Goal: Task Accomplishment & Management: Use online tool/utility

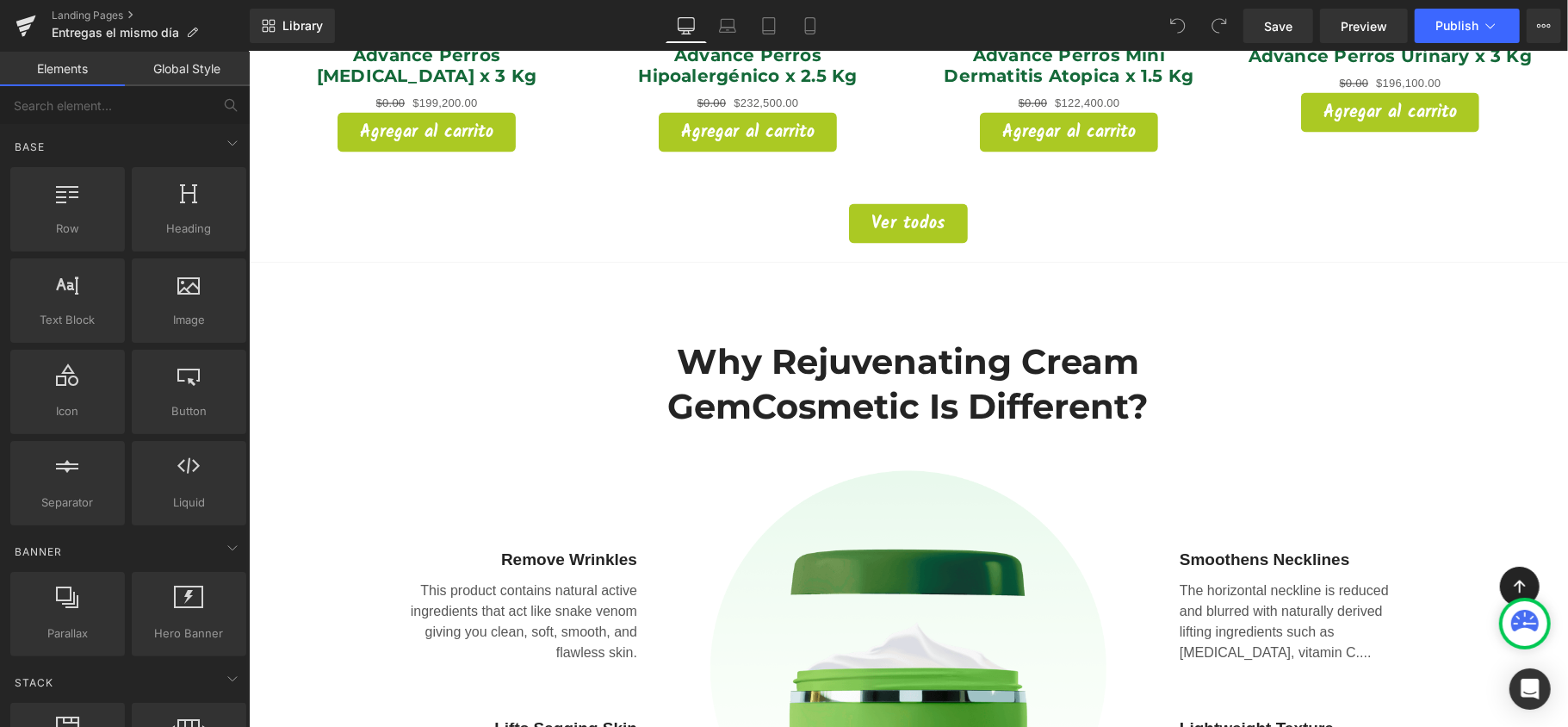
scroll to position [2068, 0]
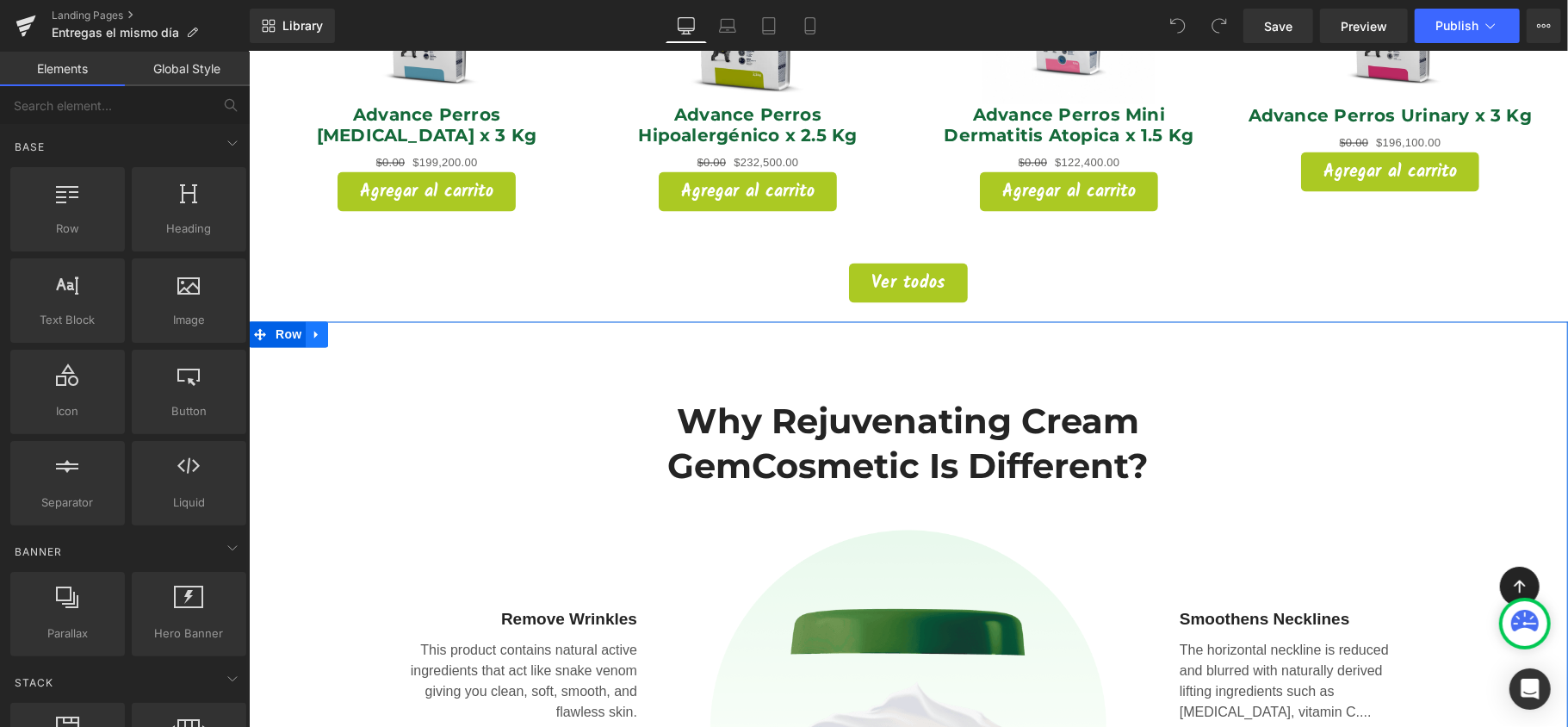
click at [311, 328] on icon at bounding box center [315, 334] width 12 height 13
click at [357, 328] on icon at bounding box center [360, 334] width 12 height 13
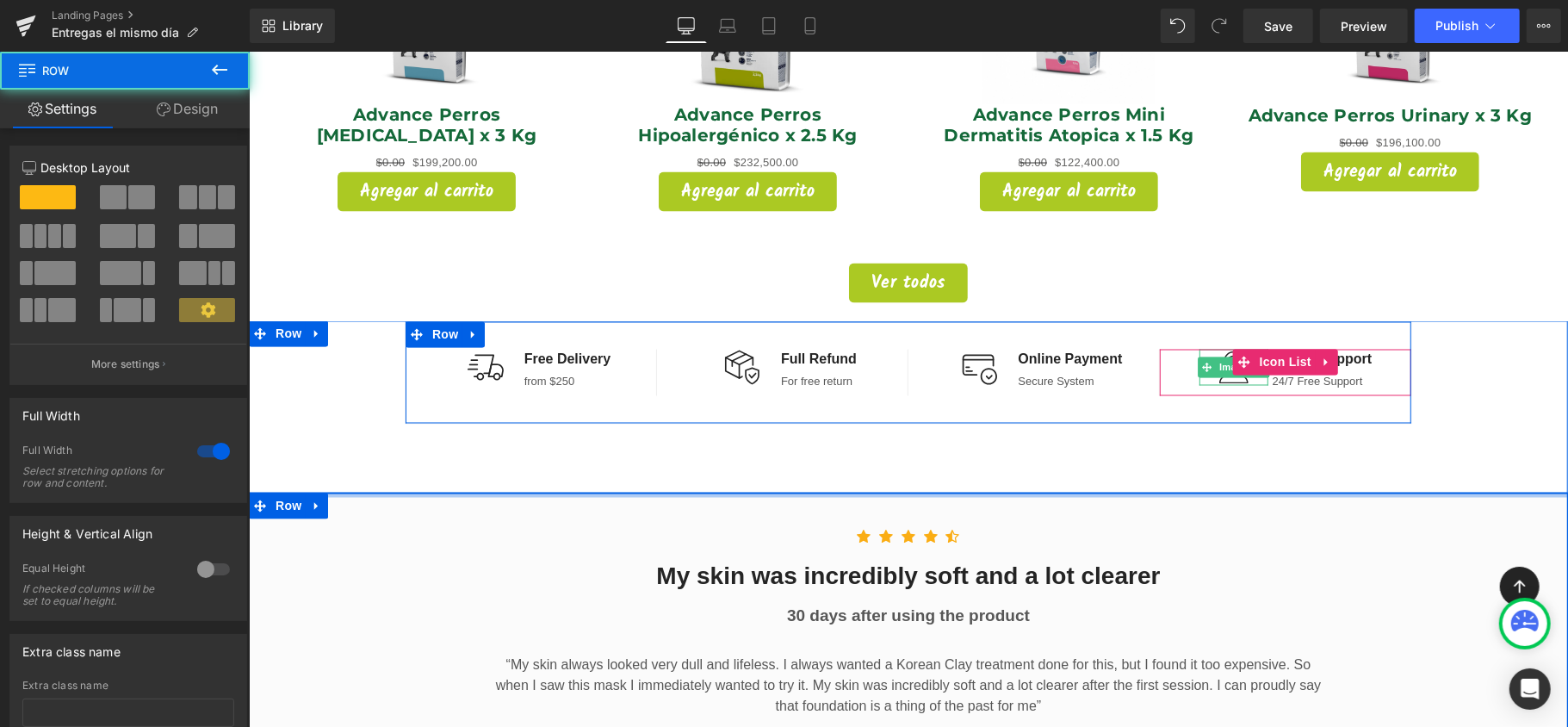
drag, startPoint x: 1207, startPoint y: 468, endPoint x: 1190, endPoint y: 356, distance: 113.3
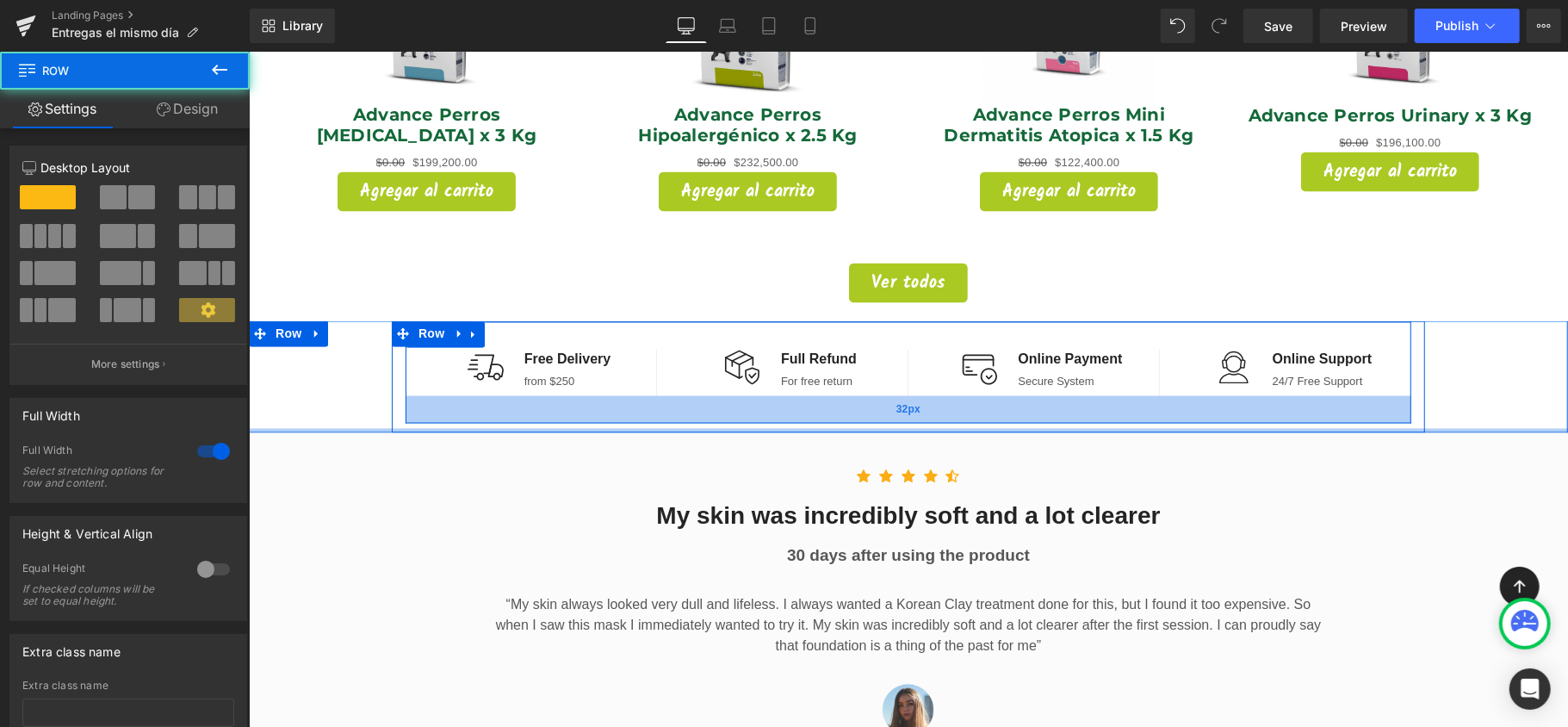
drag, startPoint x: 1120, startPoint y: 465, endPoint x: 1123, endPoint y: 382, distance: 83.1
click at [1123, 382] on div "Image Free Delivery Text Block from $250 Text Block Icon List Separator Image F…" at bounding box center [908, 376] width 1319 height 112
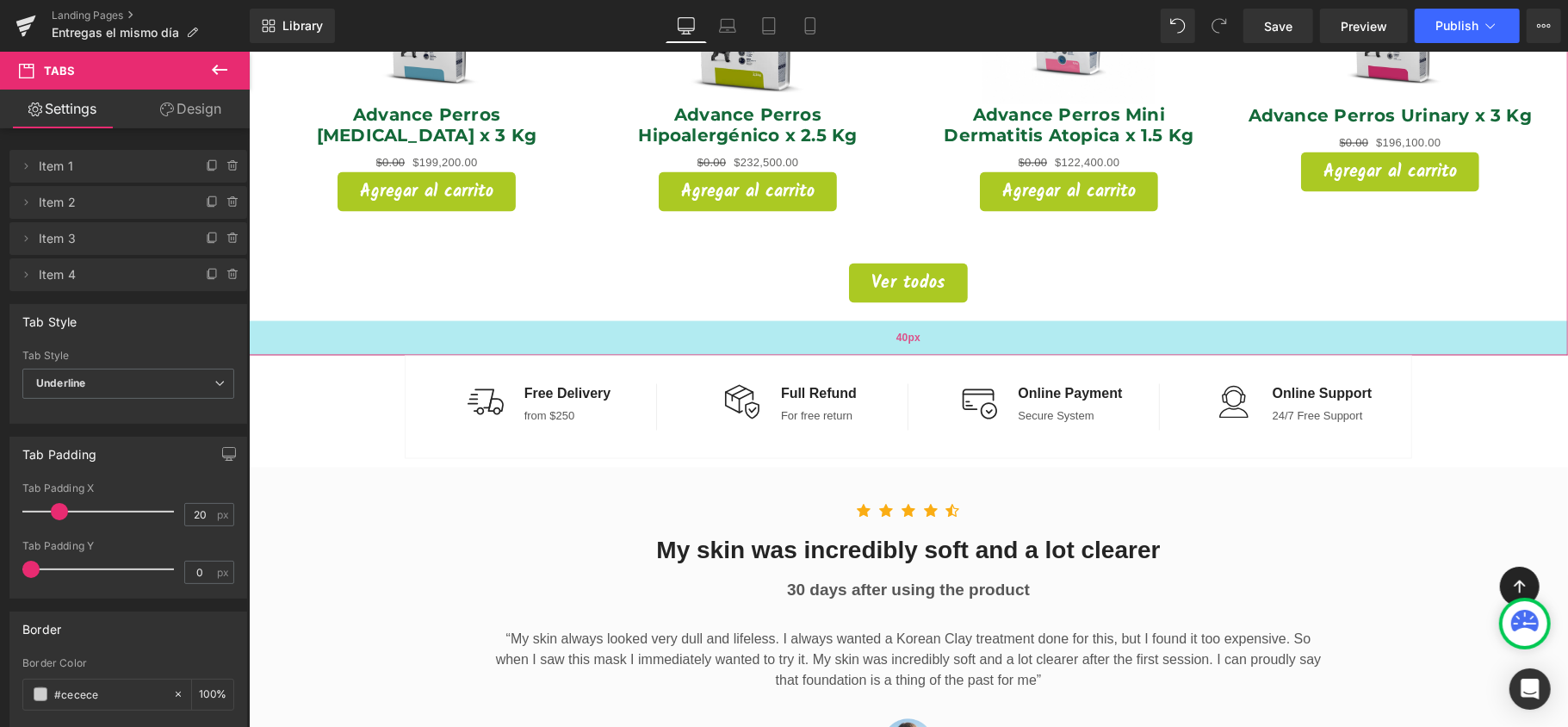
drag, startPoint x: 1106, startPoint y: 294, endPoint x: 1127, endPoint y: 328, distance: 40.0
click at [1127, 328] on div "40px" at bounding box center [908, 338] width 1319 height 34
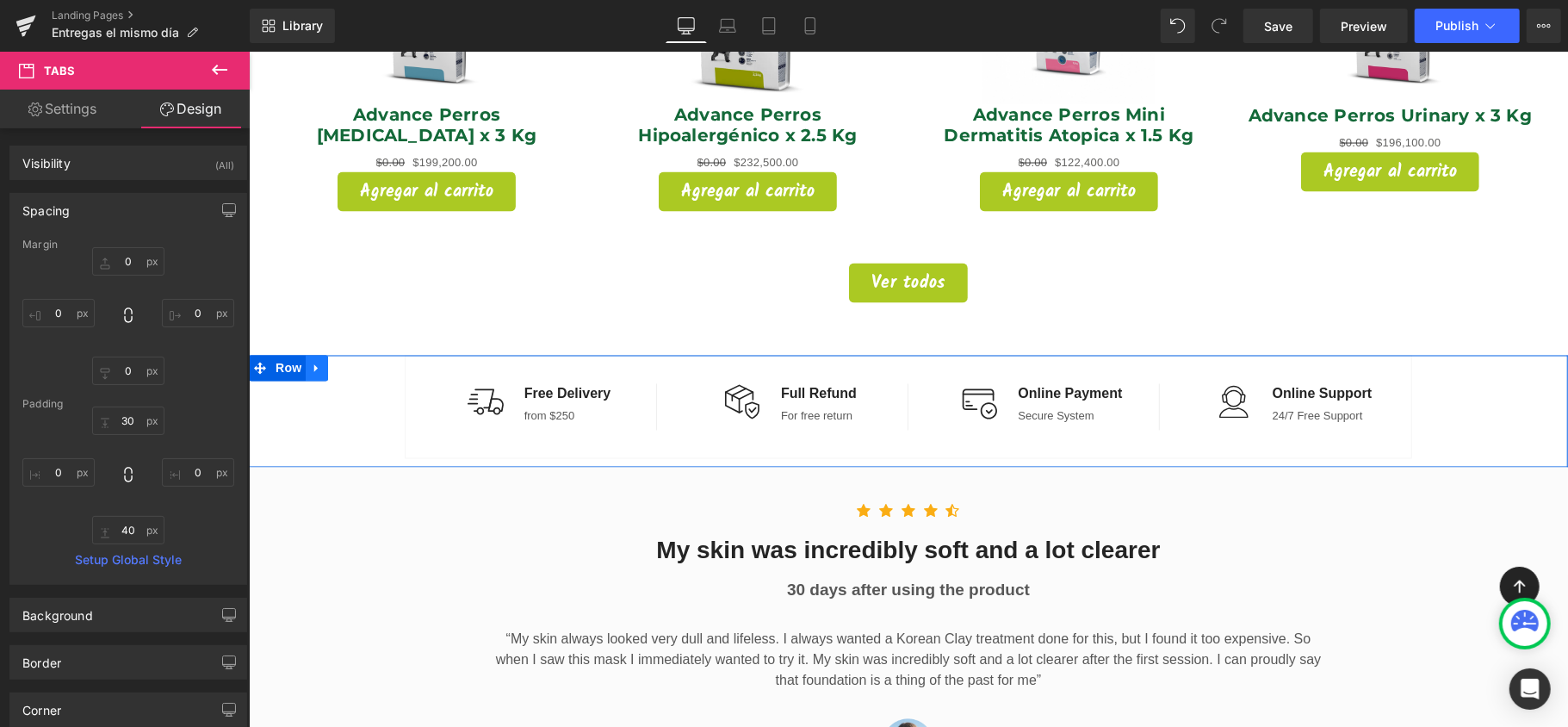
click at [310, 362] on icon at bounding box center [315, 368] width 12 height 13
click at [355, 362] on icon at bounding box center [360, 368] width 12 height 12
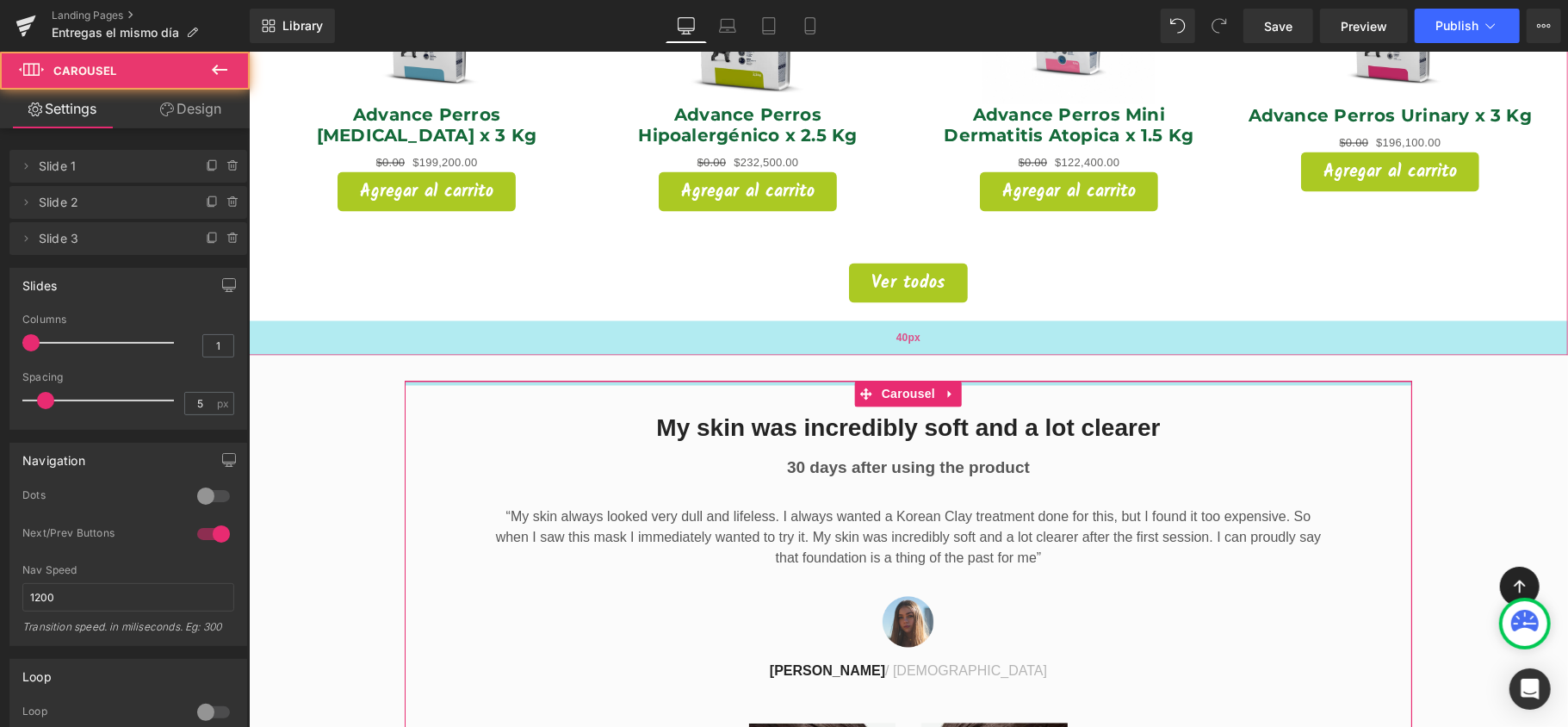
drag, startPoint x: 831, startPoint y: 361, endPoint x: 829, endPoint y: 316, distance: 45.0
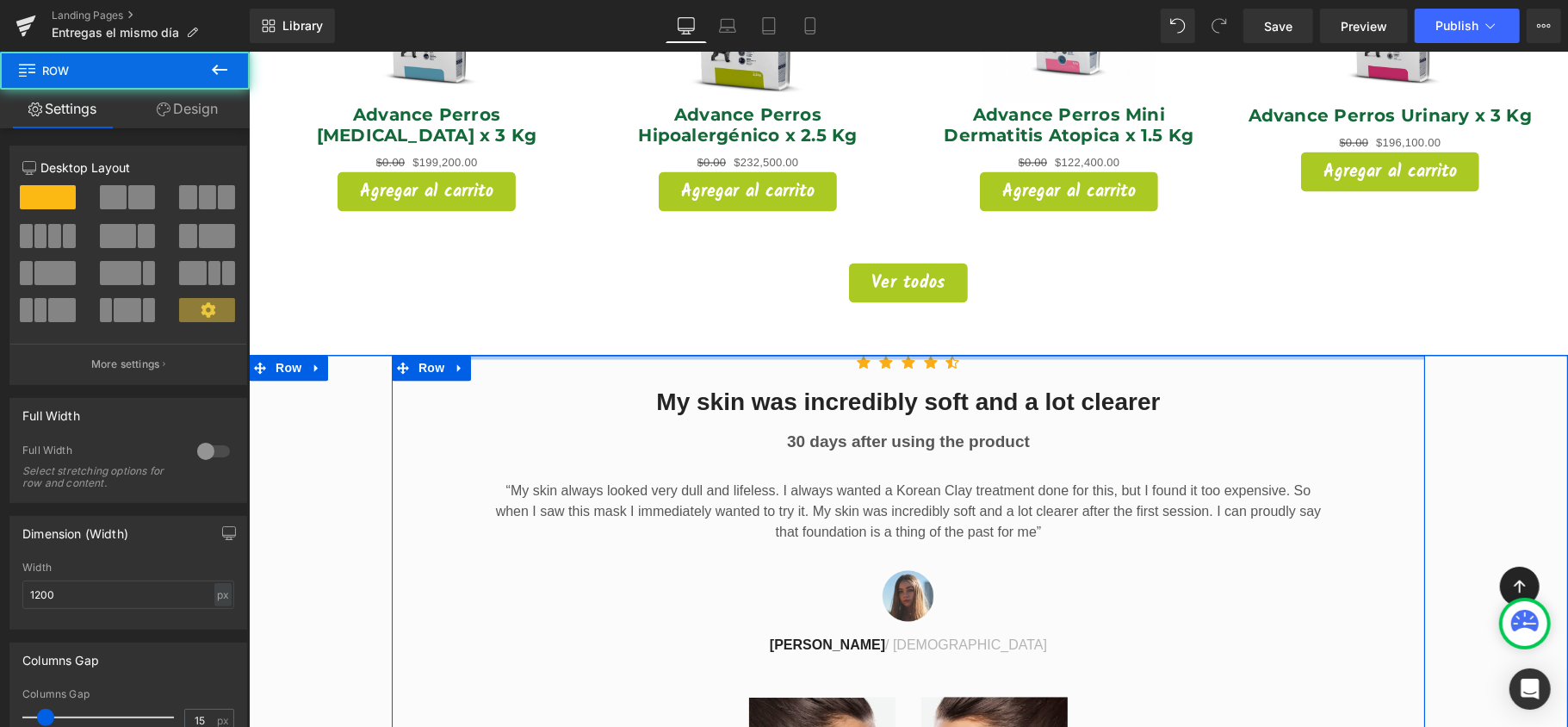
drag, startPoint x: 821, startPoint y: 348, endPoint x: 831, endPoint y: 302, distance: 47.1
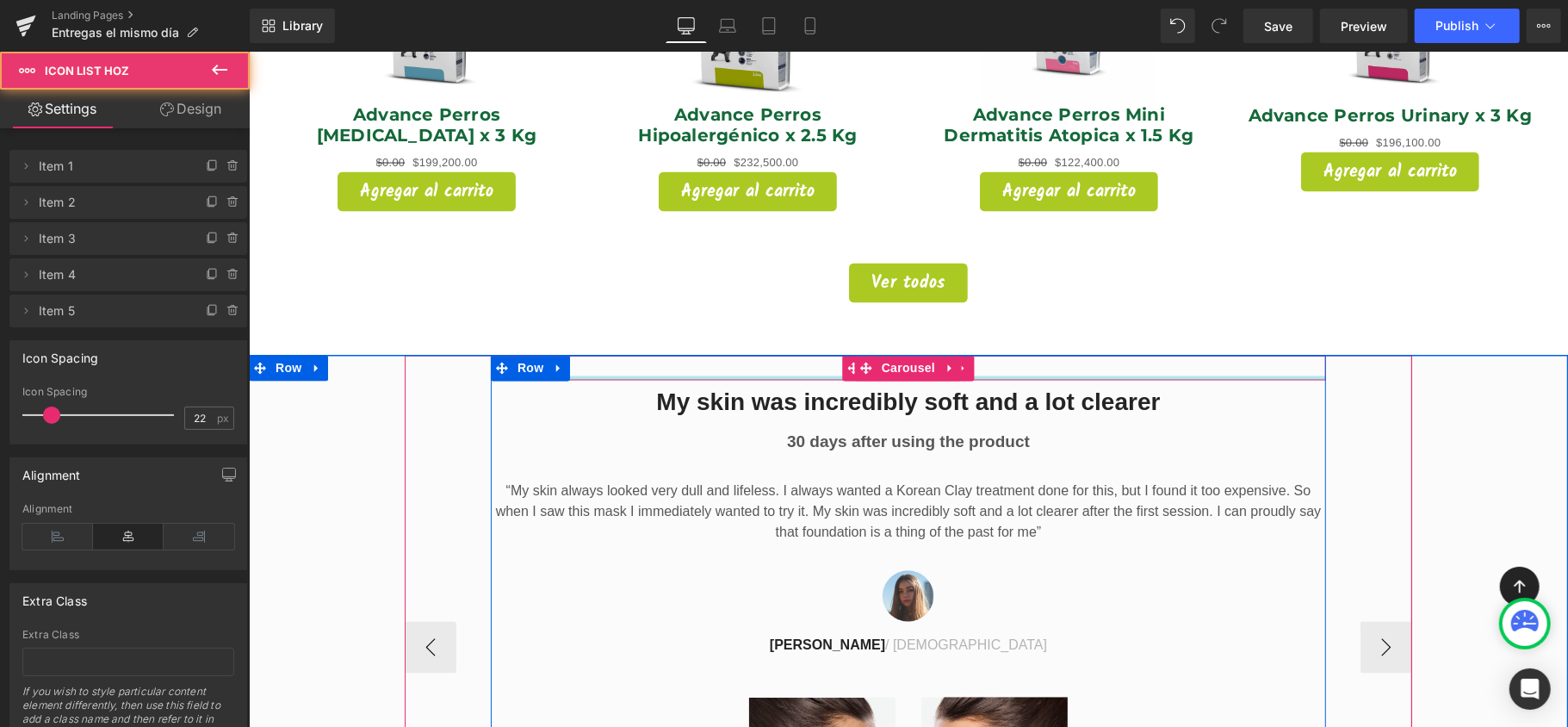
drag, startPoint x: 810, startPoint y: 348, endPoint x: 816, endPoint y: 339, distance: 10.8
click at [816, 355] on div "Icon Icon Icon Icon Icon Icon List Hoz" at bounding box center [908, 368] width 835 height 25
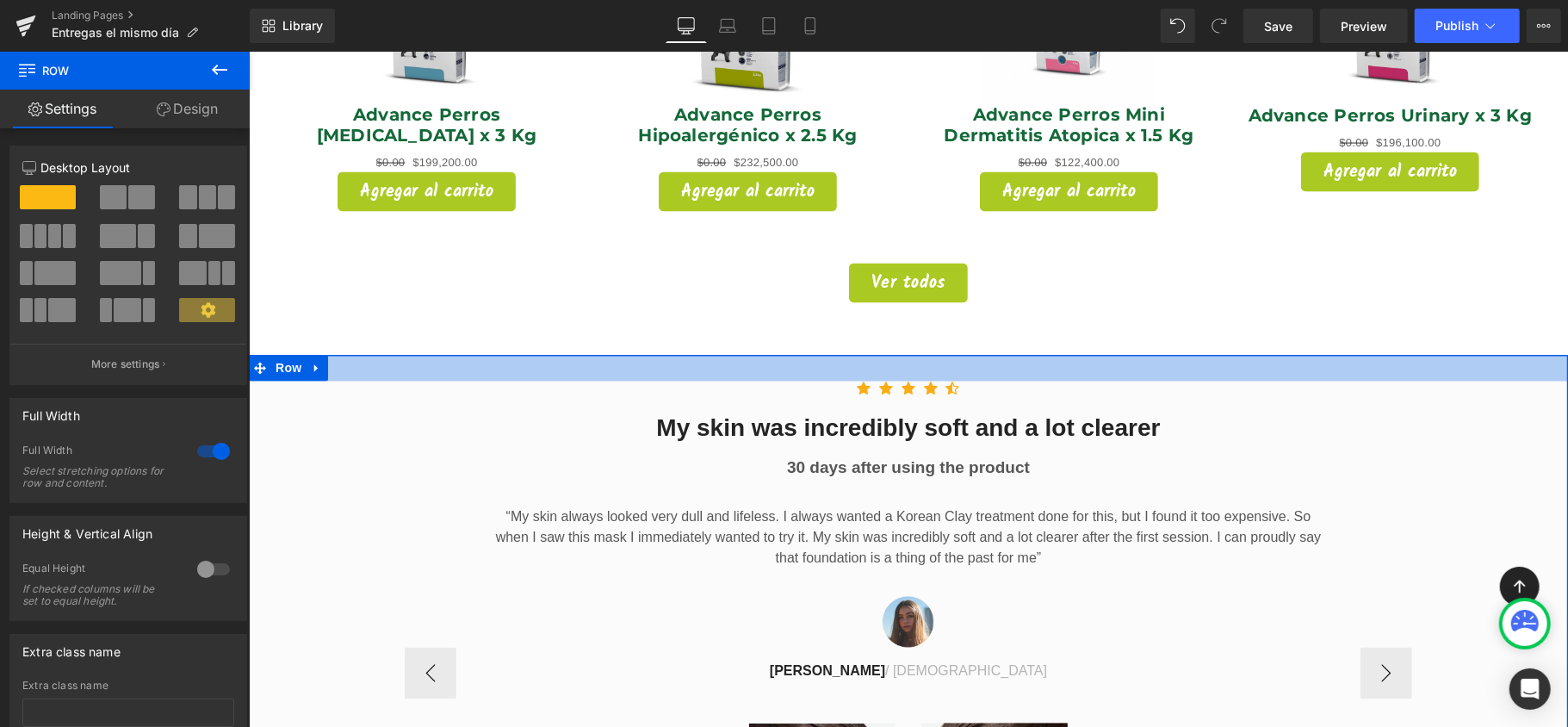
drag, startPoint x: 783, startPoint y: 354, endPoint x: 797, endPoint y: 359, distance: 14.9
click at [797, 359] on div "Icon Icon Icon Icon Icon Icon List Hoz My skin was incredibly soft and a lot cl…" at bounding box center [908, 690] width 1319 height 671
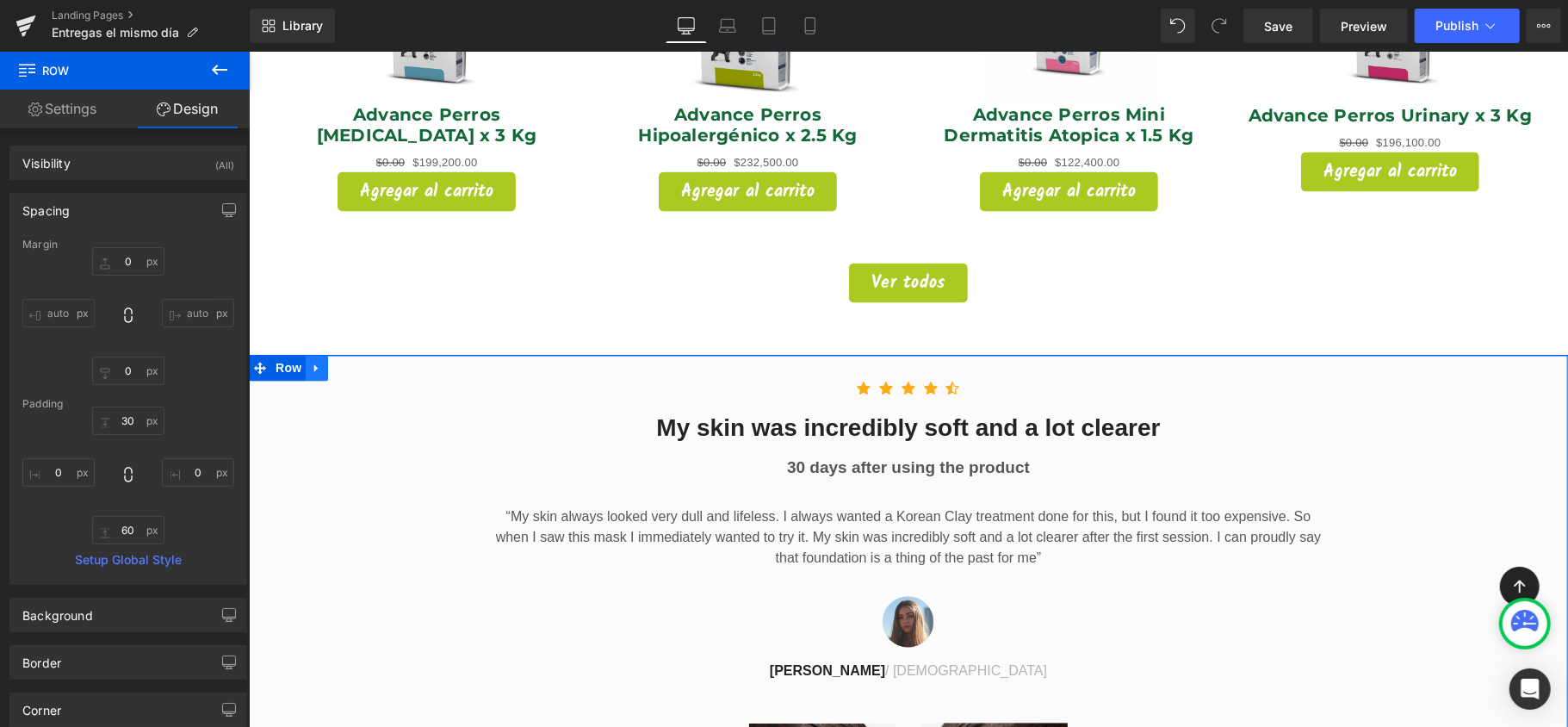
click at [315, 355] on link at bounding box center [315, 368] width 22 height 26
click at [355, 362] on icon at bounding box center [360, 368] width 12 height 12
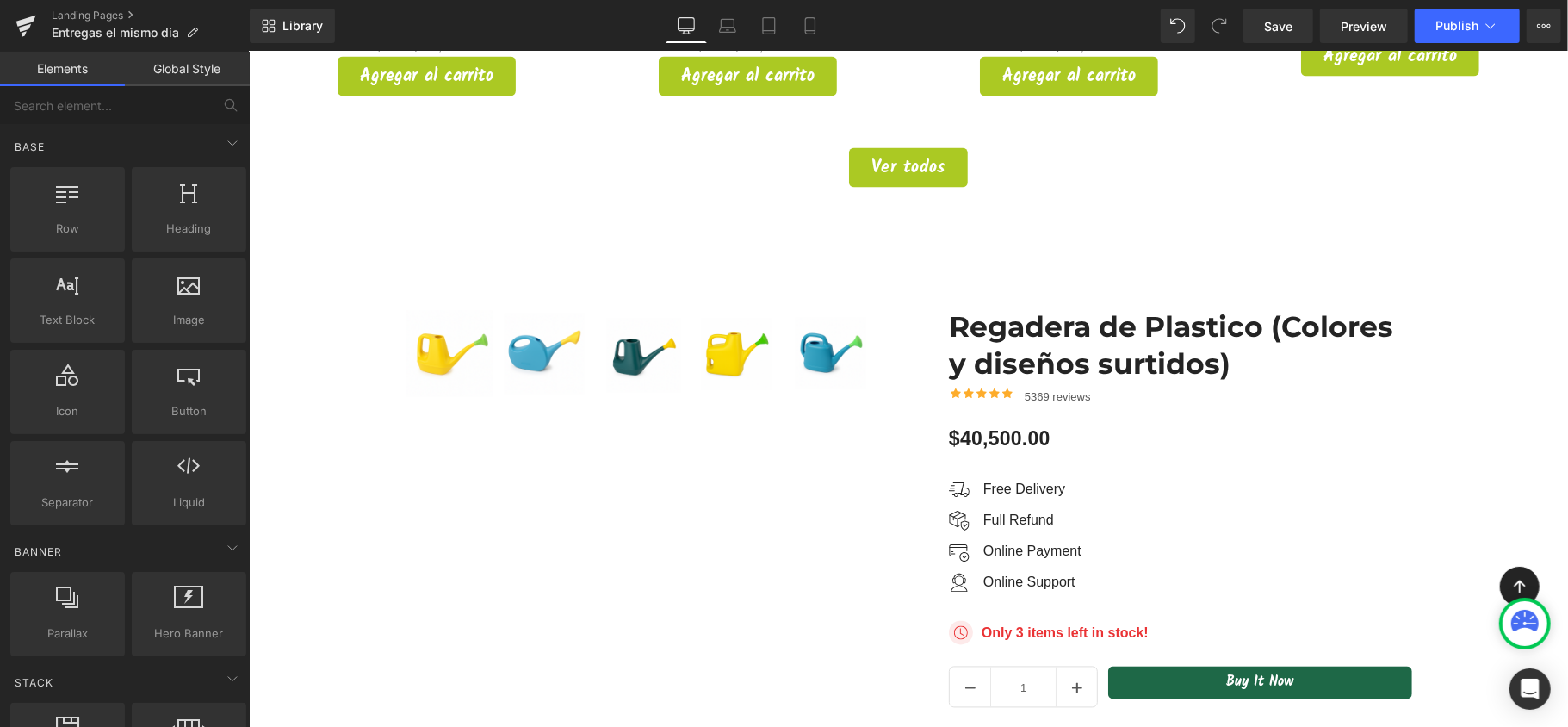
scroll to position [2183, 0]
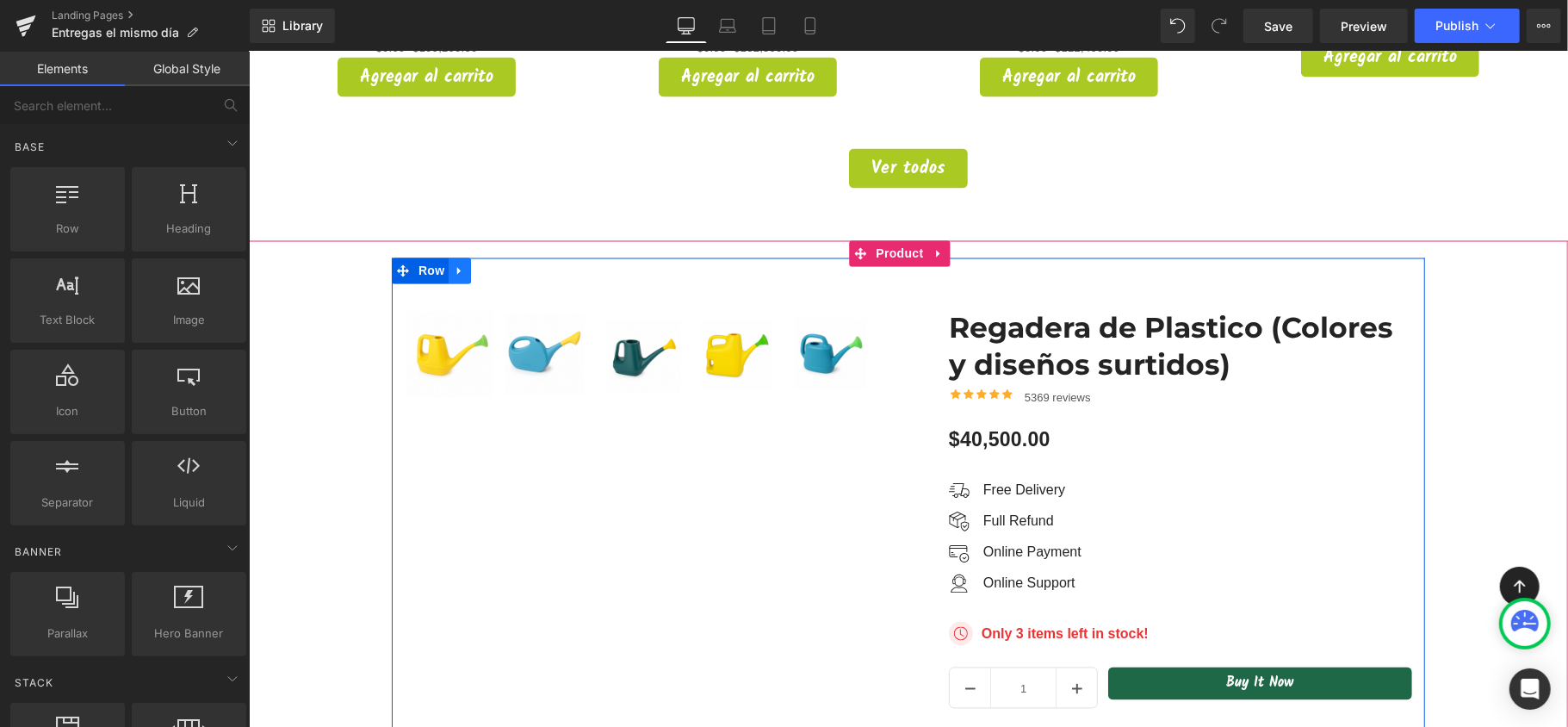
click at [454, 257] on link at bounding box center [459, 270] width 22 height 26
click at [498, 257] on link at bounding box center [504, 270] width 22 height 26
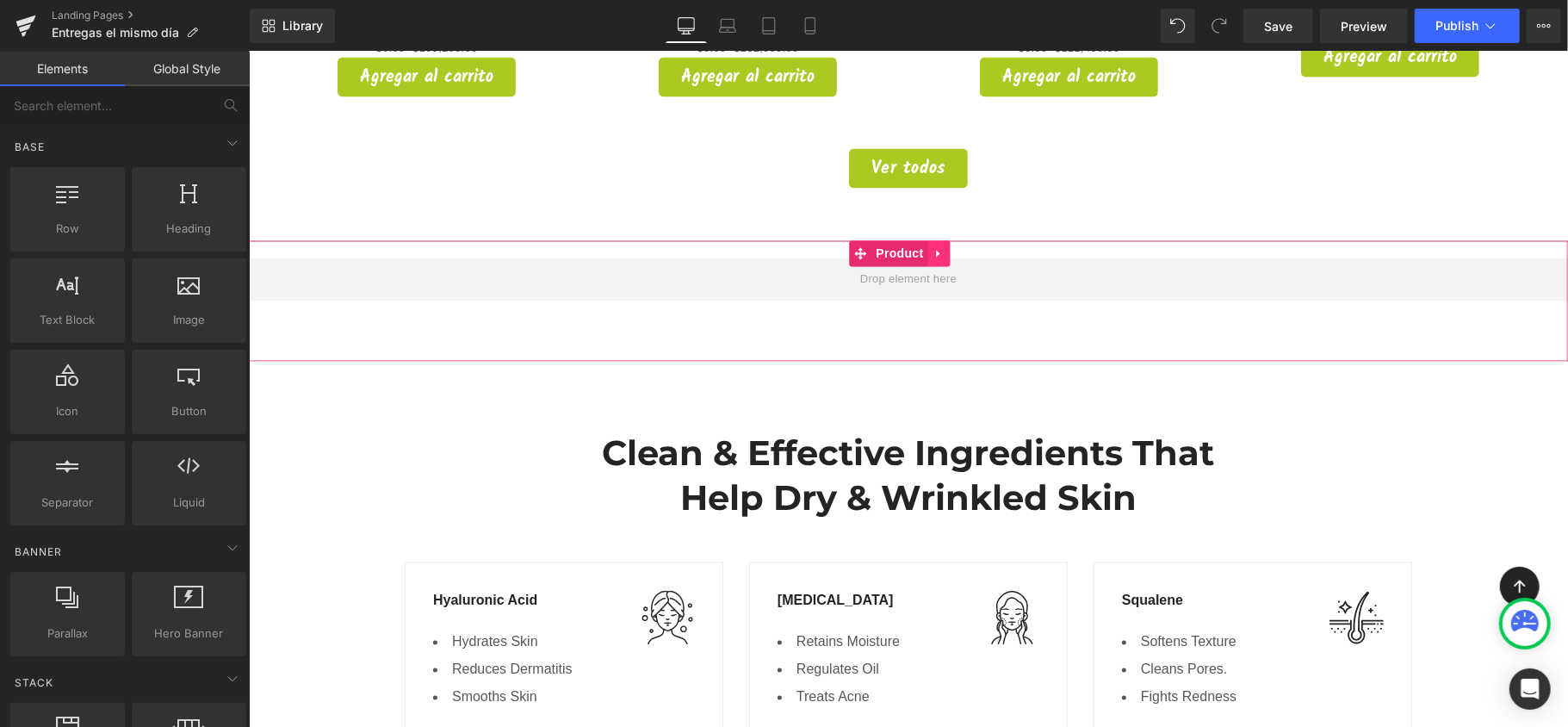
click at [938, 250] on icon at bounding box center [937, 254] width 4 height 8
click at [945, 247] on icon at bounding box center [949, 253] width 12 height 12
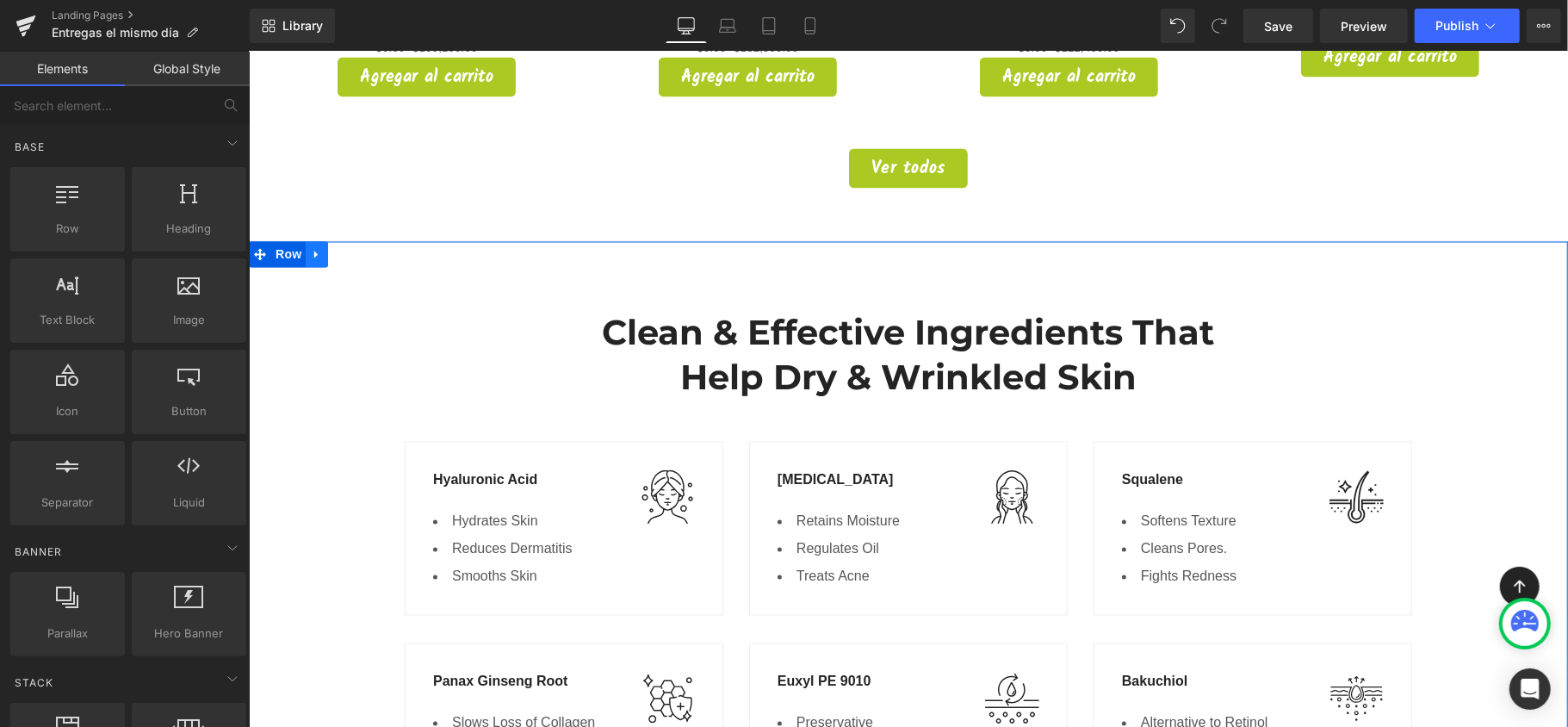
click at [310, 248] on icon at bounding box center [315, 255] width 12 height 13
click at [355, 248] on icon at bounding box center [360, 254] width 12 height 12
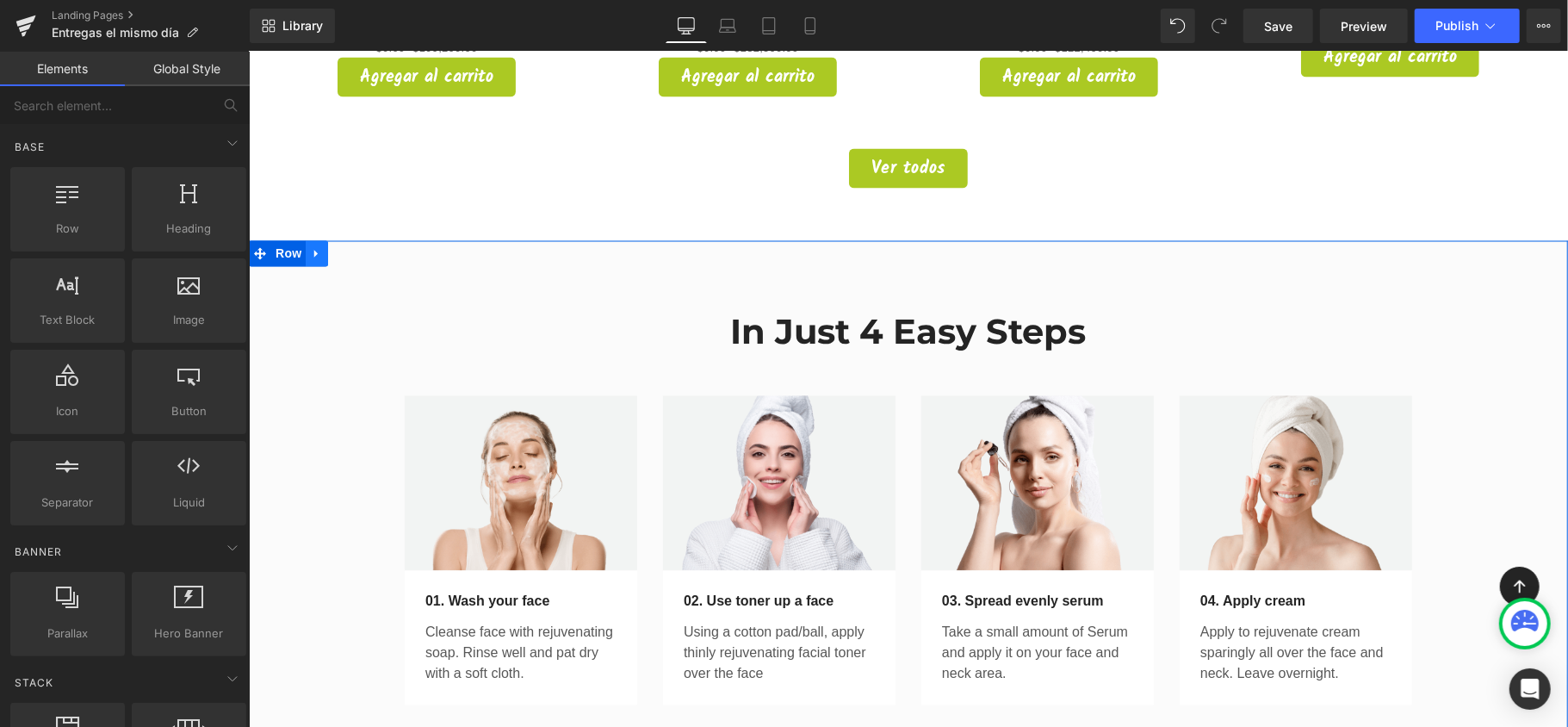
click at [310, 247] on icon at bounding box center [315, 254] width 12 height 13
click at [355, 247] on icon at bounding box center [360, 253] width 12 height 12
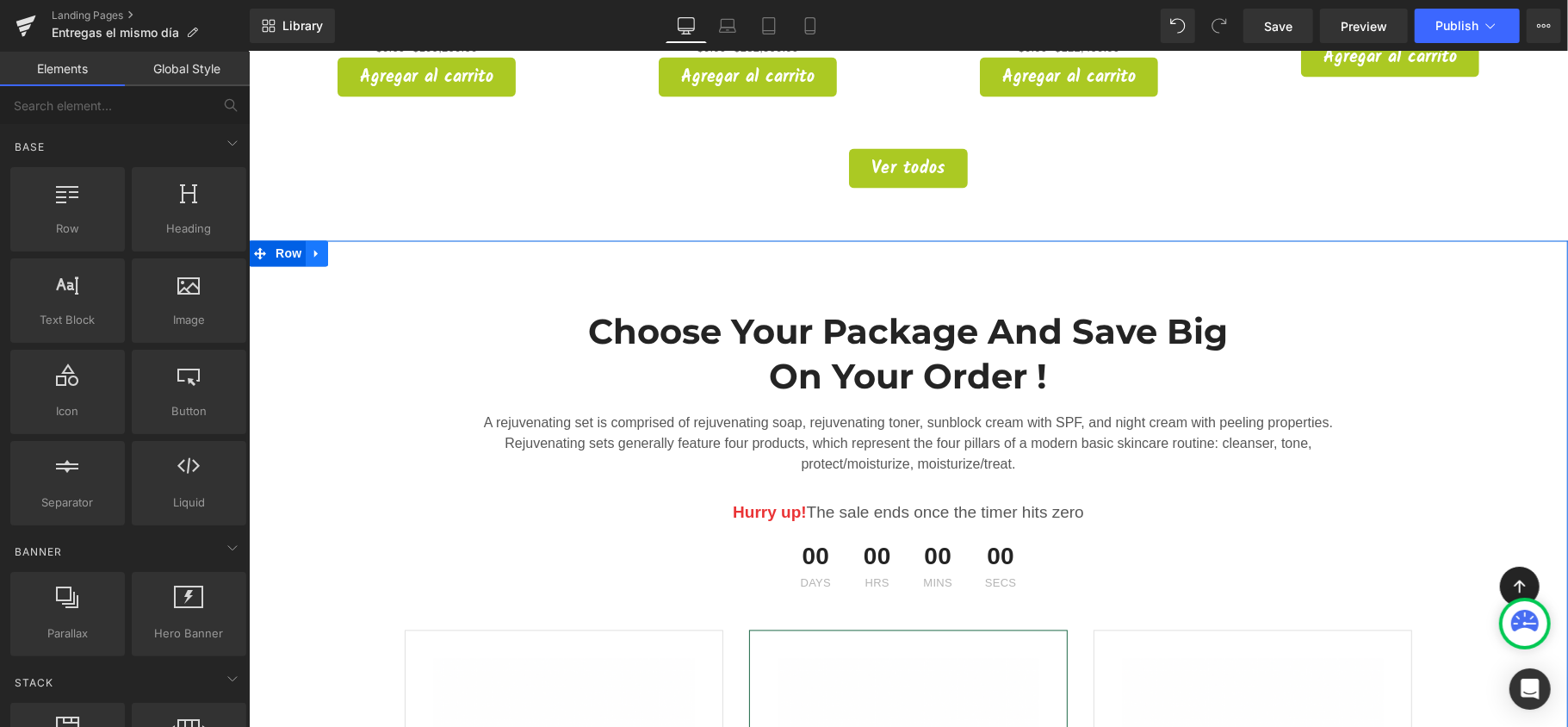
click at [314, 247] on icon at bounding box center [315, 254] width 12 height 13
click at [355, 247] on icon at bounding box center [360, 253] width 12 height 12
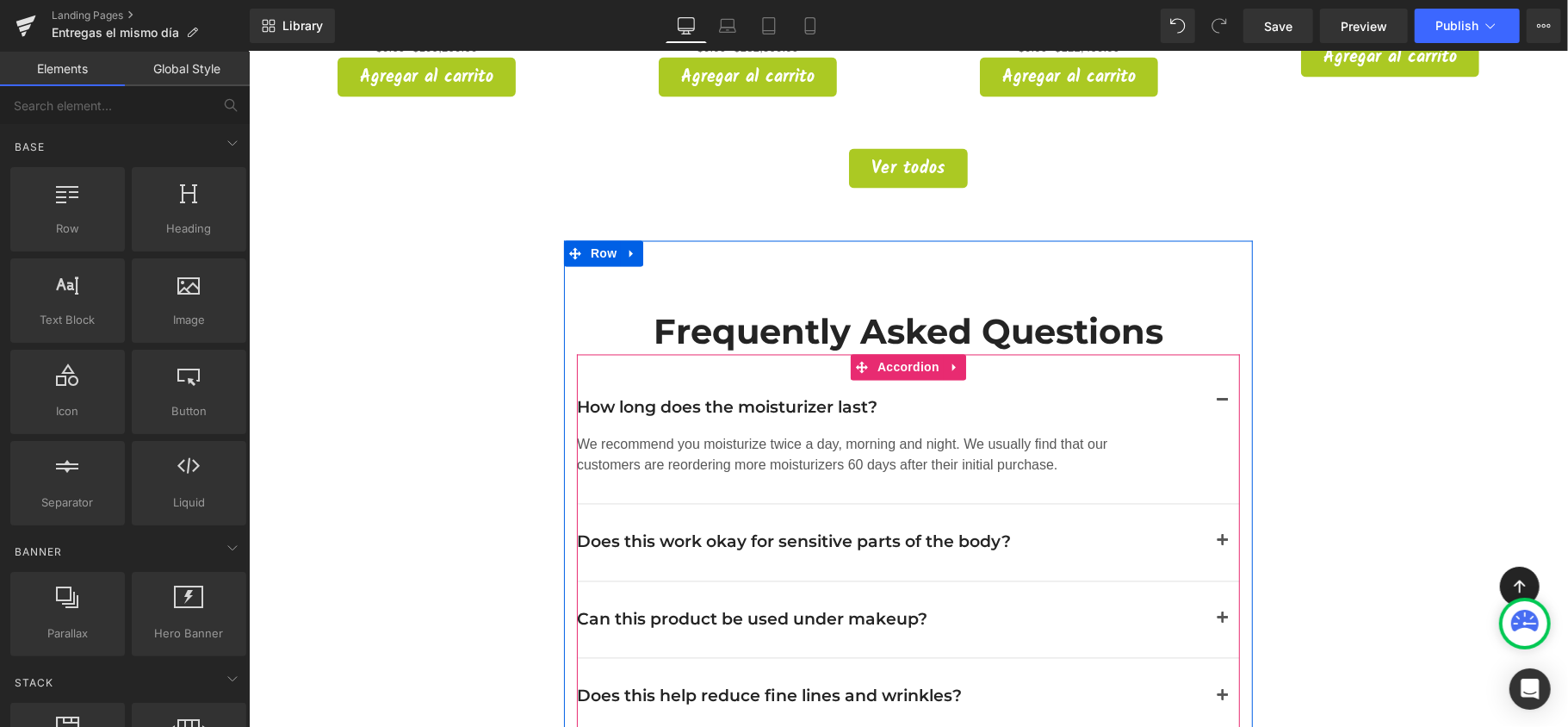
click at [1222, 405] on span "button" at bounding box center [1222, 405] width 0 height 0
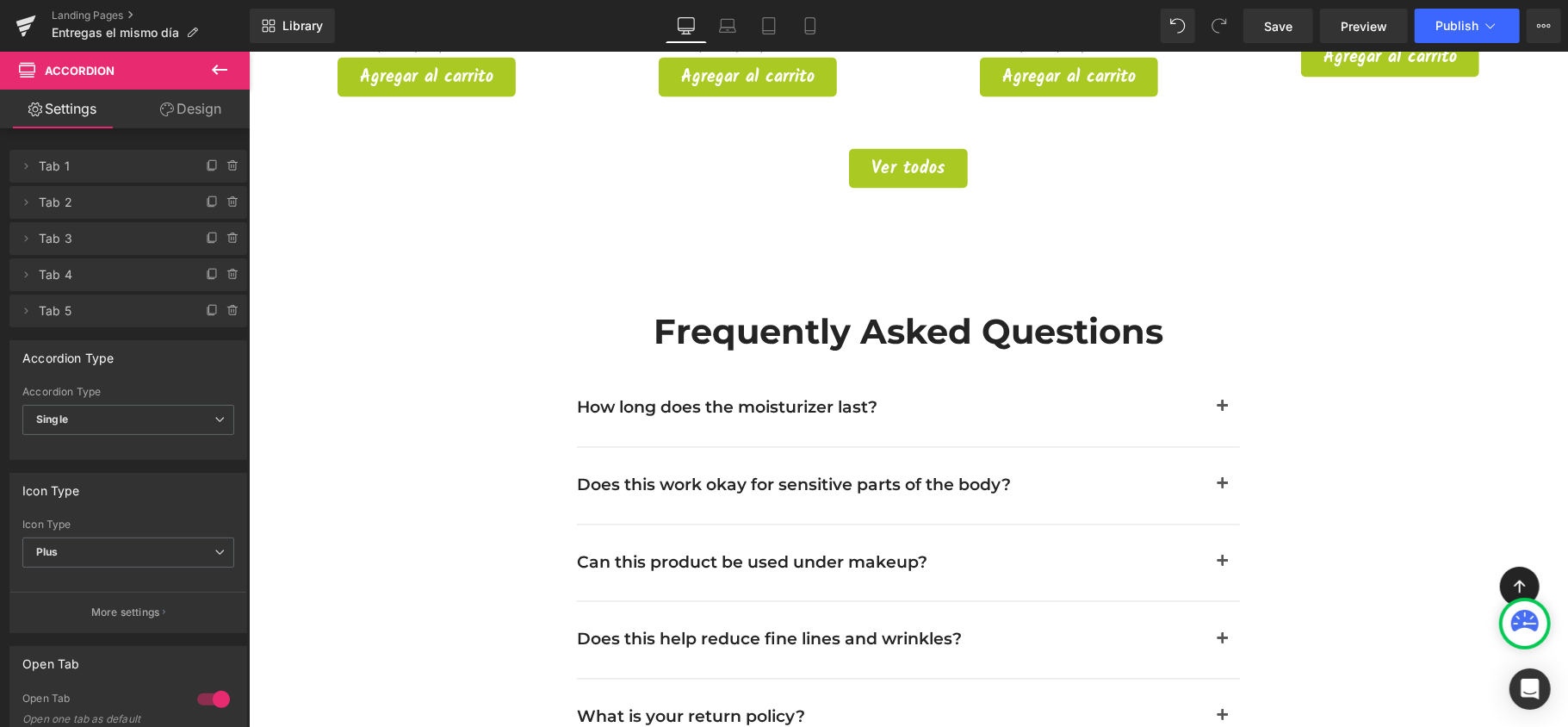
click at [205, 71] on button at bounding box center [219, 71] width 60 height 38
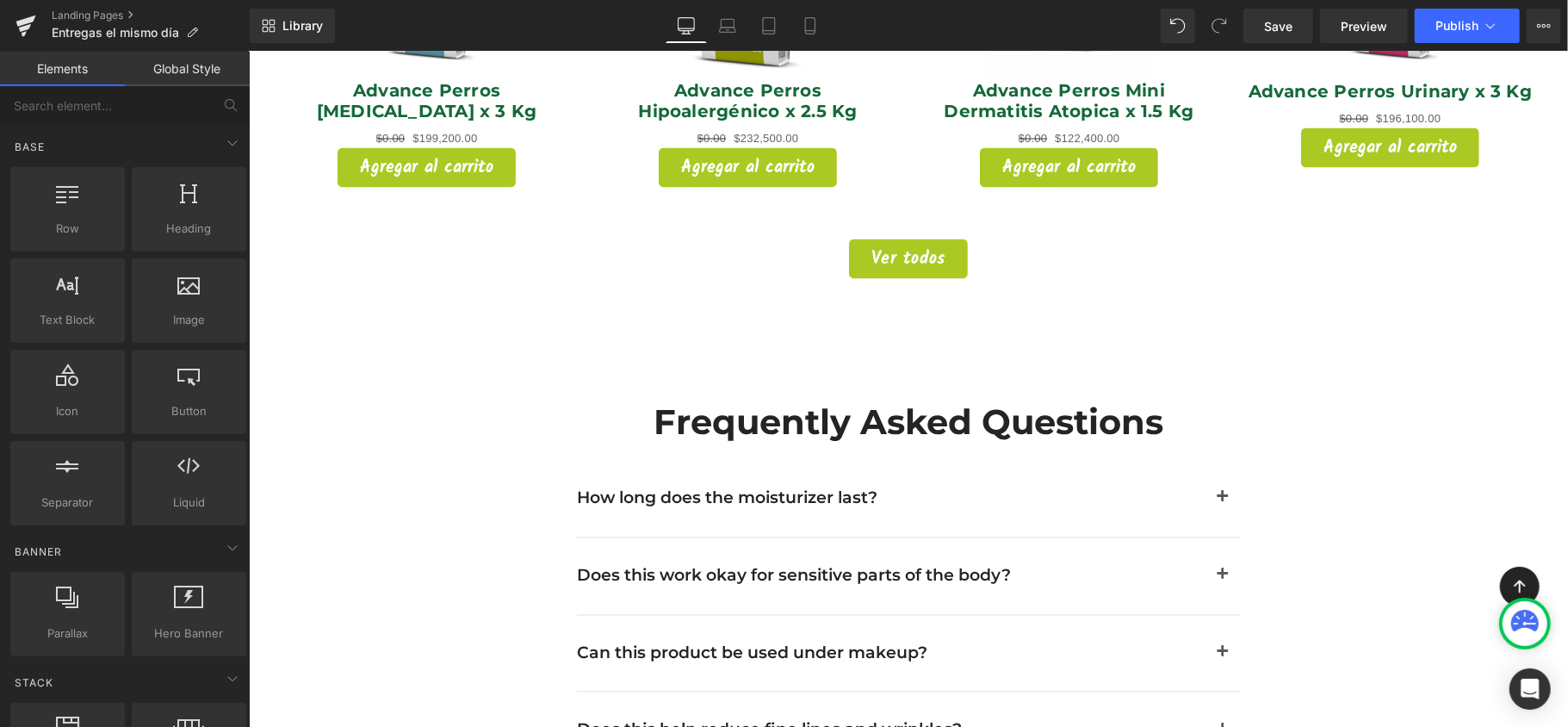
scroll to position [1952, 0]
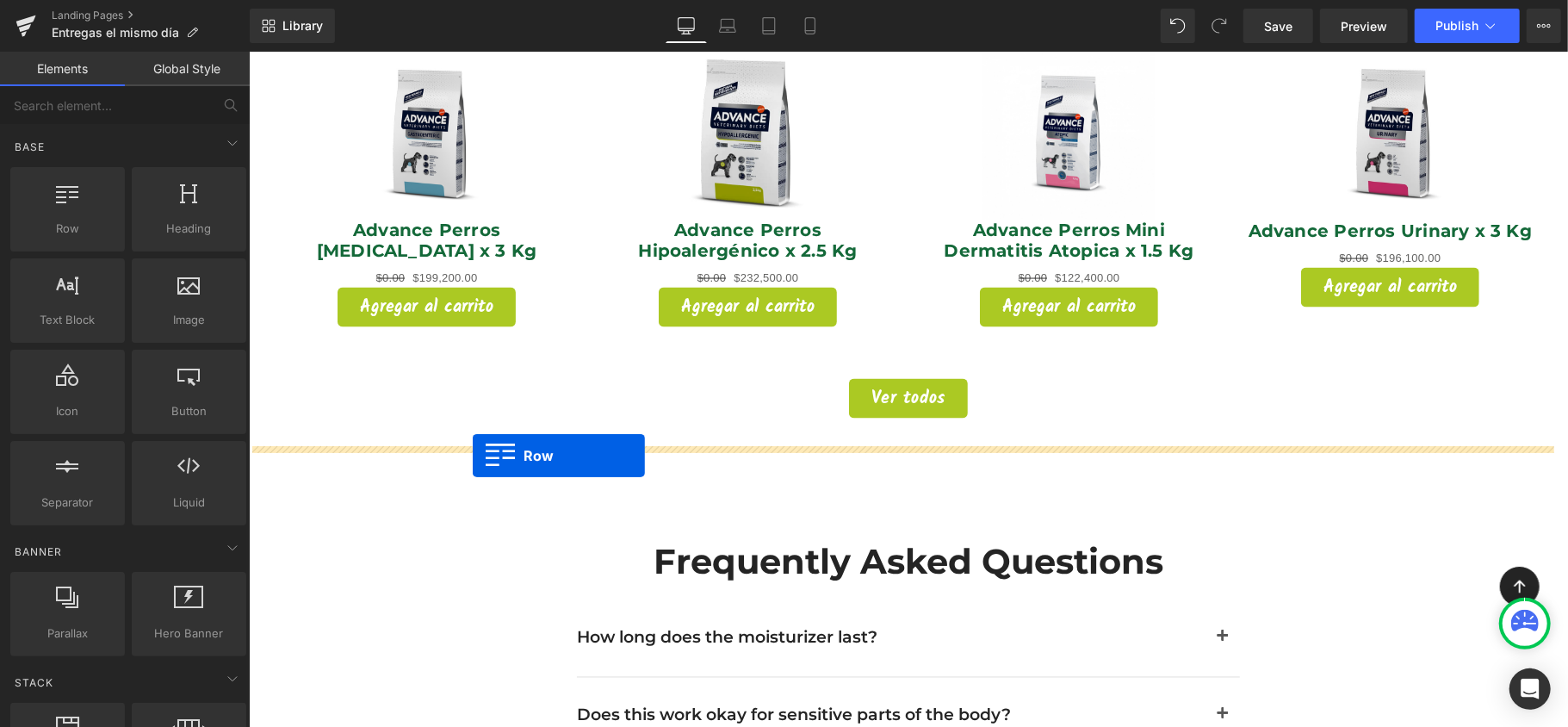
drag, startPoint x: 349, startPoint y: 276, endPoint x: 472, endPoint y: 454, distance: 216.4
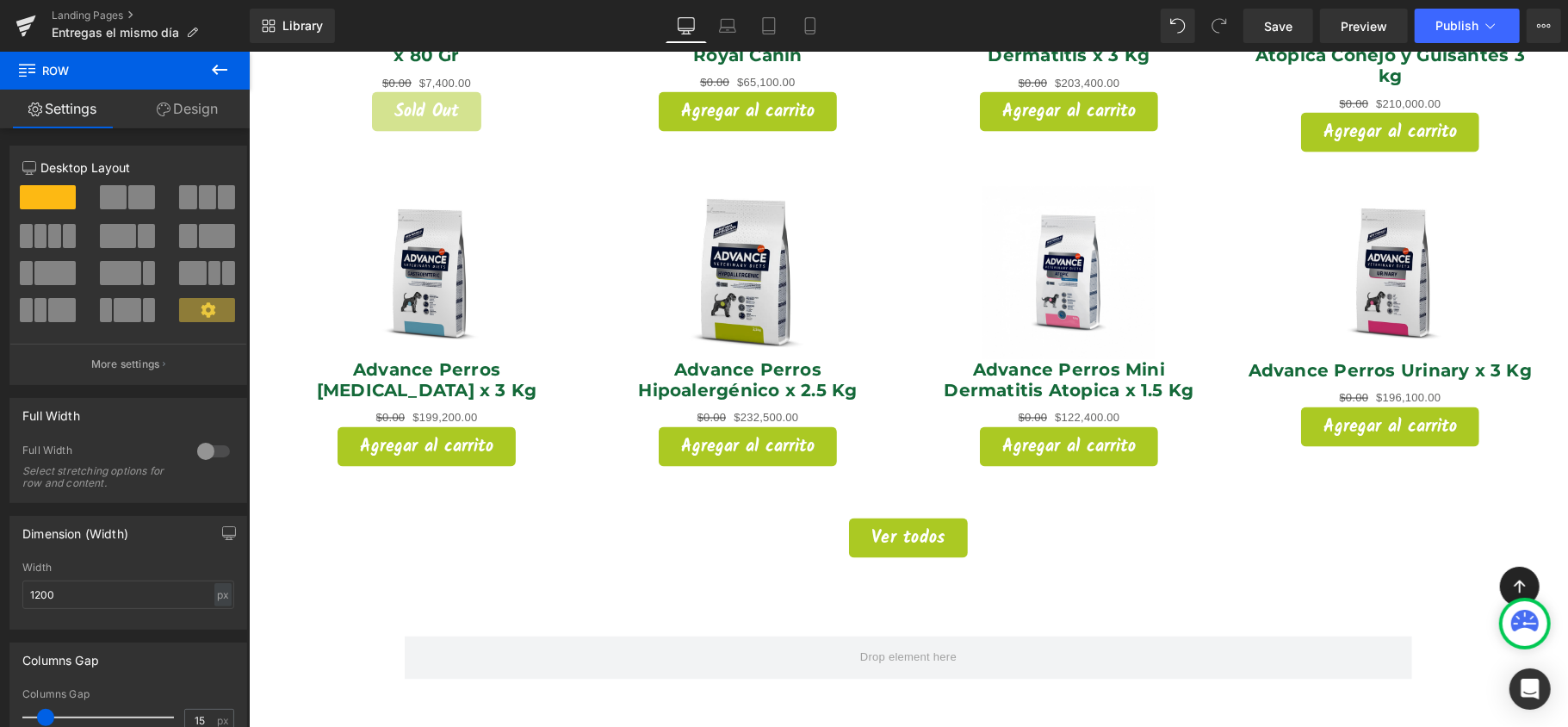
scroll to position [2068, 0]
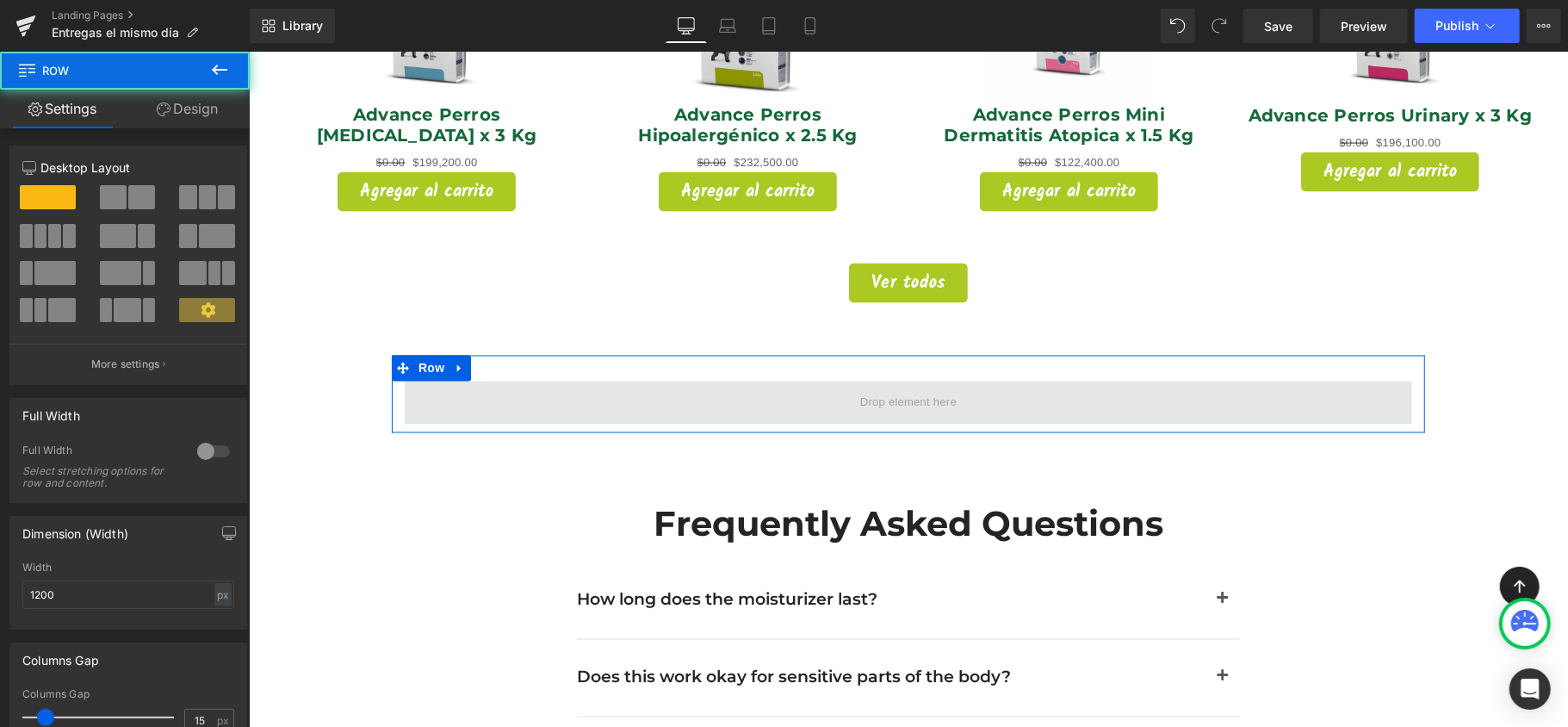
click at [784, 384] on span at bounding box center [908, 402] width 1008 height 43
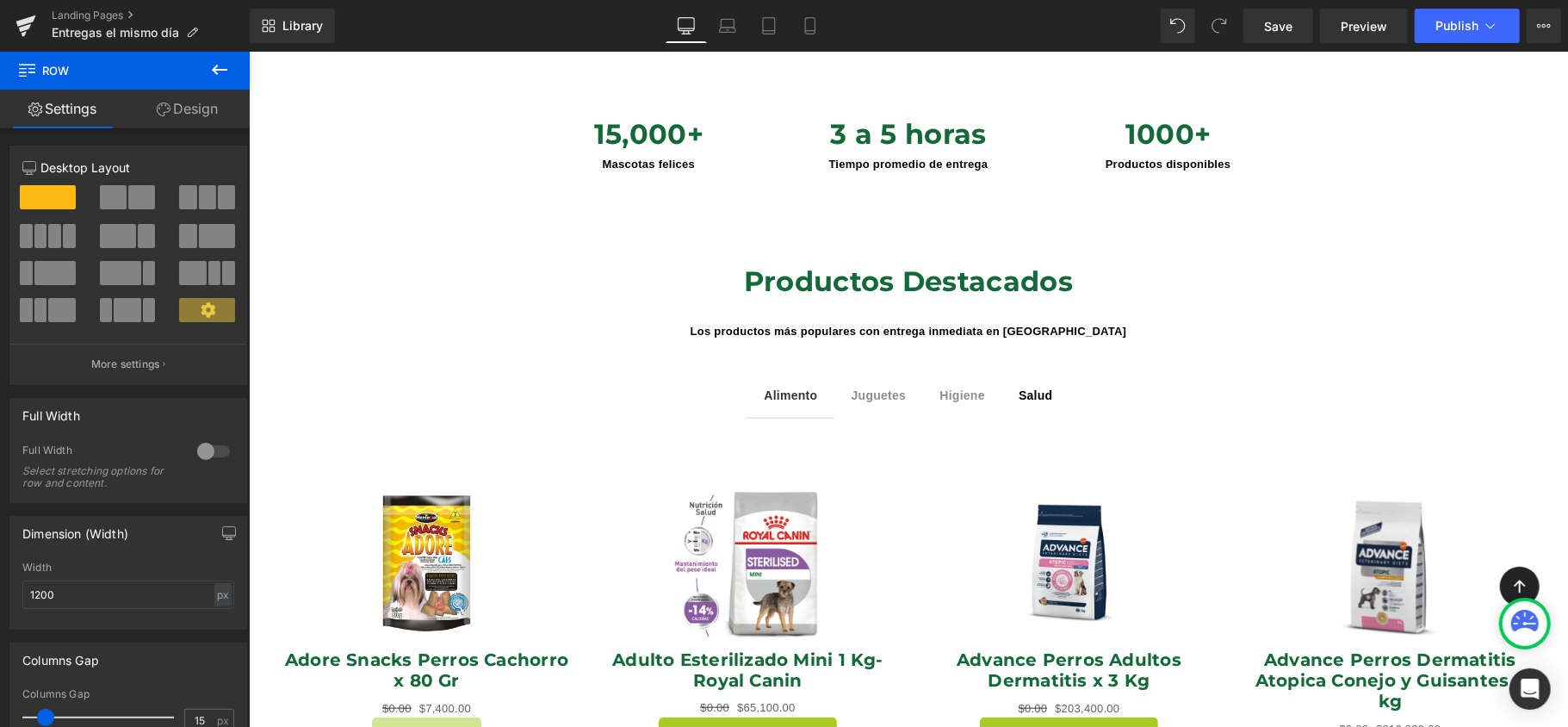
scroll to position [1034, 0]
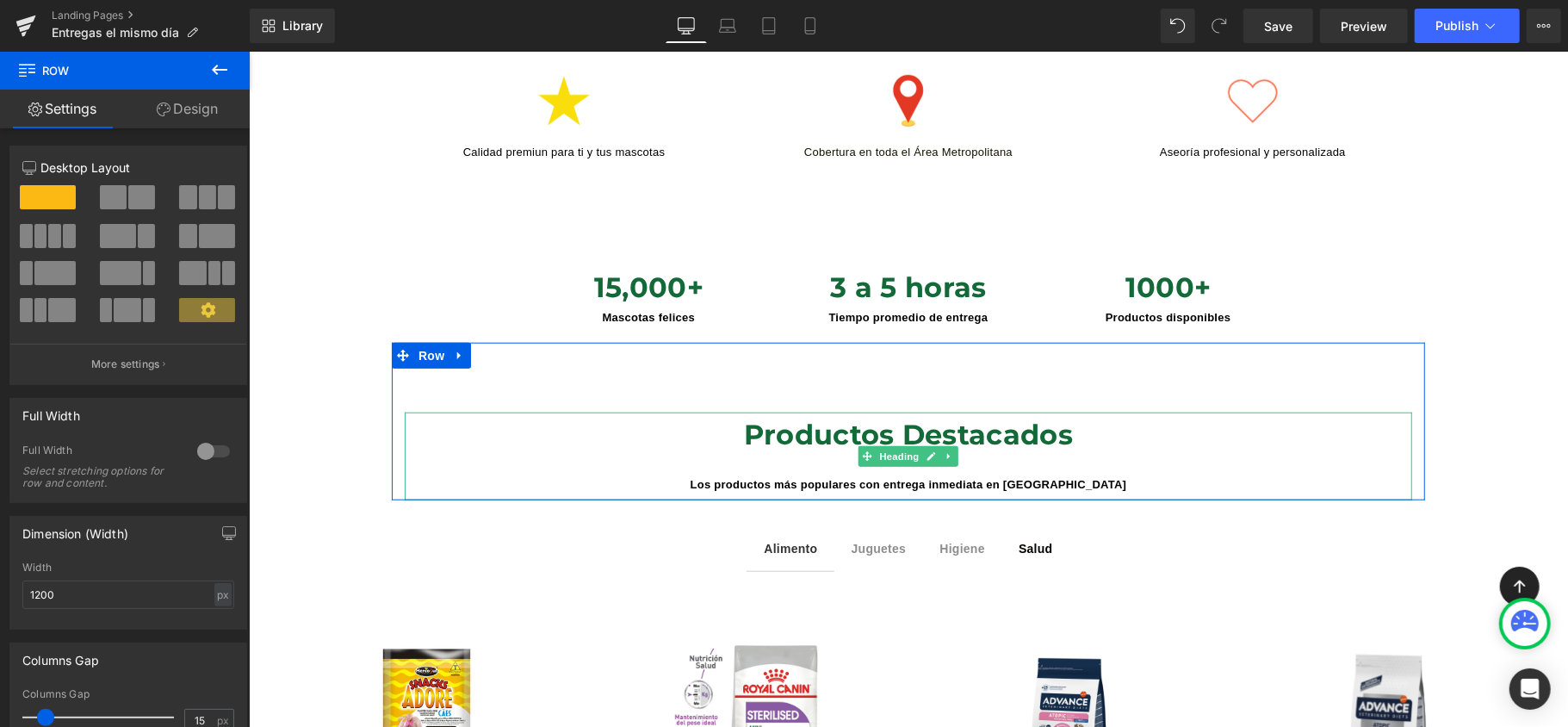
click at [570, 420] on h1 "Productos Destacados" at bounding box center [908, 433] width 1008 height 44
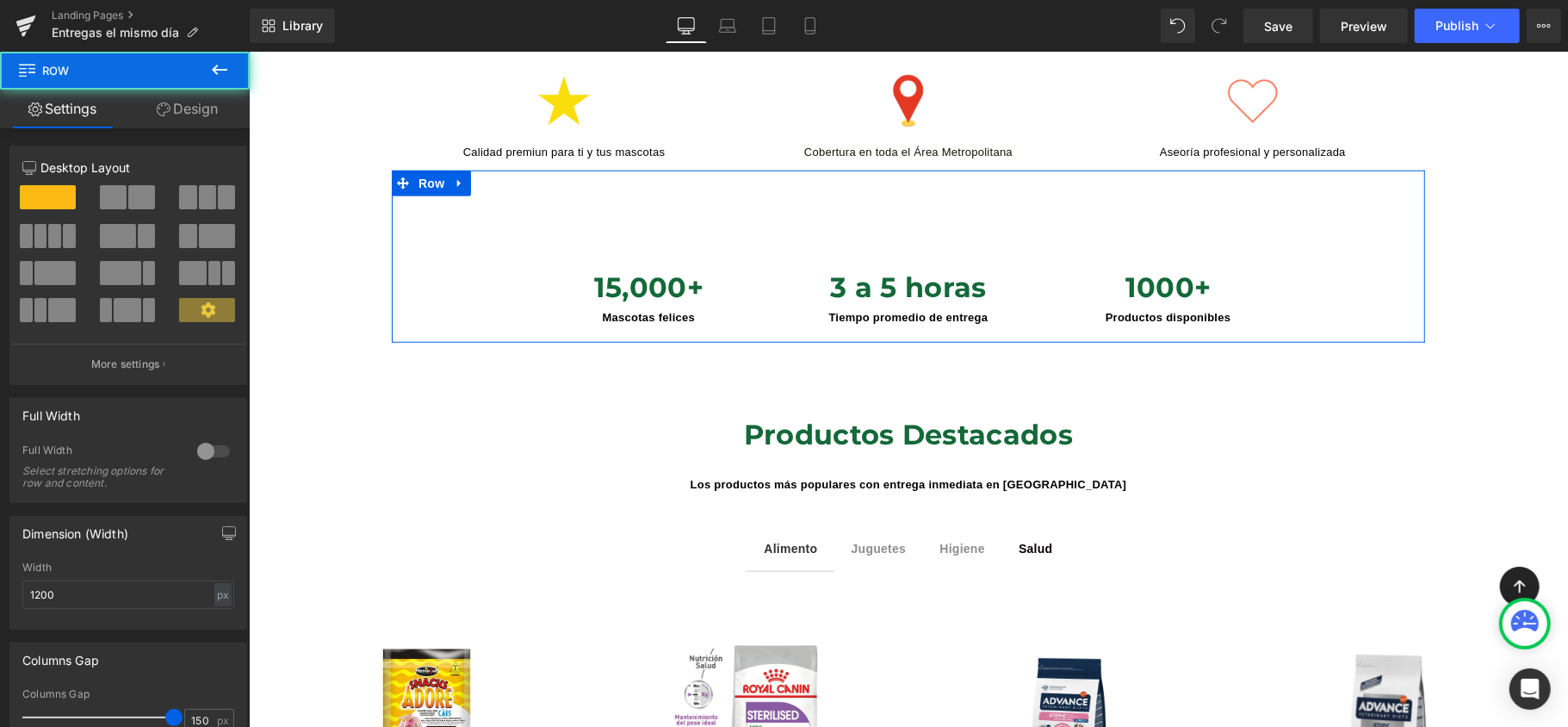
click at [493, 211] on div "15,000+ Mascotas felices Heading 3 a 5 horas Tiempo promedio de entrega Heading…" at bounding box center [907, 255] width 1033 height 172
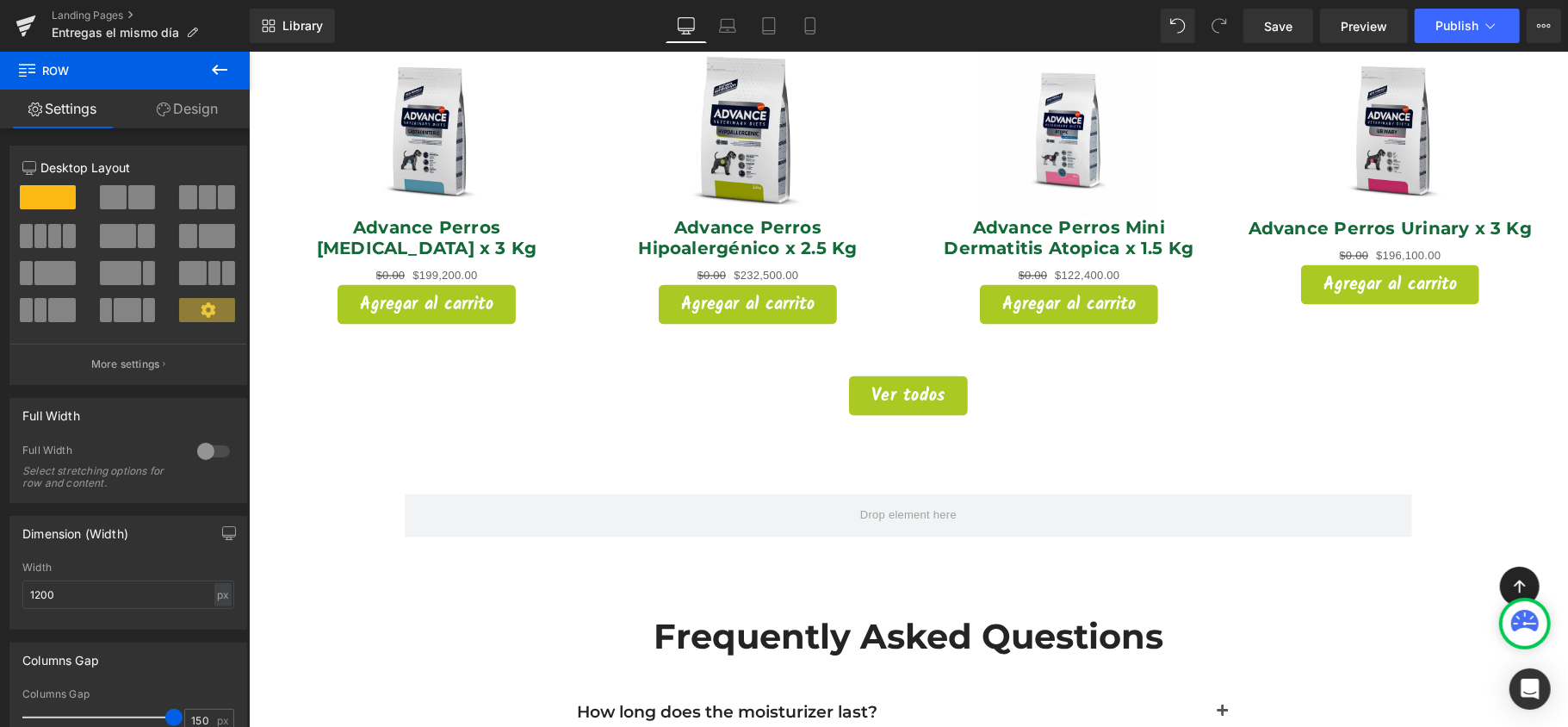
scroll to position [1952, 0]
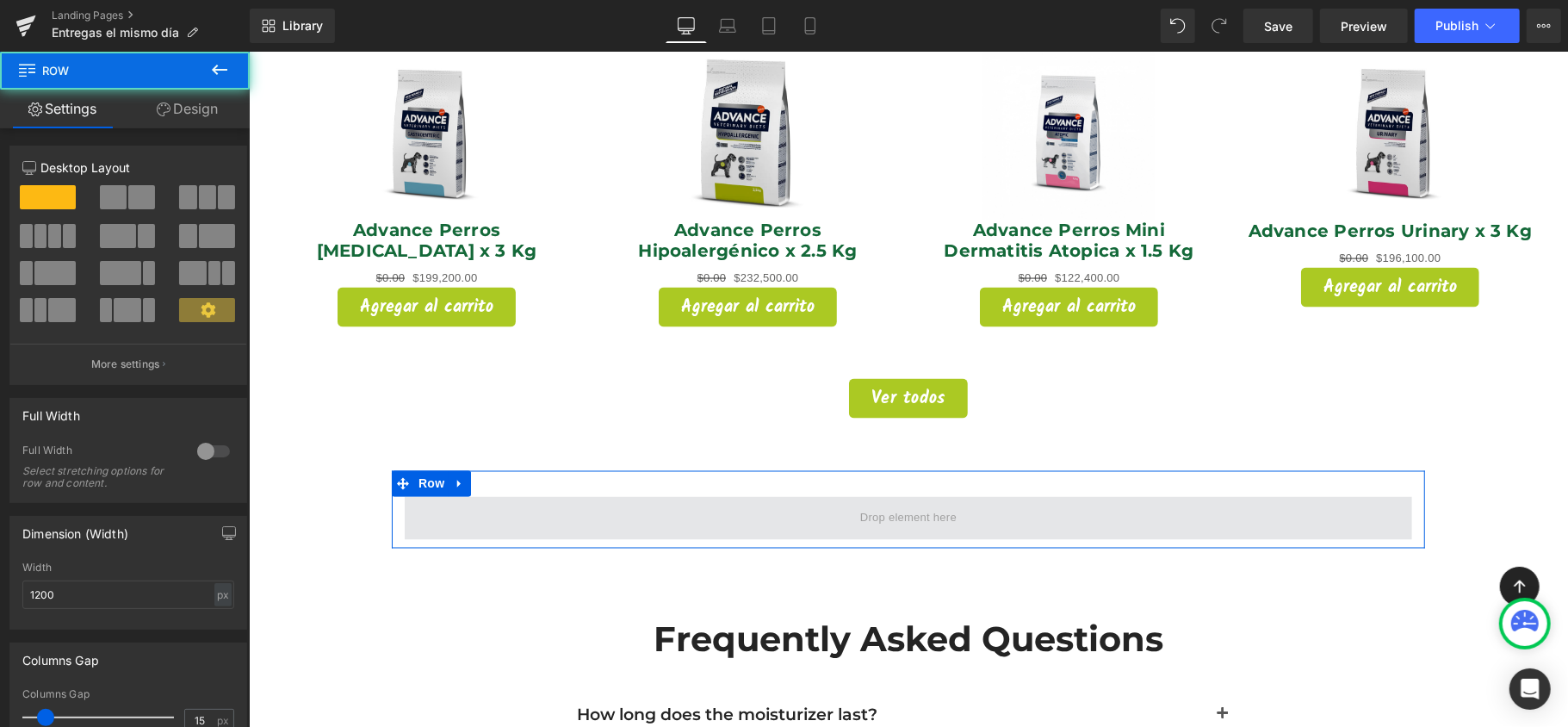
click at [961, 497] on span at bounding box center [908, 518] width 1008 height 43
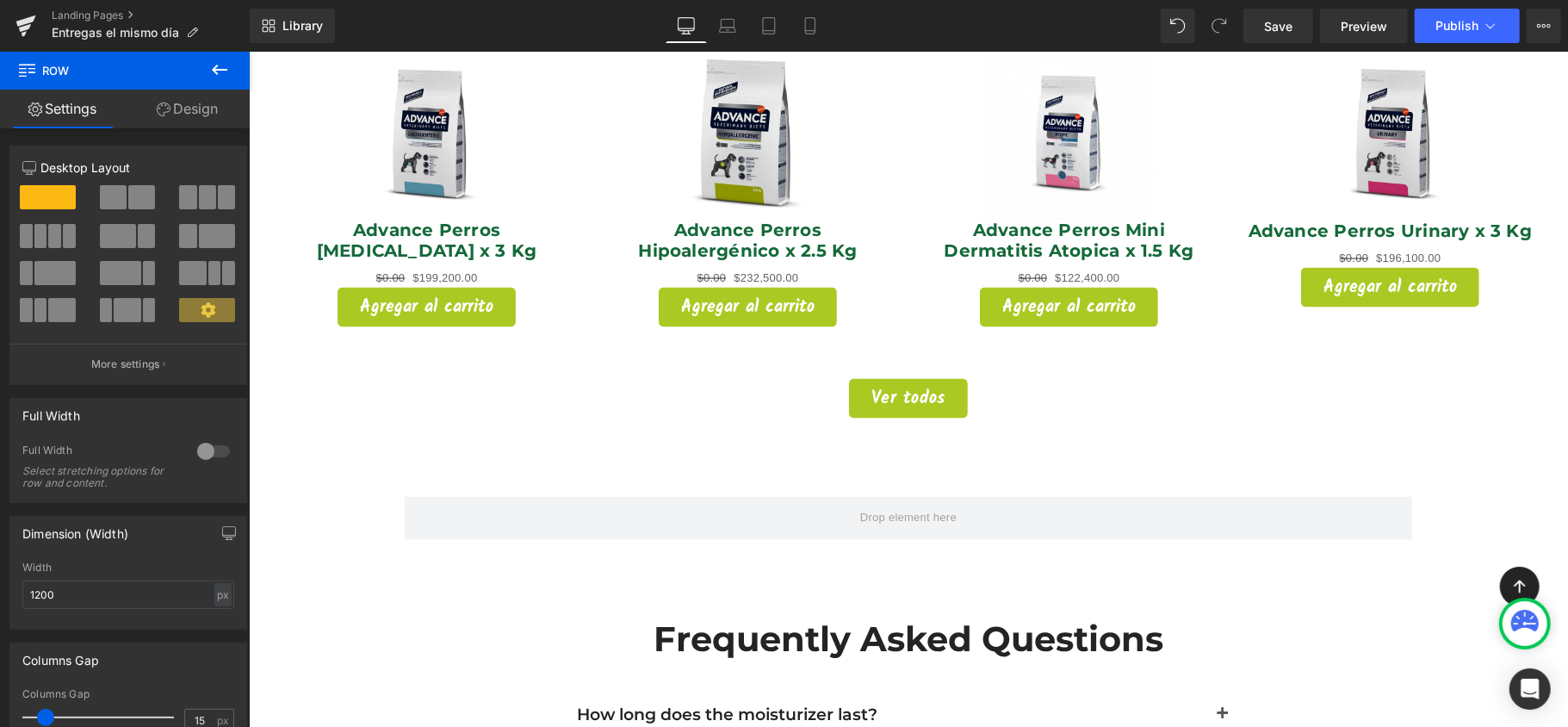
click at [219, 70] on icon at bounding box center [219, 70] width 15 height 11
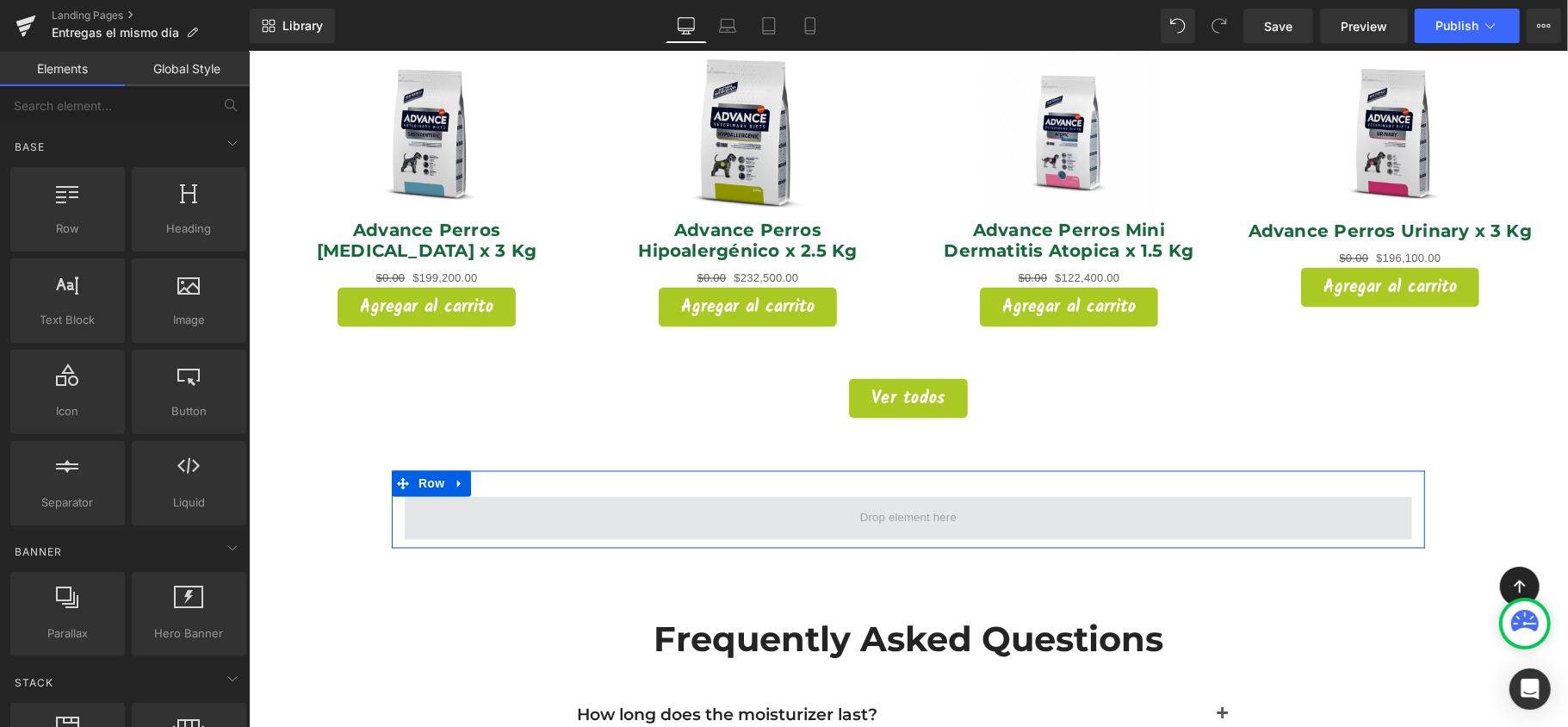
click at [642, 497] on span at bounding box center [908, 518] width 1008 height 43
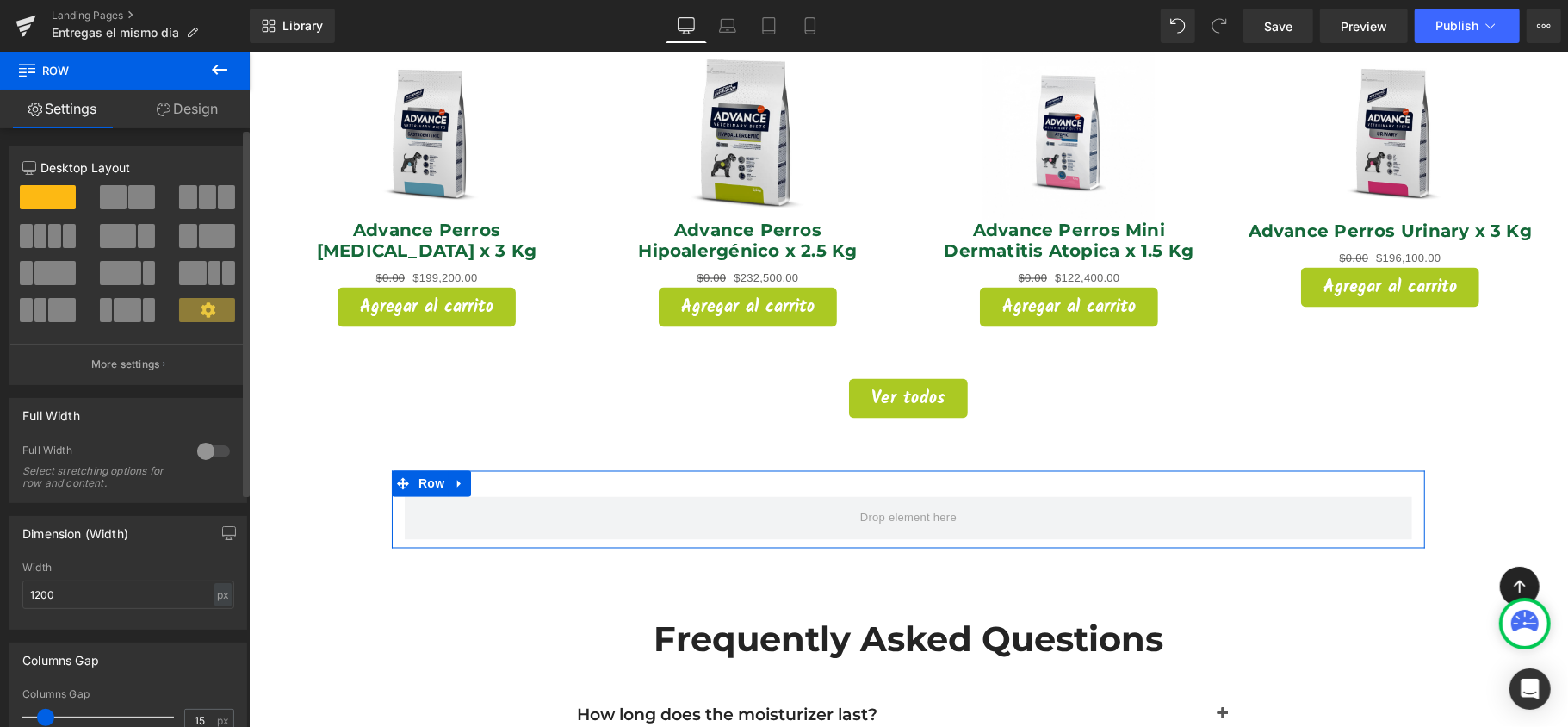
click at [43, 238] on span at bounding box center [40, 236] width 13 height 24
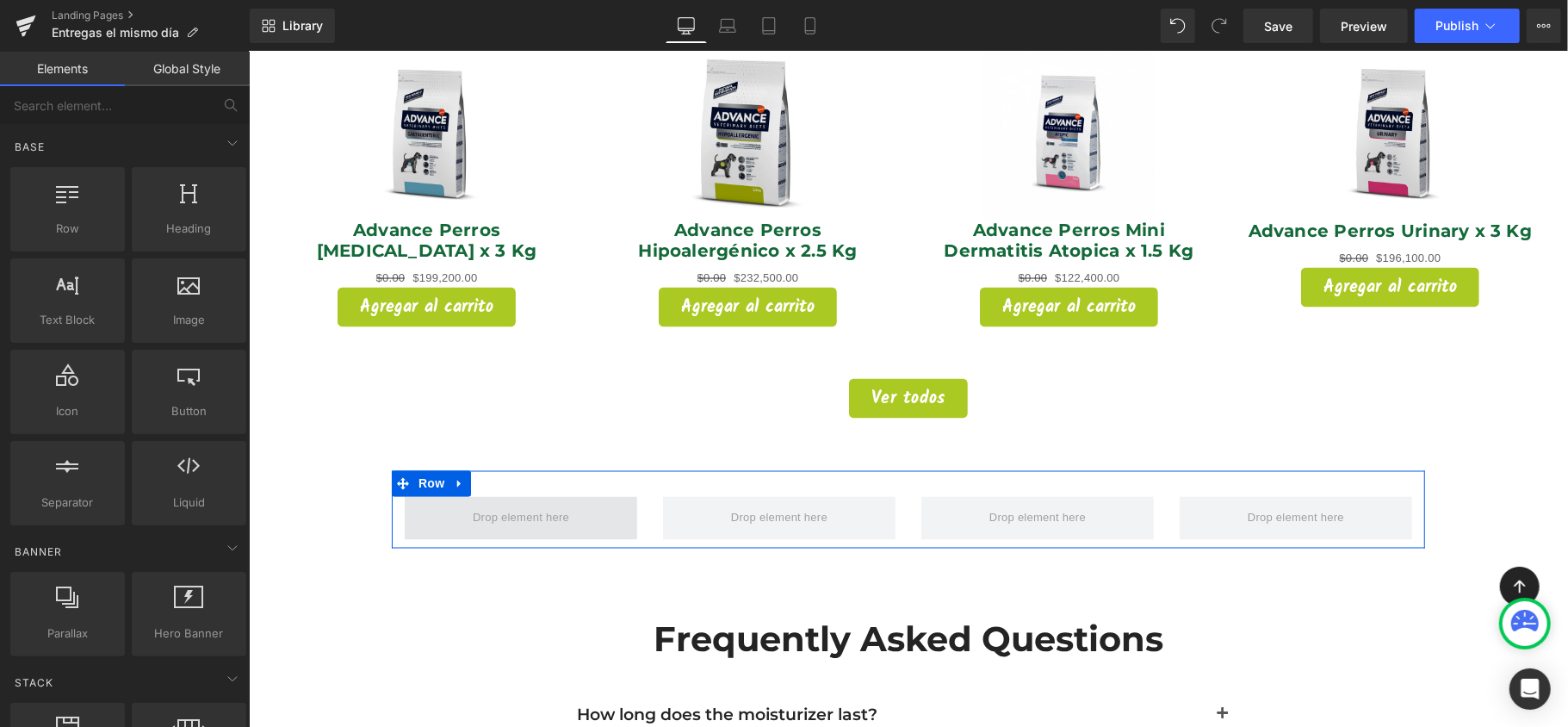
click at [513, 505] on span at bounding box center [520, 518] width 108 height 27
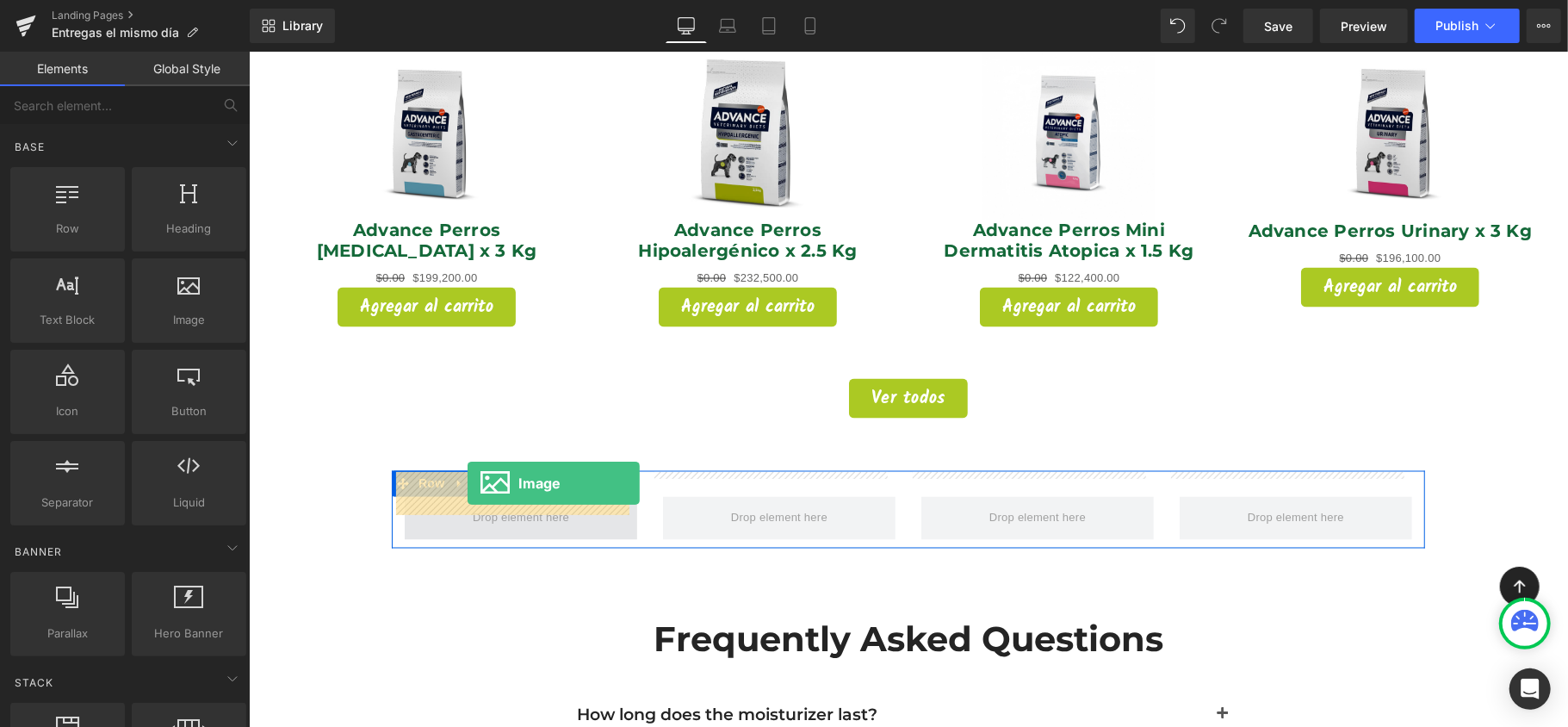
drag, startPoint x: 496, startPoint y: 423, endPoint x: 467, endPoint y: 482, distance: 65.7
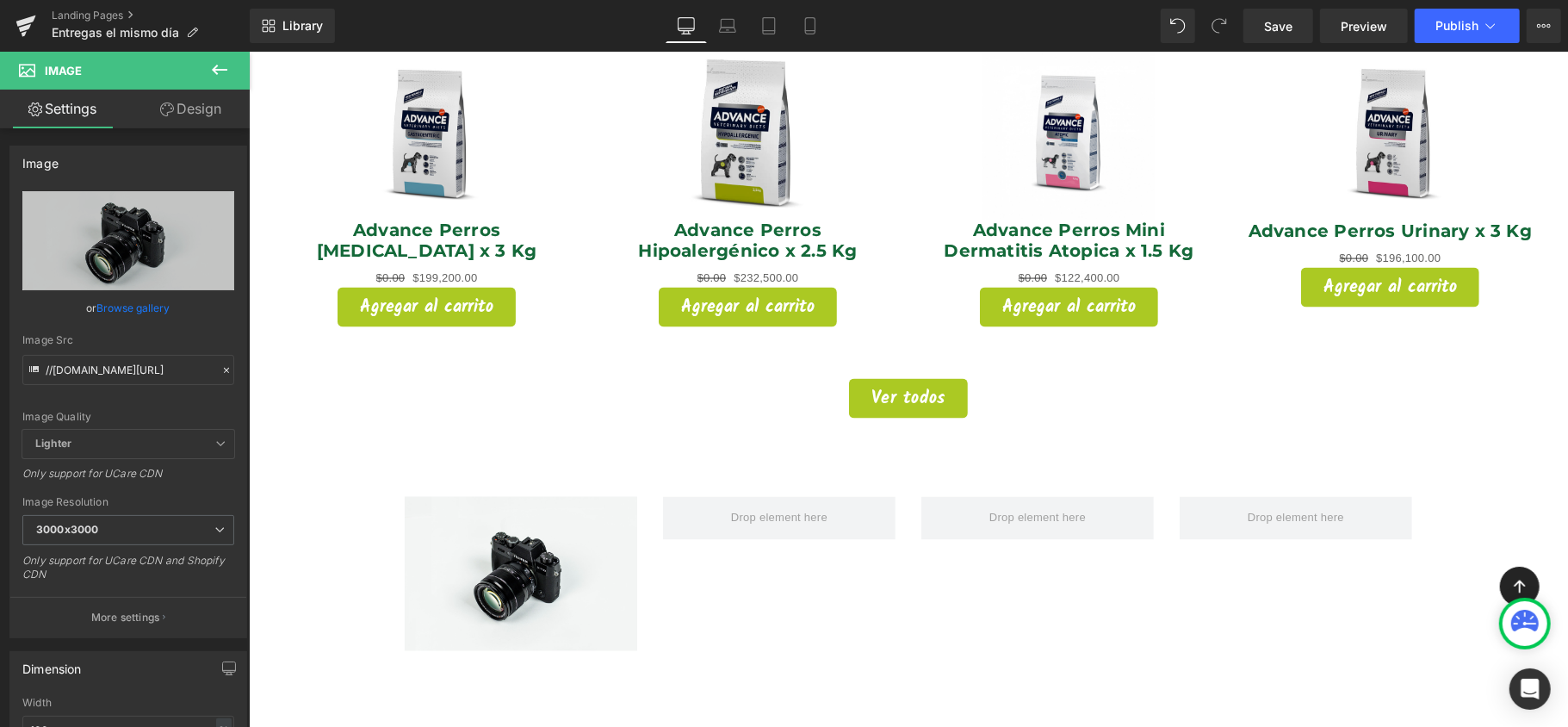
click at [217, 70] on icon at bounding box center [219, 70] width 15 height 11
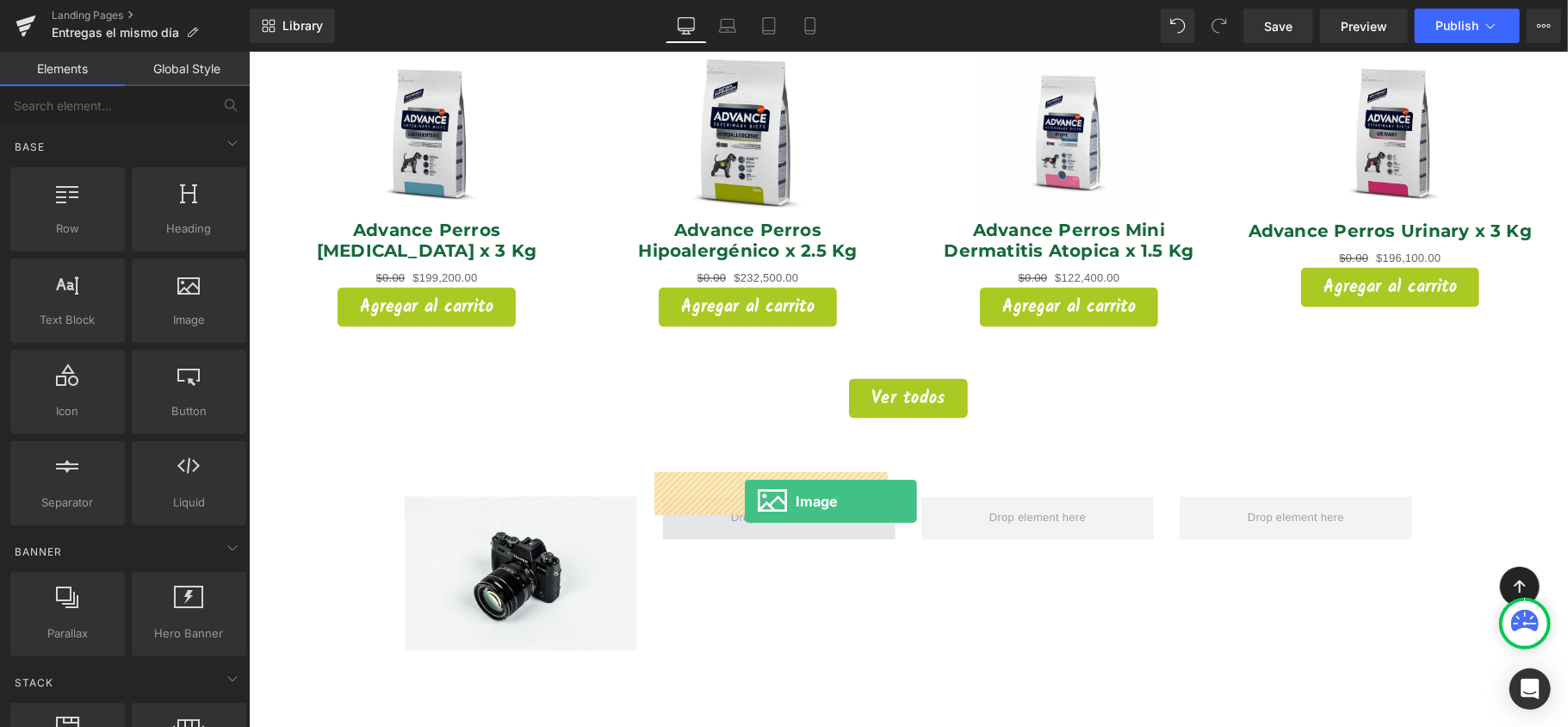
drag, startPoint x: 496, startPoint y: 379, endPoint x: 744, endPoint y: 500, distance: 275.9
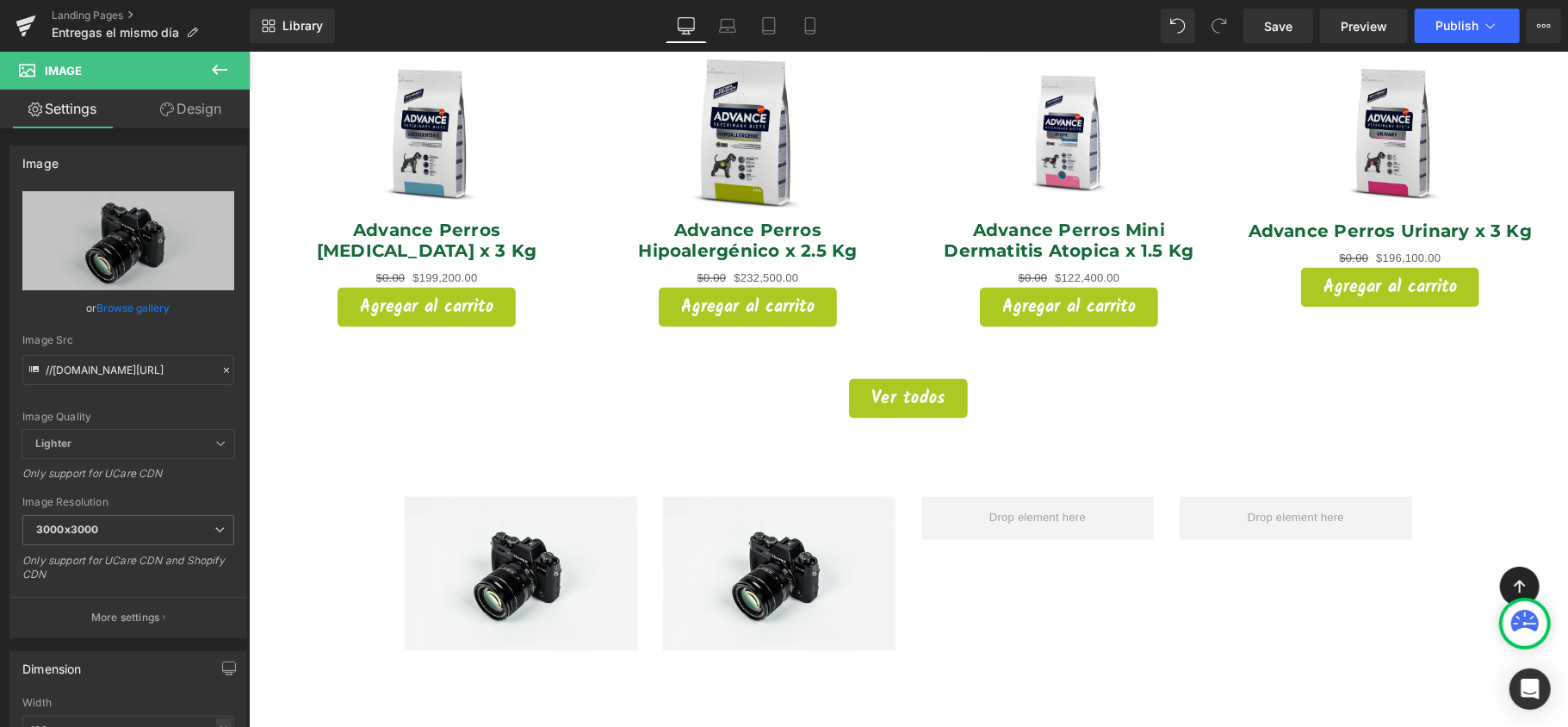
click at [214, 73] on icon at bounding box center [220, 69] width 21 height 21
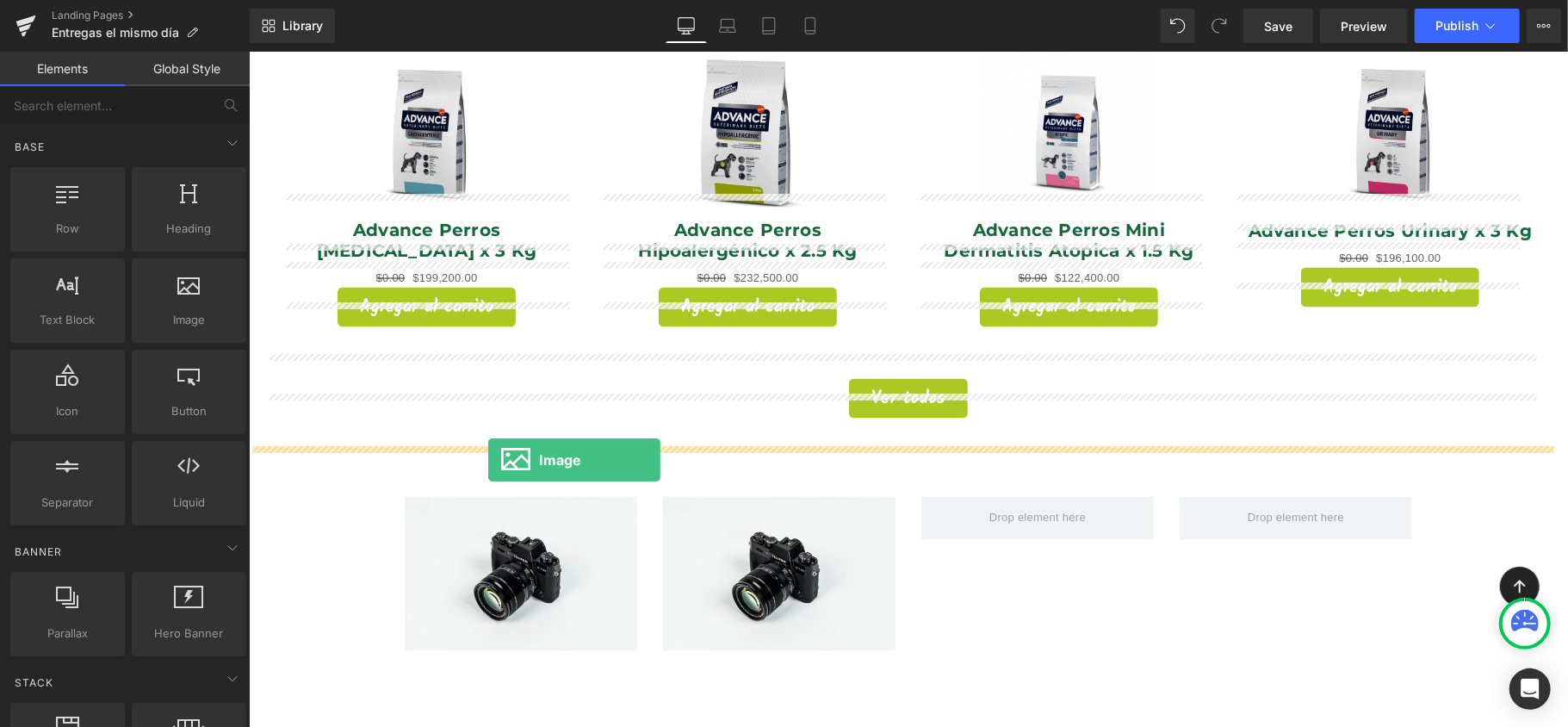
drag, startPoint x: 454, startPoint y: 359, endPoint x: 989, endPoint y: 526, distance: 560.5
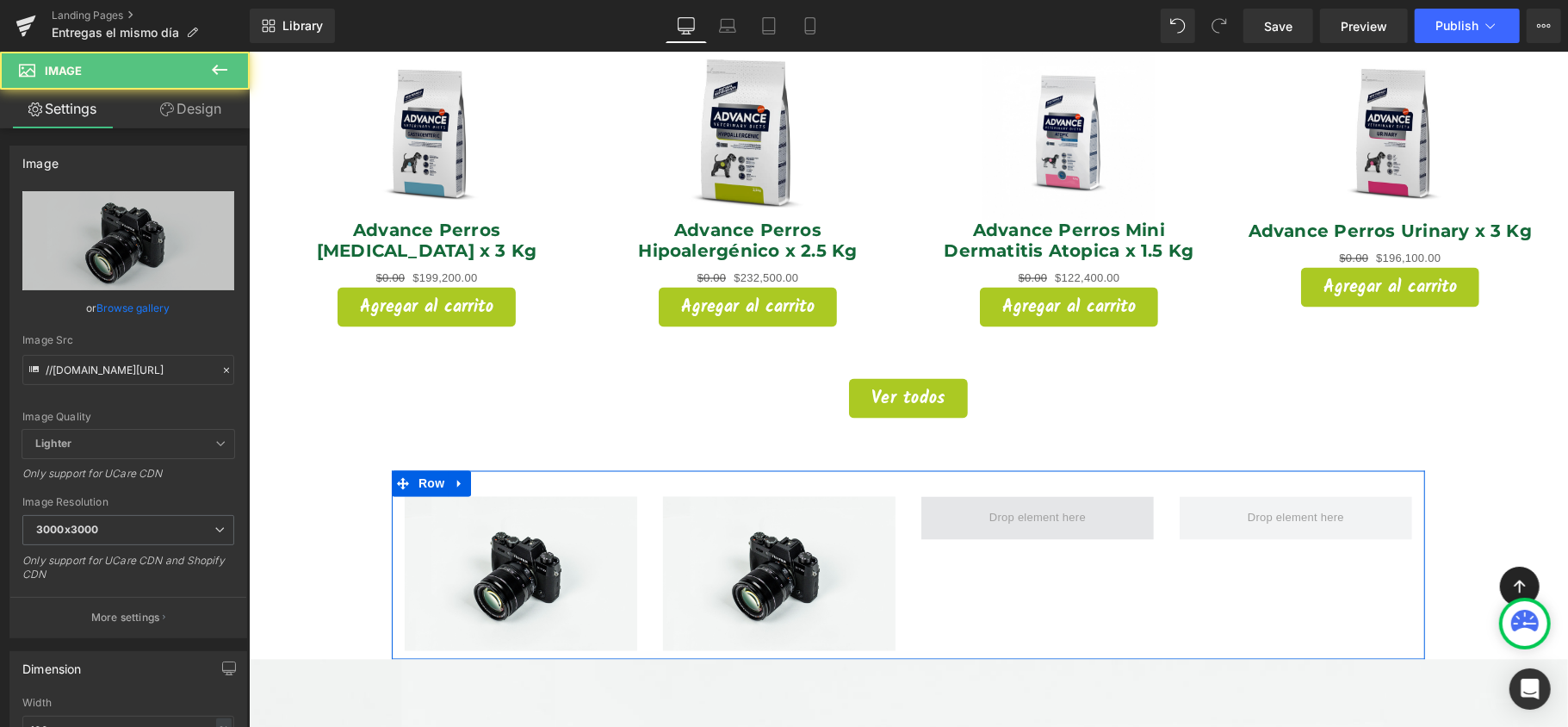
click at [986, 505] on span at bounding box center [1037, 518] width 108 height 27
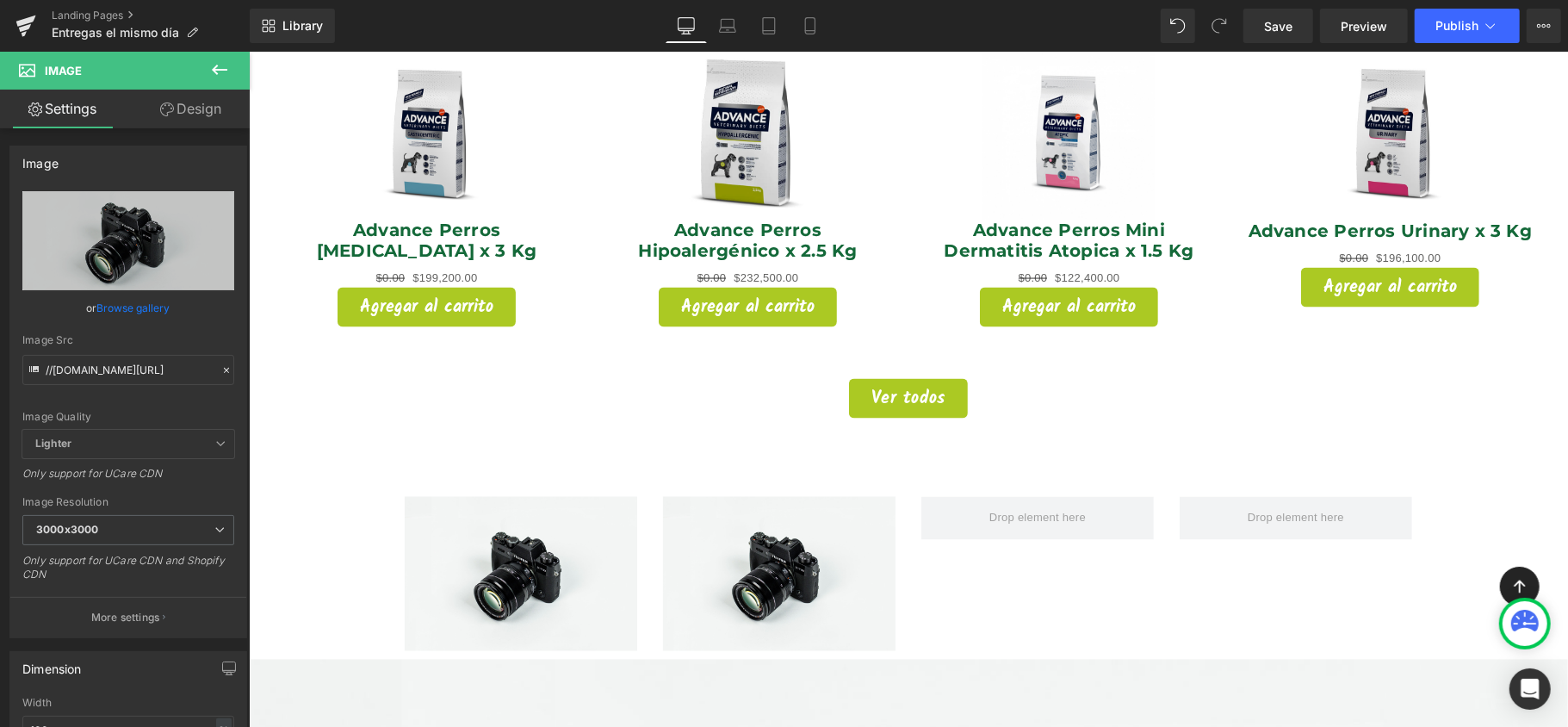
click at [232, 67] on button at bounding box center [219, 71] width 60 height 38
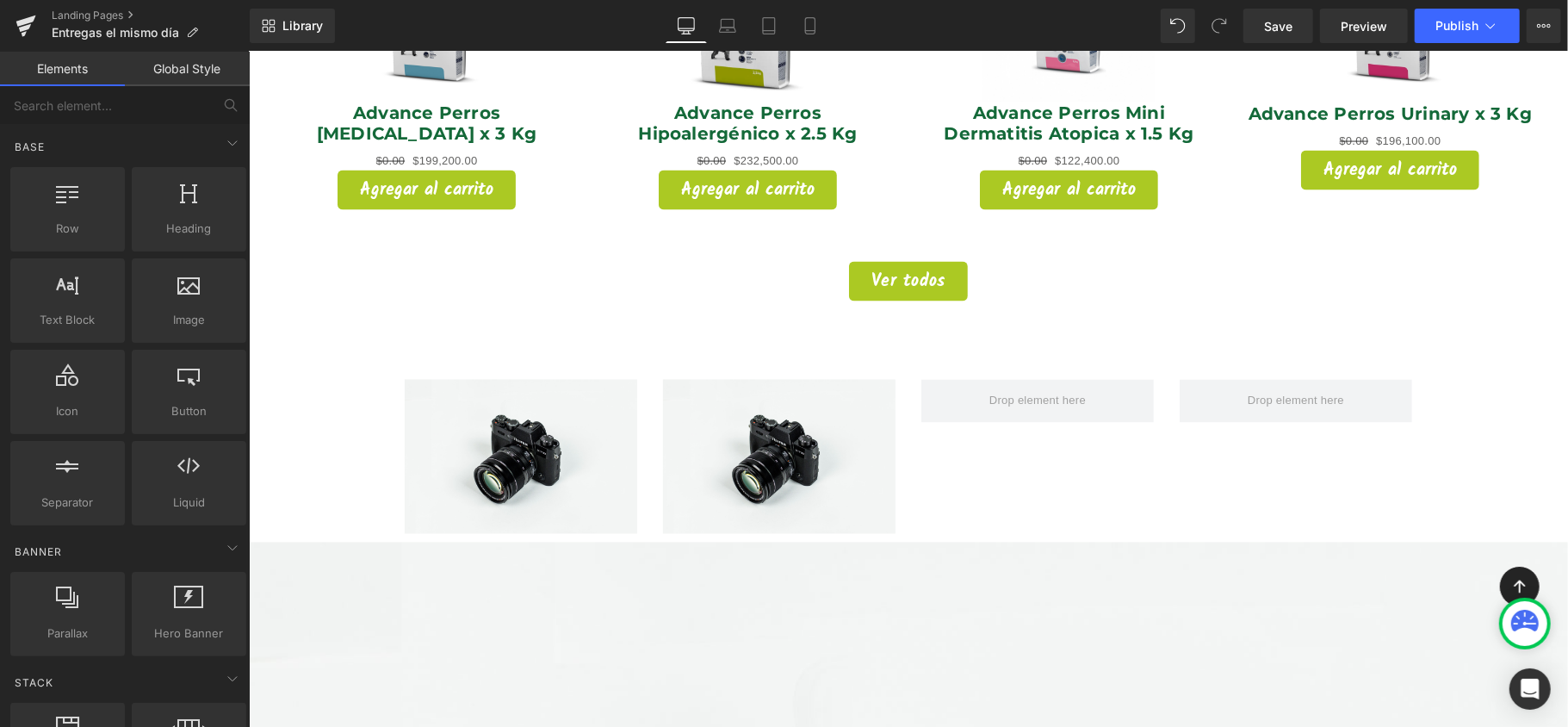
scroll to position [2183, 0]
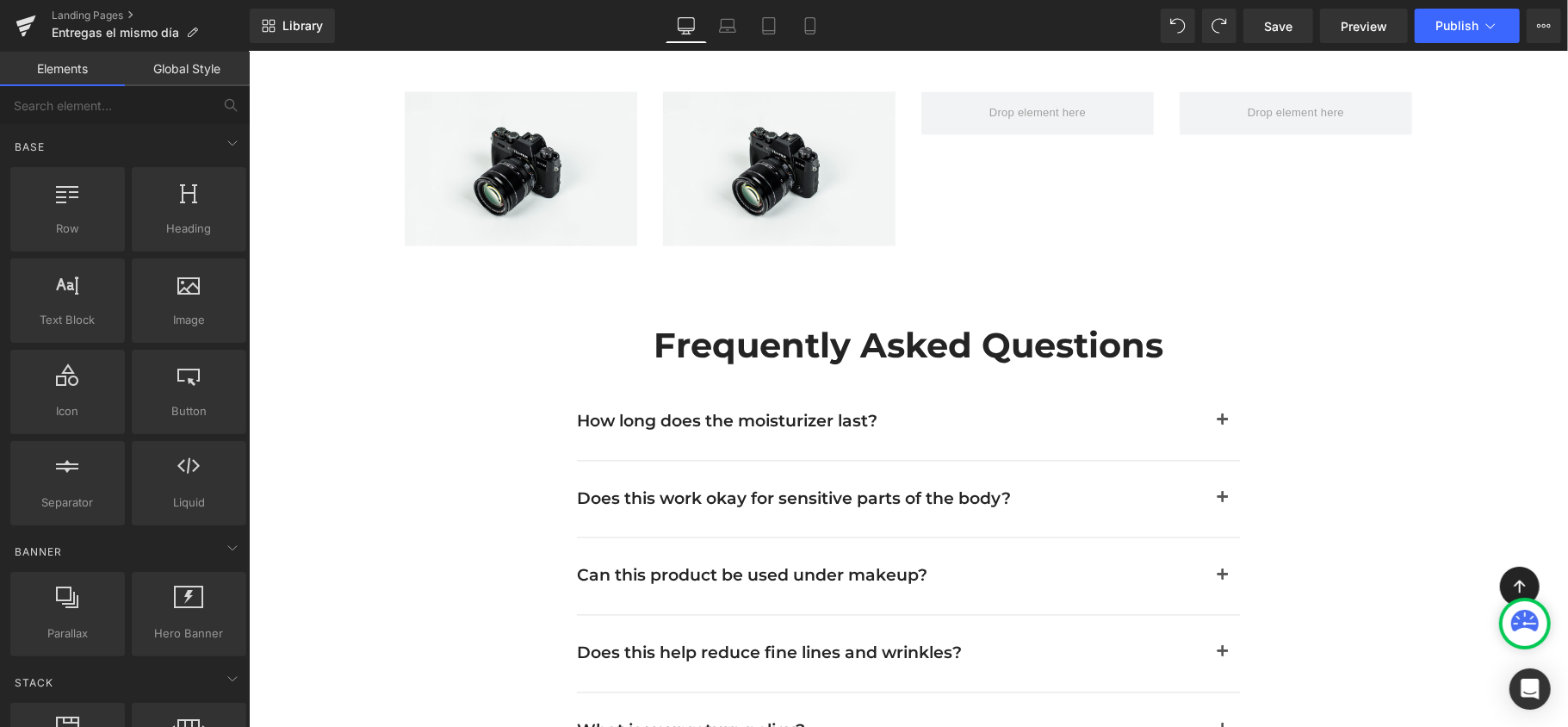
scroll to position [2297, 0]
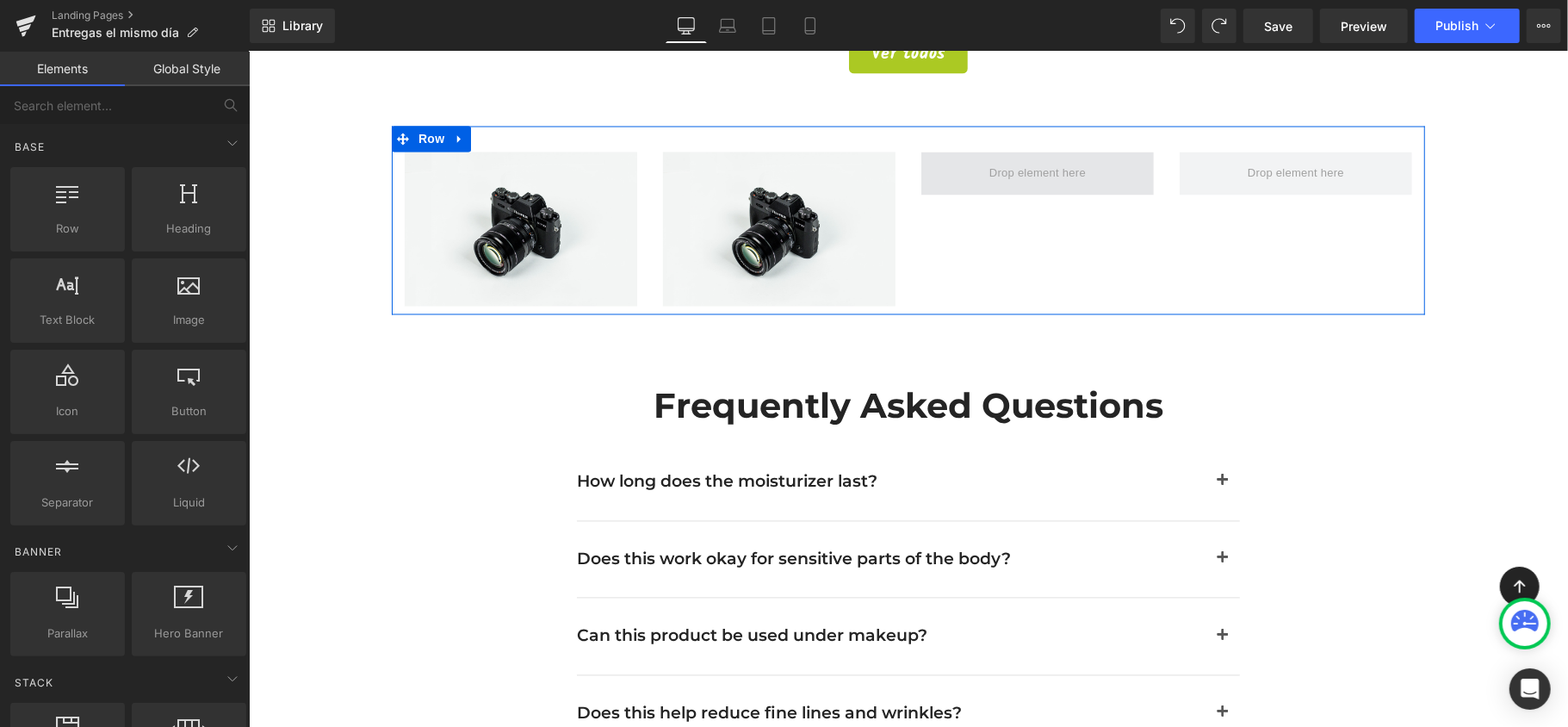
click at [1025, 160] on span at bounding box center [1037, 174] width 108 height 27
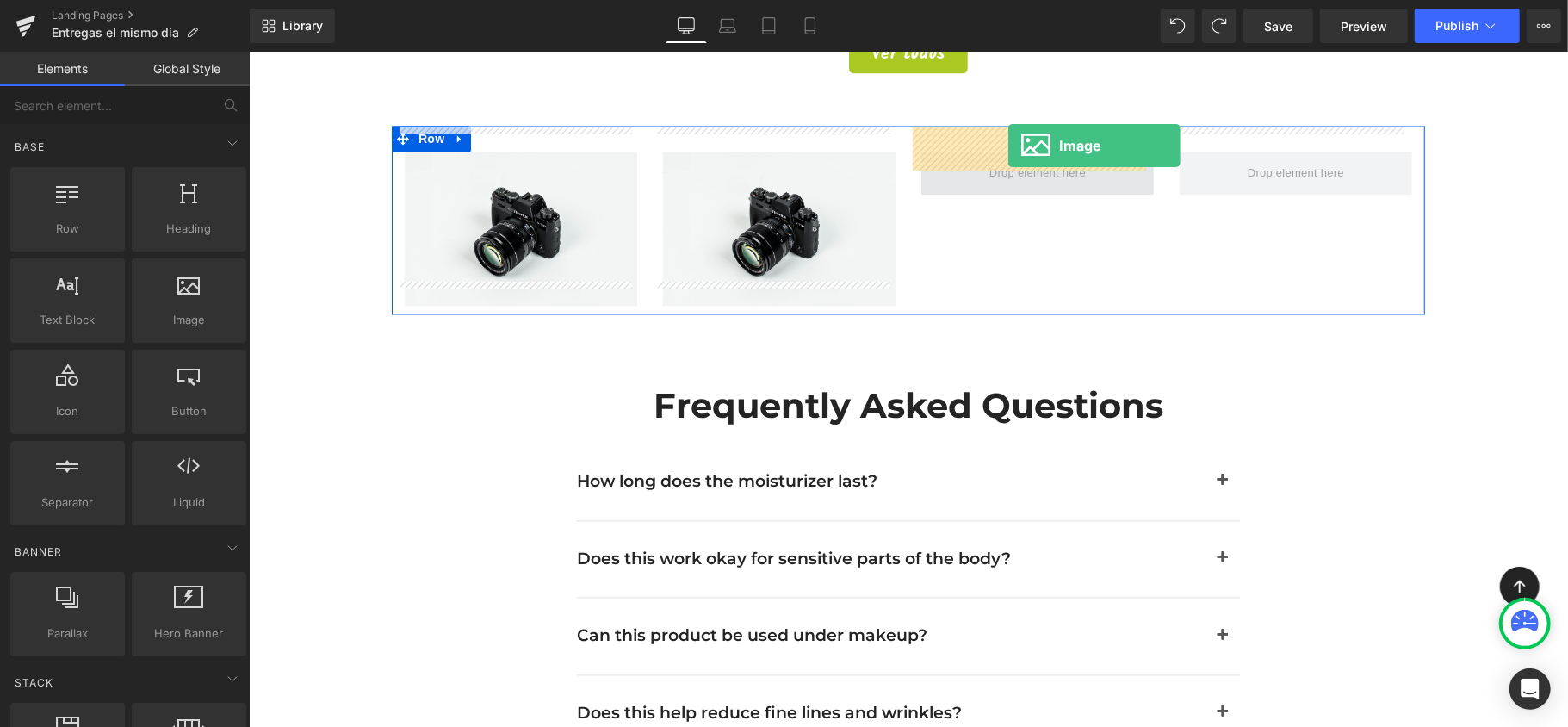
drag, startPoint x: 478, startPoint y: 368, endPoint x: 1008, endPoint y: 144, distance: 575.4
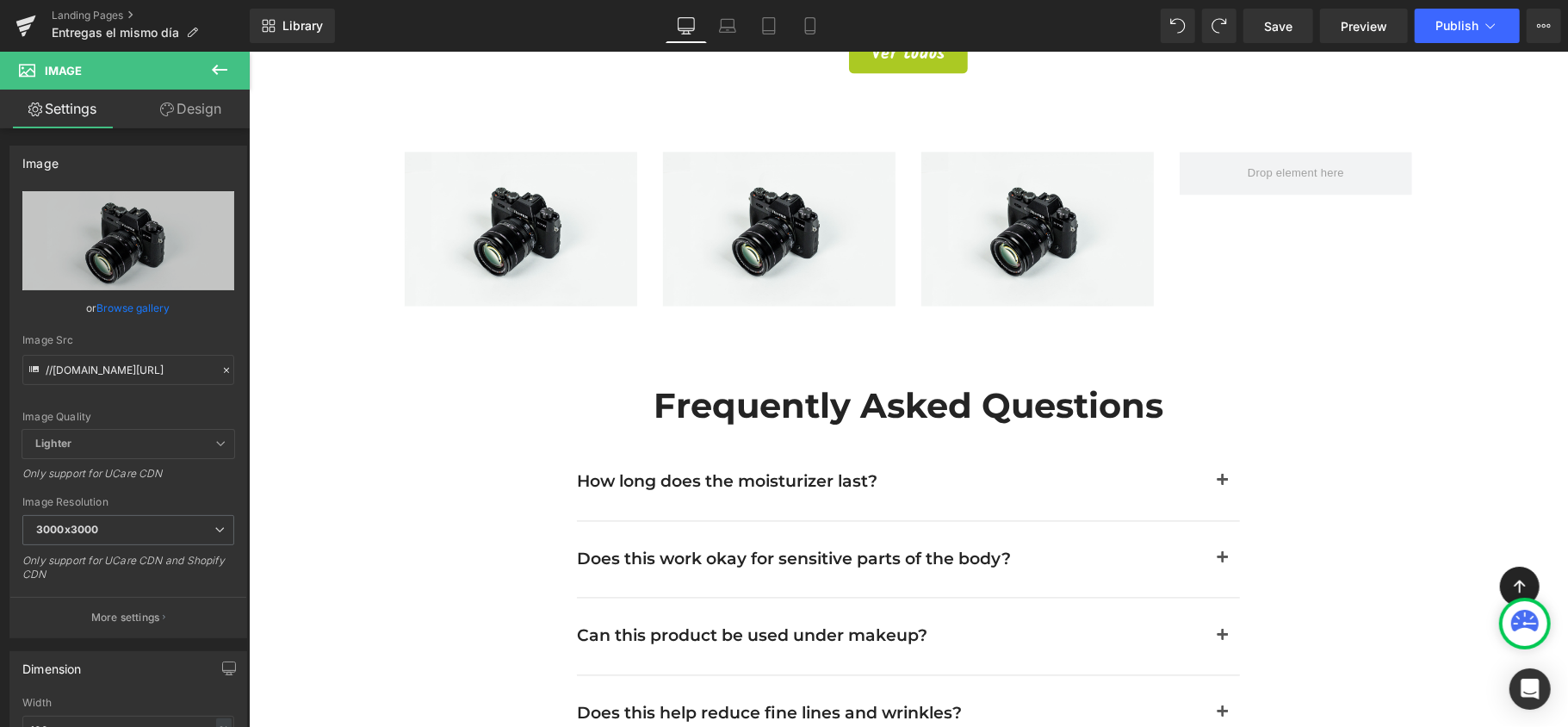
click at [207, 65] on button at bounding box center [219, 71] width 60 height 38
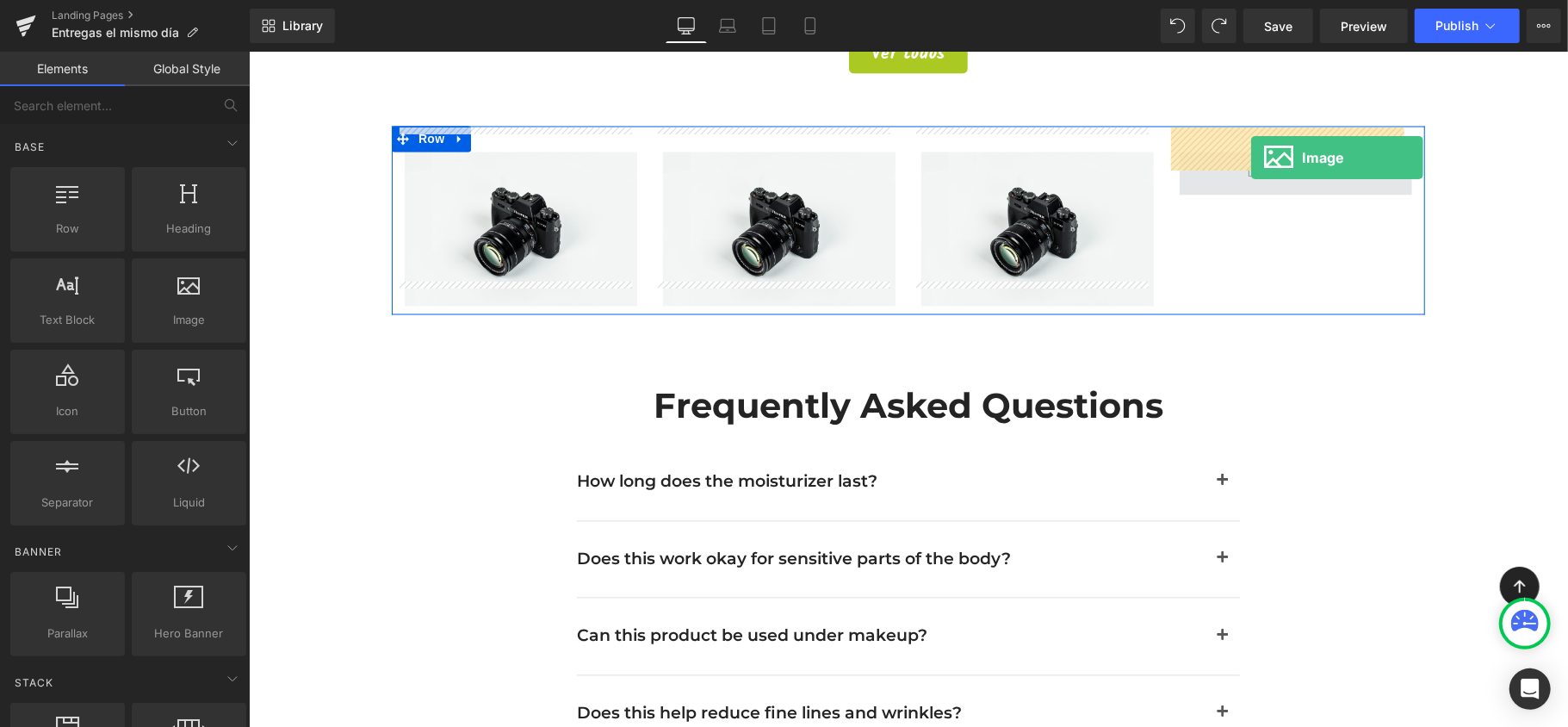
drag, startPoint x: 432, startPoint y: 356, endPoint x: 1251, endPoint y: 158, distance: 842.6
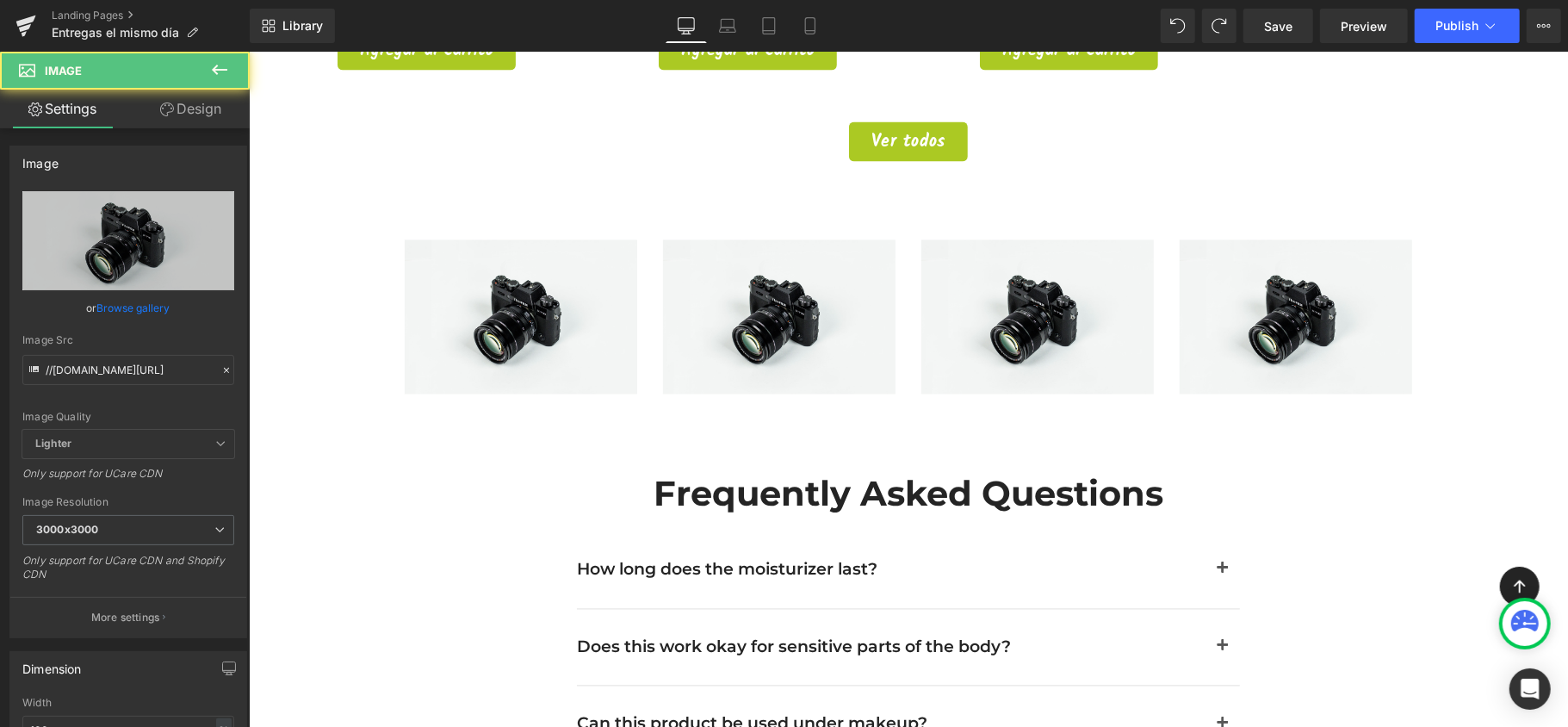
scroll to position [1952, 0]
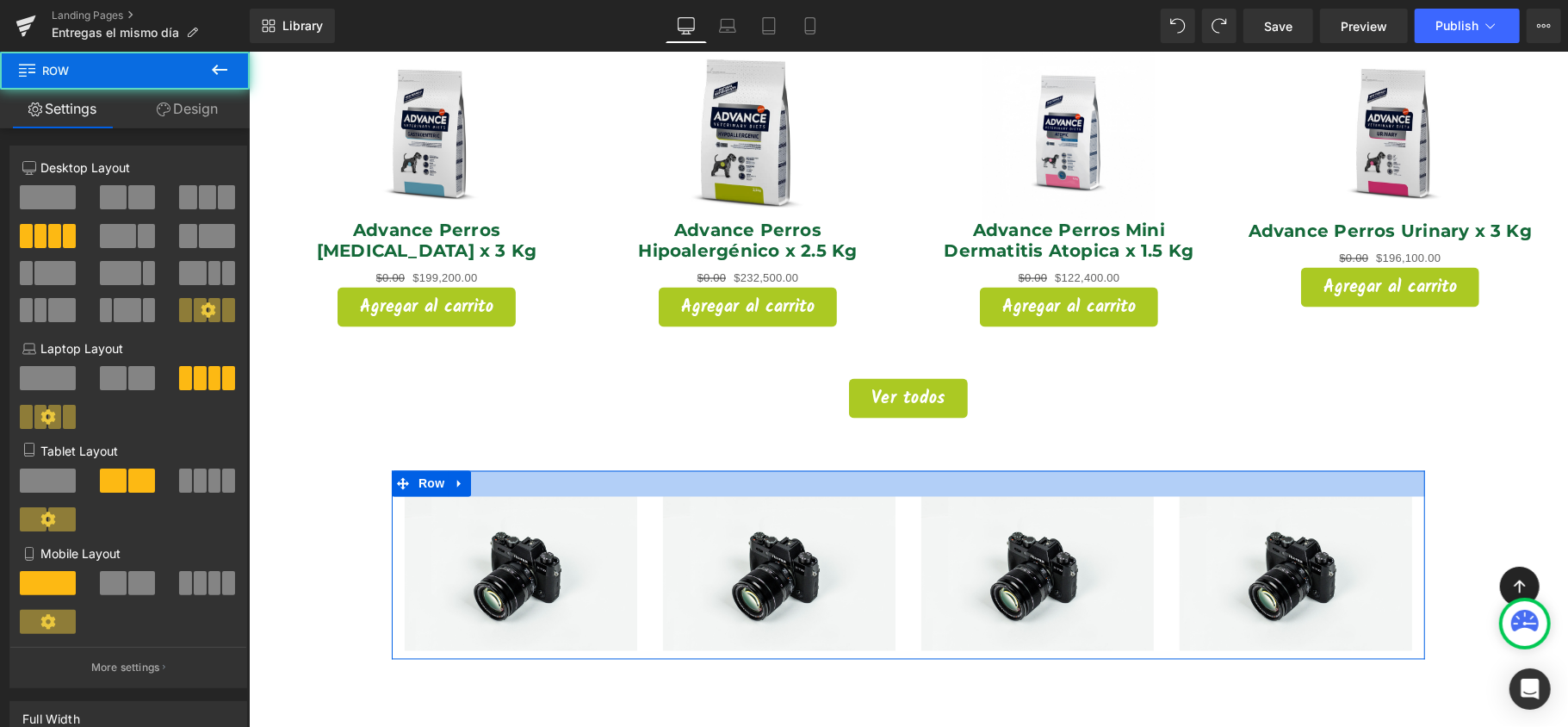
click at [923, 471] on div at bounding box center [907, 483] width 1033 height 26
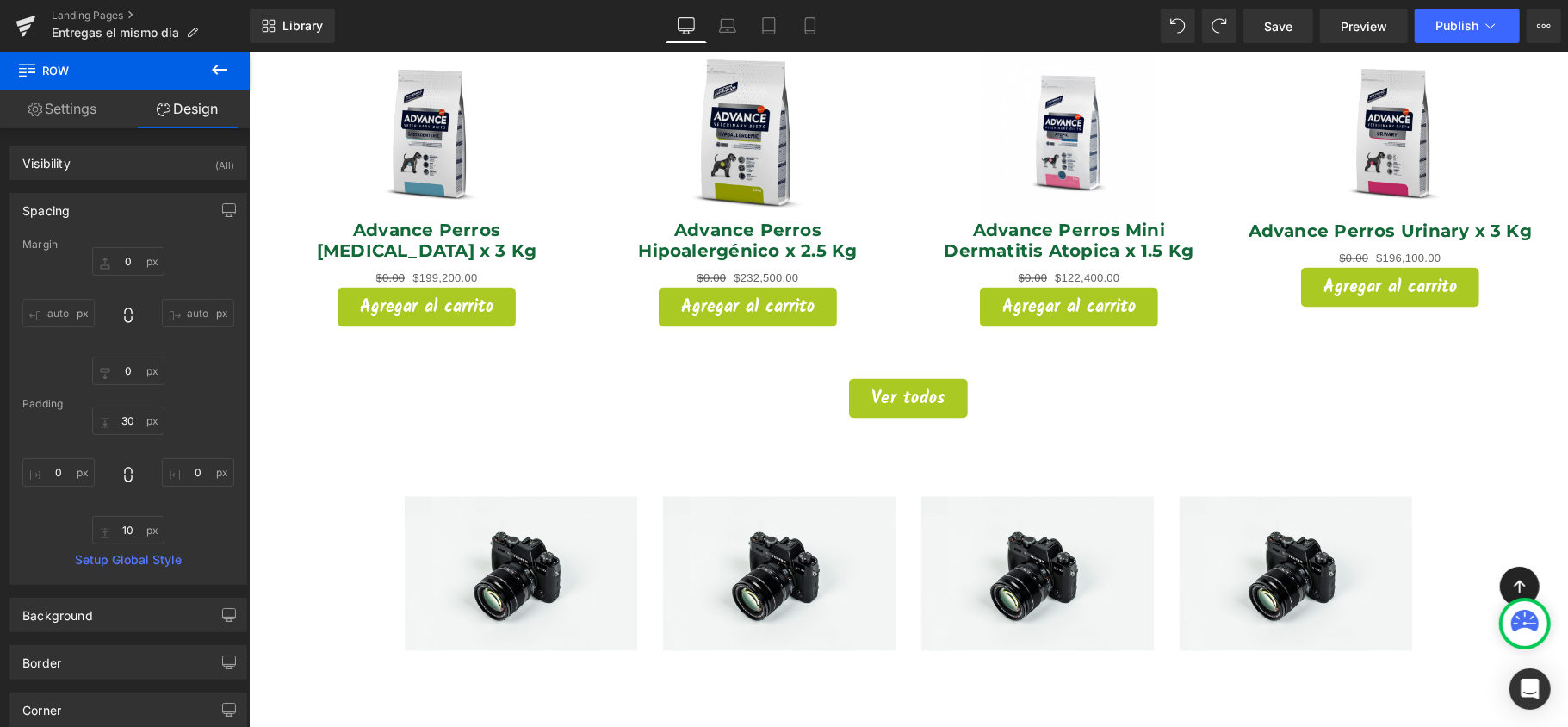
click at [222, 70] on icon at bounding box center [219, 70] width 15 height 11
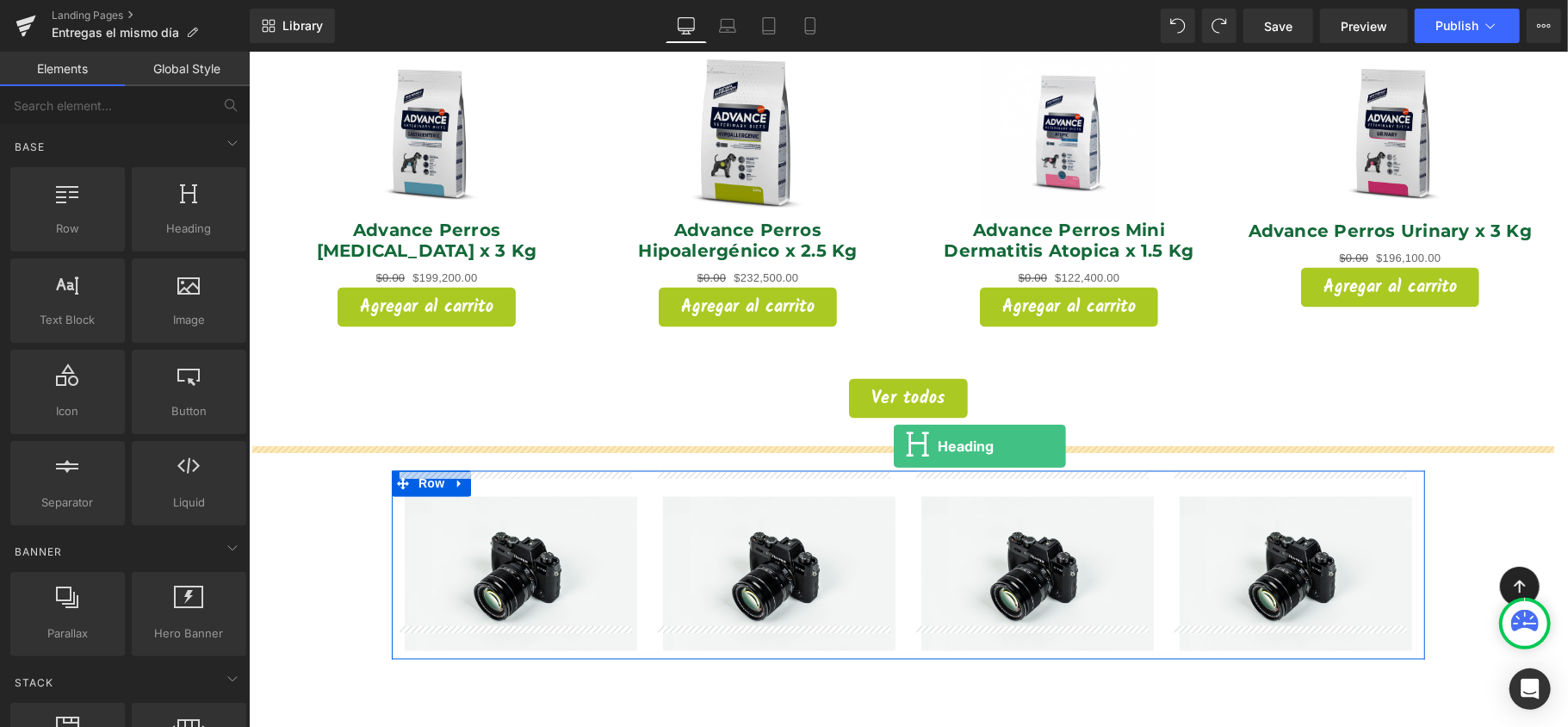
drag, startPoint x: 474, startPoint y: 293, endPoint x: 893, endPoint y: 446, distance: 446.1
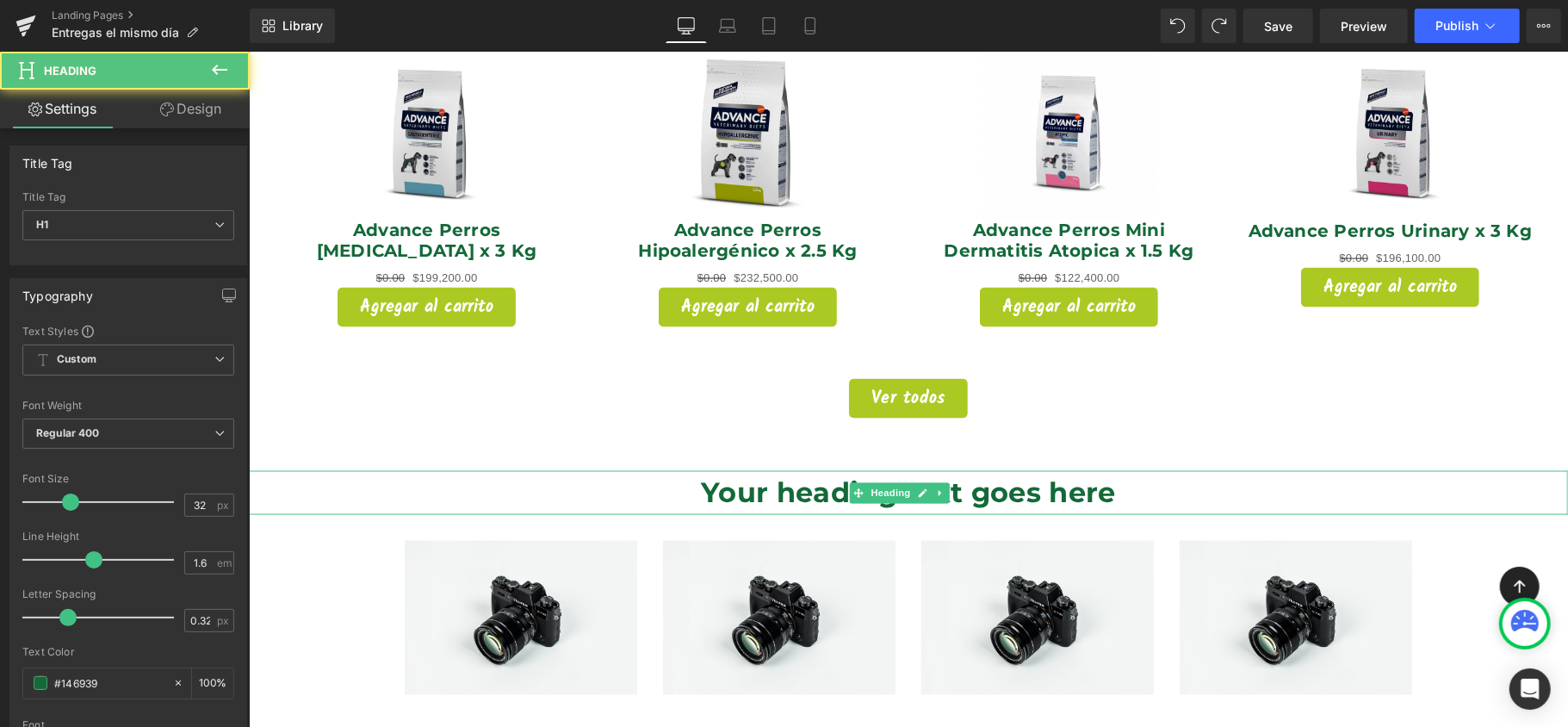
click at [986, 471] on h1 "Your heading text goes here" at bounding box center [908, 492] width 1319 height 44
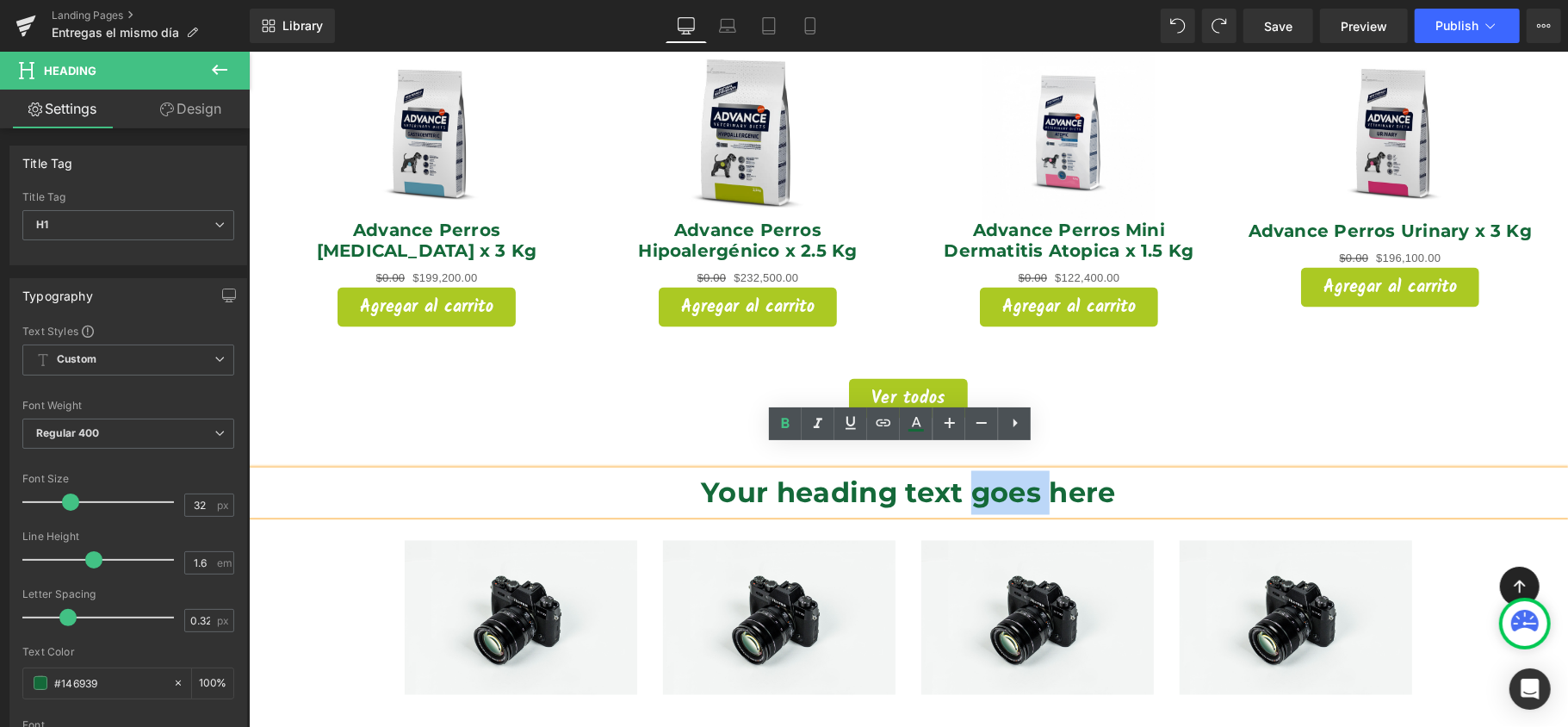
click at [986, 471] on h1 "Your heading text goes here" at bounding box center [908, 492] width 1319 height 44
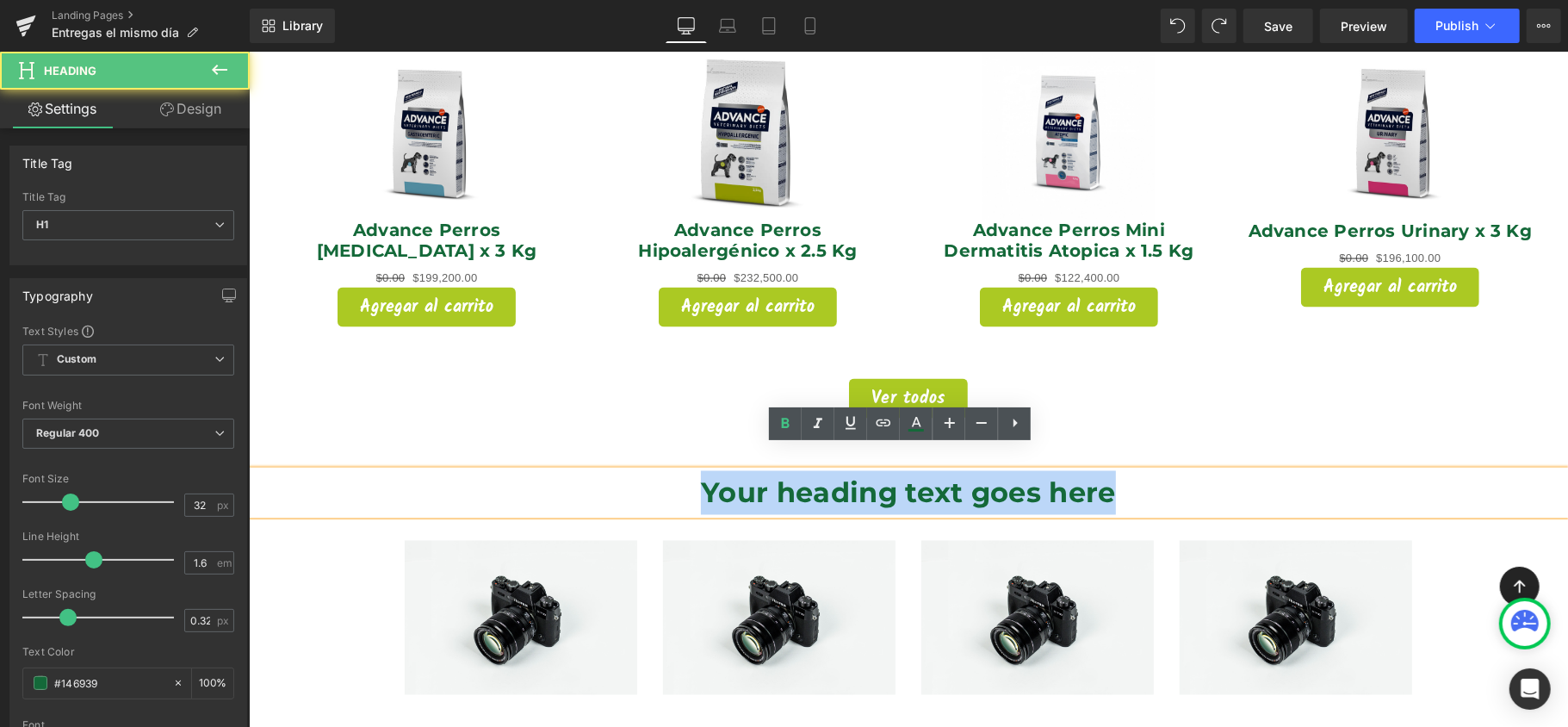
click at [986, 471] on h1 "Your heading text goes here" at bounding box center [908, 492] width 1319 height 44
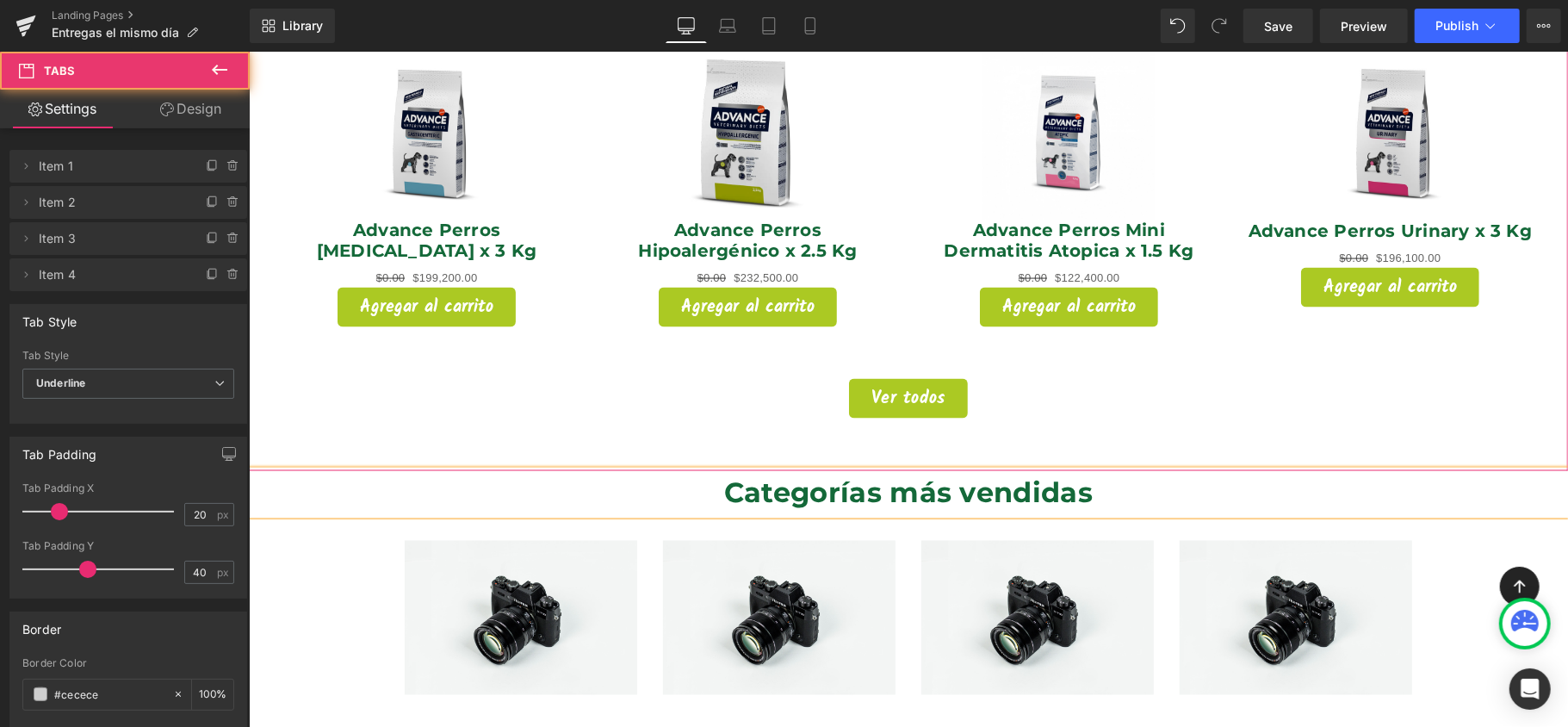
click at [1473, 401] on div "Sale Off (P) Image Adore Snacks Perros Cachorro x 80 Gr (P) Title $0.00 $7,400.…" at bounding box center [908, 44] width 1319 height 784
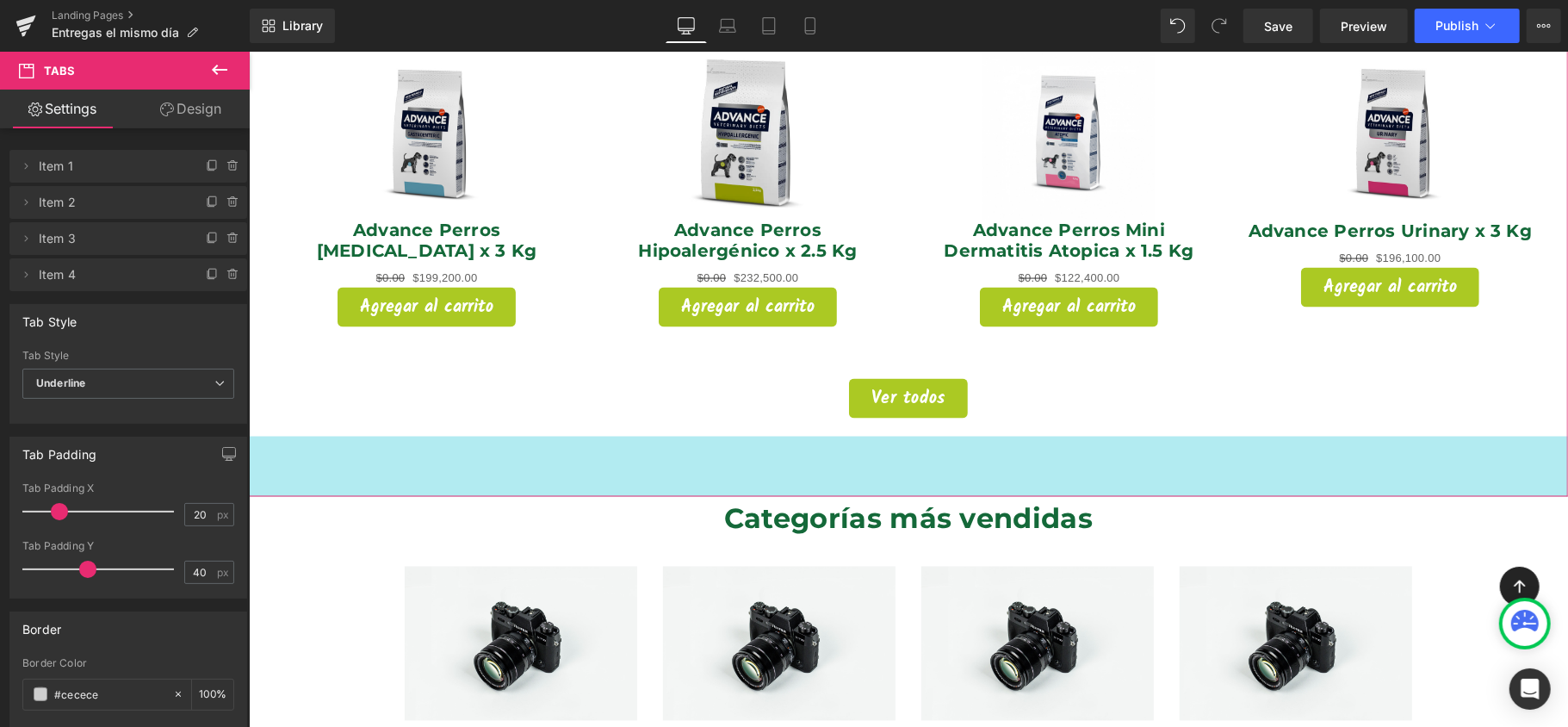
drag, startPoint x: 978, startPoint y: 445, endPoint x: 976, endPoint y: 472, distance: 27.1
click at [976, 472] on div "Todo para tu mascota y cultivo. ¡HOY! Heading Image Aplica para Medellín y su Á…" at bounding box center [908, 39] width 1319 height 3592
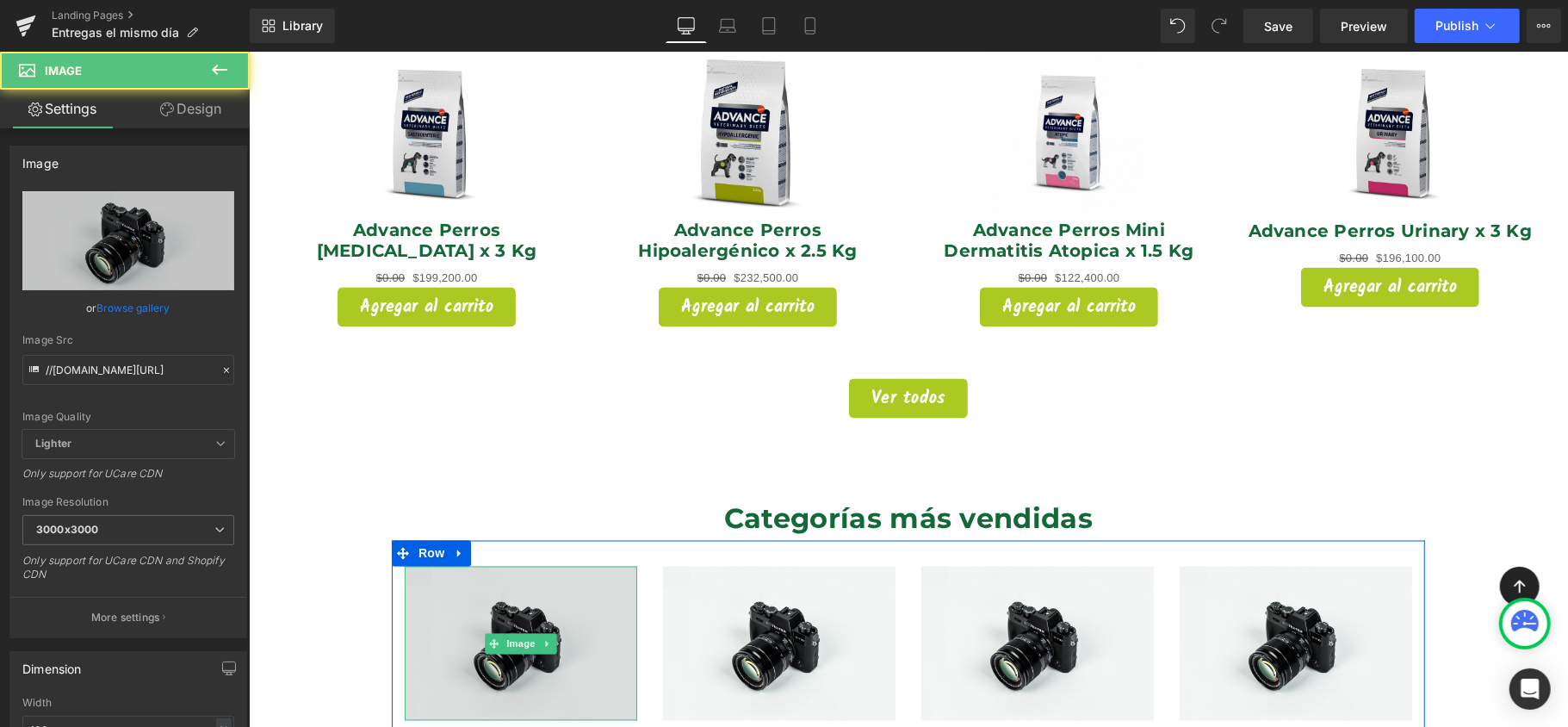
click at [570, 585] on img at bounding box center [521, 643] width 233 height 154
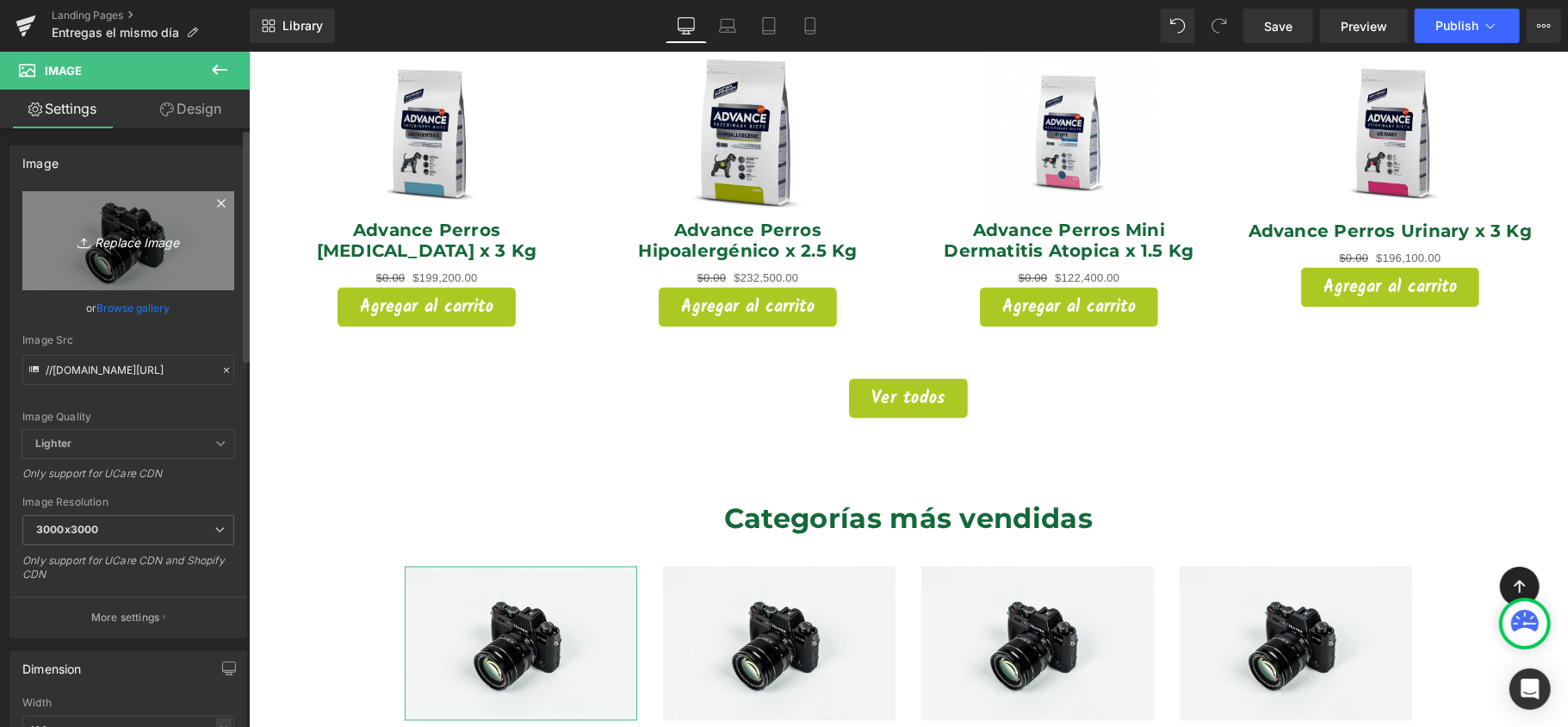
click at [78, 250] on icon at bounding box center [86, 242] width 17 height 17
type input "C:\fakepath\Imagen de producto (23).png"
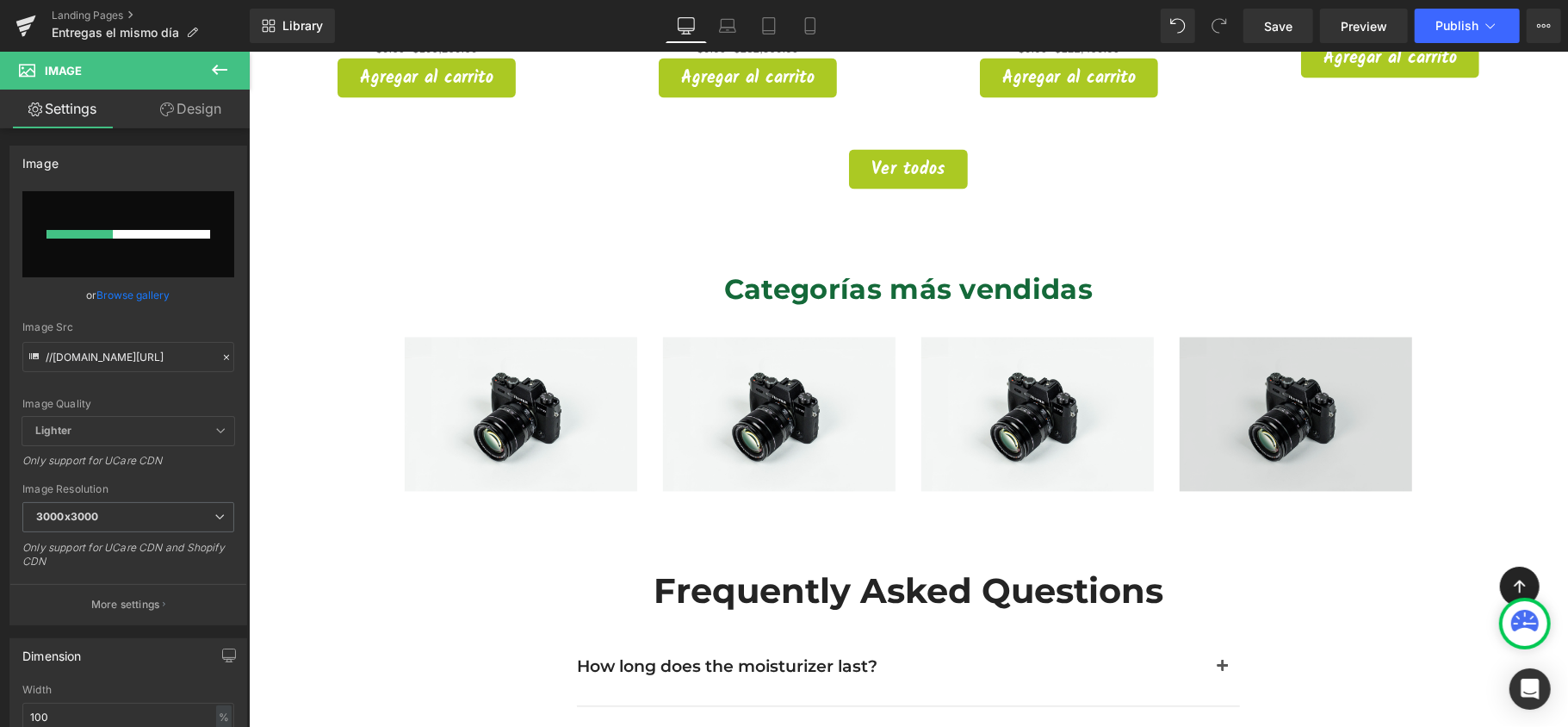
scroll to position [2183, 0]
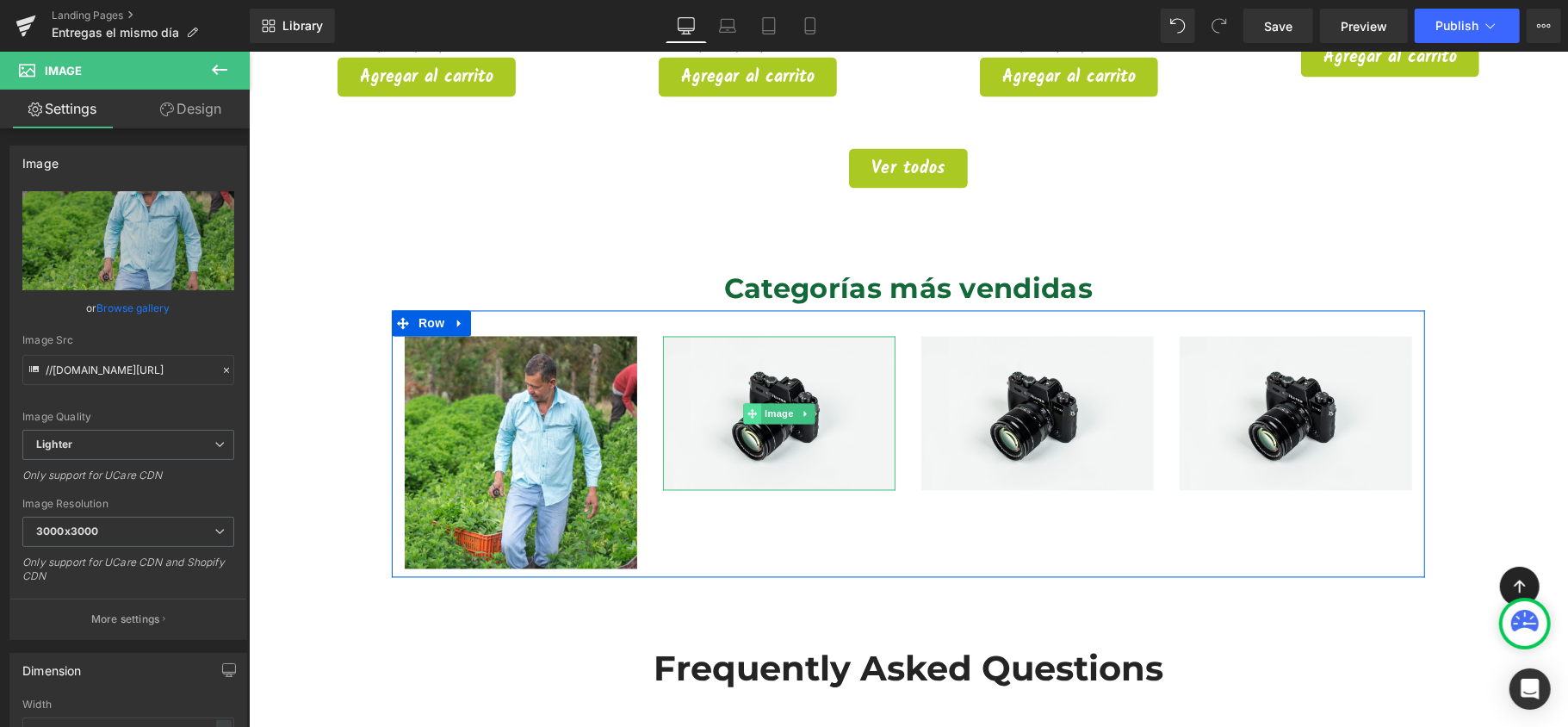
click at [743, 403] on span at bounding box center [752, 413] width 18 height 21
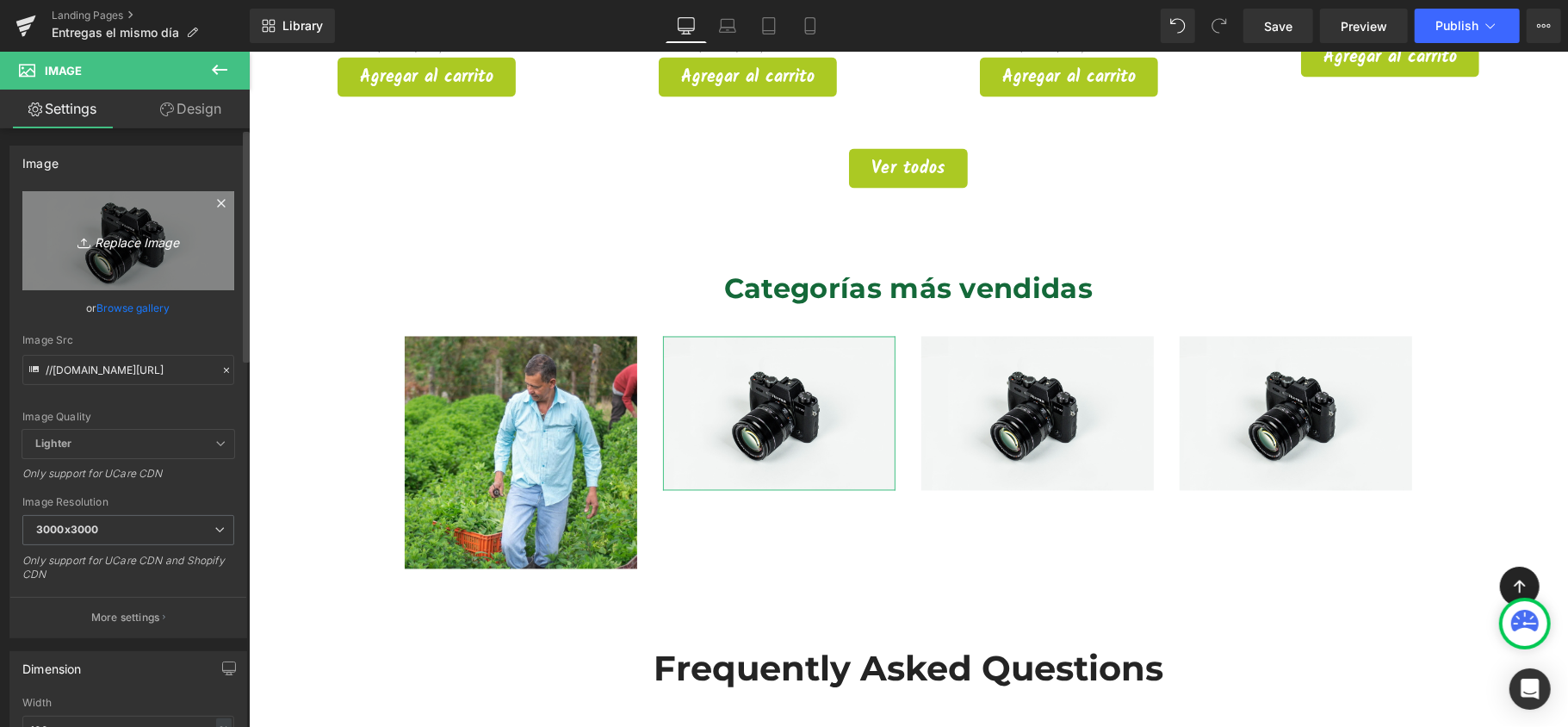
click at [134, 238] on icon "Replace Image" at bounding box center [128, 241] width 138 height 22
type input "C:\fakepath\Imagen de producto (24).png"
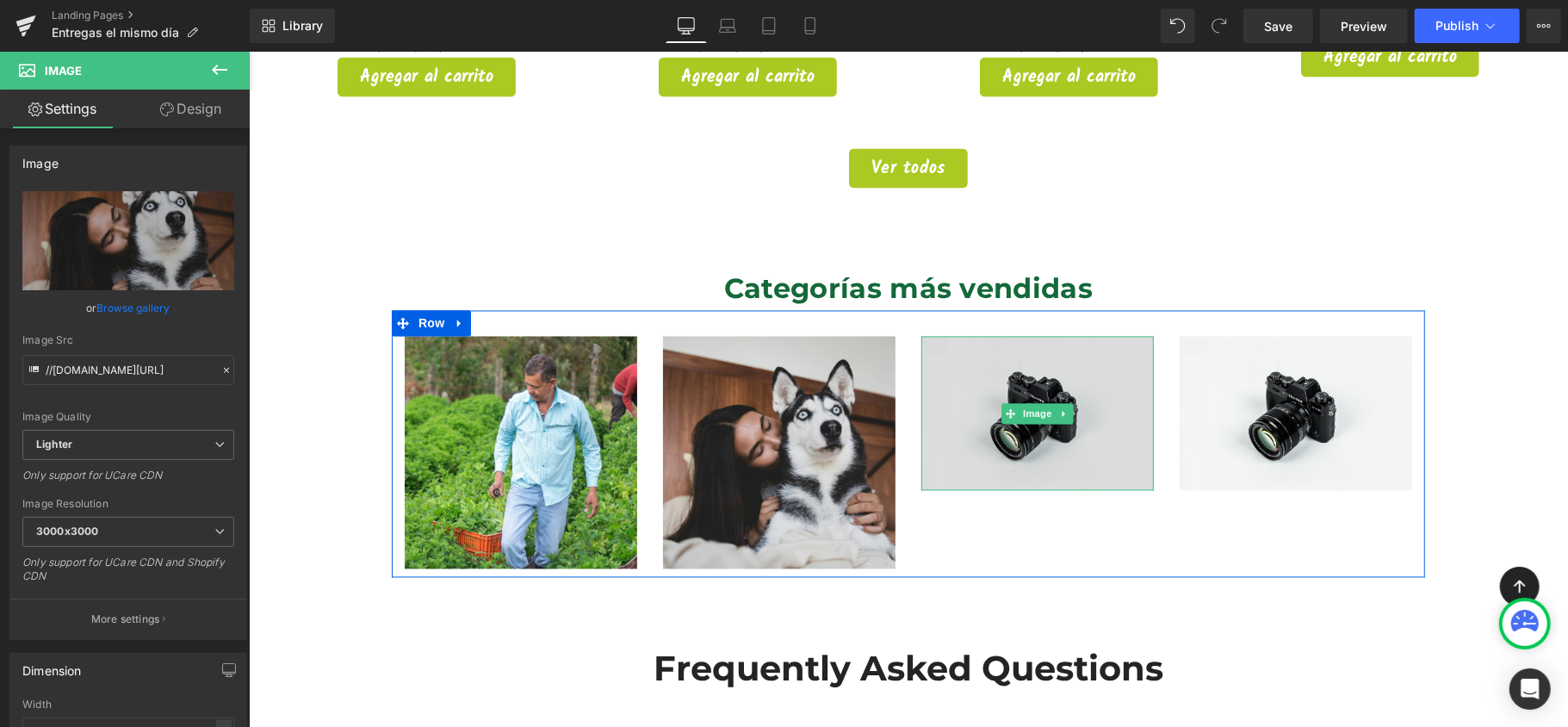
click at [1068, 396] on img at bounding box center [1037, 413] width 233 height 154
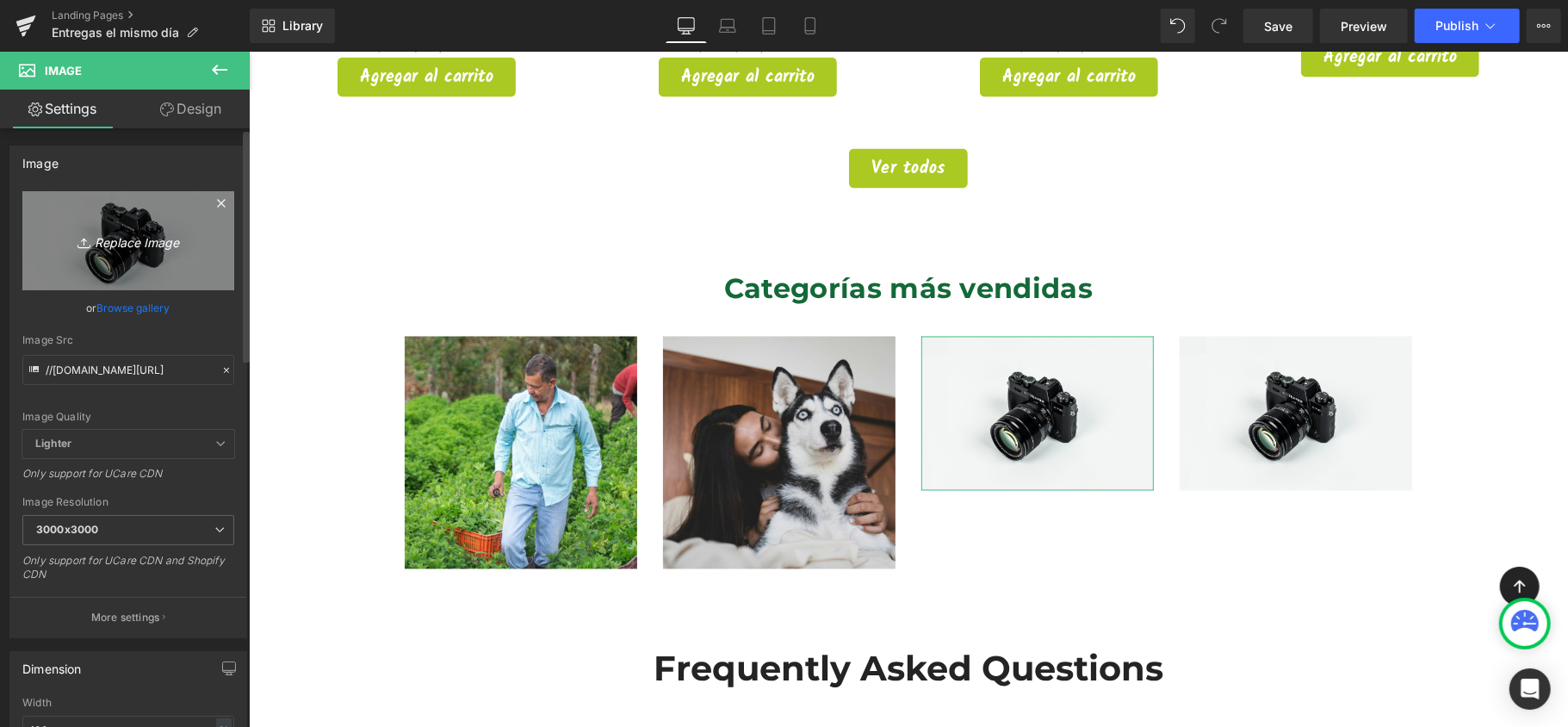
click at [107, 239] on icon "Replace Image" at bounding box center [128, 241] width 138 height 22
type input "C:\fakepath\Imagen de producto (25).png"
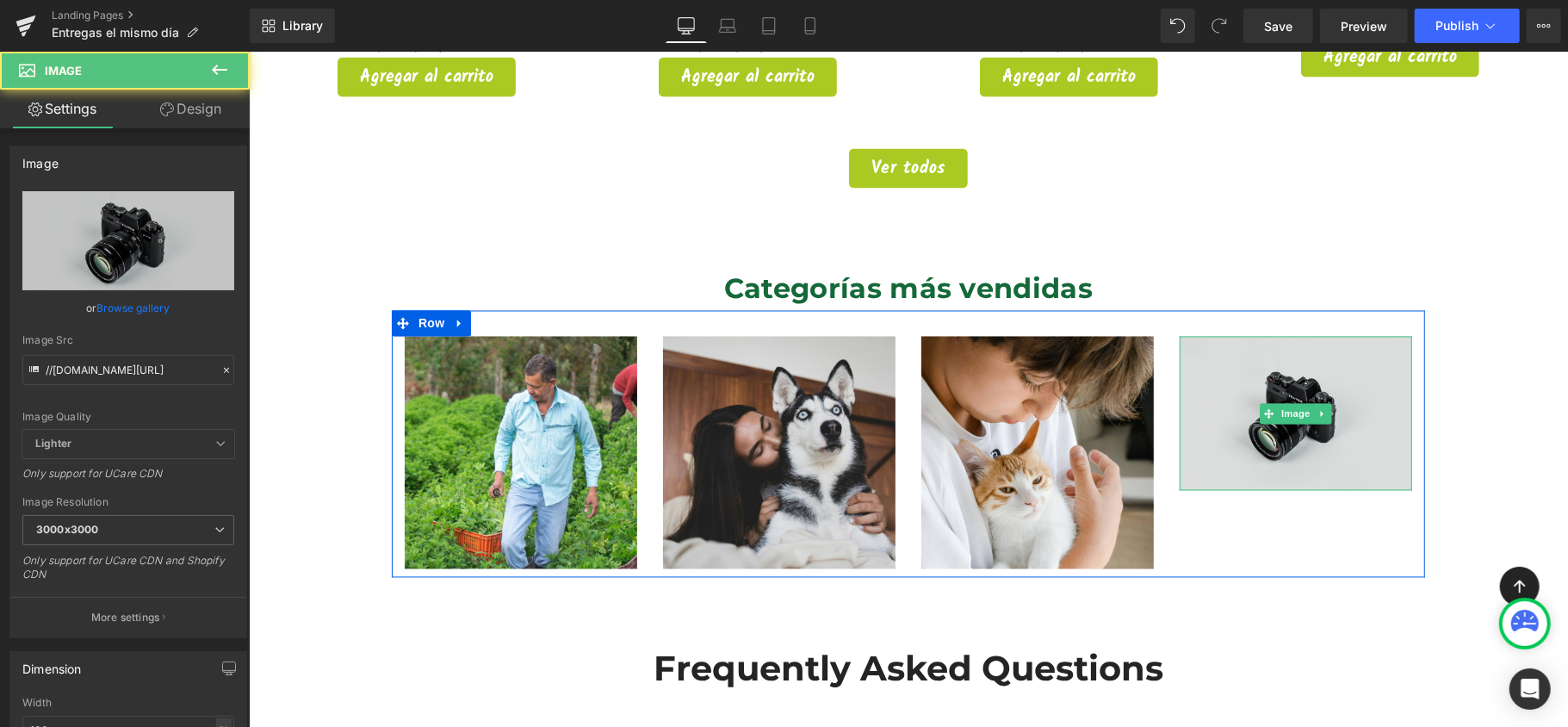
click at [1350, 387] on img at bounding box center [1296, 413] width 233 height 154
click at [1261, 368] on img at bounding box center [1296, 413] width 233 height 154
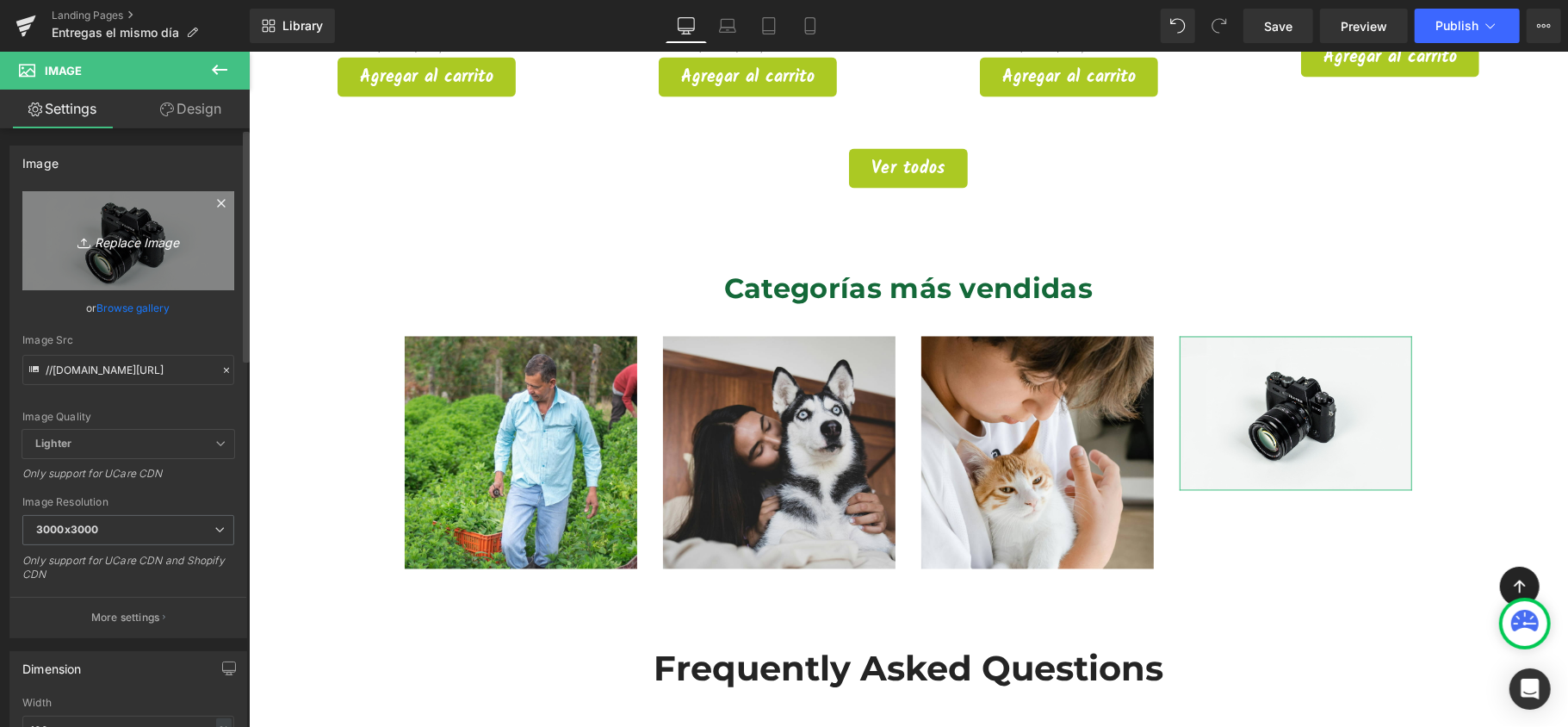
click at [121, 264] on link "Replace Image" at bounding box center [128, 240] width 211 height 100
type input "C:\fakepath\Imagen de producto (26).png"
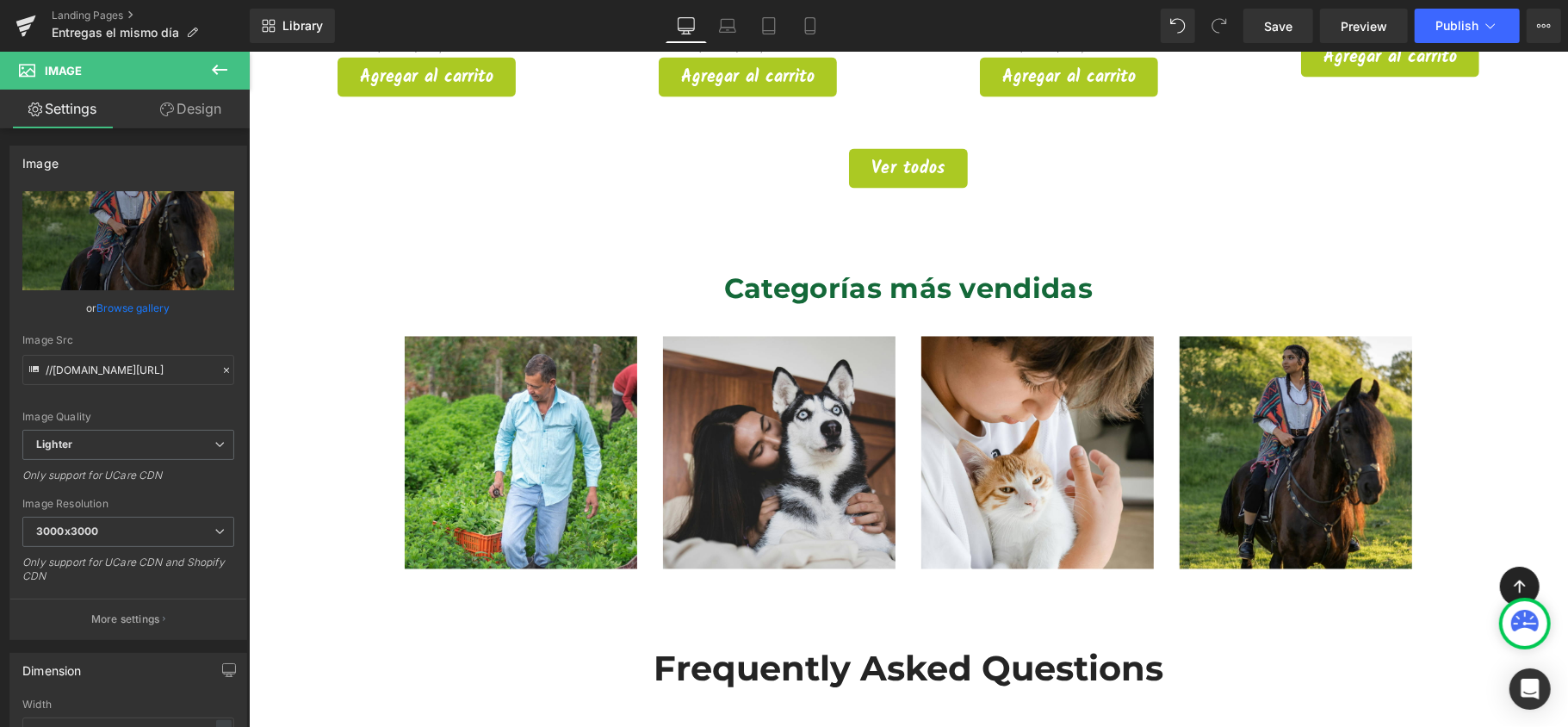
click at [208, 66] on button at bounding box center [219, 71] width 60 height 38
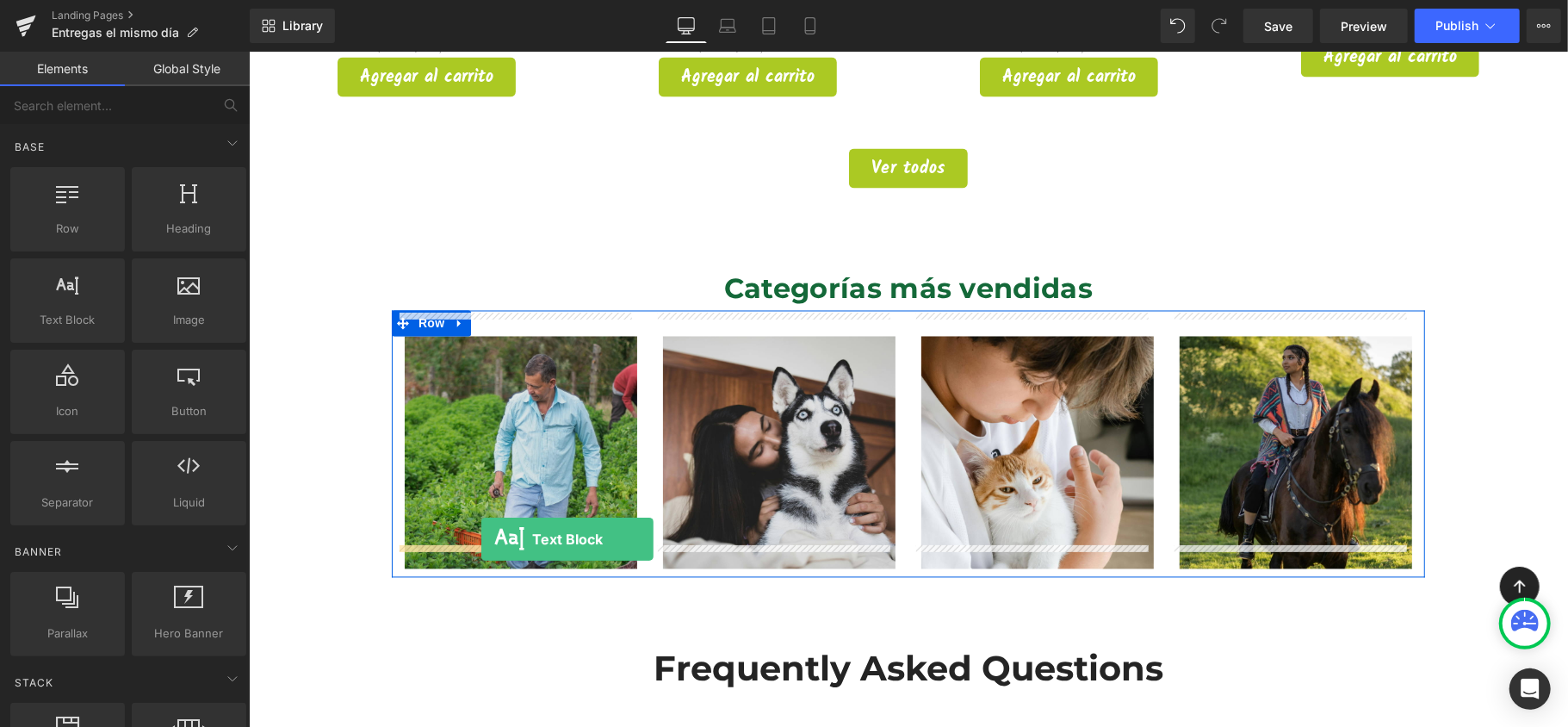
drag, startPoint x: 323, startPoint y: 359, endPoint x: 480, endPoint y: 539, distance: 238.8
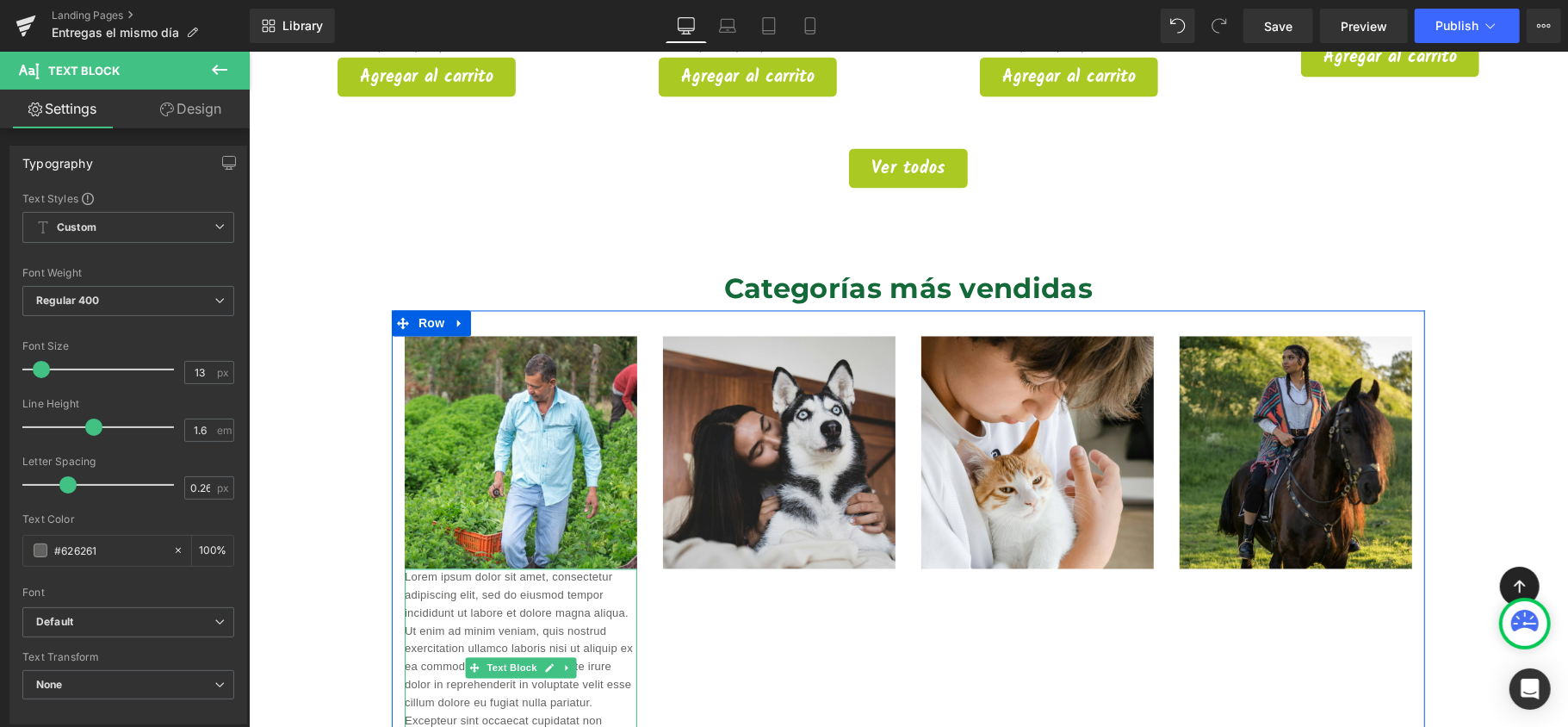
click at [572, 582] on p "Lorem ipsum dolor sit amet, consectetur adipiscing elit, sed do eiusmod tempor …" at bounding box center [521, 667] width 233 height 197
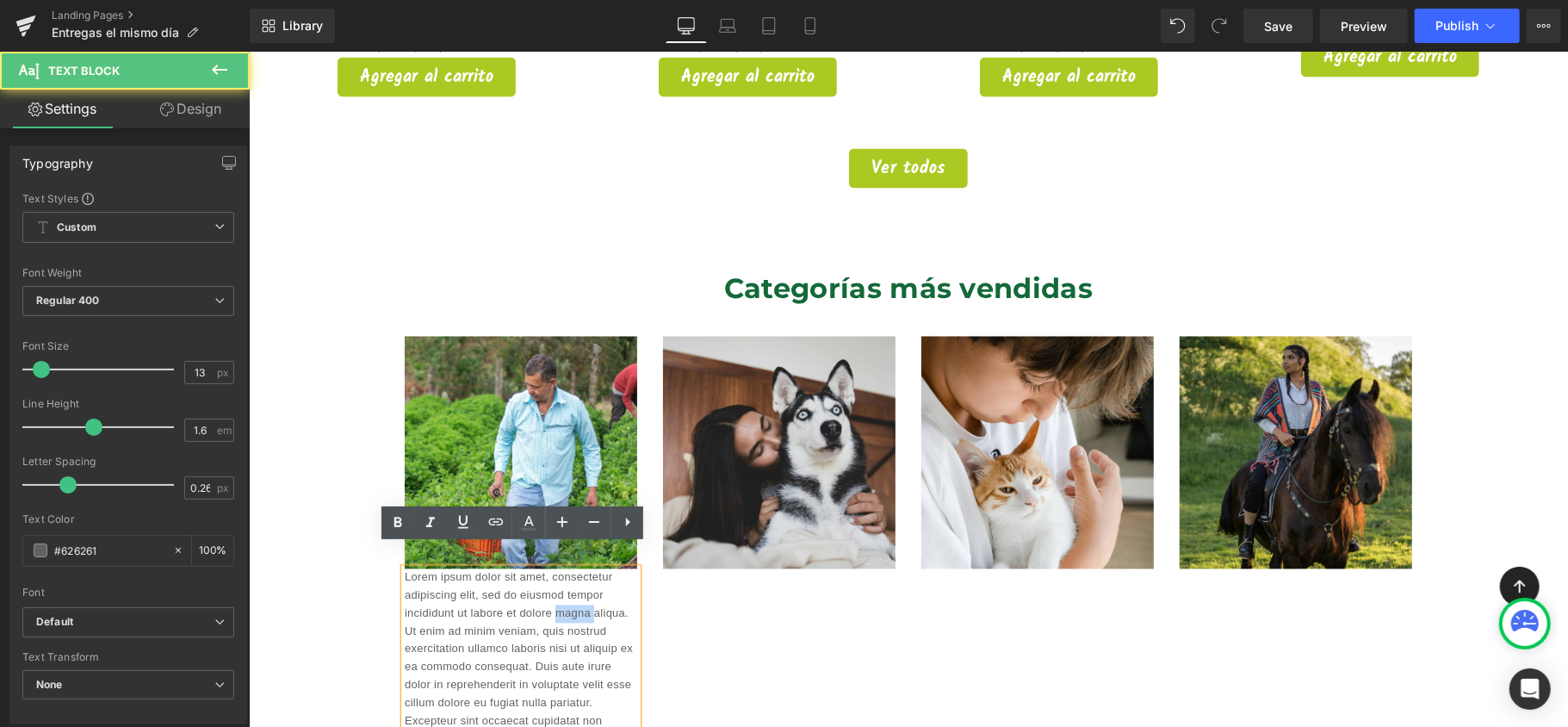
click at [572, 582] on p "Lorem ipsum dolor sit amet, consectetur adipiscing elit, sed do eiusmod tempor …" at bounding box center [521, 667] width 233 height 197
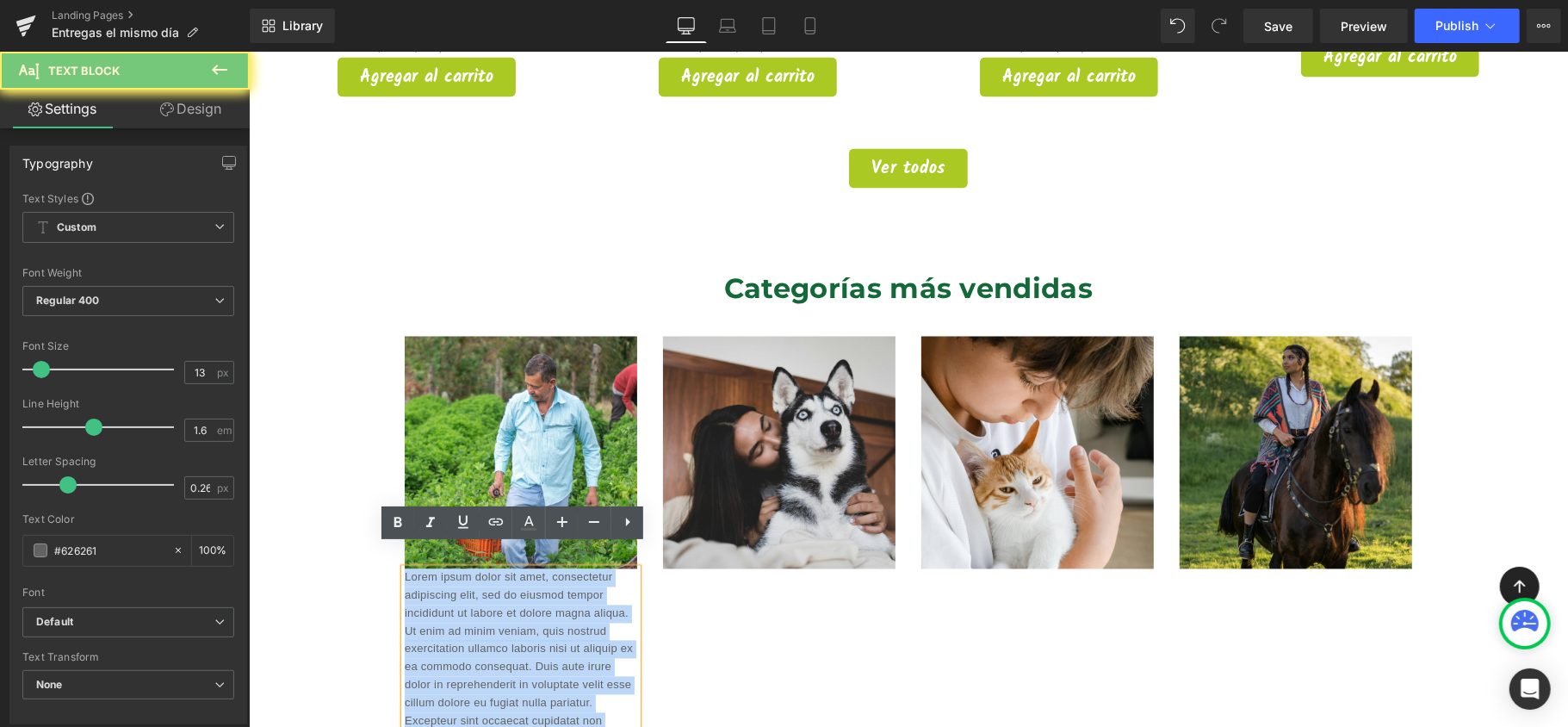
click at [572, 582] on p "Lorem ipsum dolor sit amet, consectetur adipiscing elit, sed do eiusmod tempor …" at bounding box center [521, 667] width 233 height 197
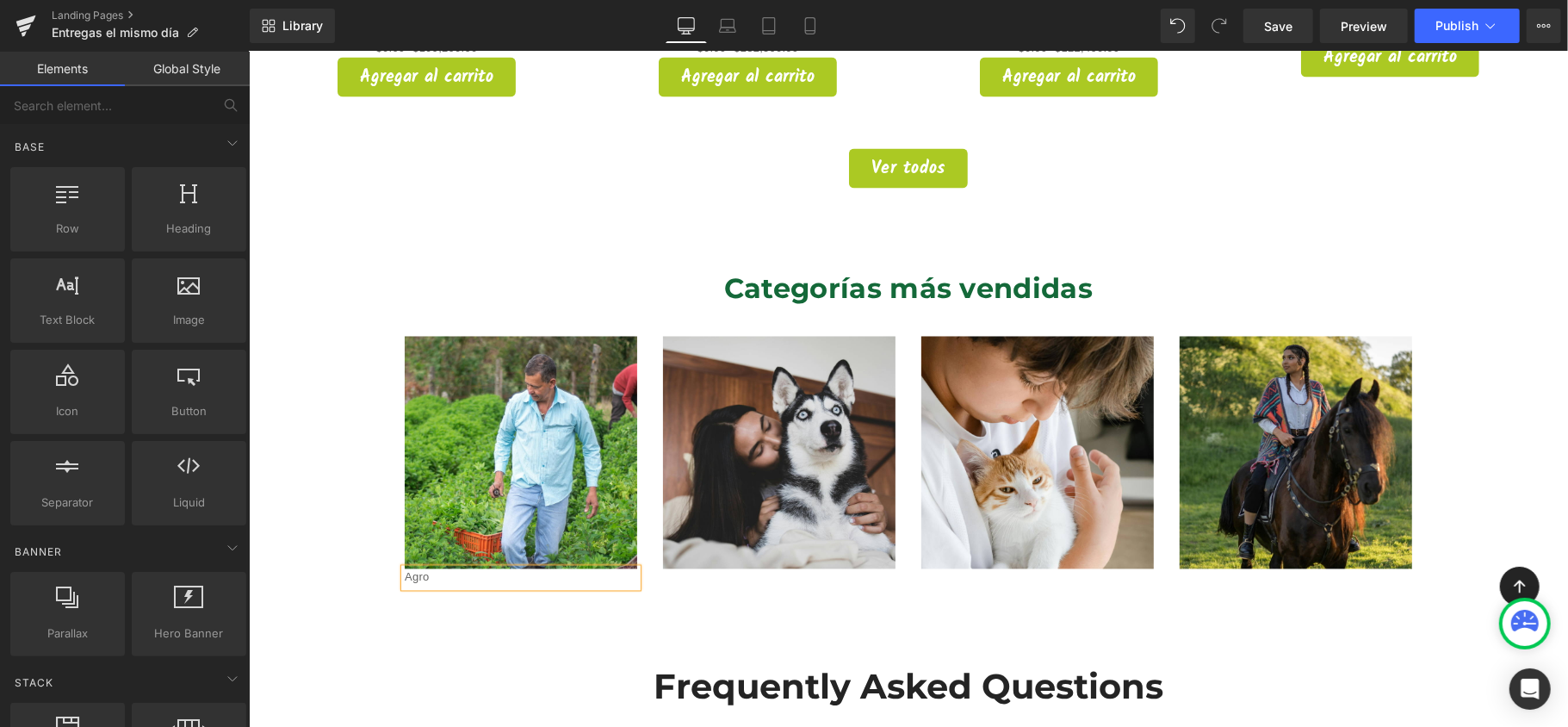
click at [411, 568] on p "Agro" at bounding box center [521, 577] width 233 height 18
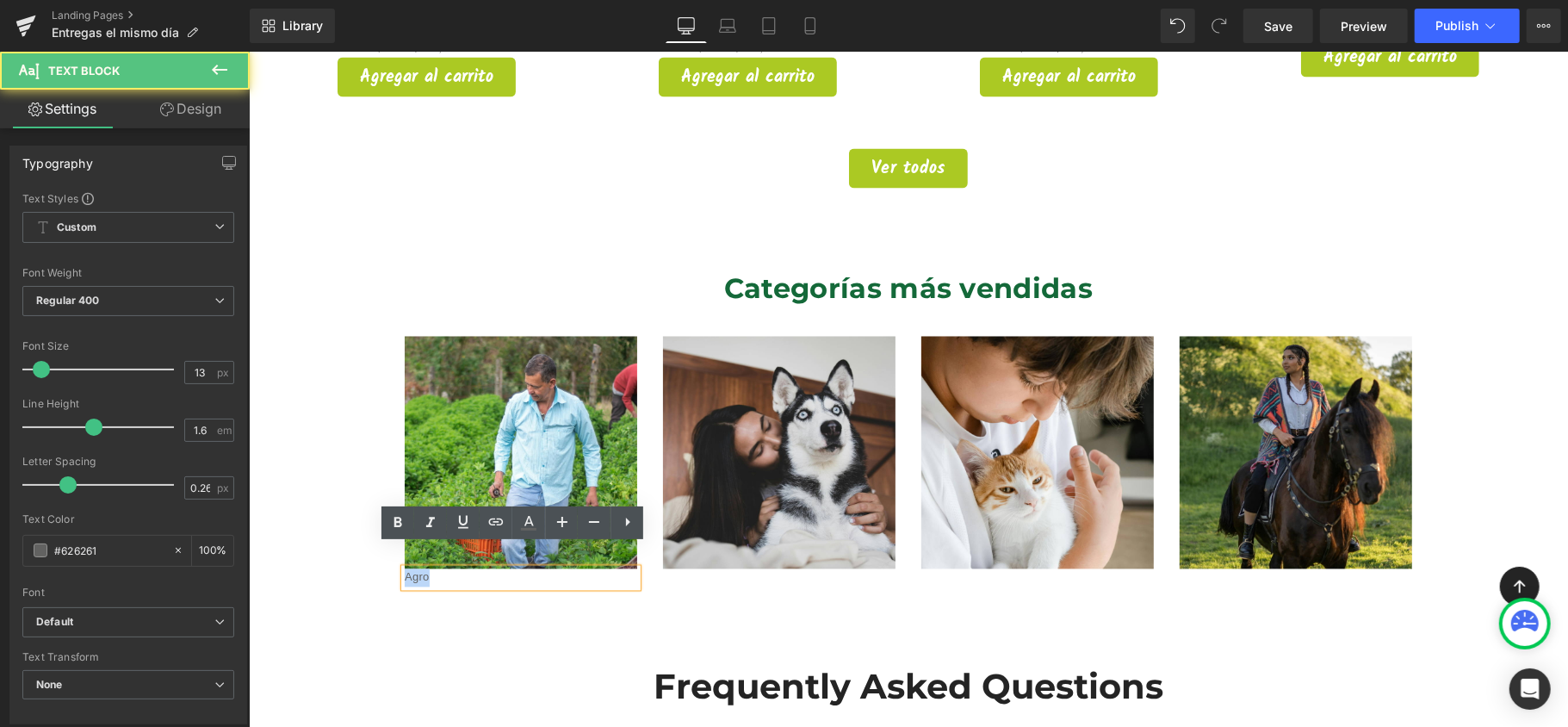
click at [414, 568] on p "Agro" at bounding box center [521, 577] width 233 height 18
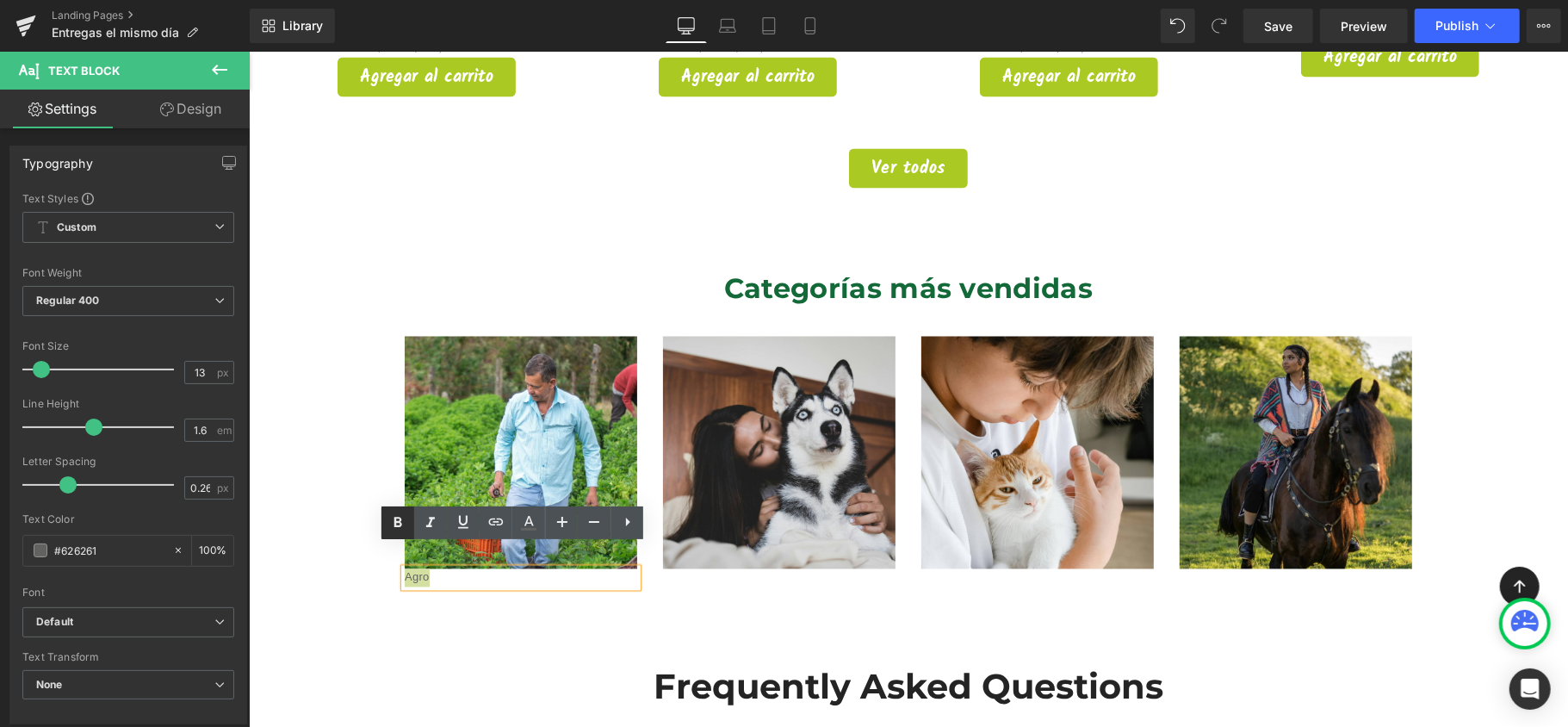
click at [397, 525] on icon at bounding box center [398, 523] width 8 height 11
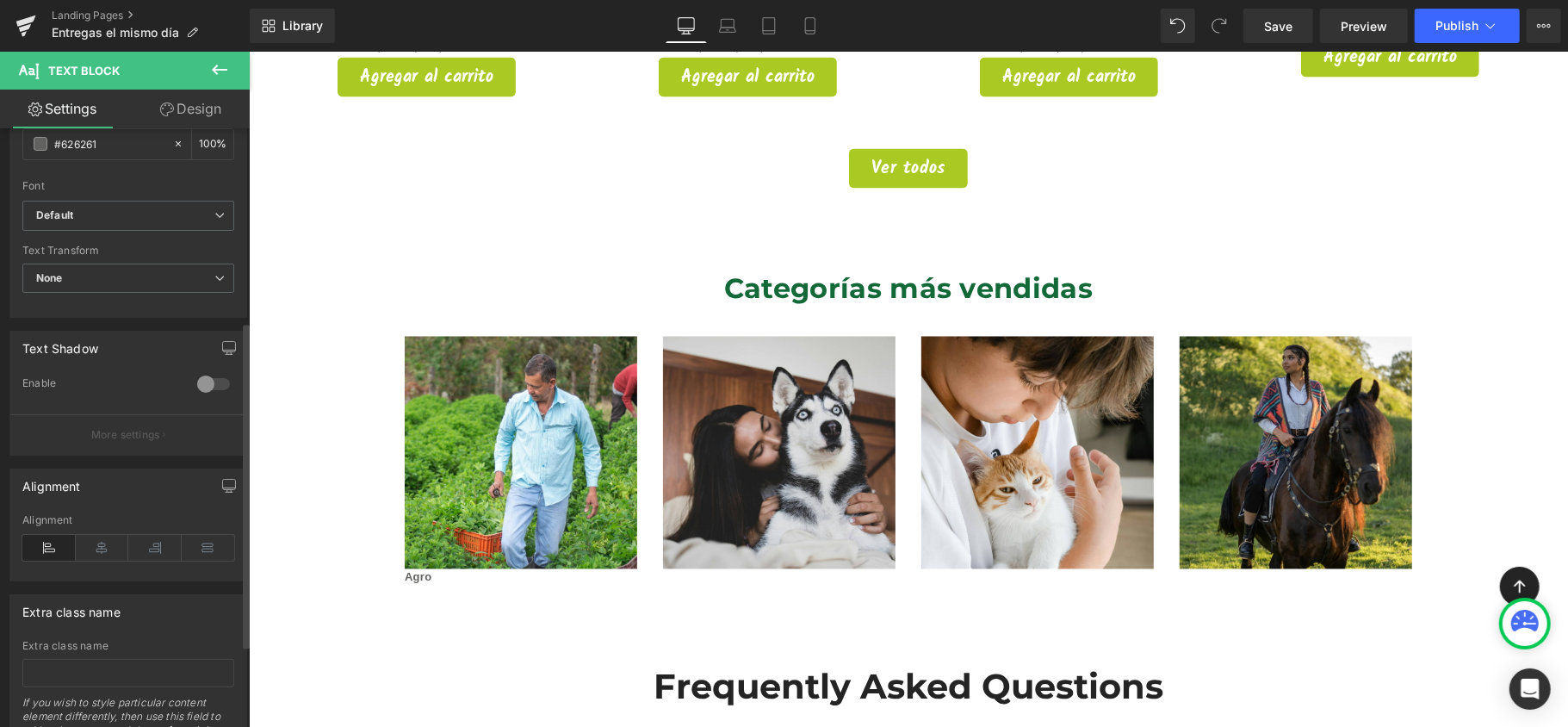
scroll to position [459, 0]
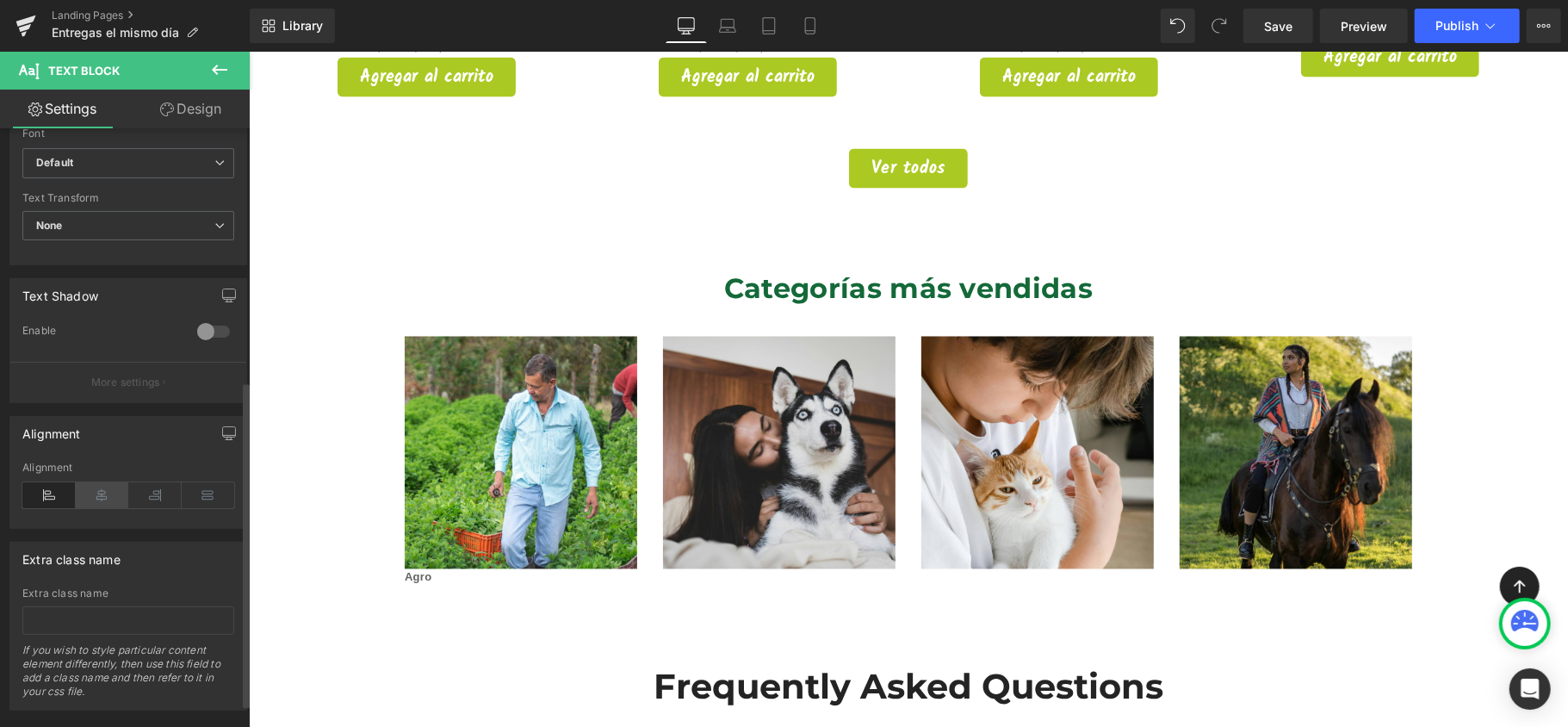
click at [110, 497] on icon at bounding box center [103, 495] width 54 height 26
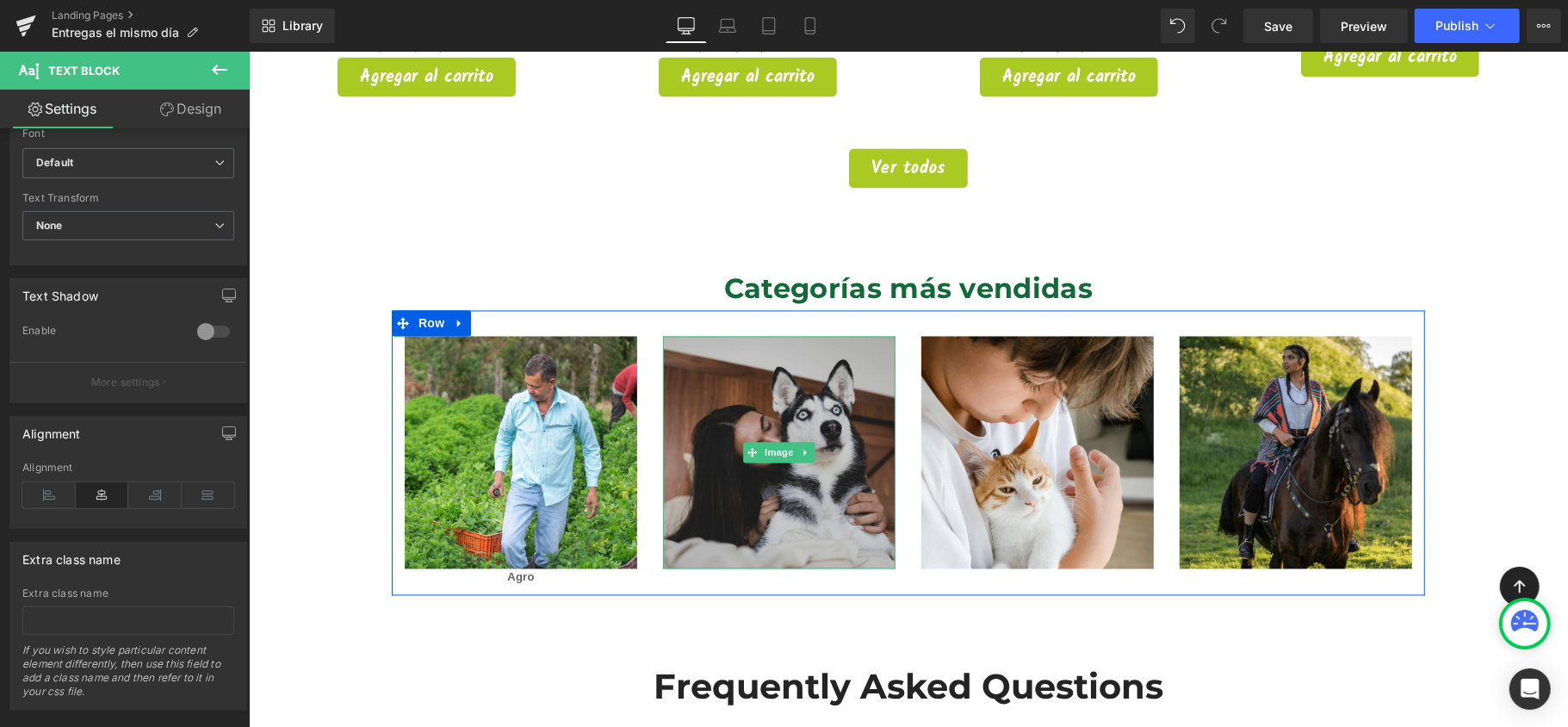
click at [825, 447] on img at bounding box center [779, 453] width 233 height 233
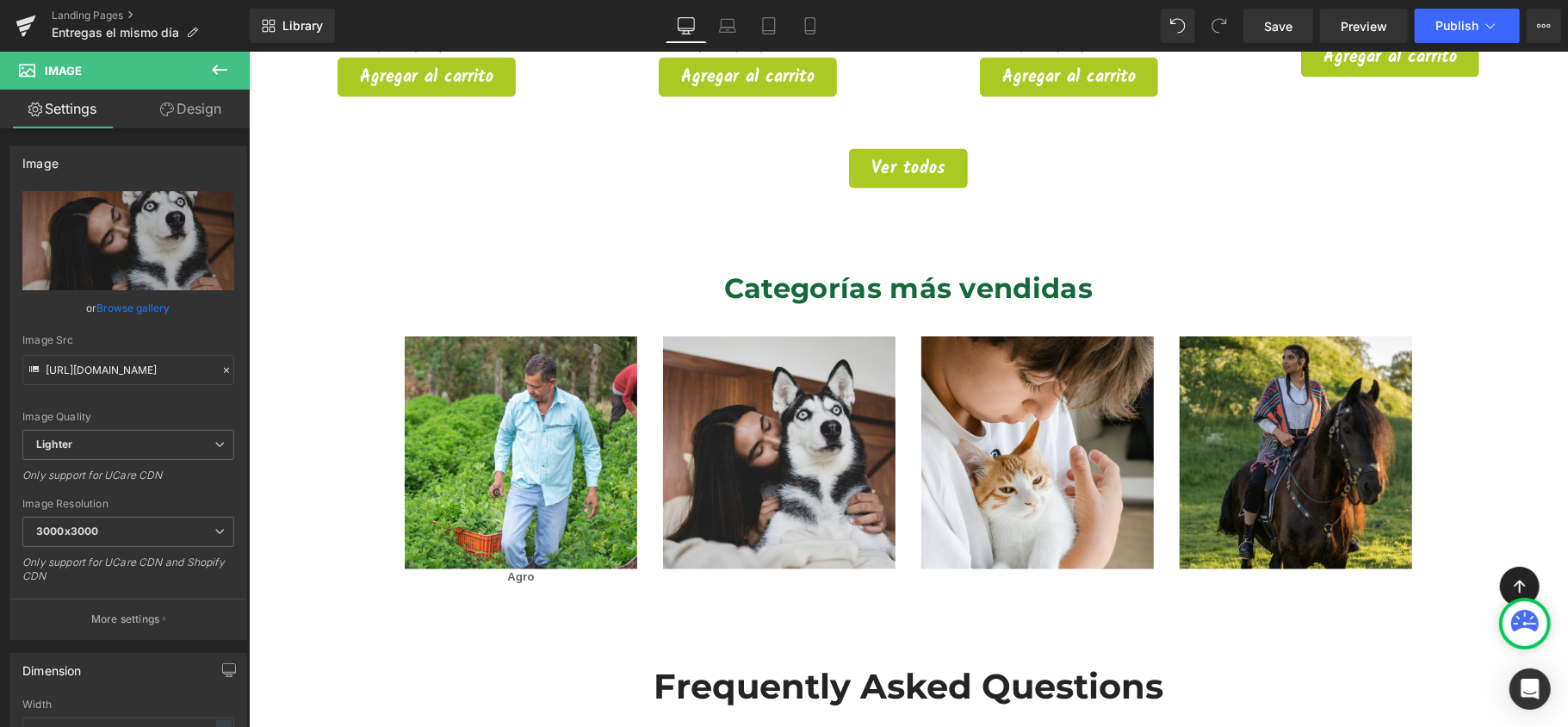
click at [224, 74] on icon at bounding box center [220, 69] width 21 height 21
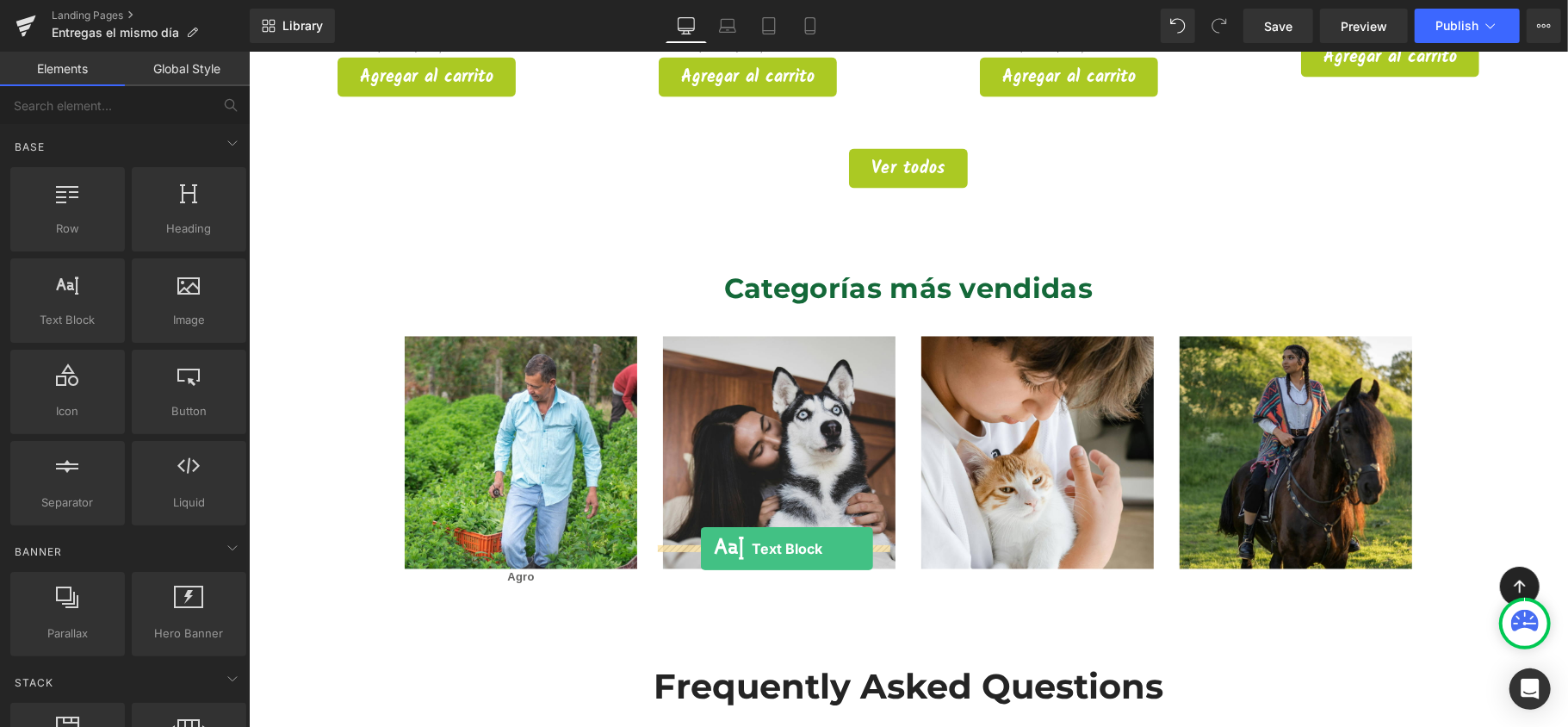
drag, startPoint x: 314, startPoint y: 363, endPoint x: 700, endPoint y: 548, distance: 428.0
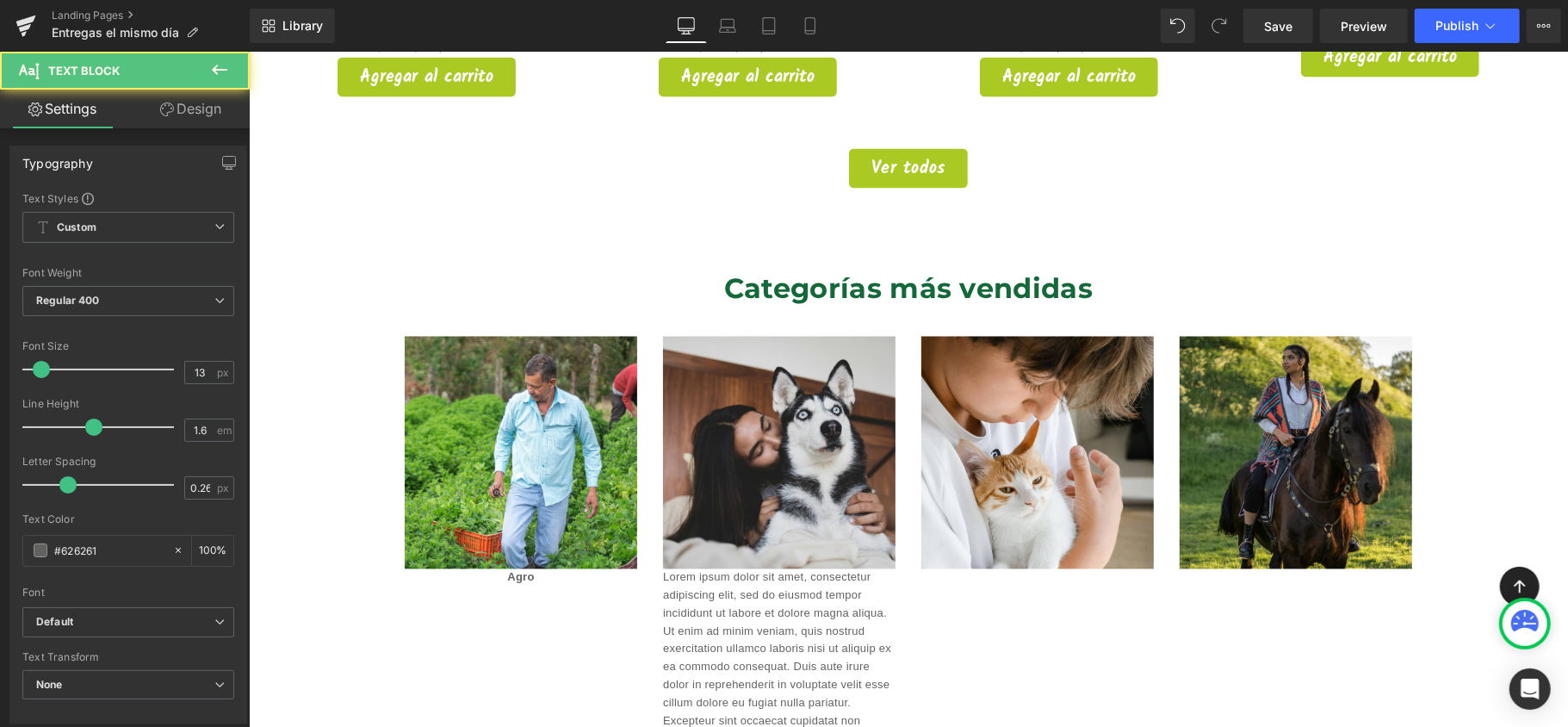
click at [226, 74] on icon at bounding box center [220, 69] width 21 height 21
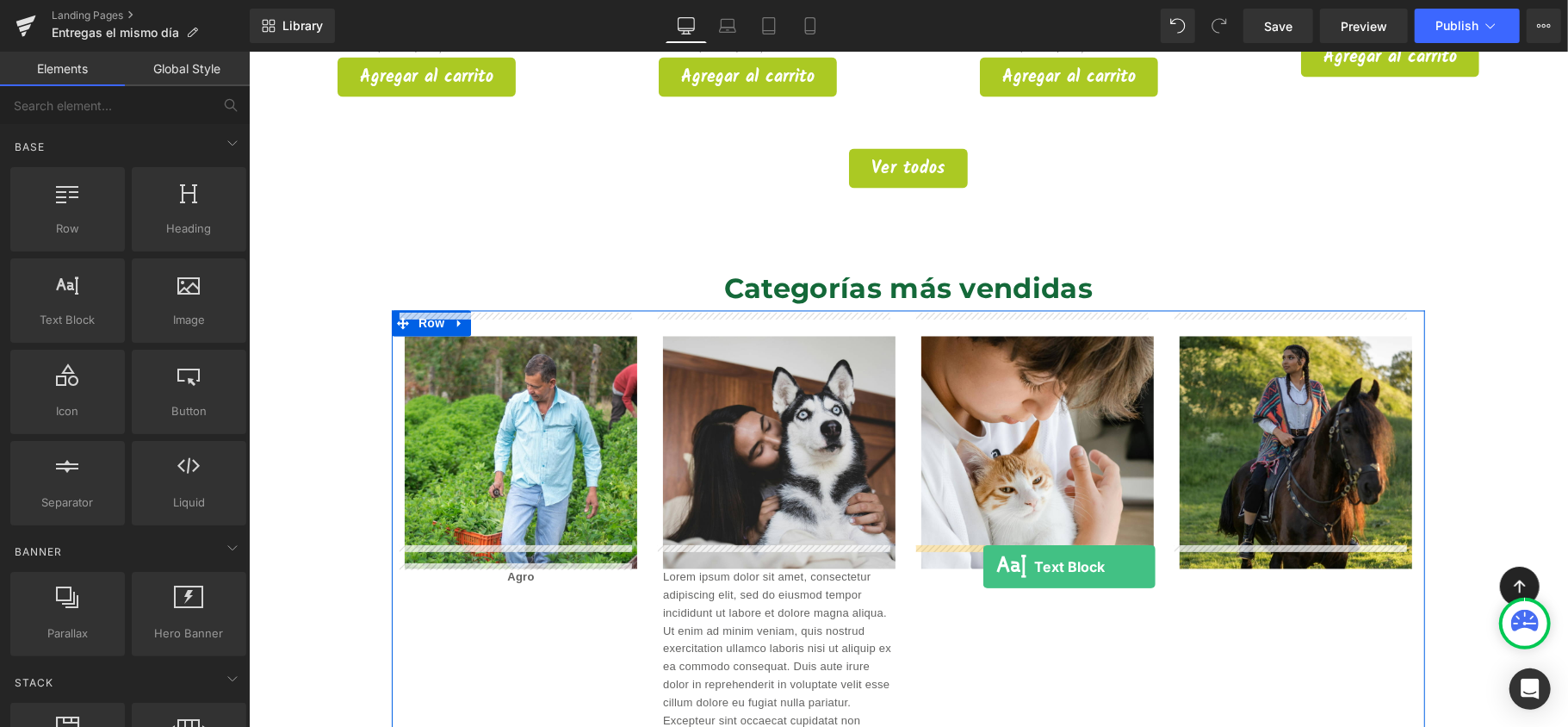
drag, startPoint x: 331, startPoint y: 344, endPoint x: 980, endPoint y: 566, distance: 685.9
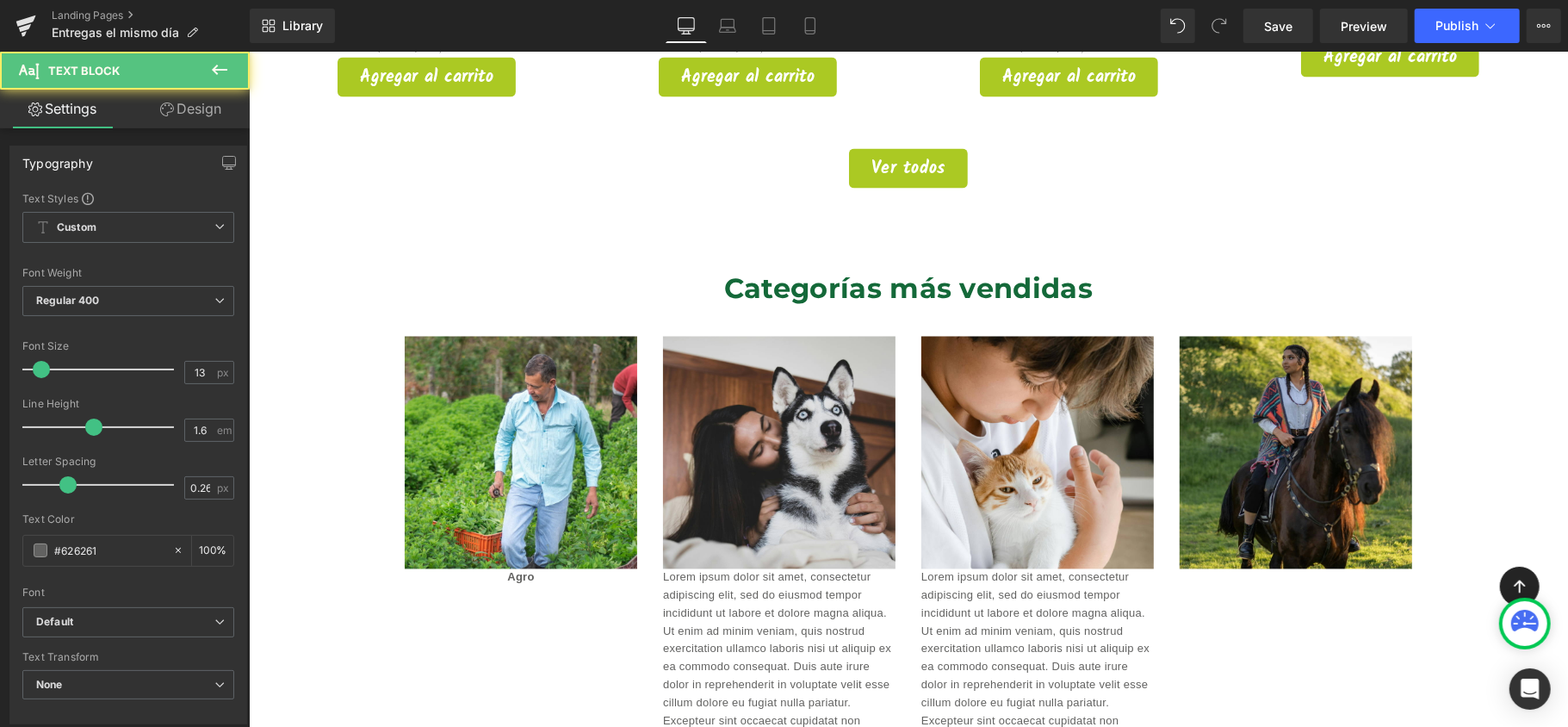
click at [214, 71] on icon at bounding box center [219, 70] width 15 height 11
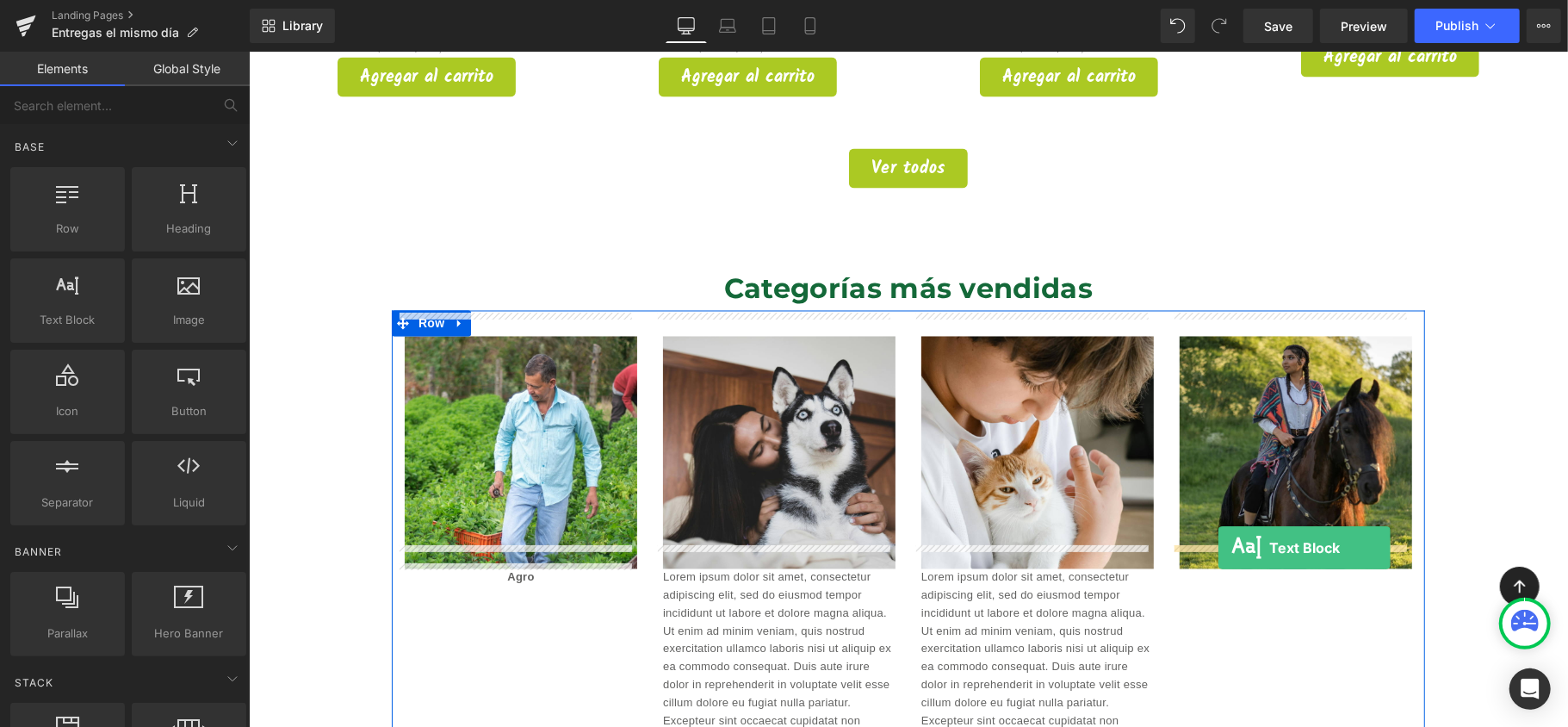
drag, startPoint x: 328, startPoint y: 369, endPoint x: 1218, endPoint y: 547, distance: 907.6
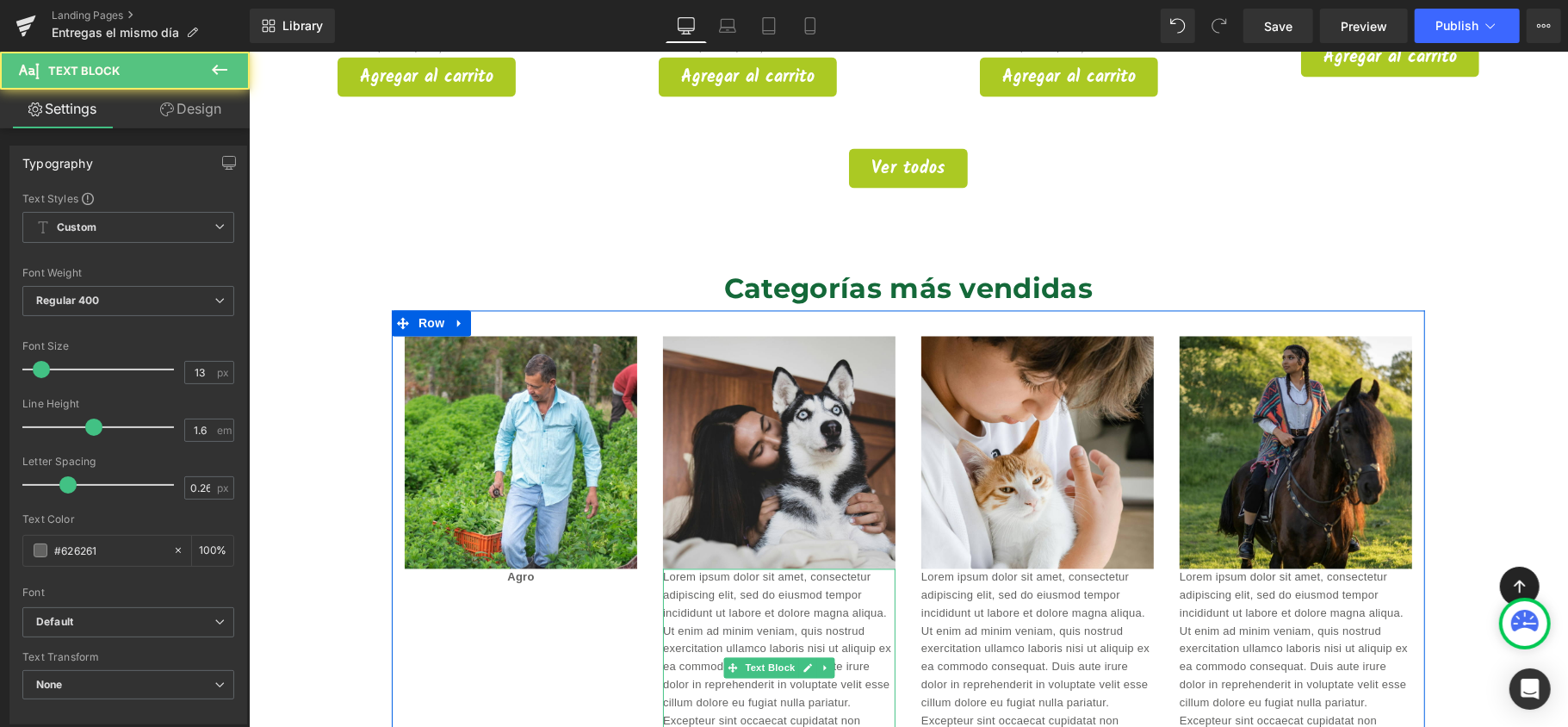
click at [797, 586] on p "Lorem ipsum dolor sit amet, consectetur adipiscing elit, sed do eiusmod tempor …" at bounding box center [779, 667] width 233 height 197
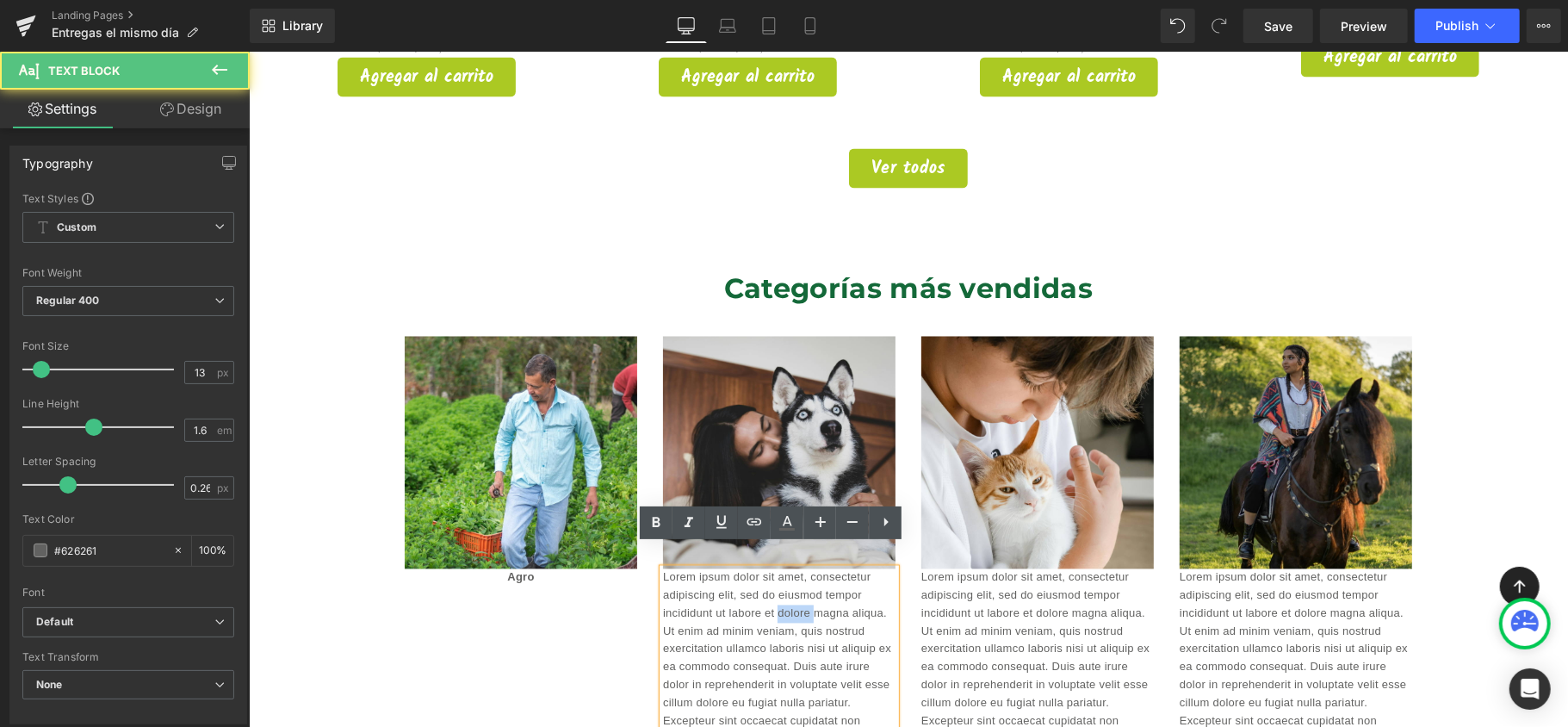
click at [797, 586] on p "Lorem ipsum dolor sit amet, consectetur adipiscing elit, sed do eiusmod tempor …" at bounding box center [779, 667] width 233 height 197
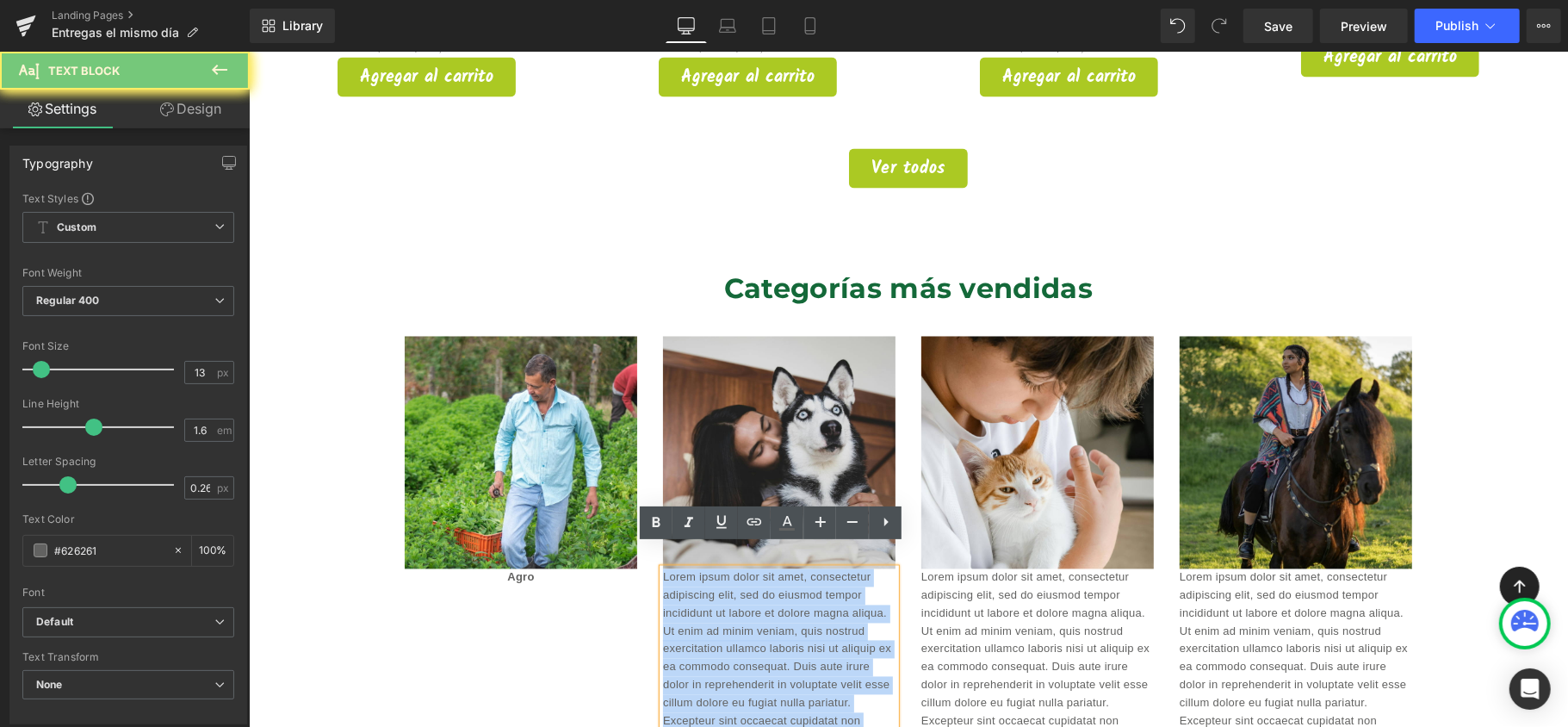
click at [797, 586] on p "Lorem ipsum dolor sit amet, consectetur adipiscing elit, sed do eiusmod tempor …" at bounding box center [779, 667] width 233 height 197
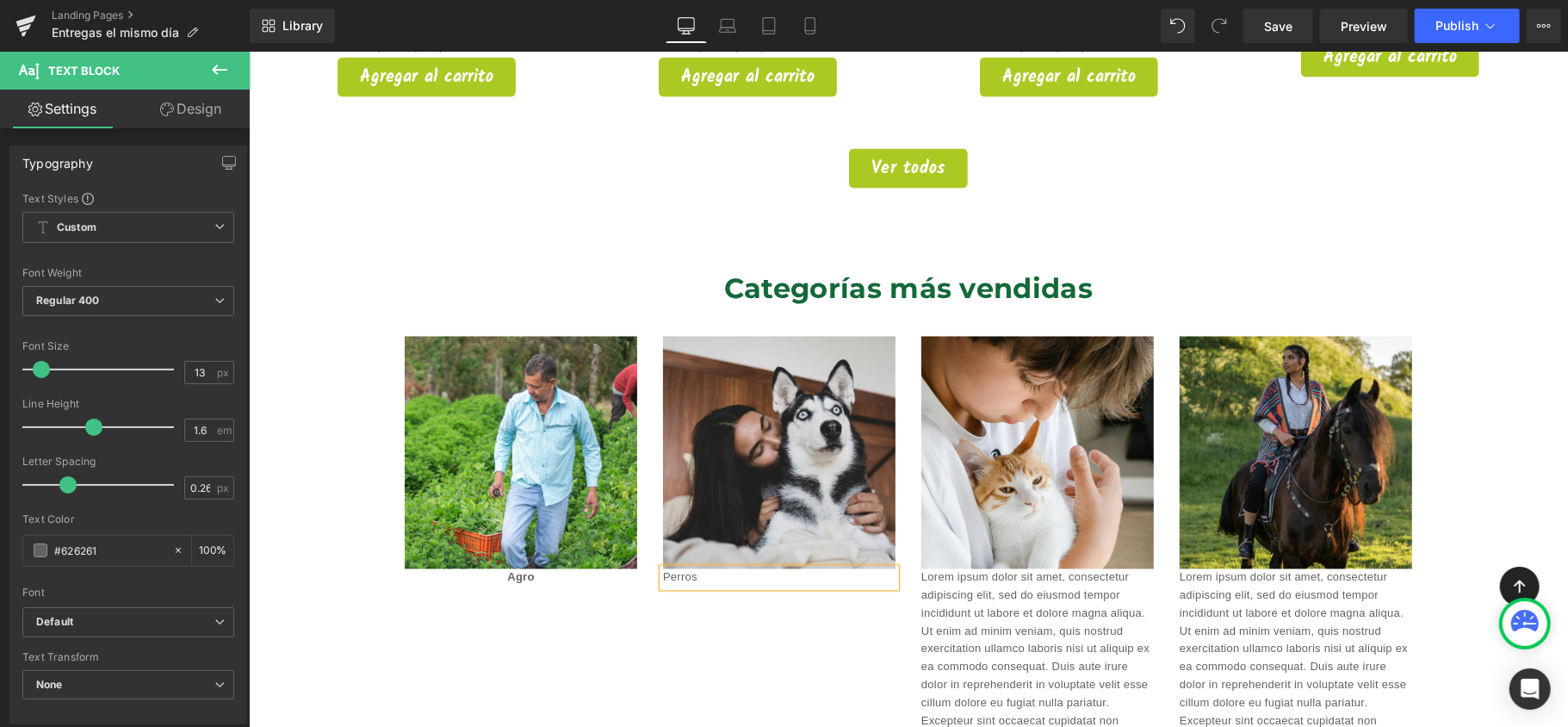
click at [765, 610] on div "Image Agro Text Block Image Perros Text Block Image Lorem ipsum dolor sit amet,…" at bounding box center [907, 542] width 1033 height 464
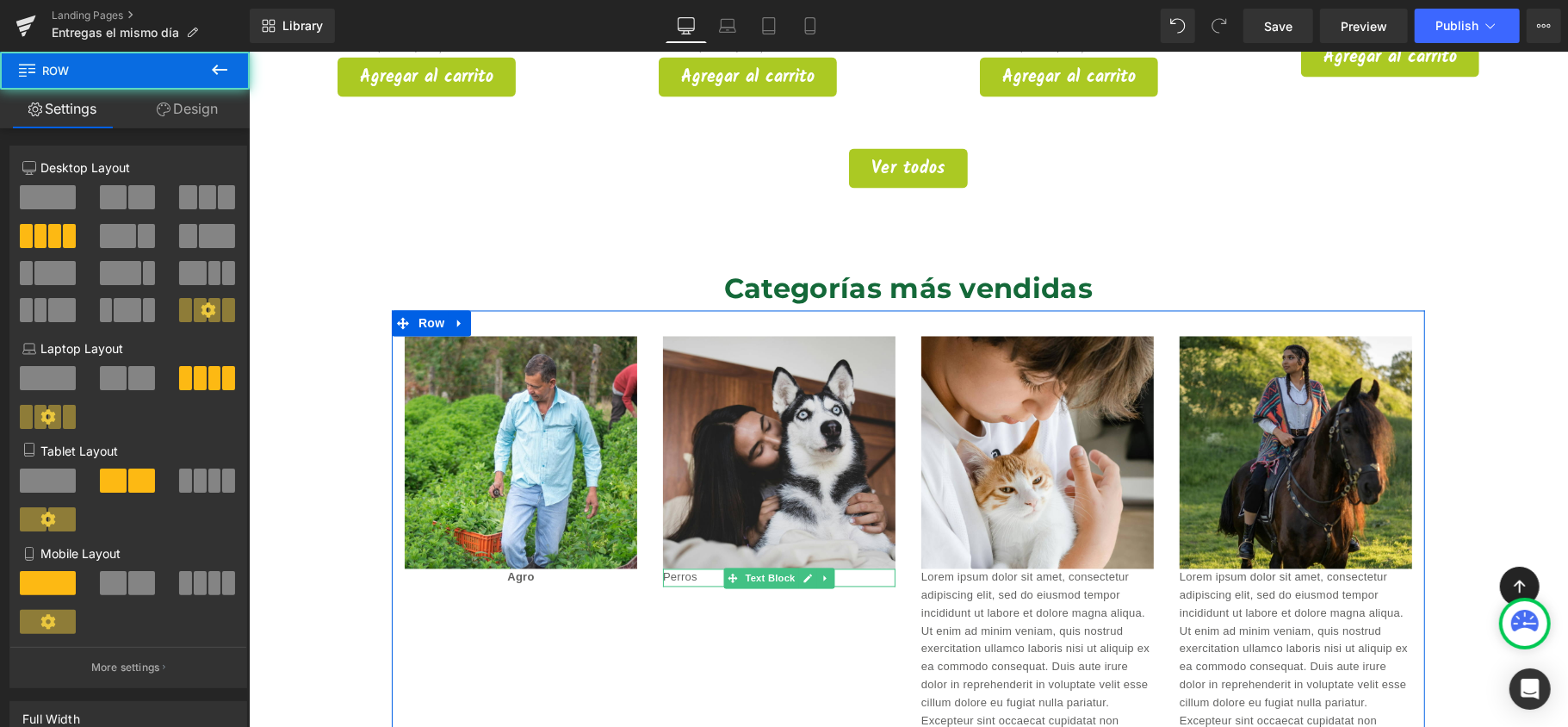
click at [727, 573] on icon at bounding box center [731, 577] width 10 height 10
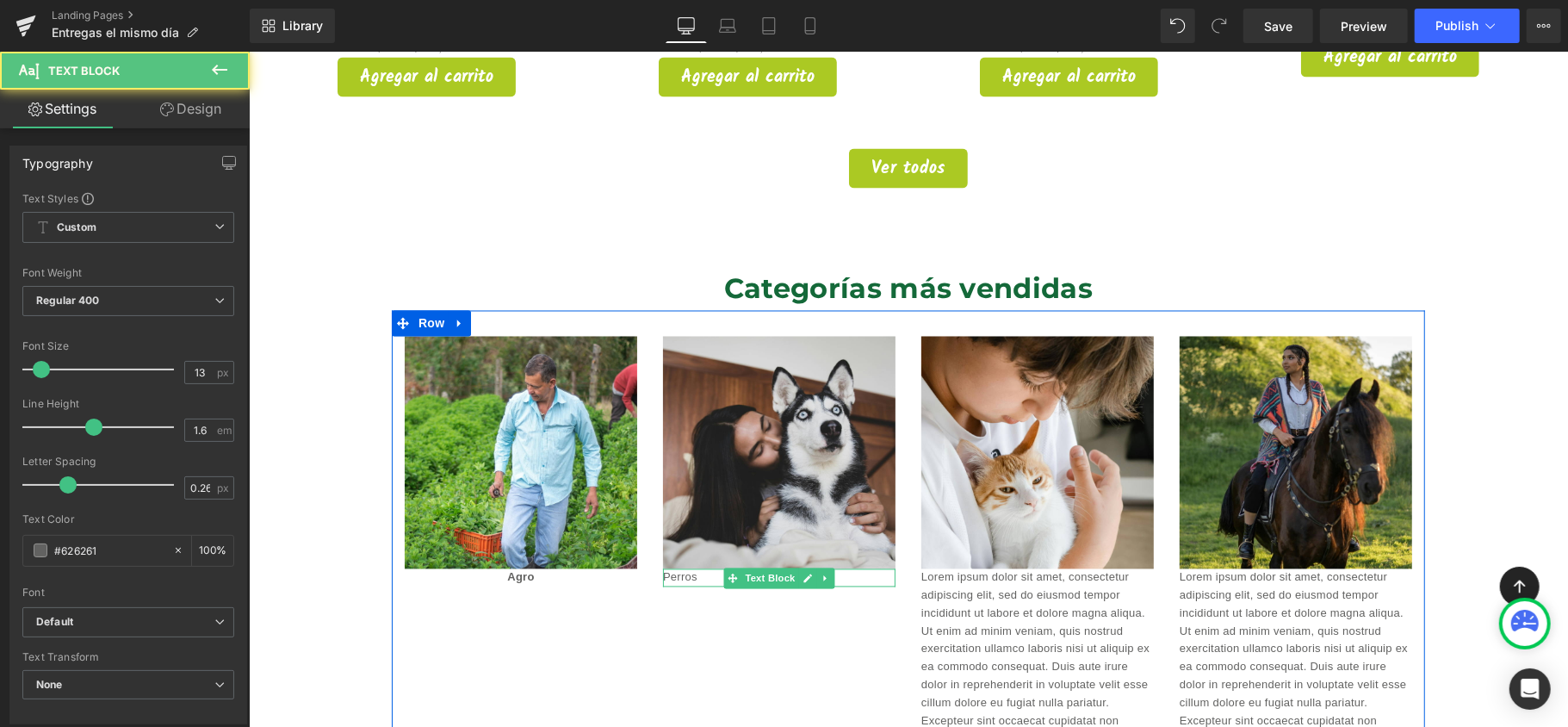
click at [691, 568] on p "Perros" at bounding box center [779, 577] width 233 height 18
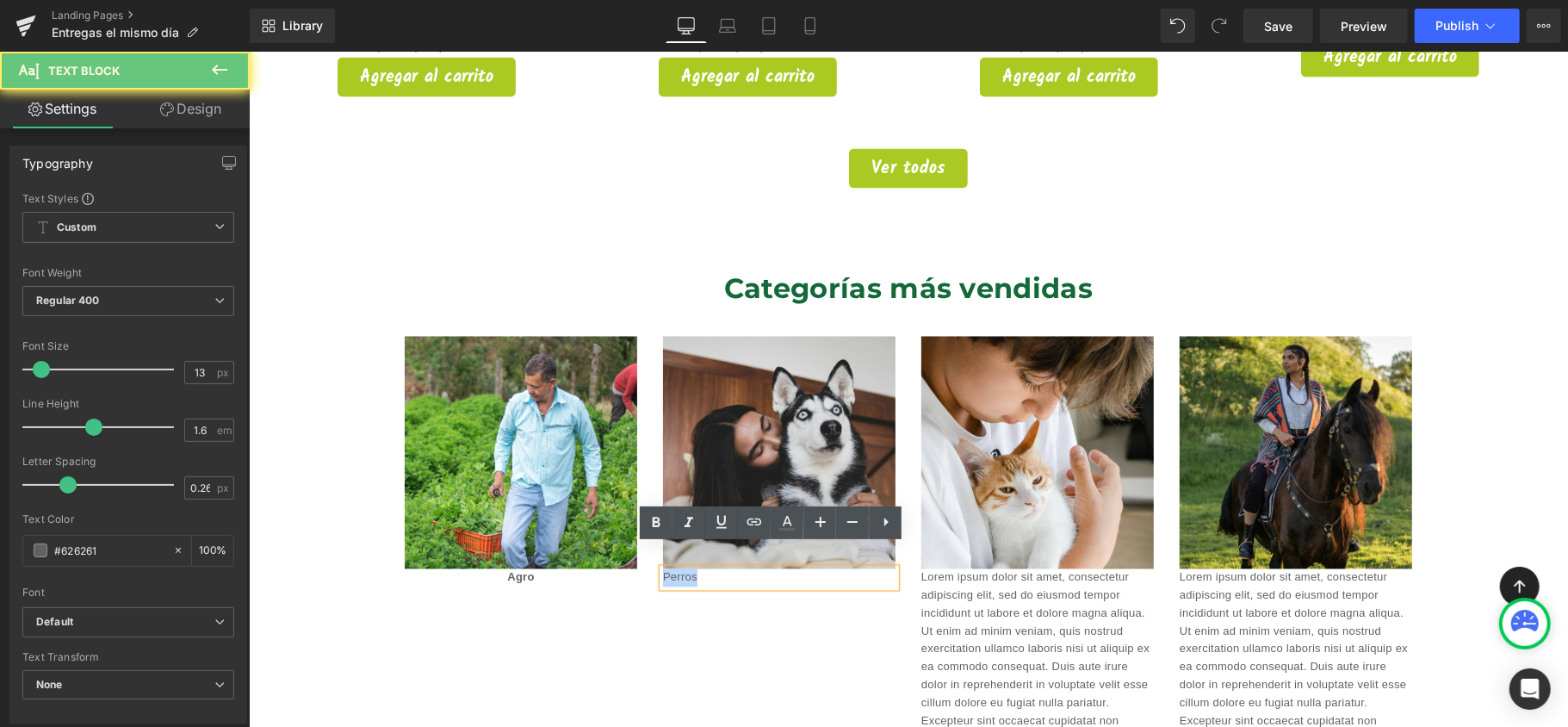
click at [691, 568] on p "Perros" at bounding box center [779, 577] width 233 height 18
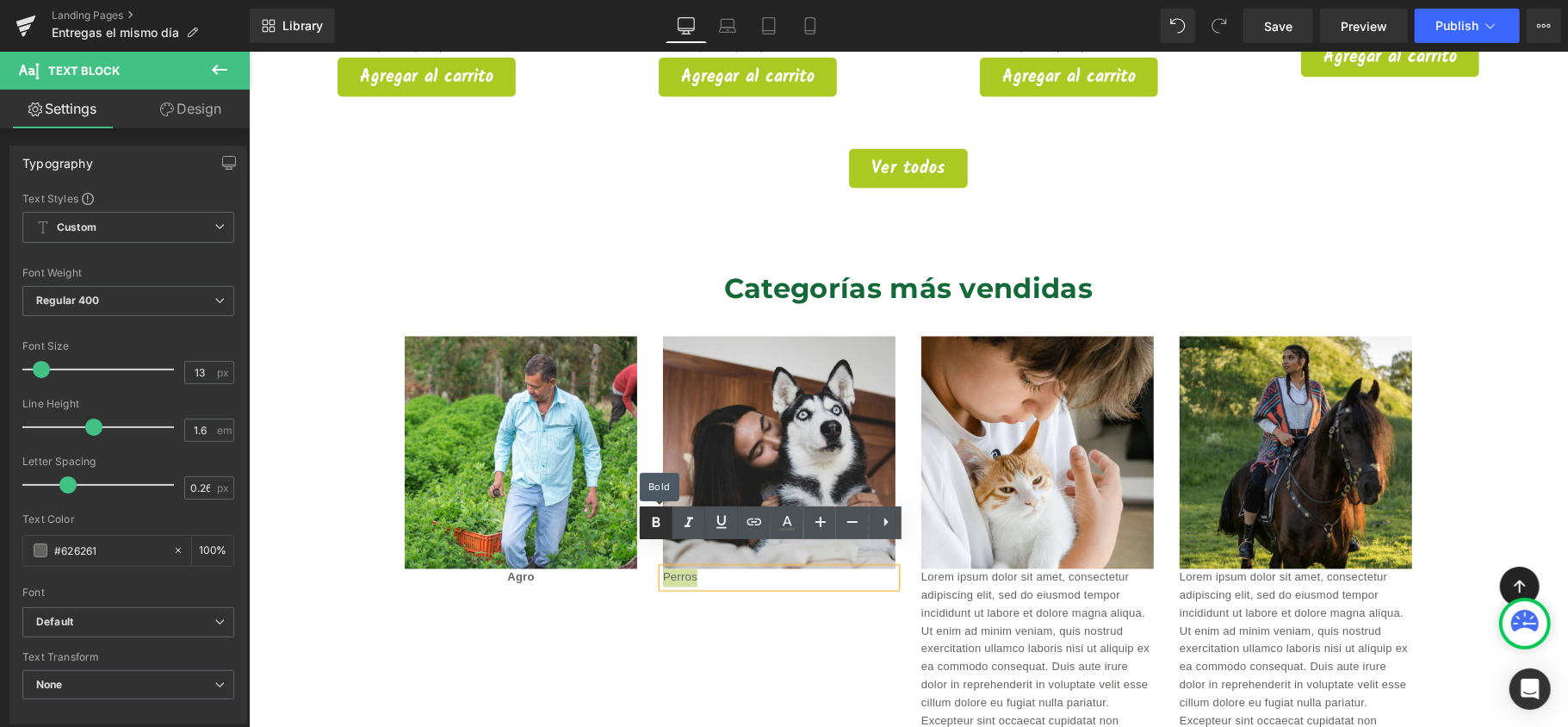
click at [654, 515] on icon at bounding box center [656, 523] width 21 height 21
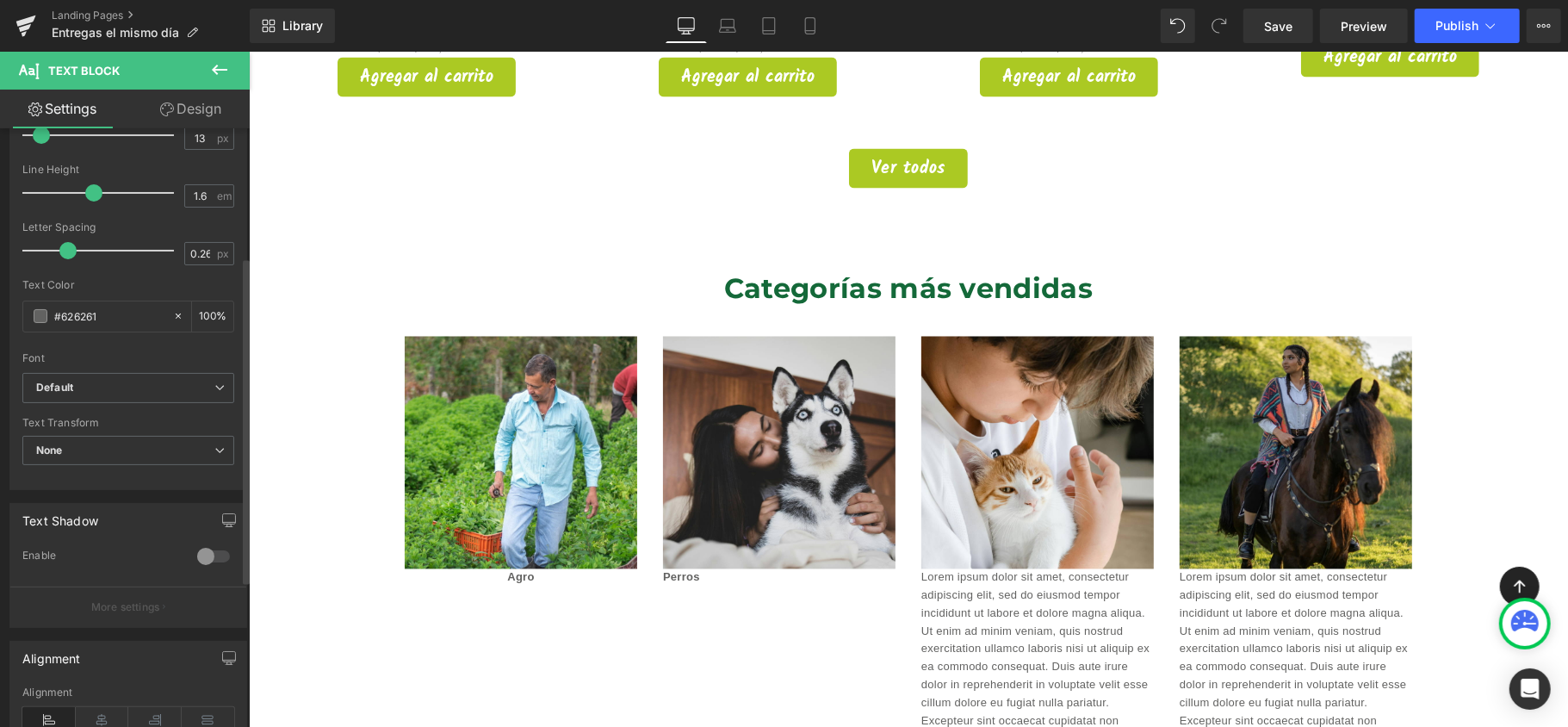
scroll to position [344, 0]
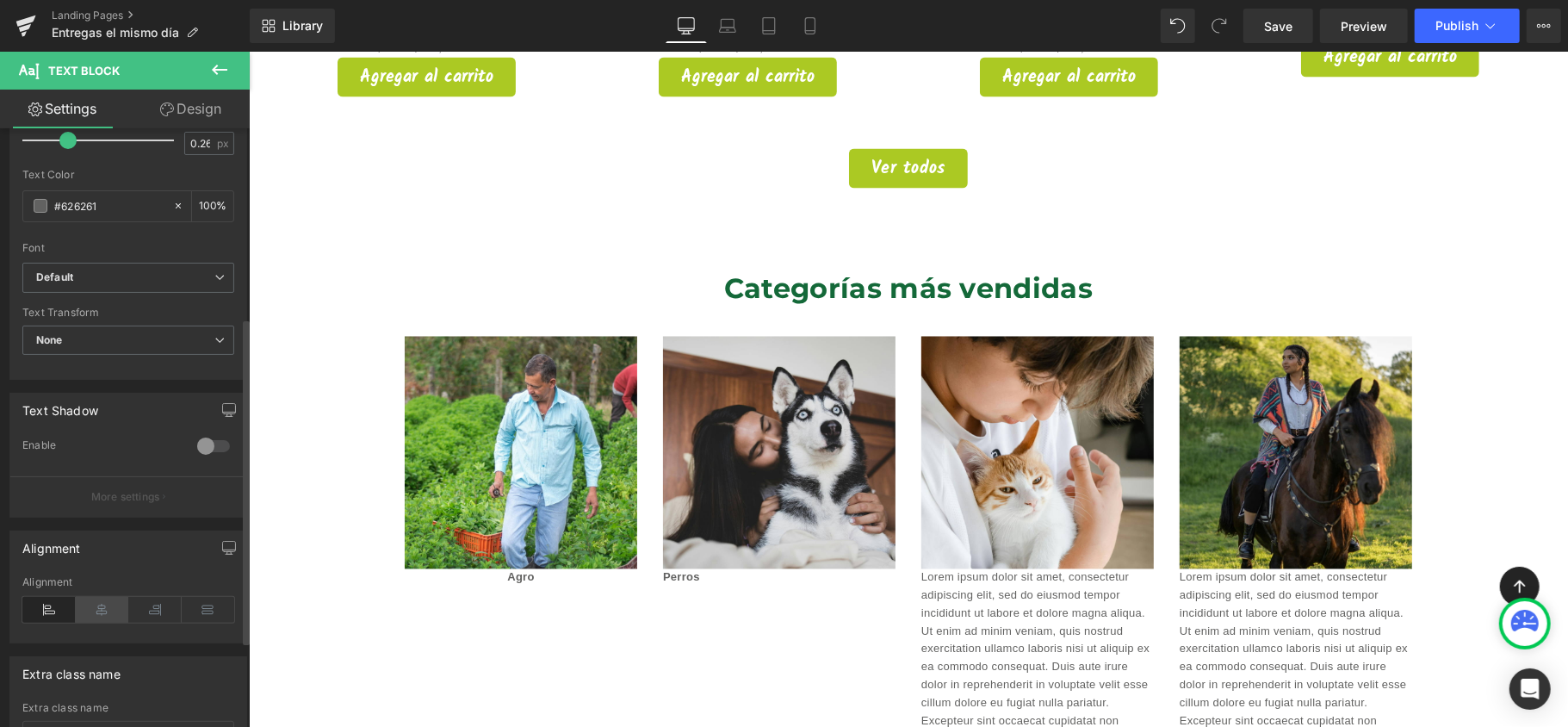
click at [99, 610] on icon at bounding box center [103, 610] width 54 height 26
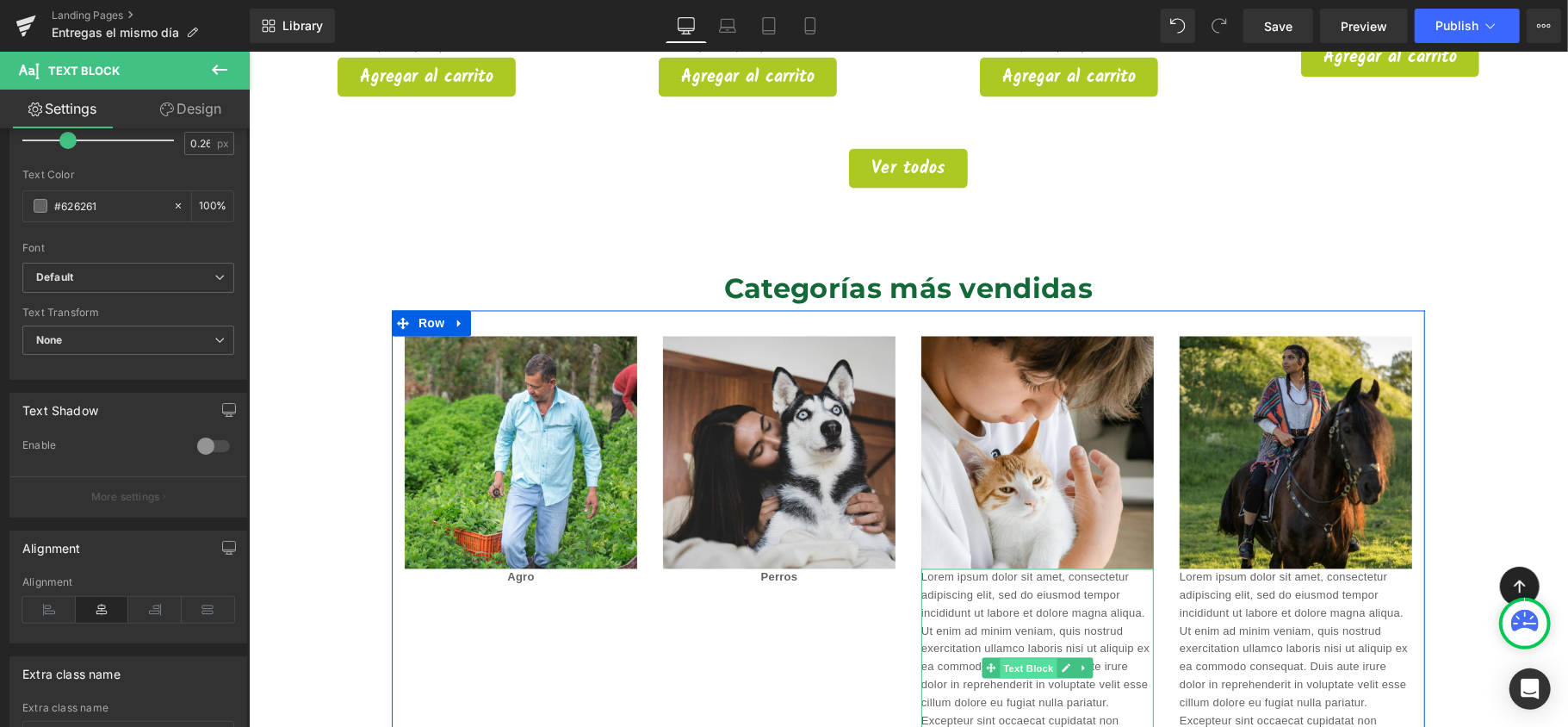
click at [1028, 657] on span "Text Block" at bounding box center [1027, 667] width 56 height 21
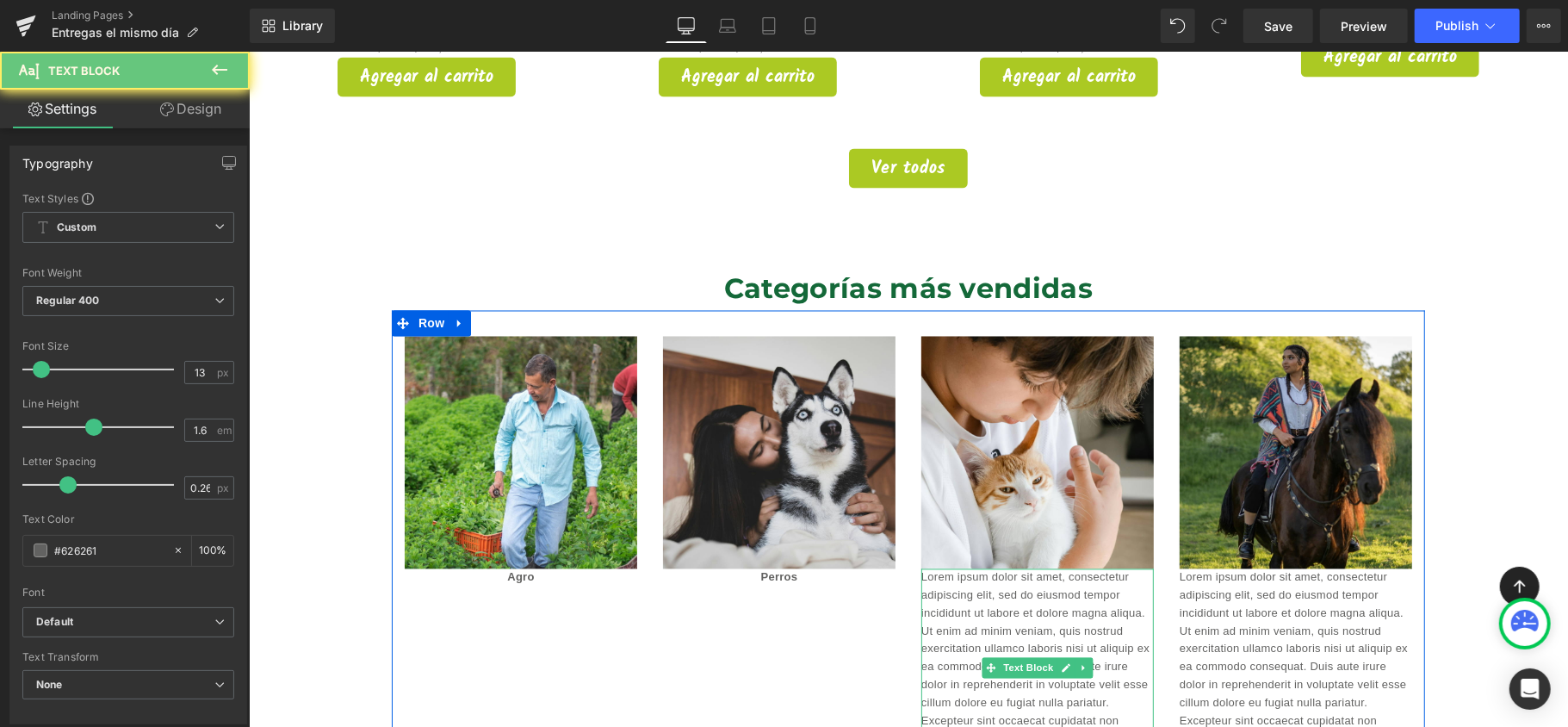
click at [1029, 573] on p "Lorem ipsum dolor sit amet, consectetur adipiscing elit, sed do eiusmod tempor …" at bounding box center [1037, 667] width 233 height 197
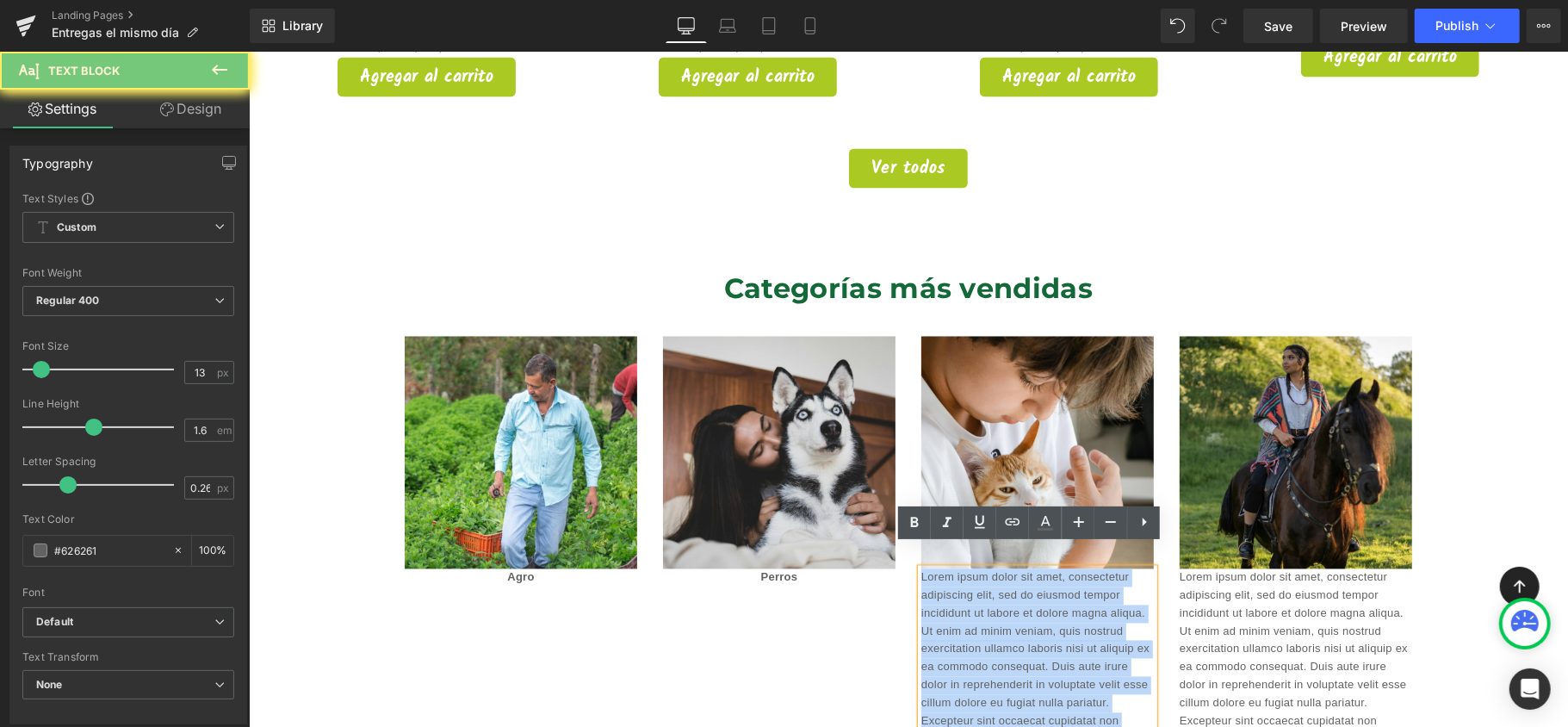
click at [1029, 573] on p "Lorem ipsum dolor sit amet, consectetur adipiscing elit, sed do eiusmod tempor …" at bounding box center [1037, 667] width 233 height 197
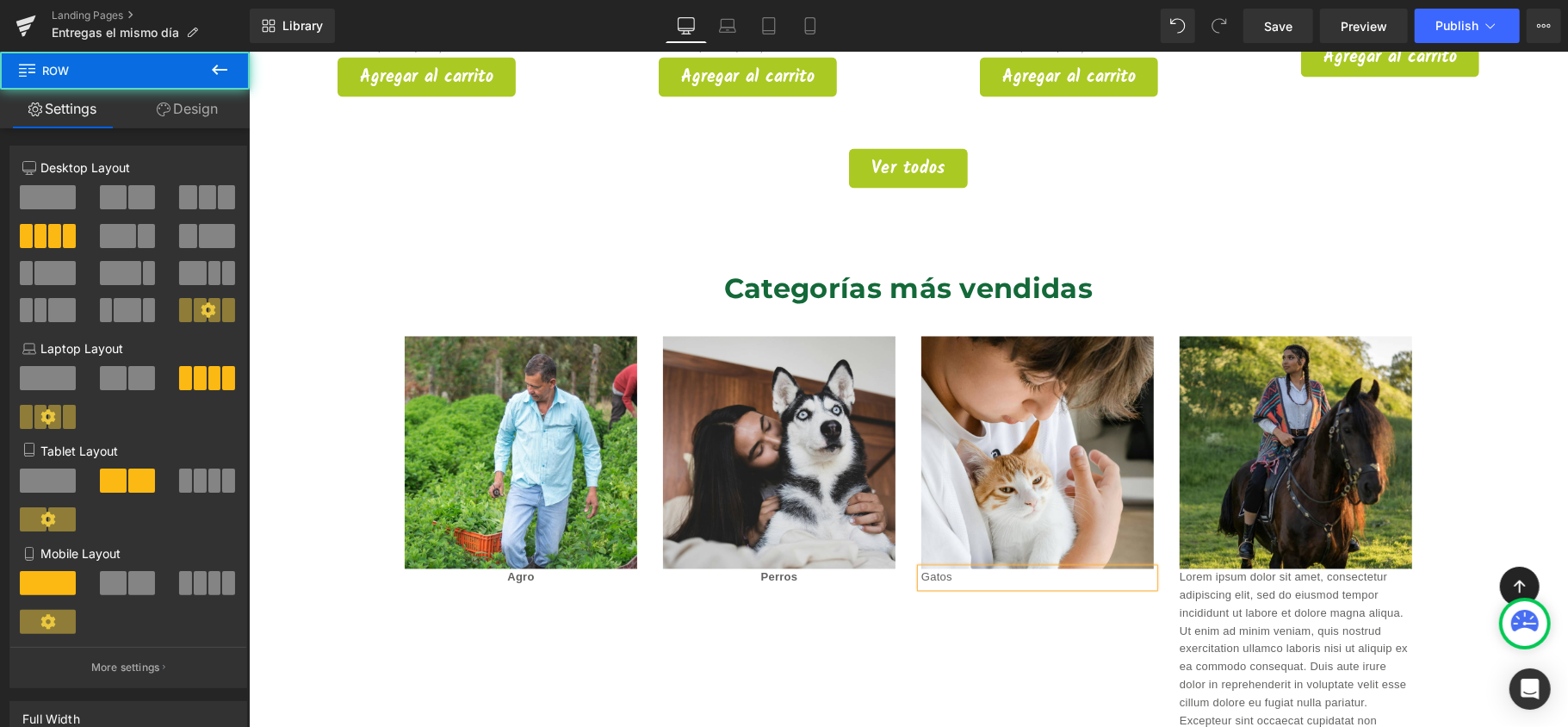
click at [939, 599] on div "Image Agro Text Block Image Perros Text Block Image Gatos Text Block Image Lore…" at bounding box center [907, 542] width 1033 height 464
click at [952, 568] on p "Gatos" at bounding box center [1037, 577] width 233 height 18
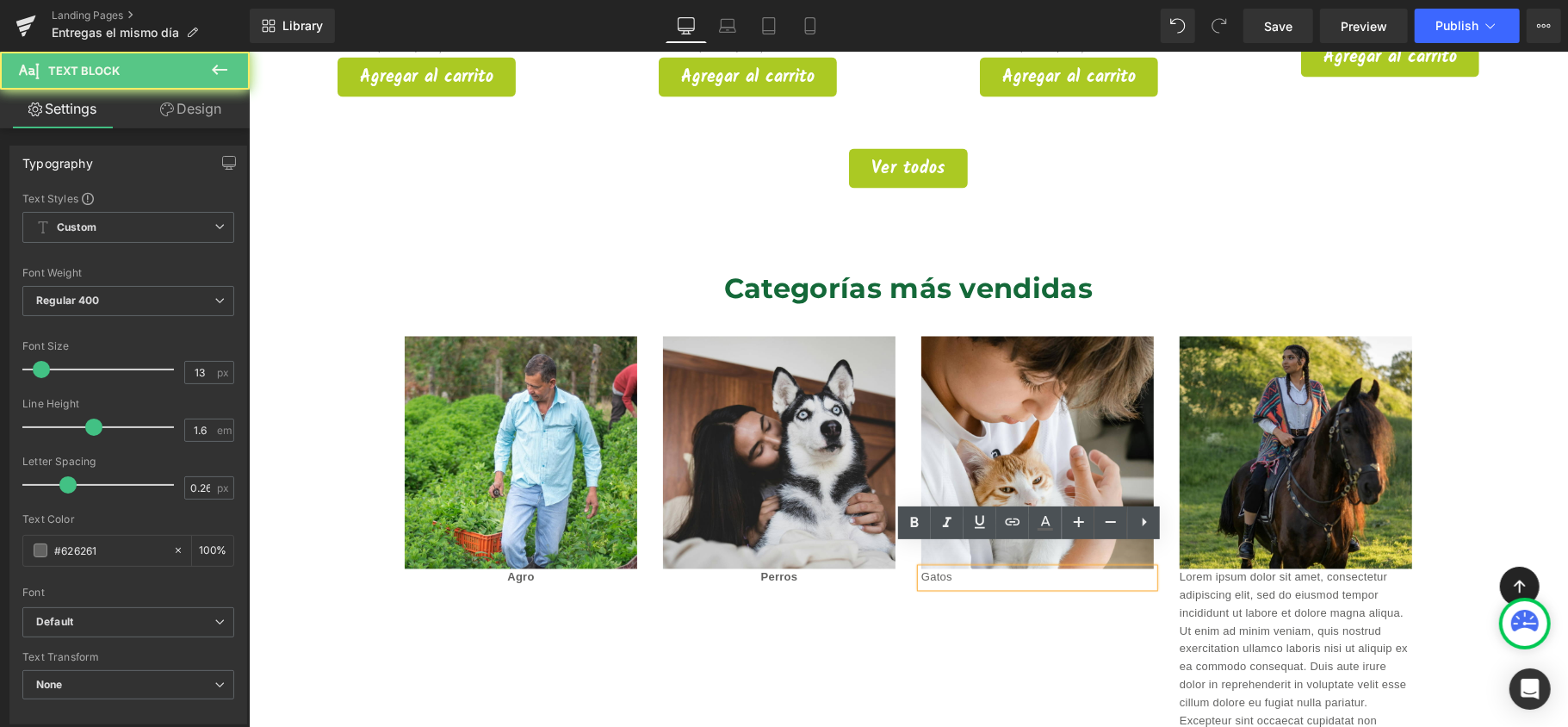
click at [952, 568] on p "Gatos" at bounding box center [1037, 577] width 233 height 18
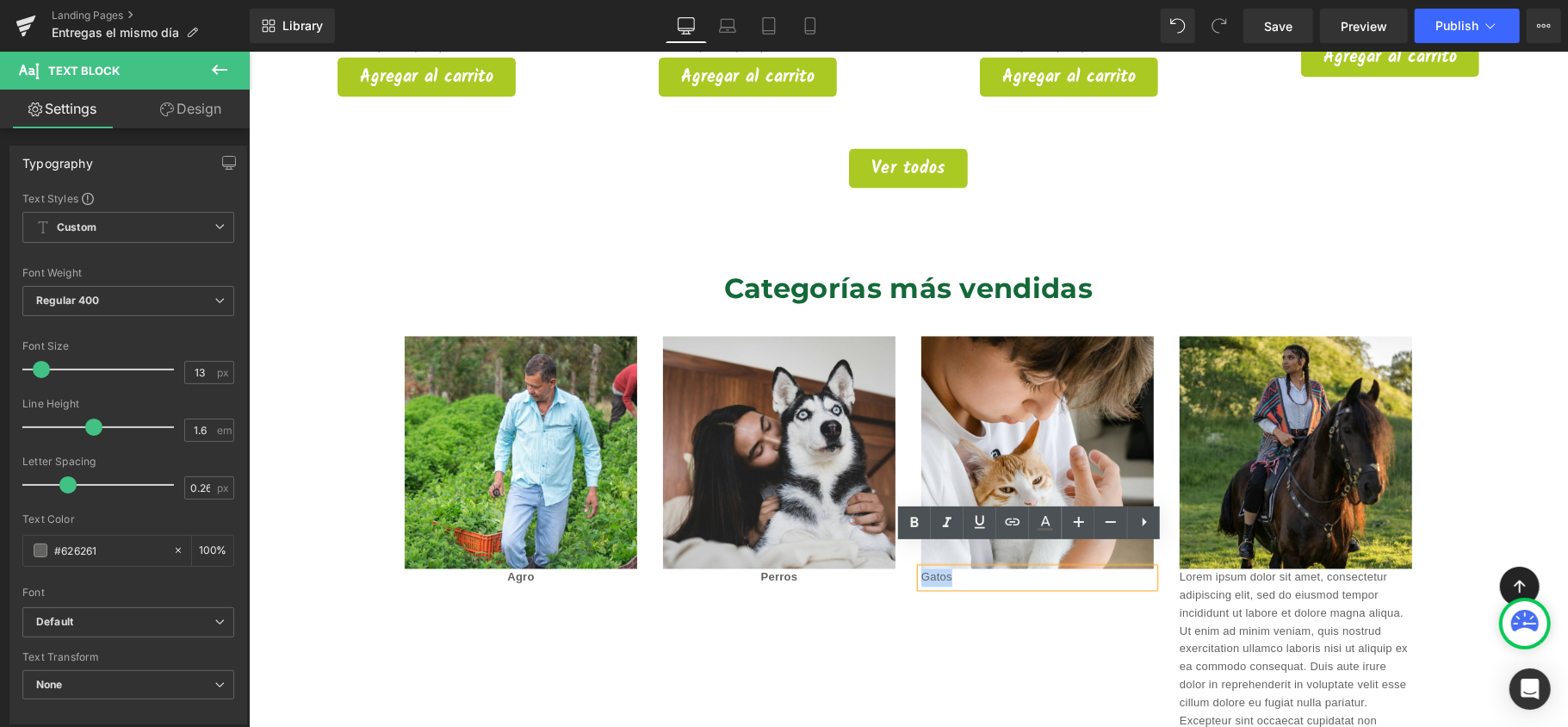
click at [952, 568] on p "Gatos" at bounding box center [1037, 577] width 233 height 18
click at [906, 515] on icon at bounding box center [914, 523] width 21 height 21
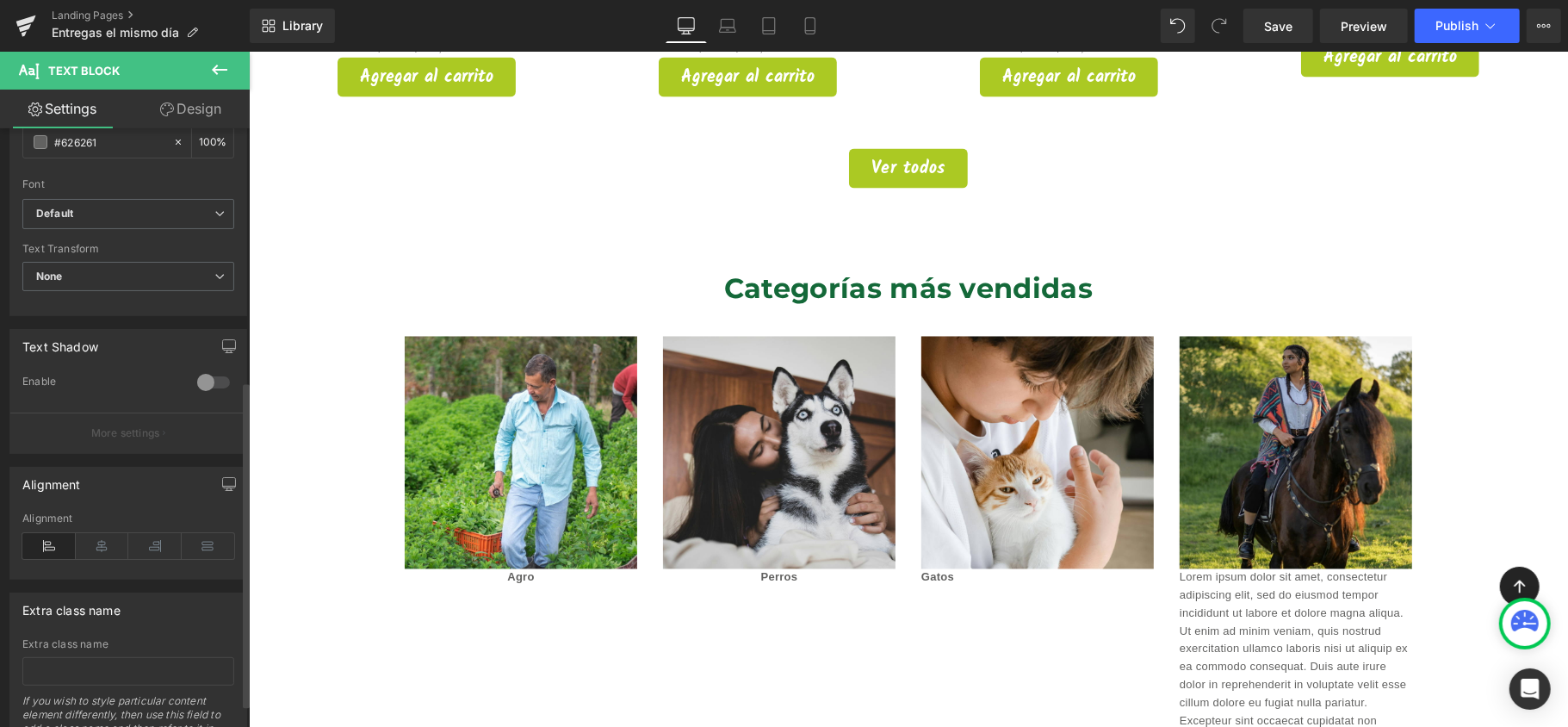
scroll to position [459, 0]
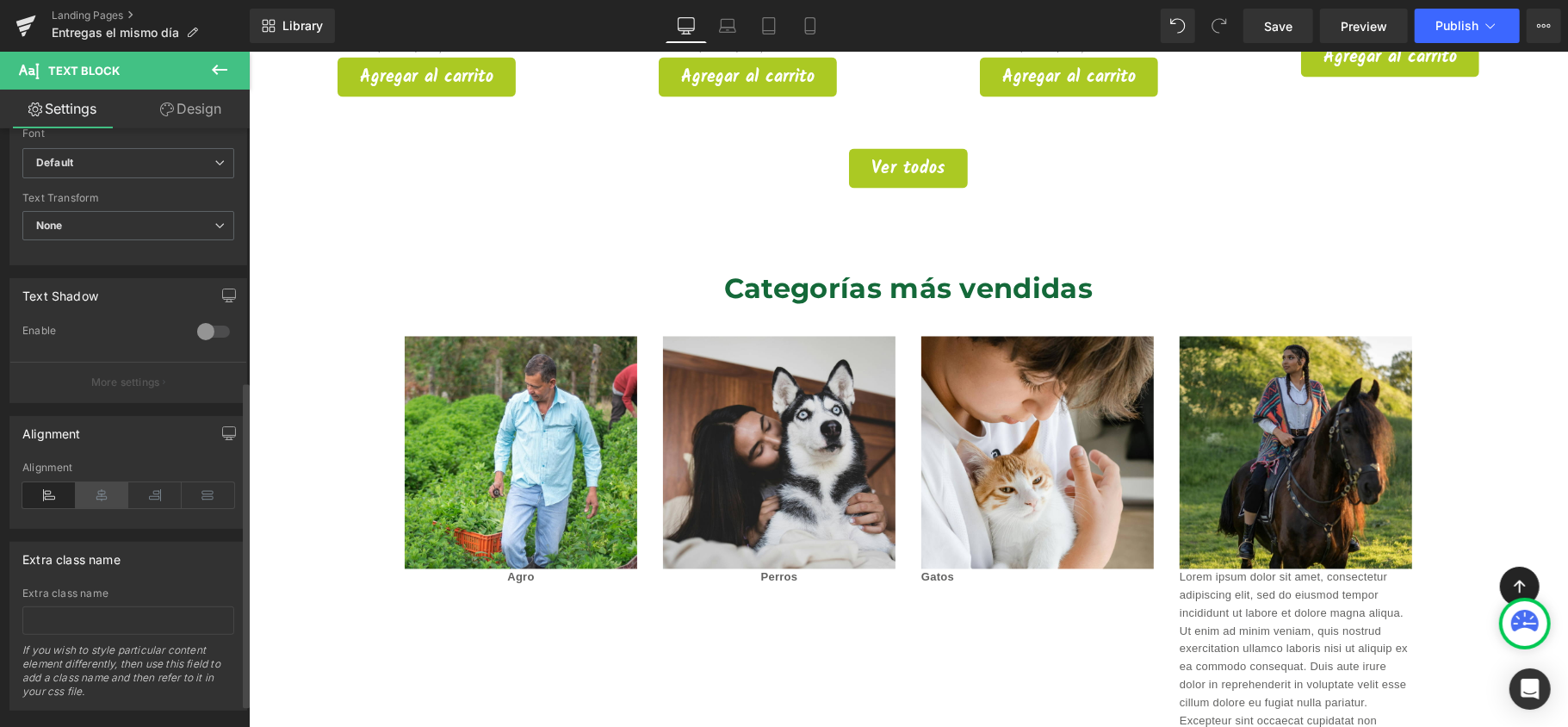
click at [95, 508] on icon at bounding box center [103, 495] width 54 height 26
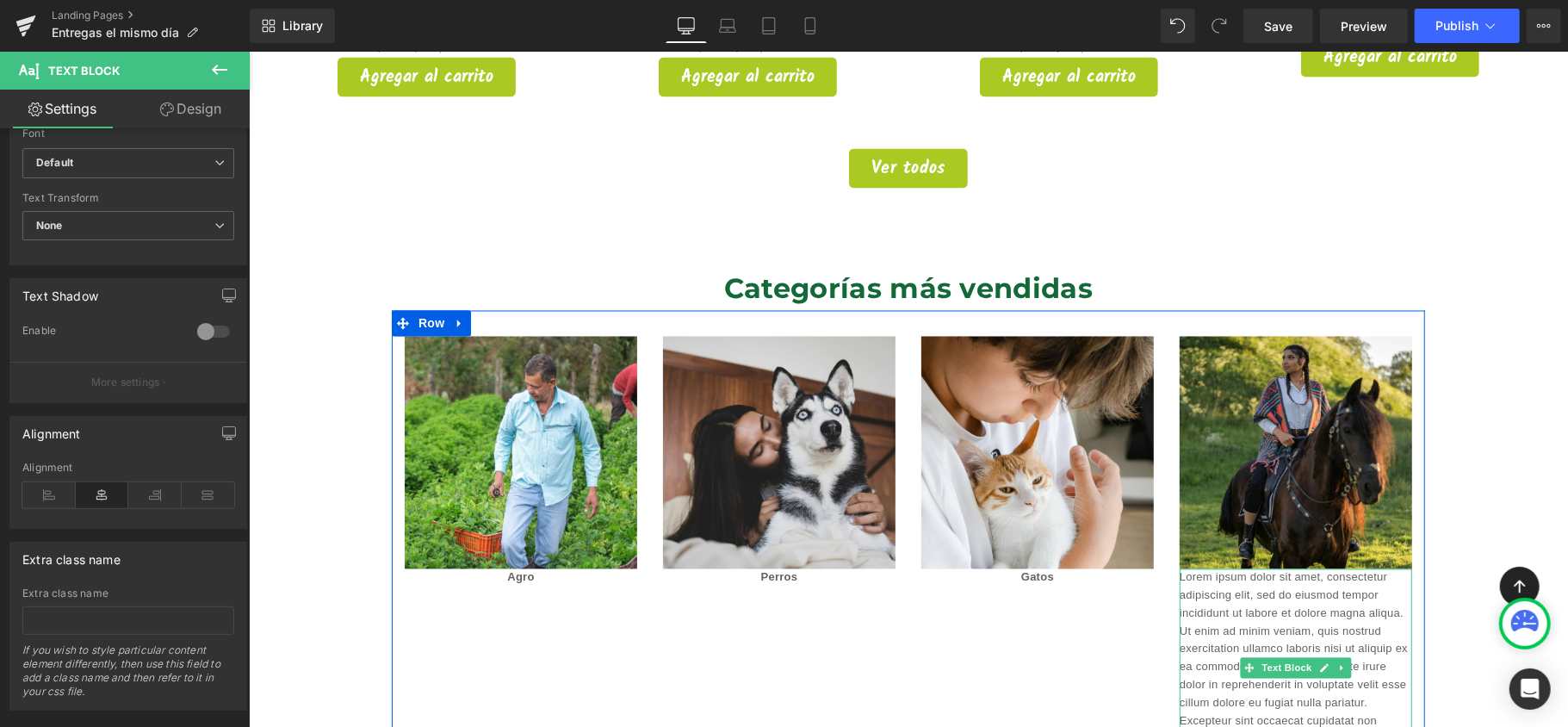
click at [1293, 631] on p "Lorem ipsum dolor sit amet, consectetur adipiscing elit, sed do eiusmod tempor …" at bounding box center [1296, 667] width 233 height 197
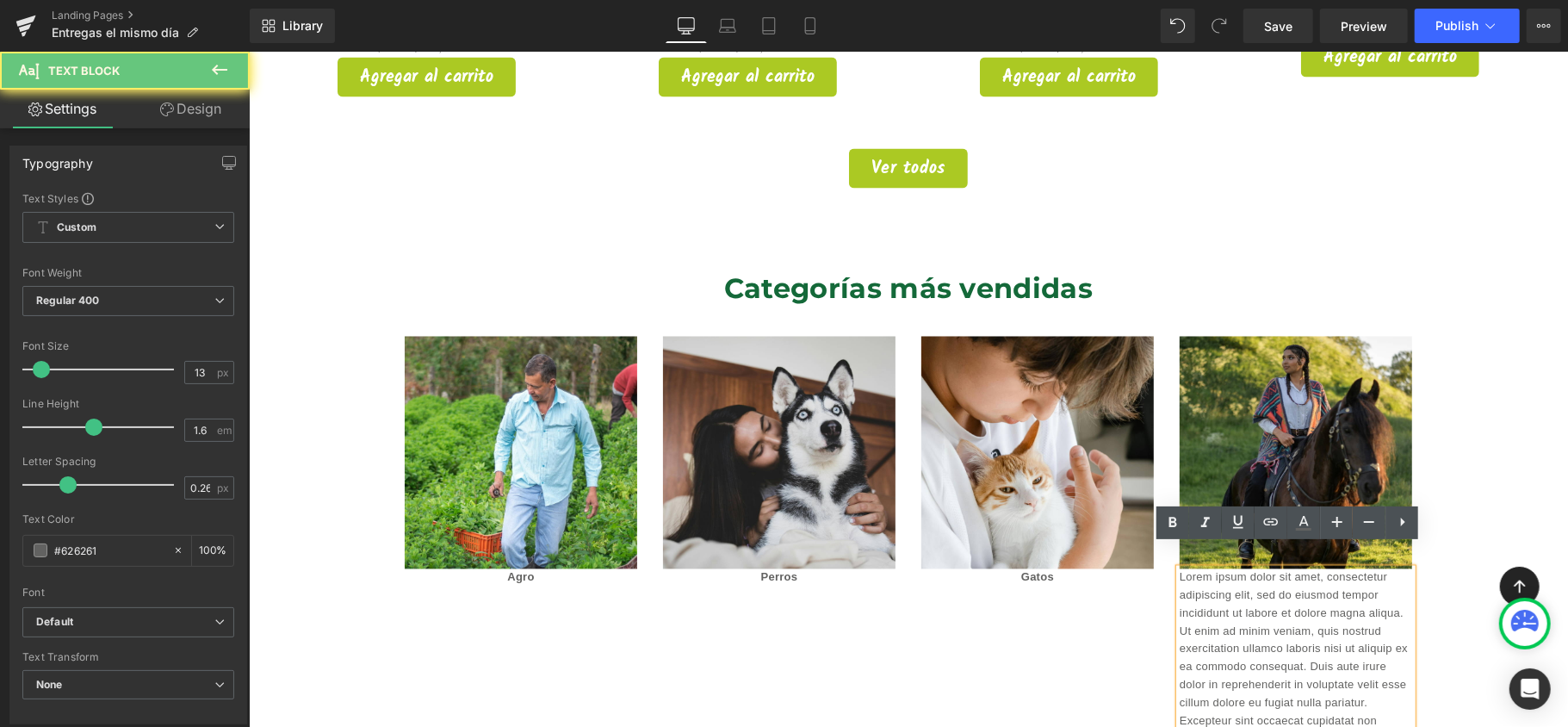
click at [1278, 569] on p "Lorem ipsum dolor sit amet, consectetur adipiscing elit, sed do eiusmod tempor …" at bounding box center [1296, 667] width 233 height 197
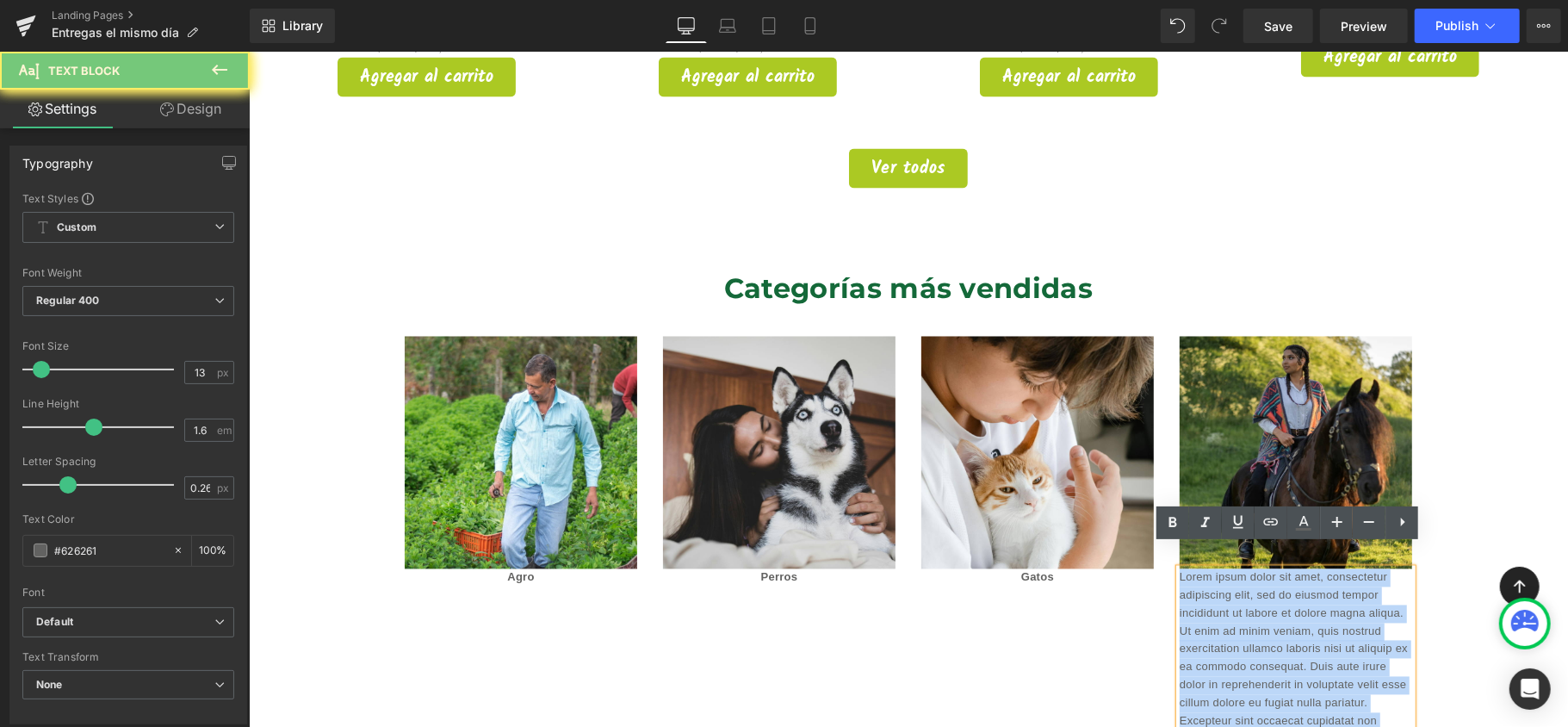
click at [1278, 569] on p "Lorem ipsum dolor sit amet, consectetur adipiscing elit, sed do eiusmod tempor …" at bounding box center [1296, 667] width 233 height 197
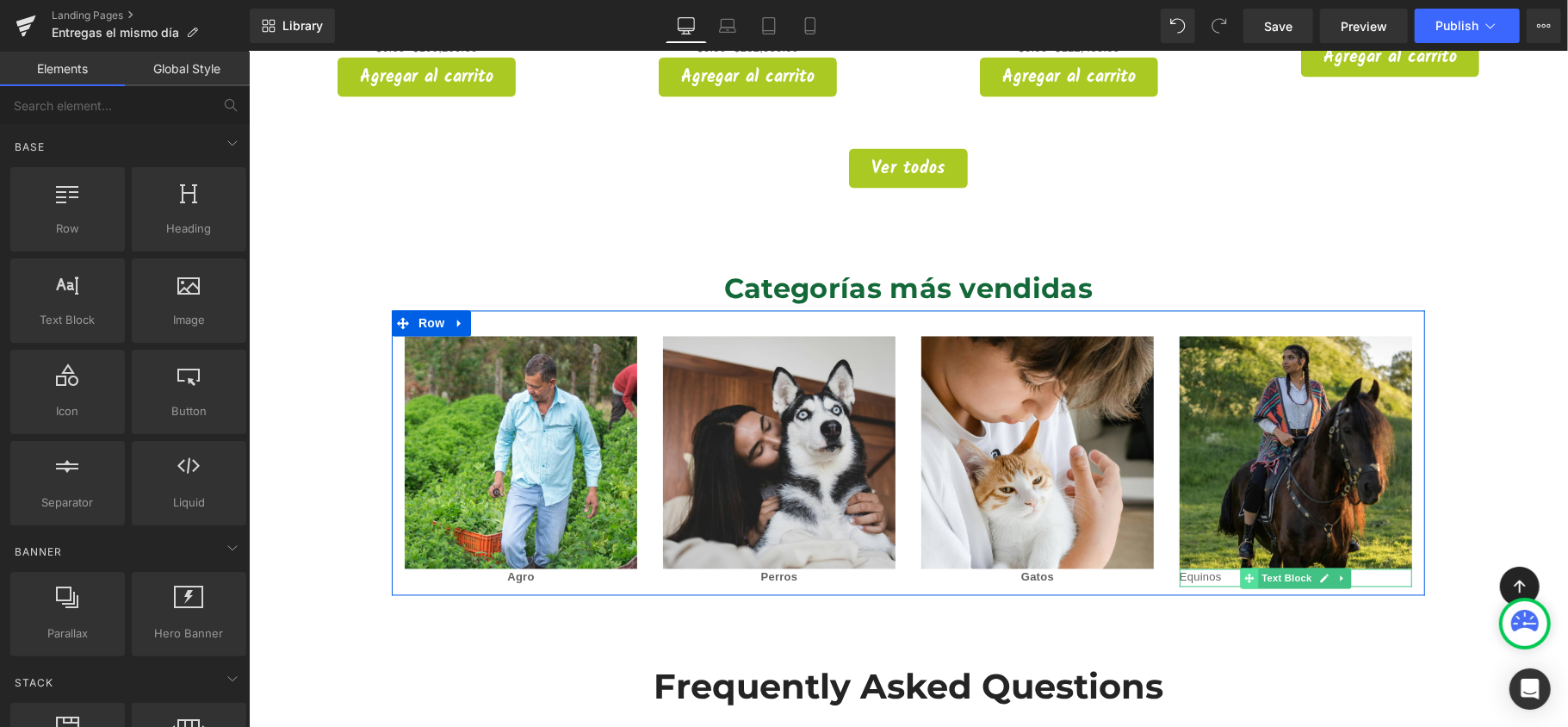
click at [1244, 567] on span at bounding box center [1249, 577] width 18 height 21
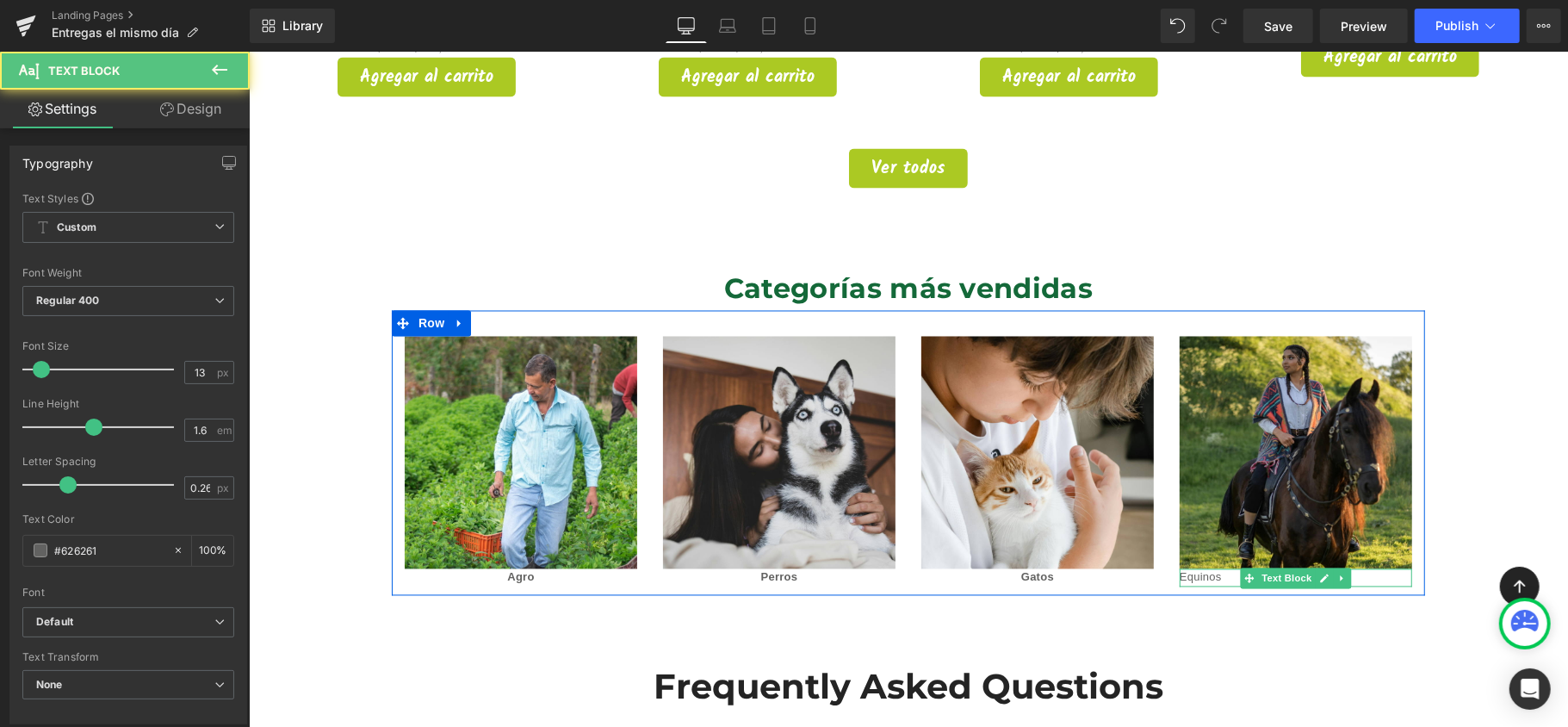
click at [1218, 568] on p "Equinos" at bounding box center [1296, 577] width 233 height 18
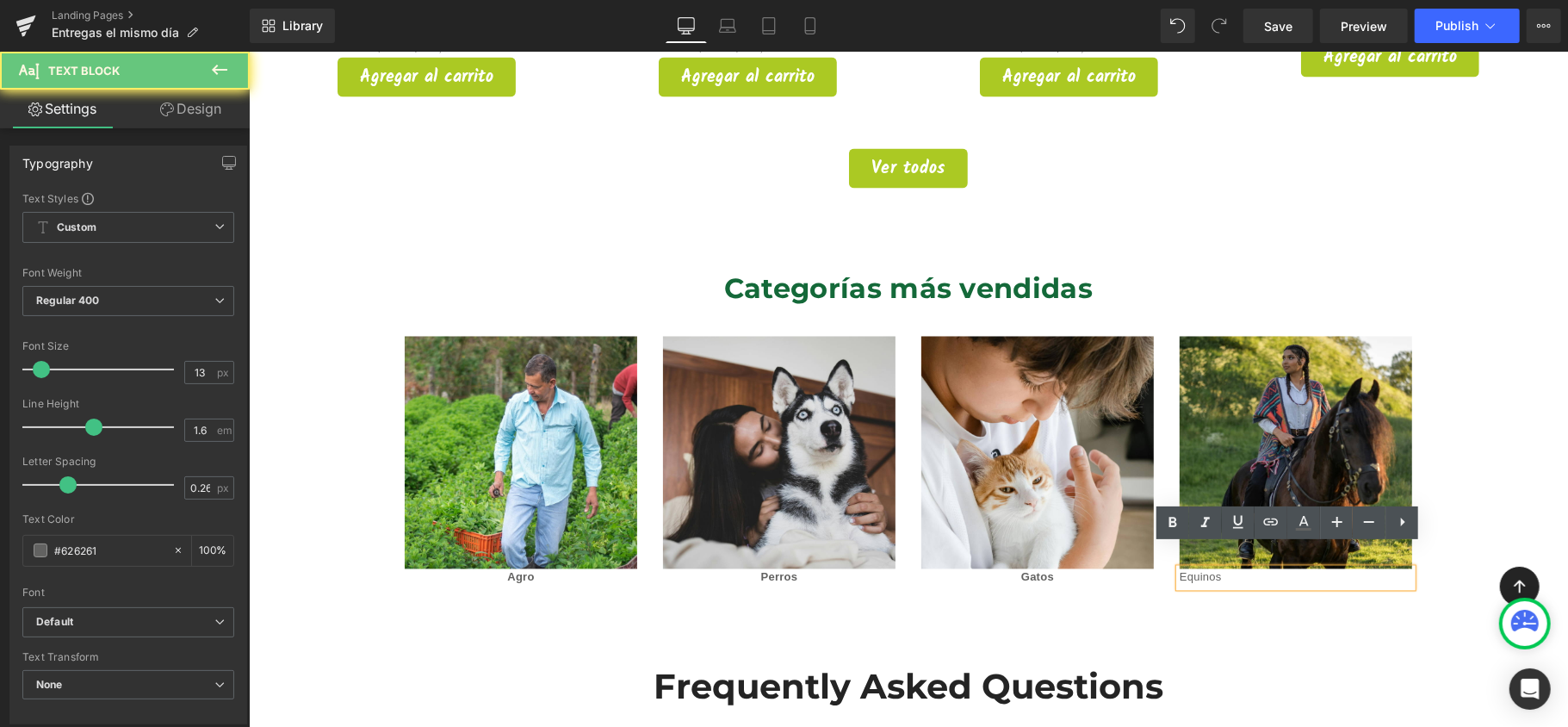
click at [1218, 568] on p "Equinos" at bounding box center [1296, 577] width 233 height 18
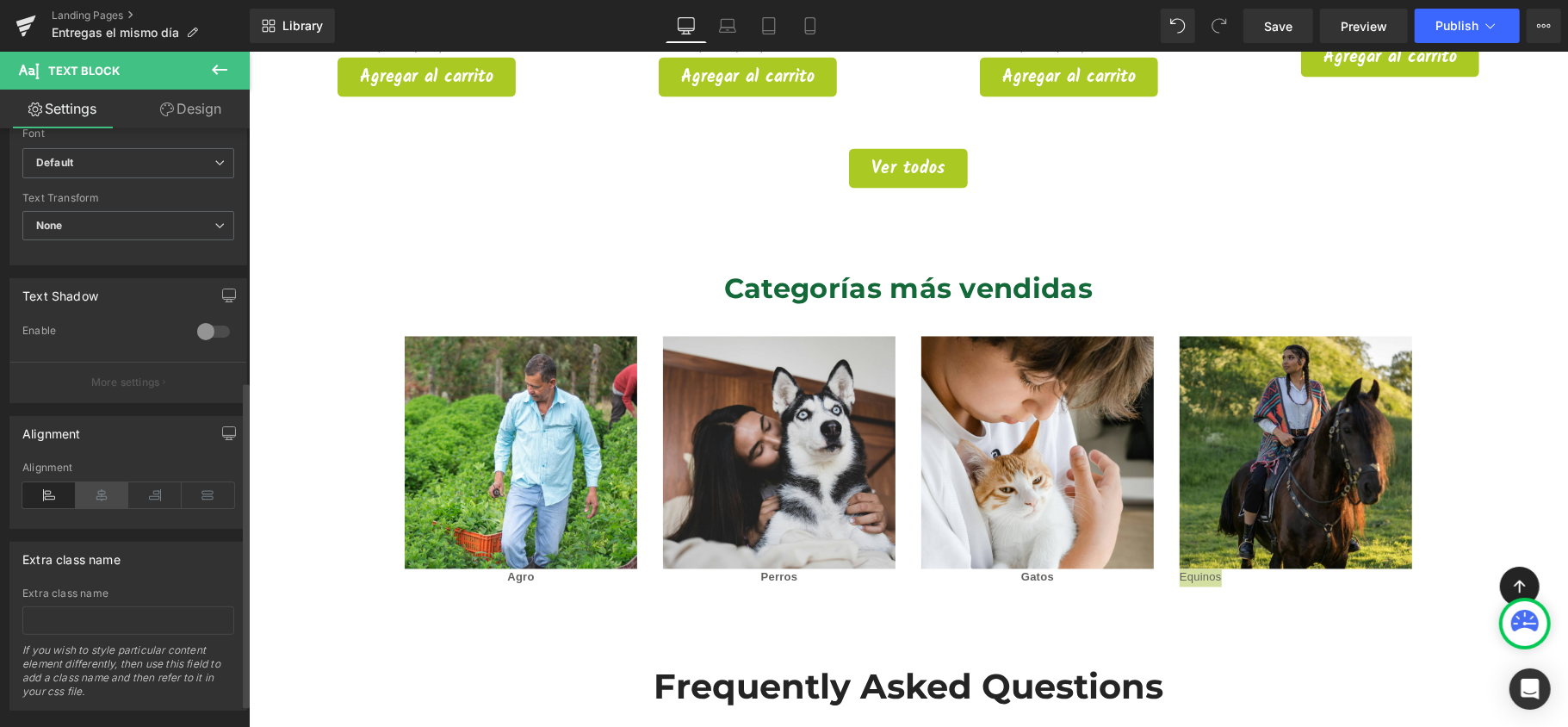
click at [101, 499] on icon at bounding box center [103, 495] width 54 height 26
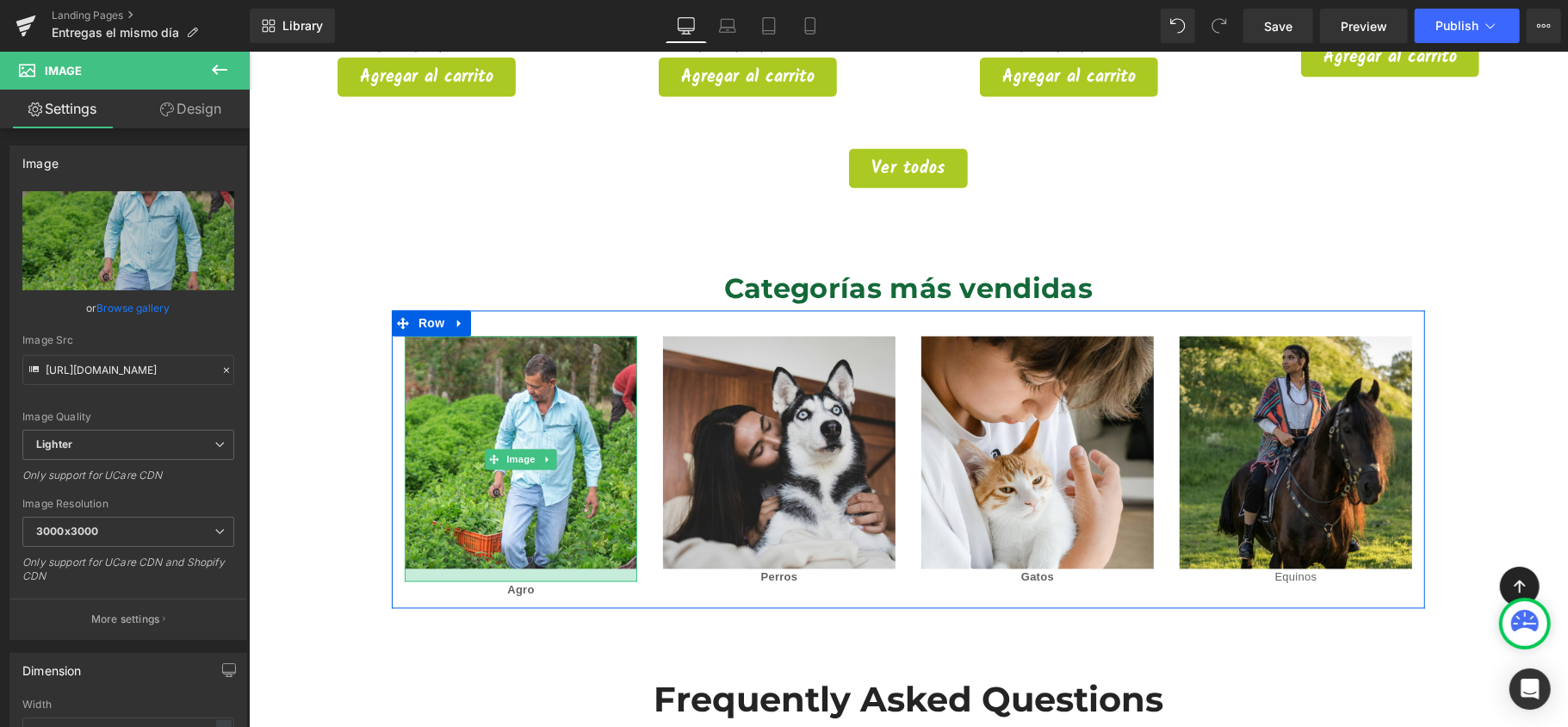
drag, startPoint x: 583, startPoint y: 542, endPoint x: 587, endPoint y: 555, distance: 13.6
click at [587, 568] on div at bounding box center [521, 575] width 233 height 13
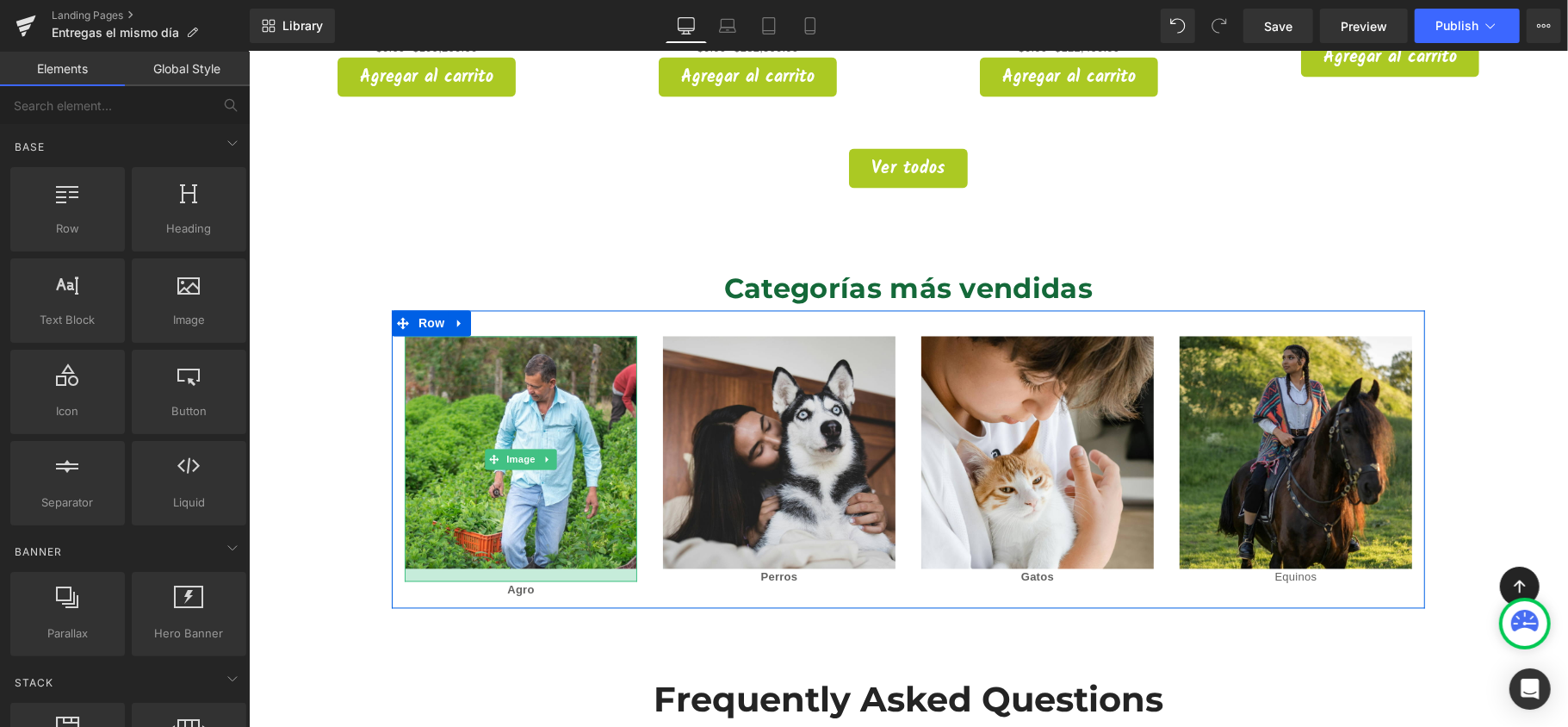
click at [565, 568] on div at bounding box center [521, 575] width 233 height 13
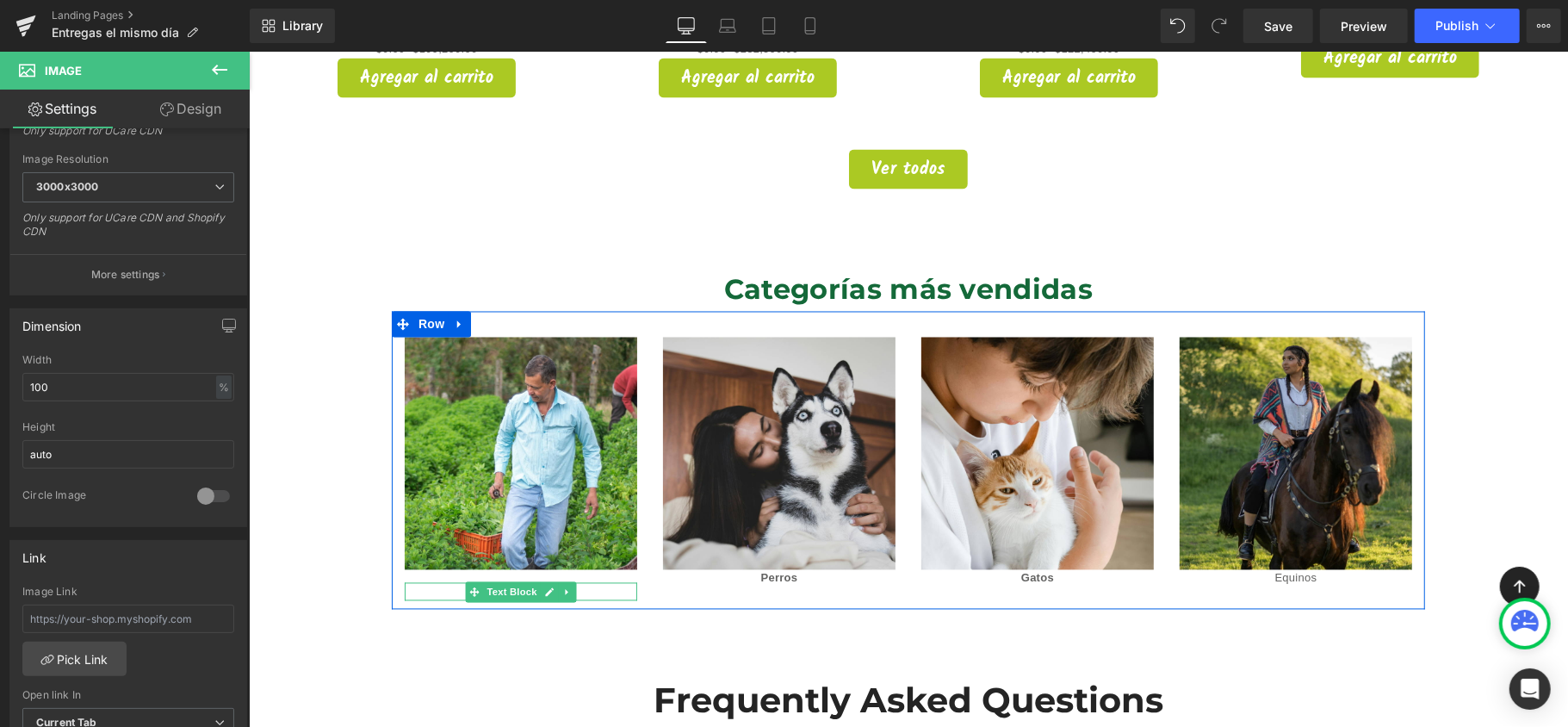
scroll to position [2180, 0]
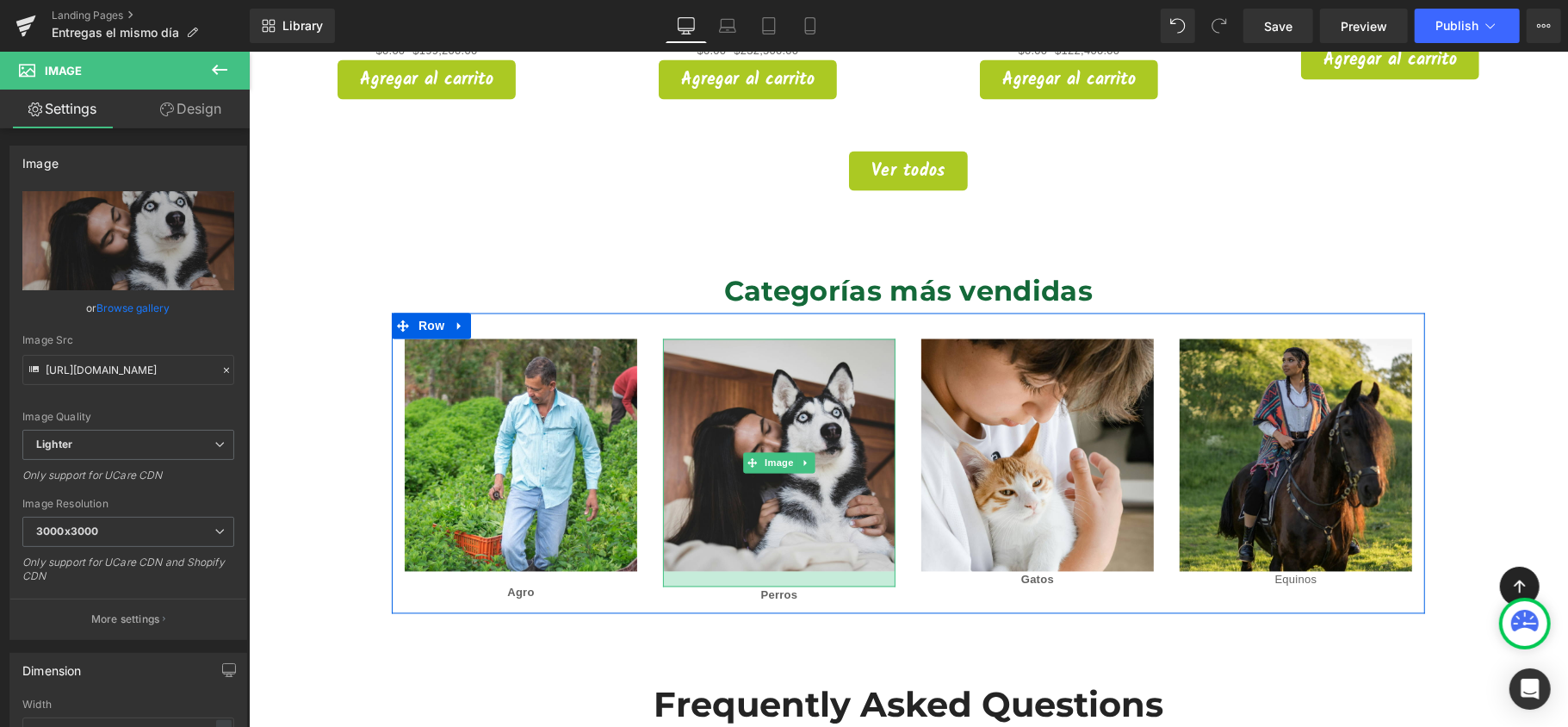
drag, startPoint x: 858, startPoint y: 543, endPoint x: 859, endPoint y: 558, distance: 15.0
click at [859, 571] on div at bounding box center [779, 578] width 233 height 15
click at [753, 547] on div "Image" at bounding box center [779, 463] width 233 height 248
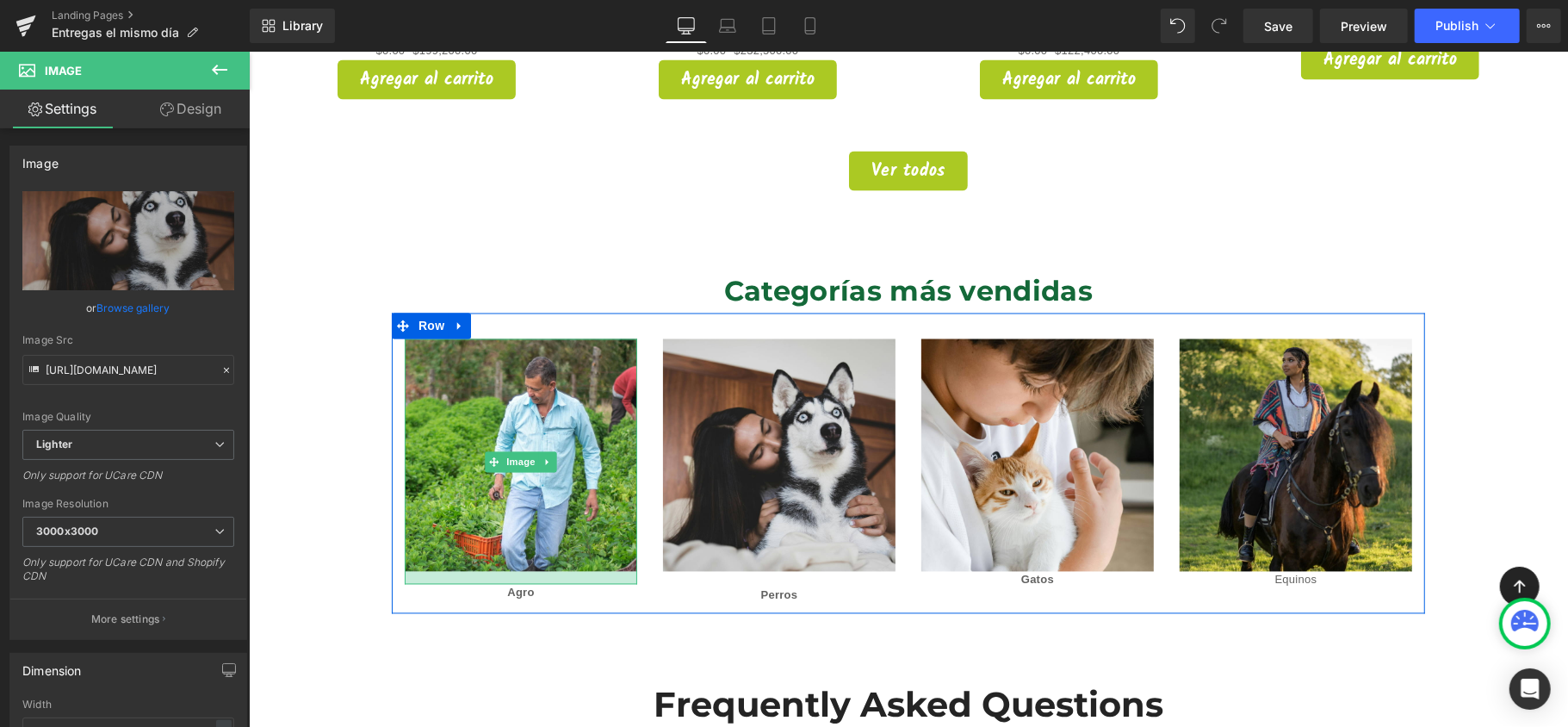
click at [558, 571] on div at bounding box center [521, 577] width 233 height 13
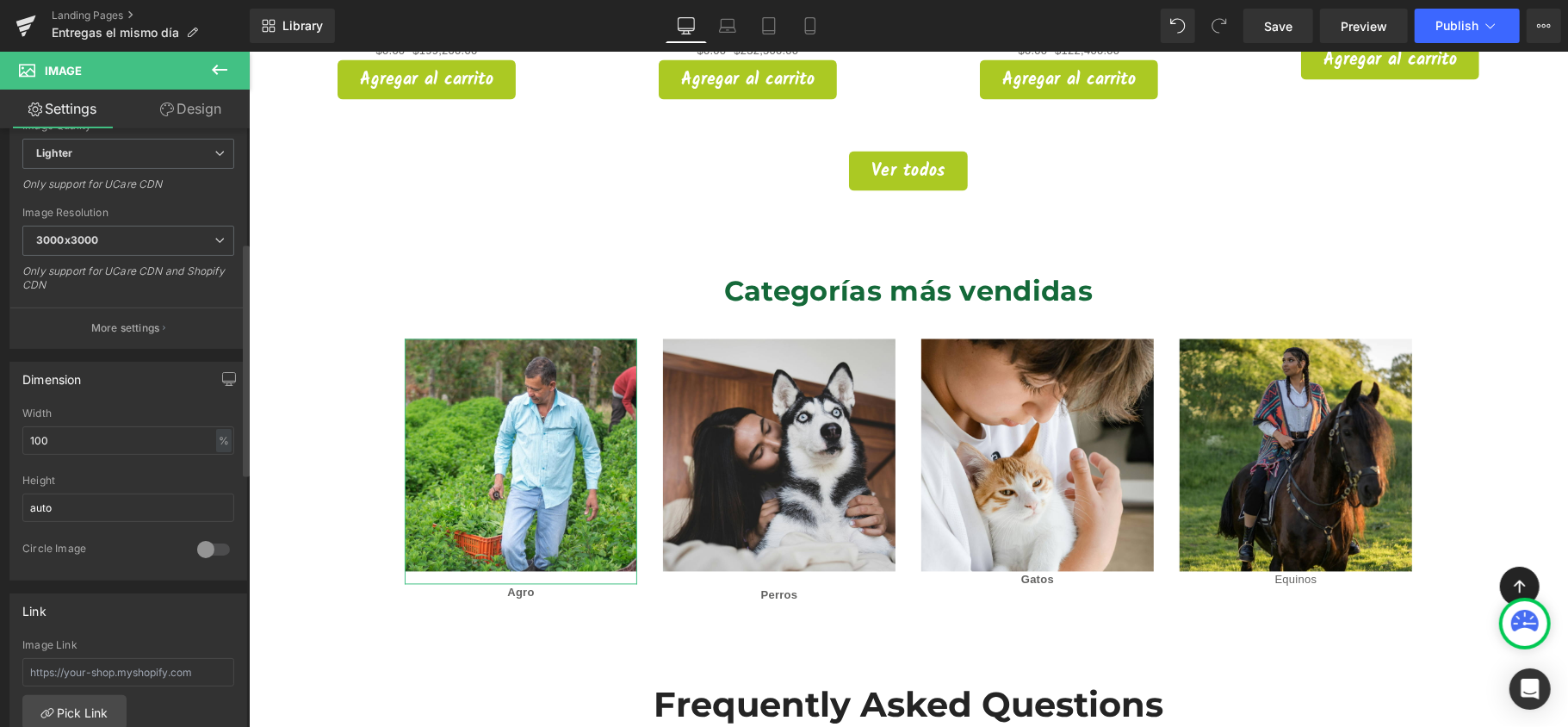
scroll to position [344, 0]
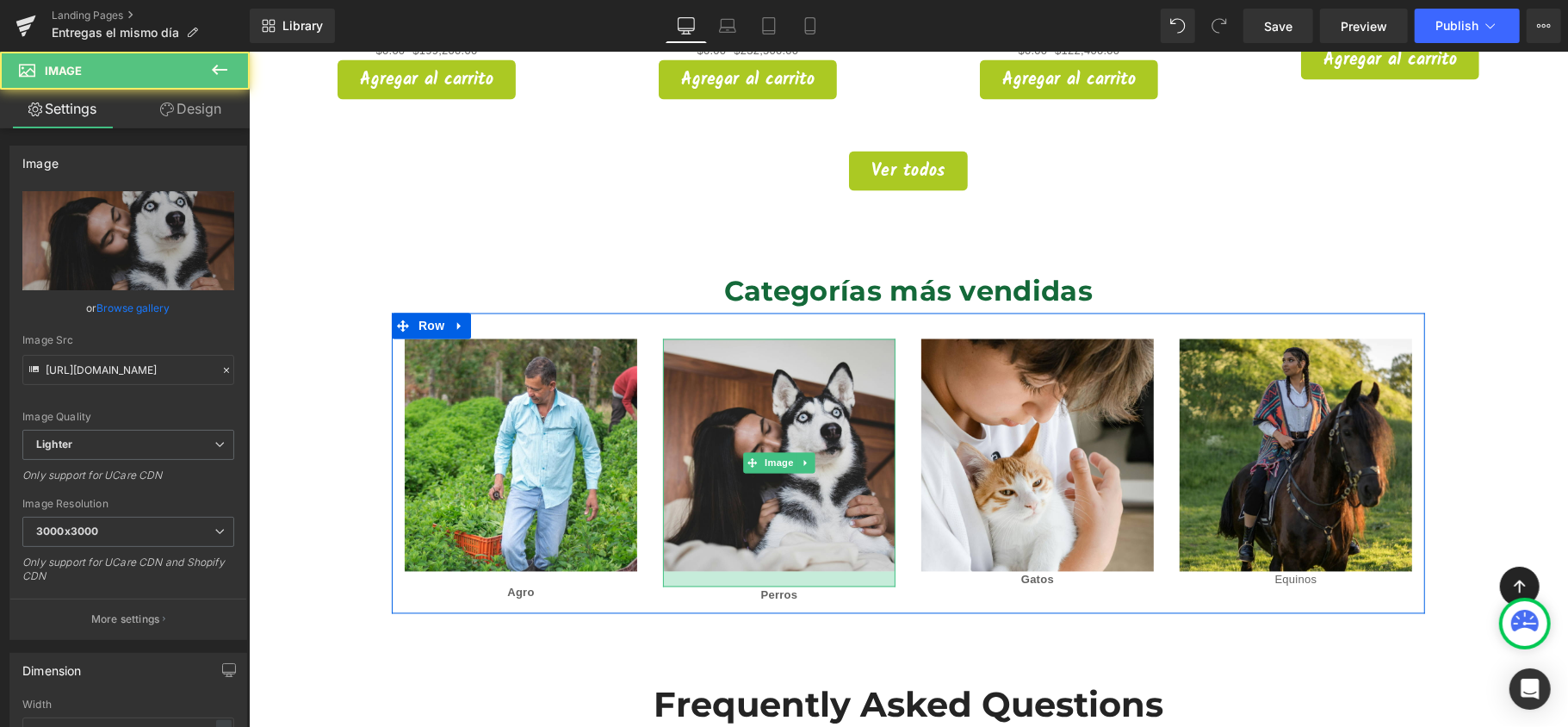
click at [700, 571] on div at bounding box center [779, 578] width 233 height 15
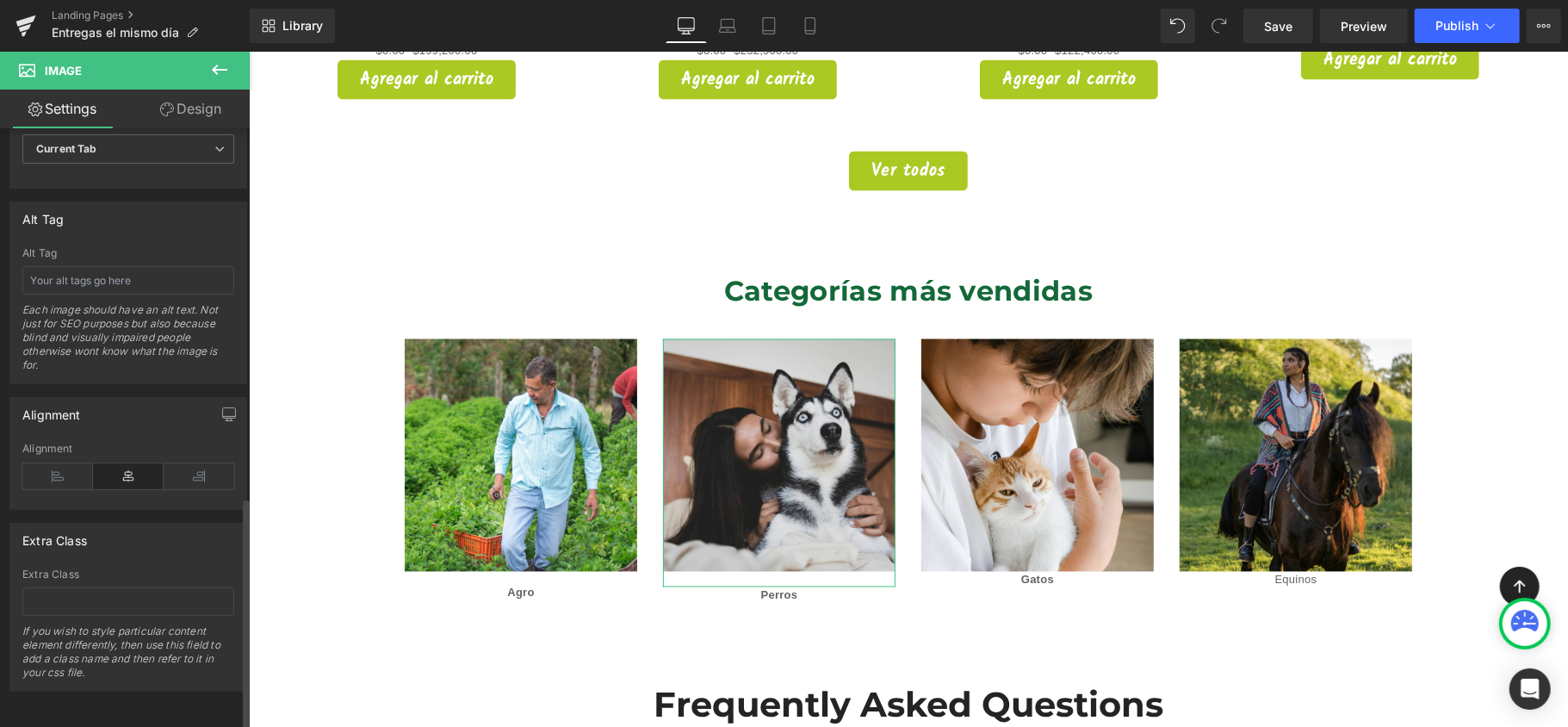
scroll to position [943, 0]
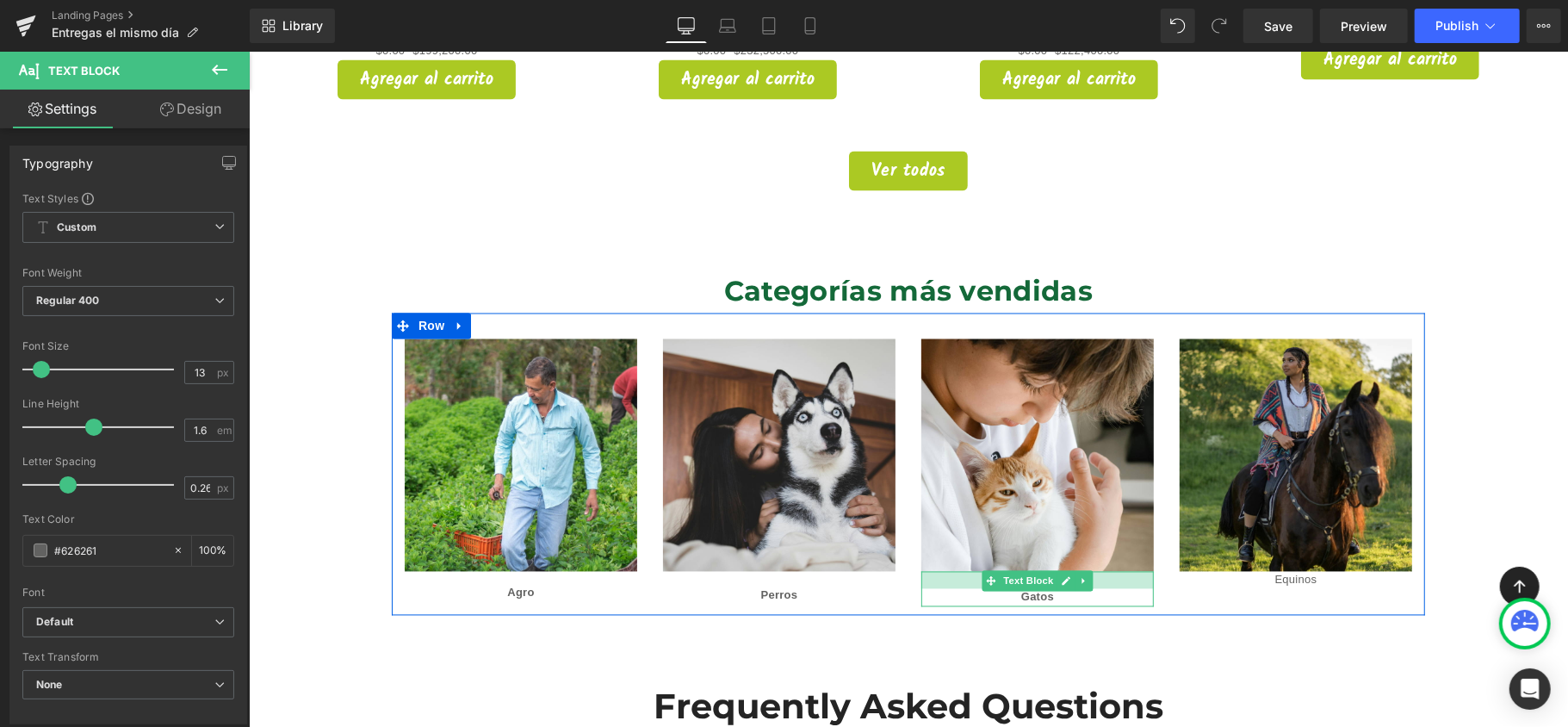
drag, startPoint x: 965, startPoint y: 548, endPoint x: 961, endPoint y: 566, distance: 18.4
click at [961, 571] on div "Gatos Text Block" at bounding box center [1037, 588] width 233 height 35
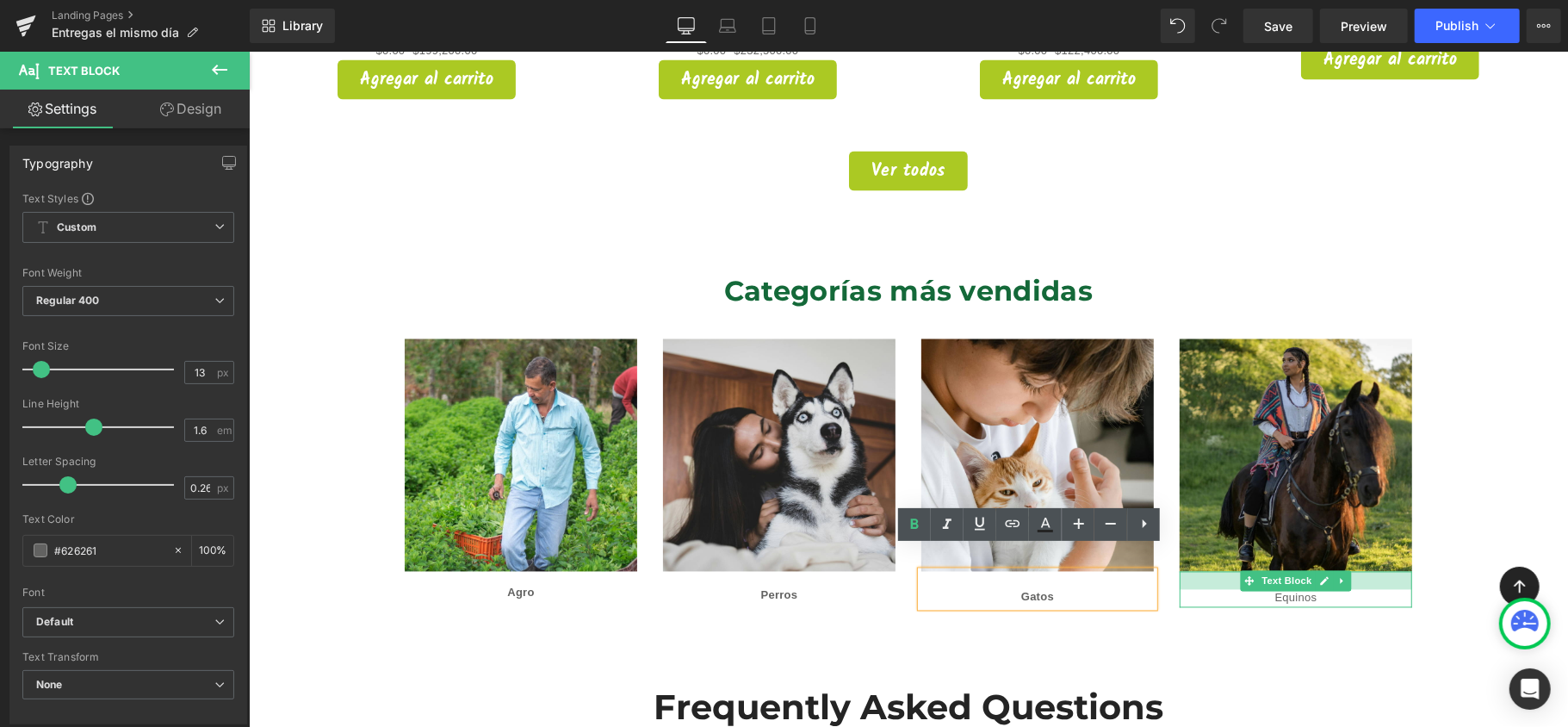
drag, startPoint x: 1189, startPoint y: 548, endPoint x: 1188, endPoint y: 566, distance: 18.0
click at [1188, 571] on div "Equinos Text Block" at bounding box center [1296, 589] width 233 height 36
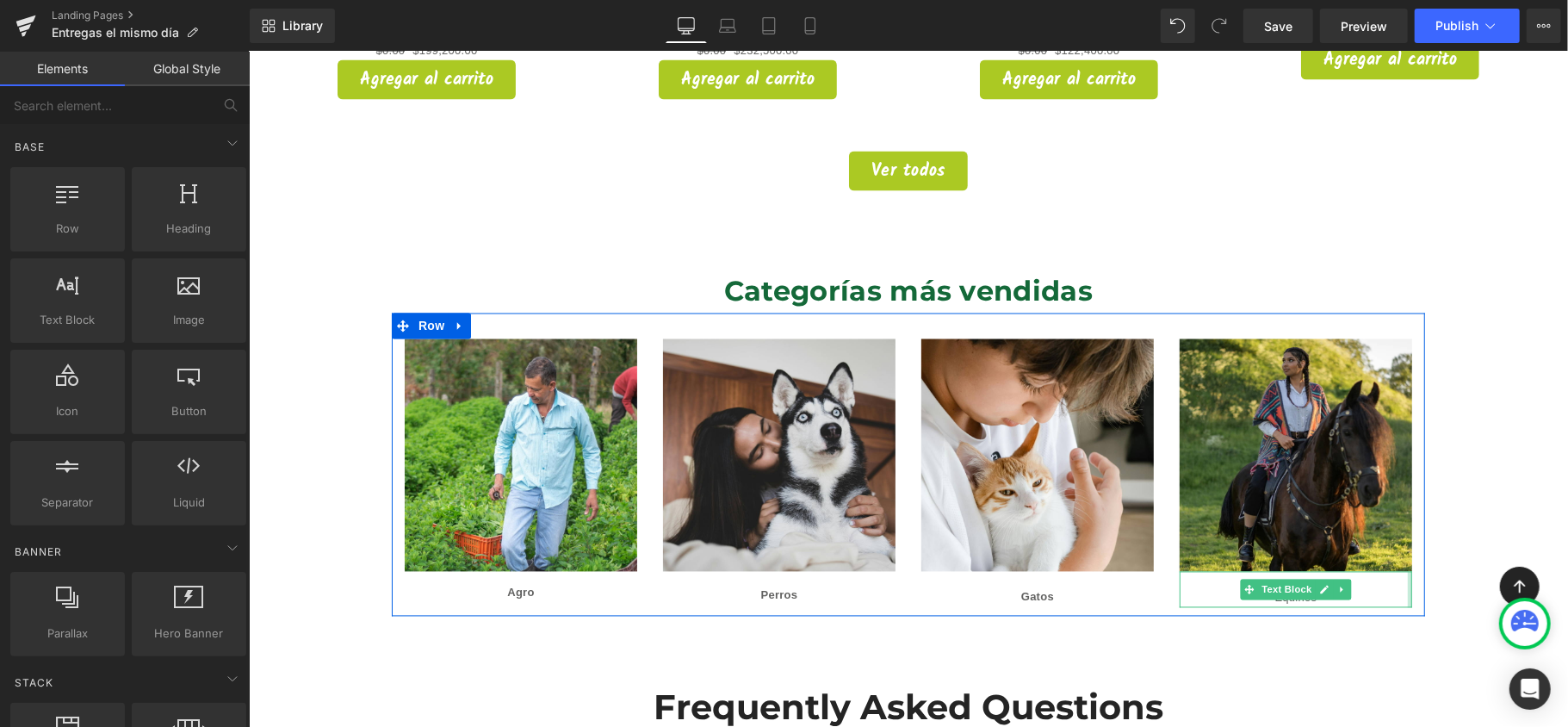
click at [1408, 571] on div at bounding box center [1409, 589] width 4 height 36
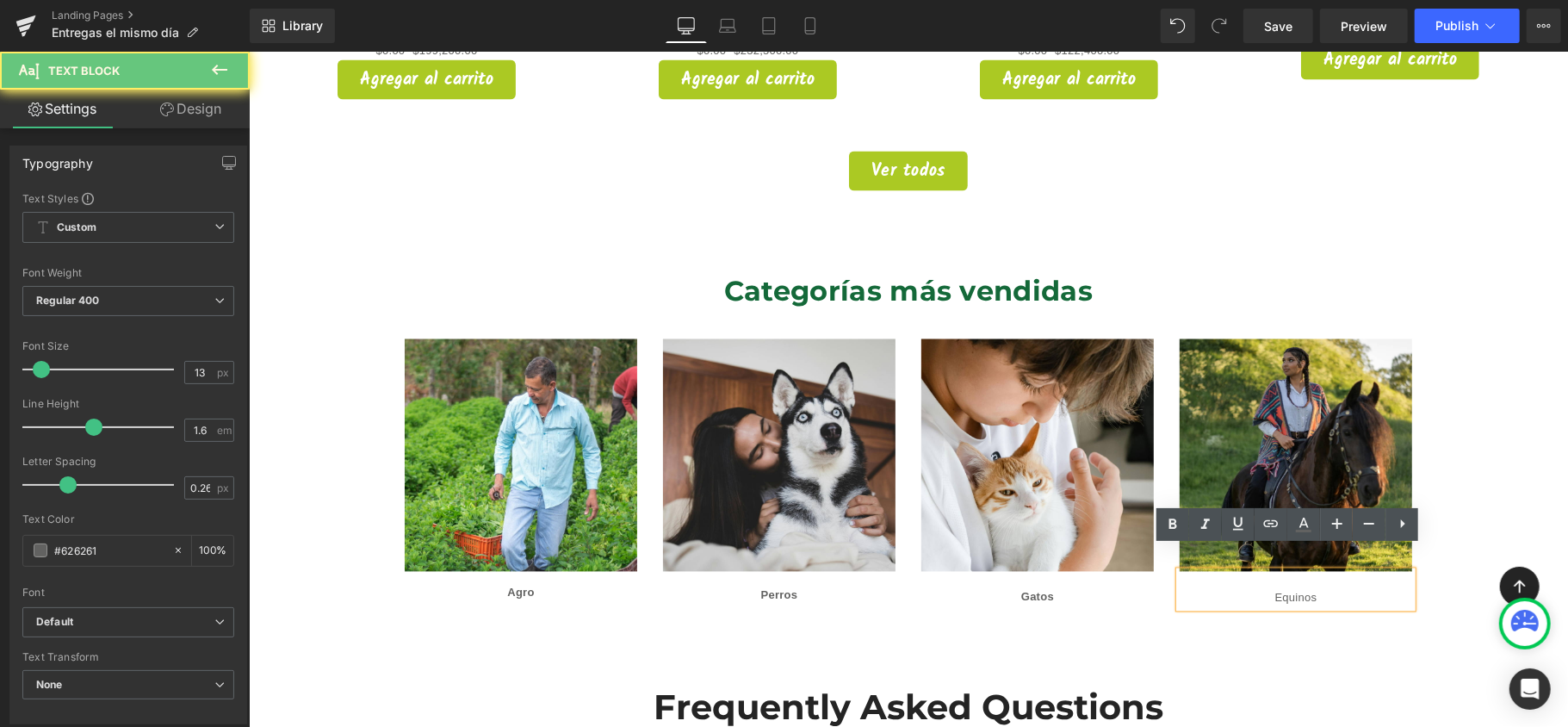
click at [1286, 589] on p "Equinos" at bounding box center [1296, 598] width 233 height 18
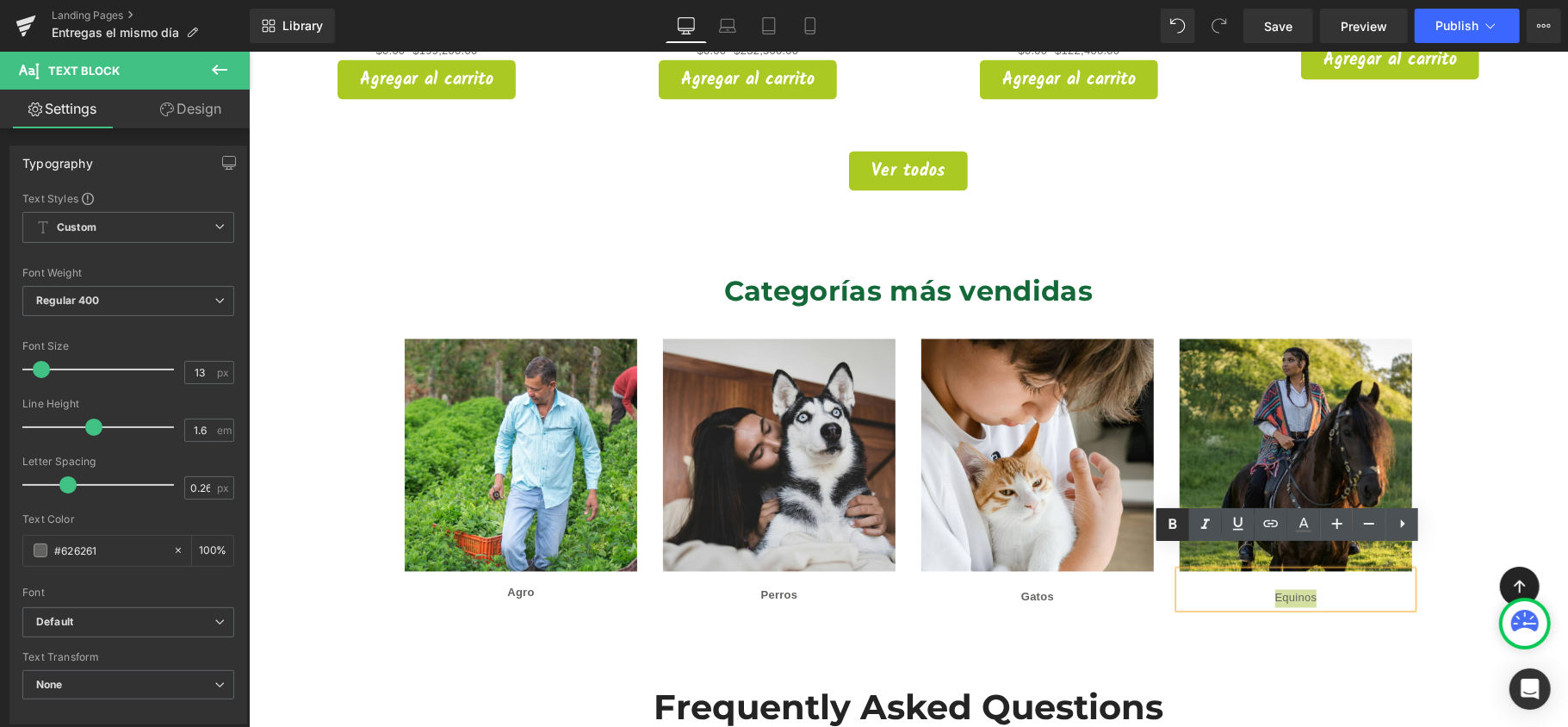
click at [1161, 524] on link at bounding box center [1173, 524] width 33 height 33
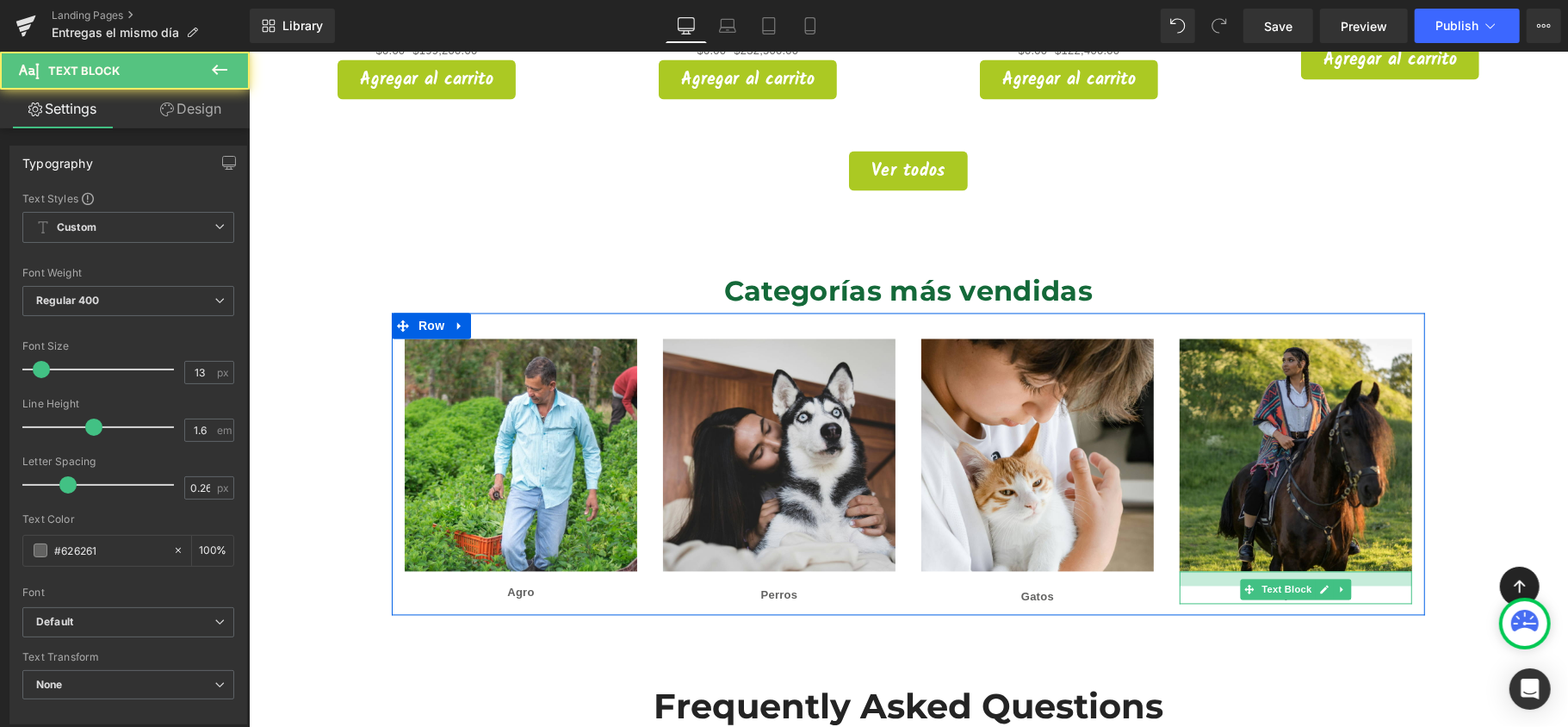
click at [1361, 571] on div at bounding box center [1296, 578] width 233 height 14
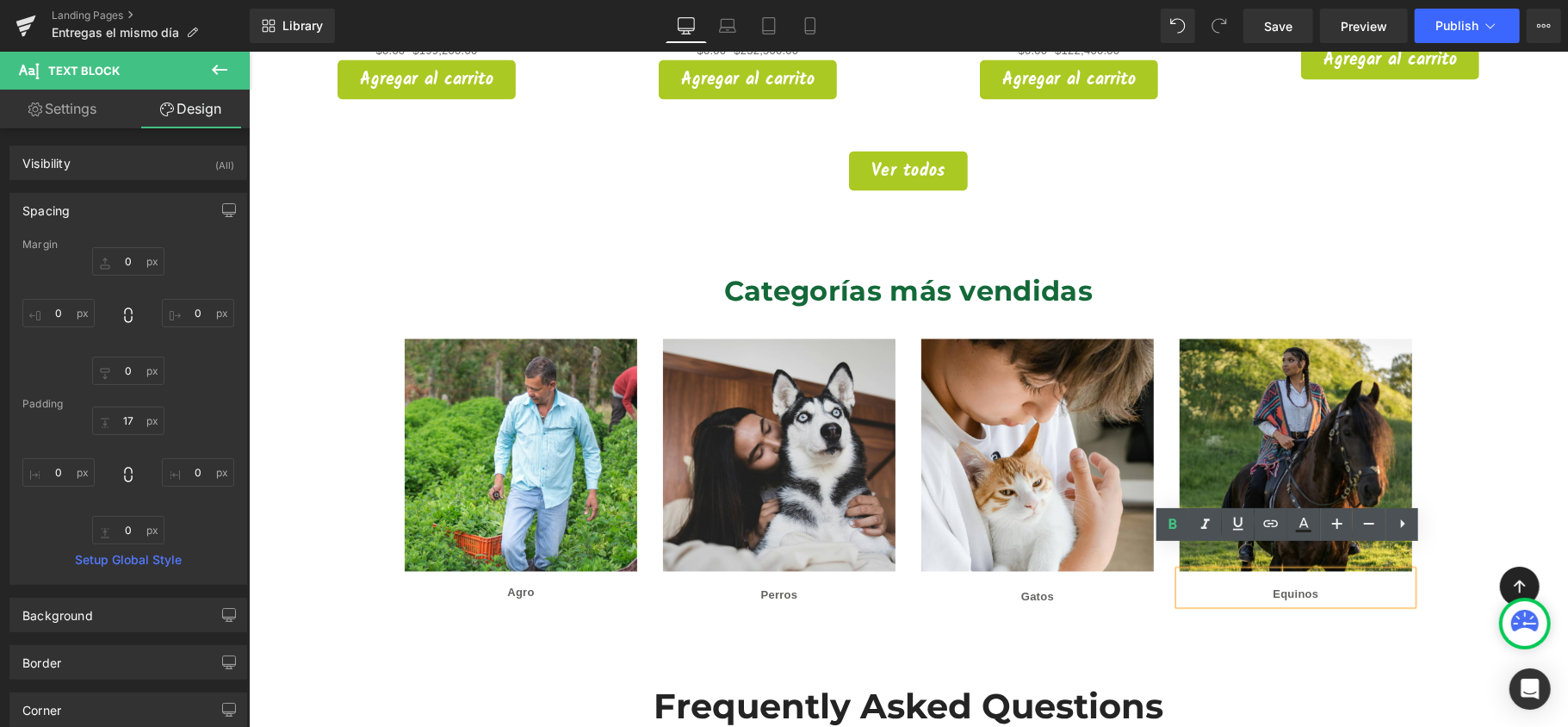
drag, startPoint x: 1466, startPoint y: 507, endPoint x: 1476, endPoint y: 506, distance: 10.0
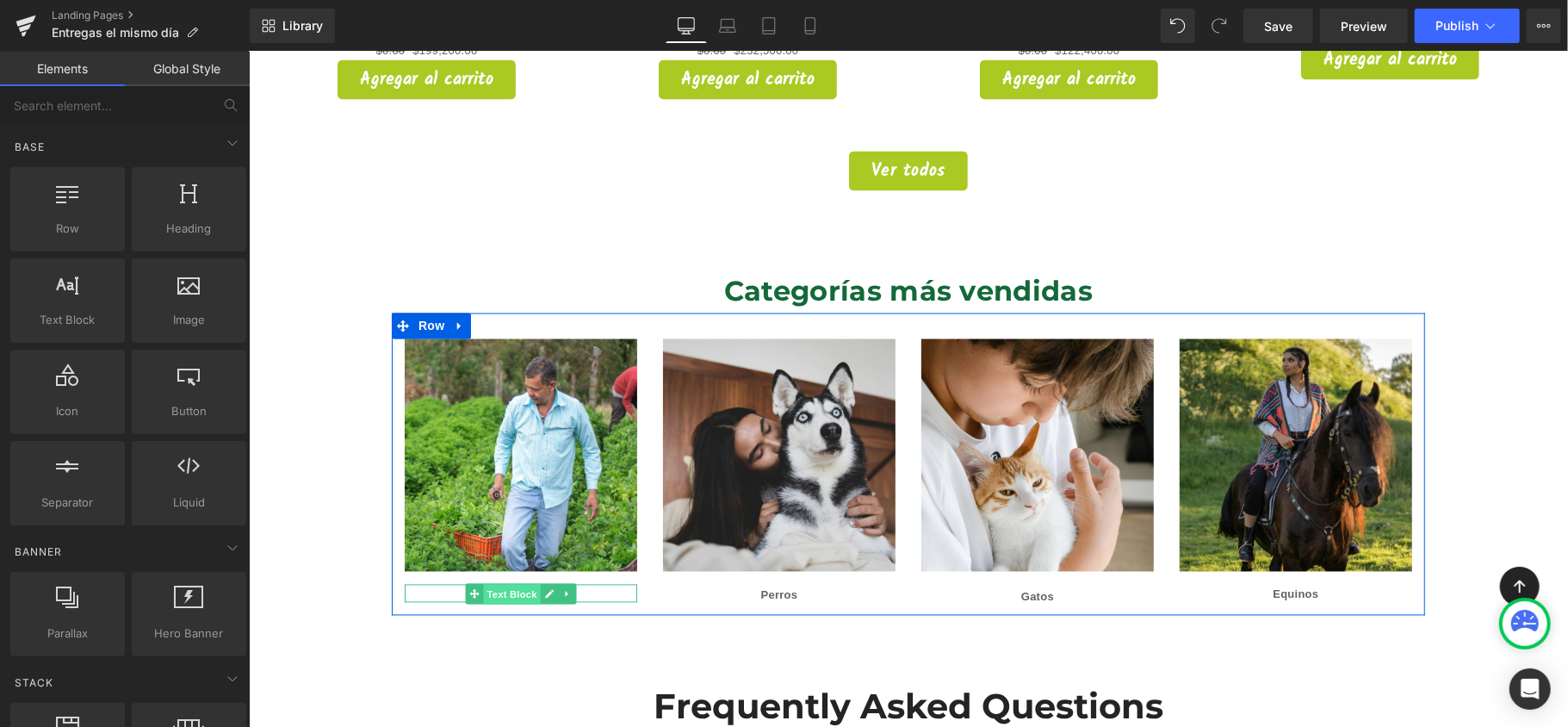
click at [524, 584] on span "Text Block" at bounding box center [510, 593] width 56 height 21
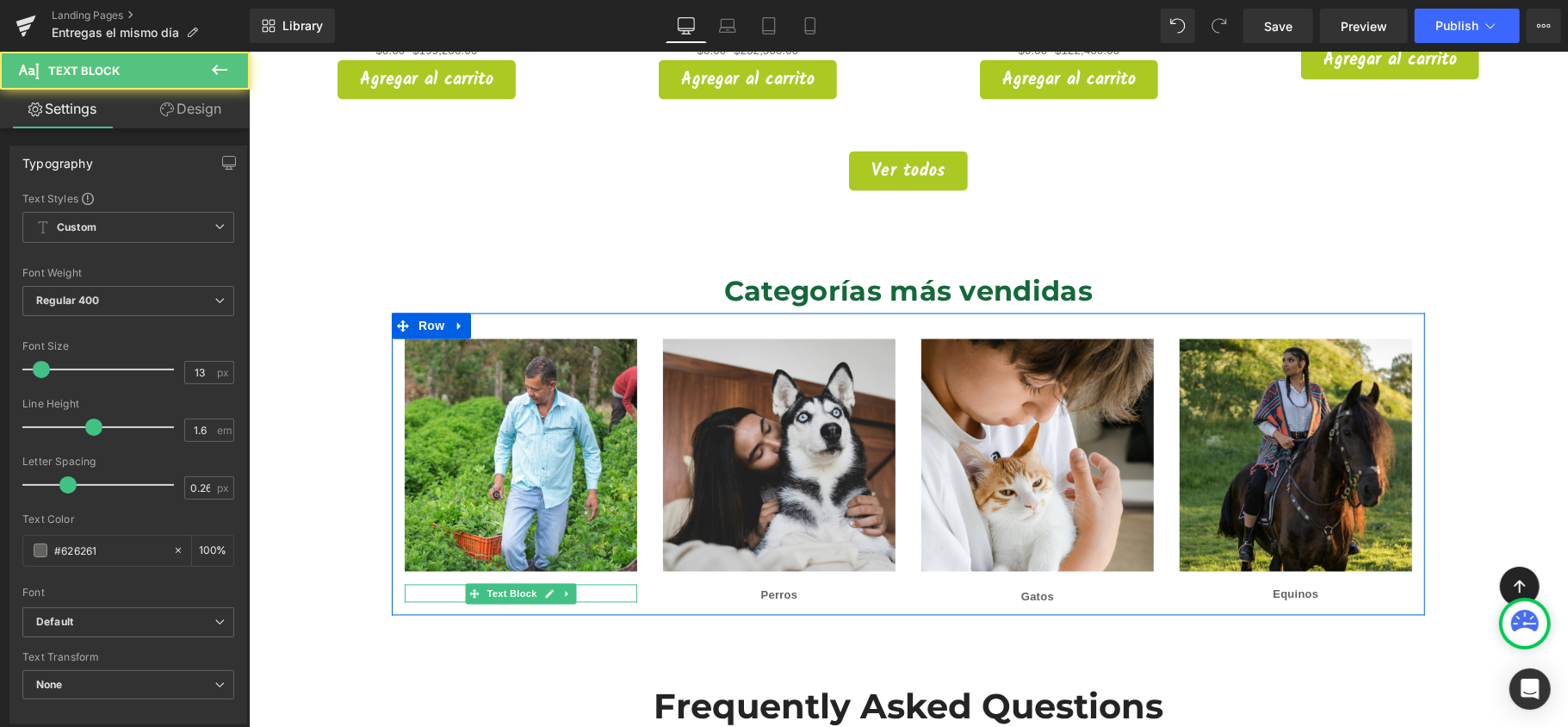
click at [573, 584] on p "Agro" at bounding box center [521, 593] width 233 height 18
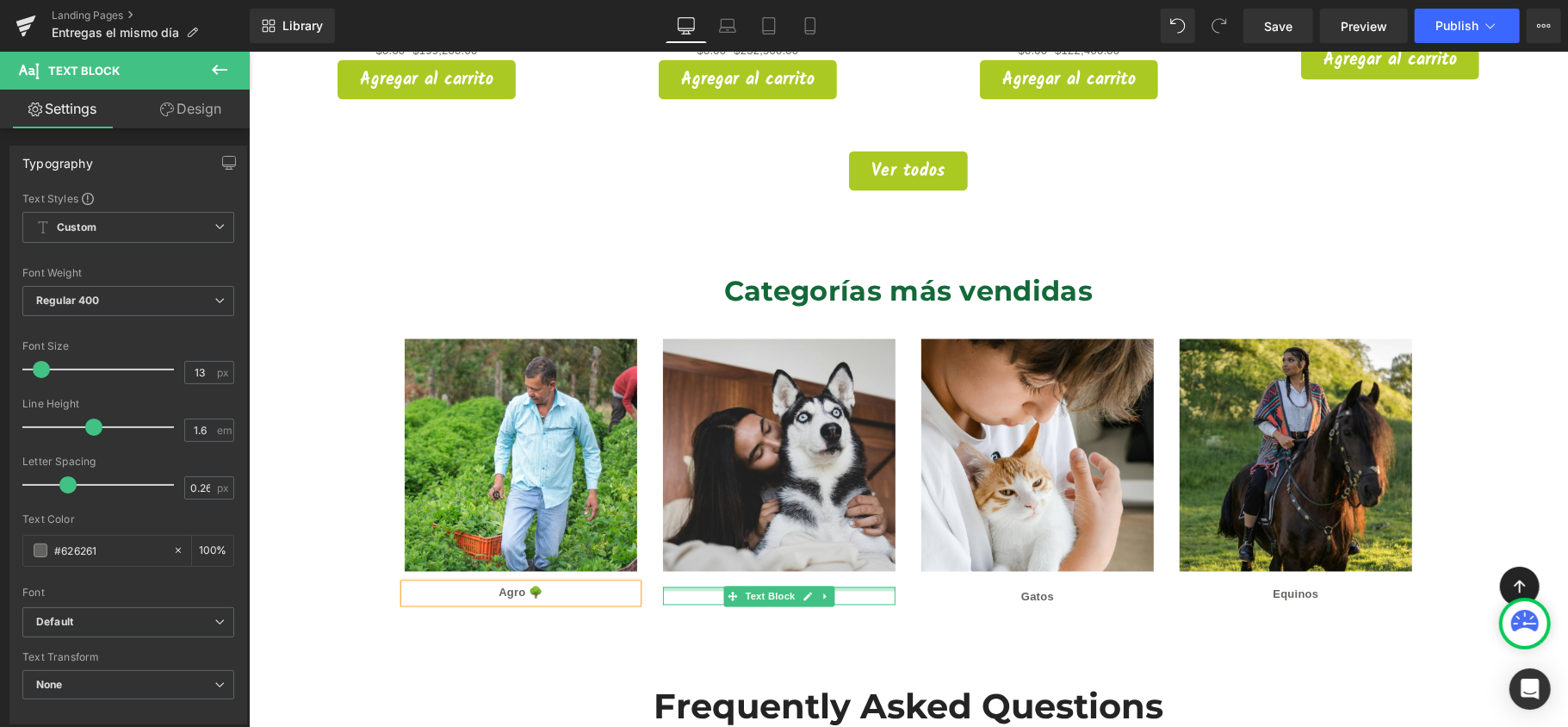
click at [859, 587] on div at bounding box center [779, 589] width 233 height 4
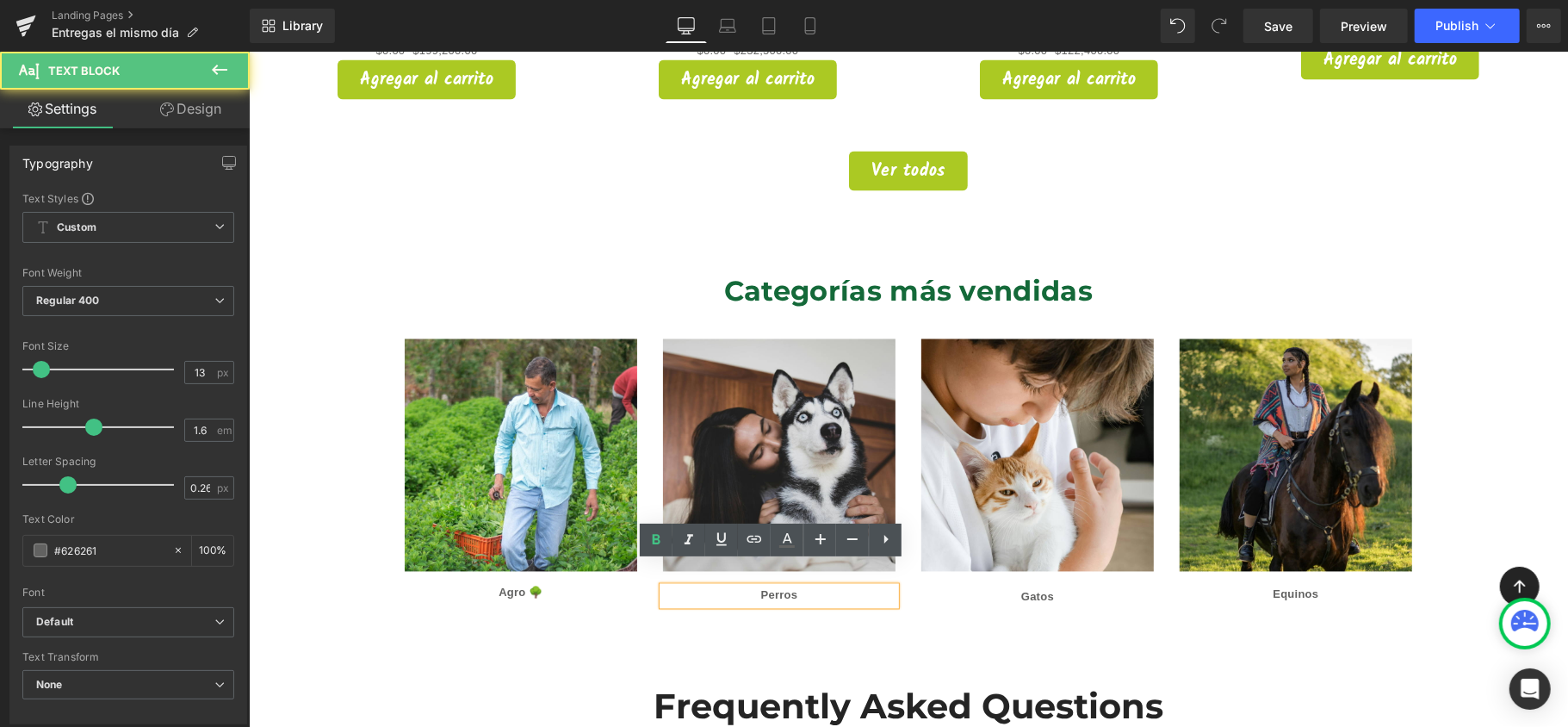
click at [862, 587] on p "Perros" at bounding box center [779, 596] width 233 height 18
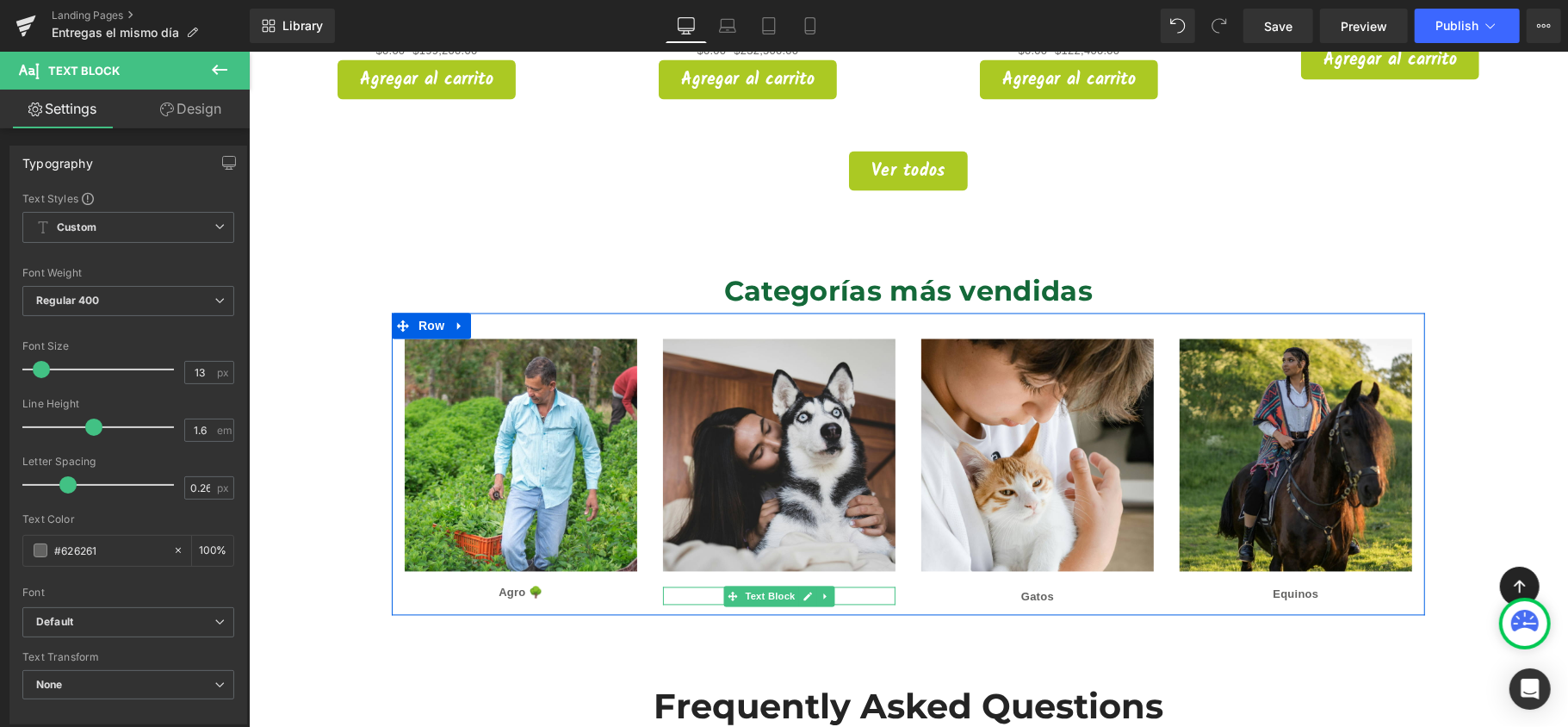
click at [844, 587] on p "Perros" at bounding box center [779, 596] width 233 height 18
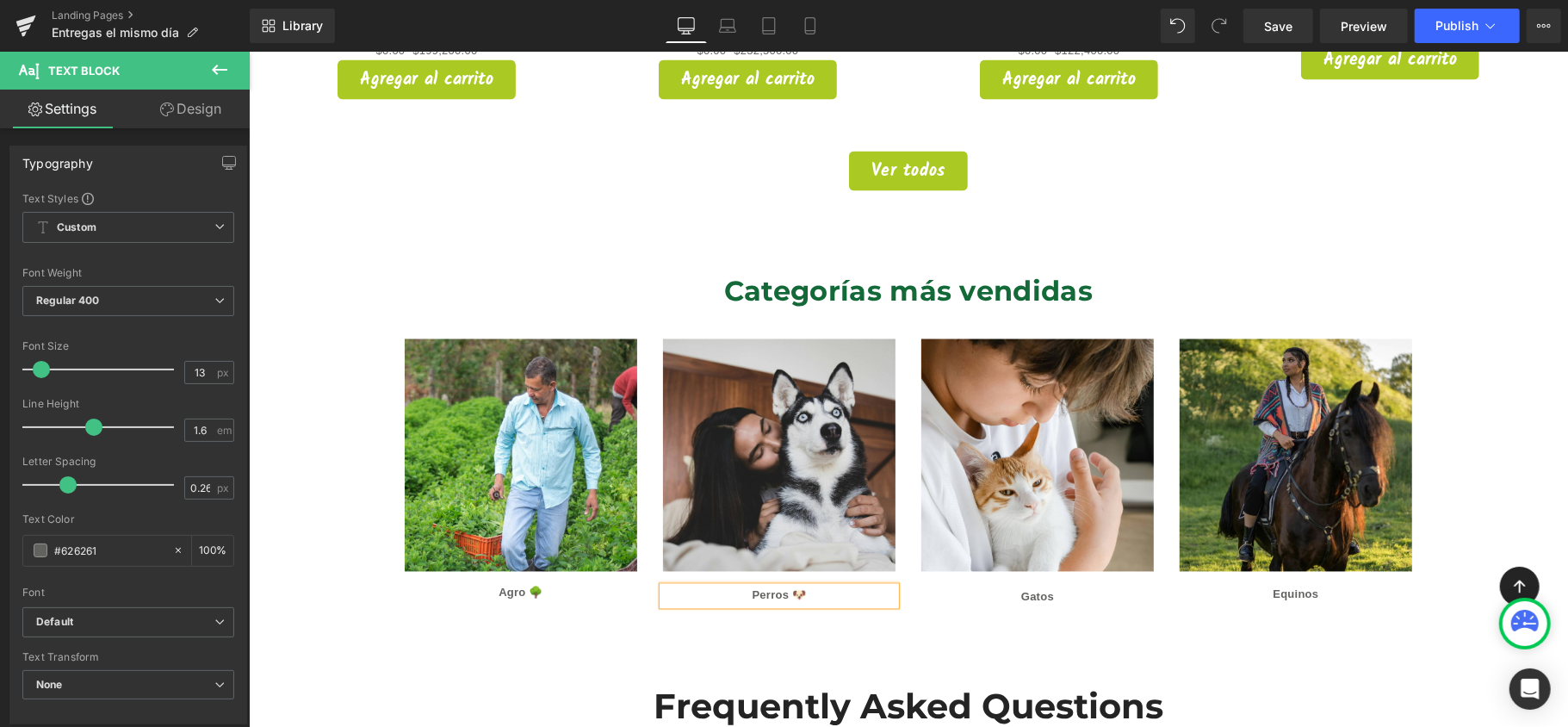
click at [1057, 588] on p "Gatos" at bounding box center [1037, 597] width 233 height 18
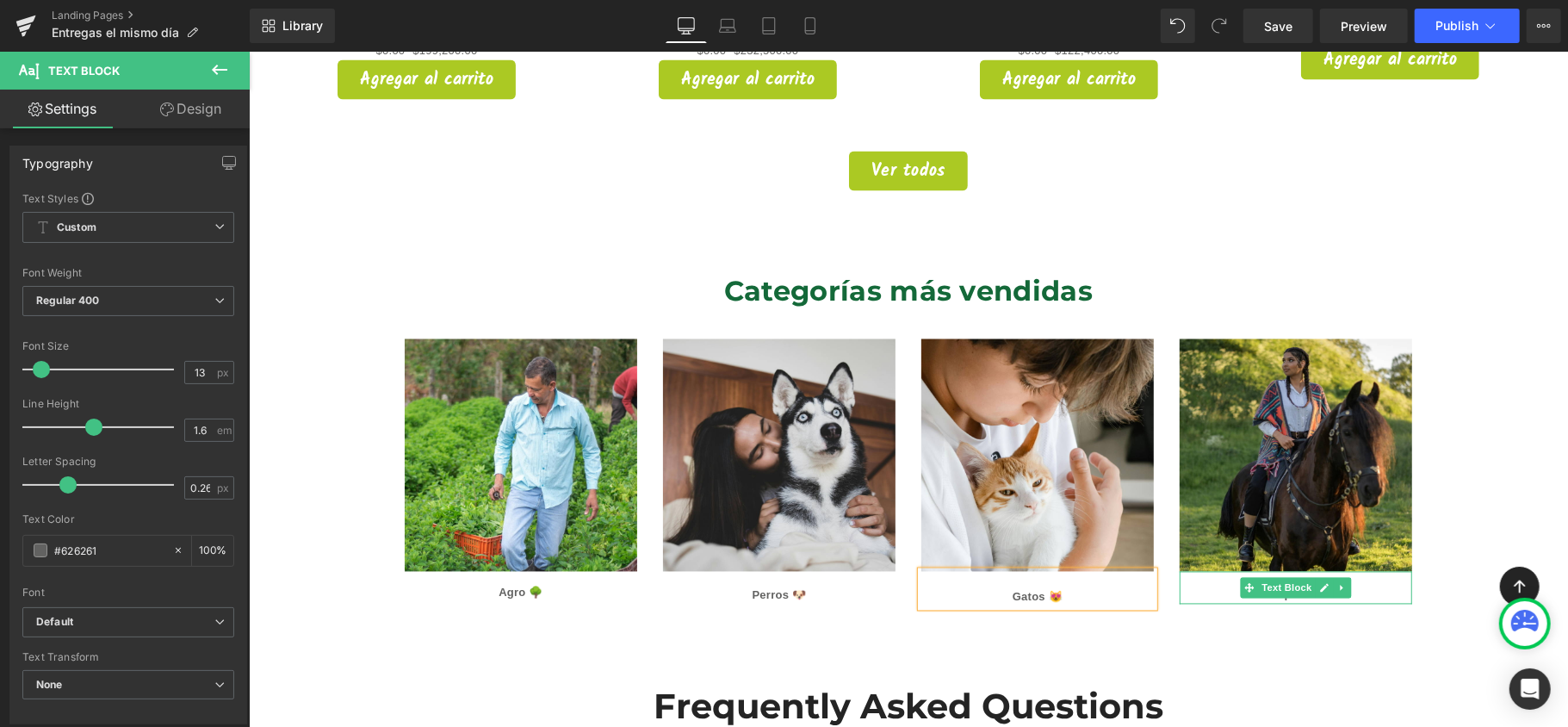
click at [1315, 577] on link at bounding box center [1324, 587] width 18 height 21
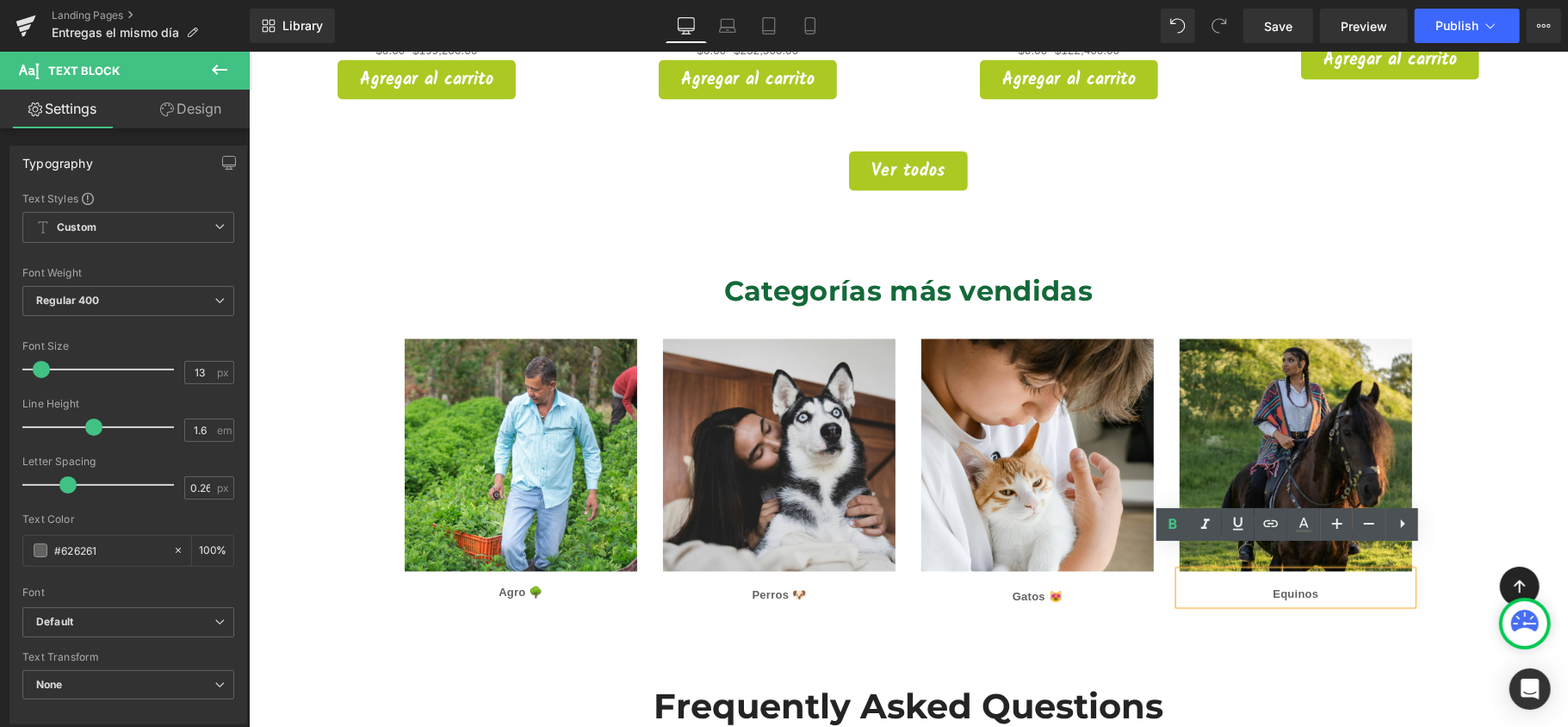
click at [1361, 586] on p "Equinos" at bounding box center [1296, 595] width 233 height 18
click at [1318, 586] on p "Equinos" at bounding box center [1296, 595] width 233 height 18
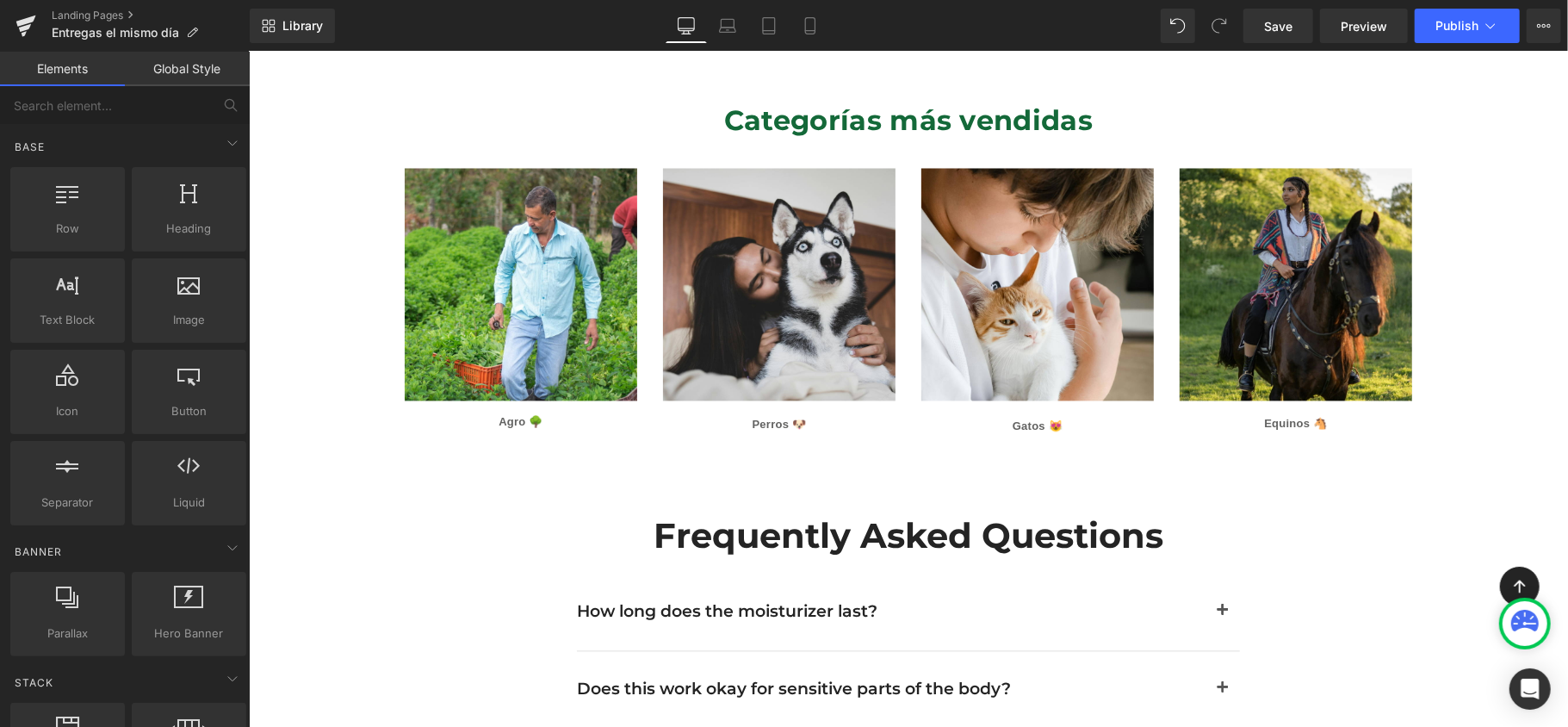
scroll to position [2296, 0]
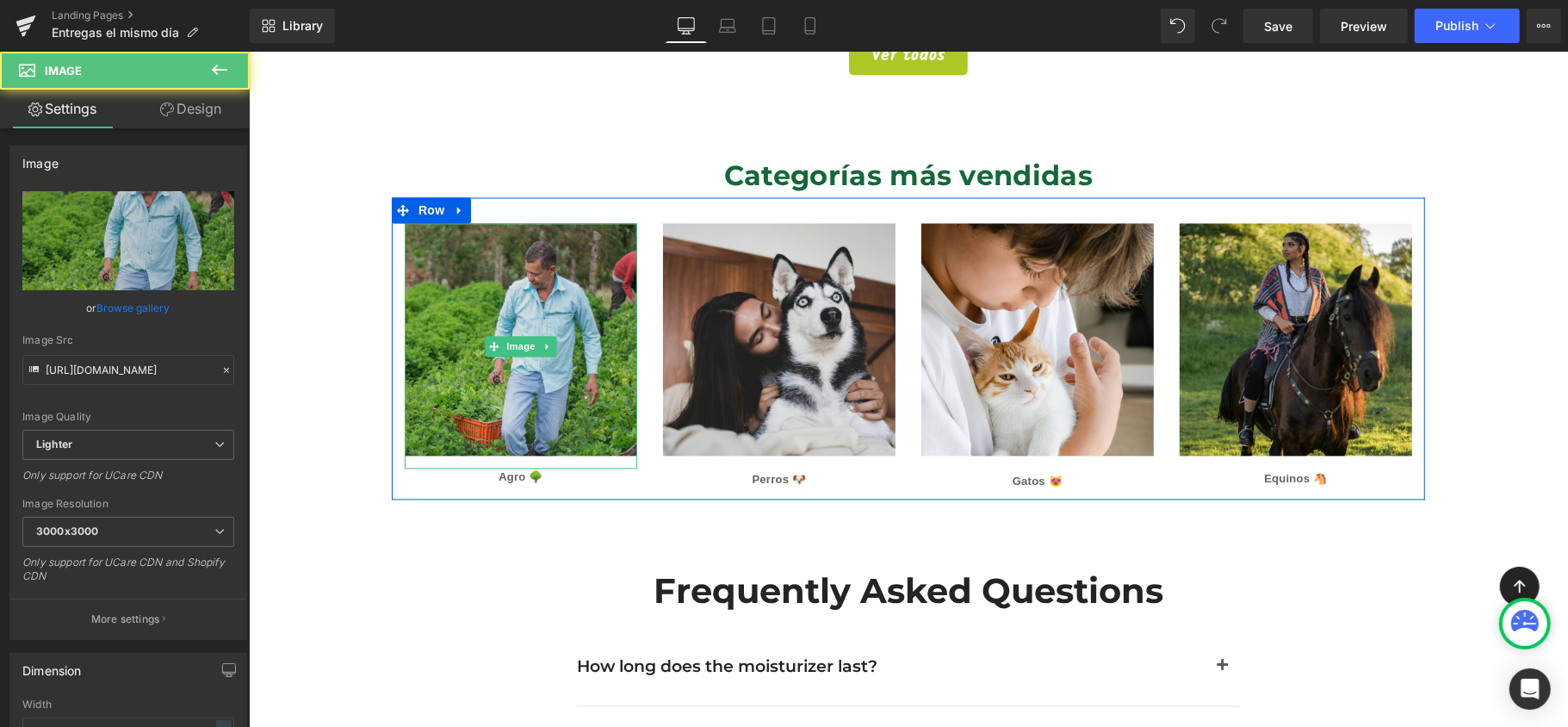
click at [560, 261] on img at bounding box center [521, 346] width 233 height 246
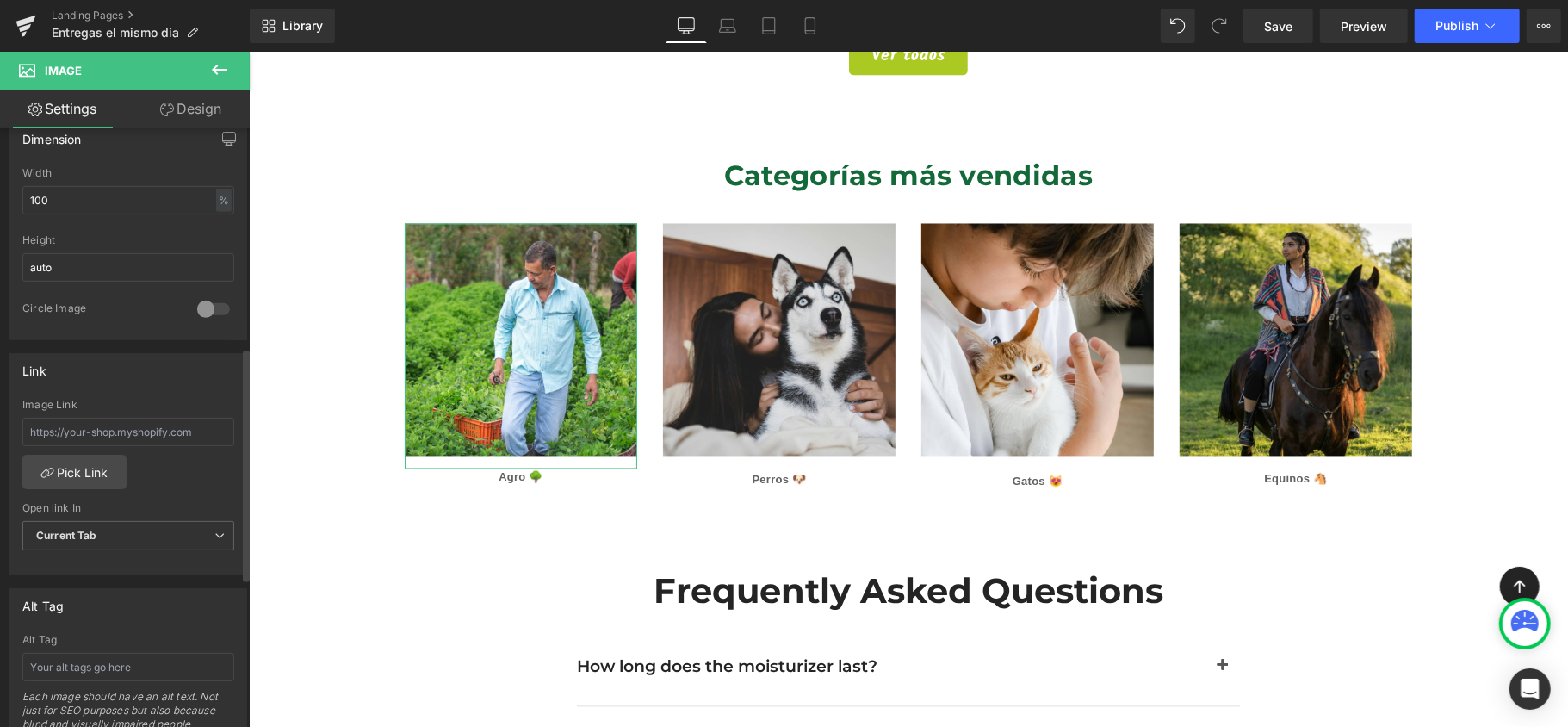
scroll to position [689, 0]
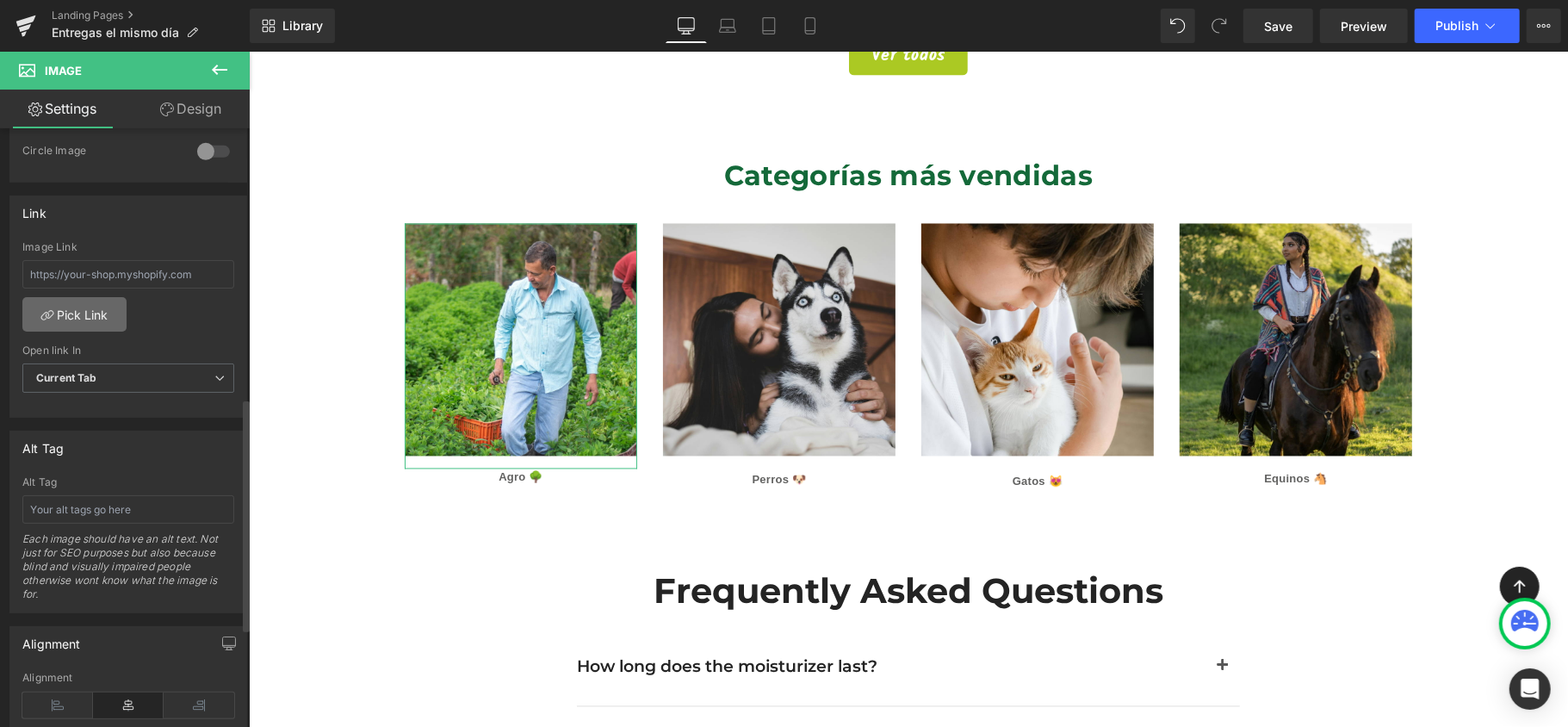
click at [104, 325] on link "Pick Link" at bounding box center [74, 315] width 104 height 34
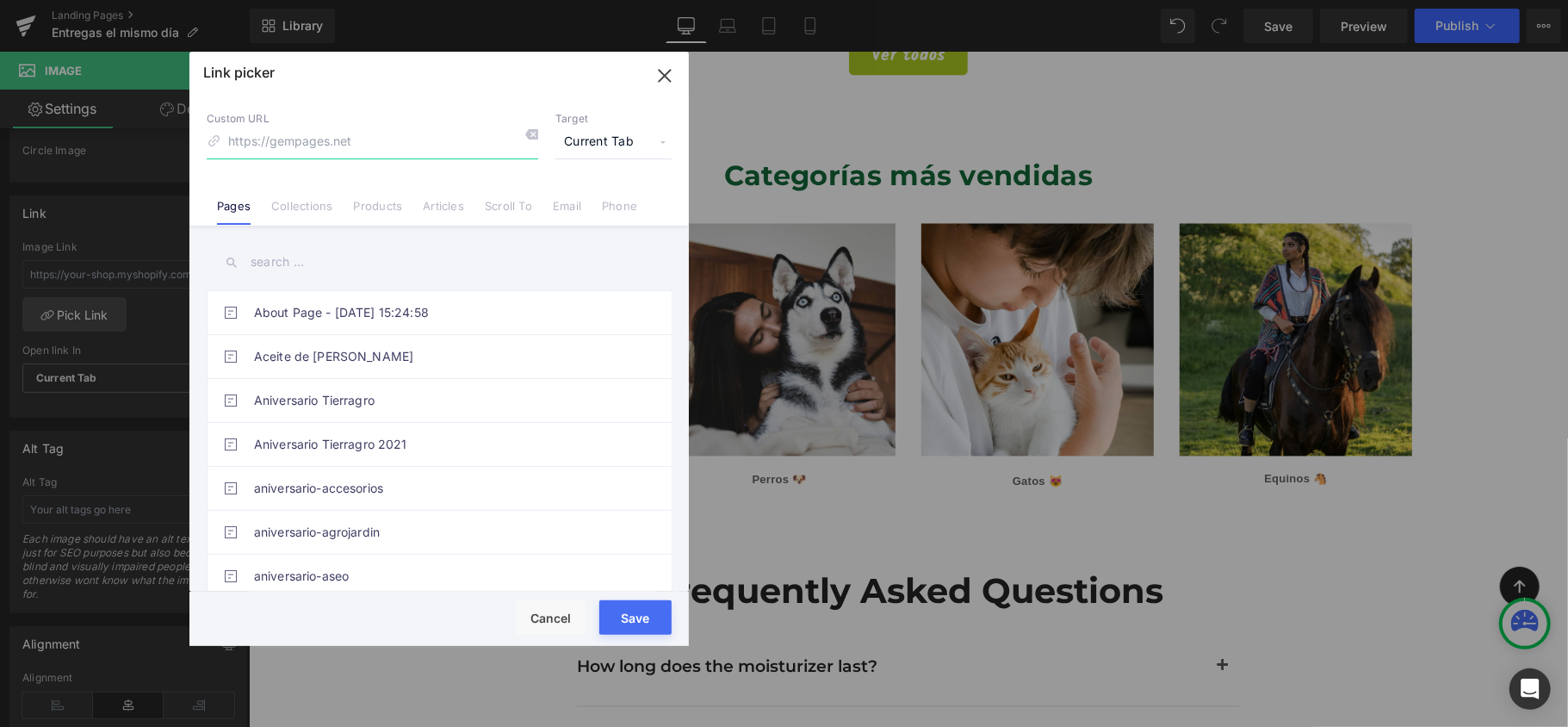
paste input "[URL][DOMAIN_NAME]"
type input "[URL][DOMAIN_NAME]"
drag, startPoint x: 668, startPoint y: 69, endPoint x: 299, endPoint y: 50, distance: 369.5
click at [668, 69] on icon "button" at bounding box center [665, 75] width 28 height 28
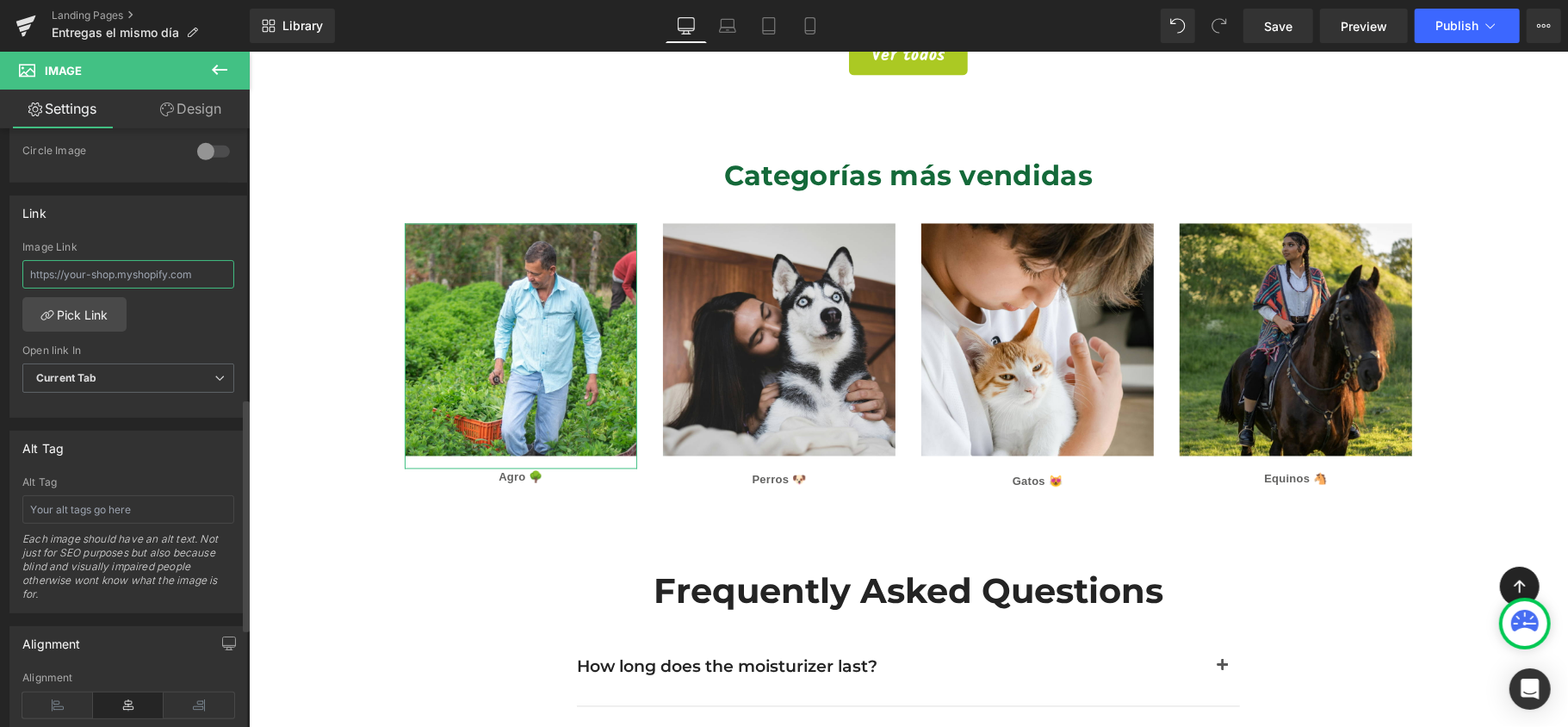
click at [107, 284] on input "text" at bounding box center [128, 274] width 211 height 29
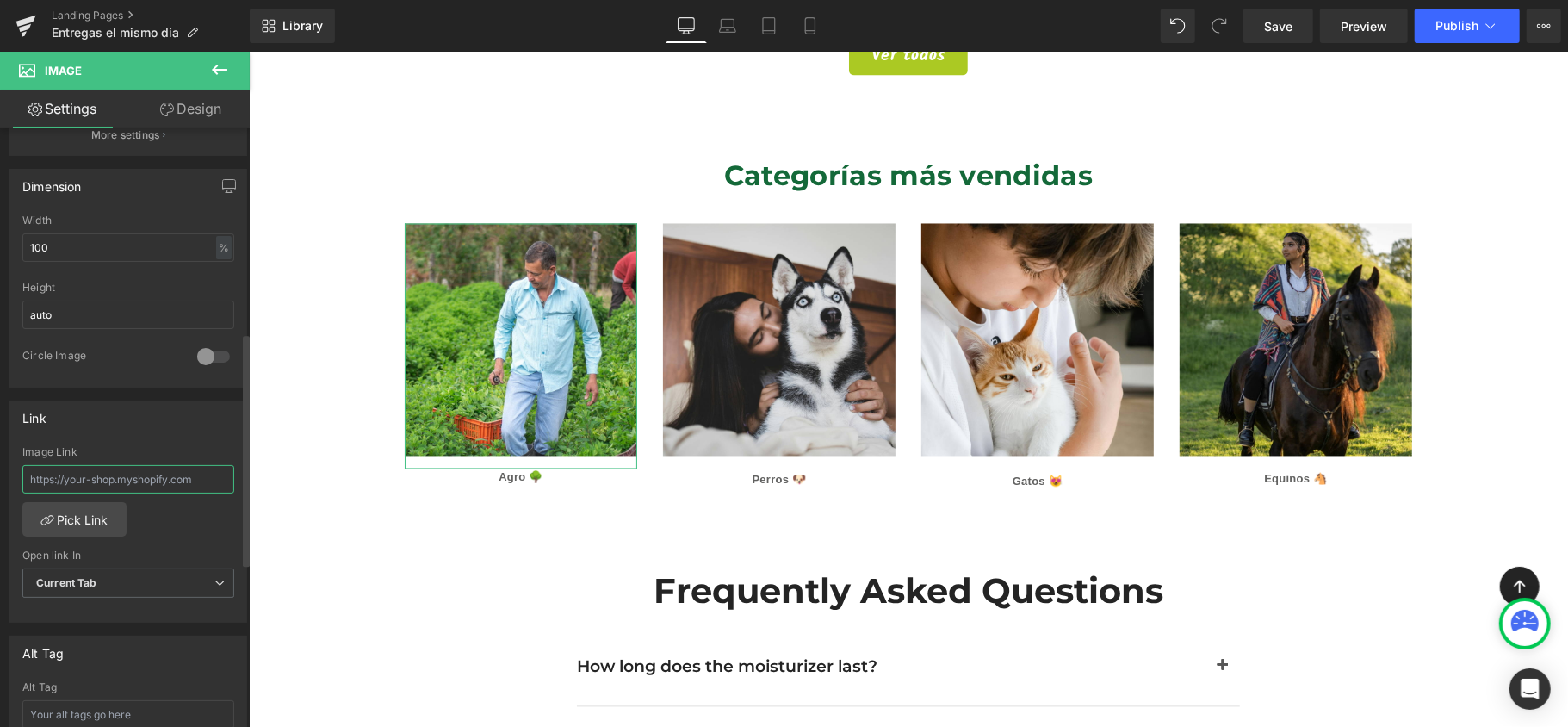
scroll to position [483, 0]
click at [145, 487] on input "text" at bounding box center [128, 480] width 211 height 29
type input "[URL][DOMAIN_NAME]"
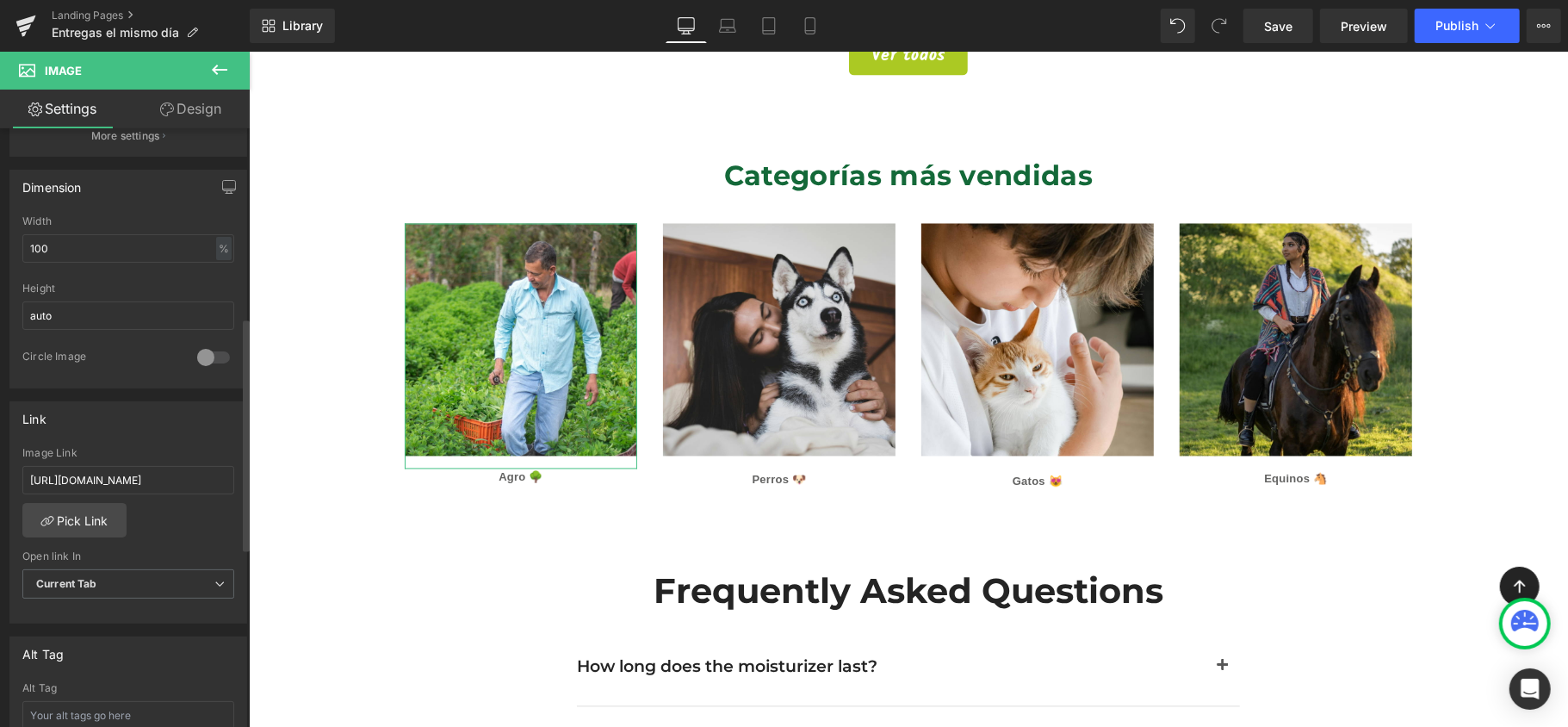
scroll to position [0, 0]
click at [183, 535] on div "Image Link https://www.tierragro.com/collections/agro Pick Link Current Tab New…" at bounding box center [128, 535] width 236 height 177
drag, startPoint x: 184, startPoint y: 494, endPoint x: 238, endPoint y: 498, distance: 54.1
click at [238, 498] on div "Image Link https://www.tierragro.com/collections/agro Pick Link Current Tab New…" at bounding box center [128, 535] width 236 height 177
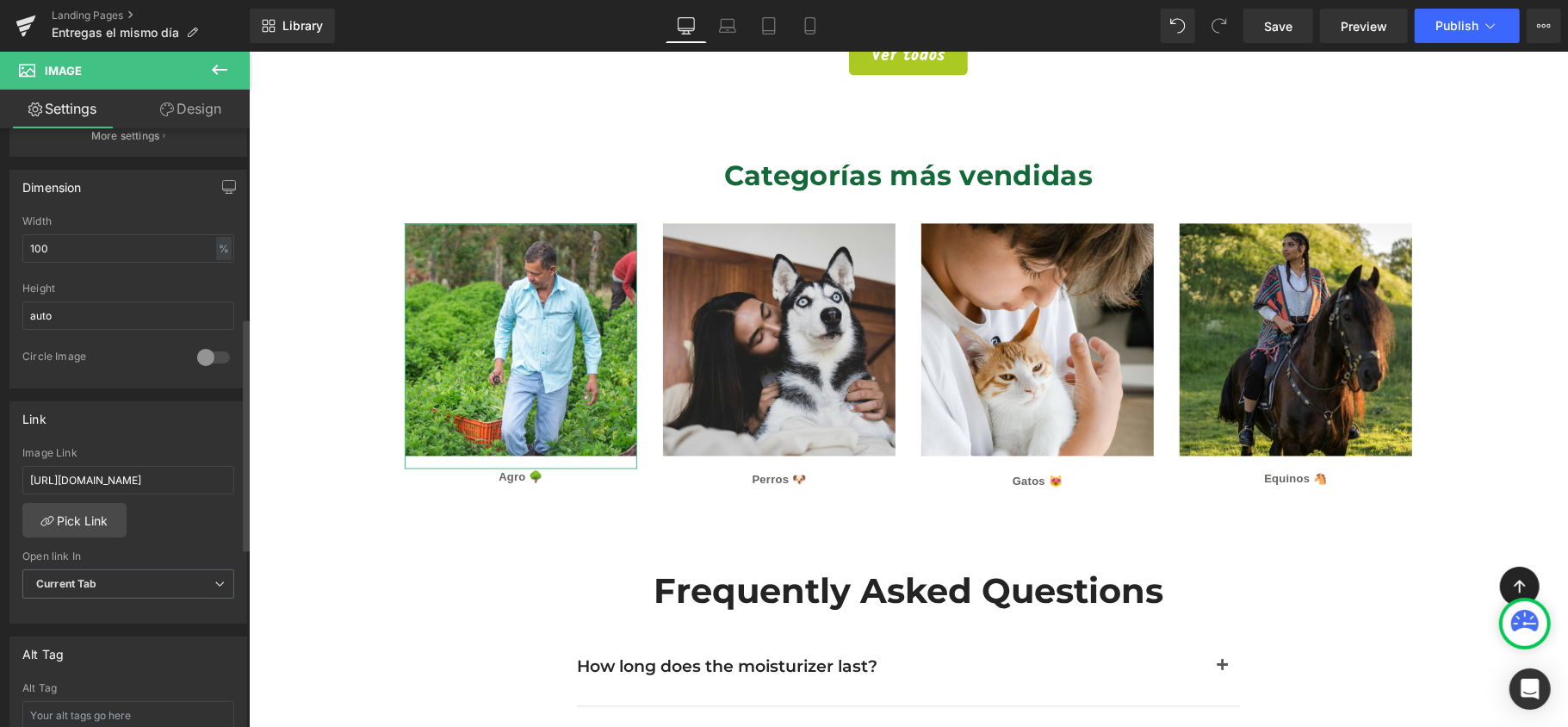
scroll to position [0, 0]
click at [177, 539] on div "Image Link https://www.tierragro.com/collections/agro Pick Link Current Tab New…" at bounding box center [128, 535] width 236 height 177
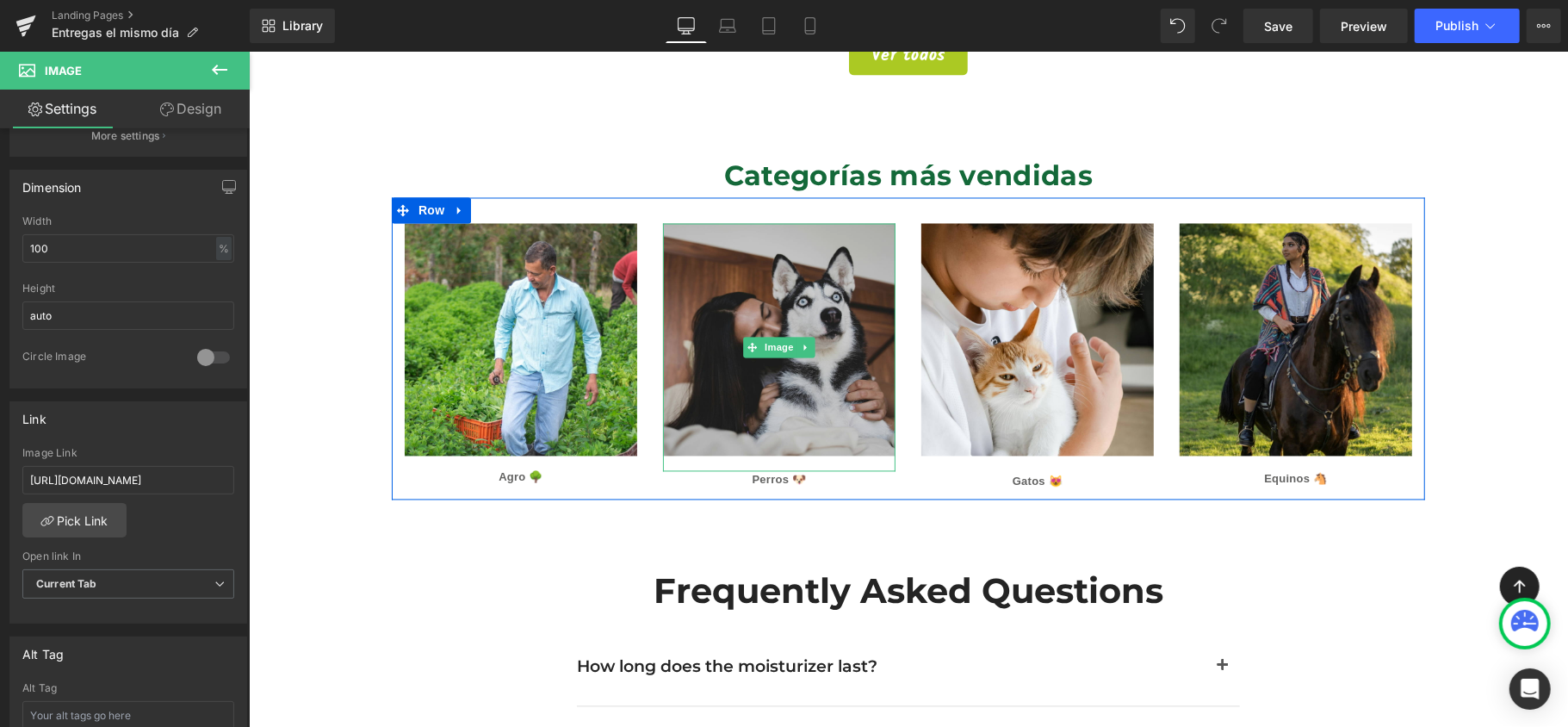
click at [814, 337] on img at bounding box center [779, 347] width 233 height 248
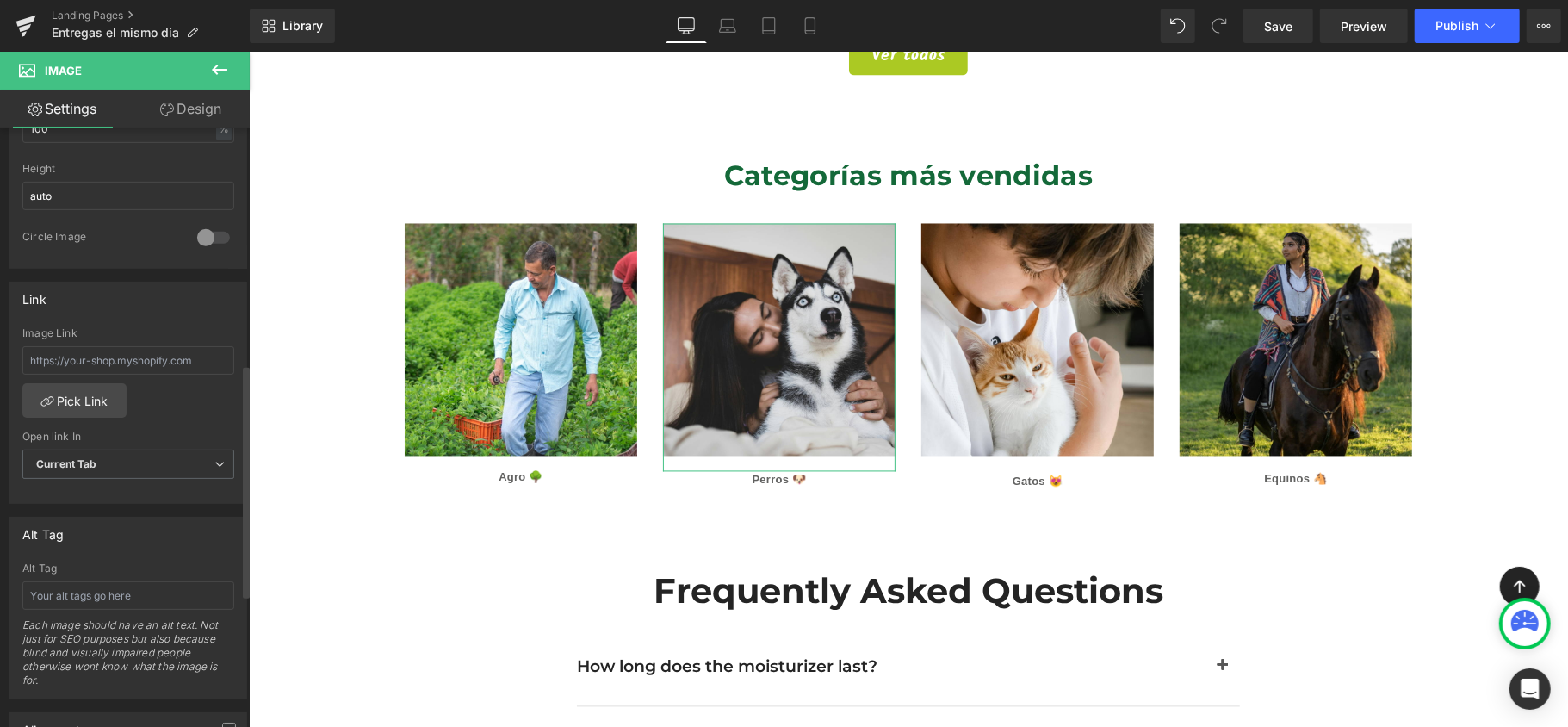
scroll to position [598, 0]
click at [151, 363] on input "text" at bounding box center [128, 366] width 211 height 29
paste input "[URL][DOMAIN_NAME]"
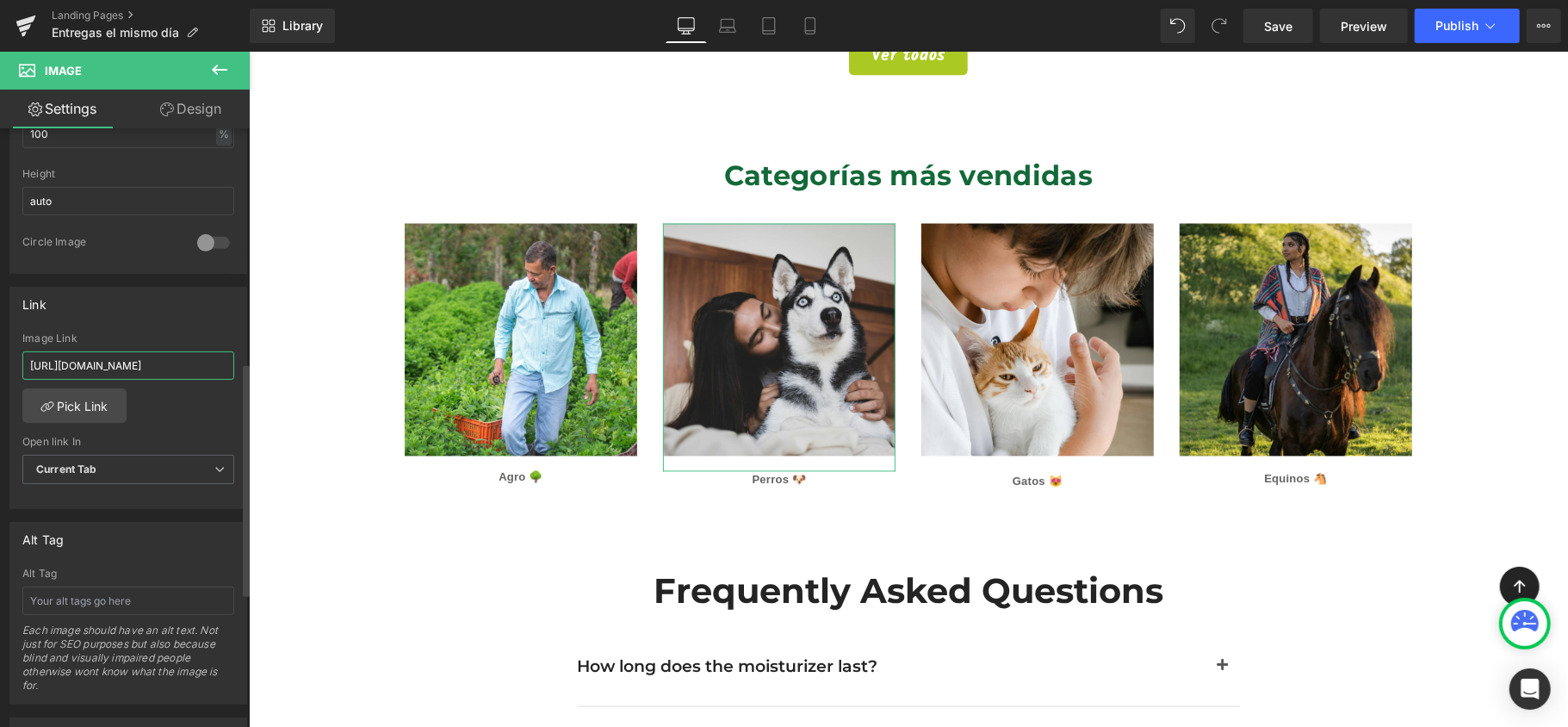
scroll to position [0, 32]
type input "[URL][DOMAIN_NAME]"
click at [188, 401] on div "Image Link https://www.tierragro.com/collections/perros Pick Link Current Tab N…" at bounding box center [128, 420] width 236 height 177
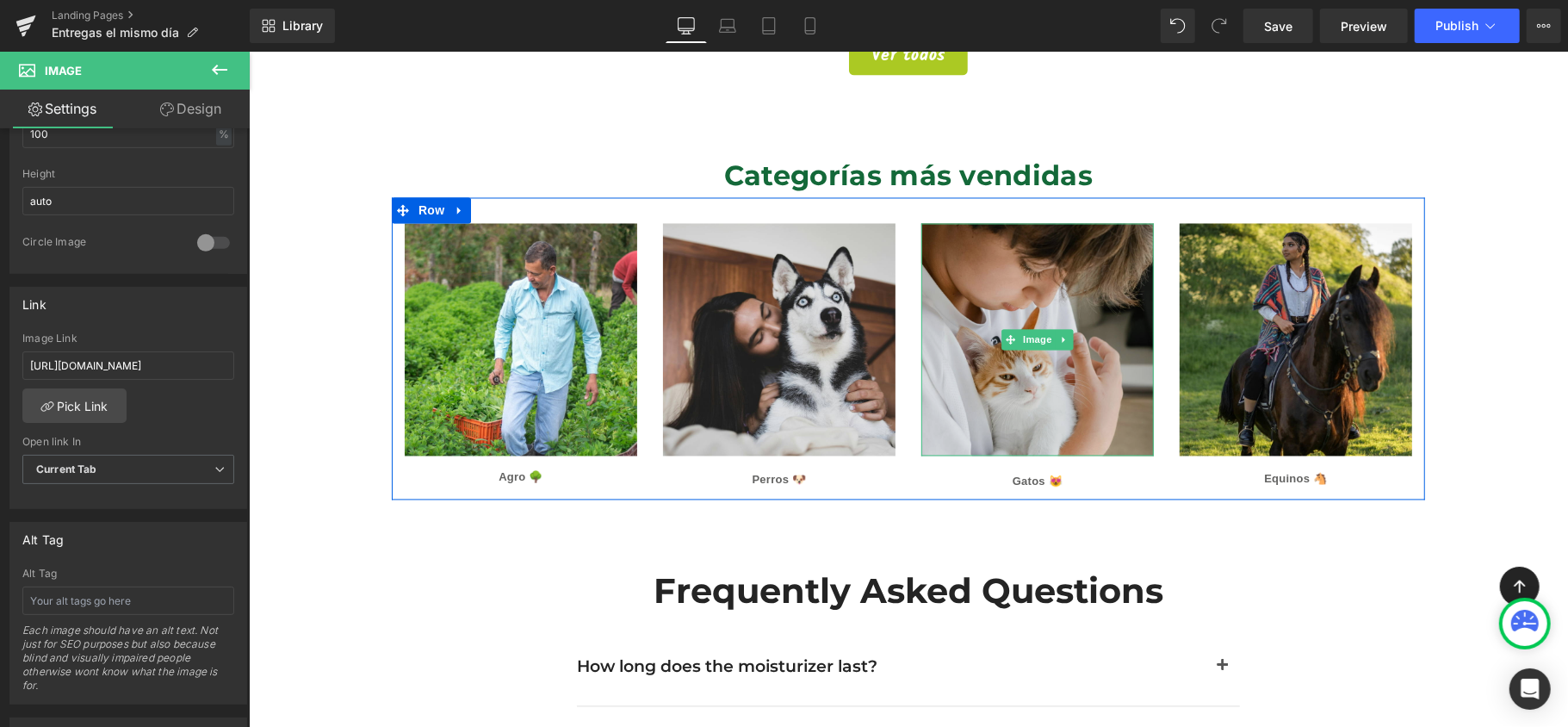
click at [1058, 333] on img at bounding box center [1037, 340] width 233 height 233
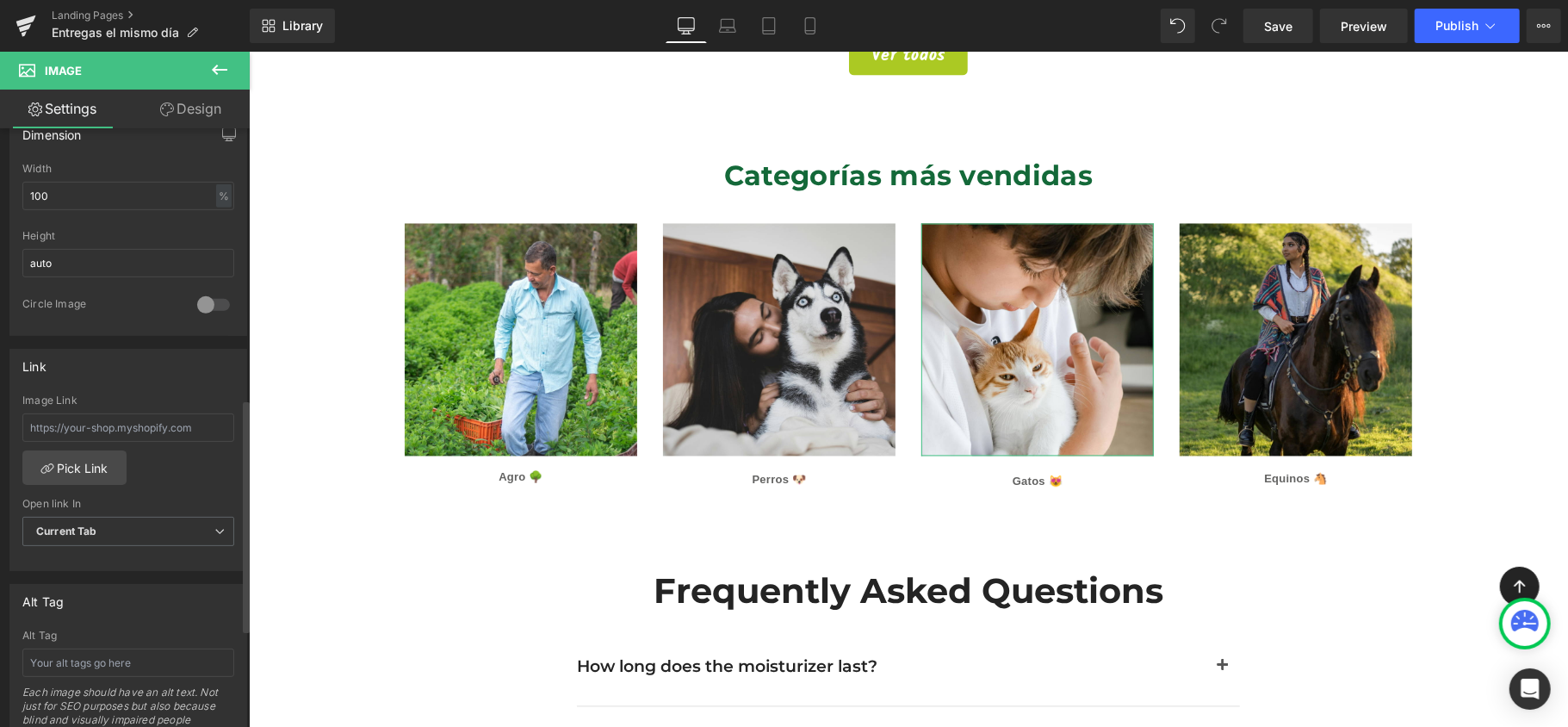
scroll to position [483, 0]
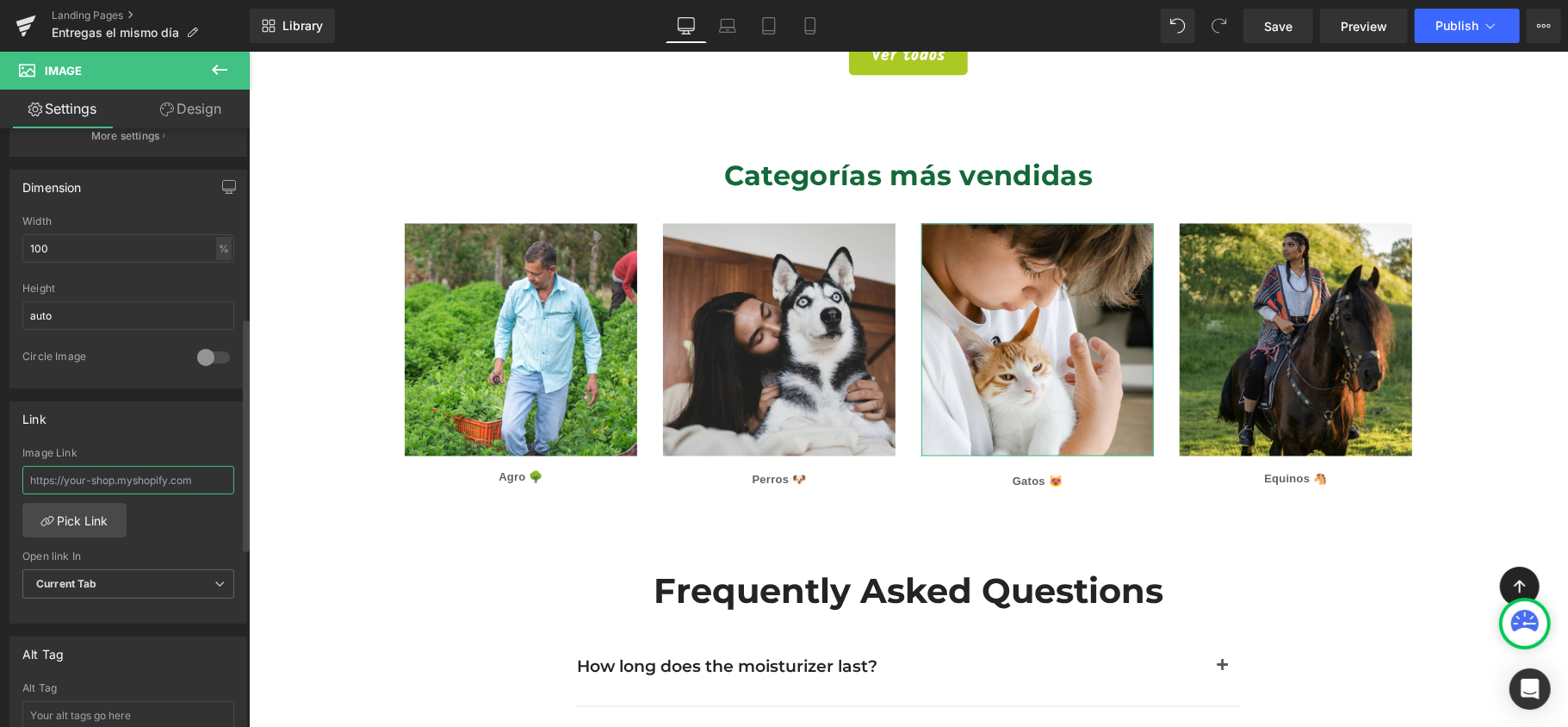
click at [209, 484] on input "text" at bounding box center [128, 480] width 211 height 29
paste input "https://www.tierragro.com/collections/gatos"
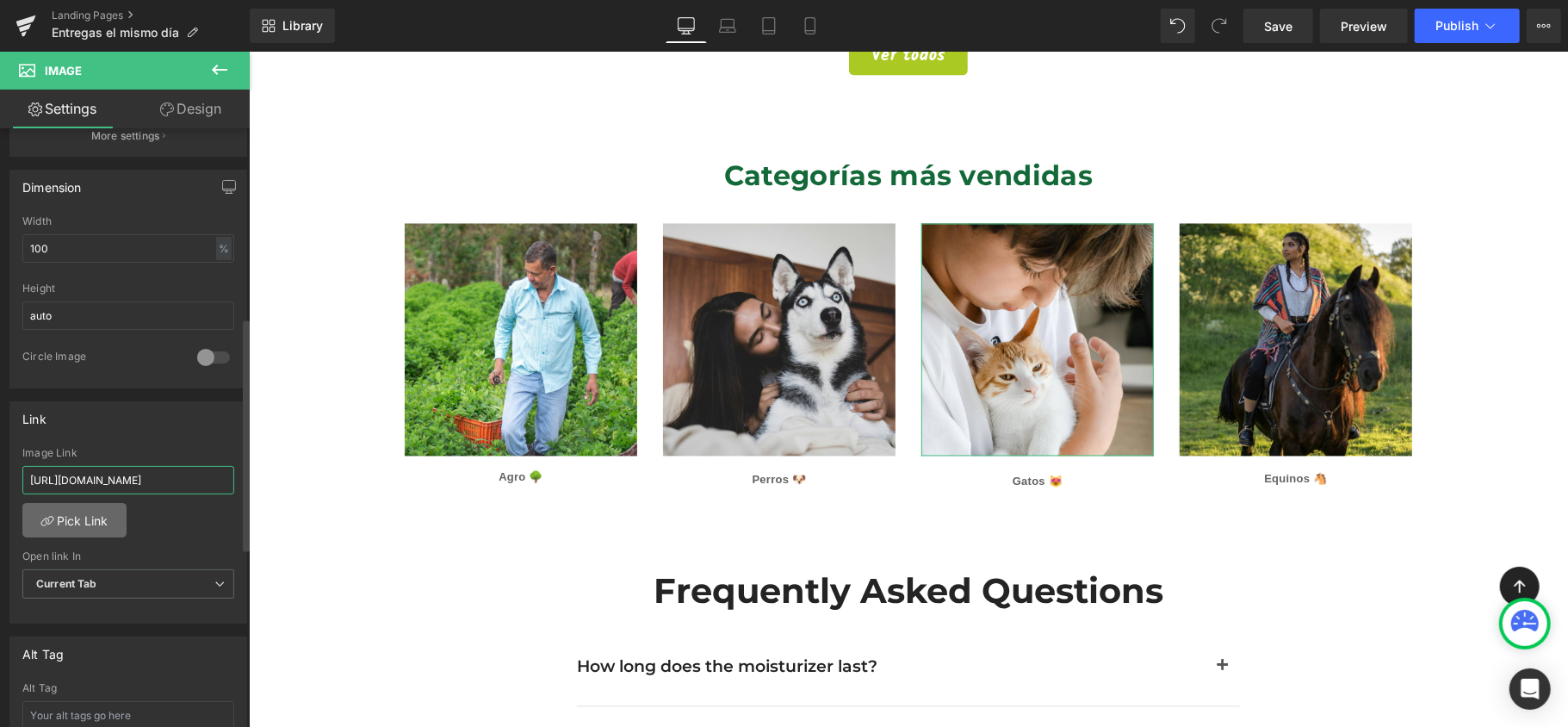
type input "https://www.tierragro.com/collections/gatos"
click at [80, 532] on link "Pick Link" at bounding box center [74, 520] width 104 height 34
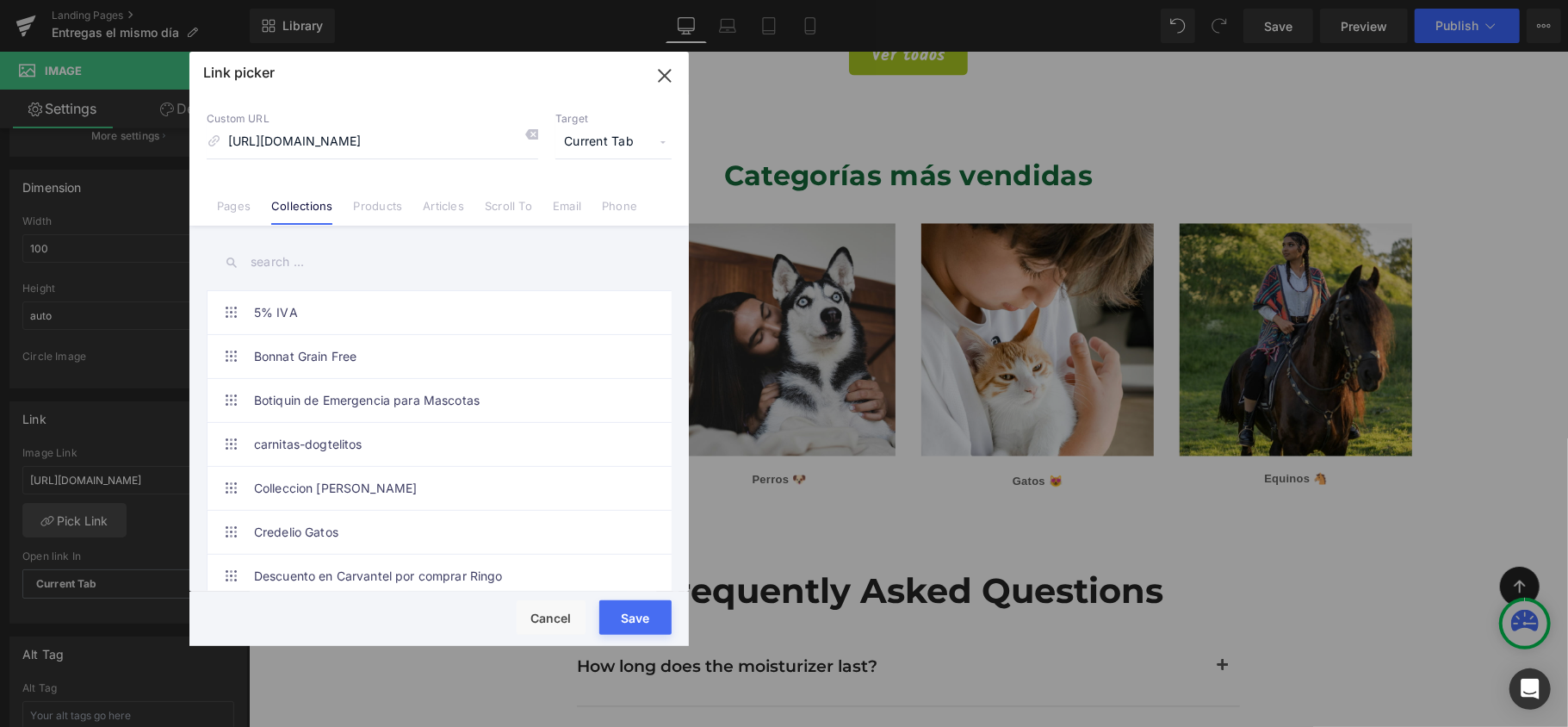
click at [651, 148] on span "Current Tab" at bounding box center [614, 142] width 116 height 33
click at [658, 136] on span "Current Tab" at bounding box center [614, 142] width 116 height 33
click at [665, 70] on icon "button" at bounding box center [665, 75] width 28 height 28
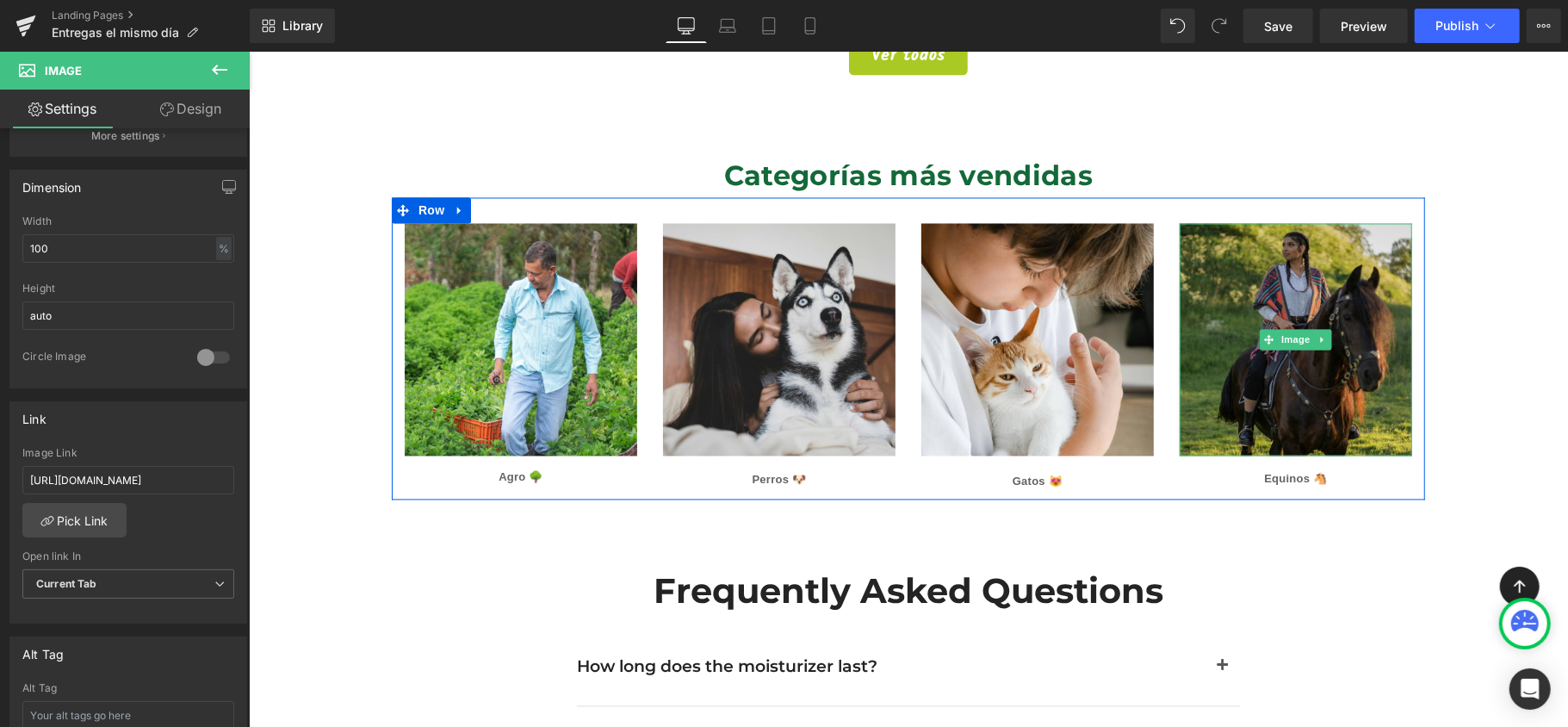
click at [1378, 233] on img at bounding box center [1296, 340] width 233 height 233
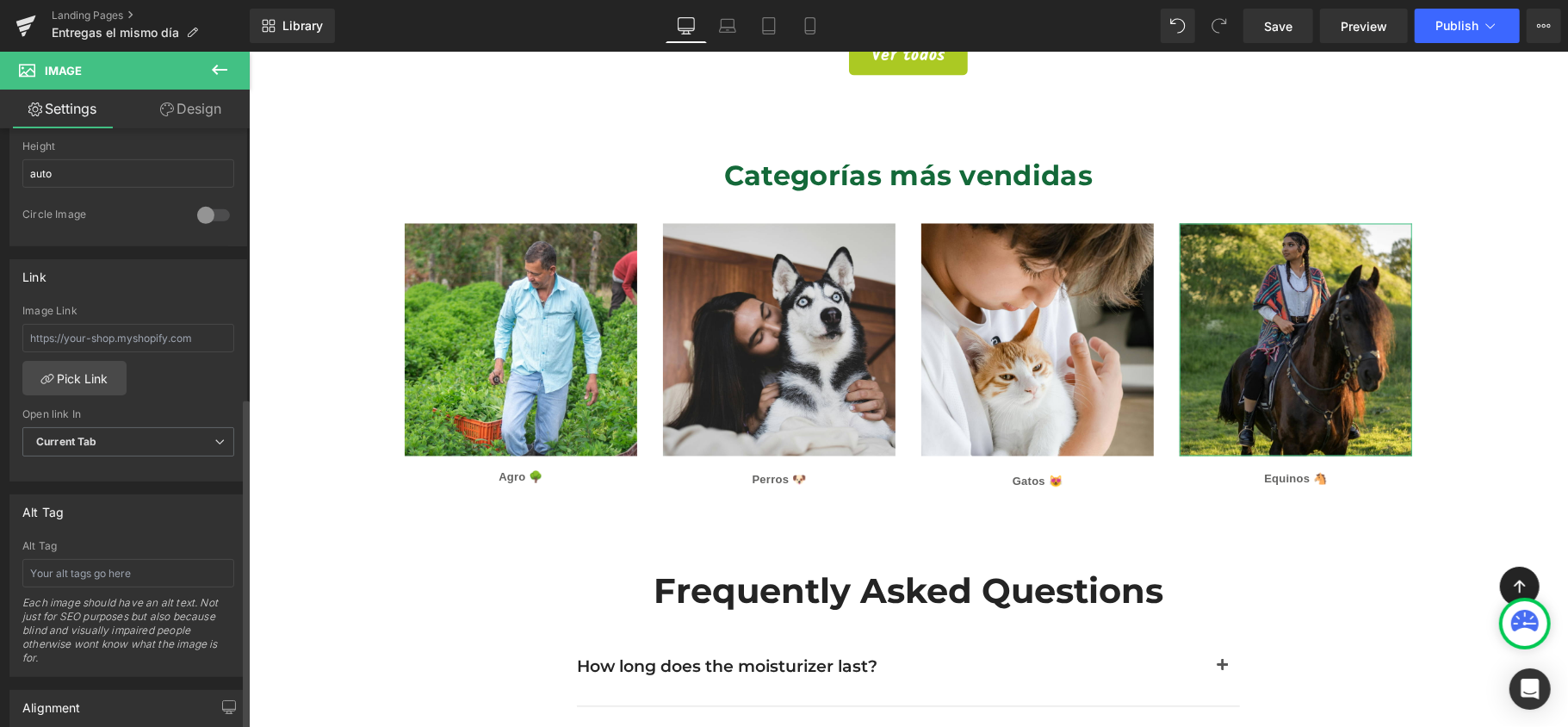
scroll to position [598, 0]
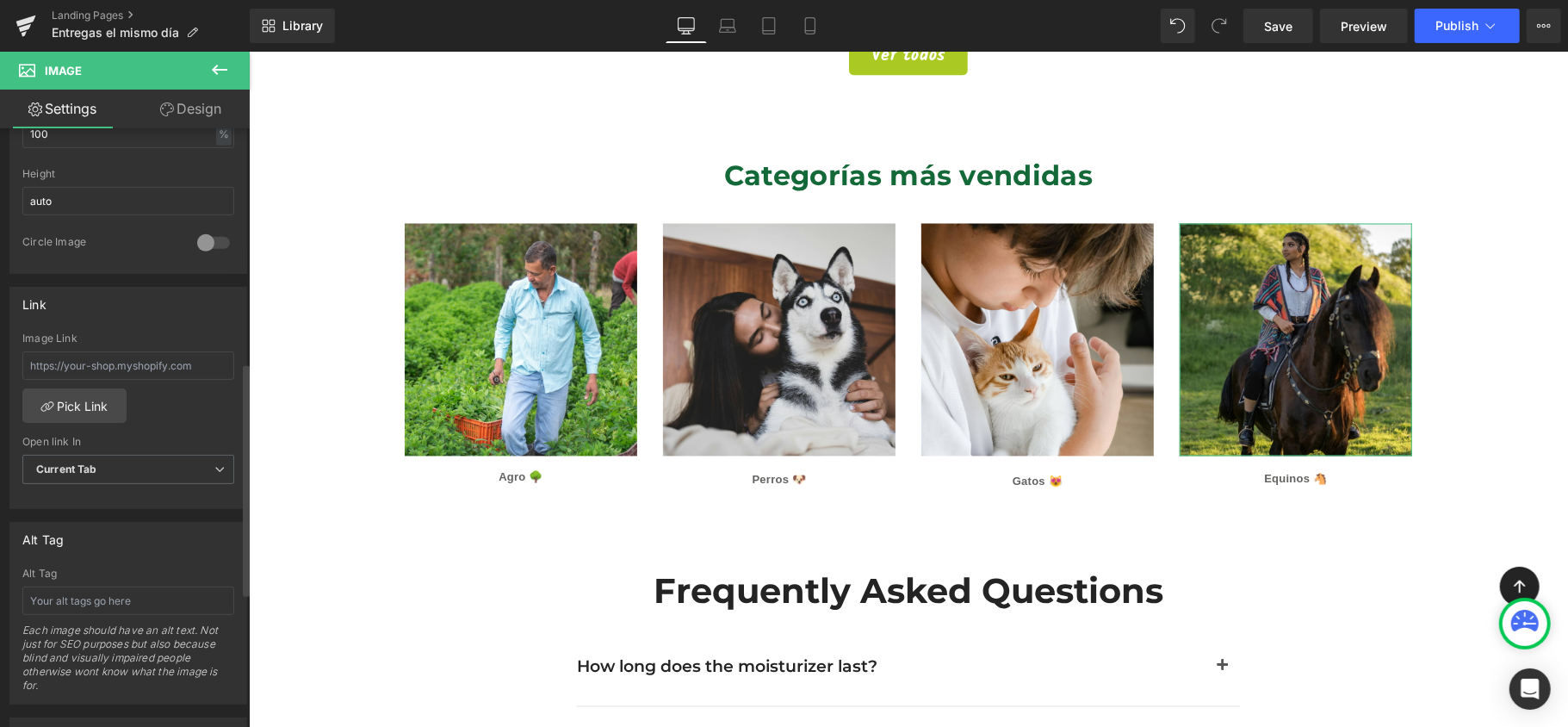
click at [200, 352] on div "Image Link" at bounding box center [128, 360] width 211 height 56
click at [183, 364] on input "text" at bounding box center [128, 366] width 211 height 29
paste input "[URL][DOMAIN_NAME]"
type input "[URL][DOMAIN_NAME]"
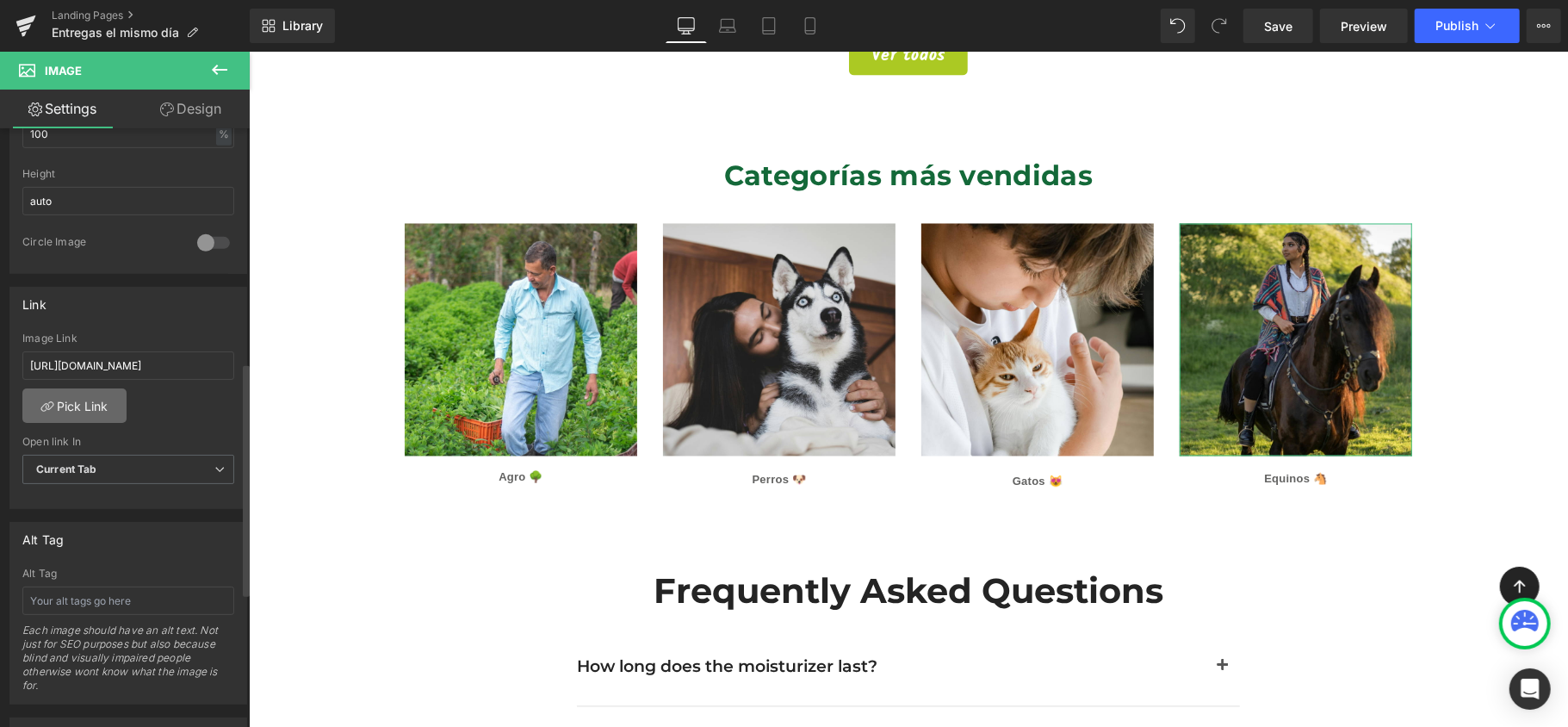
click at [94, 414] on link "Pick Link" at bounding box center [74, 405] width 104 height 34
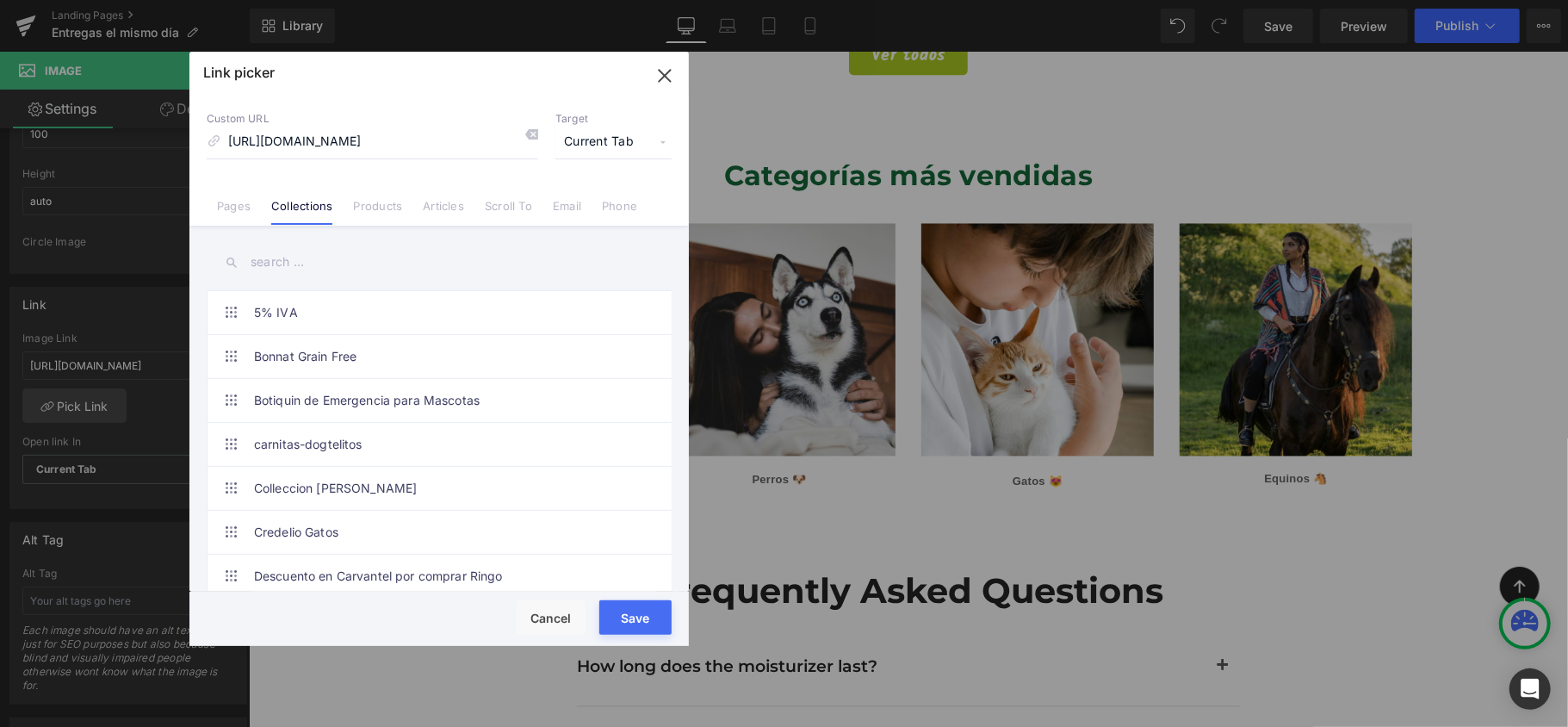
click at [648, 140] on span "Current Tab" at bounding box center [614, 142] width 116 height 33
click at [601, 205] on li "New Tab" at bounding box center [613, 203] width 134 height 30
click at [635, 619] on button "Save" at bounding box center [635, 618] width 73 height 34
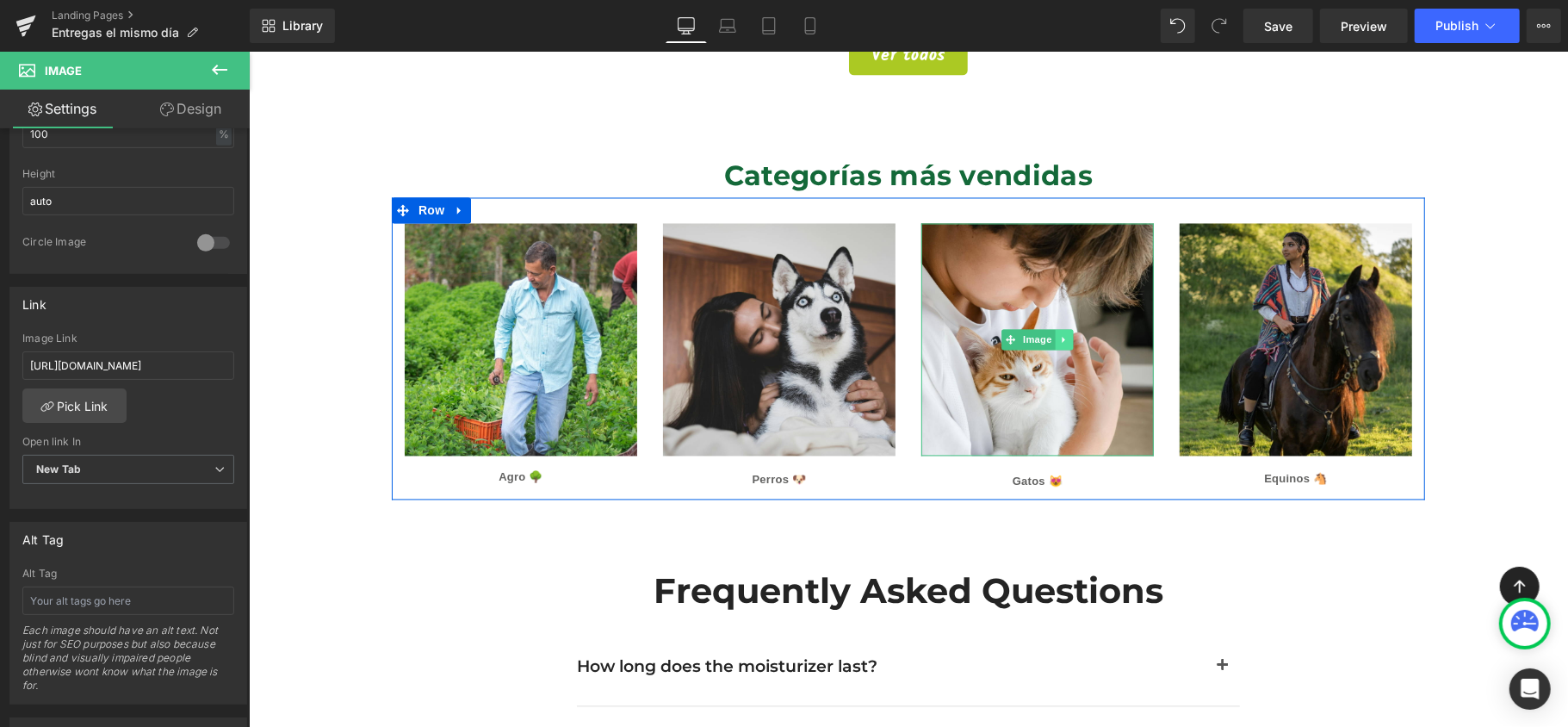
click at [1055, 329] on link at bounding box center [1064, 339] width 18 height 21
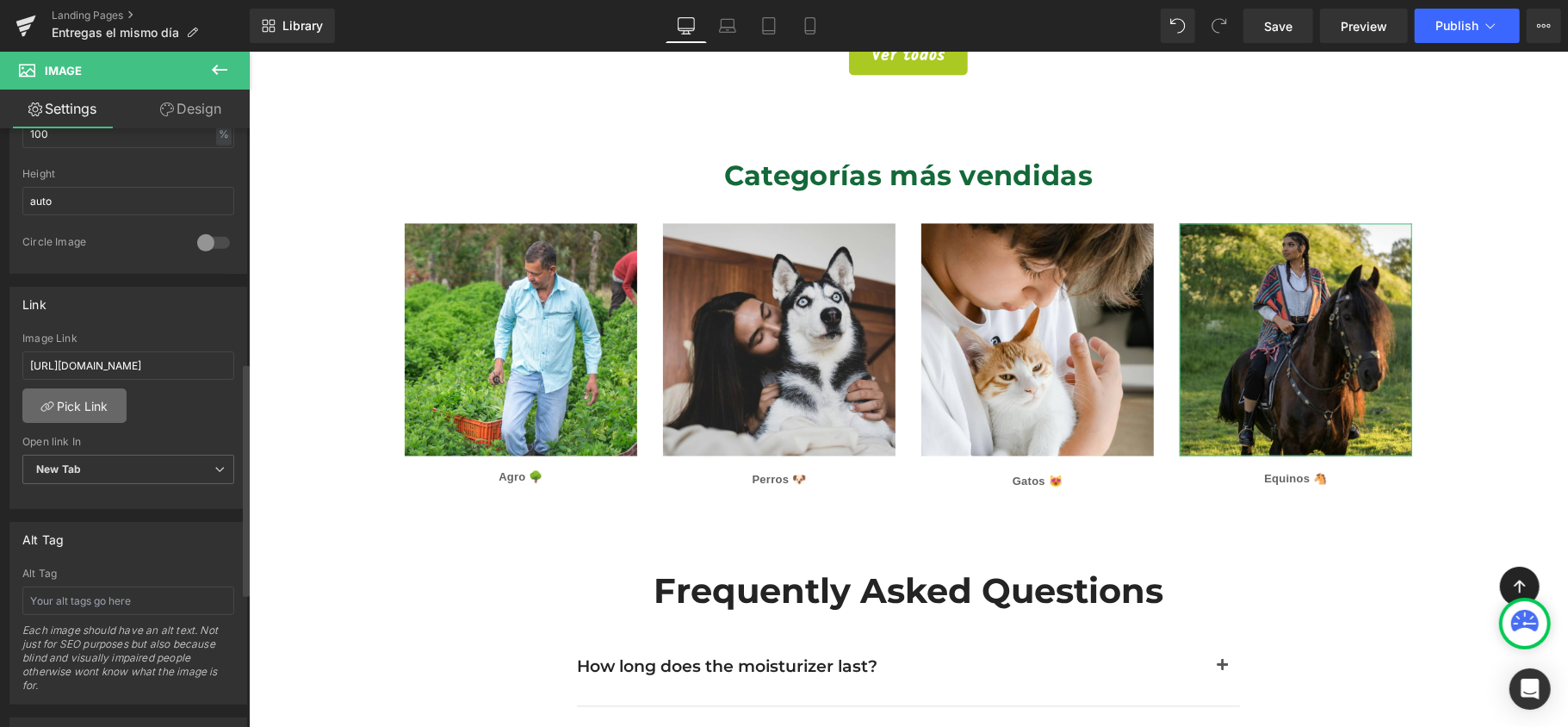
click at [107, 408] on link "Pick Link" at bounding box center [74, 405] width 104 height 34
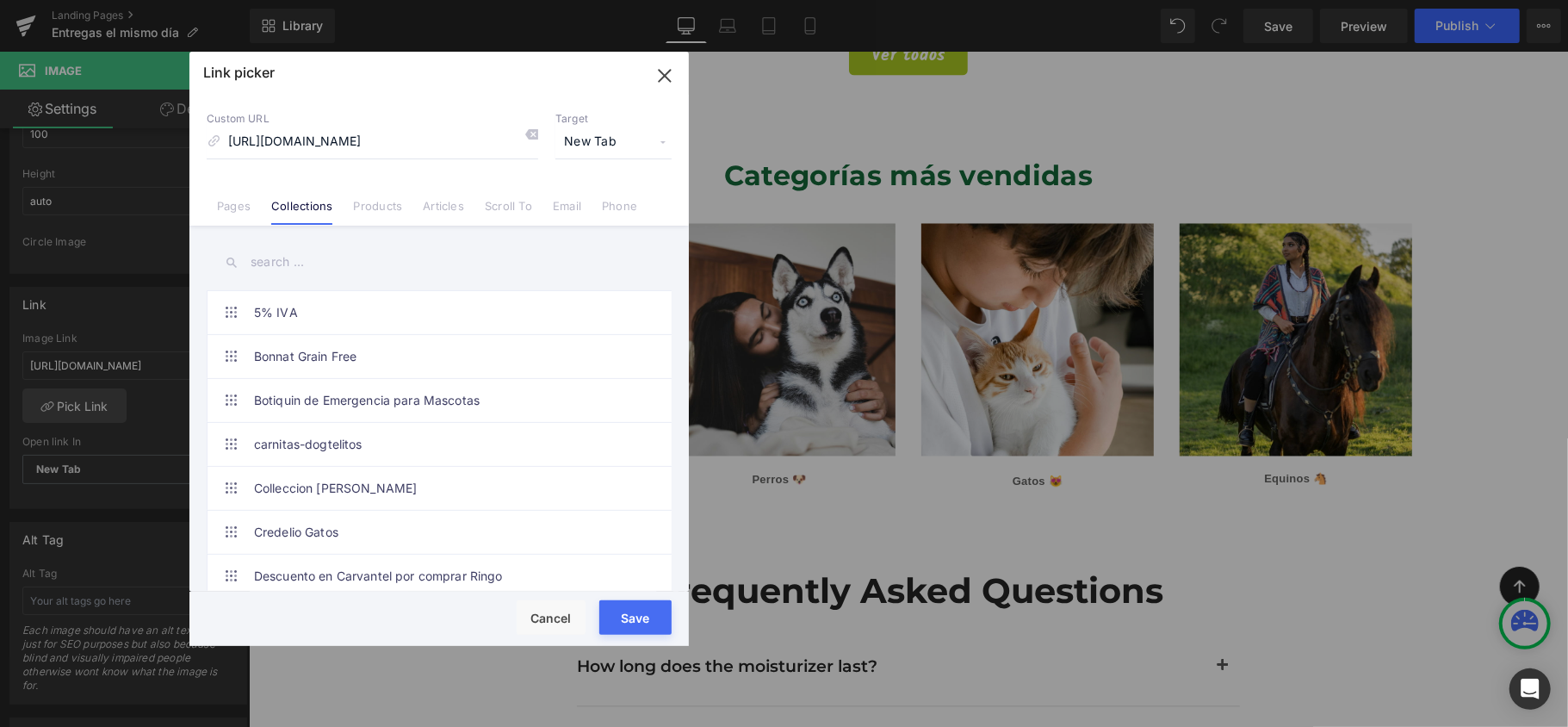
click at [624, 617] on button "Save" at bounding box center [635, 618] width 73 height 34
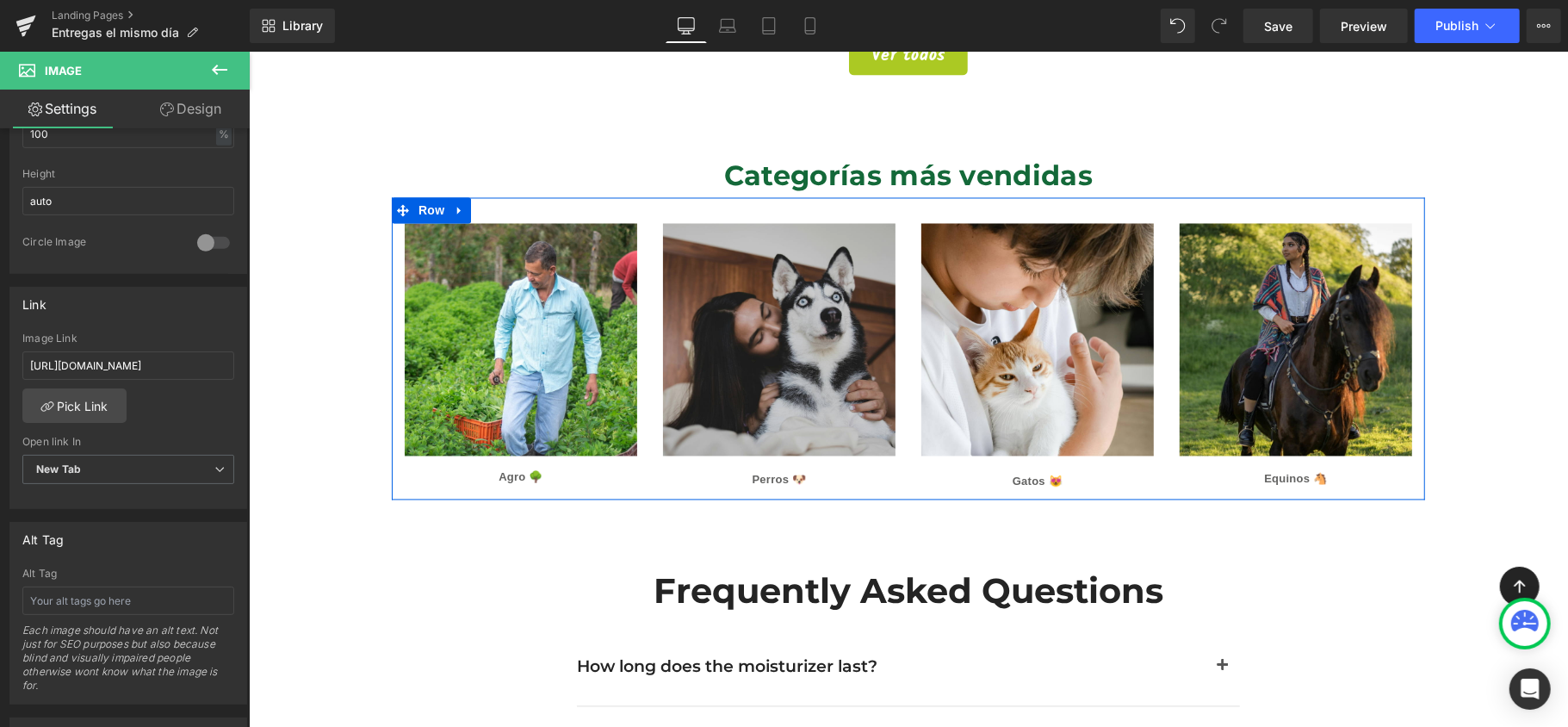
click at [851, 323] on img at bounding box center [779, 347] width 233 height 248
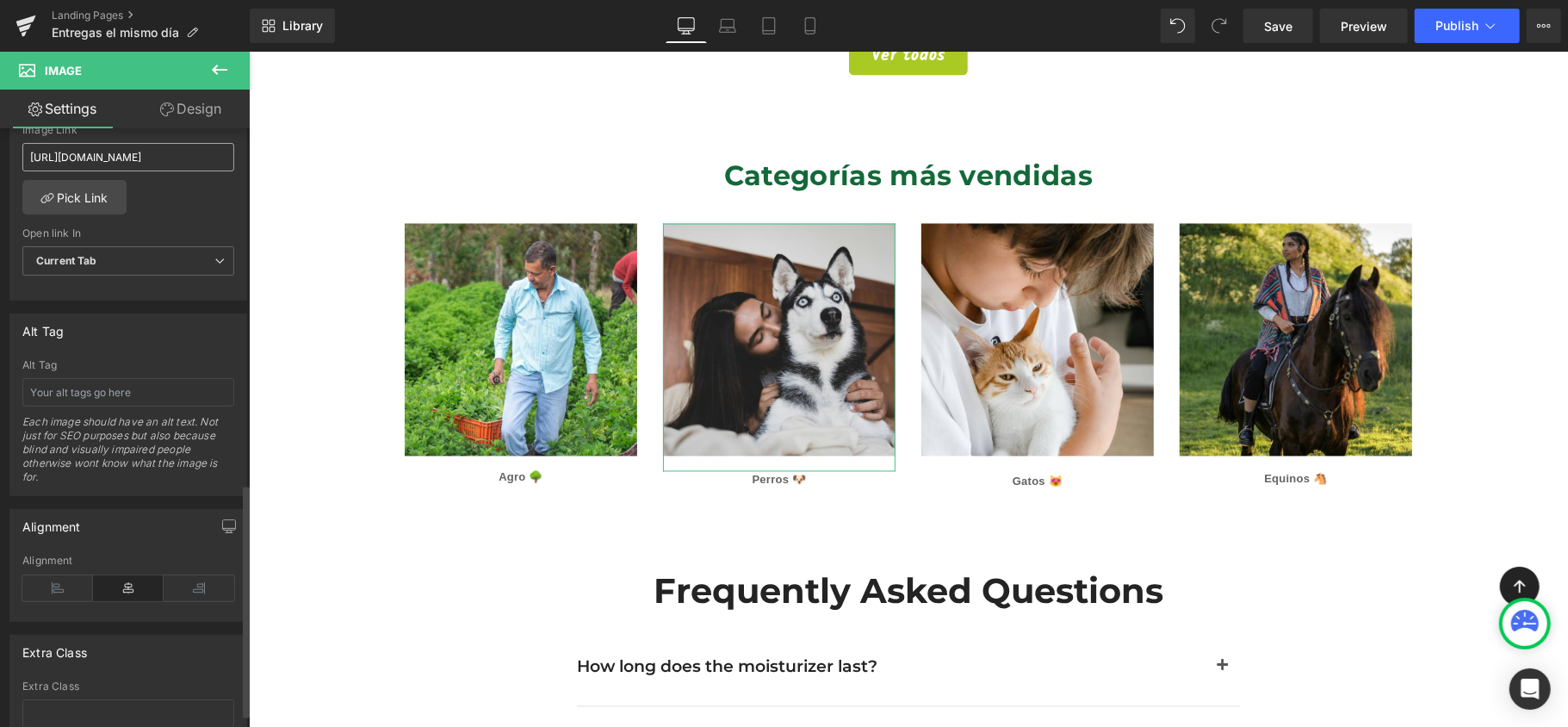
scroll to position [483, 0]
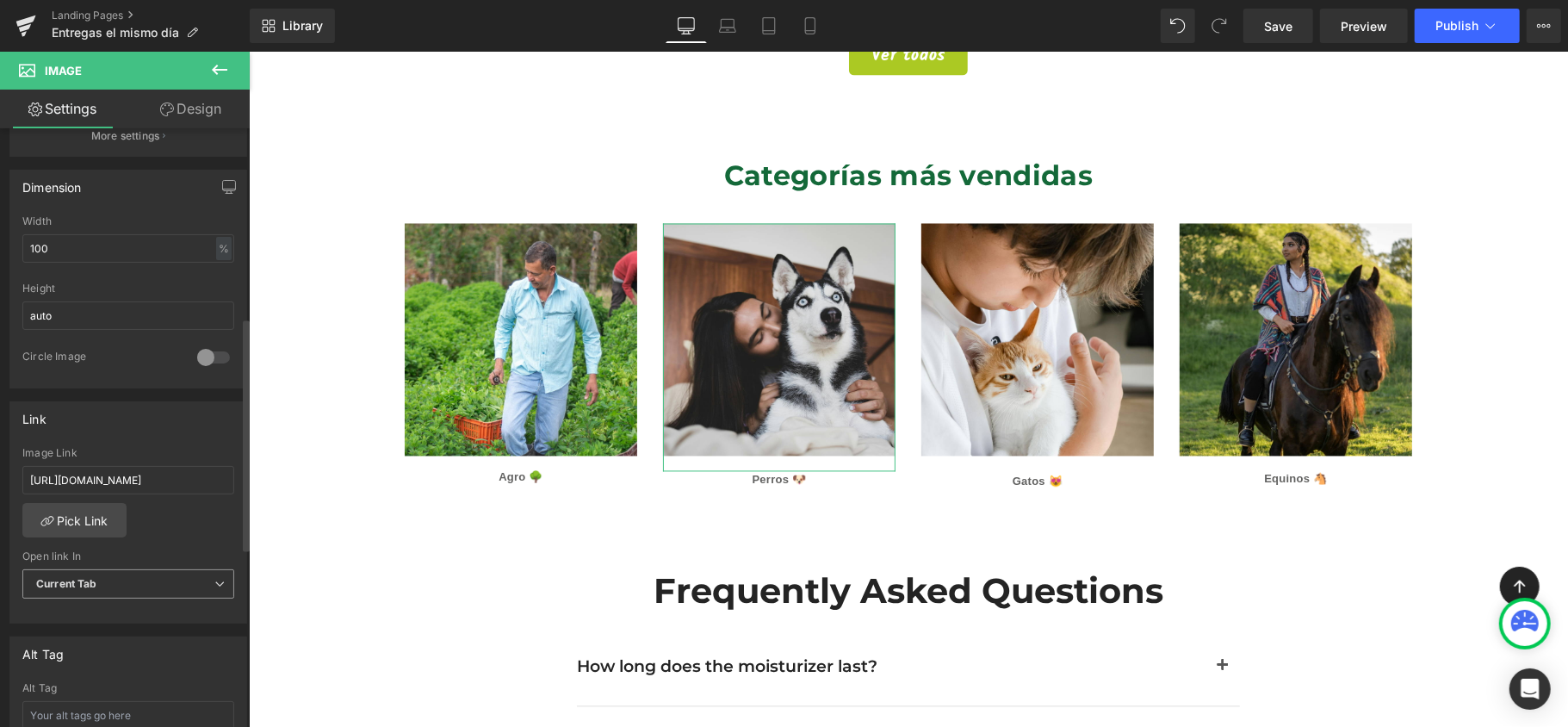
click at [149, 584] on span "Current Tab" at bounding box center [128, 584] width 211 height 30
click at [124, 645] on li "New Tab" at bounding box center [125, 640] width 205 height 26
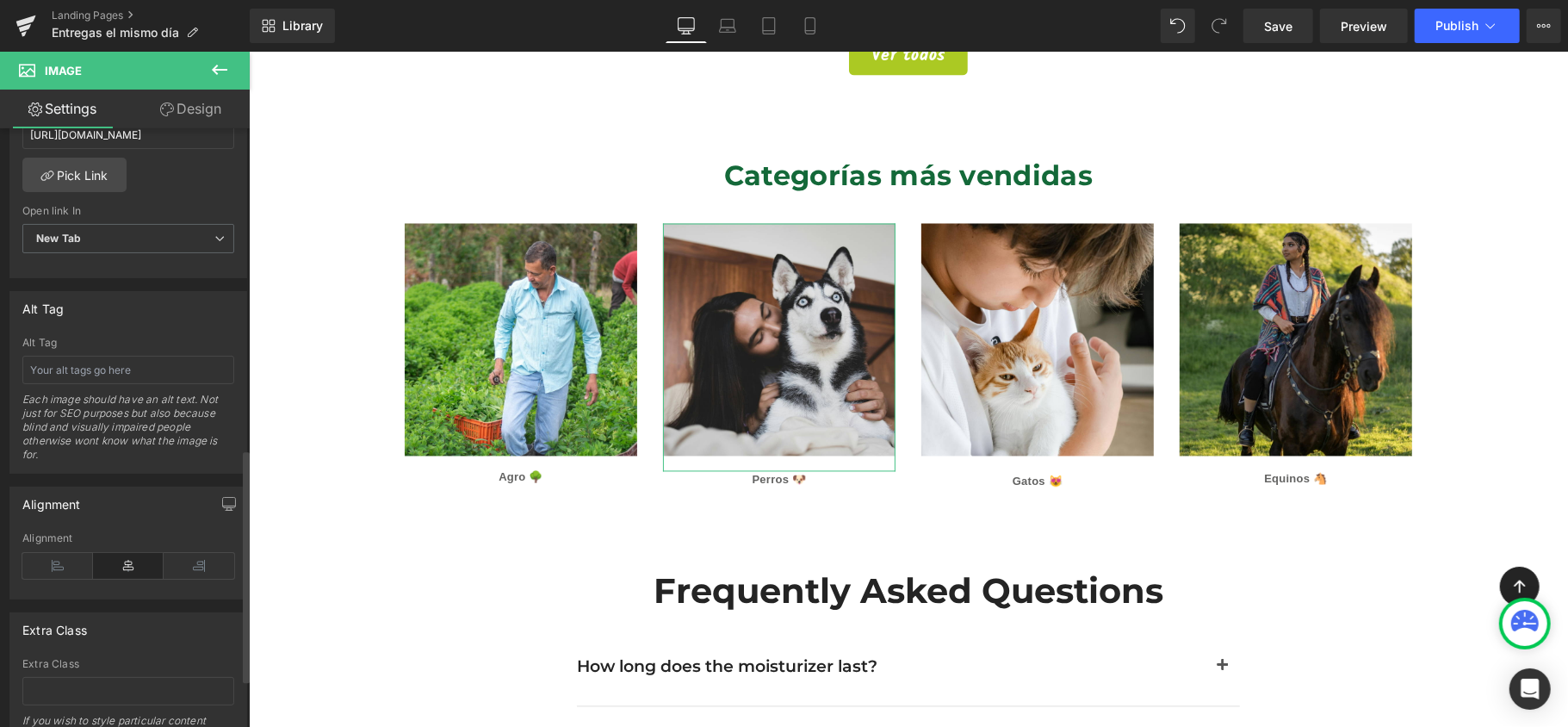
scroll to position [943, 0]
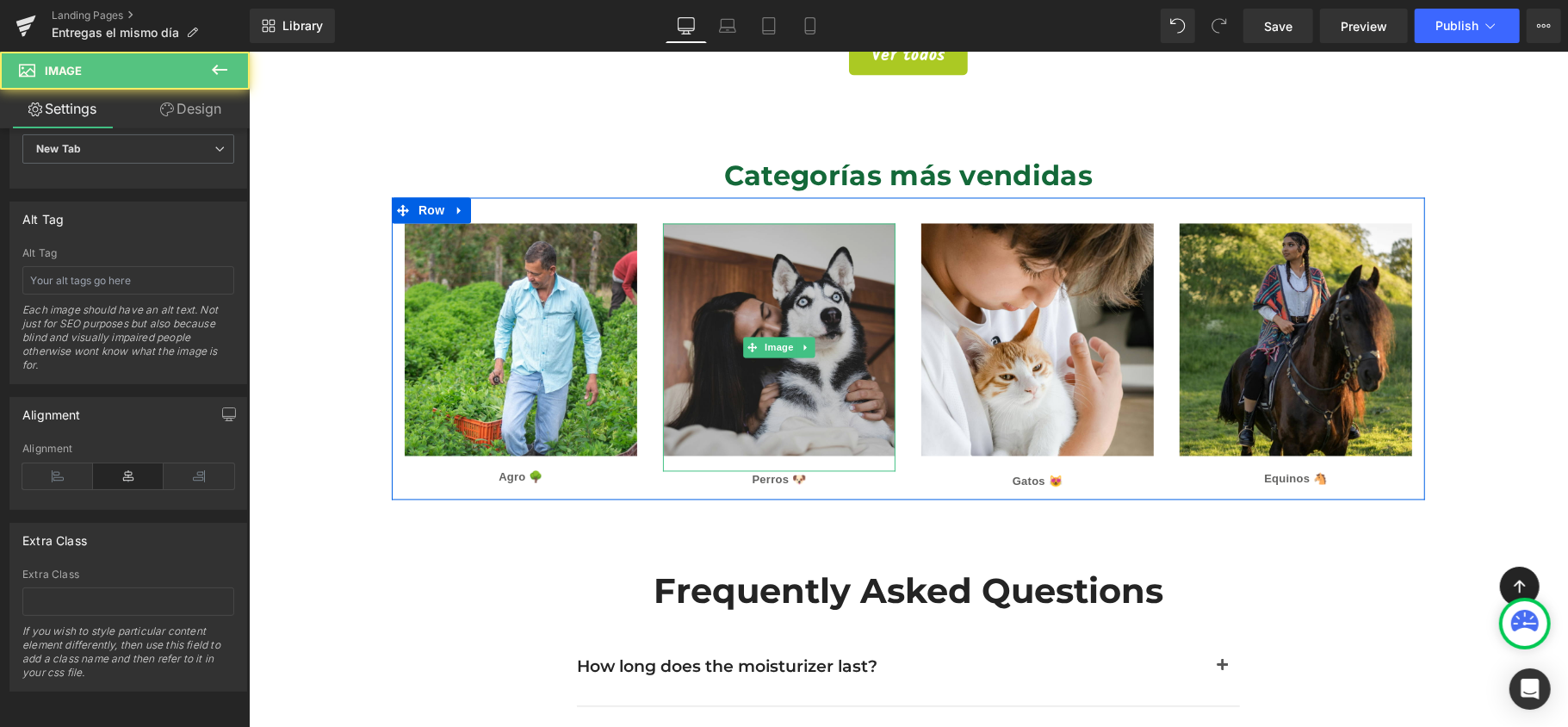
click at [728, 331] on img at bounding box center [779, 347] width 233 height 248
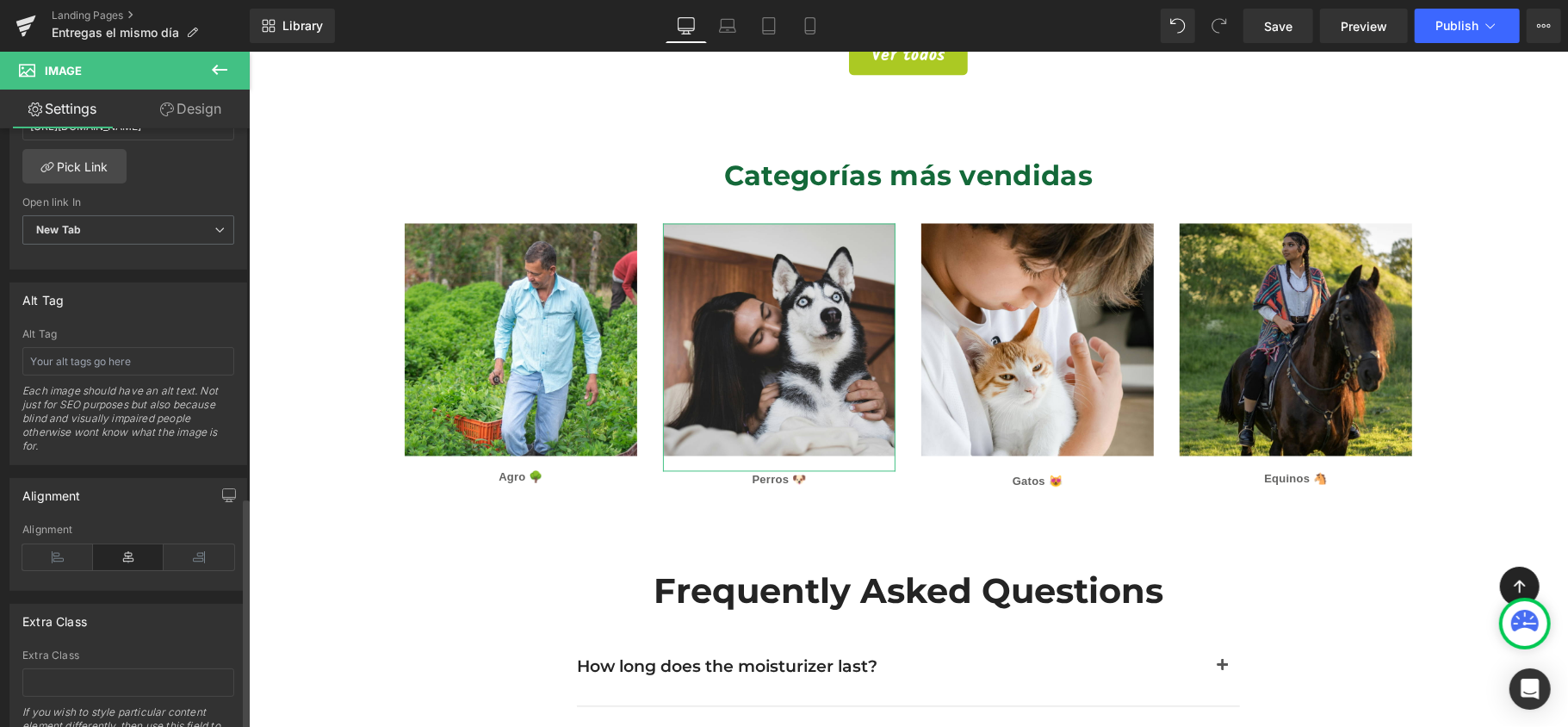
scroll to position [714, 0]
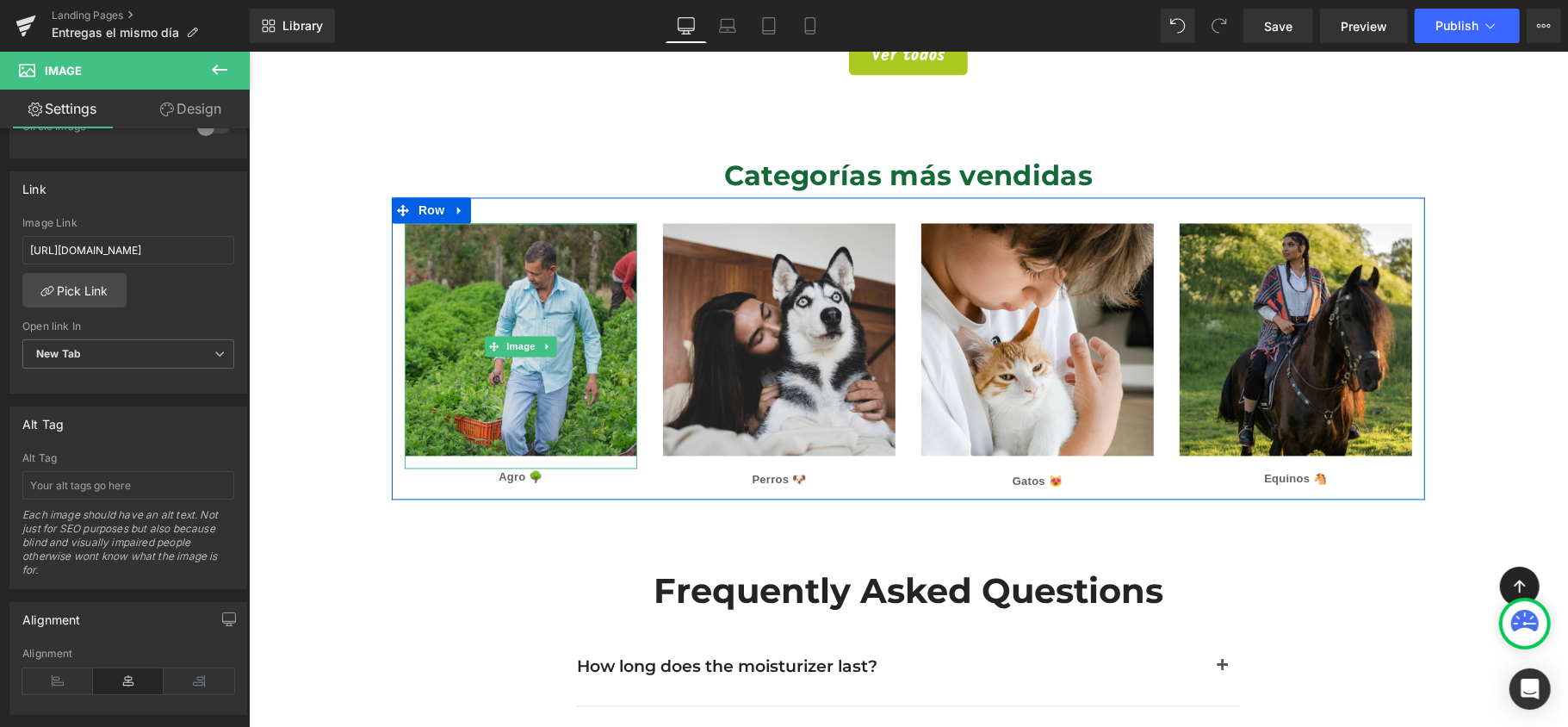
click at [421, 368] on img at bounding box center [521, 346] width 233 height 246
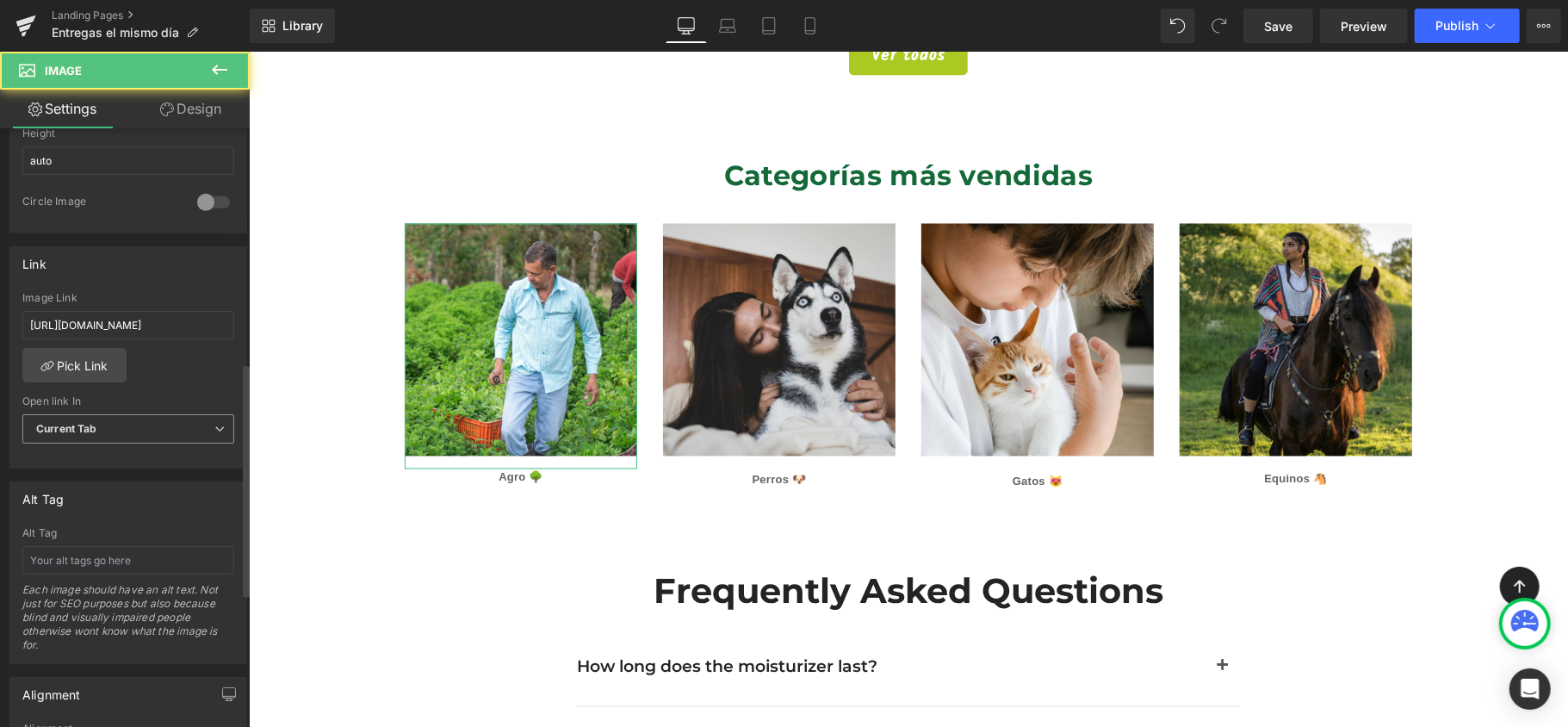
scroll to position [689, 0]
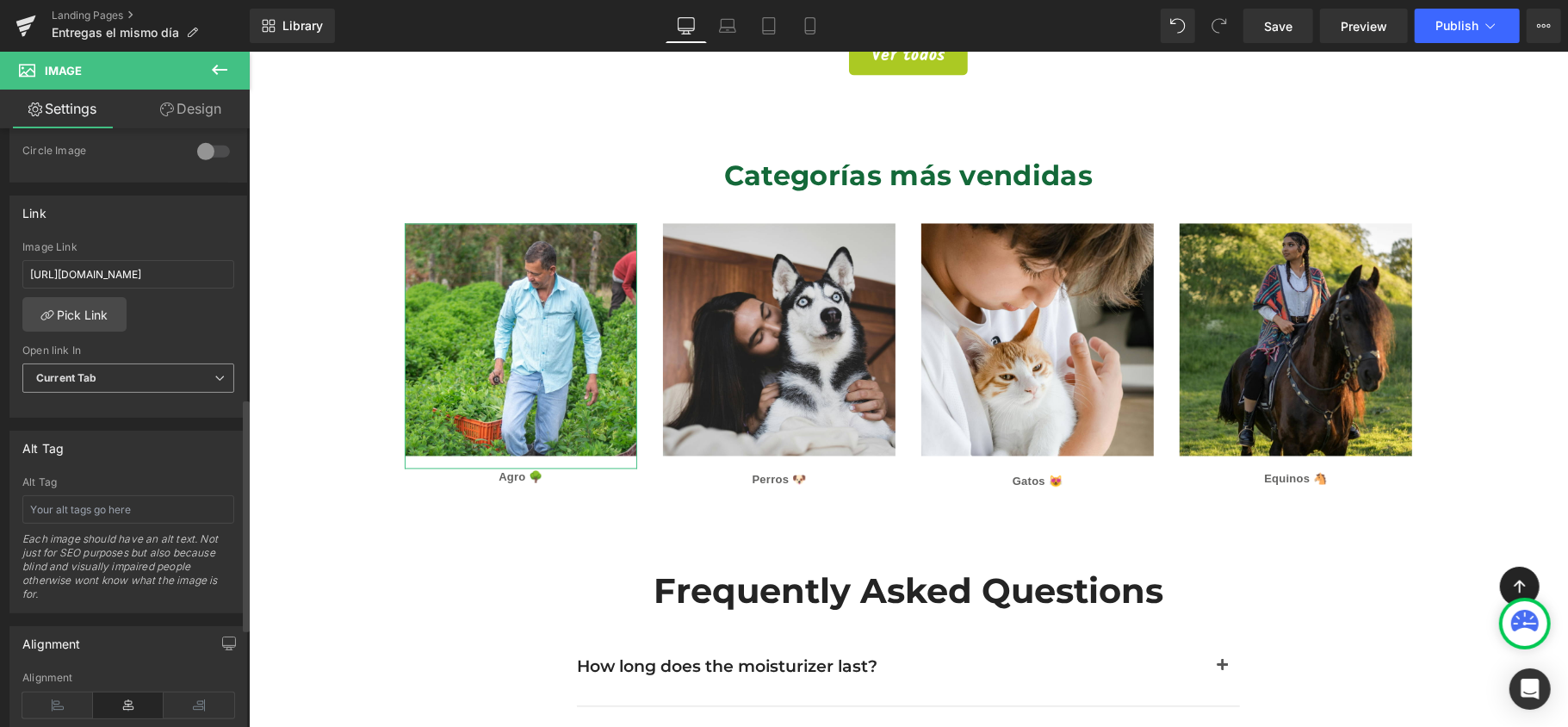
click at [160, 379] on span "Current Tab" at bounding box center [128, 379] width 211 height 30
click at [142, 432] on li "New Tab" at bounding box center [125, 434] width 205 height 26
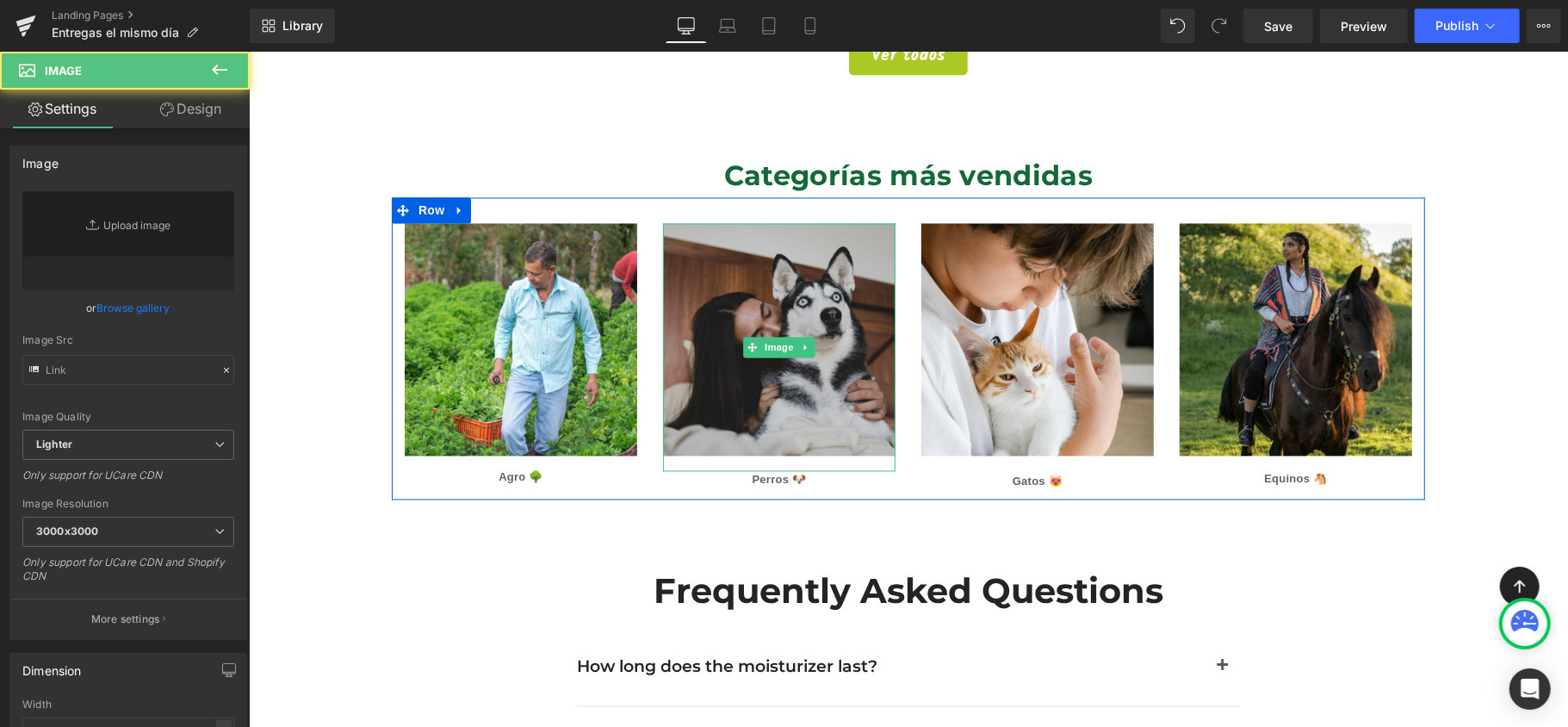
click at [742, 354] on img at bounding box center [779, 347] width 233 height 248
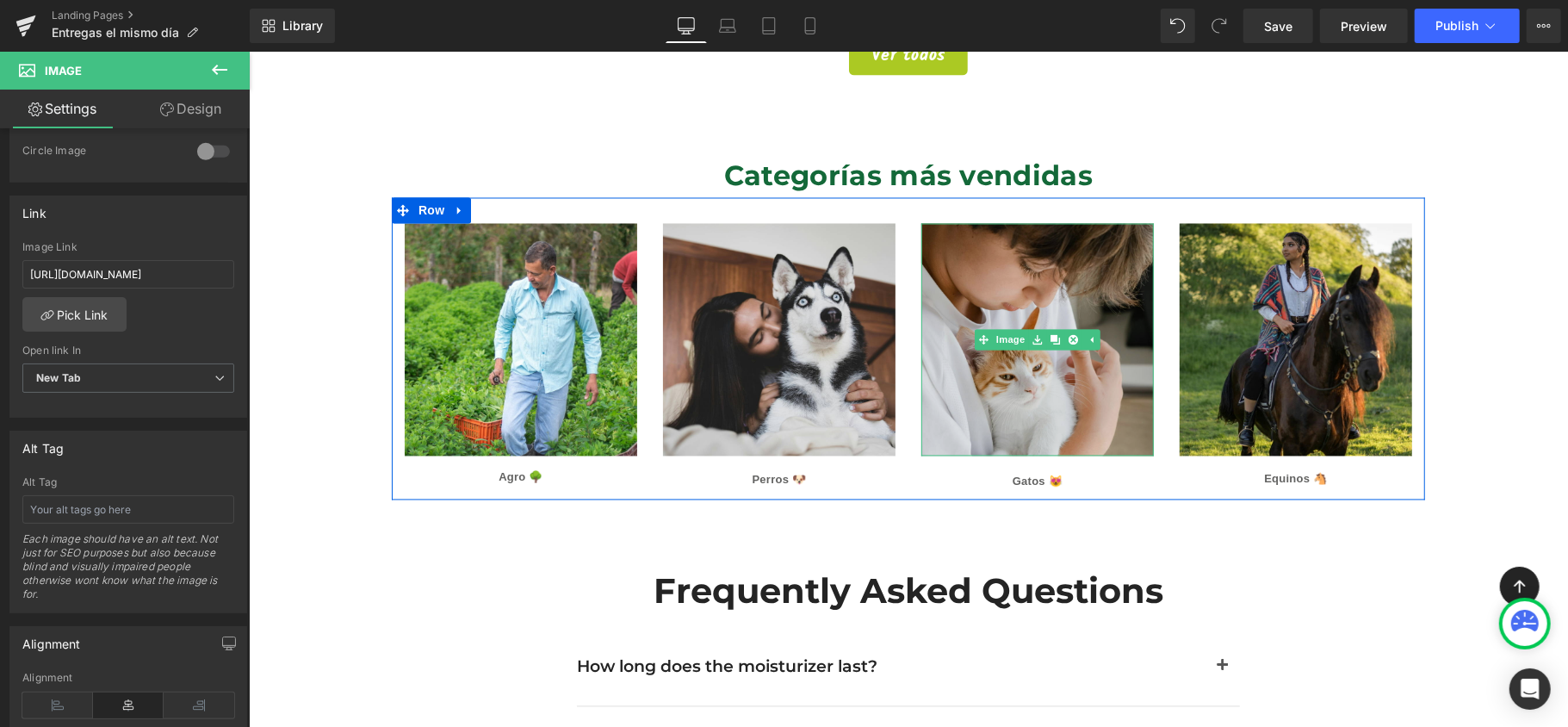
click at [926, 404] on img at bounding box center [1037, 340] width 233 height 233
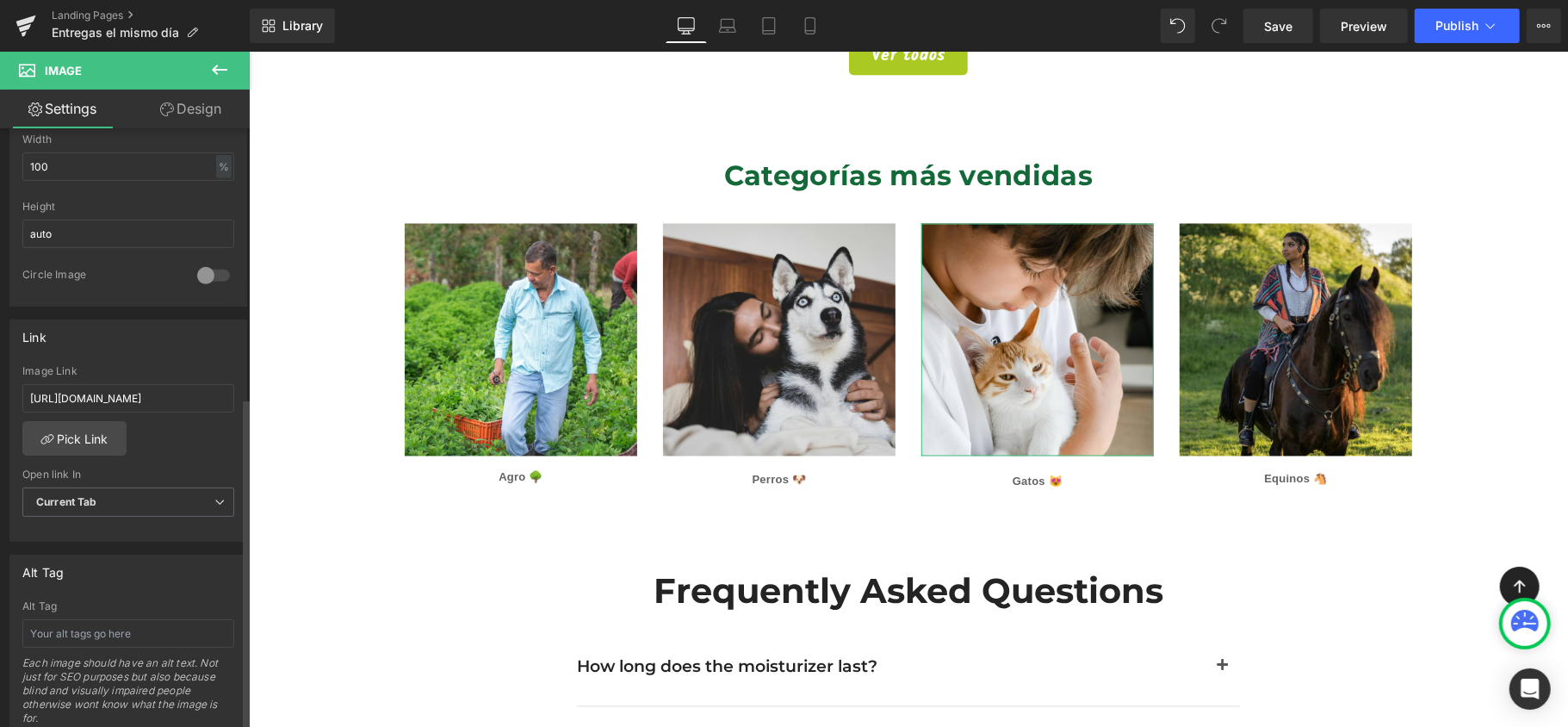
scroll to position [574, 0]
click at [155, 503] on span "Current Tab" at bounding box center [128, 494] width 211 height 30
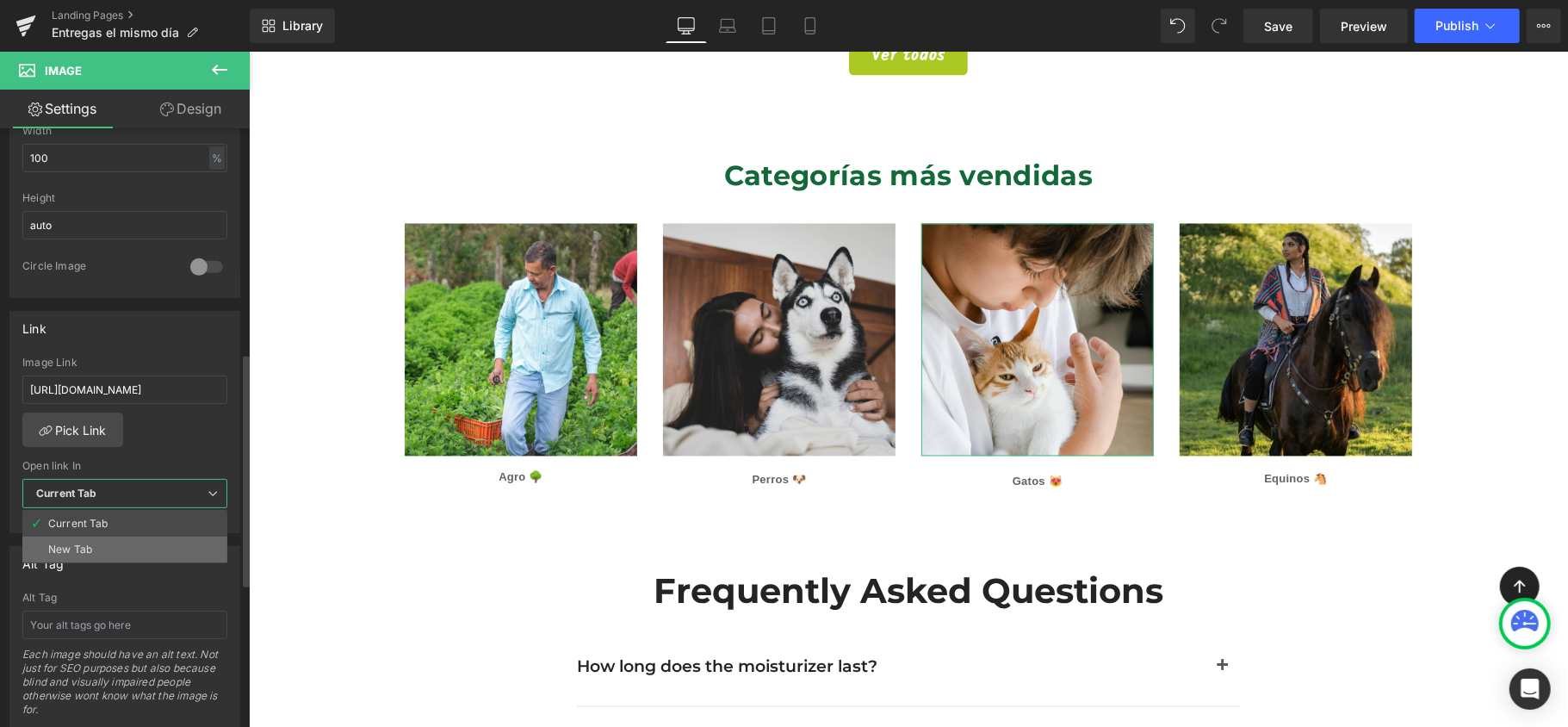
click at [125, 550] on li "New Tab" at bounding box center [125, 550] width 205 height 26
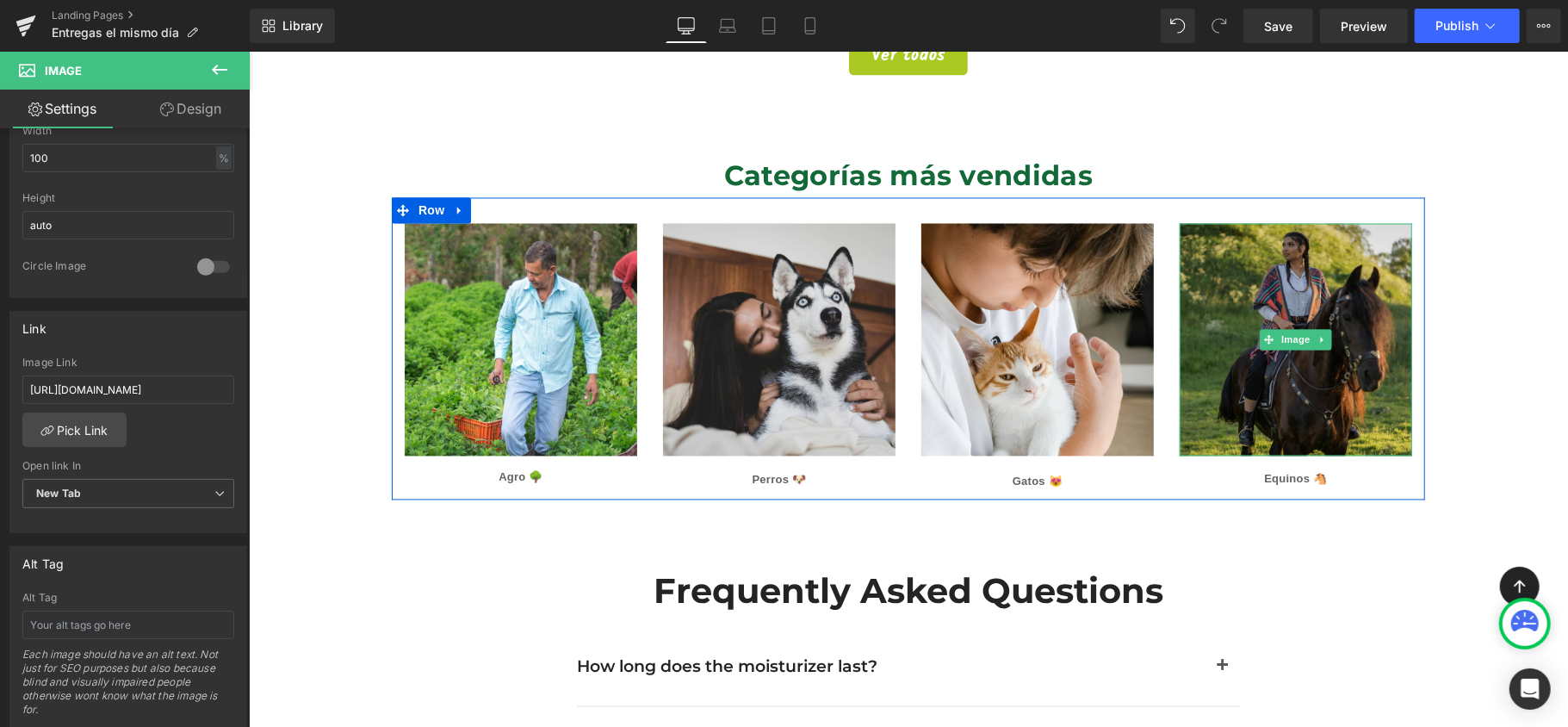
click at [1278, 383] on img at bounding box center [1296, 340] width 233 height 233
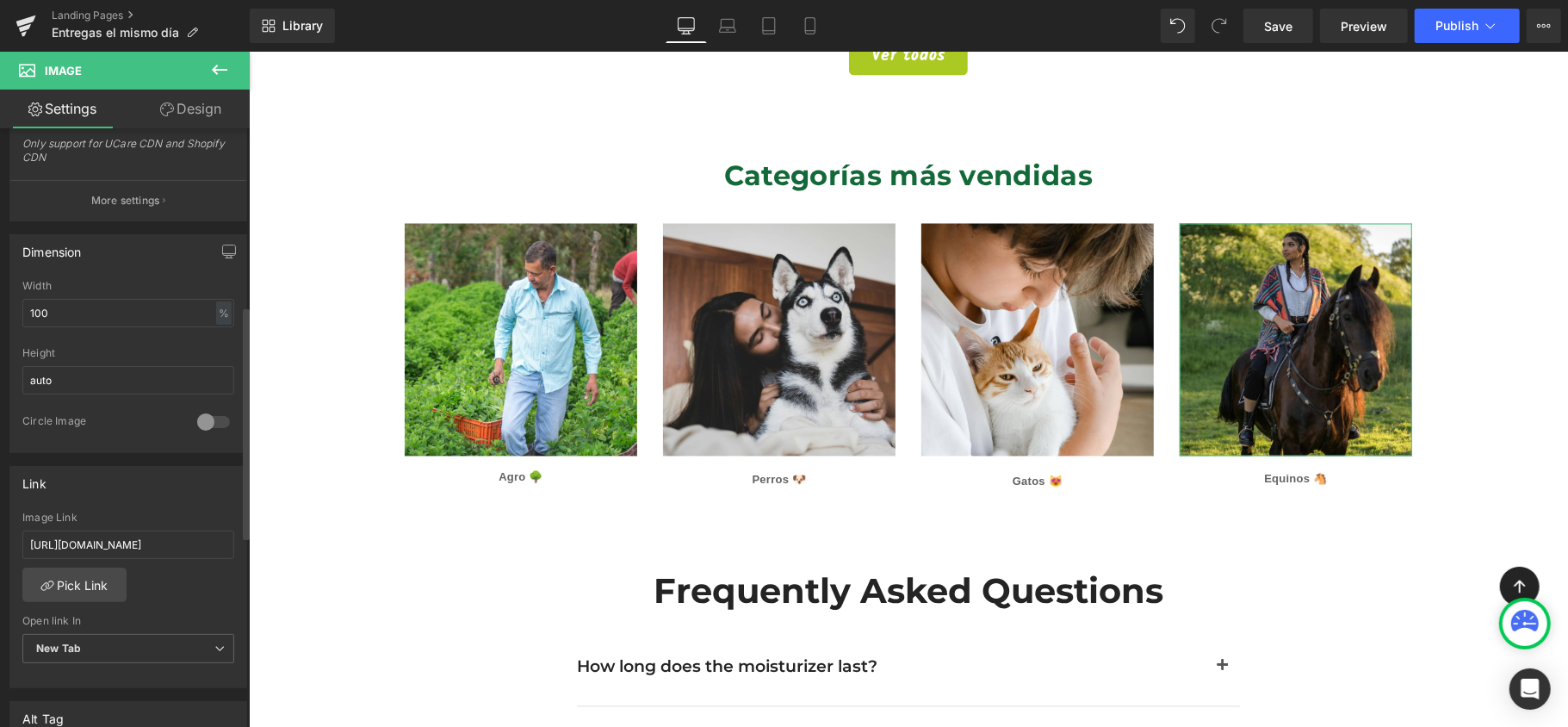
scroll to position [459, 0]
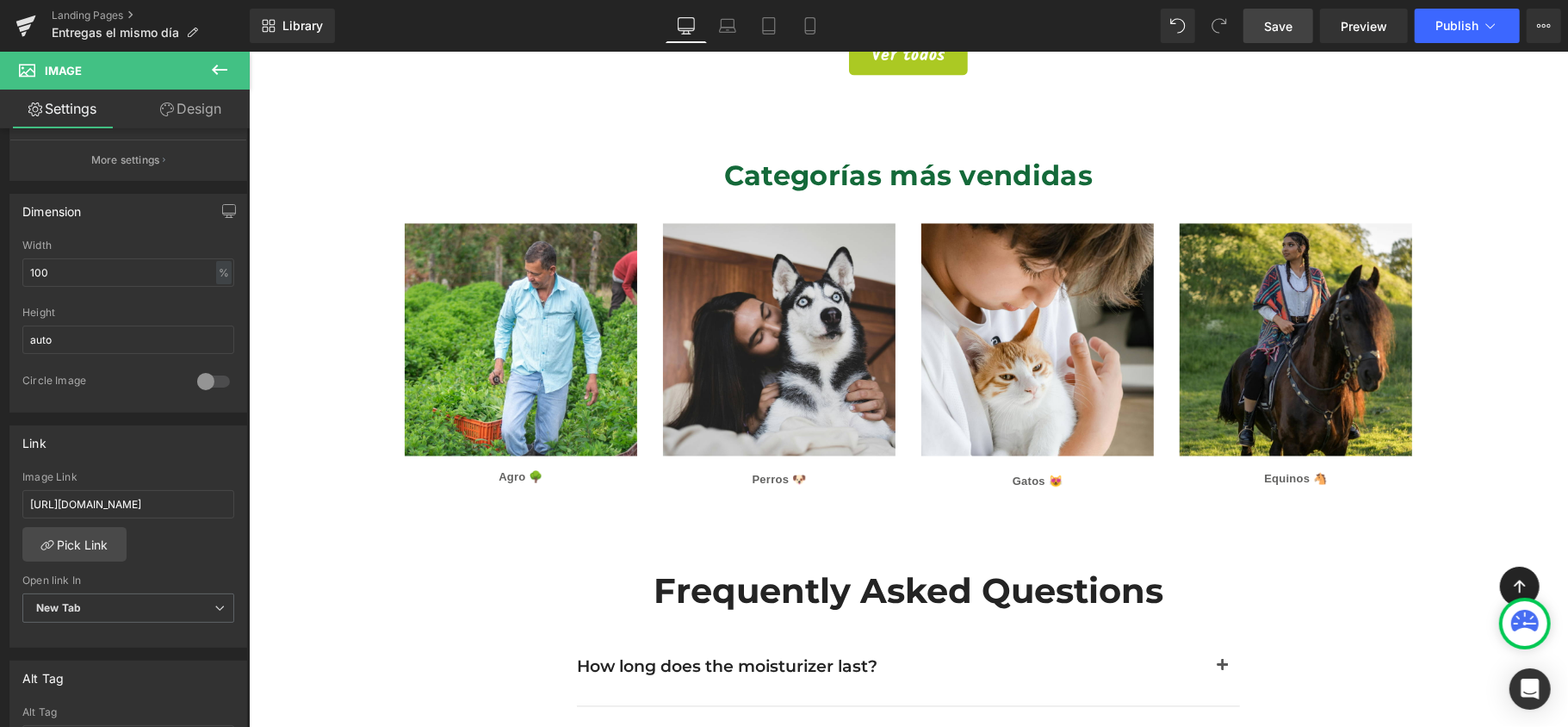
drag, startPoint x: 1288, startPoint y: 31, endPoint x: 1021, endPoint y: 222, distance: 328.3
click at [1288, 31] on span "Save" at bounding box center [1279, 26] width 29 height 18
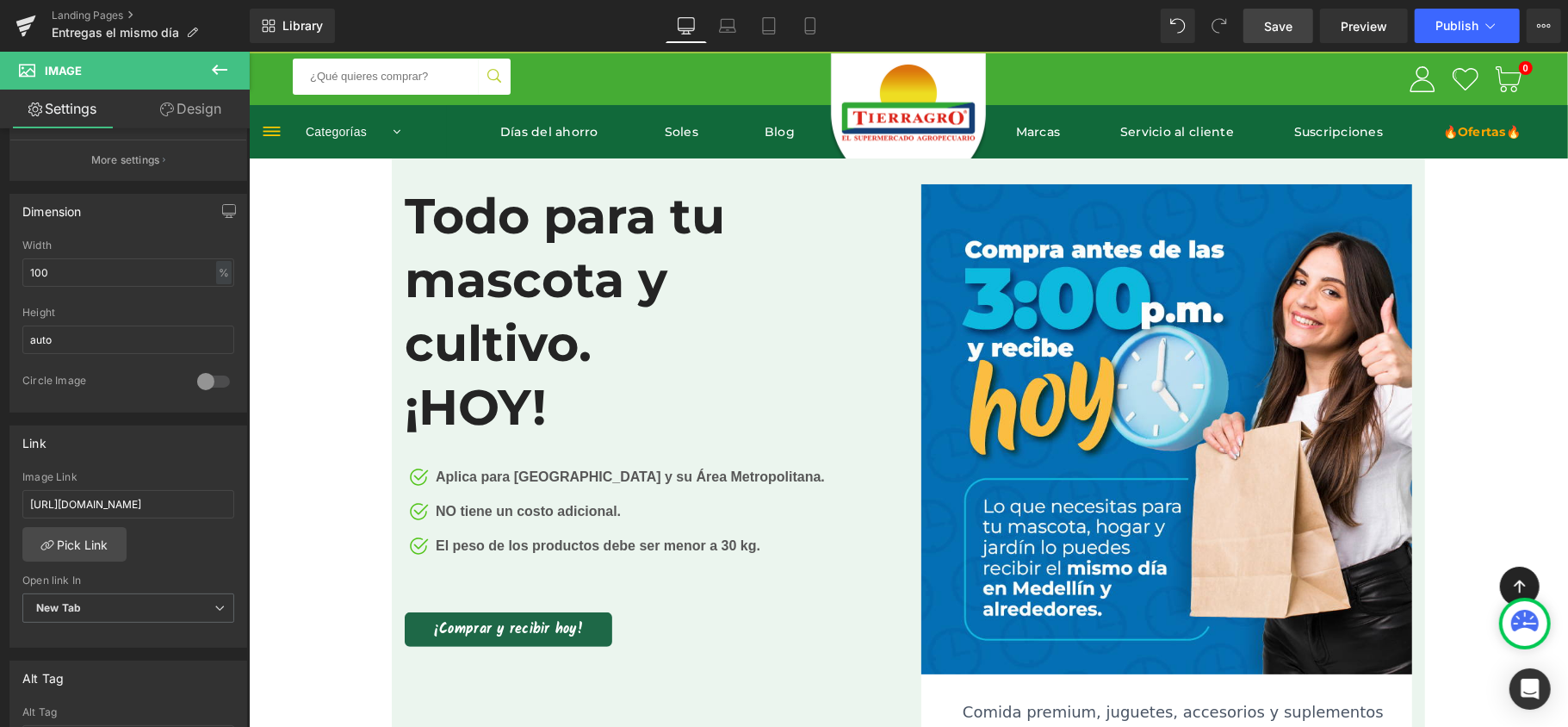
scroll to position [0, 0]
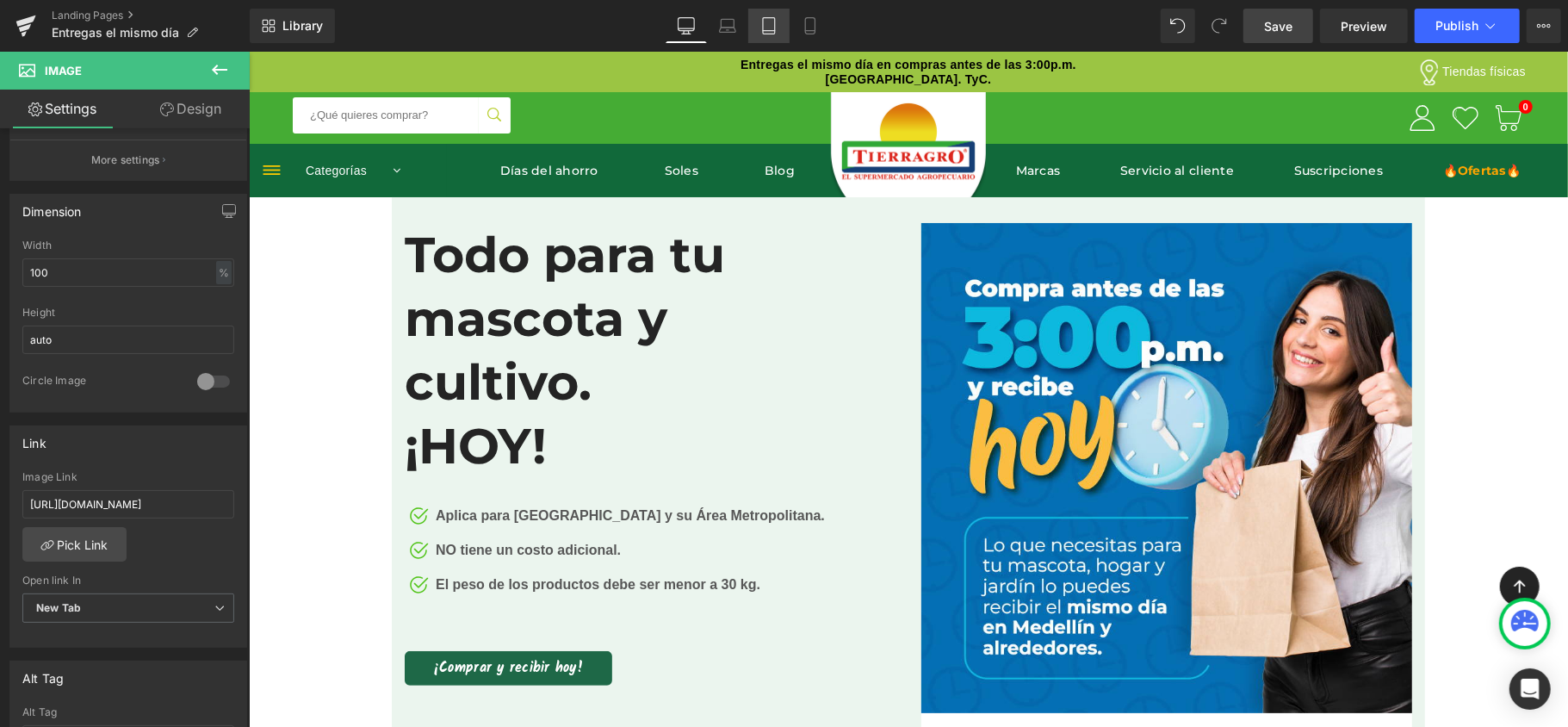
click at [771, 26] on icon at bounding box center [769, 25] width 17 height 17
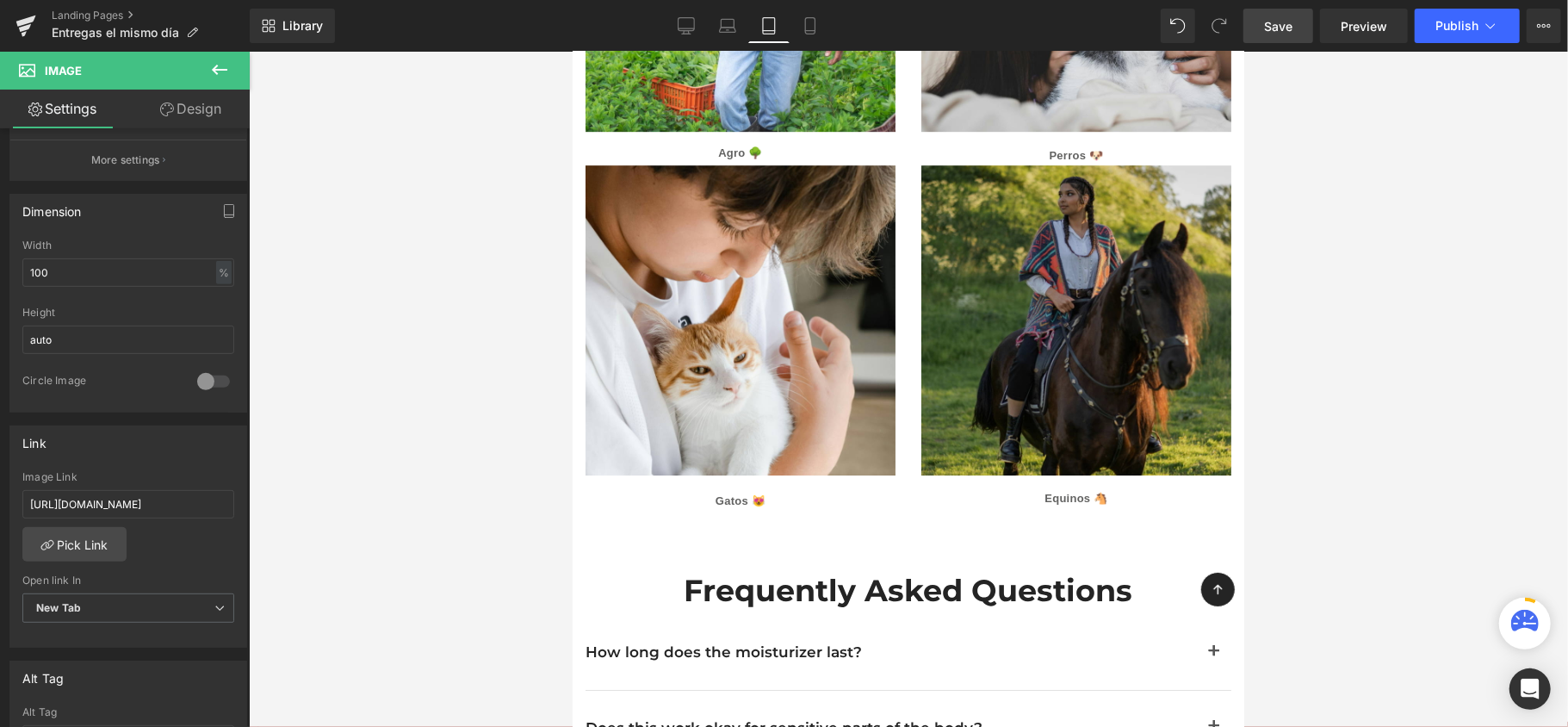
scroll to position [3982, 0]
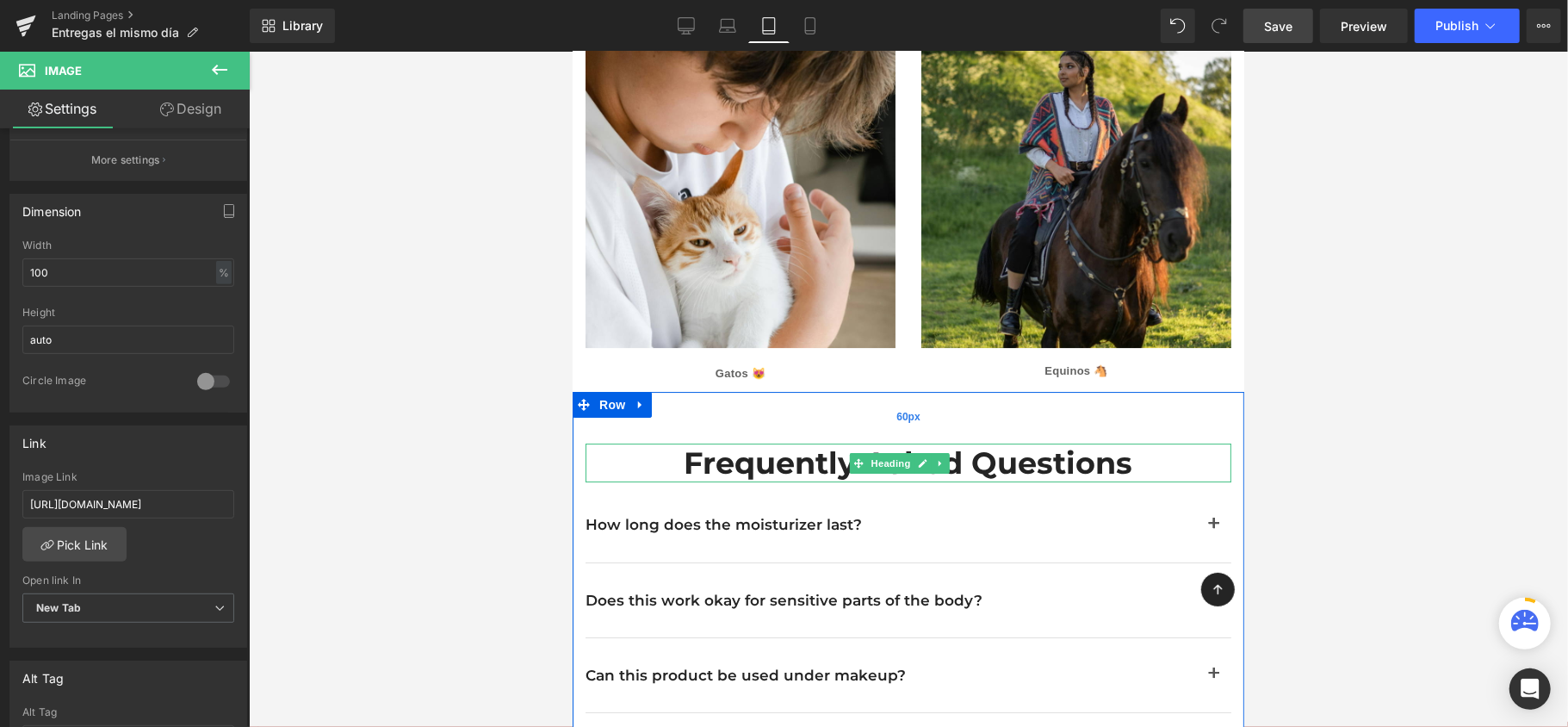
click at [1073, 391] on div "60px" at bounding box center [908, 417] width 672 height 52
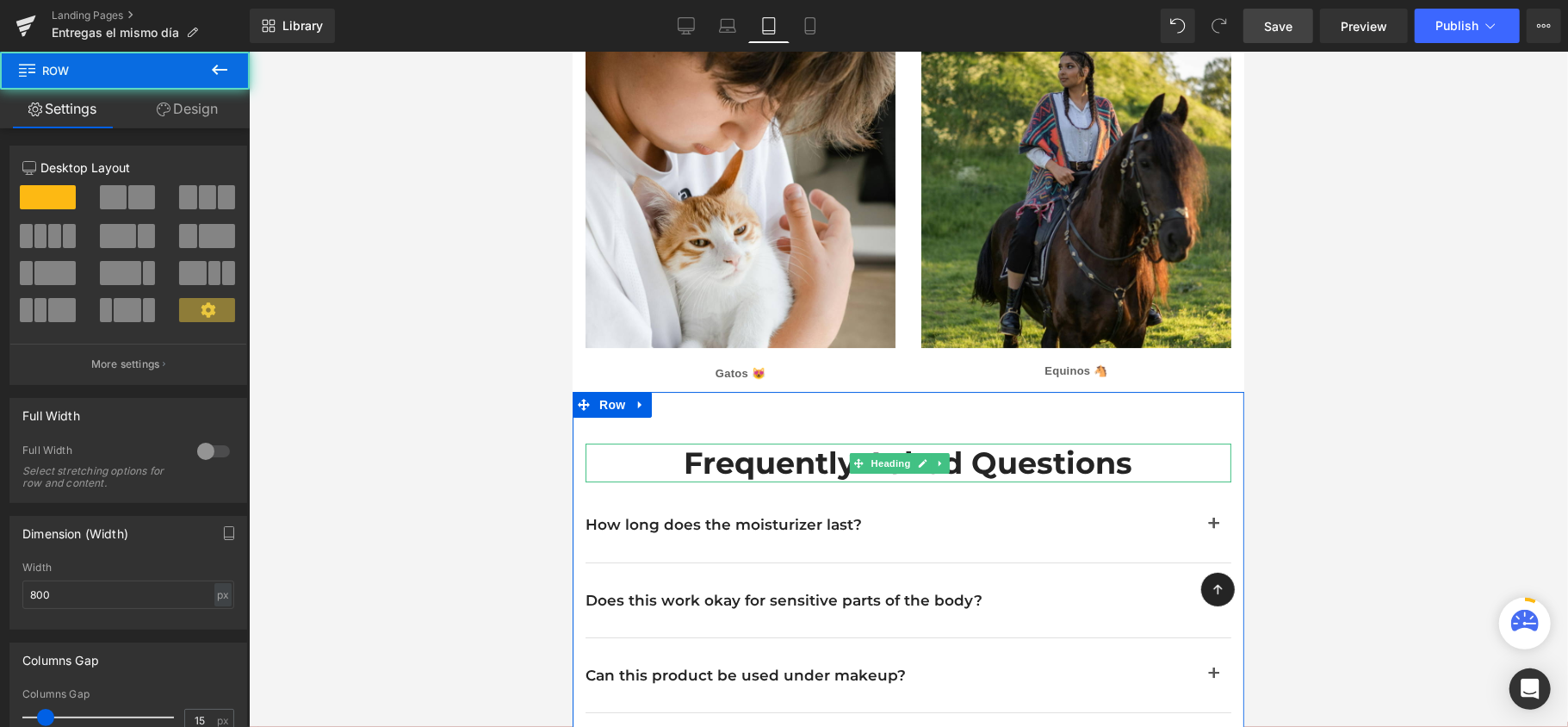
click at [1075, 443] on h2 "Frequently asked questions" at bounding box center [908, 463] width 646 height 39
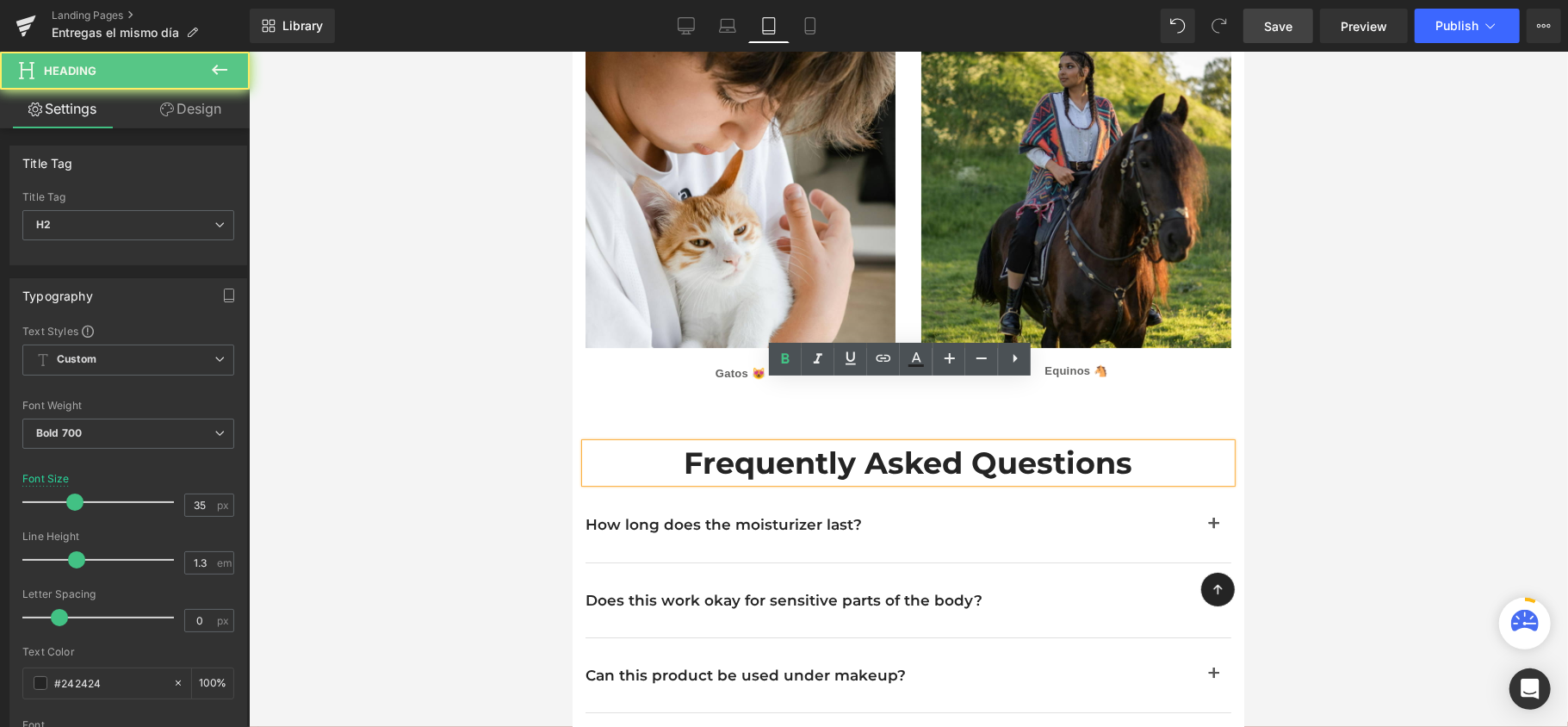
click at [1075, 443] on h2 "Frequently asked questions" at bounding box center [908, 463] width 646 height 39
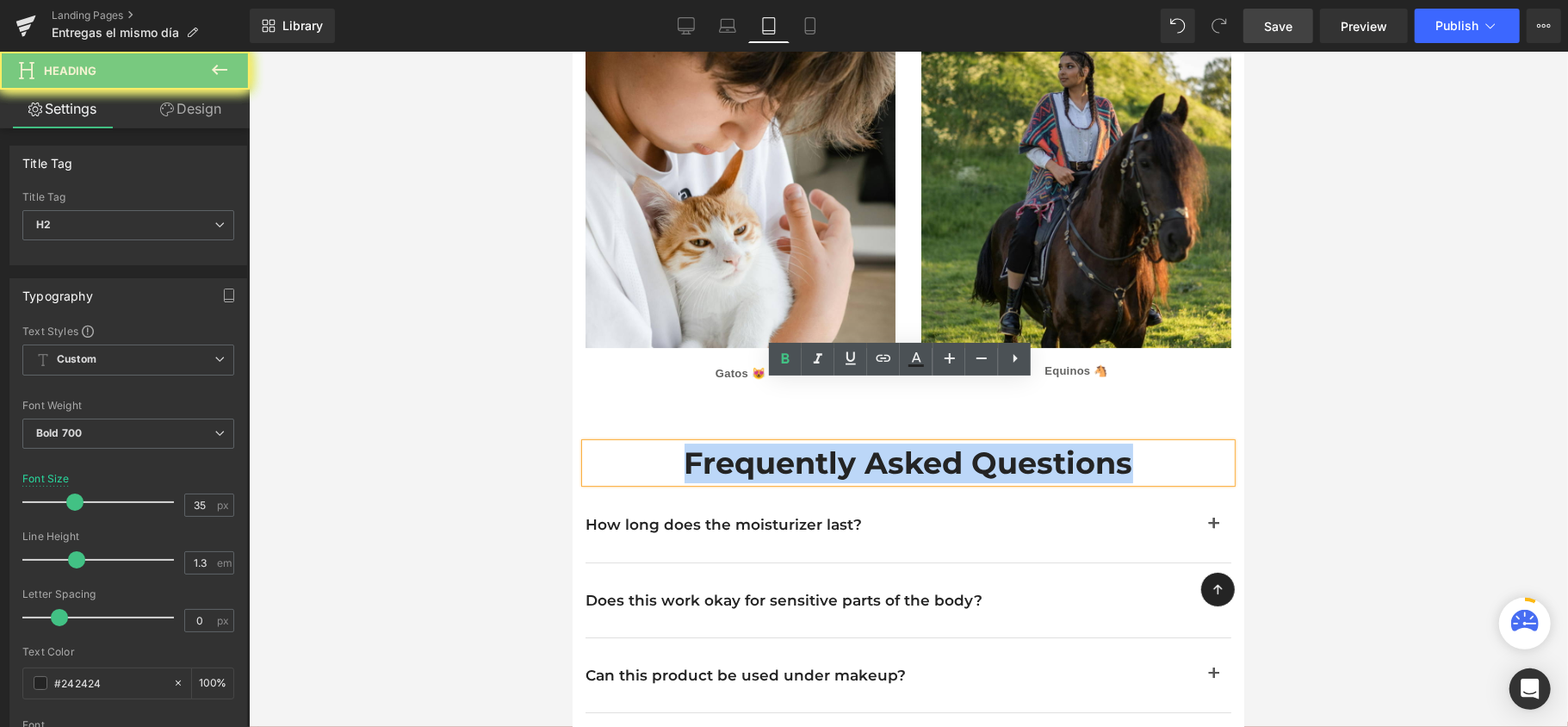
click at [1075, 443] on h2 "Frequently asked questions" at bounding box center [908, 463] width 646 height 39
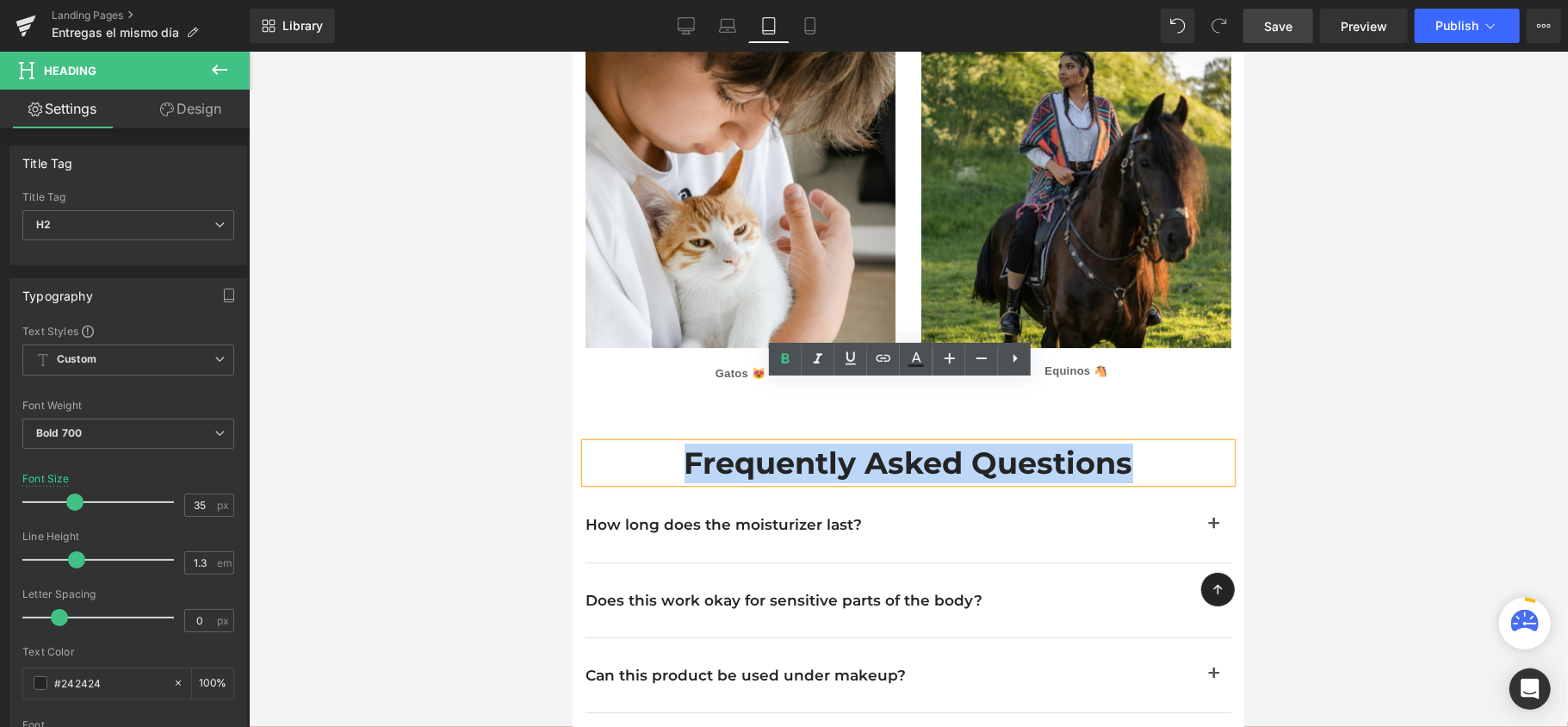
click at [1075, 443] on h2 "Frequently asked questions" at bounding box center [908, 463] width 646 height 39
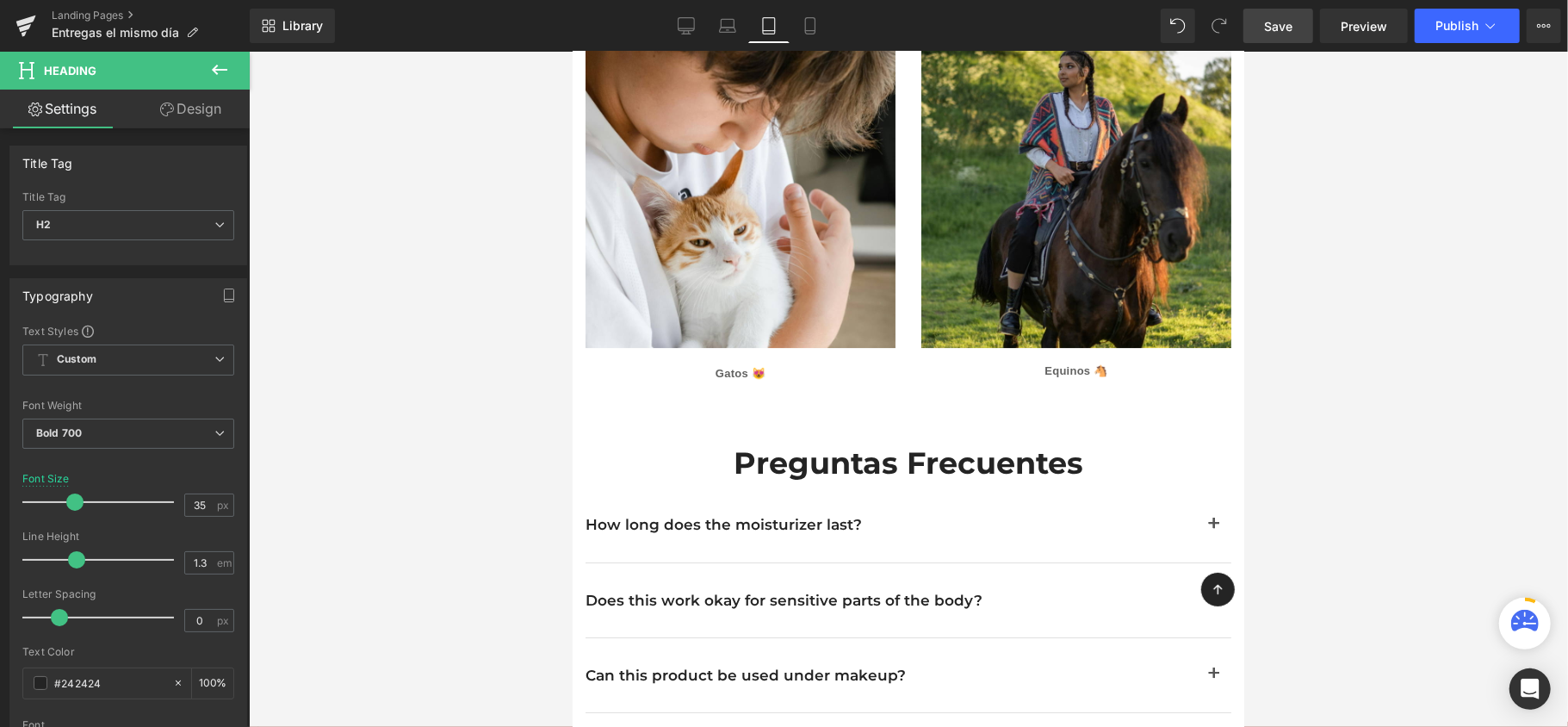
click at [1317, 360] on div at bounding box center [909, 390] width 1319 height 676
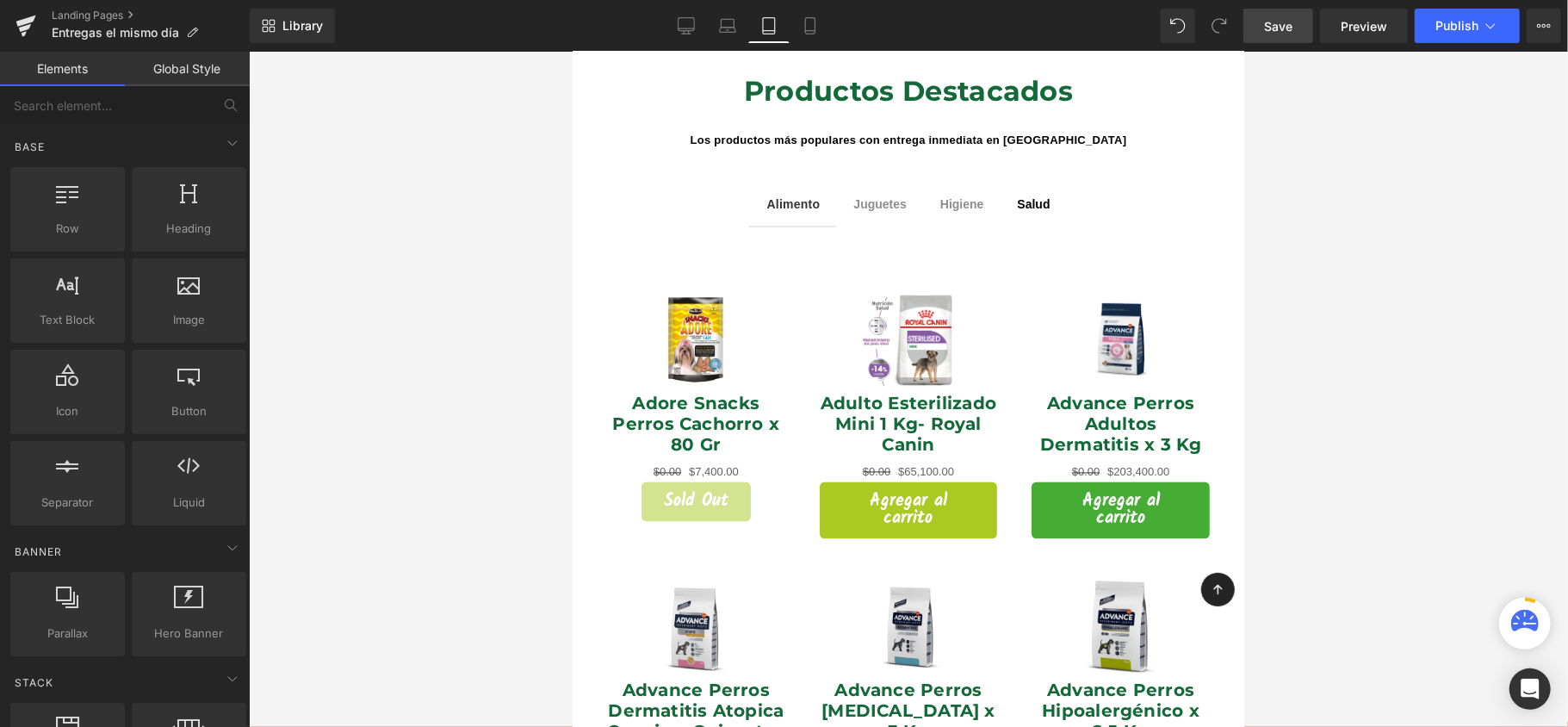
scroll to position [2030, 0]
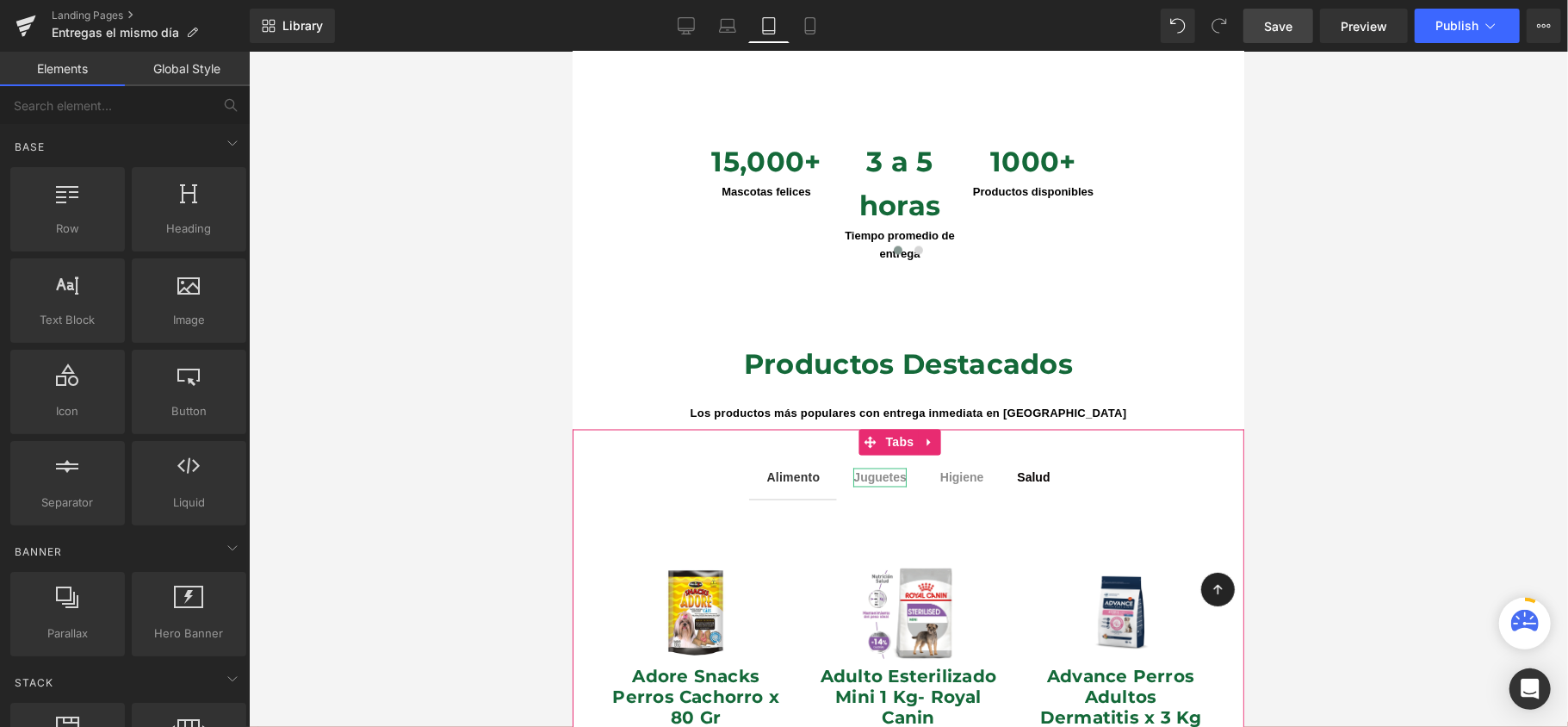
click at [883, 471] on span "Juguetes" at bounding box center [879, 477] width 53 height 13
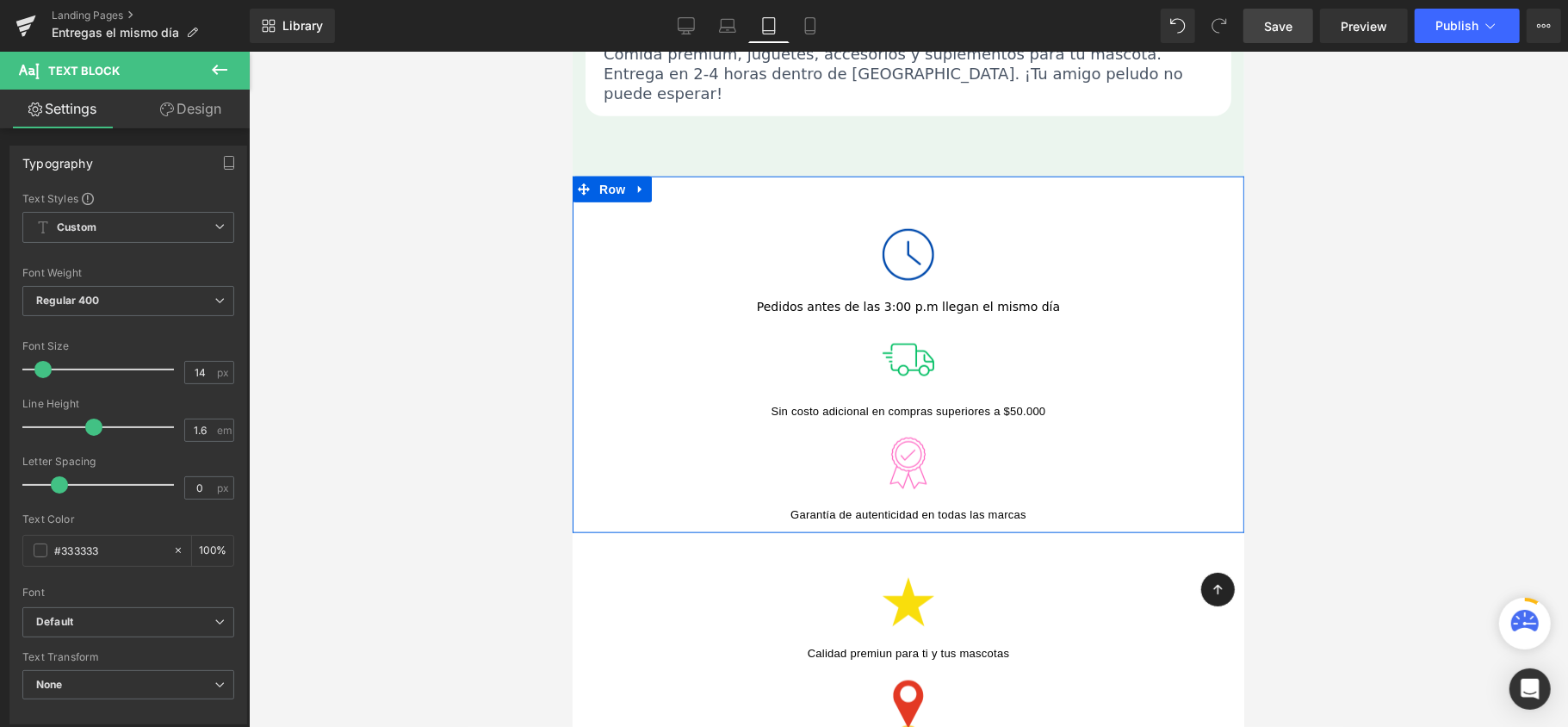
scroll to position [1225, 0]
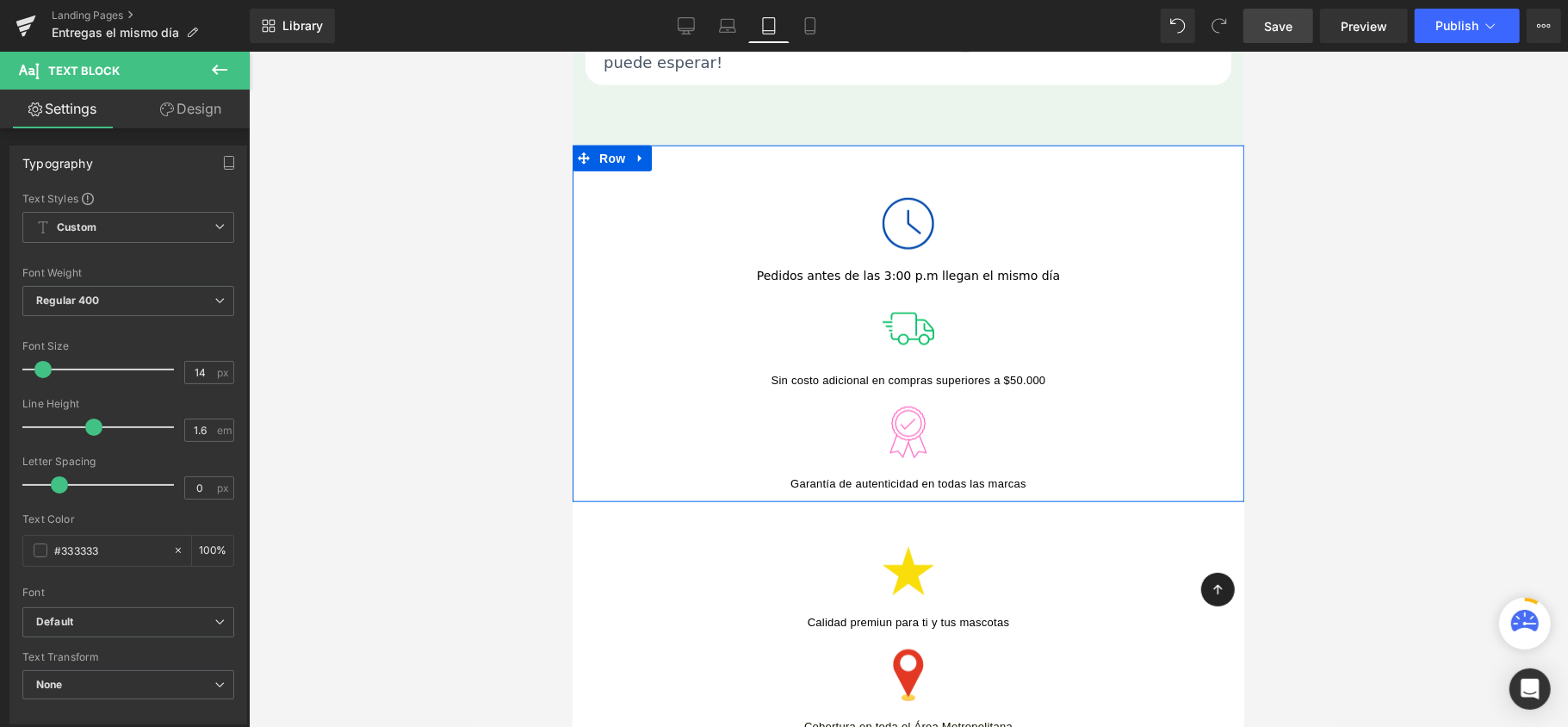
click at [1193, 180] on div "Image Pedidos antes de las 3:00 p.m llegan el mismo día Text Block" at bounding box center [908, 232] width 672 height 105
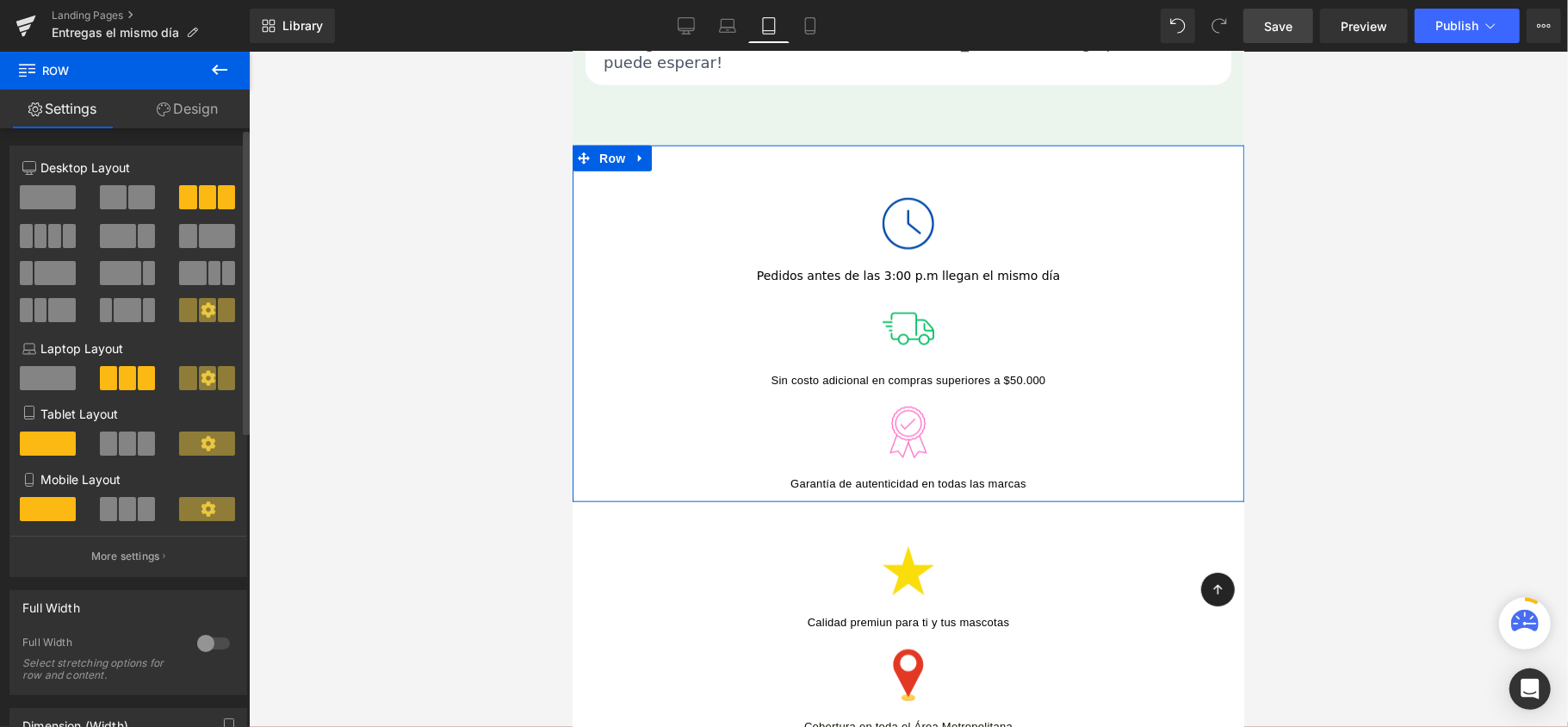
click at [138, 511] on span at bounding box center [146, 509] width 17 height 24
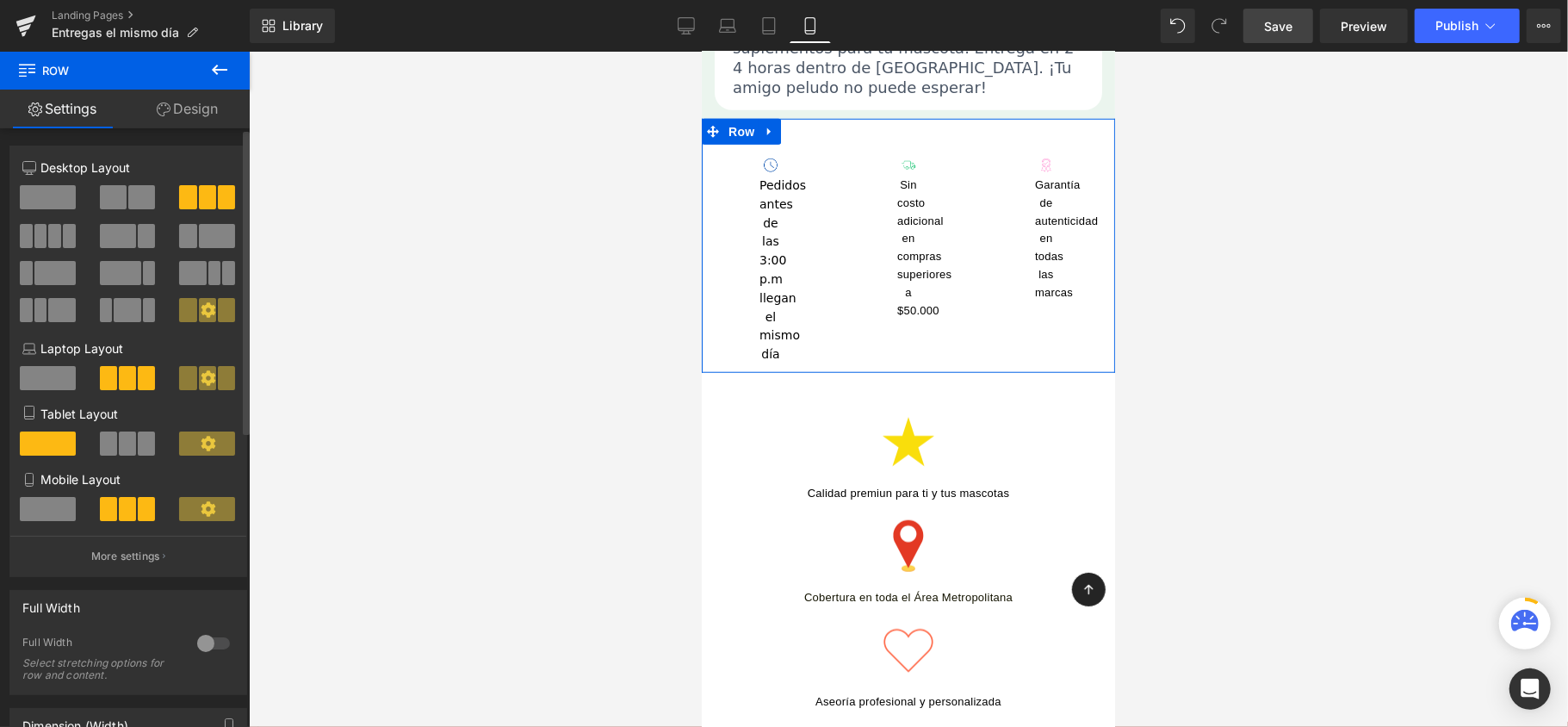
scroll to position [1017, 0]
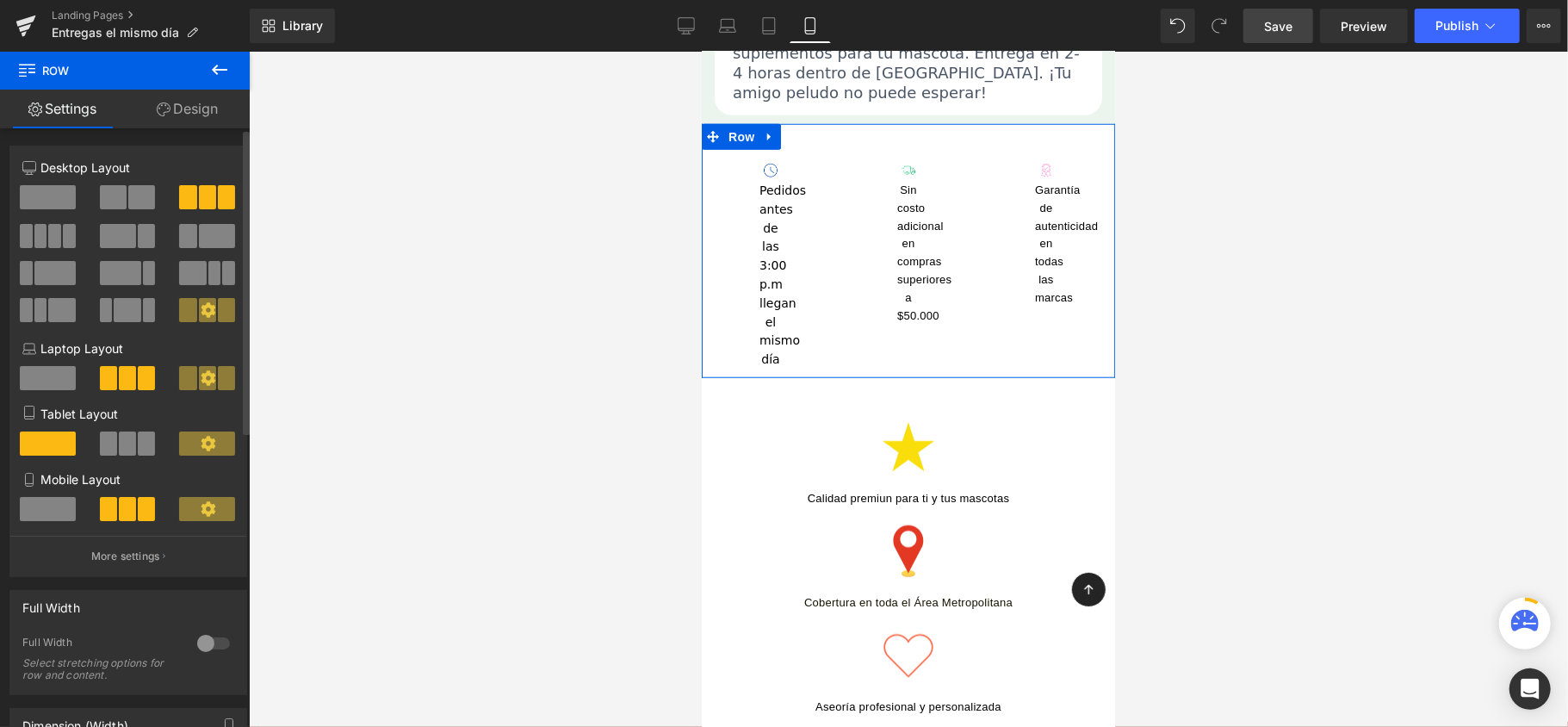
click at [64, 521] on span at bounding box center [47, 509] width 56 height 24
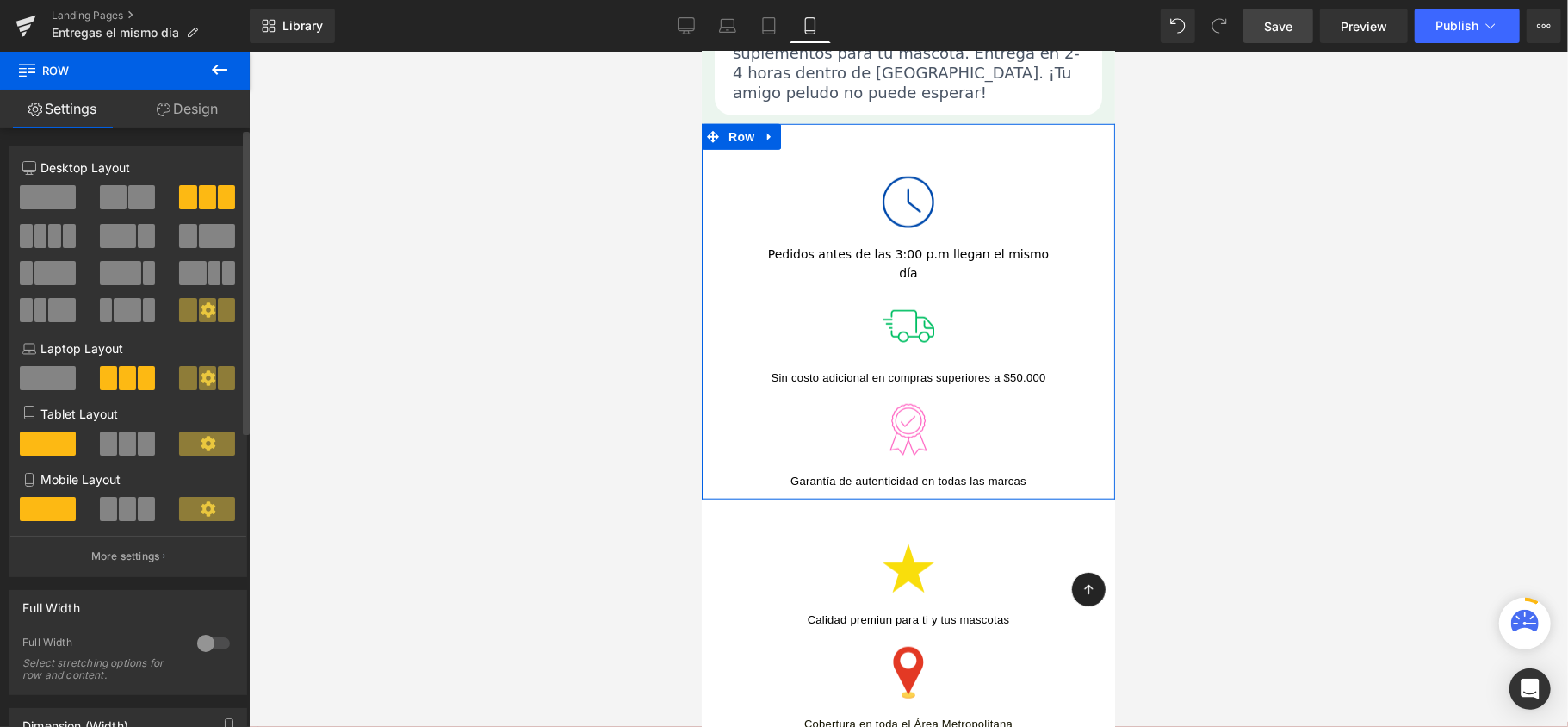
click at [204, 515] on icon at bounding box center [208, 508] width 14 height 14
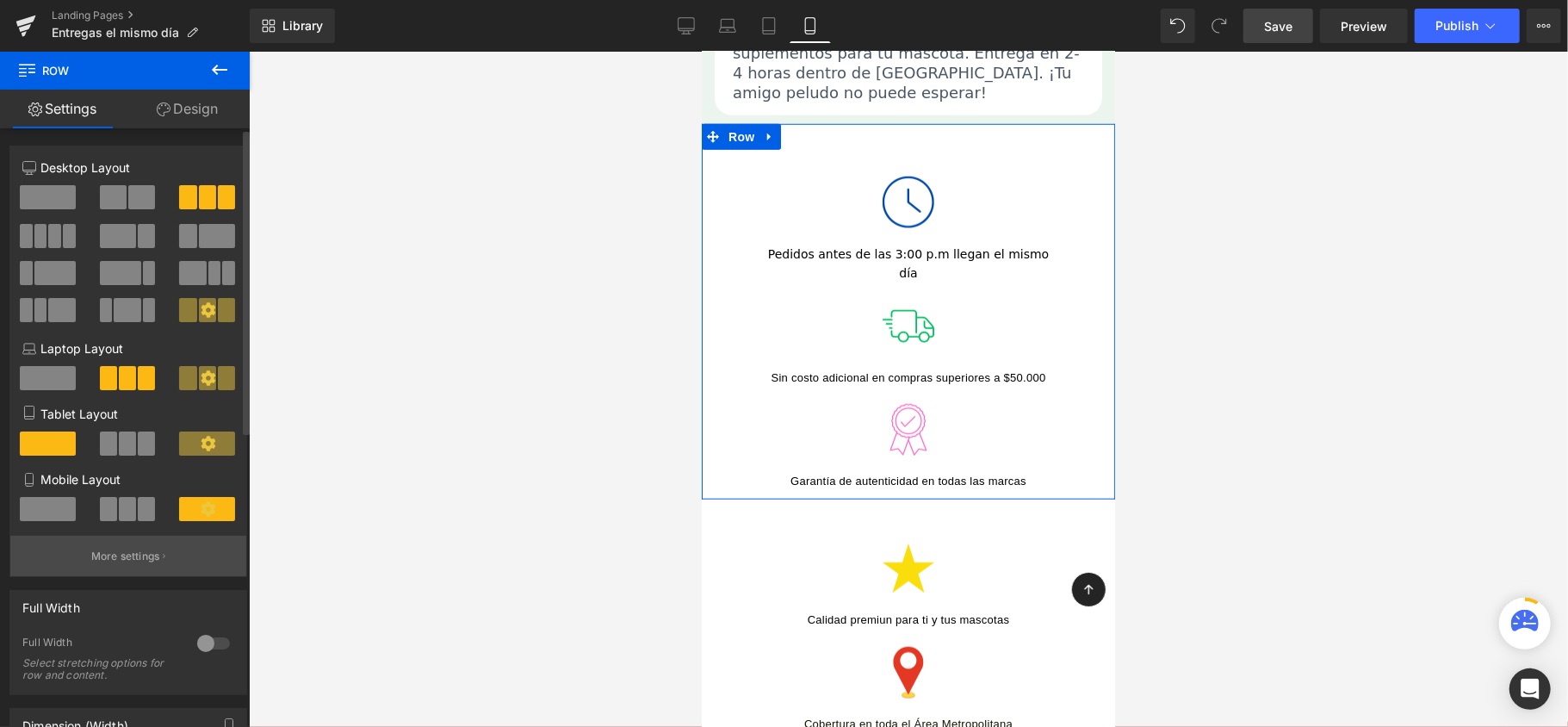
click at [115, 565] on p "More settings" at bounding box center [125, 556] width 69 height 15
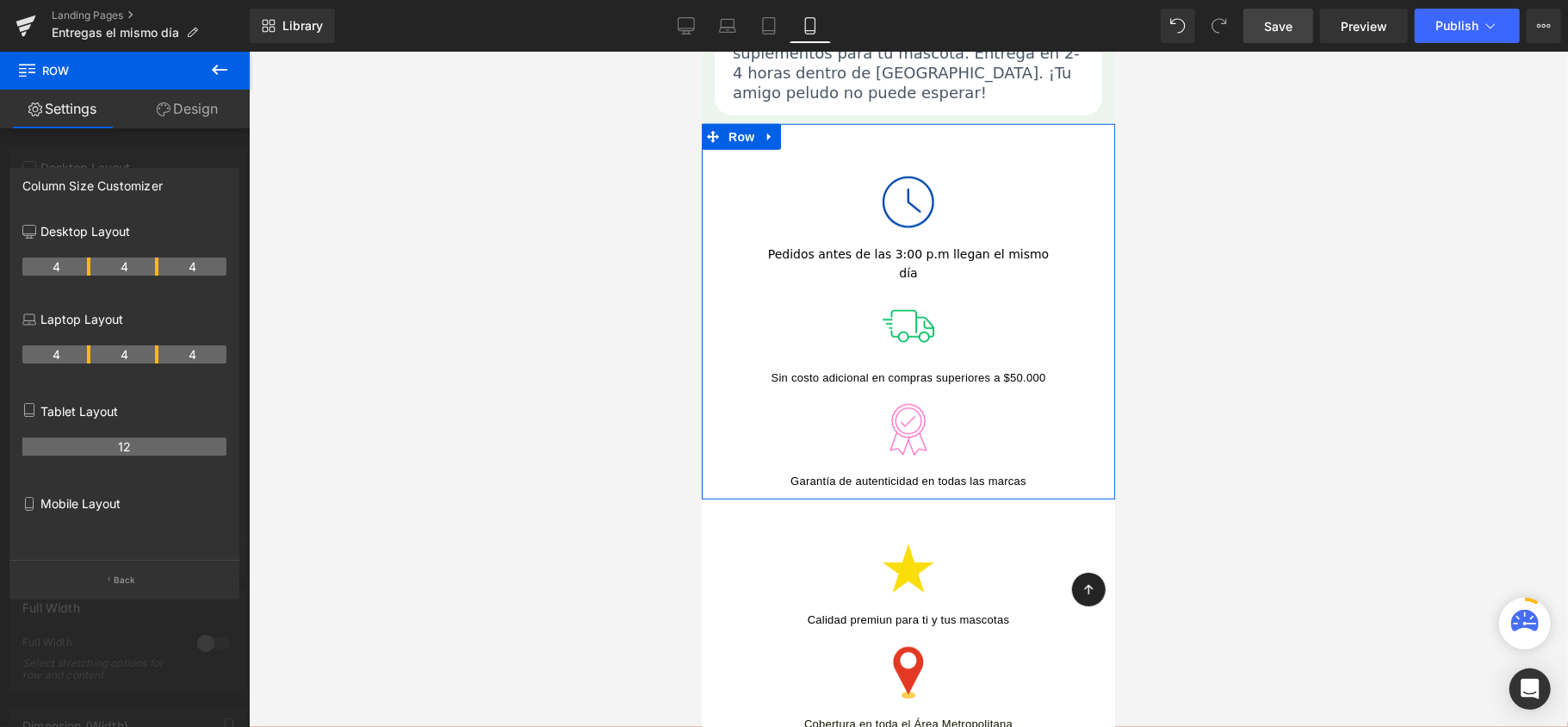
click at [215, 425] on div "Tablet Layout 12" at bounding box center [125, 439] width 204 height 92
click at [200, 445] on th "12" at bounding box center [125, 446] width 204 height 18
click at [84, 504] on p "Mobile Layout" at bounding box center [125, 504] width 204 height 18
click at [95, 336] on div "Laptop Layout 4 4 4" at bounding box center [125, 350] width 204 height 88
click at [125, 359] on th "4" at bounding box center [125, 354] width 68 height 18
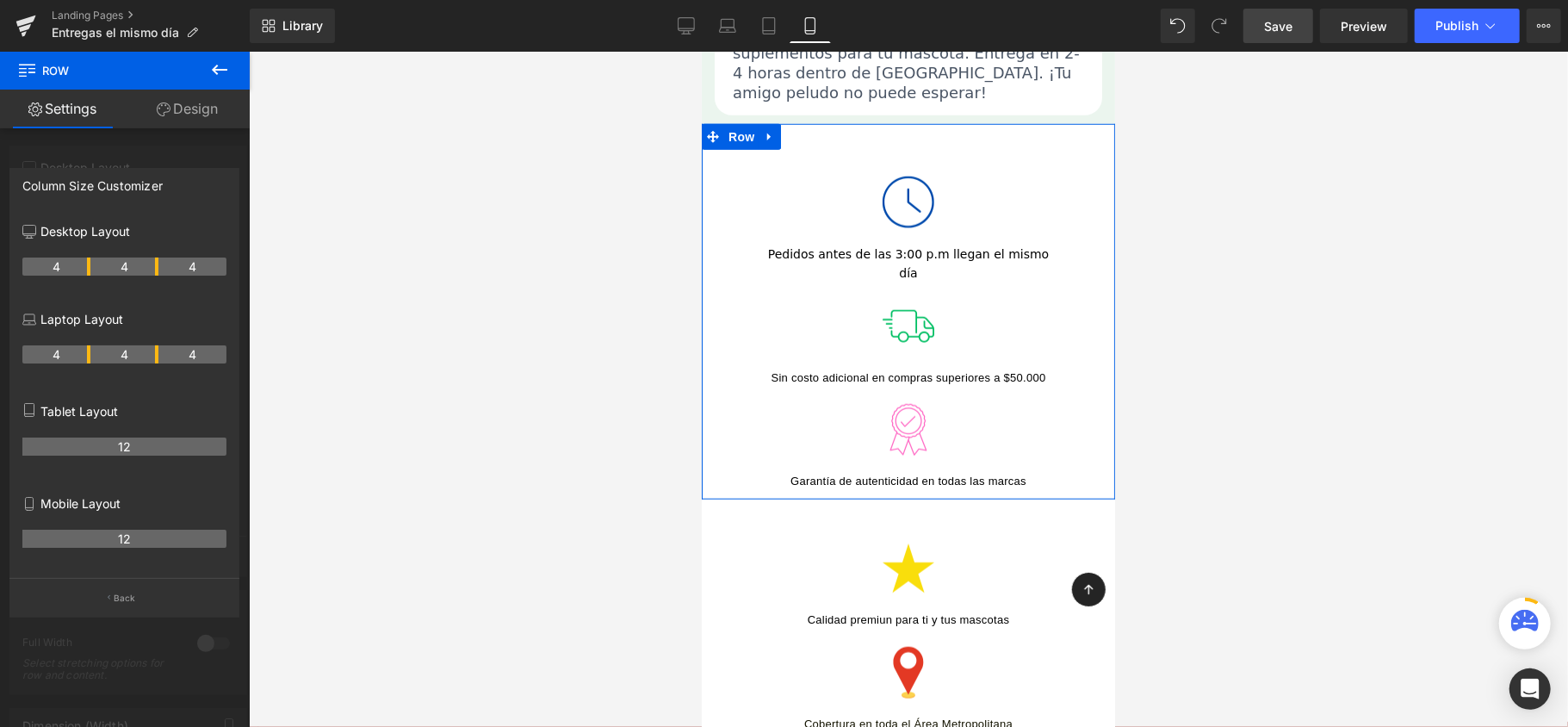
click at [211, 364] on th "4" at bounding box center [193, 354] width 68 height 18
click at [70, 356] on th "4" at bounding box center [56, 354] width 68 height 18
click at [48, 329] on div "Laptop Layout 4 4 4" at bounding box center [125, 350] width 204 height 88
click at [25, 315] on p "Laptop Layout" at bounding box center [125, 319] width 204 height 18
click at [59, 349] on th "4" at bounding box center [56, 354] width 68 height 18
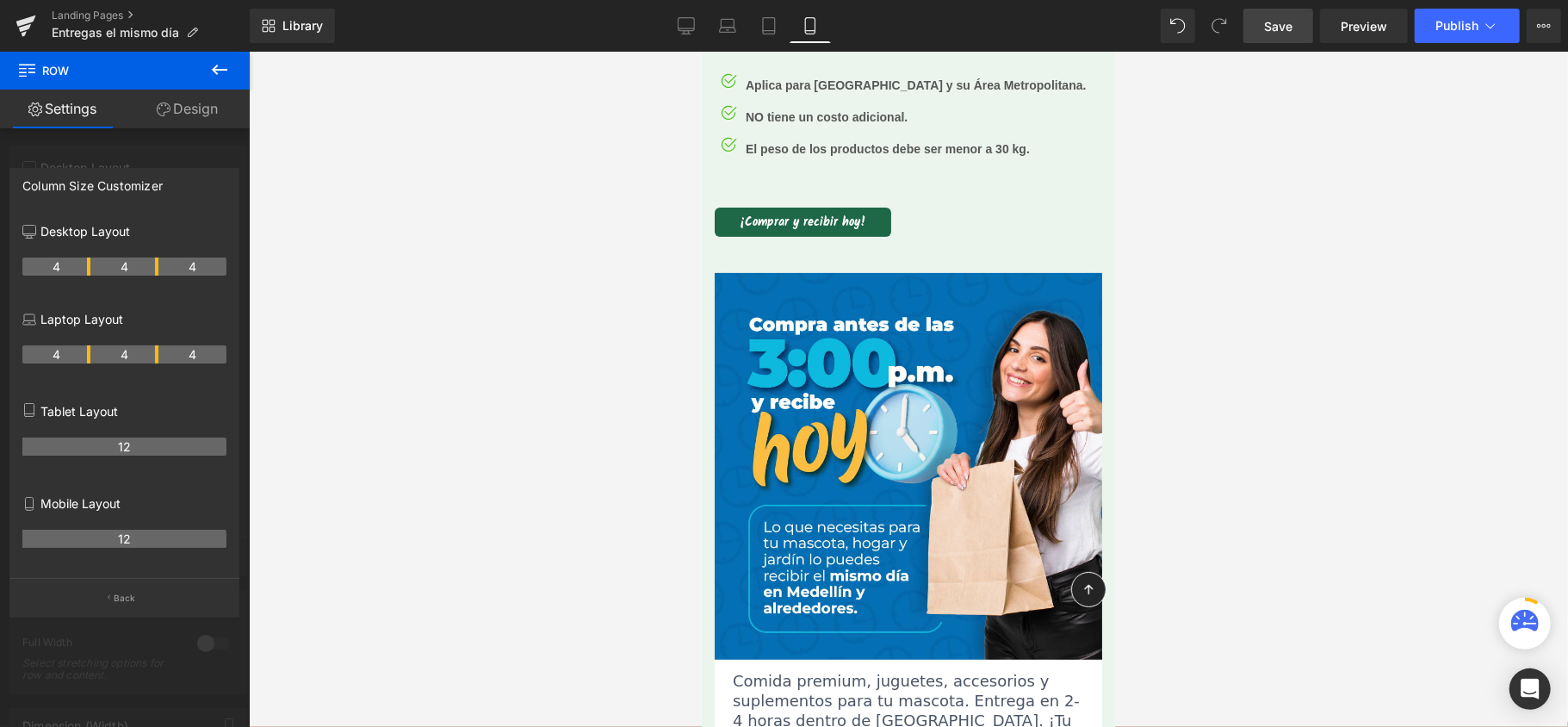
scroll to position [0, 0]
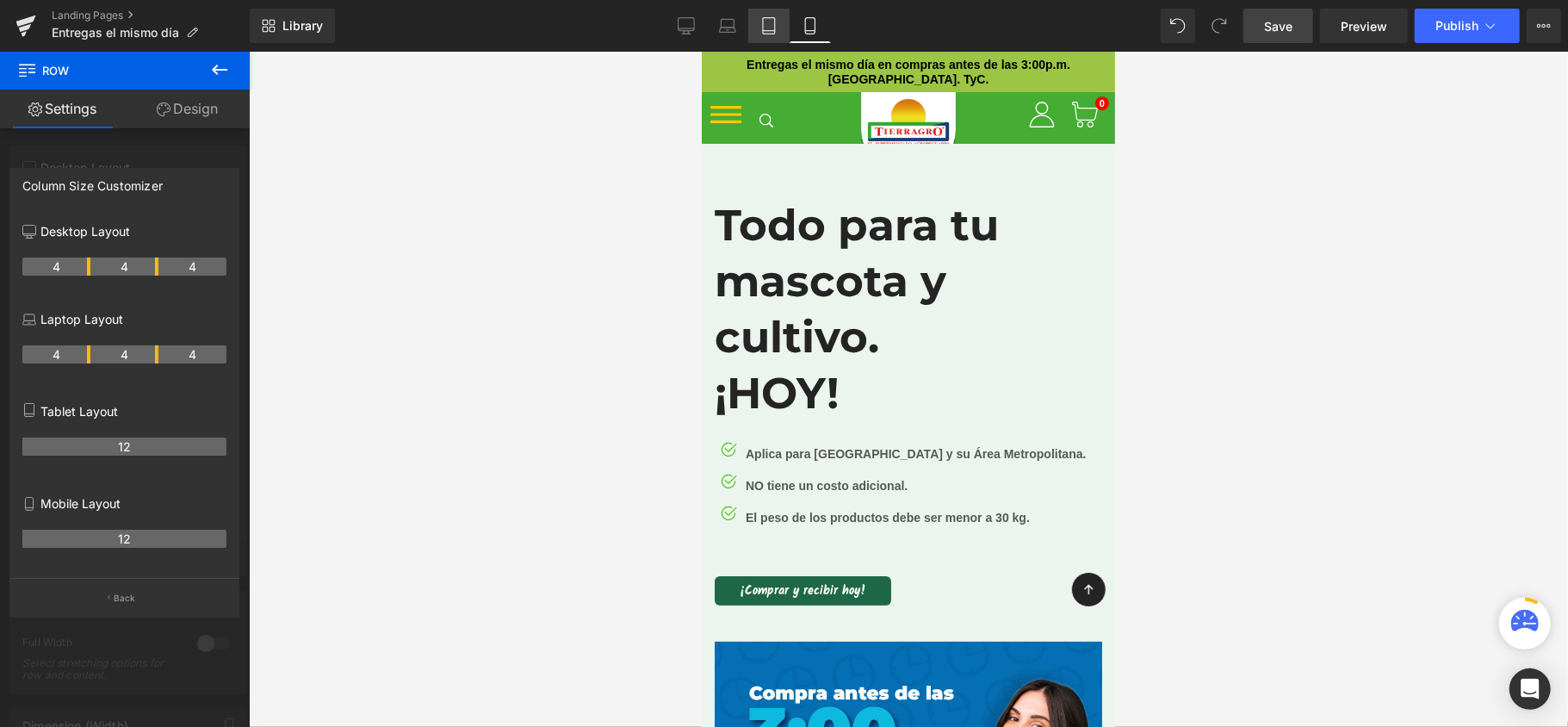
click at [761, 29] on icon at bounding box center [769, 25] width 17 height 17
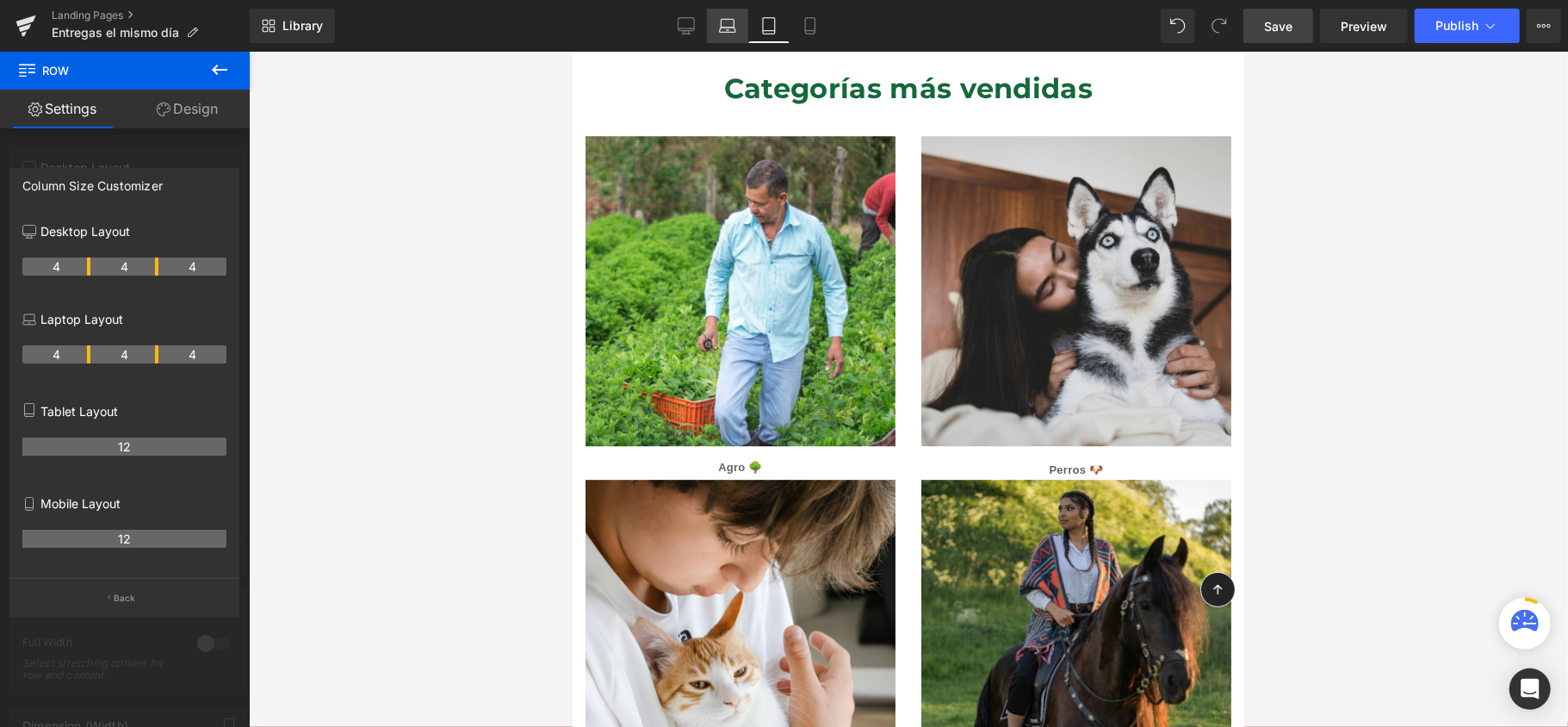
click at [724, 29] on icon at bounding box center [728, 25] width 17 height 17
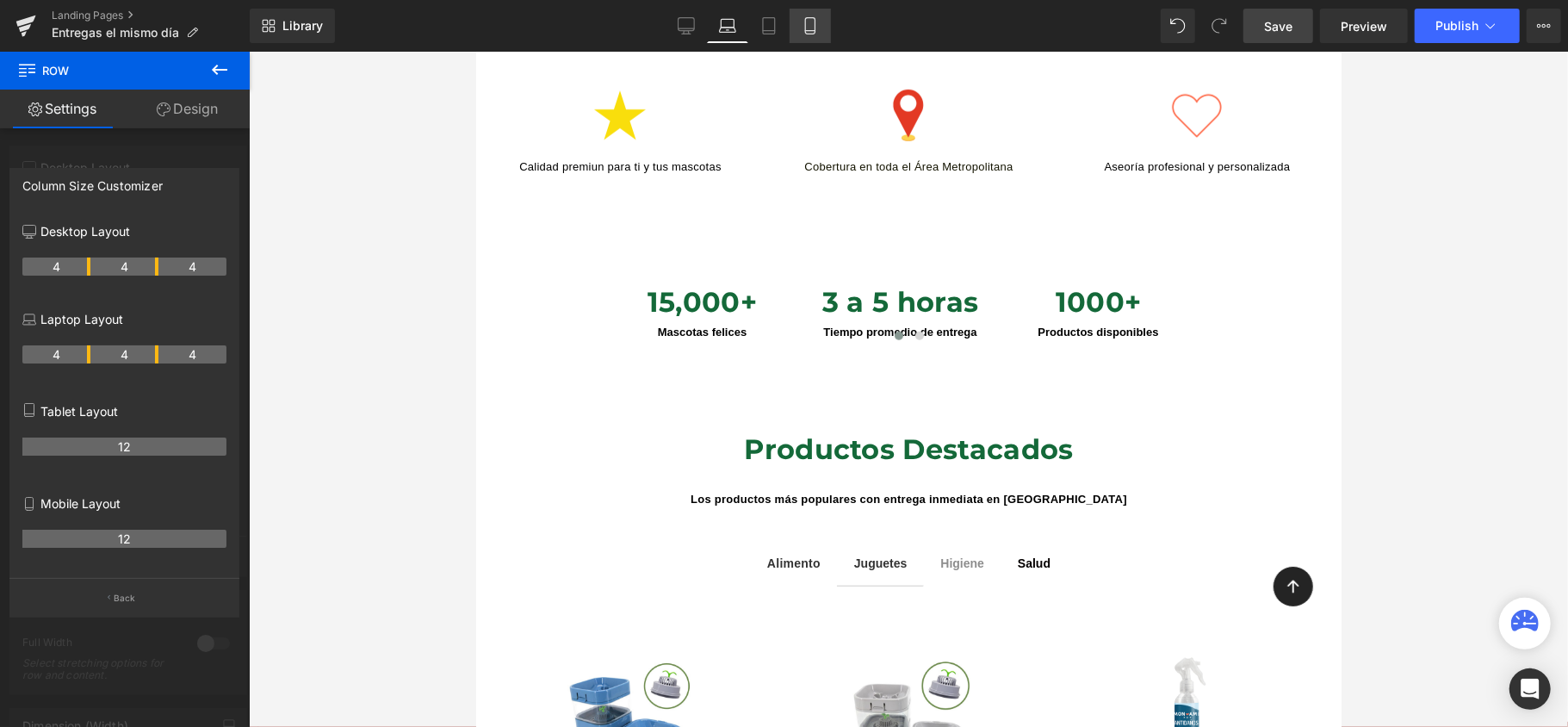
click at [802, 28] on icon at bounding box center [810, 25] width 17 height 17
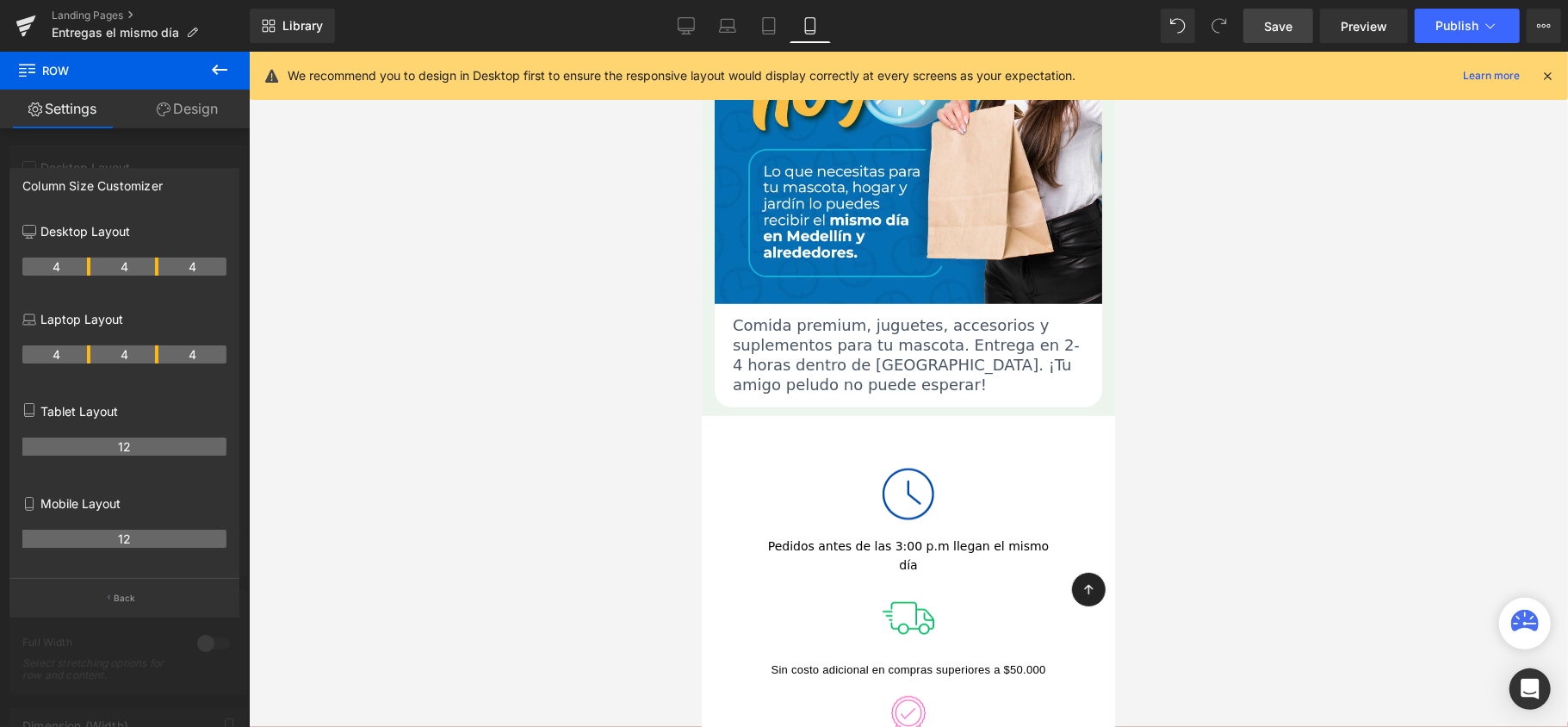
scroll to position [870, 0]
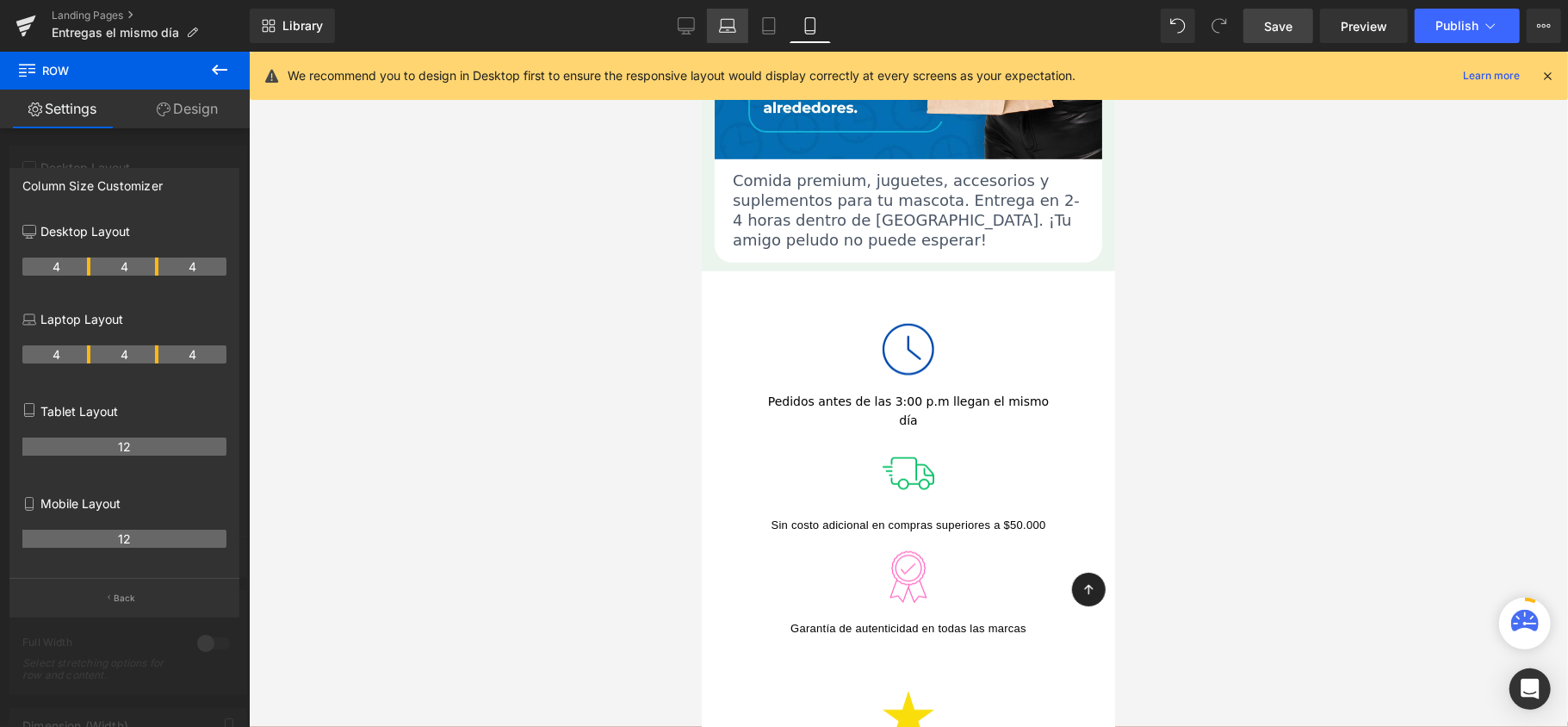
click at [718, 25] on link "Laptop" at bounding box center [728, 26] width 41 height 34
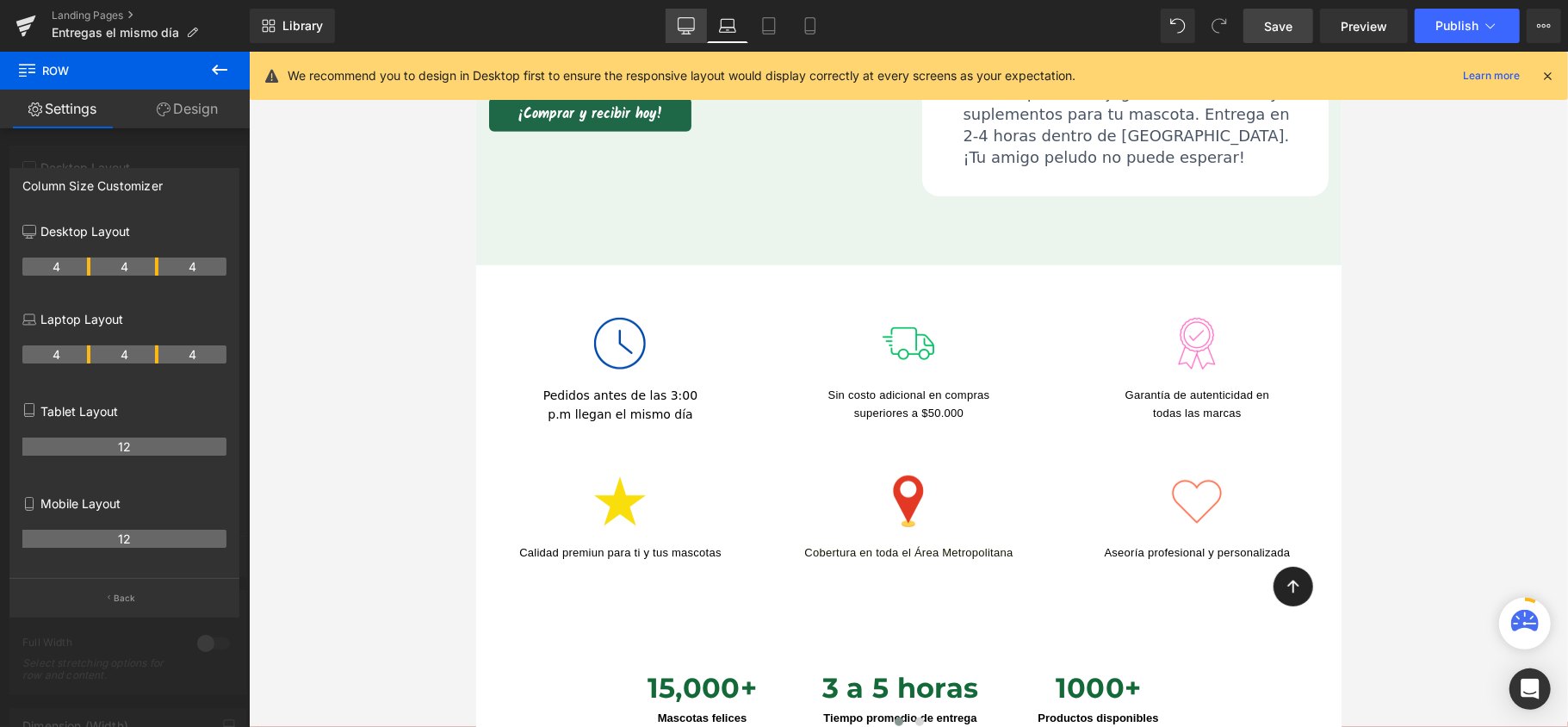
click at [686, 25] on icon at bounding box center [685, 25] width 17 height 17
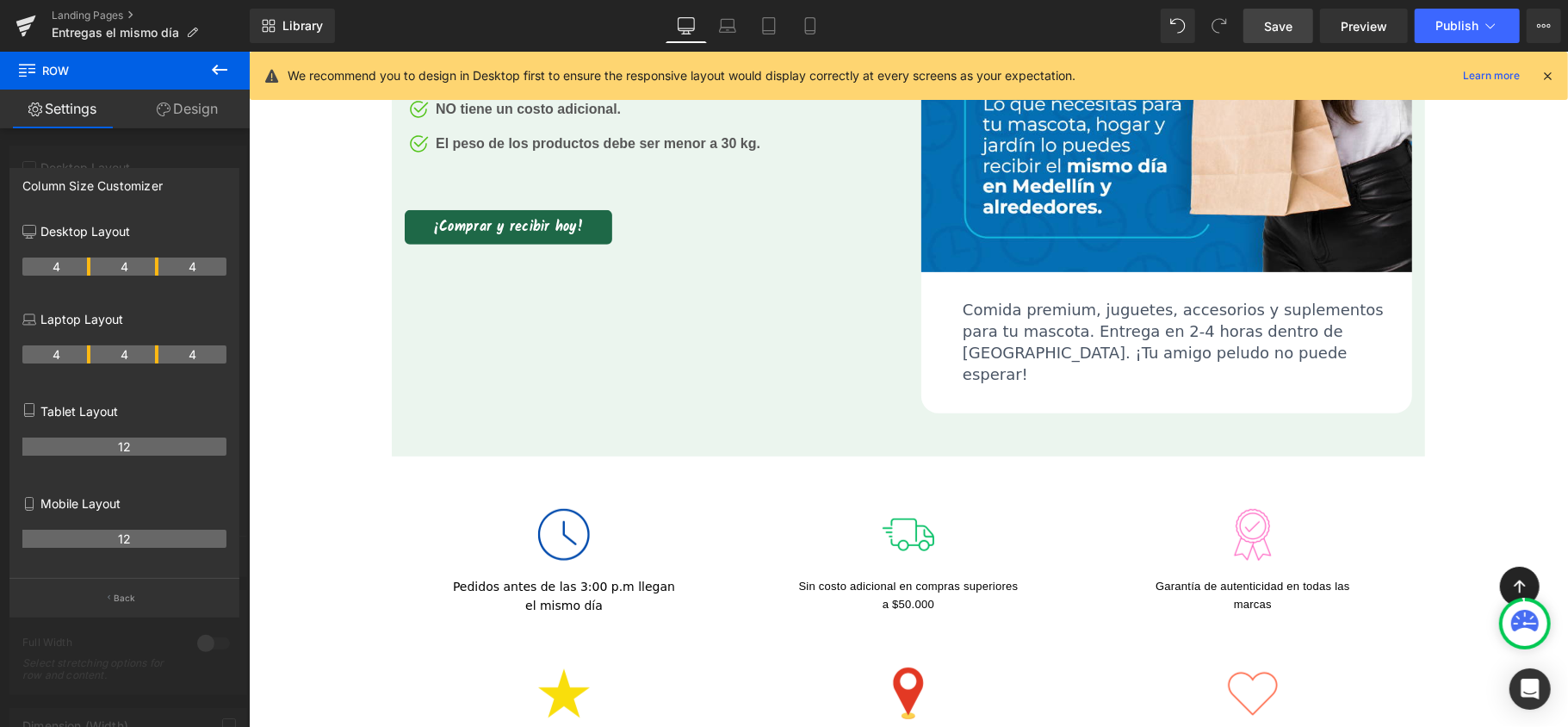
scroll to position [0, 0]
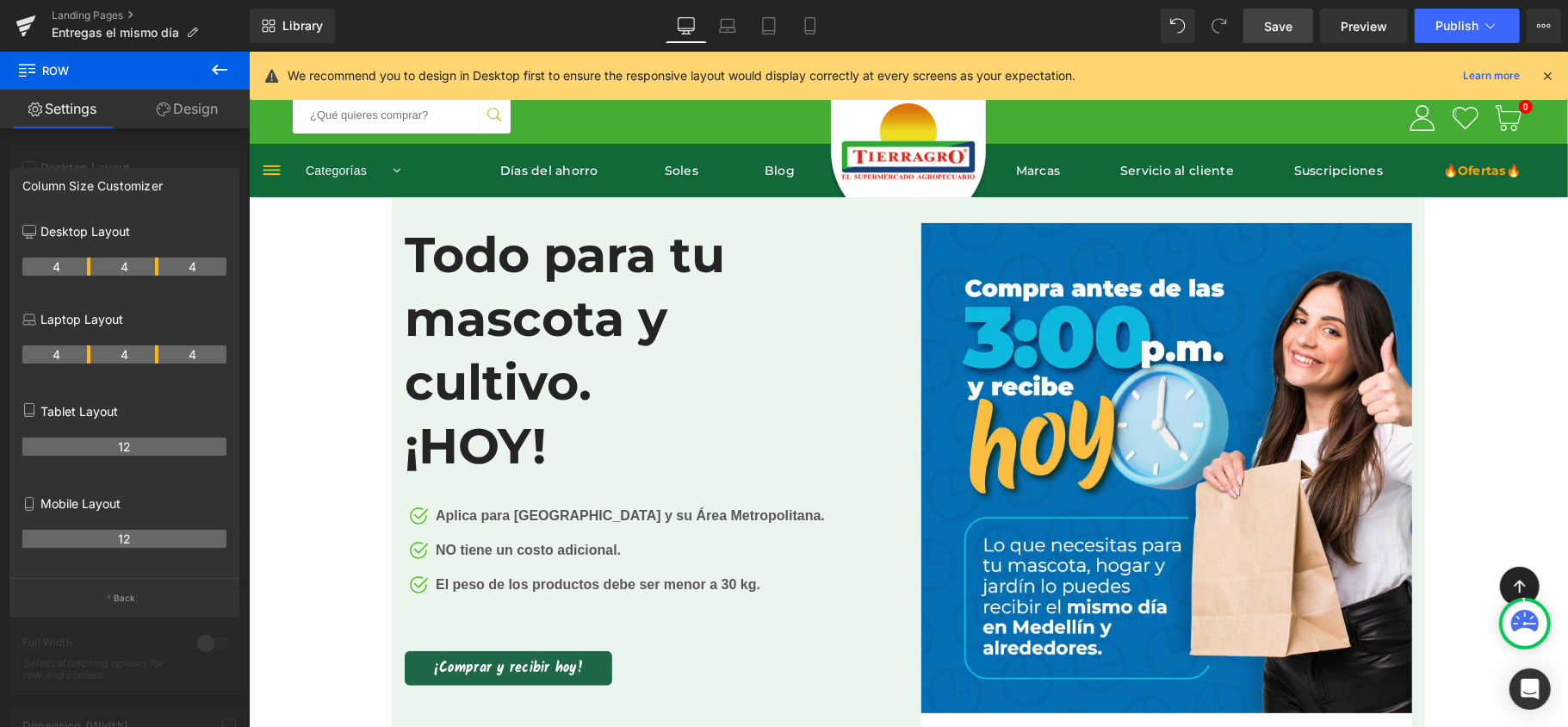
drag, startPoint x: 715, startPoint y: 19, endPoint x: 754, endPoint y: 83, distance: 74.9
click at [718, 19] on link "Laptop" at bounding box center [728, 26] width 41 height 34
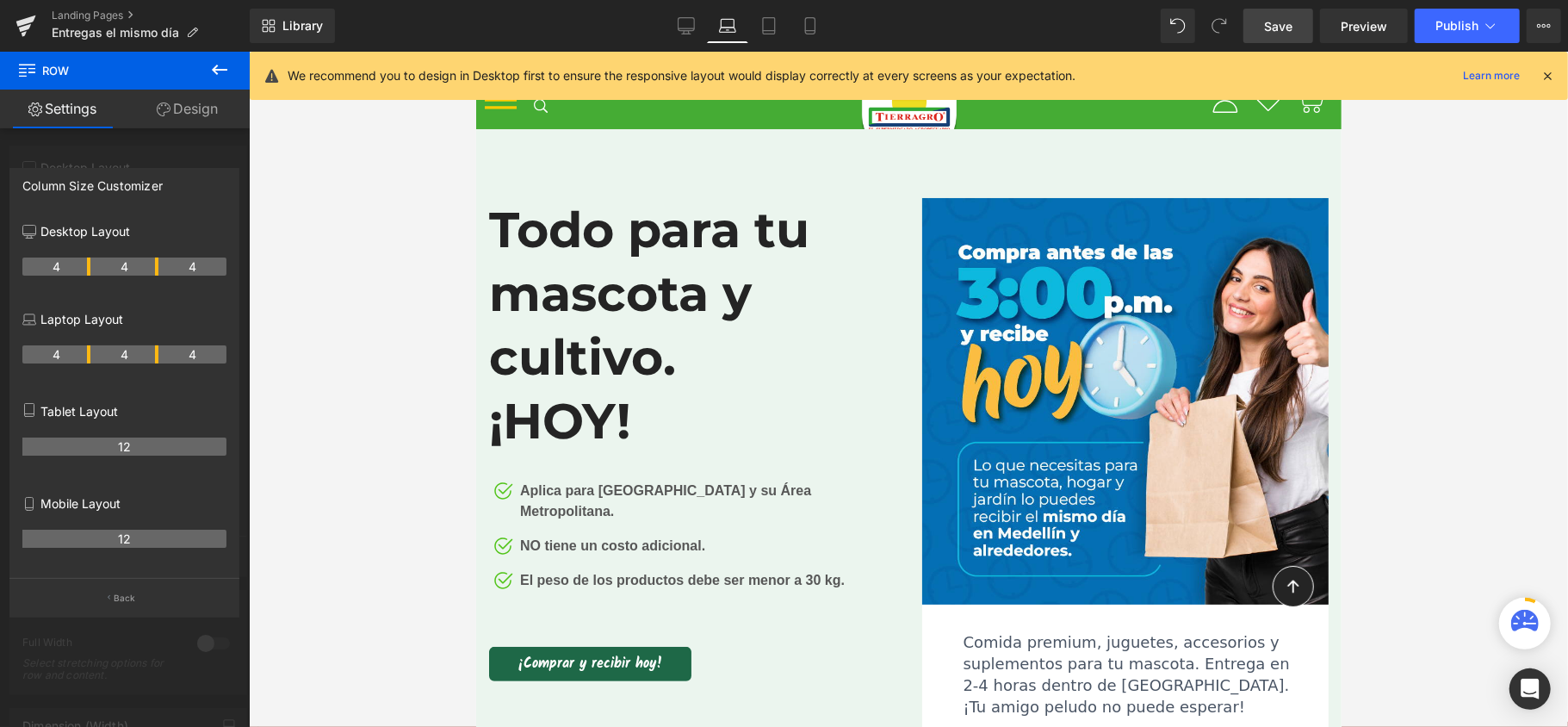
click at [1545, 77] on icon at bounding box center [1547, 75] width 15 height 15
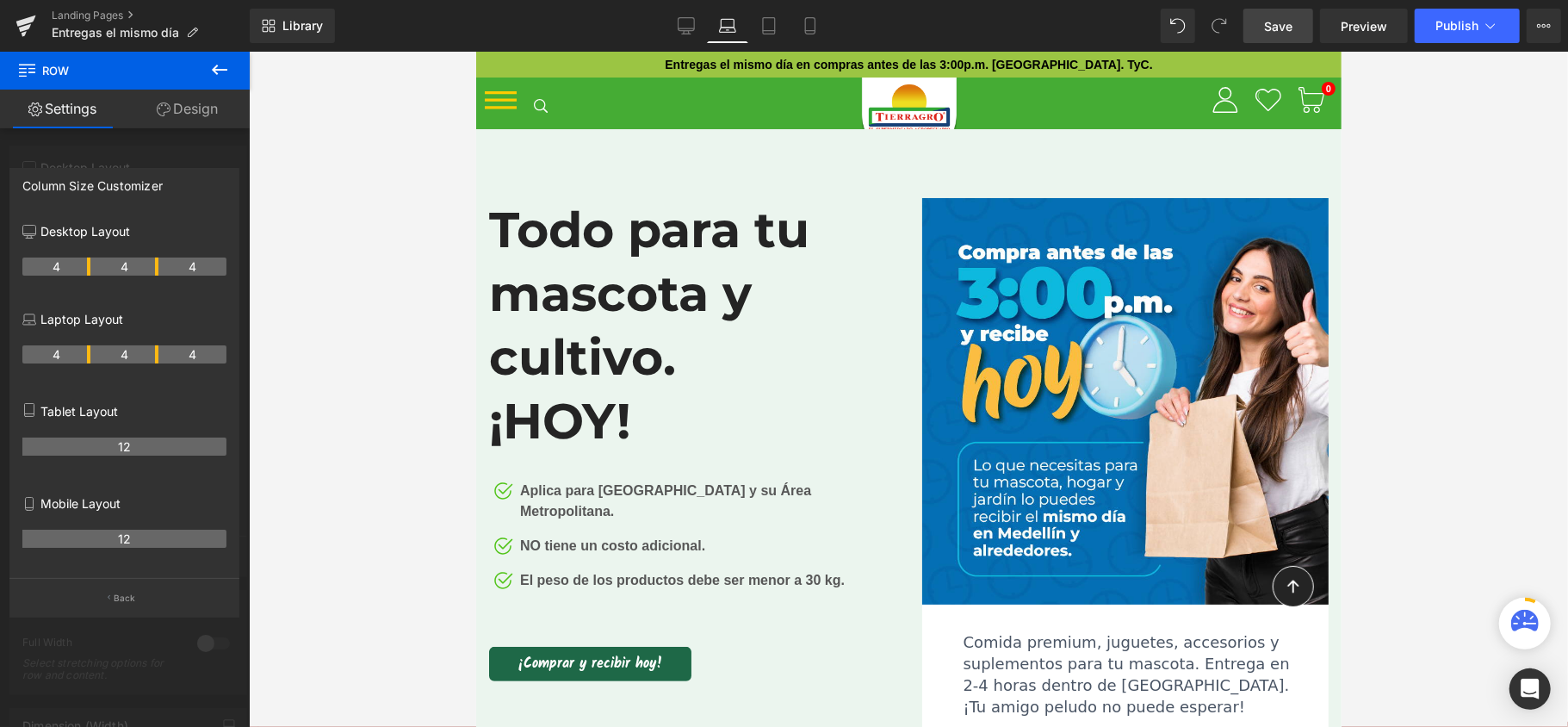
click at [231, 69] on button at bounding box center [219, 71] width 60 height 38
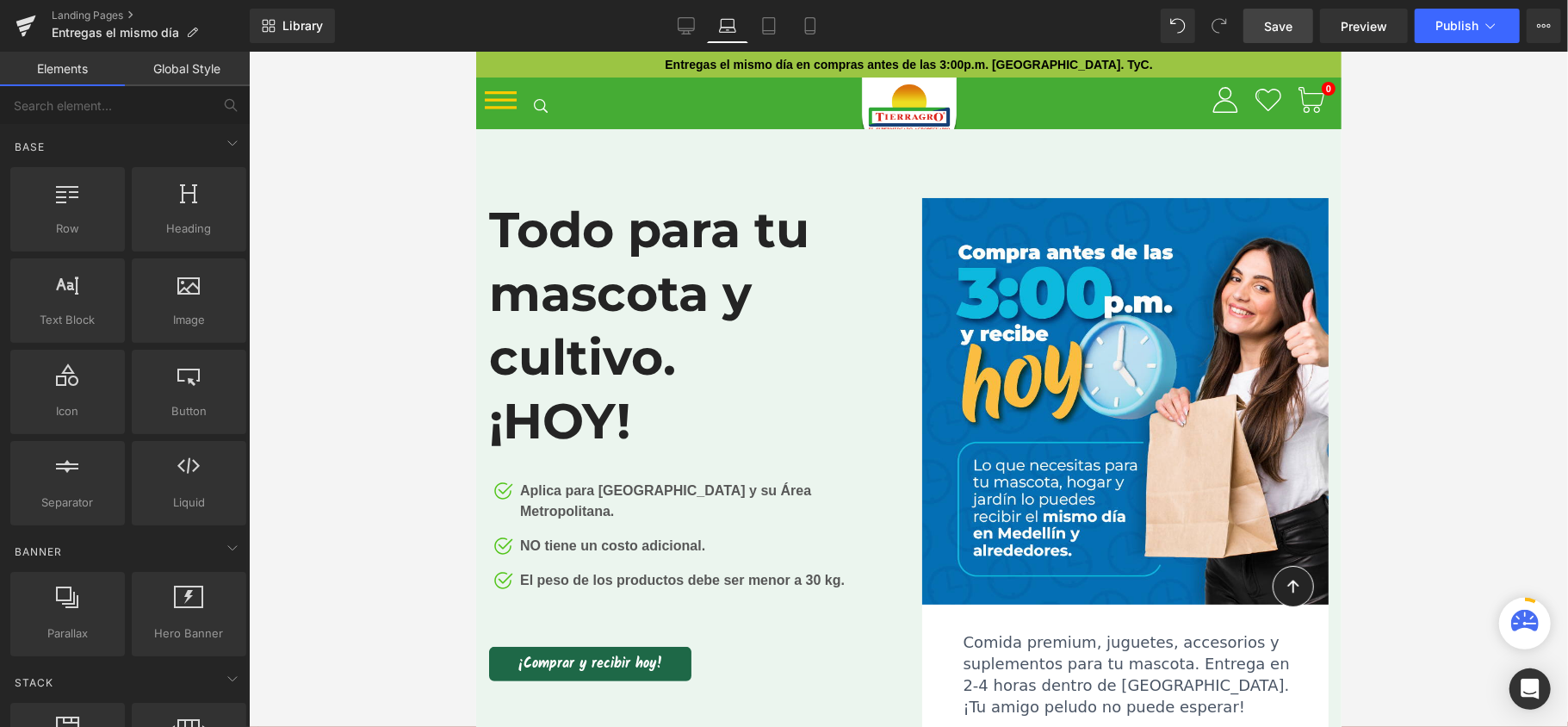
click at [1458, 376] on div at bounding box center [909, 390] width 1319 height 676
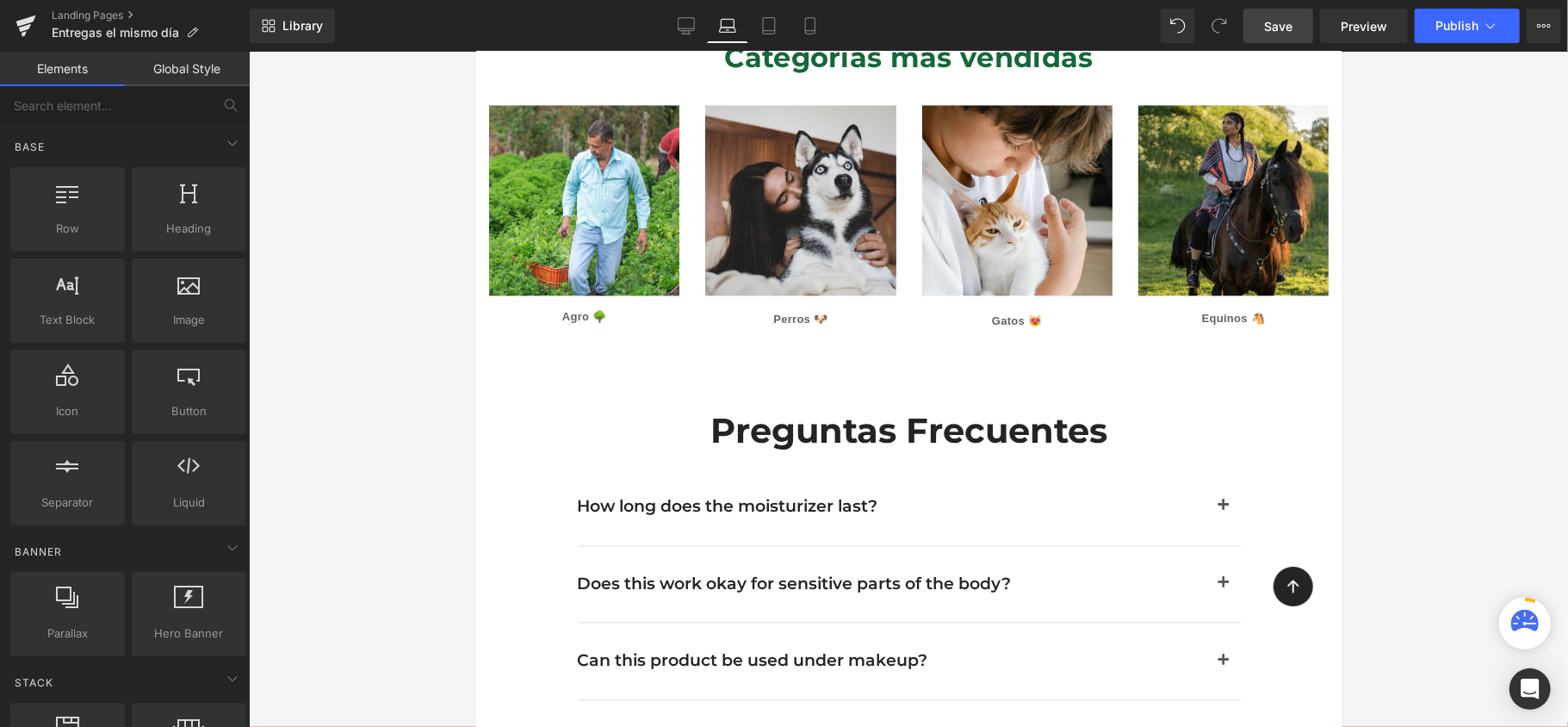
scroll to position [2757, 0]
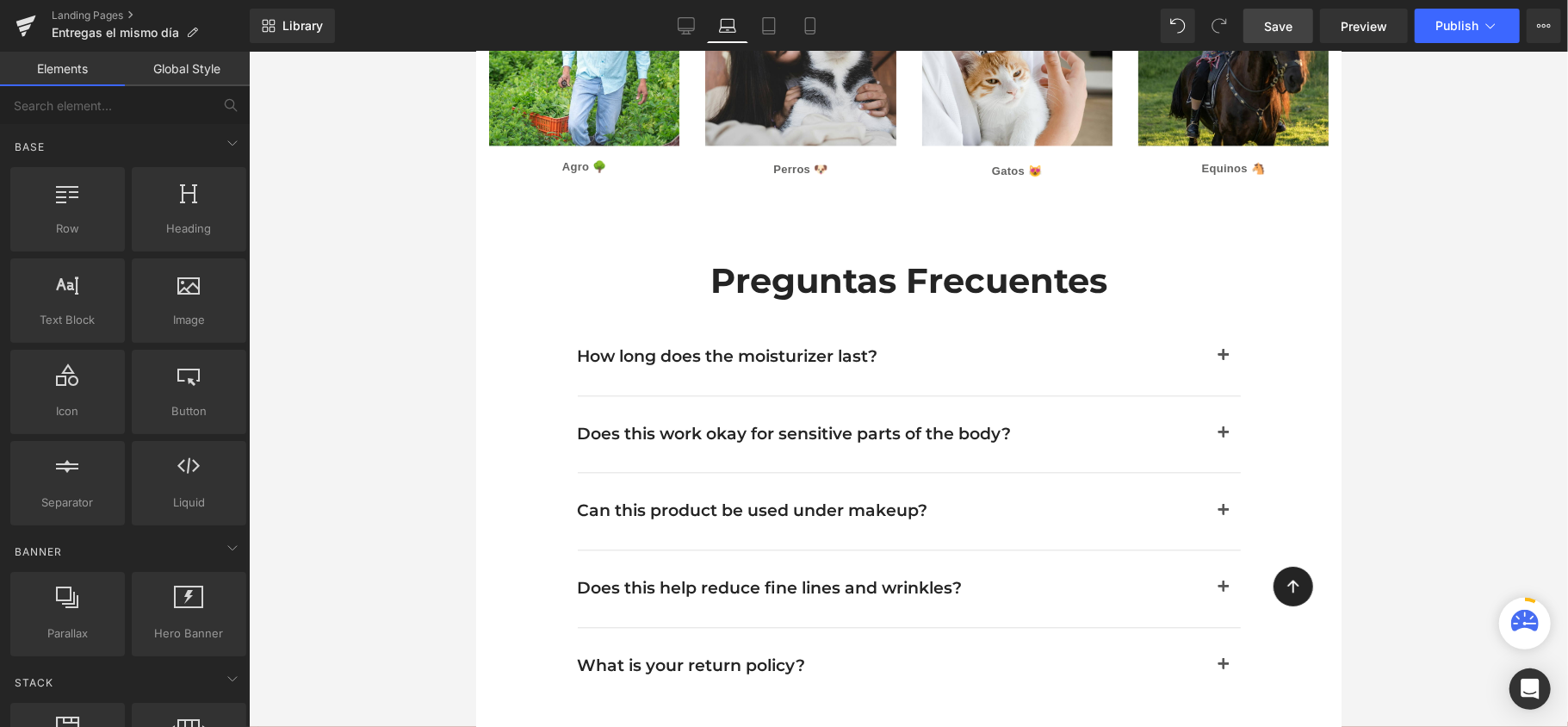
click at [1281, 26] on span "Save" at bounding box center [1279, 26] width 29 height 18
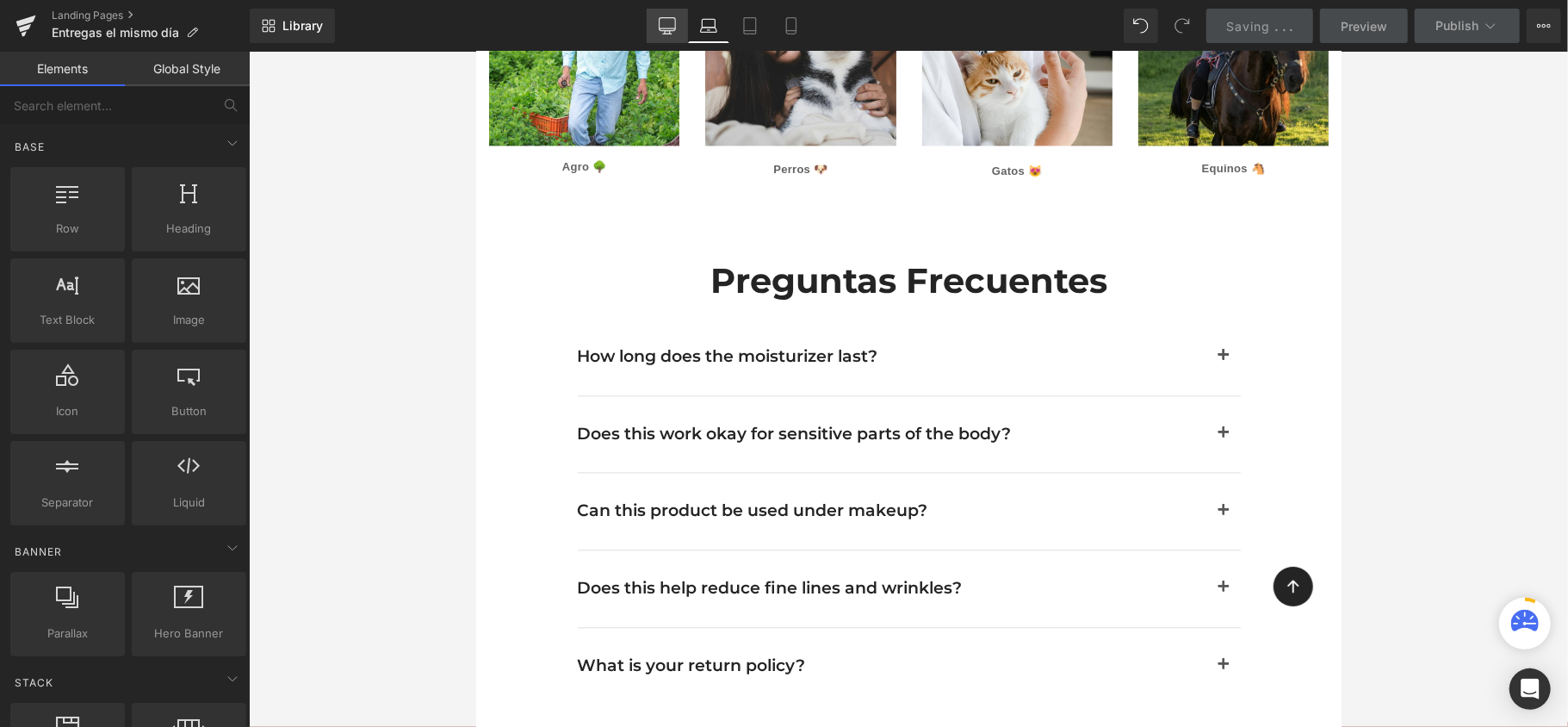
click at [669, 22] on icon at bounding box center [667, 25] width 17 height 17
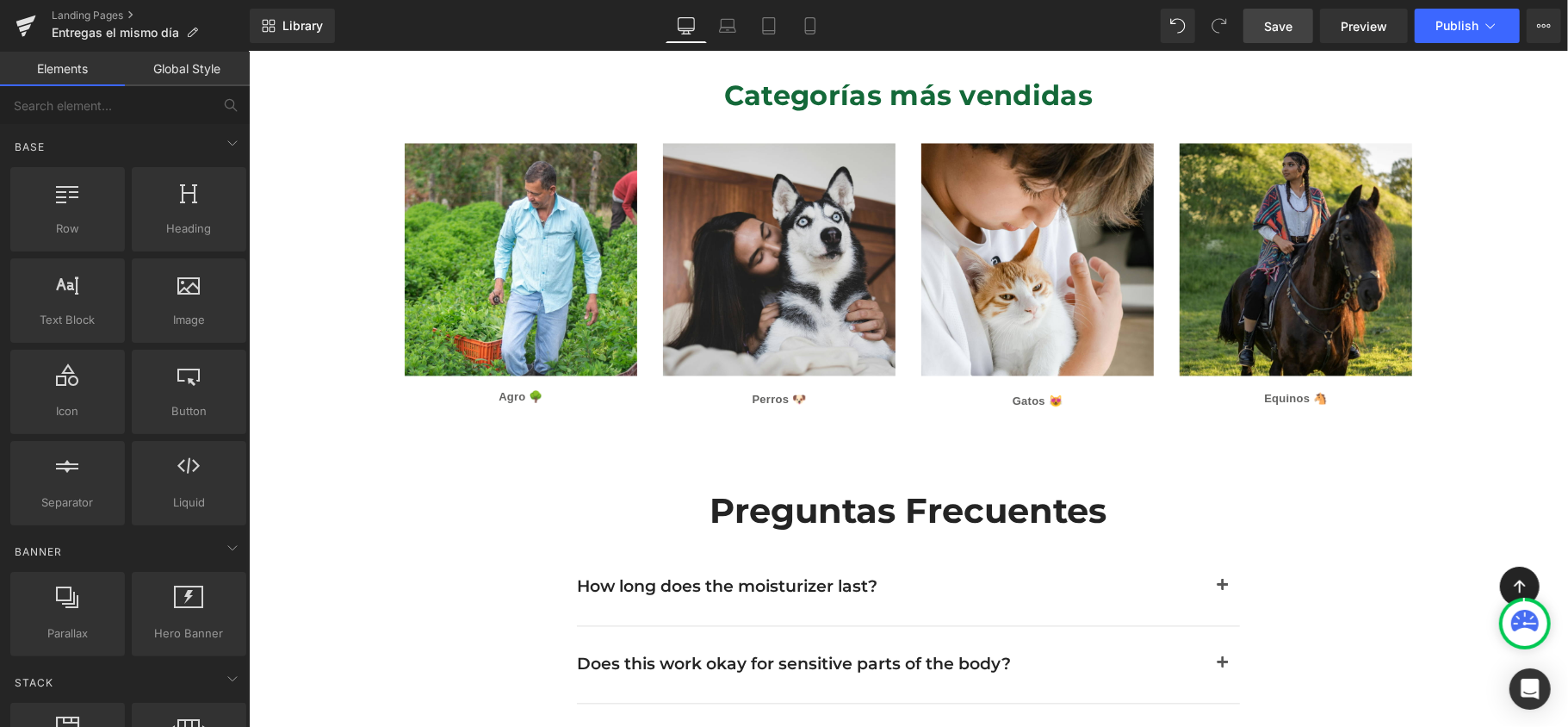
scroll to position [2470, 0]
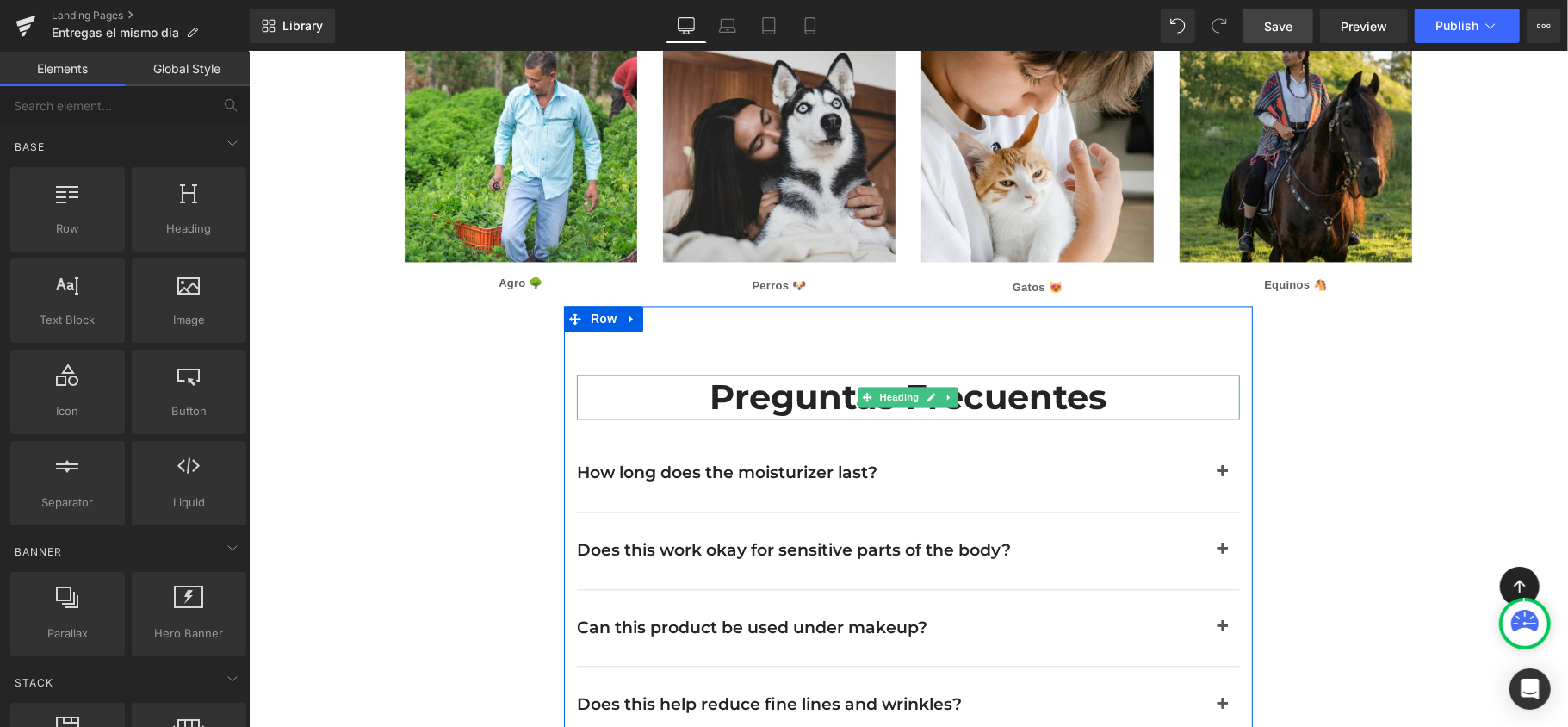
click at [1062, 376] on h2 "Preguntas frecuentes" at bounding box center [908, 396] width 663 height 45
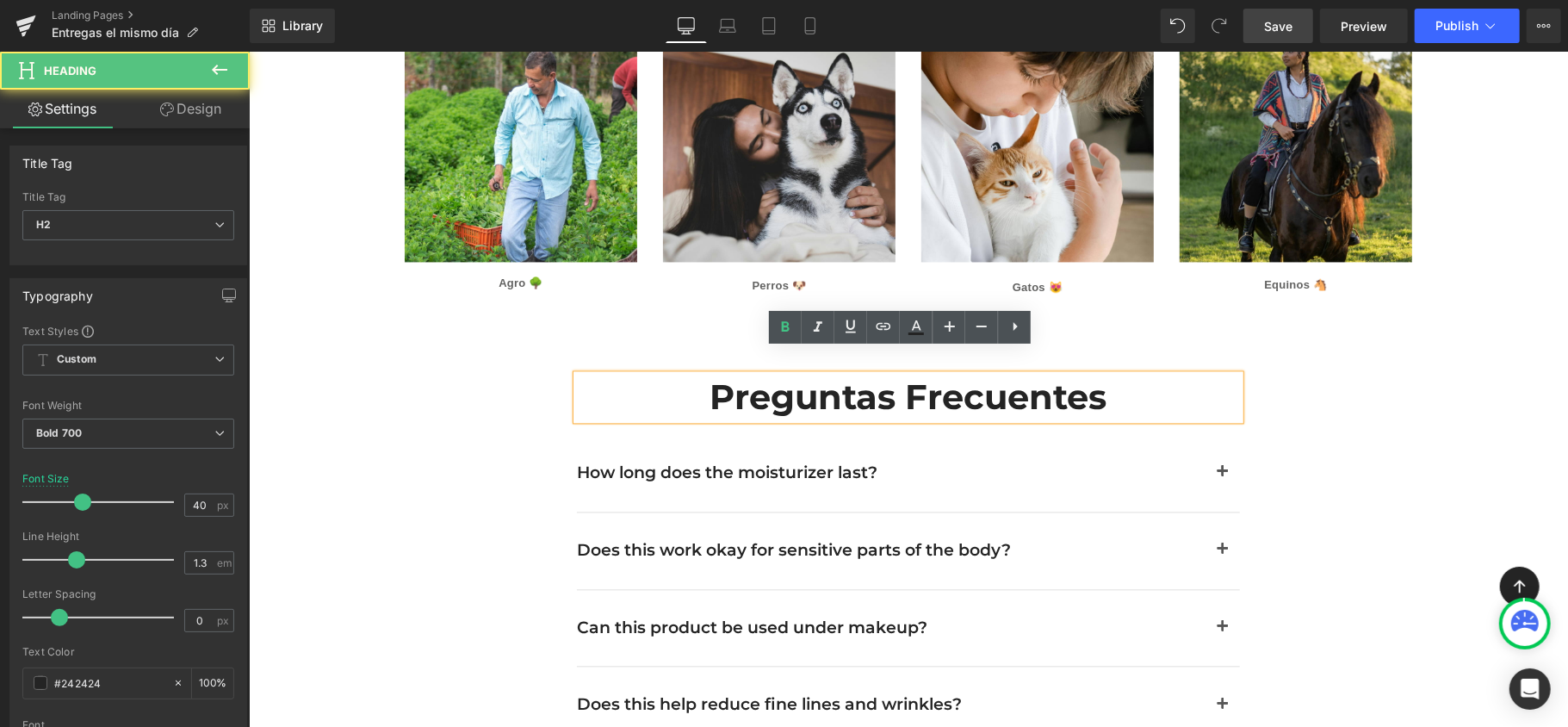
click at [1062, 376] on h2 "Preguntas frecuentes" at bounding box center [908, 396] width 663 height 45
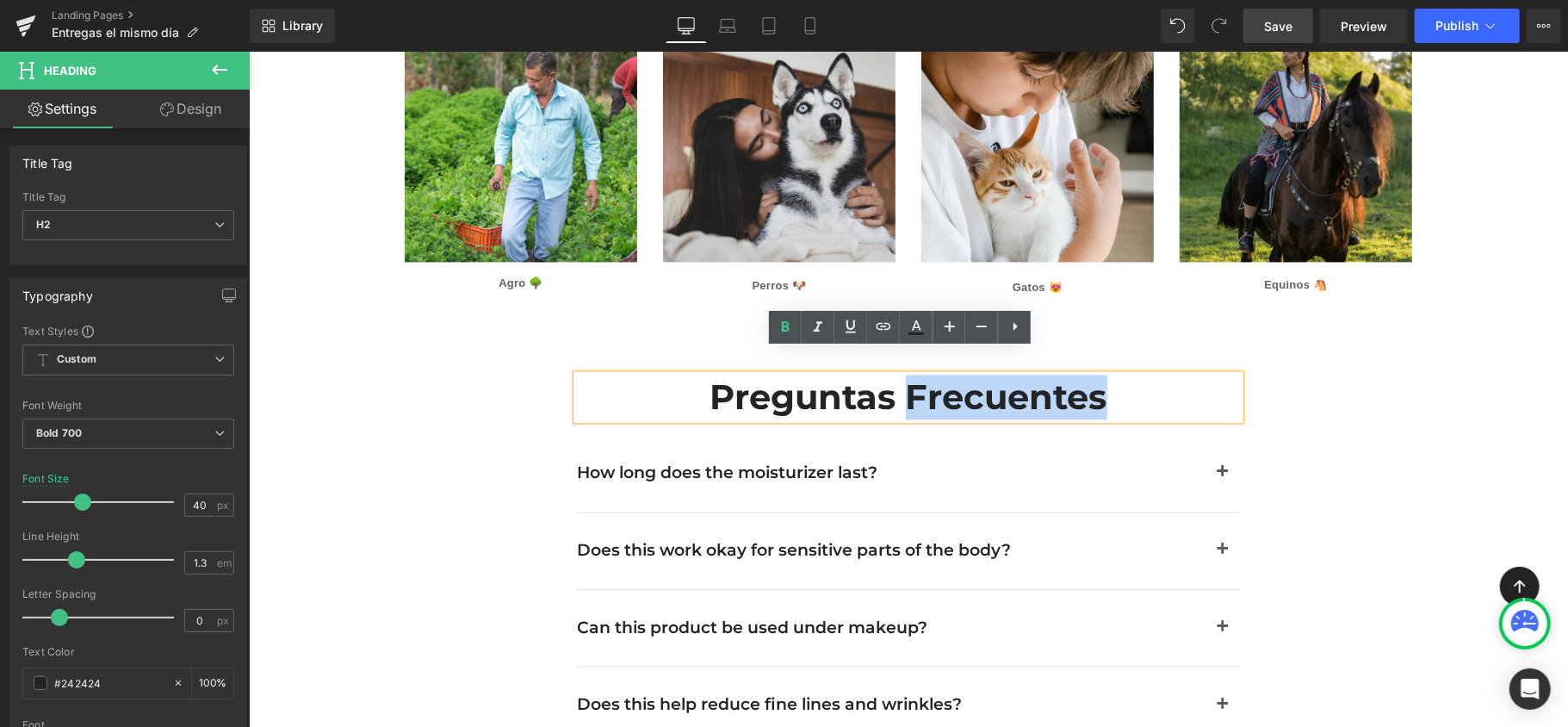
click at [1062, 376] on h2 "Preguntas frecuentes" at bounding box center [908, 396] width 663 height 45
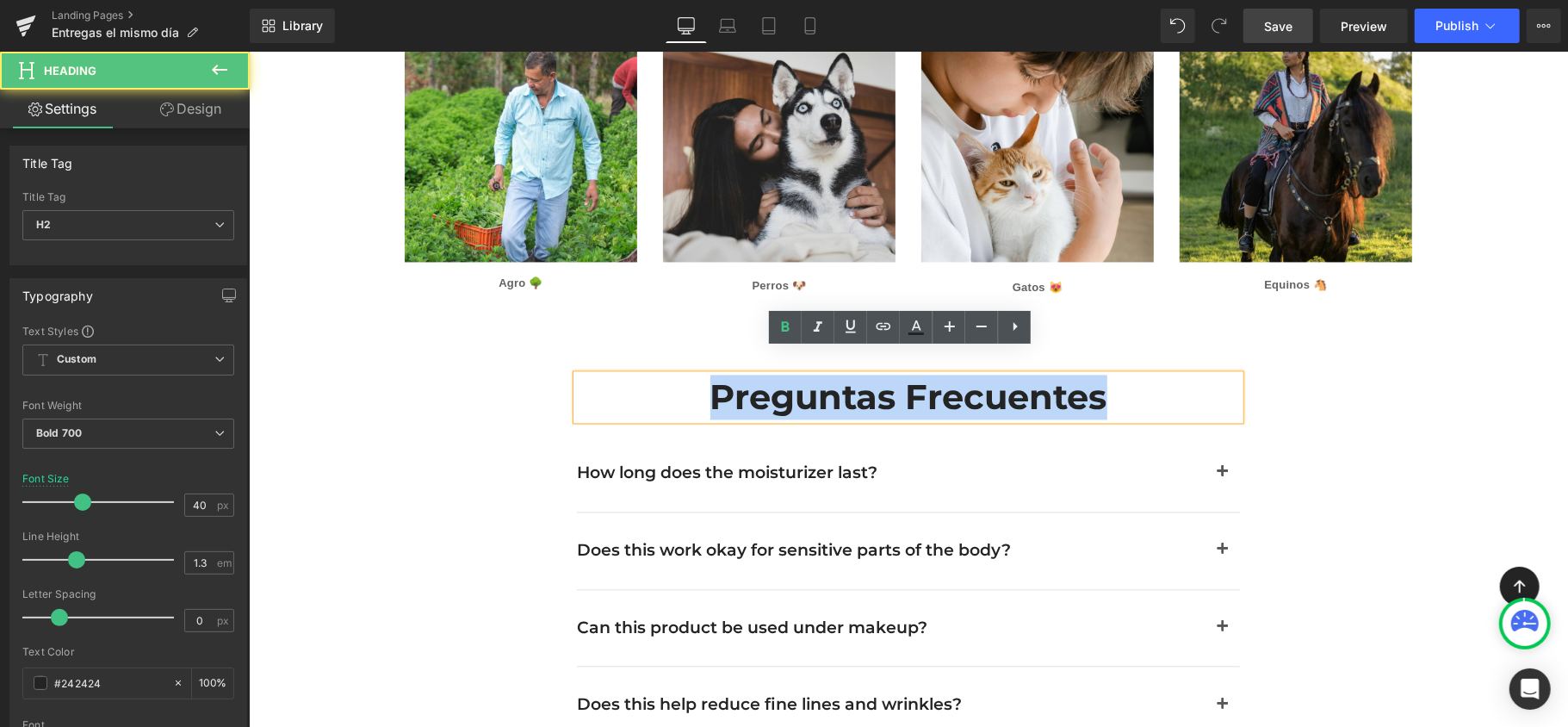
click at [1062, 376] on h2 "Preguntas frecuentes" at bounding box center [908, 396] width 663 height 45
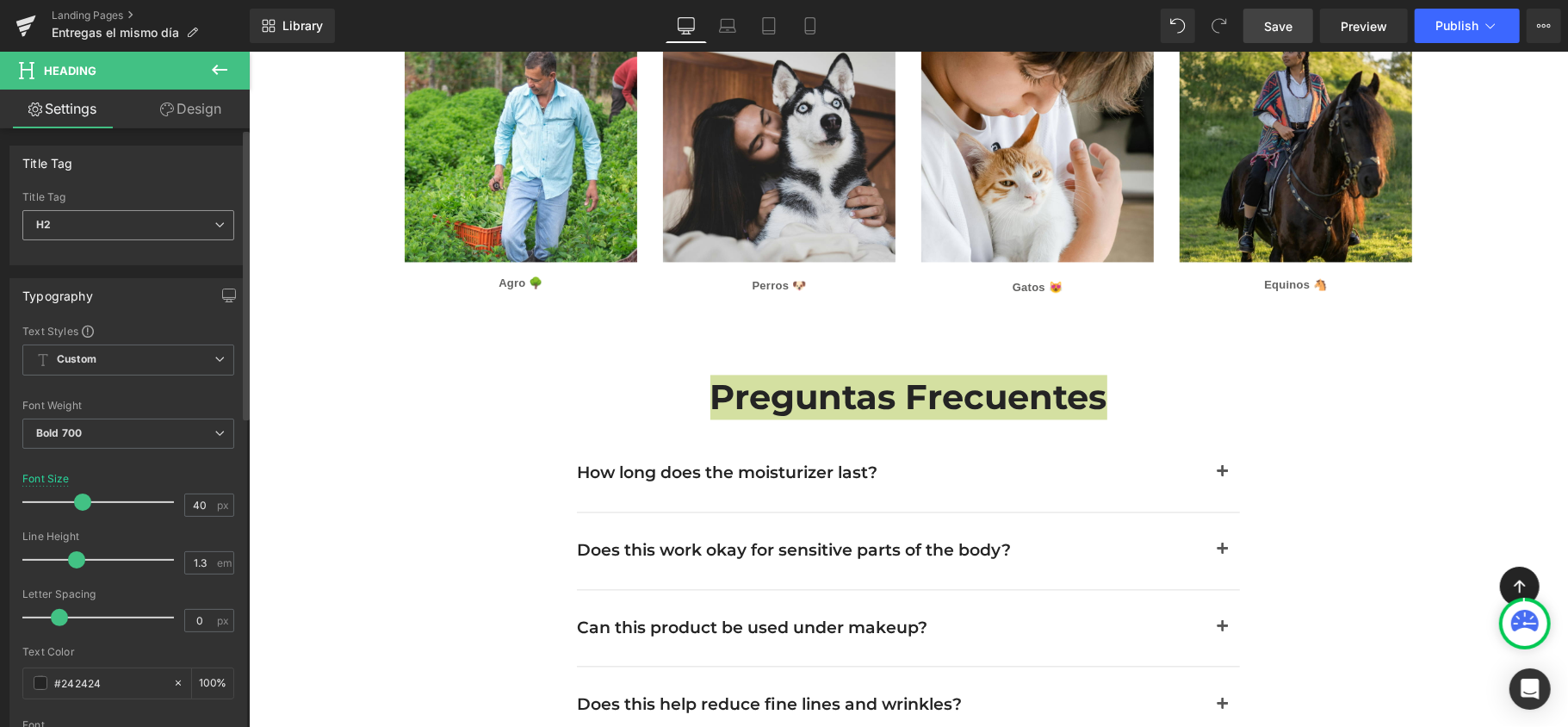
click at [214, 222] on icon at bounding box center [220, 225] width 11 height 11
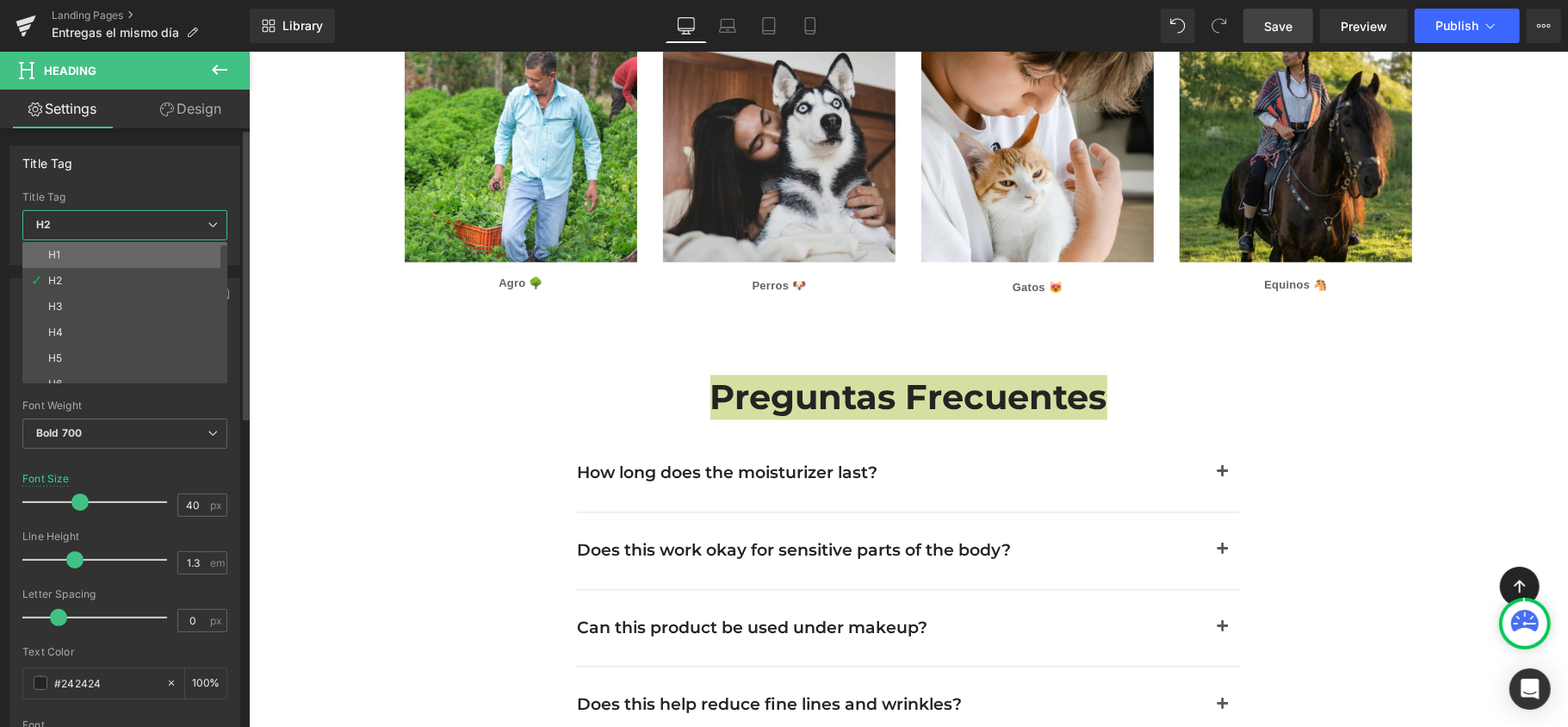
click at [190, 255] on li "H1" at bounding box center [128, 255] width 212 height 26
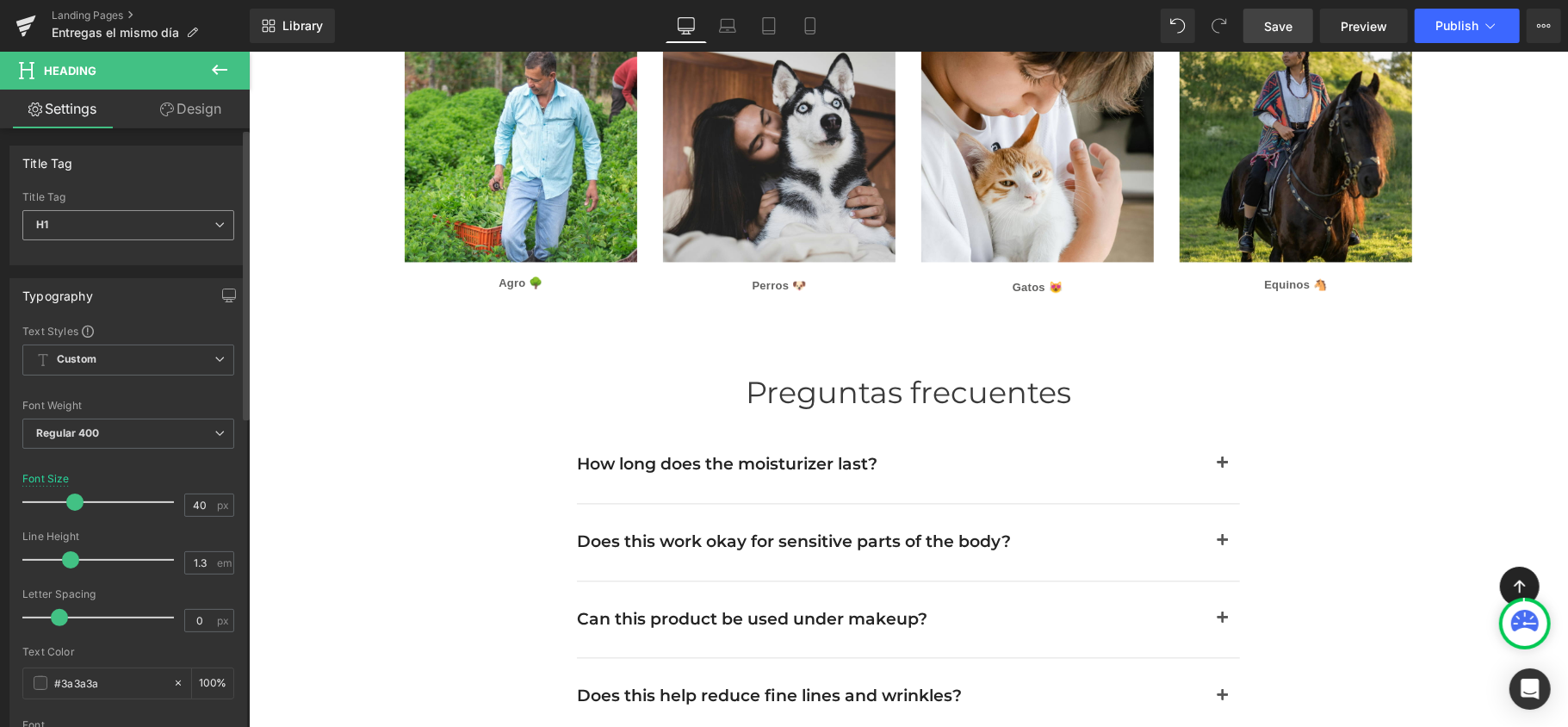
click at [198, 229] on span "H1" at bounding box center [128, 226] width 211 height 30
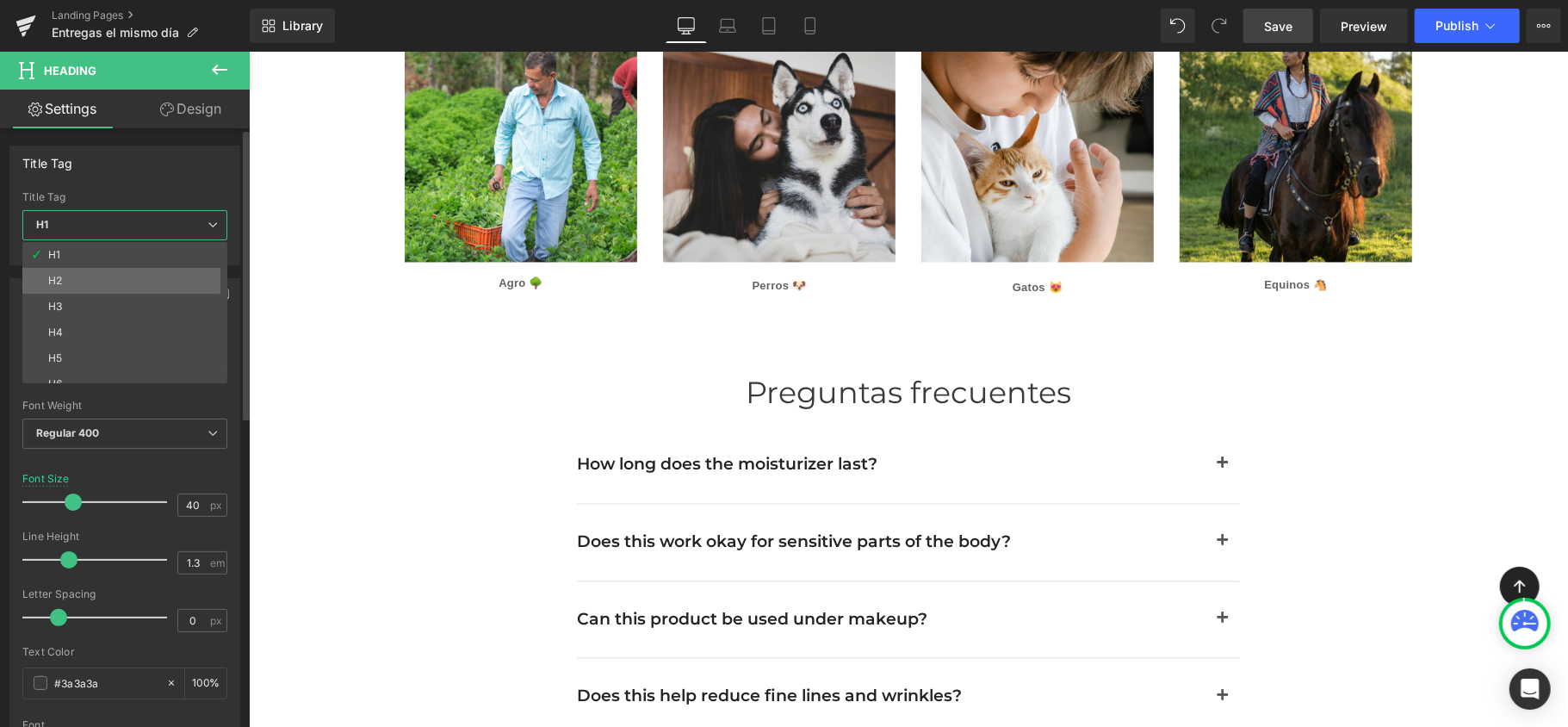
click at [185, 282] on li "H2" at bounding box center [128, 281] width 212 height 26
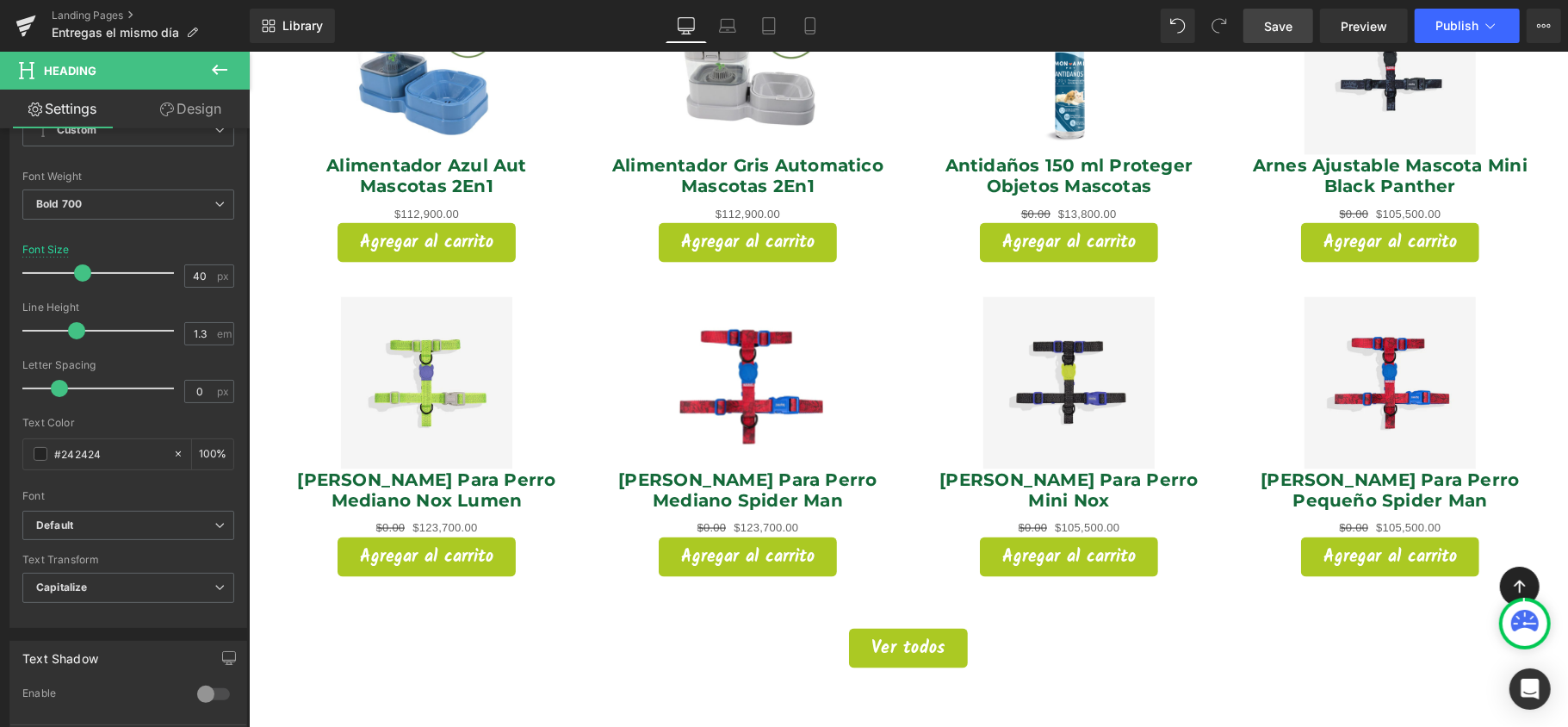
scroll to position [1896, 0]
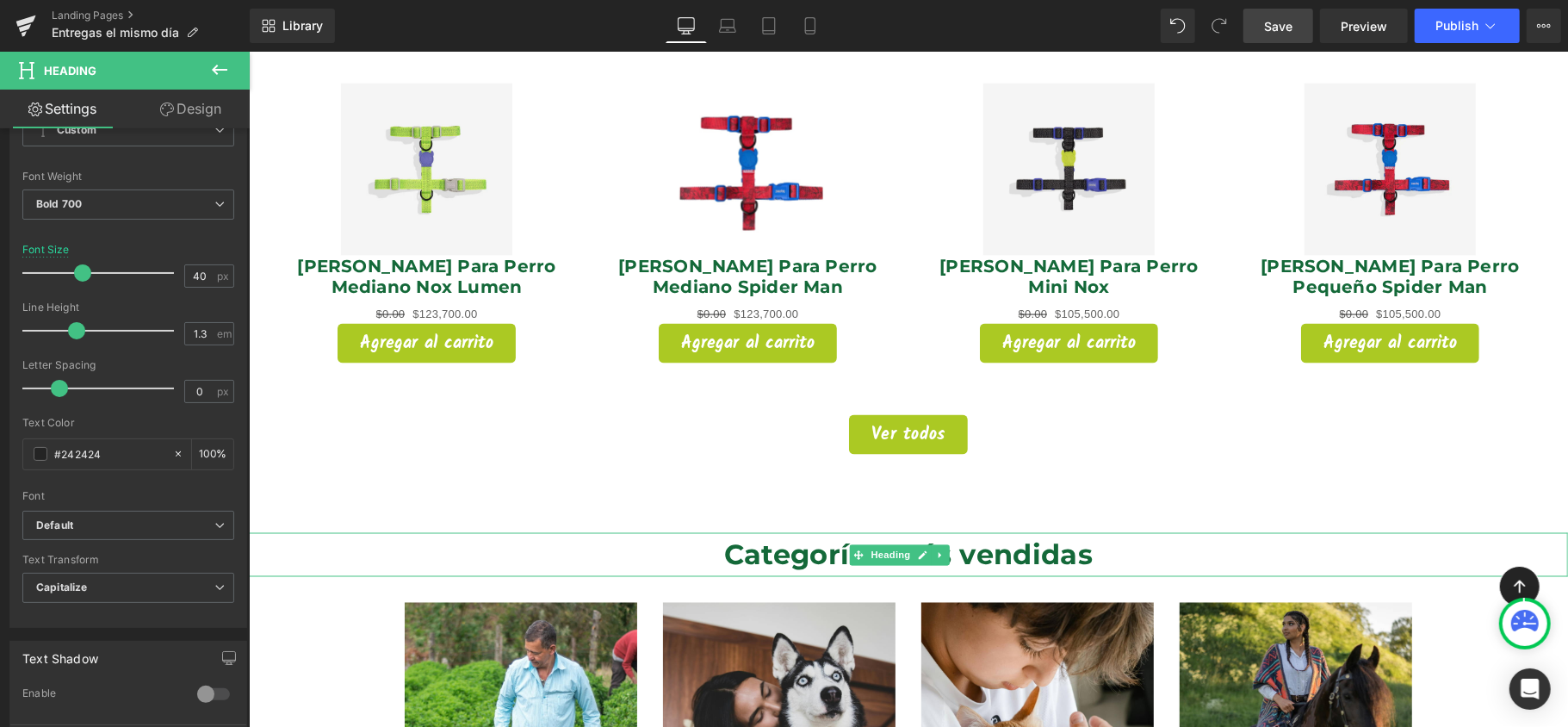
click at [986, 532] on h1 "Categorías más vendidas" at bounding box center [908, 554] width 1319 height 44
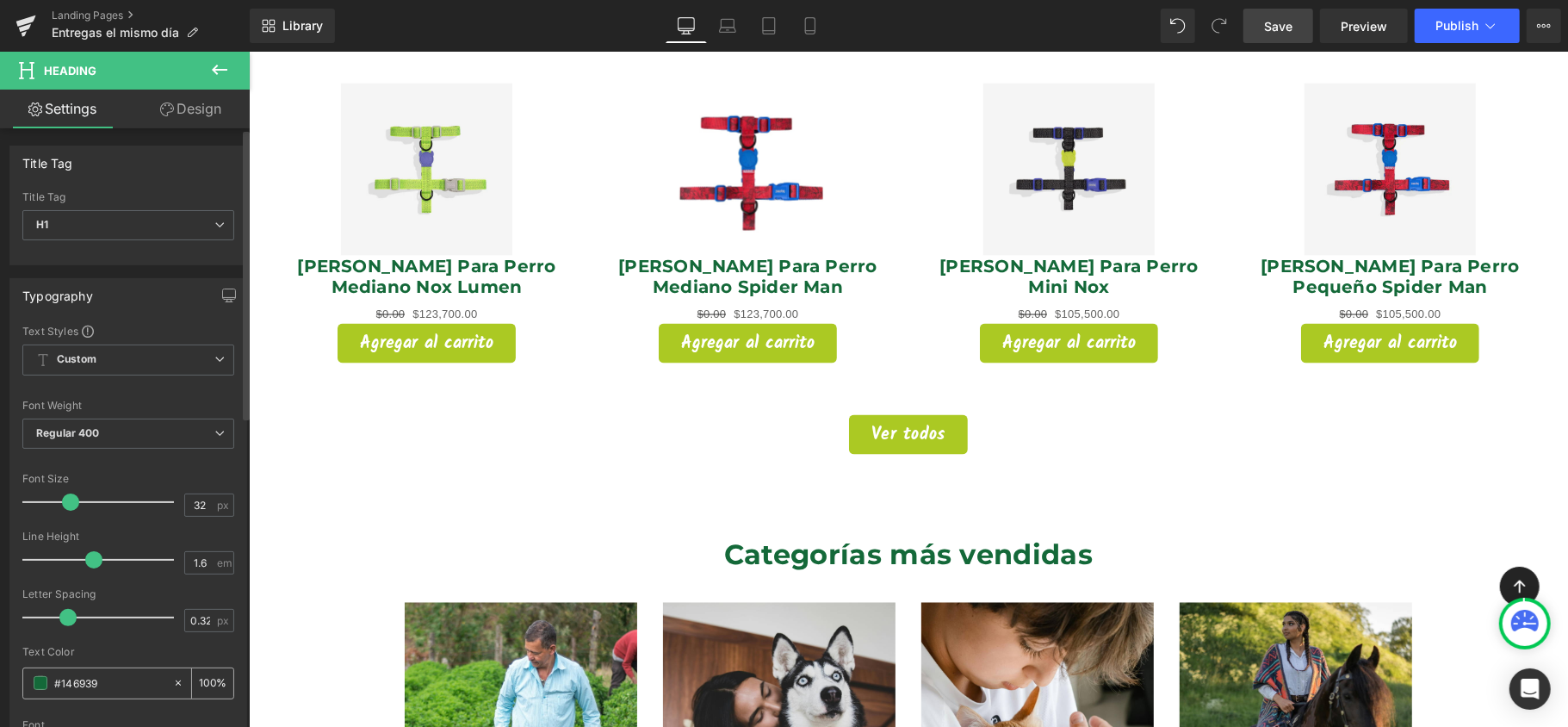
click at [101, 684] on input "#146939" at bounding box center [109, 683] width 110 height 19
click at [103, 683] on input "#146939" at bounding box center [109, 683] width 110 height 19
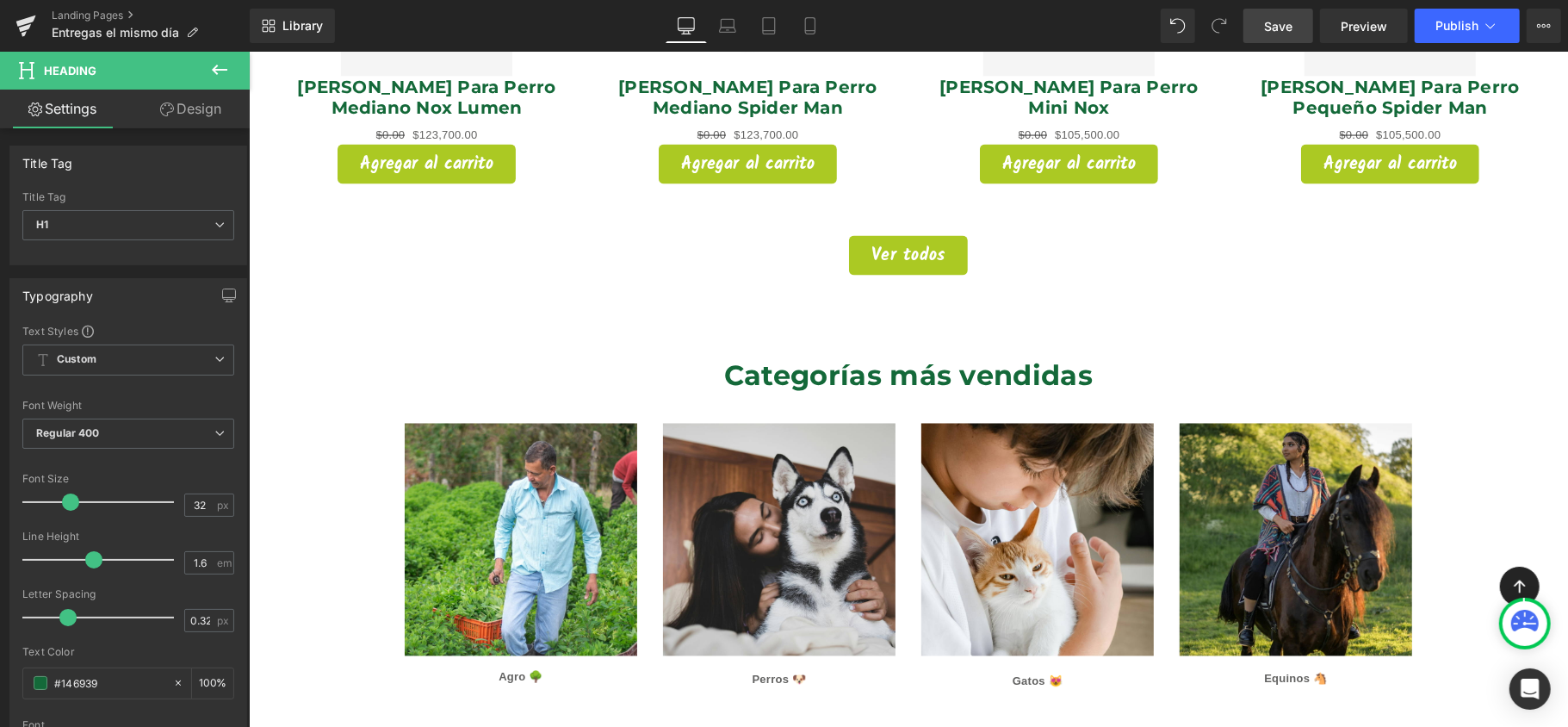
scroll to position [2584, 0]
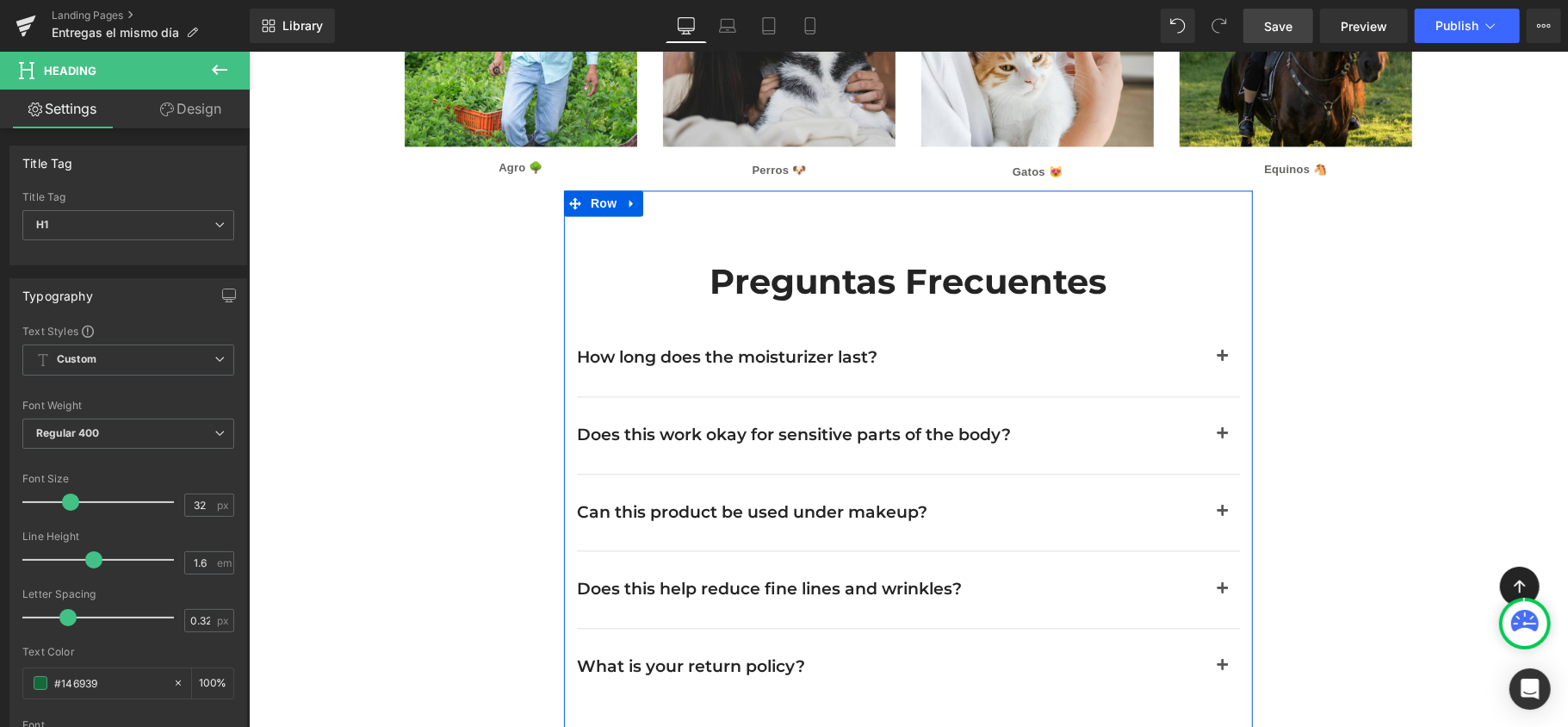
click at [1023, 258] on h2 "Preguntas frecuentes" at bounding box center [908, 281] width 663 height 45
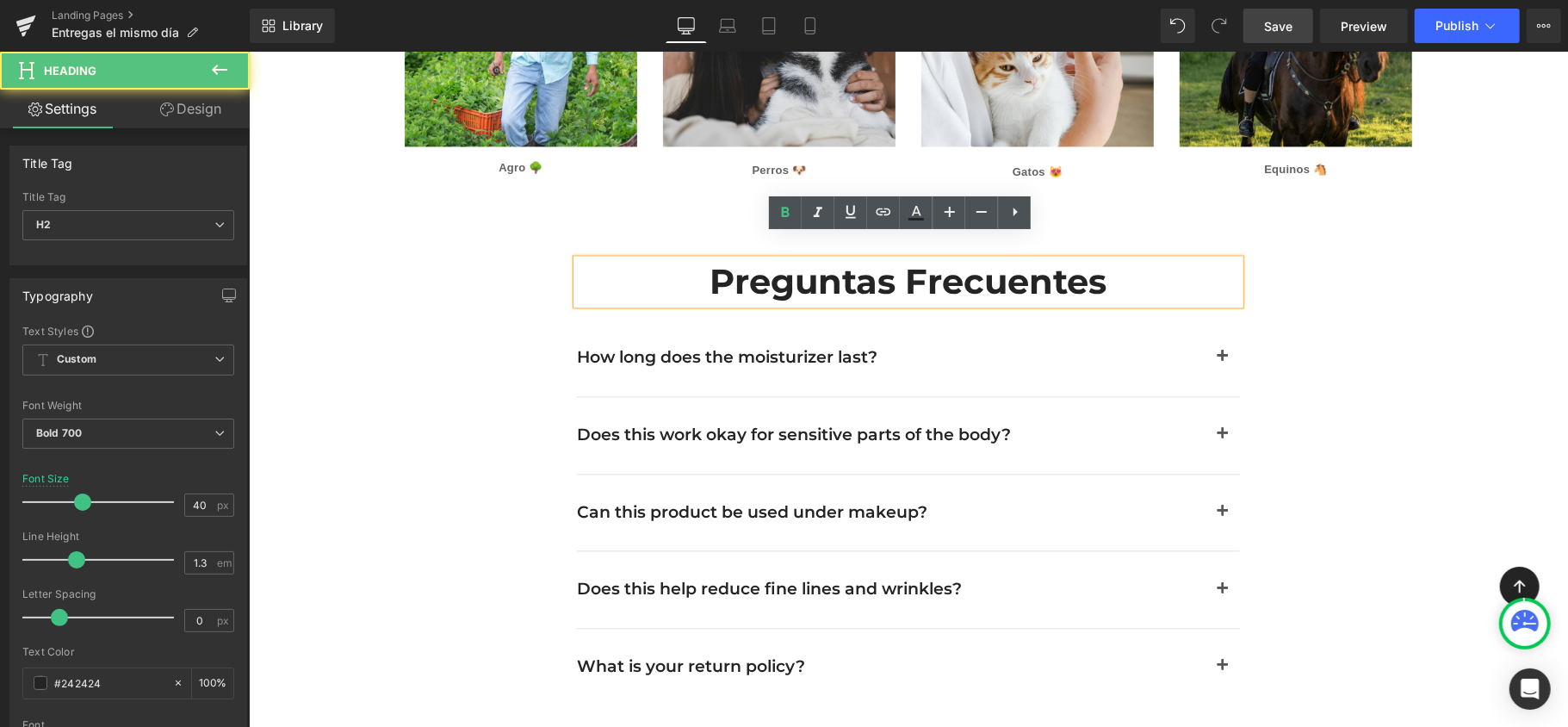
click at [1035, 258] on h2 "Preguntas frecuentes" at bounding box center [908, 281] width 663 height 45
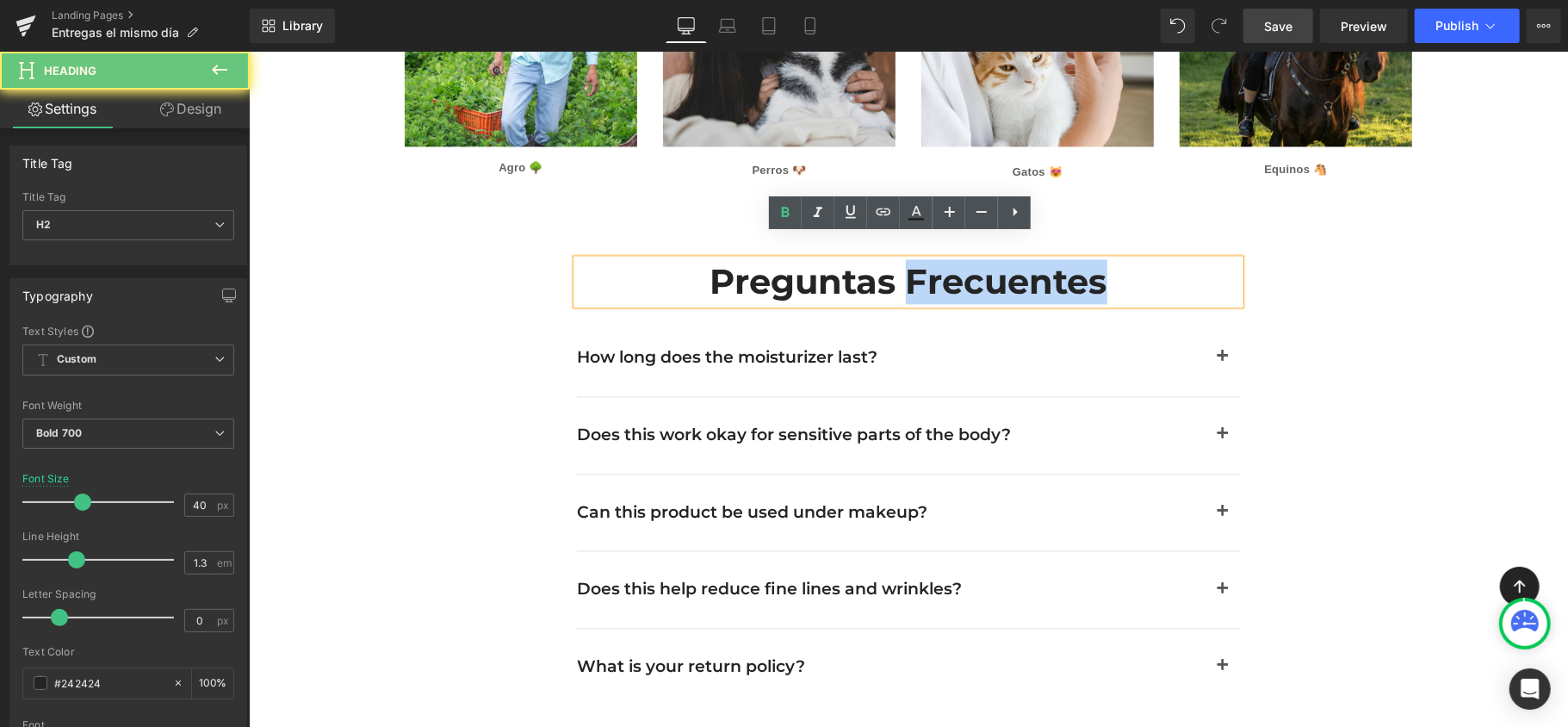
click at [1035, 258] on h2 "Preguntas frecuentes" at bounding box center [908, 281] width 663 height 45
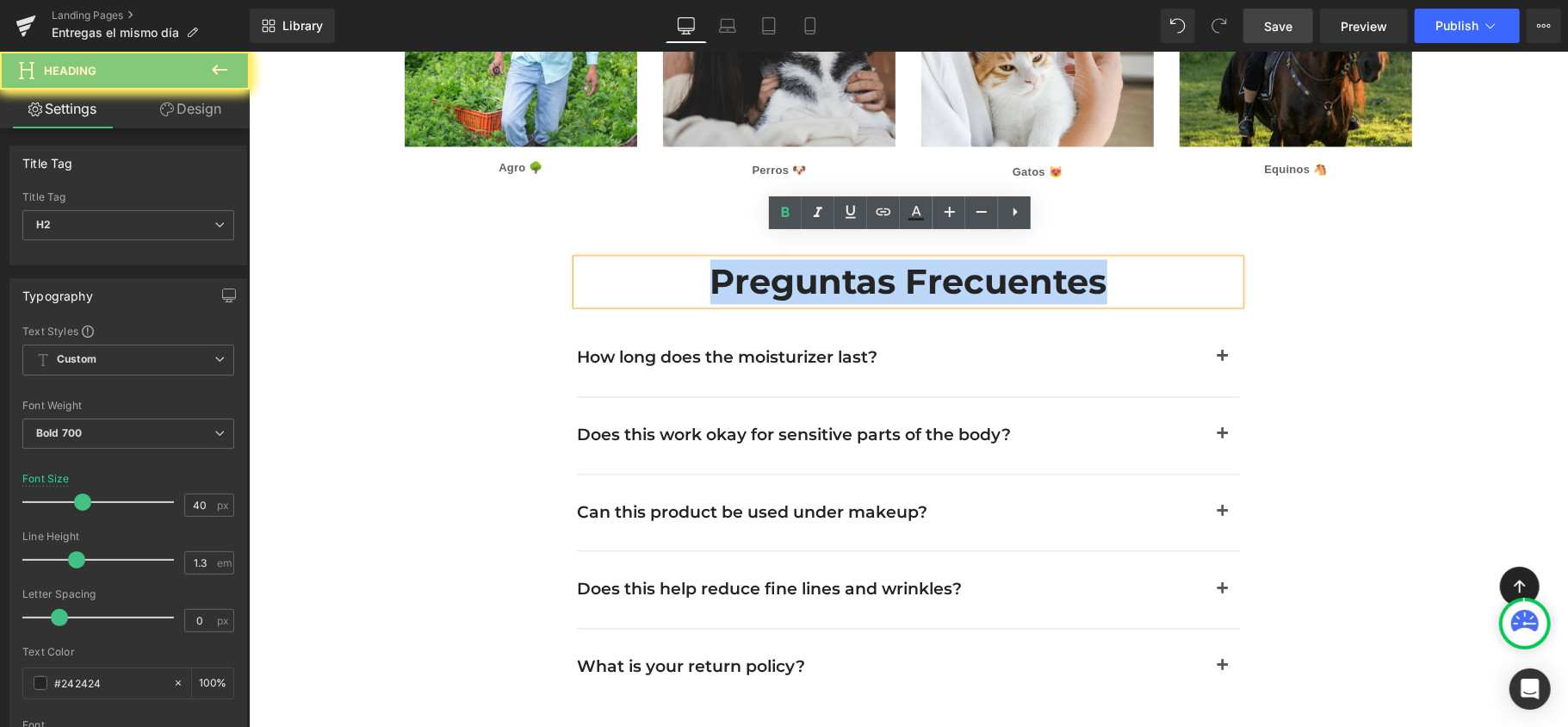
click at [1035, 258] on h2 "Preguntas frecuentes" at bounding box center [908, 281] width 663 height 45
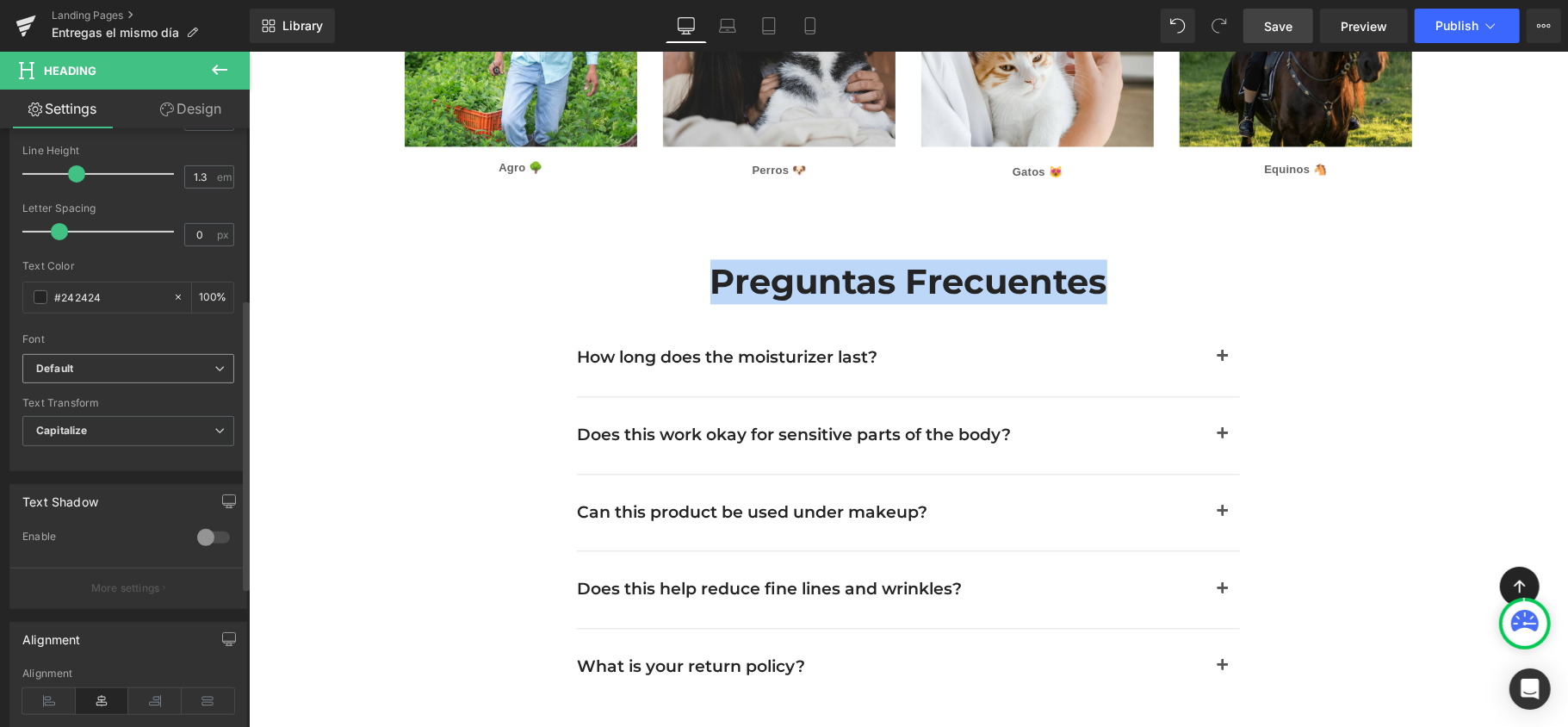
scroll to position [459, 0]
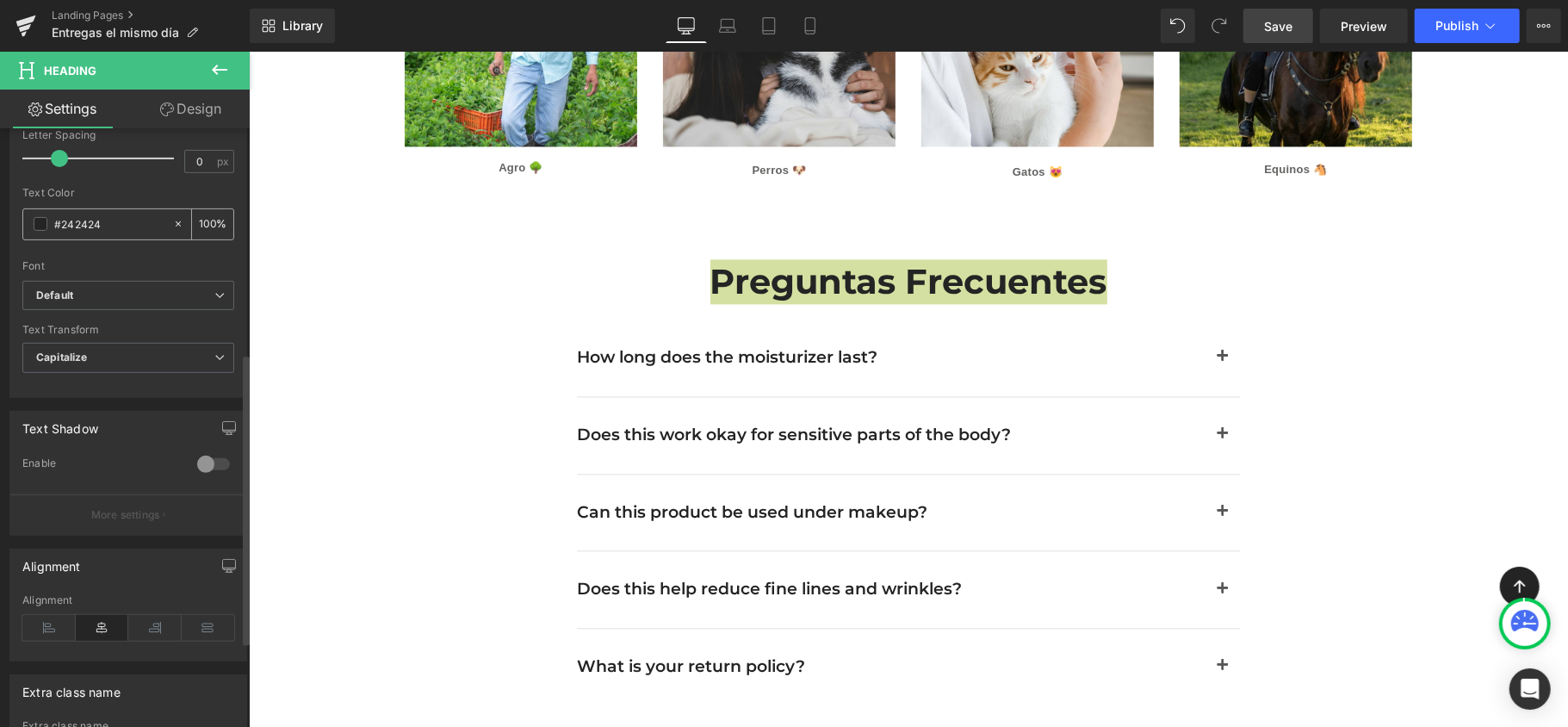
click at [131, 229] on input "#242424" at bounding box center [109, 223] width 110 height 19
type input "#146939"
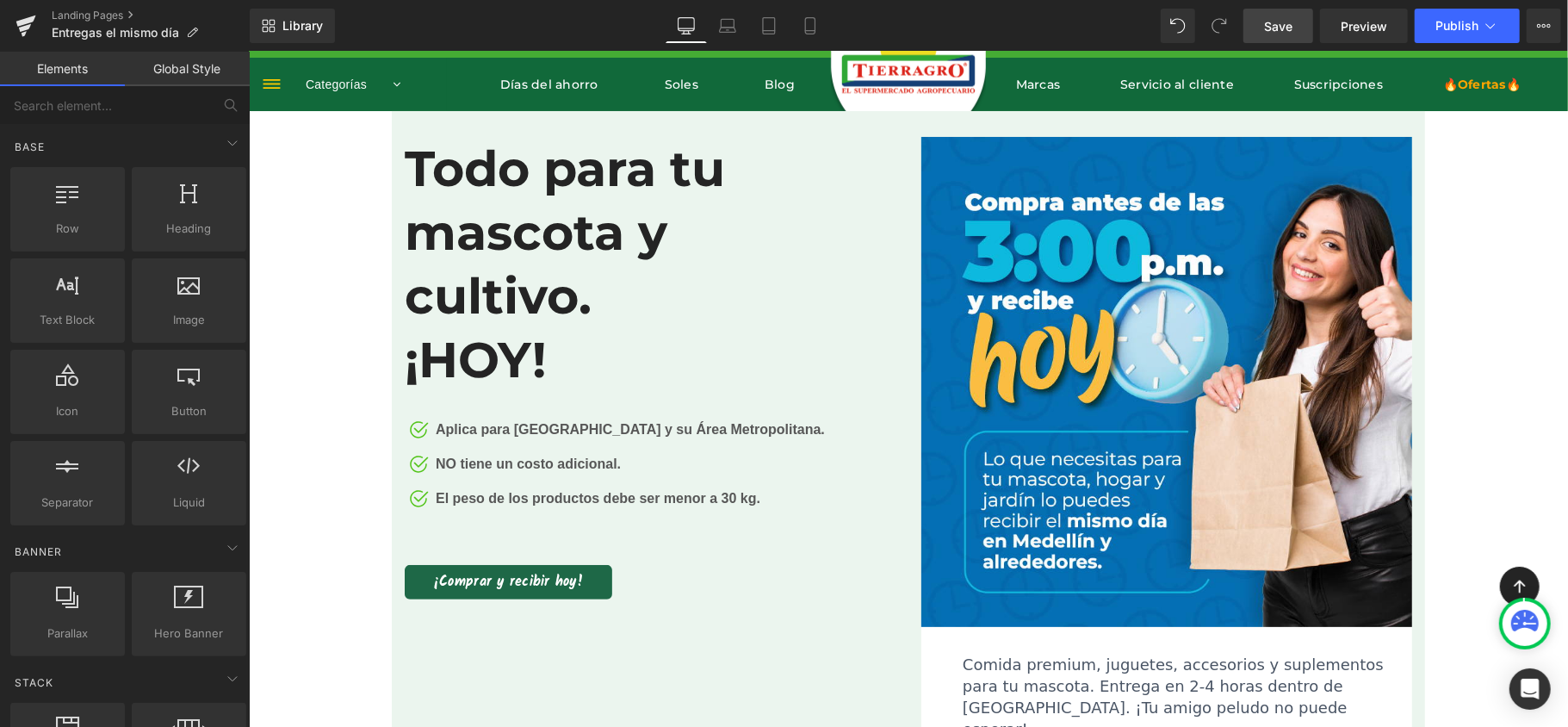
scroll to position [0, 0]
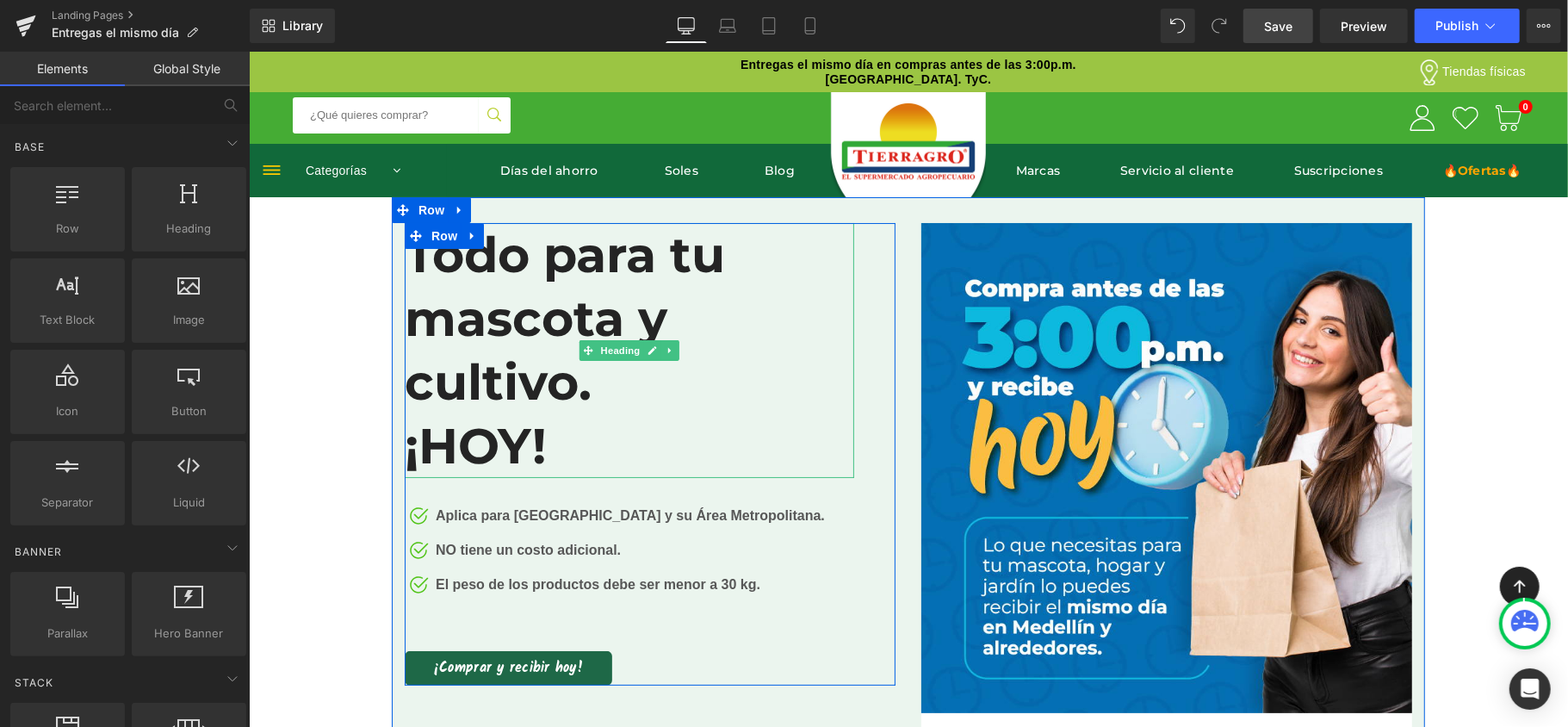
click at [529, 265] on h2 "Todo para tu mascota y cultivo." at bounding box center [629, 317] width 450 height 191
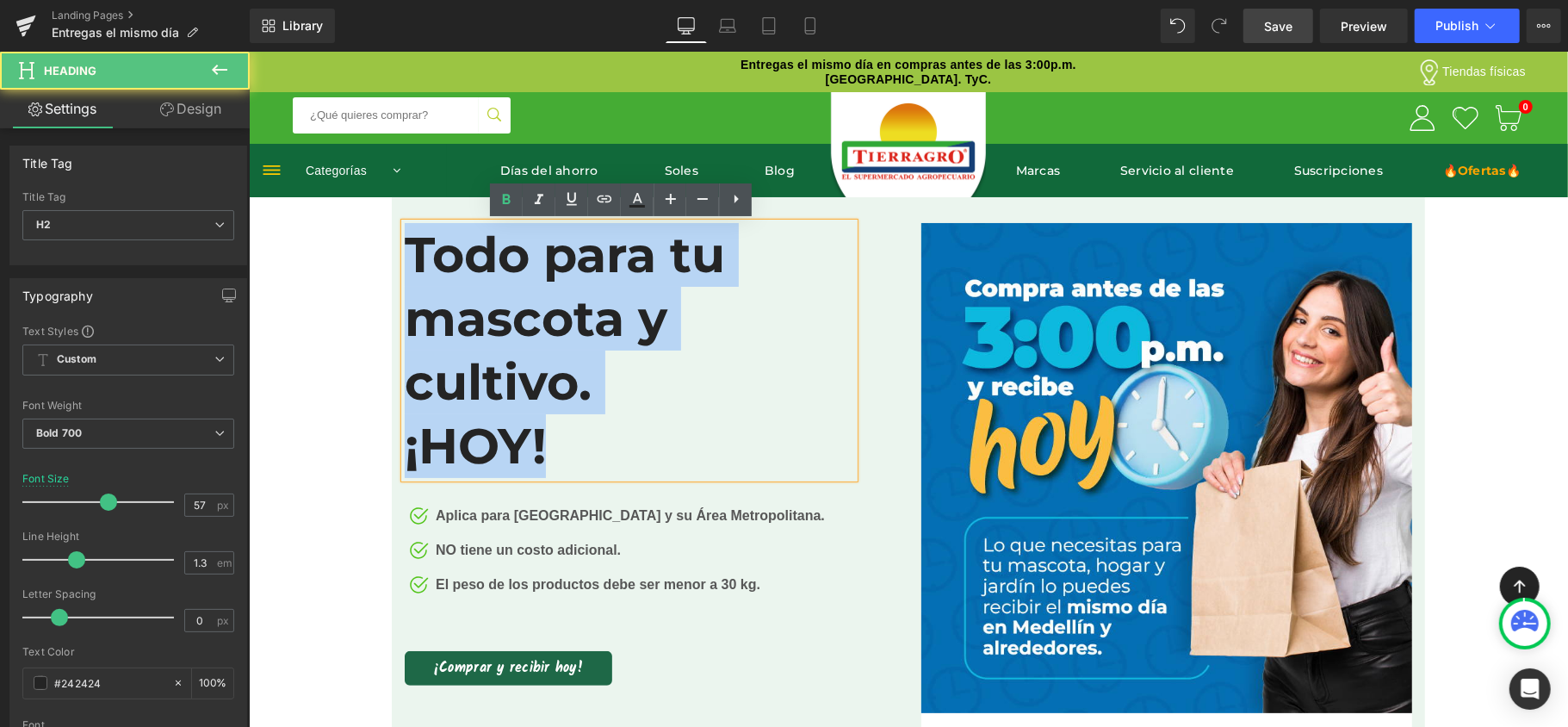
drag, startPoint x: 563, startPoint y: 454, endPoint x: 366, endPoint y: 214, distance: 310.5
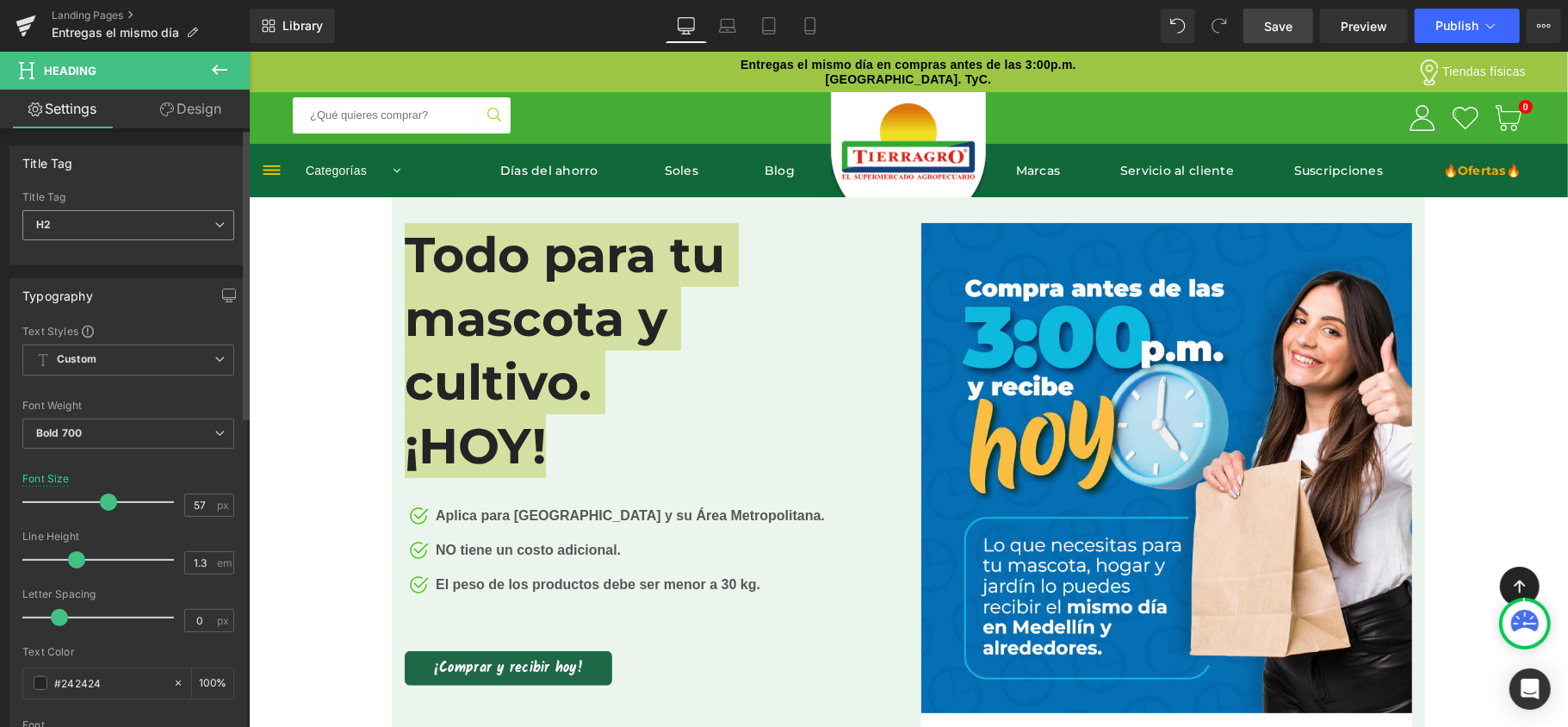
click at [164, 229] on span "H2" at bounding box center [128, 226] width 211 height 30
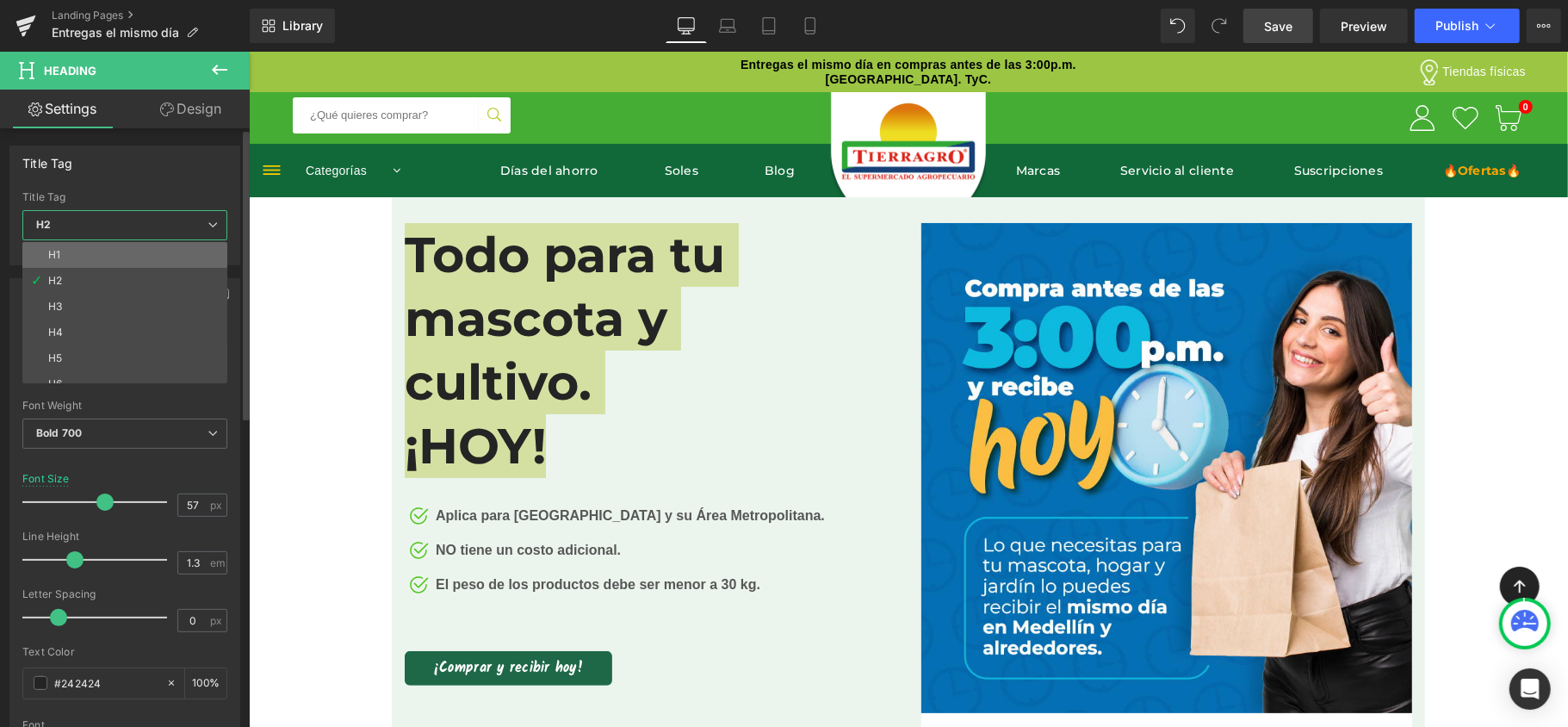
click at [152, 254] on li "H1" at bounding box center [128, 255] width 212 height 26
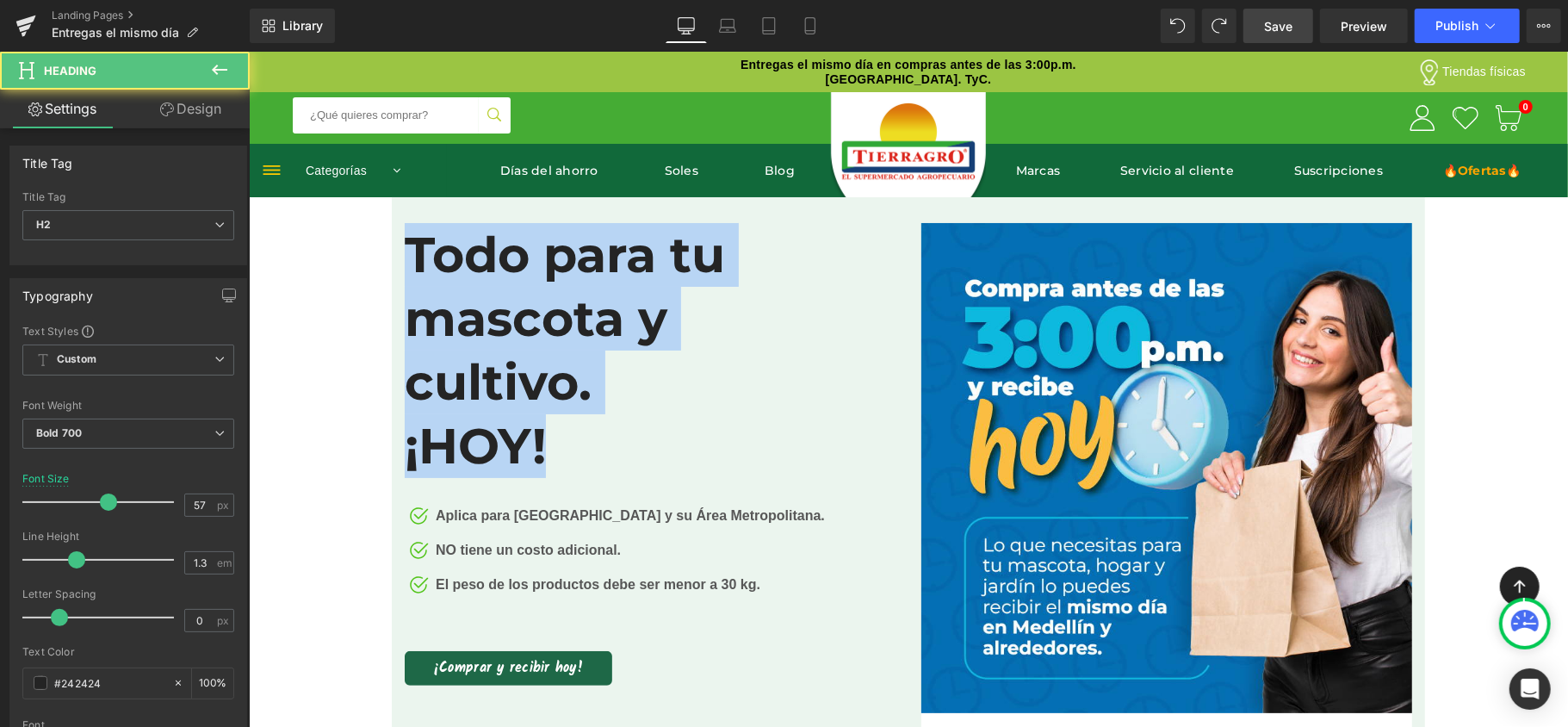
drag, startPoint x: 562, startPoint y: 454, endPoint x: 299, endPoint y: 221, distance: 351.4
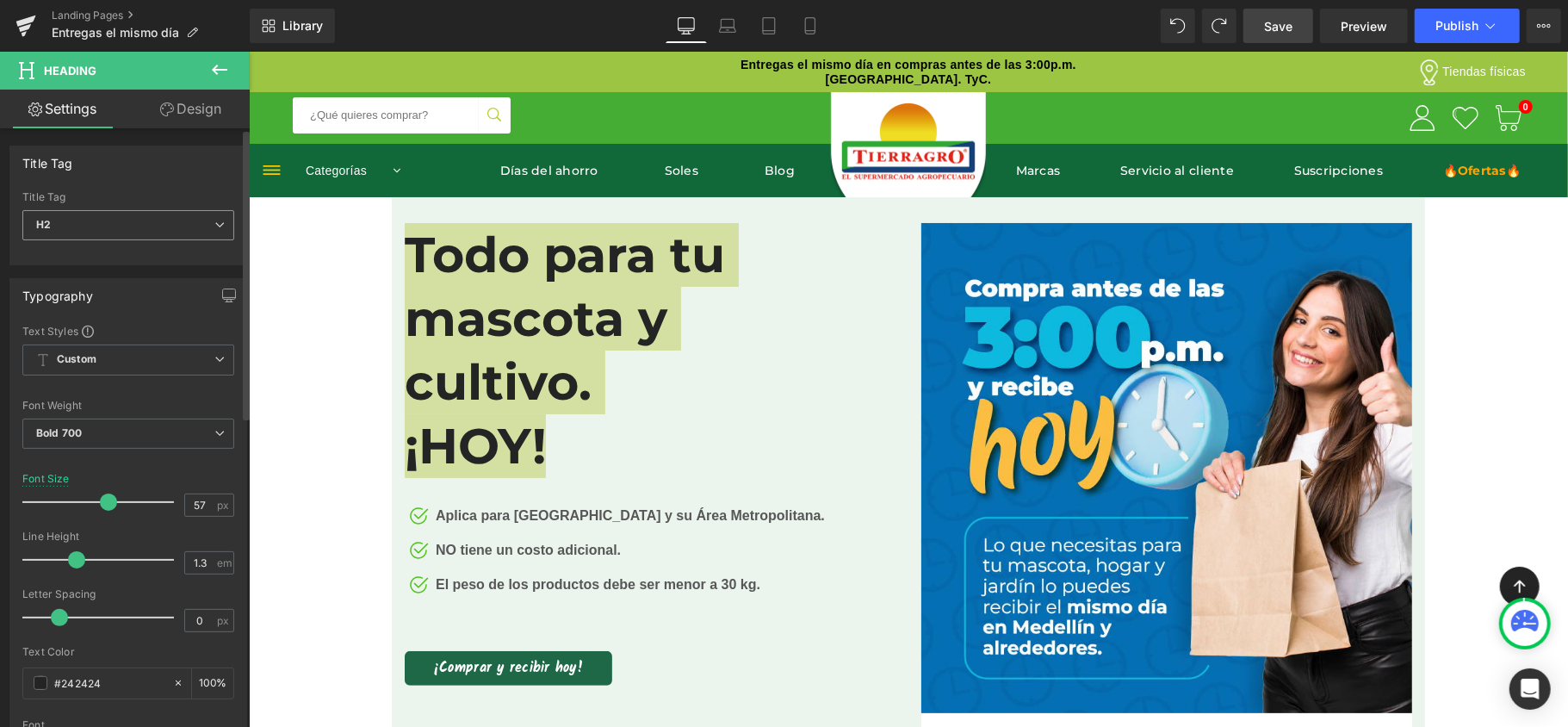
click at [214, 229] on icon at bounding box center [220, 225] width 11 height 11
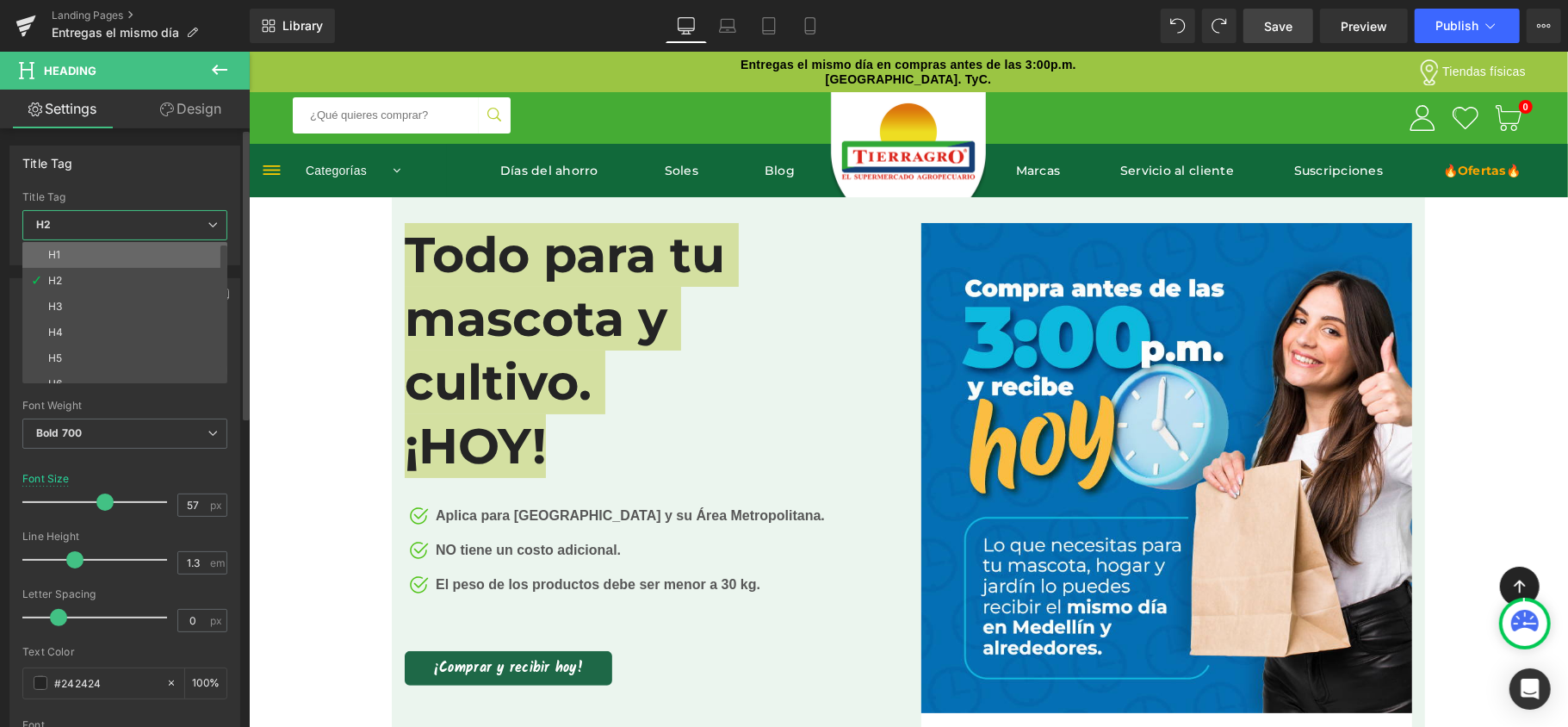
click at [198, 250] on li "H1" at bounding box center [128, 255] width 212 height 26
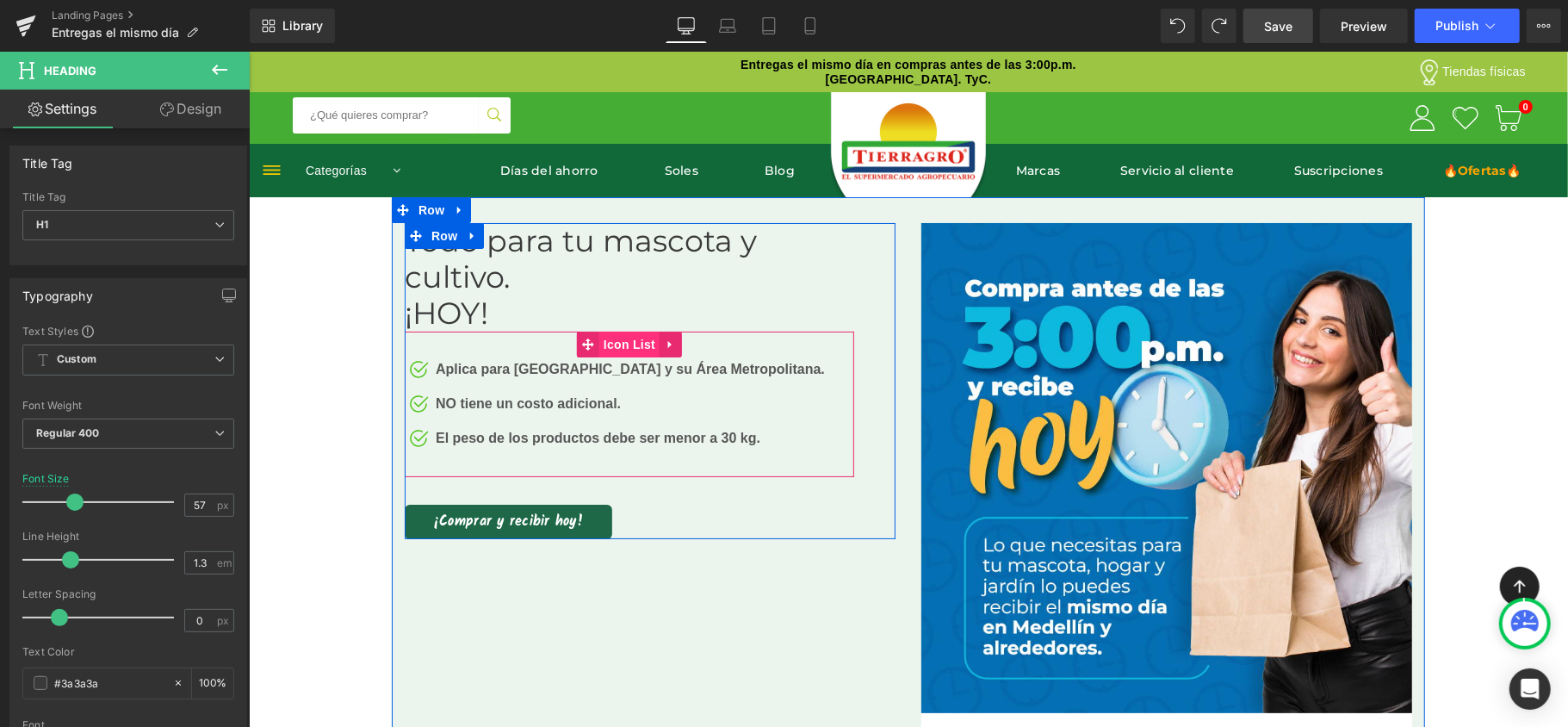
click at [599, 341] on span "Icon List" at bounding box center [628, 343] width 60 height 26
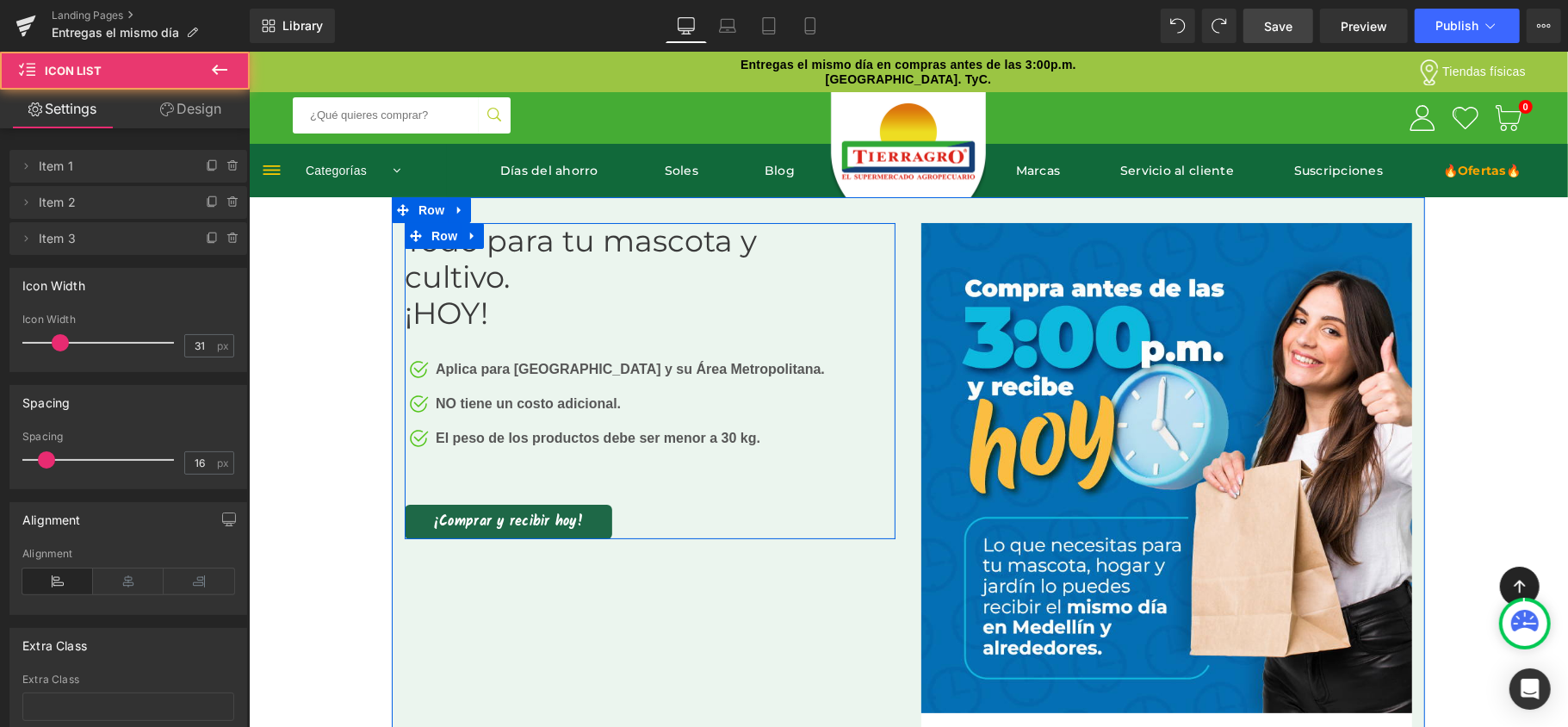
click at [544, 276] on h1 "Todo para tu mascota y cultivo." at bounding box center [629, 258] width 450 height 73
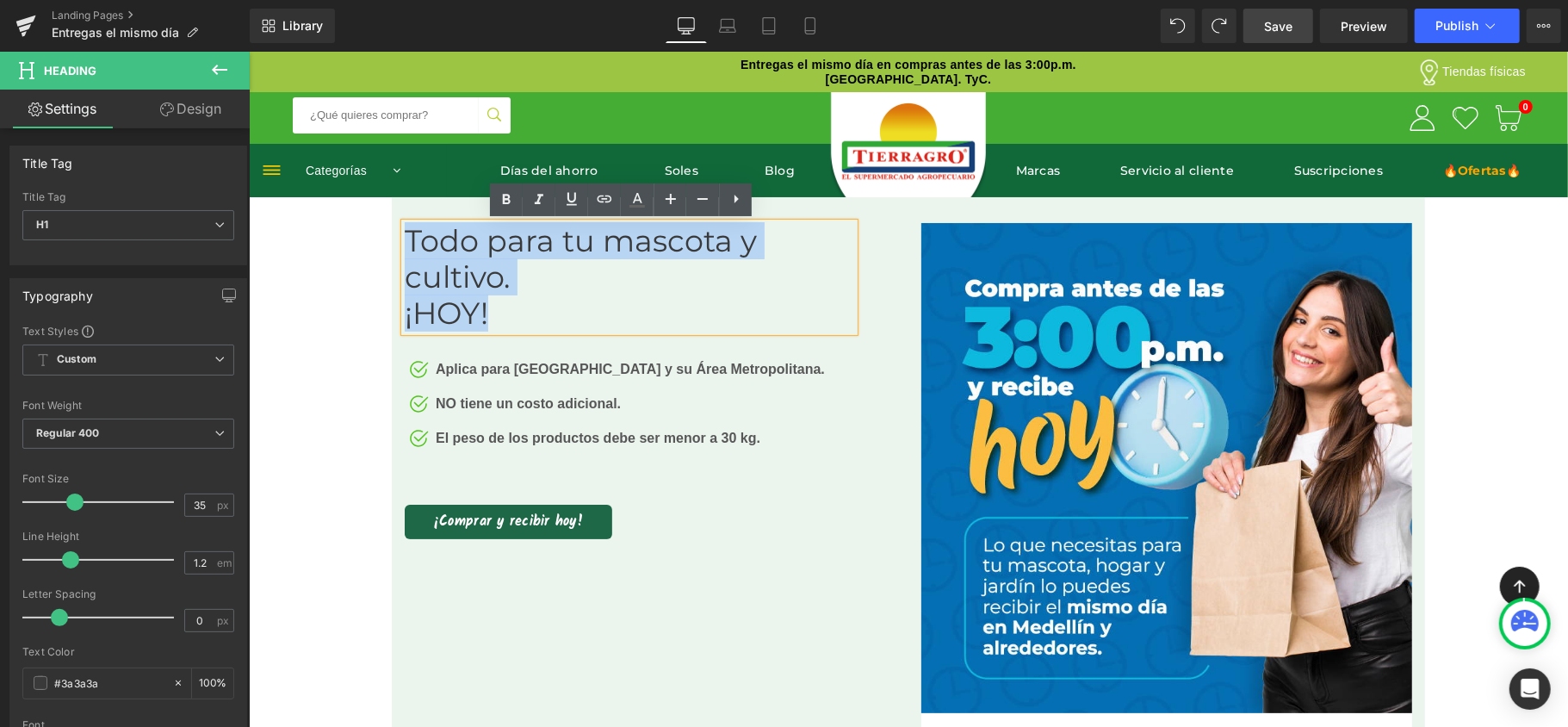
drag, startPoint x: 489, startPoint y: 316, endPoint x: 346, endPoint y: 217, distance: 173.9
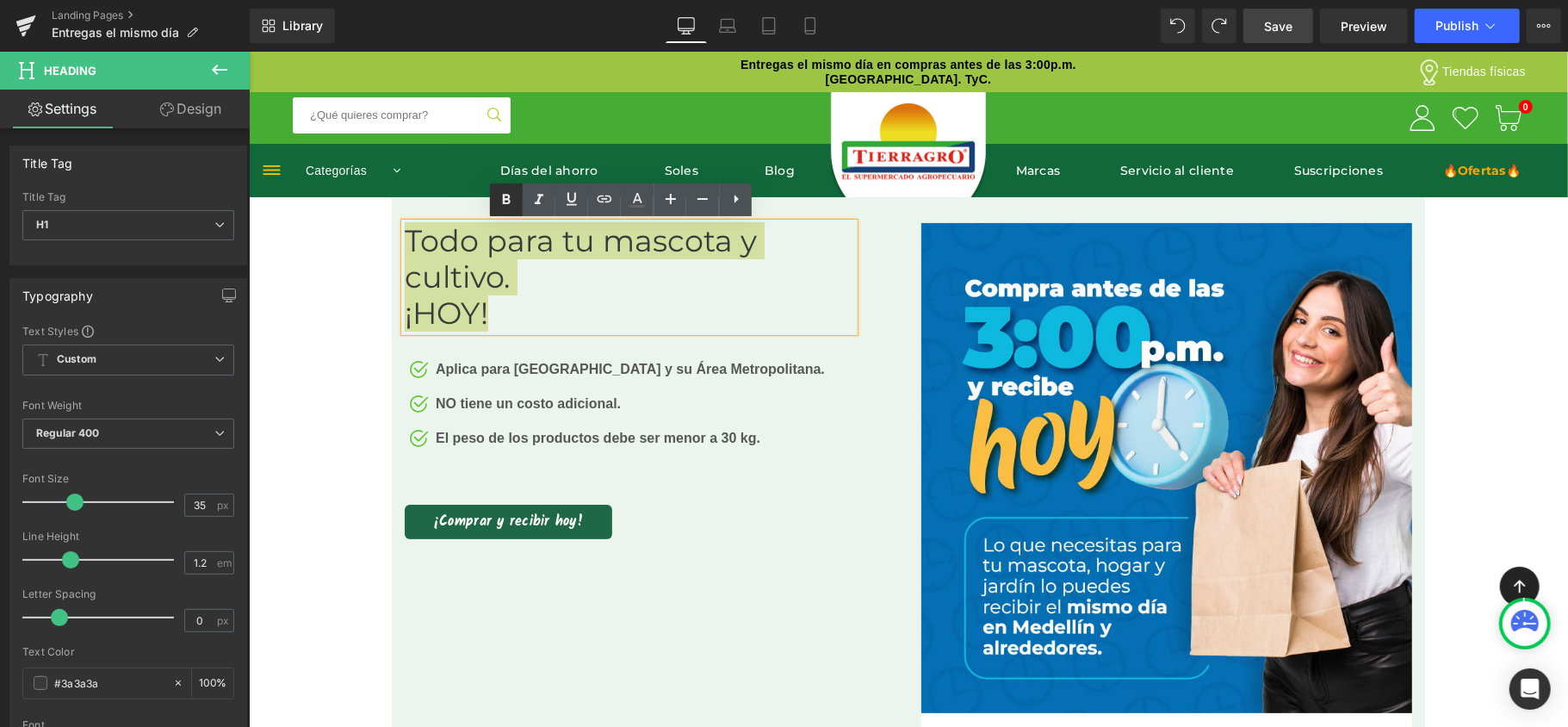
click at [506, 204] on icon at bounding box center [506, 200] width 8 height 11
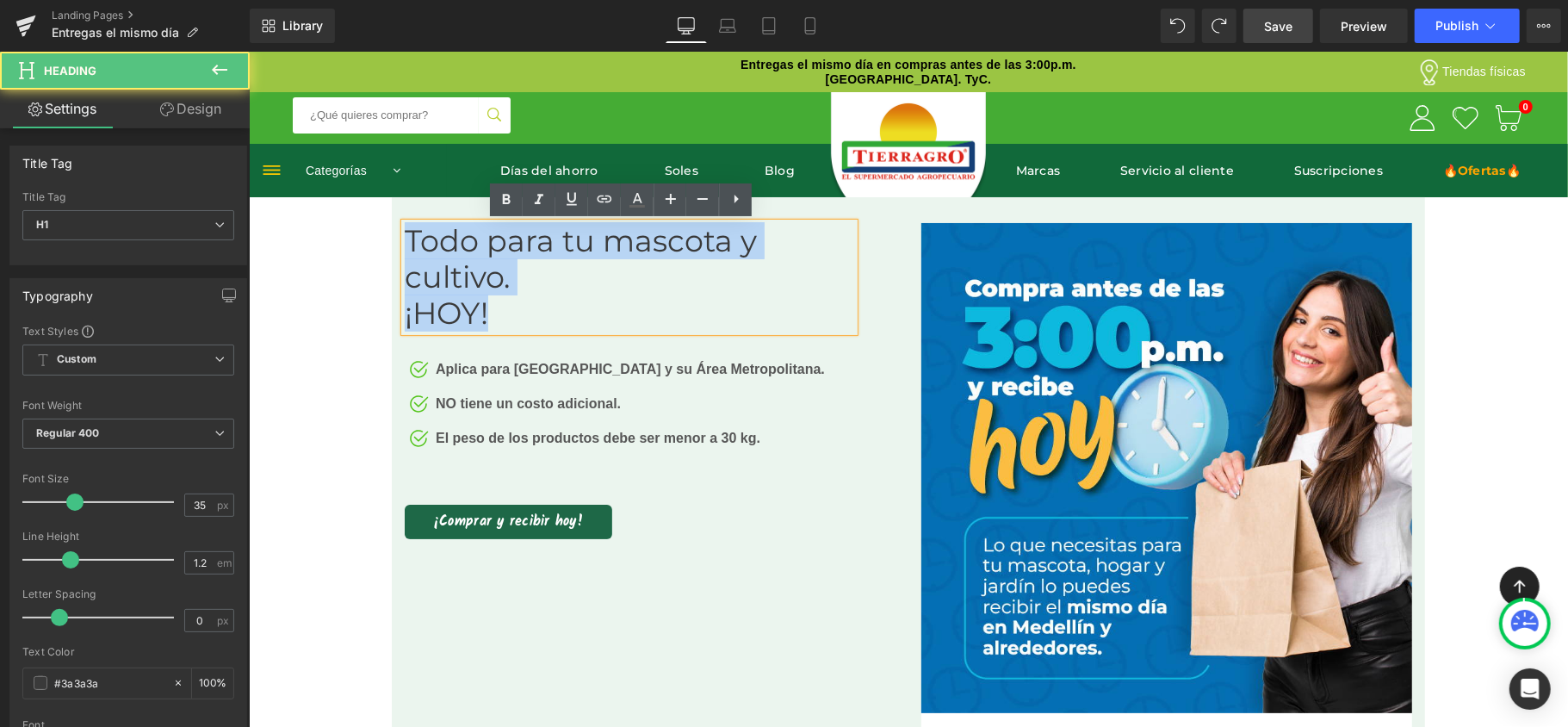
drag, startPoint x: 521, startPoint y: 307, endPoint x: 342, endPoint y: 238, distance: 191.8
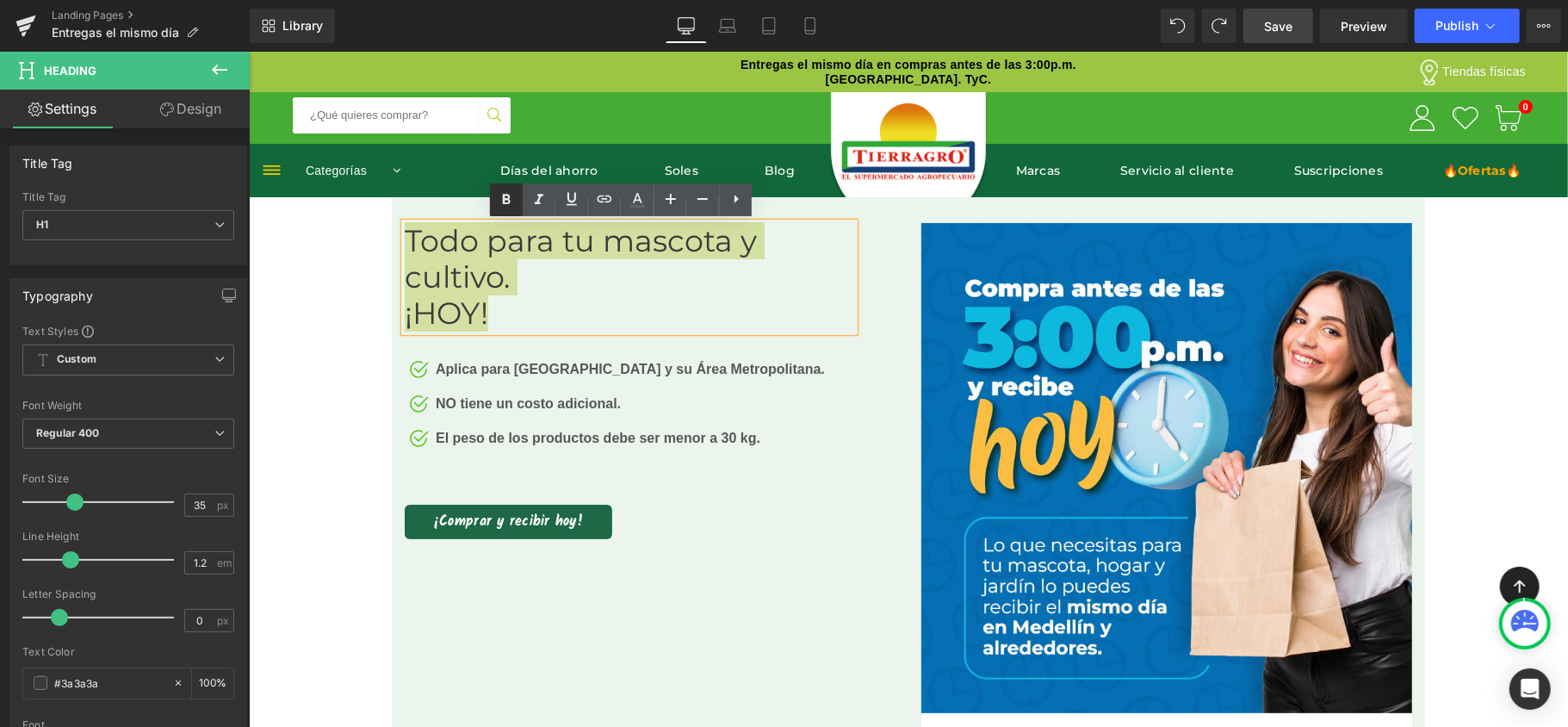
click at [512, 200] on icon at bounding box center [506, 199] width 21 height 21
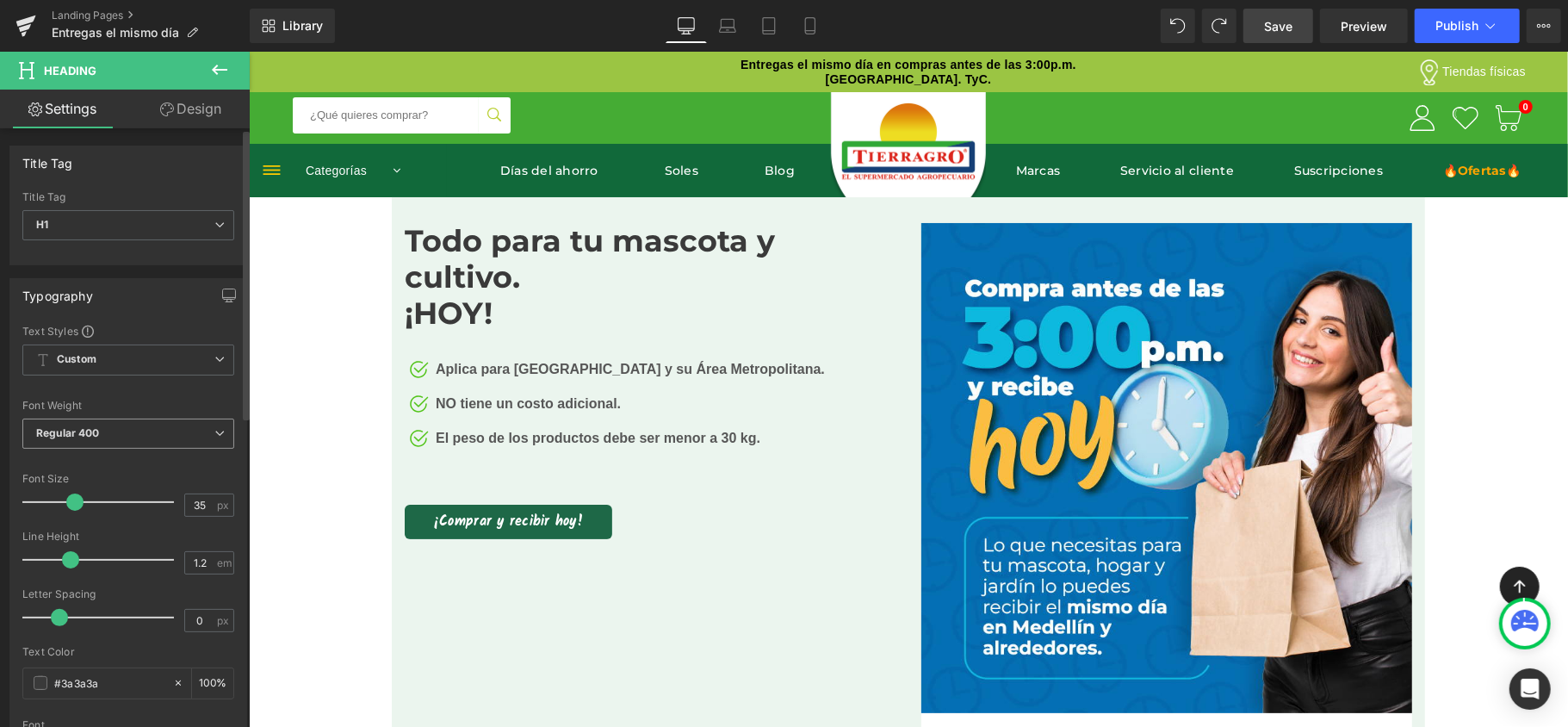
click at [162, 428] on span "Regular 400" at bounding box center [128, 434] width 211 height 30
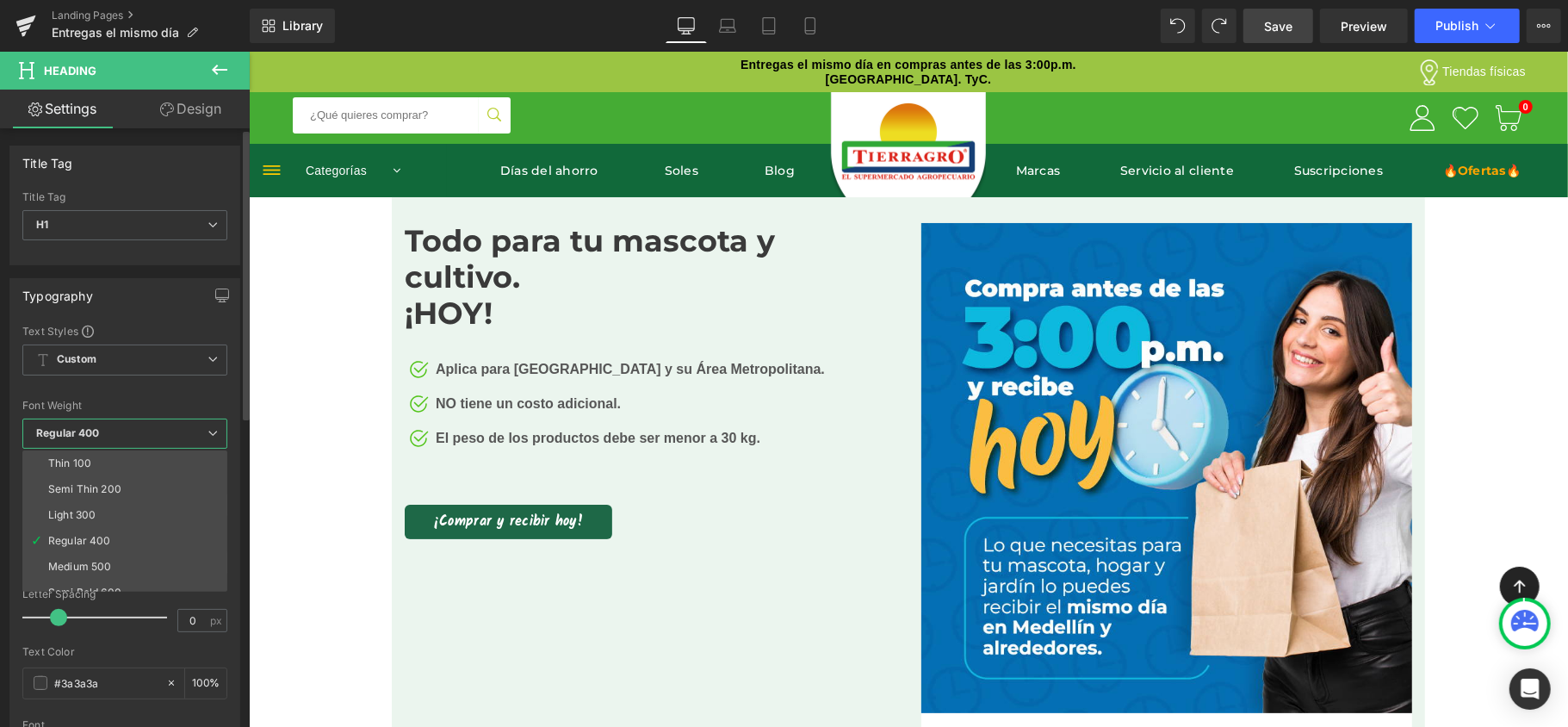
click at [162, 428] on span "Regular 400" at bounding box center [125, 434] width 205 height 30
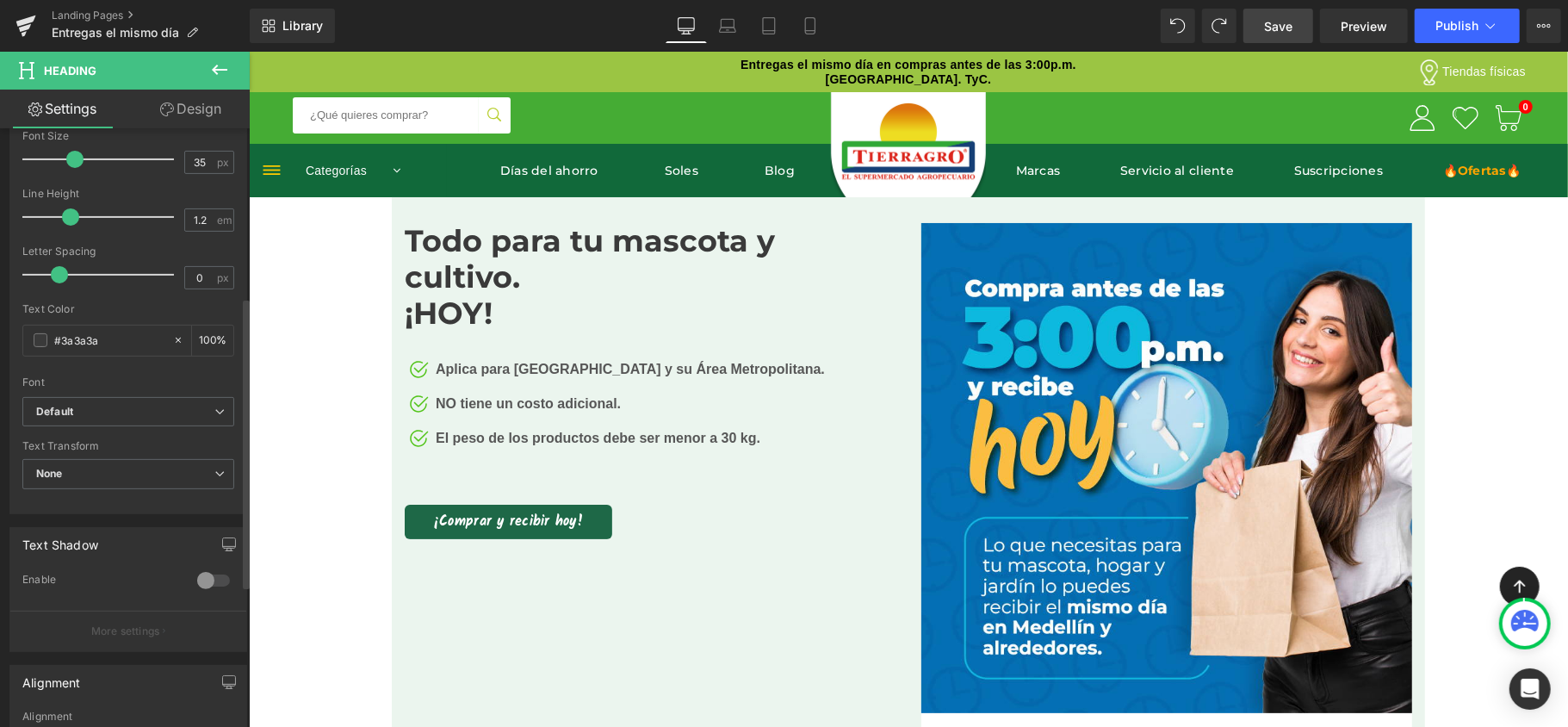
scroll to position [344, 0]
click at [125, 342] on input "#3a3a3a" at bounding box center [109, 338] width 110 height 19
click at [122, 342] on input "#3a3a3a" at bounding box center [109, 338] width 110 height 19
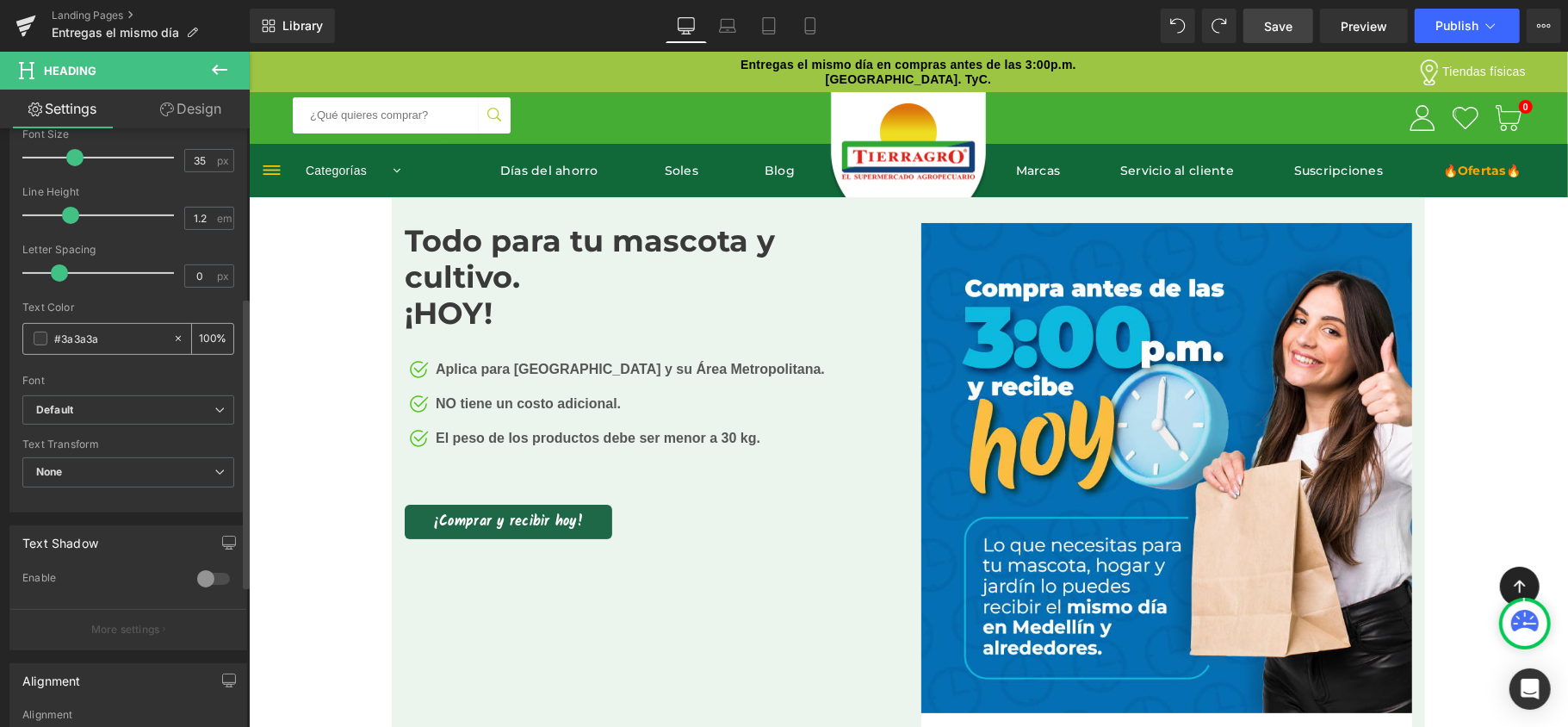
click at [122, 342] on input "#3a3a3a" at bounding box center [109, 338] width 110 height 19
paste input "146939"
type input "#146939"
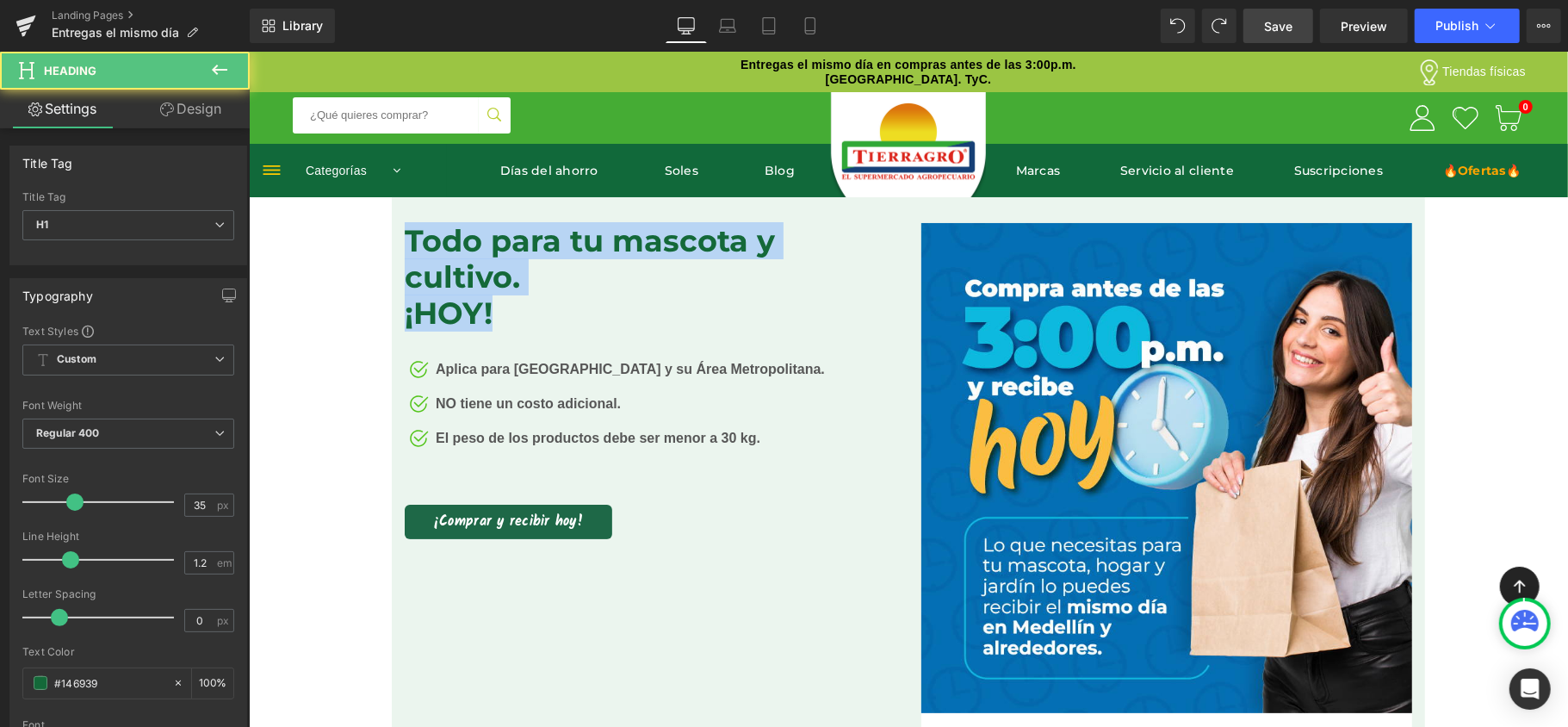
drag, startPoint x: 517, startPoint y: 309, endPoint x: 373, endPoint y: 229, distance: 164.7
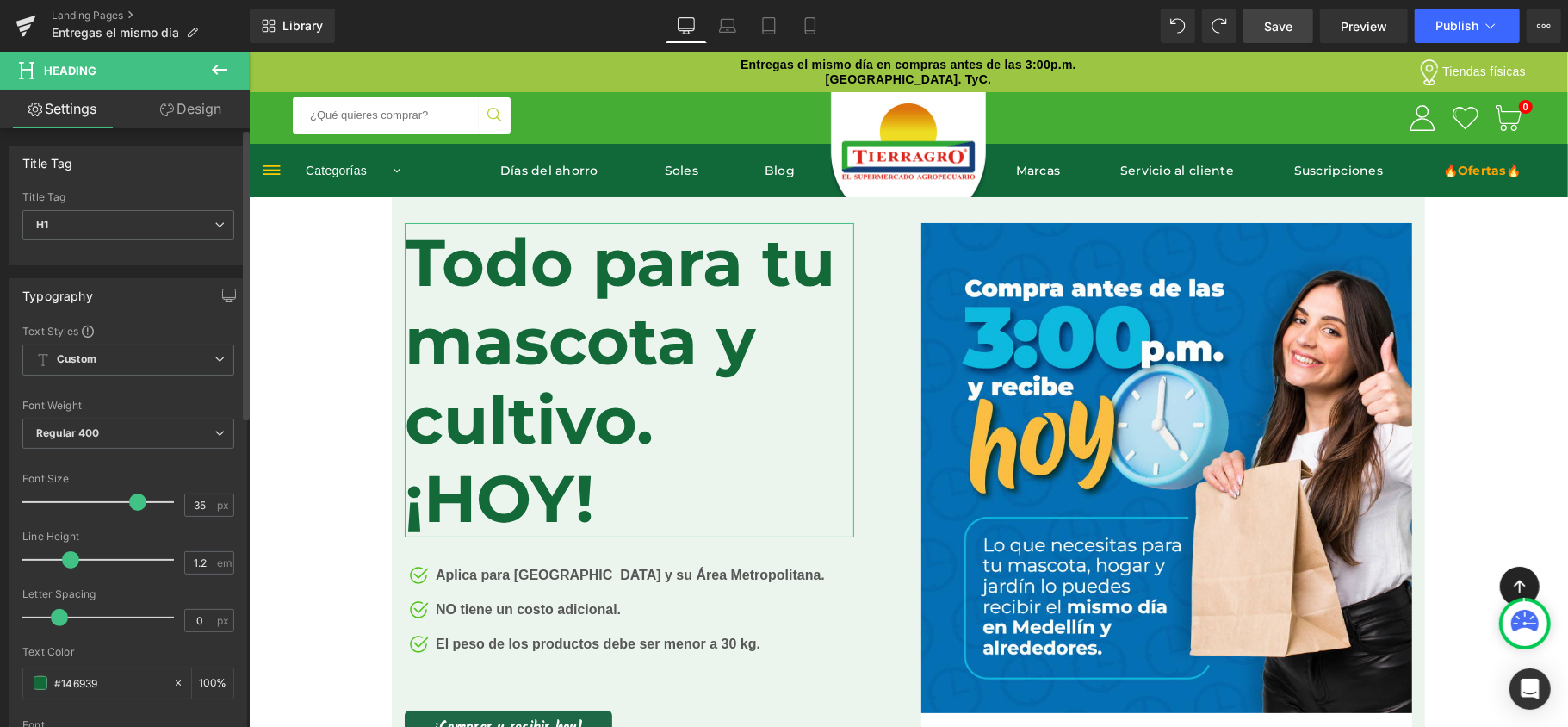
drag, startPoint x: 73, startPoint y: 499, endPoint x: 132, endPoint y: 501, distance: 59.0
click at [132, 501] on span at bounding box center [137, 502] width 17 height 17
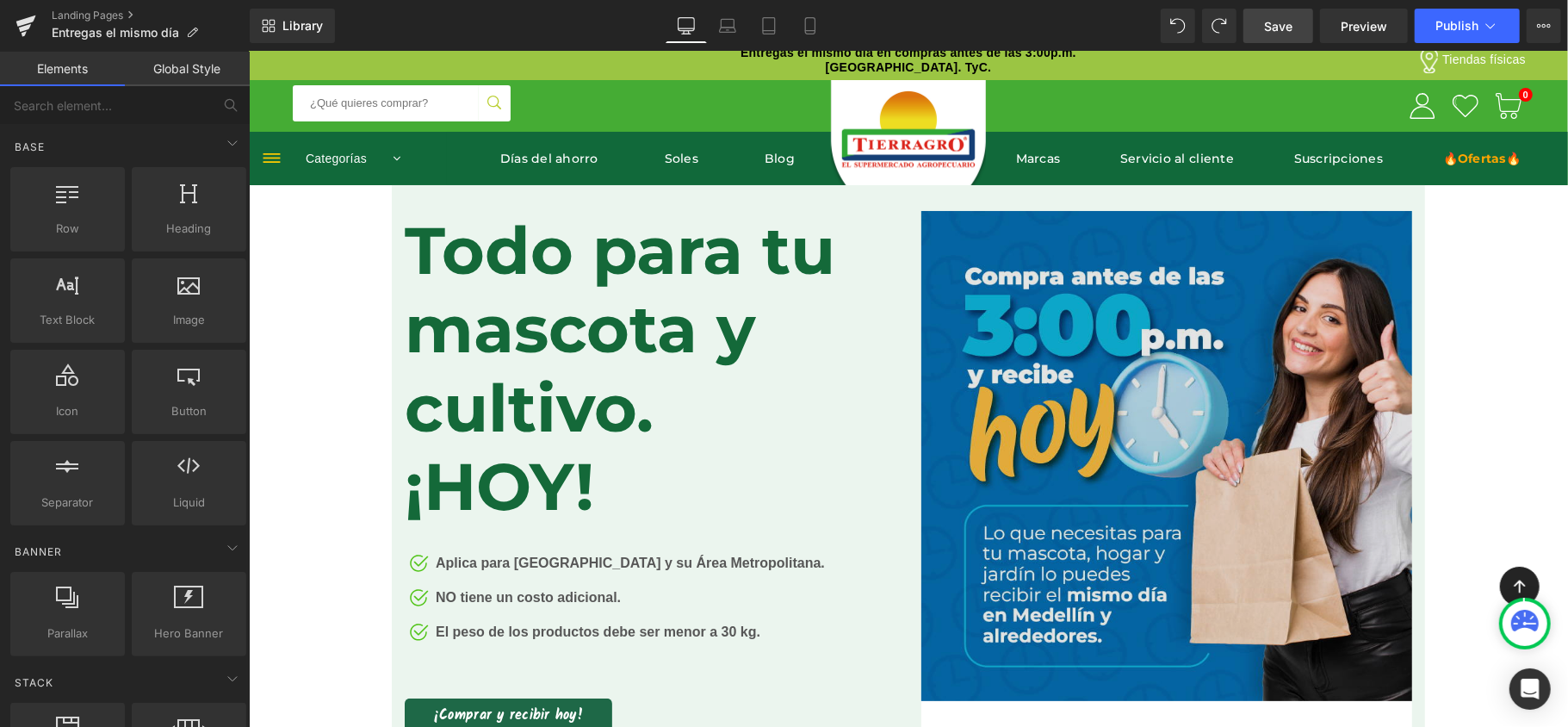
scroll to position [0, 0]
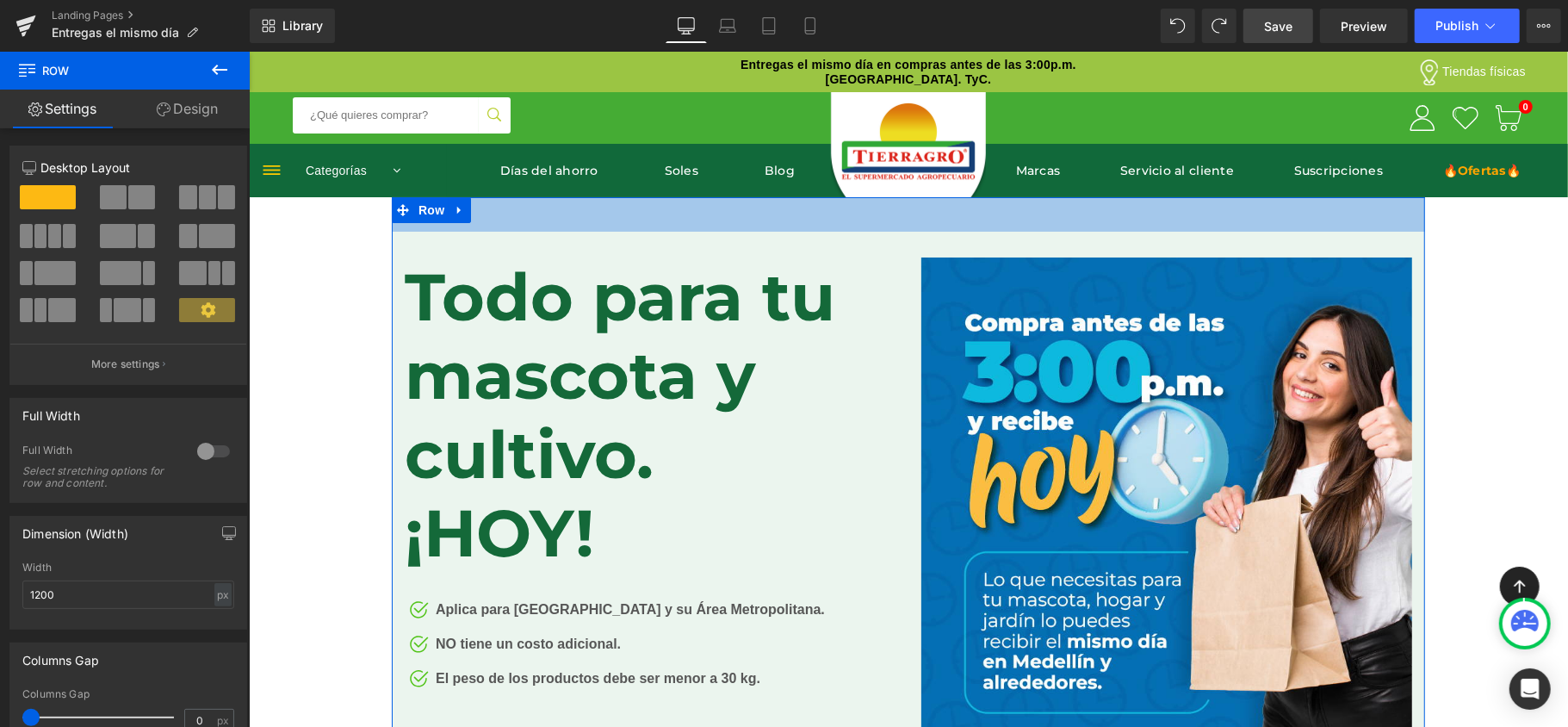
drag, startPoint x: 642, startPoint y: 200, endPoint x: 667, endPoint y: 234, distance: 42.2
click at [667, 234] on div "Todo para tu mascota y cultivo. ¡HOY! Heading Image Aplica para Medellín y su Á…" at bounding box center [907, 564] width 1033 height 735
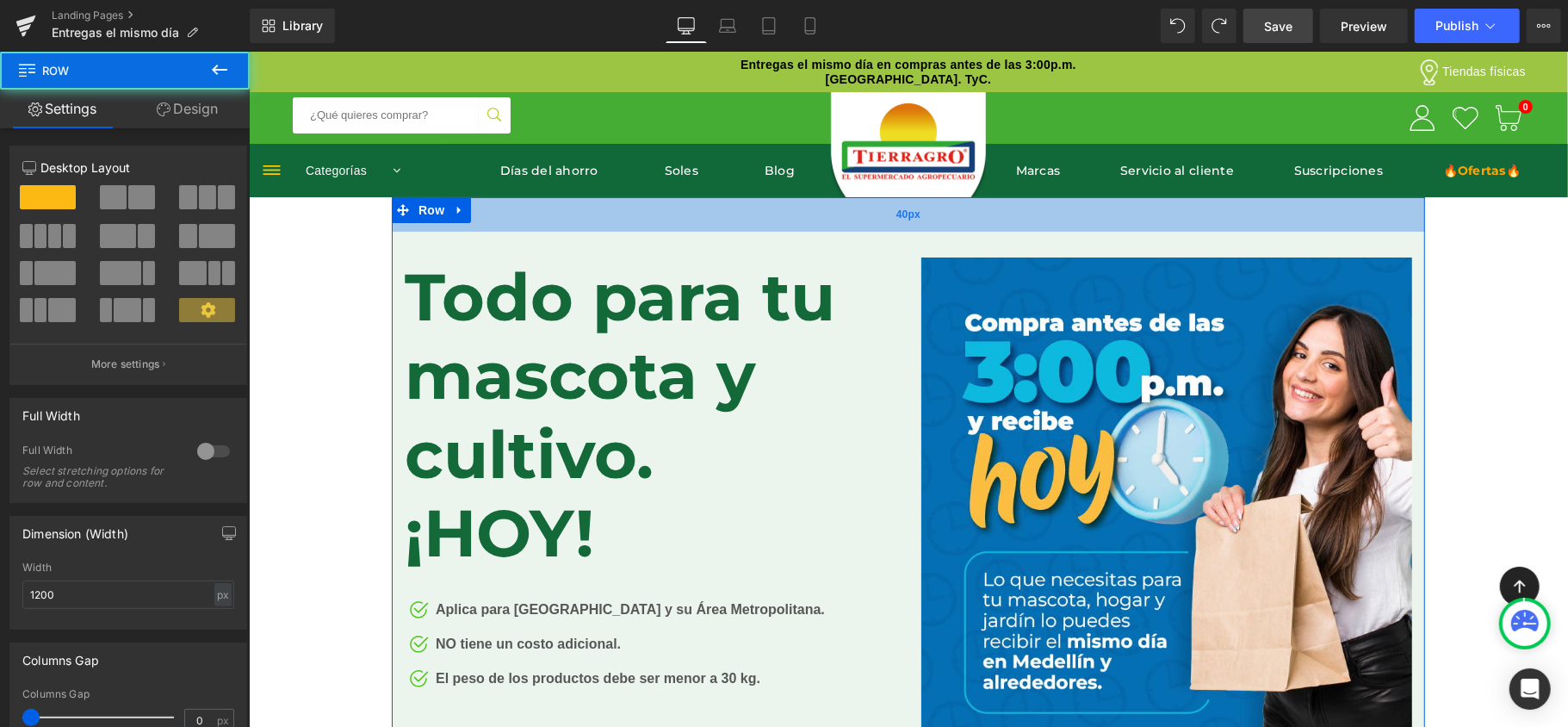
click at [1383, 214] on div "40px" at bounding box center [907, 213] width 1033 height 34
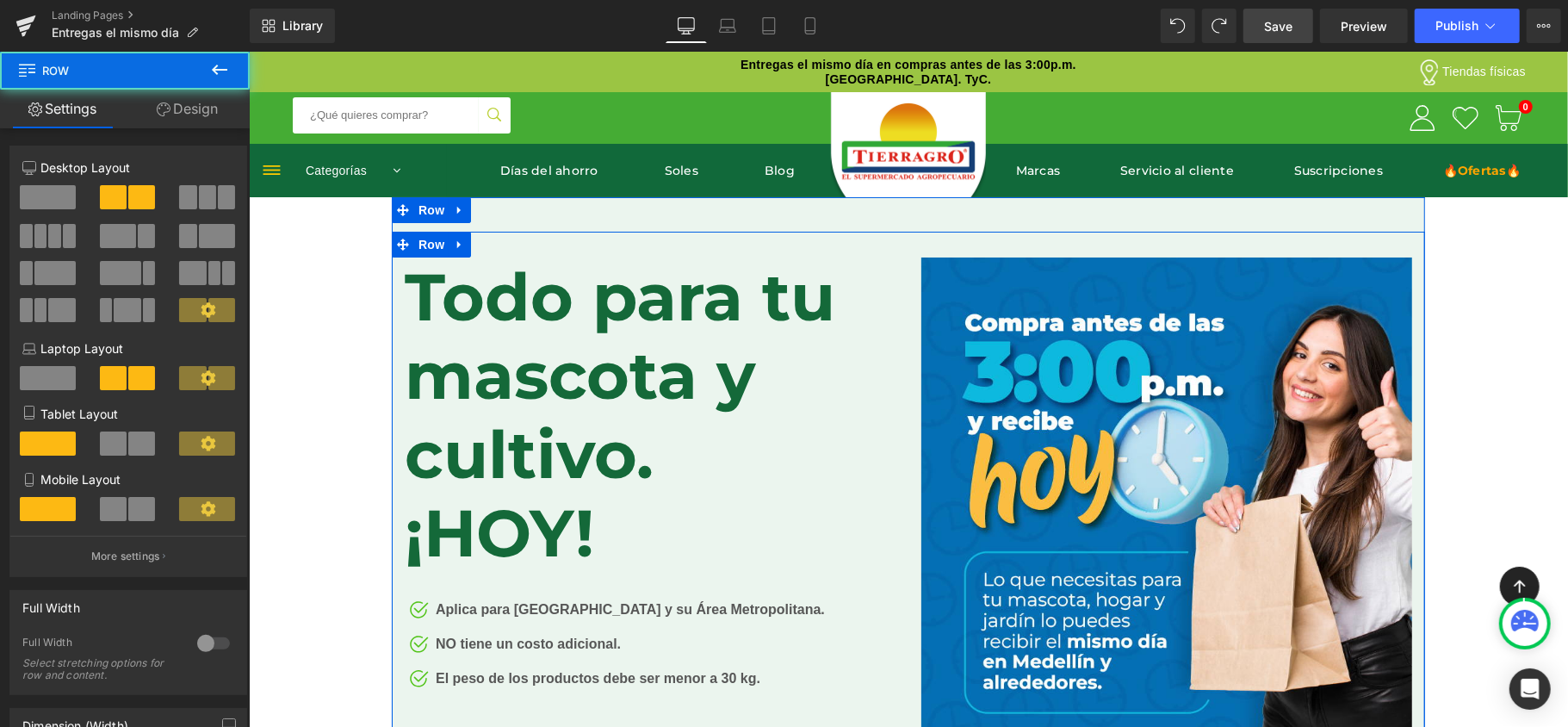
click at [1396, 238] on div "Todo para tu mascota y cultivo. ¡[DATE]! Heading Image Aplica para [GEOGRAPHIC_…" at bounding box center [907, 564] width 1033 height 666
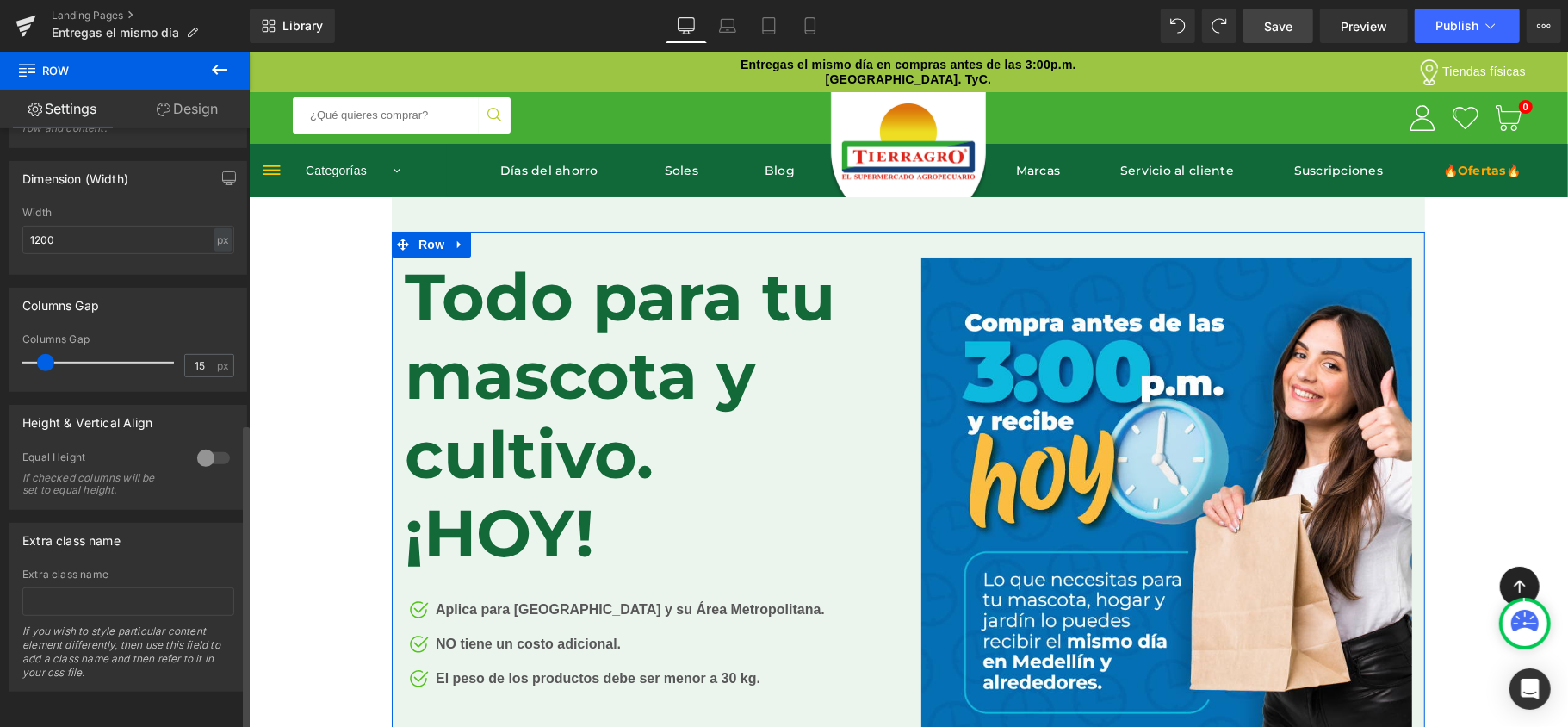
scroll to position [576, 0]
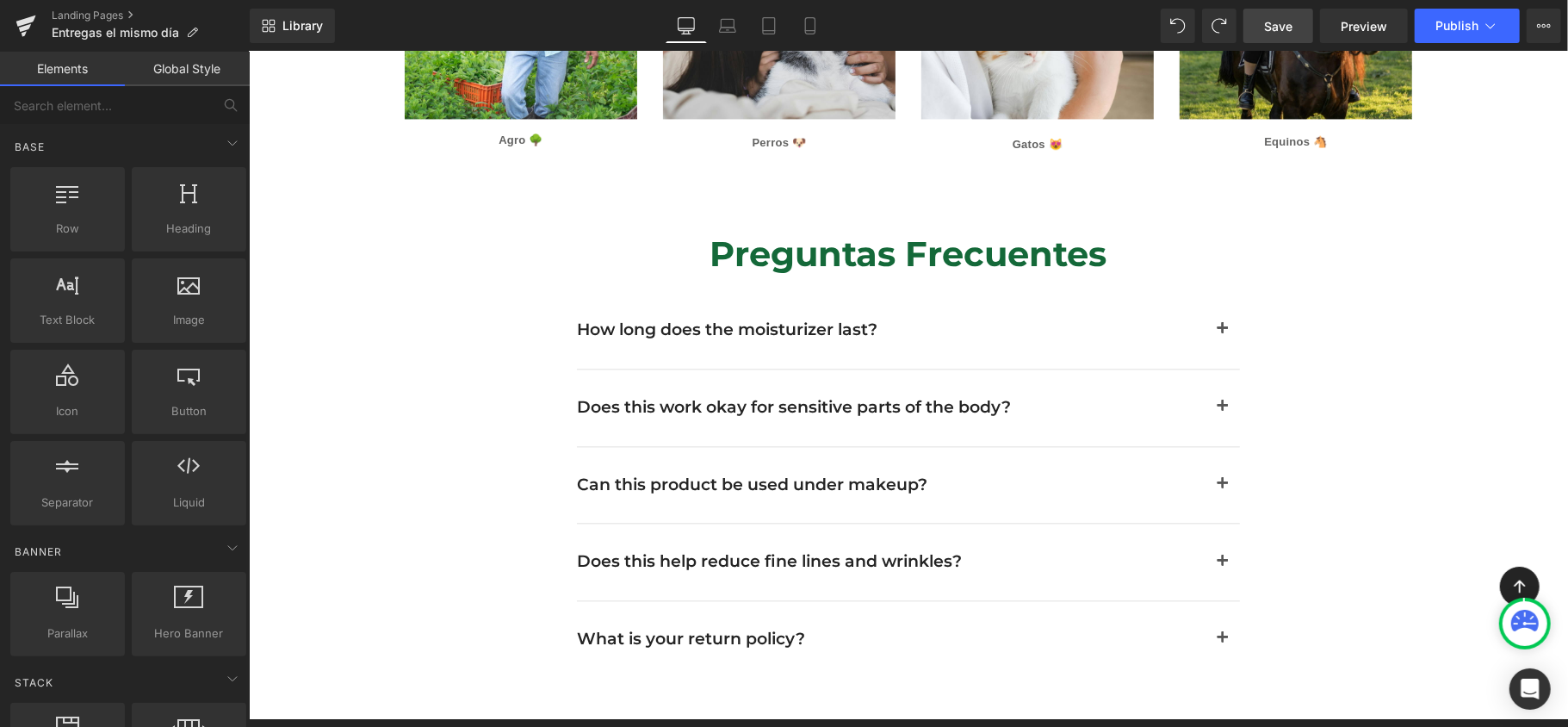
scroll to position [2527, 0]
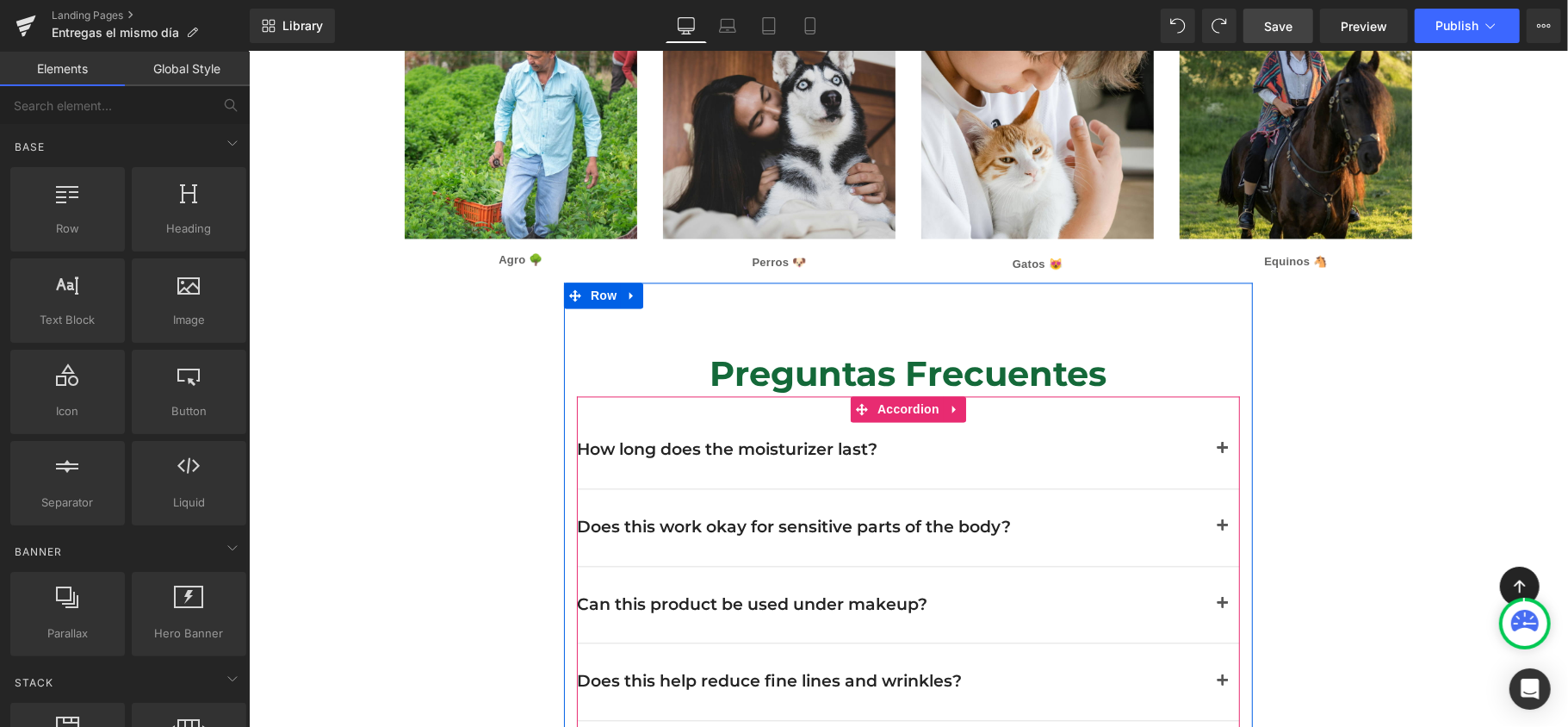
click at [1205, 424] on button "button" at bounding box center [1222, 449] width 34 height 77
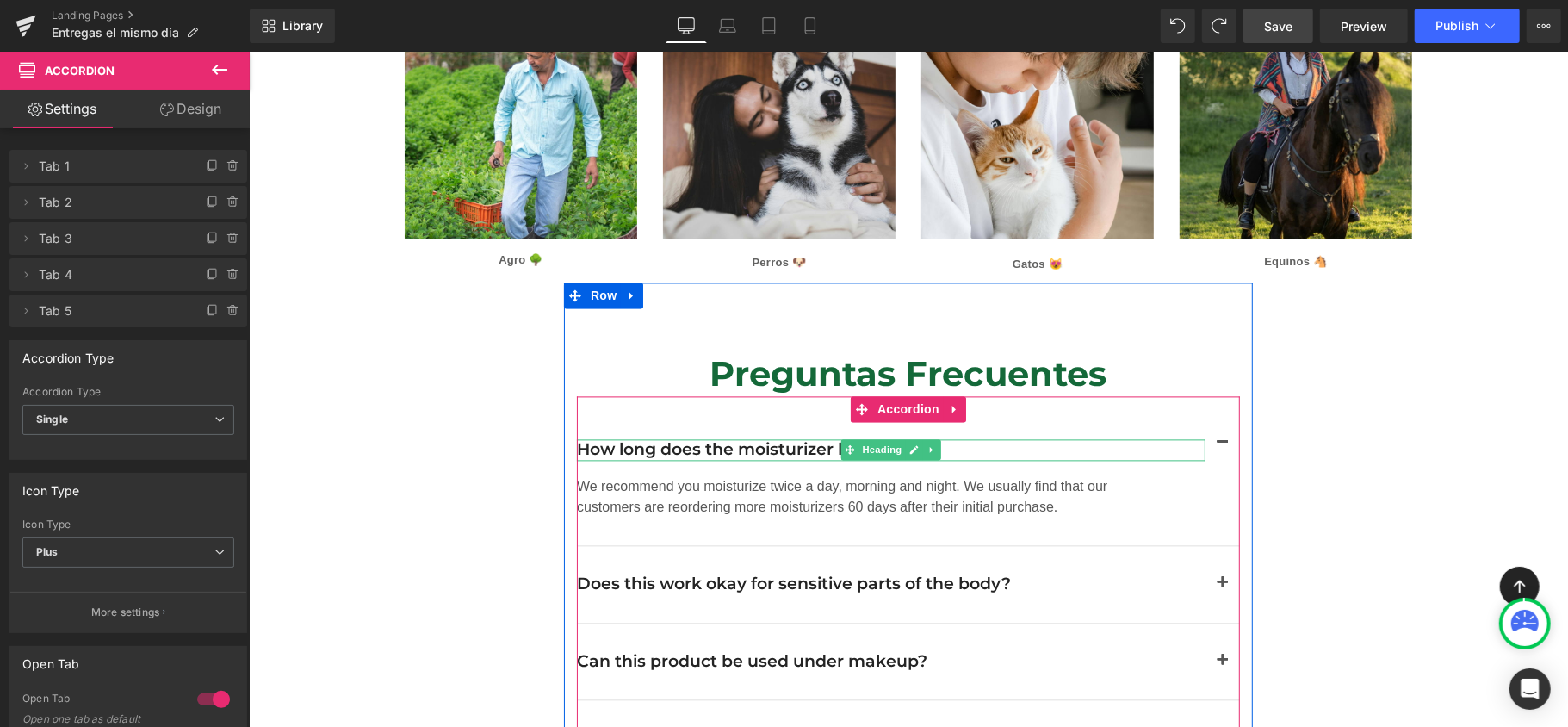
click at [814, 438] on h2 "How long does the moisturizer last?" at bounding box center [891, 449] width 629 height 22
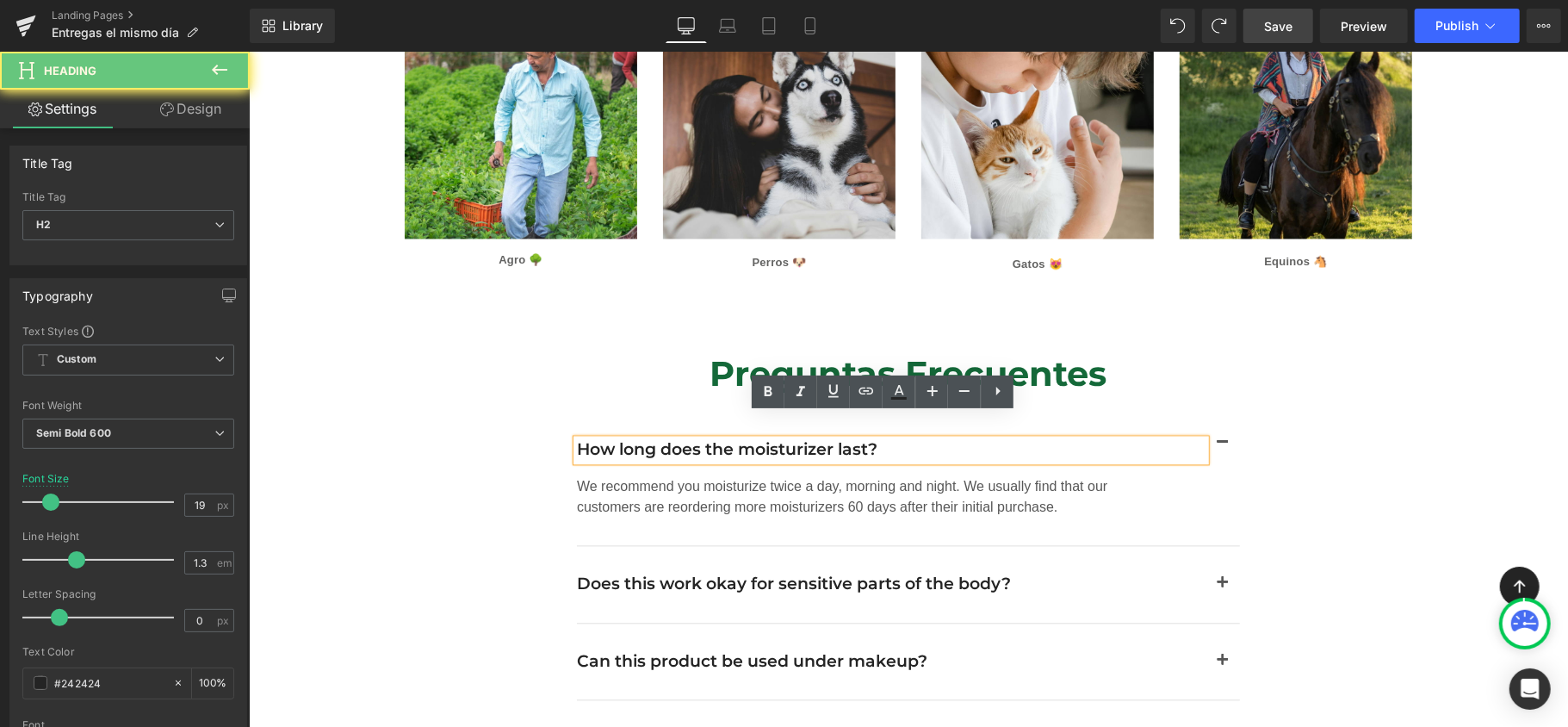
click at [793, 438] on h2 "How long does the moisturizer last?" at bounding box center [891, 449] width 629 height 22
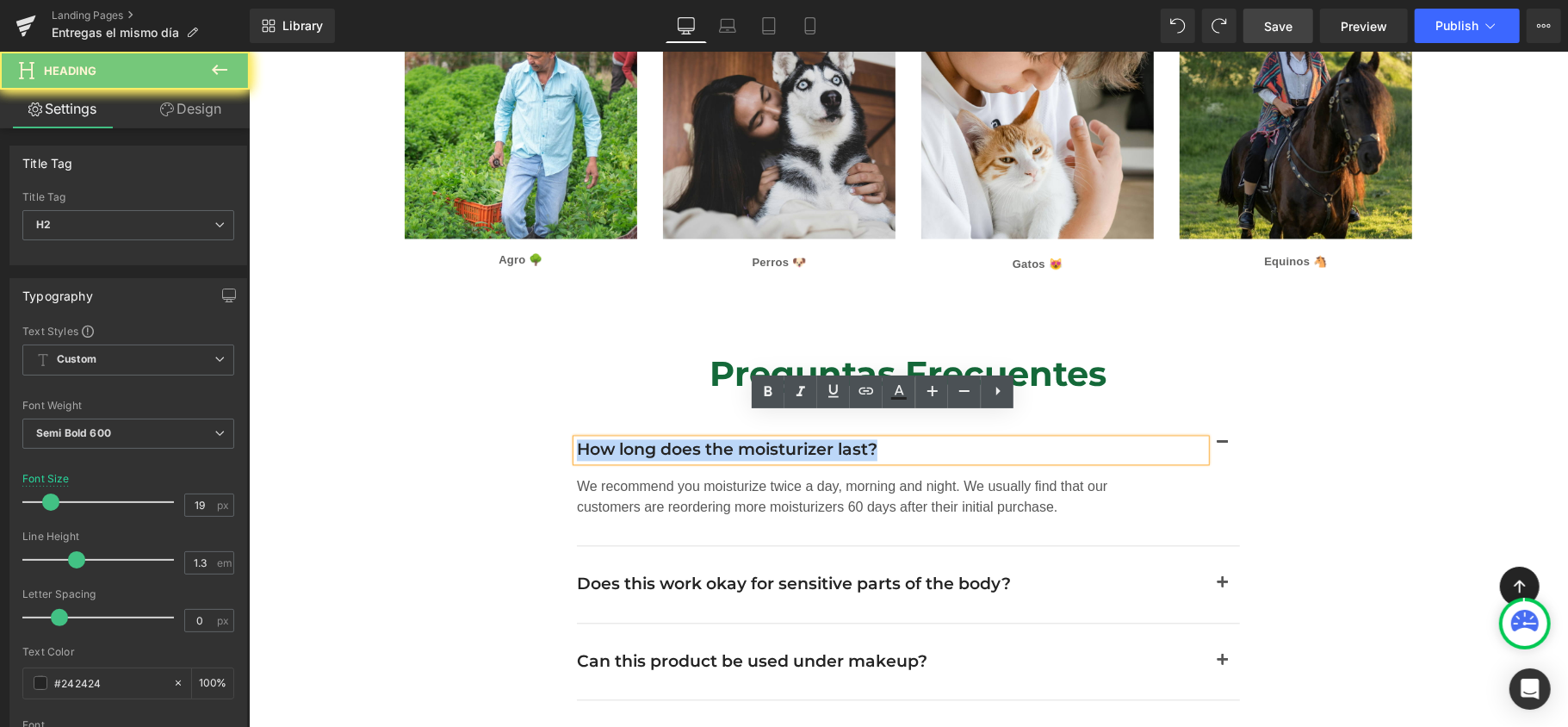
click at [793, 438] on h2 "How long does the moisturizer last?" at bounding box center [891, 449] width 629 height 22
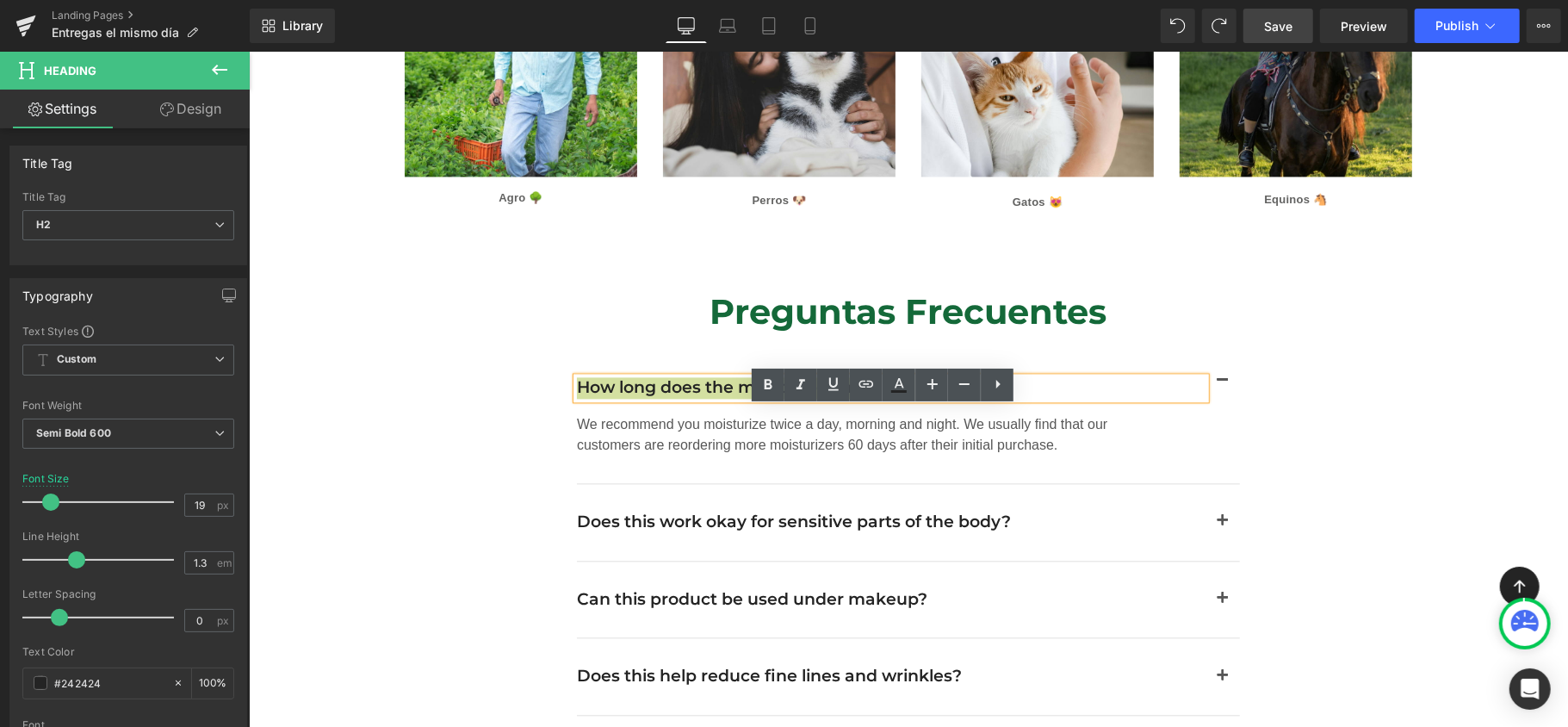
scroll to position [2642, 0]
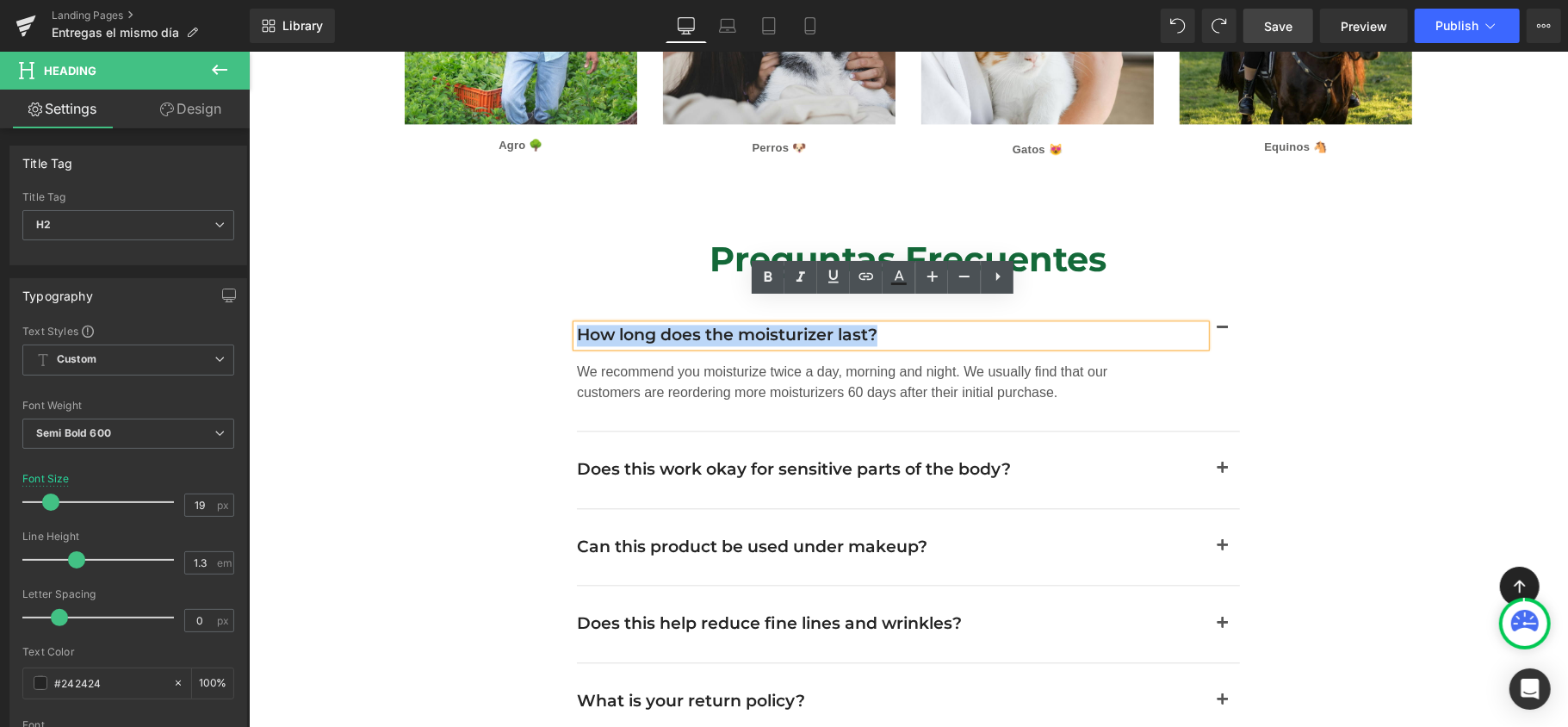
click at [892, 324] on div "How long does the moisturizer last?" at bounding box center [891, 334] width 629 height 22
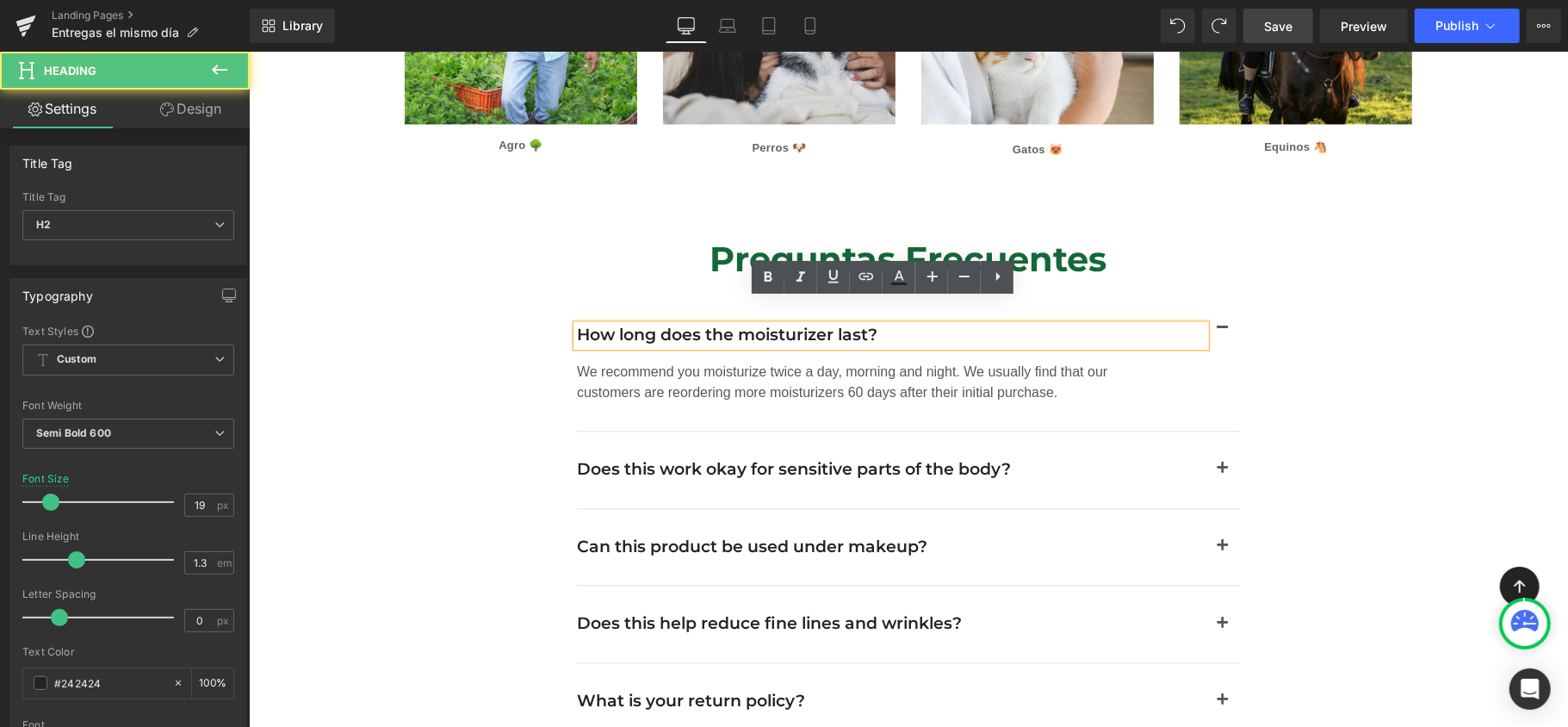
click at [889, 324] on h2 "How long does the moisturizer last?" at bounding box center [891, 334] width 629 height 22
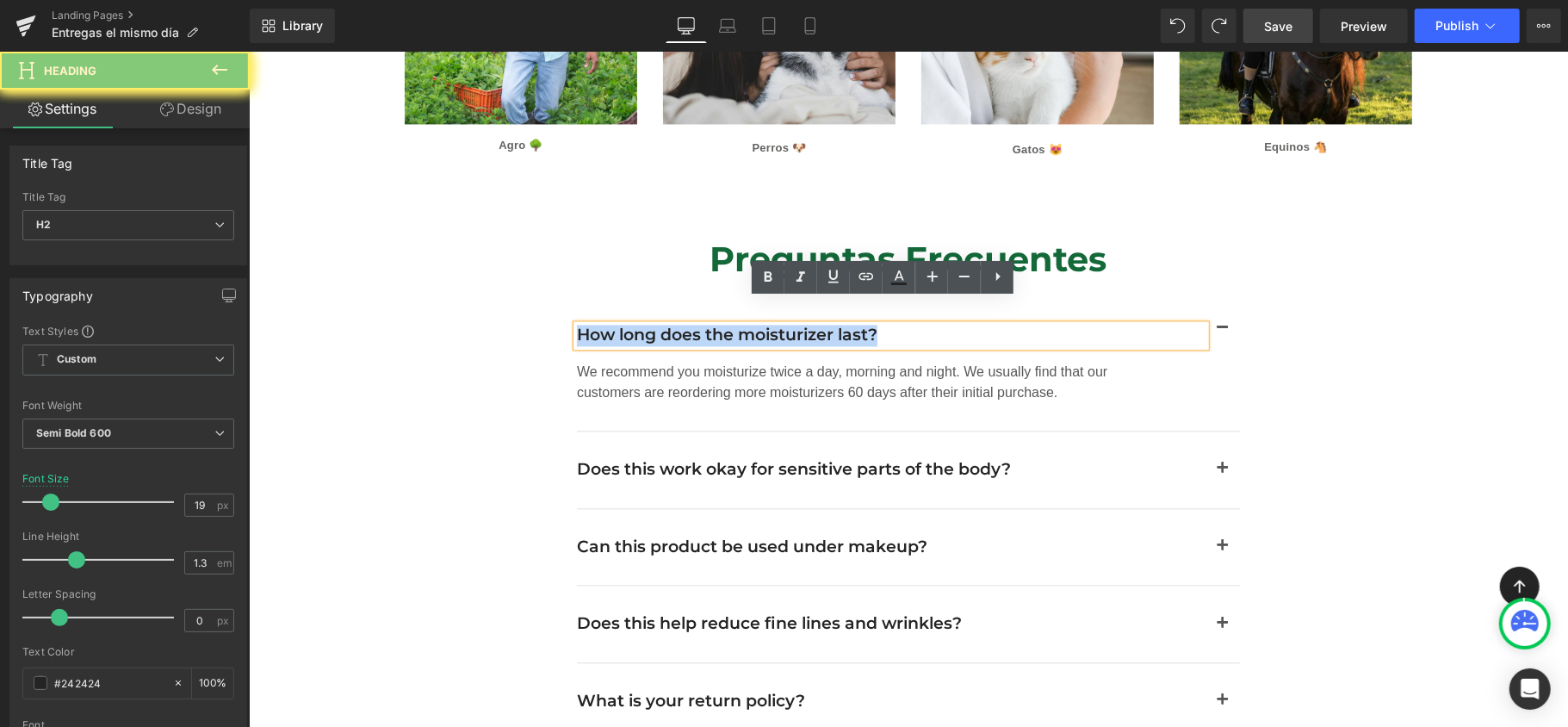
click at [889, 324] on h2 "How long does the moisturizer last?" at bounding box center [891, 334] width 629 height 22
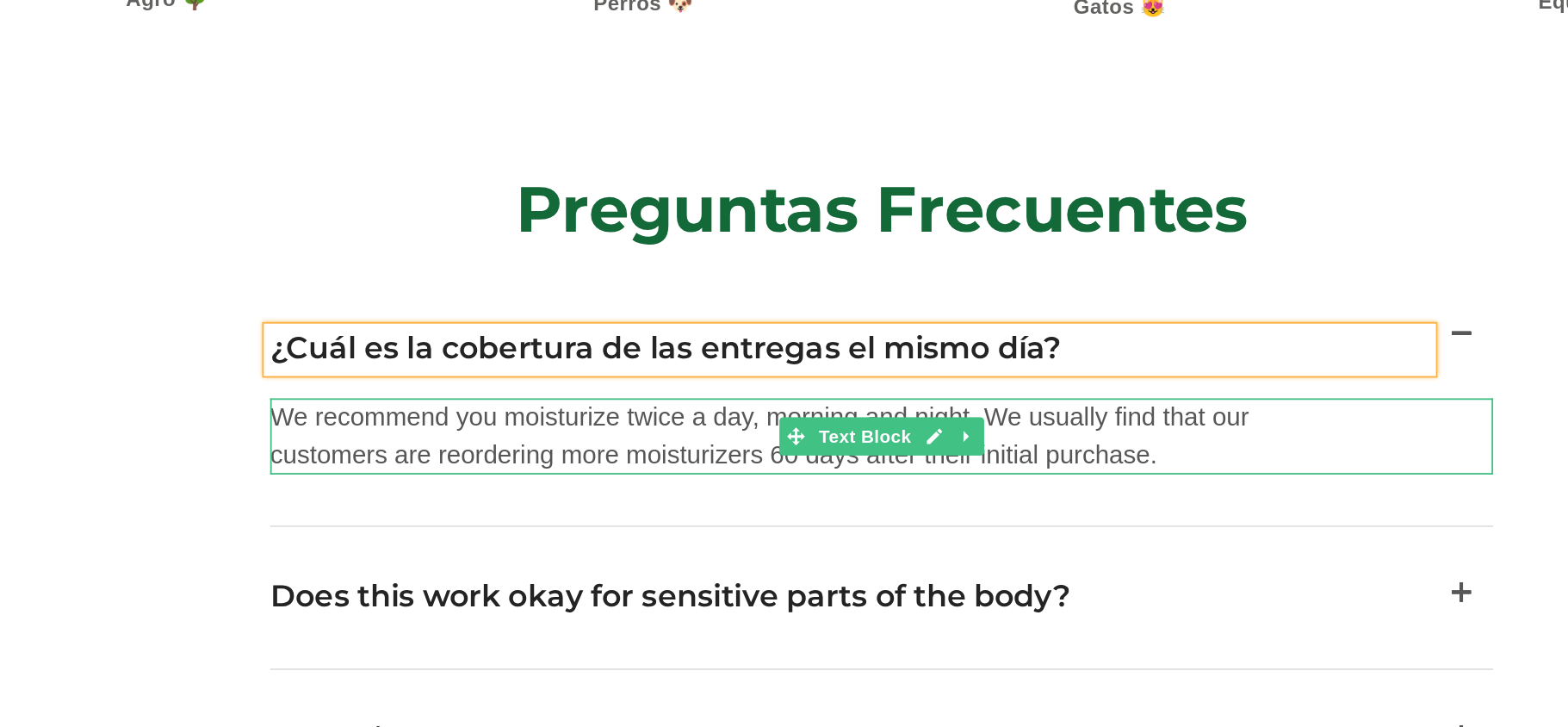
click at [84, 137] on p "We recommend you moisturize twice a day, morning and night. We usually find tha…" at bounding box center [281, 158] width 577 height 41
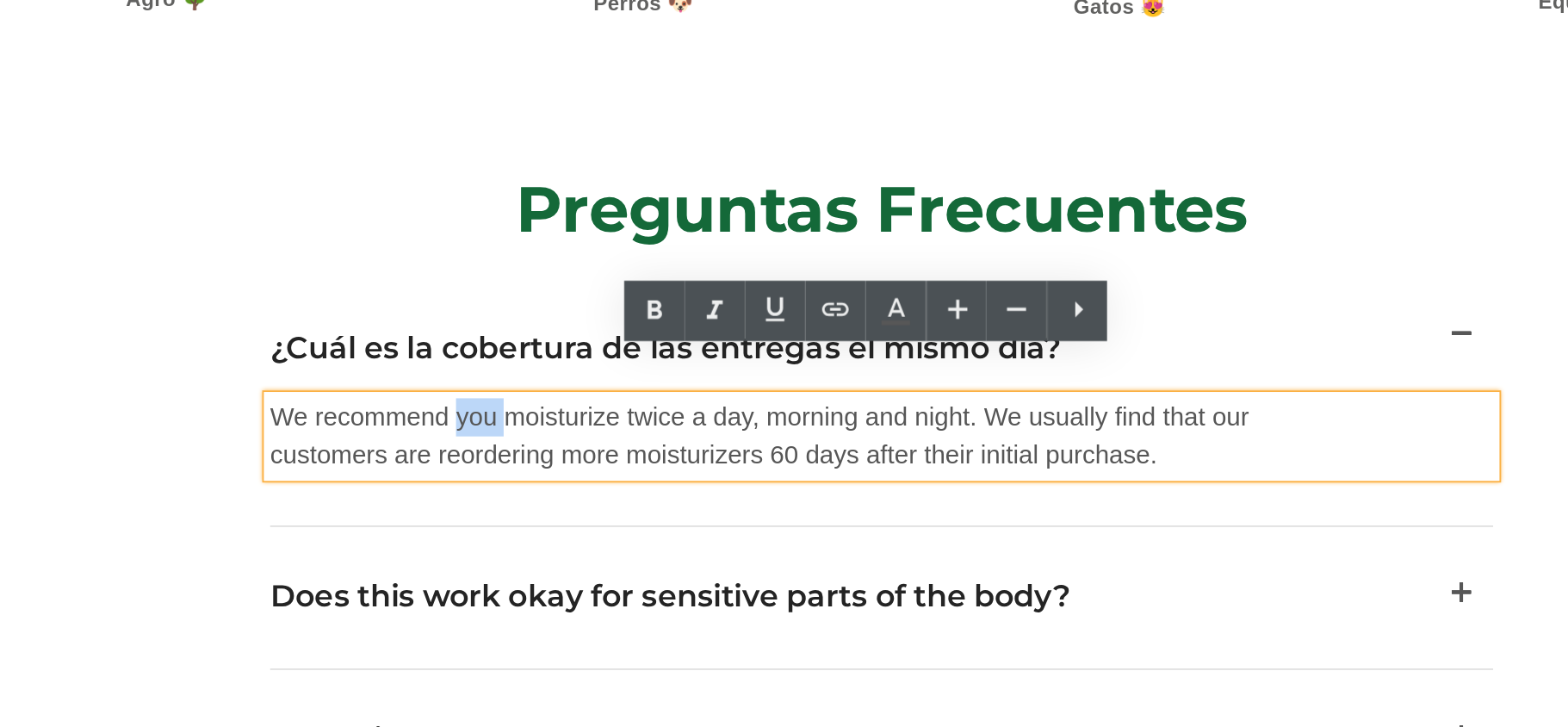
click at [84, 137] on p "We recommend you moisturize twice a day, morning and night. We usually find tha…" at bounding box center [281, 158] width 577 height 41
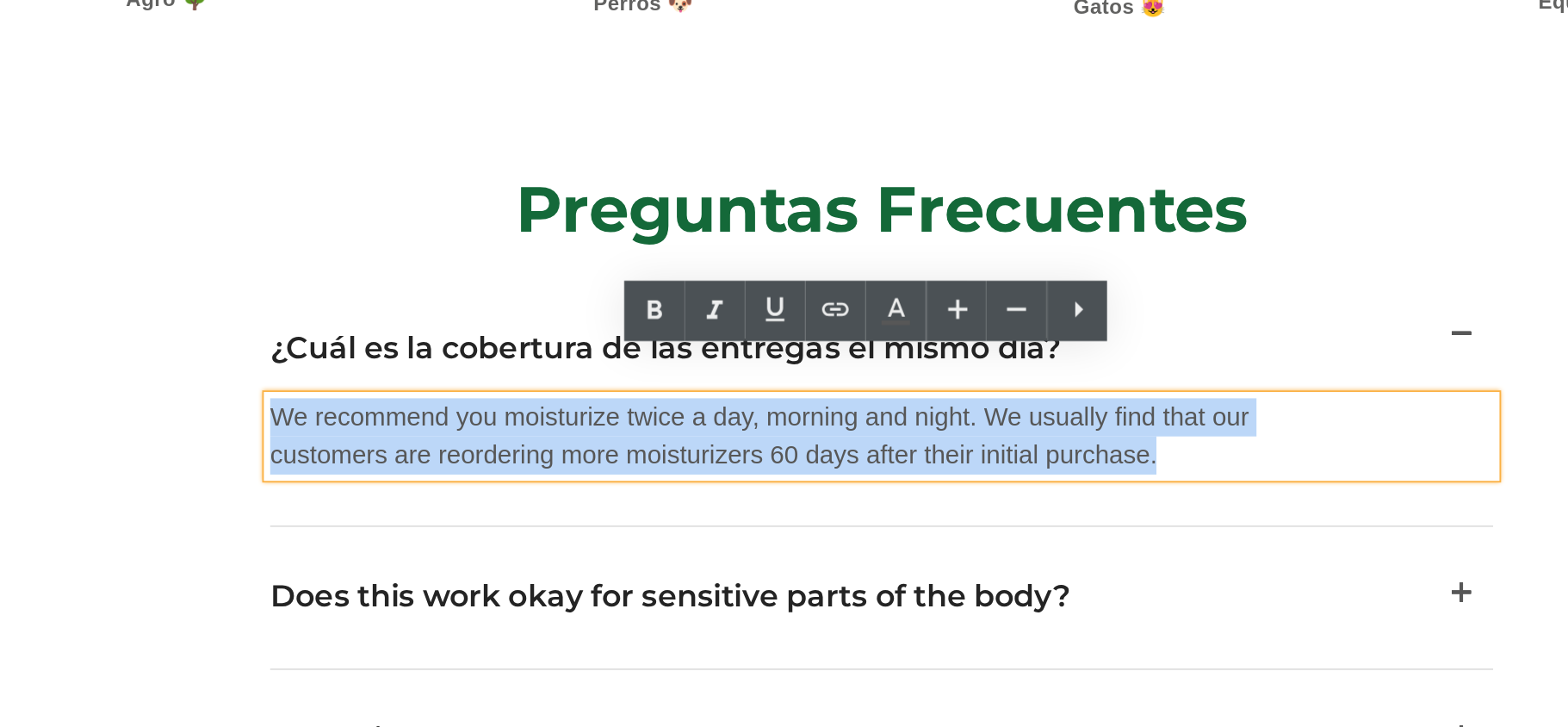
click at [84, 137] on p "We recommend you moisturize twice a day, morning and night. We usually find tha…" at bounding box center [281, 158] width 577 height 41
click at [81, 137] on p "We recommend you moisturize twice a day, morning and night. We usually find tha…" at bounding box center [281, 158] width 577 height 41
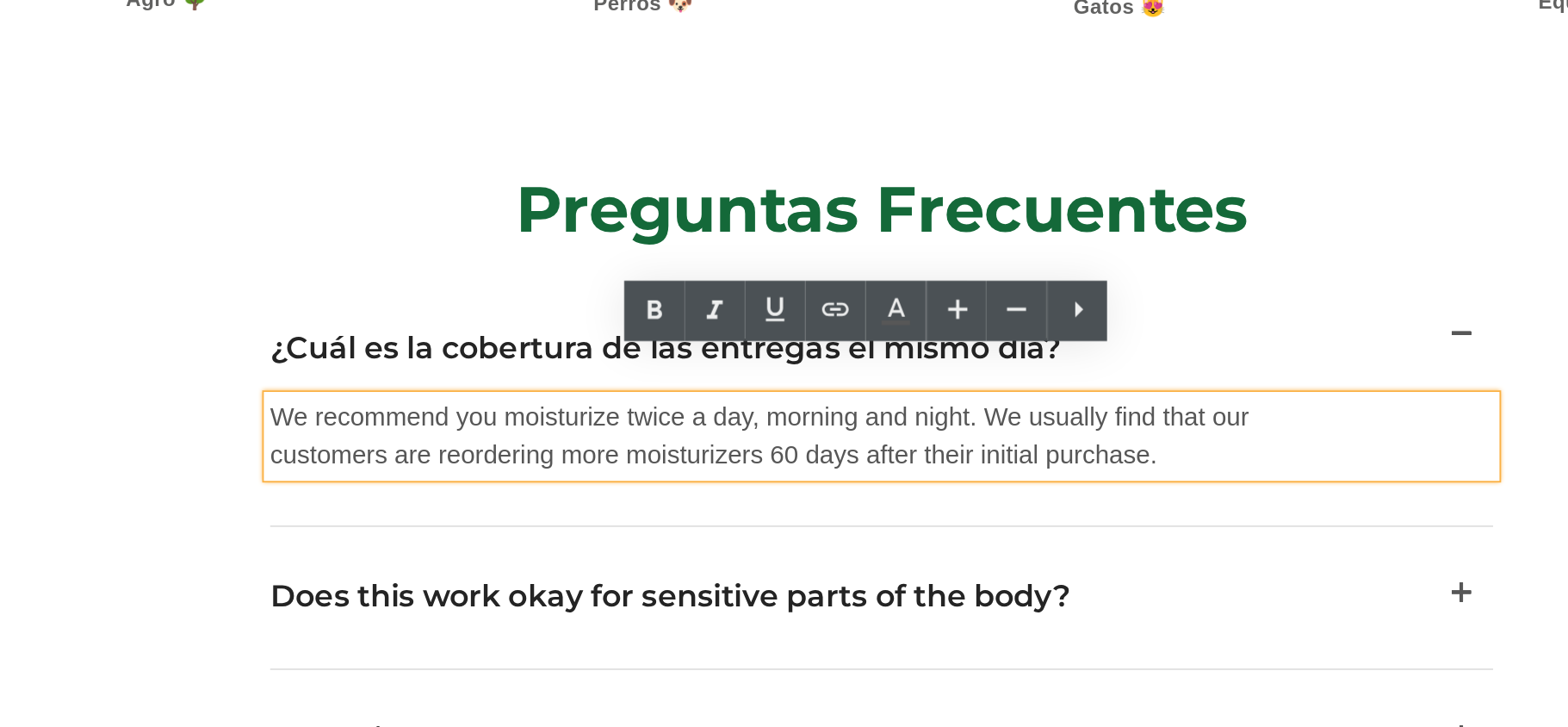
click at [81, 137] on p "We recommend you moisturize twice a day, morning and night. We usually find tha…" at bounding box center [281, 158] width 577 height 41
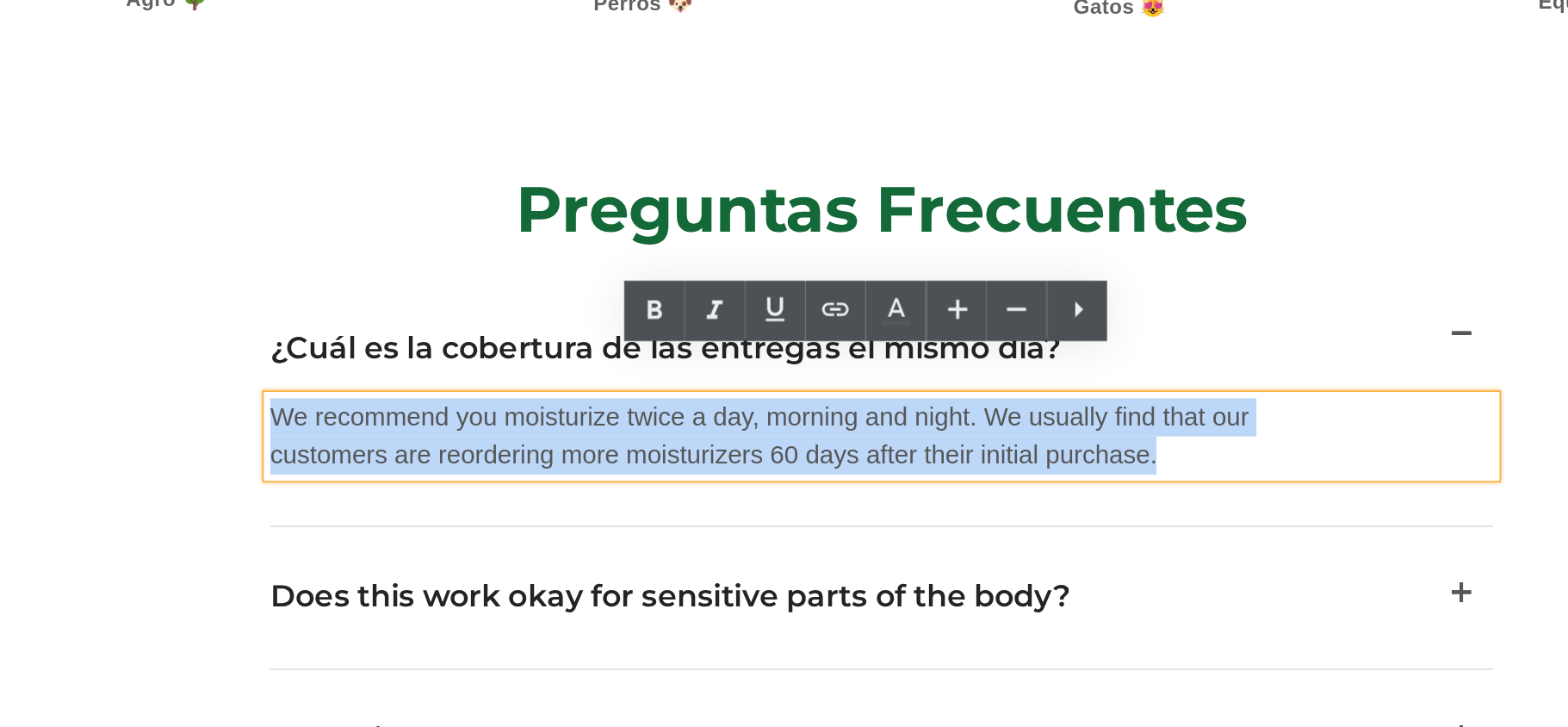
click at [81, 137] on p "We recommend you moisturize twice a day, morning and night. We usually find tha…" at bounding box center [281, 158] width 577 height 41
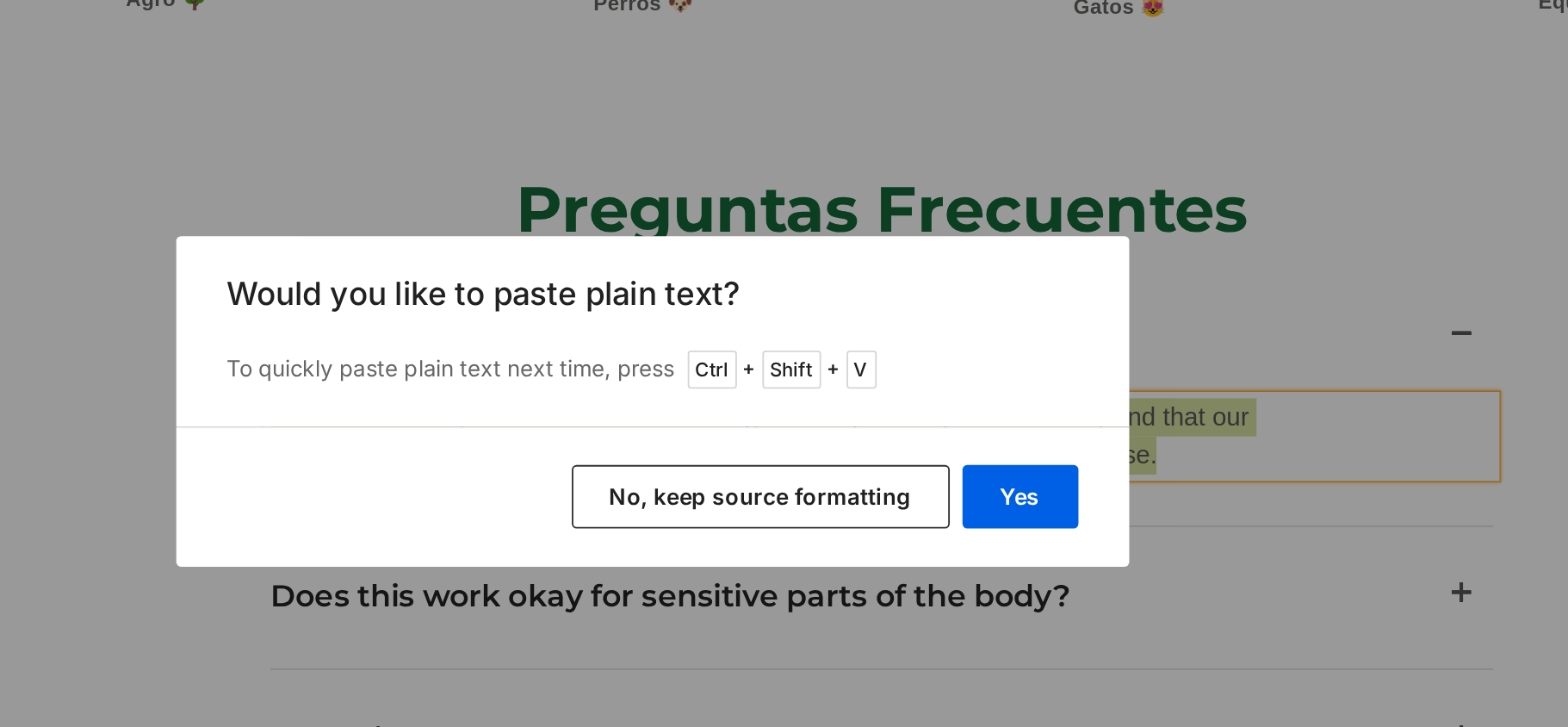
click at [892, 413] on button "No, keep source formatting" at bounding box center [843, 415] width 205 height 34
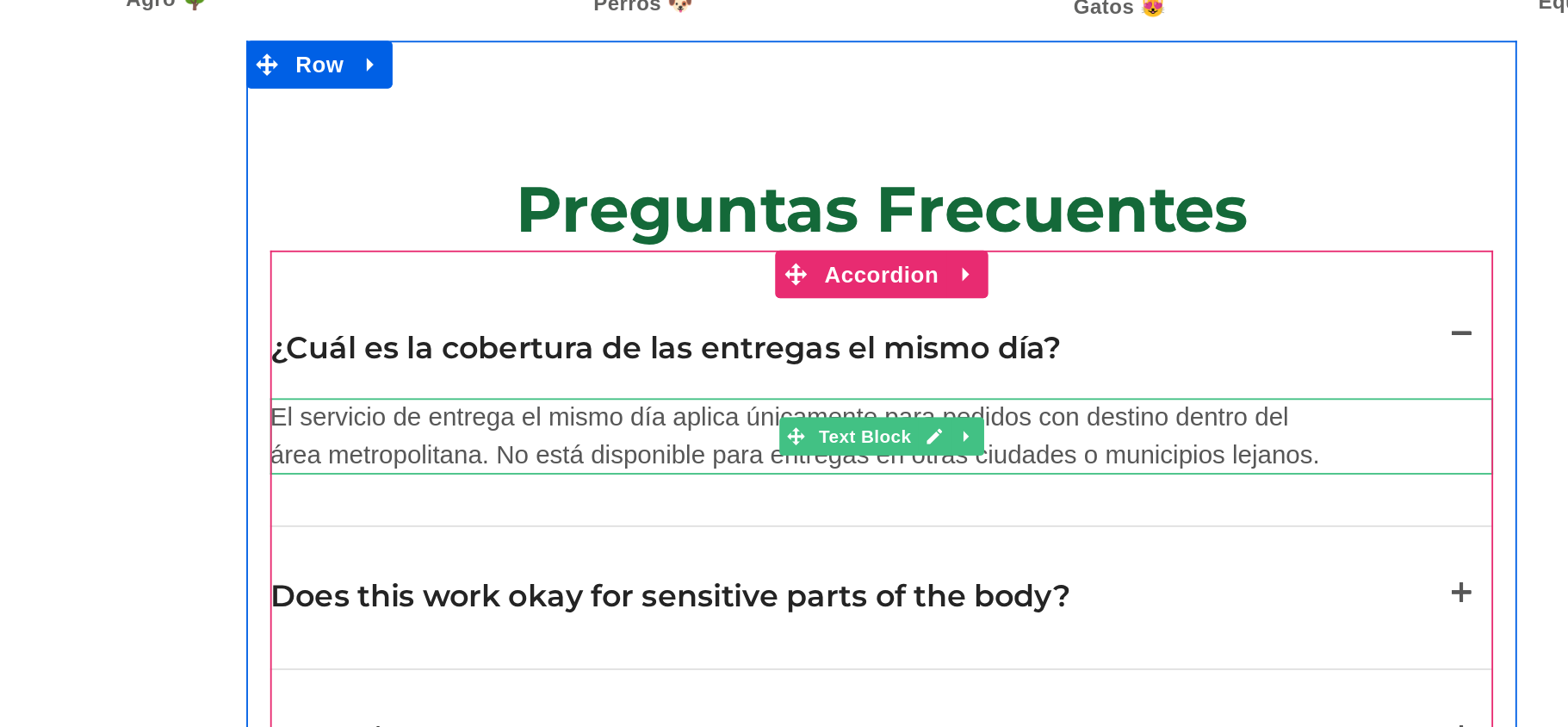
click at [30, 137] on p "El servicio de entrega el mismo día aplica únicamente para pedidos con destino …" at bounding box center [281, 158] width 577 height 41
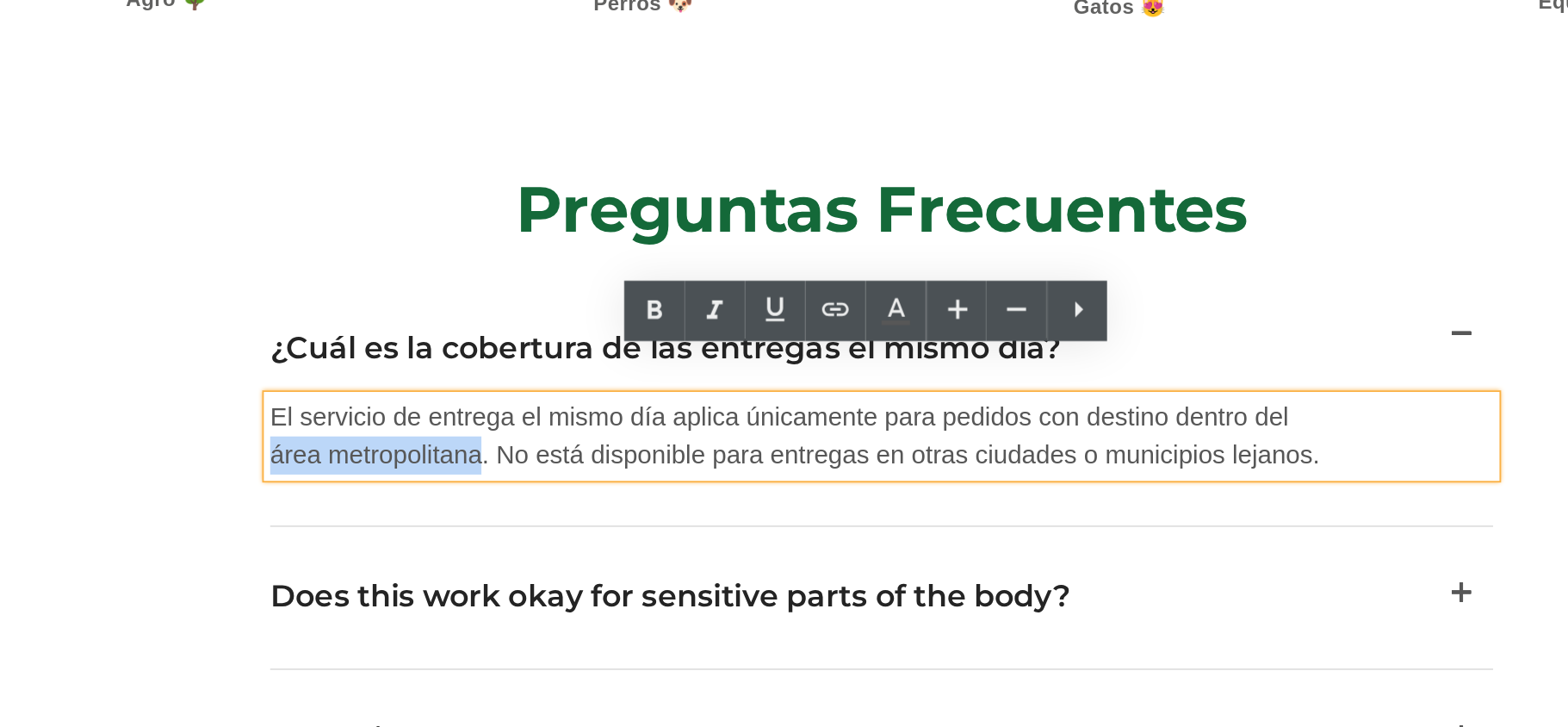
drag, startPoint x: 99, startPoint y: 144, endPoint x: -13, endPoint y: 145, distance: 112.0
click at [0, 145] on span "El servicio de entrega el mismo día aplica únicamente para pedidos con destino …" at bounding box center [277, 157] width 569 height 35
click at [795, 314] on icon at bounding box center [785, 314] width 21 height 21
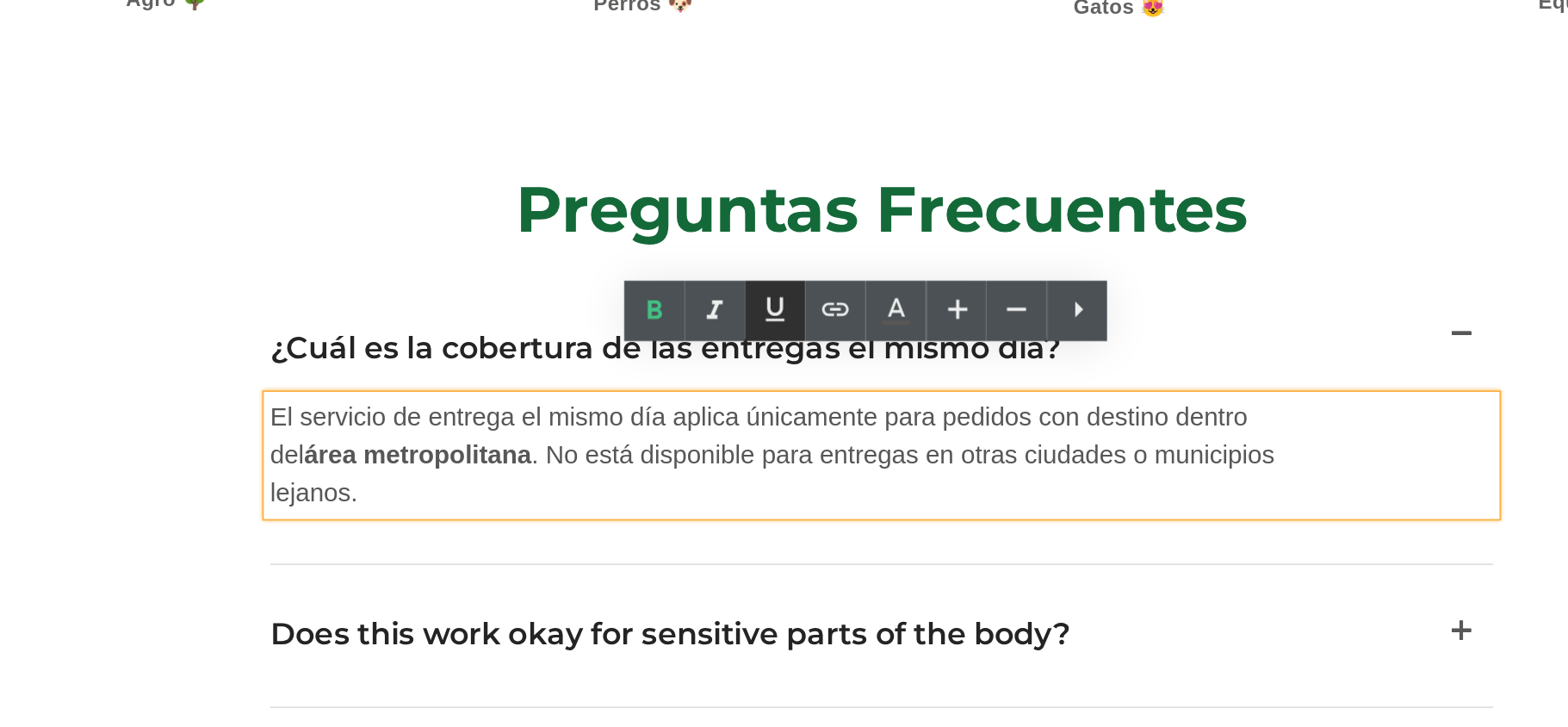
click at [840, 311] on icon at bounding box center [850, 313] width 21 height 21
click at [59, 160] on strong "área metropolitana" at bounding box center [72, 168] width 123 height 14
click at [68, 160] on strong "área metropolitana" at bounding box center [72, 168] width 123 height 14
click at [89, 160] on strong "área metropolitana" at bounding box center [72, 168] width 123 height 14
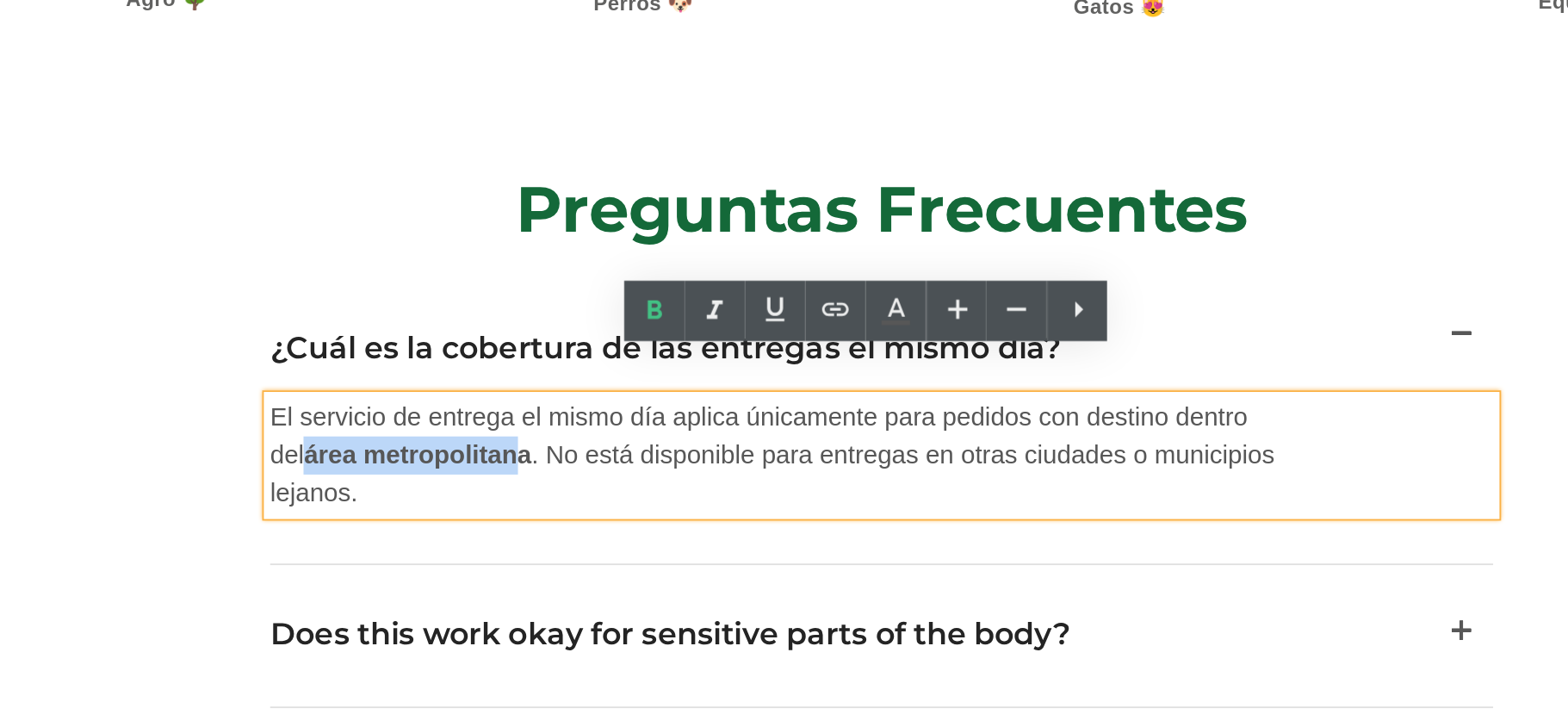
drag, startPoint x: 88, startPoint y: 150, endPoint x: -15, endPoint y: 147, distance: 103.0
click at [11, 160] on strong "área metropolitana" at bounding box center [72, 168] width 123 height 14
click at [844, 317] on icon at bounding box center [850, 313] width 21 height 21
click at [11, 160] on u "área metropolitan" at bounding box center [68, 168] width 116 height 14
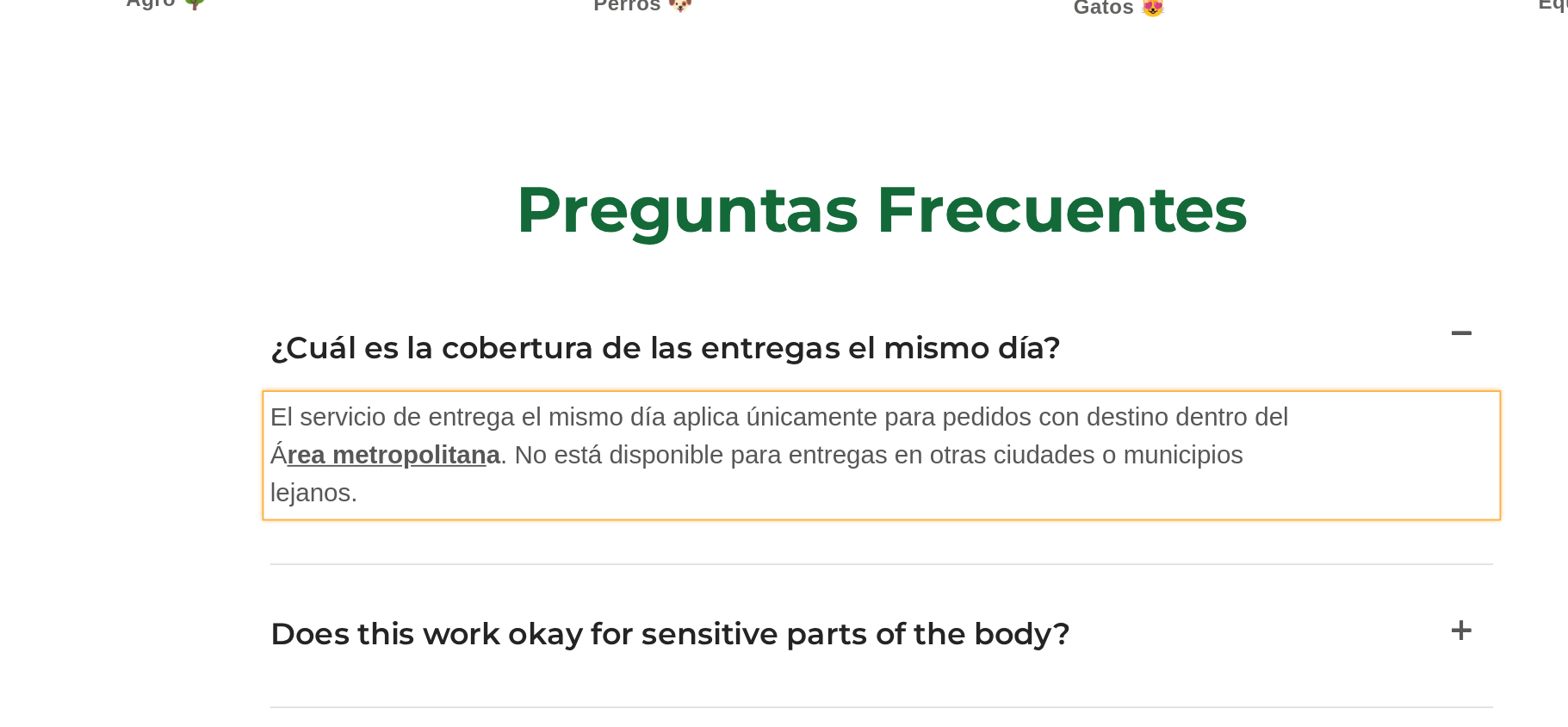
click at [30, 160] on u "rea metropolitan" at bounding box center [56, 168] width 108 height 14
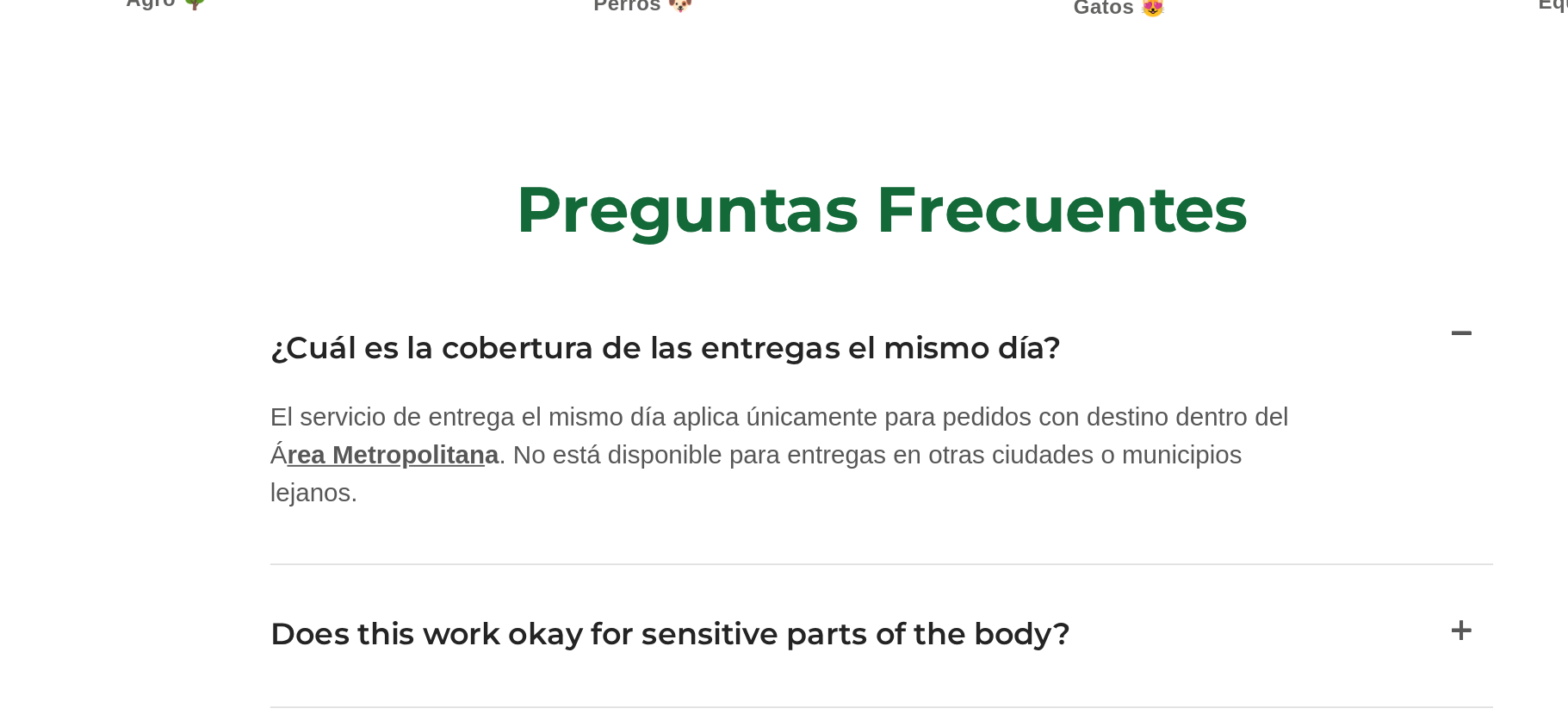
click at [51, 137] on p "El servicio de entrega el mismo día aplica únicamente para pedidos con destino …" at bounding box center [281, 168] width 577 height 62
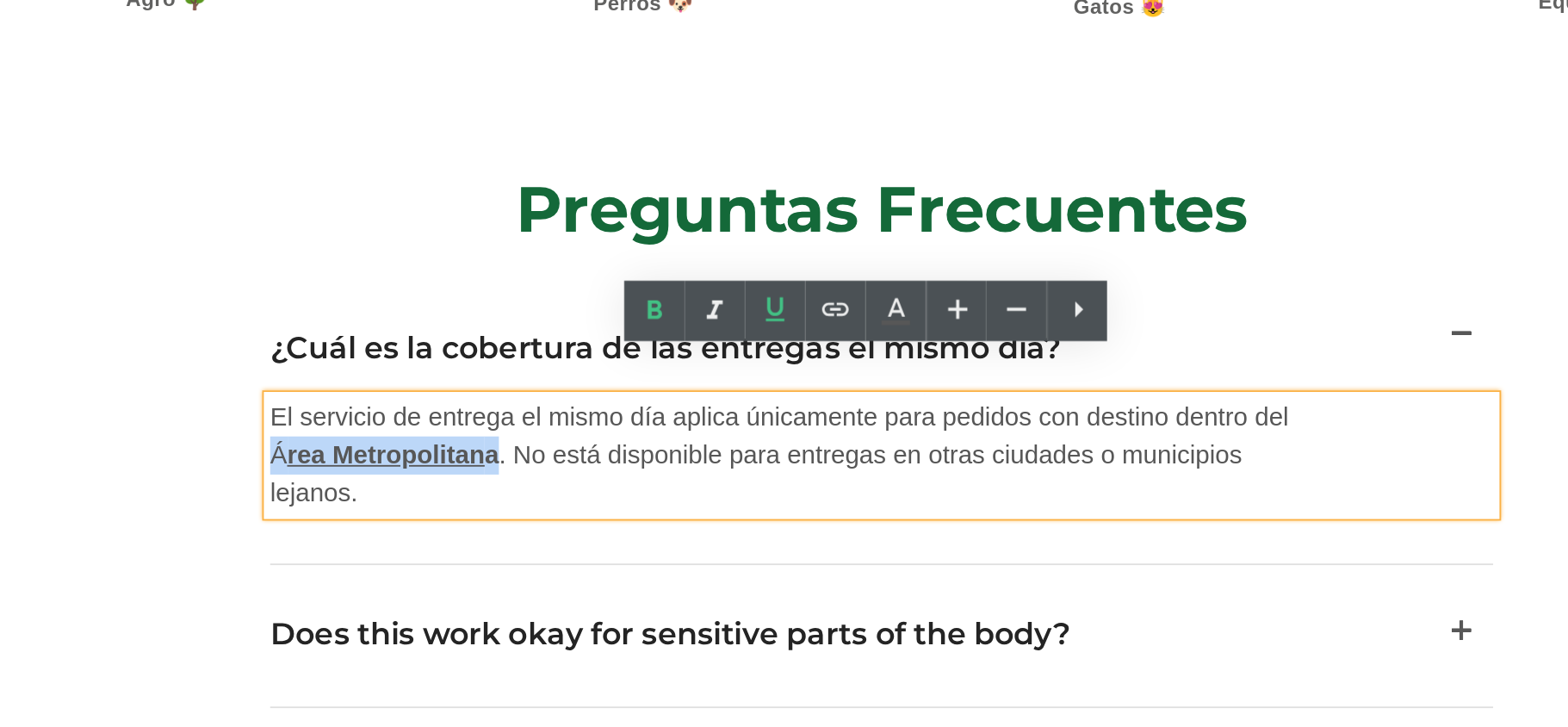
drag, startPoint x: 106, startPoint y: 145, endPoint x: -13, endPoint y: 146, distance: 119.0
click at [0, 146] on span "El servicio de entrega el mismo día aplica únicamente para pedidos con destino …" at bounding box center [269, 168] width 552 height 56
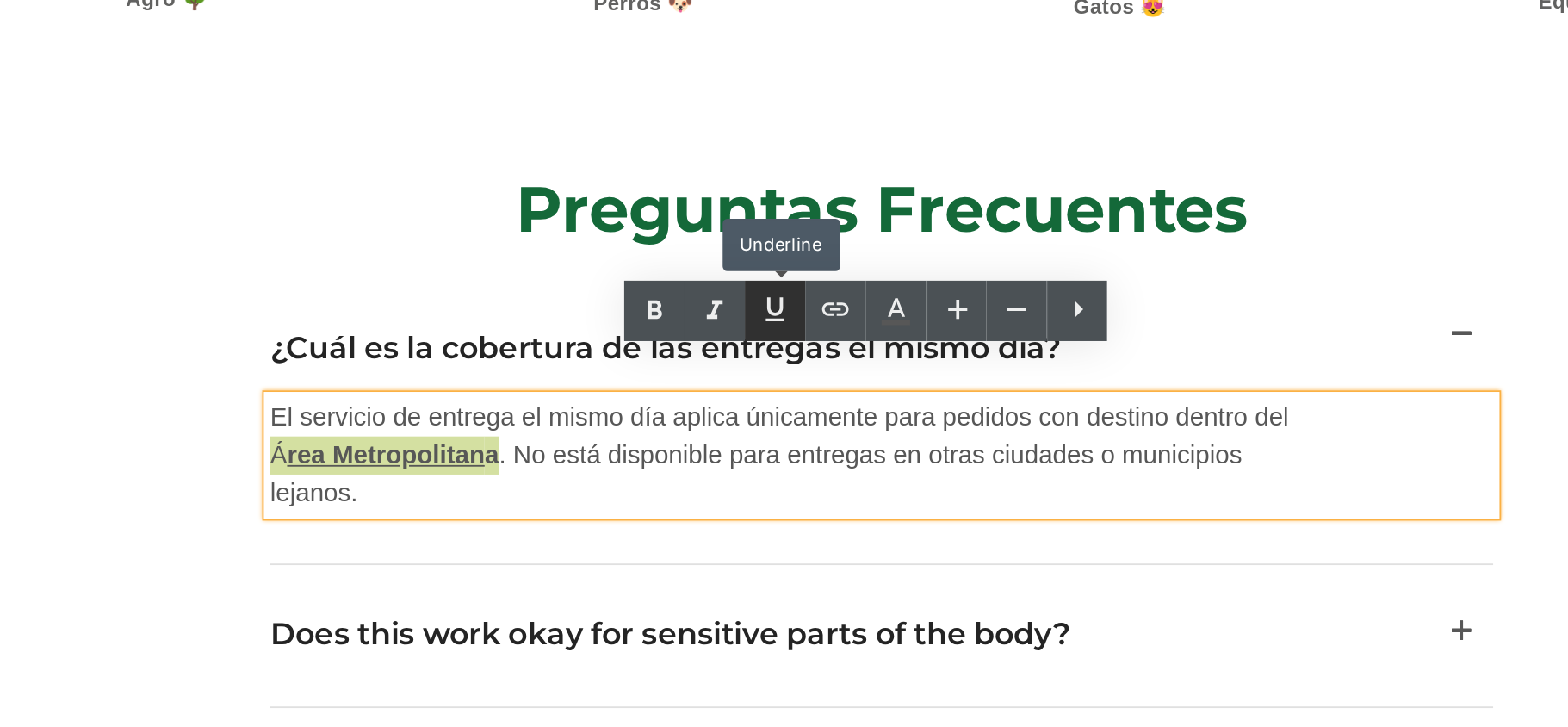
click at [851, 319] on icon at bounding box center [851, 313] width 11 height 13
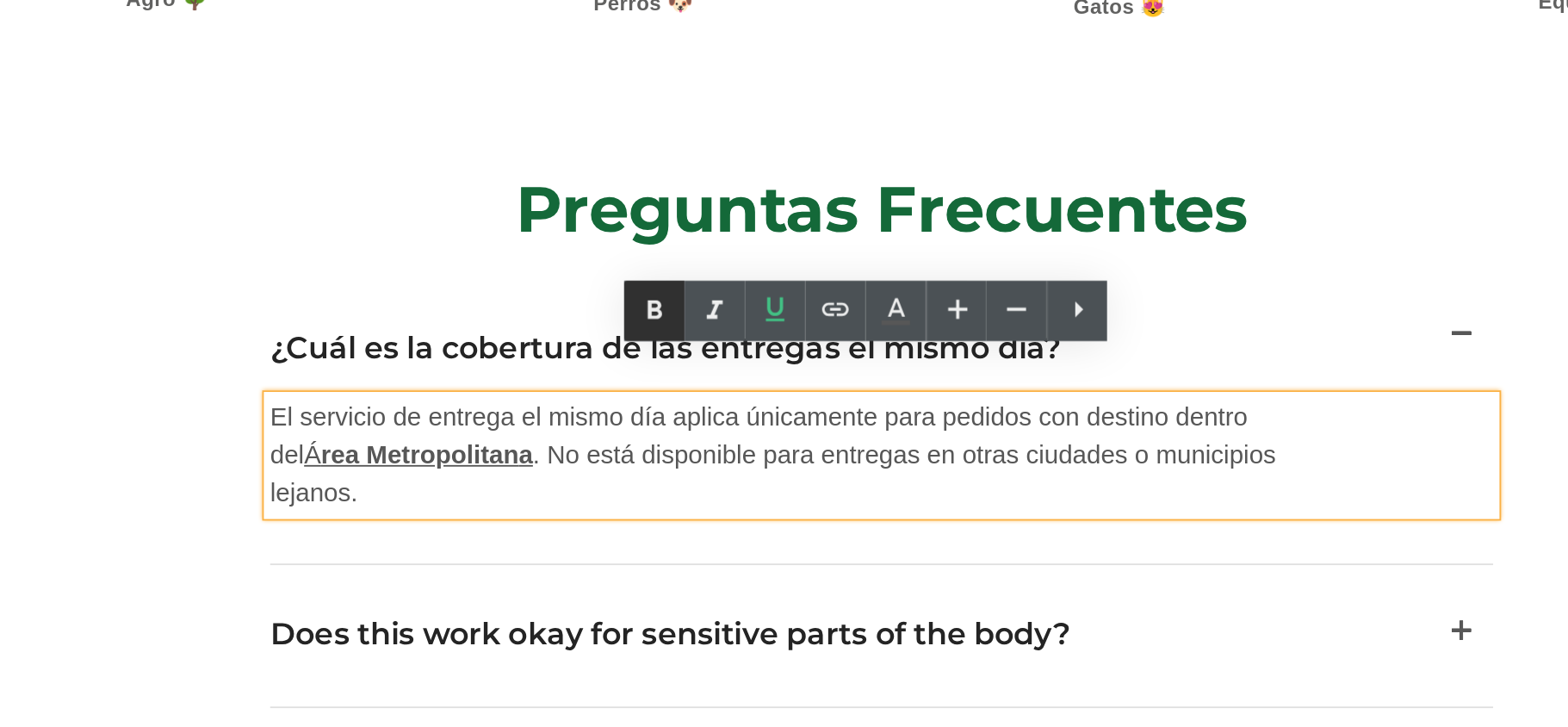
click at [784, 315] on icon at bounding box center [786, 314] width 8 height 11
click at [295, 165] on p "El servicio de entrega el mismo día aplica únicamente para pedidos con destino …" at bounding box center [281, 168] width 577 height 62
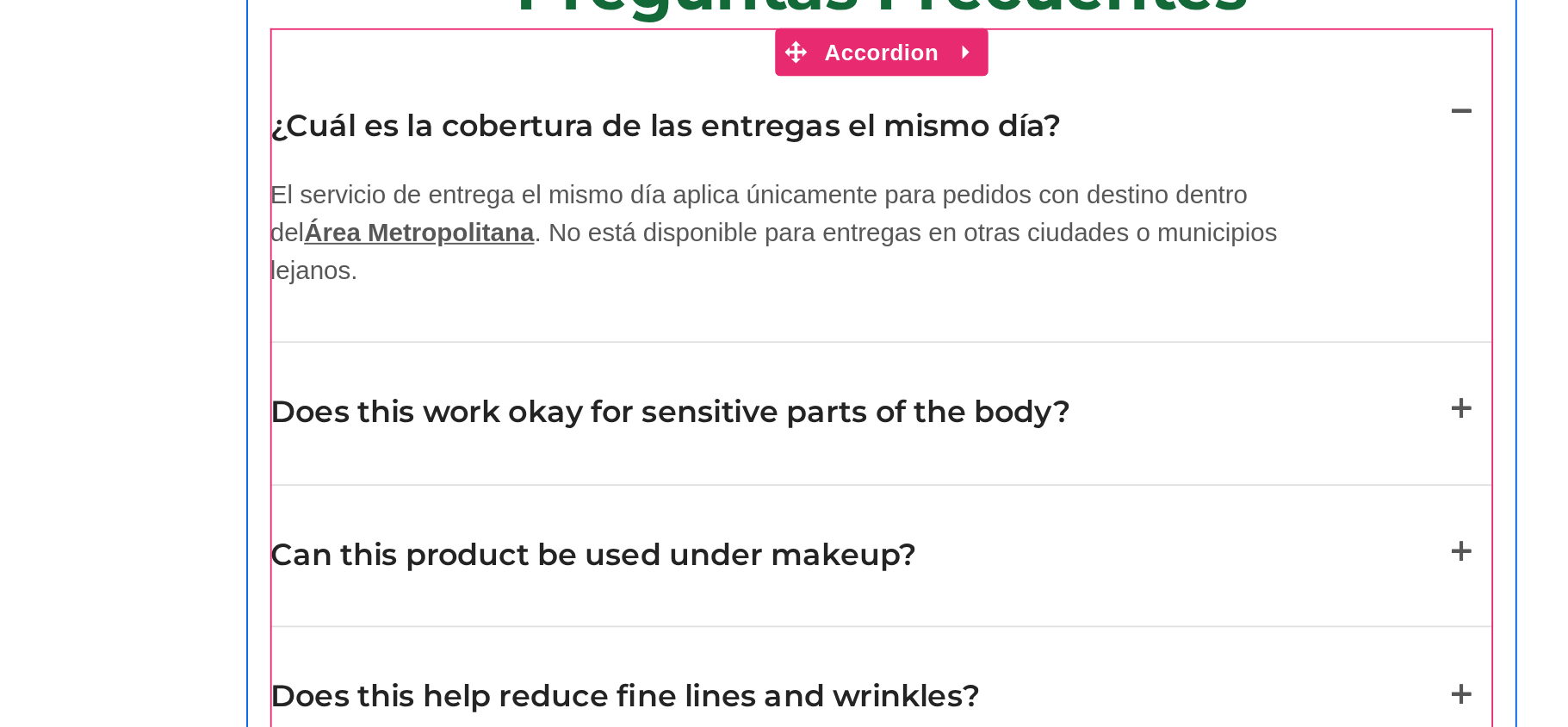
scroll to position [2765, 0]
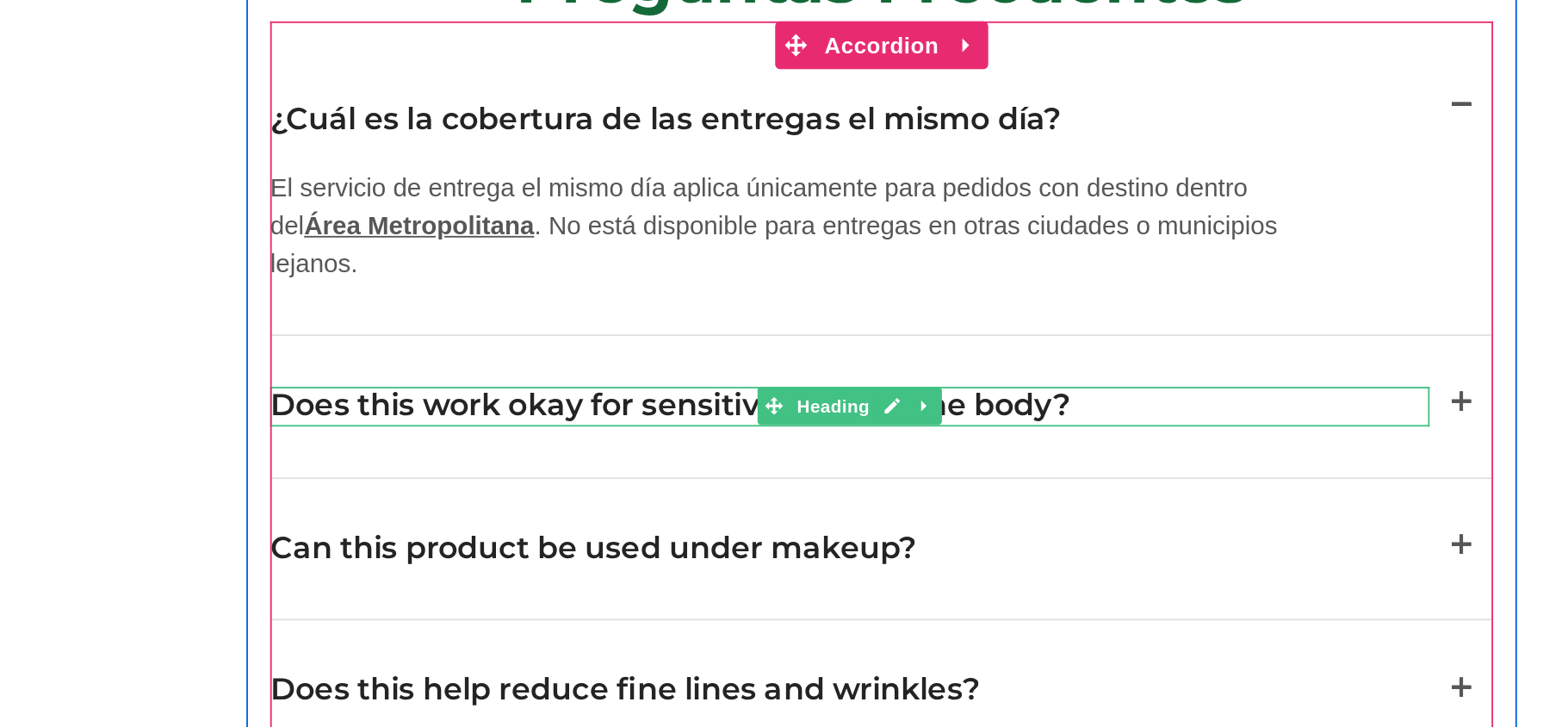
click at [137, 131] on h2 "Does this work okay for sensitive parts of the body?" at bounding box center [307, 142] width 629 height 22
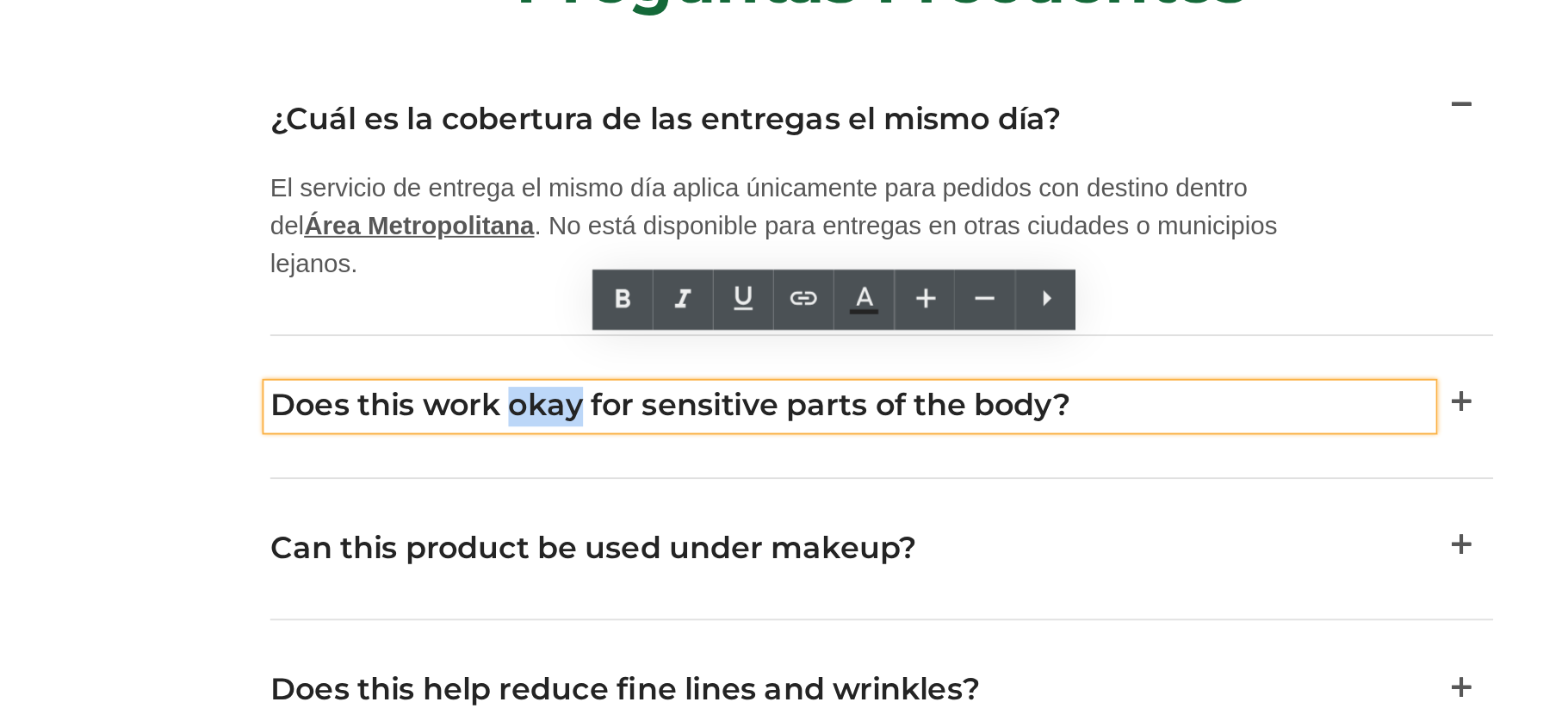
click at [137, 131] on h2 "Does this work okay for sensitive parts of the body?" at bounding box center [307, 142] width 629 height 22
click at [132, 131] on h2 "Does this work okay for sensitive parts of the body?" at bounding box center [307, 142] width 629 height 22
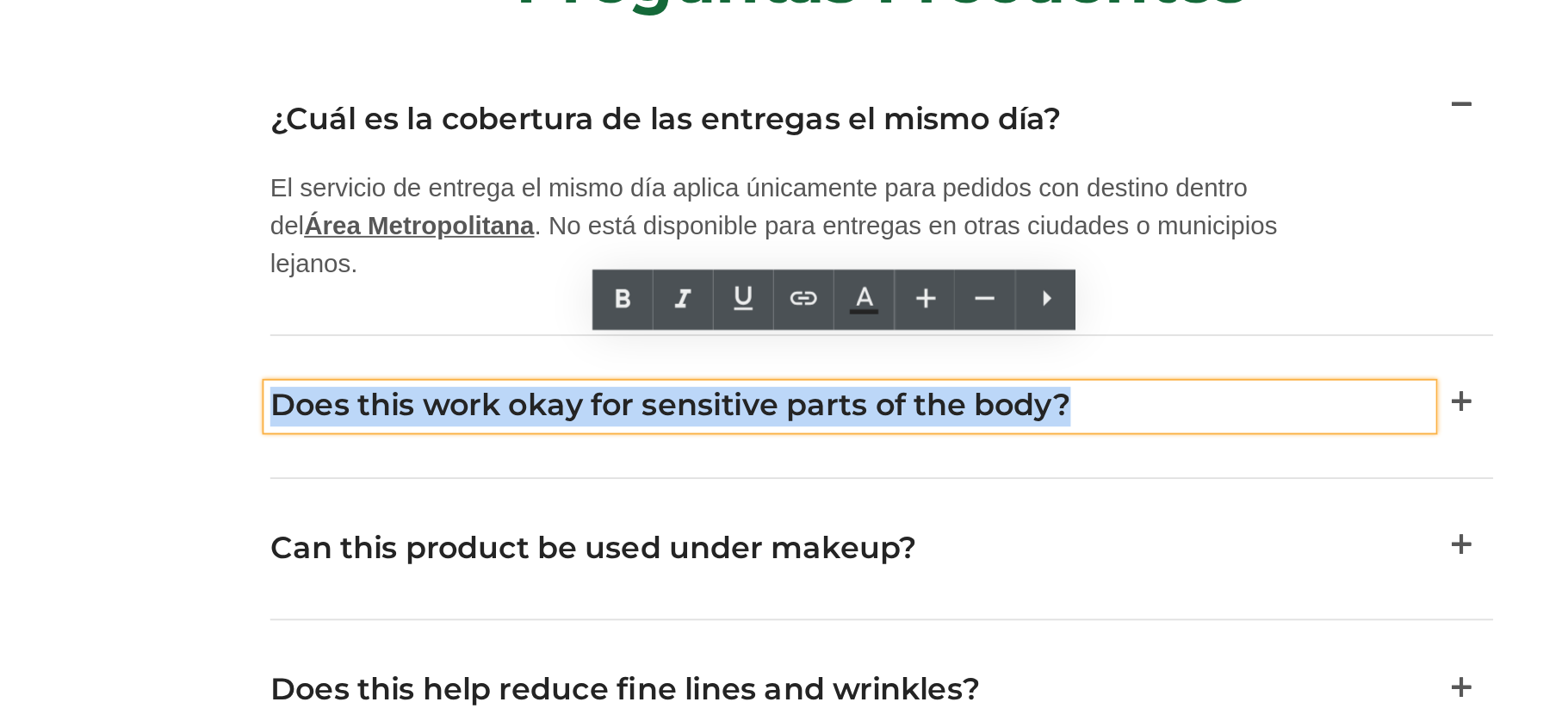
click at [132, 131] on h2 "Does this work okay for sensitive parts of the body?" at bounding box center [307, 142] width 629 height 22
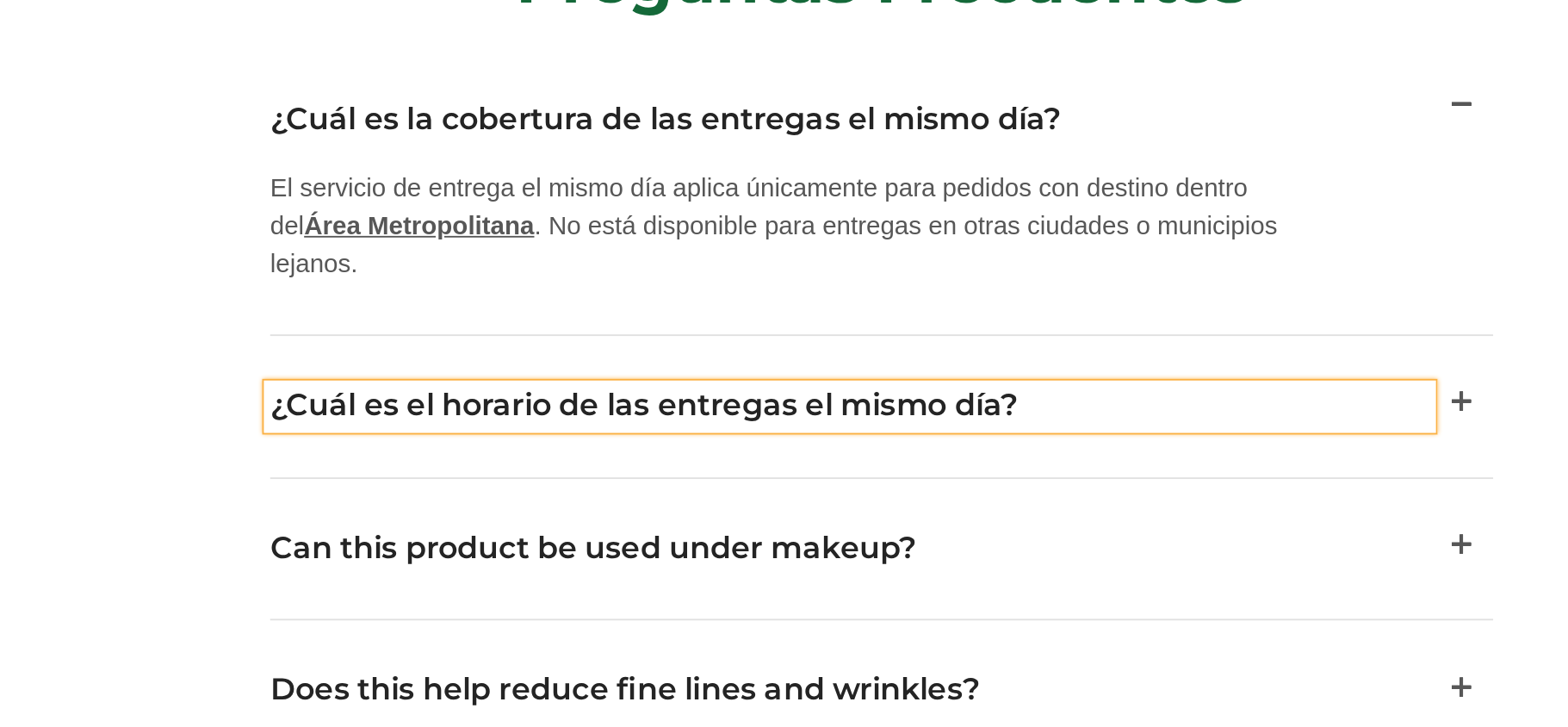
click at [635, 120] on button "button" at bounding box center [639, 142] width 34 height 77
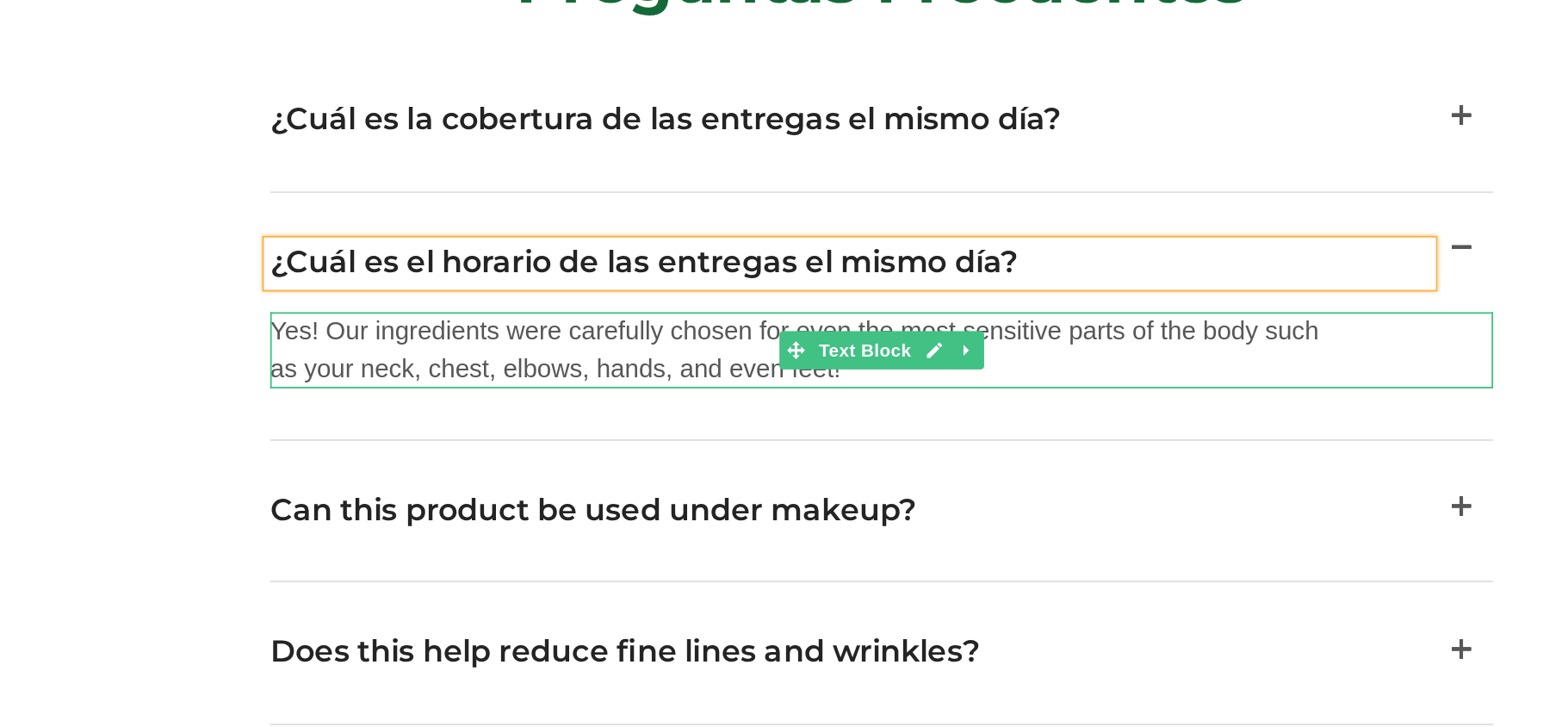
click at [221, 94] on p "Yes! Our ingredients were carefully chosen for even the most sensitive parts of…" at bounding box center [281, 111] width 577 height 41
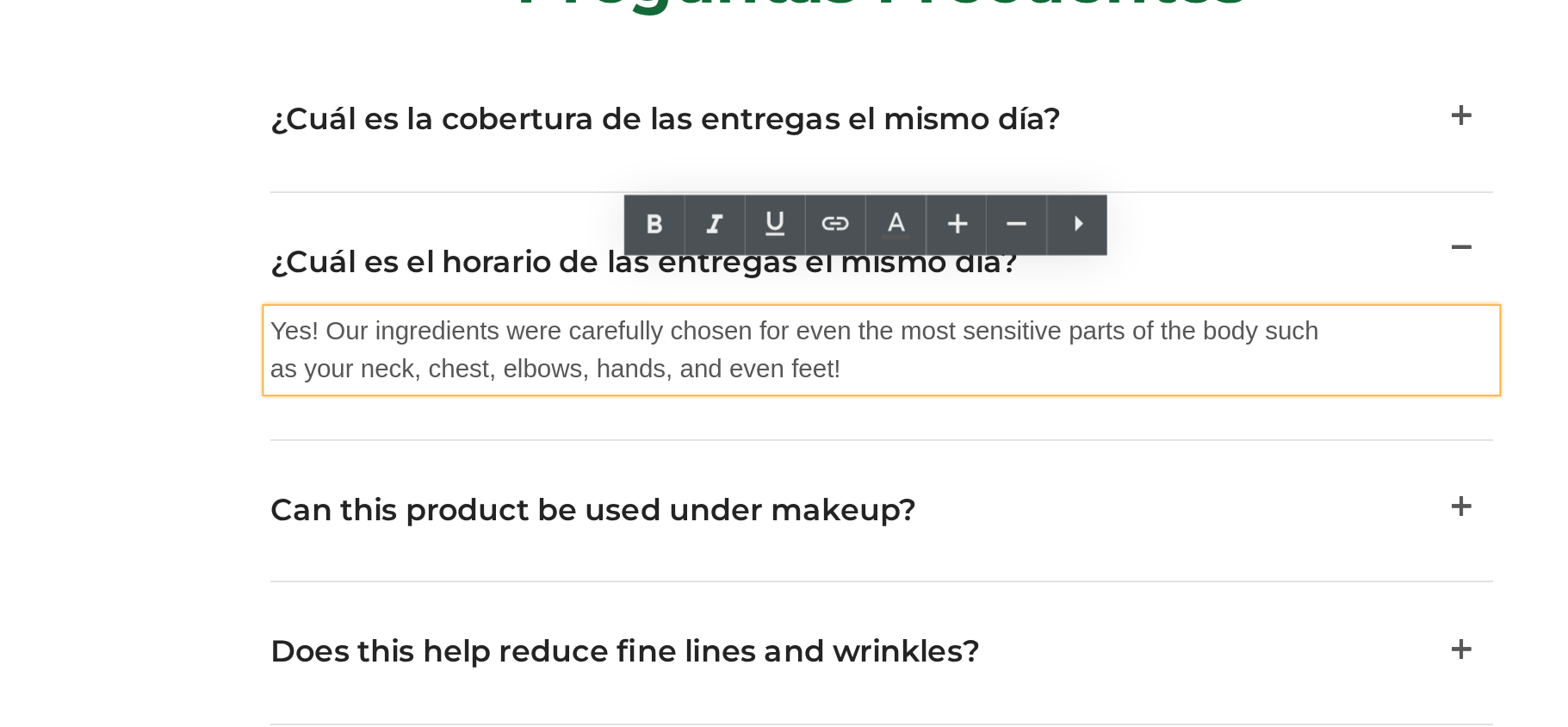
click at [116, 91] on p "Yes! Our ingredients were carefully chosen for even the most sensitive parts of…" at bounding box center [281, 111] width 577 height 41
click at [115, 91] on p "Yes! Our ingredients were carefully chosen for even the most sensitive parts of…" at bounding box center [281, 111] width 577 height 41
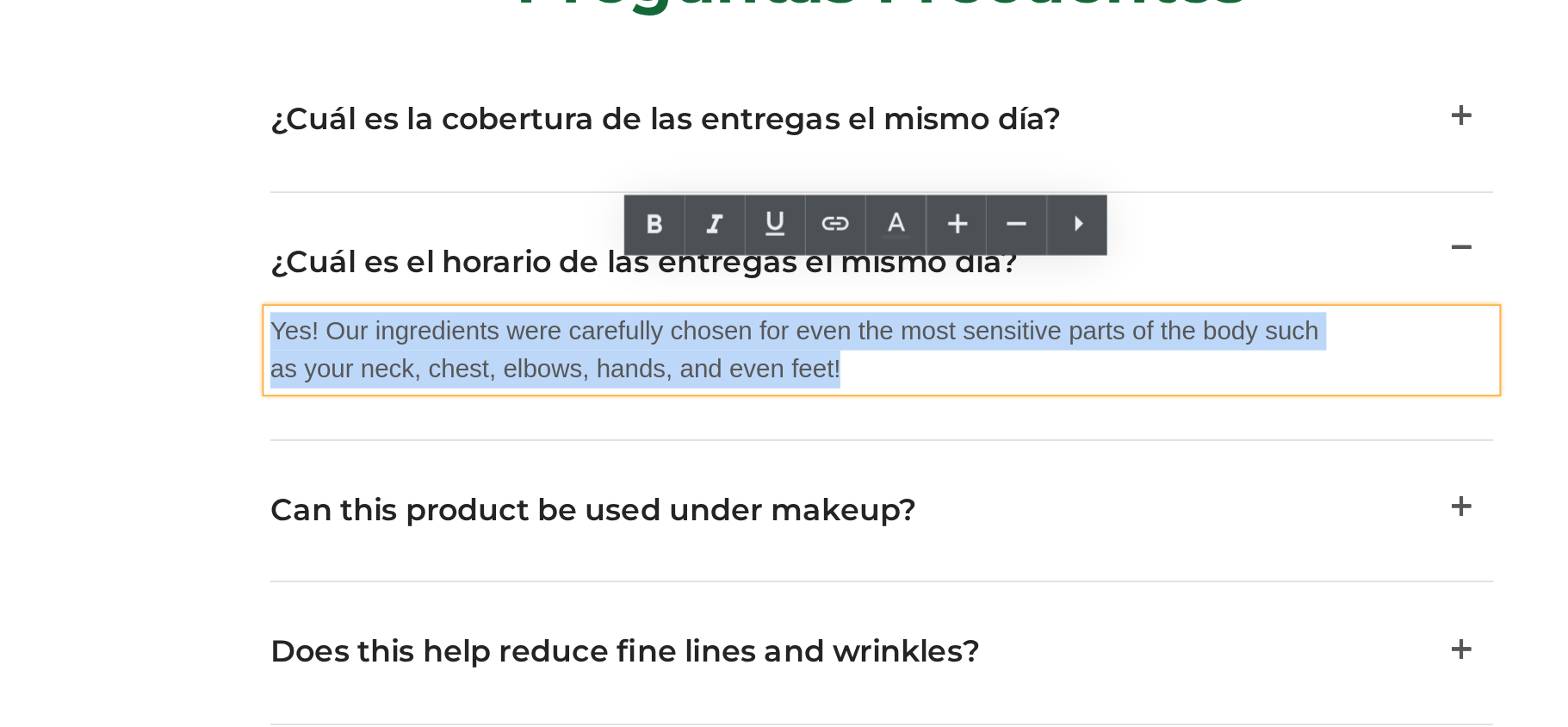
click at [115, 91] on p "Yes! Our ingredients were carefully chosen for even the most sensitive parts of…" at bounding box center [281, 111] width 577 height 41
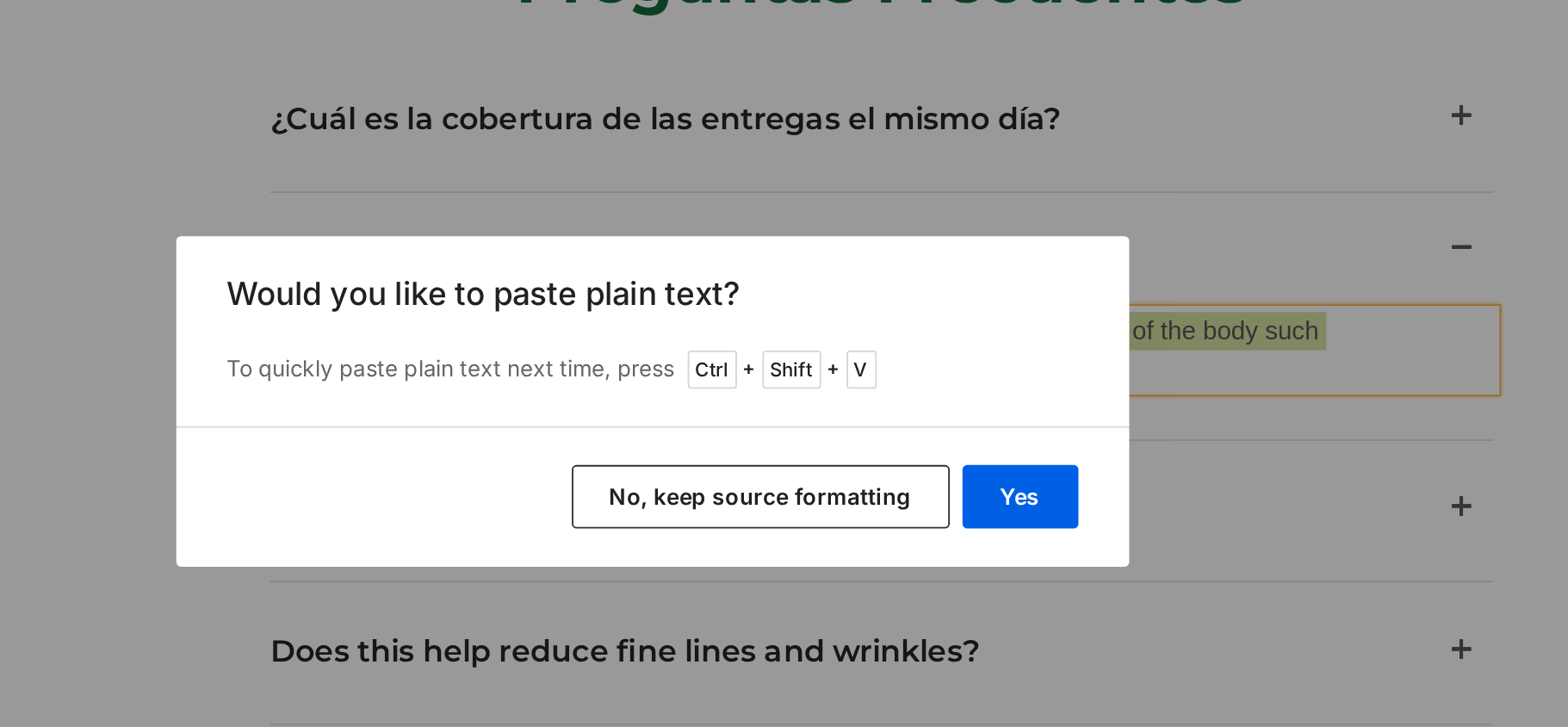
click at [788, 420] on button "No, keep source formatting" at bounding box center [843, 415] width 205 height 34
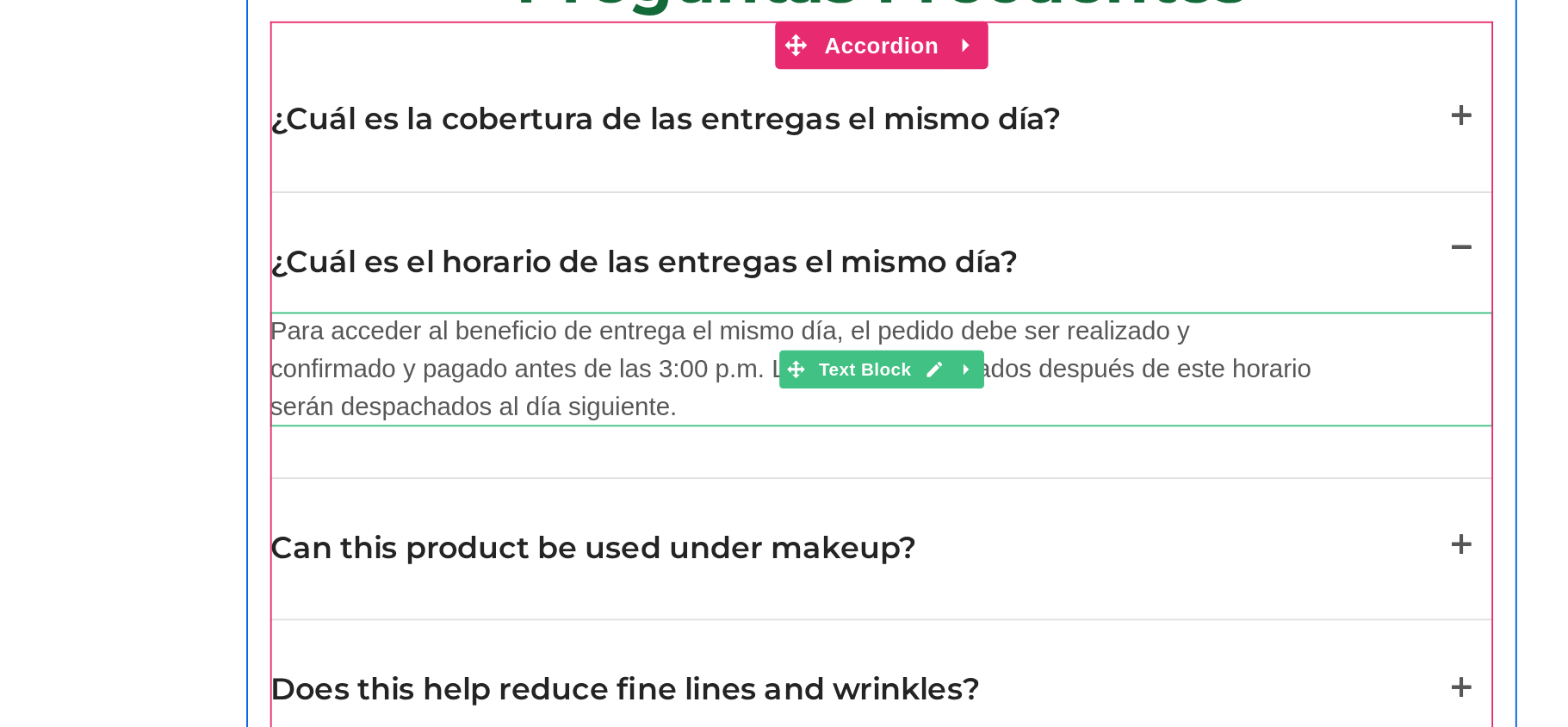
click at [407, 91] on p "Para acceder al beneficio de entrega el mismo día, el pedido debe ser realizado…" at bounding box center [281, 121] width 577 height 62
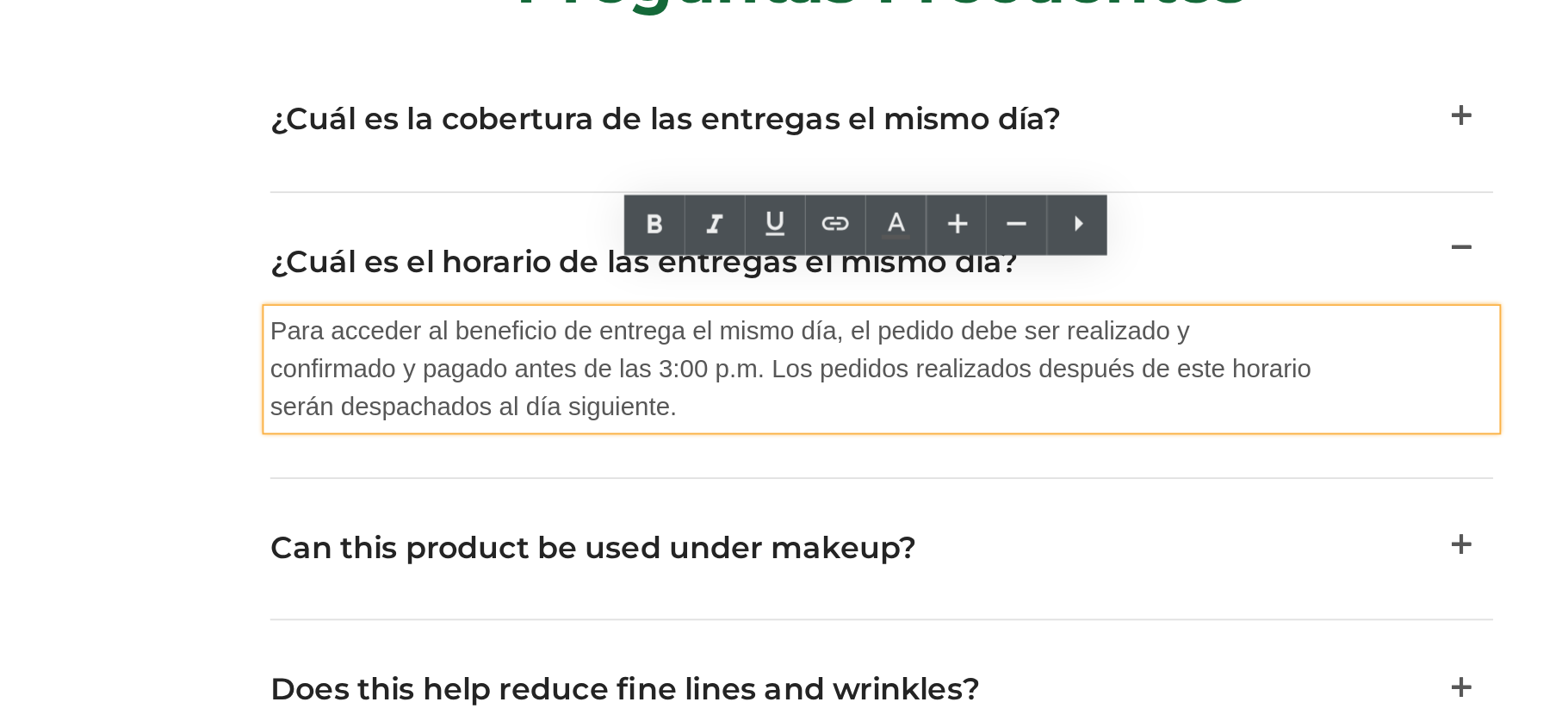
click at [492, 91] on p "Para acceder al beneficio de entrega el mismo día, el pedido debe ser realizado…" at bounding box center [281, 121] width 577 height 62
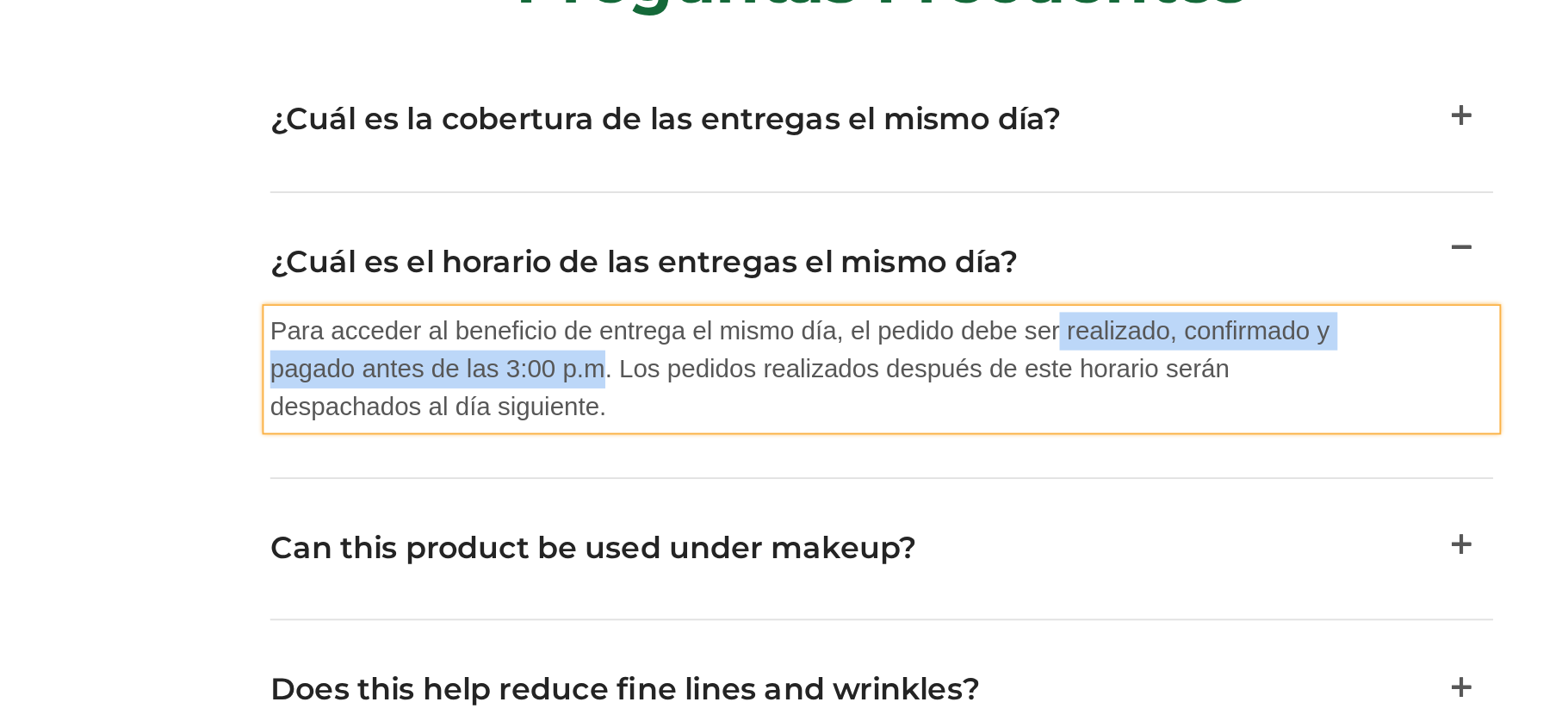
drag, startPoint x: 413, startPoint y: 75, endPoint x: 168, endPoint y: 100, distance: 246.3
click at [168, 100] on span "Para acceder al beneficio de entrega el mismo día, el pedido debe ser realizado…" at bounding box center [280, 121] width 574 height 56
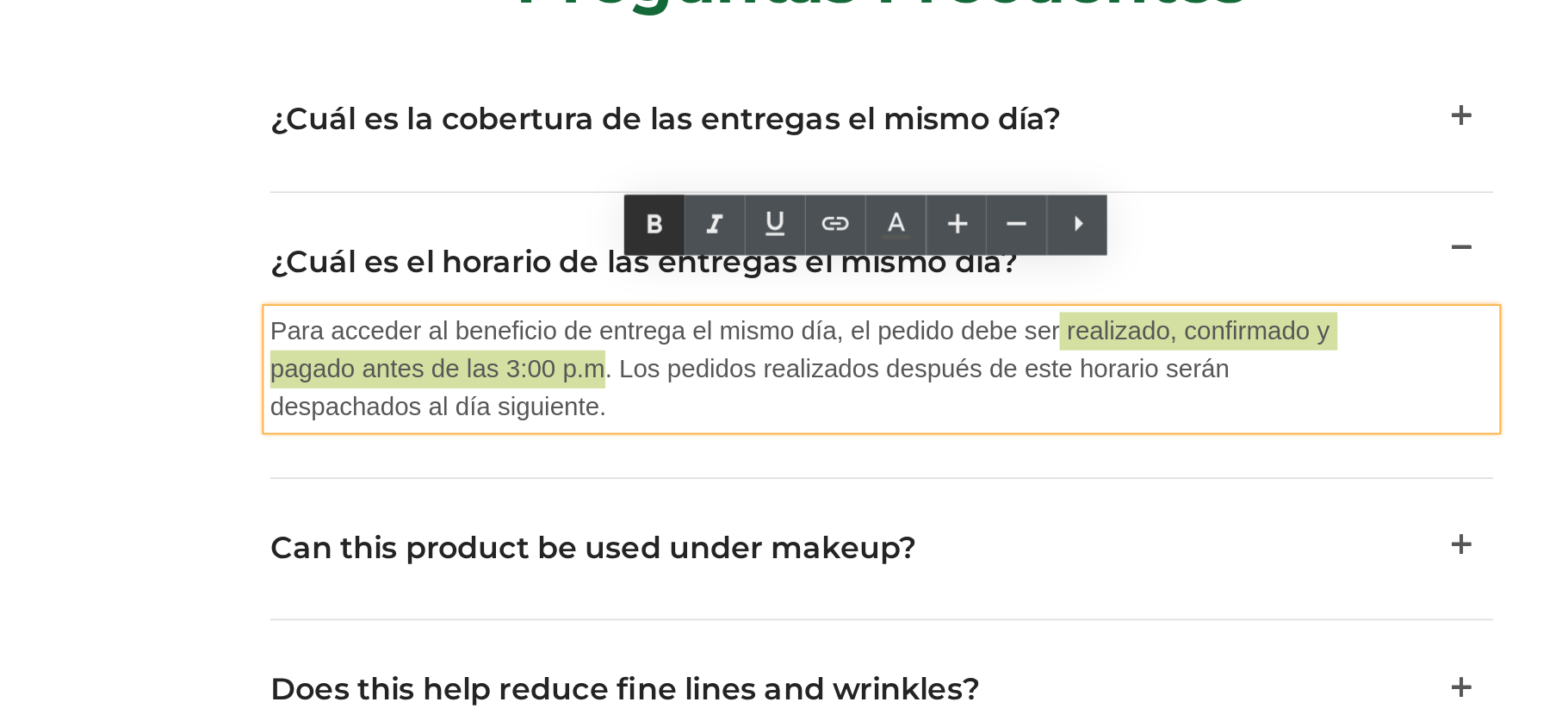
click at [783, 265] on icon at bounding box center [786, 267] width 8 height 11
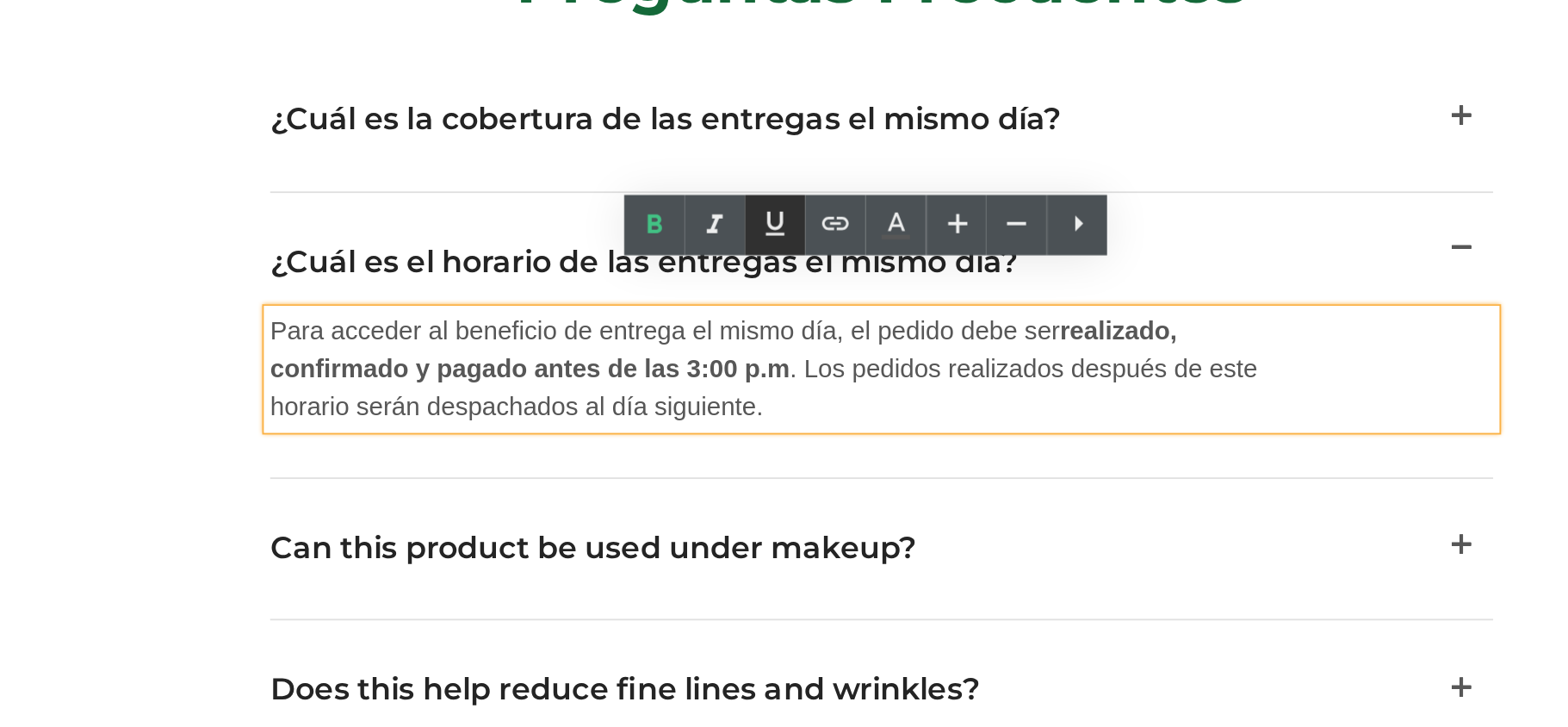
click at [861, 269] on icon at bounding box center [850, 266] width 21 height 21
drag, startPoint x: 413, startPoint y: 75, endPoint x: 261, endPoint y: 94, distance: 153.2
click at [261, 94] on strong "realizado, confirmado y pagado antes de las 3:00 p.m" at bounding box center [238, 110] width 492 height 35
click at [847, 272] on icon at bounding box center [850, 266] width 21 height 21
click at [346, 111] on p "Para acceder al beneficio de entrega el mismo día, el pedido debe ser realizado…" at bounding box center [281, 121] width 577 height 62
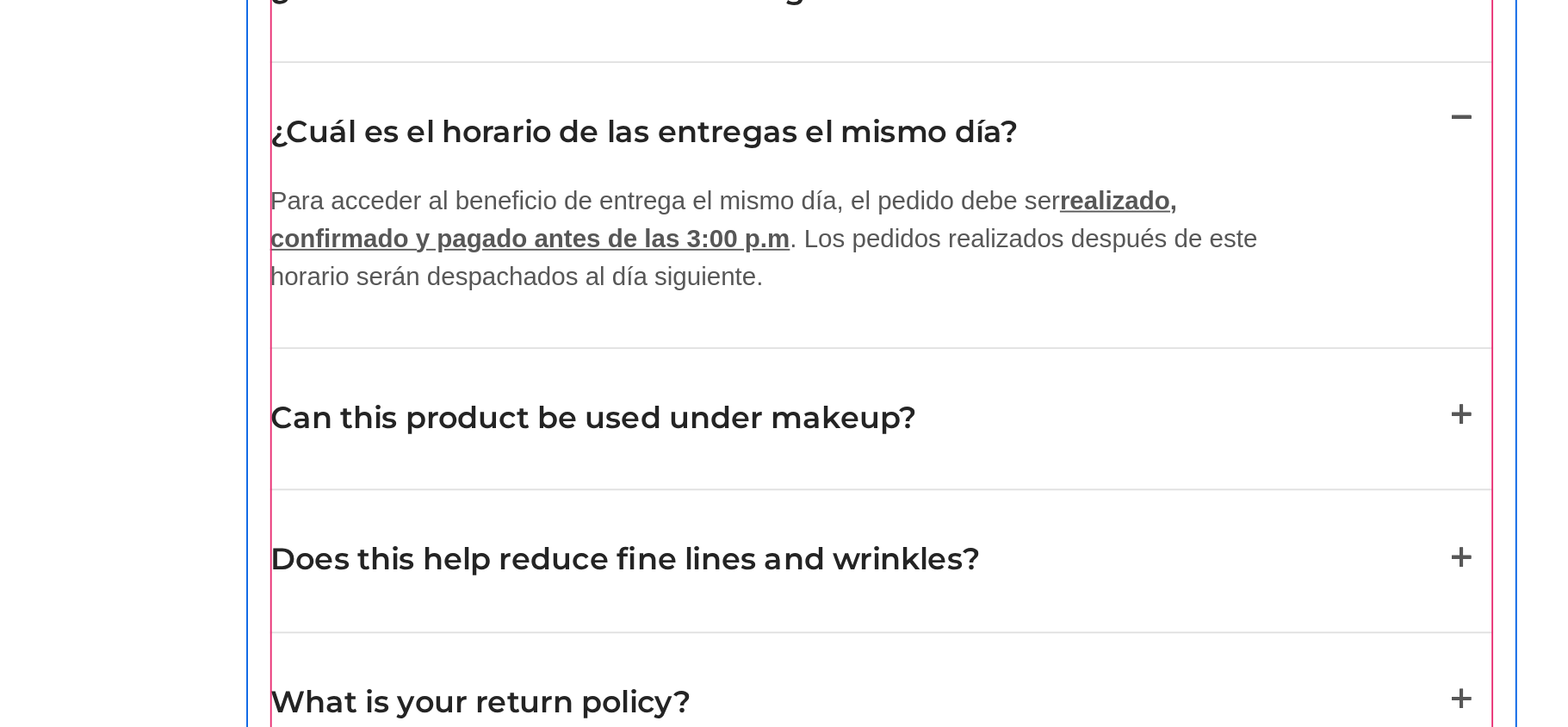
scroll to position [2892, 0]
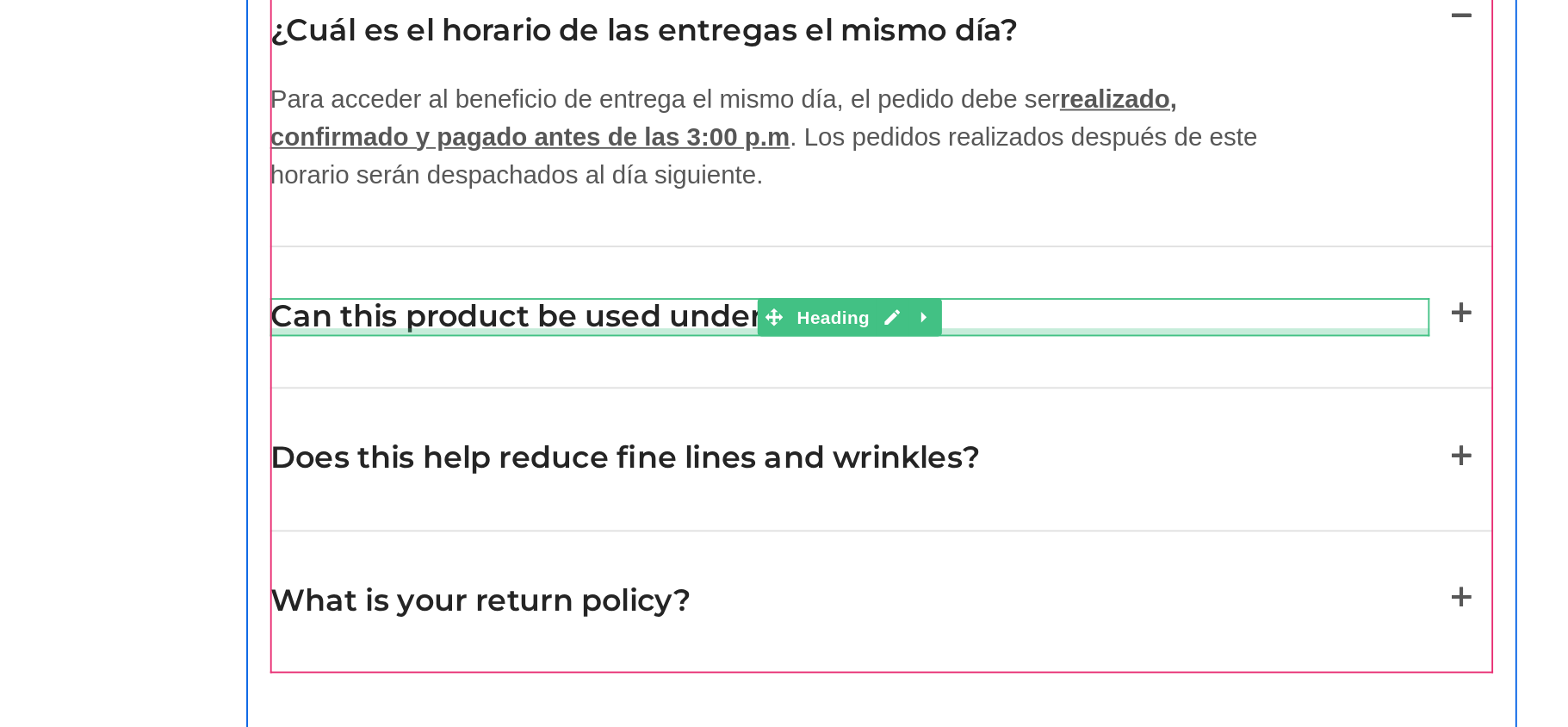
click at [140, 100] on div at bounding box center [307, 101] width 629 height 4
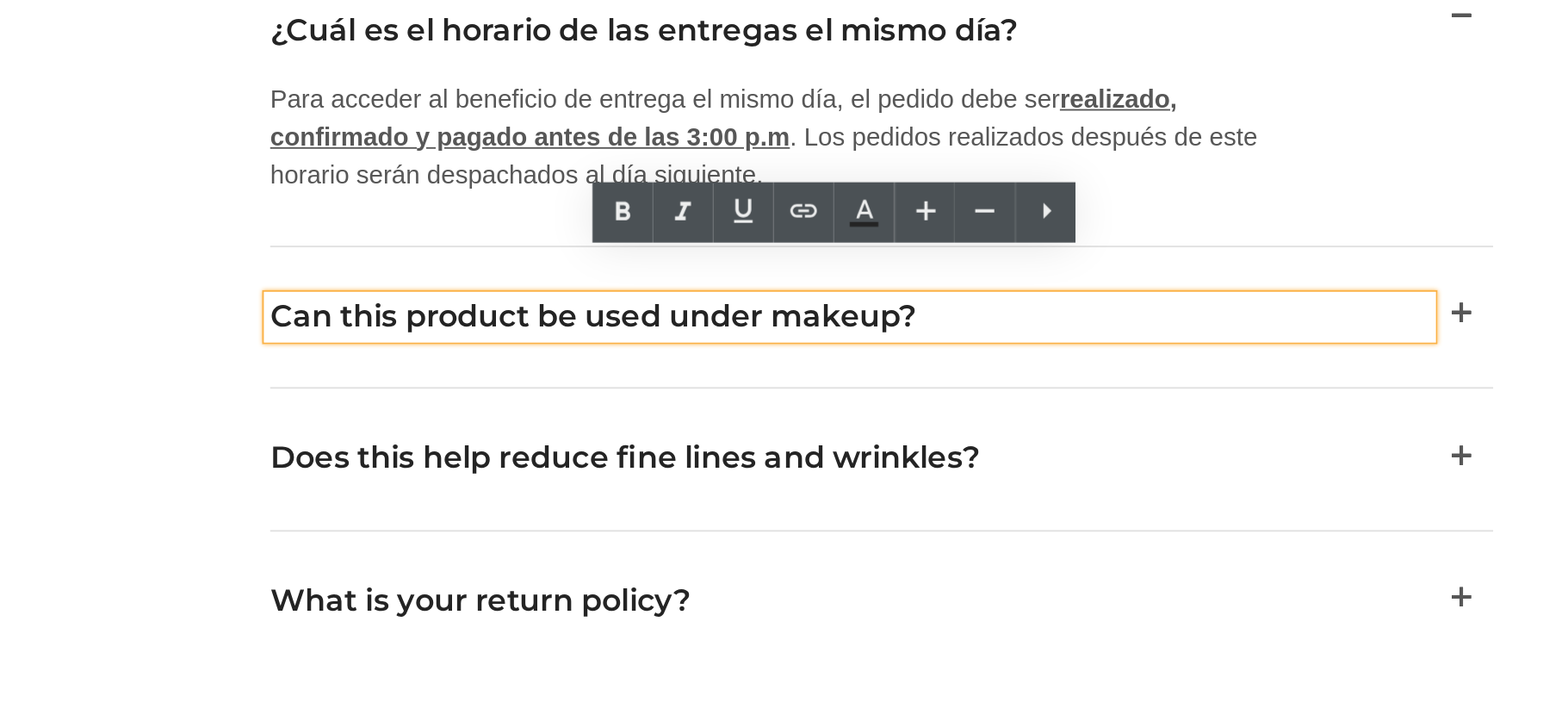
click at [137, 82] on h2 "Can this product be used under makeup?" at bounding box center [307, 93] width 629 height 22
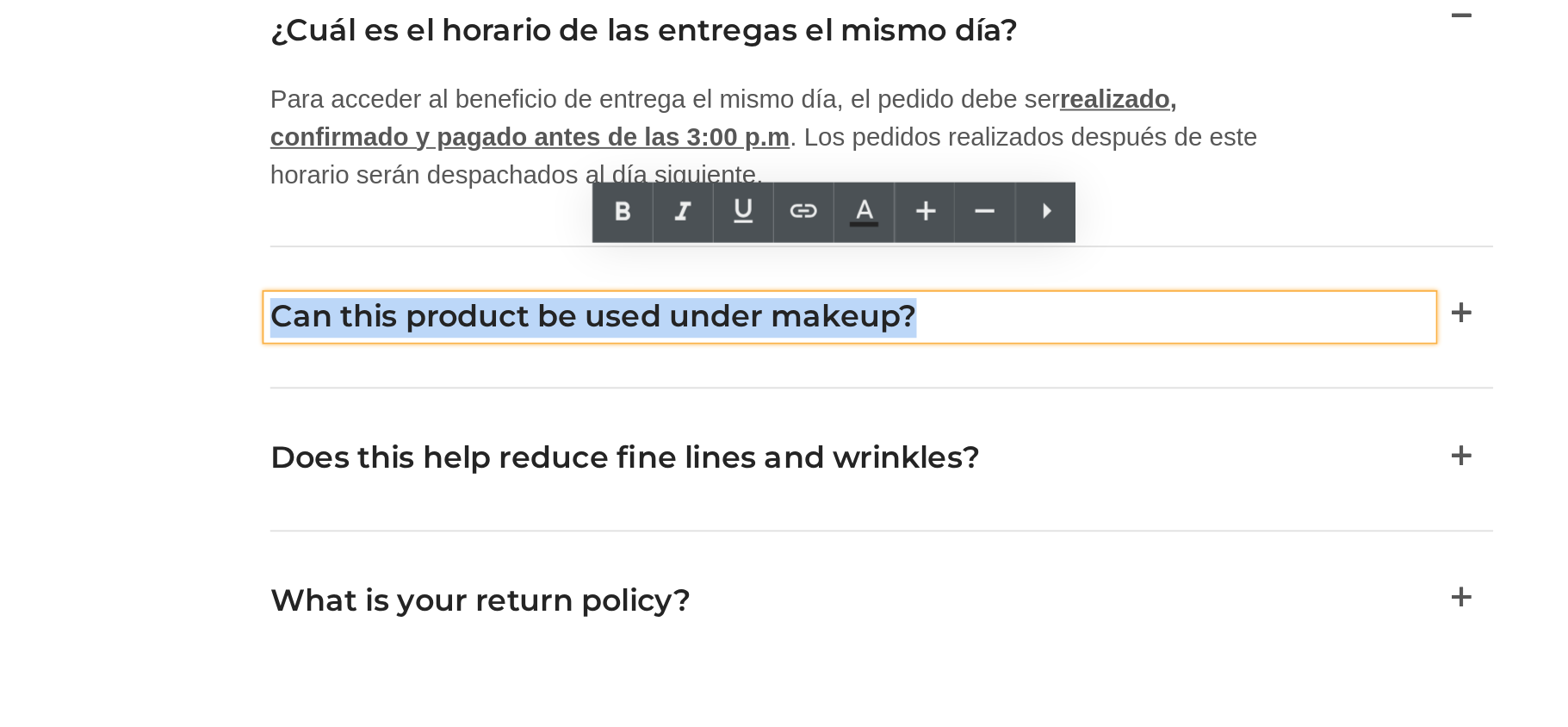
click at [137, 82] on h2 "Can this product be used under makeup?" at bounding box center [307, 93] width 629 height 22
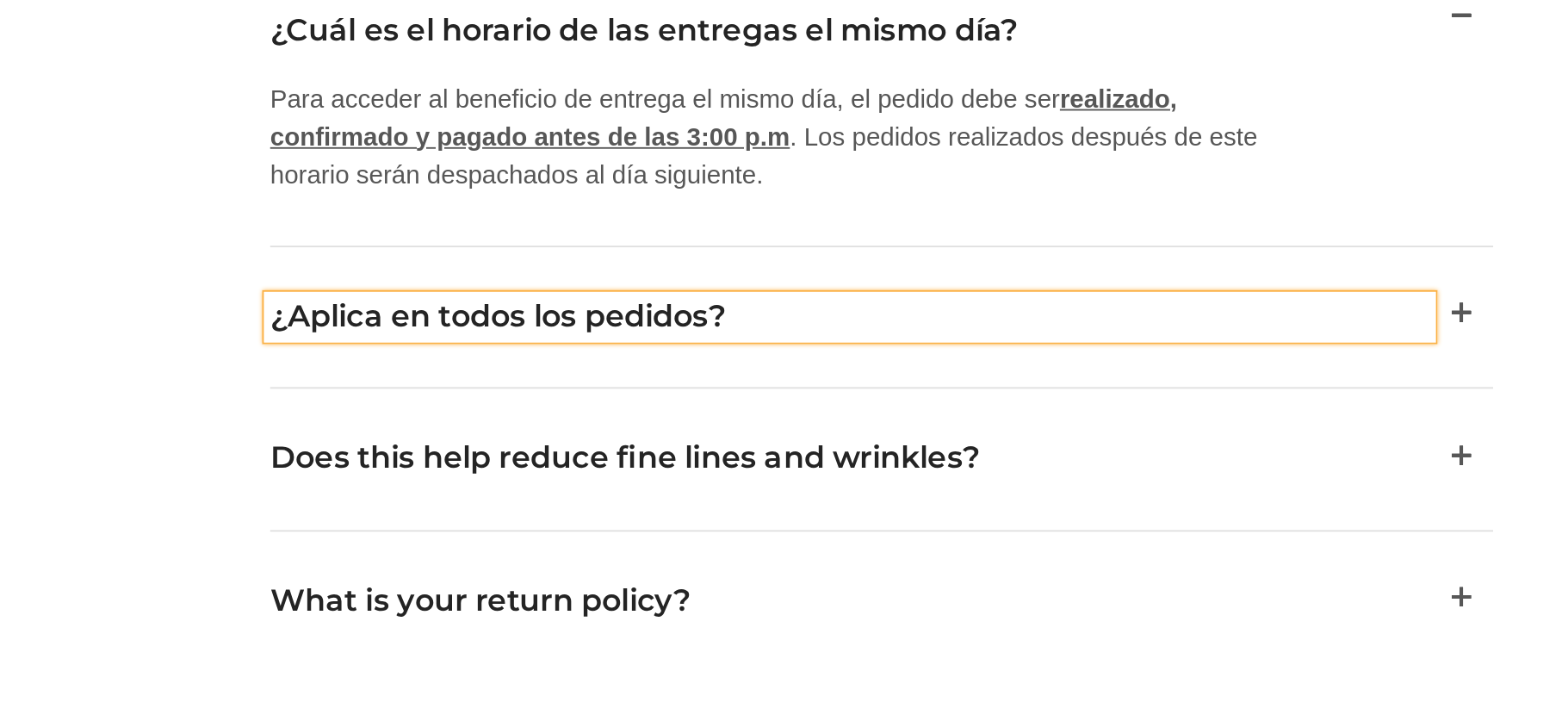
click at [639, 97] on span "button" at bounding box center [639, 97] width 0 height 0
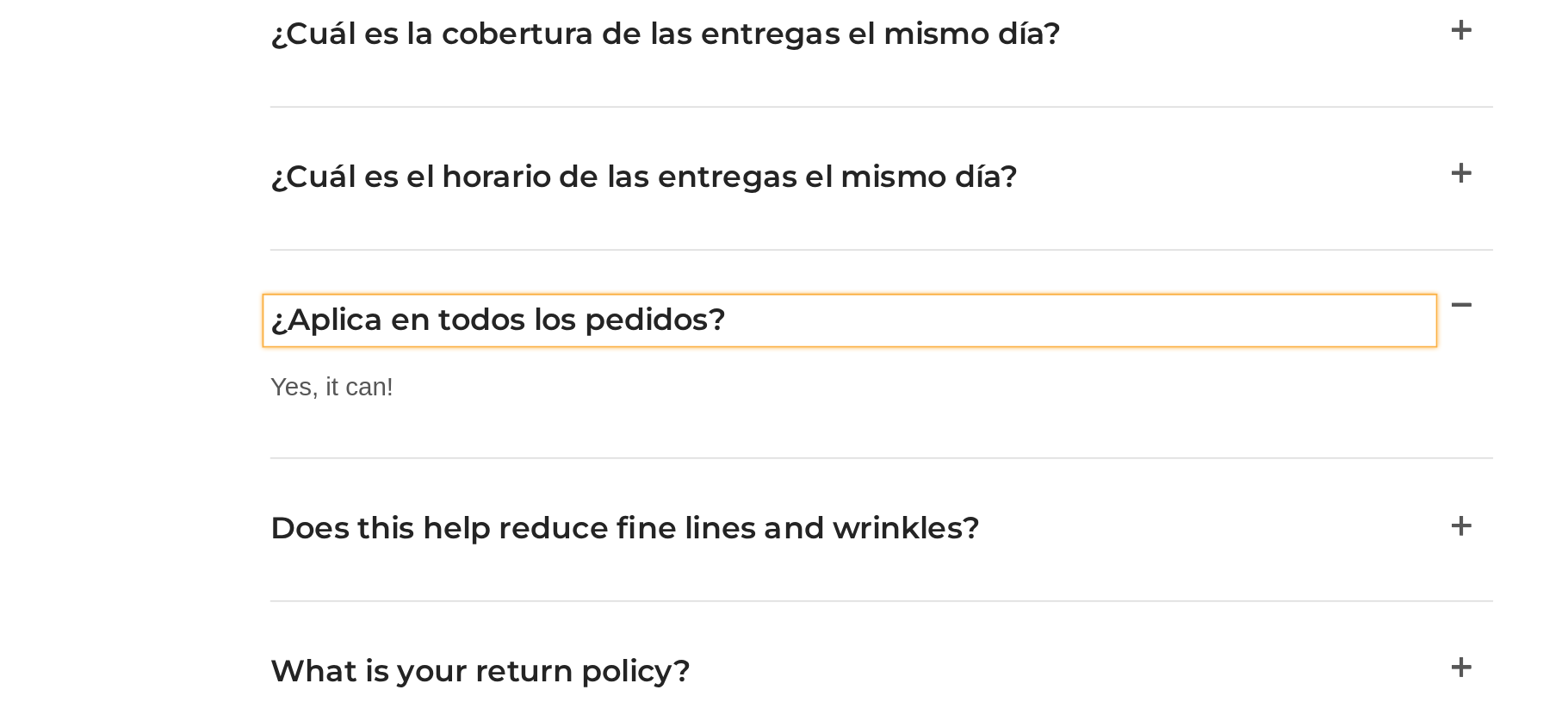
scroll to position [2800, 0]
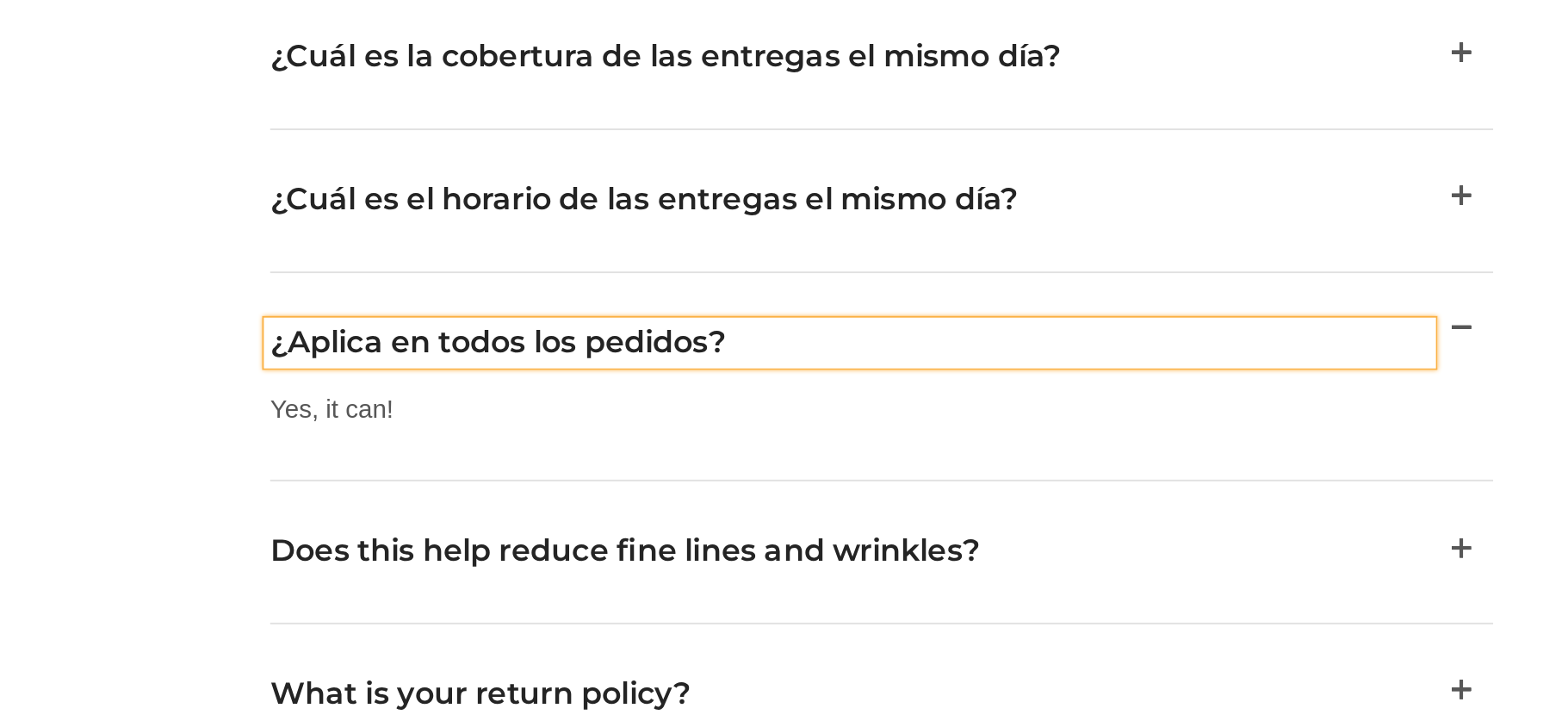
click at [45, 133] on p "Yes, it can!" at bounding box center [281, 143] width 577 height 21
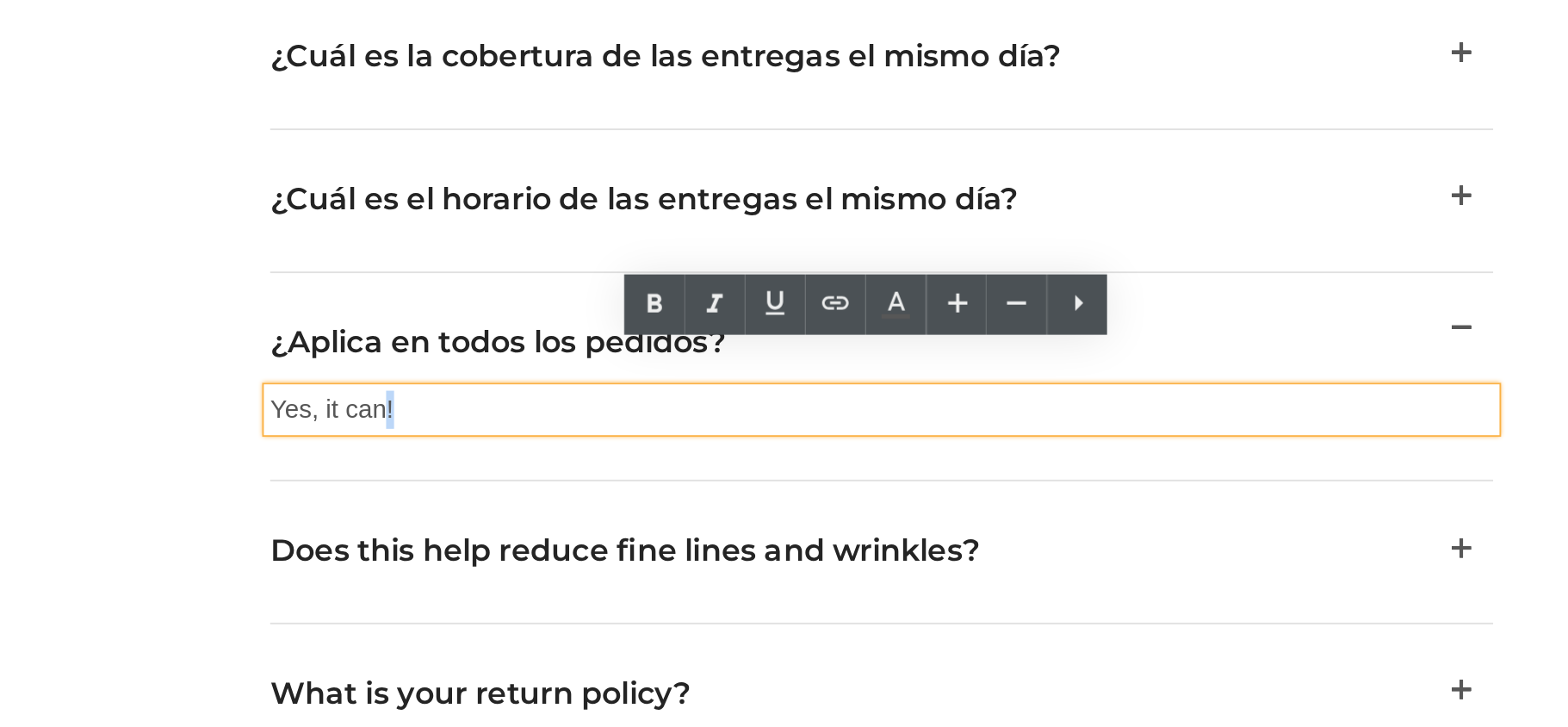
click at [45, 133] on p "Yes, it can!" at bounding box center [281, 143] width 577 height 21
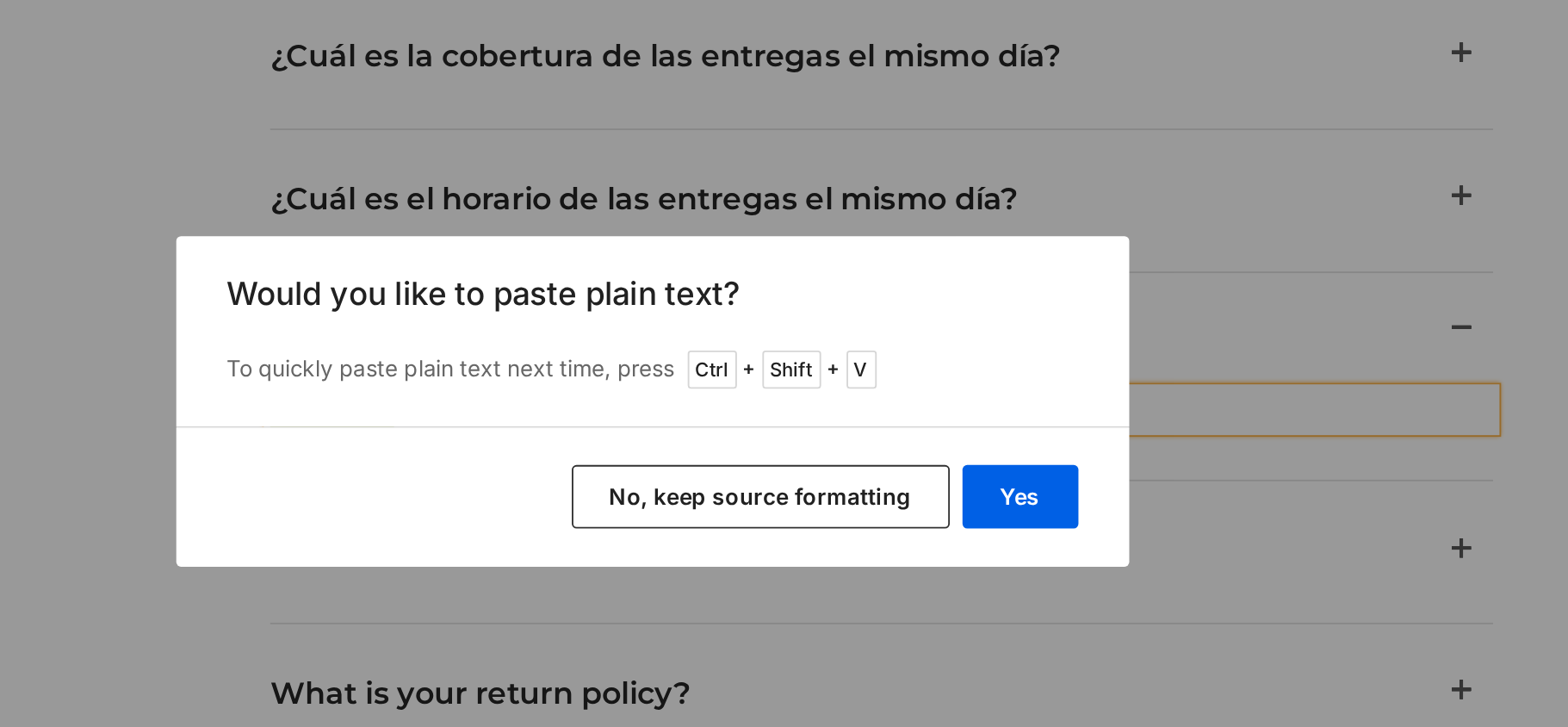
click at [899, 417] on button "No, keep source formatting" at bounding box center [843, 415] width 205 height 34
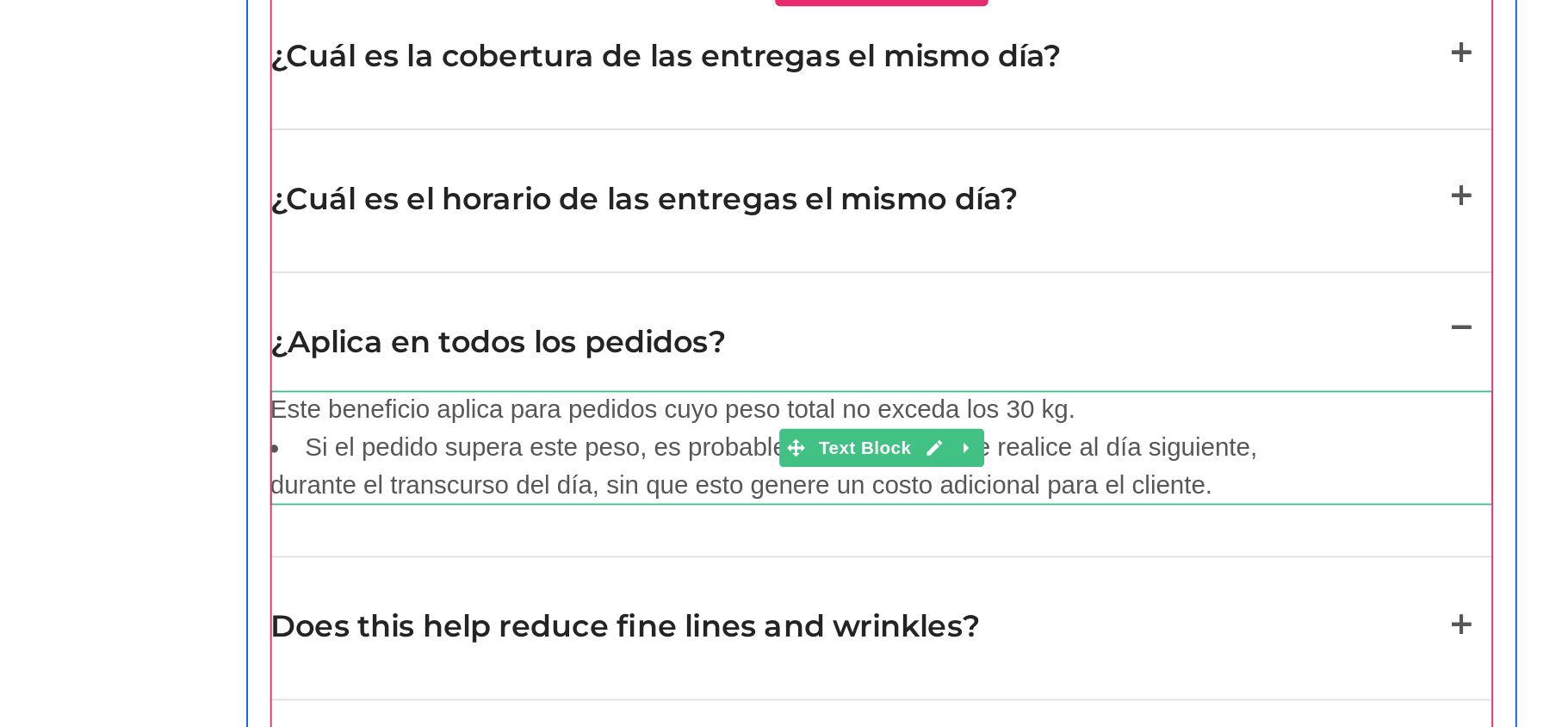
click at [1, 153] on li "Si el pedido supera este peso, es probable que la entrega se realice al día sig…" at bounding box center [281, 174] width 577 height 41
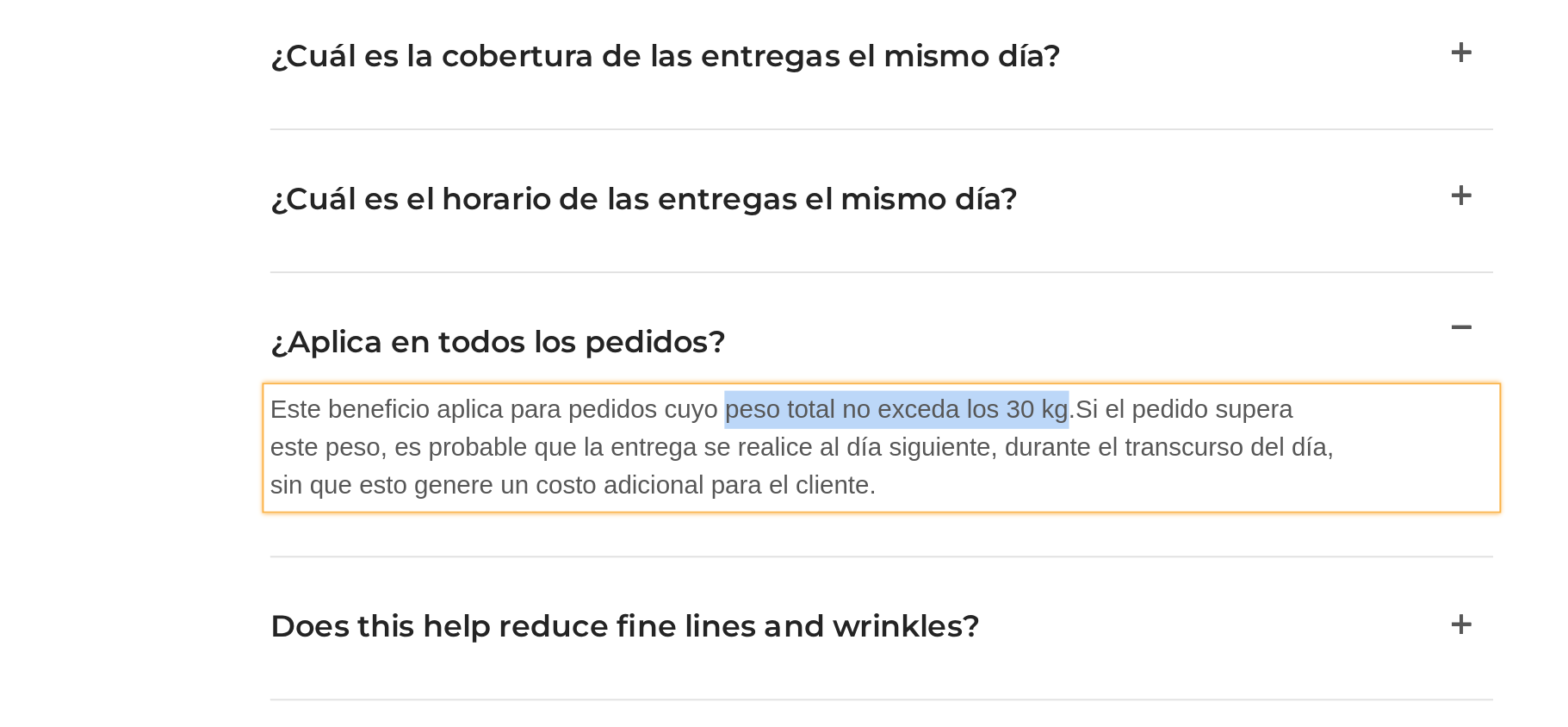
drag, startPoint x: 228, startPoint y: 122, endPoint x: 410, endPoint y: 124, distance: 182.0
click at [410, 133] on p "Este beneficio aplica para pedidos cuyo peso total no exceda los 30 kg. Si el p…" at bounding box center [281, 163] width 577 height 62
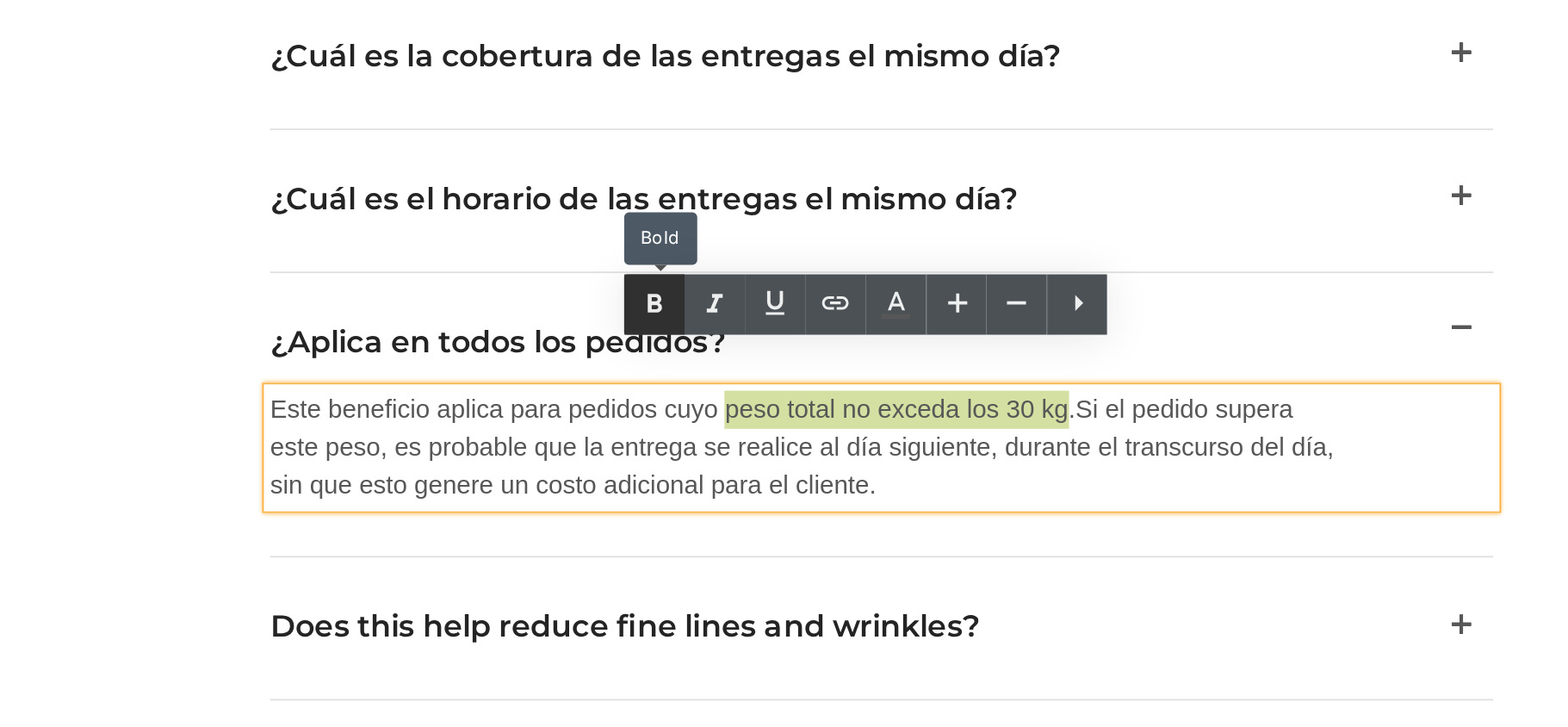
drag, startPoint x: 518, startPoint y: 264, endPoint x: 778, endPoint y: 311, distance: 264.2
click at [778, 311] on icon at bounding box center [785, 310] width 21 height 21
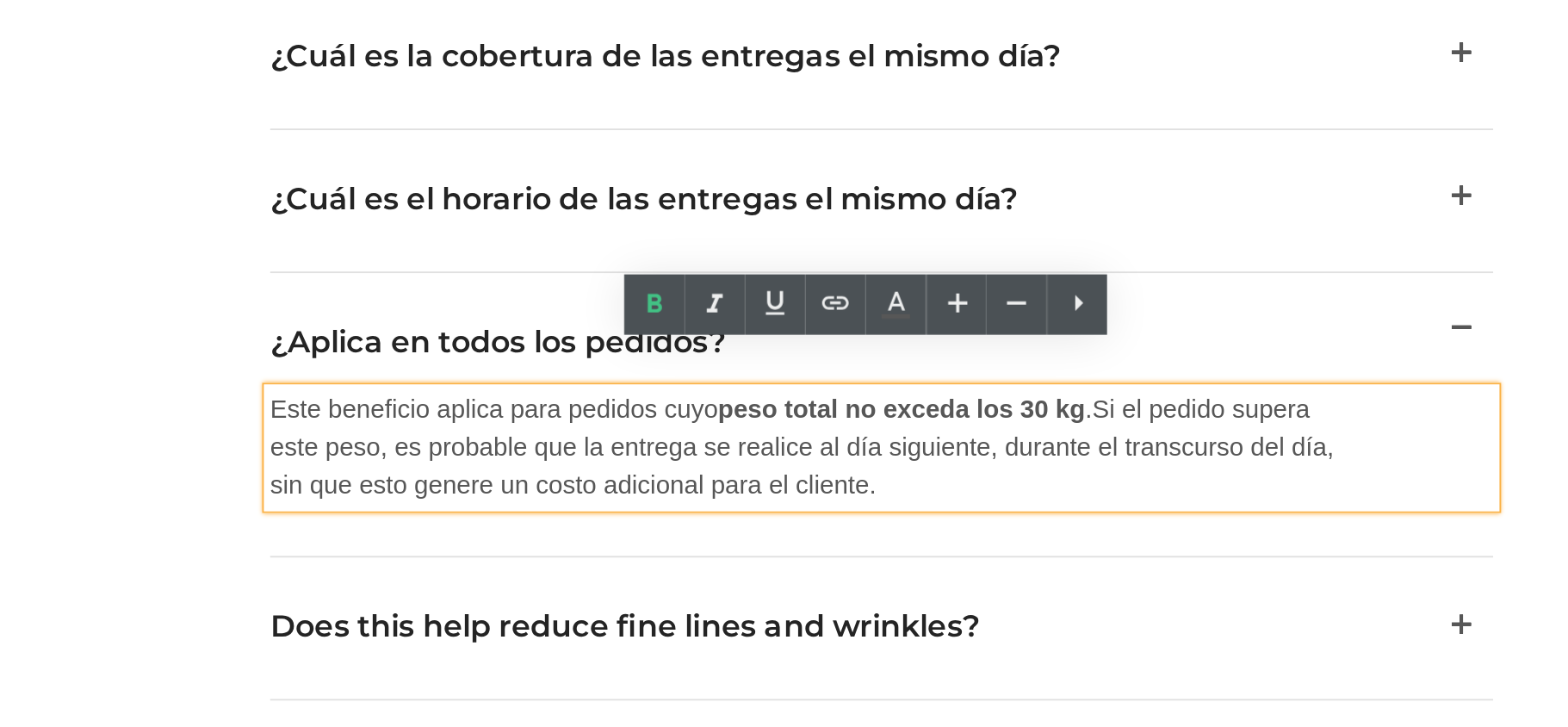
click at [240, 135] on strong "peso total no exceda los 30 kg" at bounding box center [335, 143] width 199 height 14
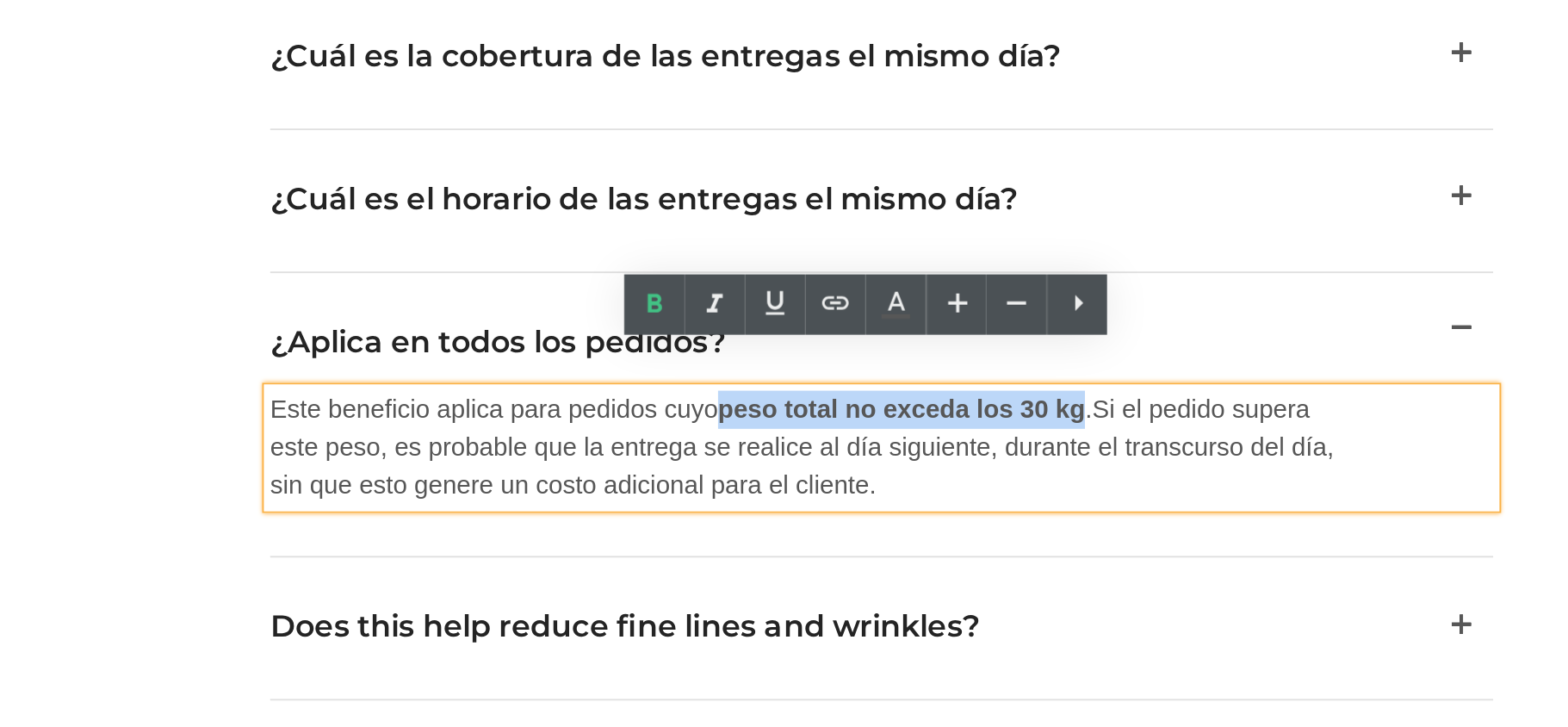
drag, startPoint x: 228, startPoint y: 121, endPoint x: 423, endPoint y: 124, distance: 195.0
click at [423, 133] on p "Este beneficio aplica para pedidos cuyo peso total no exceda los 30 kg . Si el …" at bounding box center [281, 163] width 577 height 62
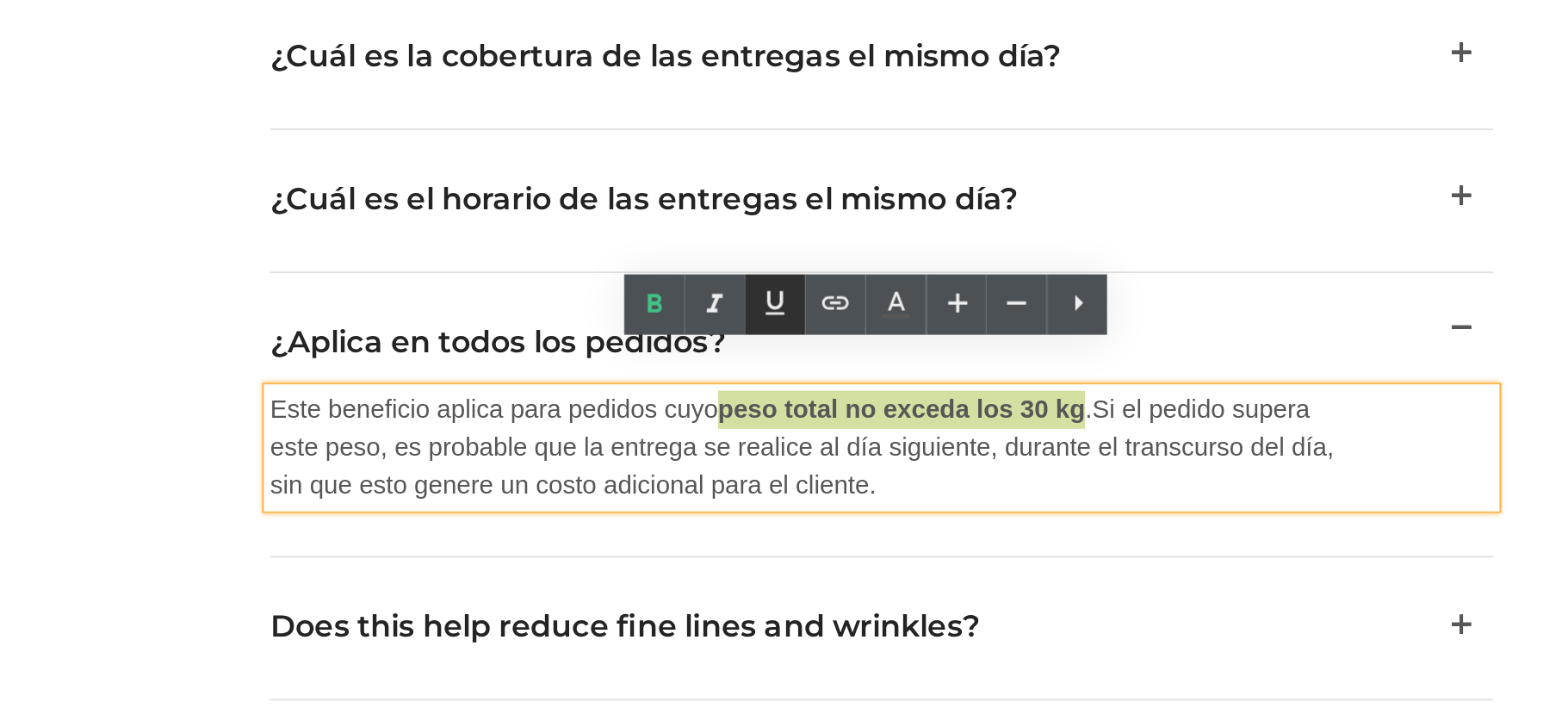
click at [859, 311] on icon at bounding box center [850, 309] width 21 height 21
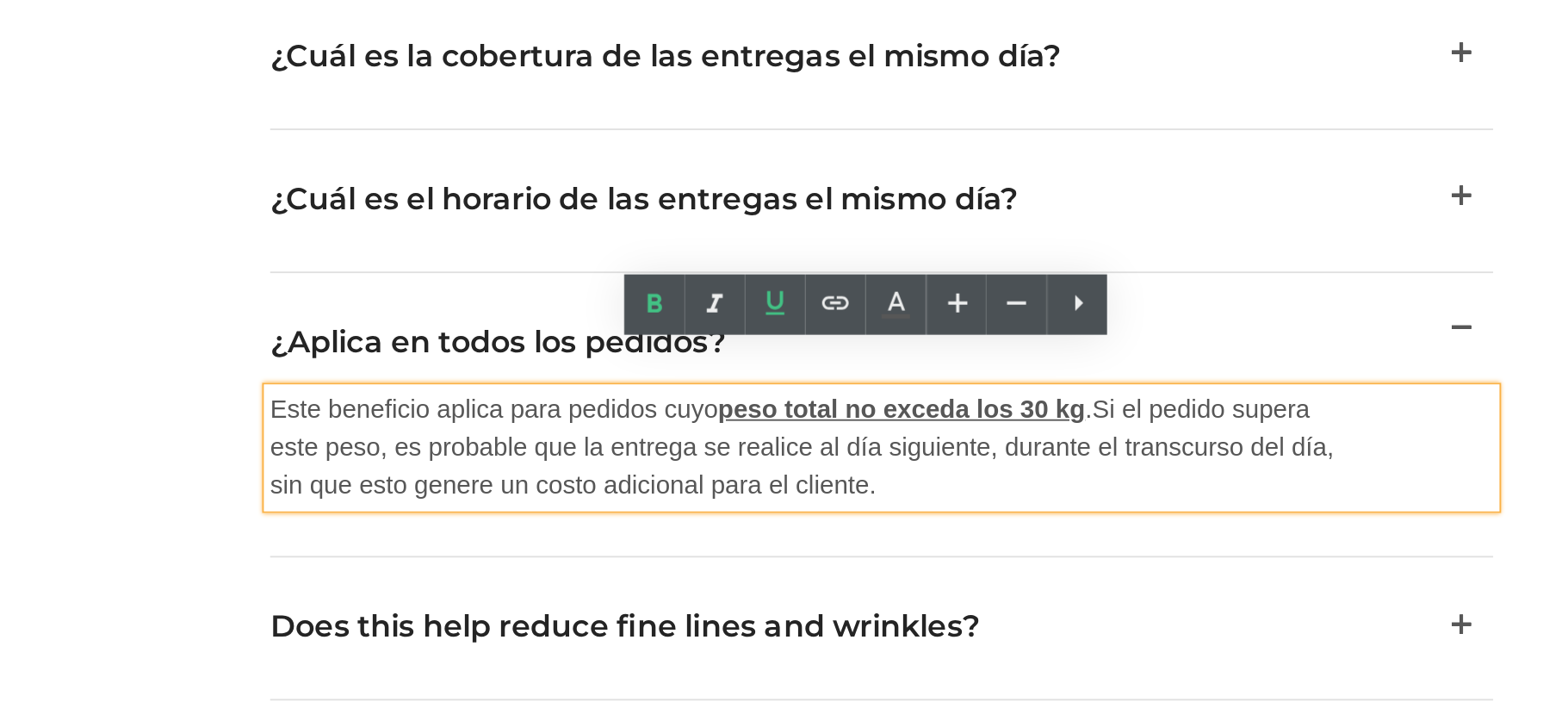
click at [391, 154] on p "Este beneficio aplica para pedidos cuyo peso total no exceda los 30 kg . Si el …" at bounding box center [281, 163] width 577 height 62
click at [427, 135] on span "Si el pedido supera este peso, es probable que la entrega se realice al día sig…" at bounding box center [281, 163] width 577 height 56
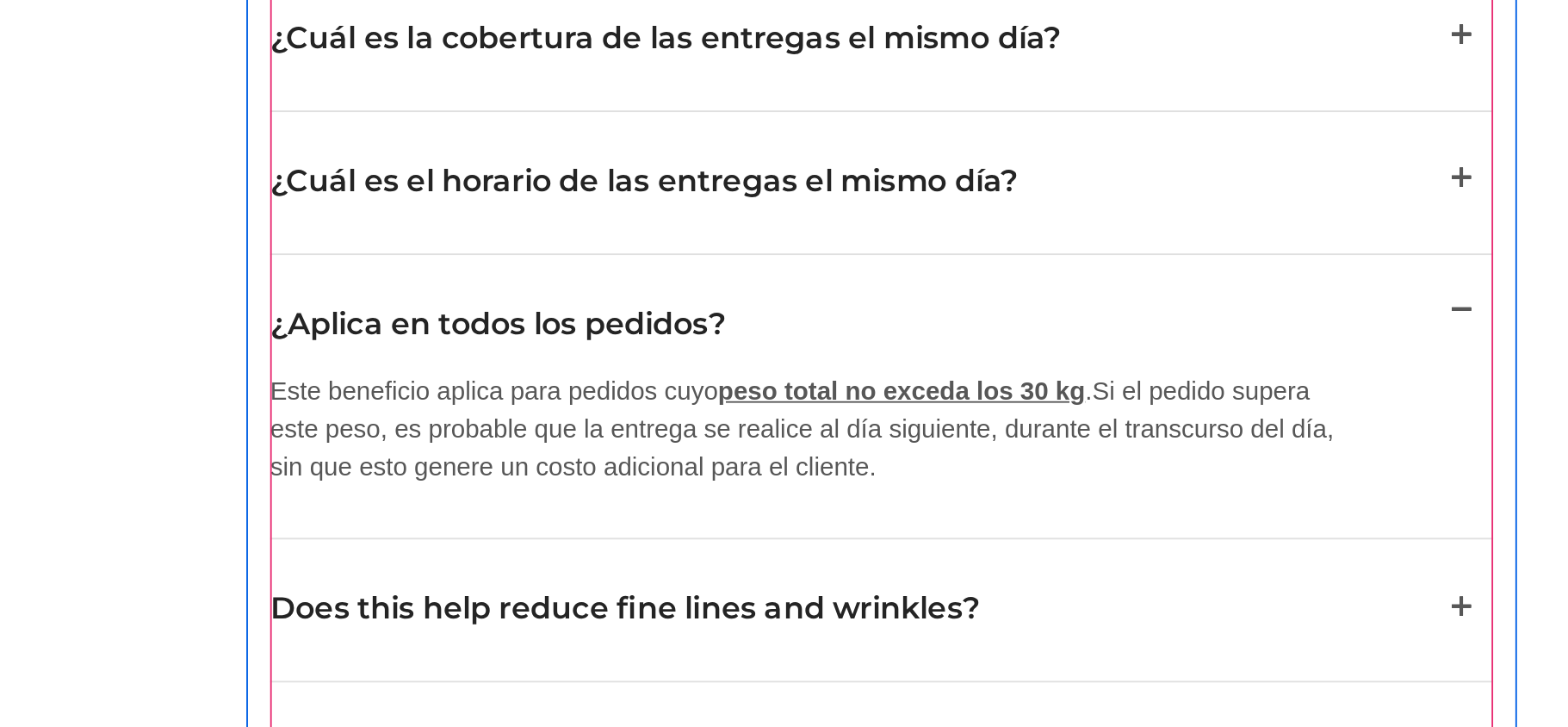
scroll to position [2862, 0]
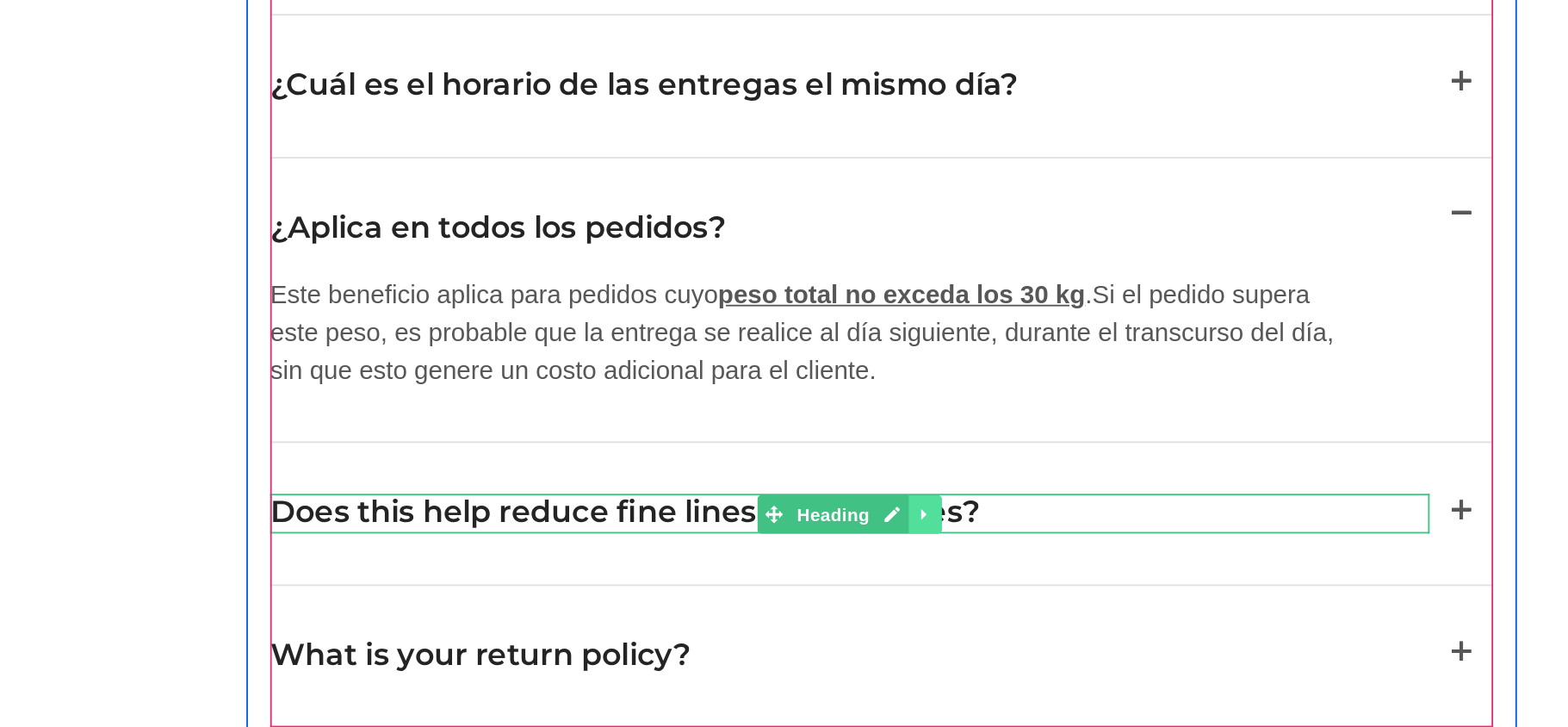
click at [343, 195] on icon at bounding box center [348, 200] width 10 height 11
click at [380, 188] on h2 "Does this help reduce fine lines and wrinkles?" at bounding box center [307, 199] width 629 height 22
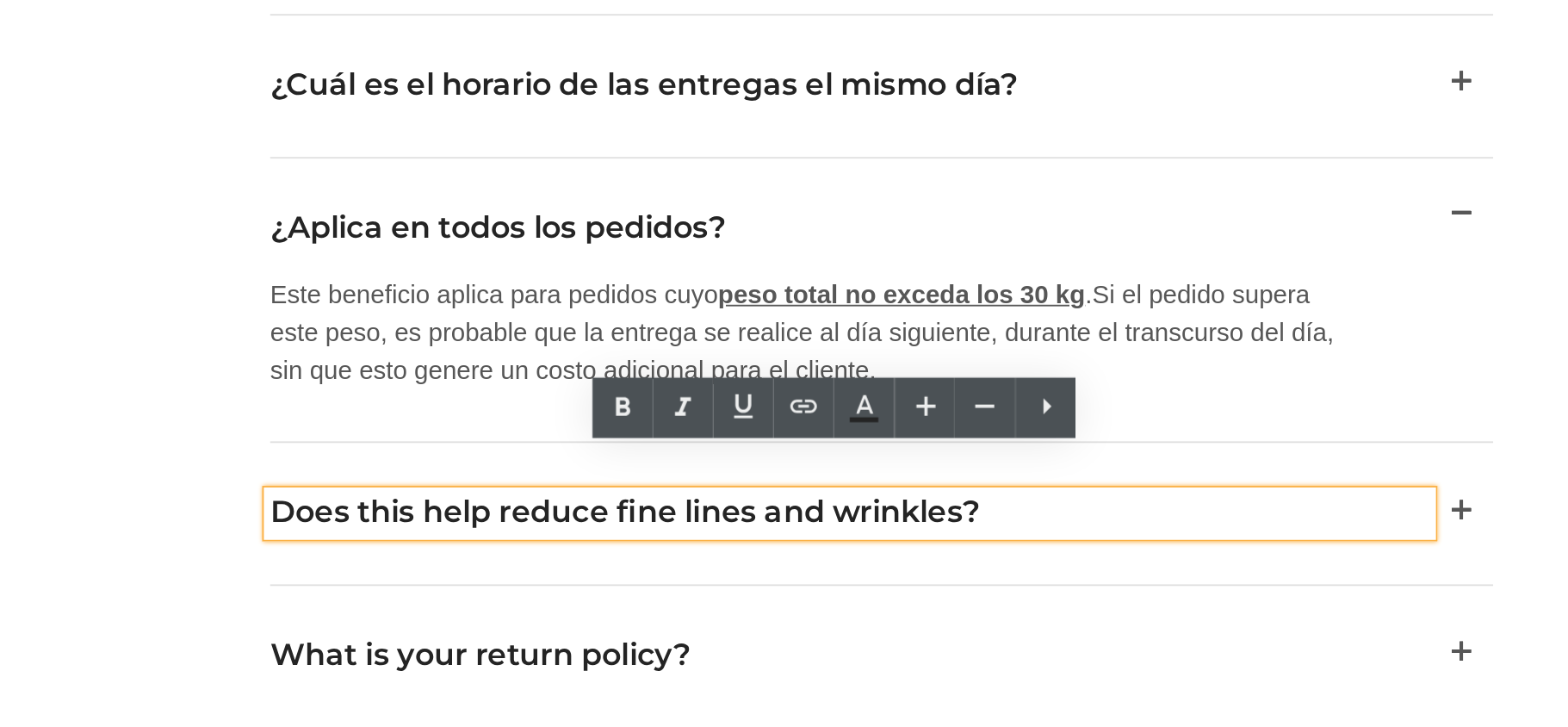
click at [380, 188] on h2 "Does this help reduce fine lines and wrinkles?" at bounding box center [307, 199] width 629 height 22
click at [392, 188] on h2 "Does this help reduce fine lines and wrinkles?" at bounding box center [307, 199] width 629 height 22
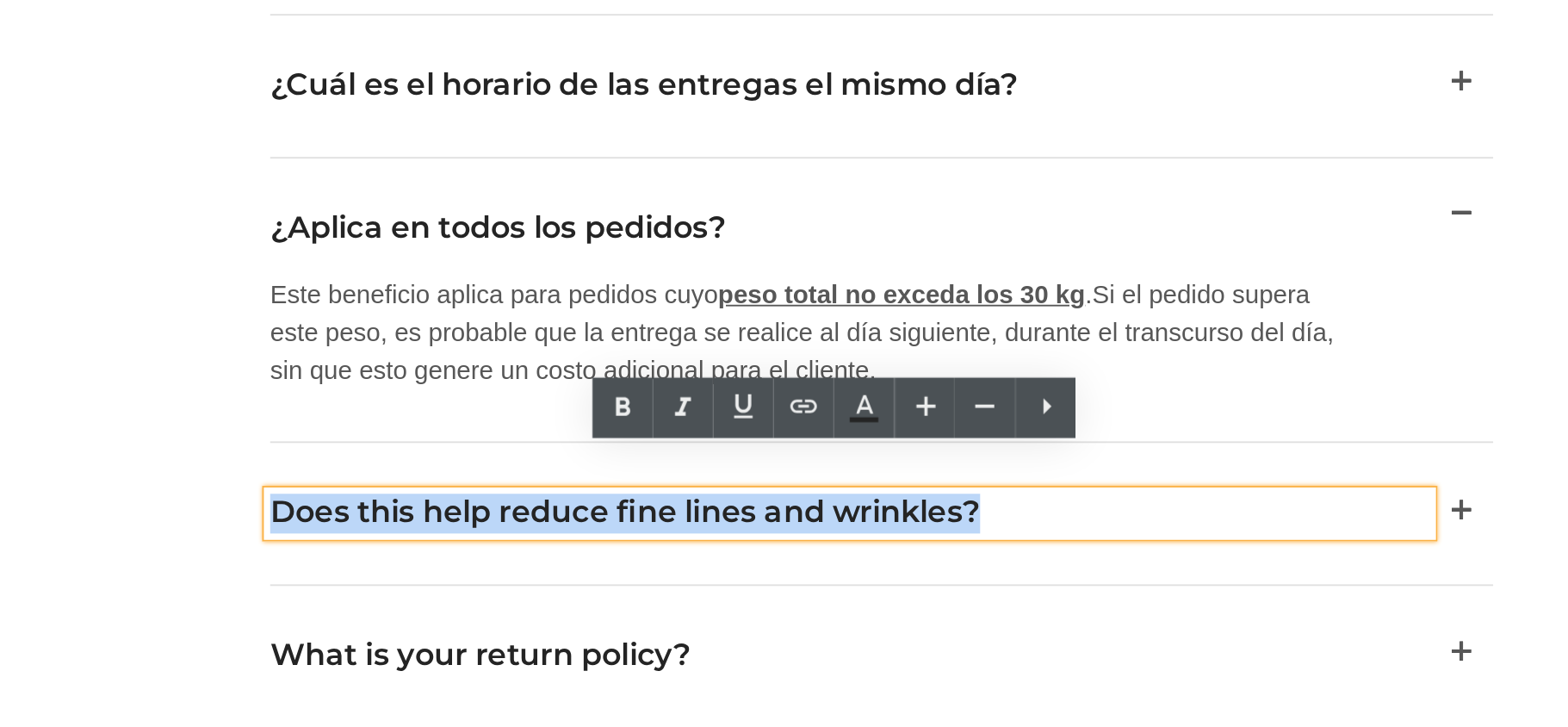
click at [392, 188] on h2 "Does this help reduce fine lines and wrinkles?" at bounding box center [307, 199] width 629 height 22
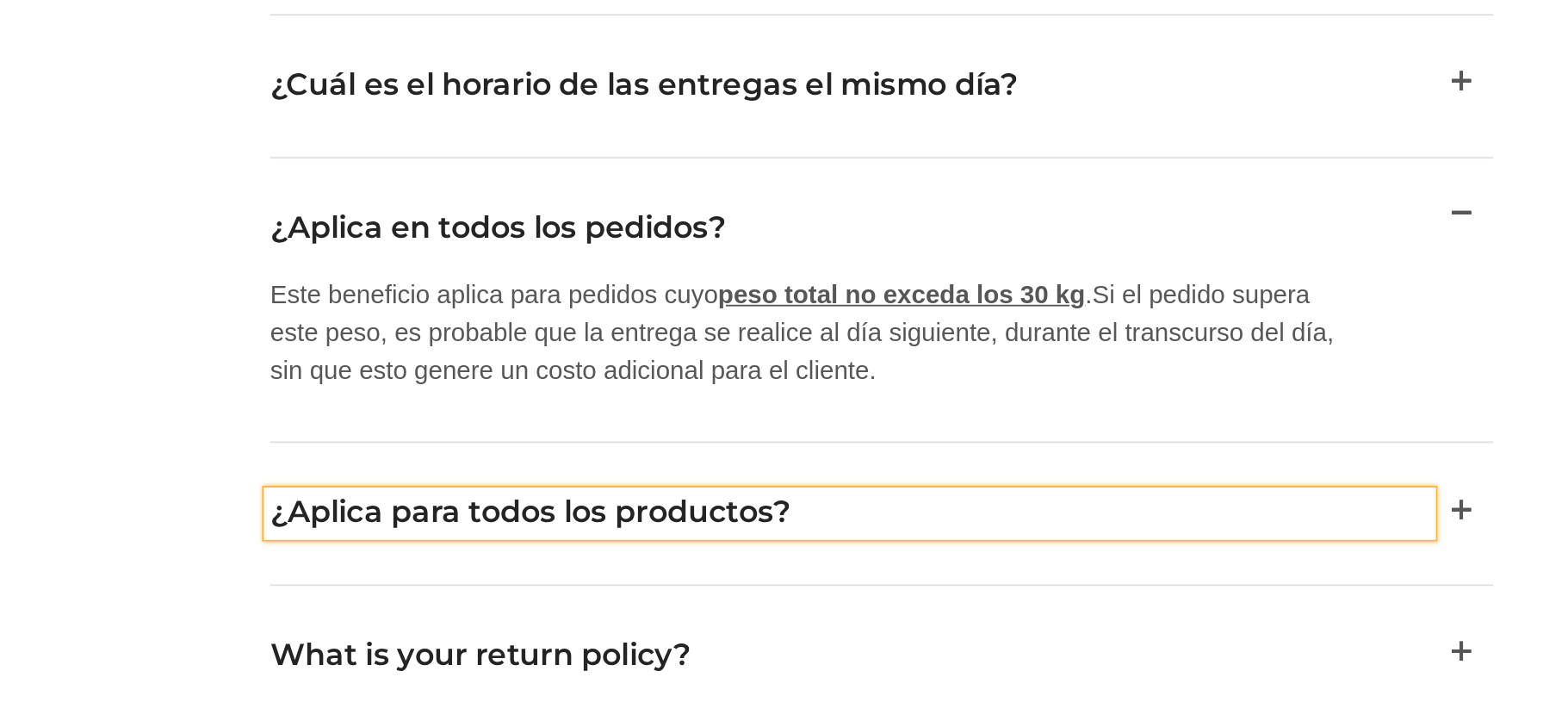
click at [635, 177] on button "button" at bounding box center [639, 200] width 34 height 77
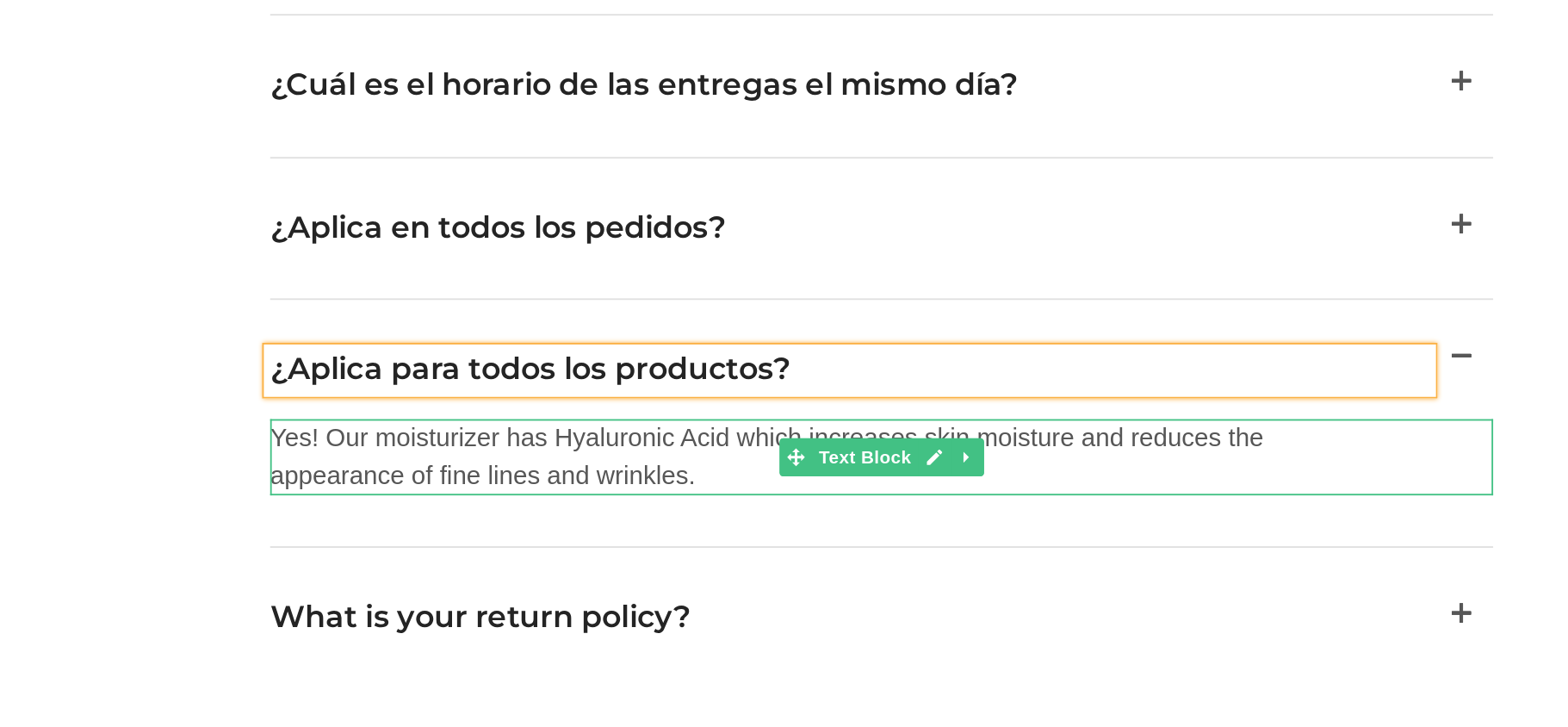
click at [67, 150] on p "Yes! Our moisturizer has Hyaluronic Acid which increases skin moisture and redu…" at bounding box center [281, 169] width 577 height 41
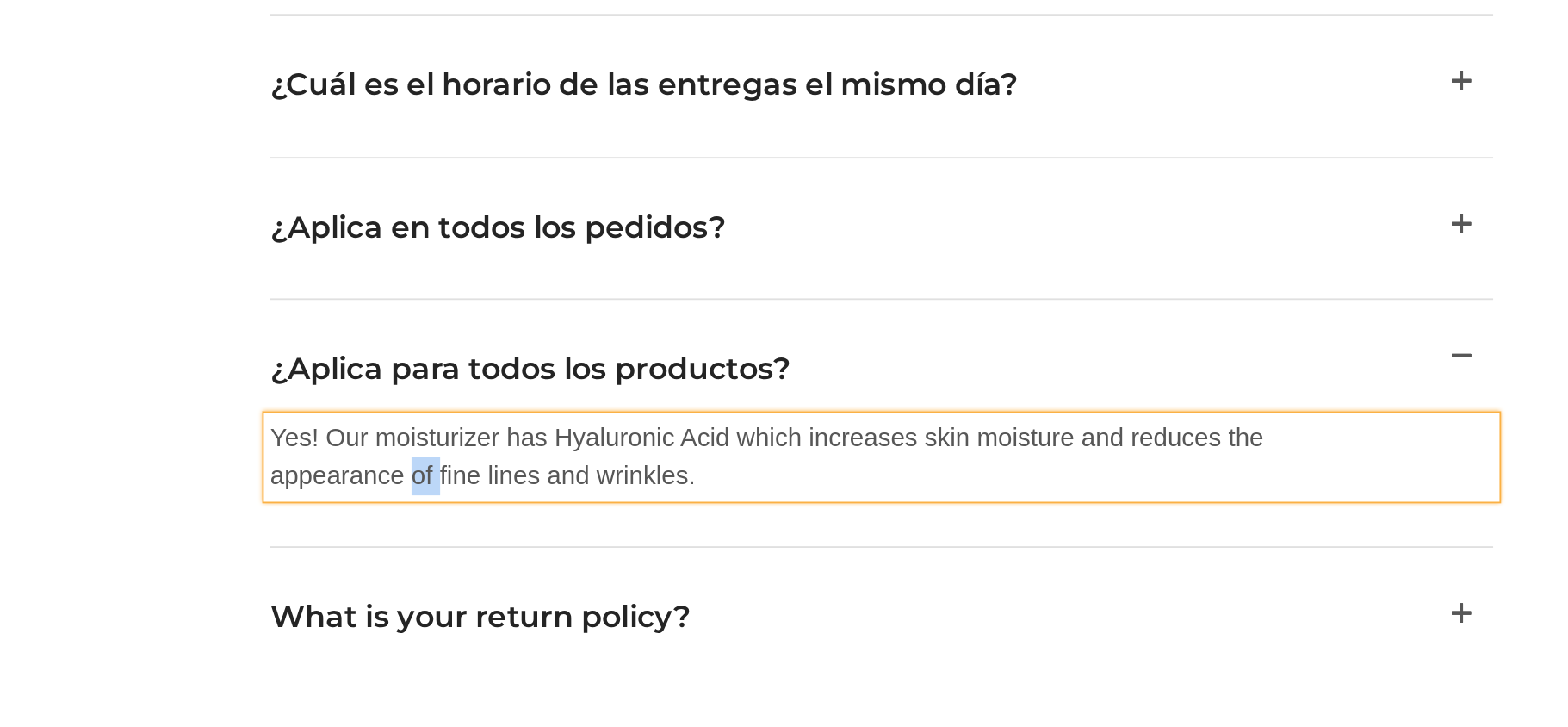
click at [67, 150] on p "Yes! Our moisturizer has Hyaluronic Acid which increases skin moisture and redu…" at bounding box center [281, 169] width 577 height 41
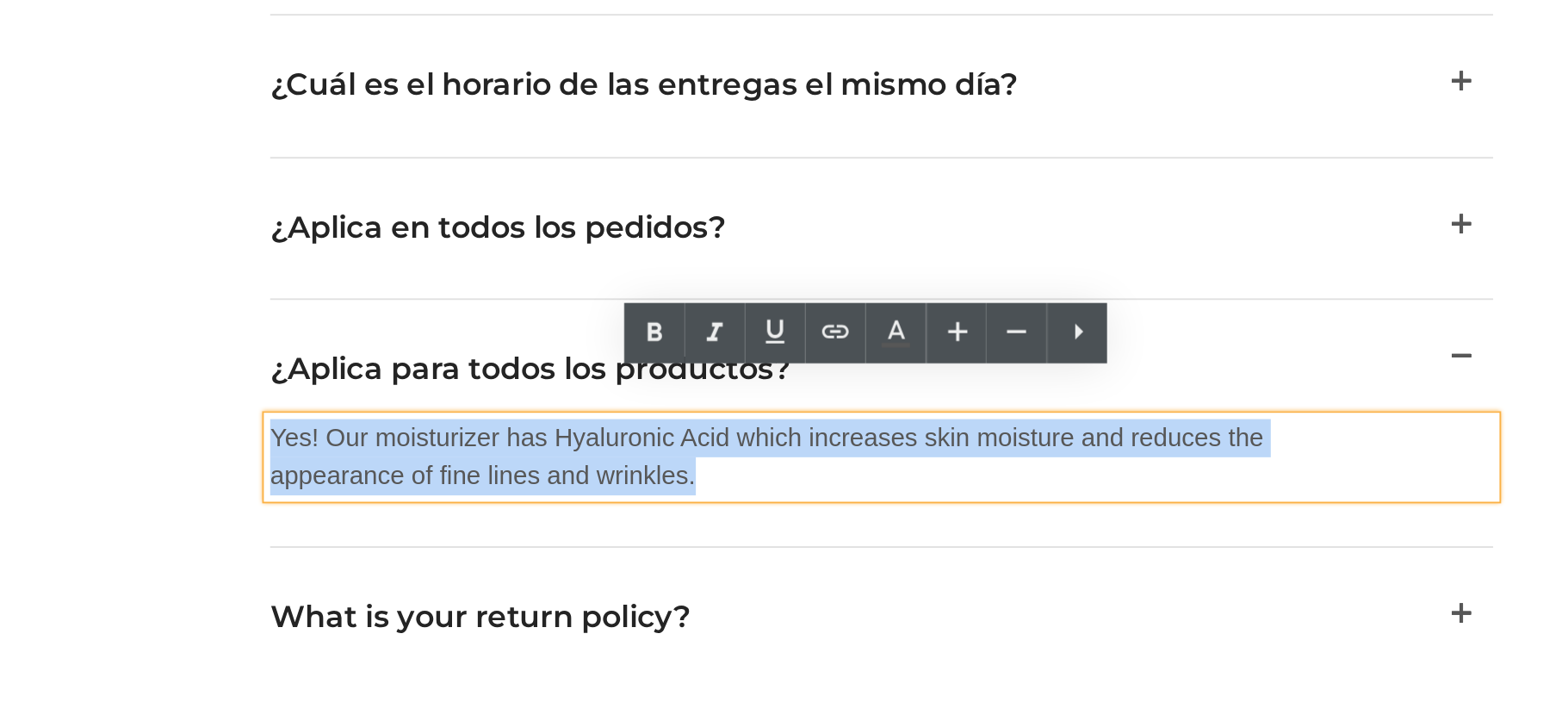
click at [67, 150] on p "Yes! Our moisturizer has Hyaluronic Acid which increases skin moisture and redu…" at bounding box center [281, 169] width 577 height 41
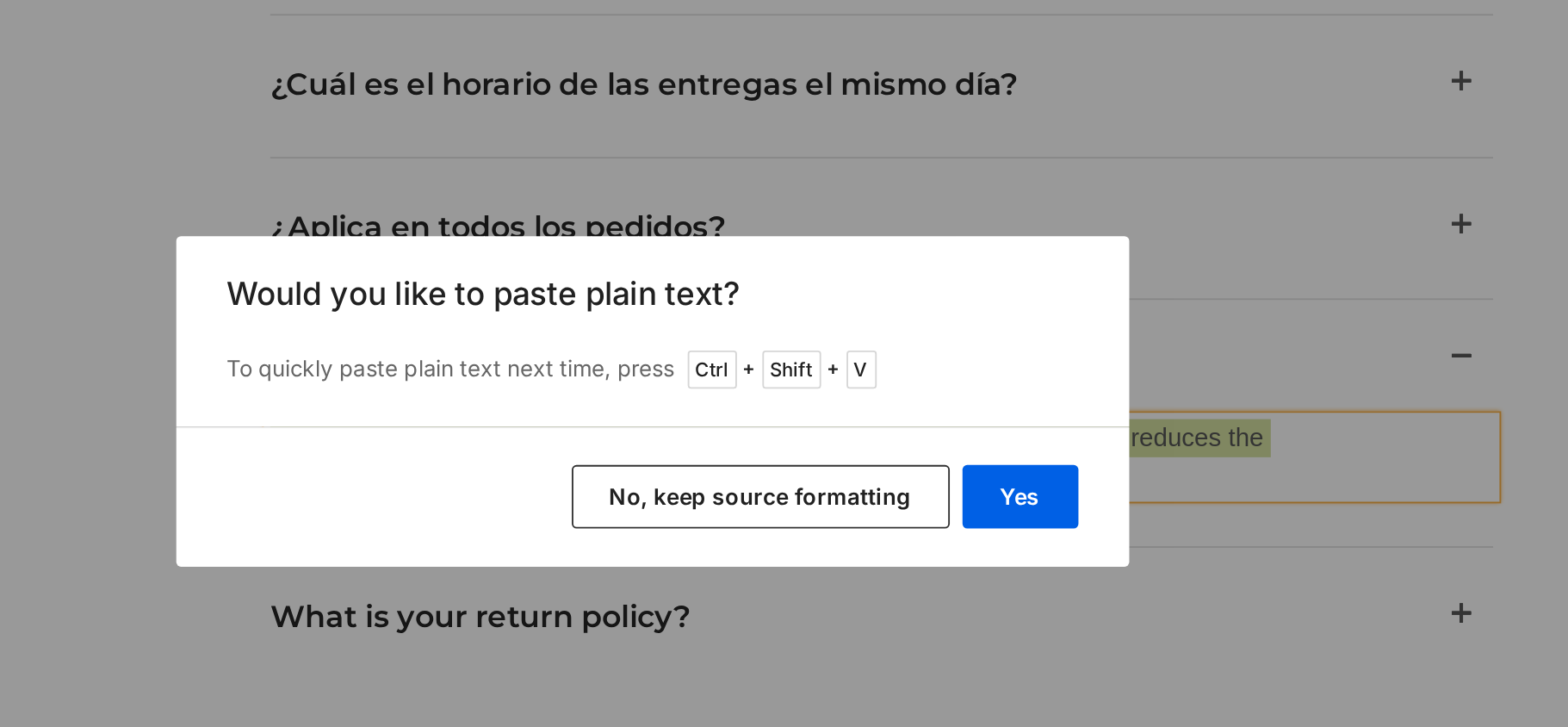
click at [805, 406] on button "No, keep source formatting" at bounding box center [843, 415] width 205 height 34
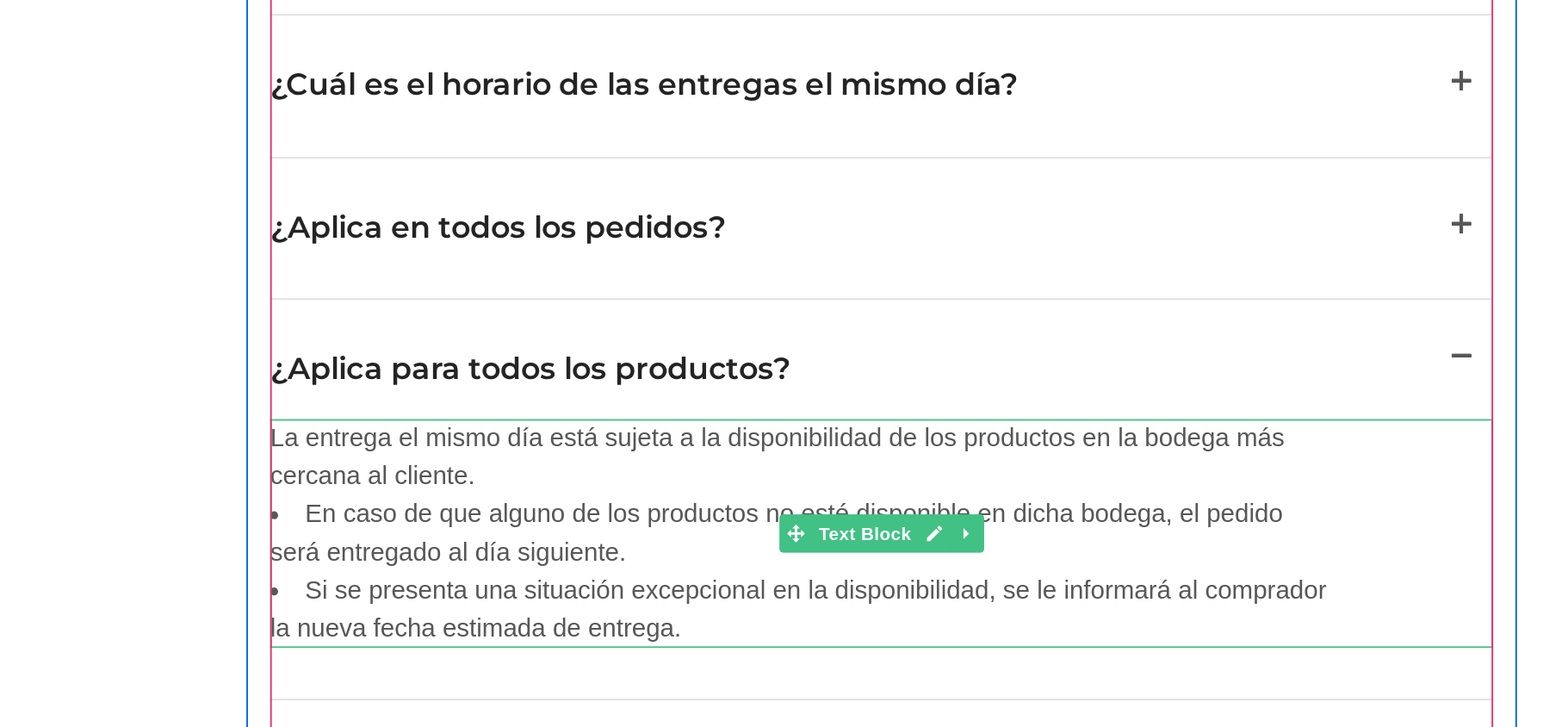
click at [119, 161] on p "La entrega el mismo día está sujeta a la disponibilidad de los productos en la …" at bounding box center [281, 169] width 577 height 41
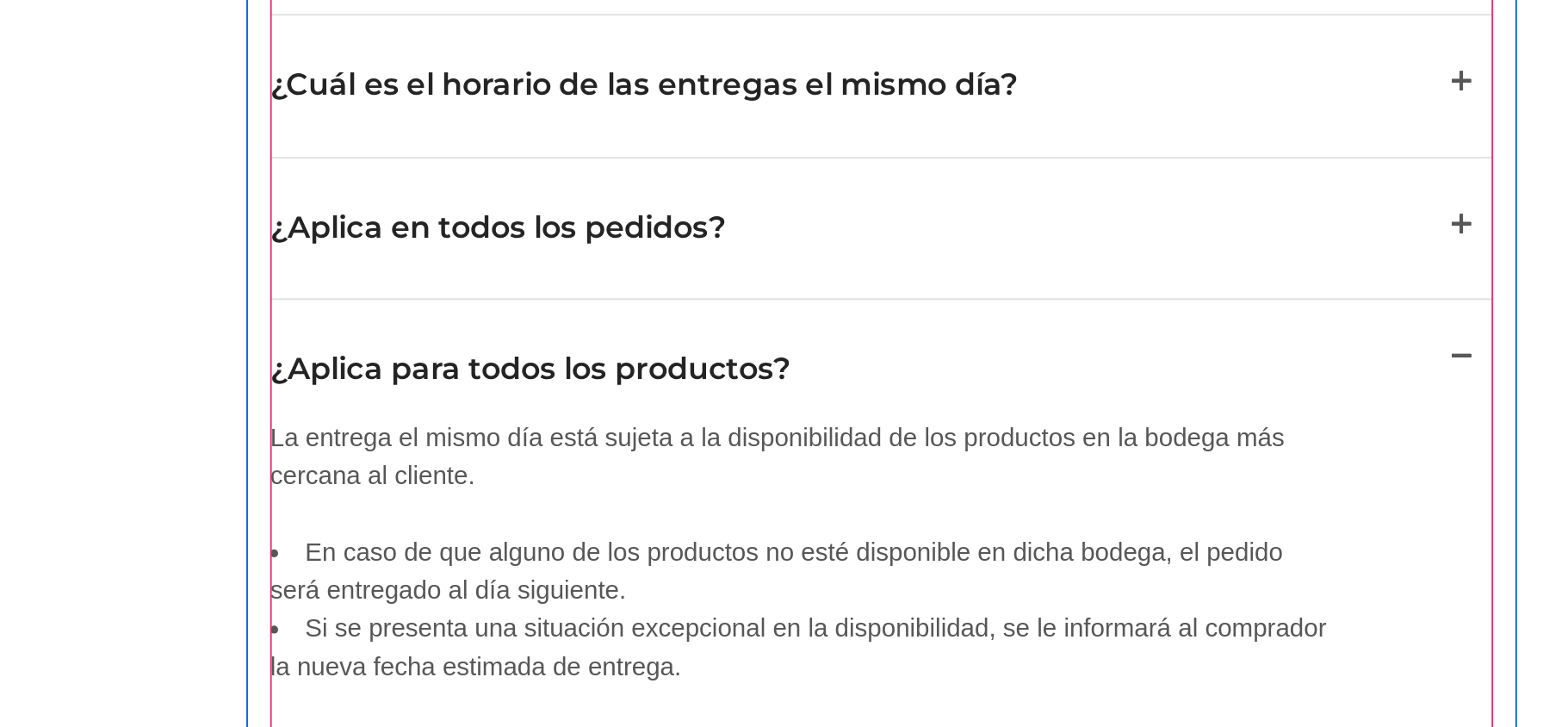
click at [626, 94] on button "button" at bounding box center [639, 116] width 34 height 65
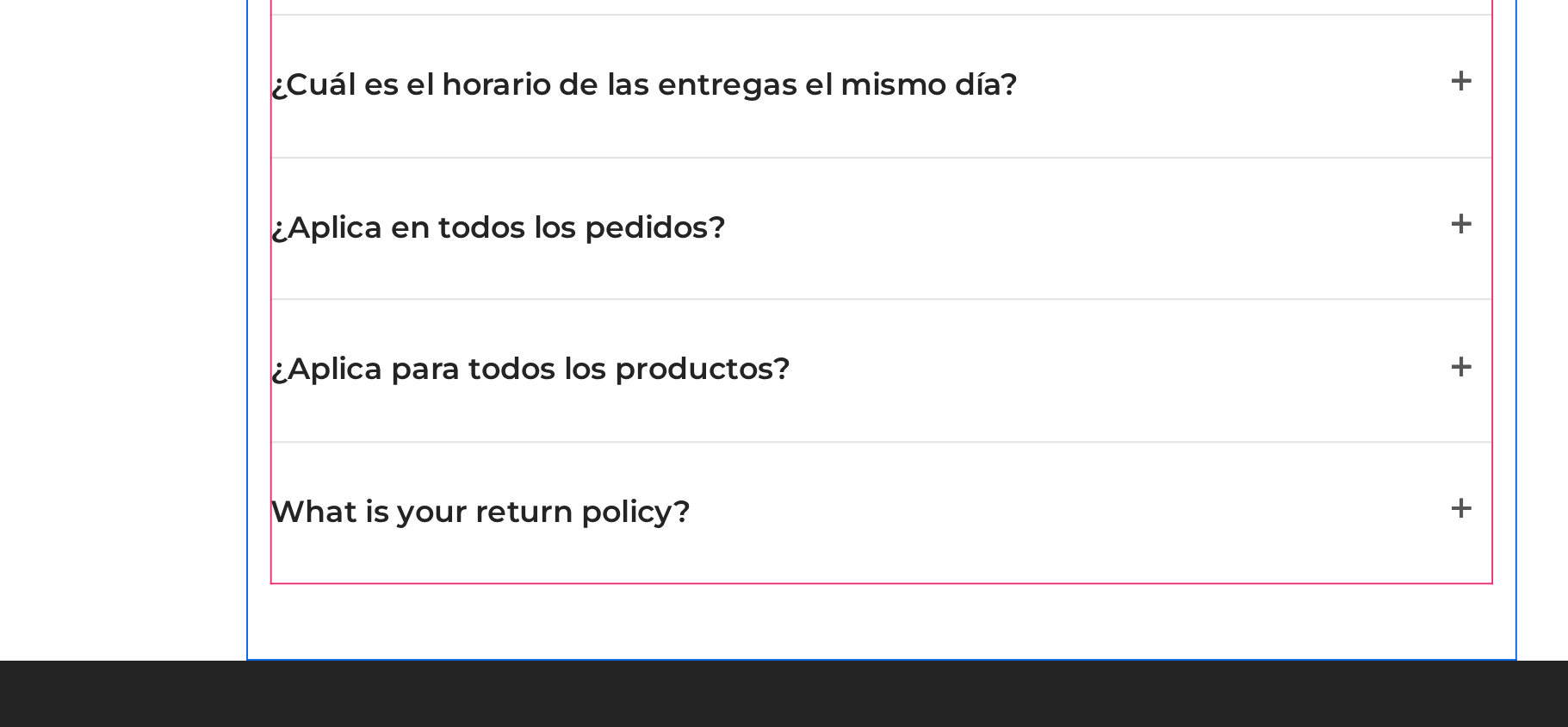
click at [639, 203] on span "button" at bounding box center [639, 203] width 0 height 0
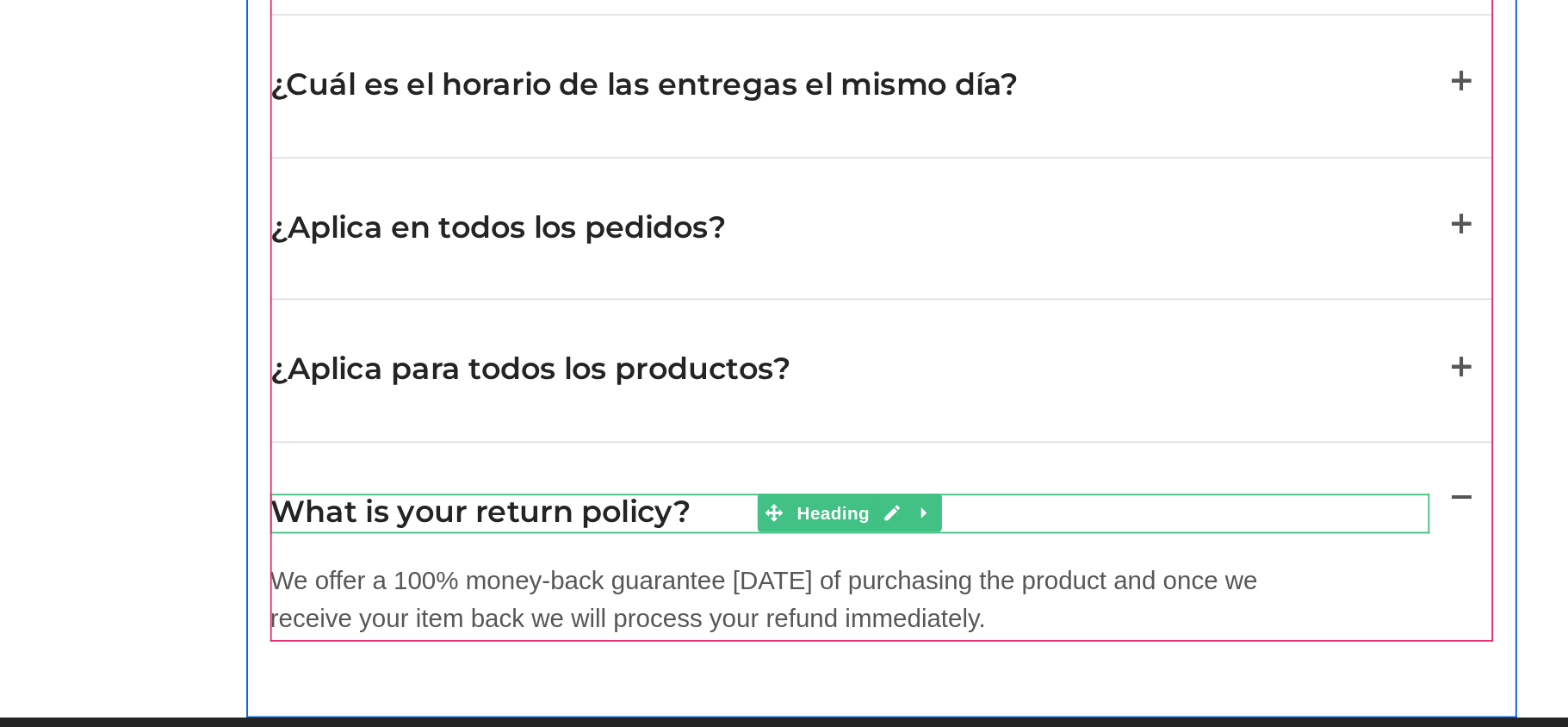
click at [146, 188] on h2 "What is your return policy?" at bounding box center [307, 199] width 629 height 22
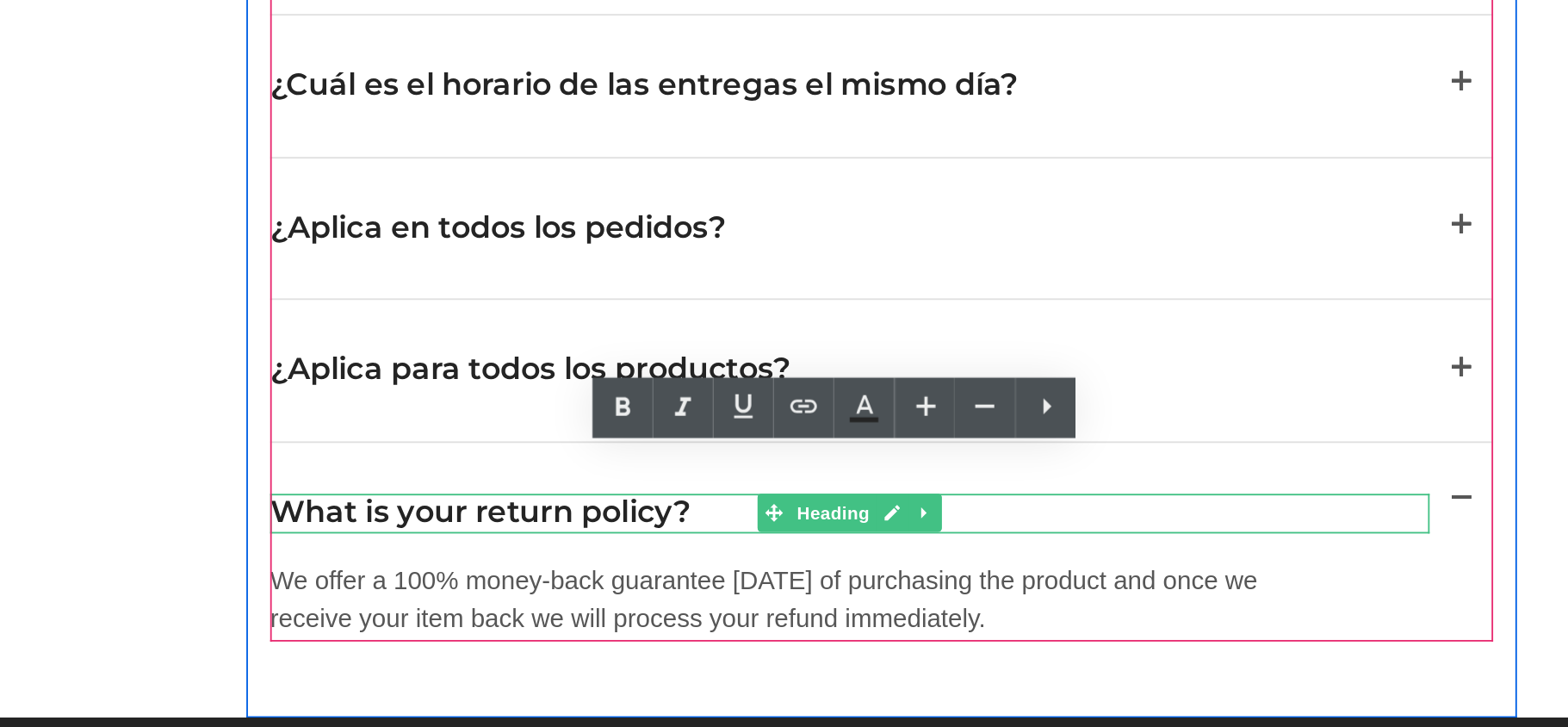
click at [146, 188] on h2 "What is your return policy?" at bounding box center [307, 199] width 629 height 22
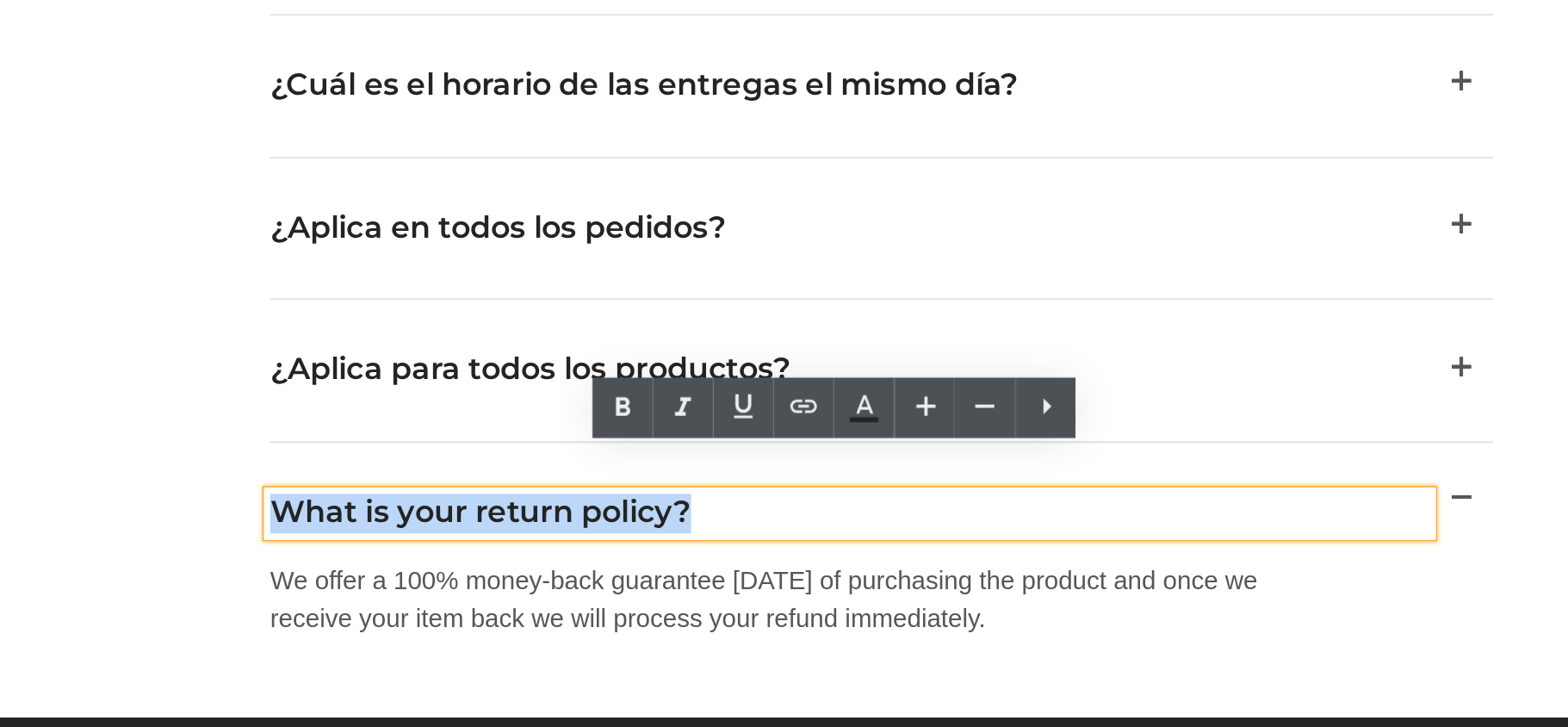
click at [146, 188] on h2 "What is your return policy?" at bounding box center [307, 199] width 629 height 22
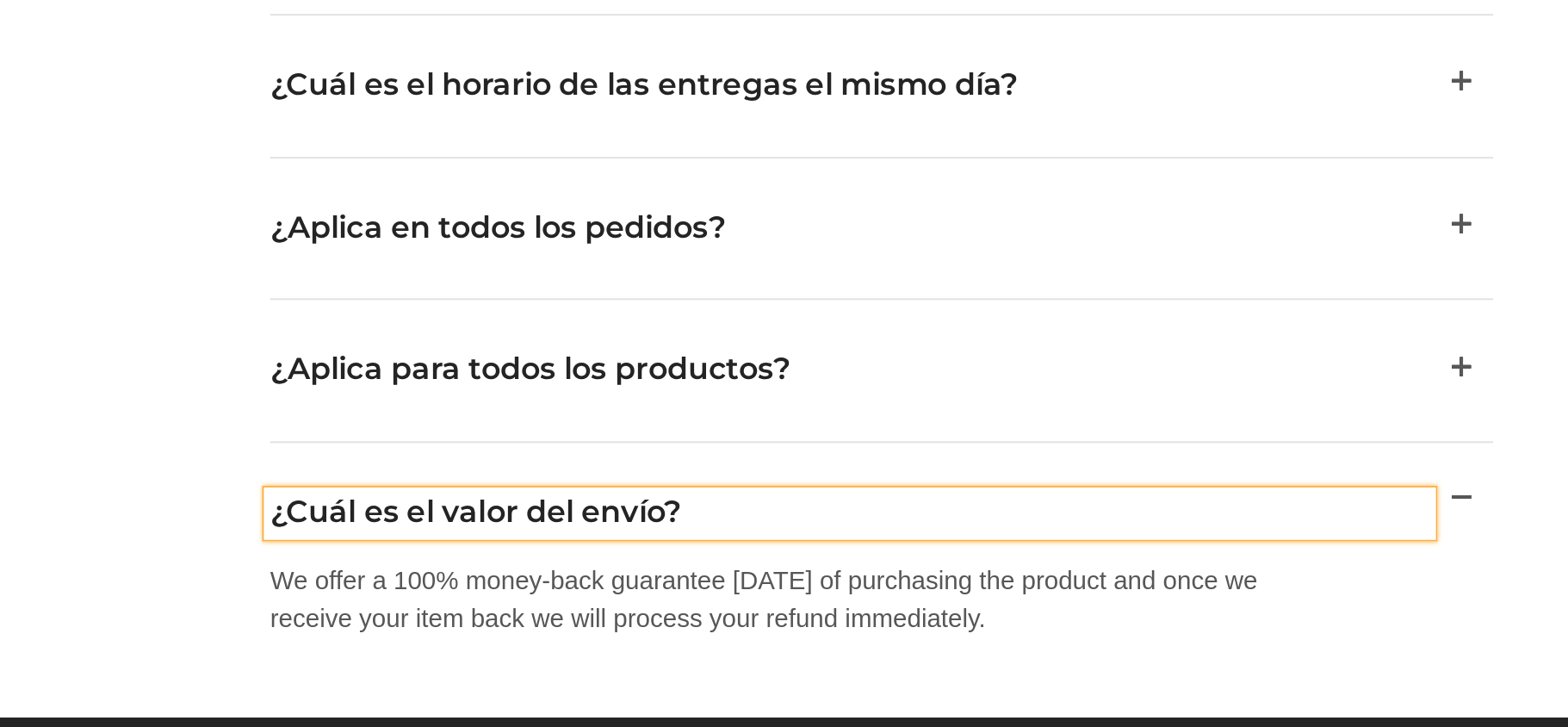
click at [172, 229] on p "We offer a 100% money-back guarantee within 30 days of purchasing the product a…" at bounding box center [281, 247] width 577 height 41
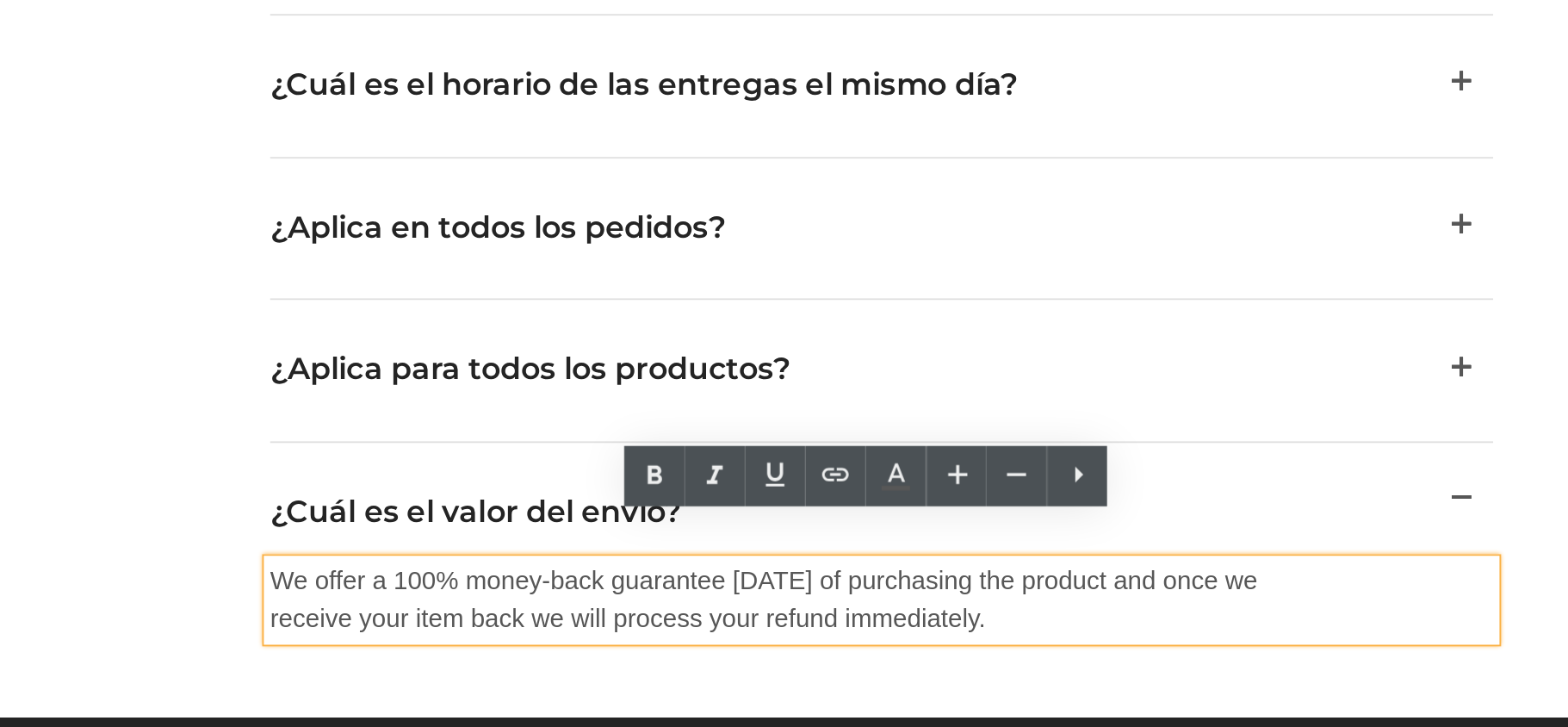
click at [56, 236] on p "We offer a 100% money-back guarantee within 30 days of purchasing the product a…" at bounding box center [281, 247] width 577 height 41
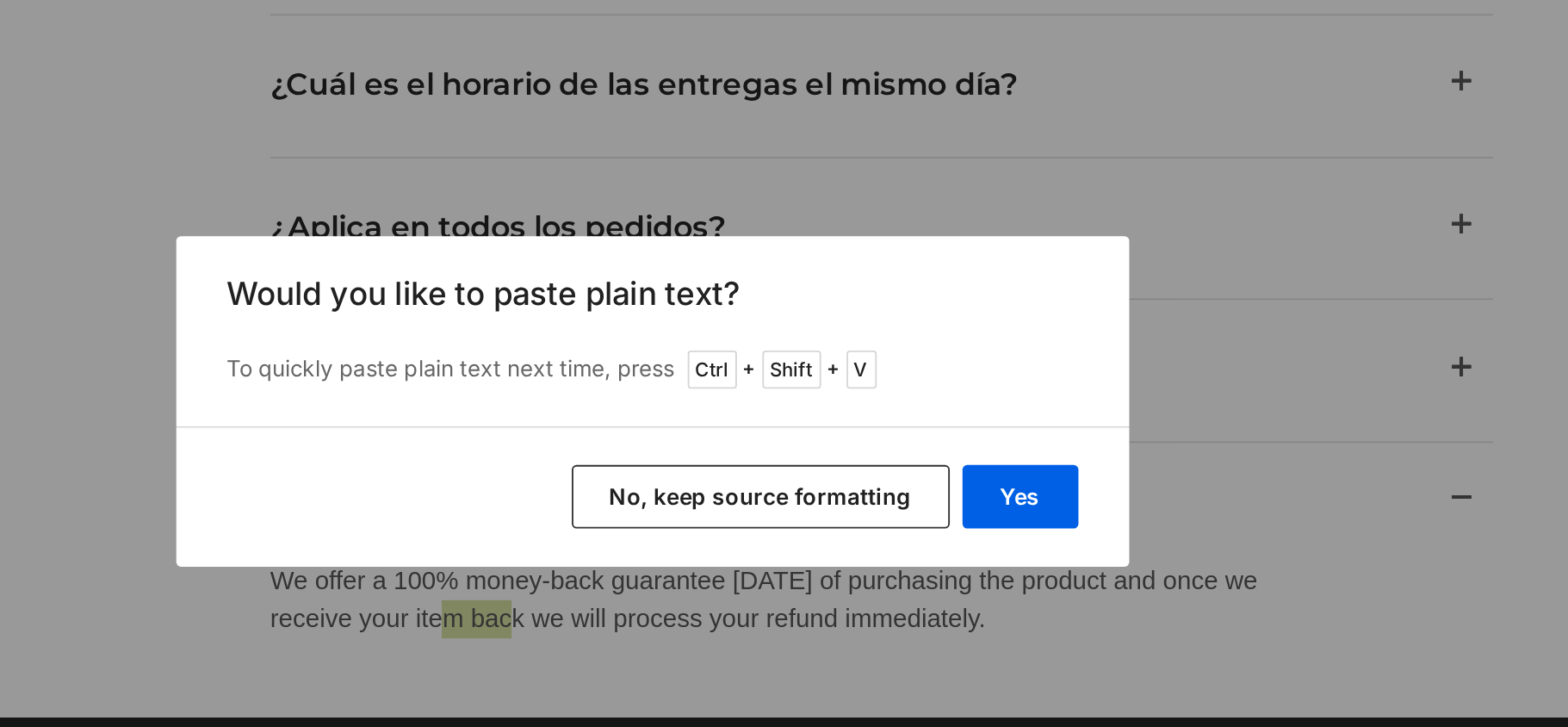
click at [822, 410] on button "No, keep source formatting" at bounding box center [843, 415] width 205 height 34
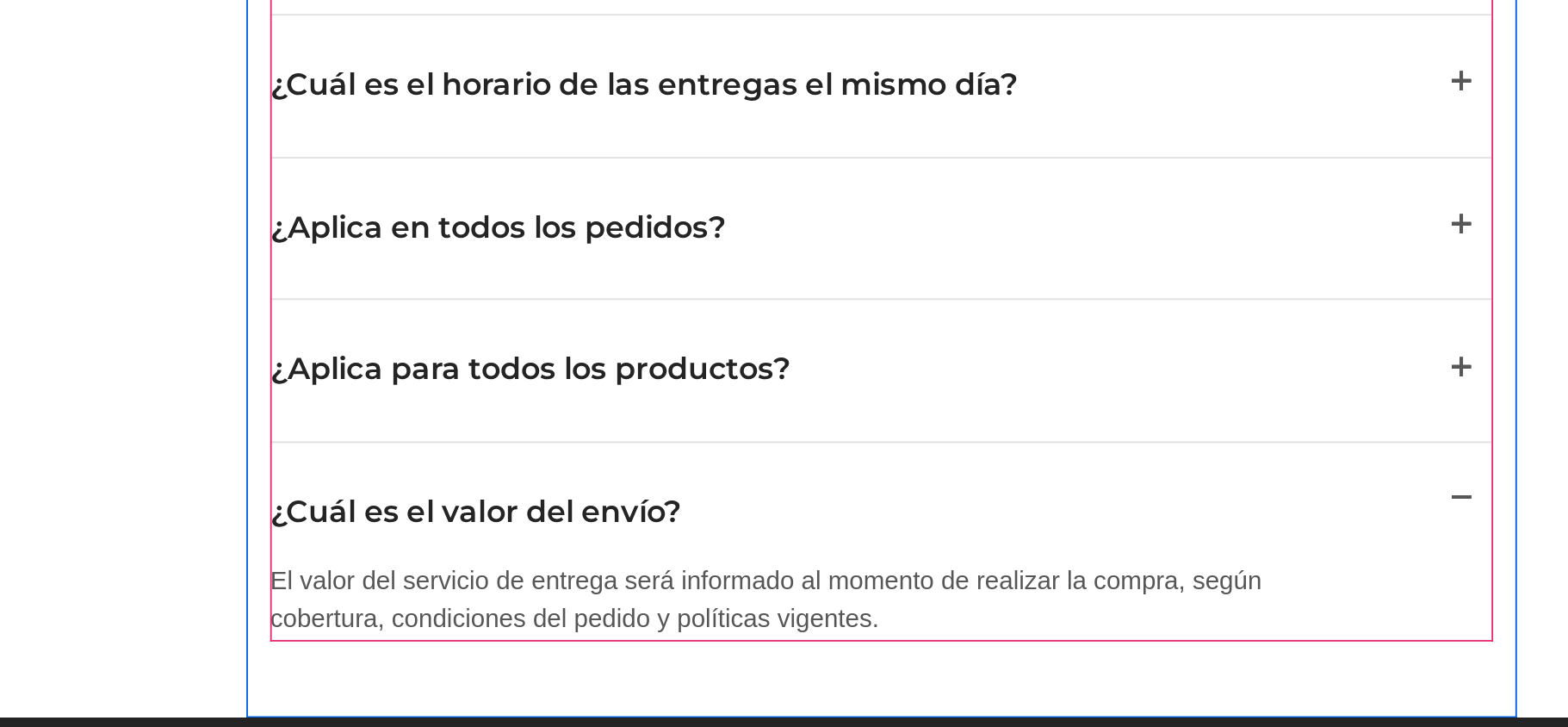
click at [639, 196] on span "button" at bounding box center [639, 196] width 0 height 0
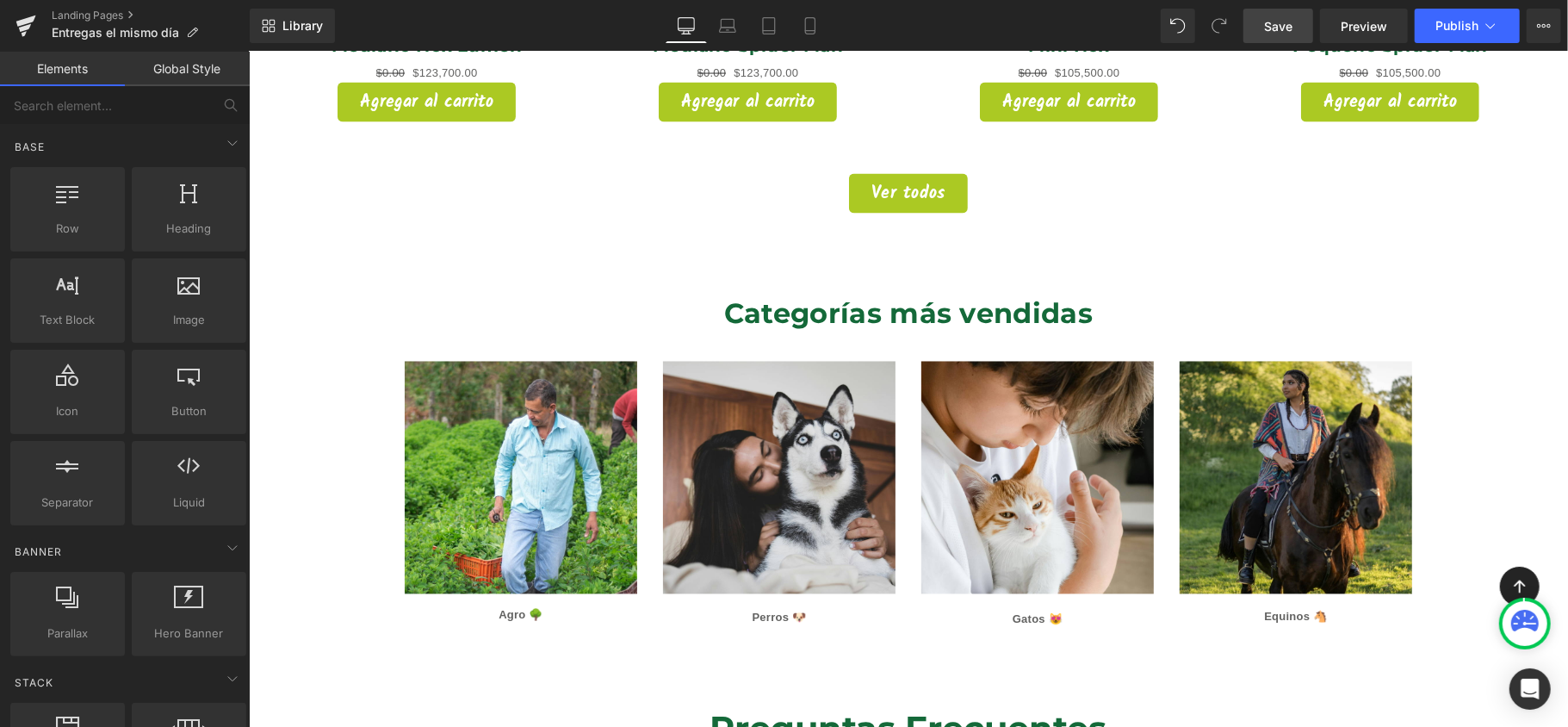
scroll to position [2289, 0]
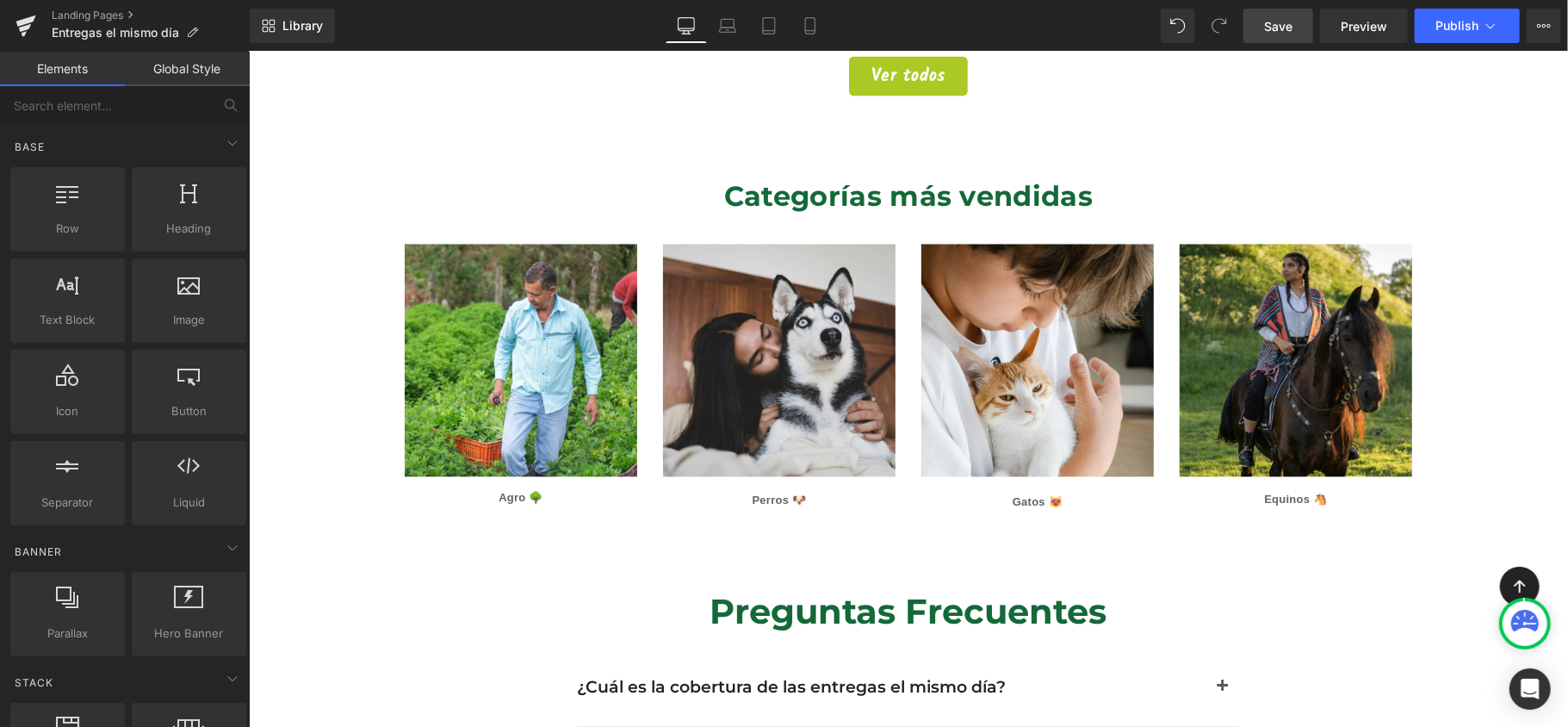
drag, startPoint x: 1288, startPoint y: 14, endPoint x: 1053, endPoint y: 45, distance: 237.0
click at [1288, 14] on link "Save" at bounding box center [1279, 26] width 70 height 34
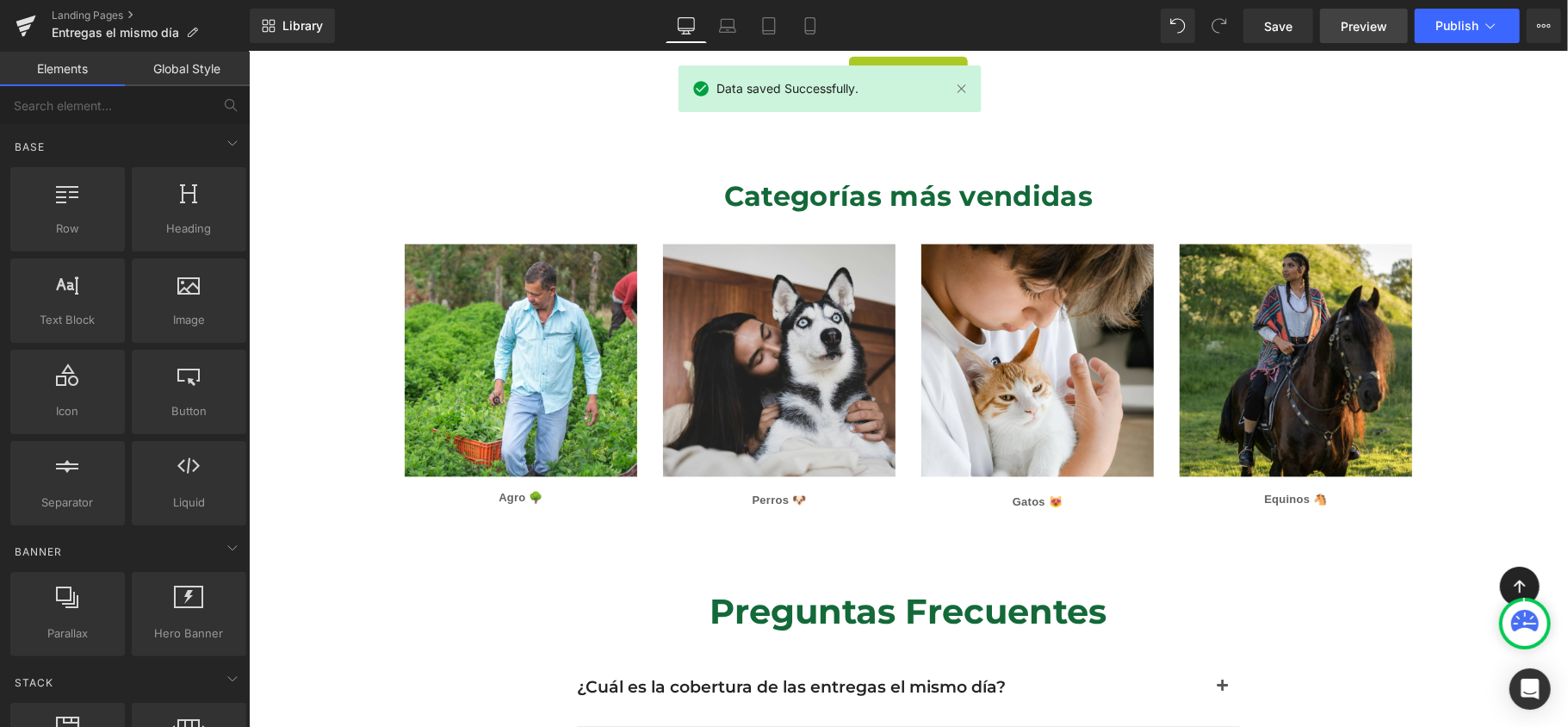
click at [1368, 31] on span "Preview" at bounding box center [1365, 26] width 47 height 18
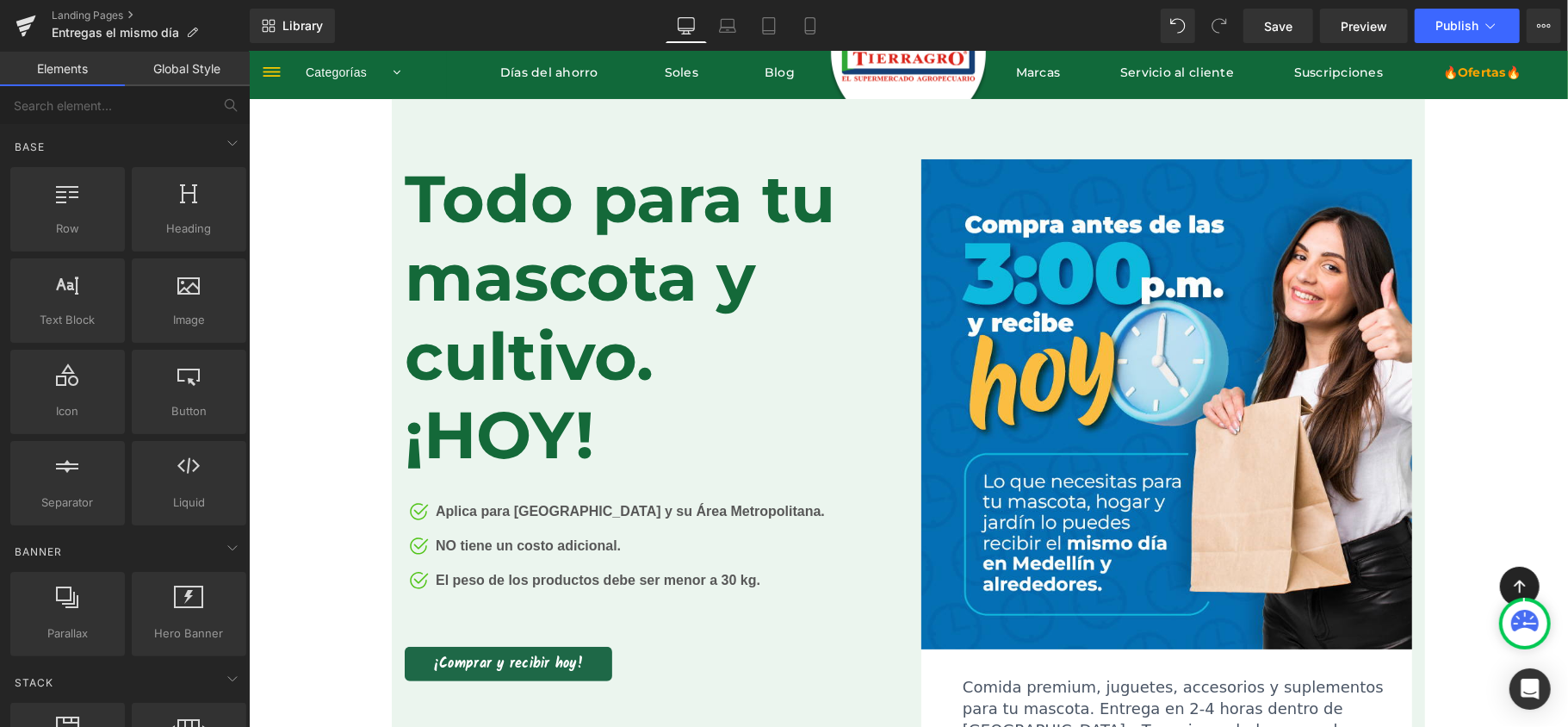
scroll to position [0, 0]
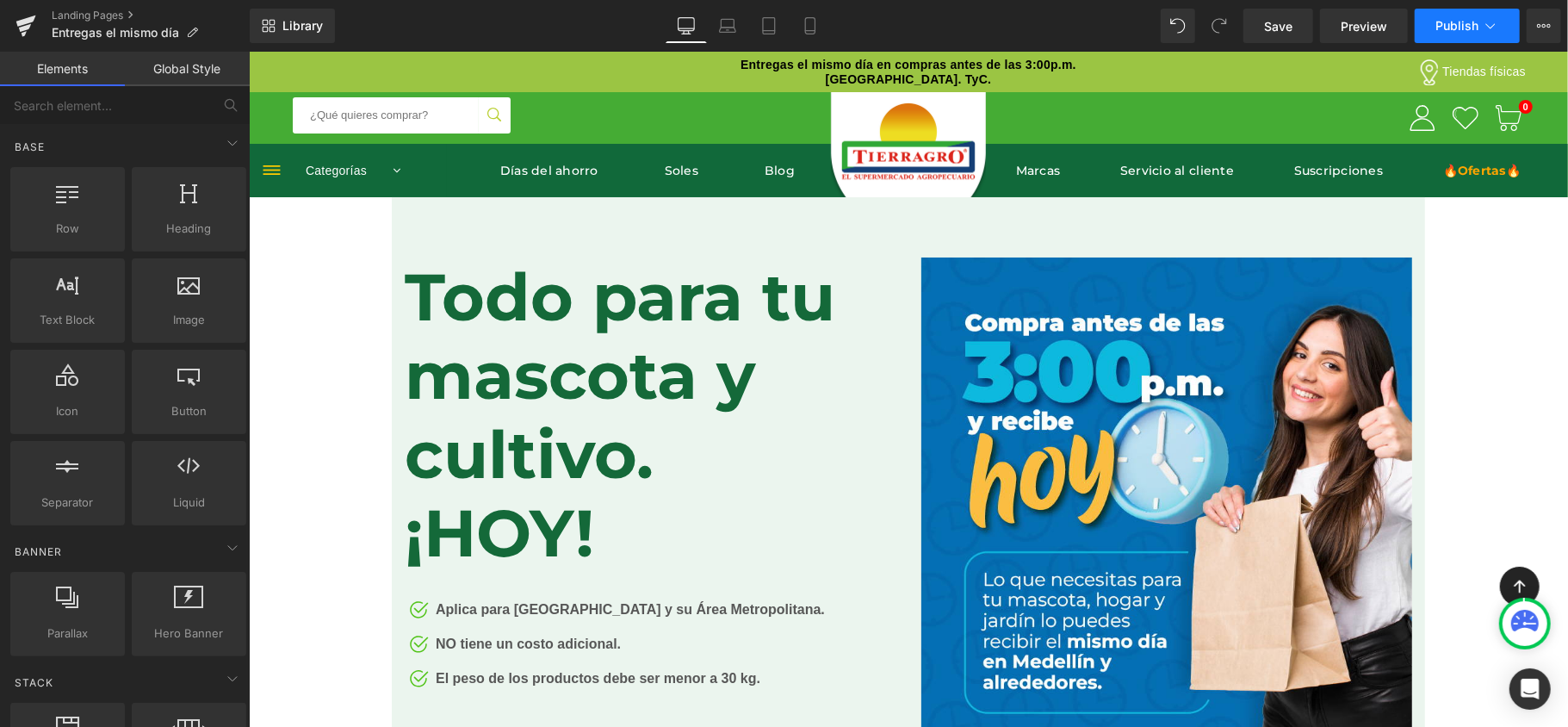
click at [1472, 22] on span "Publish" at bounding box center [1457, 25] width 43 height 13
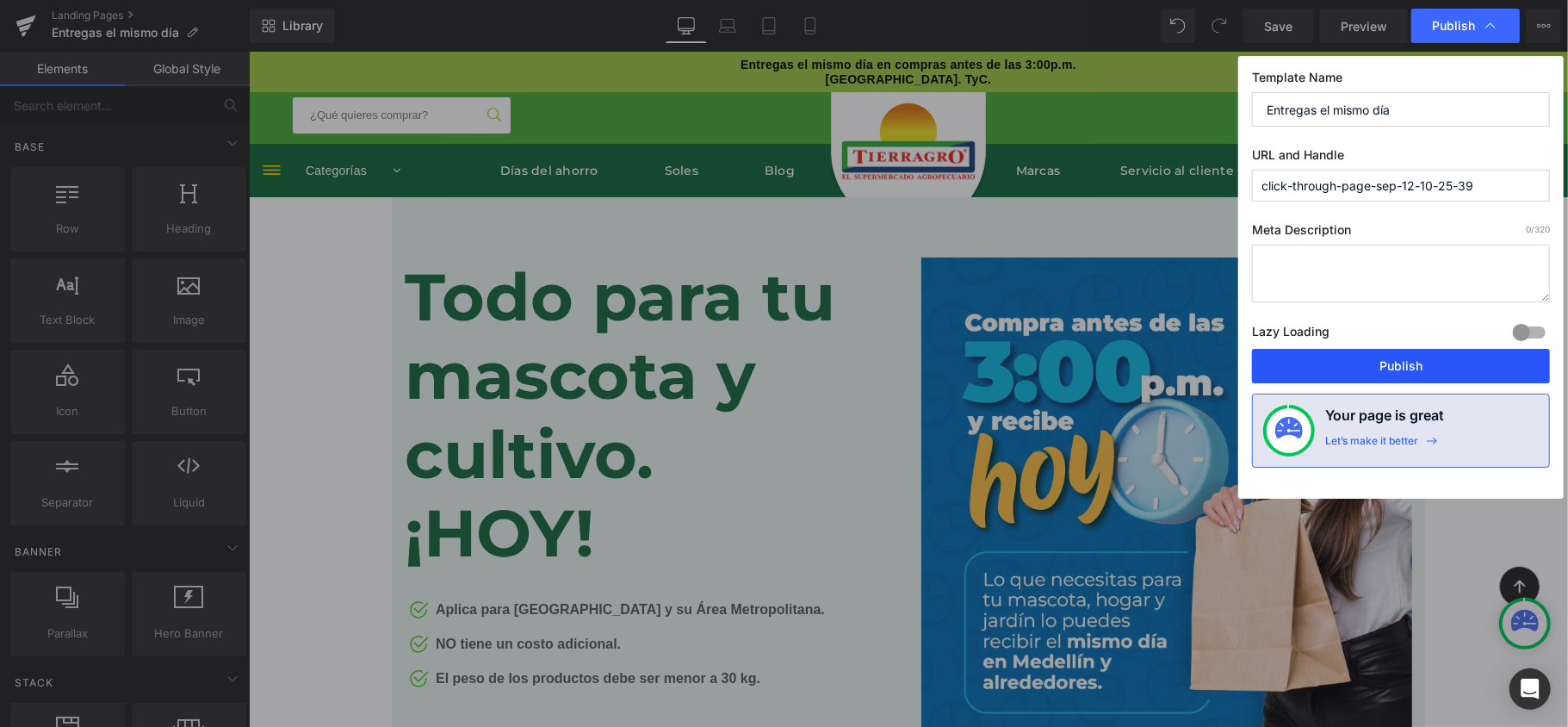
drag, startPoint x: 1344, startPoint y: 372, endPoint x: 1195, endPoint y: 180, distance: 243.0
click at [1344, 372] on button "Publish" at bounding box center [1401, 366] width 298 height 34
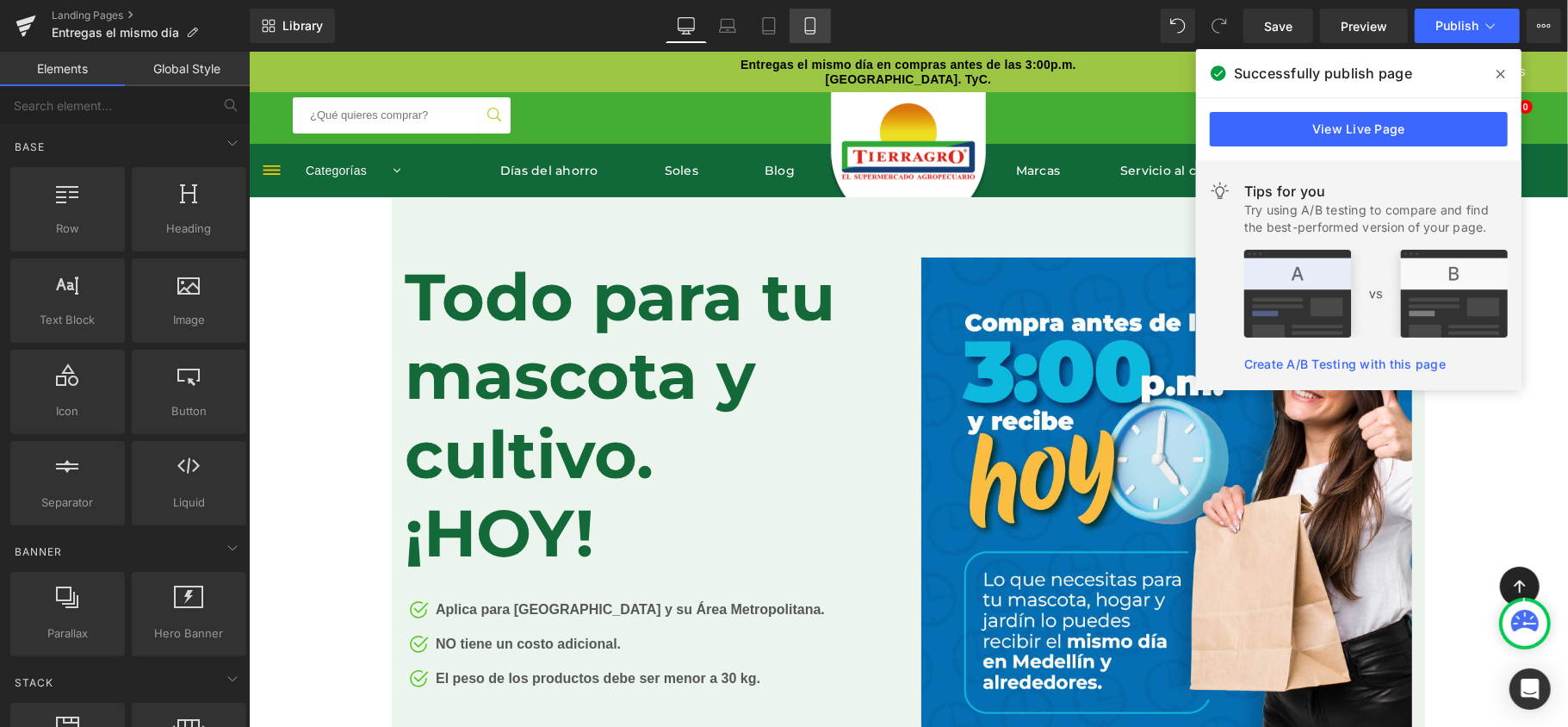
click at [810, 33] on icon at bounding box center [810, 25] width 17 height 17
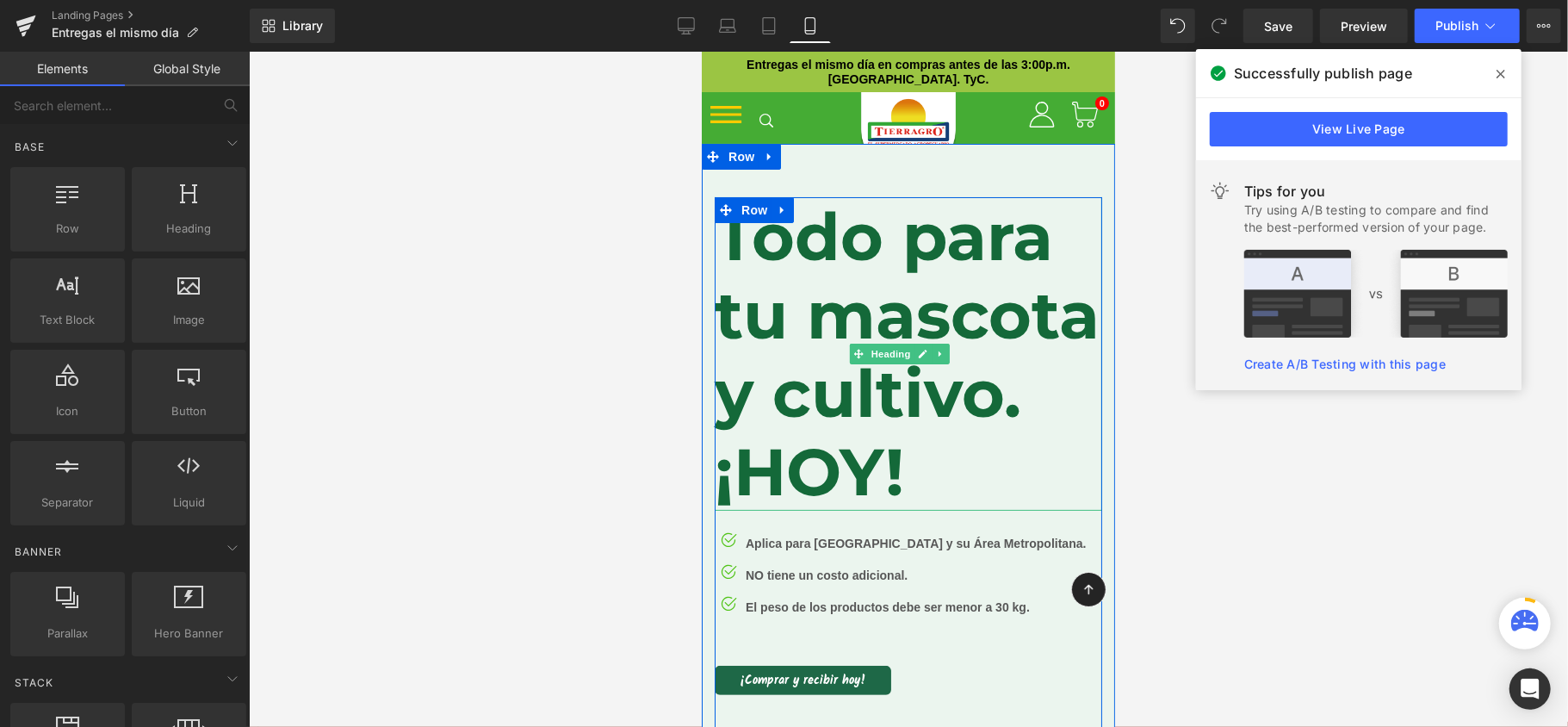
click at [1033, 324] on h1 "Todo para tu mascota y cultivo." at bounding box center [908, 314] width 388 height 236
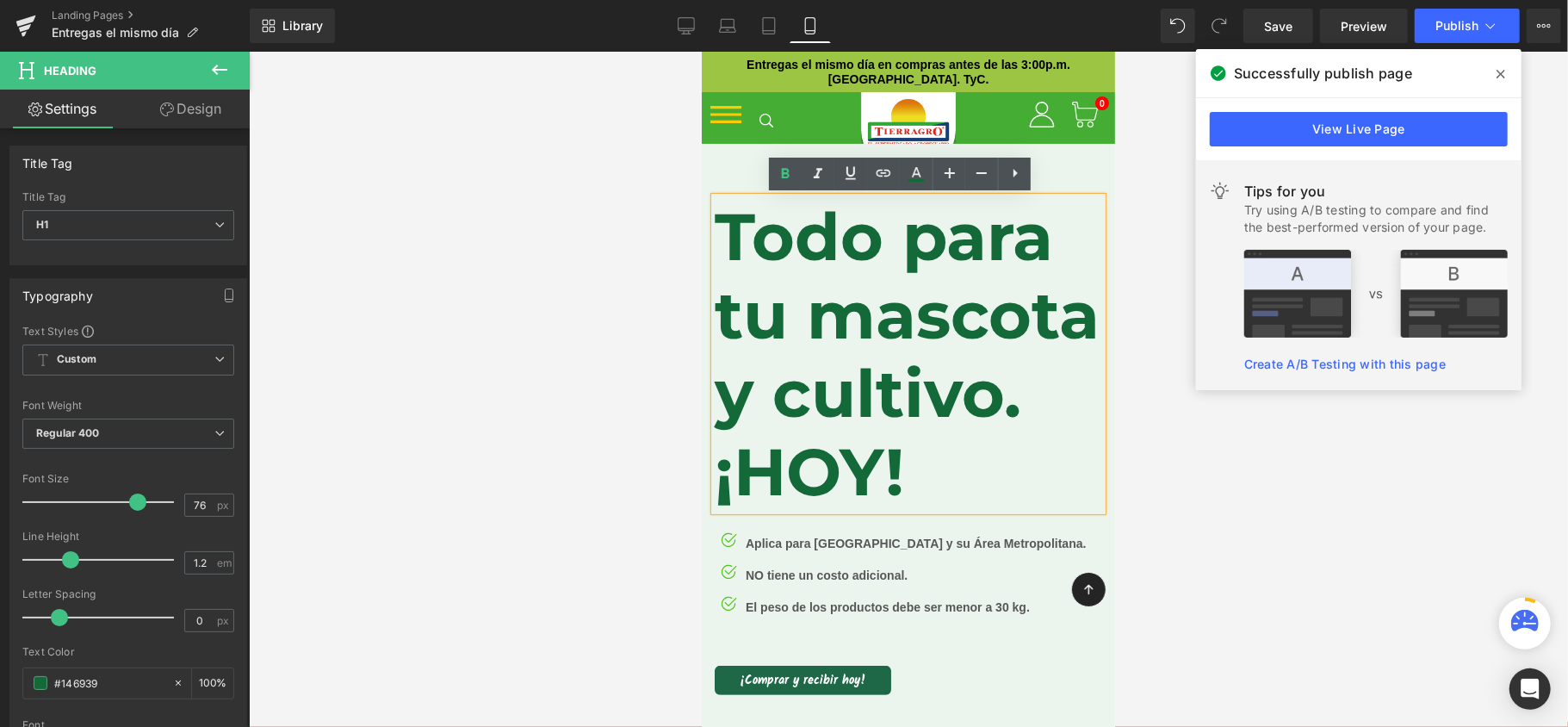
click at [1011, 510] on h1 "¡HOY!" at bounding box center [908, 471] width 388 height 78
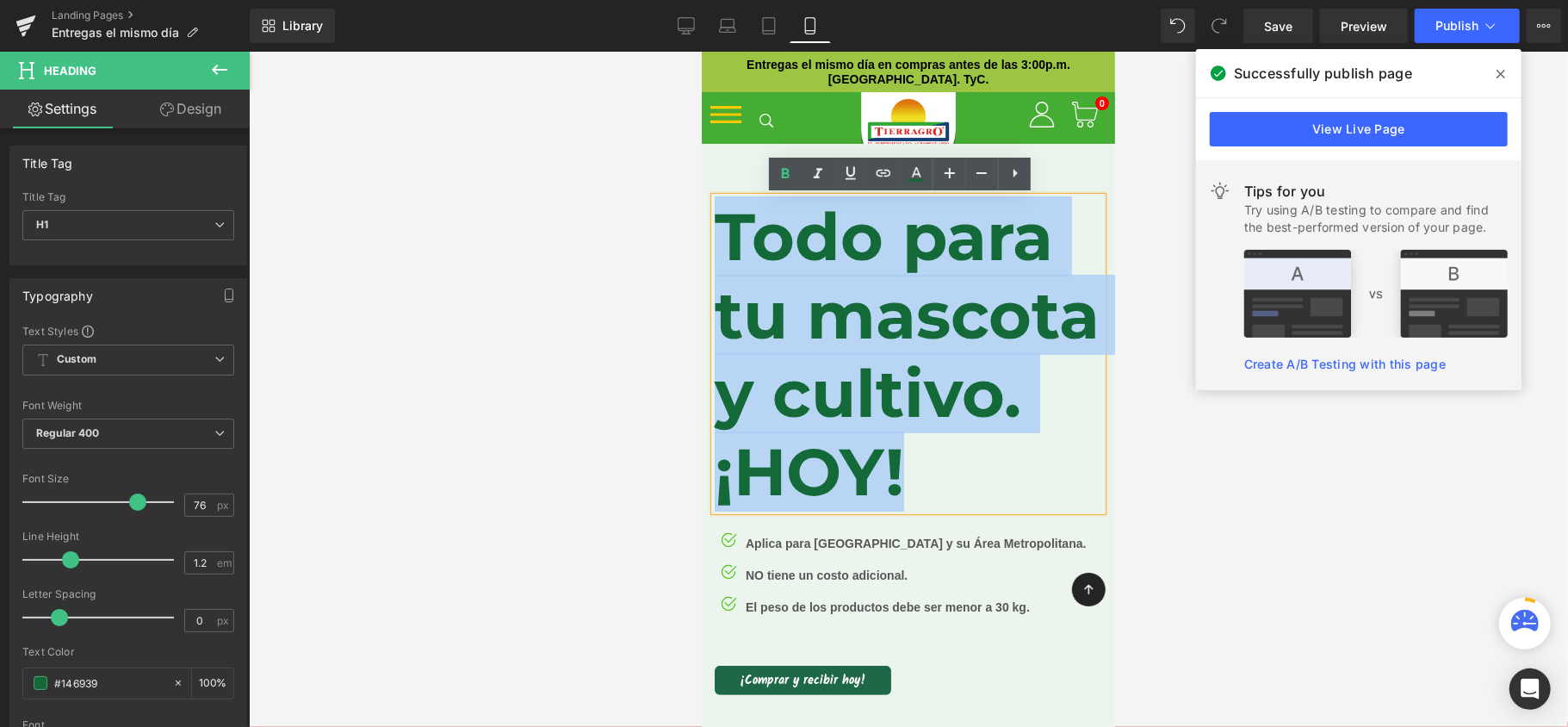
drag, startPoint x: 996, startPoint y: 555, endPoint x: 718, endPoint y: 255, distance: 409.0
click at [718, 255] on div "Todo para tu mascota y cultivo. ¡HOY!" at bounding box center [908, 353] width 388 height 315
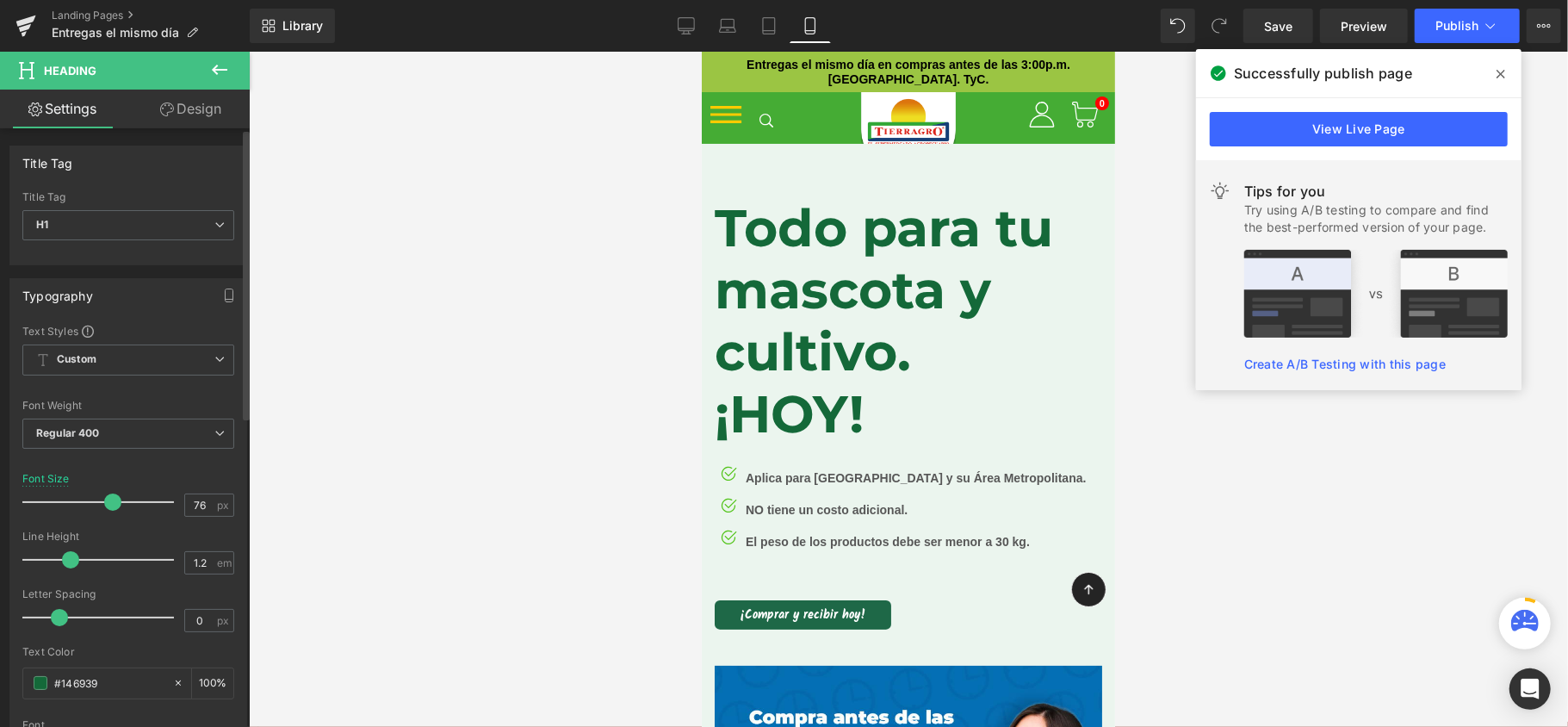
drag, startPoint x: 138, startPoint y: 500, endPoint x: 116, endPoint y: 507, distance: 23.1
click at [116, 507] on span at bounding box center [112, 502] width 17 height 17
click at [727, 25] on icon at bounding box center [728, 25] width 17 height 17
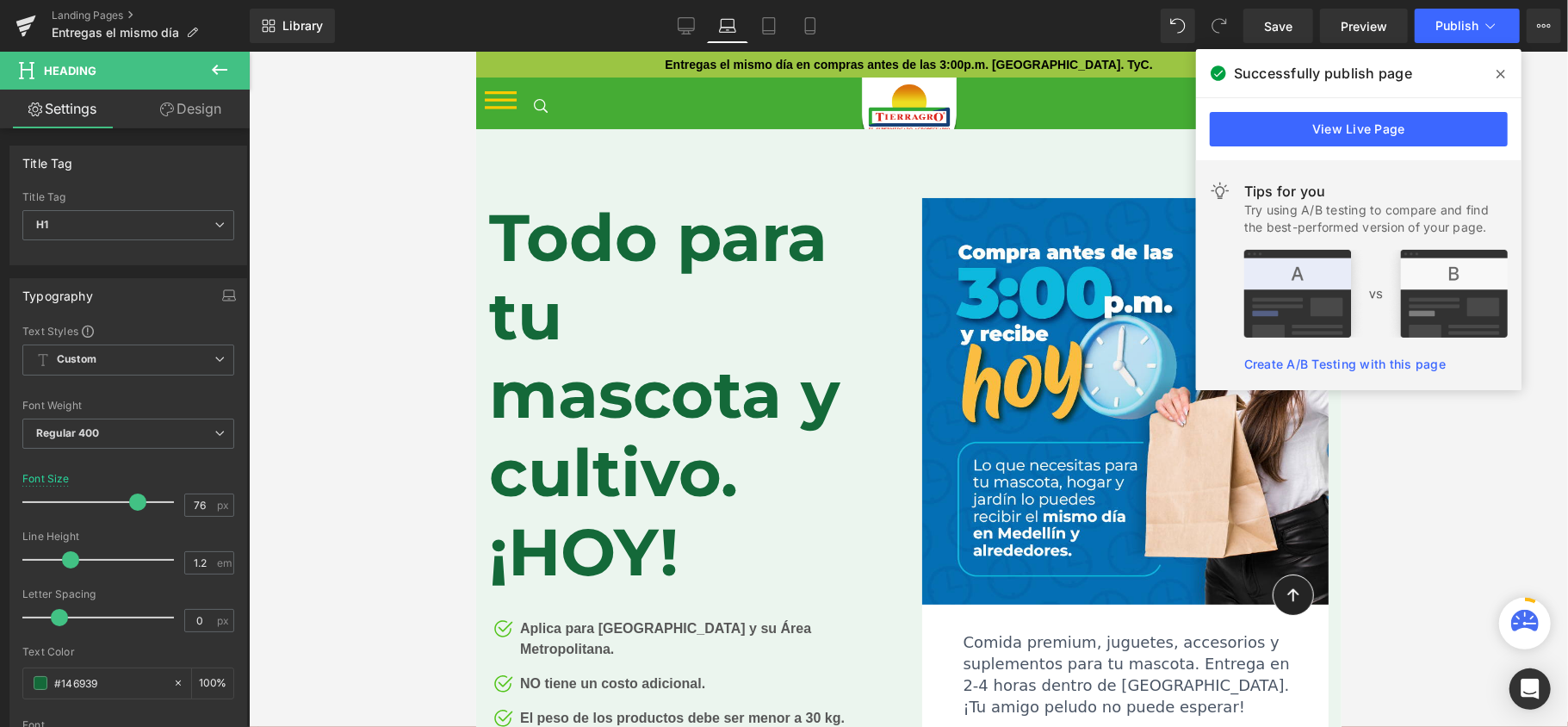
scroll to position [1, 0]
click at [771, 28] on icon at bounding box center [769, 25] width 17 height 17
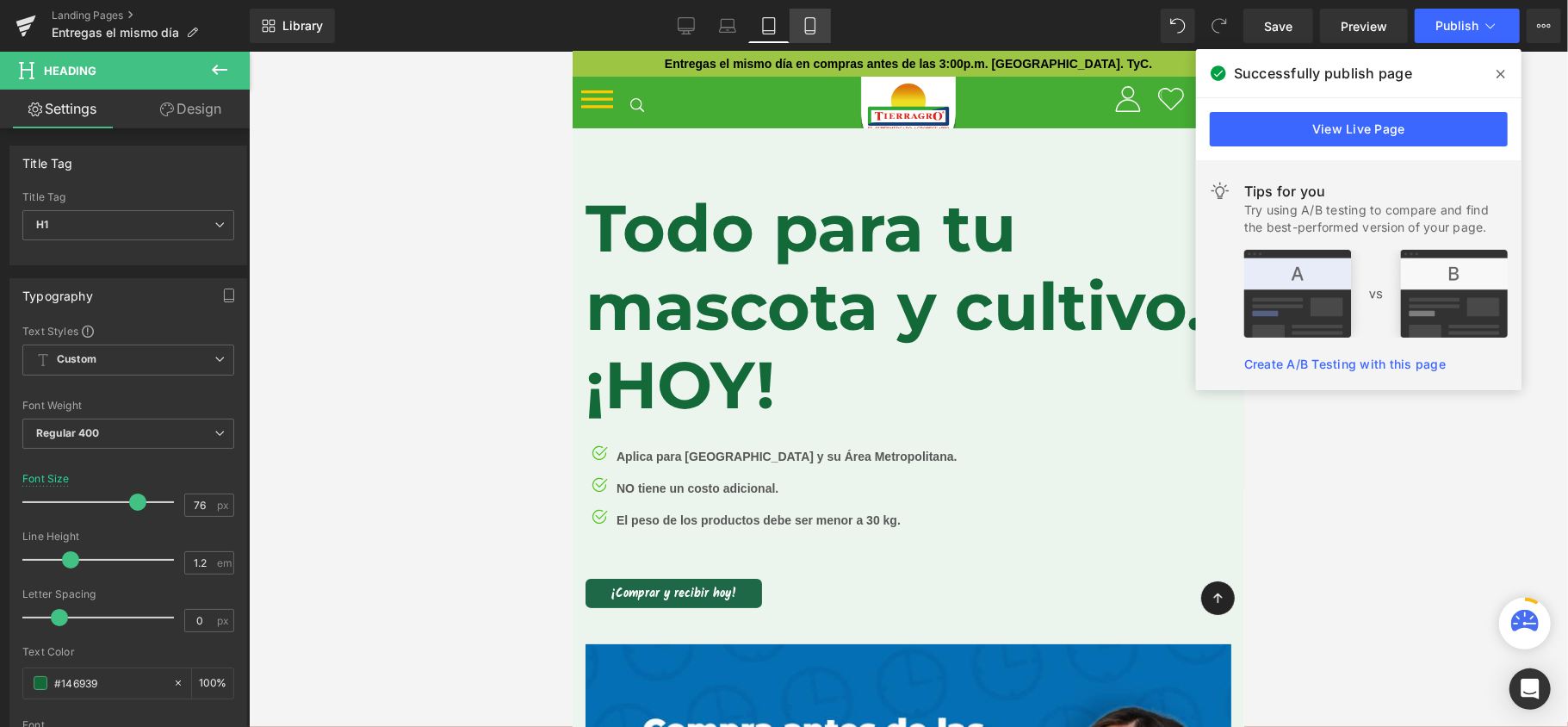
scroll to position [0, 0]
click at [805, 22] on icon at bounding box center [810, 25] width 17 height 17
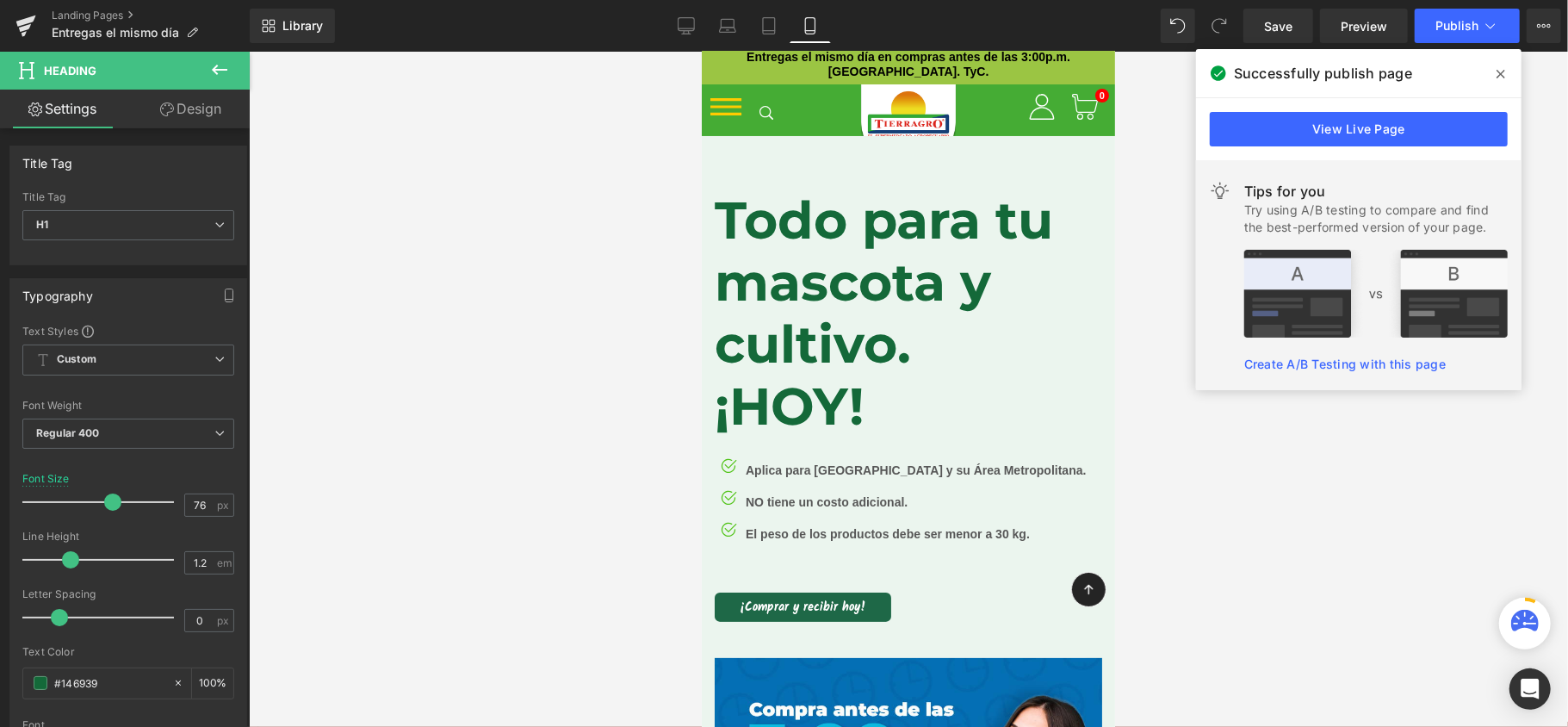
click at [1503, 76] on icon at bounding box center [1501, 74] width 9 height 9
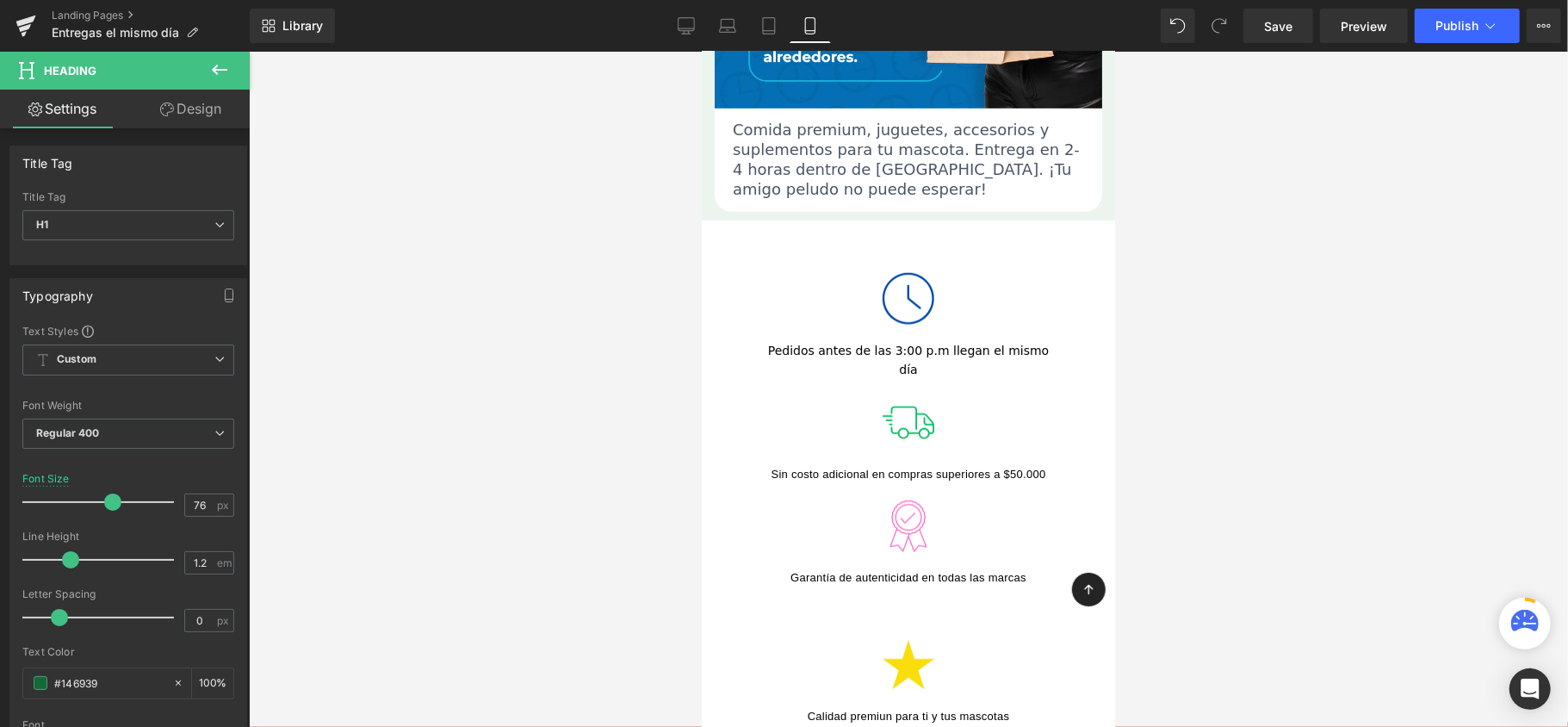
scroll to position [811, 0]
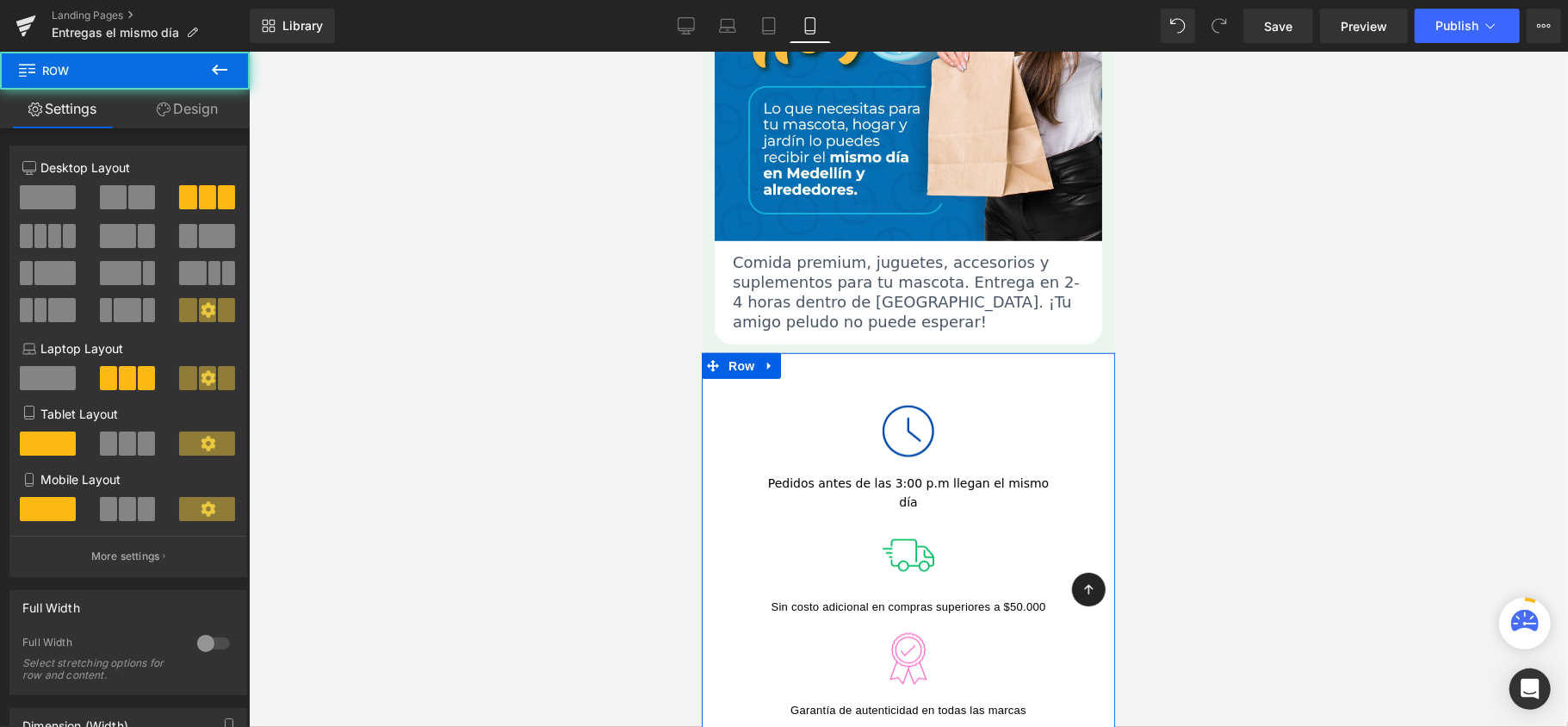
click at [1064, 393] on div "Image Pedidos antes de las 3:00 p.m llegan el mismo día Text Block" at bounding box center [907, 450] width 413 height 124
click at [138, 508] on span at bounding box center [146, 509] width 17 height 24
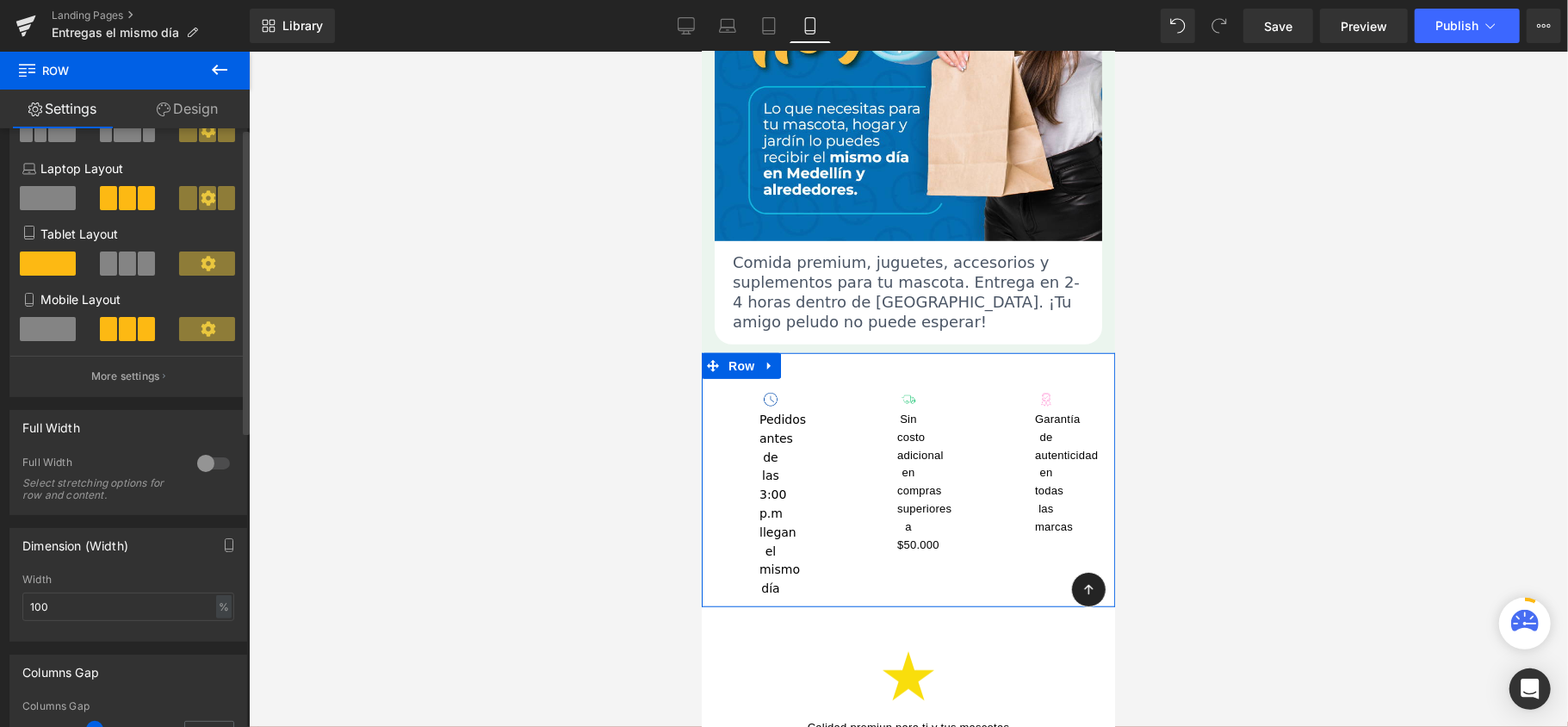
scroll to position [0, 0]
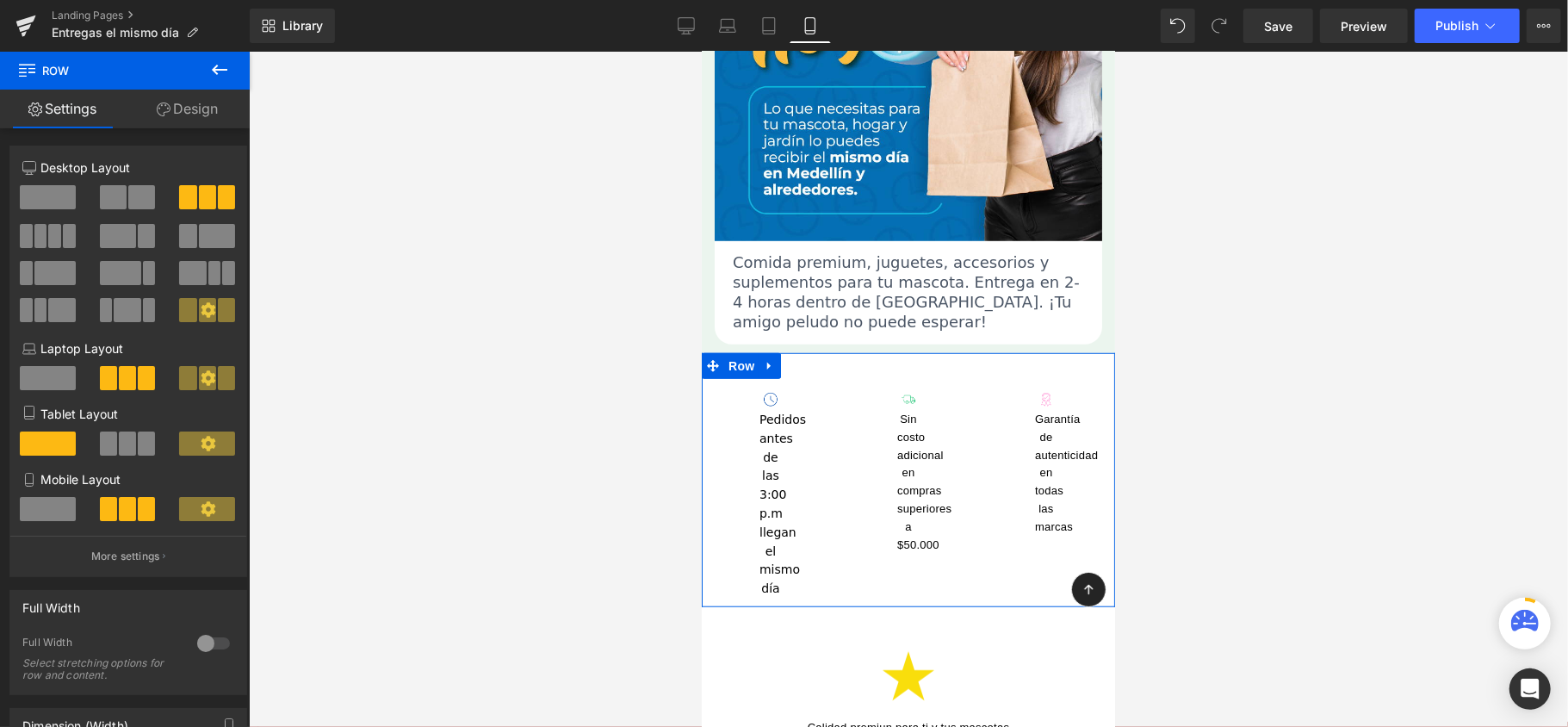
click at [207, 108] on link "Design" at bounding box center [186, 108] width 125 height 39
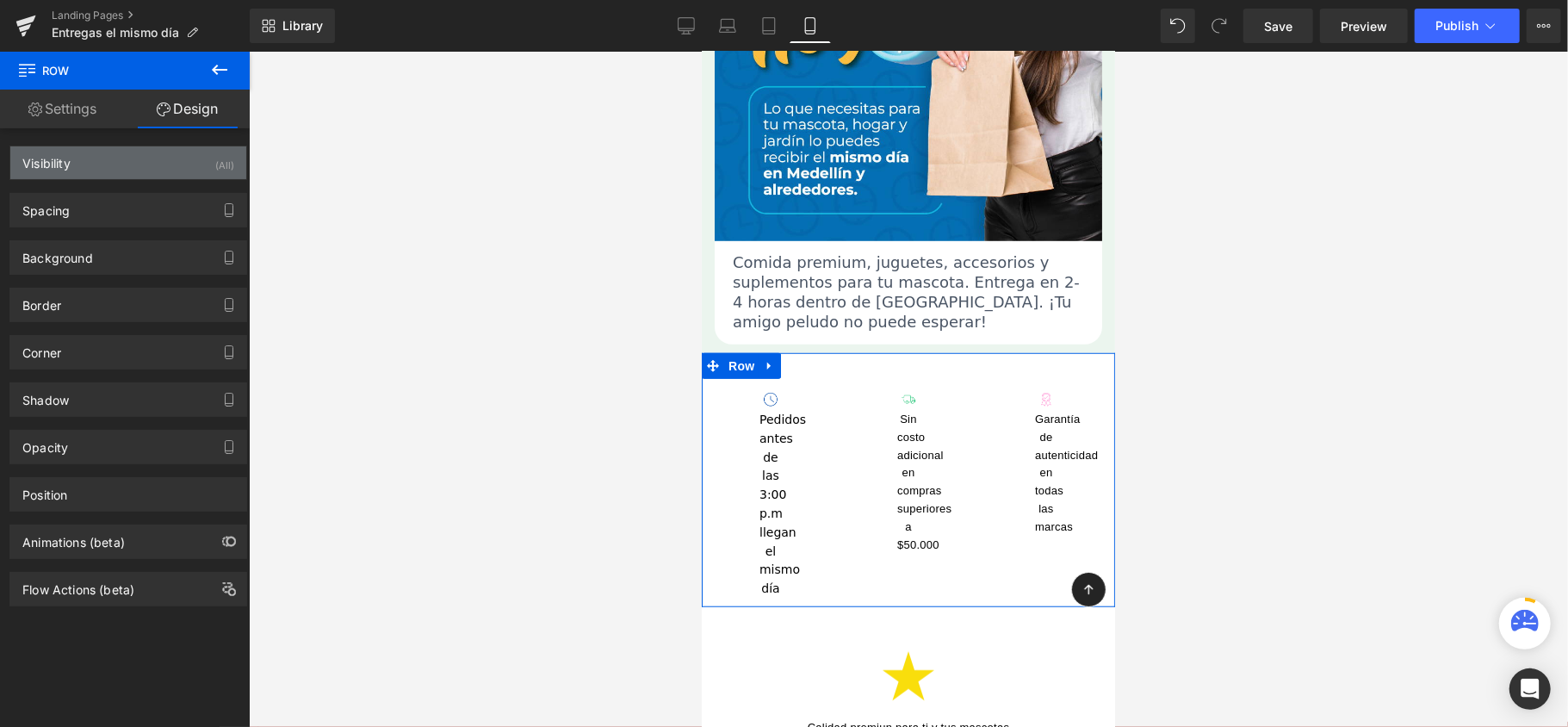
click at [108, 172] on div "Visibility (All)" at bounding box center [128, 162] width 236 height 33
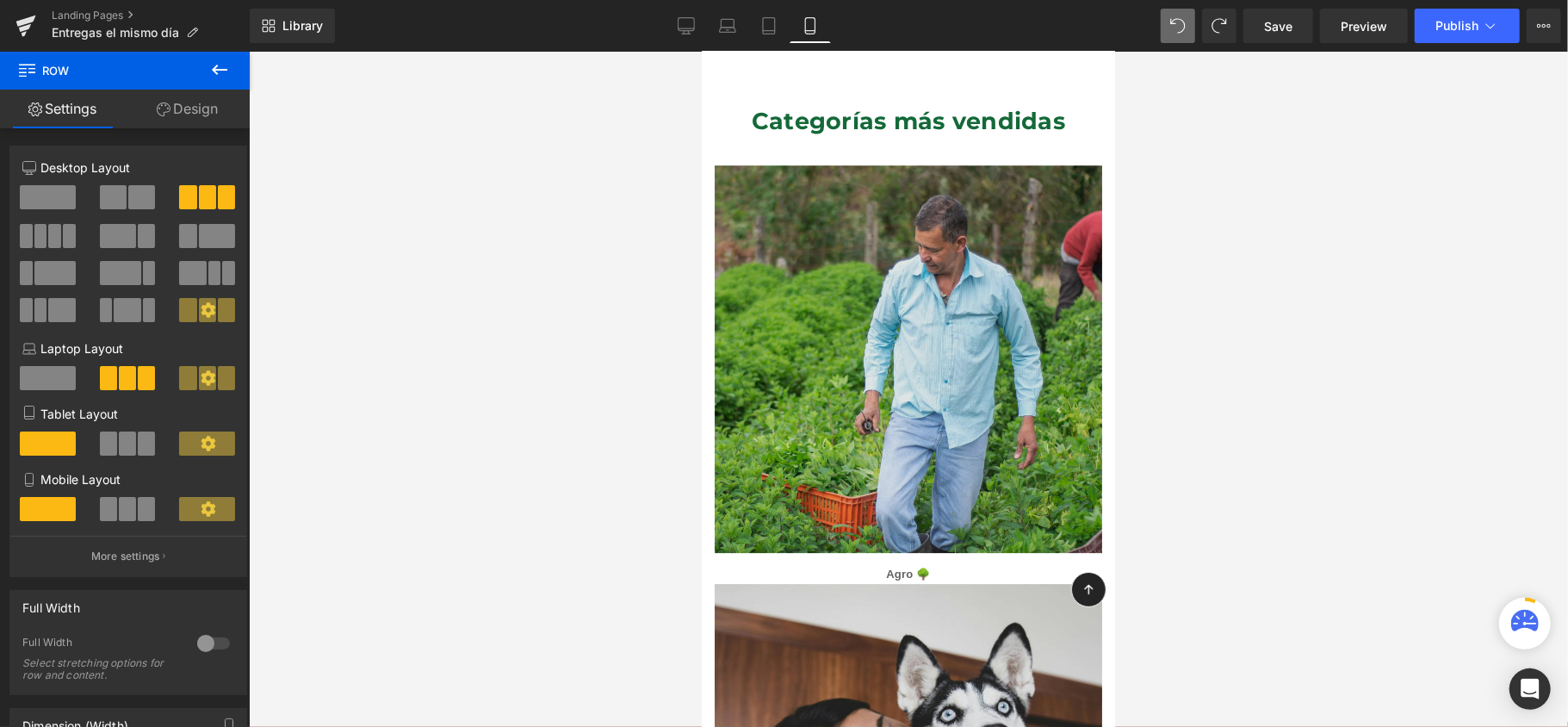
scroll to position [3569, 0]
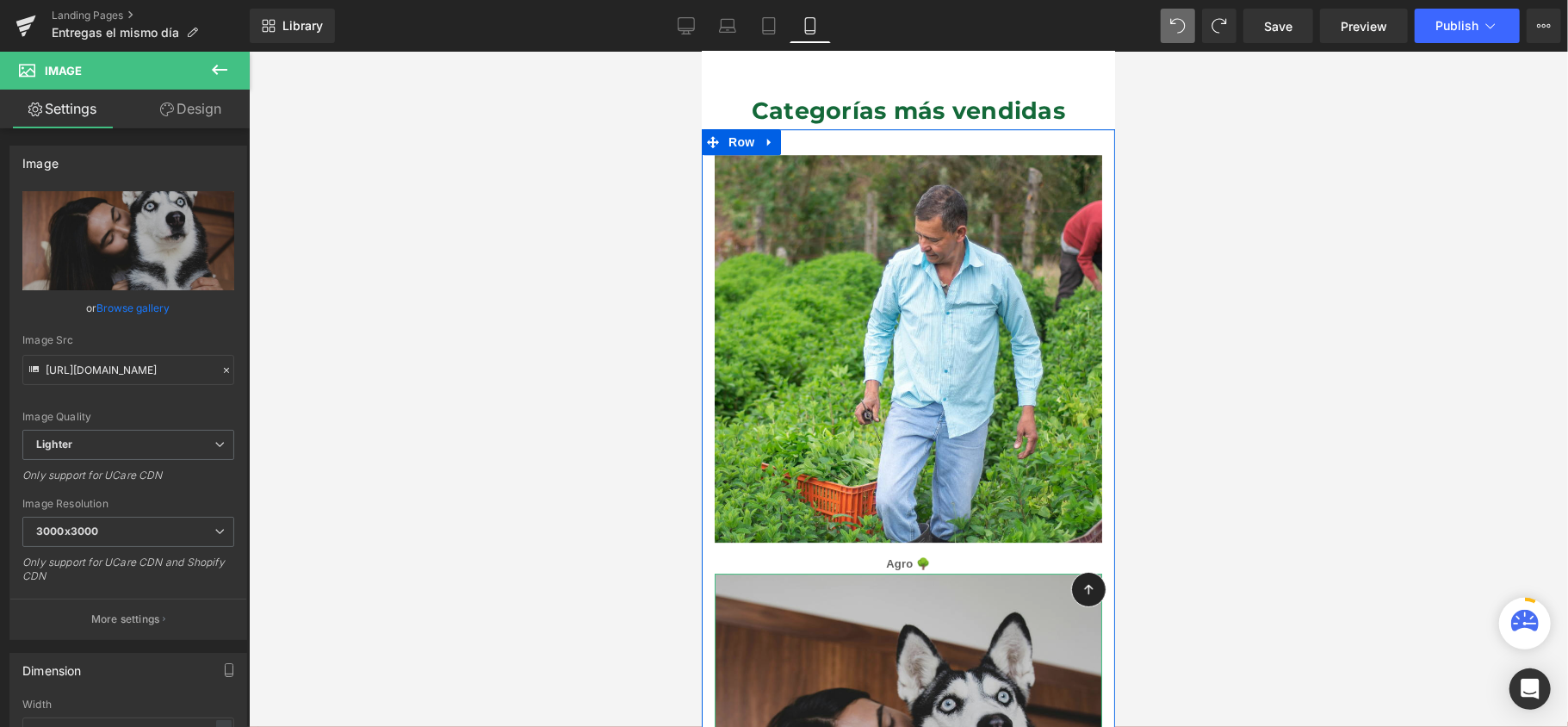
drag, startPoint x: 986, startPoint y: 489, endPoint x: 1001, endPoint y: 506, distance: 22.7
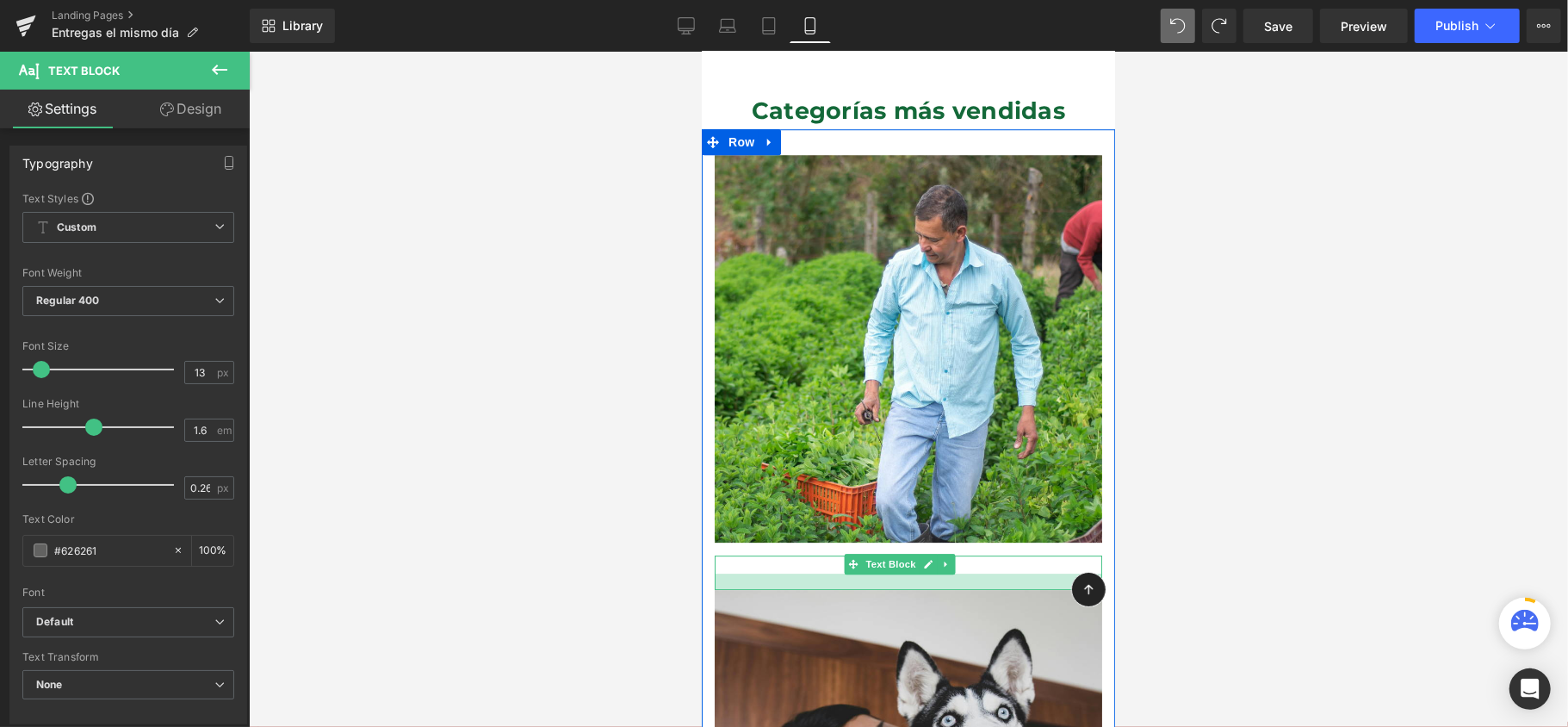
drag, startPoint x: 1003, startPoint y: 485, endPoint x: 1001, endPoint y: 500, distance: 15.1
click at [1001, 573] on div at bounding box center [908, 581] width 388 height 16
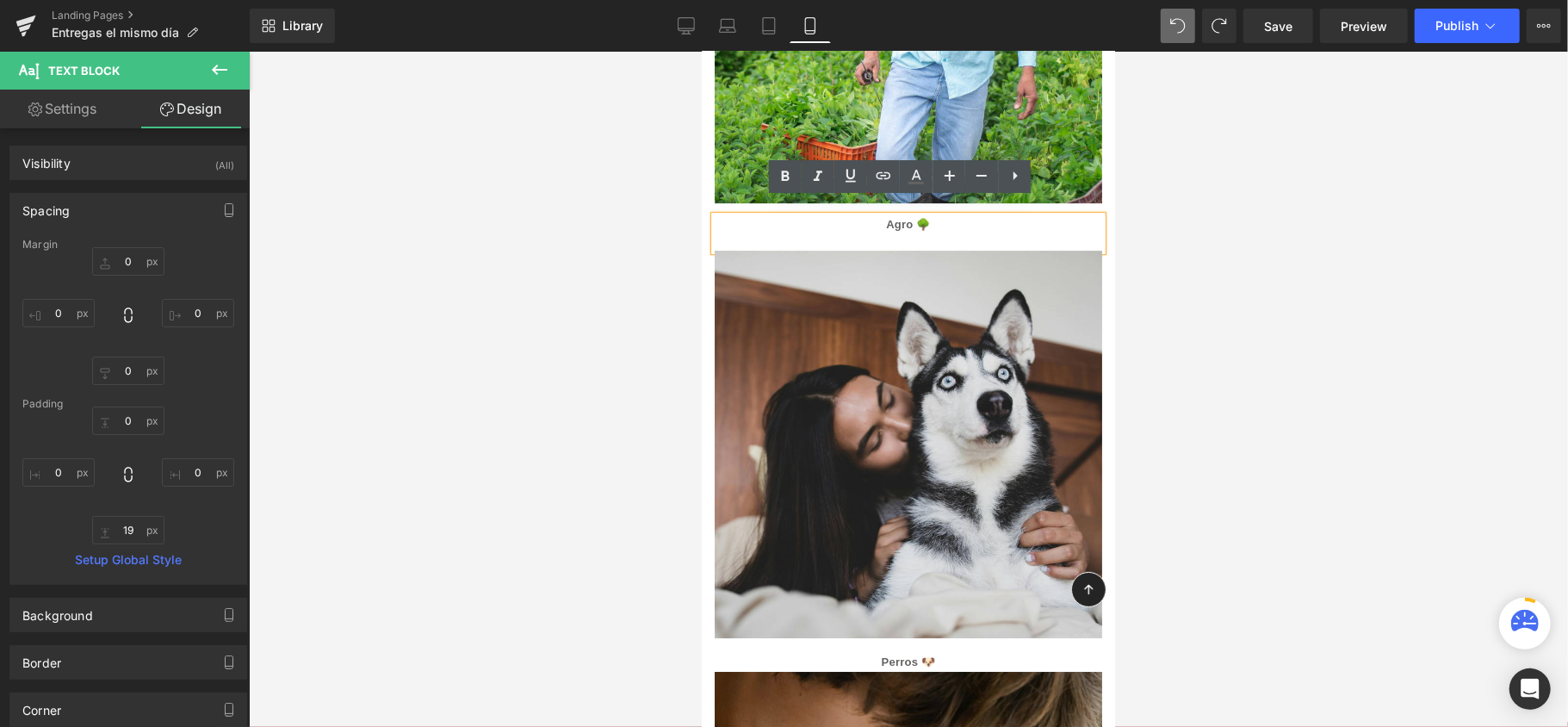
scroll to position [3914, 0]
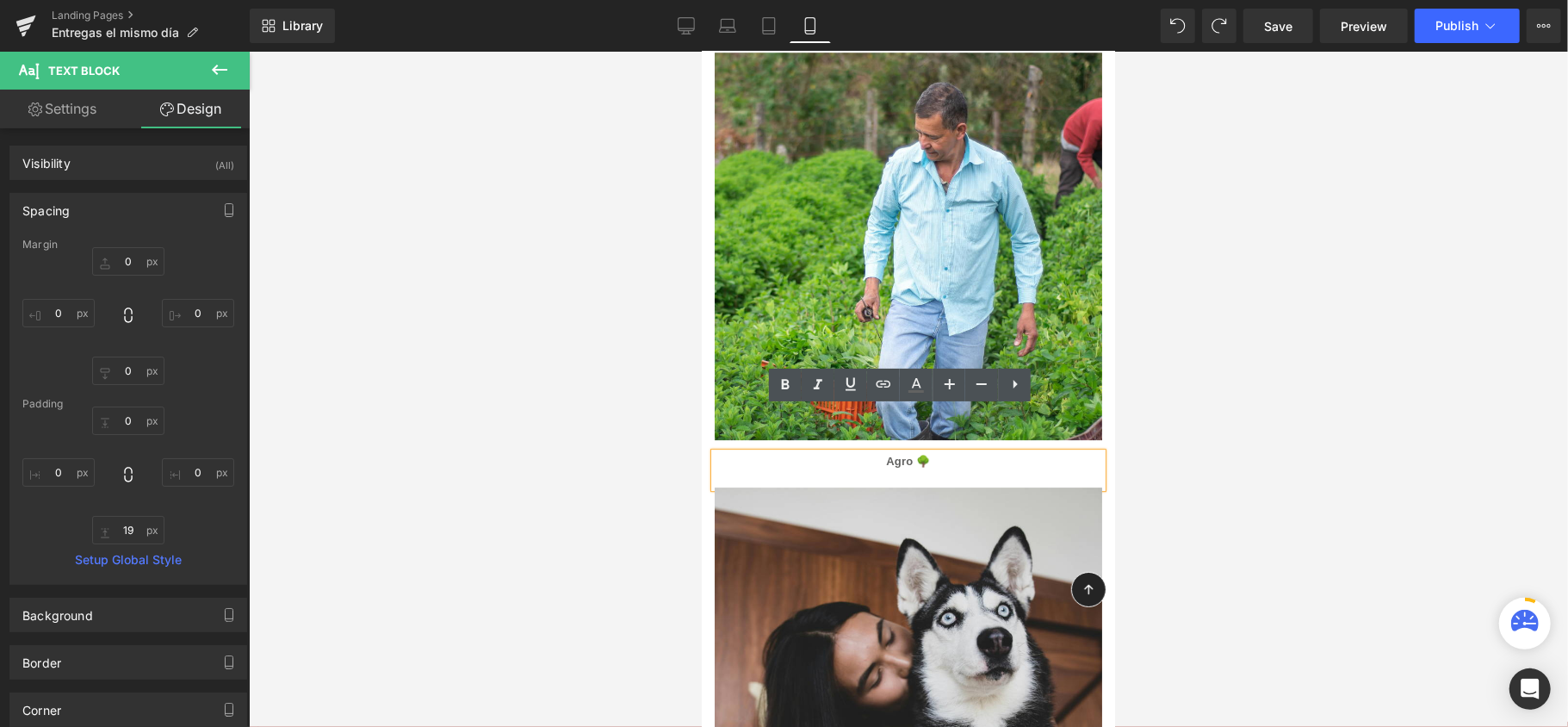
scroll to position [3684, 0]
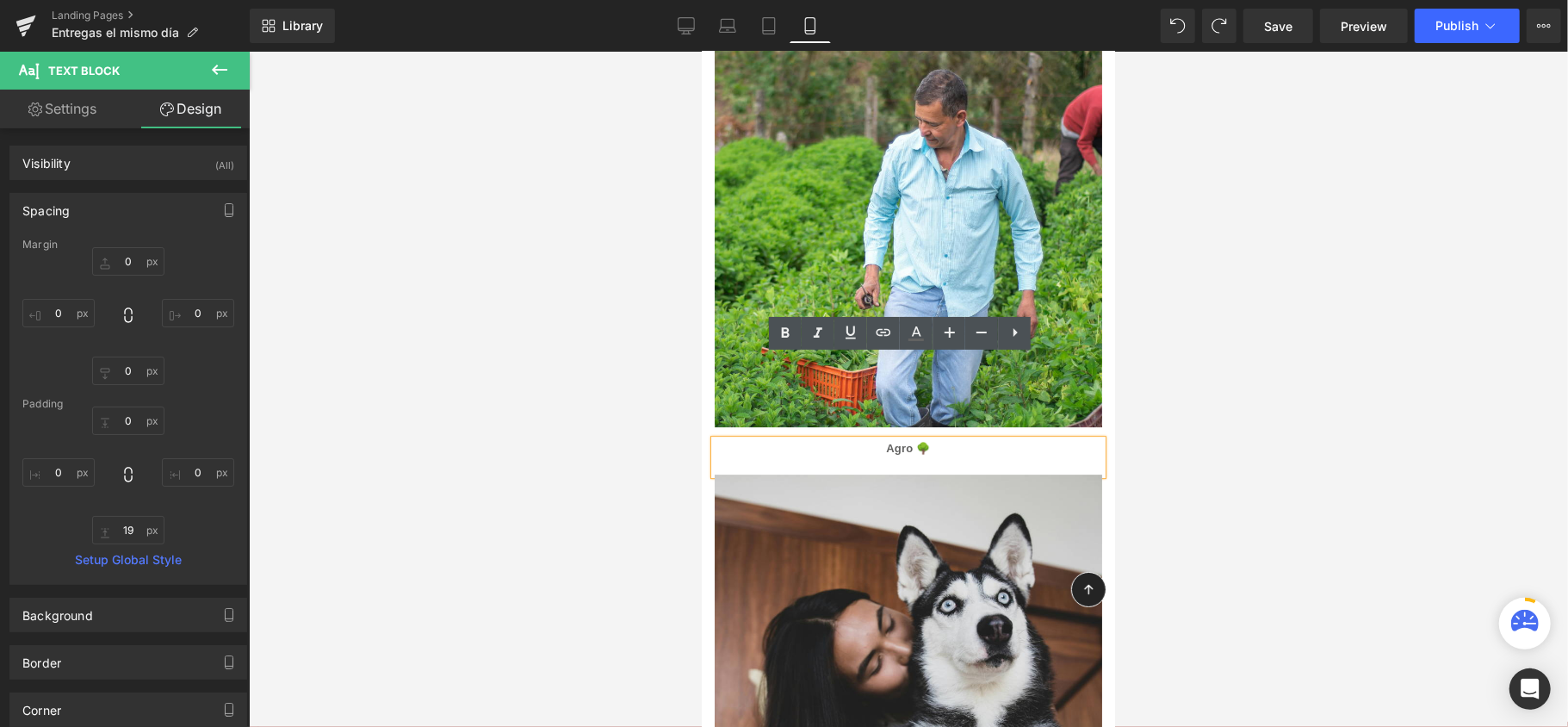
click at [1262, 353] on div at bounding box center [909, 390] width 1319 height 676
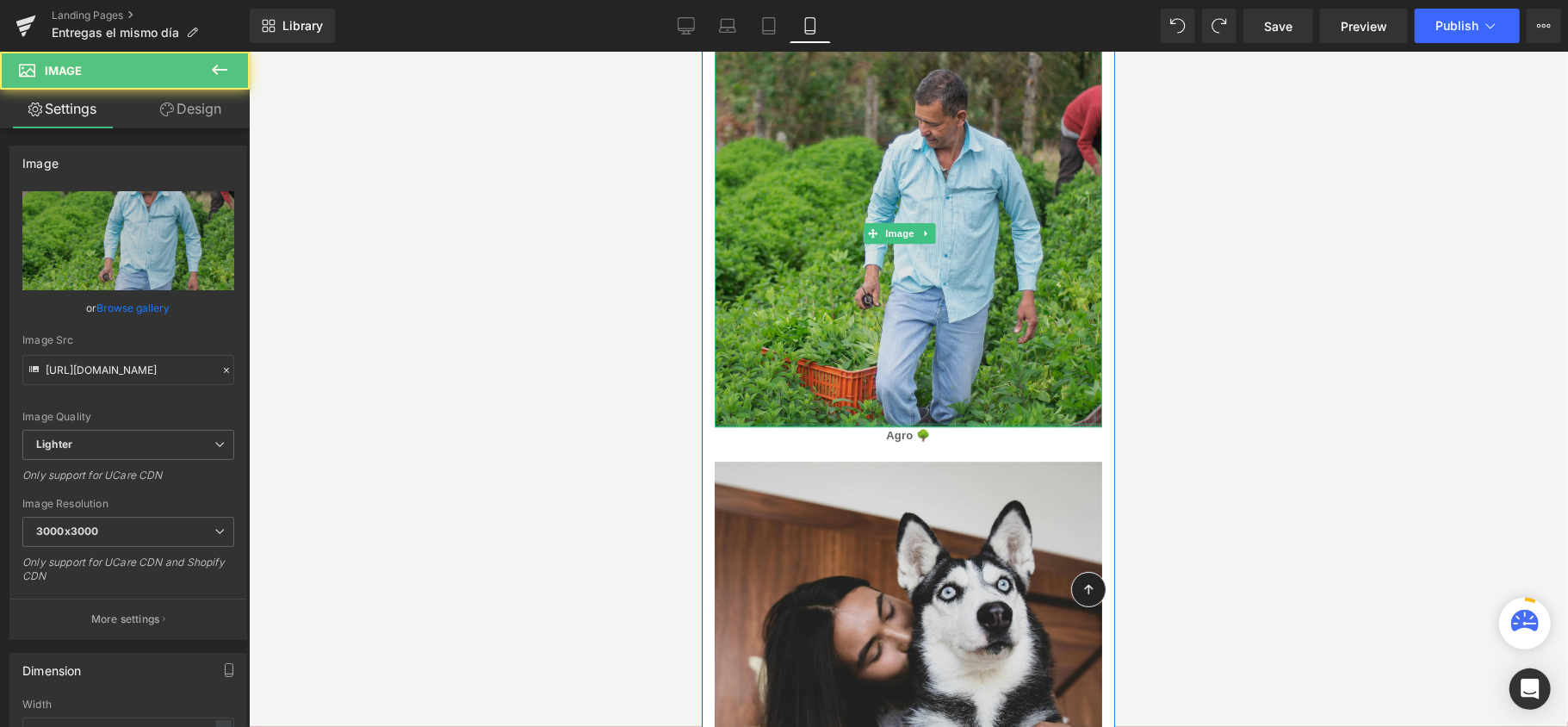
drag, startPoint x: 1018, startPoint y: 351, endPoint x: 1023, endPoint y: 322, distance: 29.4
click at [1023, 322] on div "Image" at bounding box center [908, 232] width 388 height 388
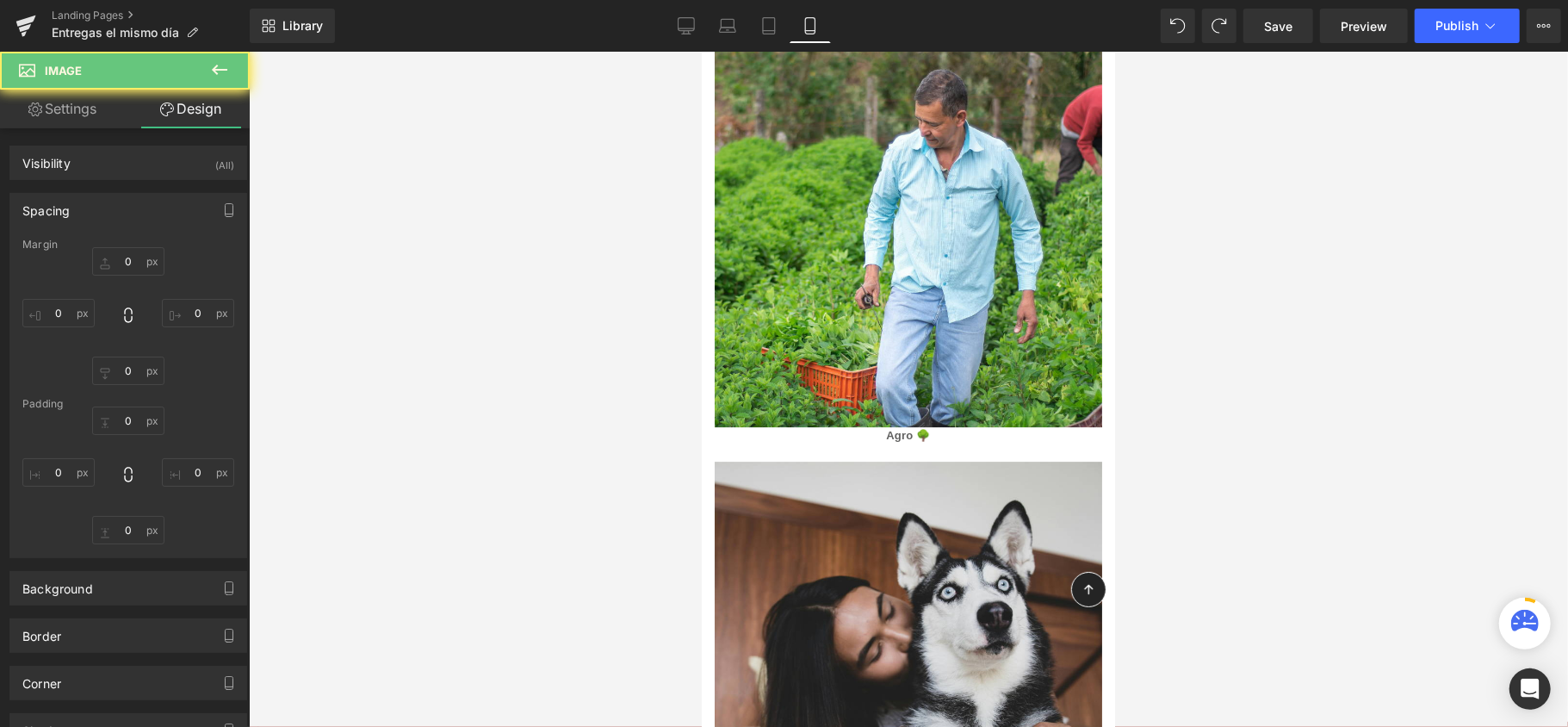
type input "0"
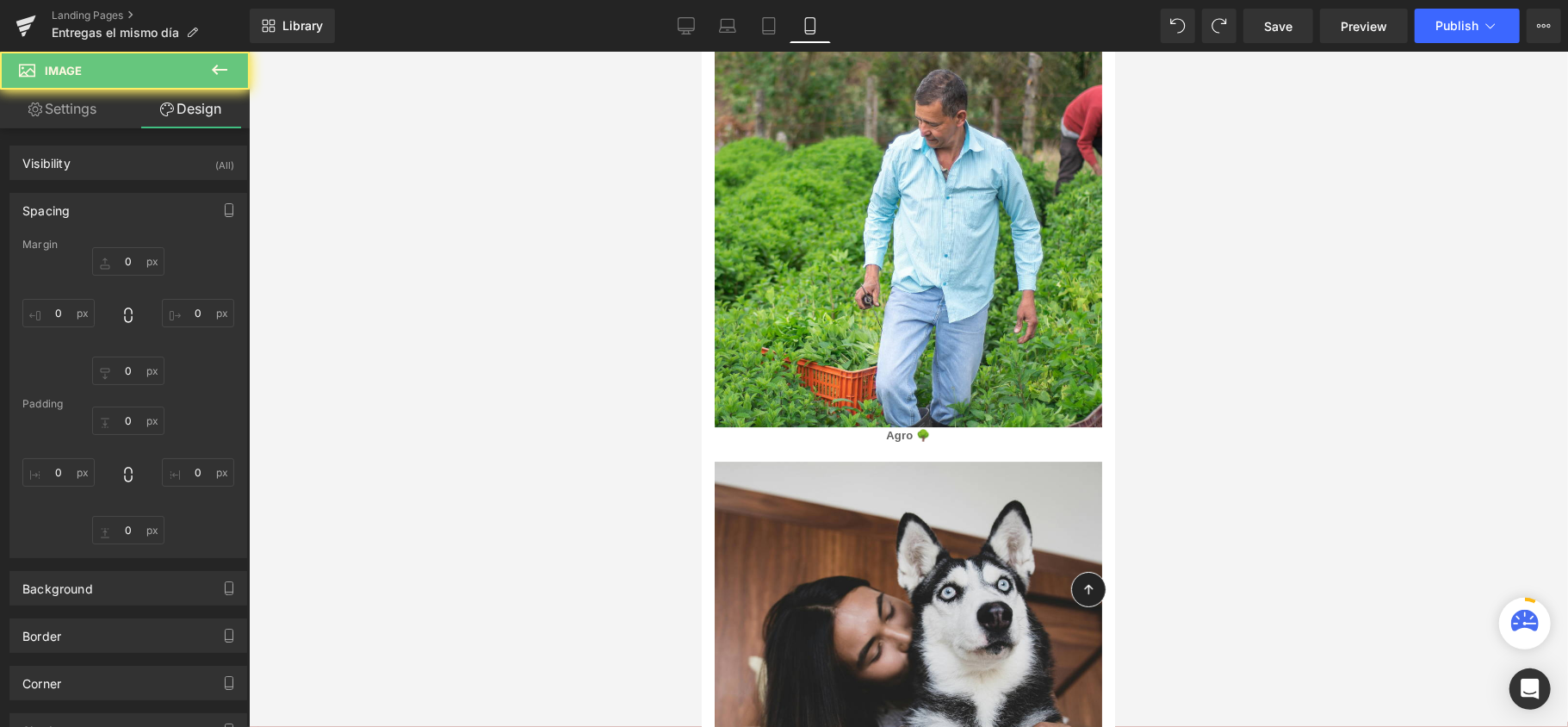
type input "0"
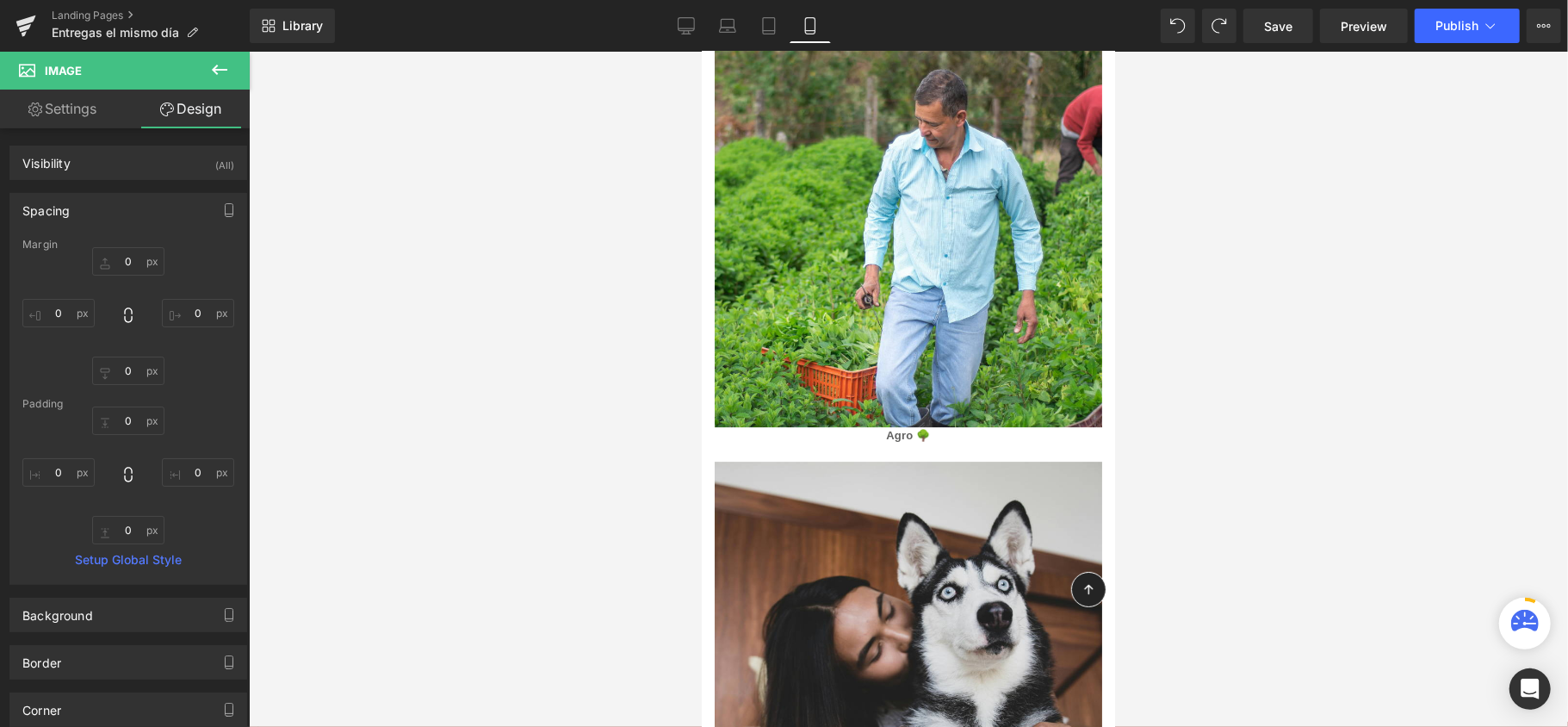
click at [1182, 311] on div at bounding box center [909, 390] width 1319 height 676
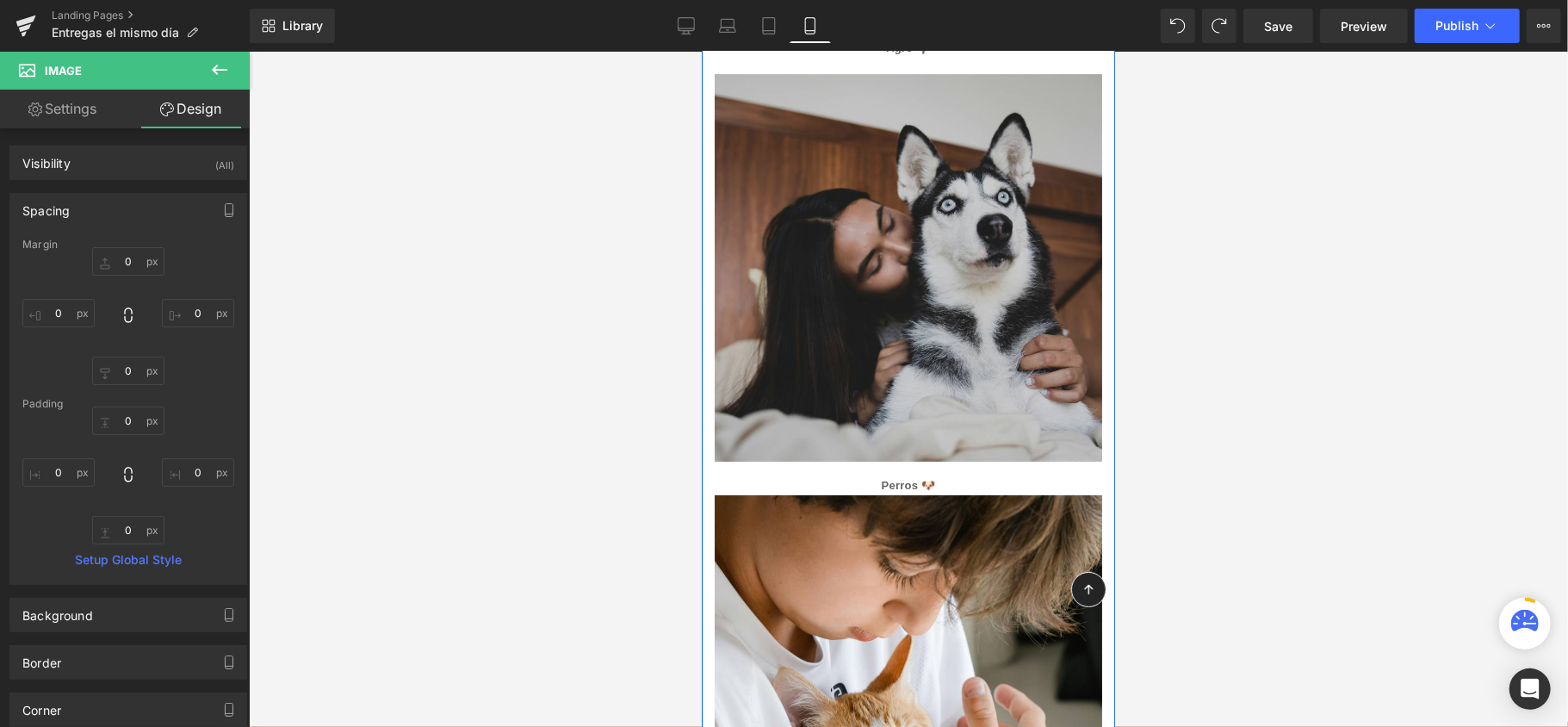
scroll to position [4143, 0]
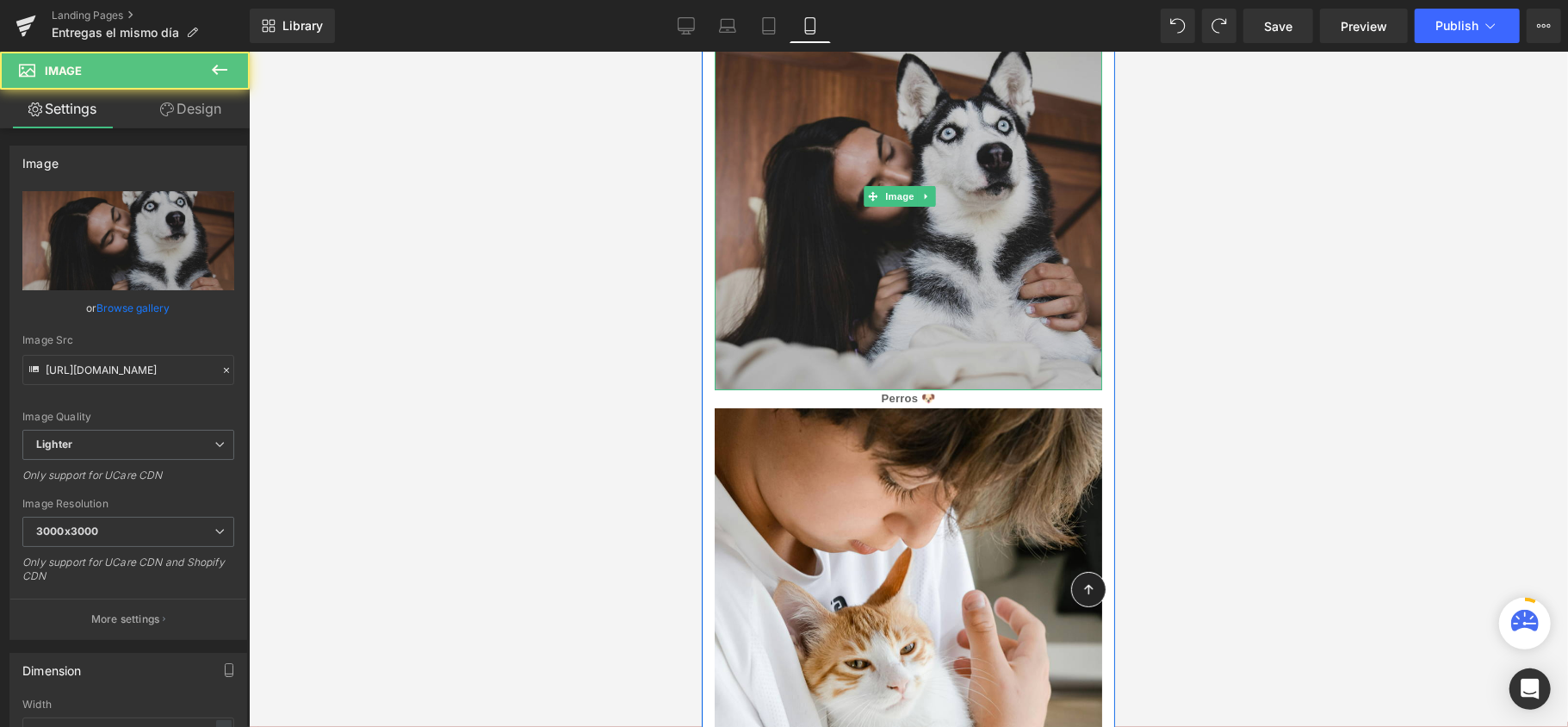
drag, startPoint x: 992, startPoint y: 299, endPoint x: 1000, endPoint y: 275, distance: 25.3
click at [1000, 275] on div "Image" at bounding box center [908, 195] width 388 height 388
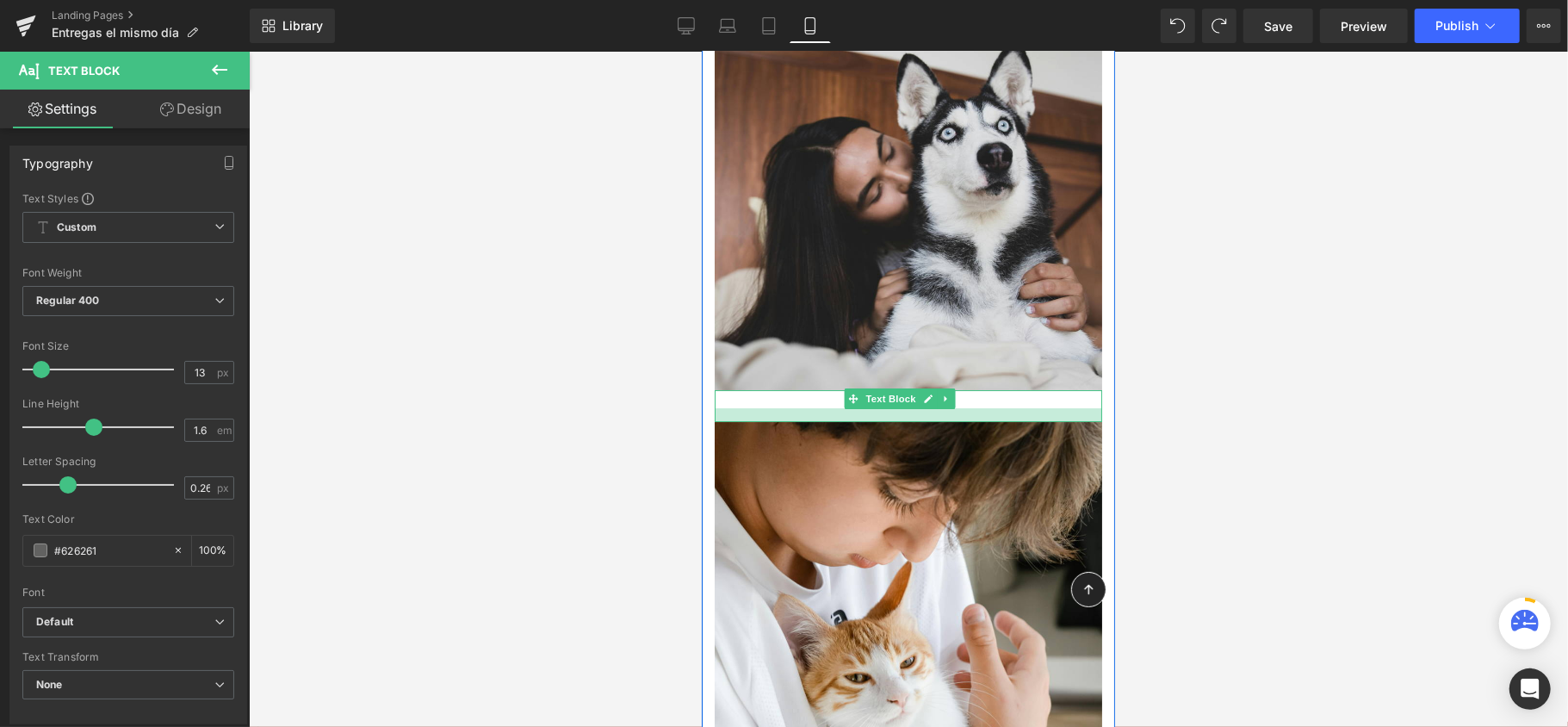
drag, startPoint x: 994, startPoint y: 303, endPoint x: 994, endPoint y: 317, distance: 14.0
click at [994, 408] on div at bounding box center [908, 414] width 388 height 13
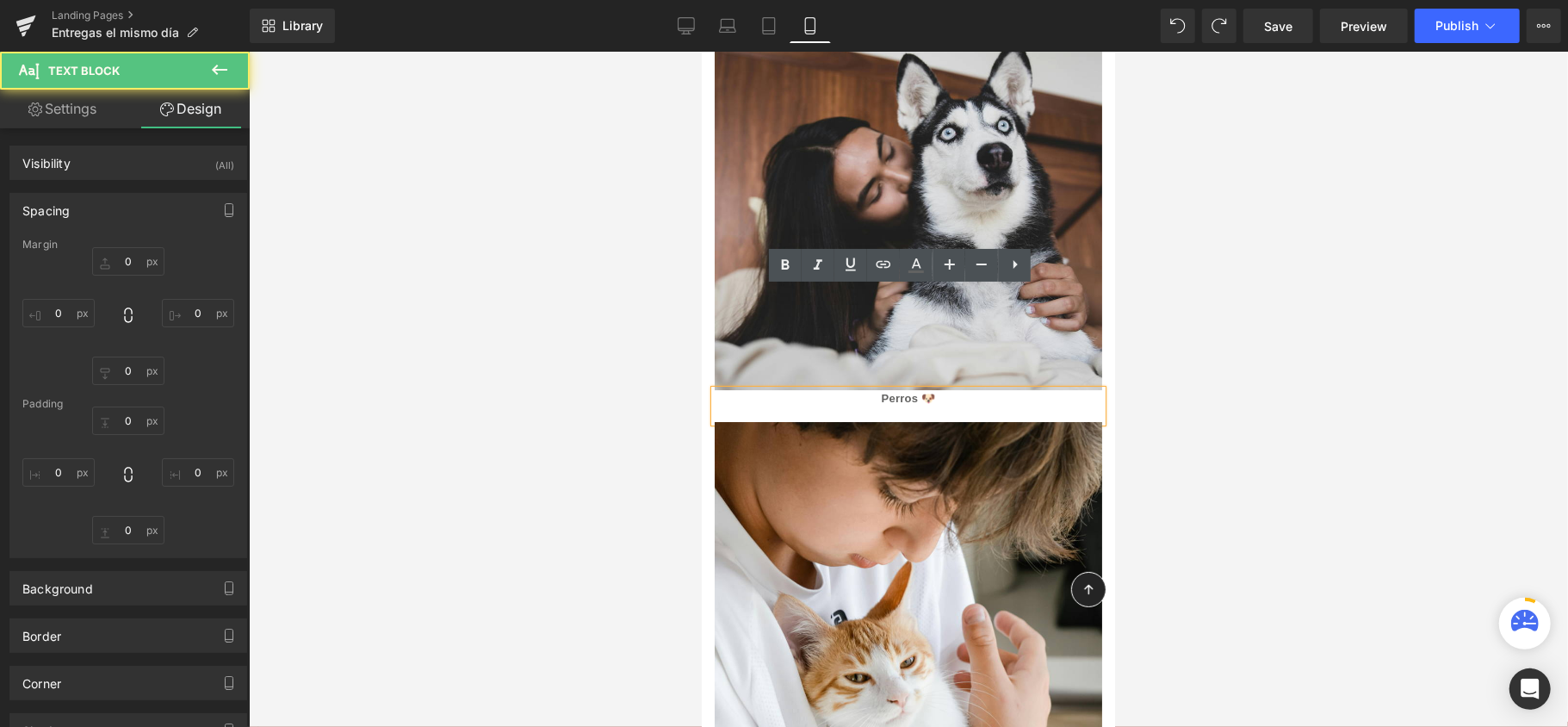
type input "0"
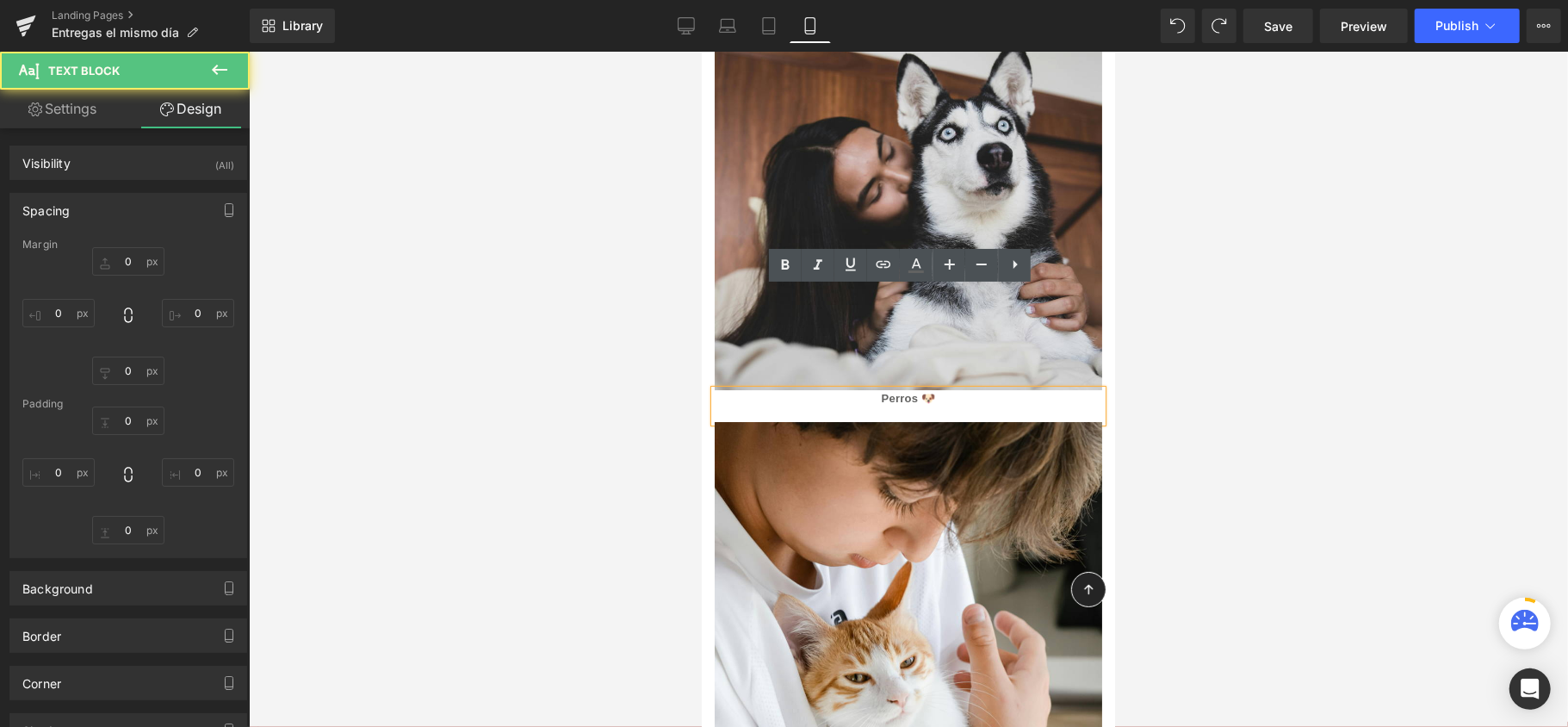
type input "0"
type input "16"
type input "0"
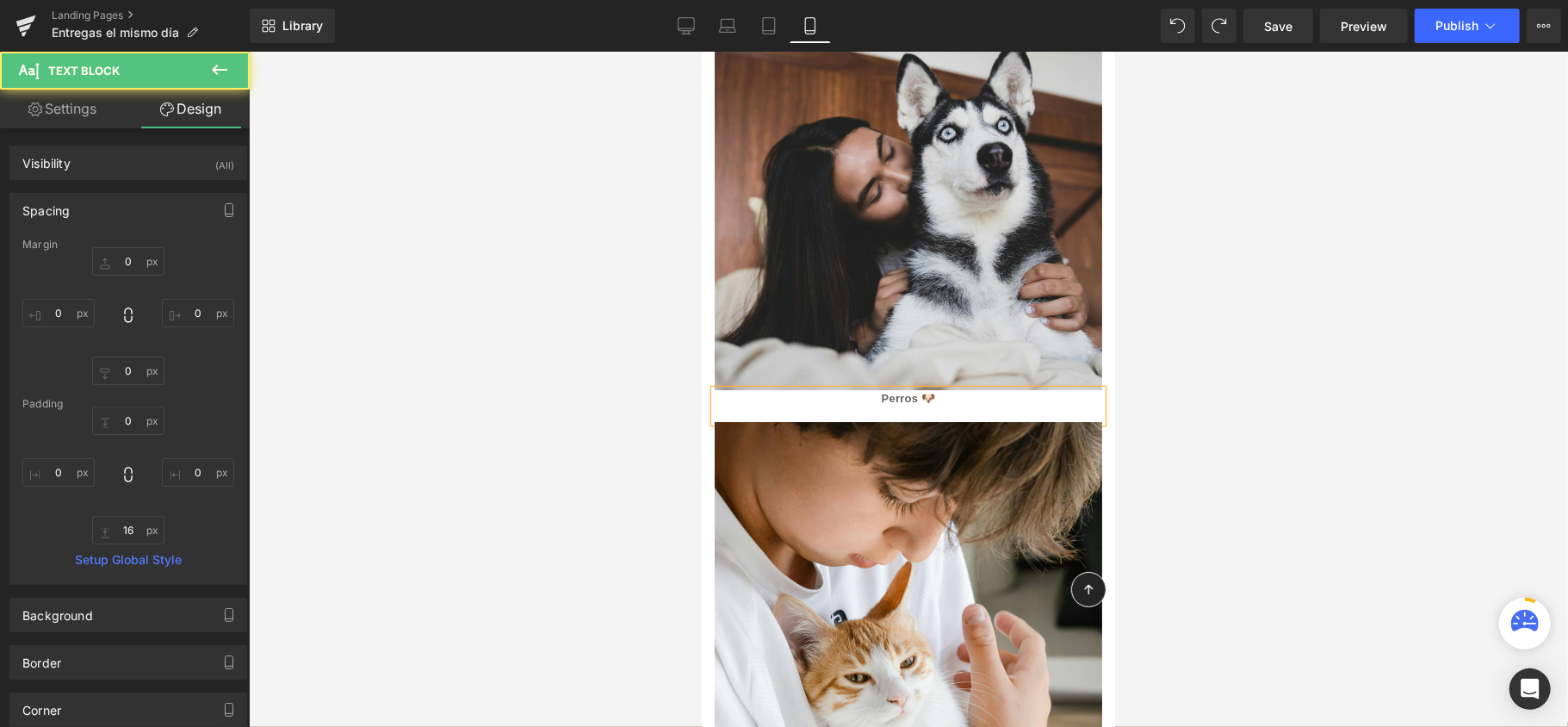
click at [1364, 300] on div at bounding box center [909, 390] width 1319 height 676
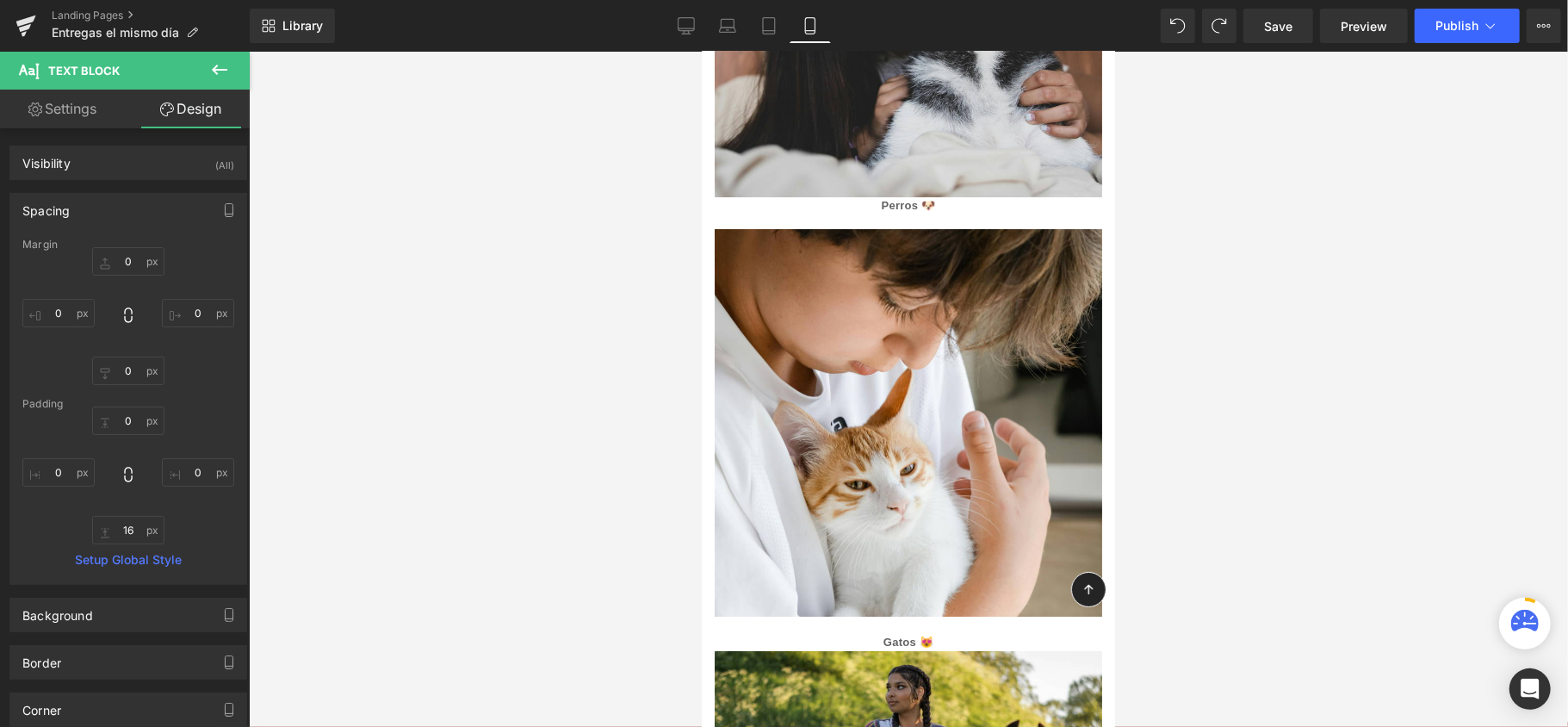
scroll to position [4374, 0]
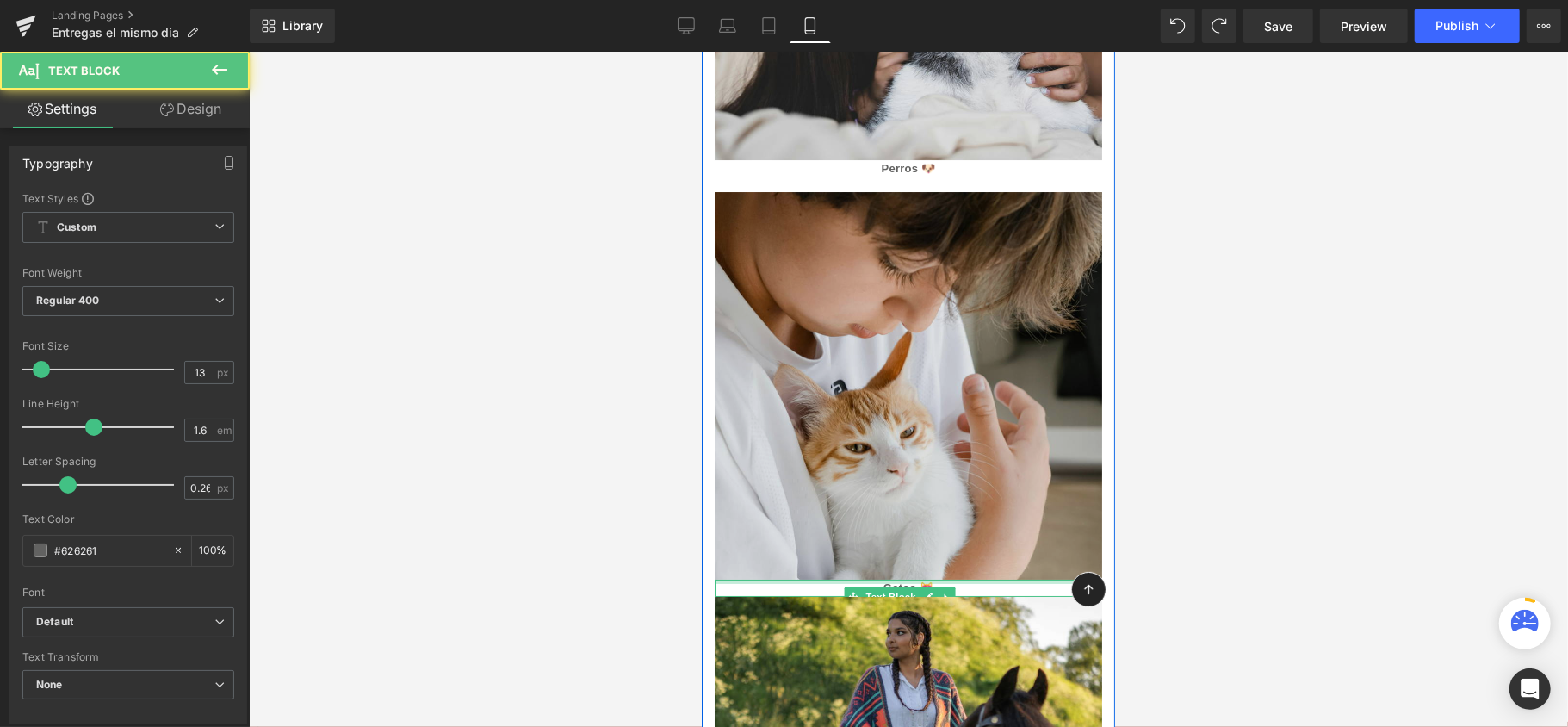
drag, startPoint x: 993, startPoint y: 463, endPoint x: 1004, endPoint y: 420, distance: 44.4
click at [1004, 420] on div "Image Gatos 😻 Text Block" at bounding box center [907, 394] width 413 height 406
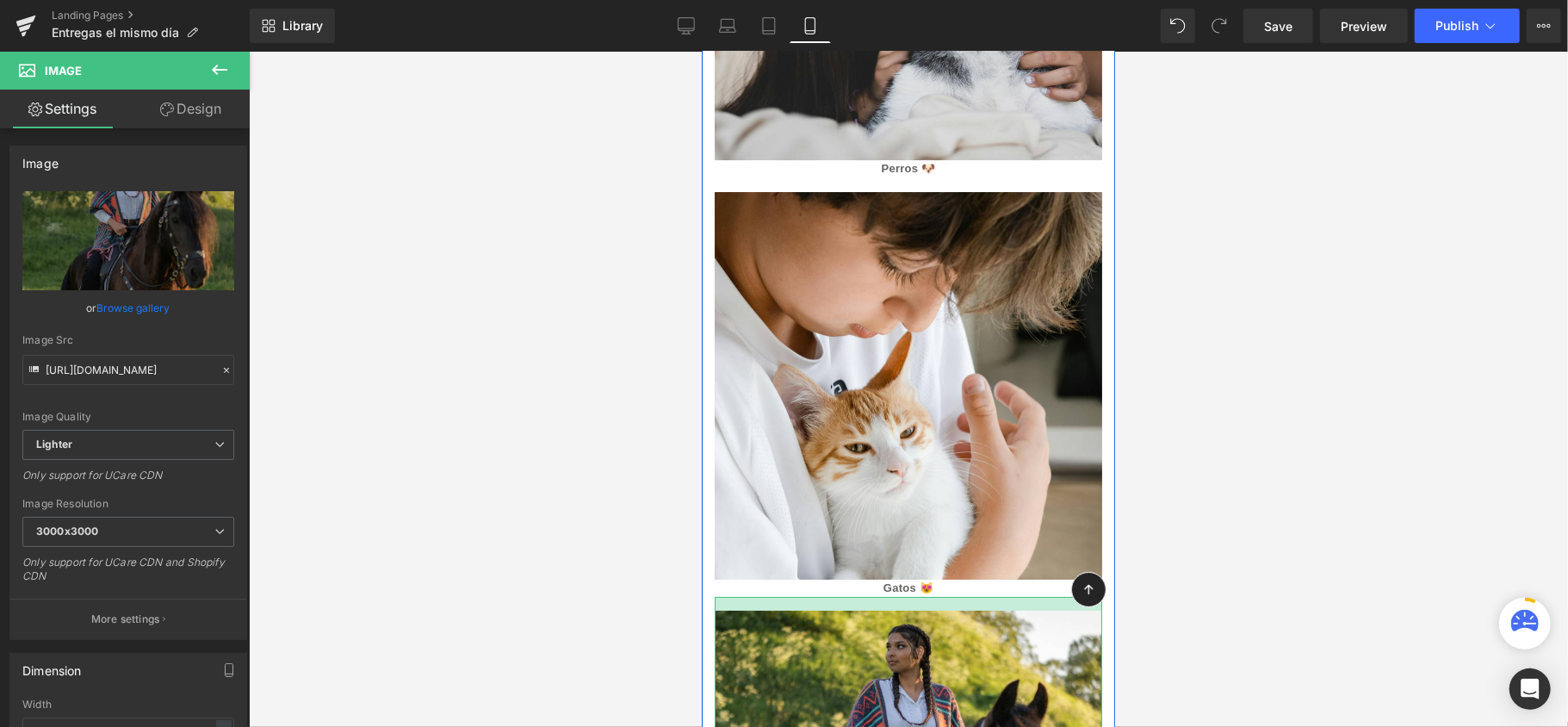
drag, startPoint x: 1004, startPoint y: 478, endPoint x: 1000, endPoint y: 492, distance: 14.6
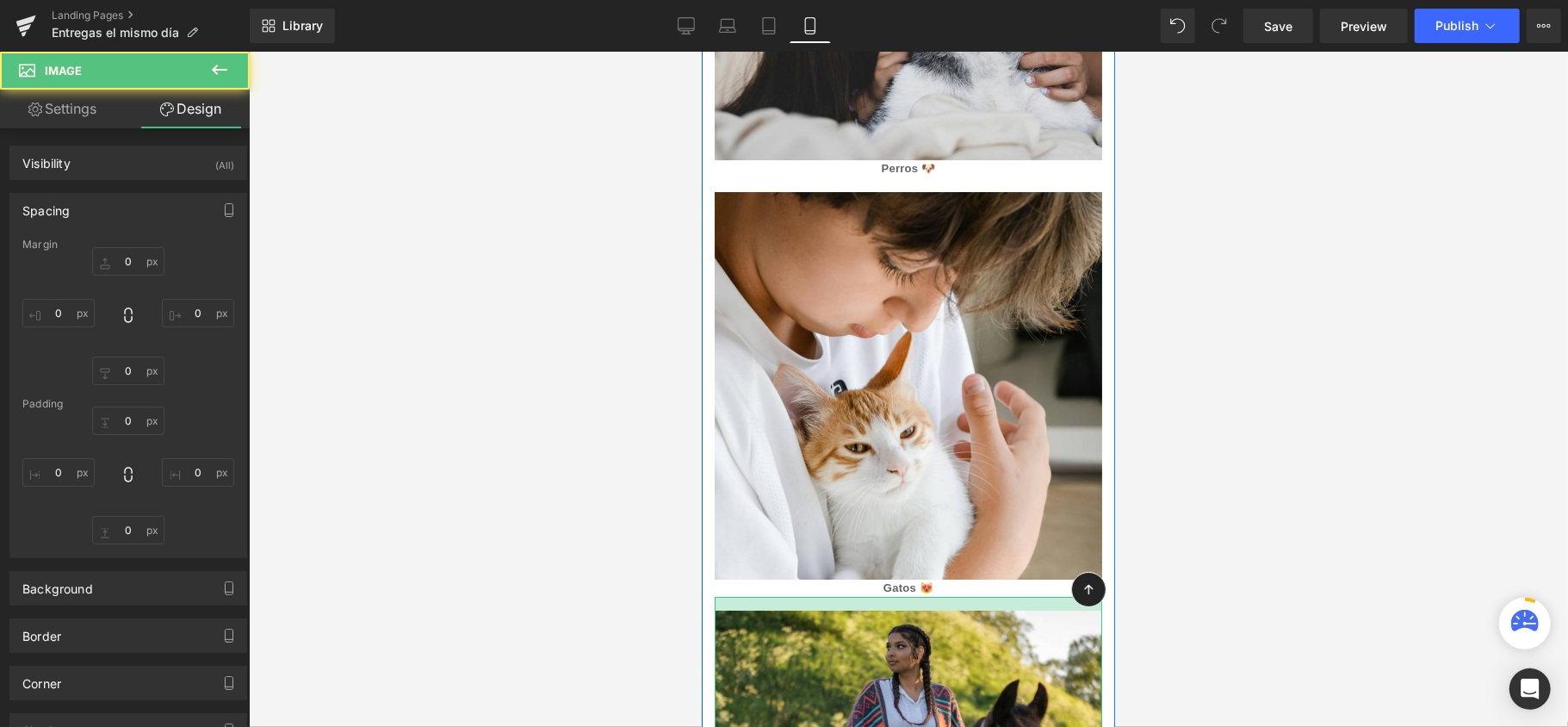
type input "0"
type input "16"
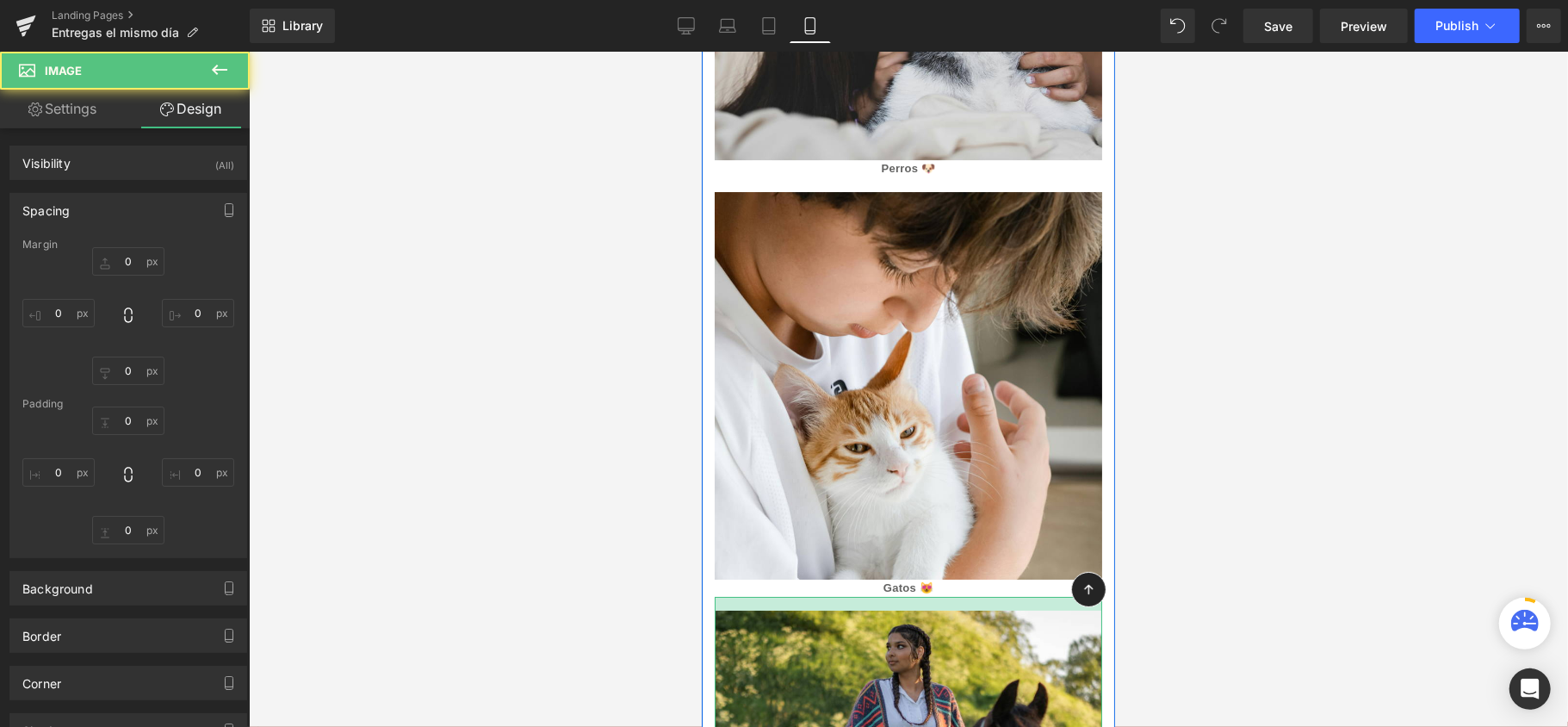
type input "0"
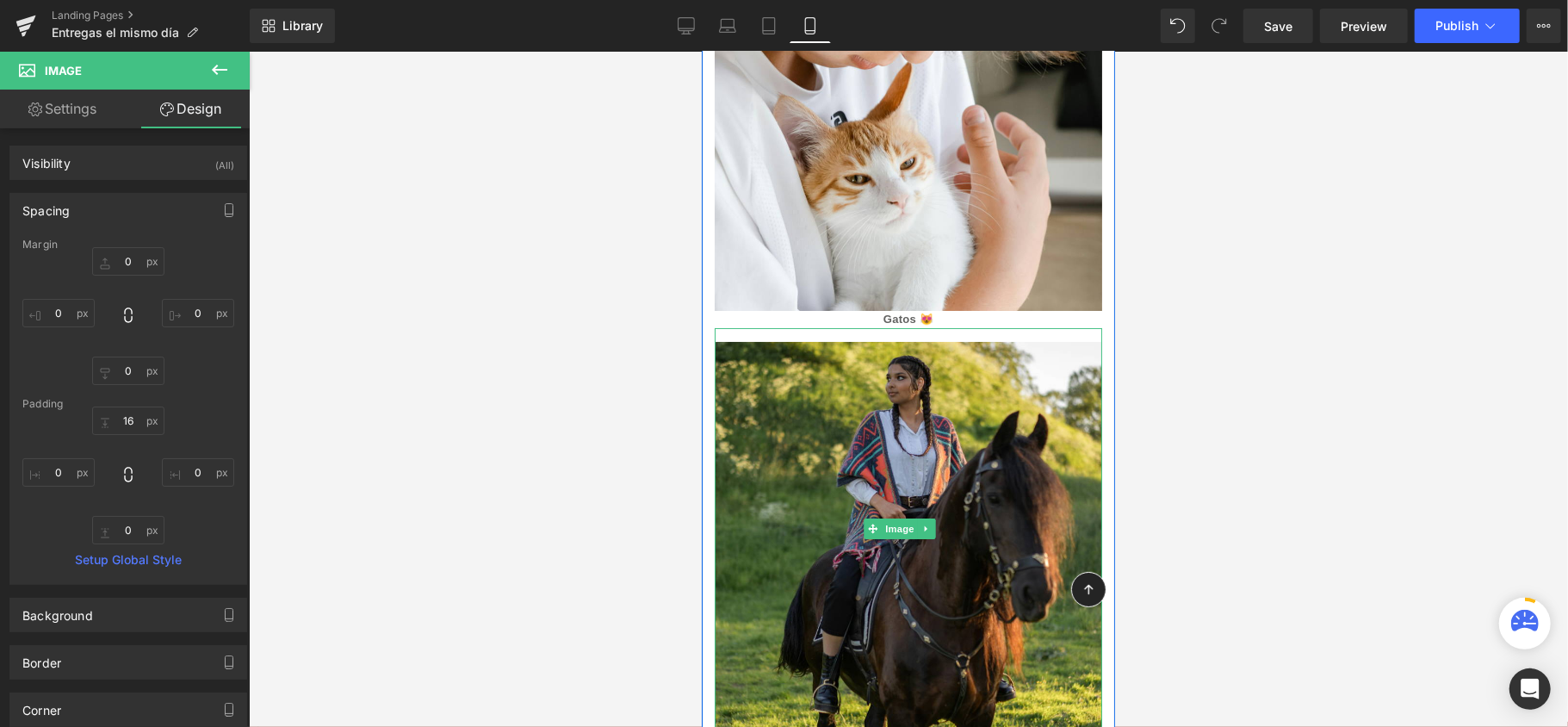
scroll to position [4718, 0]
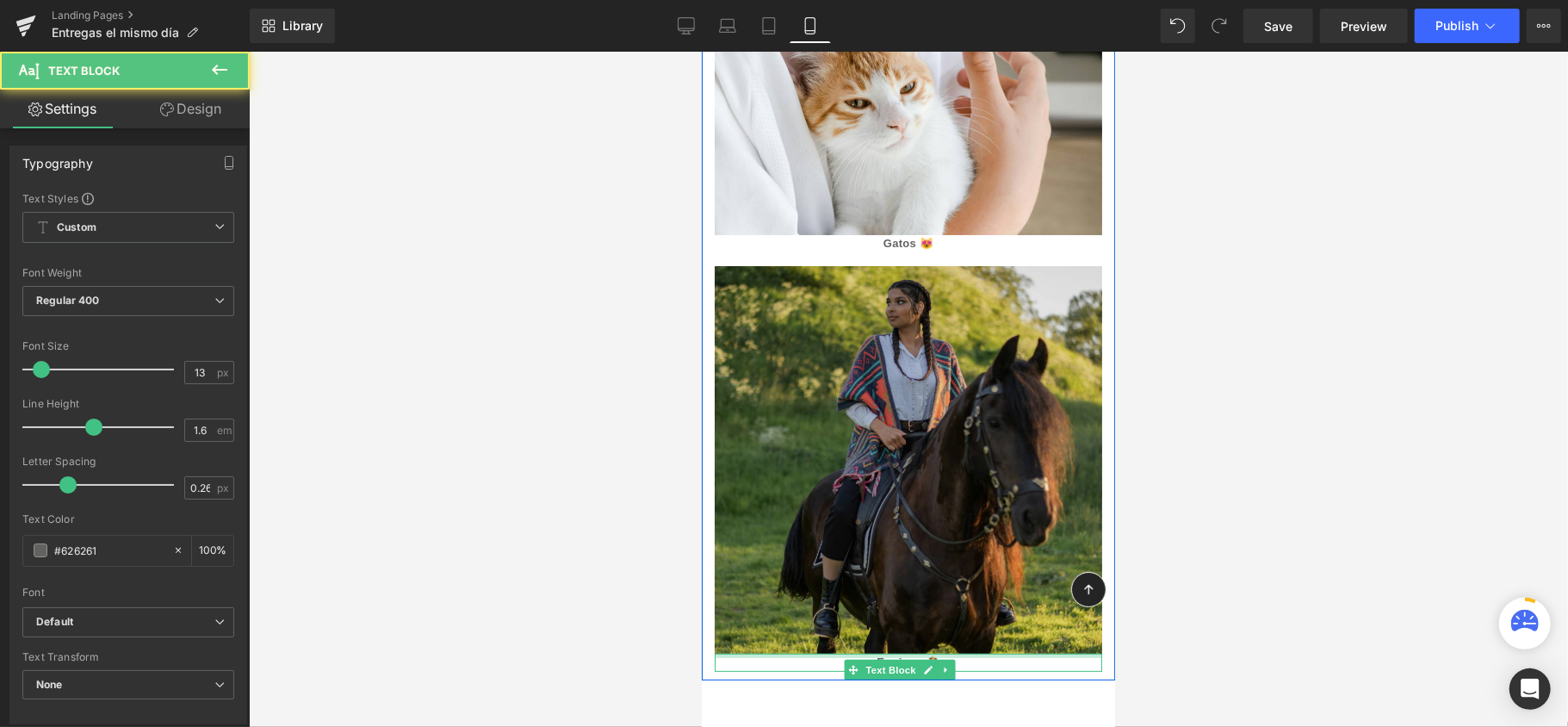
drag, startPoint x: 986, startPoint y: 518, endPoint x: 989, endPoint y: 490, distance: 28.2
click at [989, 490] on div "Image Equinos 🐴 Text Block" at bounding box center [907, 462] width 413 height 420
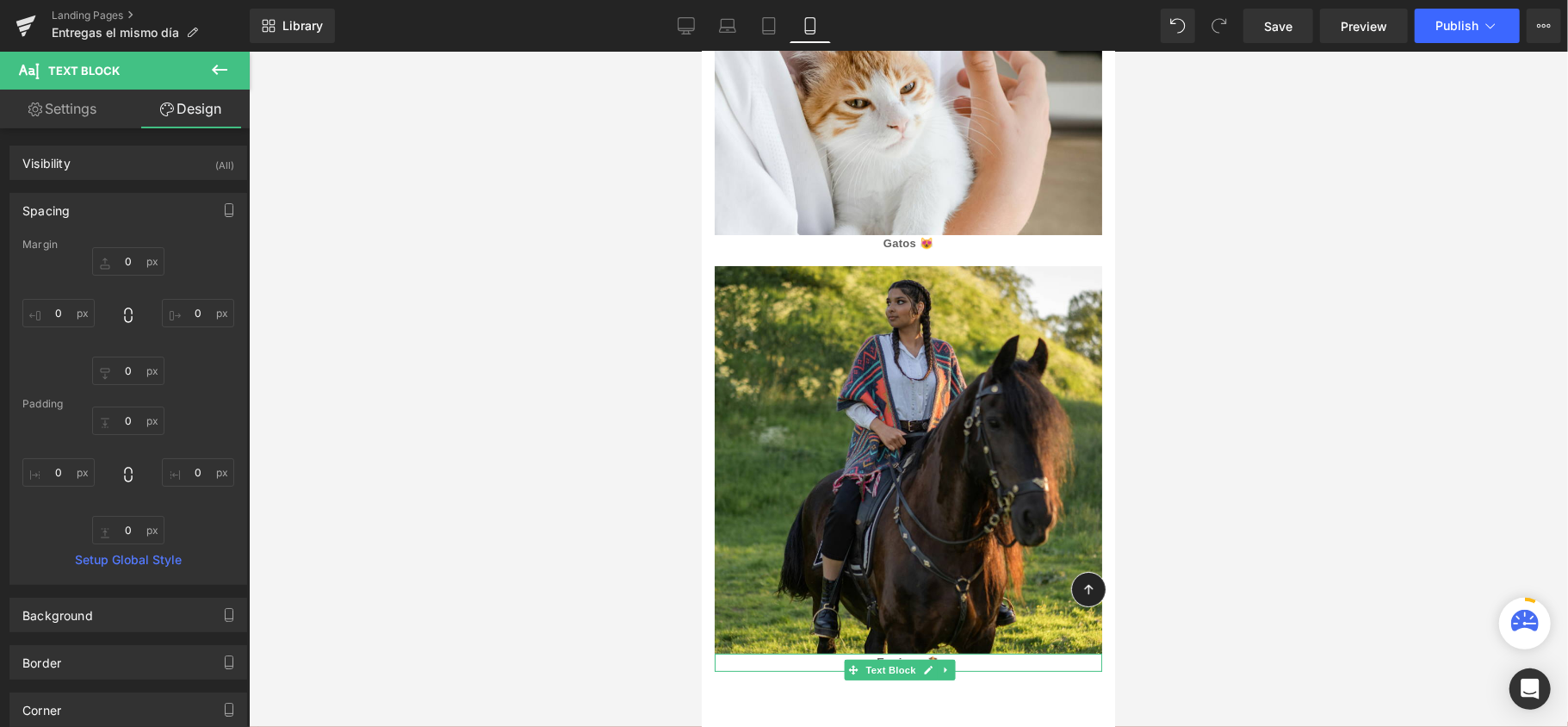
click at [1440, 460] on div at bounding box center [909, 390] width 1319 height 676
drag, startPoint x: 1287, startPoint y: 417, endPoint x: 1286, endPoint y: 409, distance: 8.1
click at [1287, 415] on div at bounding box center [909, 390] width 1319 height 676
click at [1286, 28] on span "Save" at bounding box center [1279, 26] width 29 height 18
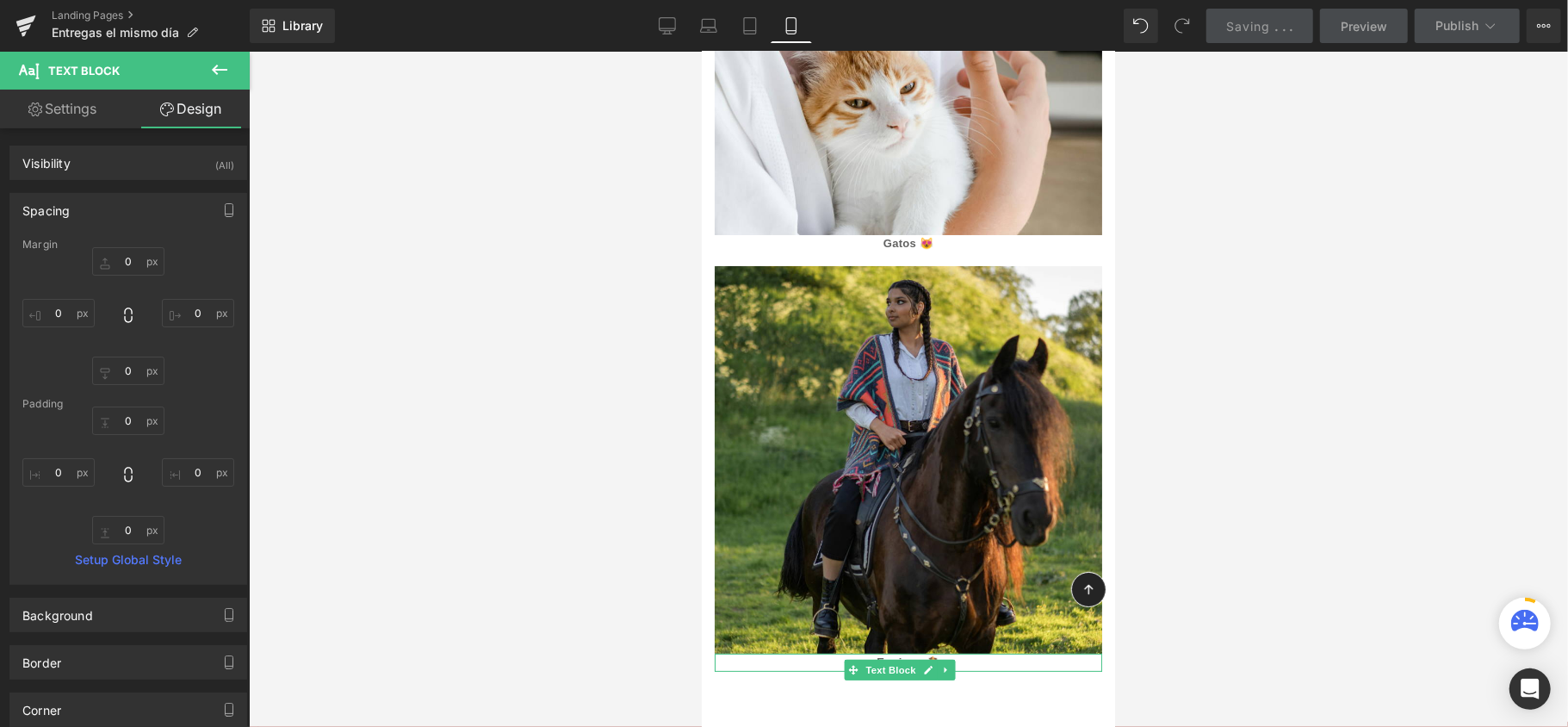
click at [1248, 254] on div at bounding box center [909, 390] width 1319 height 676
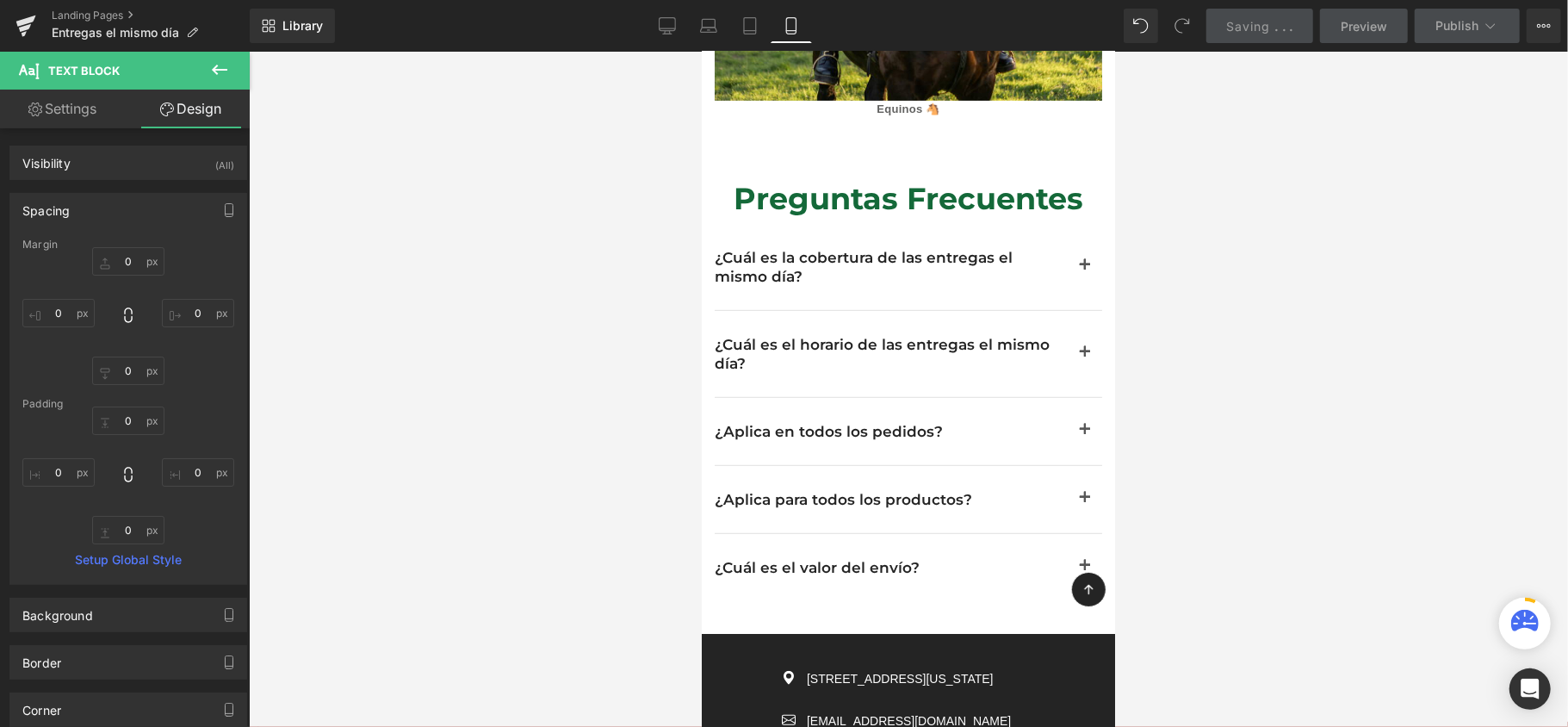
scroll to position [5407, 0]
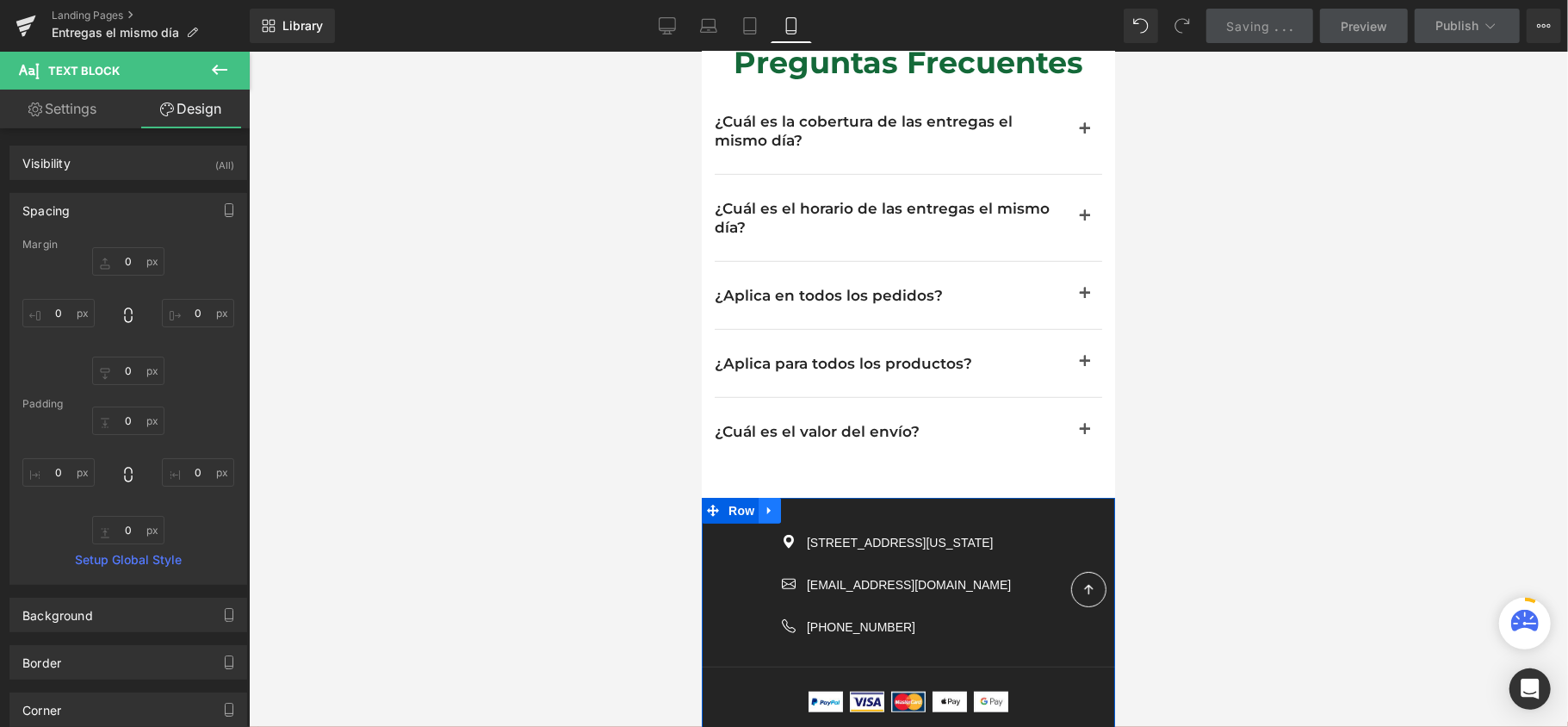
click at [763, 504] on icon at bounding box center [769, 510] width 12 height 13
click at [808, 504] on icon at bounding box center [814, 509] width 12 height 12
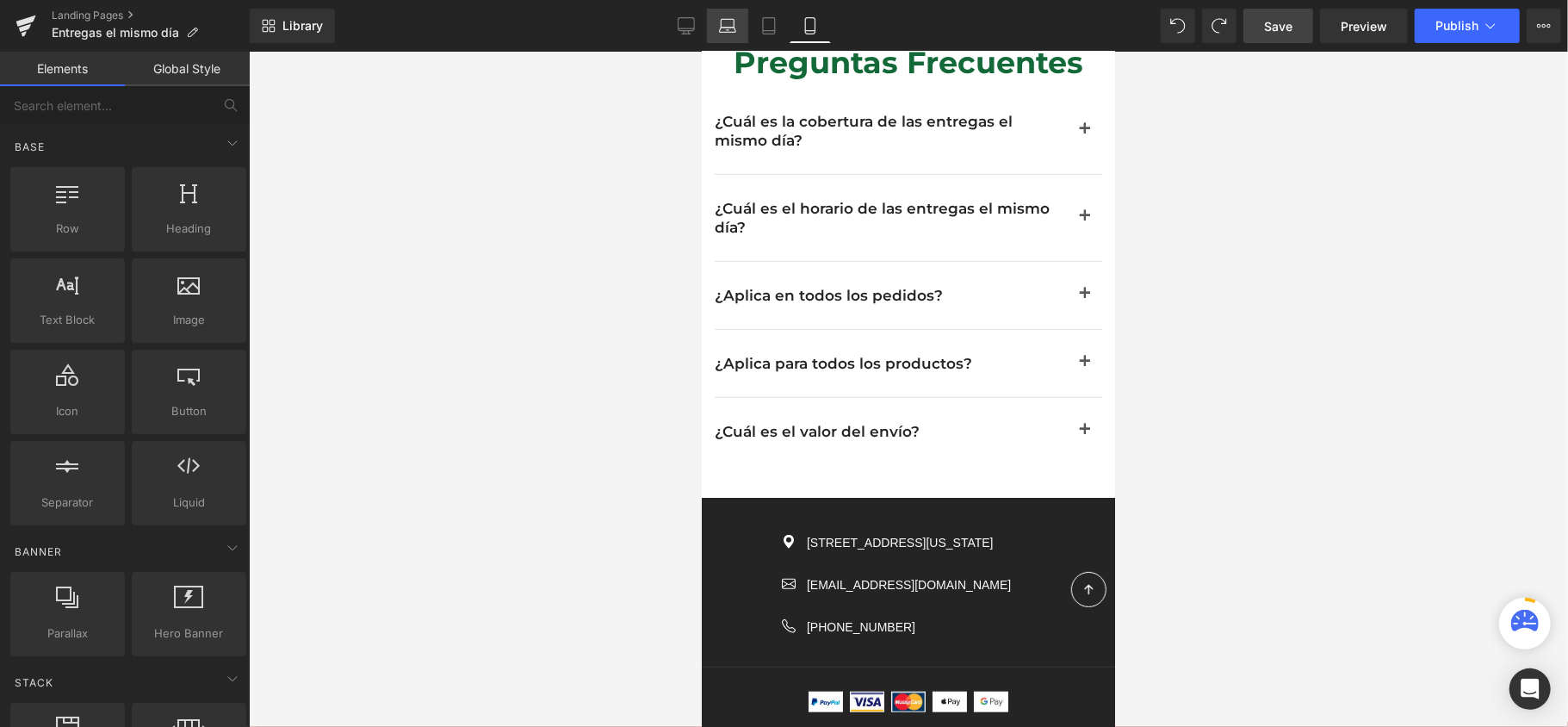
drag, startPoint x: 738, startPoint y: 22, endPoint x: 483, endPoint y: 152, distance: 286.2
click at [738, 22] on link "Laptop" at bounding box center [728, 26] width 41 height 34
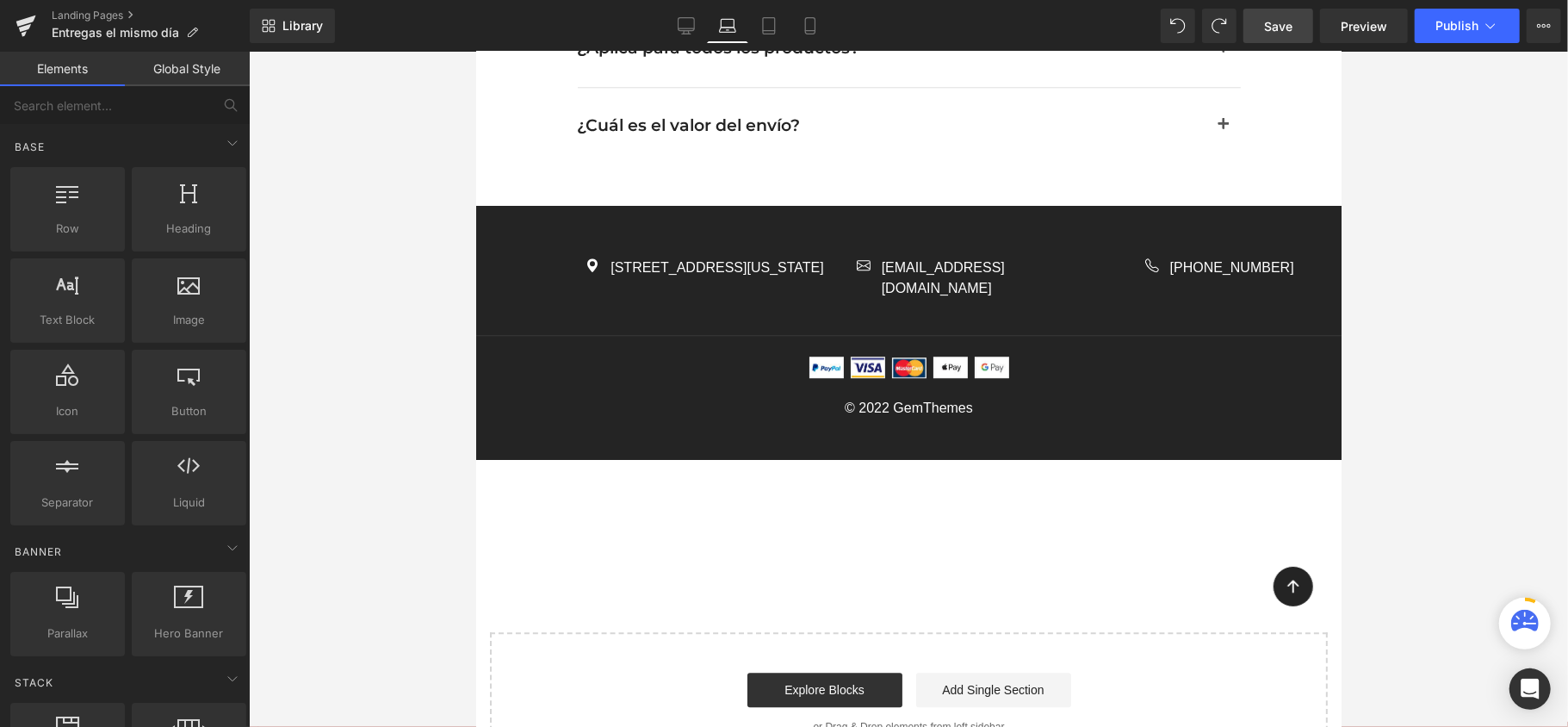
scroll to position [3384, 0]
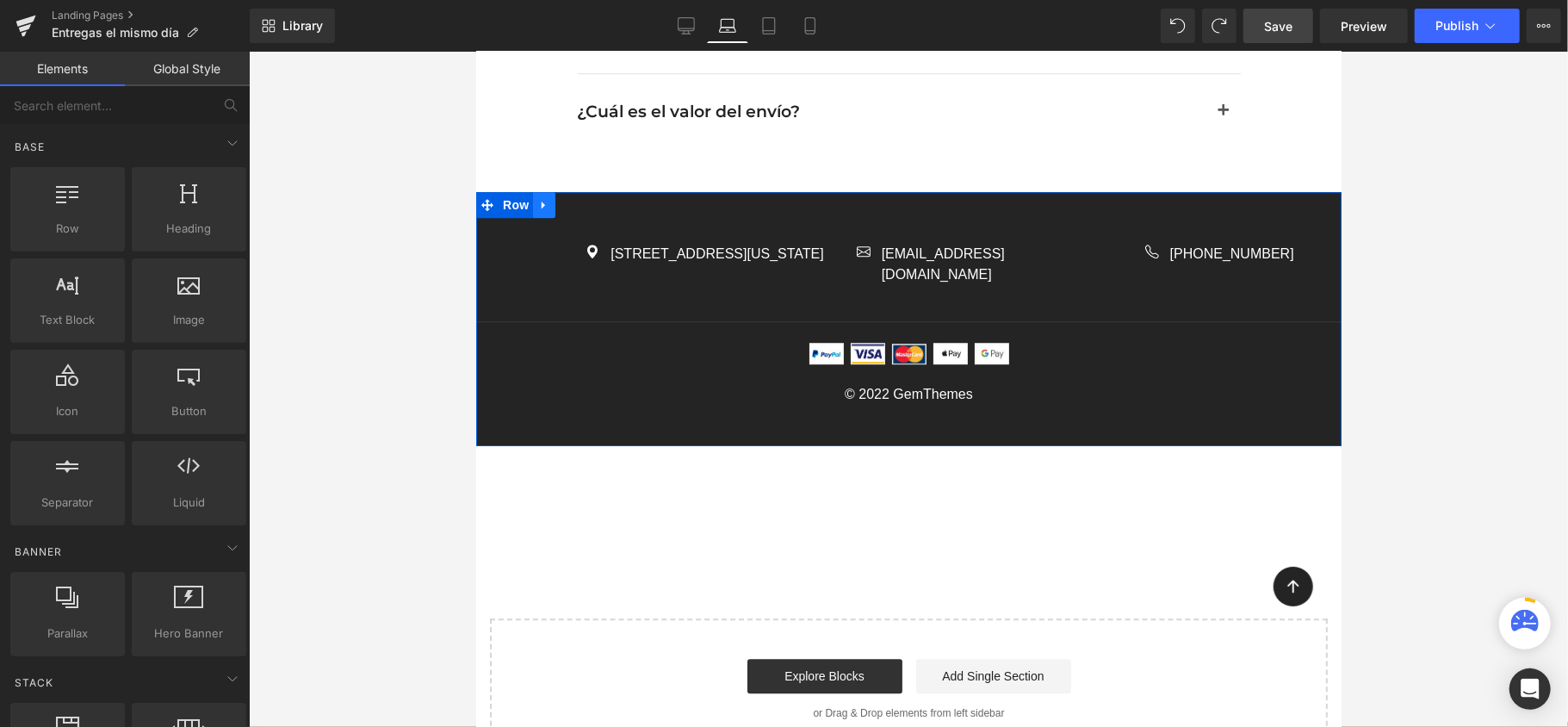
click at [543, 191] on link at bounding box center [543, 203] width 22 height 26
click at [587, 191] on link at bounding box center [588, 203] width 22 height 26
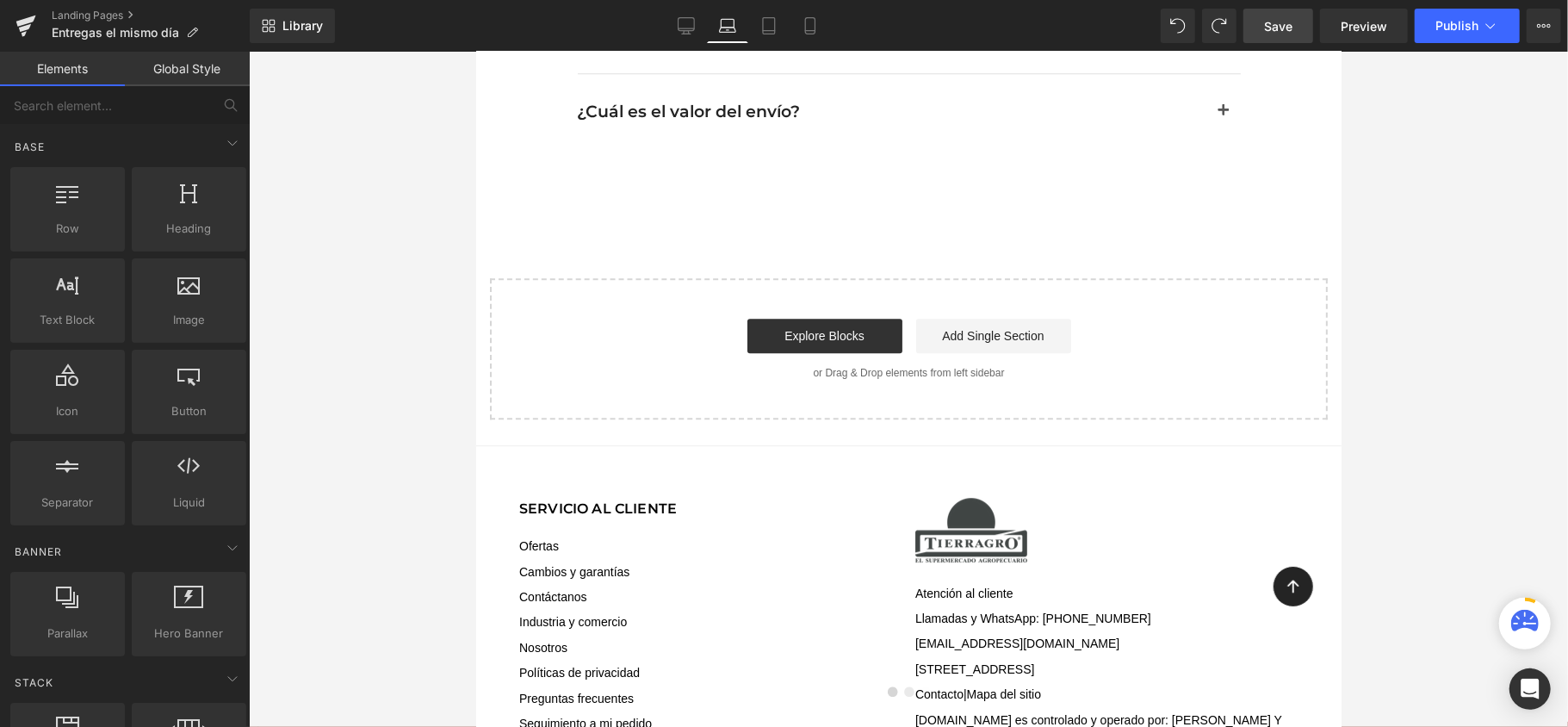
click at [1146, 280] on div "Start building your page Explore Blocks Add Single Section or Drag & Drop eleme…" at bounding box center [908, 348] width 834 height 138
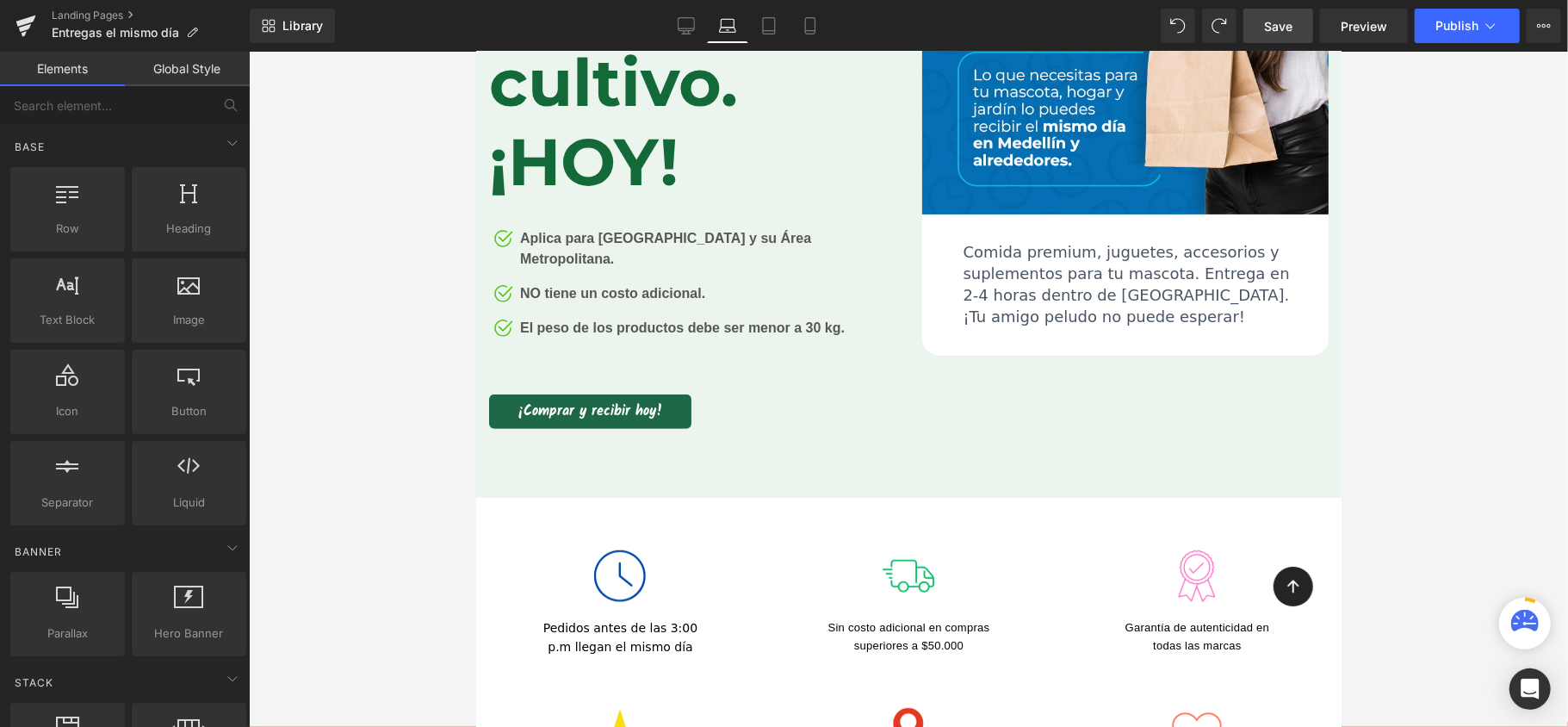
scroll to position [0, 0]
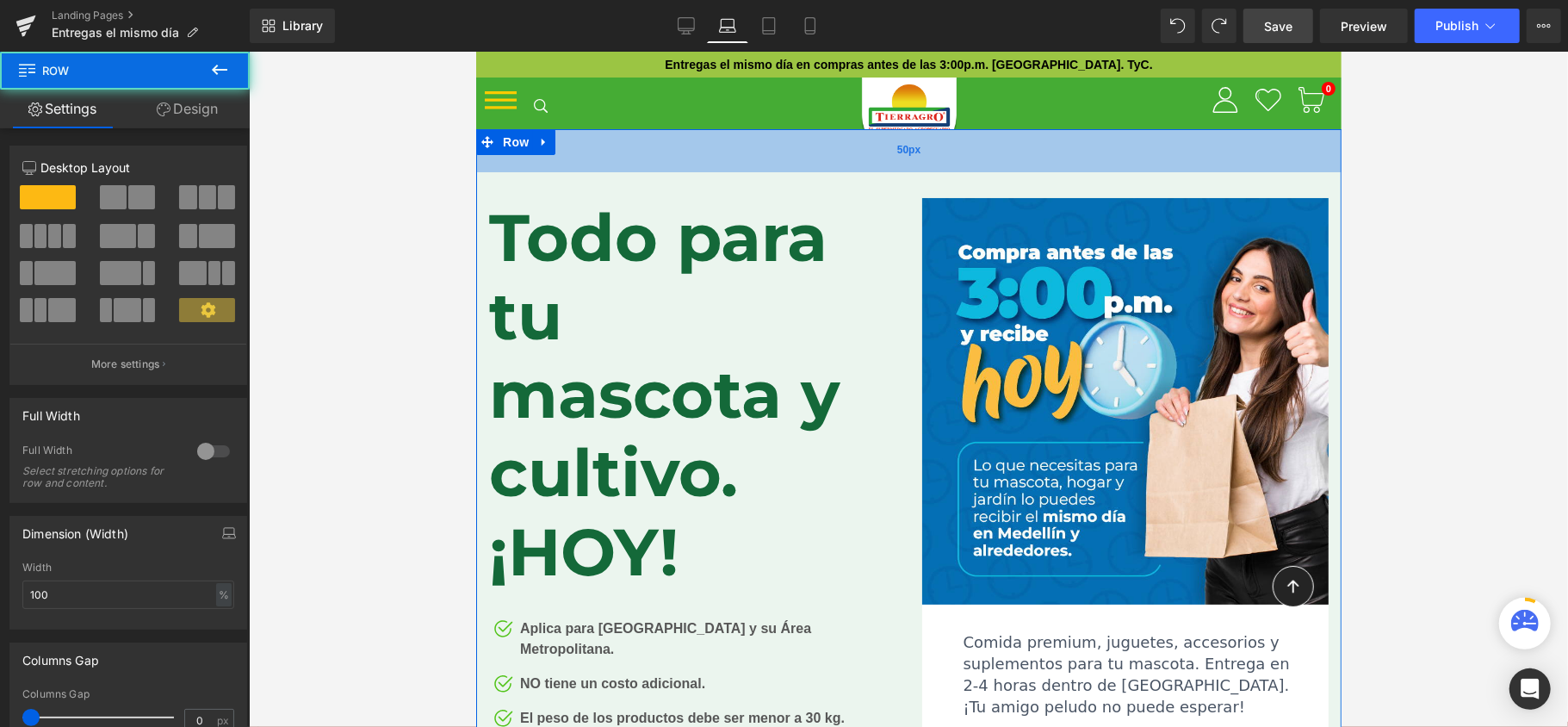
click at [975, 147] on div "50px" at bounding box center [909, 150] width 866 height 43
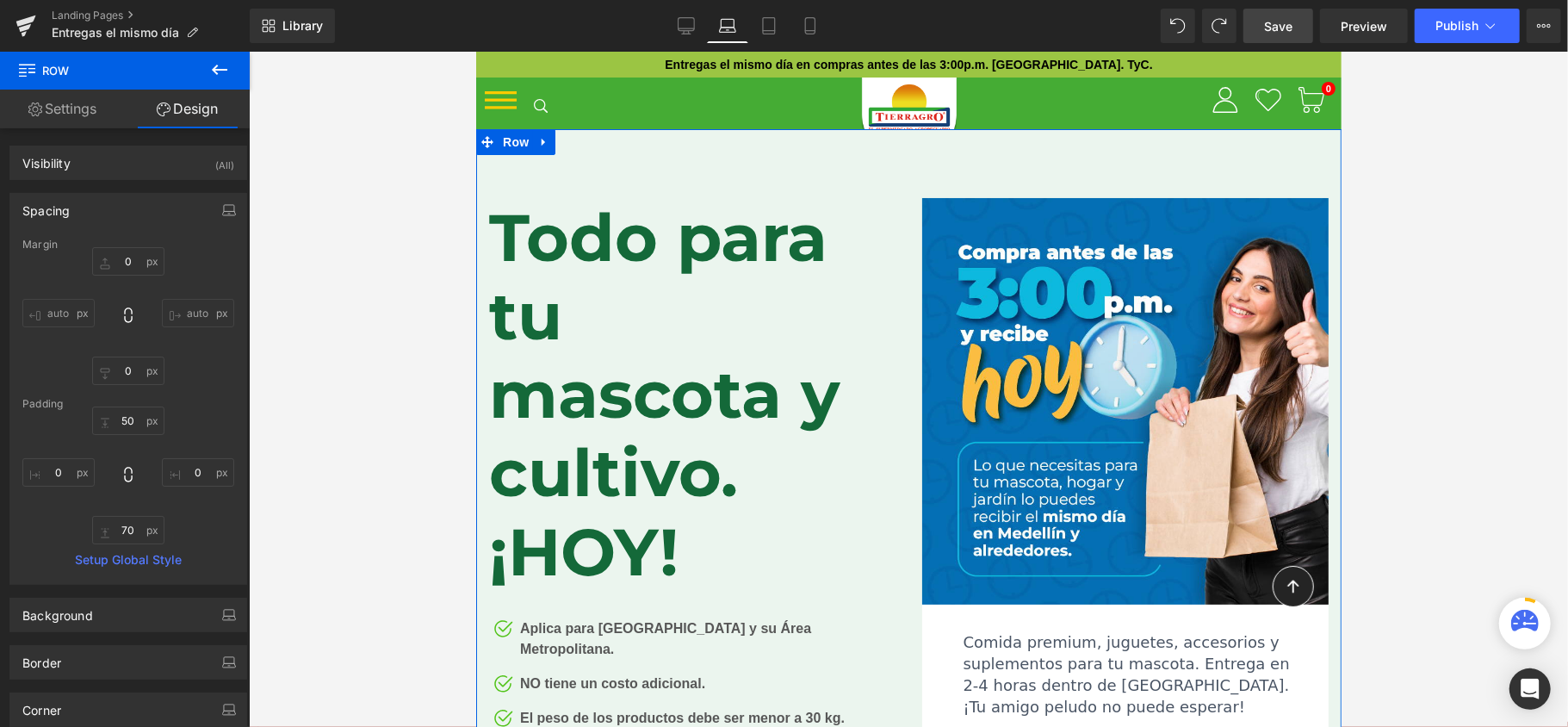
click at [95, 104] on link "Settings" at bounding box center [62, 108] width 125 height 39
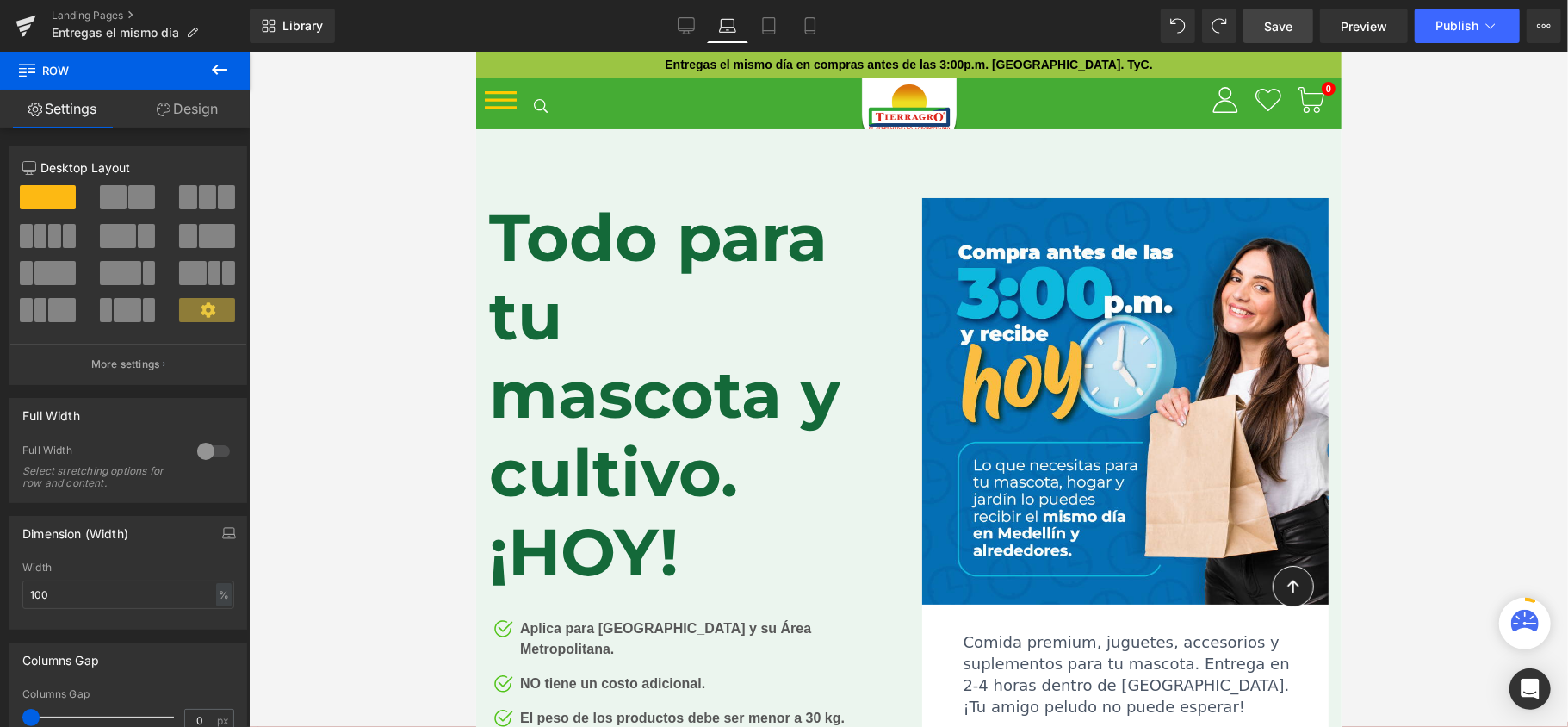
click at [1520, 316] on div at bounding box center [909, 390] width 1319 height 676
click at [213, 63] on icon at bounding box center [220, 69] width 21 height 21
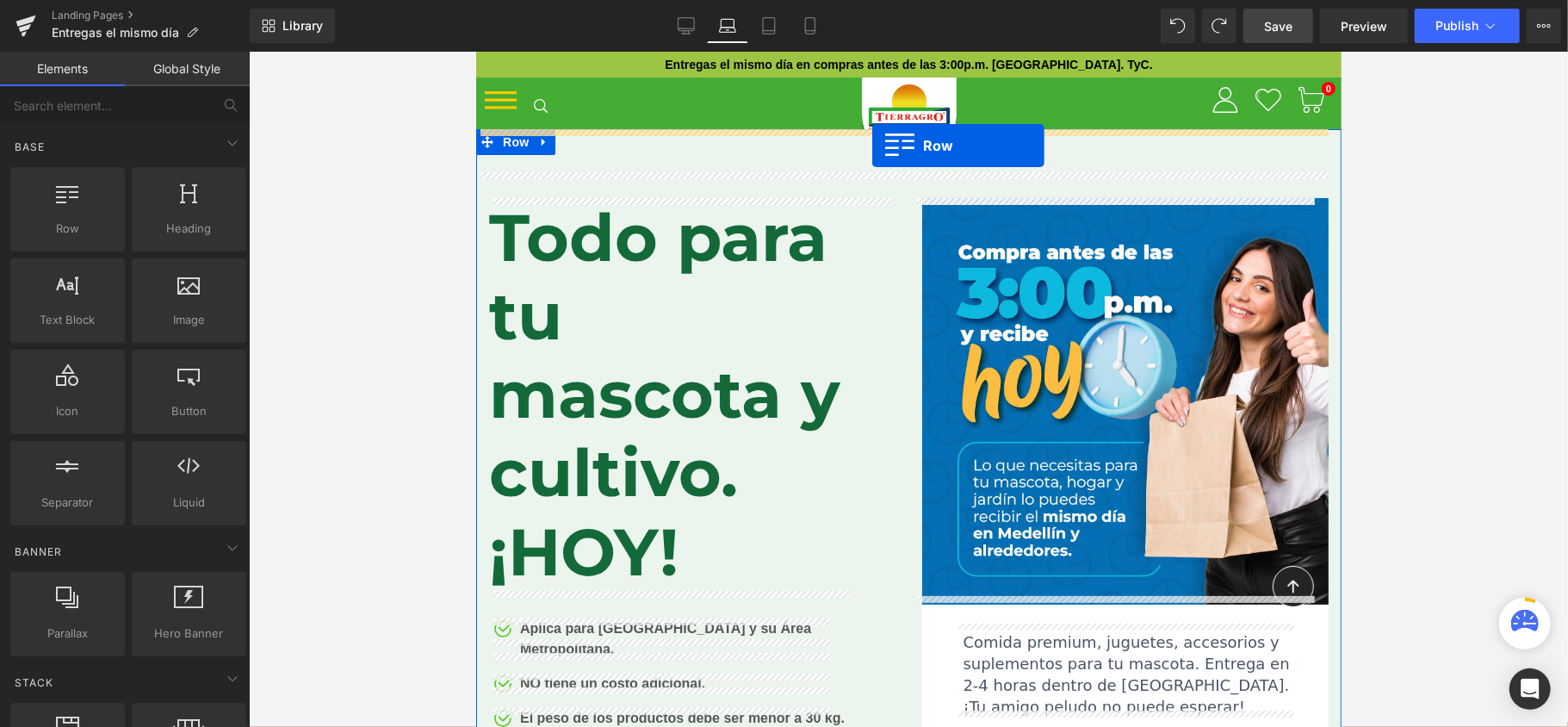
drag, startPoint x: 556, startPoint y: 275, endPoint x: 872, endPoint y: 144, distance: 342.1
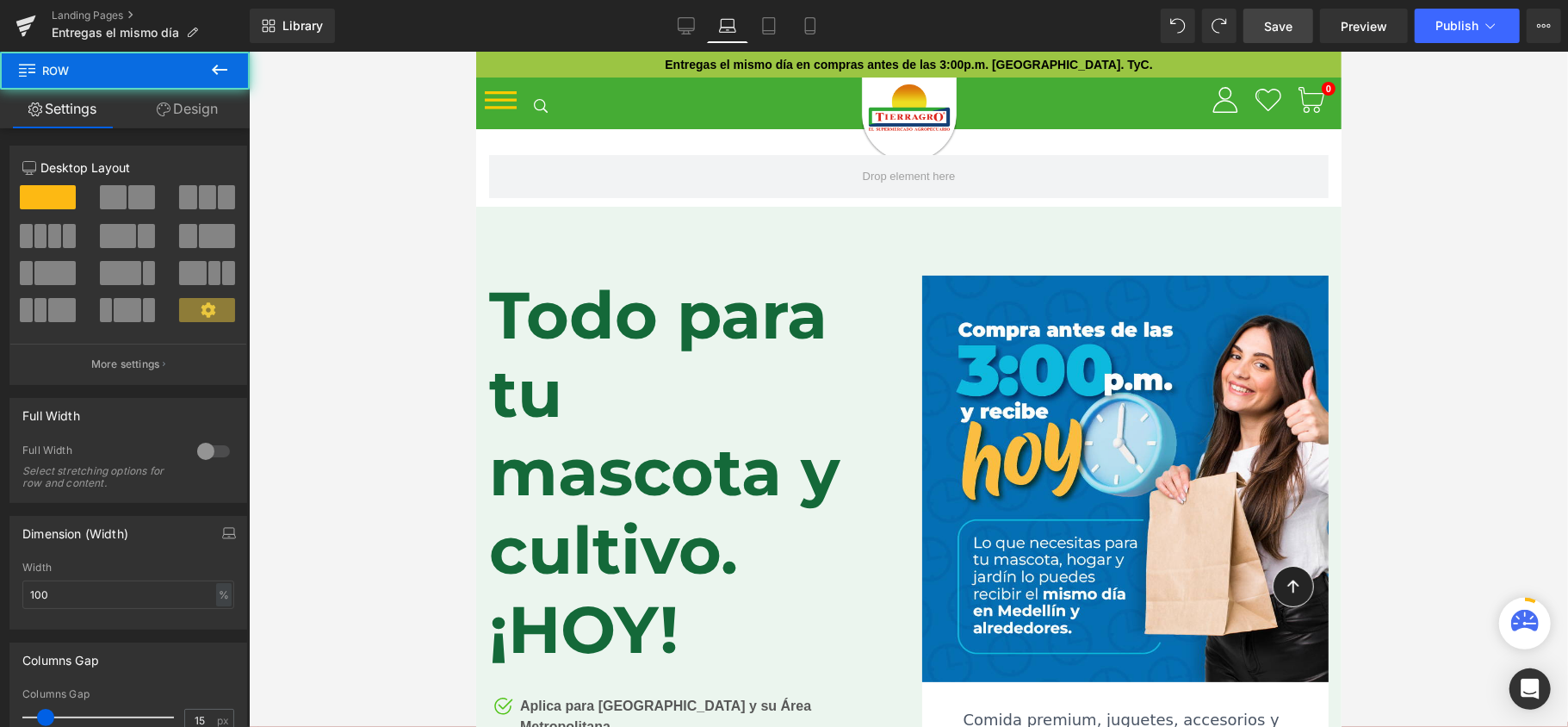
click at [1452, 127] on div at bounding box center [909, 390] width 1319 height 676
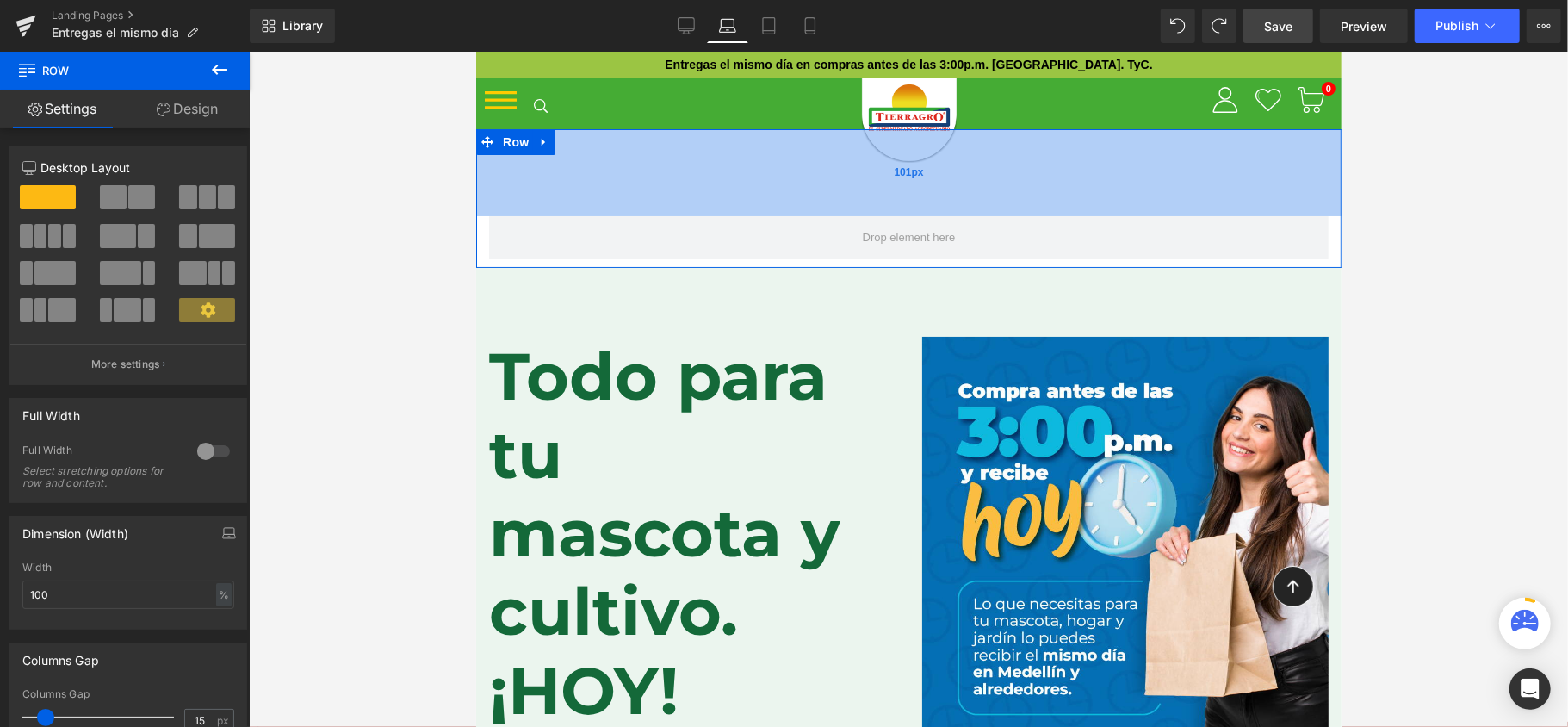
drag, startPoint x: 968, startPoint y: 132, endPoint x: 975, endPoint y: 193, distance: 61.4
click at [975, 193] on div "101px" at bounding box center [909, 171] width 866 height 87
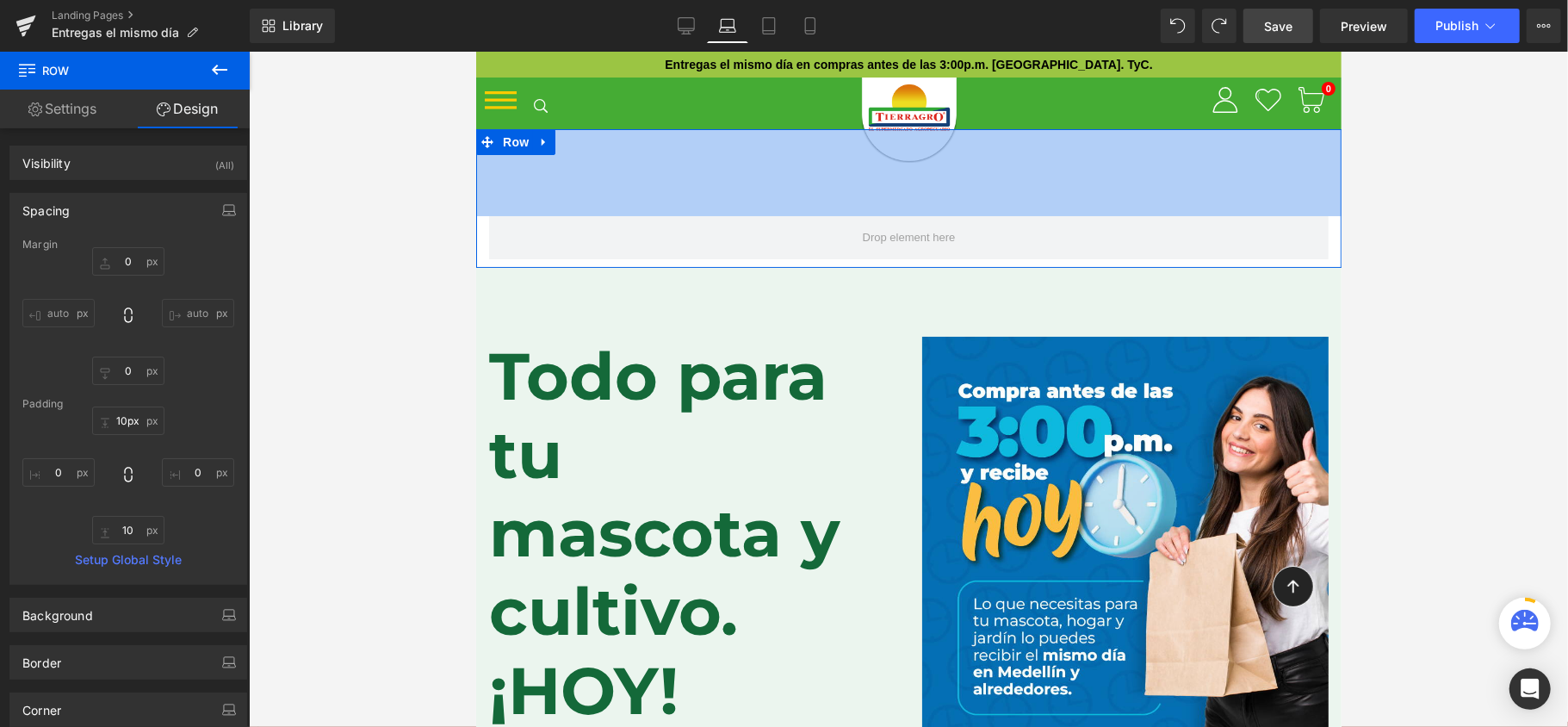
type input "0px"
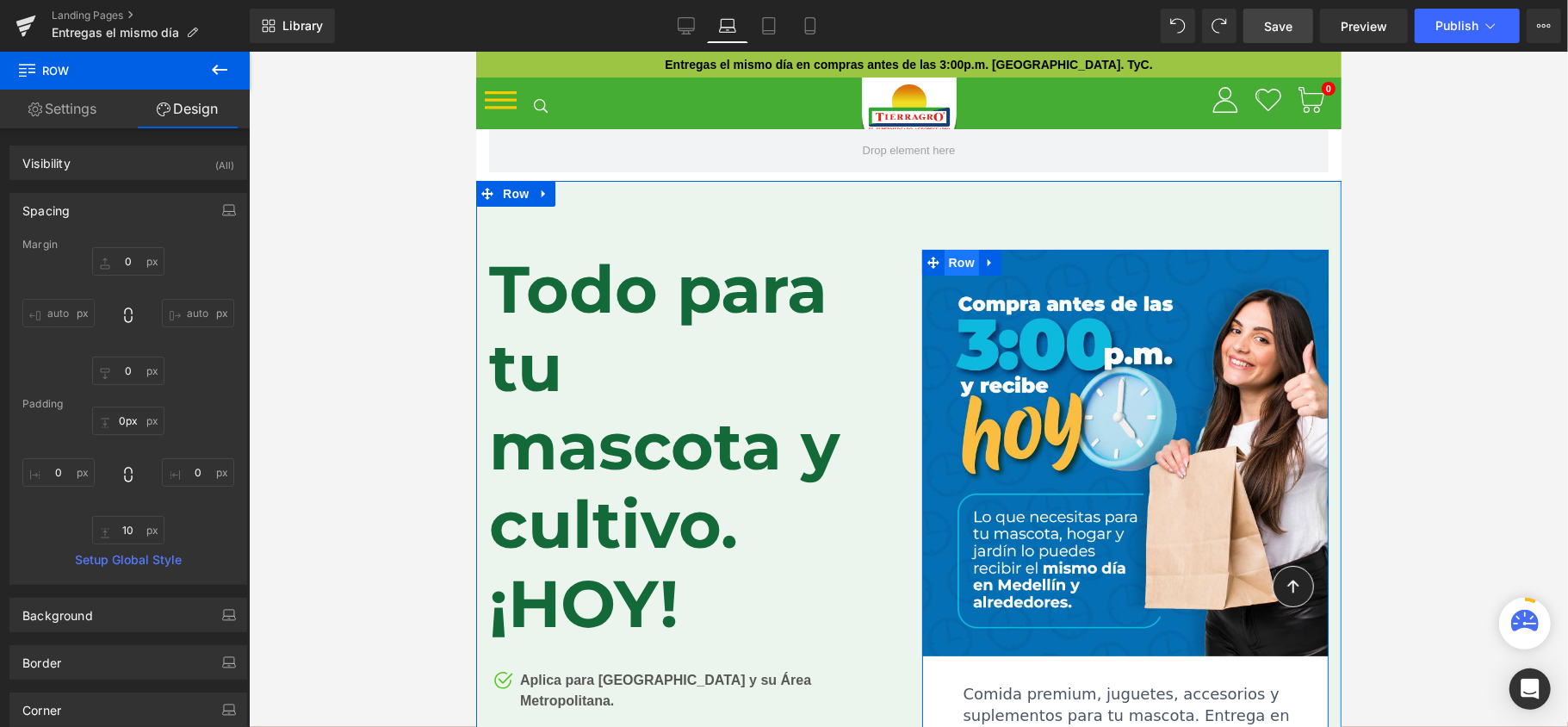
drag, startPoint x: 968, startPoint y: 212, endPoint x: 941, endPoint y: 257, distance: 52.5
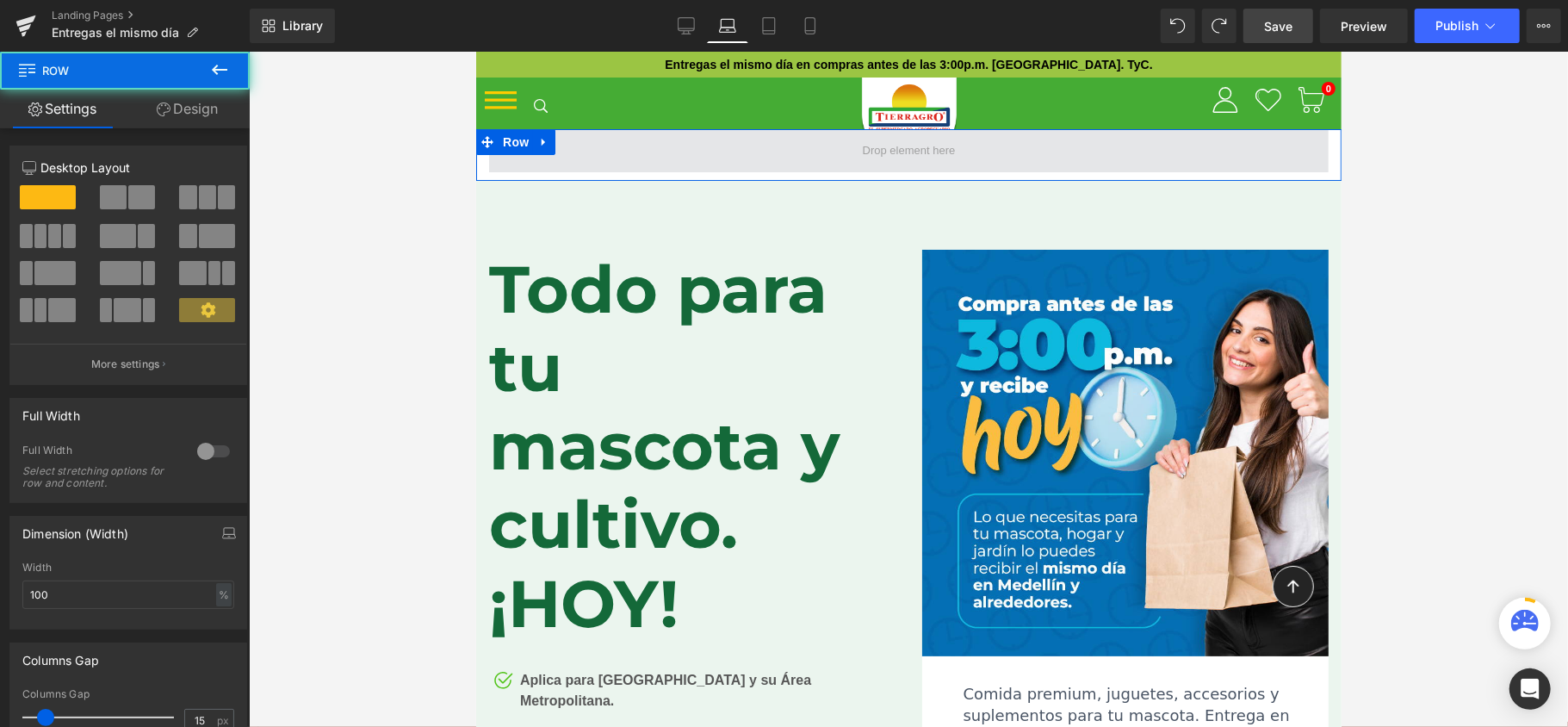
click at [1019, 149] on span at bounding box center [908, 150] width 840 height 43
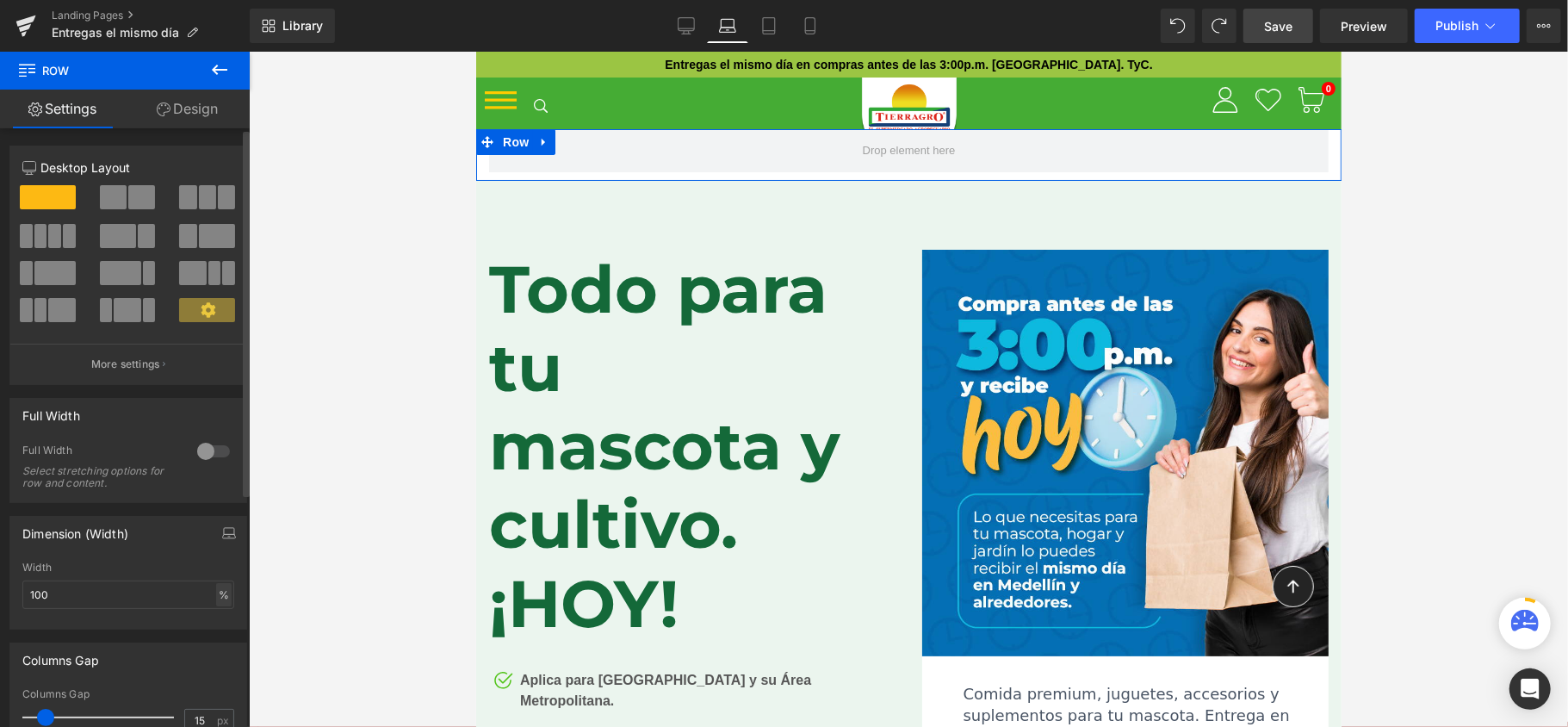
click at [216, 598] on div "%" at bounding box center [223, 595] width 15 height 23
click at [160, 591] on input "100" at bounding box center [128, 595] width 211 height 29
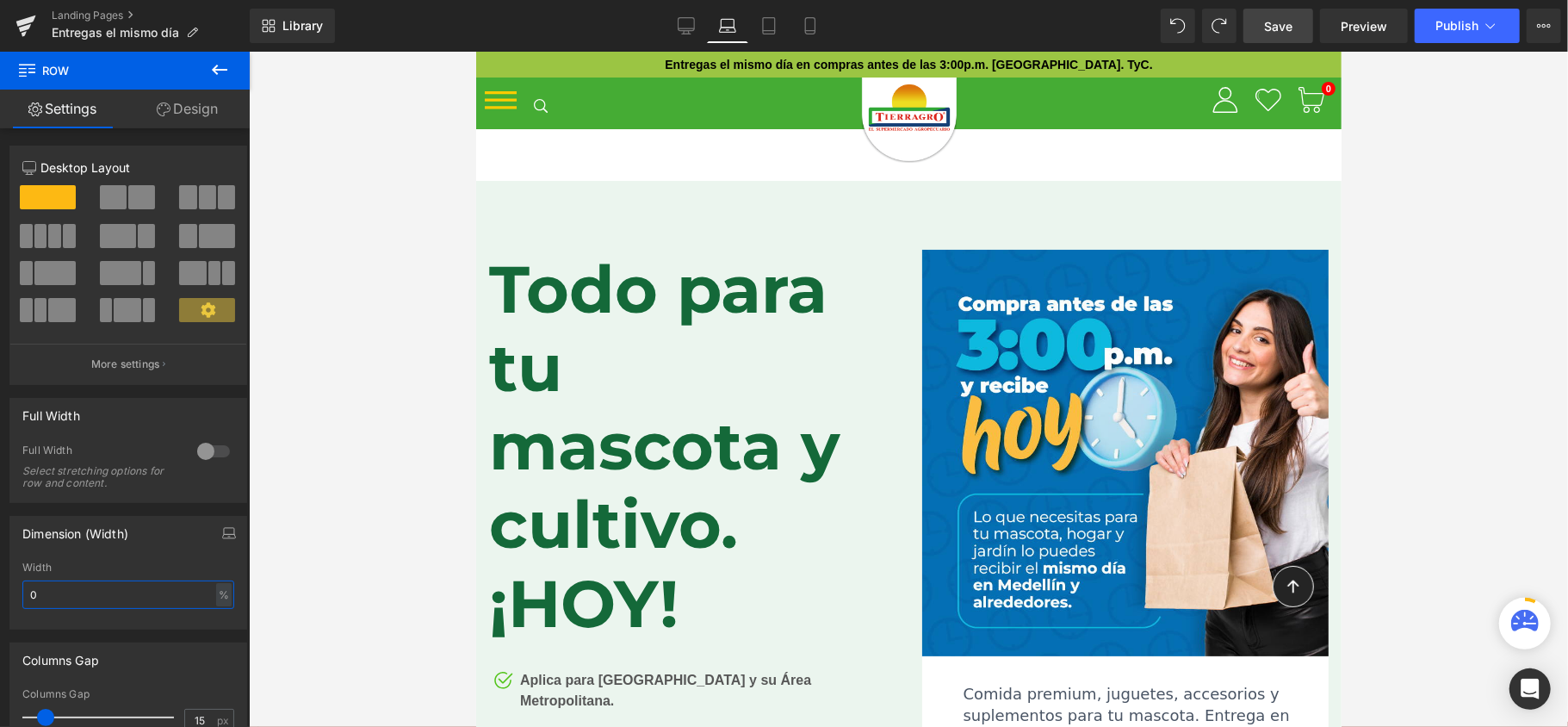
type input "0"
click at [1421, 212] on div at bounding box center [909, 390] width 1319 height 676
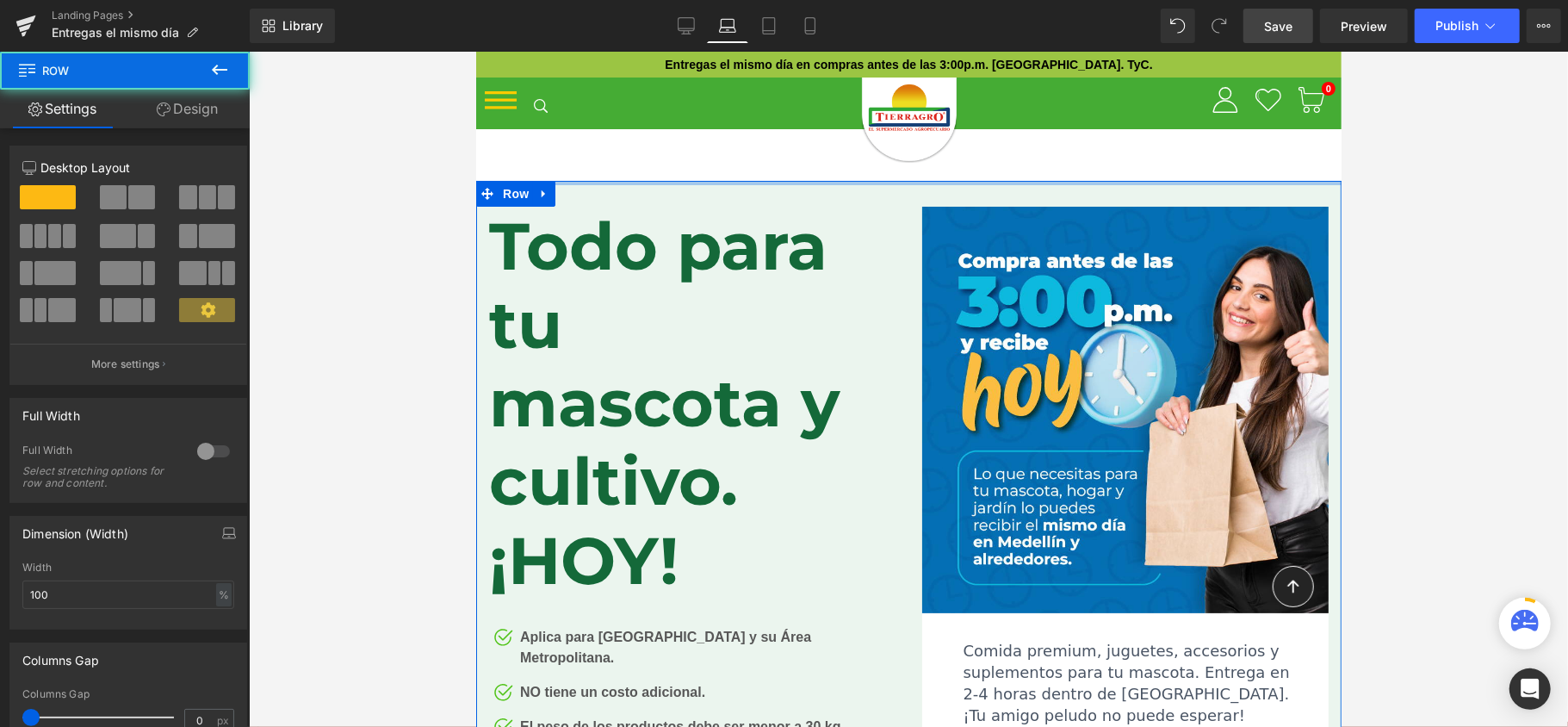
drag, startPoint x: 1093, startPoint y: 214, endPoint x: 1098, endPoint y: 152, distance: 62.2
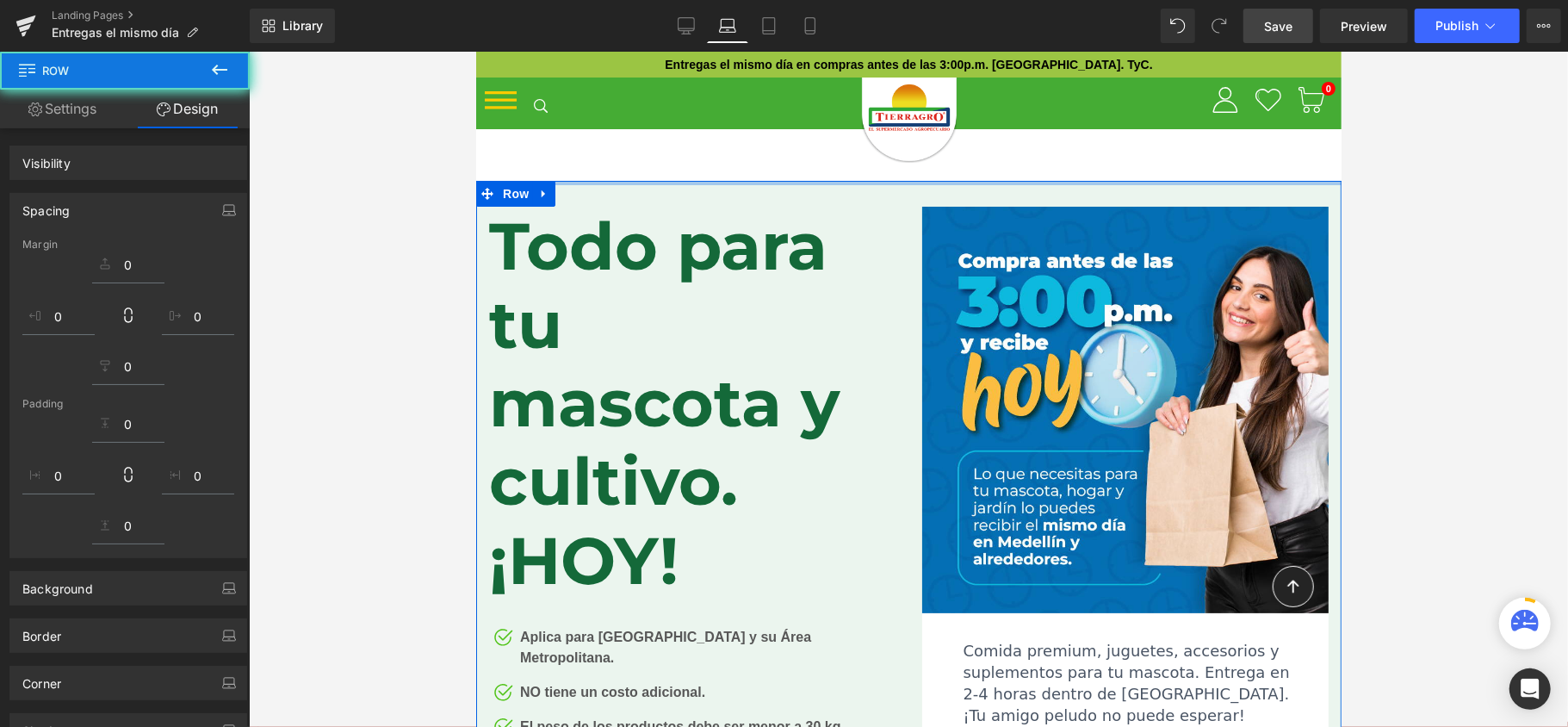
click at [1447, 155] on div at bounding box center [909, 390] width 1319 height 676
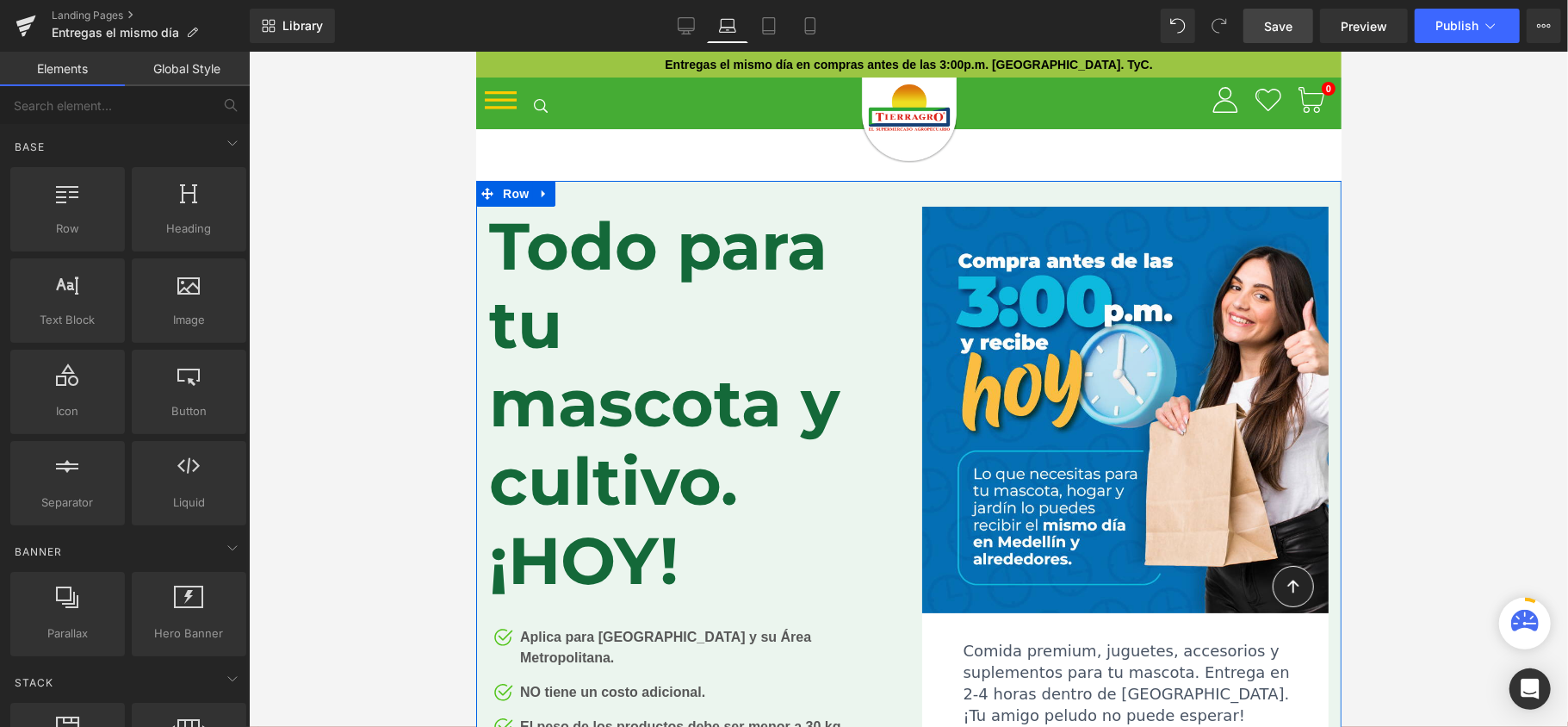
drag, startPoint x: 971, startPoint y: 160, endPoint x: 858, endPoint y: 158, distance: 113.0
click at [383, 174] on div at bounding box center [909, 390] width 1319 height 676
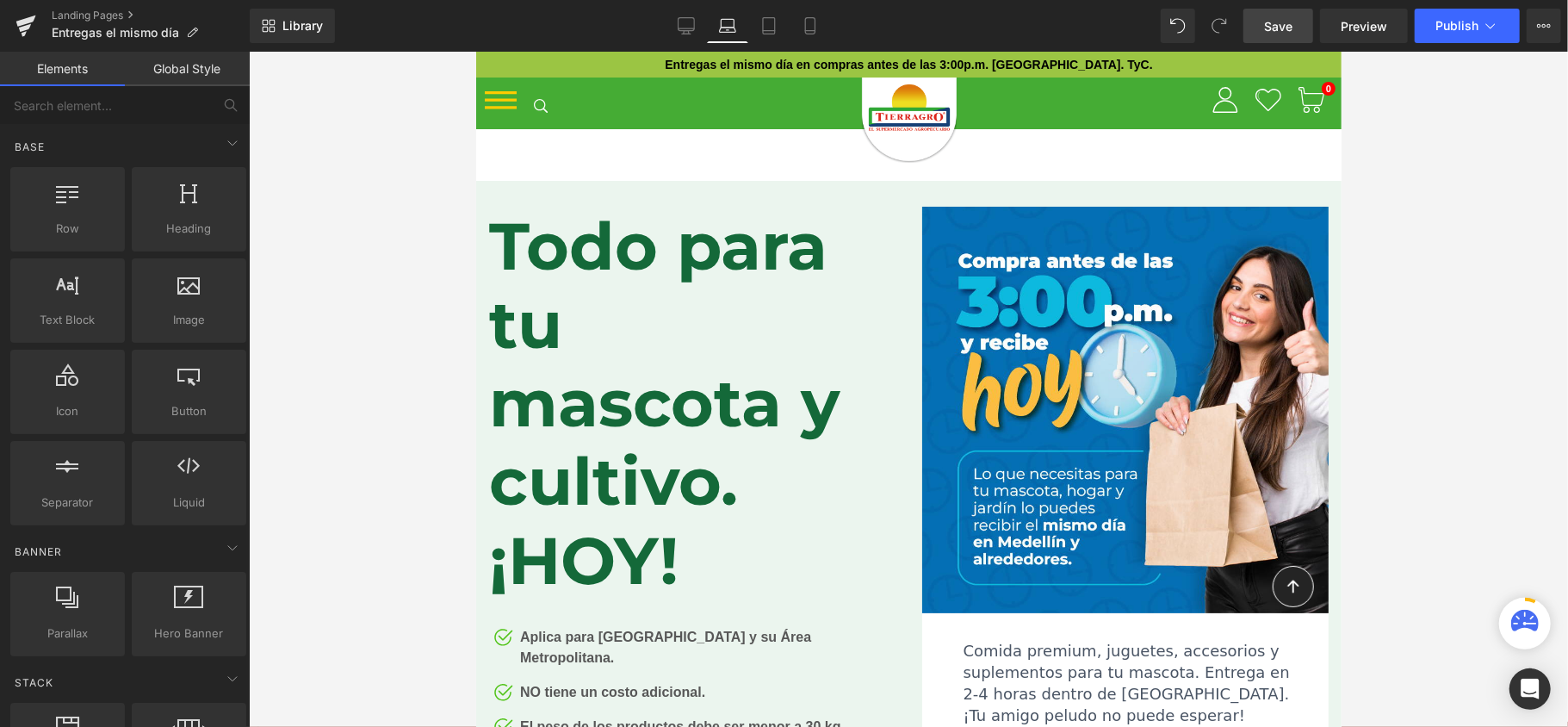
drag, startPoint x: 1276, startPoint y: 12, endPoint x: 828, endPoint y: 173, distance: 476.1
click at [1276, 12] on link "Save" at bounding box center [1279, 26] width 70 height 34
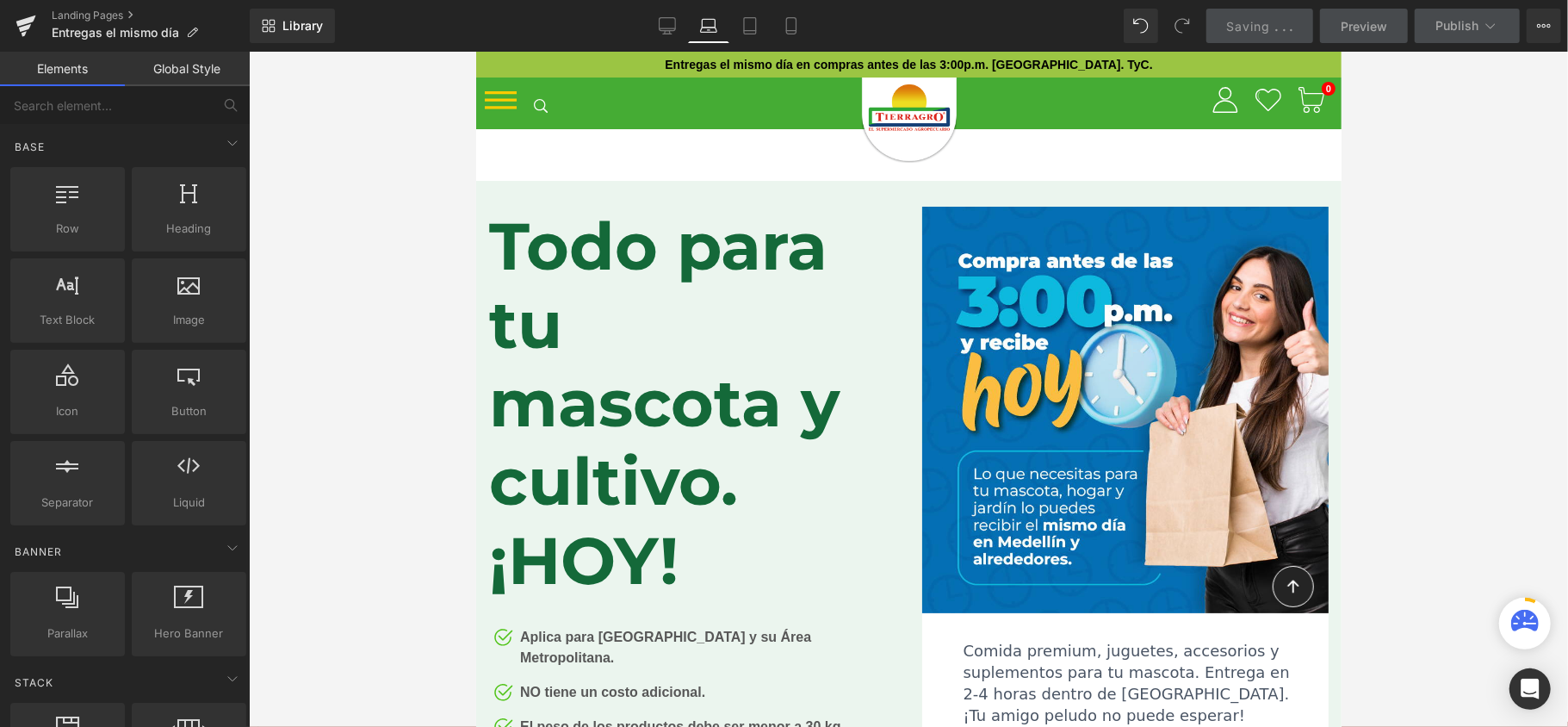
click at [1234, 190] on div "Todo para tu mascota y cultivo. ¡[DATE]! Heading Image Aplica para [GEOGRAPHIC_…" at bounding box center [909, 507] width 866 height 655
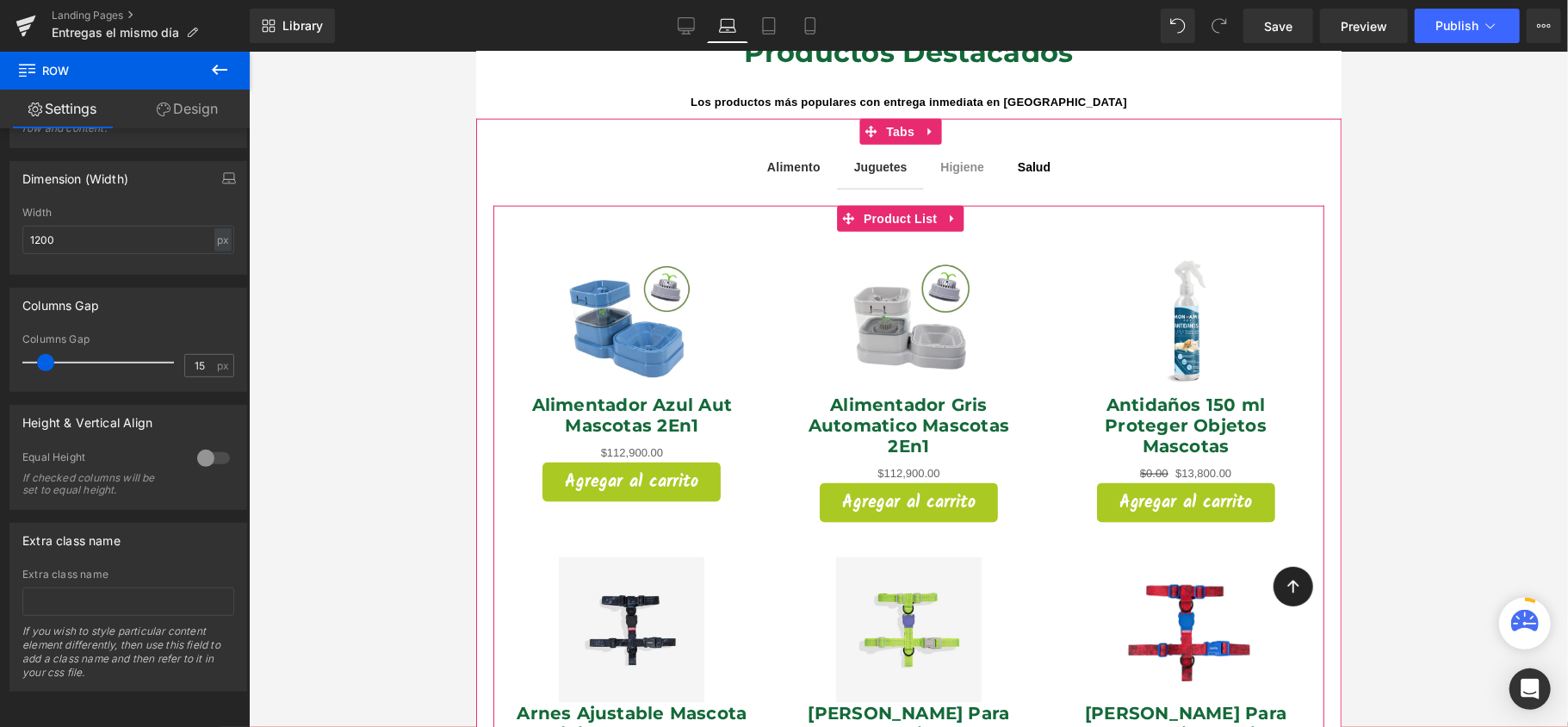
scroll to position [1379, 0]
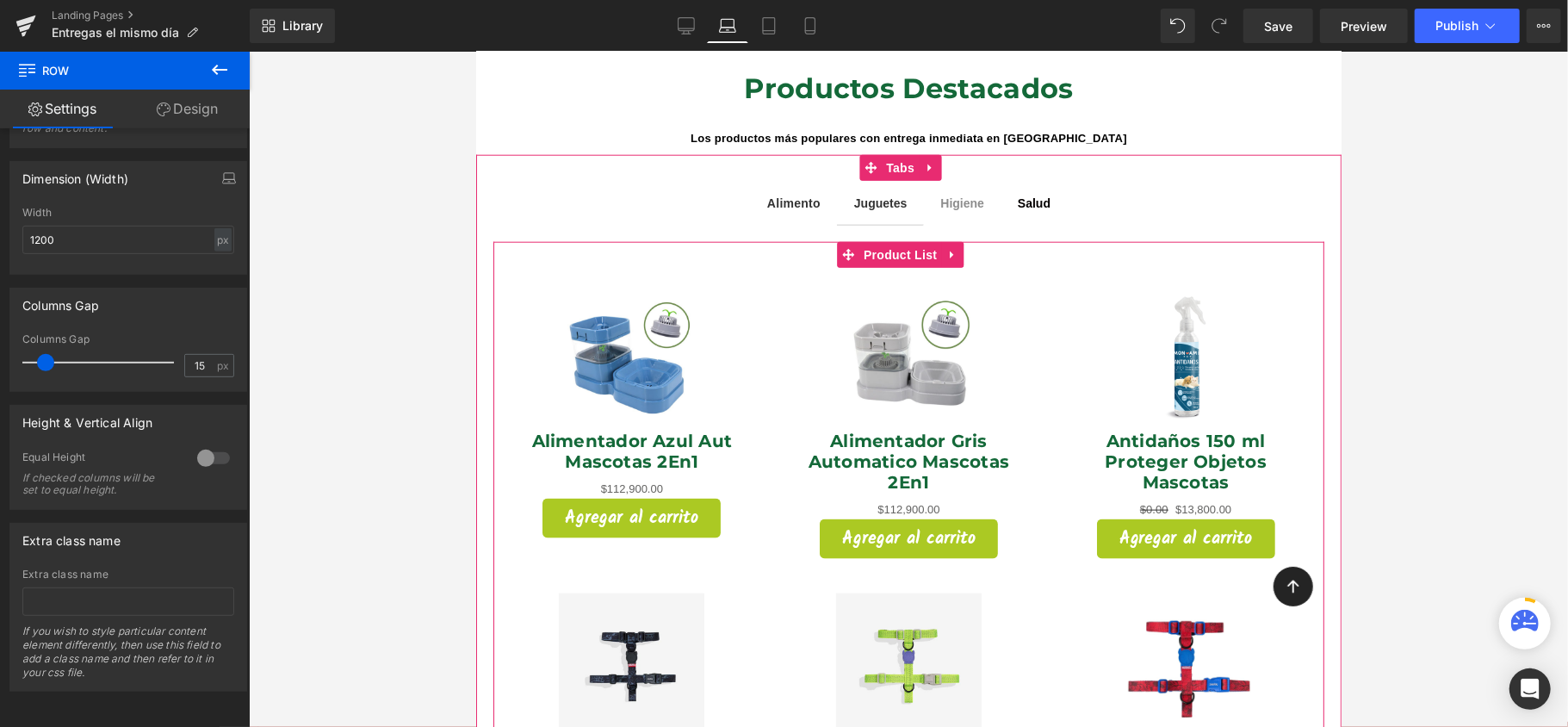
click at [1271, 246] on div "Sale Off (P) Image Alimentador Azul Aut Mascotas 2En1 (P) Title $0 $112,900.00 …" at bounding box center [909, 721] width 831 height 960
click at [759, 267] on div "Sale Off (P) Image Alimentador Azul Aut Mascotas 2En1 (P) Title $0 $112,900.00 …" at bounding box center [631, 411] width 277 height 288
click at [672, 180] on ul "Alimento Text Block Juguetes Text Block Higiene Text Block Salud Text Block" at bounding box center [909, 203] width 866 height 45
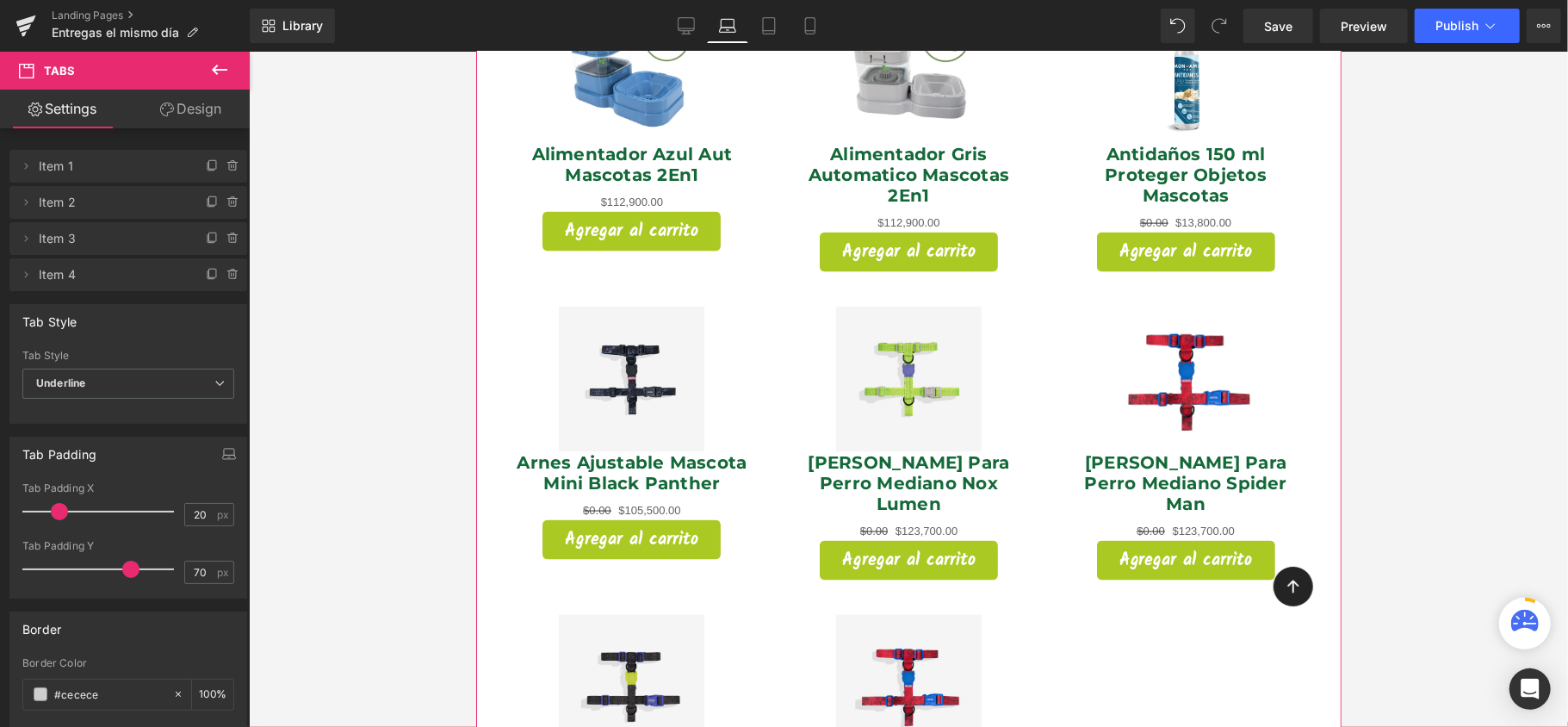
scroll to position [1493, 0]
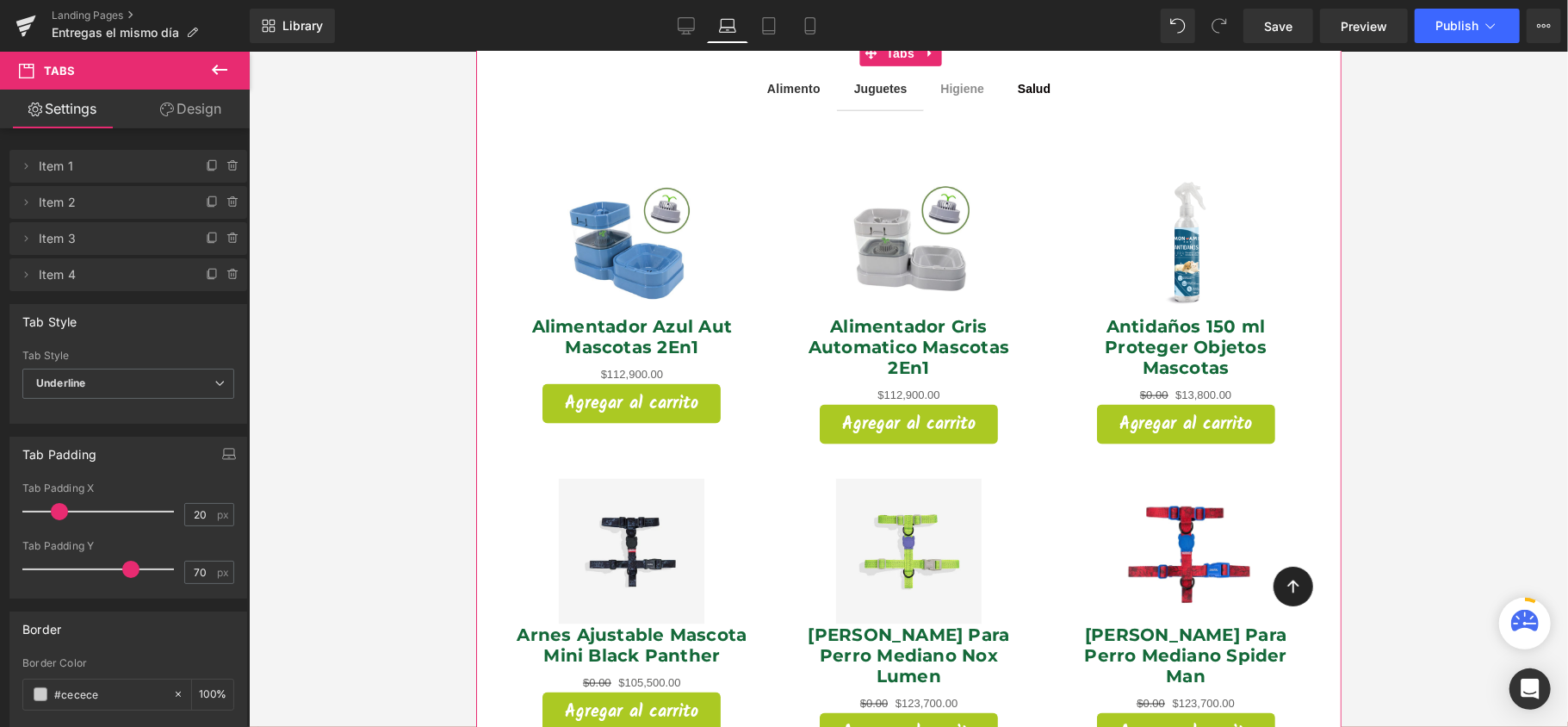
click at [487, 448] on div "Sale Off (P) Image Alimentador Azul Aut Mascotas 2En1 (P) Title $0 $112,900.00 …" at bounding box center [909, 639] width 866 height 1060
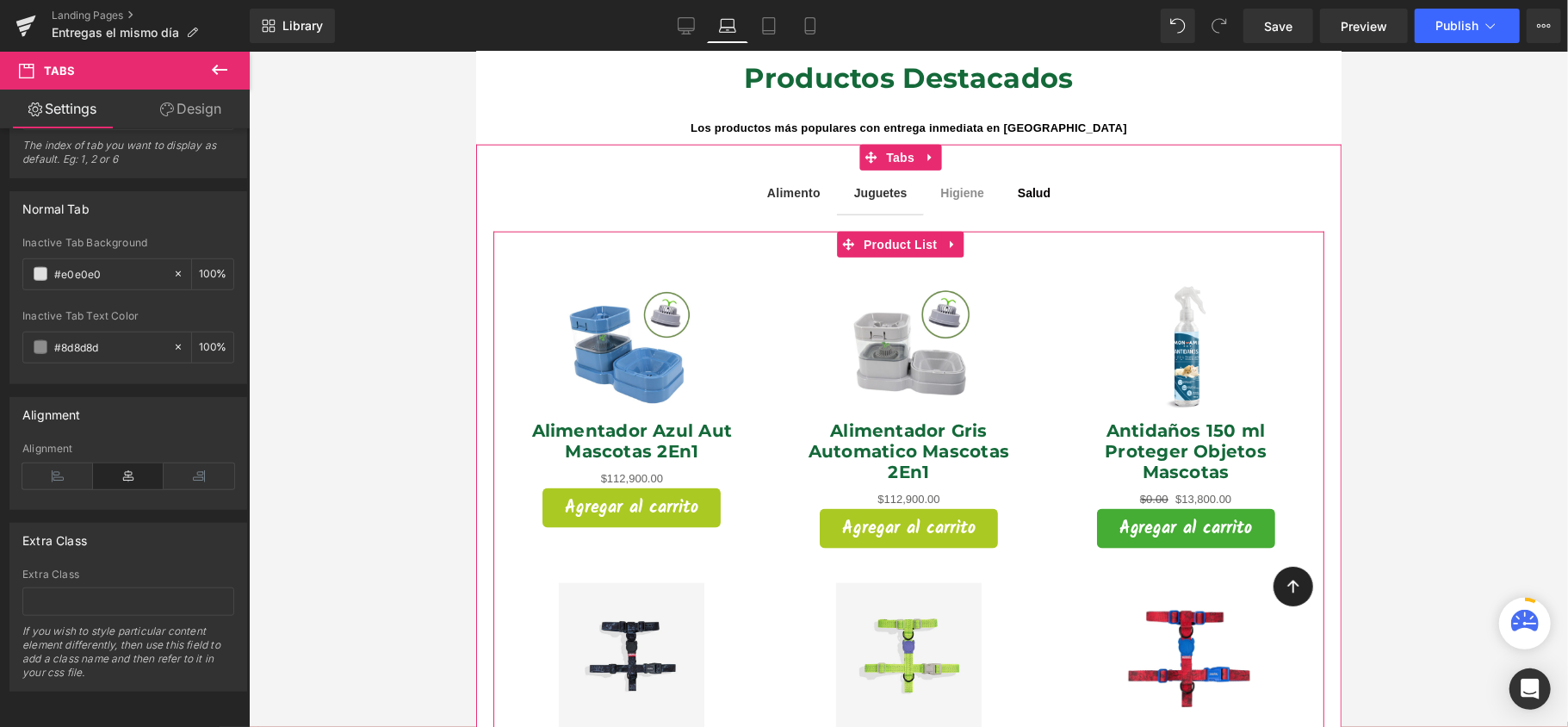
scroll to position [1379, 0]
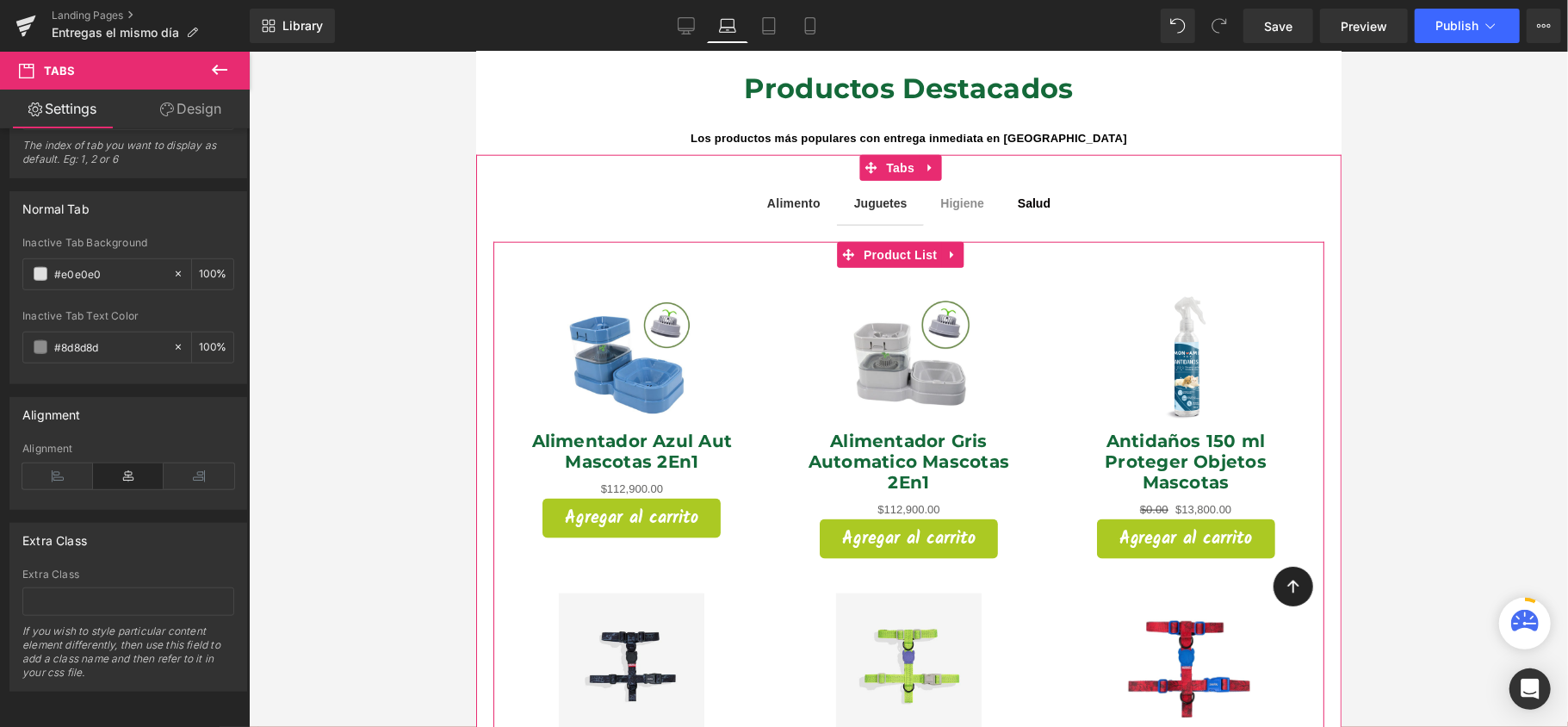
click at [1254, 244] on div "Sale Off (P) Image Alimentador Azul Aut Mascotas 2En1 (P) Title $0 $112,900.00 …" at bounding box center [909, 721] width 831 height 960
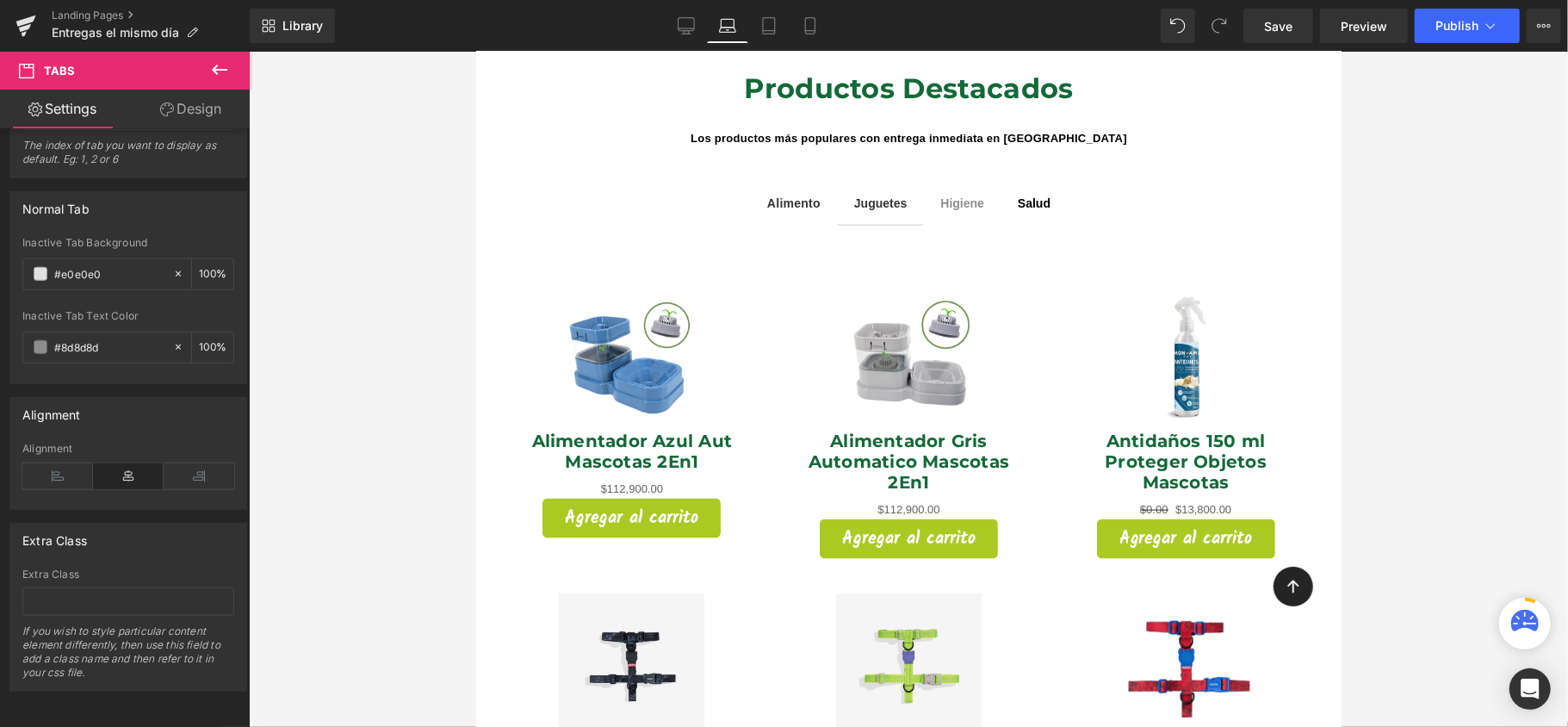
click at [1275, 180] on ul "Alimento Text Block Juguetes Text Block Higiene Text Block Salud Text Block" at bounding box center [909, 203] width 866 height 45
click at [1263, 109] on h1 "Los productos más populares con entrega inmediata en [GEOGRAPHIC_DATA]" at bounding box center [908, 131] width 840 height 44
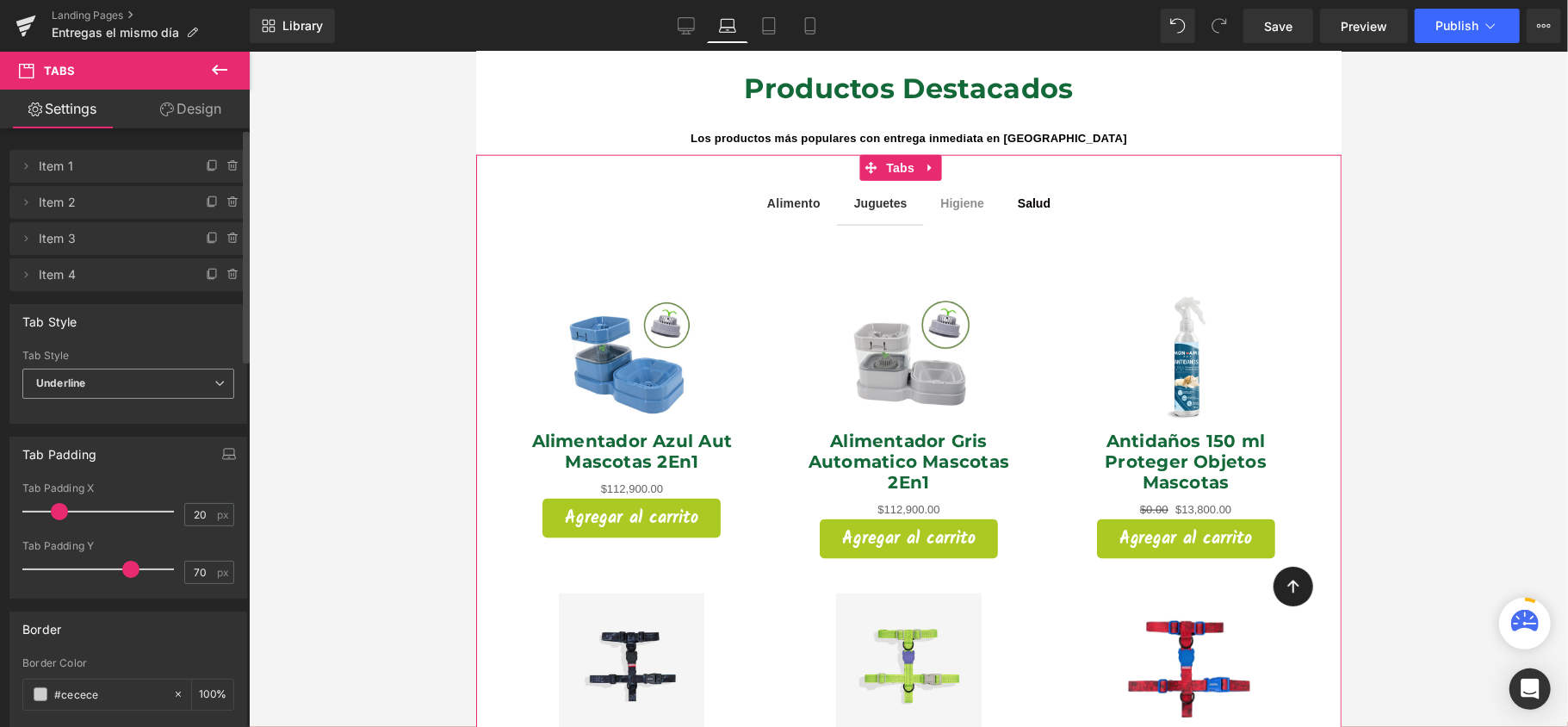
click at [132, 387] on span "Underline" at bounding box center [128, 384] width 211 height 30
click at [132, 387] on span "Underline" at bounding box center [125, 384] width 205 height 30
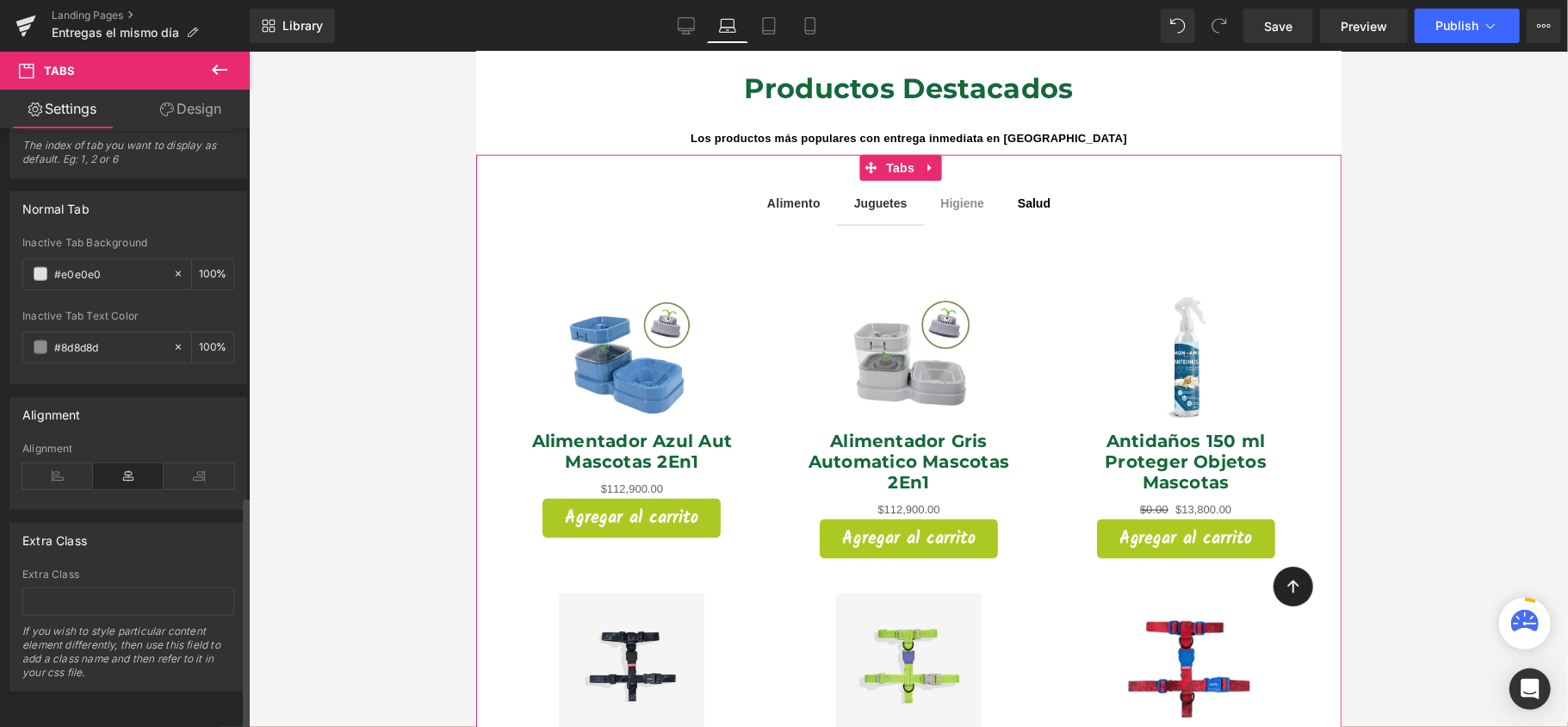
scroll to position [936, 0]
click at [504, 437] on div "Sale Off (P) Image Alimentador Azul Aut Mascotas 2En1 (P) Title $0 $112,900.00 …" at bounding box center [631, 411] width 277 height 288
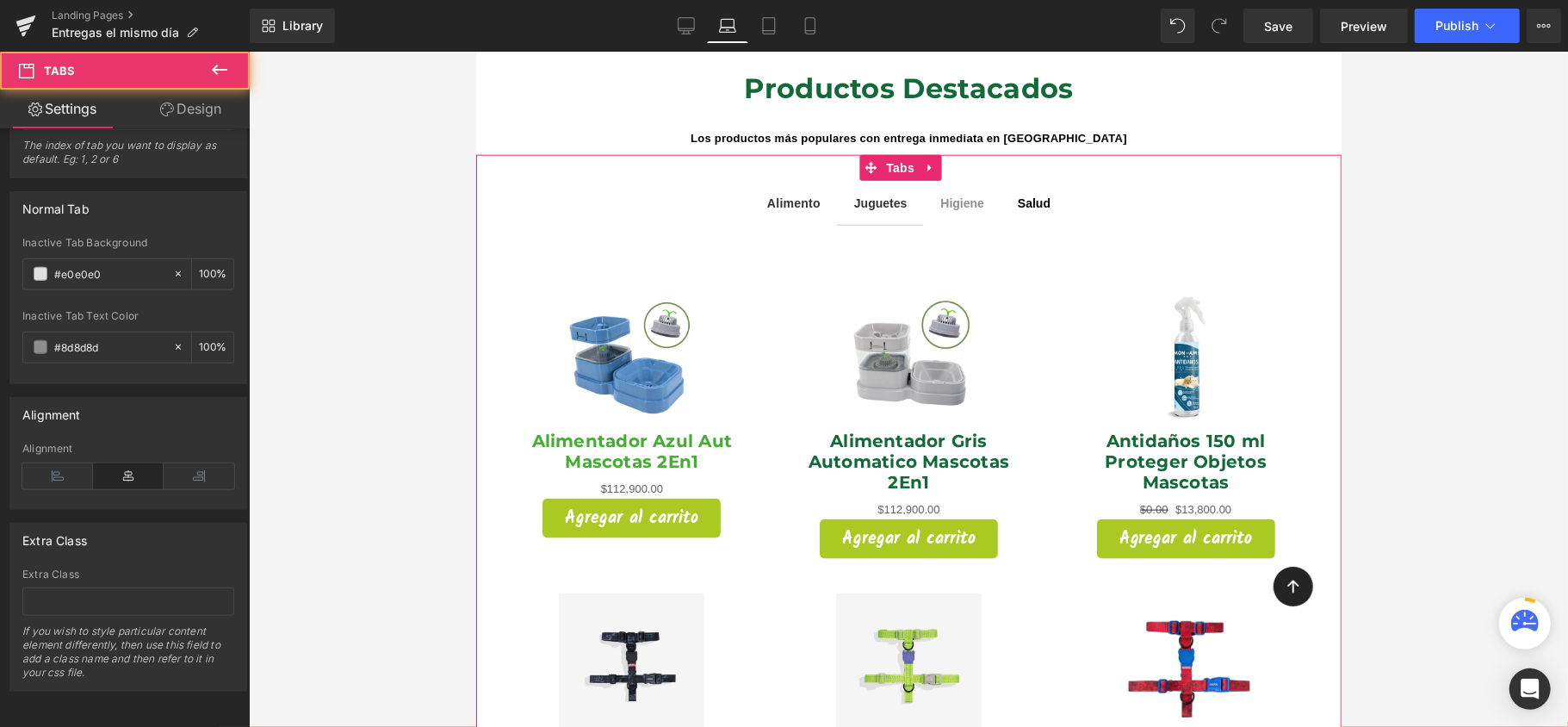
click at [510, 433] on link "Alimentador Azul Aut Mascotas 2En1" at bounding box center [631, 451] width 243 height 41
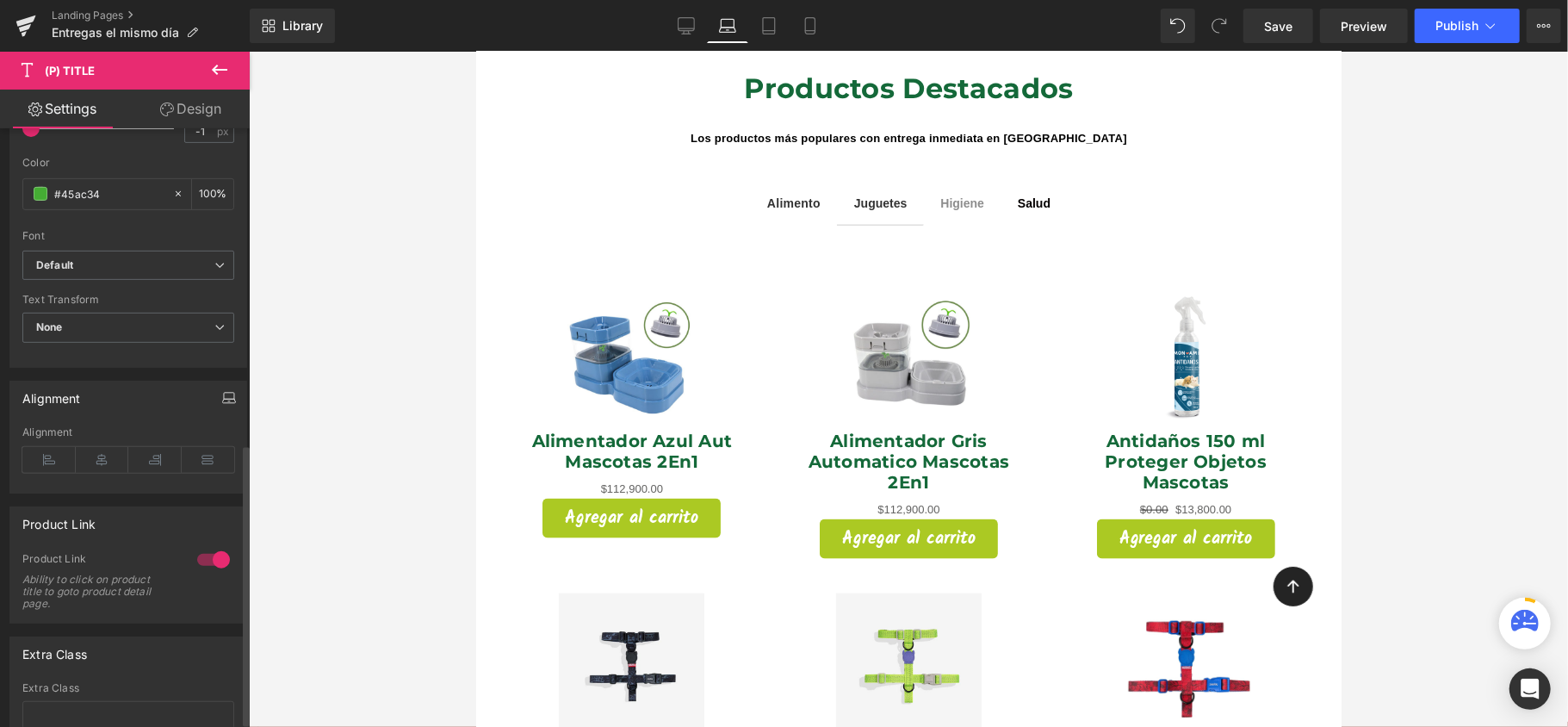
scroll to position [677, 0]
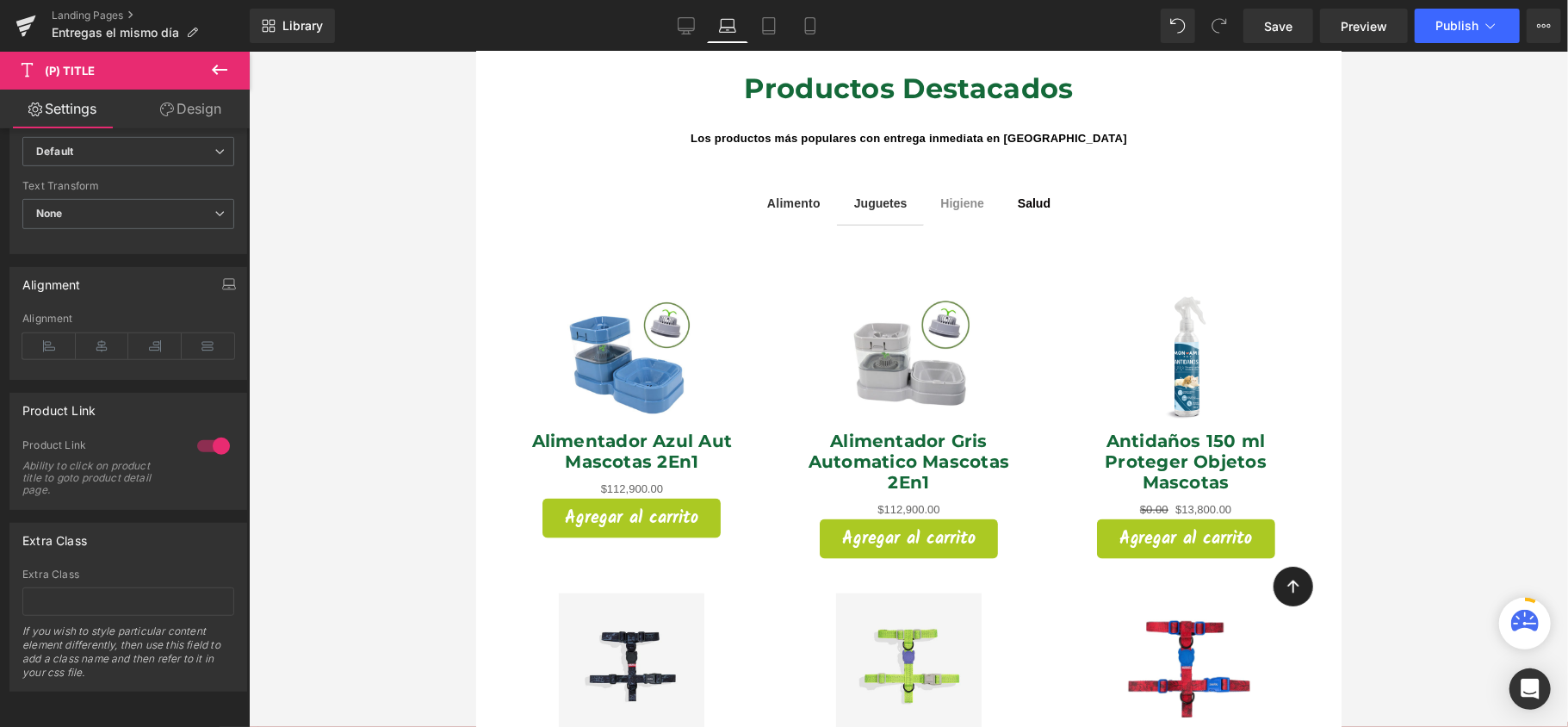
click at [217, 105] on link "Design" at bounding box center [190, 108] width 125 height 39
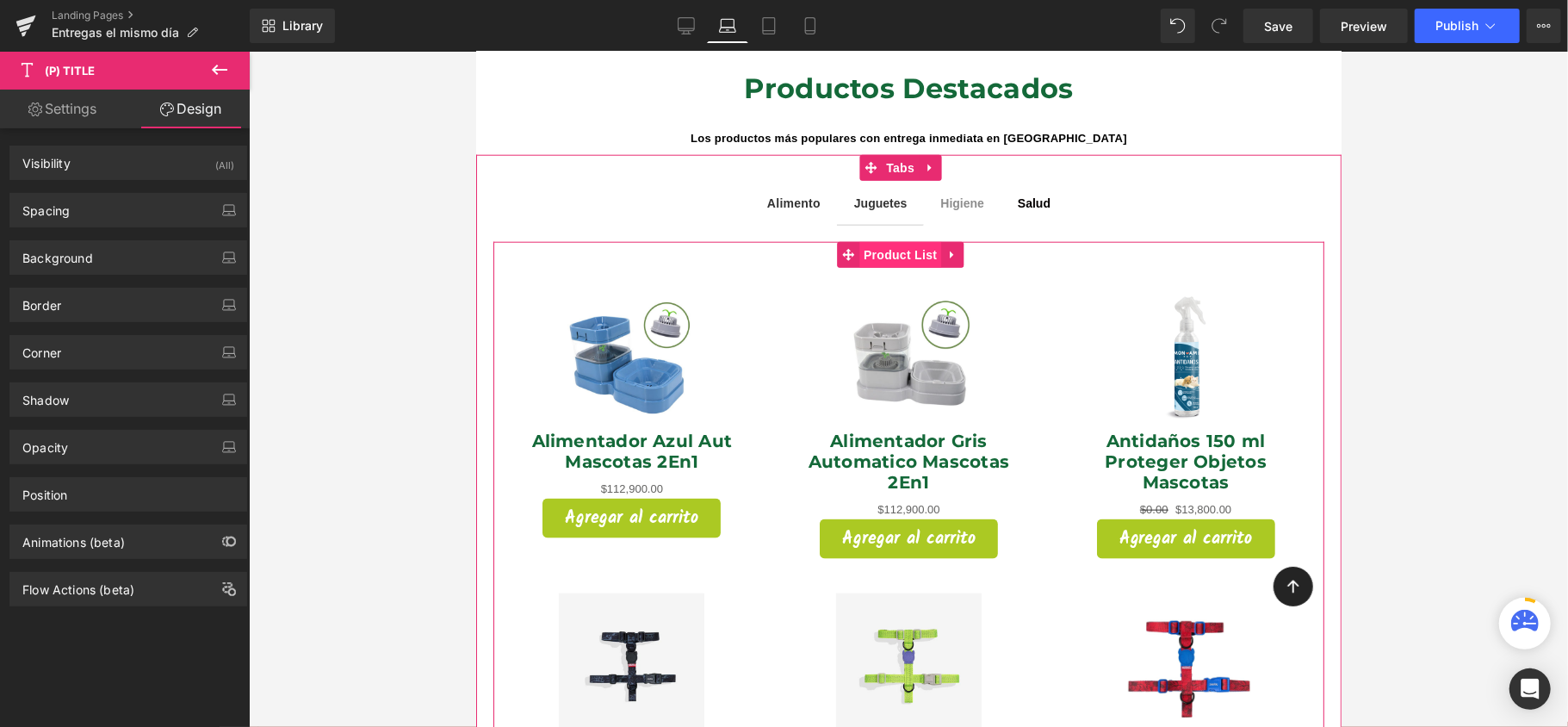
click at [879, 241] on span "Product List" at bounding box center [899, 254] width 82 height 26
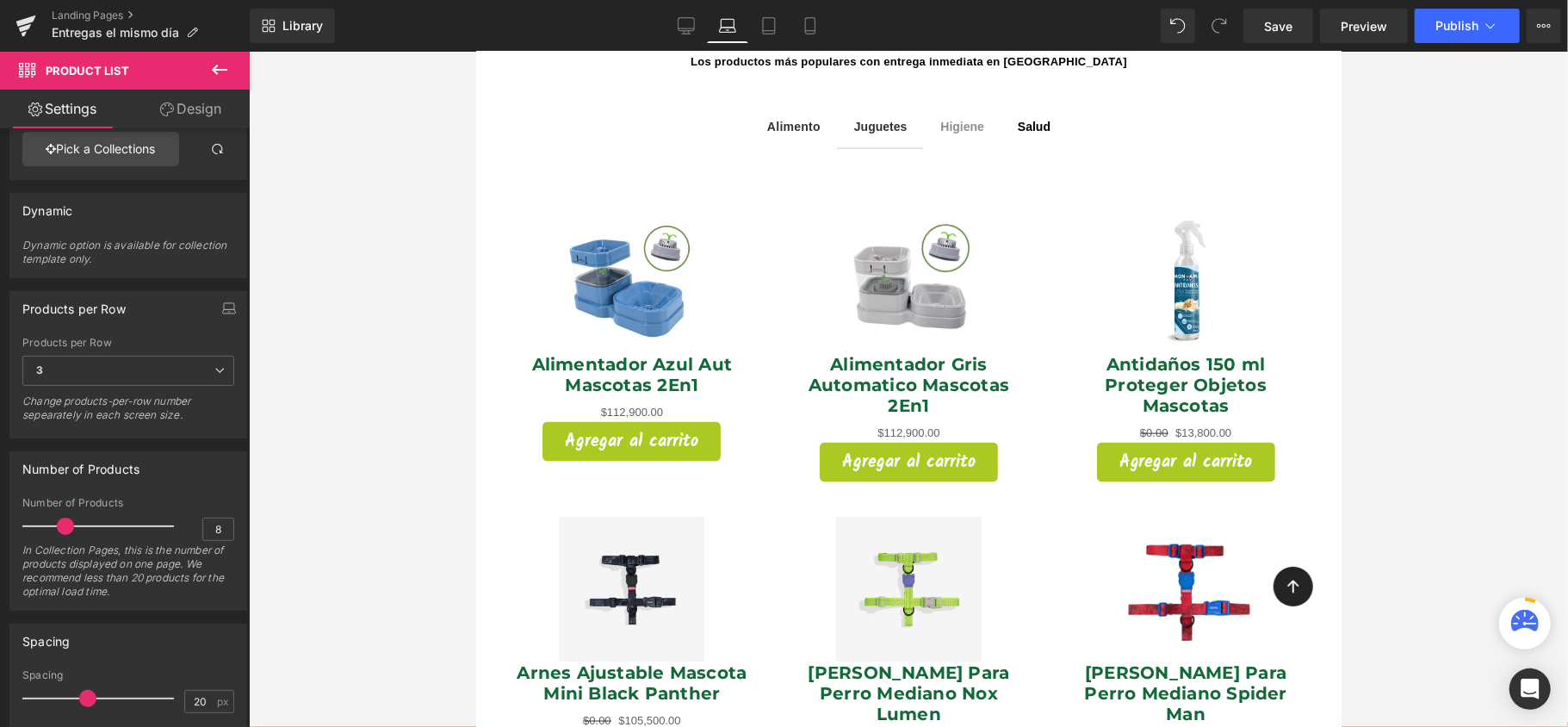
scroll to position [1608, 0]
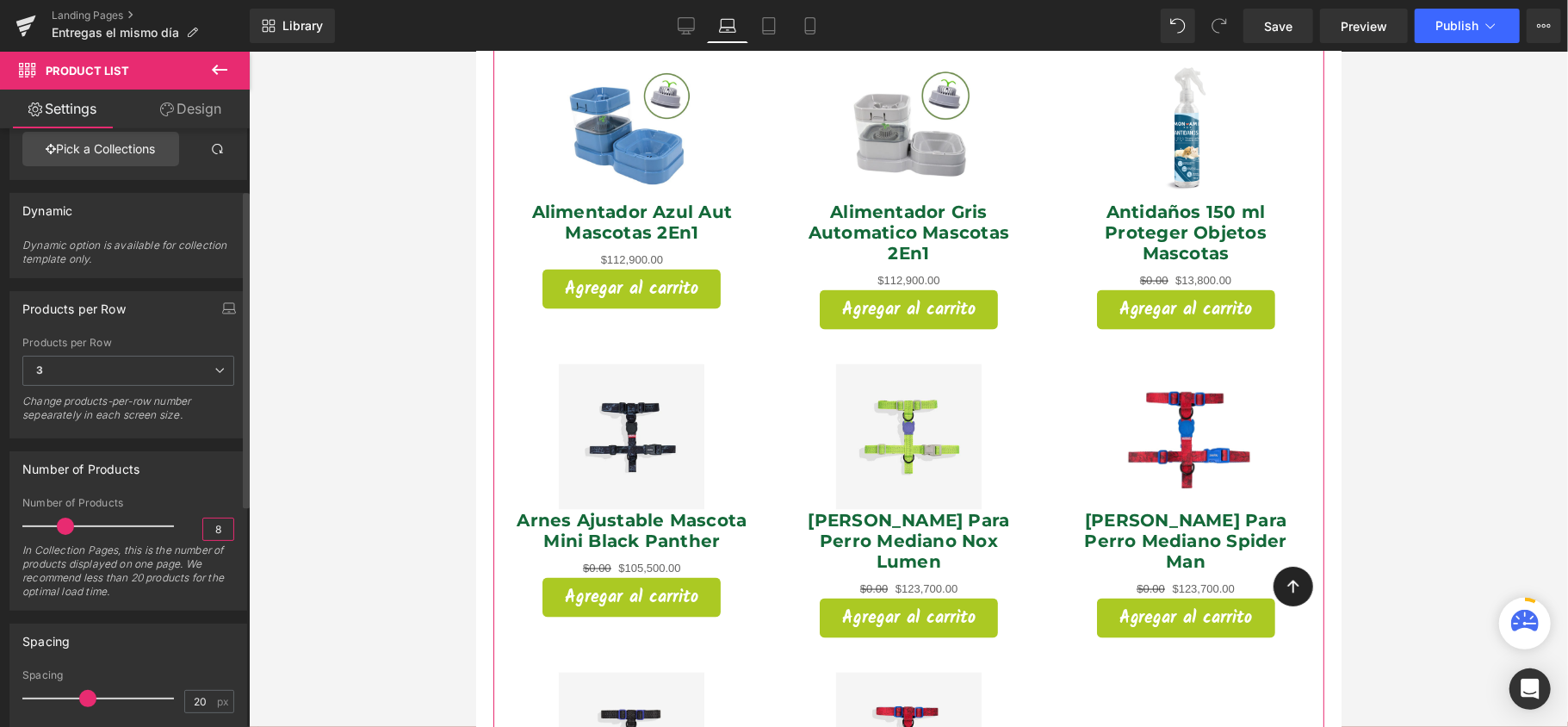
drag, startPoint x: 218, startPoint y: 529, endPoint x: 184, endPoint y: 532, distance: 34.1
click at [184, 532] on div "Number of Products 8 In Collection Pages, this is the number of products displa…" at bounding box center [128, 554] width 211 height 113
type input "4"
click at [308, 491] on div at bounding box center [909, 390] width 1319 height 676
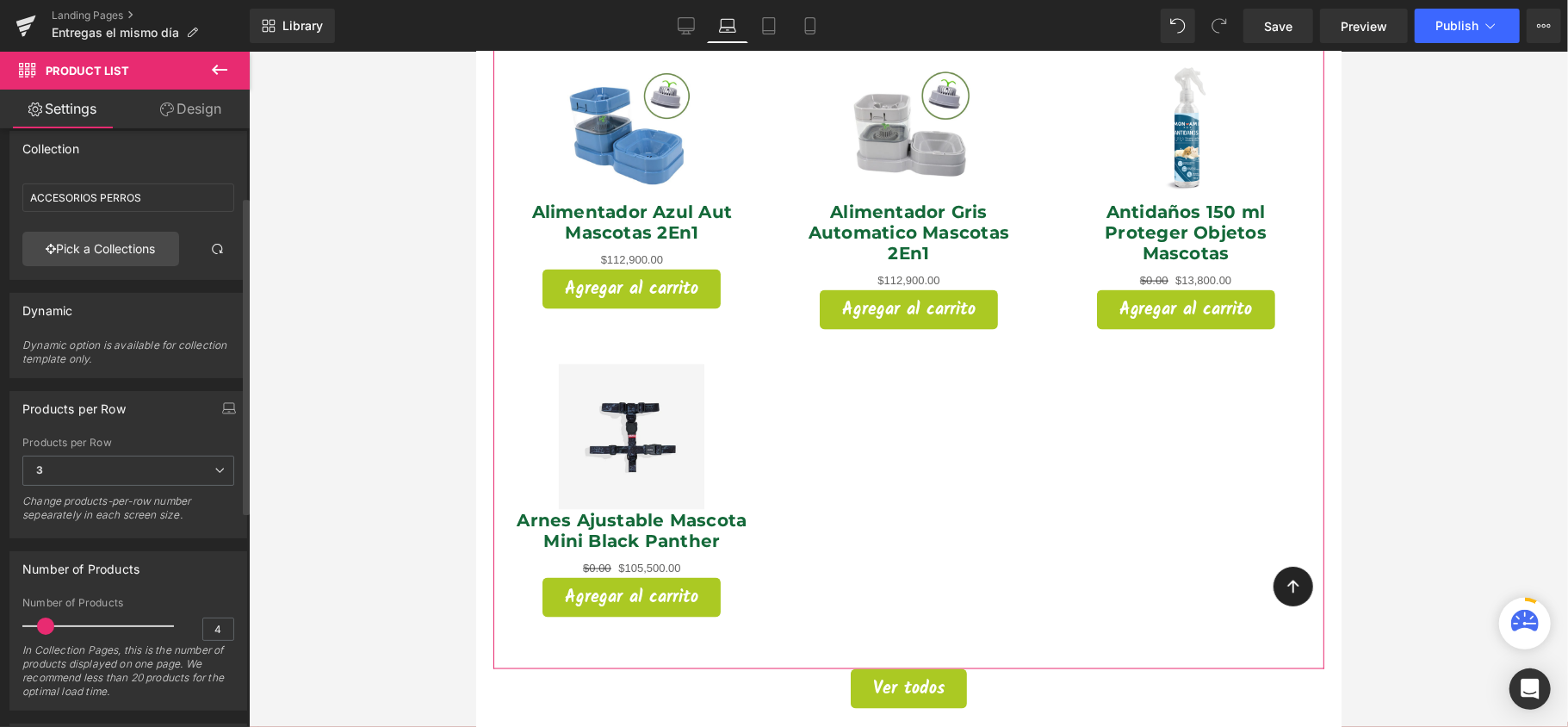
scroll to position [0, 0]
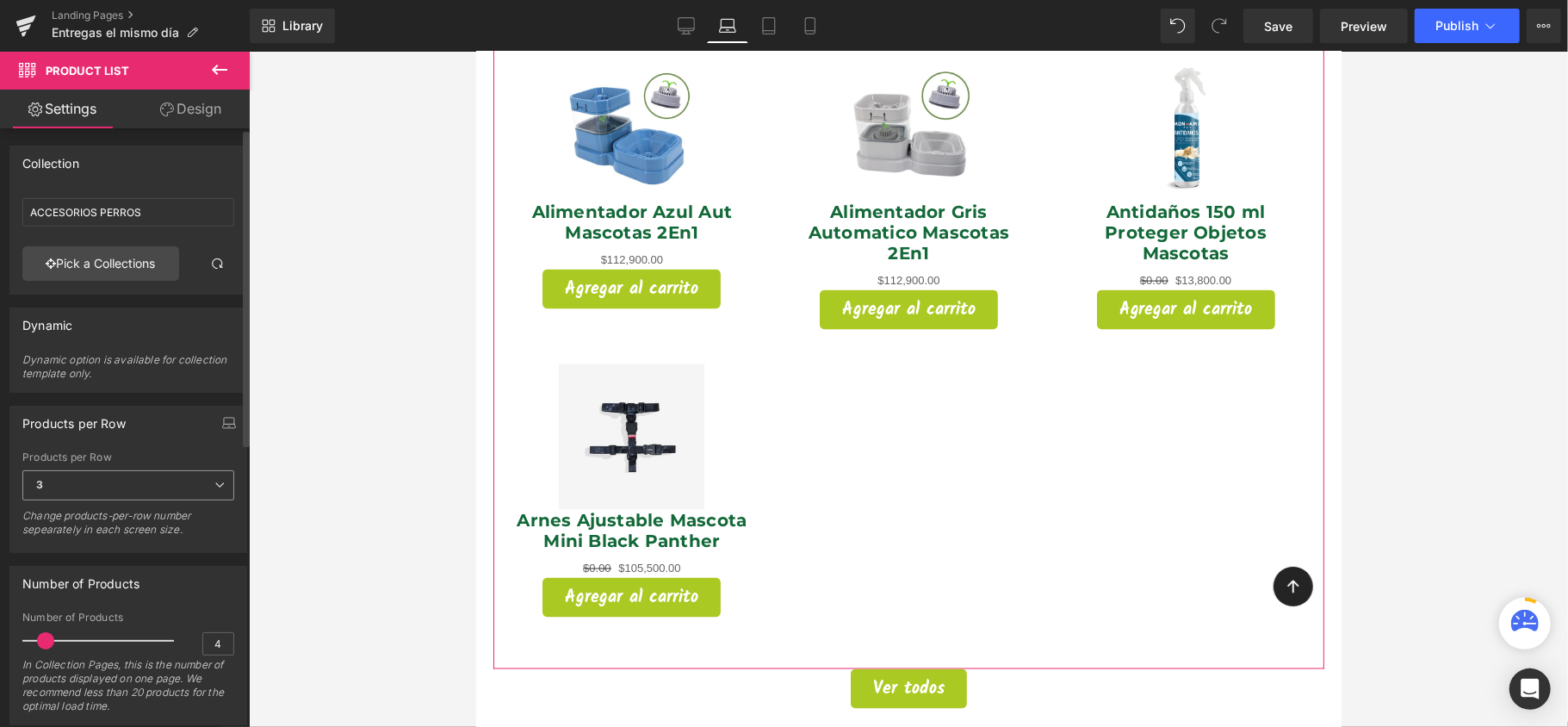
click at [159, 490] on span "3" at bounding box center [128, 486] width 211 height 30
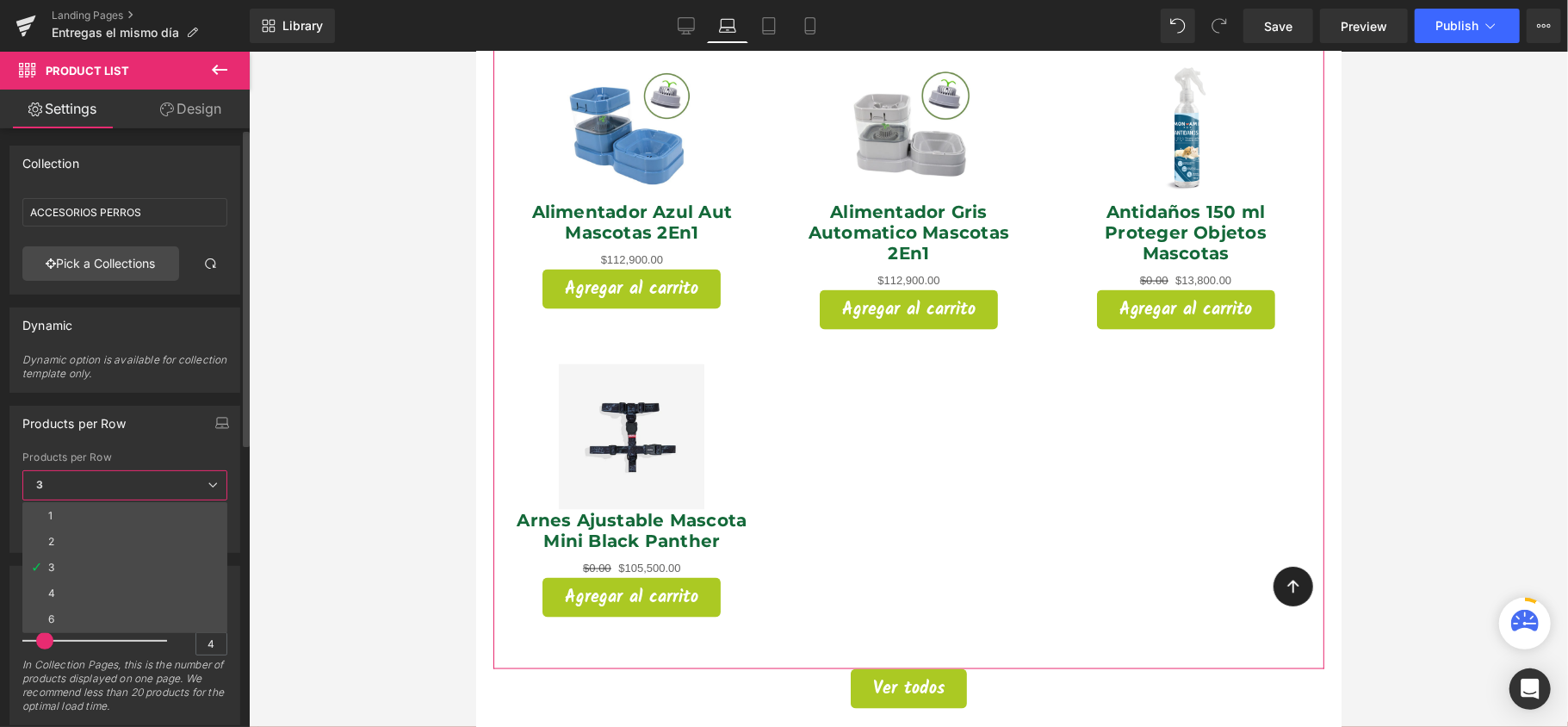
click at [145, 532] on li "2" at bounding box center [125, 541] width 205 height 26
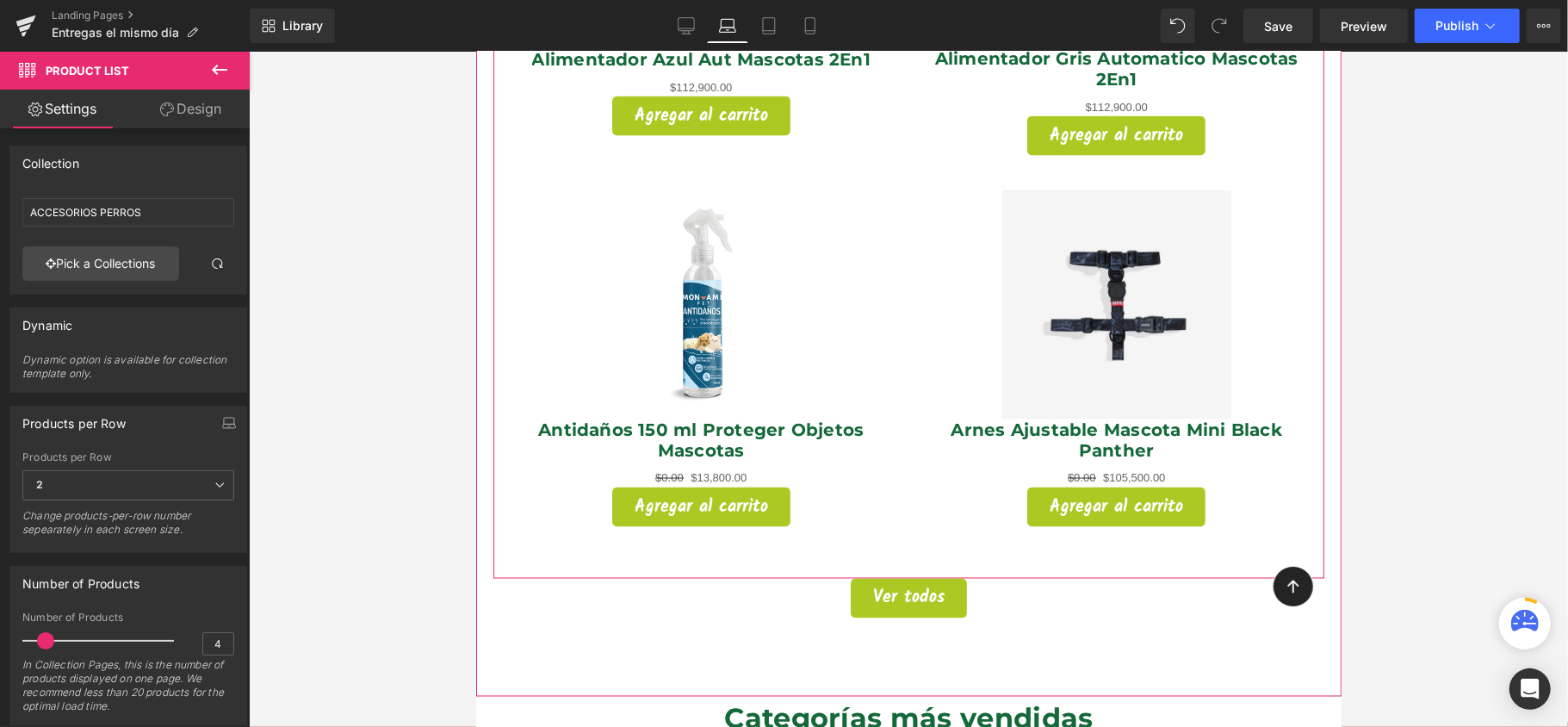
scroll to position [1952, 0]
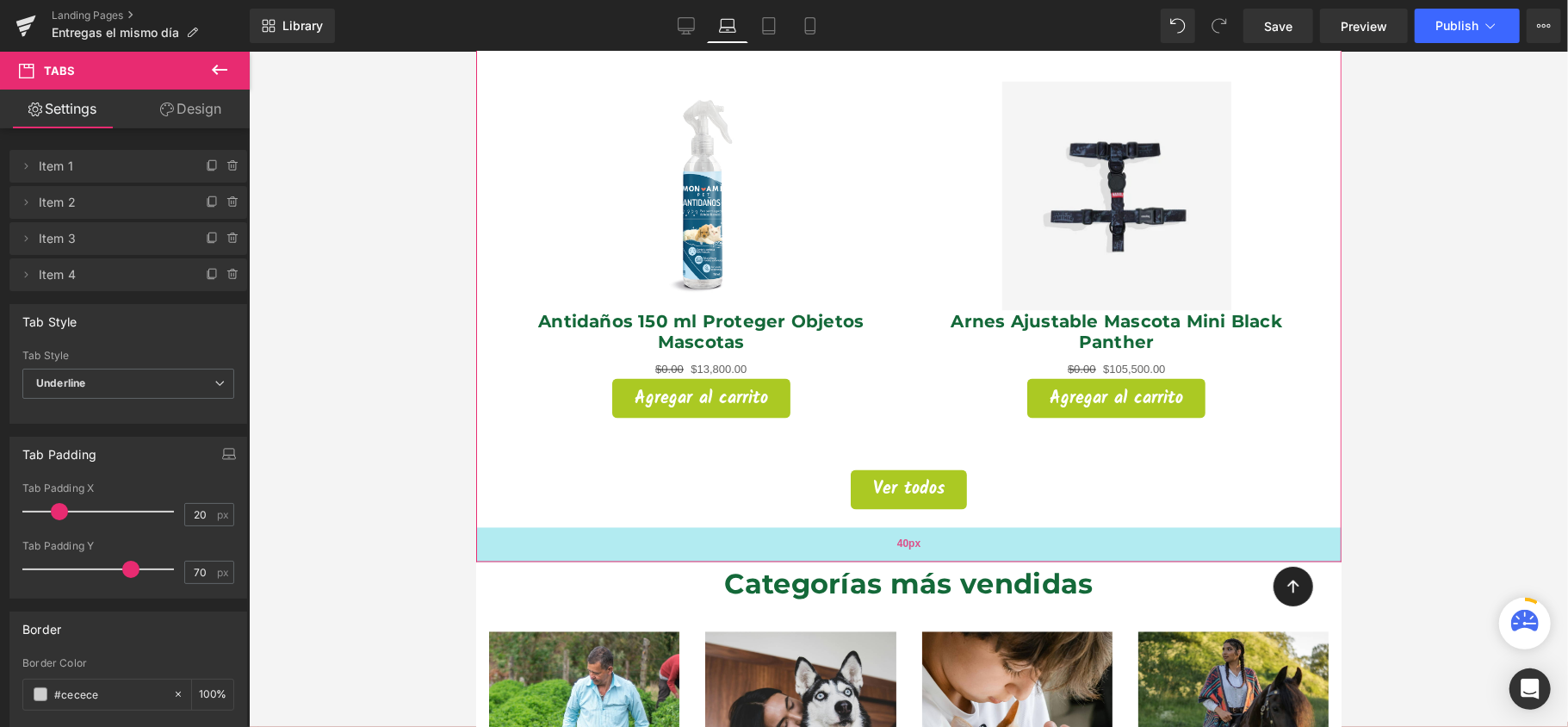
drag, startPoint x: 936, startPoint y: 555, endPoint x: 936, endPoint y: 530, distance: 25.0
click at [936, 530] on div "40px" at bounding box center [909, 544] width 866 height 34
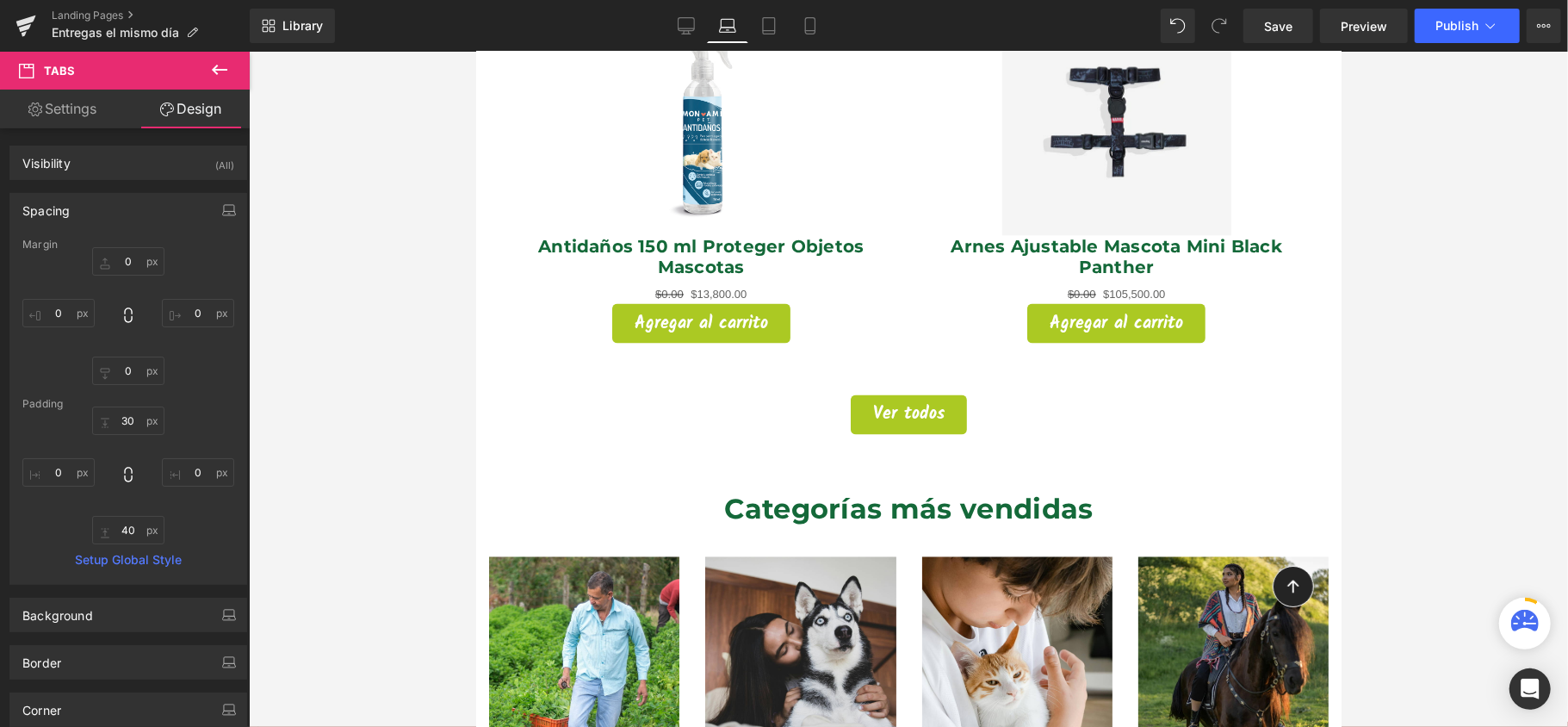
scroll to position [2068, 0]
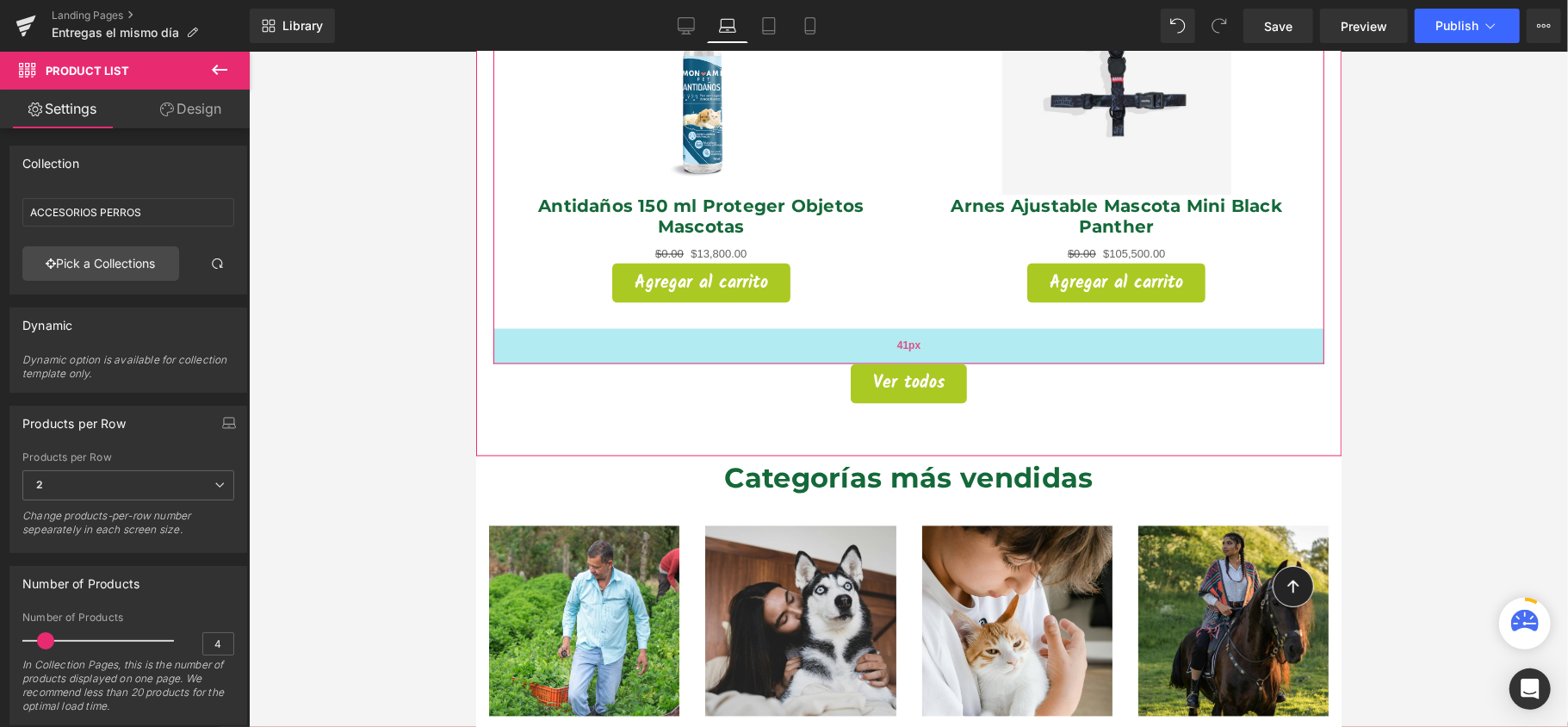
drag, startPoint x: 916, startPoint y: 317, endPoint x: 916, endPoint y: 326, distance: 9.0
click at [916, 328] on div "41px" at bounding box center [909, 345] width 831 height 35
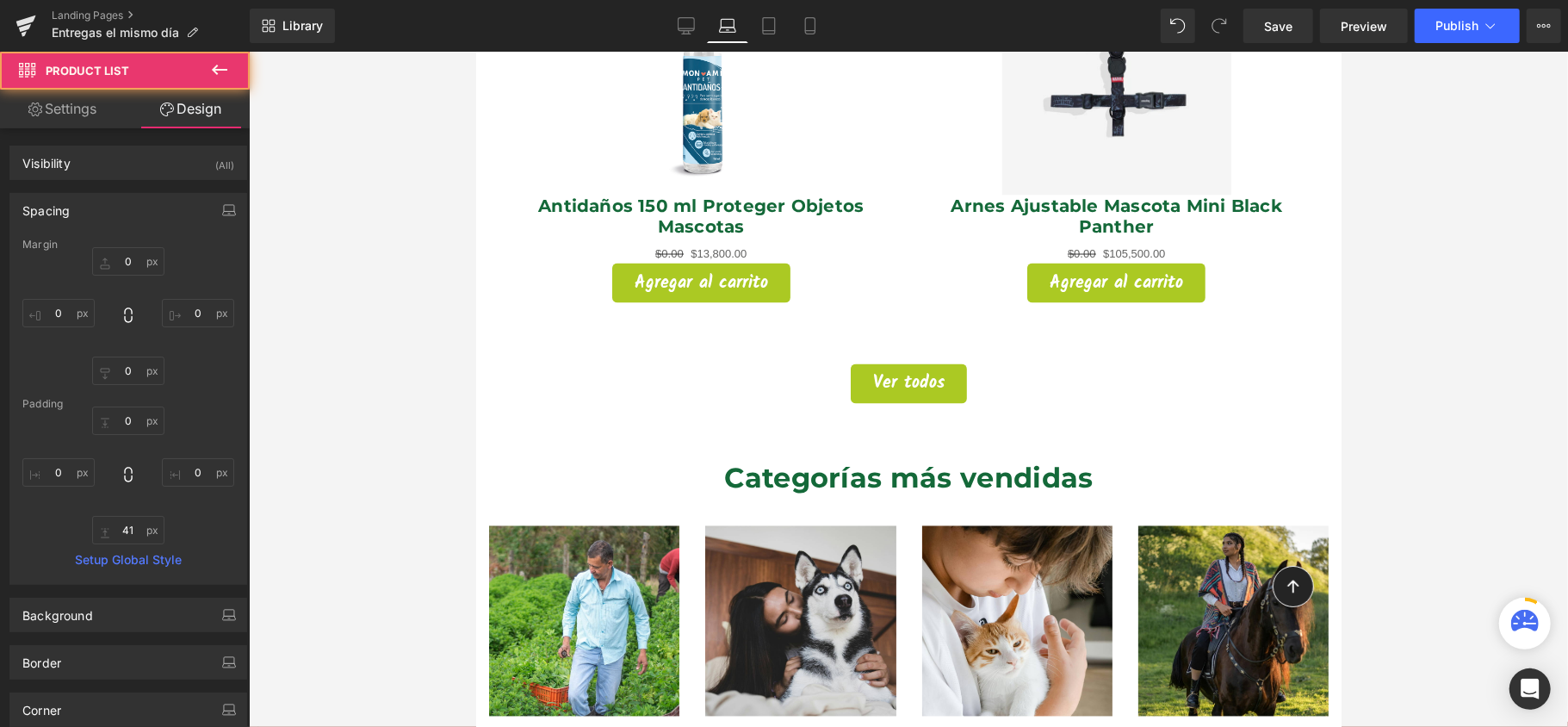
click at [1402, 376] on div at bounding box center [909, 390] width 1319 height 676
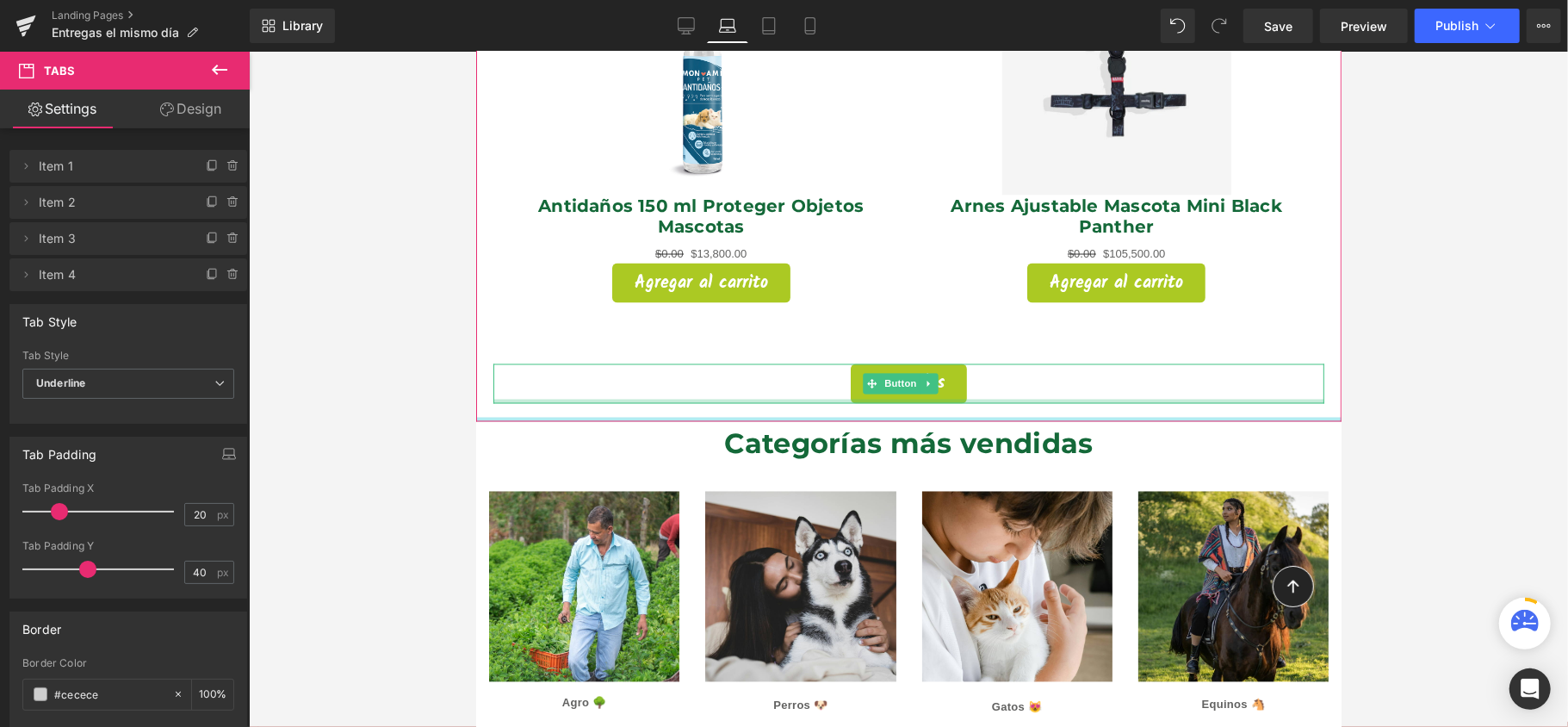
drag, startPoint x: 913, startPoint y: 418, endPoint x: 924, endPoint y: 371, distance: 48.3
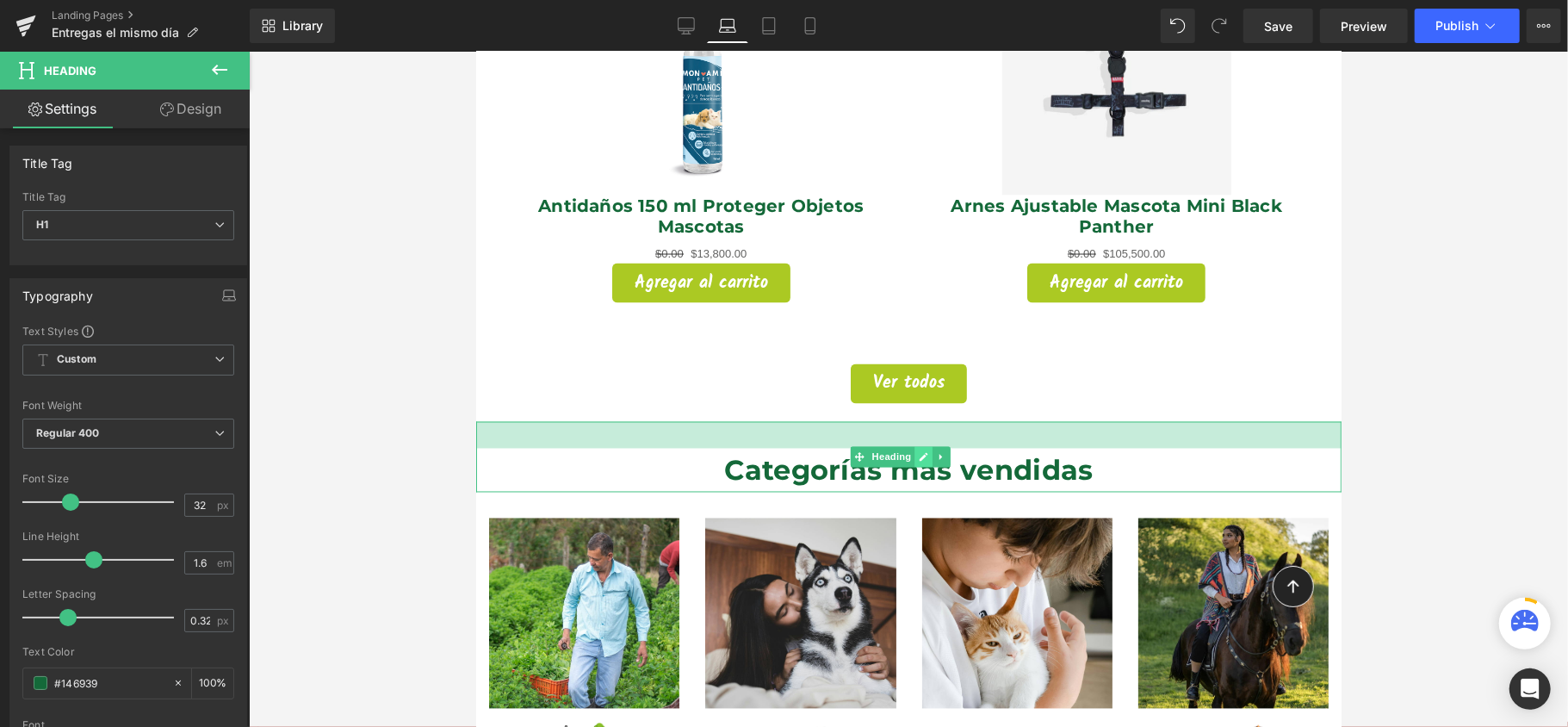
drag, startPoint x: 923, startPoint y: 393, endPoint x: 926, endPoint y: 420, distance: 27.2
click at [926, 421] on div "Categorías más vendidas Heading 31px" at bounding box center [909, 456] width 866 height 71
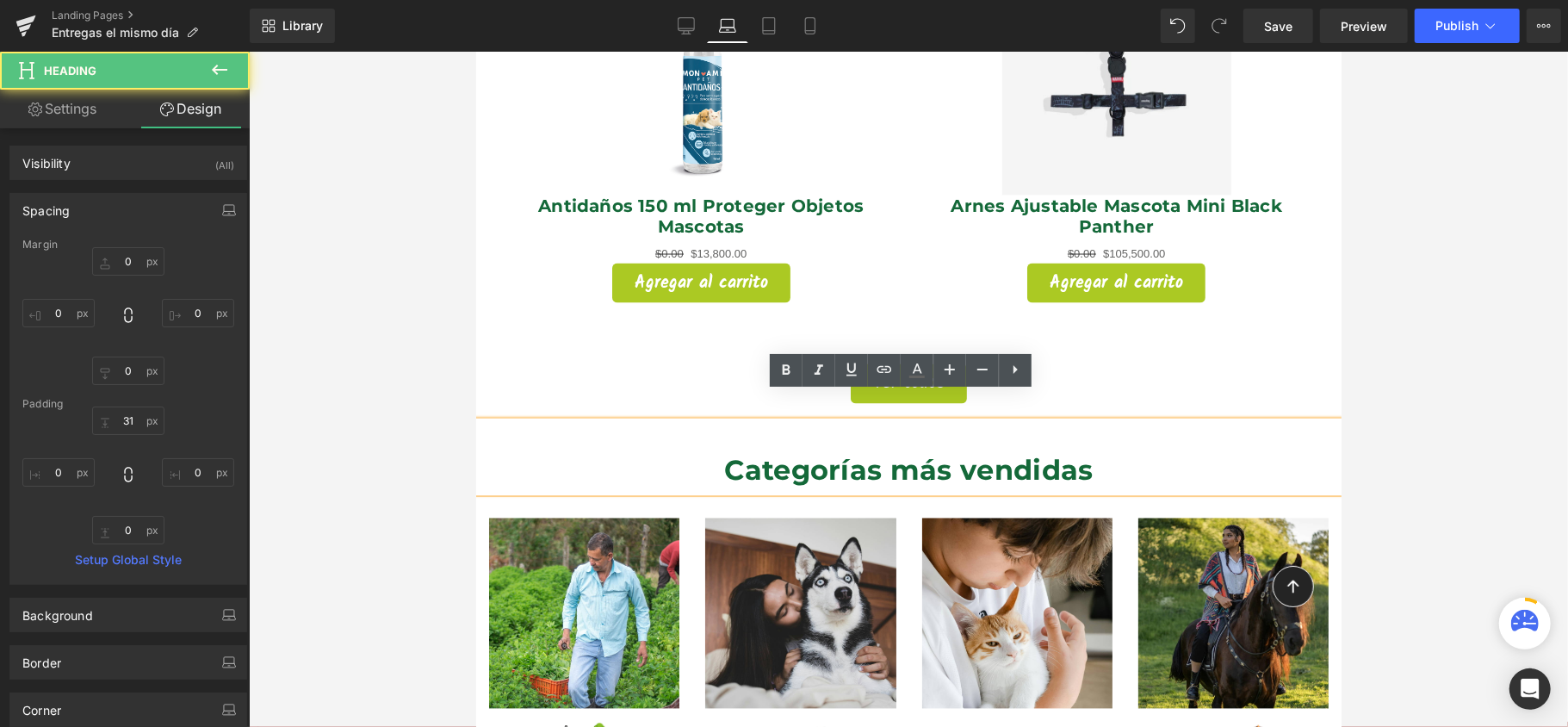
click at [1378, 307] on div at bounding box center [909, 390] width 1319 height 676
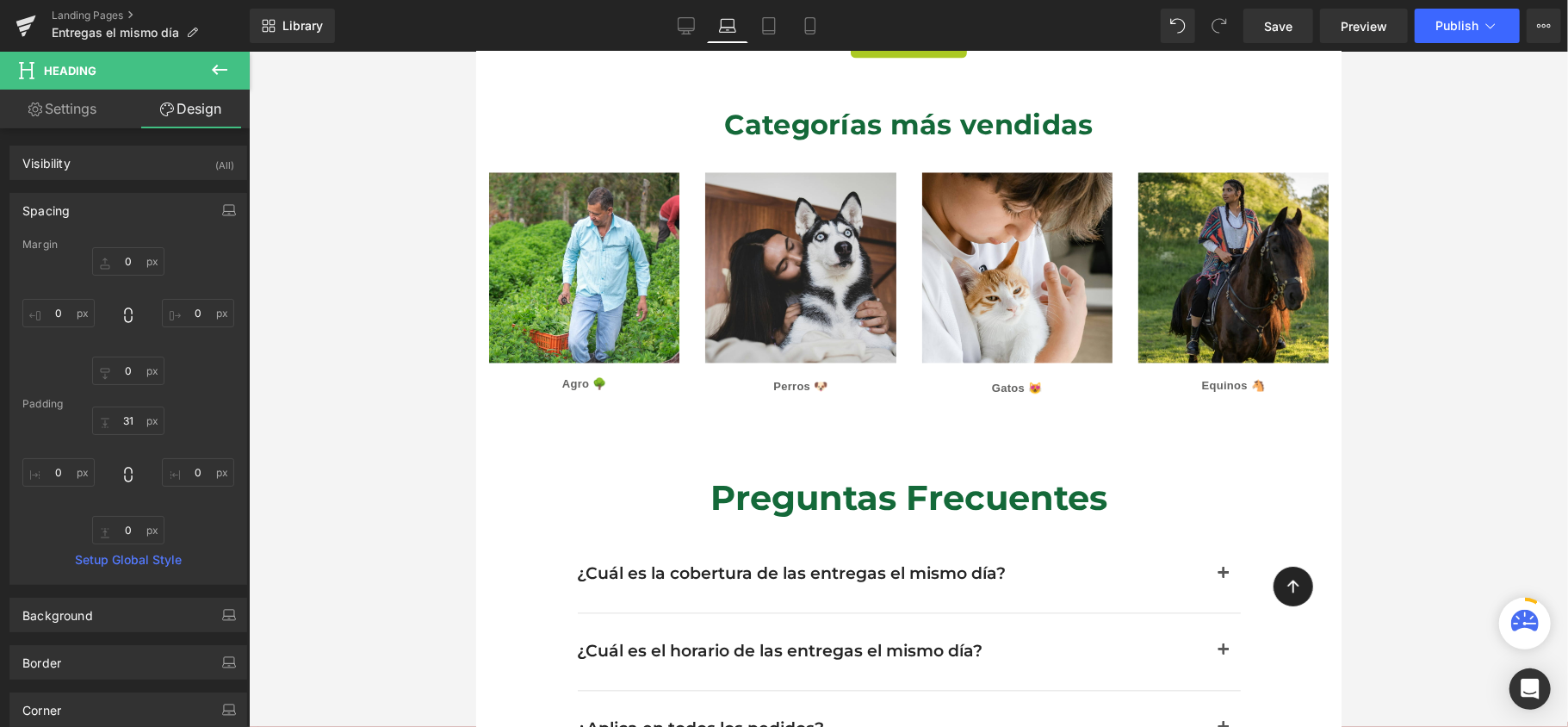
scroll to position [2412, 0]
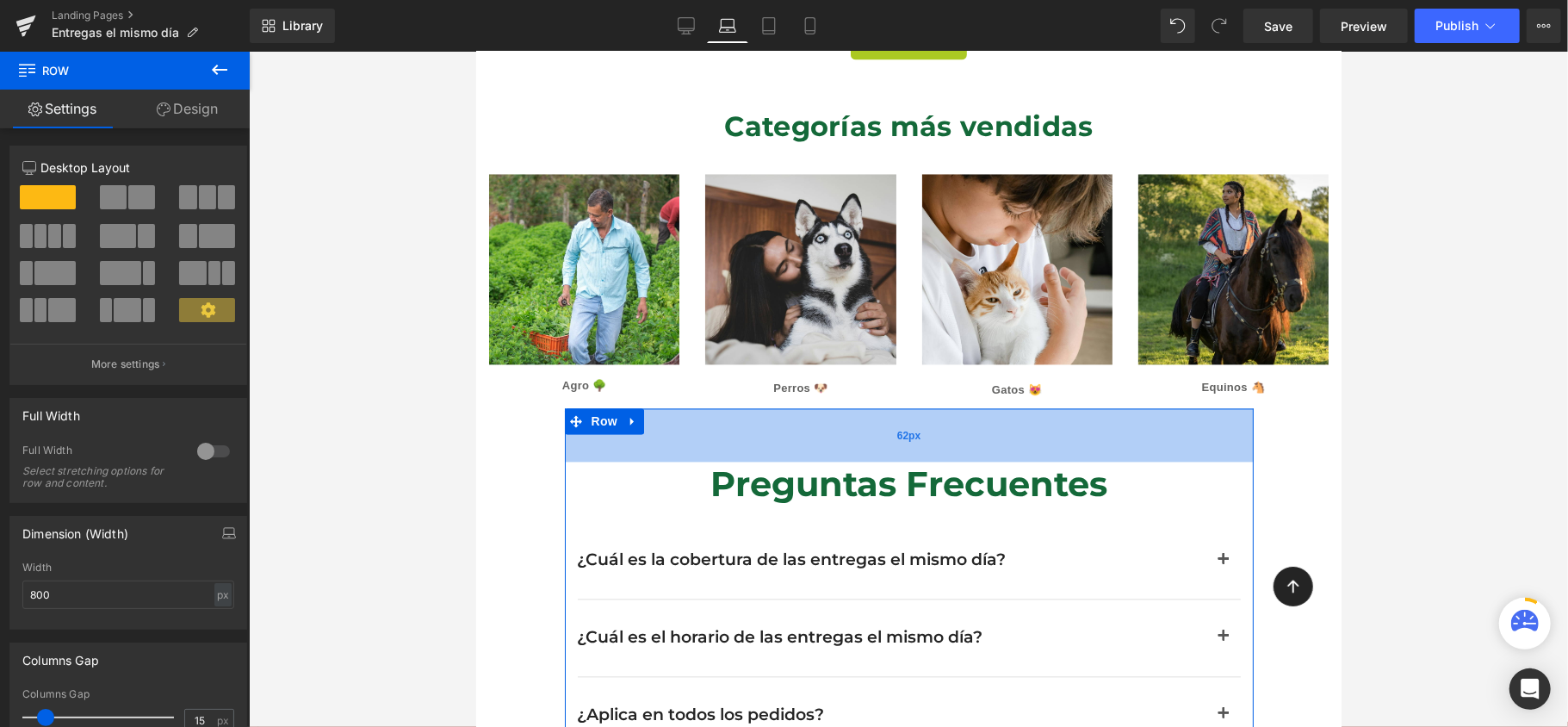
drag, startPoint x: 922, startPoint y: 433, endPoint x: 937, endPoint y: 418, distance: 21.2
click at [937, 418] on div "62px" at bounding box center [909, 435] width 689 height 54
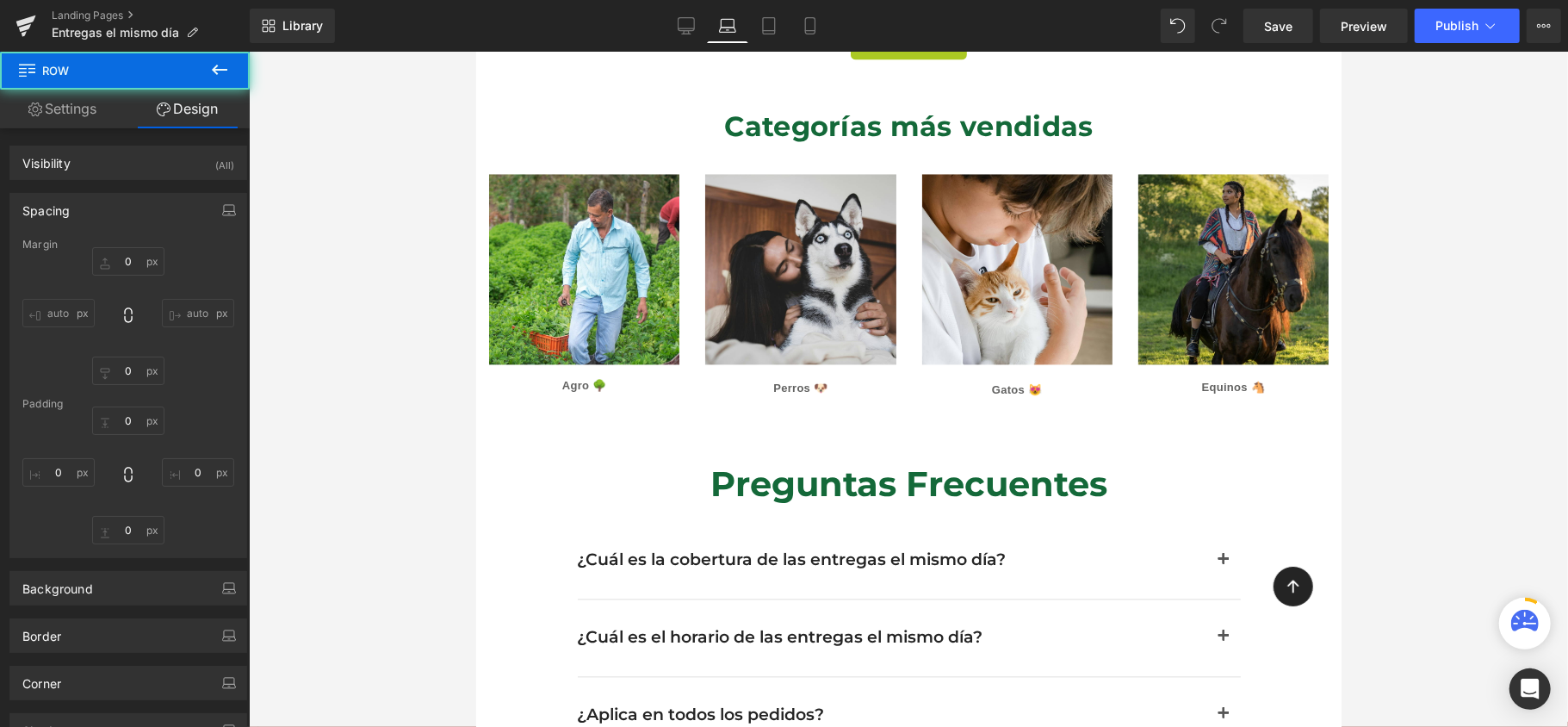
type input "0"
type input "62"
type input "0"
type input "48"
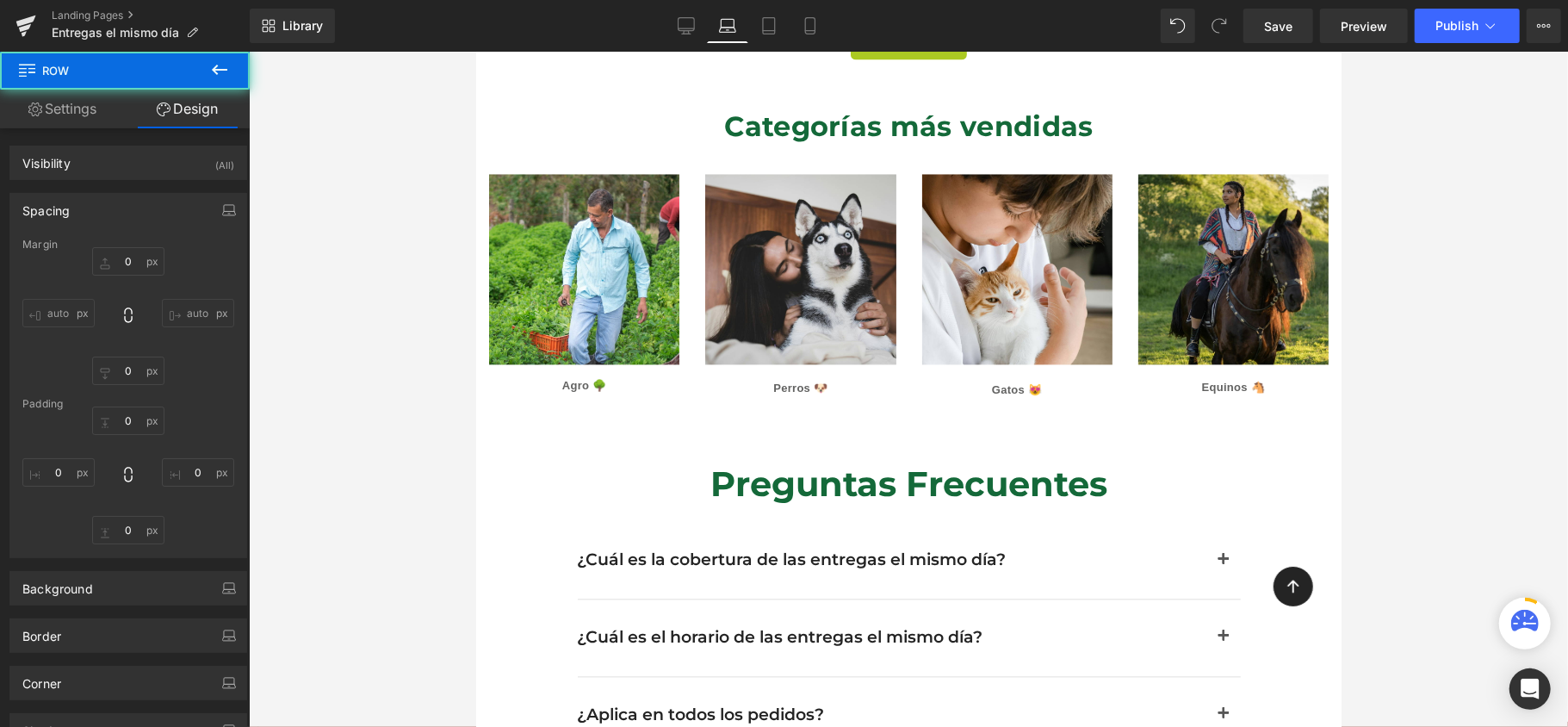
type input "0"
click at [1417, 300] on div at bounding box center [909, 390] width 1319 height 676
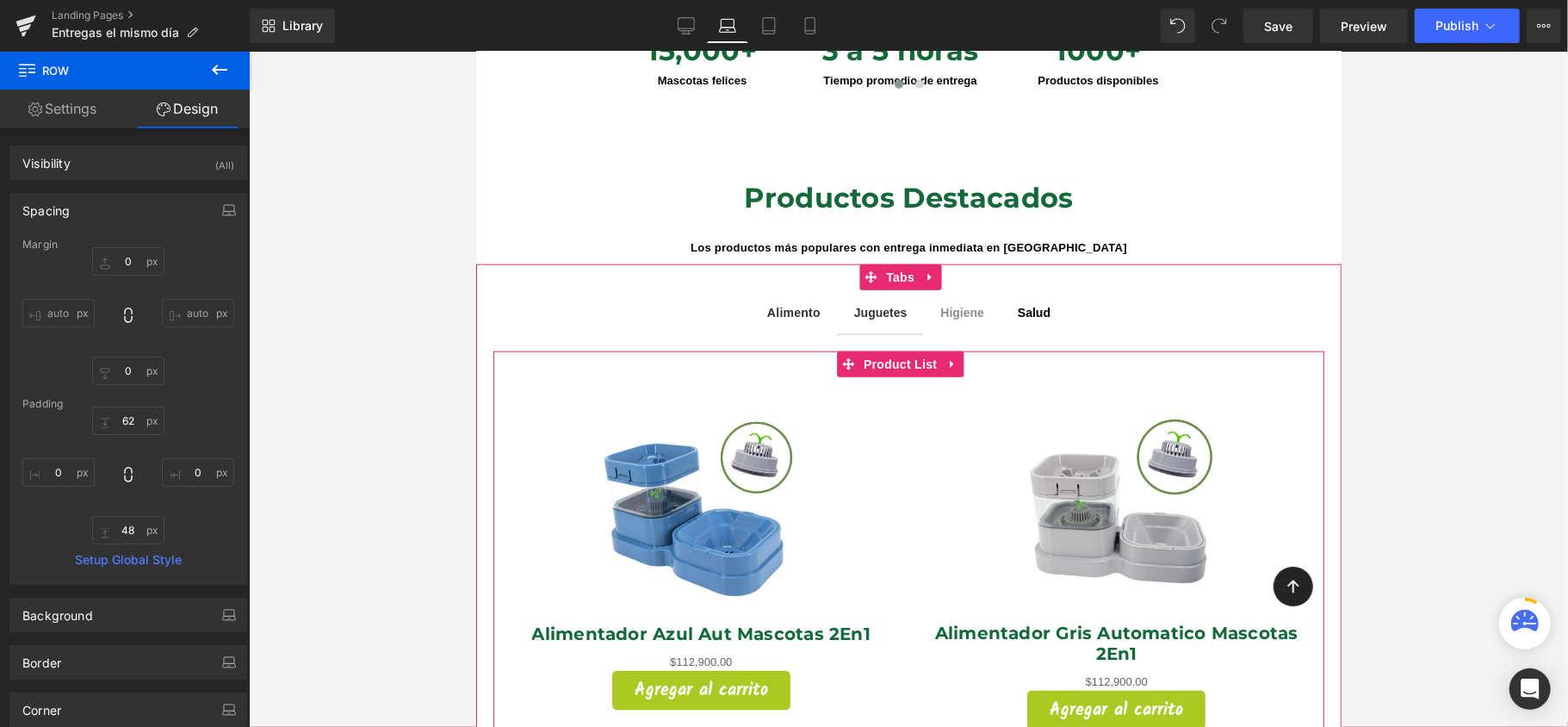
scroll to position [1263, 0]
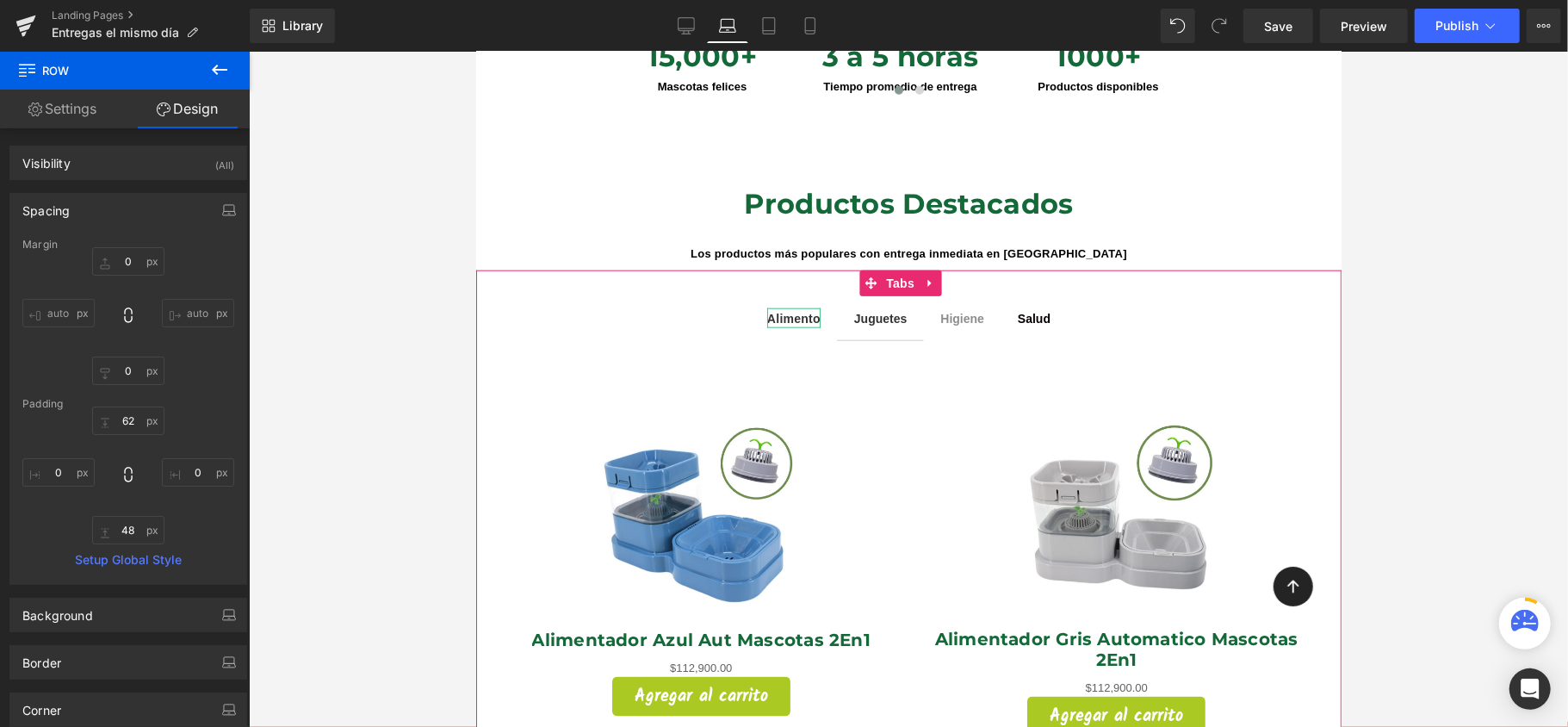
click at [788, 311] on span "Alimento" at bounding box center [793, 317] width 54 height 13
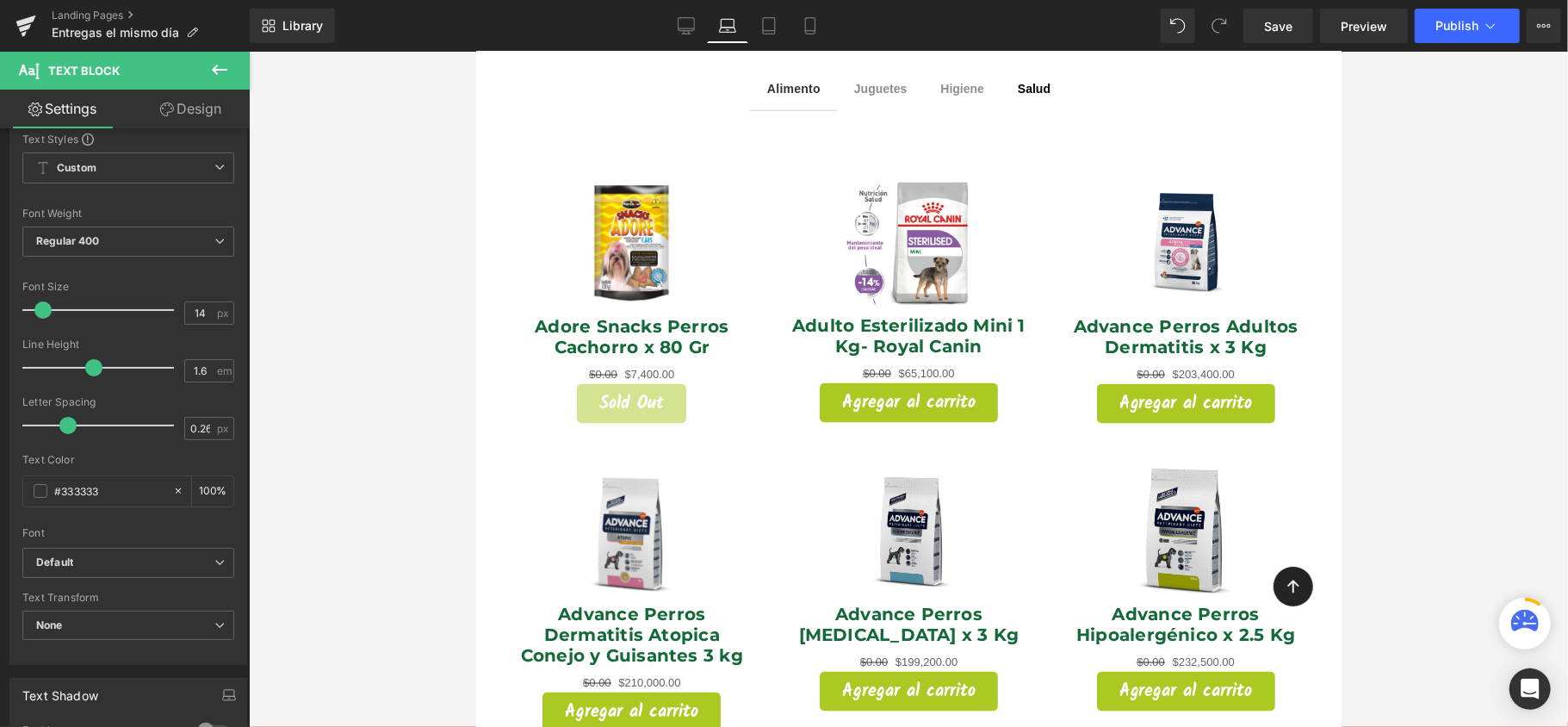
scroll to position [39, 0]
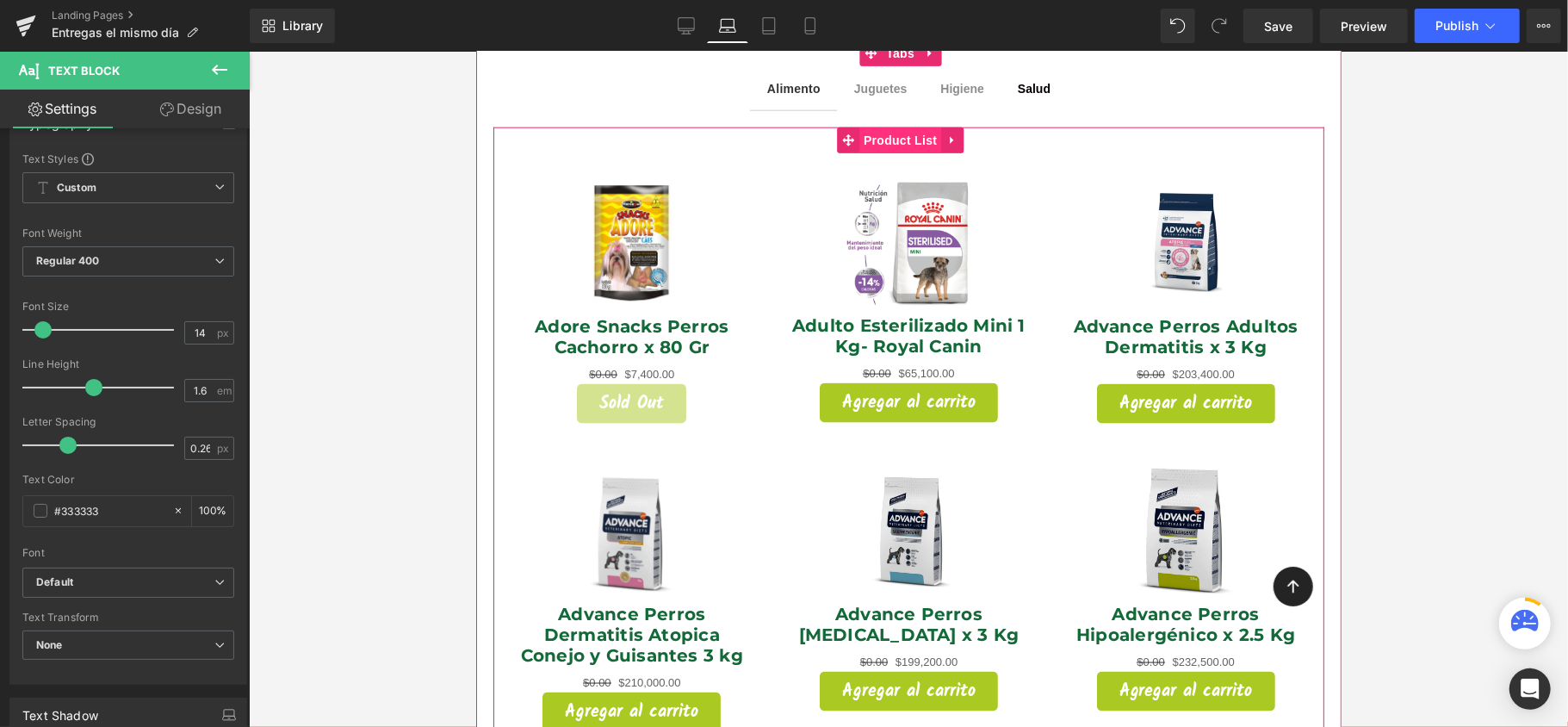
click at [874, 126] on span "Product List" at bounding box center [899, 139] width 82 height 26
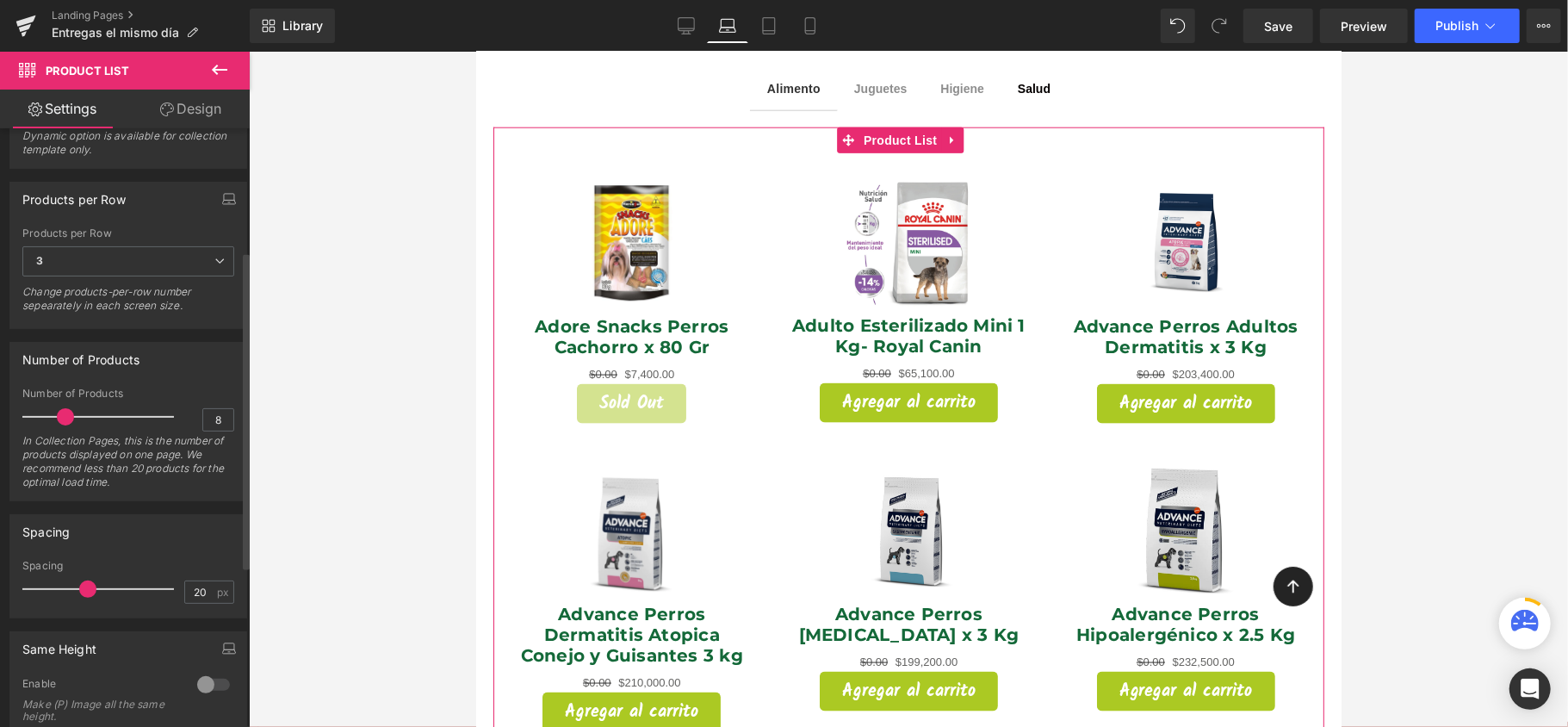
scroll to position [229, 0]
click at [218, 258] on span "3" at bounding box center [128, 256] width 211 height 30
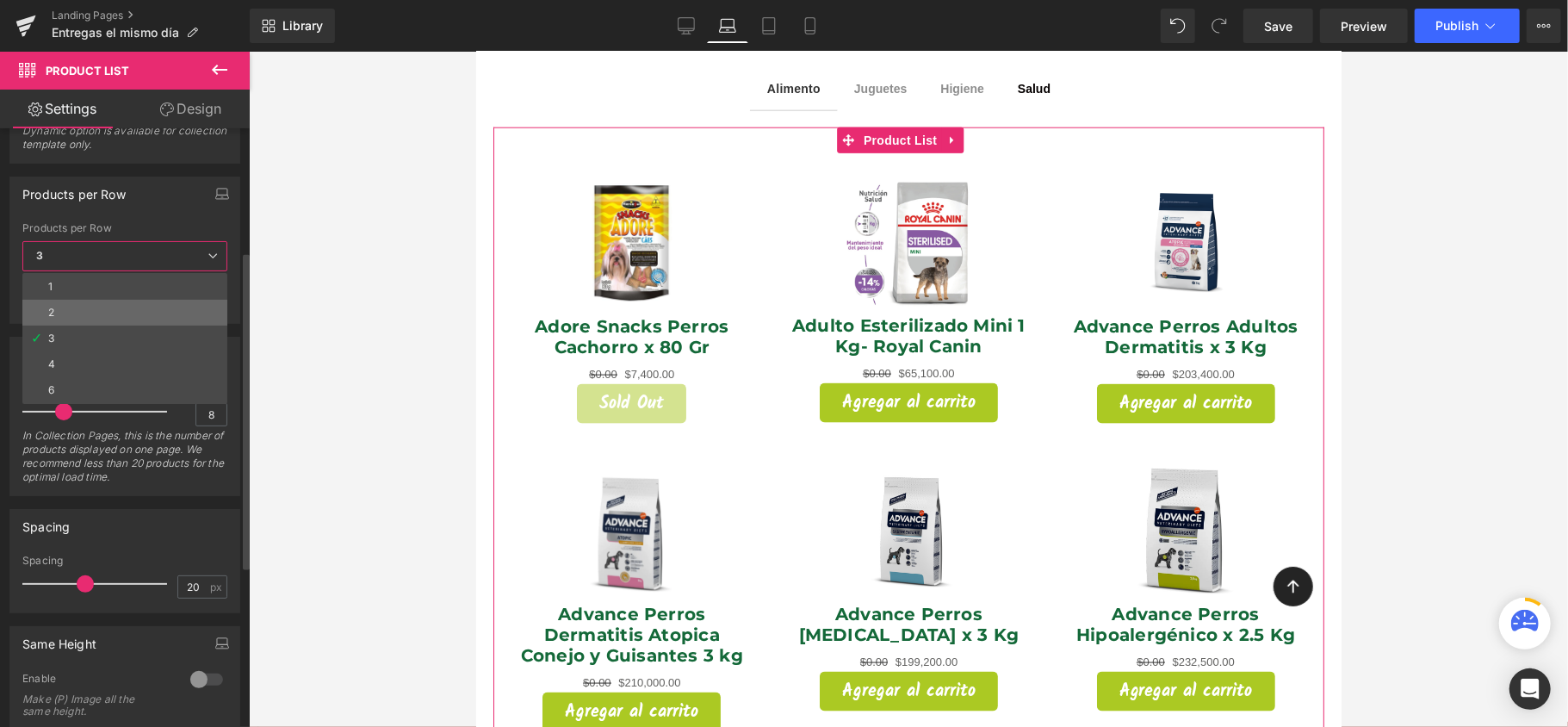
click at [186, 304] on li "2" at bounding box center [125, 312] width 205 height 26
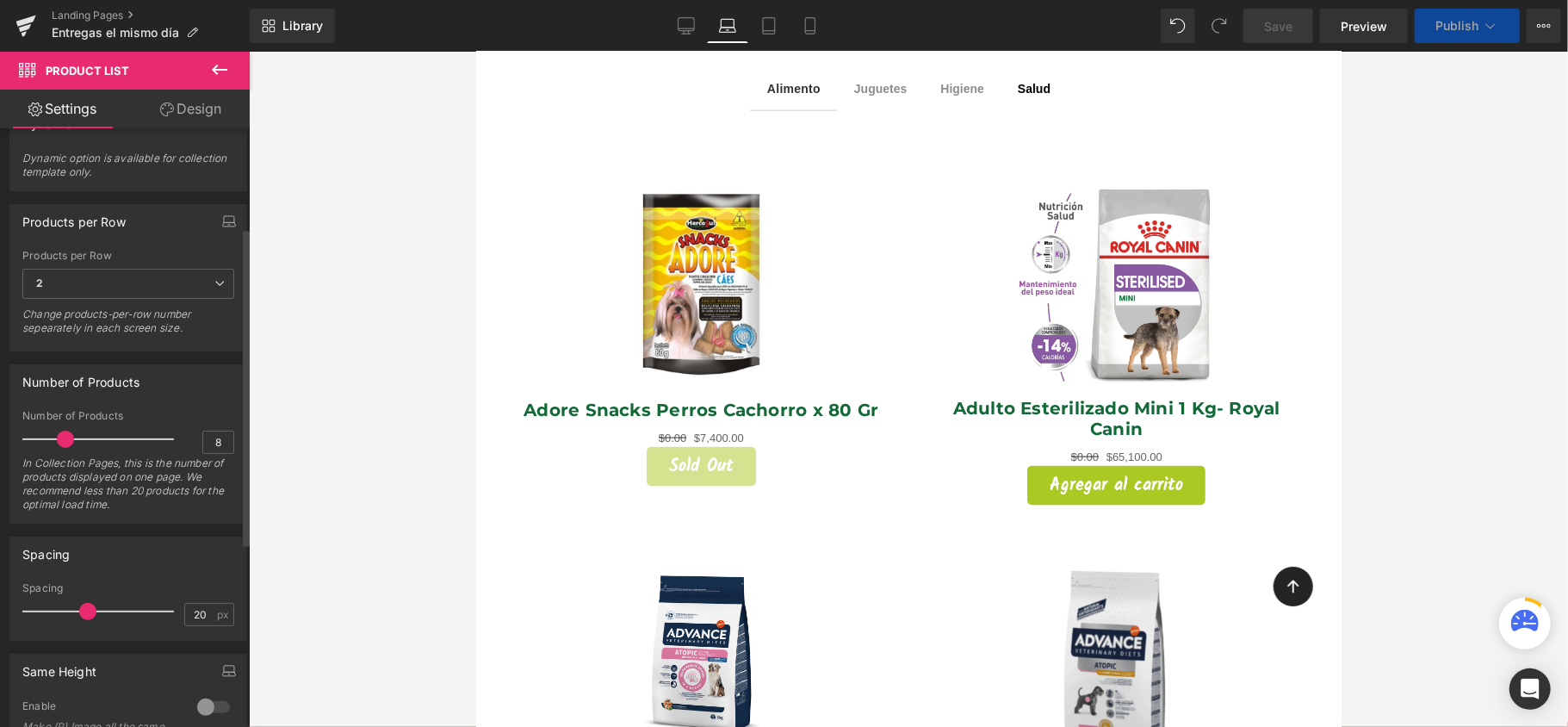
scroll to position [186, 0]
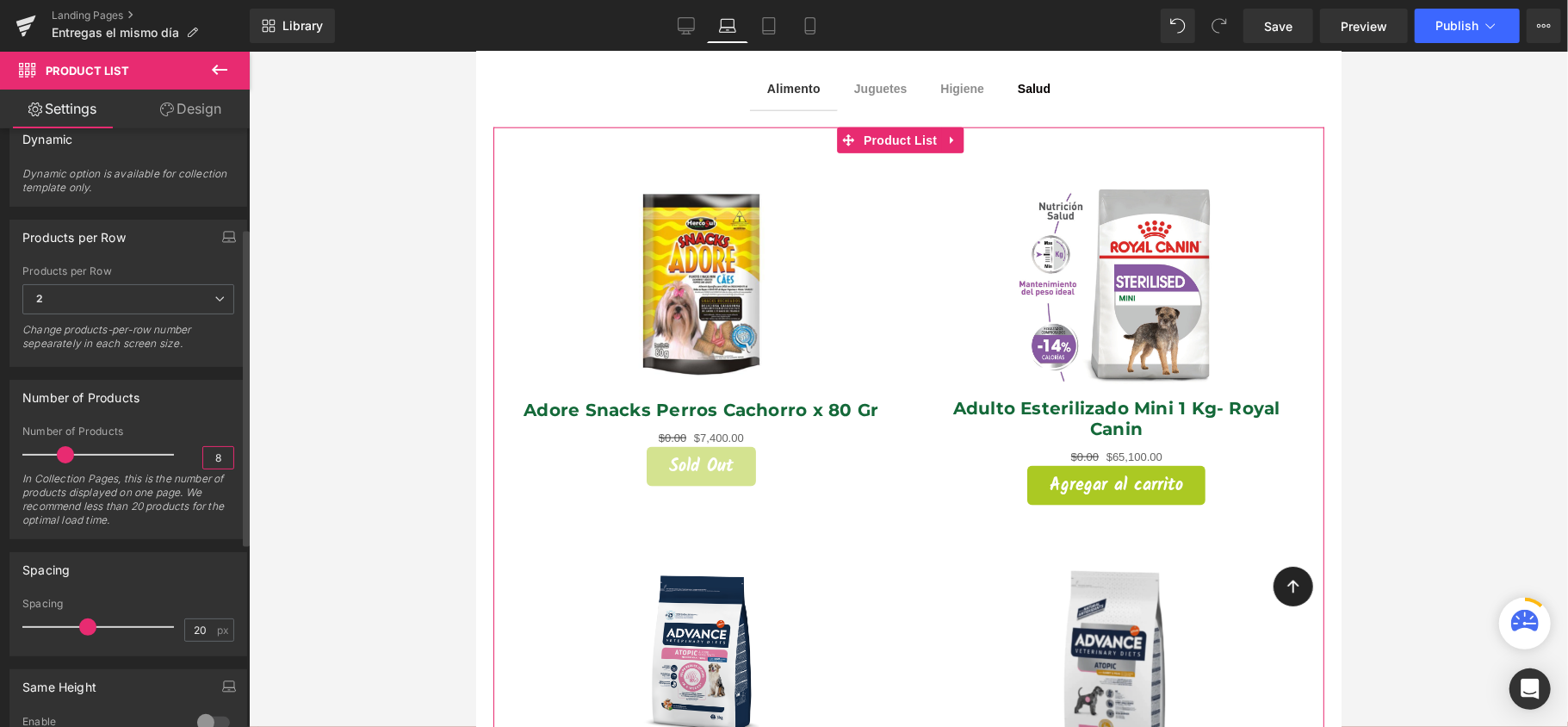
drag, startPoint x: 213, startPoint y: 463, endPoint x: 183, endPoint y: 459, distance: 30.3
click at [183, 459] on div "Number of Products 8 In Collection Pages, this is the number of products displa…" at bounding box center [128, 482] width 211 height 113
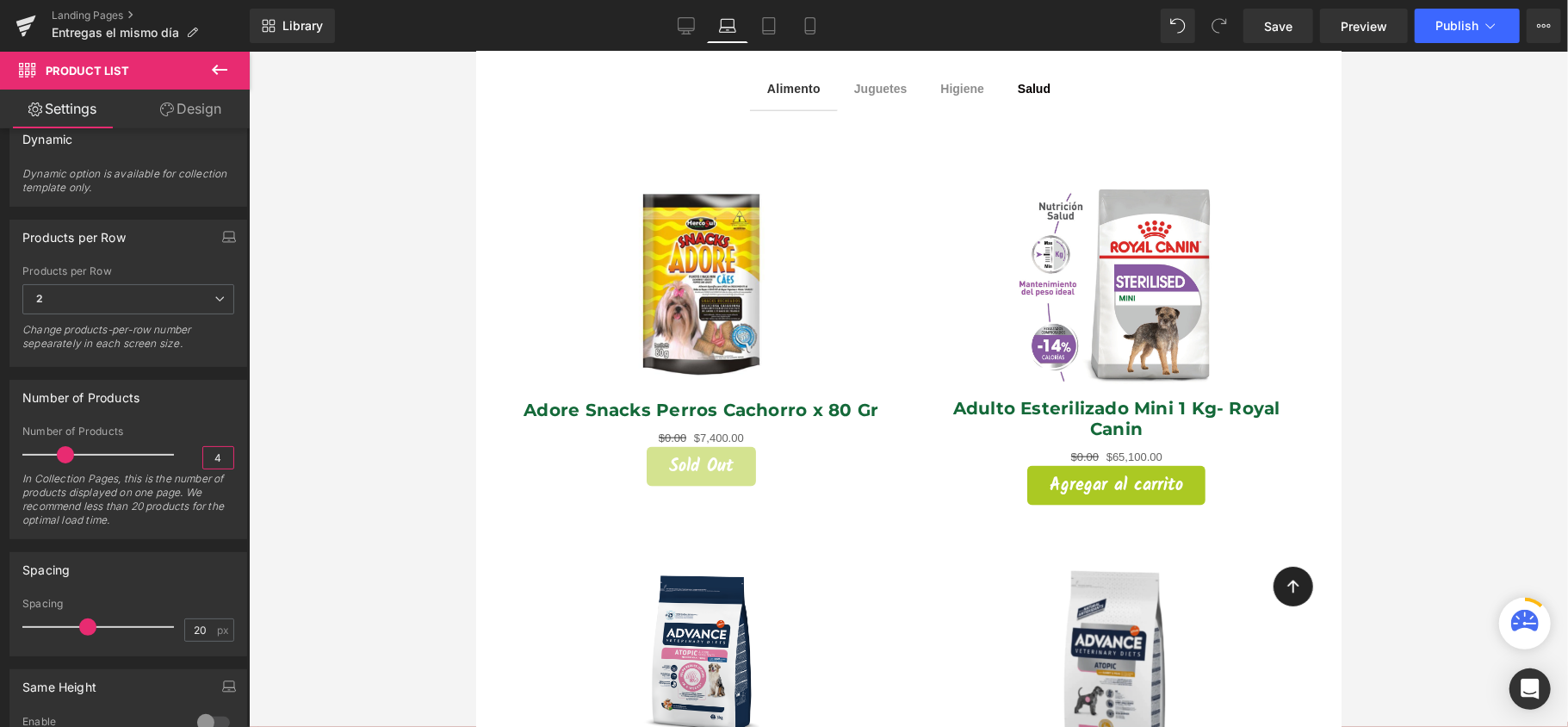
type input "4"
click at [312, 437] on div at bounding box center [909, 390] width 1319 height 676
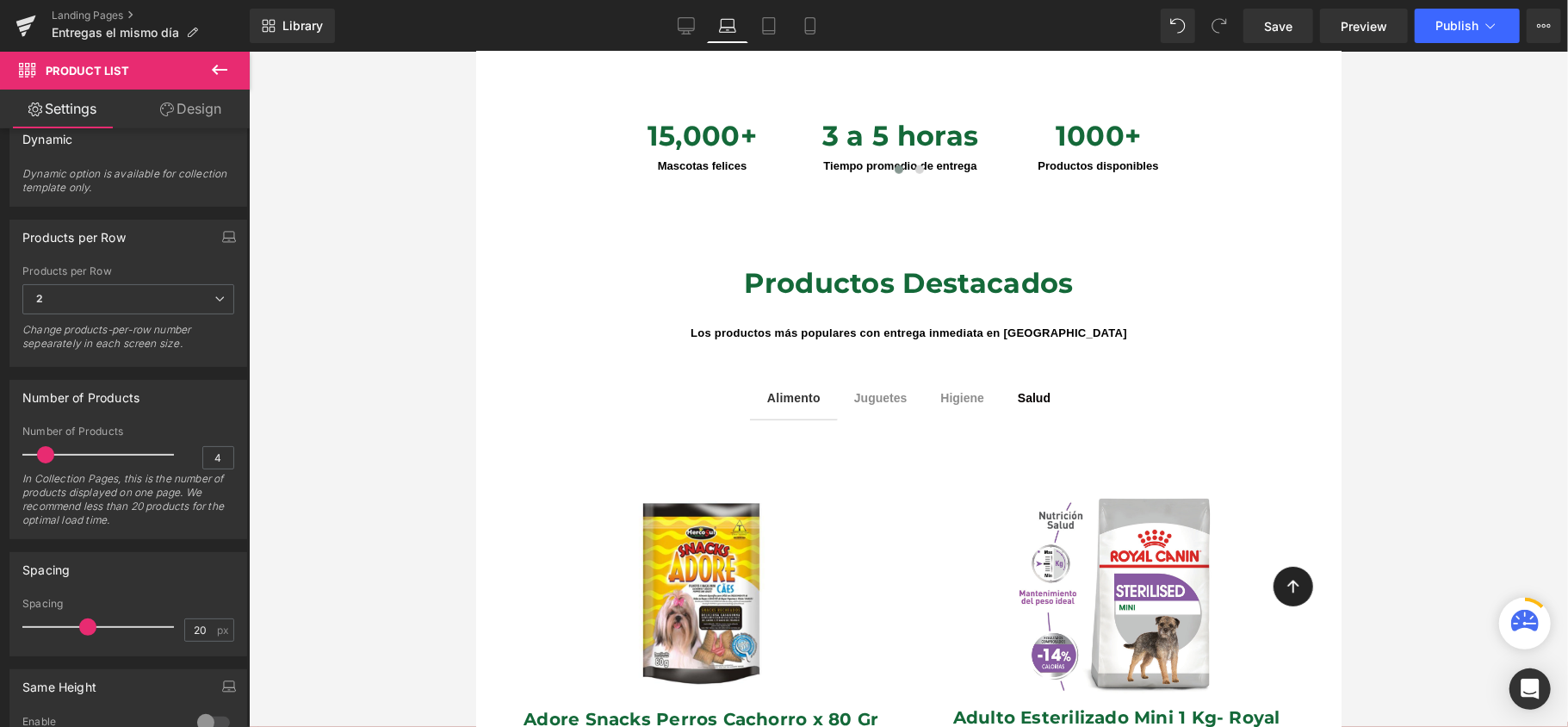
scroll to position [1034, 0]
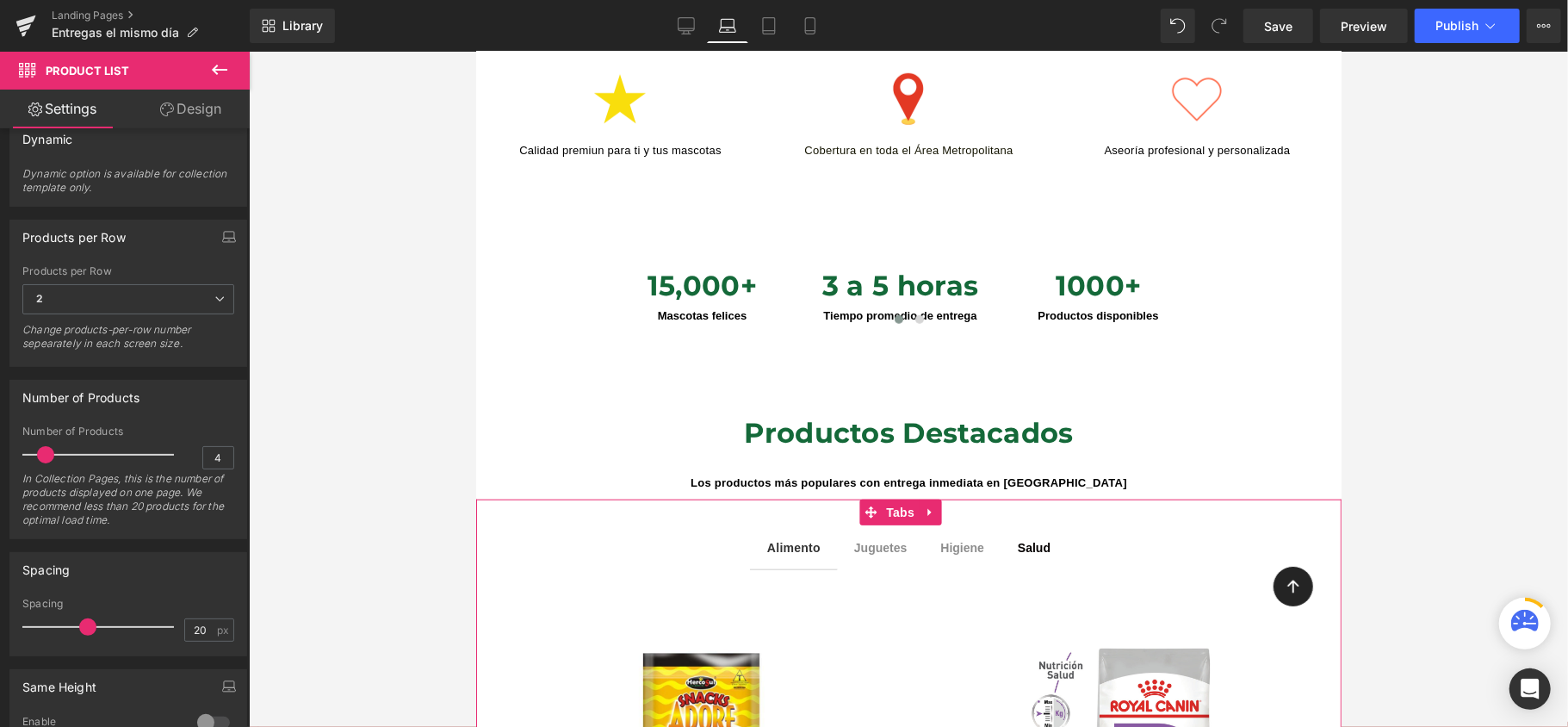
click at [957, 538] on div "Higiene Text Block" at bounding box center [961, 547] width 44 height 19
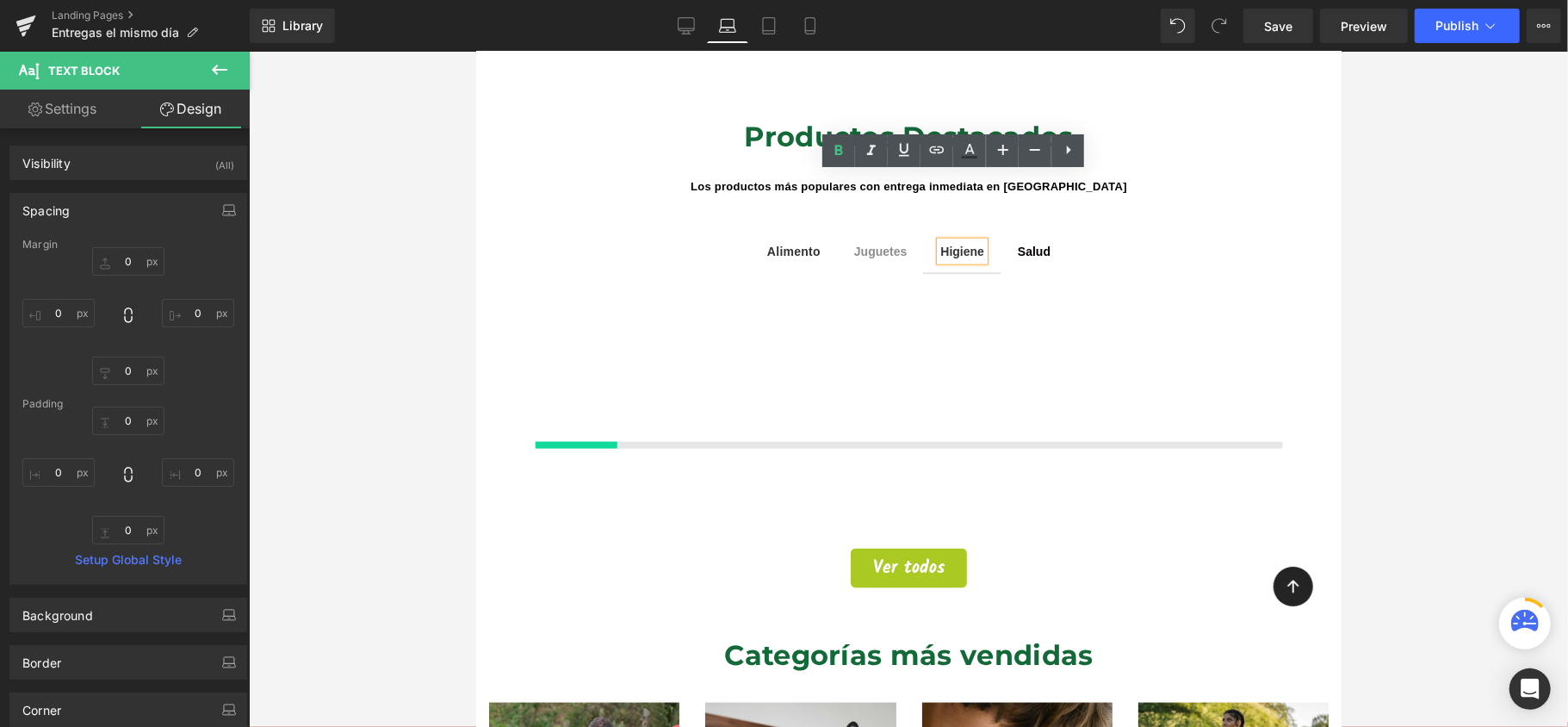
scroll to position [1379, 0]
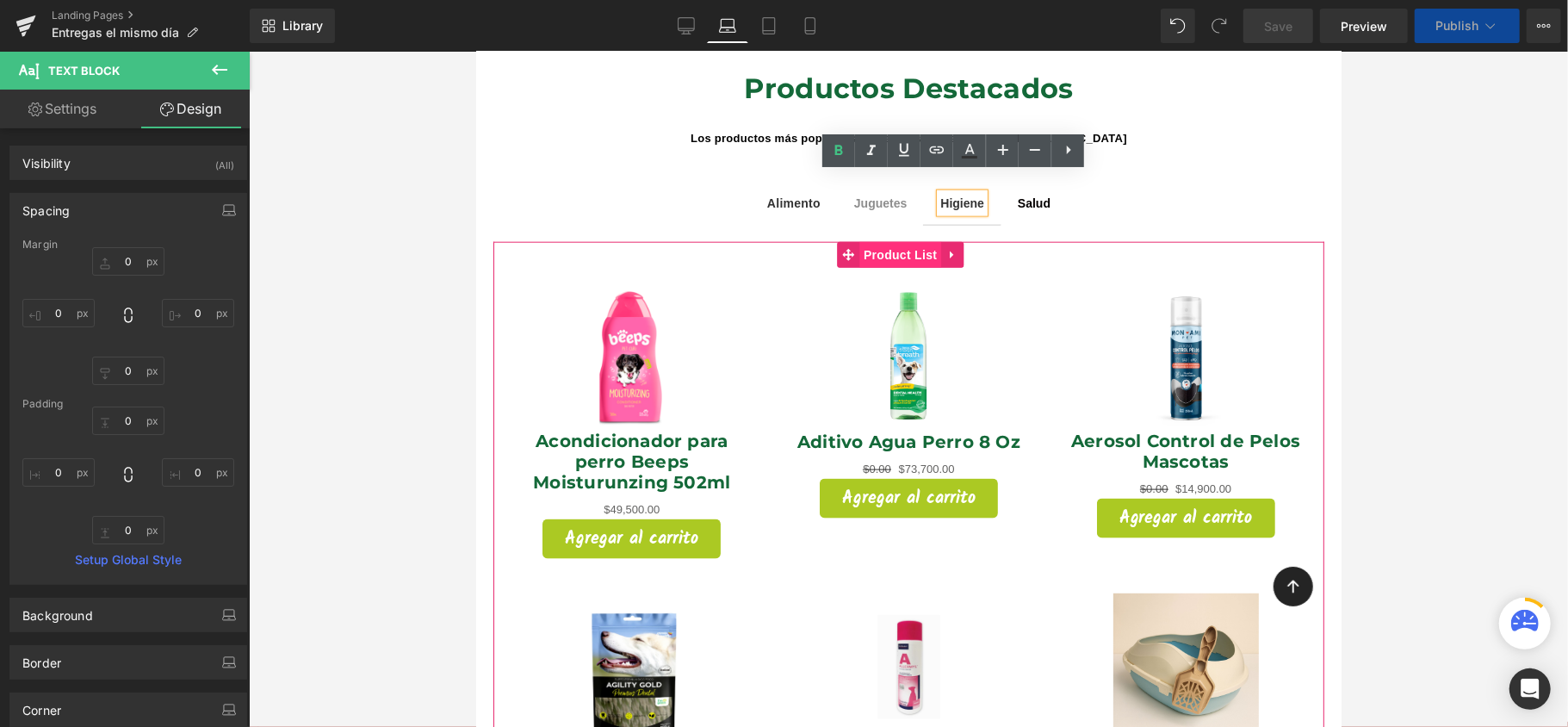
click at [905, 241] on span "Product List" at bounding box center [899, 254] width 82 height 26
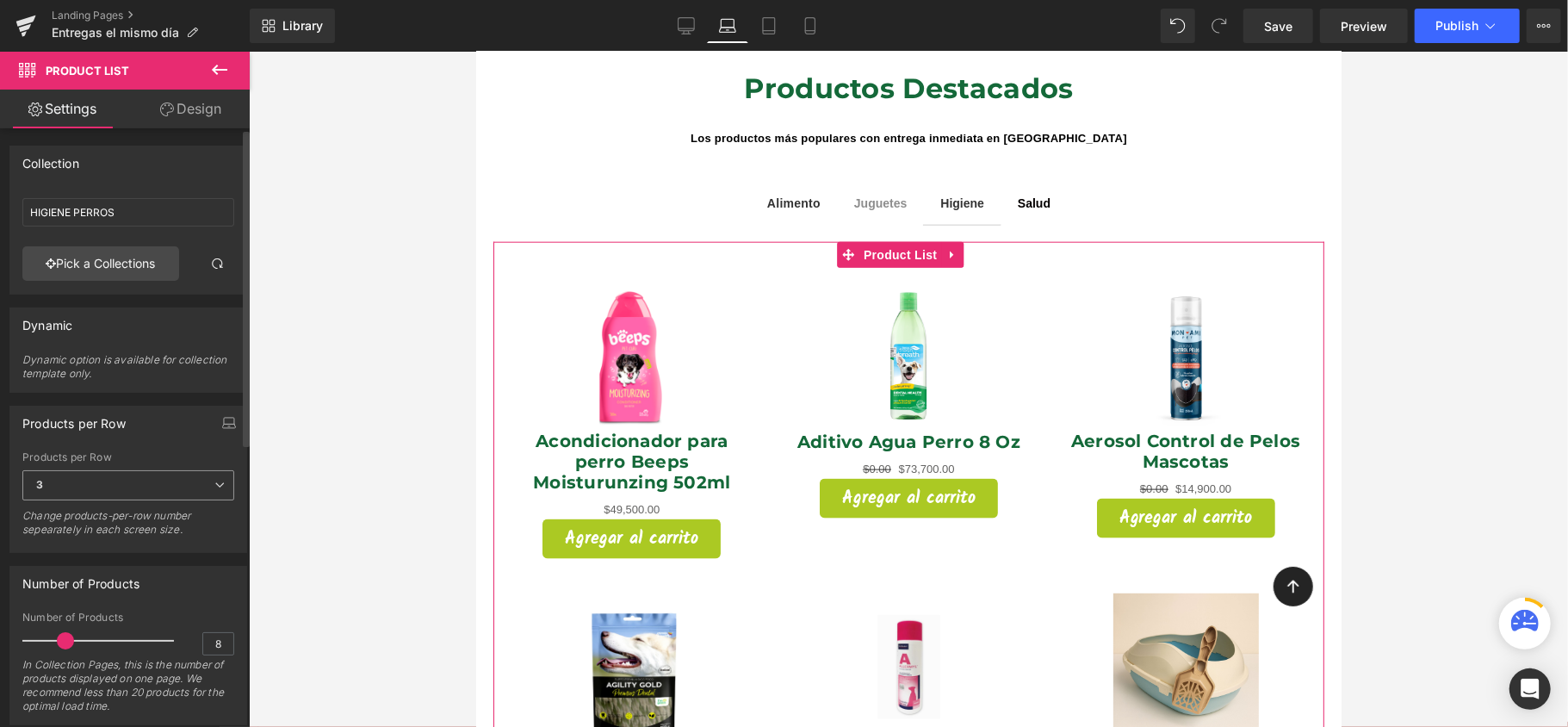
click at [190, 474] on span "3" at bounding box center [128, 486] width 211 height 30
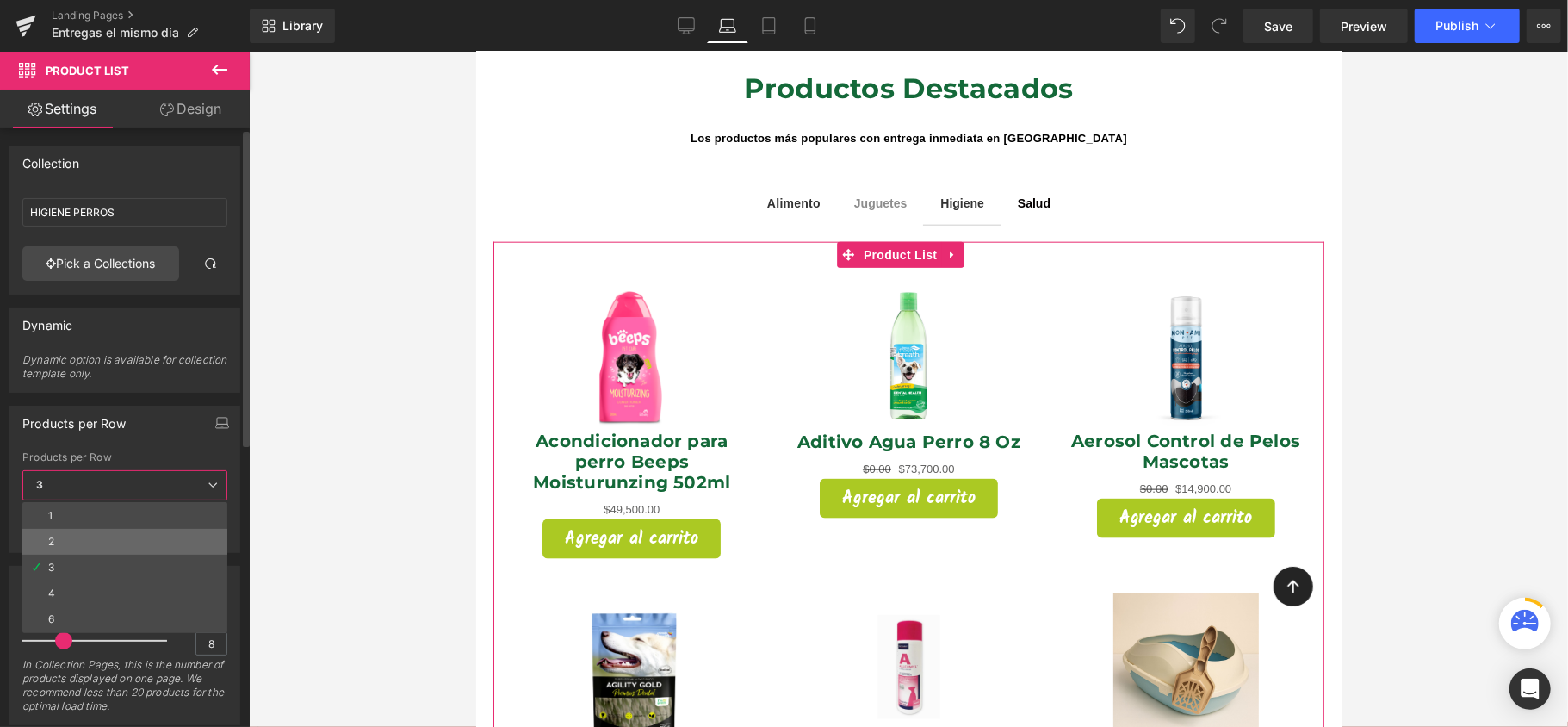
click at [157, 545] on li "2" at bounding box center [125, 541] width 205 height 26
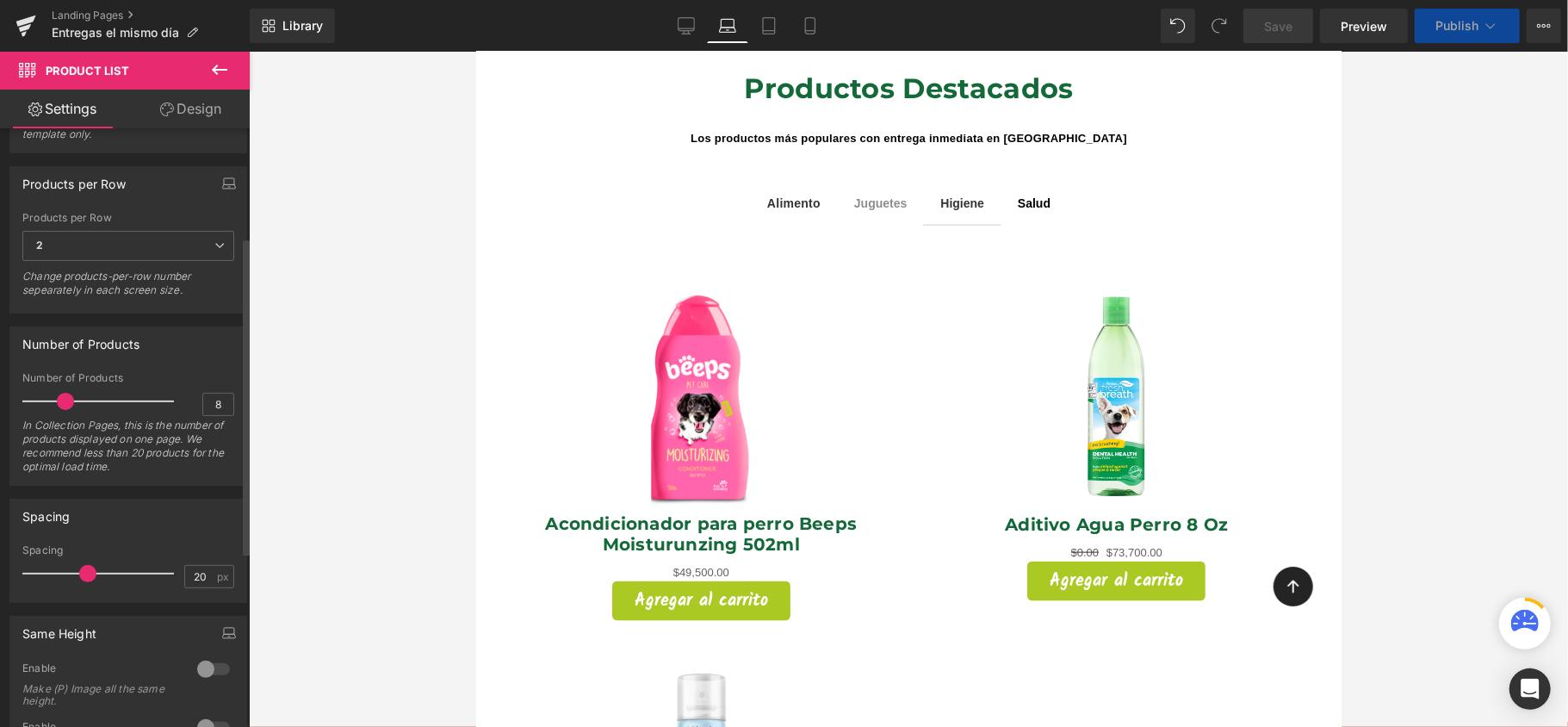
scroll to position [459, 0]
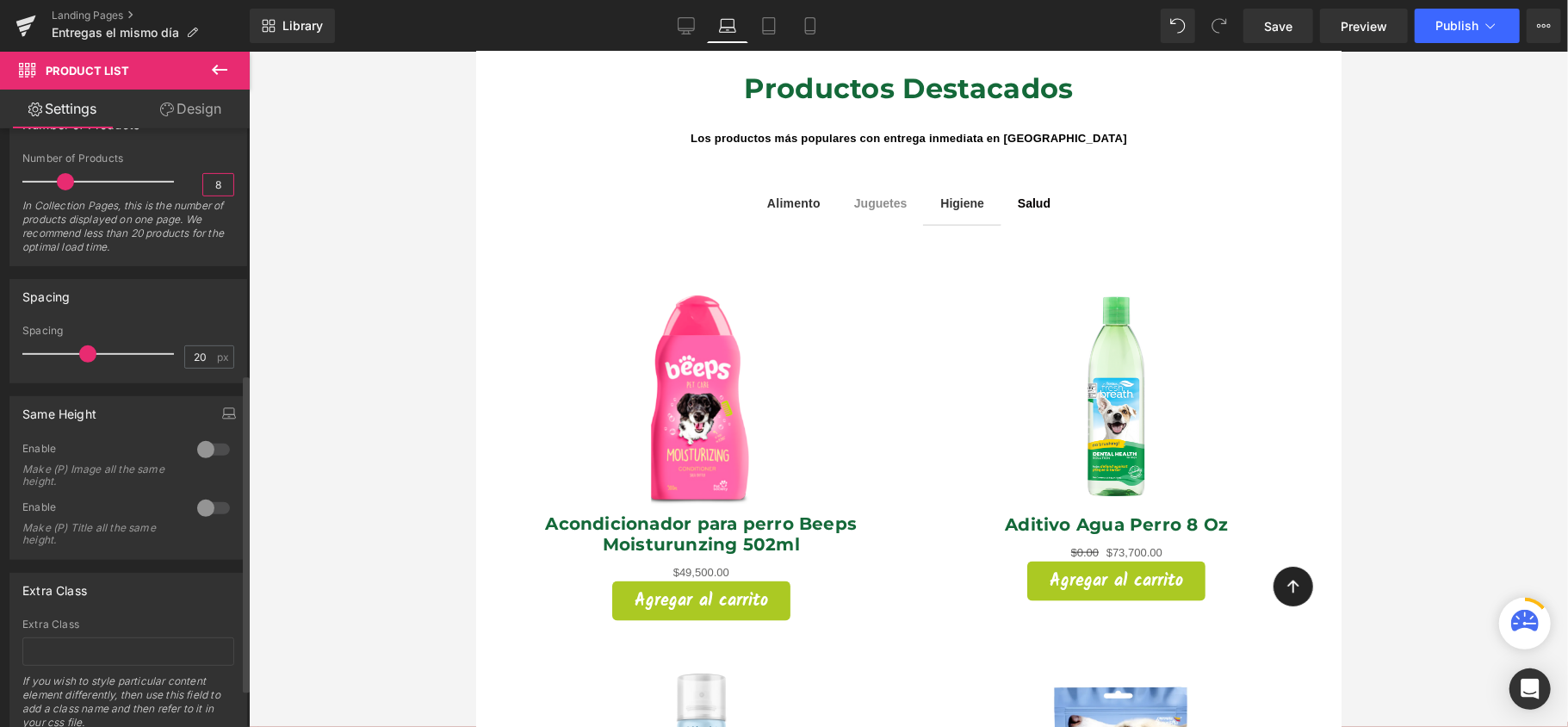
drag, startPoint x: 218, startPoint y: 188, endPoint x: 152, endPoint y: 186, distance: 66.0
click at [152, 186] on div "Number of Products 8 In Collection Pages, this is the number of products displa…" at bounding box center [128, 209] width 211 height 113
type input "4"
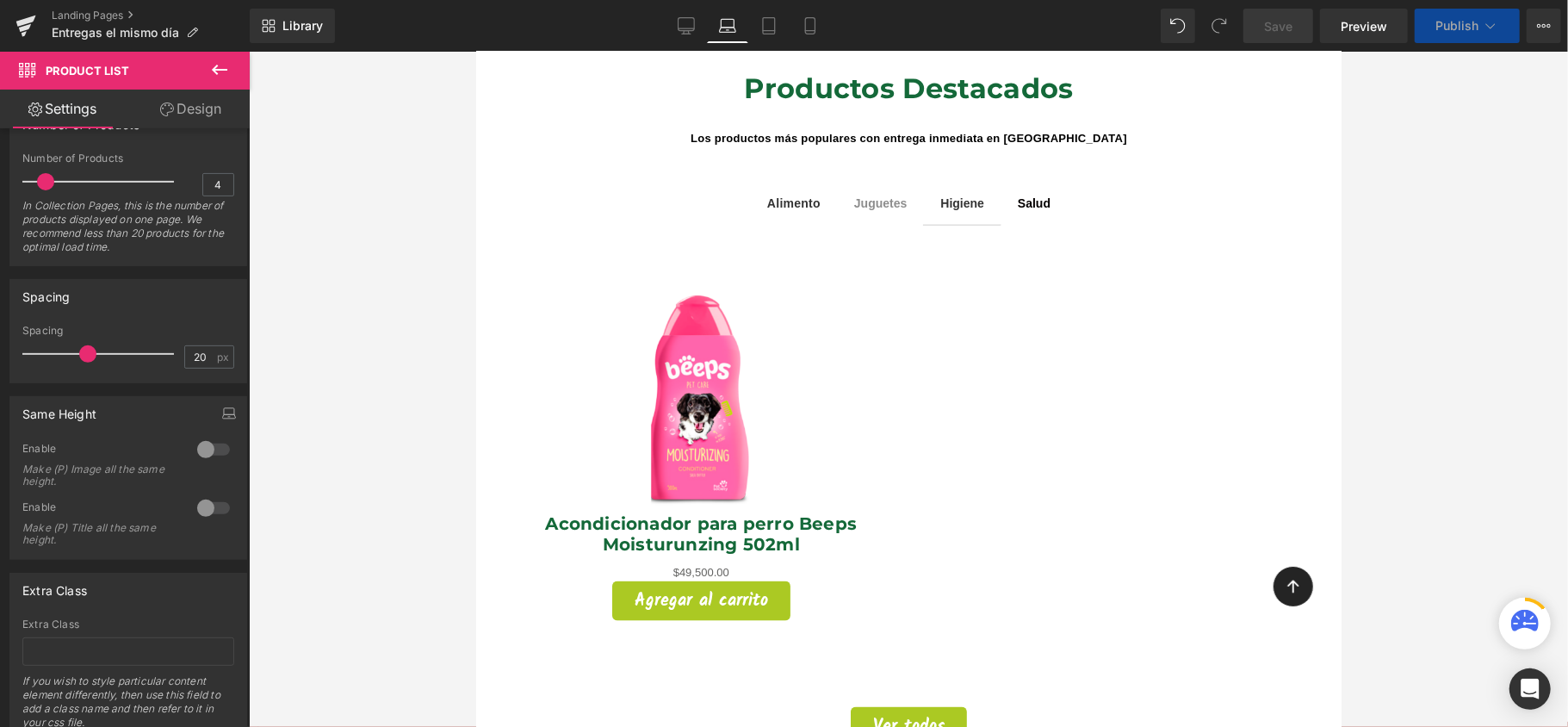
click at [299, 324] on div at bounding box center [909, 390] width 1319 height 676
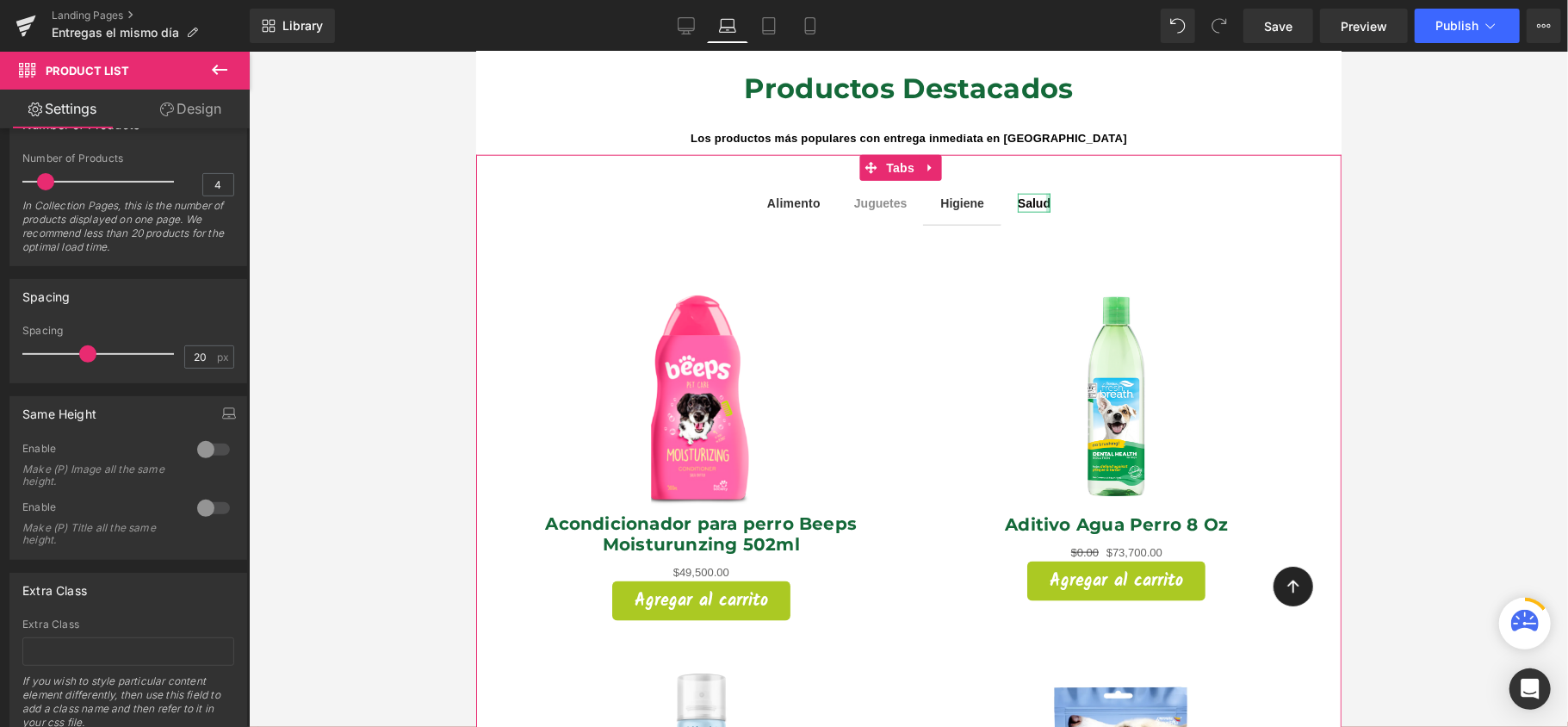
click at [1046, 193] on div at bounding box center [1047, 202] width 4 height 19
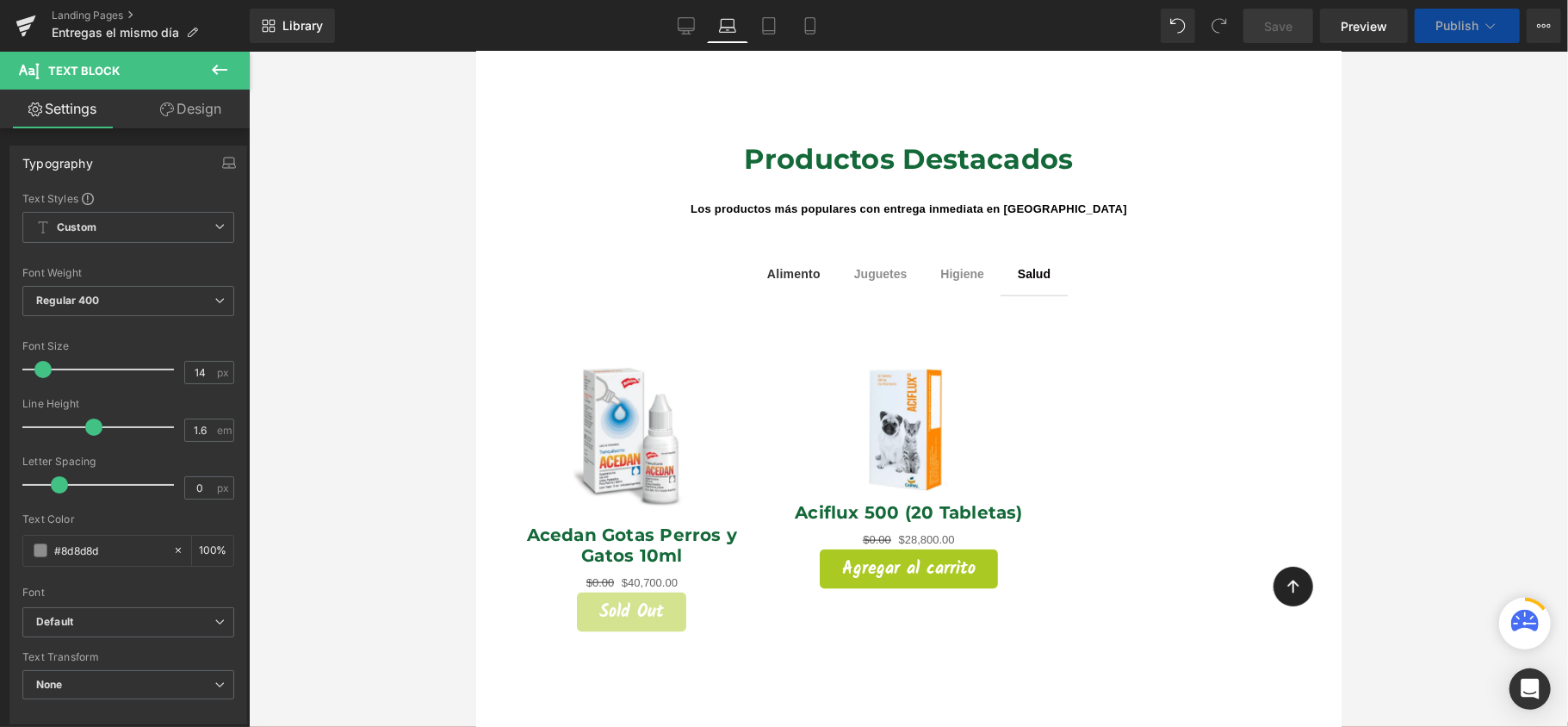
scroll to position [1148, 0]
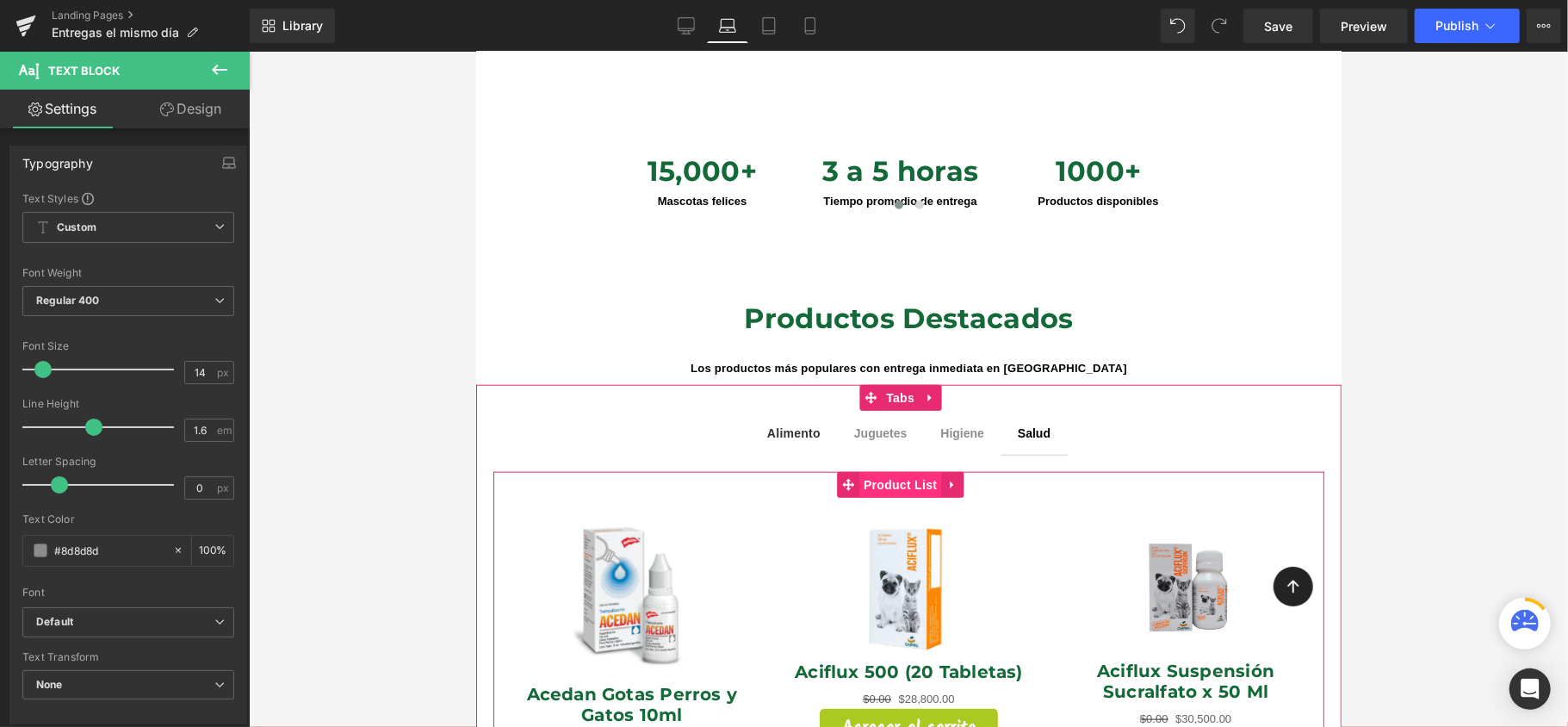
click at [906, 472] on span "Product List" at bounding box center [899, 484] width 82 height 26
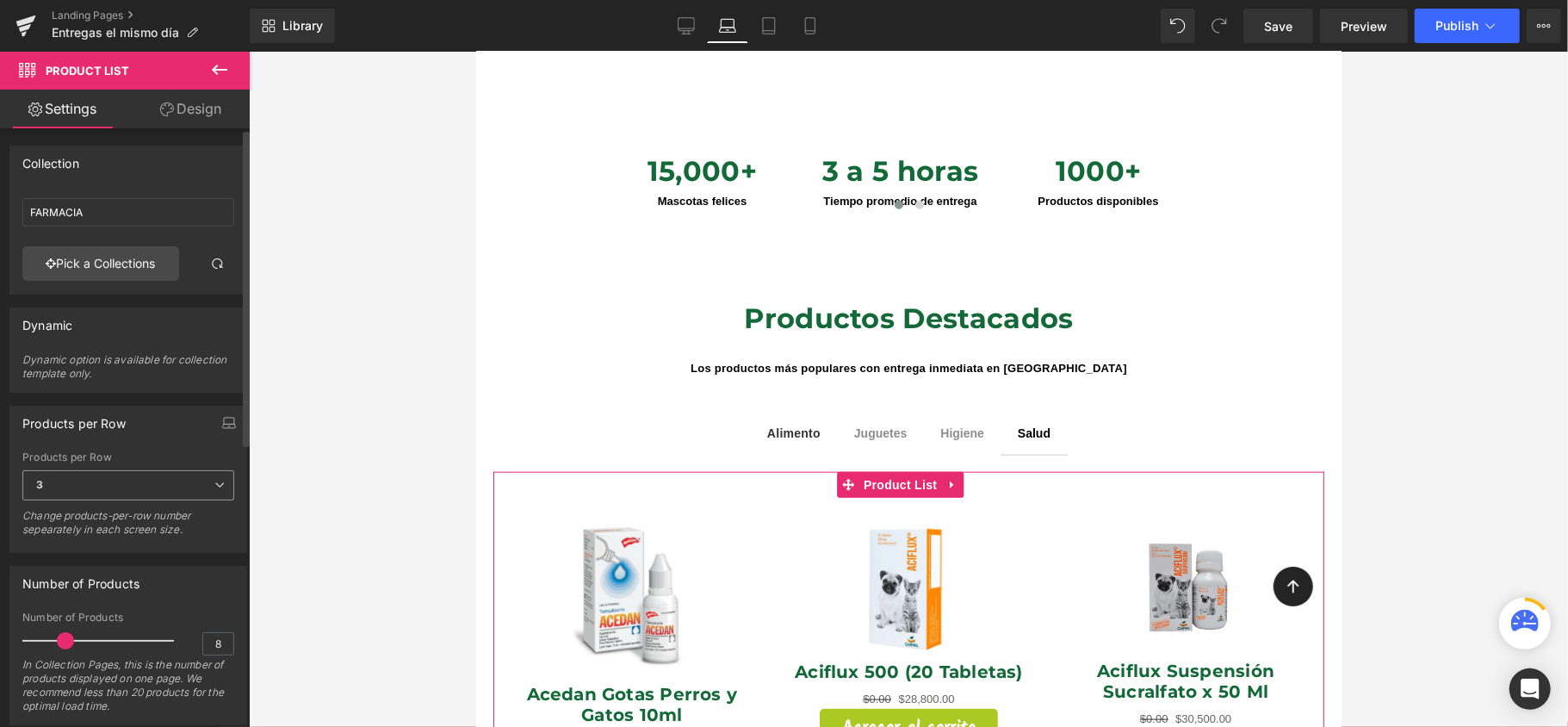
click at [187, 477] on span "3" at bounding box center [128, 486] width 211 height 30
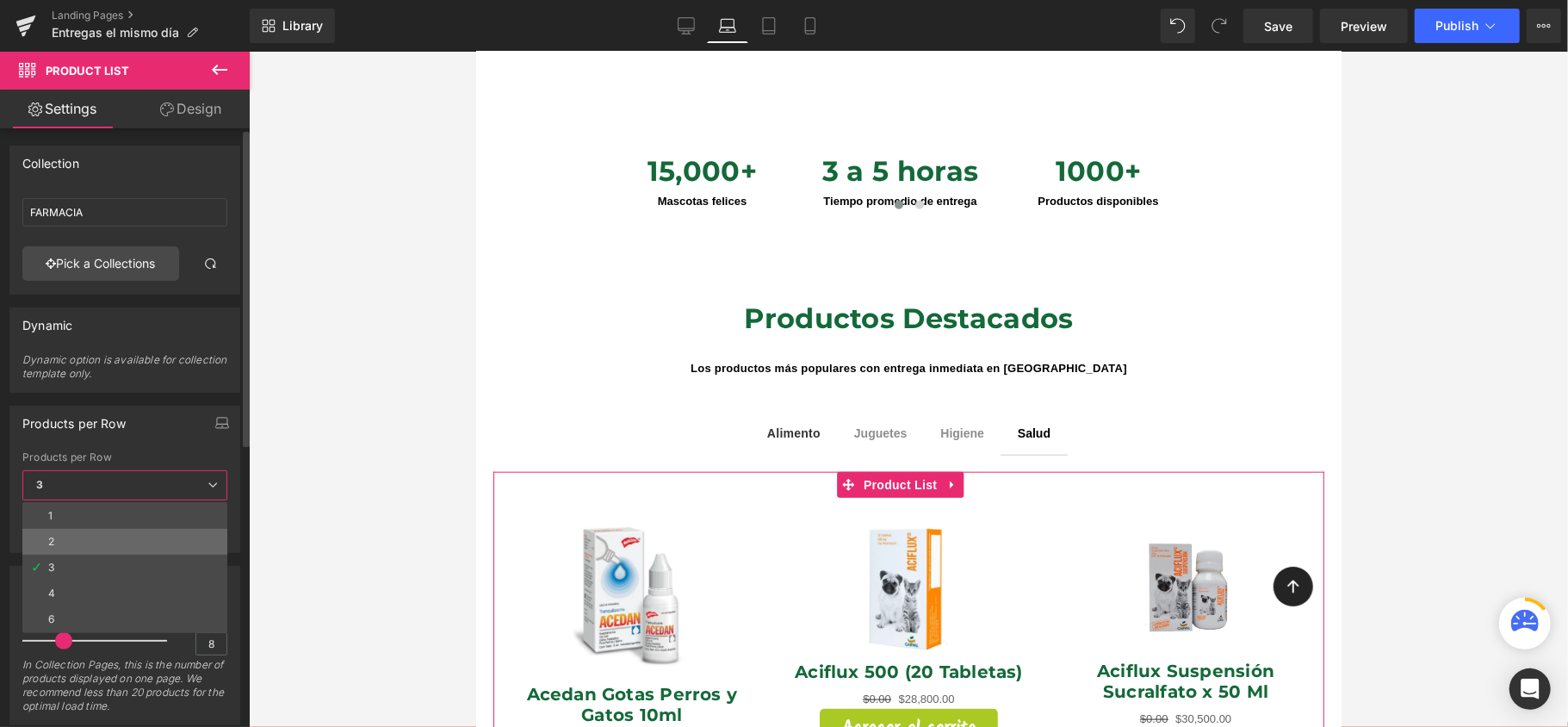
click at [159, 538] on li "2" at bounding box center [125, 541] width 205 height 26
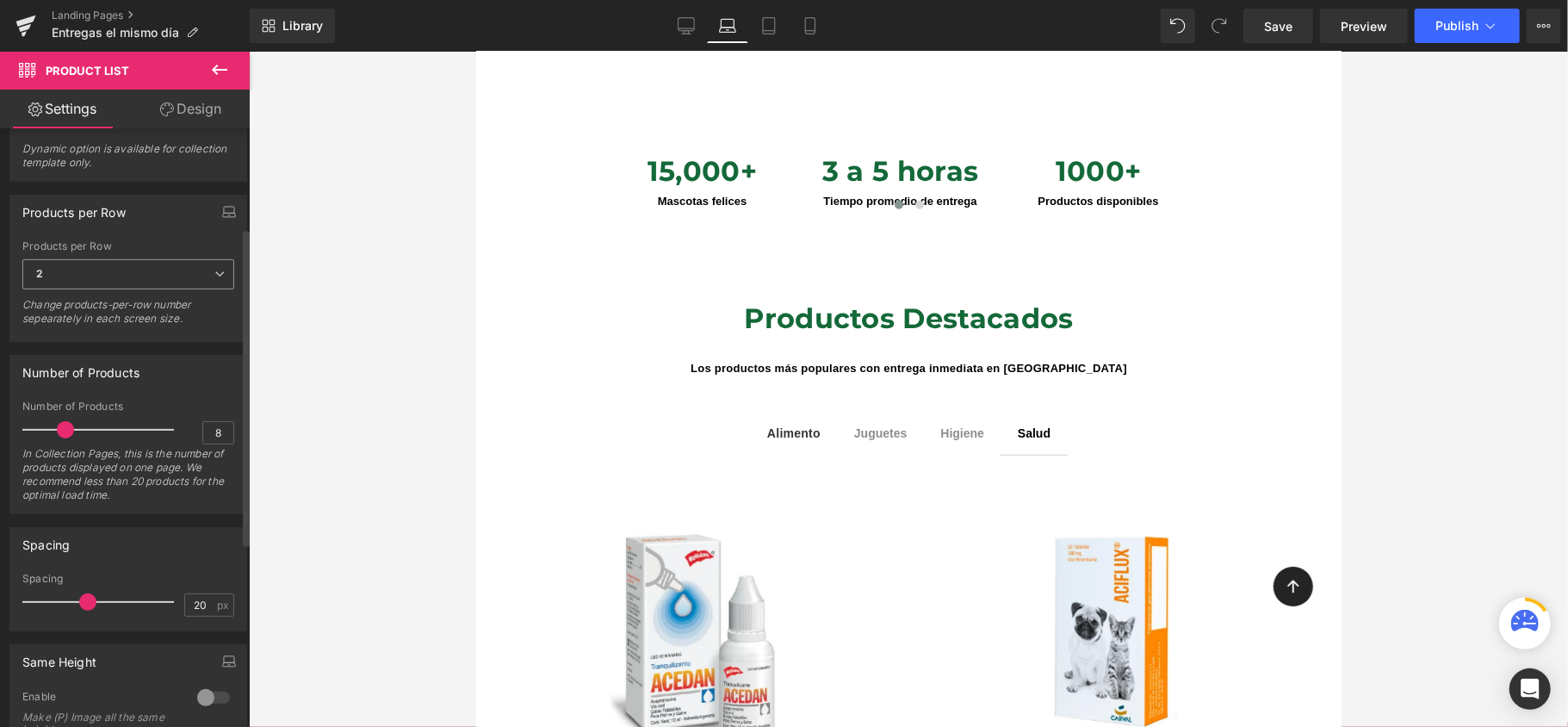
scroll to position [186, 0]
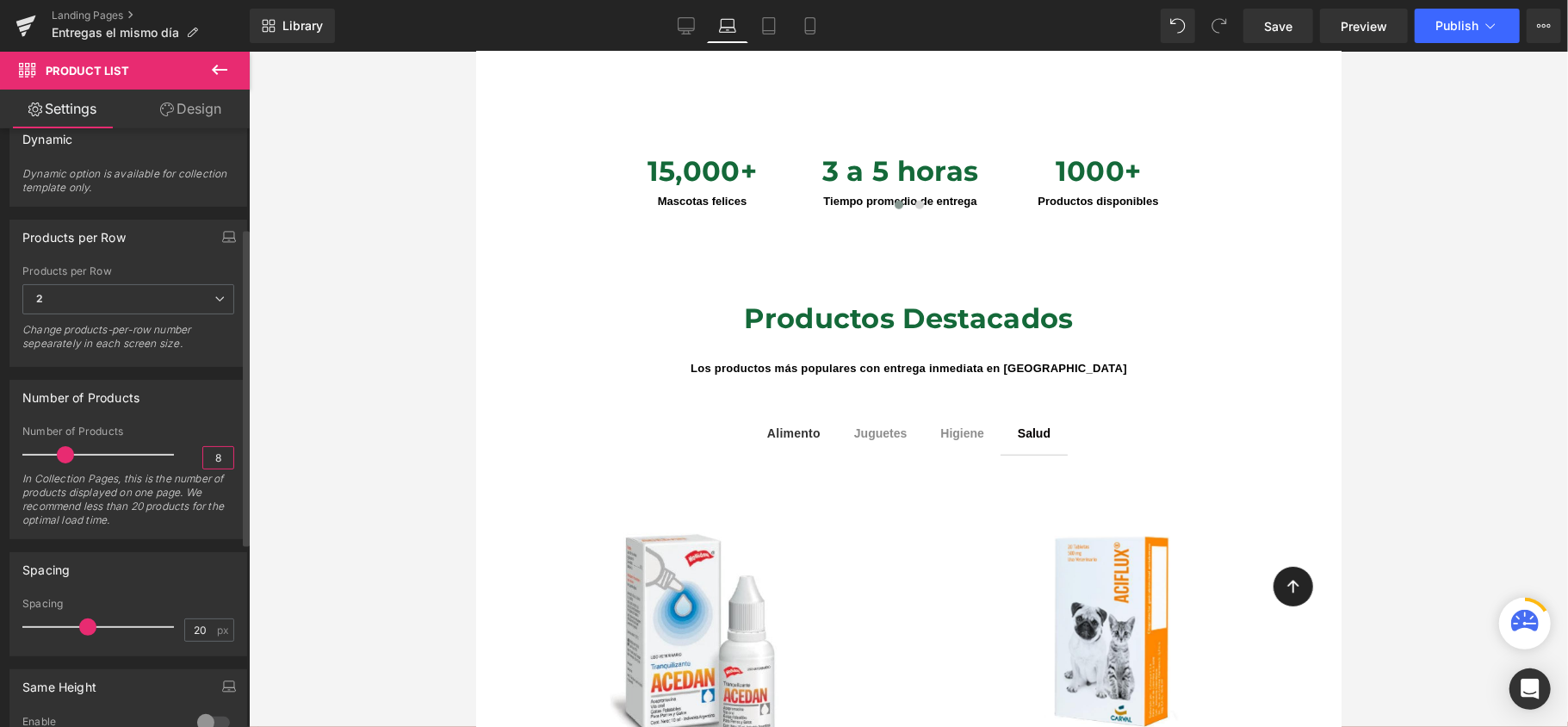
drag, startPoint x: 221, startPoint y: 469, endPoint x: 185, endPoint y: 471, distance: 36.1
click at [185, 471] on div "Number of Products 8 In Collection Pages, this is the number of products displa…" at bounding box center [128, 482] width 211 height 113
type input "4"
click at [295, 437] on div at bounding box center [909, 390] width 1319 height 676
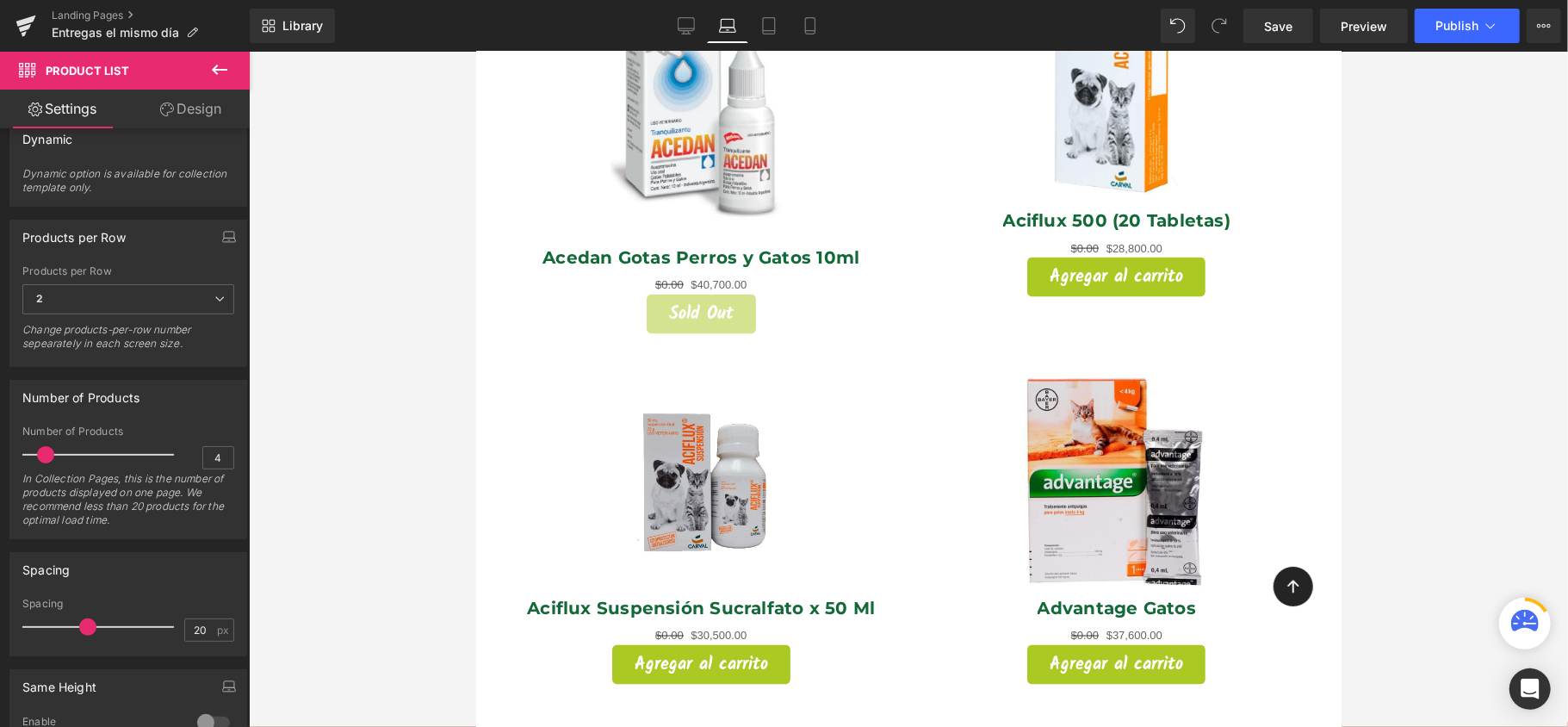
scroll to position [1723, 0]
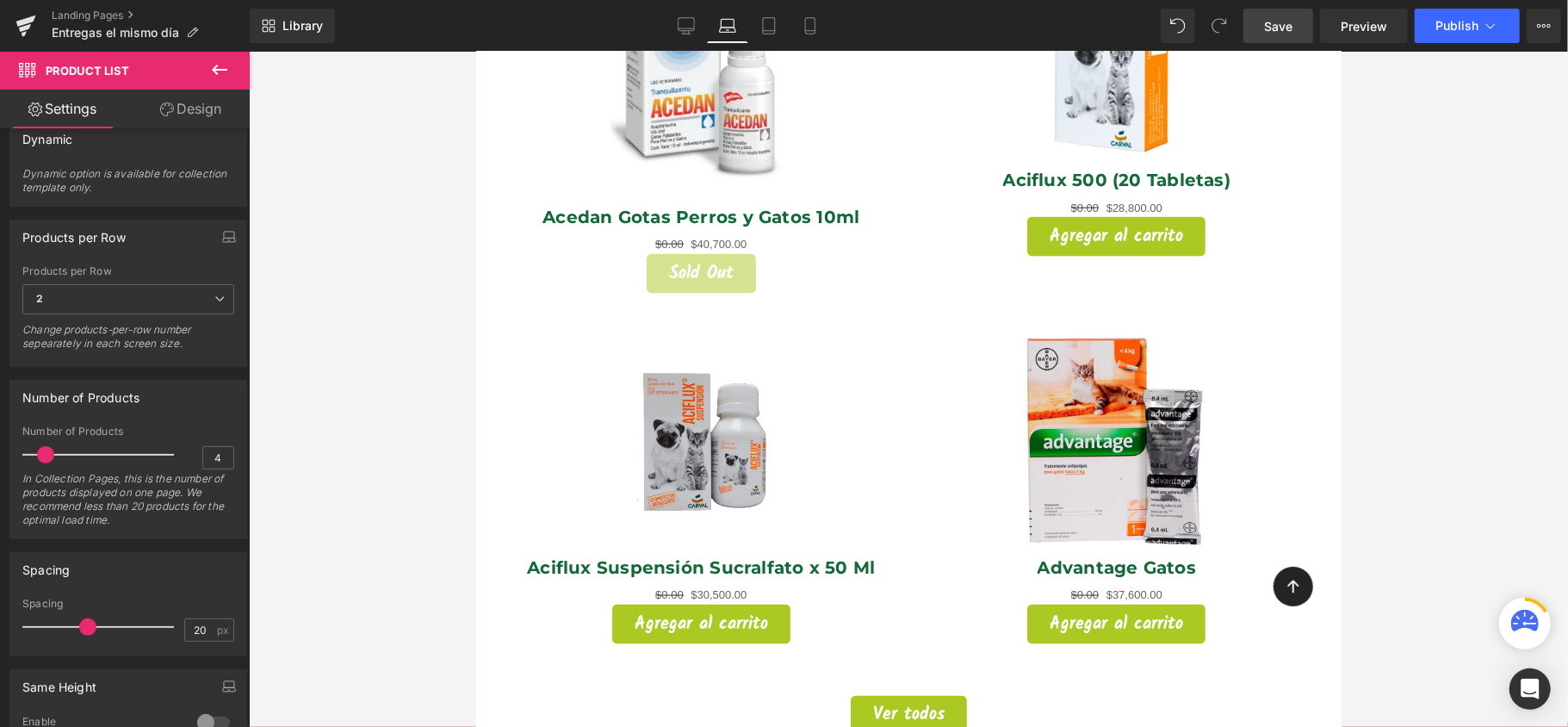
click at [1289, 14] on link "Save" at bounding box center [1279, 26] width 70 height 34
click at [1278, 17] on span "Save" at bounding box center [1279, 26] width 29 height 18
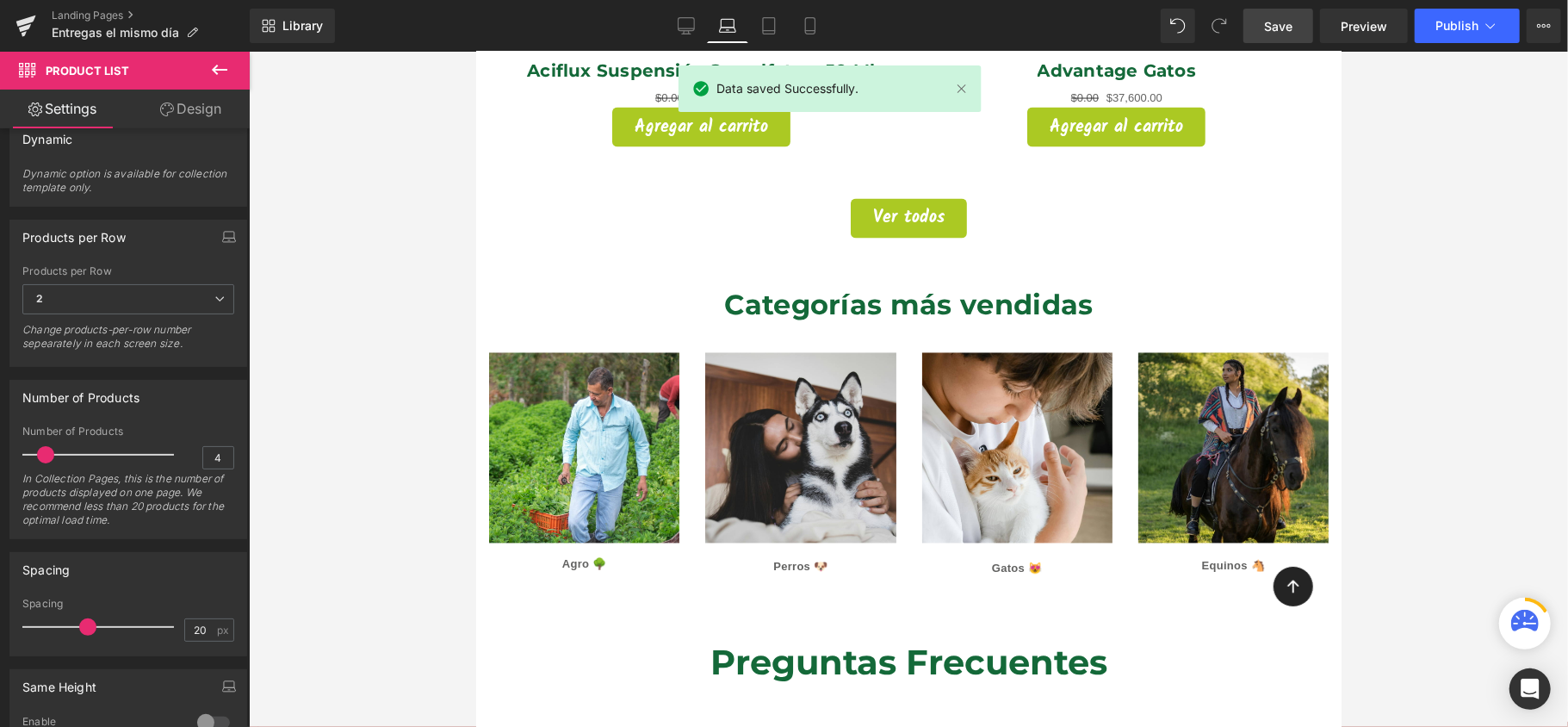
scroll to position [2183, 0]
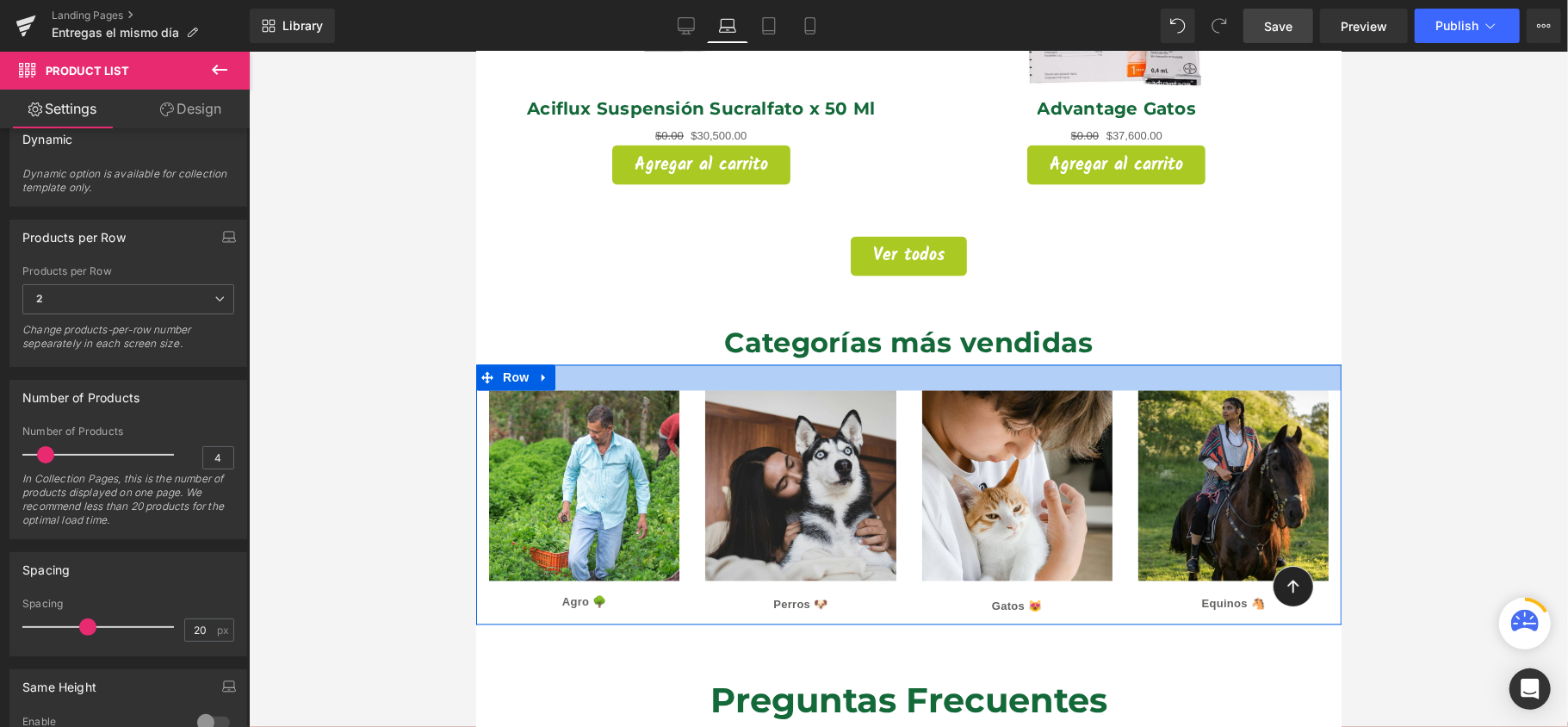
click at [1297, 365] on div at bounding box center [909, 377] width 866 height 26
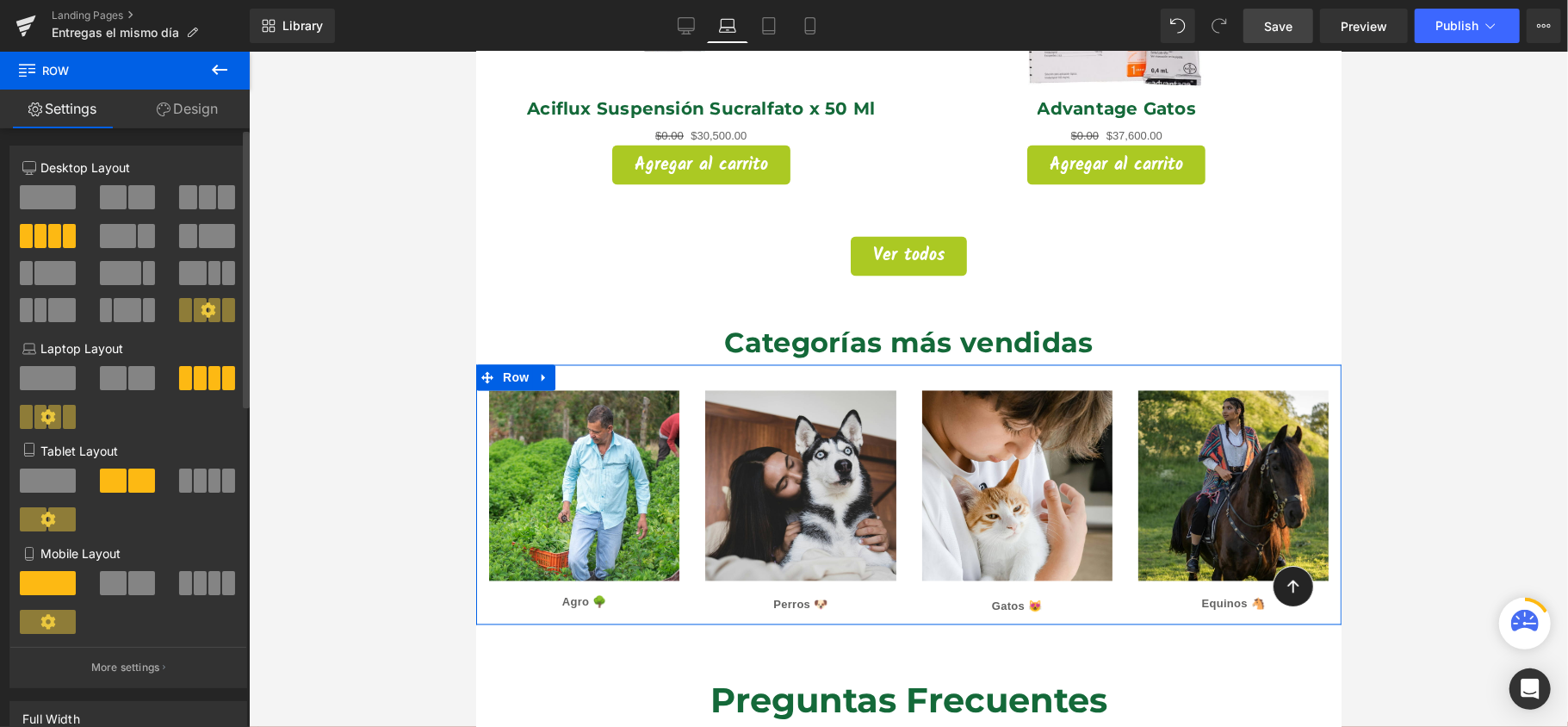
click at [142, 205] on span at bounding box center [142, 197] width 27 height 24
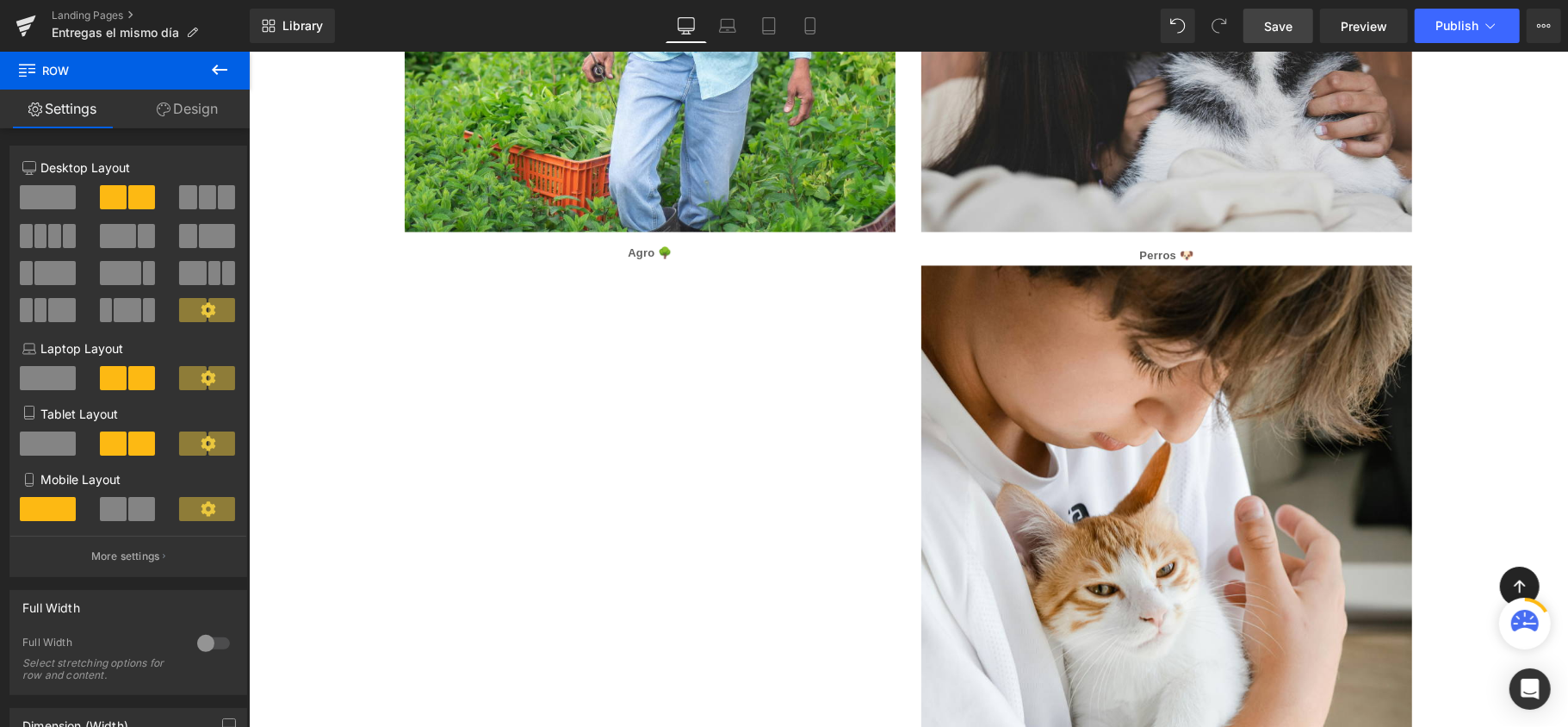
scroll to position [2743, 0]
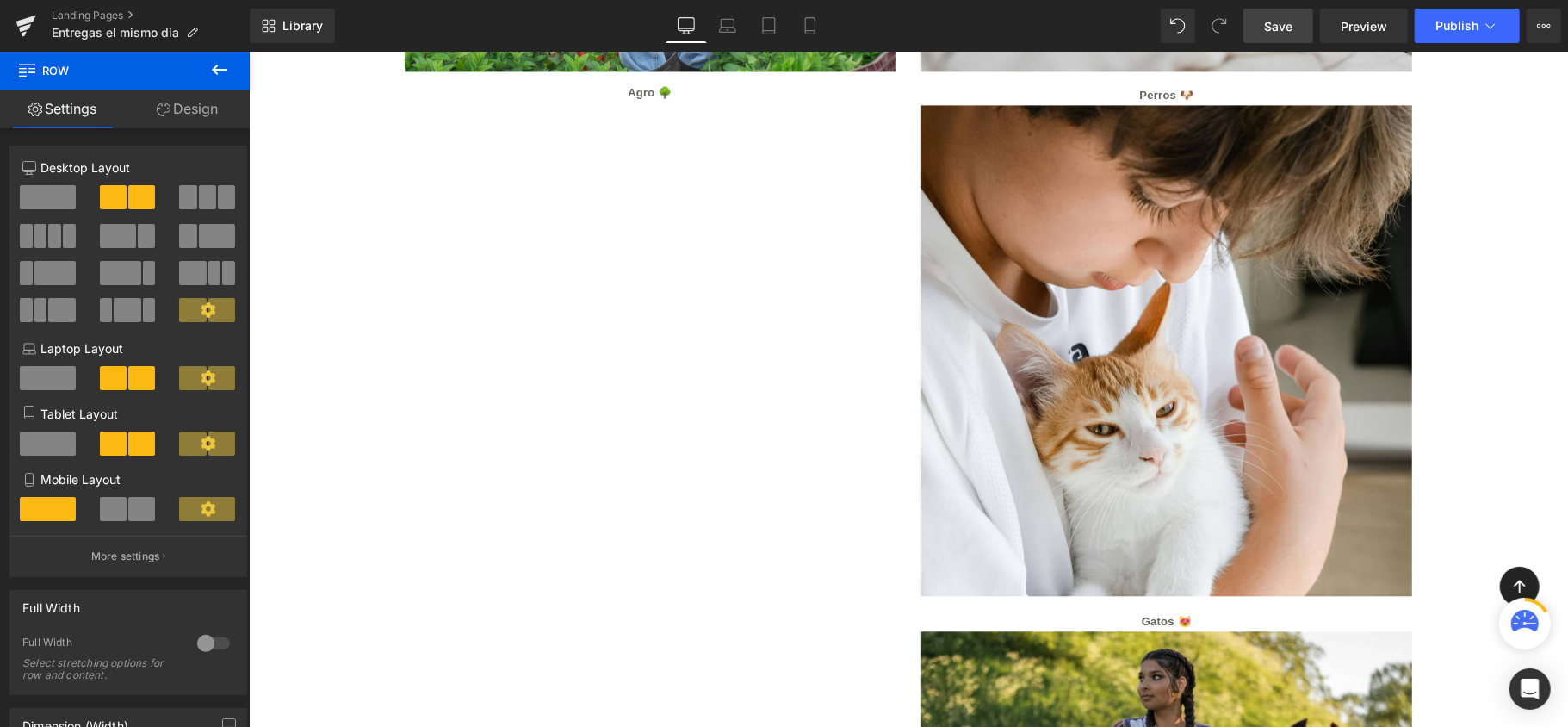
click at [689, 264] on div "Image Agro 🌳 Text Block Image Perros 🐶 Text Block Image Gatos 😻 Text Block Imag…" at bounding box center [907, 358] width 1033 height 1608
click at [46, 315] on button at bounding box center [48, 310] width 57 height 24
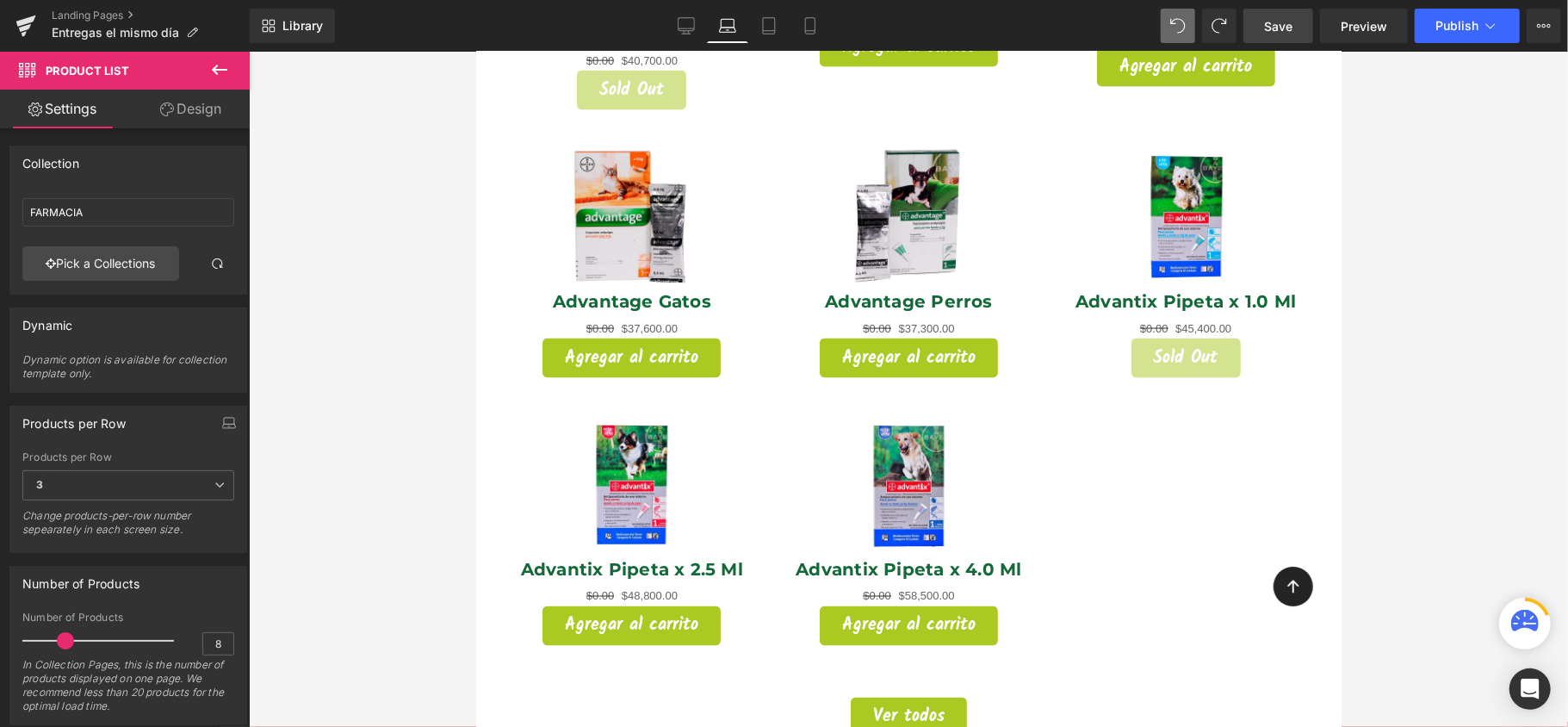
scroll to position [1896, 0]
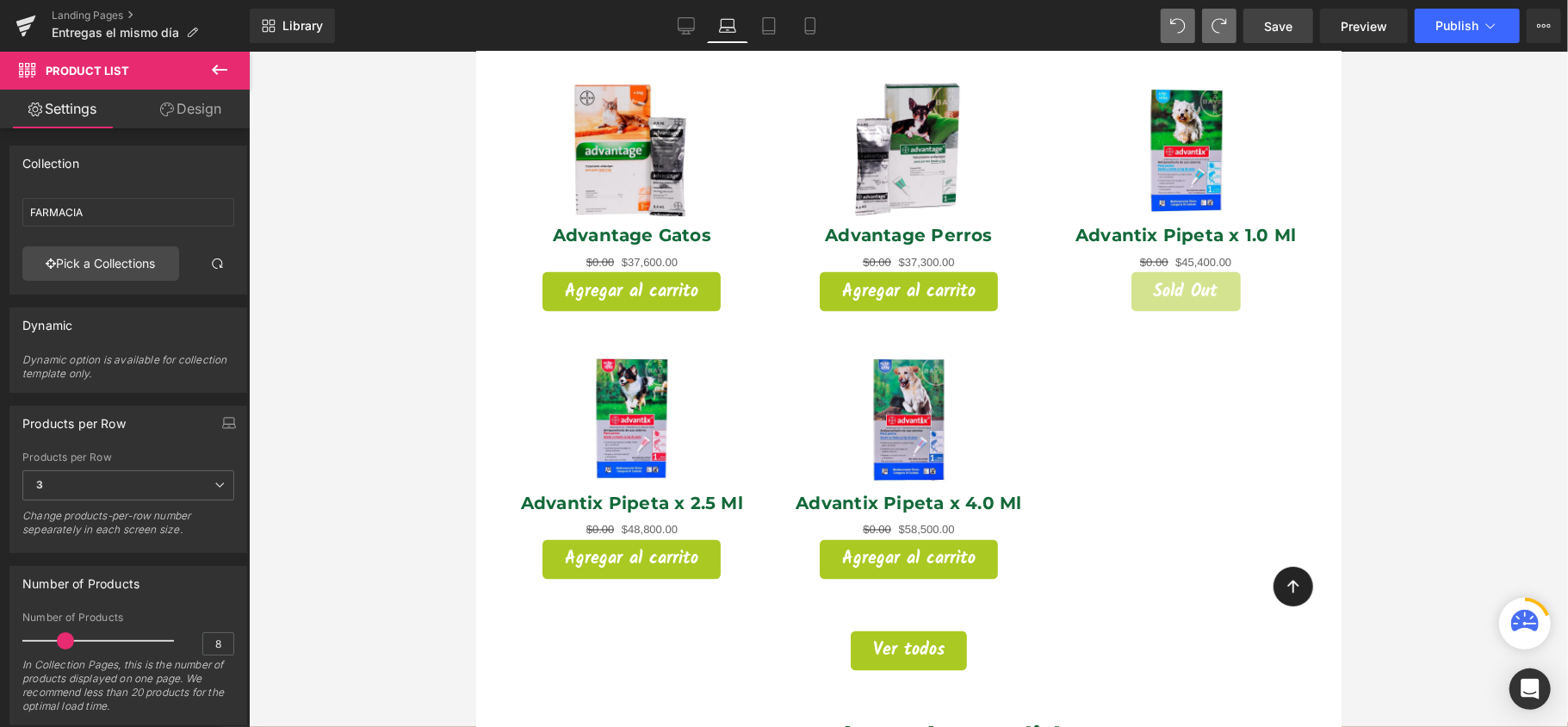
type input "4"
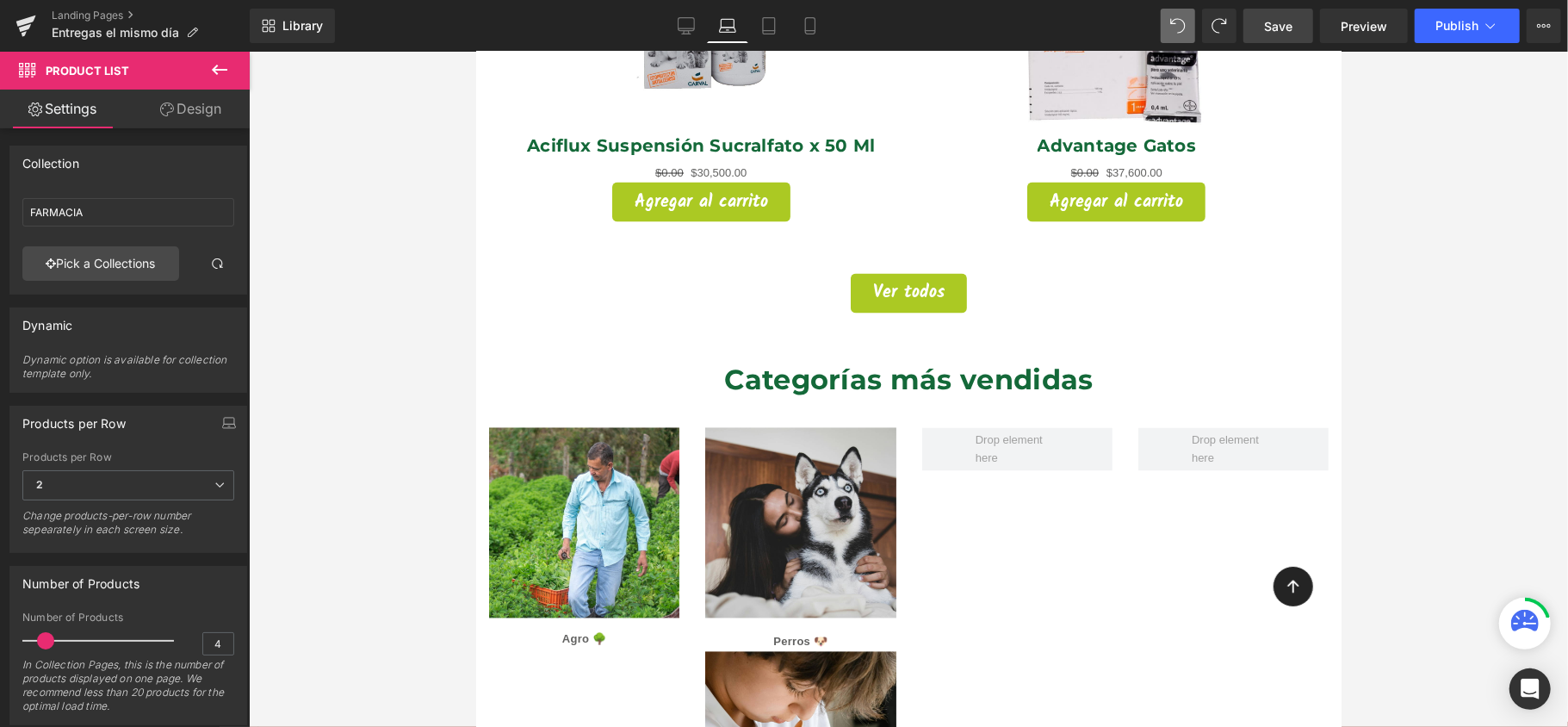
scroll to position [2241, 0]
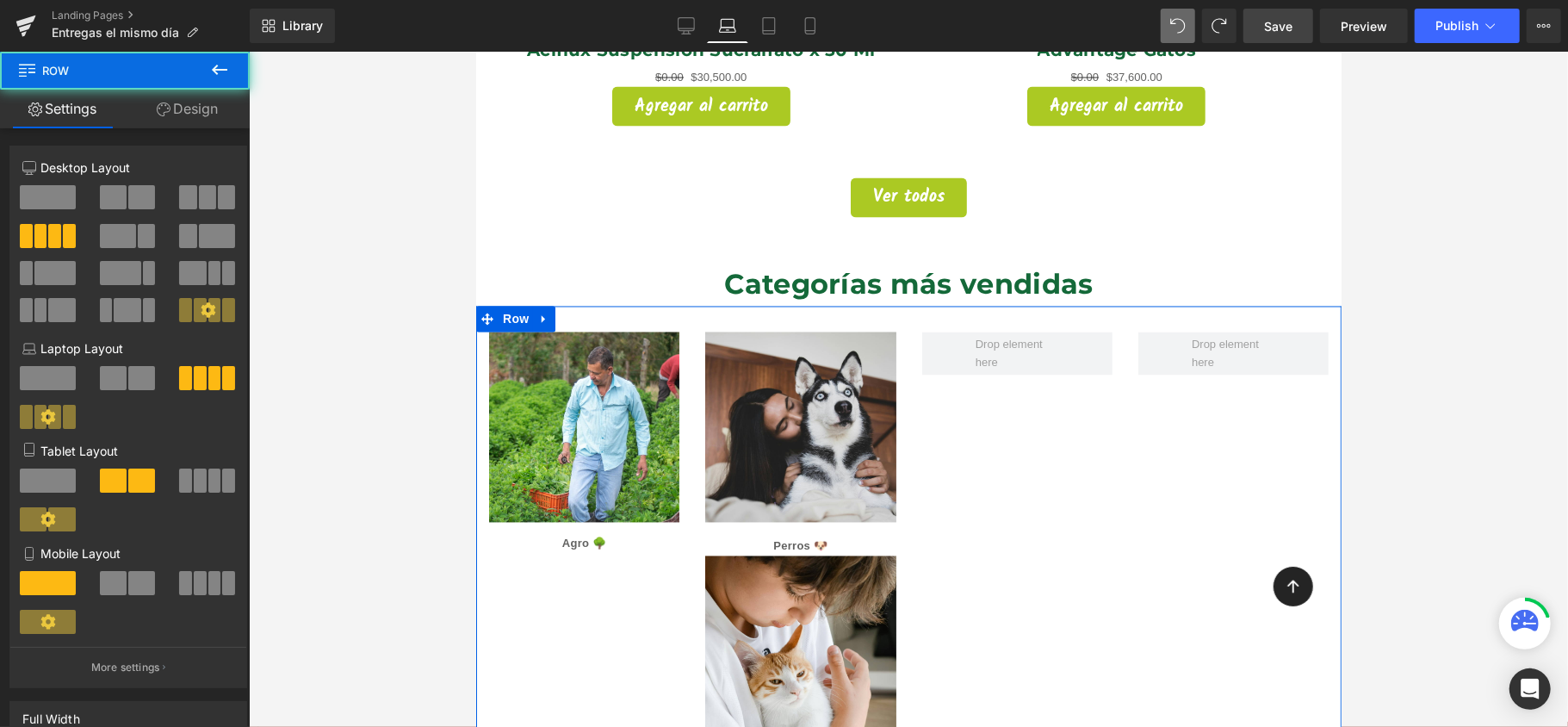
click at [1119, 383] on div "Image Agro 🌳 Text Block Image Perros 🐶 Text Block Image Gatos 😻 Text Block Imag…" at bounding box center [909, 659] width 866 height 707
click at [58, 198] on span at bounding box center [47, 197] width 56 height 24
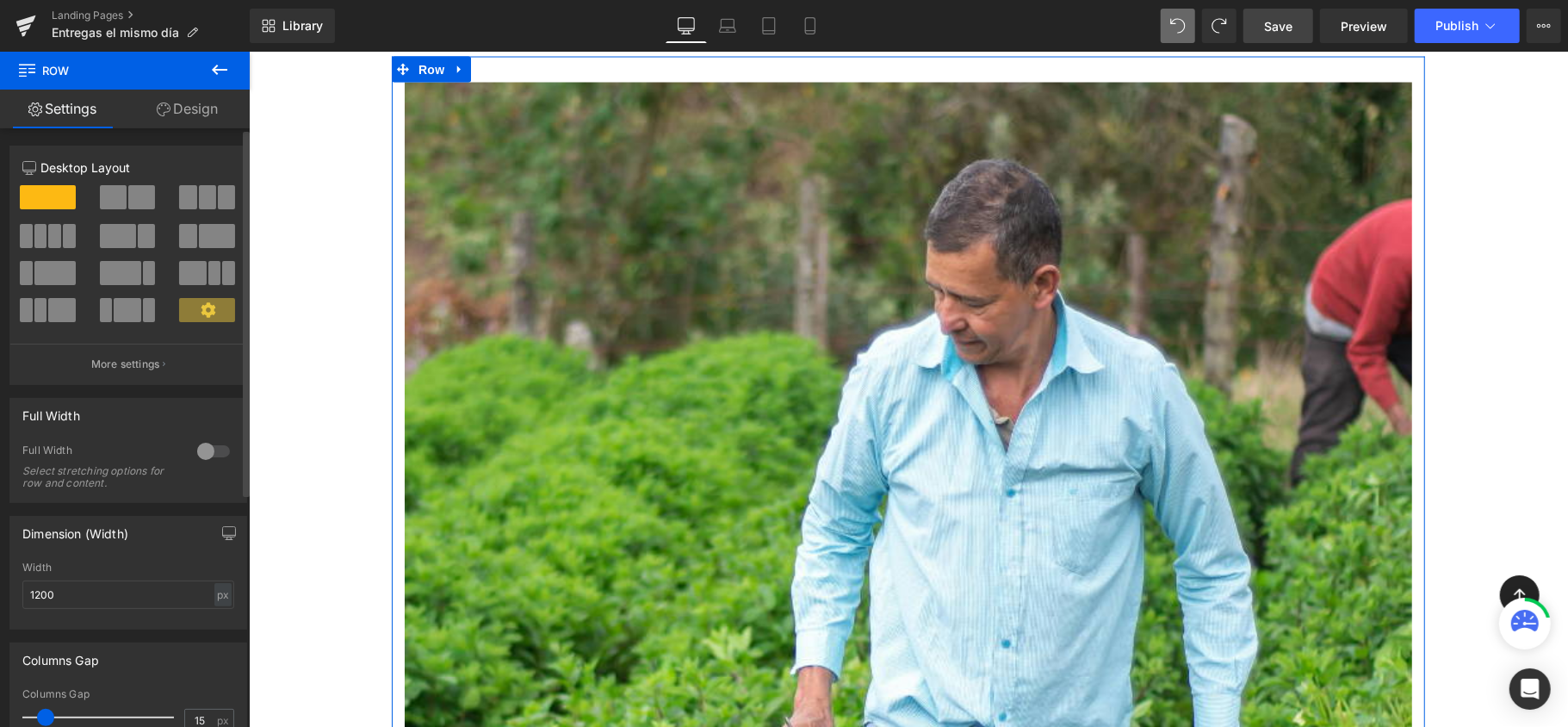
scroll to position [1997, 0]
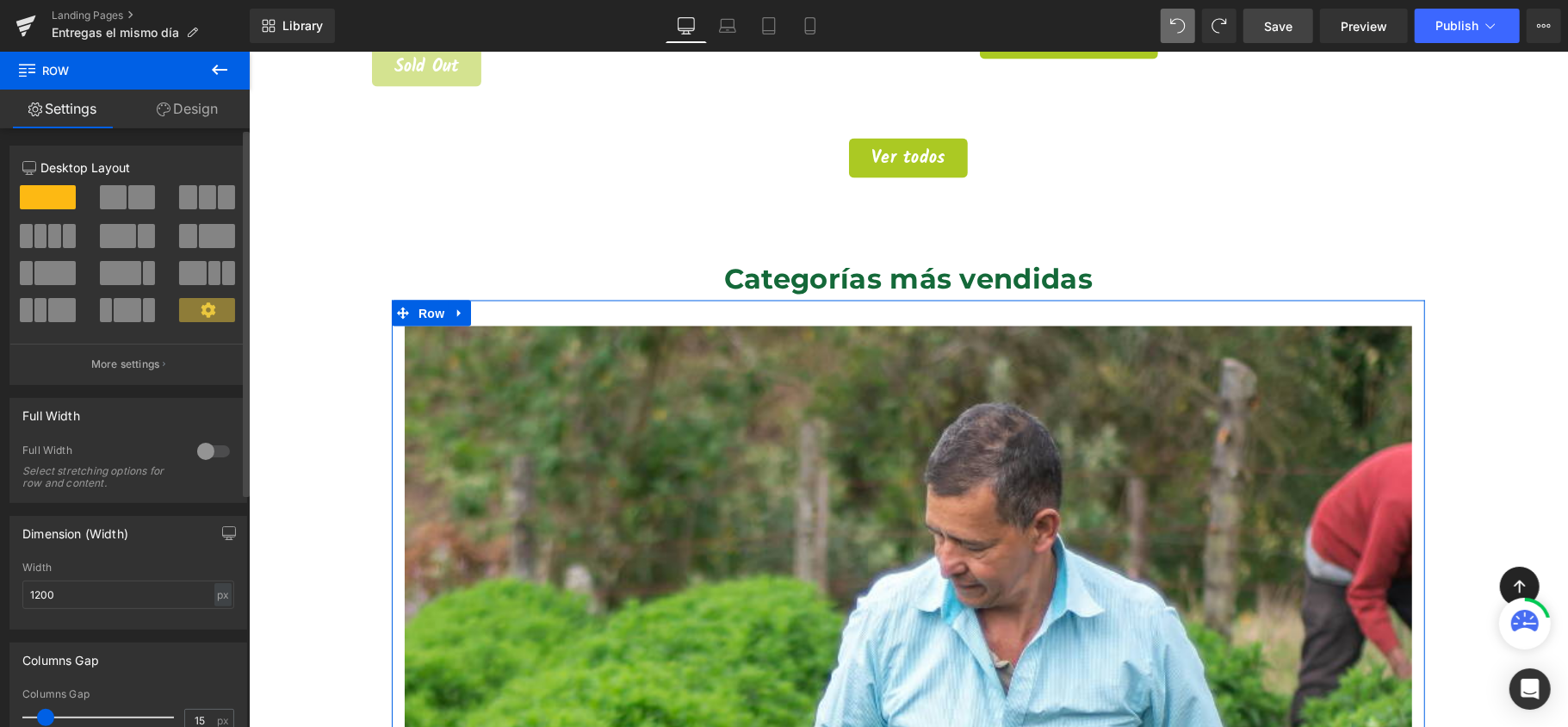
click at [122, 203] on span at bounding box center [113, 197] width 27 height 24
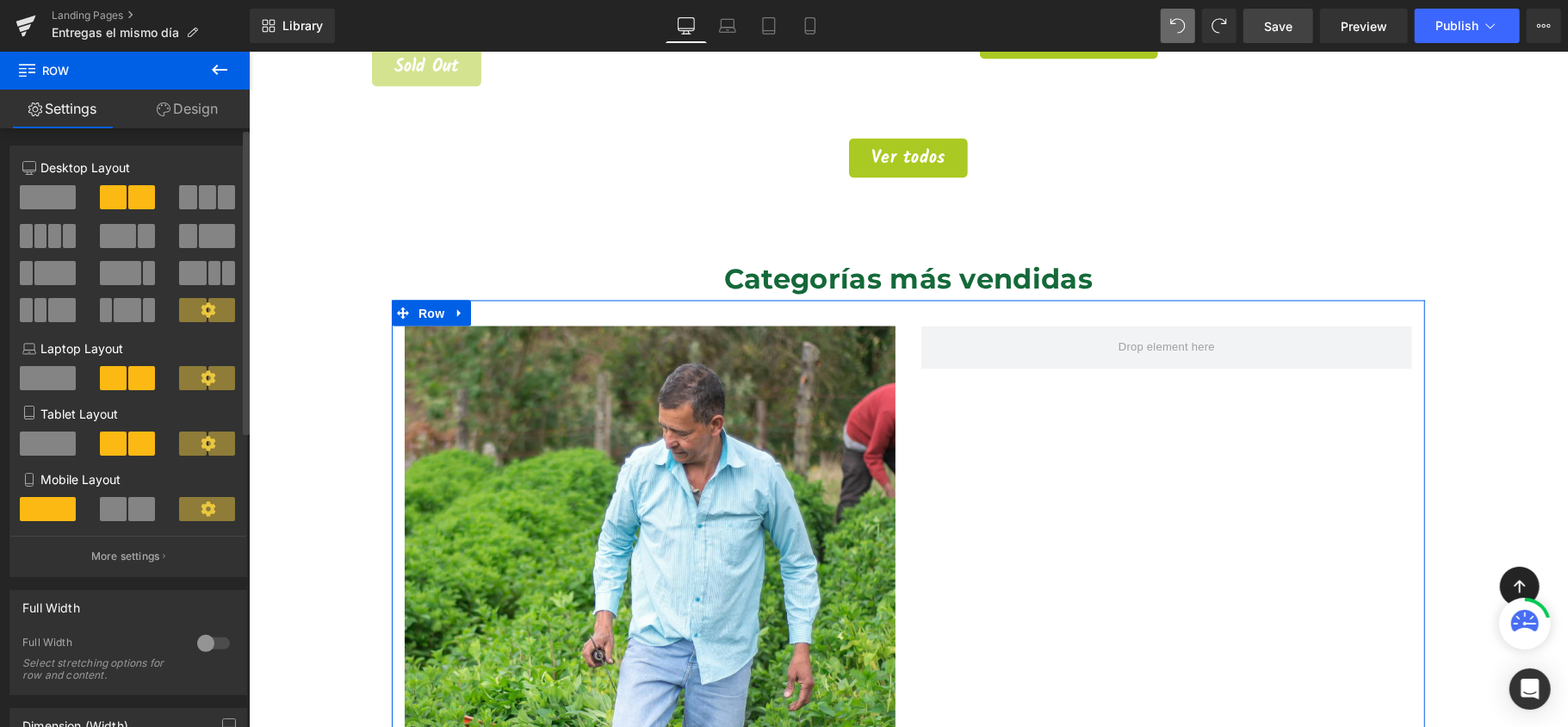
click at [205, 198] on span at bounding box center [207, 197] width 17 height 24
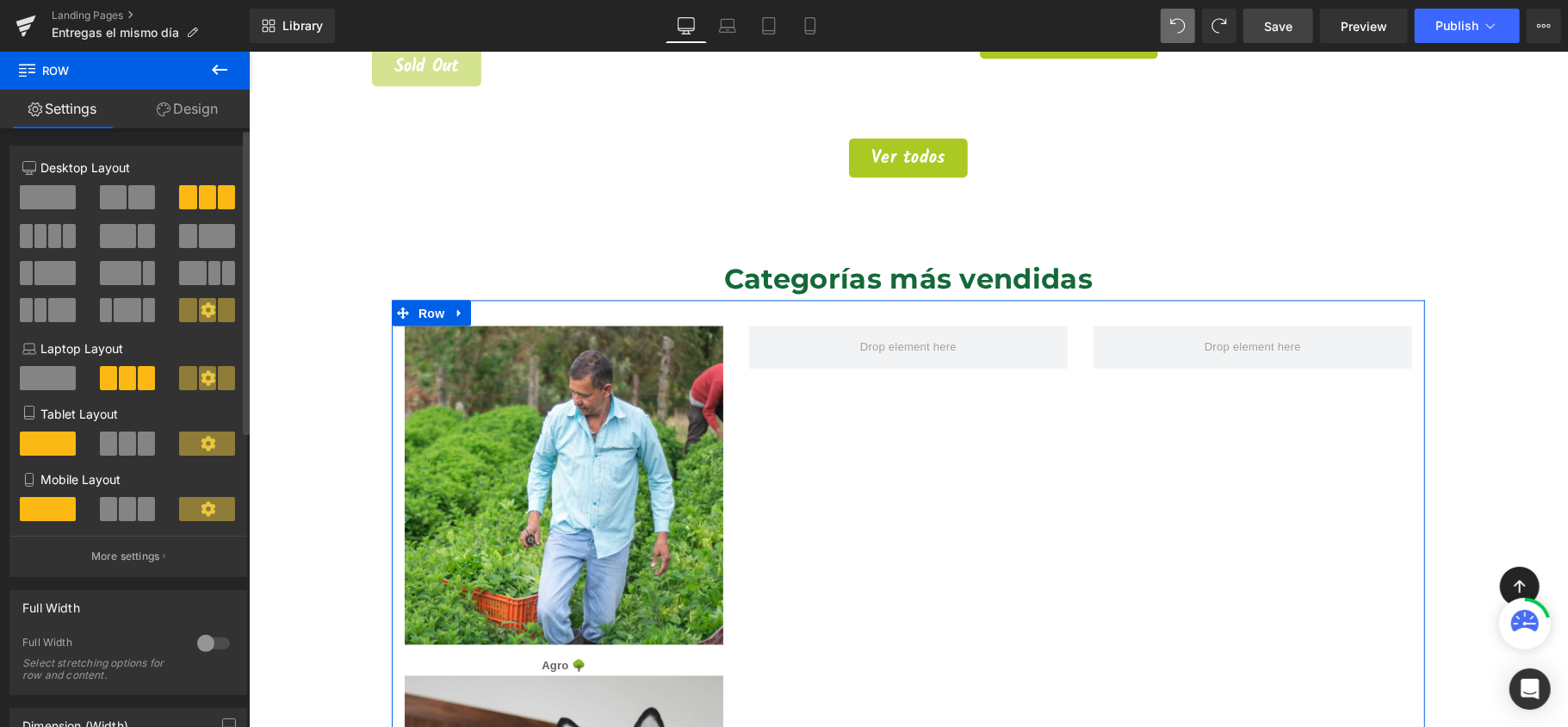
click at [138, 241] on span at bounding box center [146, 236] width 17 height 24
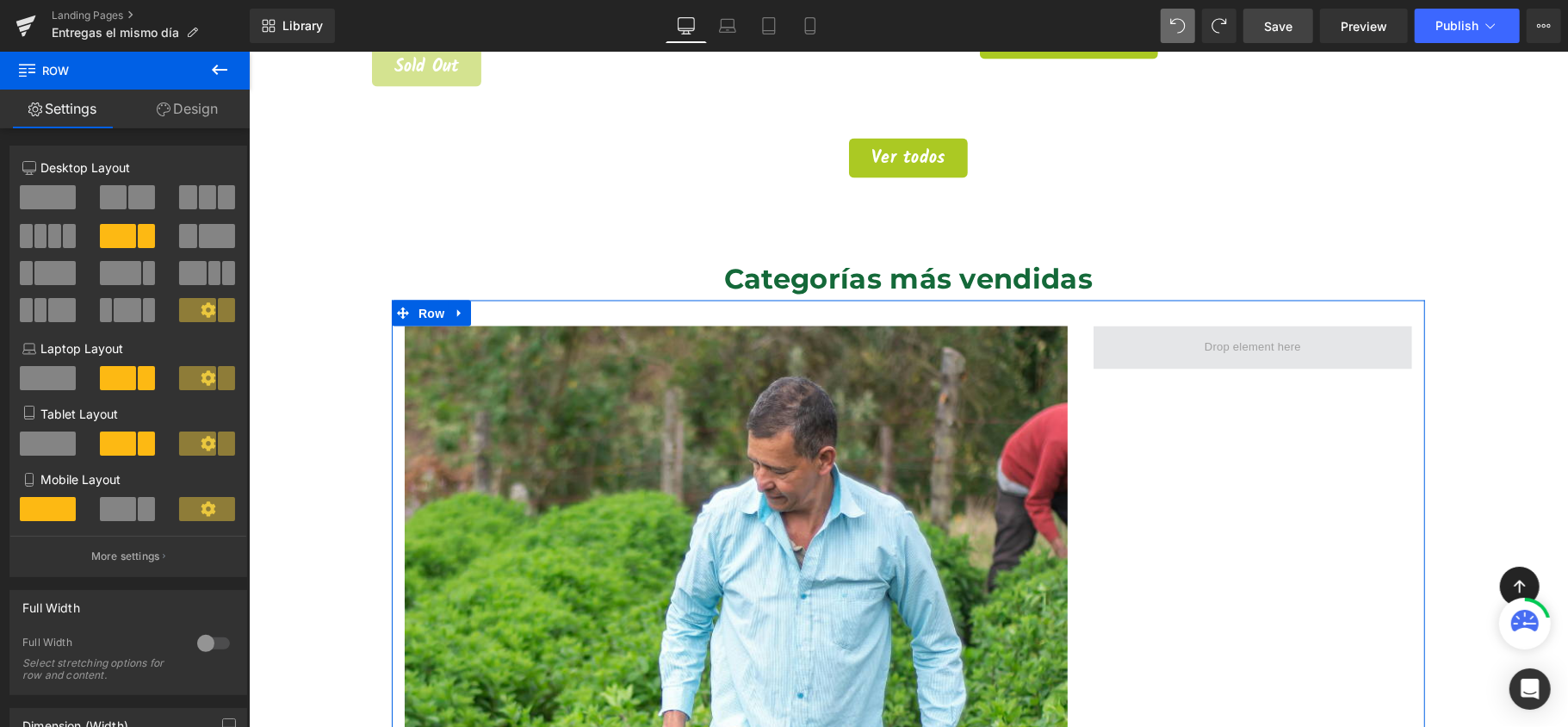
click at [1209, 334] on span at bounding box center [1252, 348] width 108 height 27
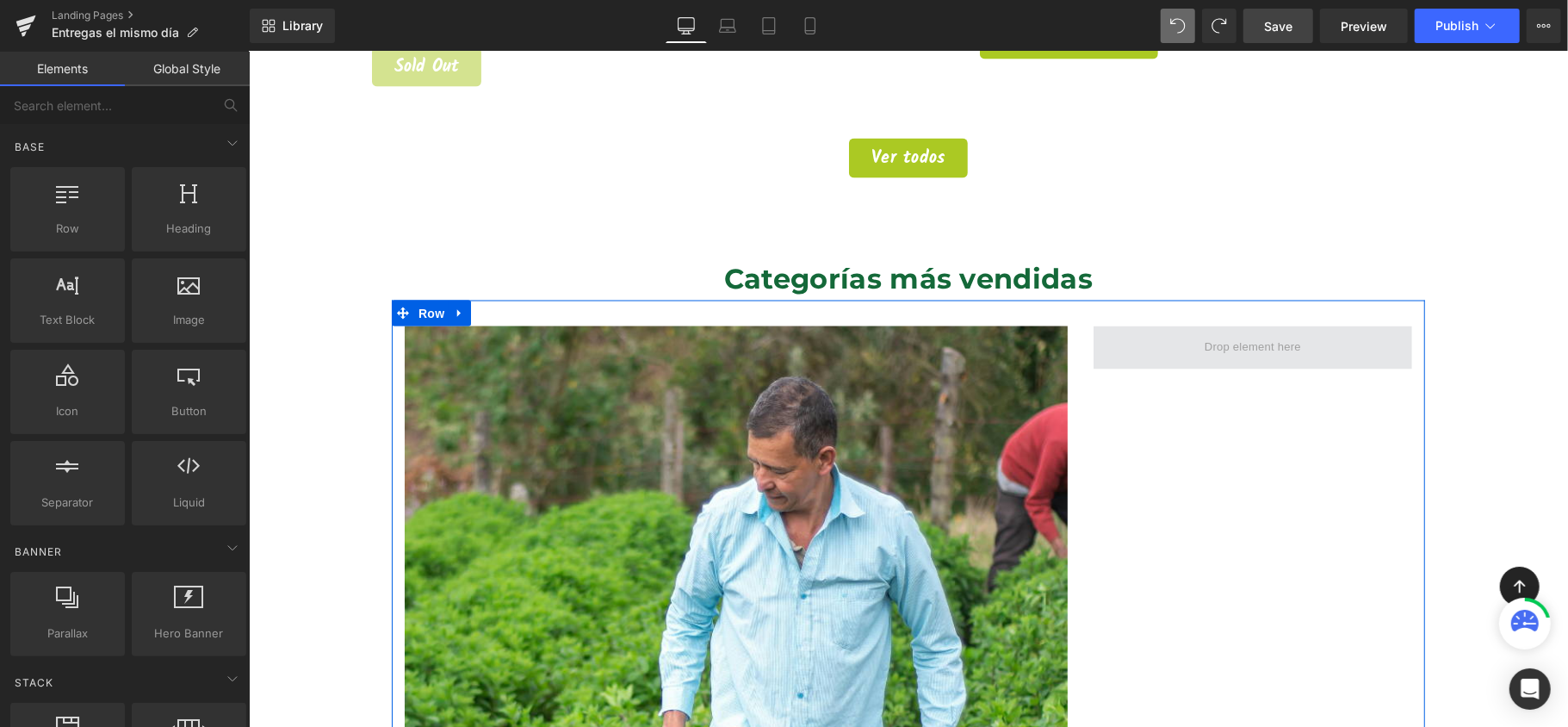
click at [1290, 337] on span at bounding box center [1252, 348] width 108 height 27
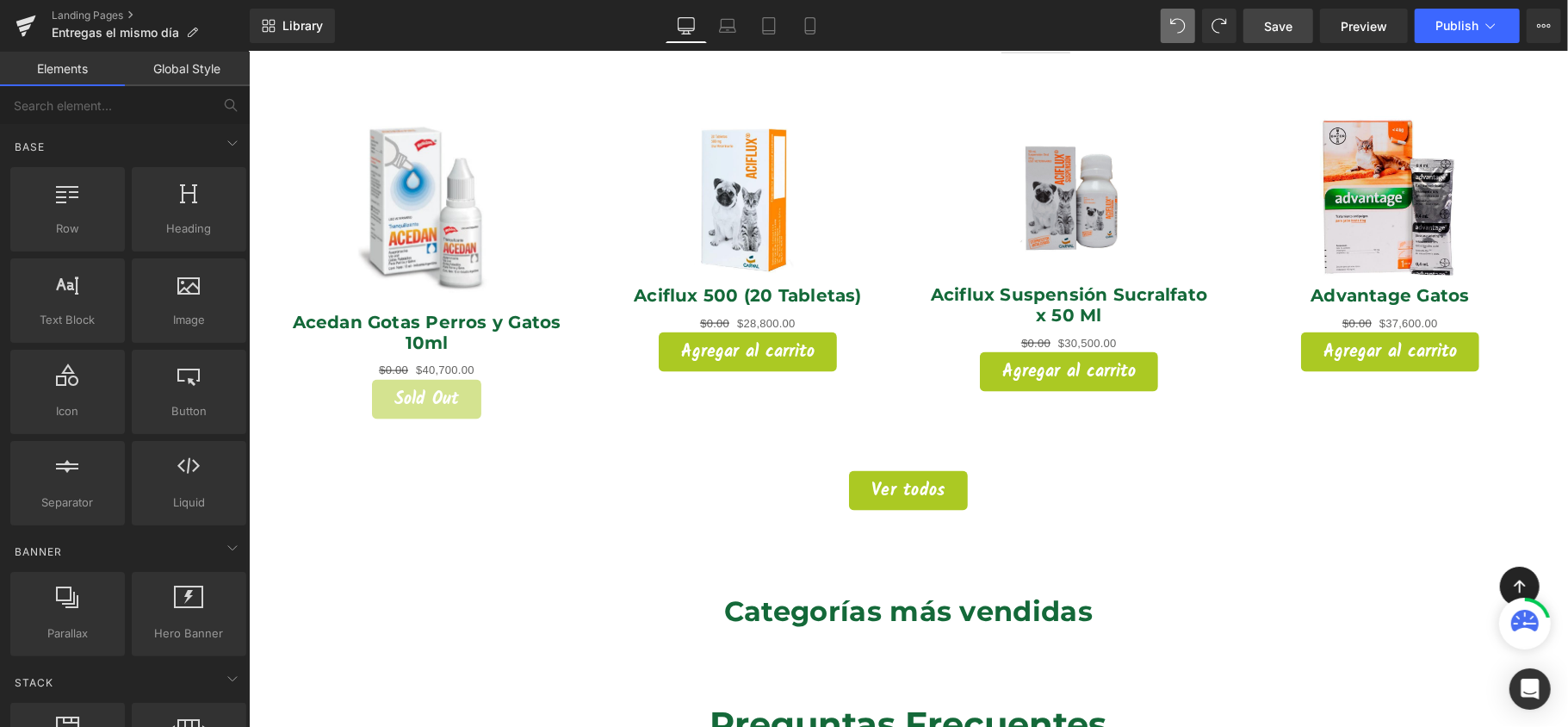
scroll to position [1652, 0]
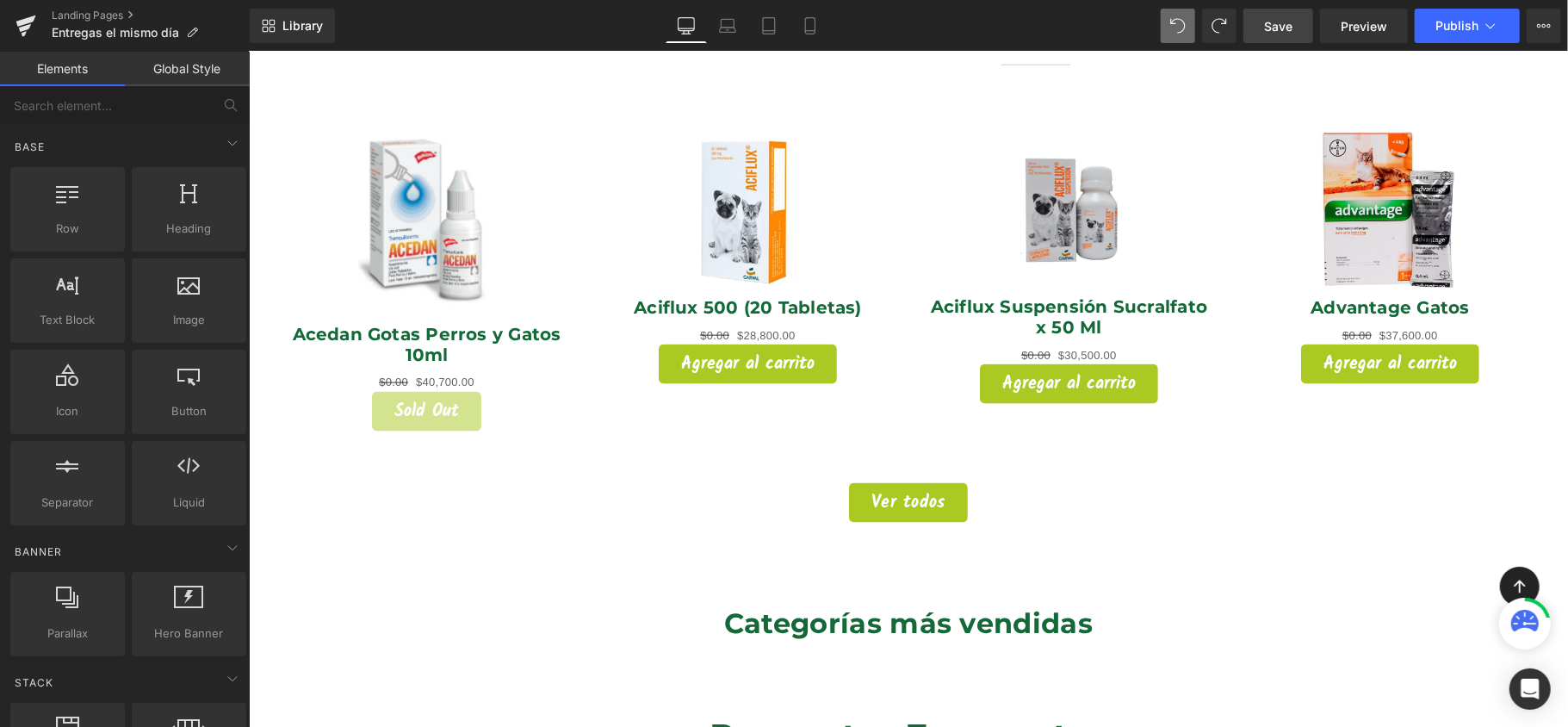
click at [1161, 35] on div "Library Desktop Desktop Laptop Tablet Mobile Save Preview Publish Scheduled Vie…" at bounding box center [909, 26] width 1319 height 34
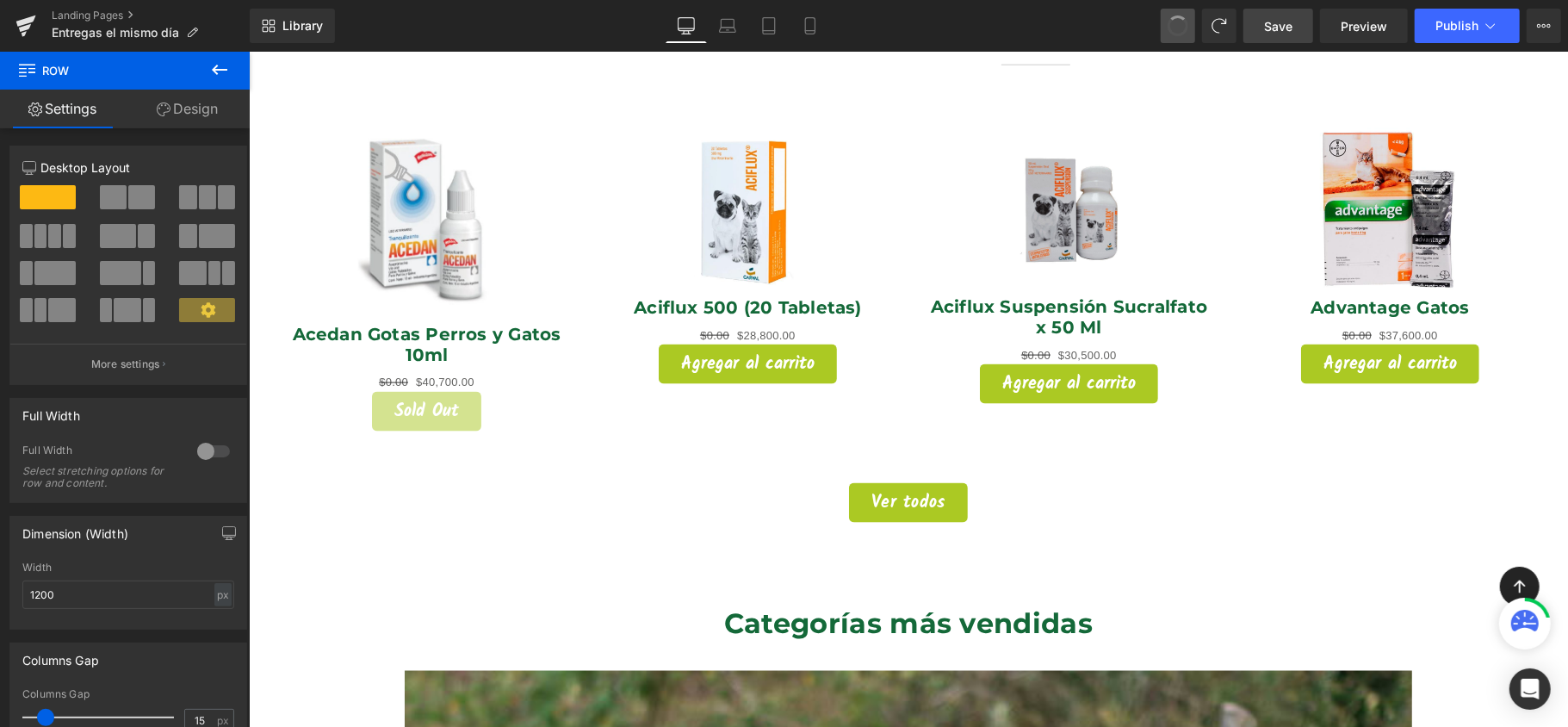
scroll to position [1896, 0]
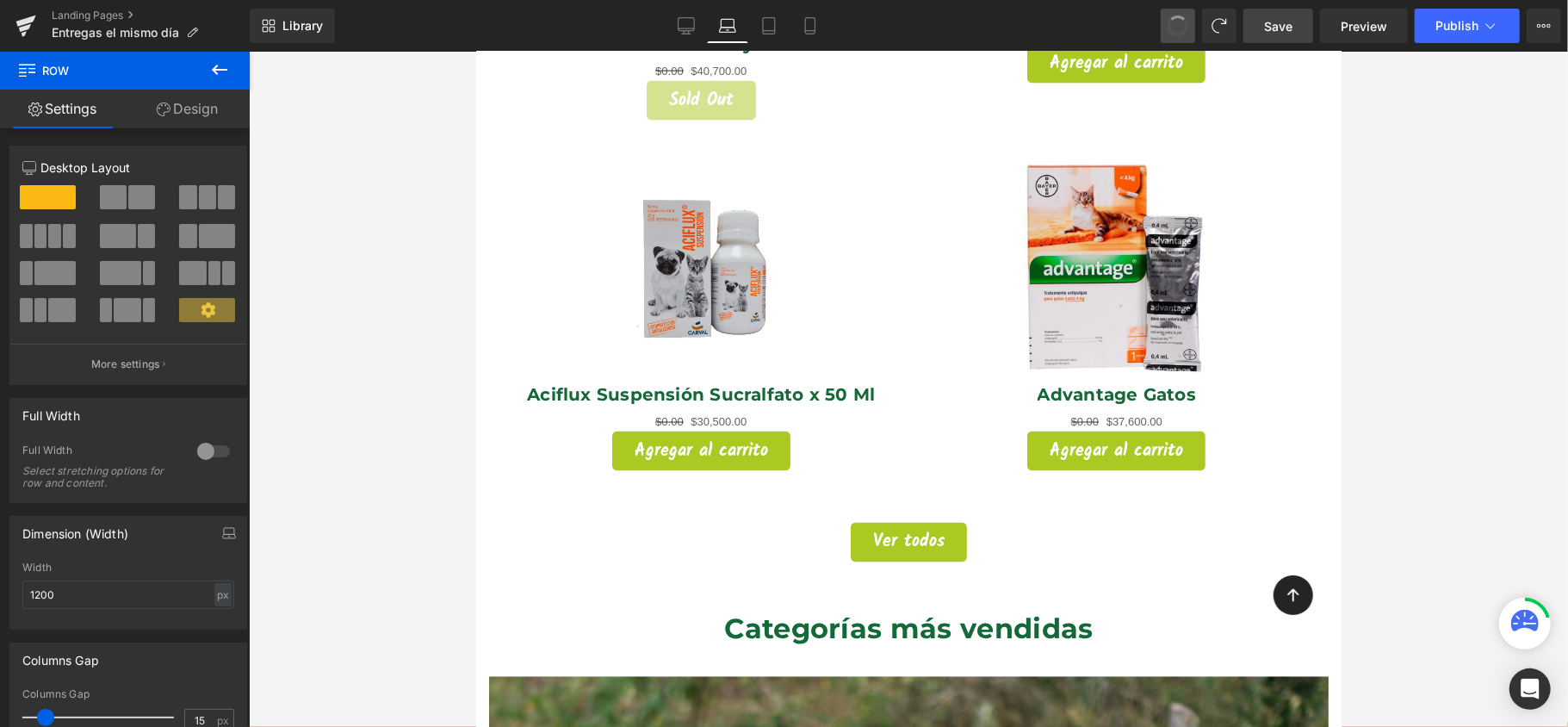
click at [1183, 30] on span at bounding box center [1177, 25] width 21 height 21
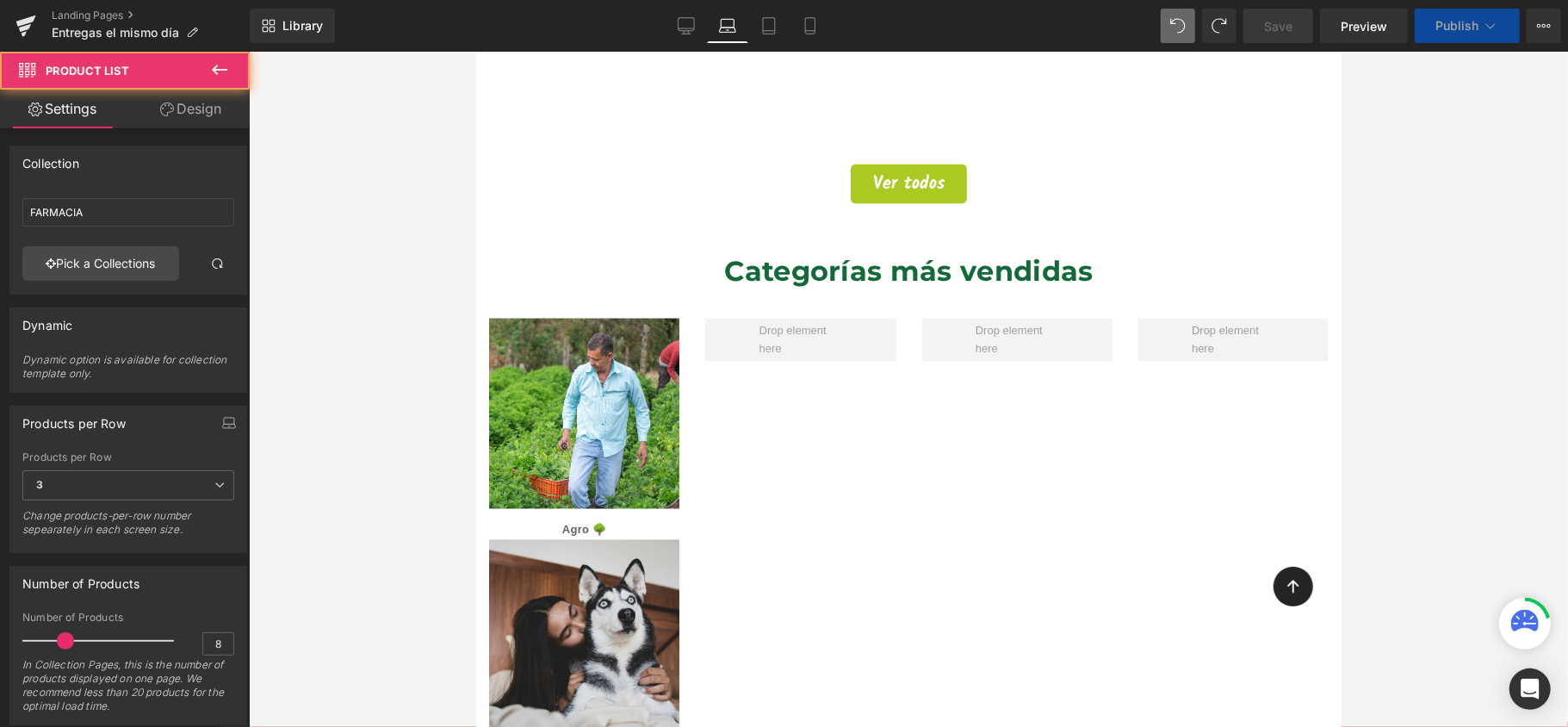
scroll to position [1321, 0]
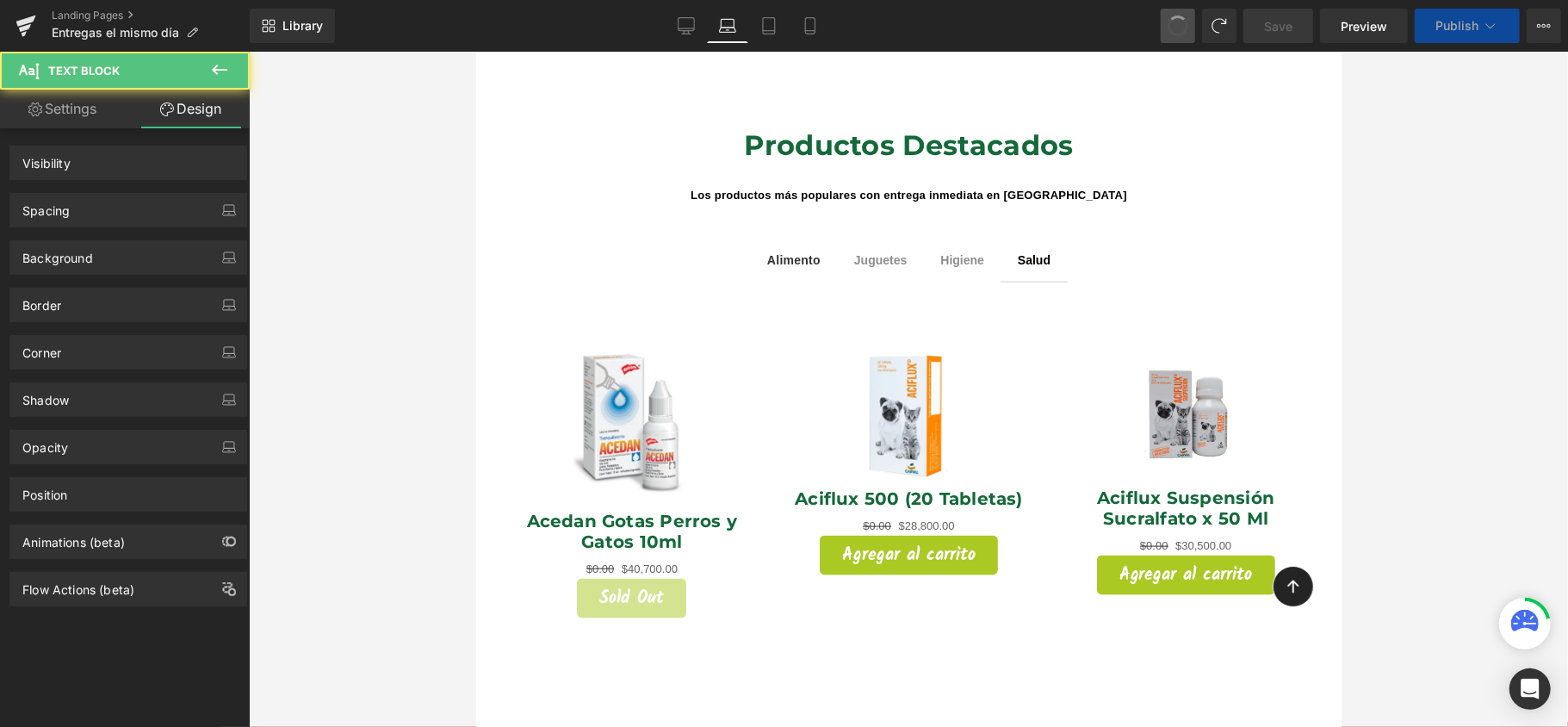
click at [1183, 30] on span at bounding box center [1178, 25] width 30 height 30
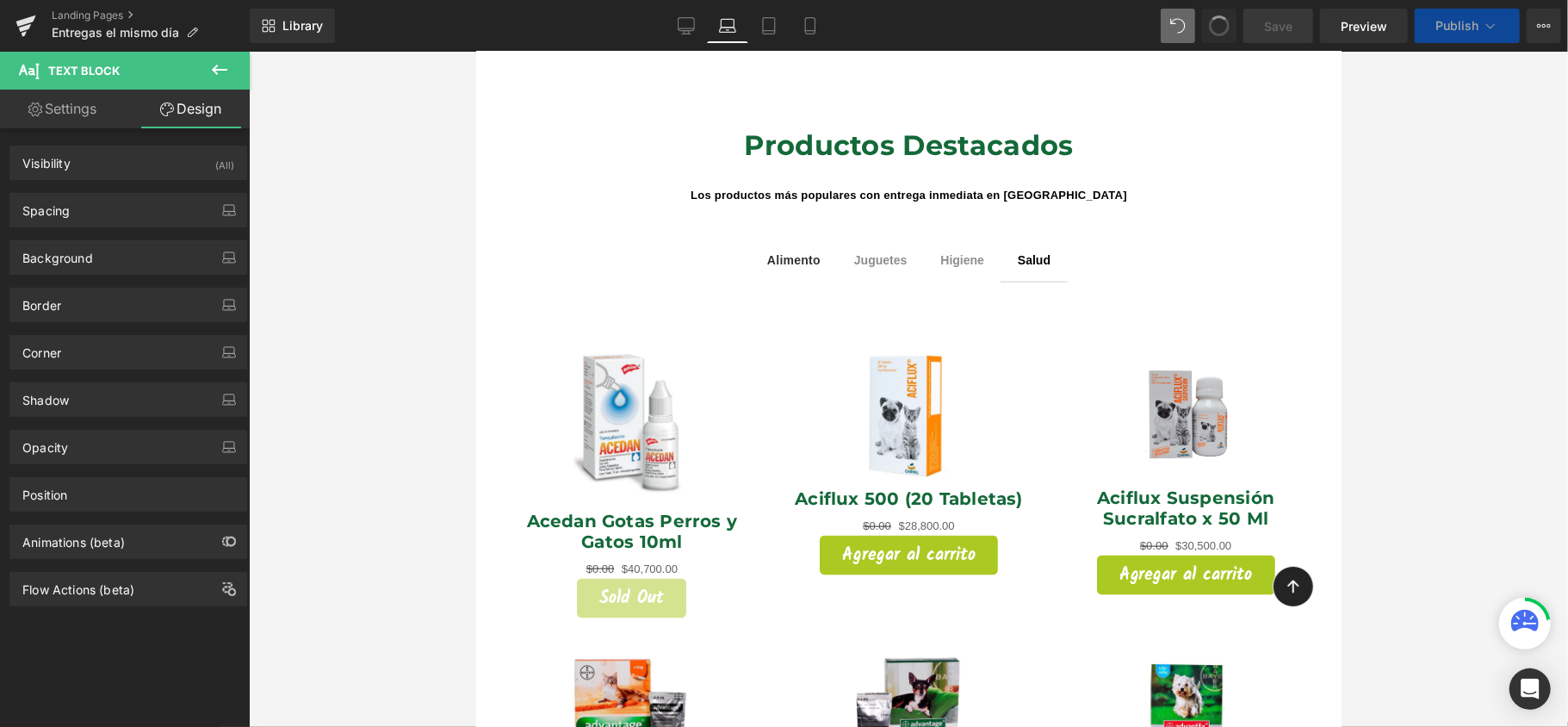
click at [1225, 34] on span at bounding box center [1220, 26] width 29 height 29
click at [1449, 315] on div at bounding box center [909, 390] width 1319 height 676
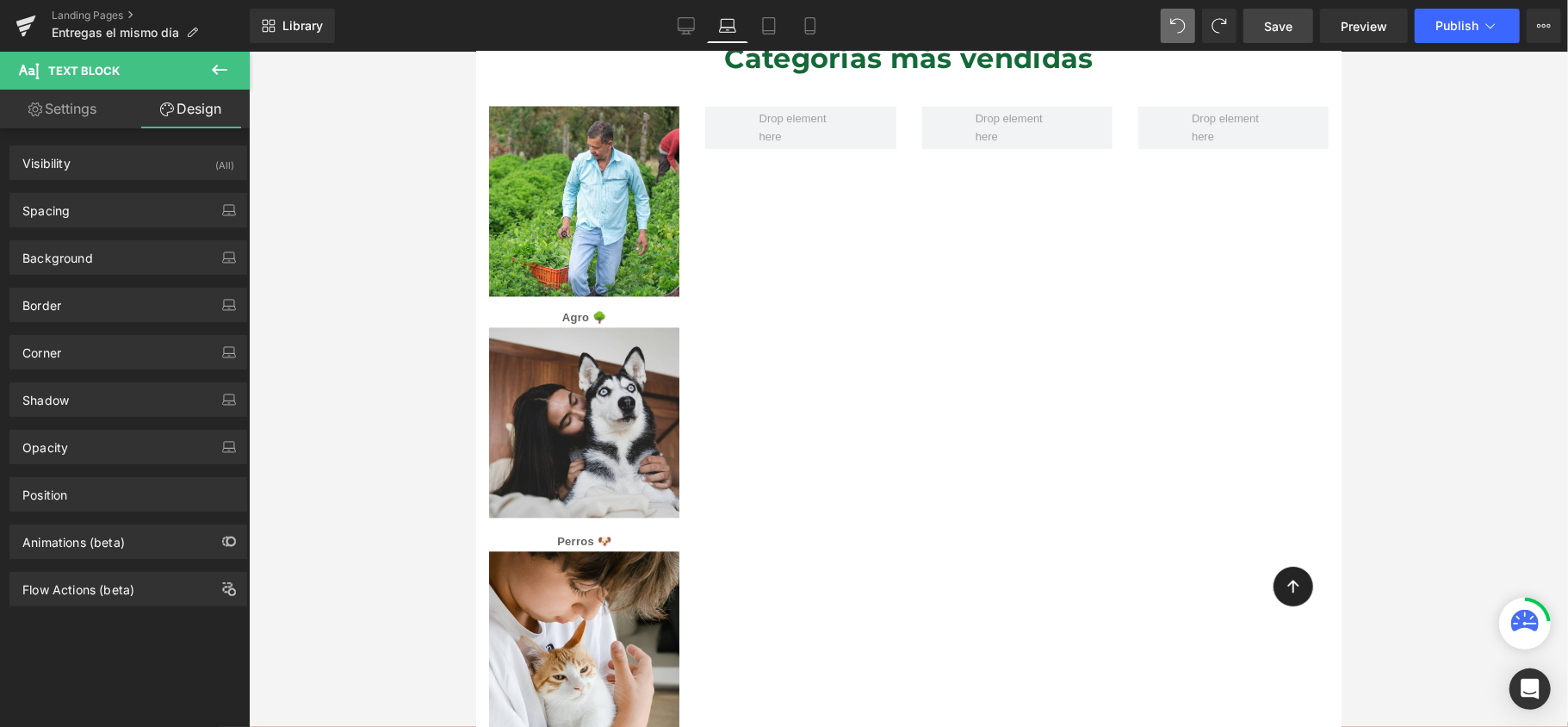
drag, startPoint x: 543, startPoint y: 304, endPoint x: 638, endPoint y: 281, distance: 97.7
click at [543, 326] on img at bounding box center [583, 429] width 190 height 206
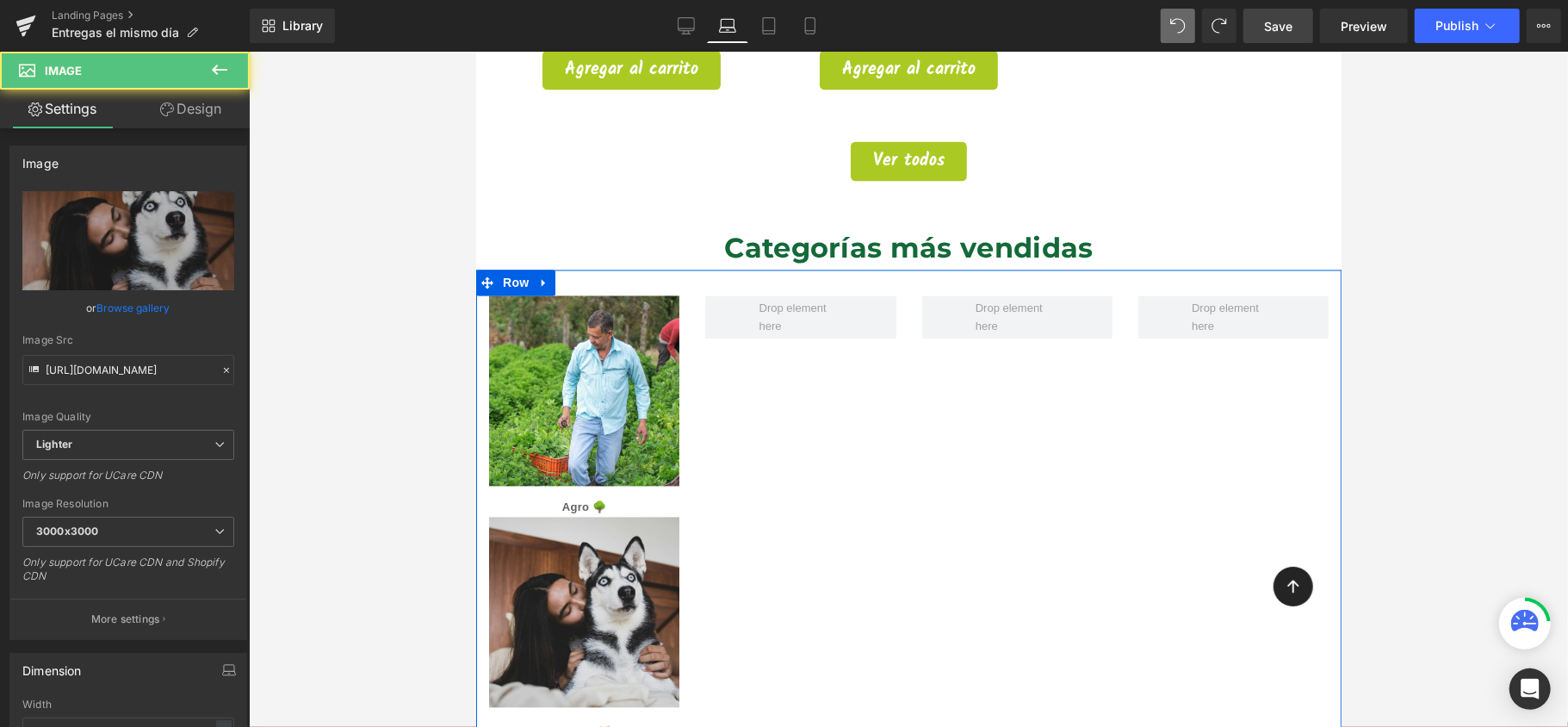
scroll to position [2231, 0]
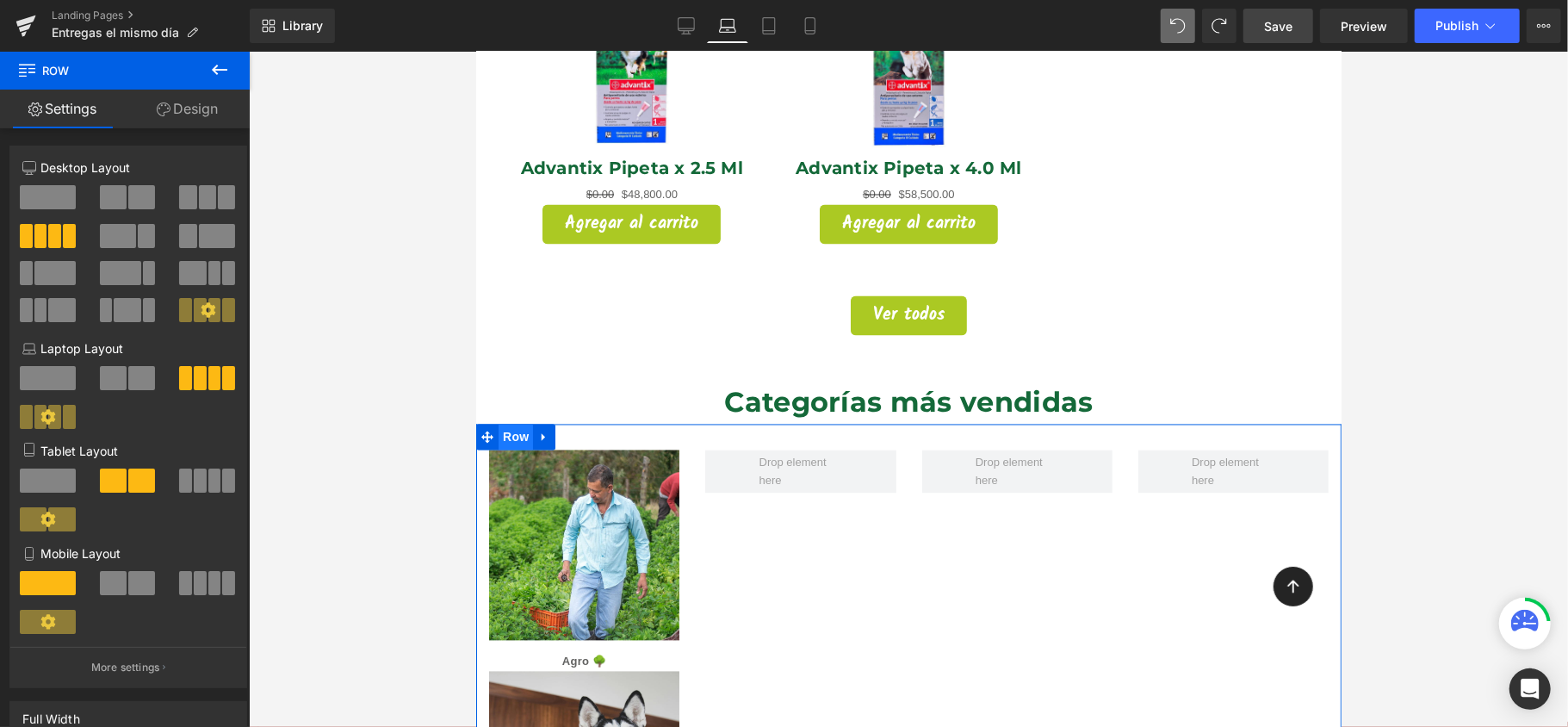
click at [524, 424] on span "Row" at bounding box center [515, 437] width 34 height 26
click at [56, 243] on span at bounding box center [55, 236] width 13 height 24
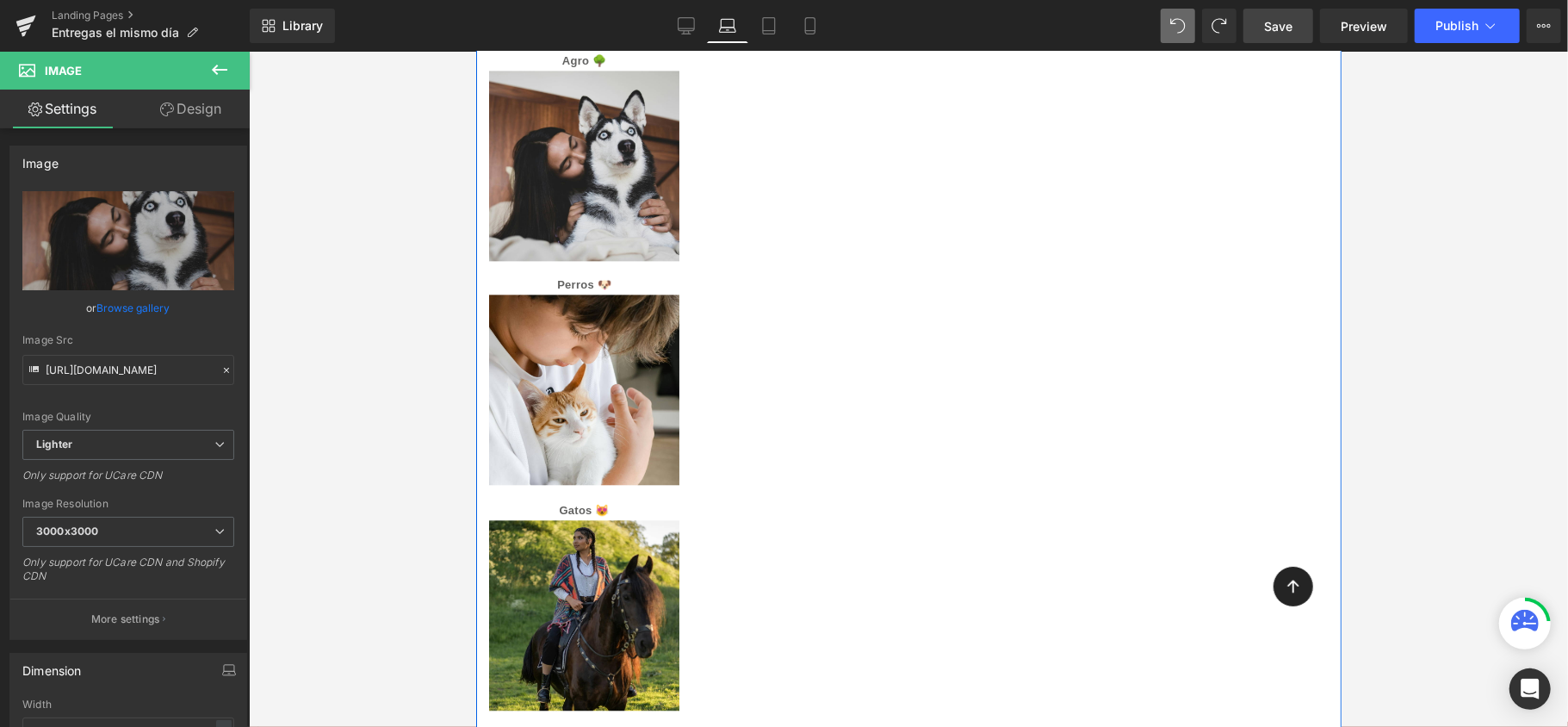
scroll to position [2921, 0]
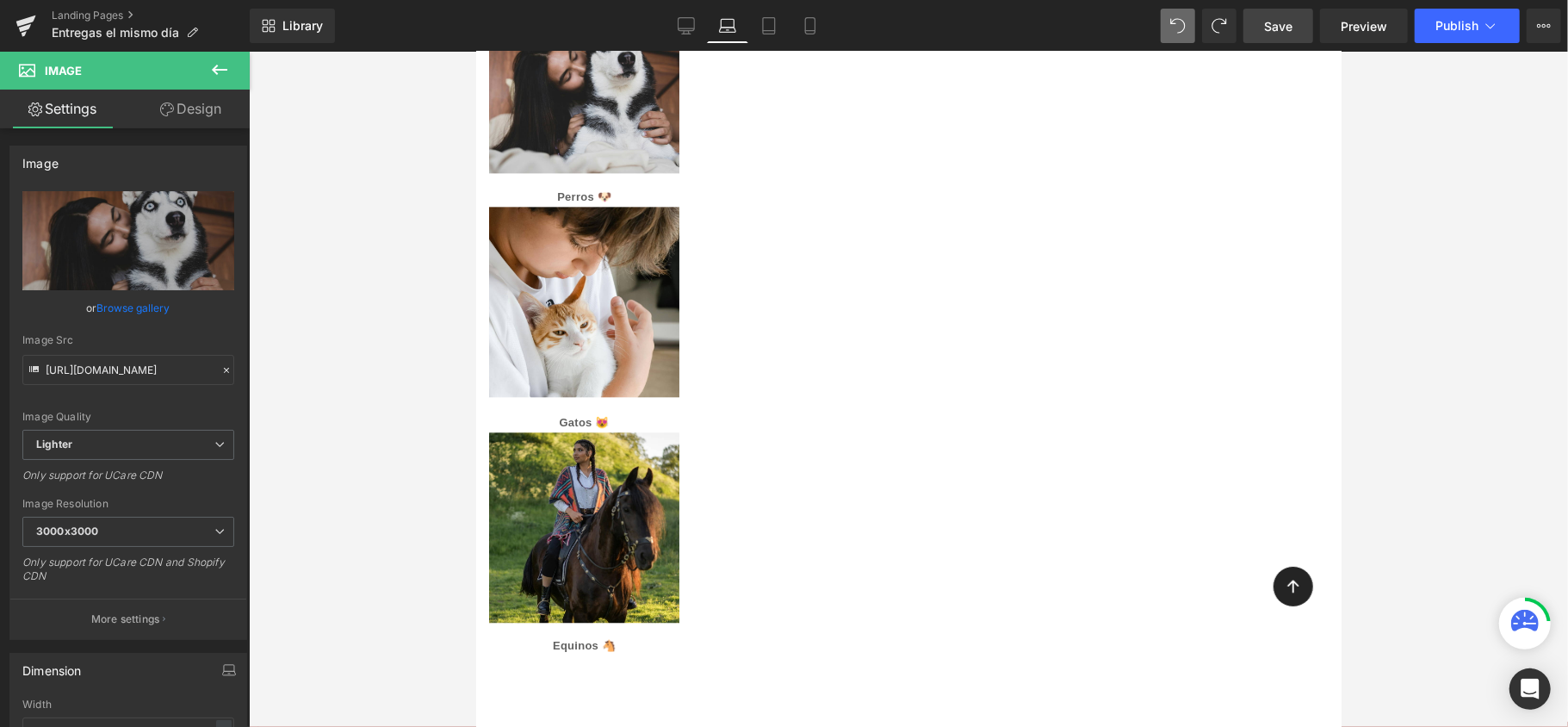
click at [1554, 381] on div at bounding box center [909, 390] width 1319 height 676
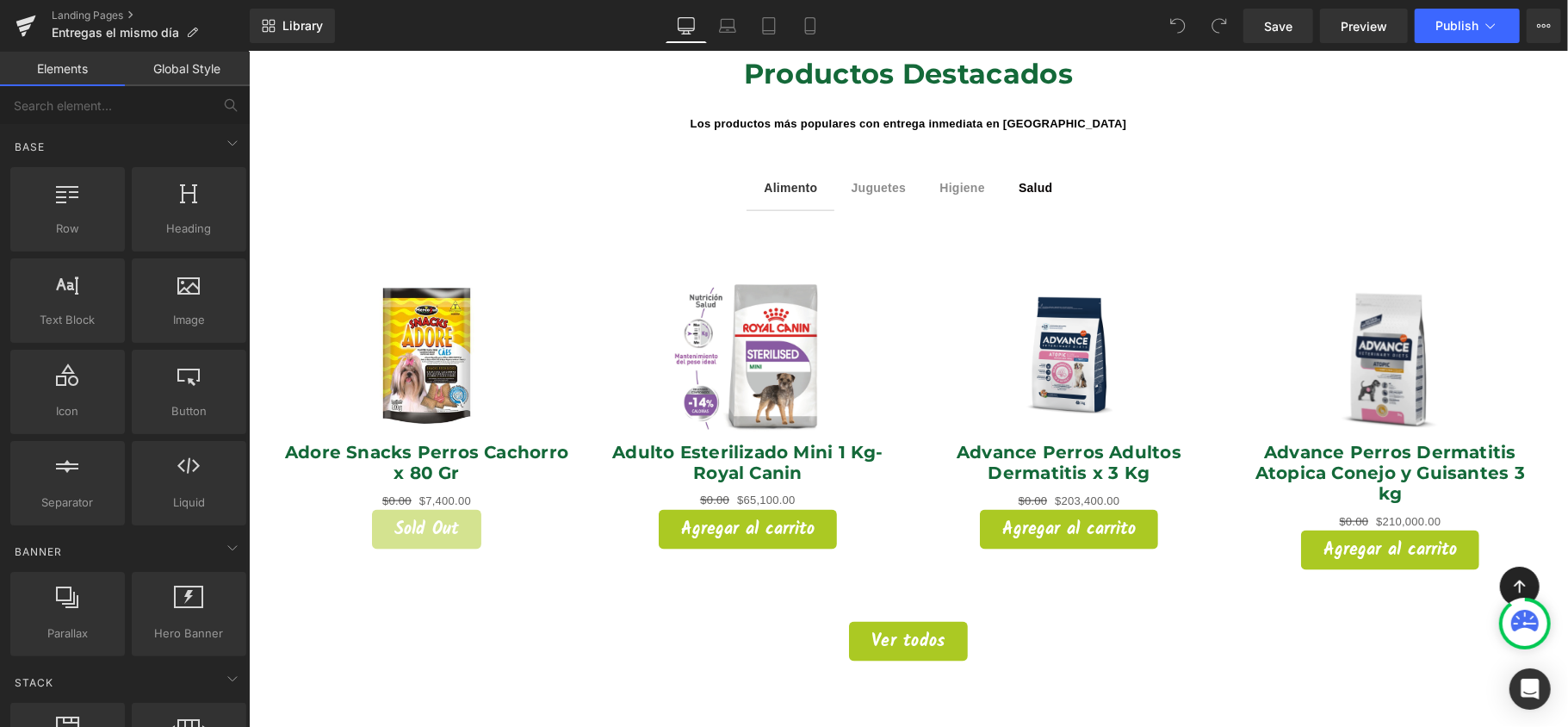
scroll to position [1263, 0]
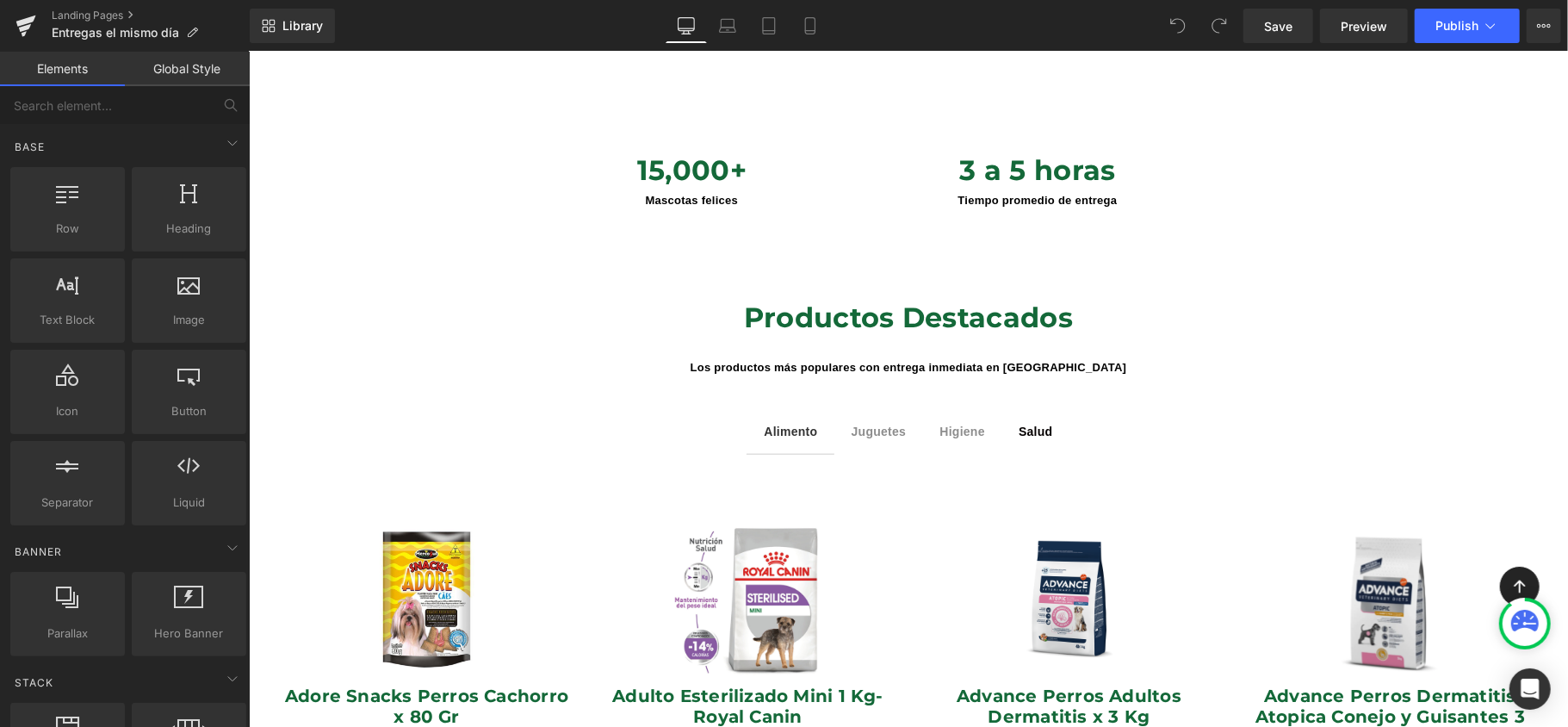
click at [861, 421] on div "Juguetes Text Block" at bounding box center [879, 430] width 56 height 19
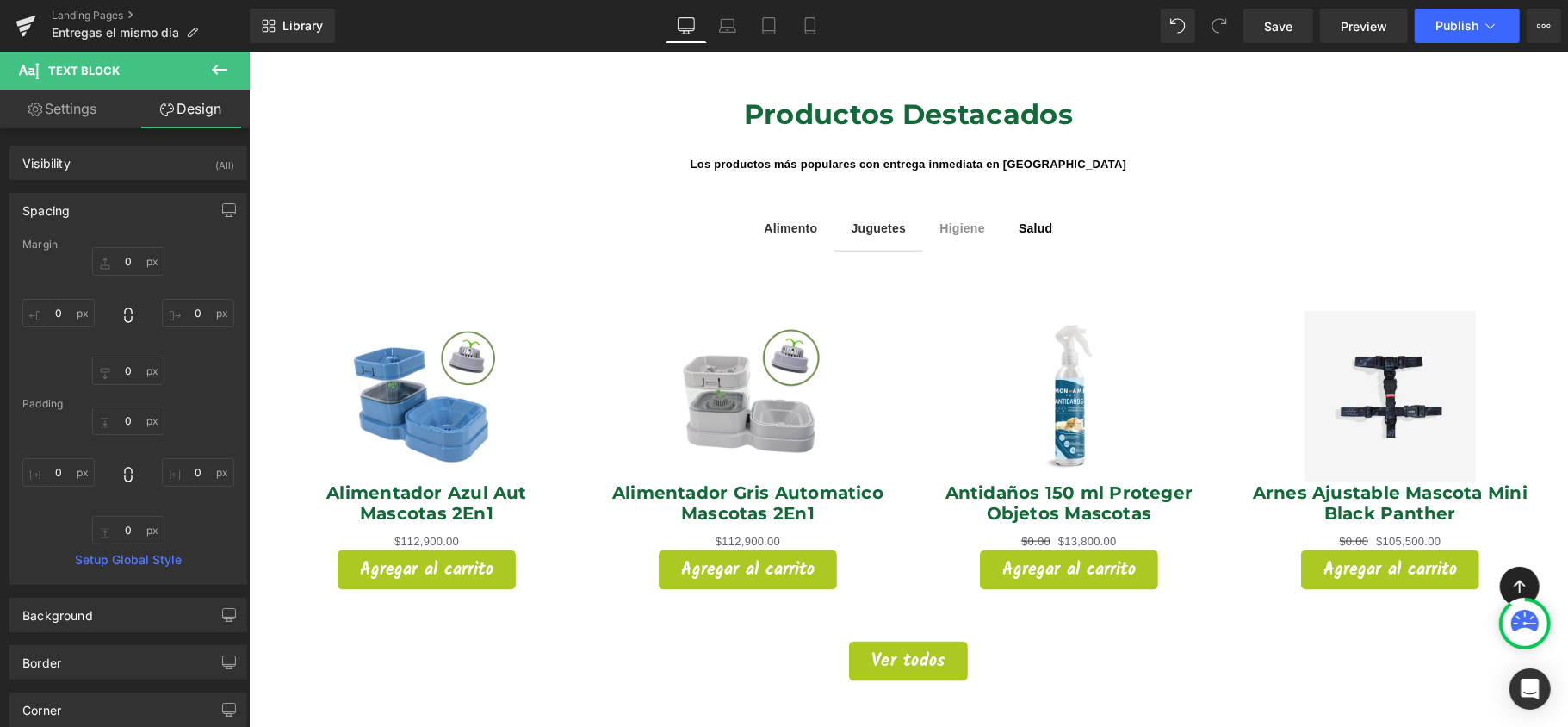
scroll to position [1493, 0]
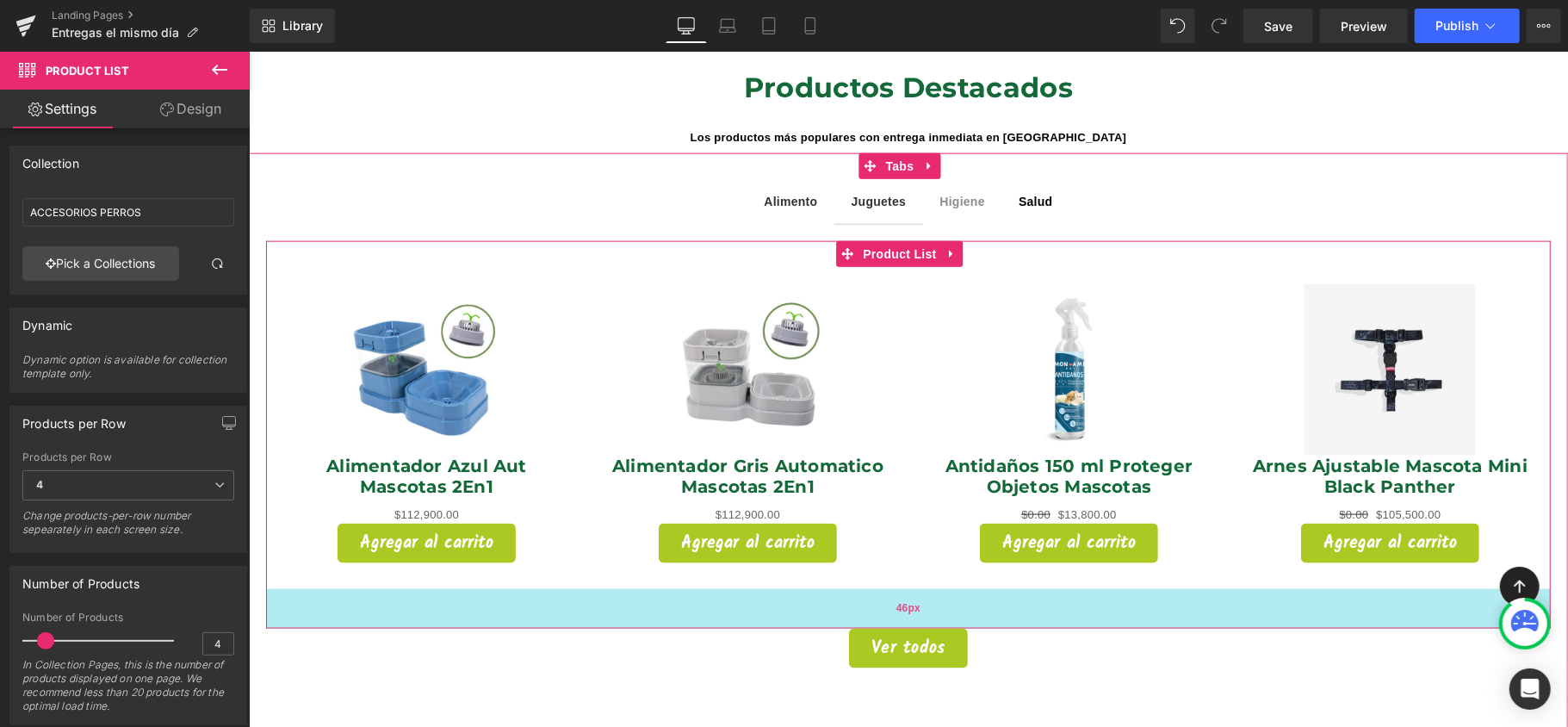
drag, startPoint x: 920, startPoint y: 585, endPoint x: 920, endPoint y: 599, distance: 14.0
click at [920, 599] on div "46px" at bounding box center [908, 608] width 1285 height 39
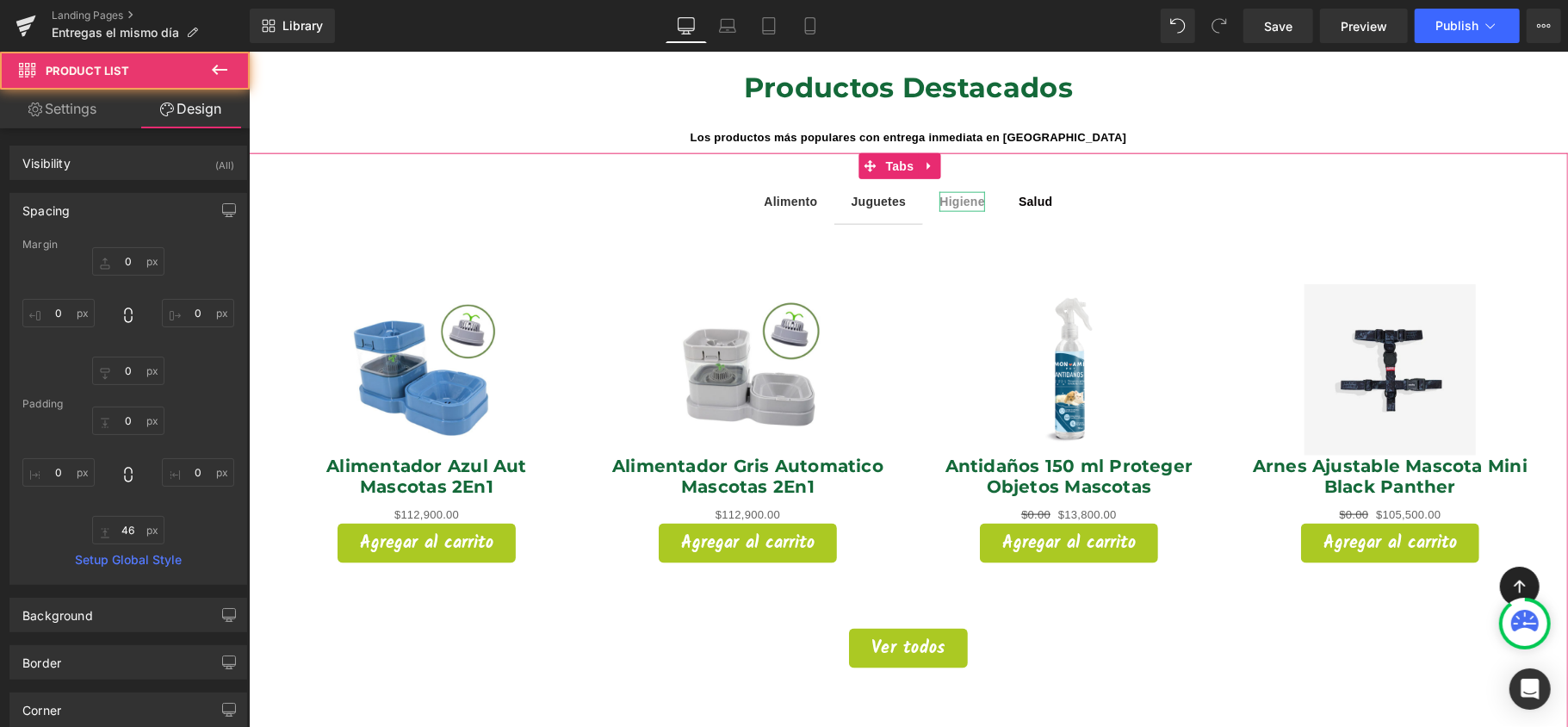
click at [961, 194] on span "Higiene" at bounding box center [961, 200] width 45 height 13
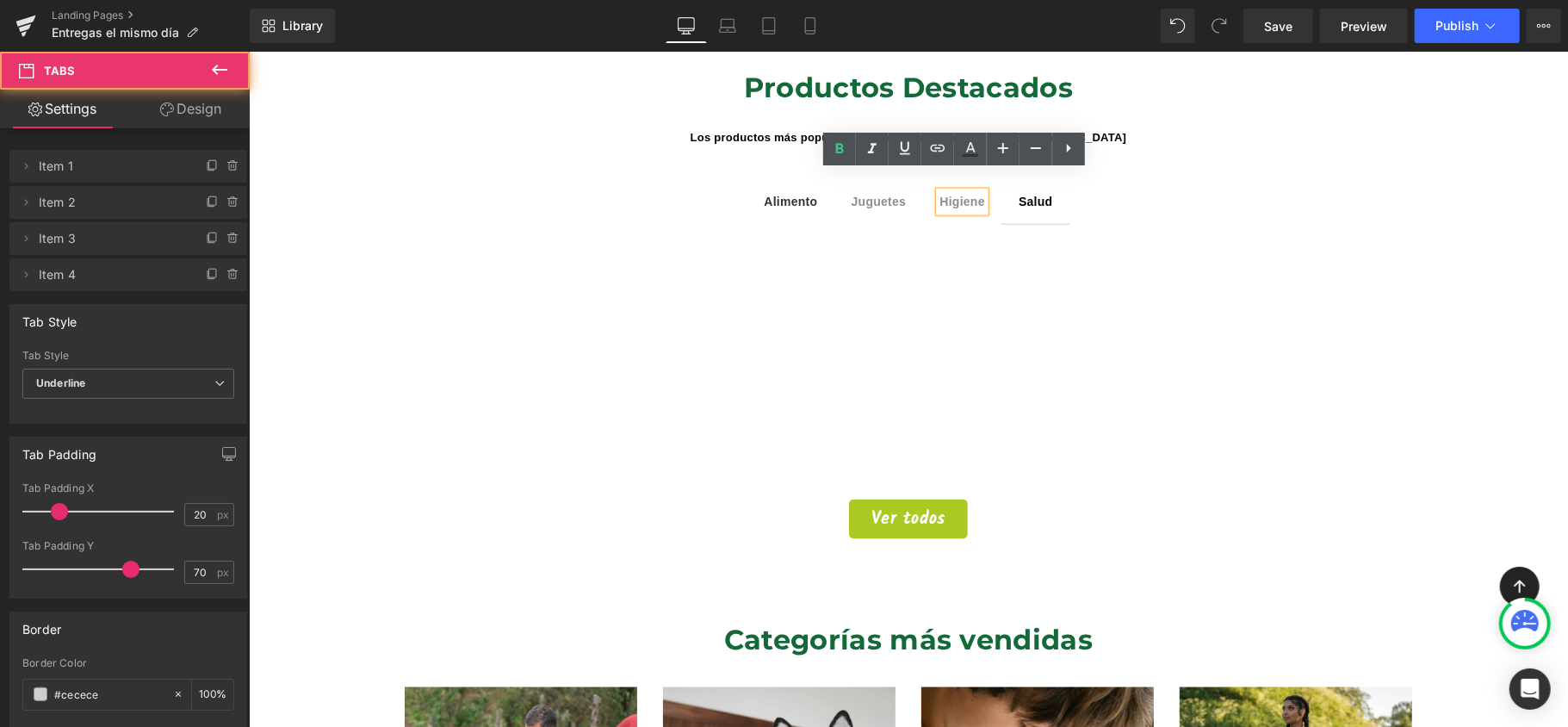
click at [1057, 183] on span "Salud Text Block" at bounding box center [1035, 201] width 68 height 43
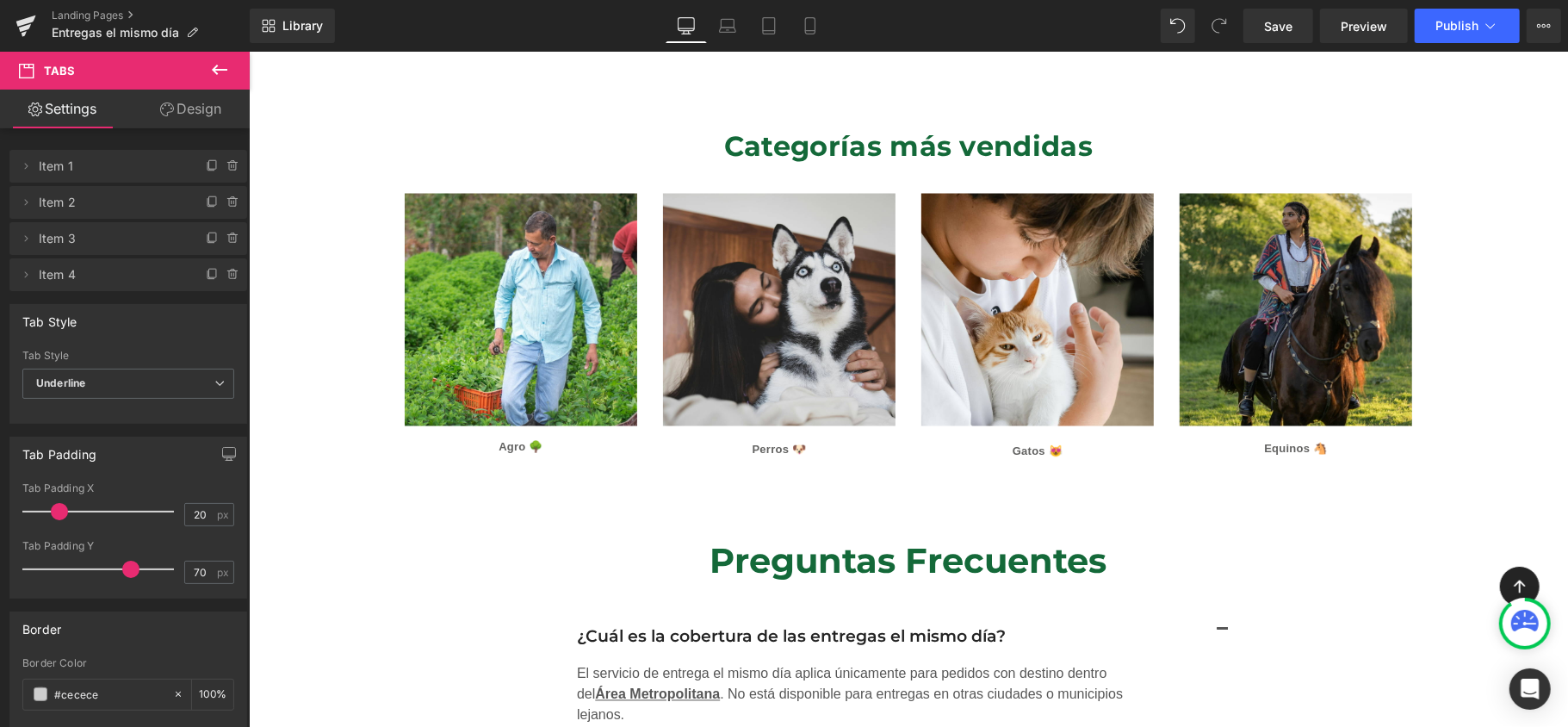
scroll to position [2297, 0]
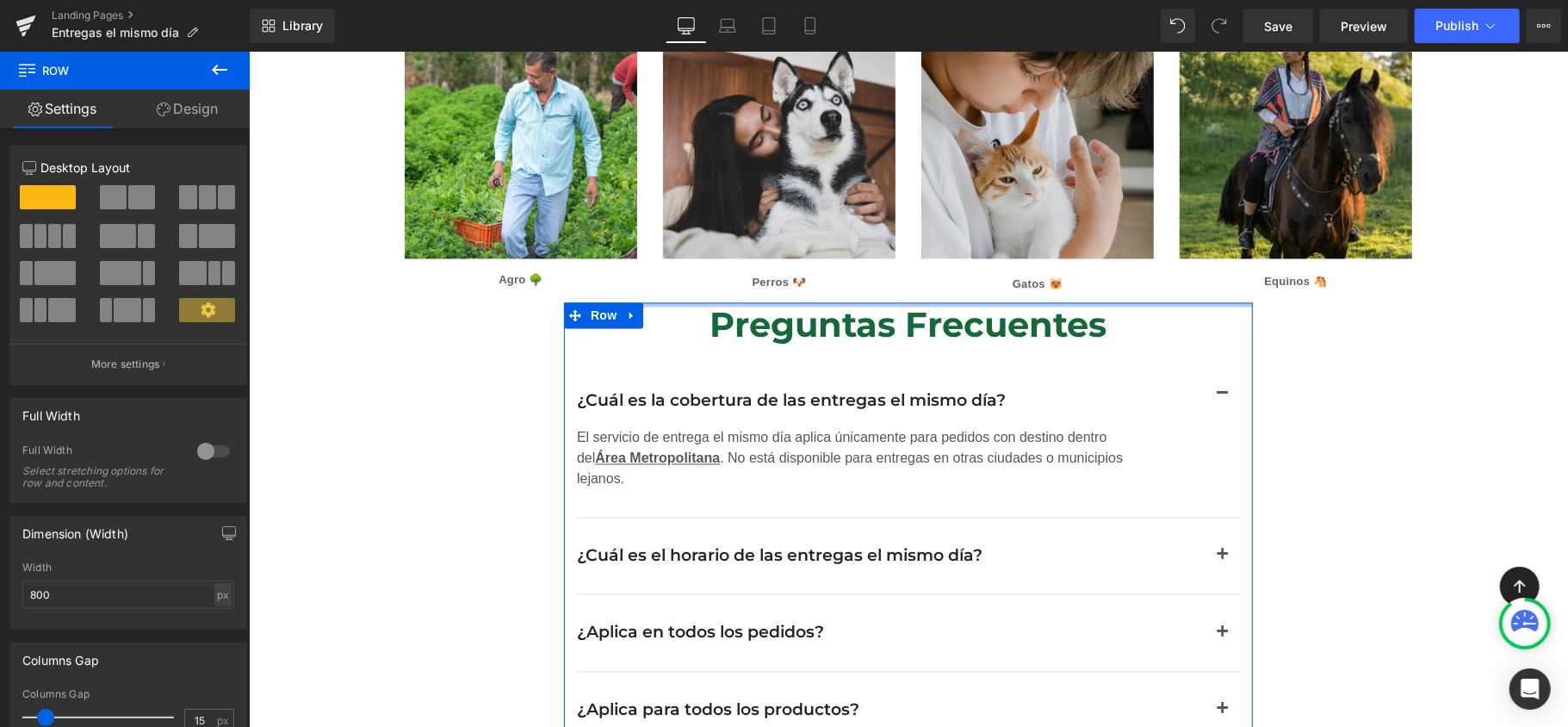
drag, startPoint x: 921, startPoint y: 292, endPoint x: 945, endPoint y: 214, distance: 81.6
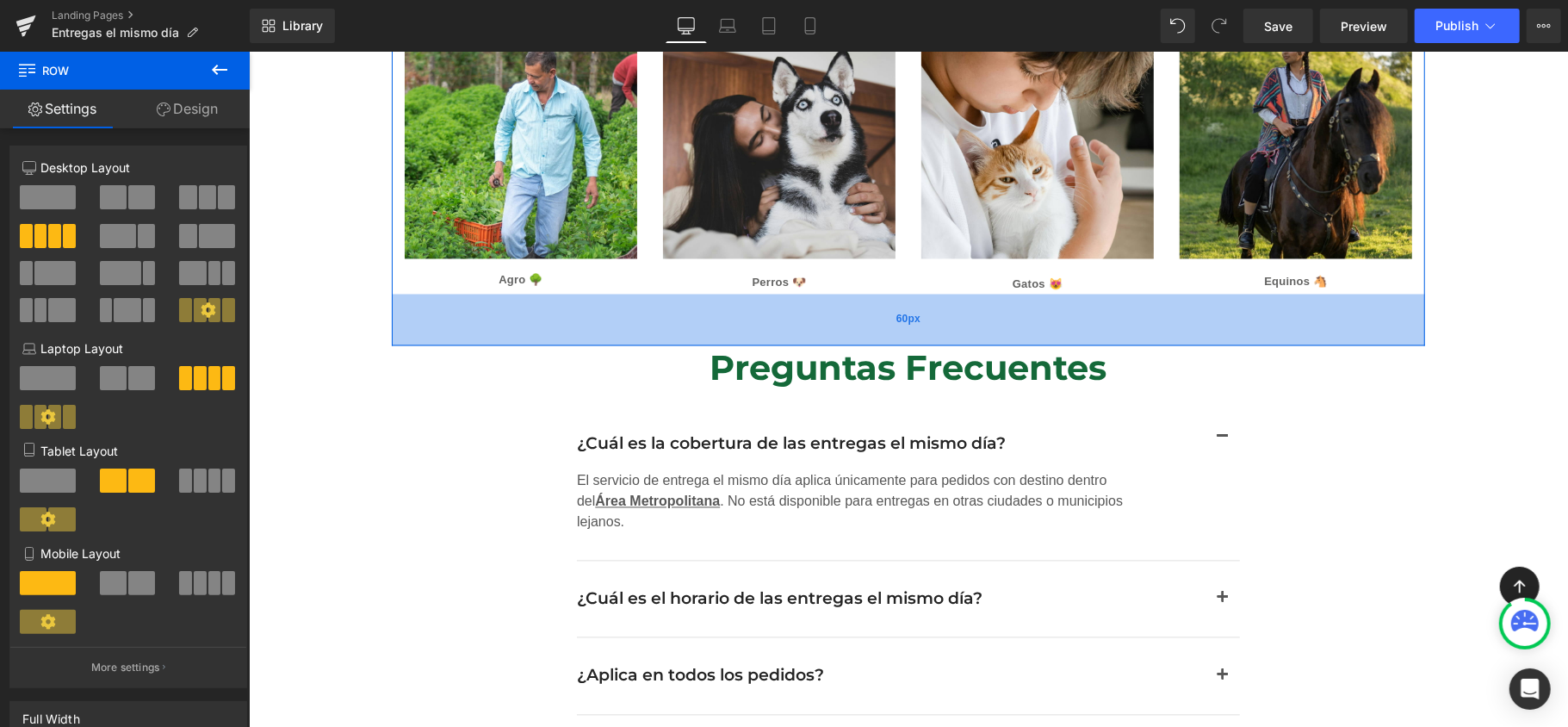
drag, startPoint x: 896, startPoint y: 275, endPoint x: 918, endPoint y: 317, distance: 47.4
click at [918, 317] on div "60px" at bounding box center [907, 320] width 1033 height 52
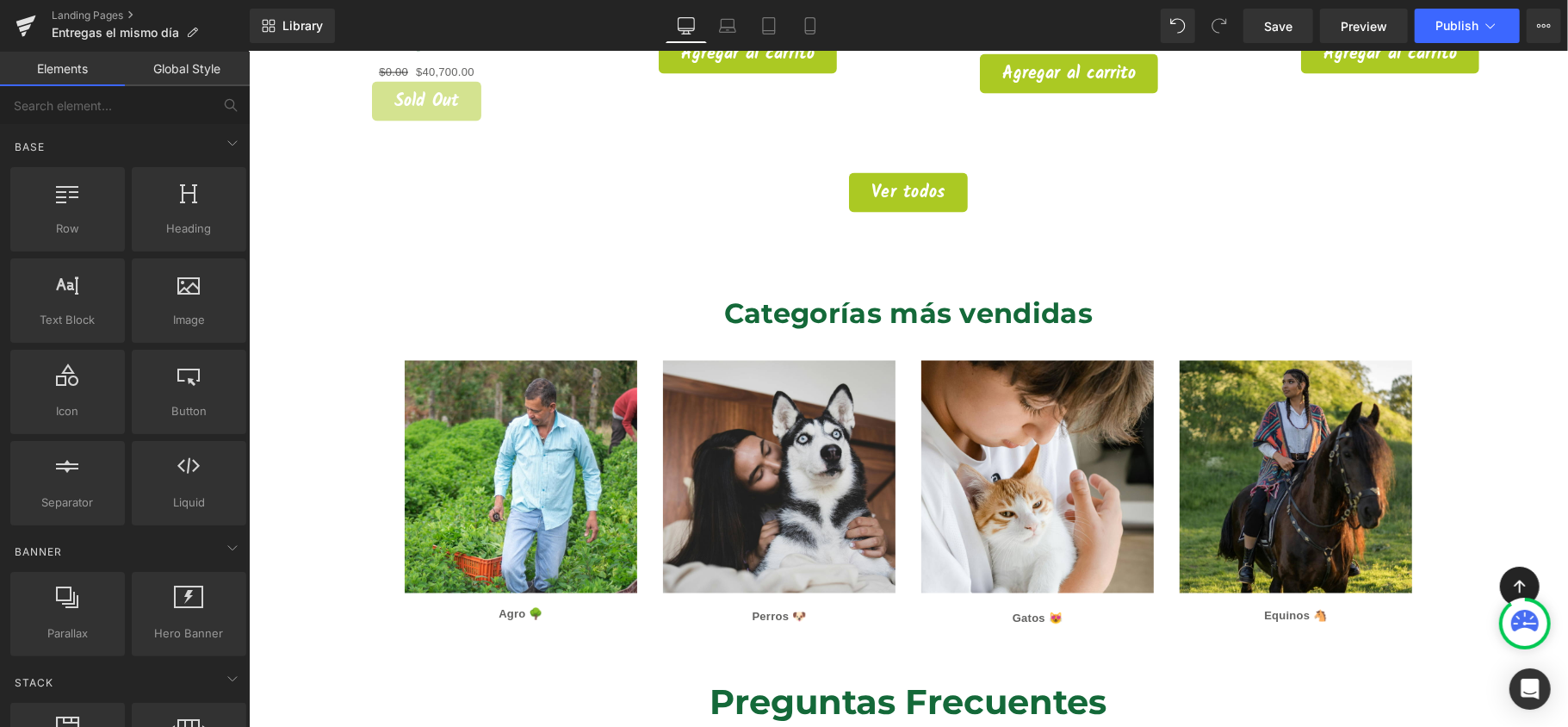
scroll to position [1952, 0]
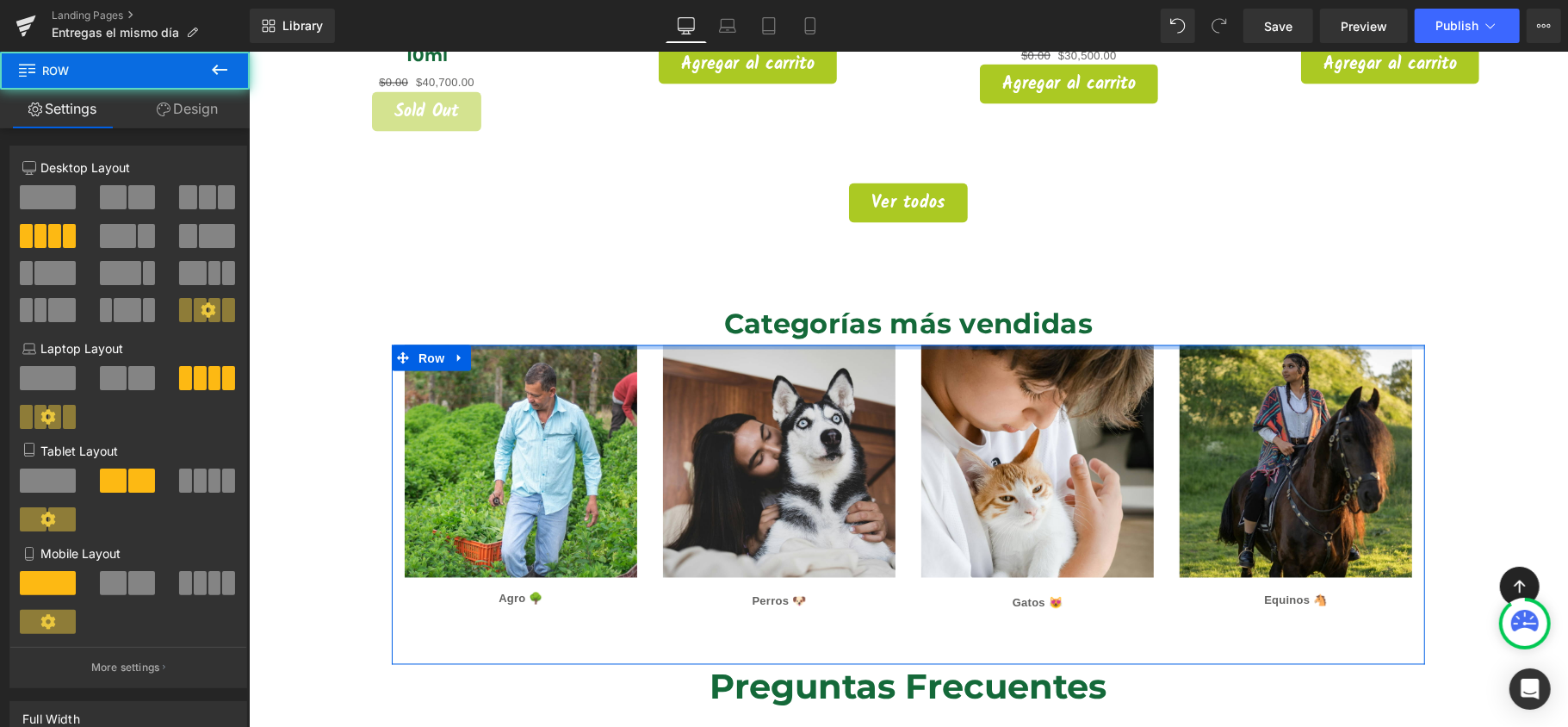
drag, startPoint x: 910, startPoint y: 344, endPoint x: 915, endPoint y: 309, distance: 35.4
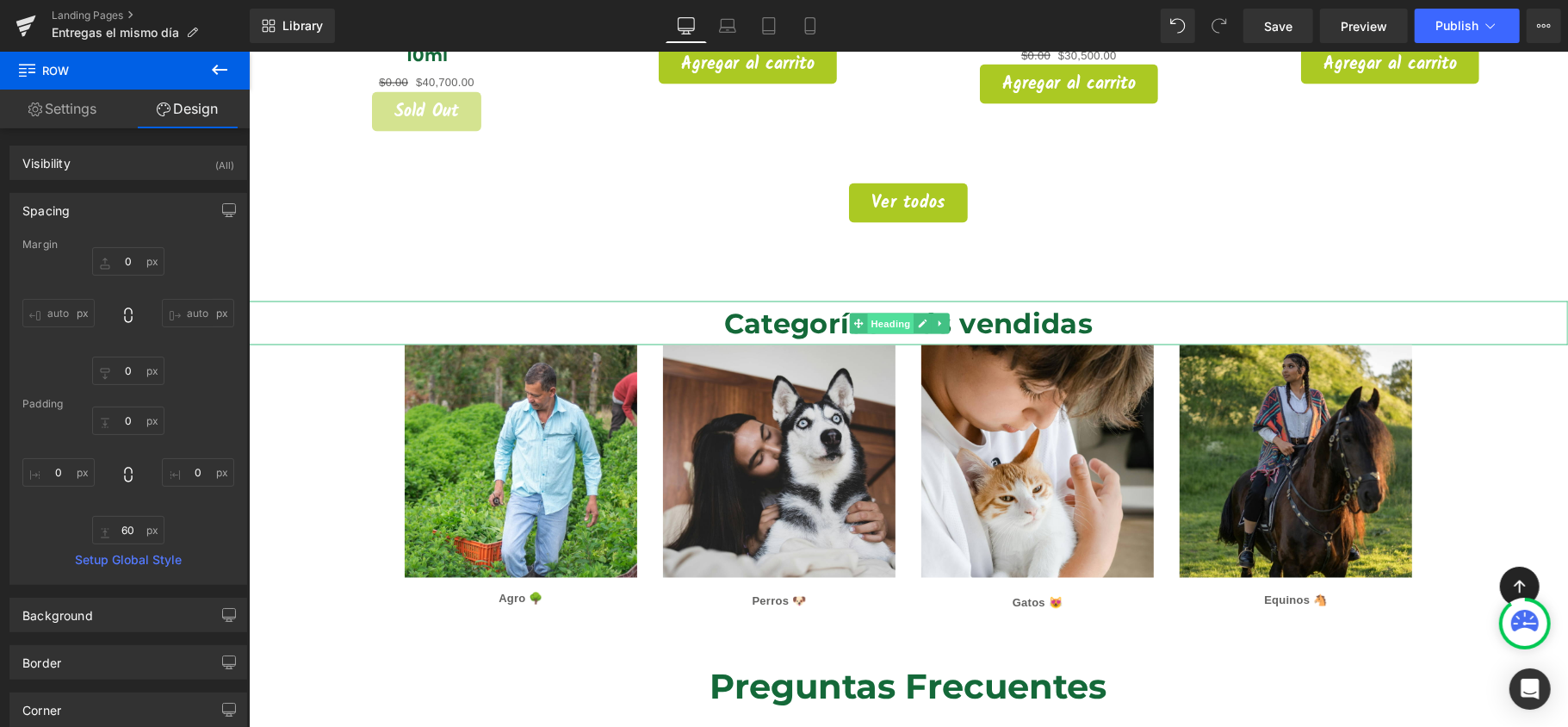
drag, startPoint x: 903, startPoint y: 324, endPoint x: 909, endPoint y: 306, distance: 19.0
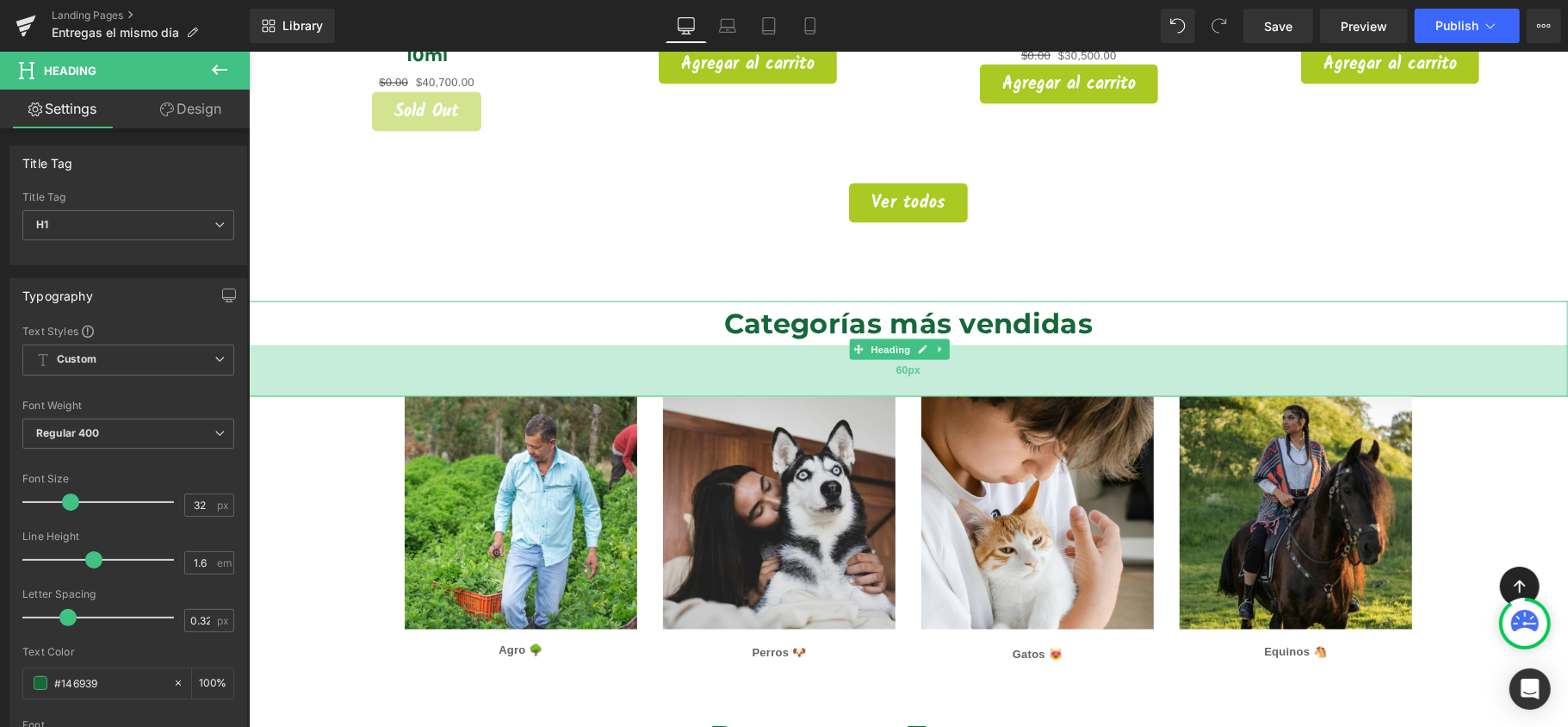
drag, startPoint x: 823, startPoint y: 320, endPoint x: 831, endPoint y: 371, distance: 51.6
click at [831, 371] on div "60px" at bounding box center [908, 370] width 1319 height 52
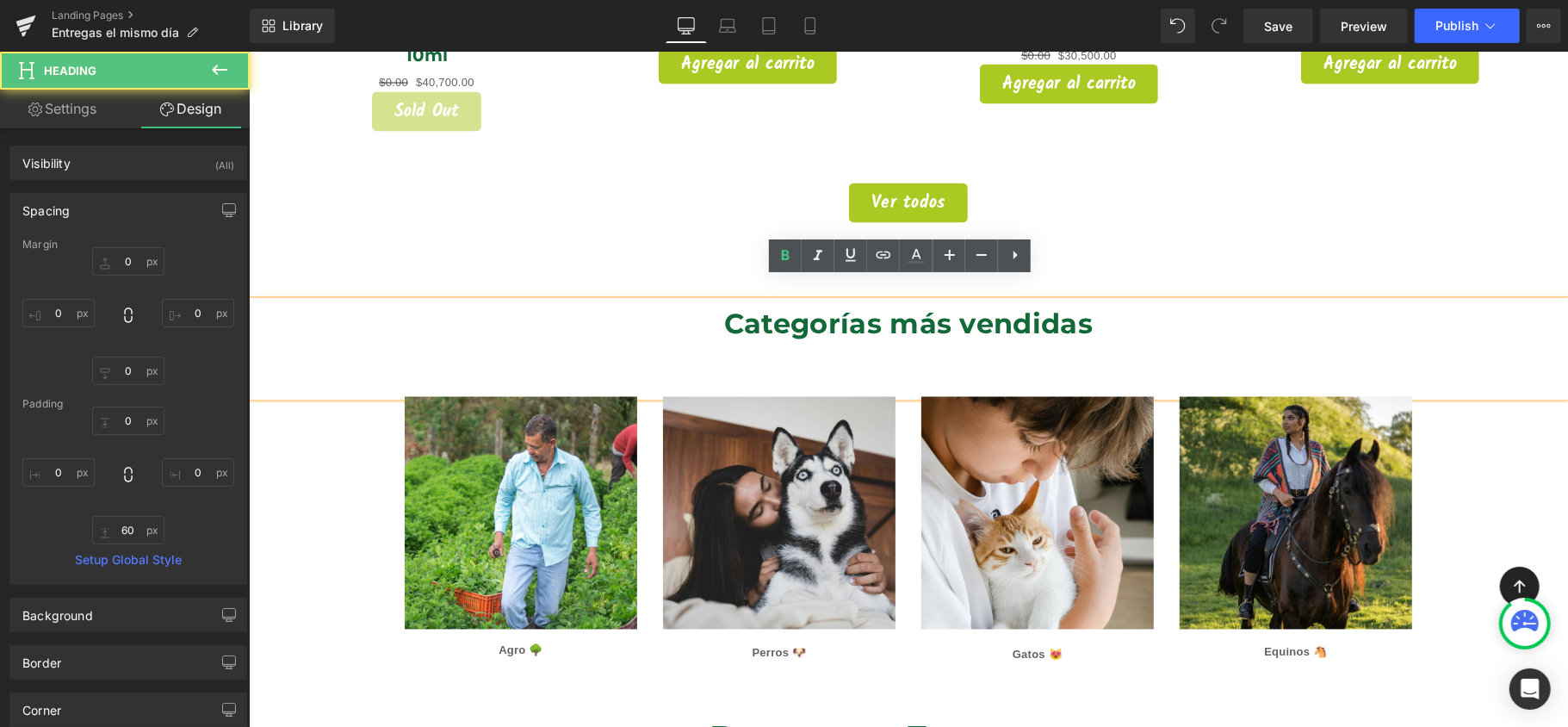
click at [1372, 196] on div "Ver todos Button" at bounding box center [908, 203] width 1285 height 39
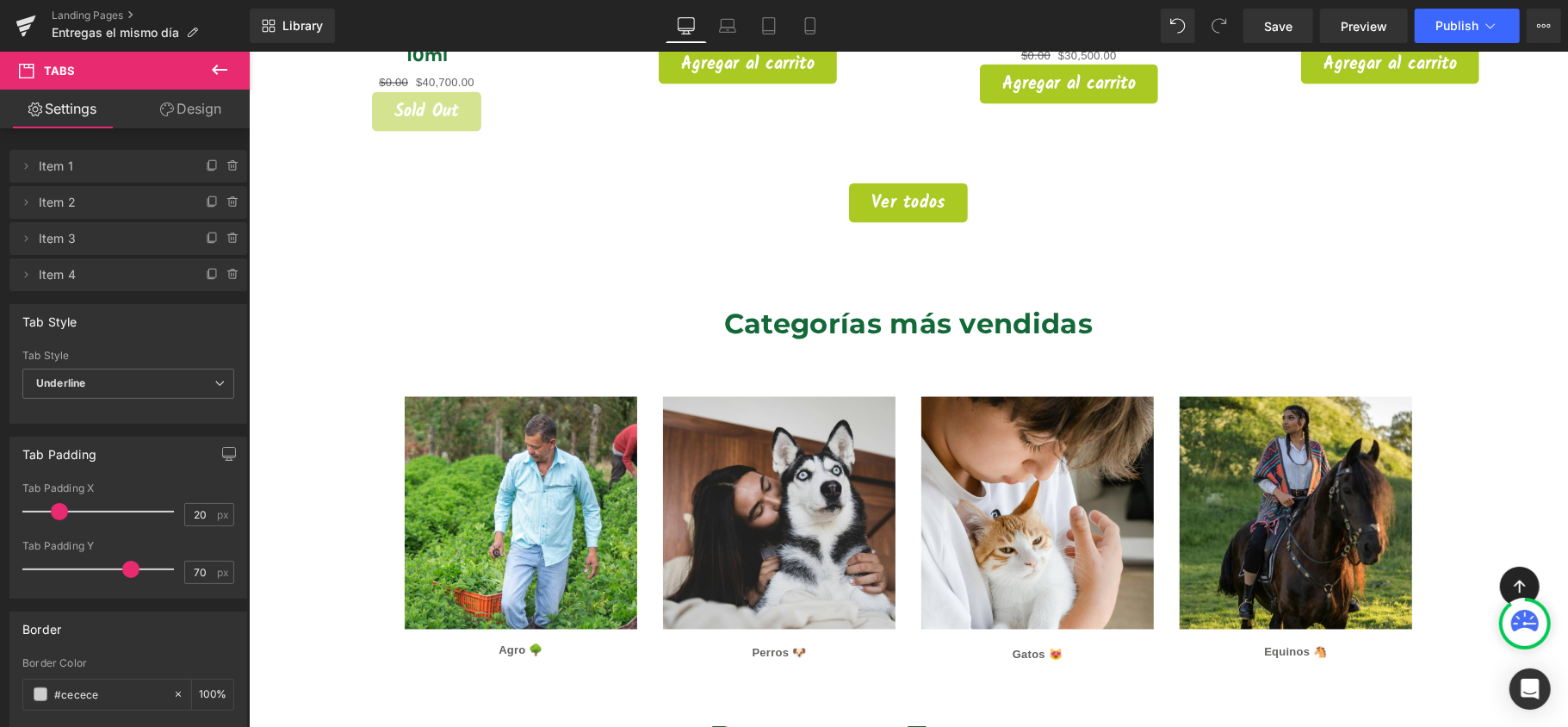
click at [248, 51] on div "60px" at bounding box center [248, 51] width 0 height 0
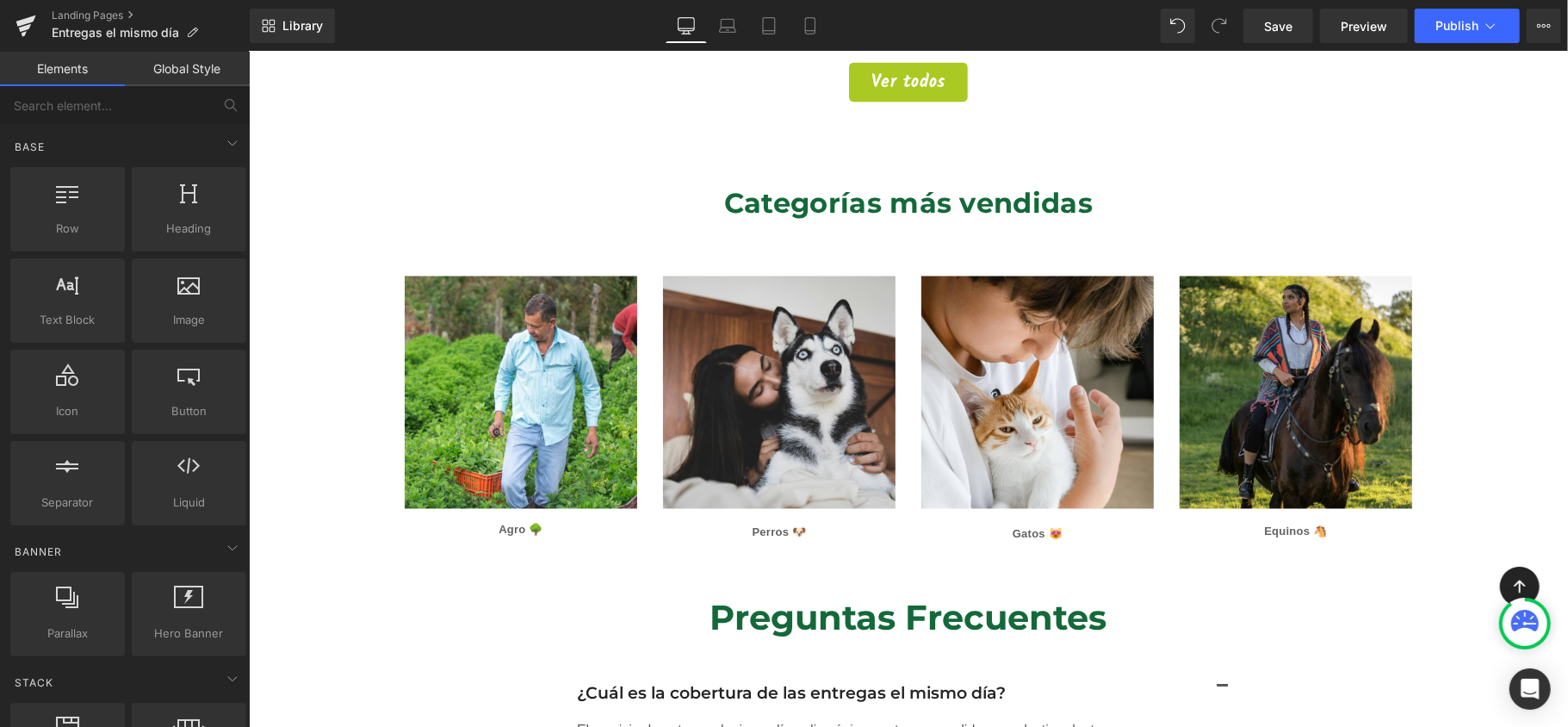
scroll to position [2183, 0]
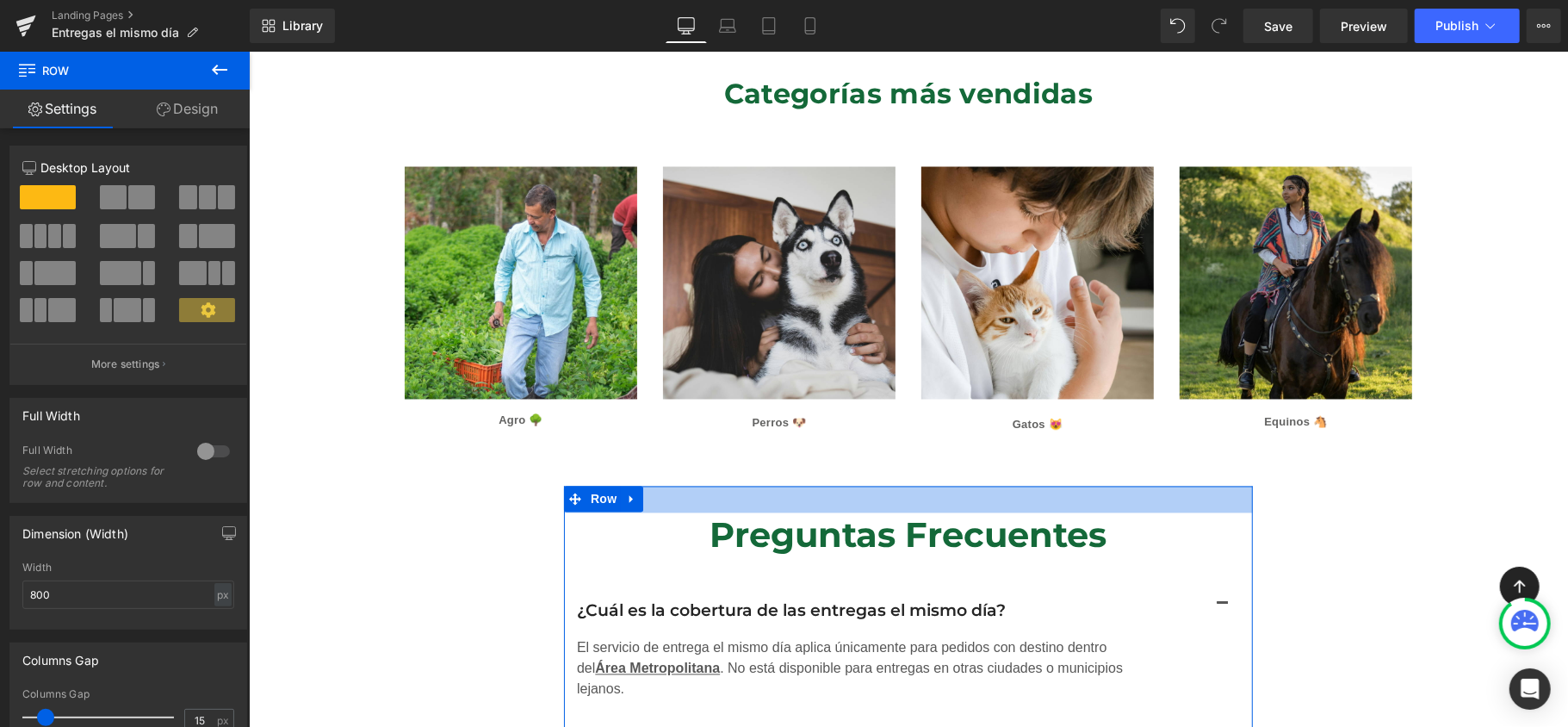
drag, startPoint x: 904, startPoint y: 466, endPoint x: 1214, endPoint y: 517, distance: 314.2
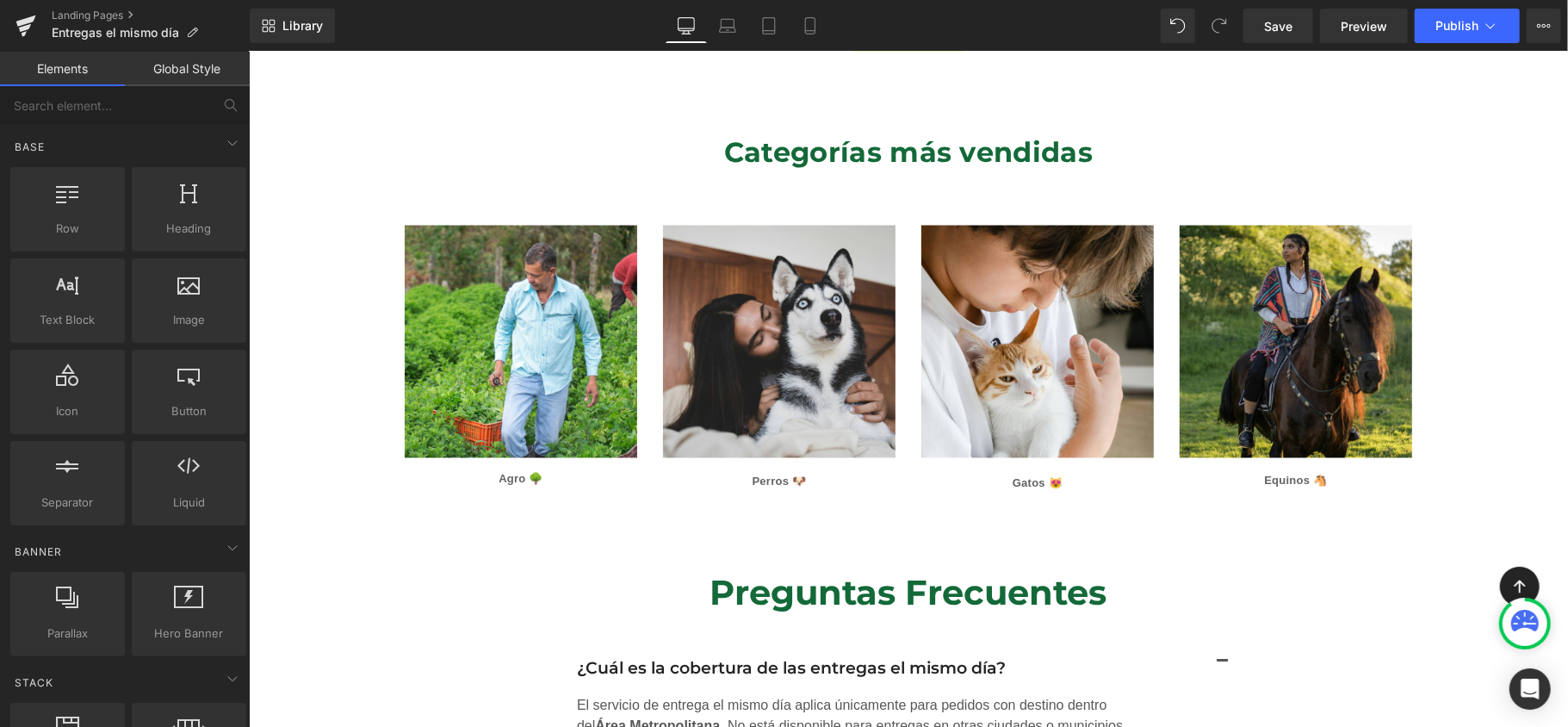
scroll to position [2068, 0]
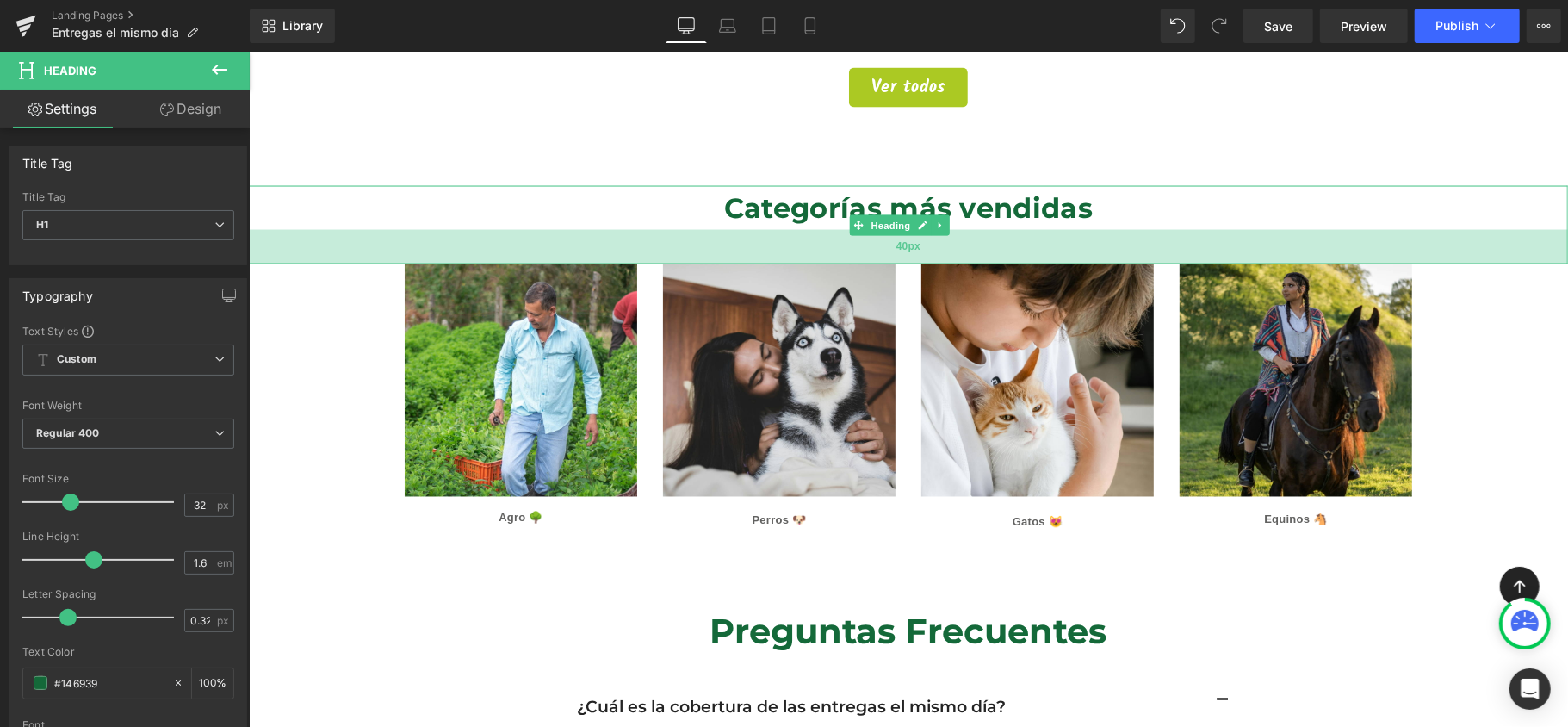
drag, startPoint x: 889, startPoint y: 255, endPoint x: 920, endPoint y: 237, distance: 35.8
click at [920, 237] on div "40px" at bounding box center [908, 247] width 1319 height 34
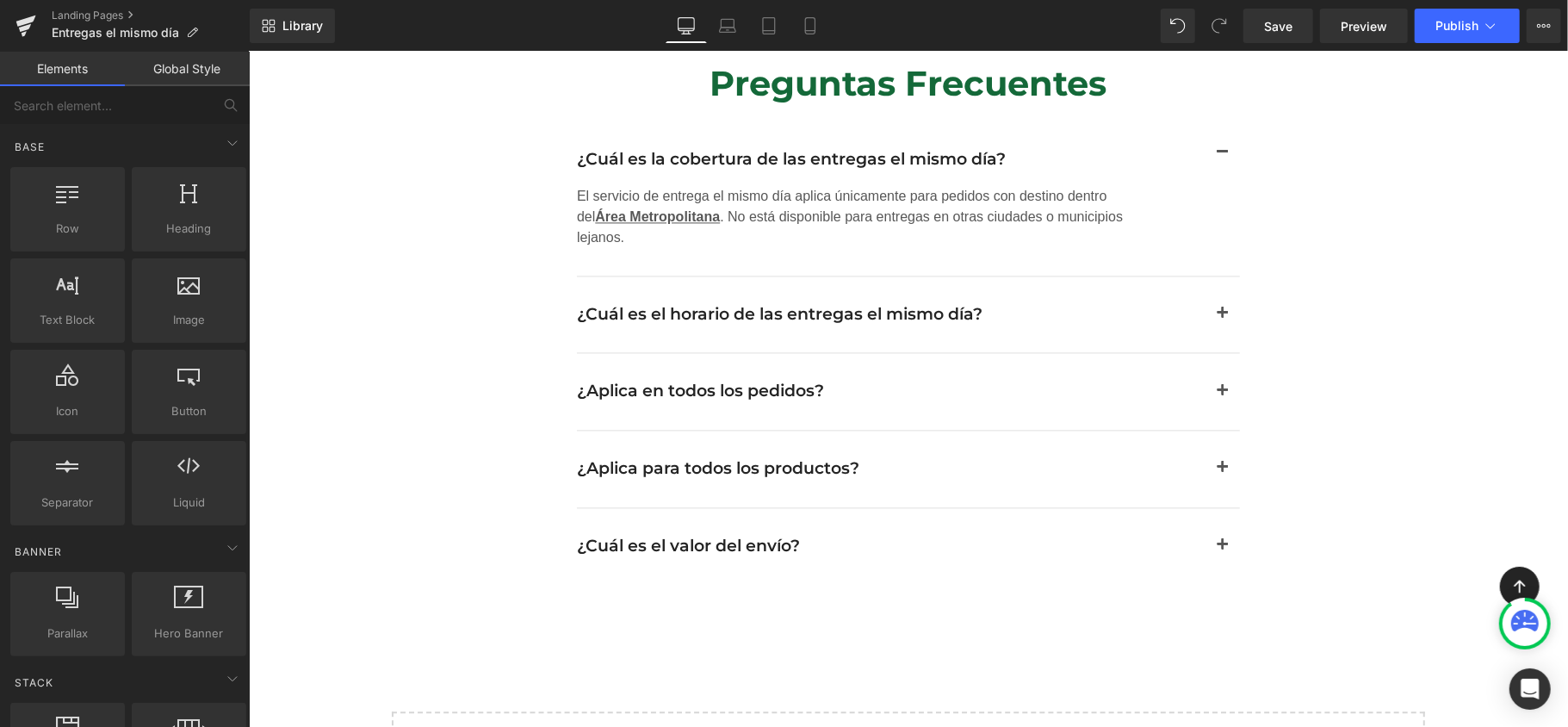
scroll to position [2757, 0]
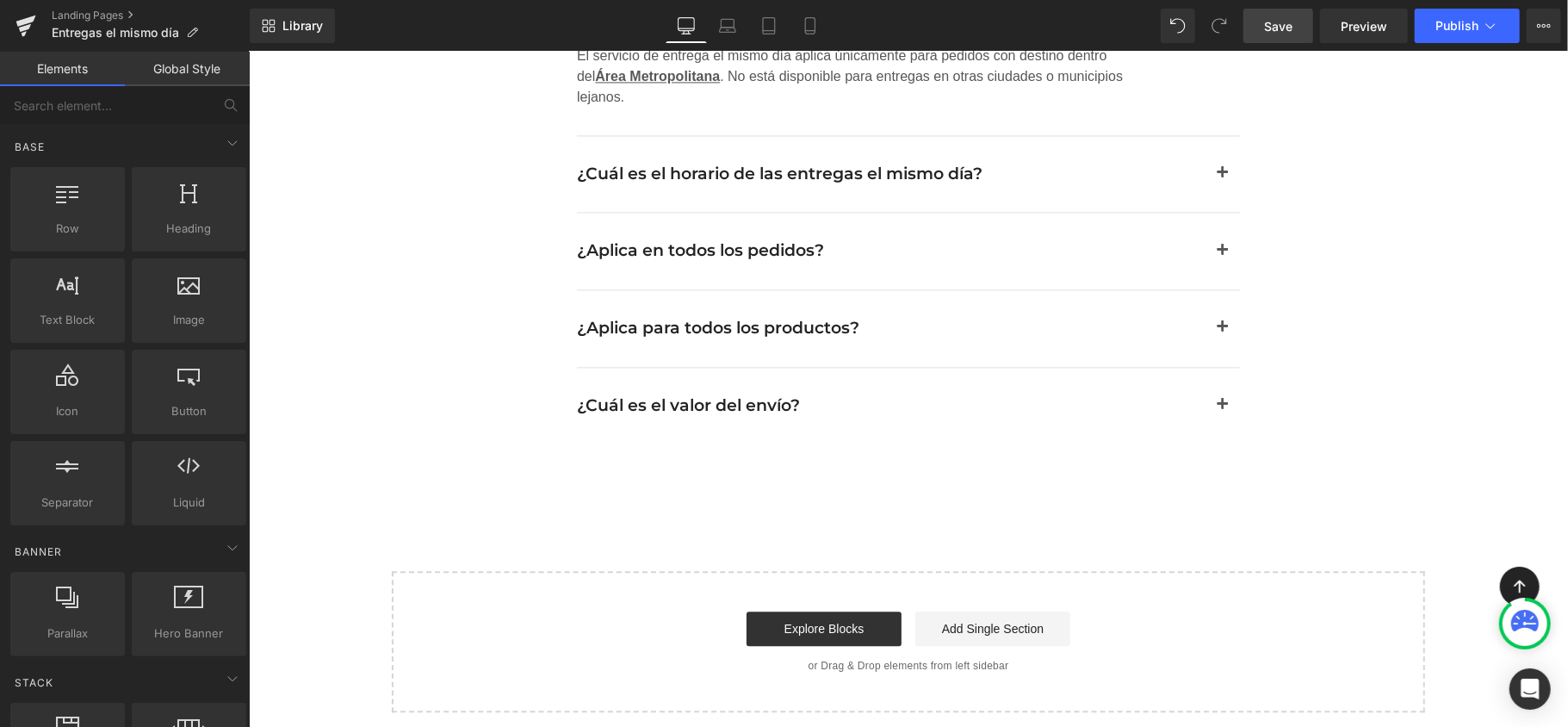
click at [1262, 36] on link "Save" at bounding box center [1279, 26] width 70 height 34
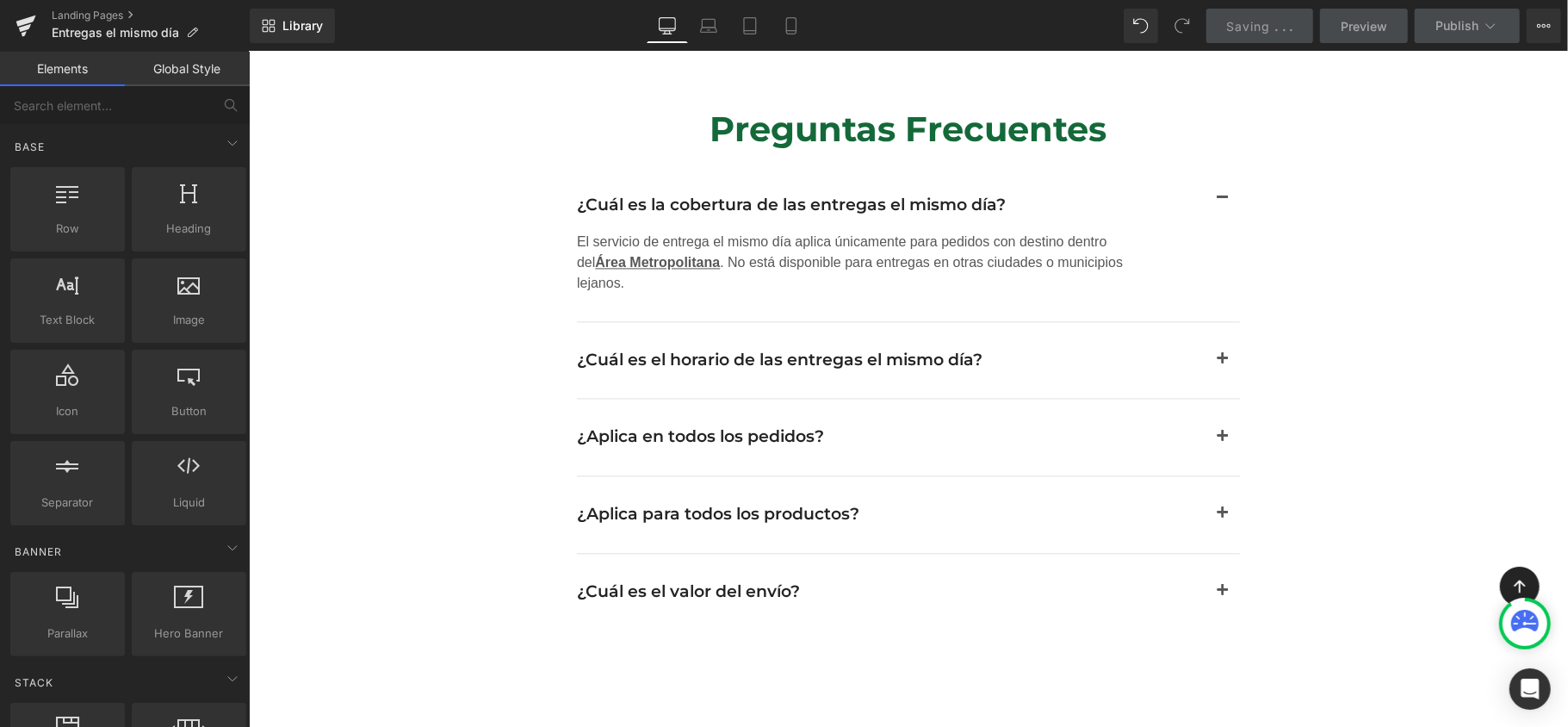
scroll to position [2297, 0]
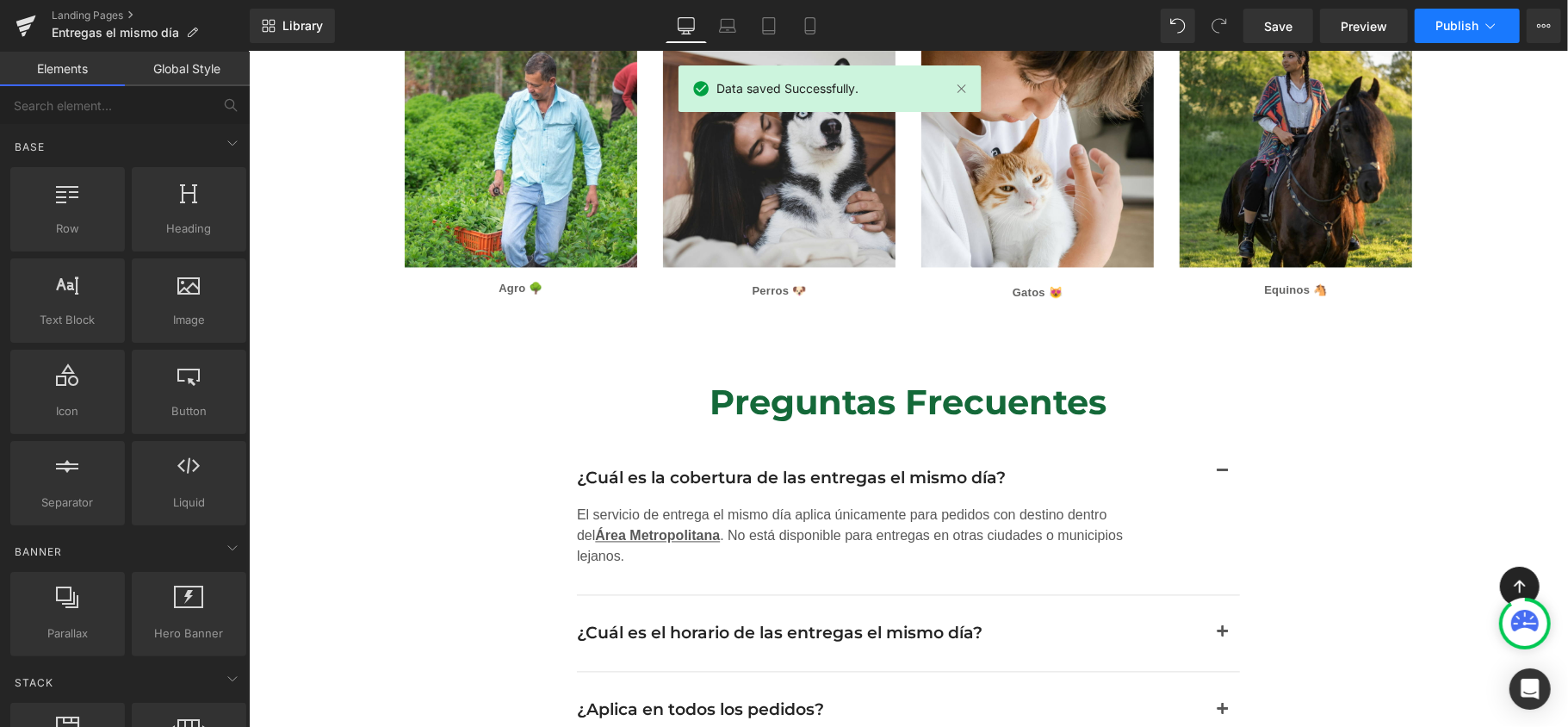
click at [1466, 32] on span "Publish" at bounding box center [1457, 25] width 43 height 13
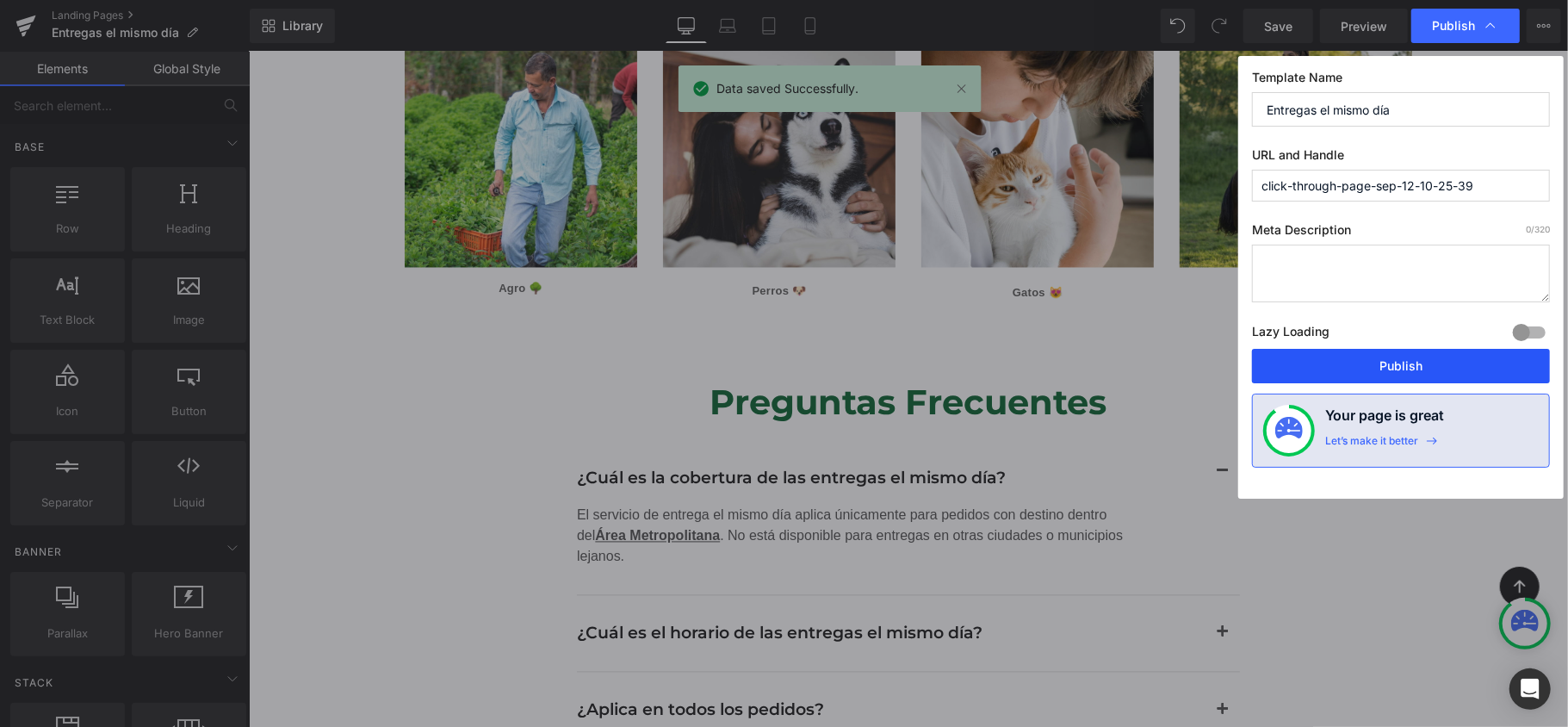
click at [1374, 372] on button "Publish" at bounding box center [1401, 366] width 298 height 34
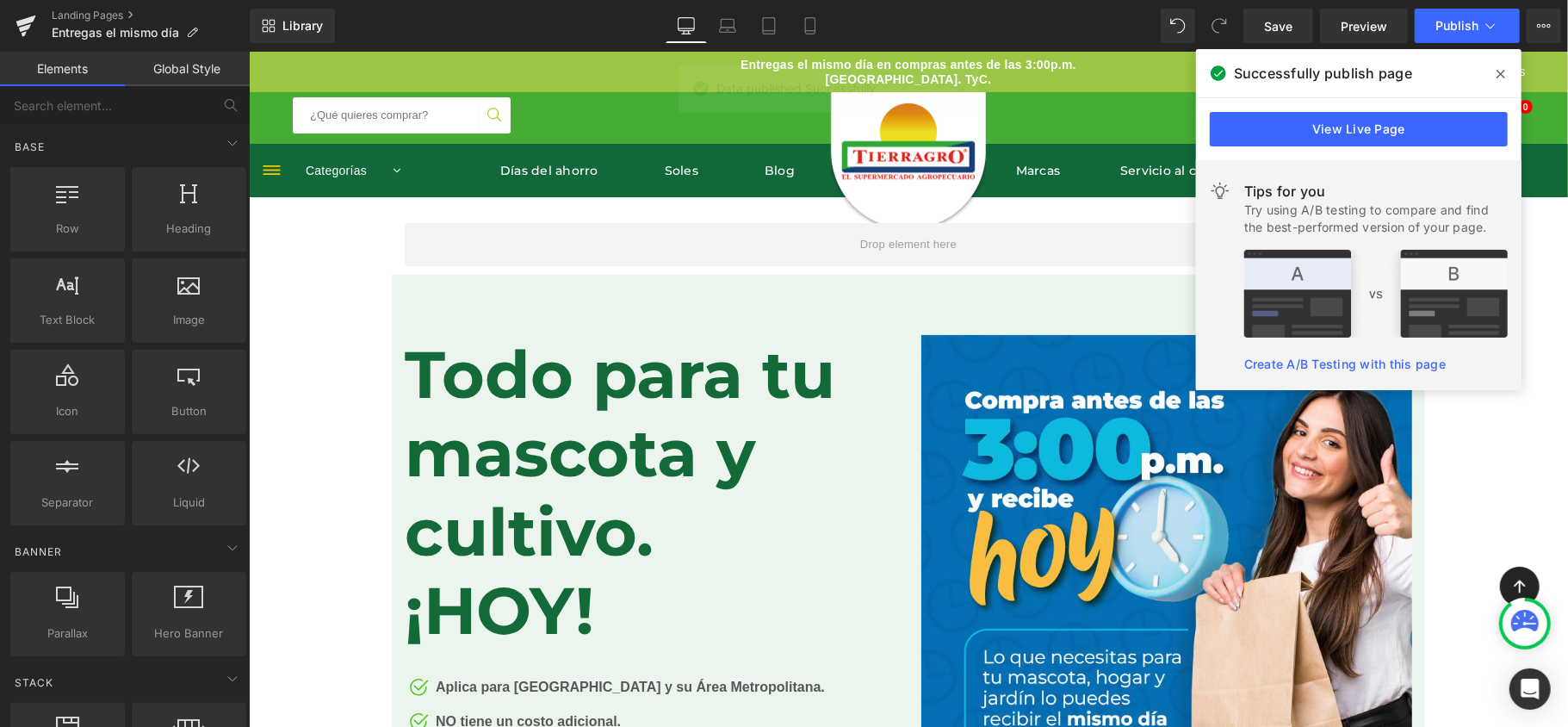
drag, startPoint x: 1500, startPoint y: 64, endPoint x: 1252, endPoint y: 12, distance: 253.4
click at [1500, 64] on span at bounding box center [1501, 74] width 28 height 28
